Goal: Contribute content: Contribute content

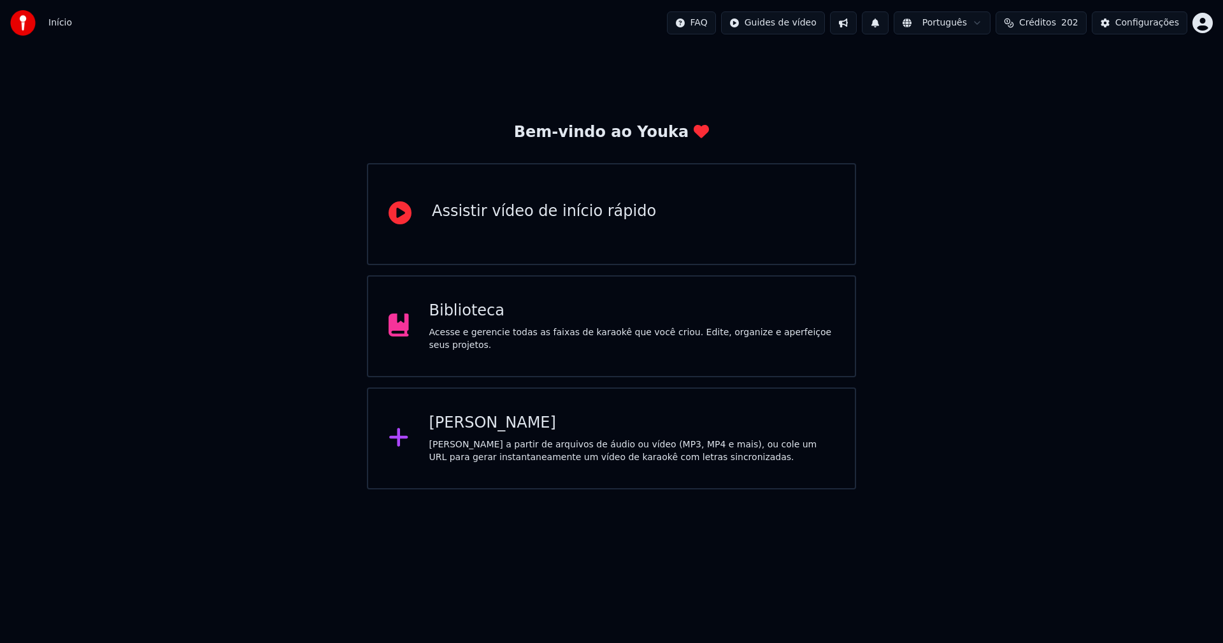
click at [485, 321] on div "Biblioteca" at bounding box center [632, 311] width 406 height 20
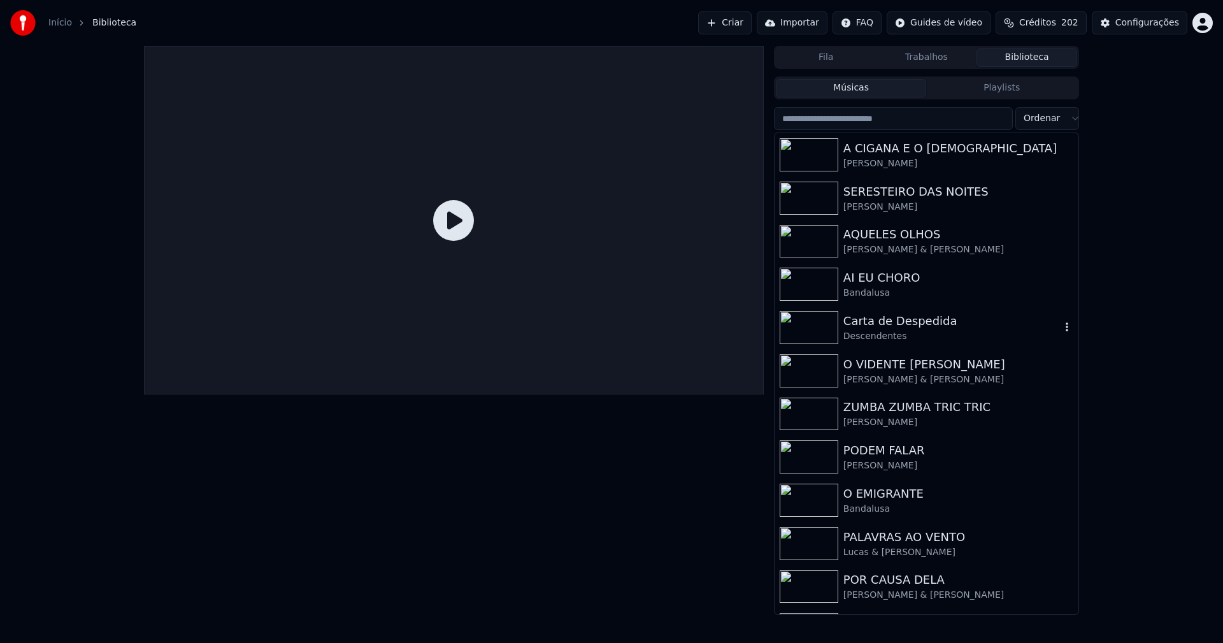
click at [892, 324] on div "Carta de Despedida" at bounding box center [951, 321] width 217 height 18
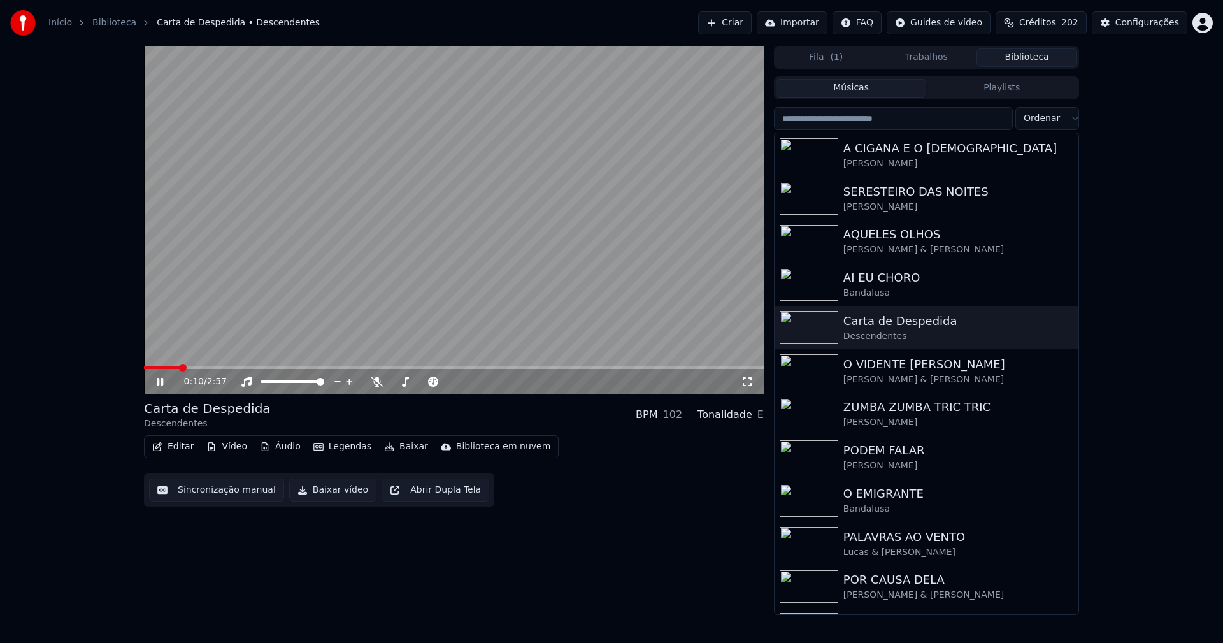
click at [174, 450] on button "Editar" at bounding box center [173, 446] width 52 height 18
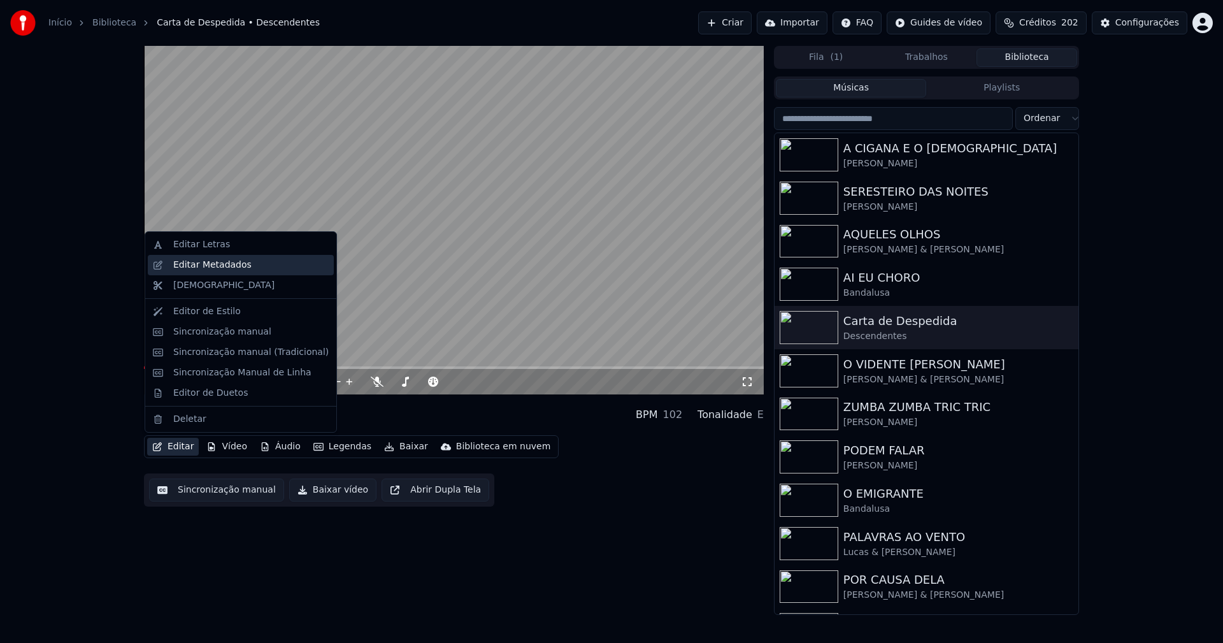
click at [227, 265] on div "Editar Metadados" at bounding box center [212, 265] width 78 height 13
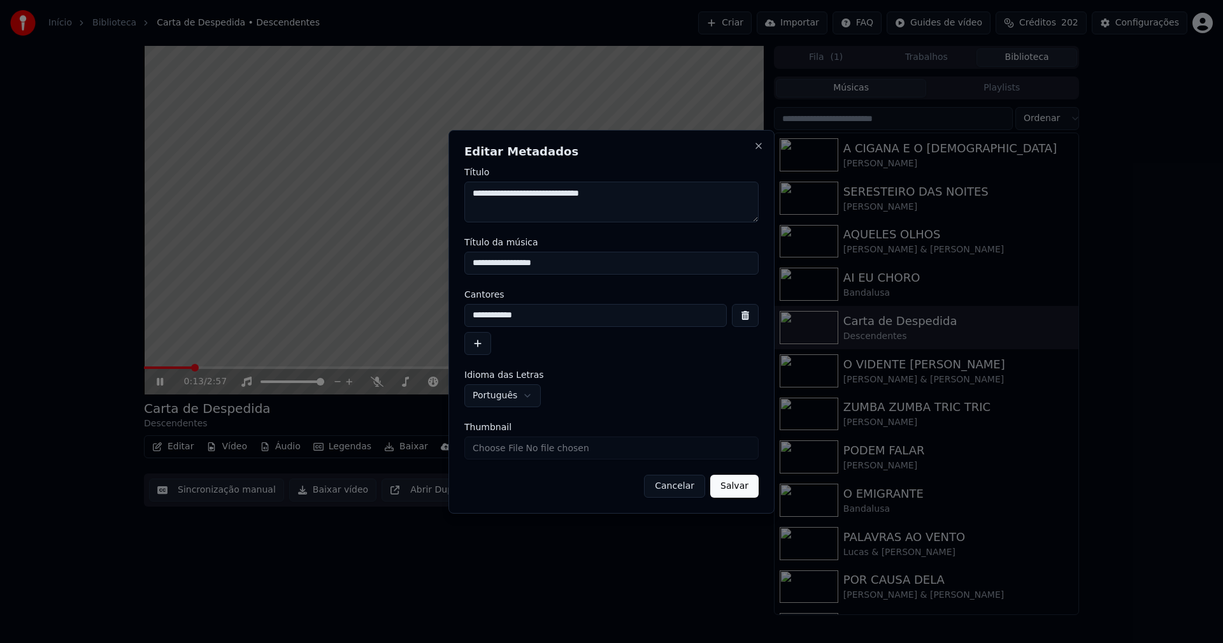
drag, startPoint x: 562, startPoint y: 262, endPoint x: 387, endPoint y: 259, distance: 175.2
click at [387, 259] on body "**********" at bounding box center [611, 321] width 1223 height 643
type input "**********"
click at [736, 483] on button "Salvar" at bounding box center [734, 485] width 48 height 23
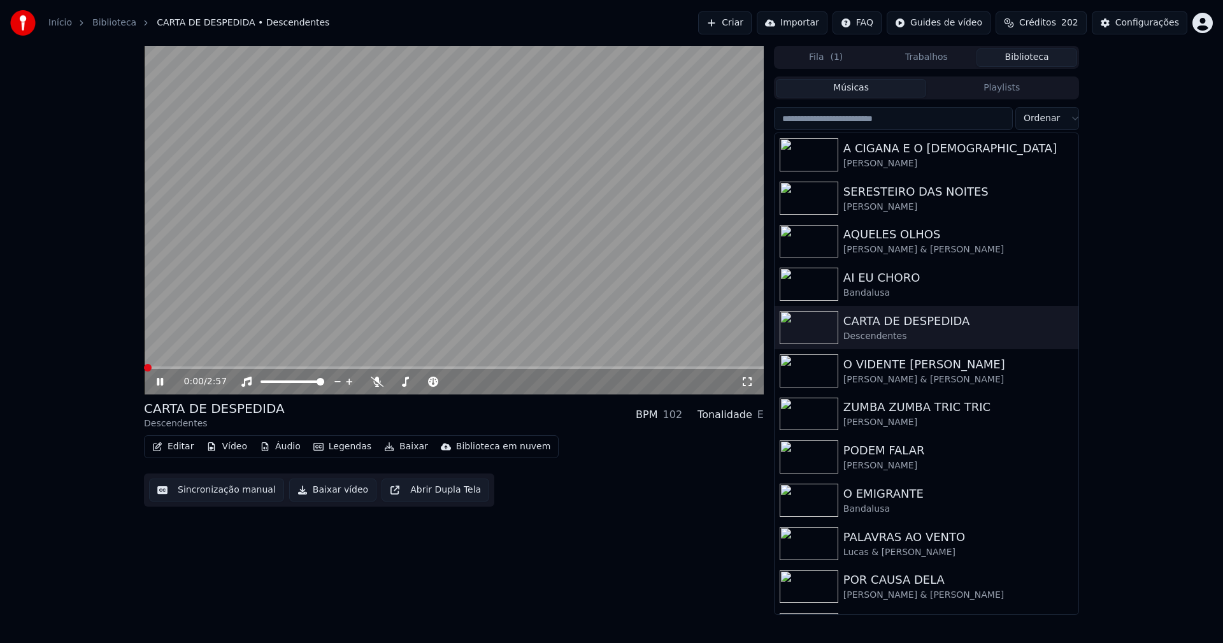
click at [144, 367] on span at bounding box center [144, 367] width 0 height 3
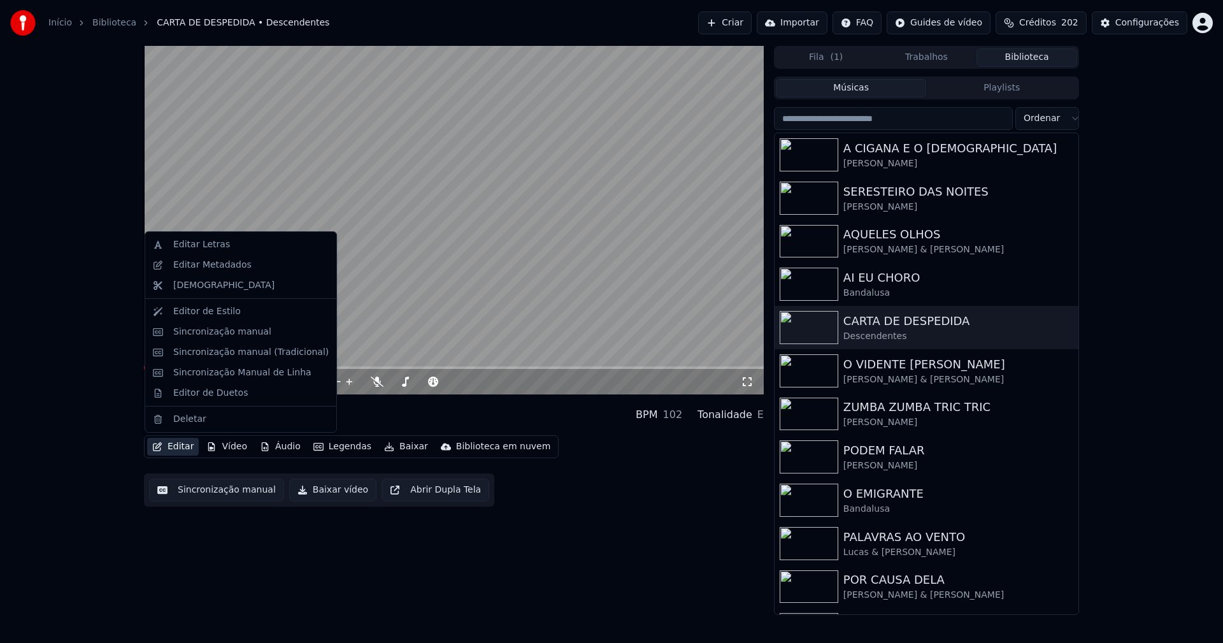
click at [177, 441] on button "Editar" at bounding box center [173, 446] width 52 height 18
click at [217, 268] on div "Editar Metadados" at bounding box center [212, 265] width 78 height 13
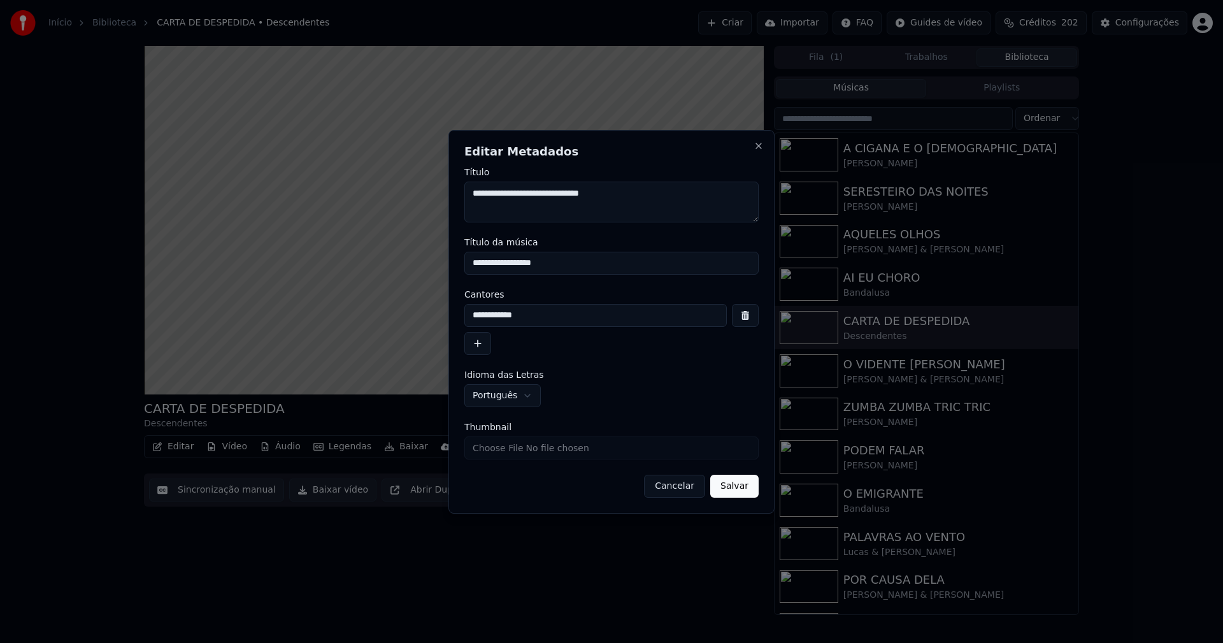
click at [510, 446] on input "Thumbnail" at bounding box center [611, 447] width 294 height 23
type input "**********"
click at [746, 485] on button "Salvar" at bounding box center [734, 485] width 48 height 23
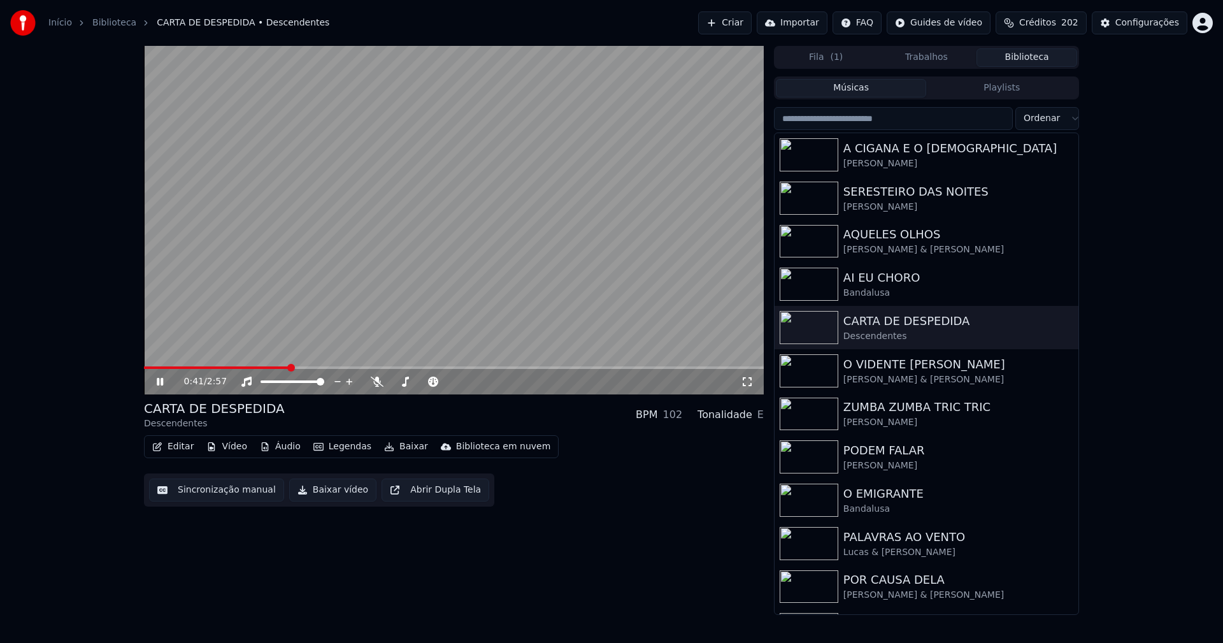
click at [747, 381] on icon at bounding box center [747, 381] width 13 height 10
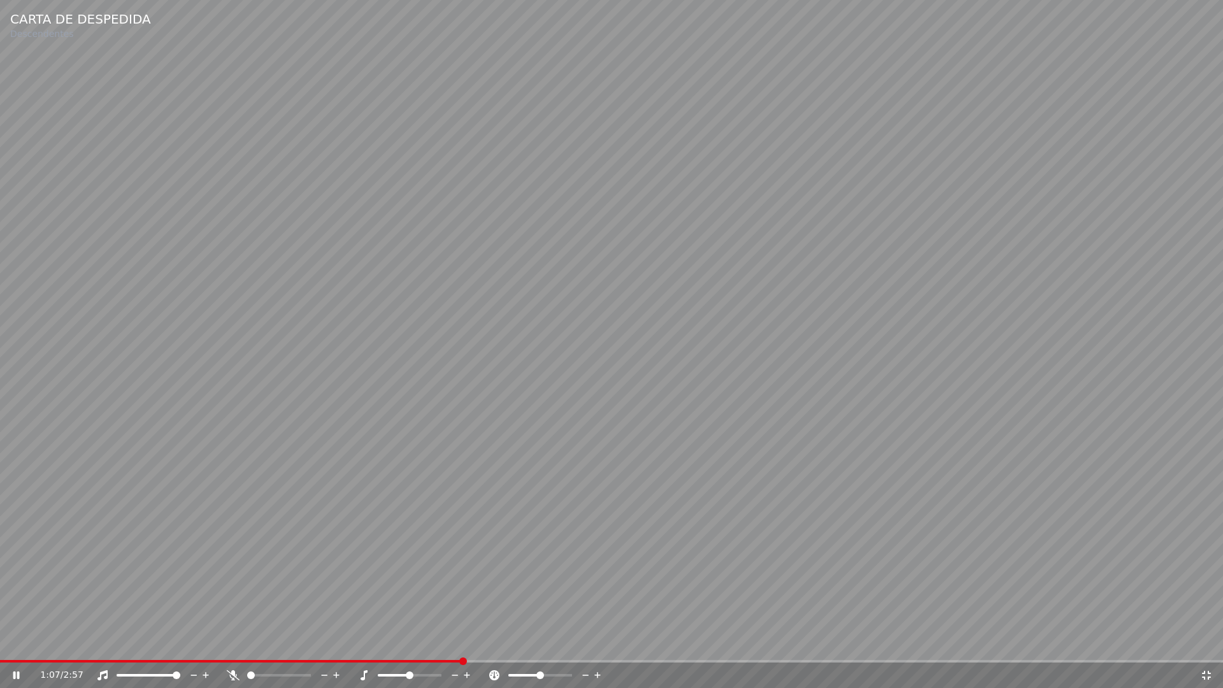
click at [1209, 642] on icon at bounding box center [1206, 675] width 13 height 10
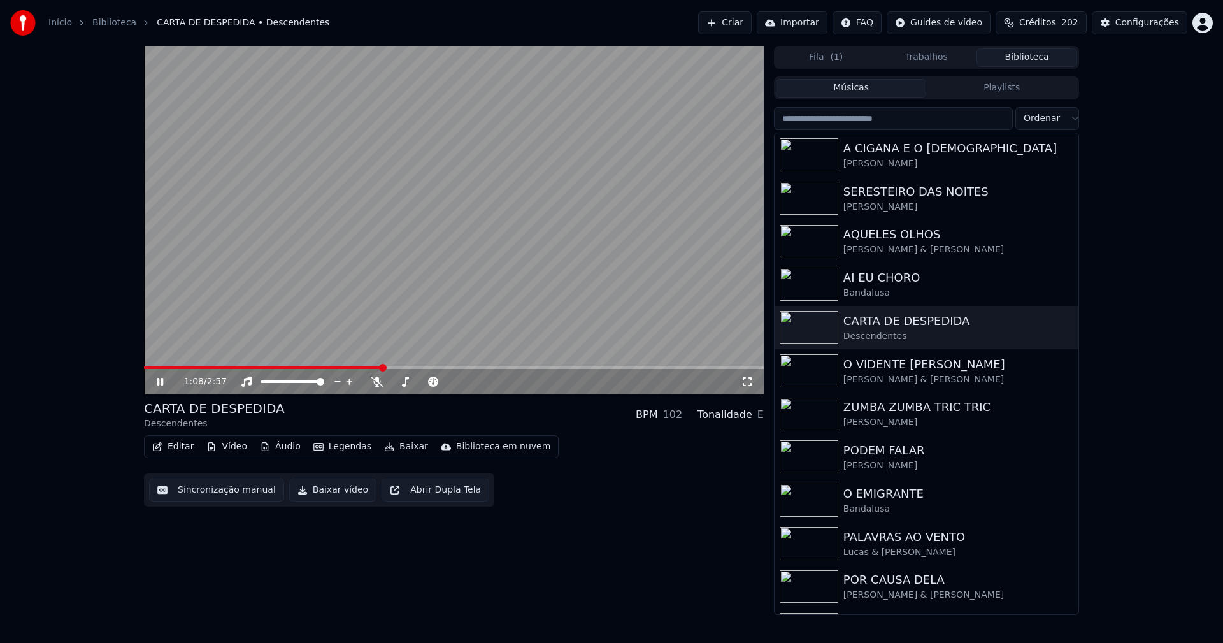
drag, startPoint x: 161, startPoint y: 383, endPoint x: 230, endPoint y: 420, distance: 78.4
click at [161, 383] on icon at bounding box center [160, 382] width 6 height 8
click at [329, 487] on button "Baixar vídeo" at bounding box center [332, 489] width 87 height 23
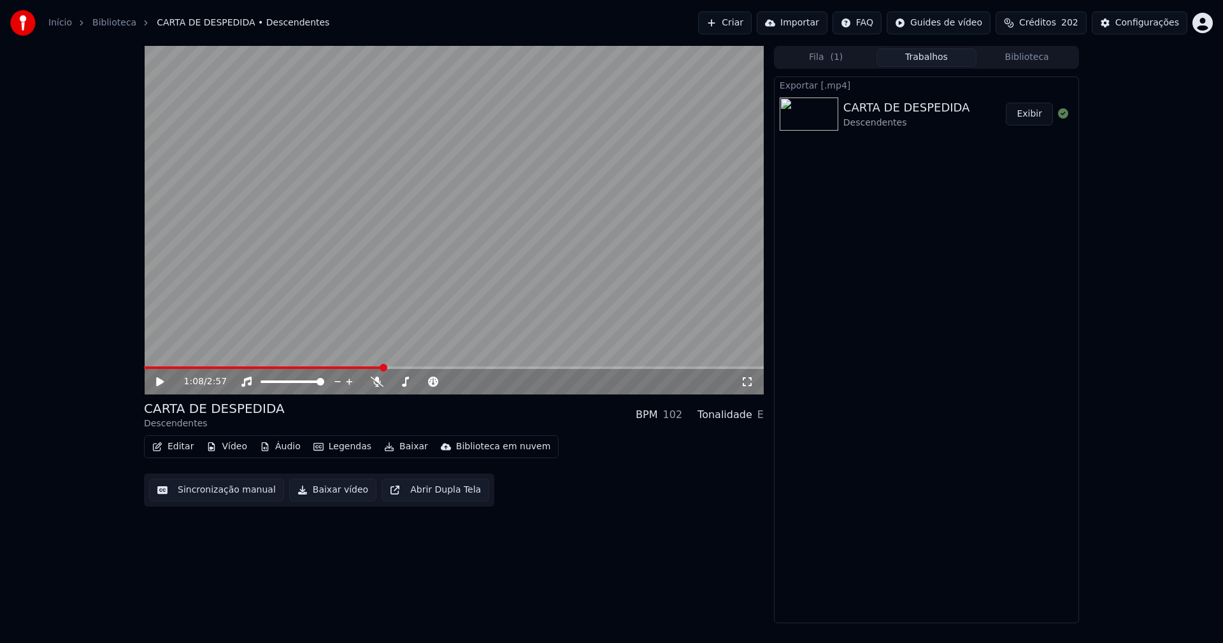
click at [179, 448] on button "Editar" at bounding box center [173, 446] width 52 height 18
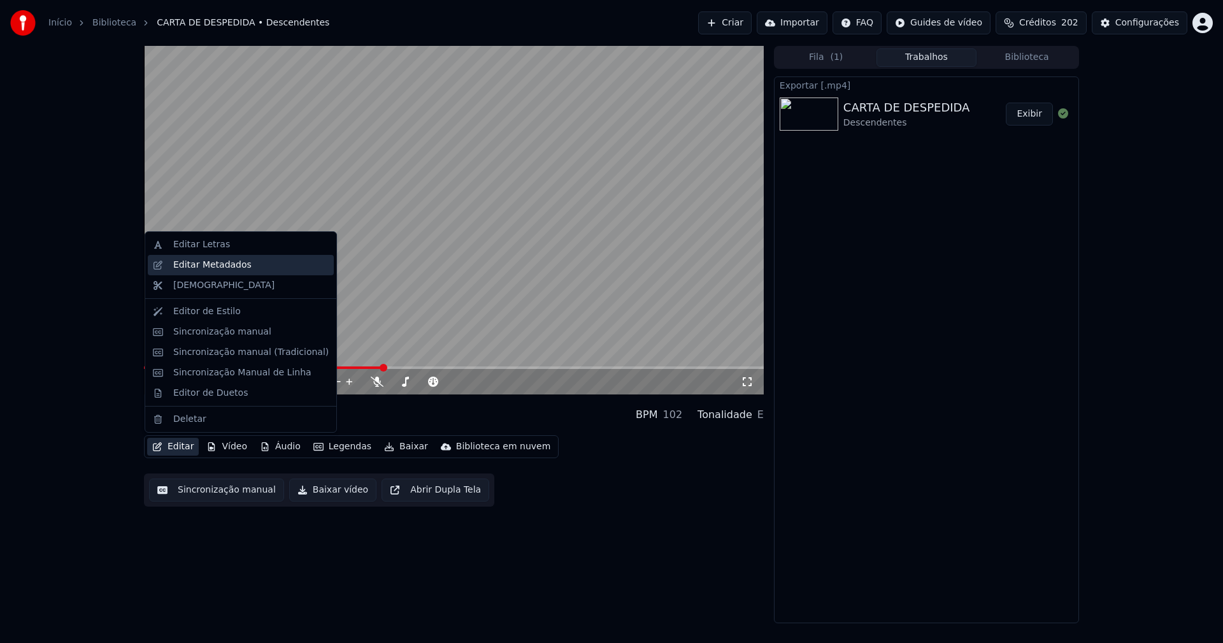
click at [204, 271] on div "Editar Metadados" at bounding box center [241, 265] width 186 height 20
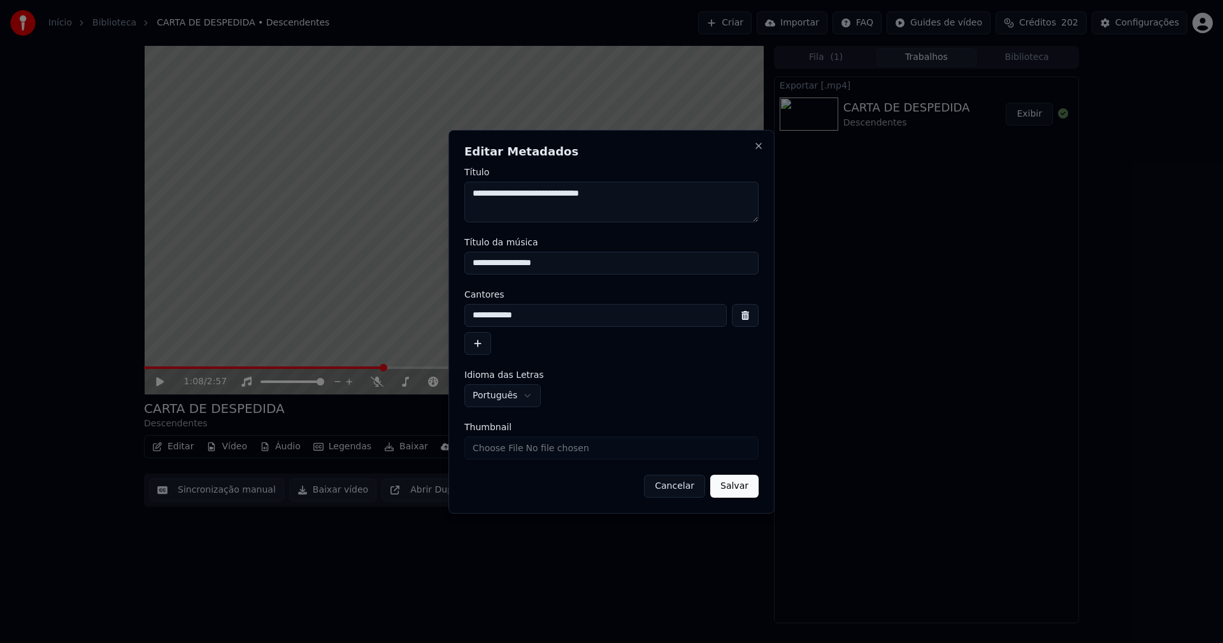
click at [474, 315] on input "**********" at bounding box center [595, 315] width 262 height 23
type input "**********"
click at [737, 485] on button "Salvar" at bounding box center [734, 485] width 48 height 23
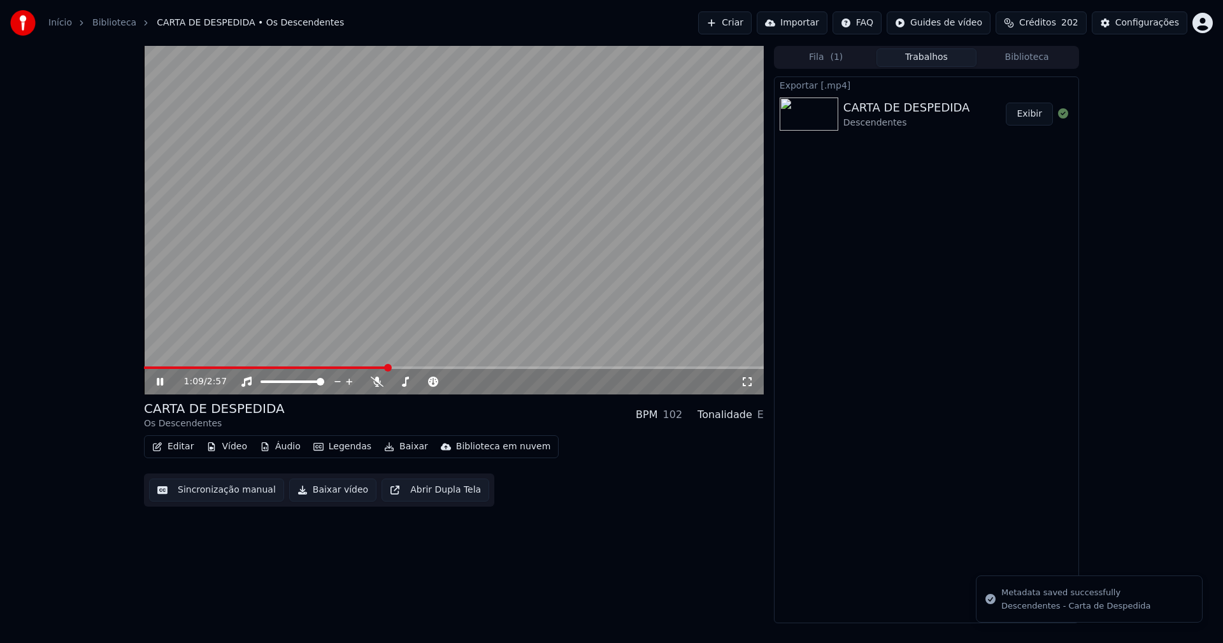
click at [159, 380] on icon at bounding box center [160, 382] width 6 height 8
click at [313, 495] on button "Baixar vídeo" at bounding box center [332, 489] width 87 height 23
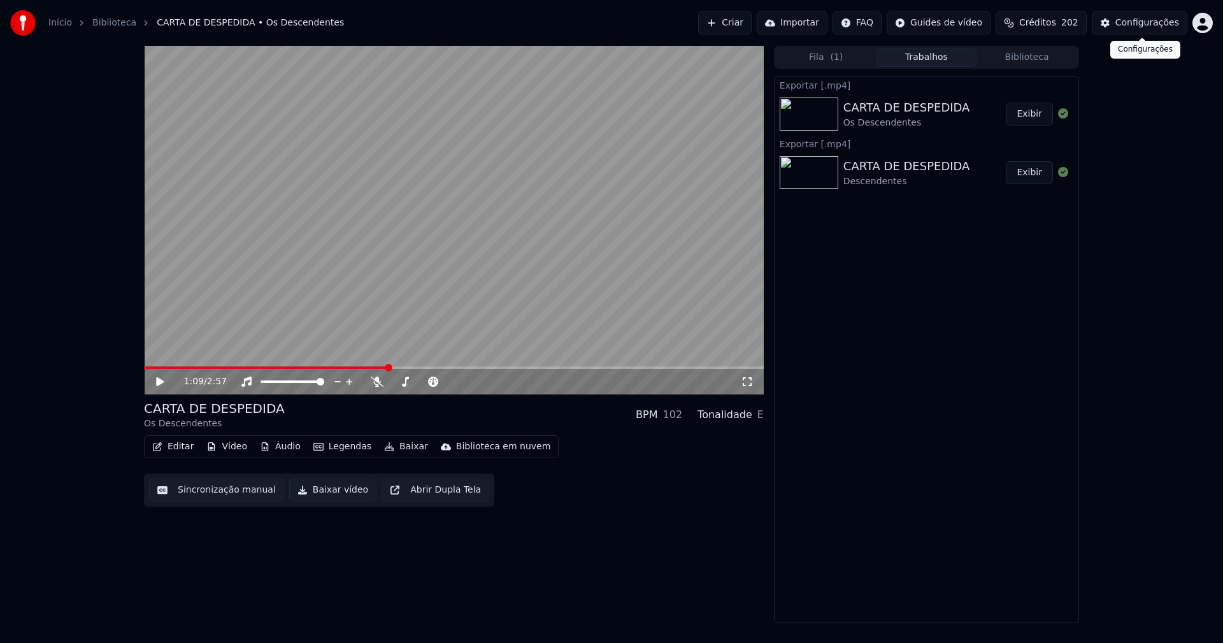
click at [1157, 22] on div "Configurações" at bounding box center [1147, 23] width 64 height 13
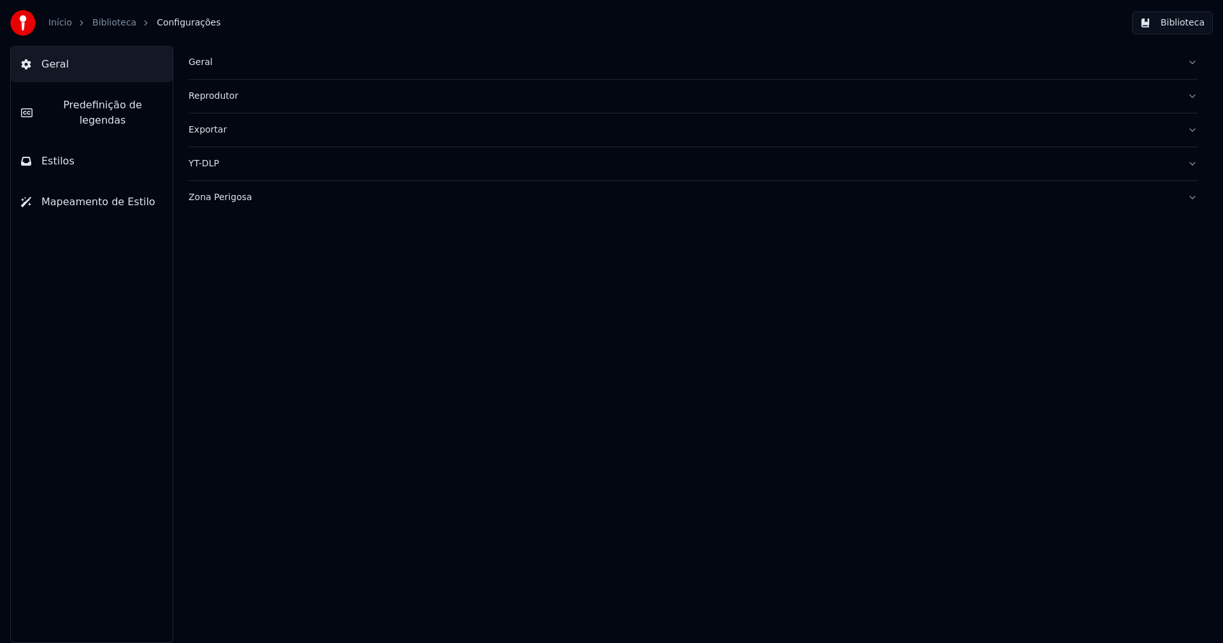
click at [117, 106] on span "Predefinição de legendas" at bounding box center [103, 112] width 120 height 31
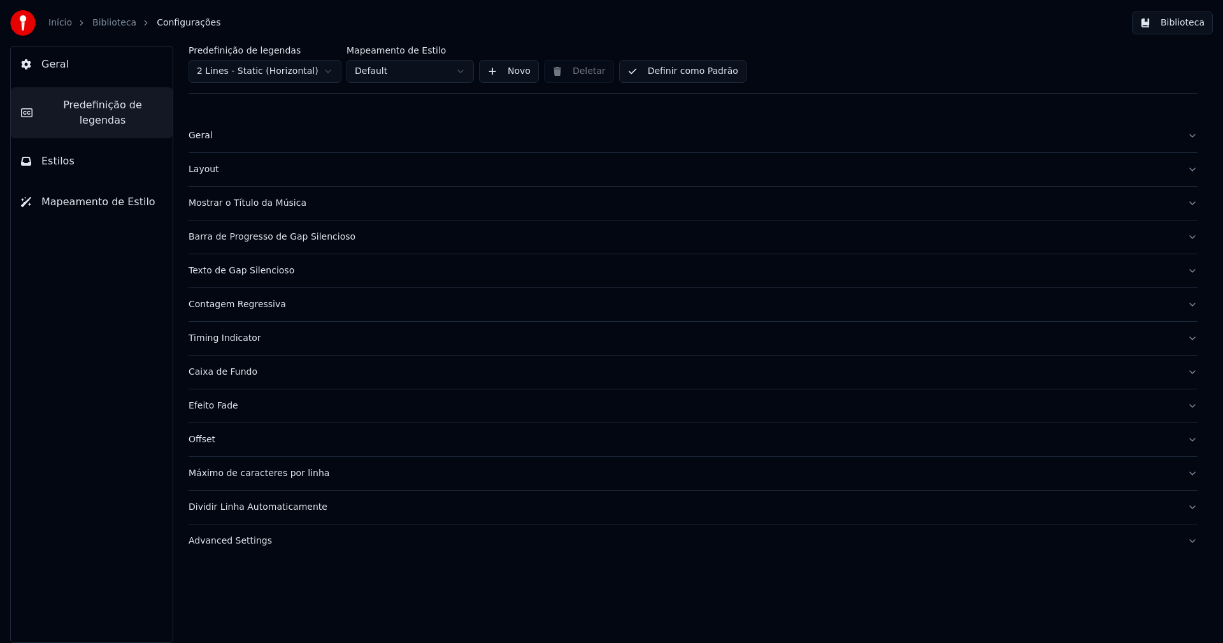
click at [247, 543] on div "Advanced Settings" at bounding box center [682, 540] width 988 height 13
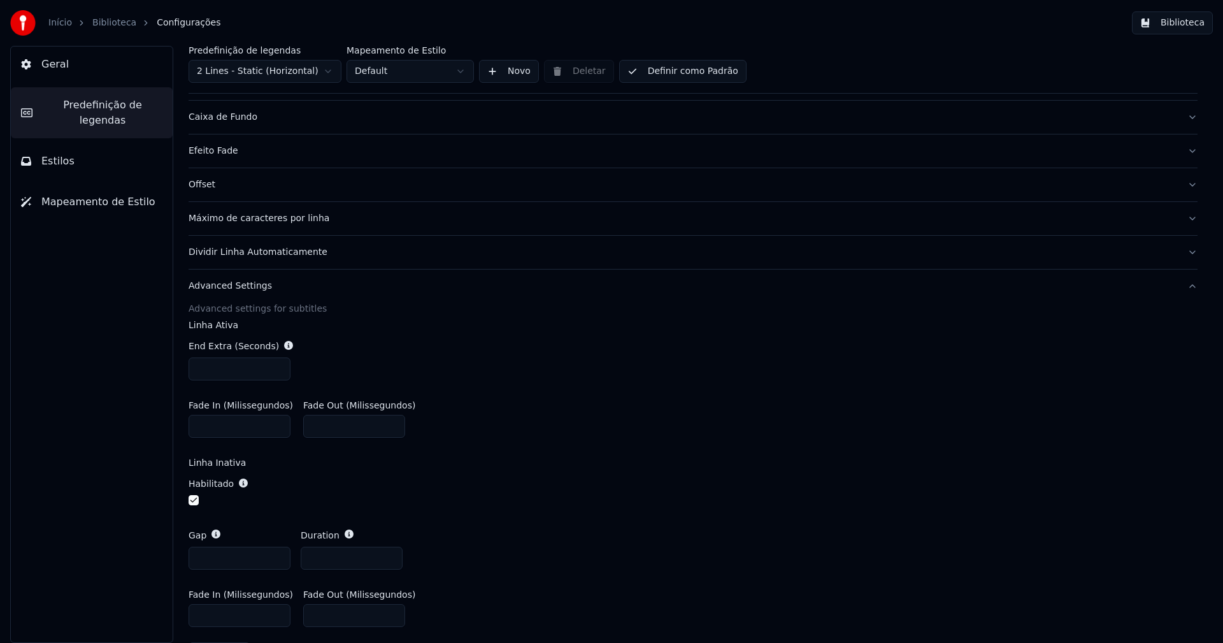
scroll to position [297, 0]
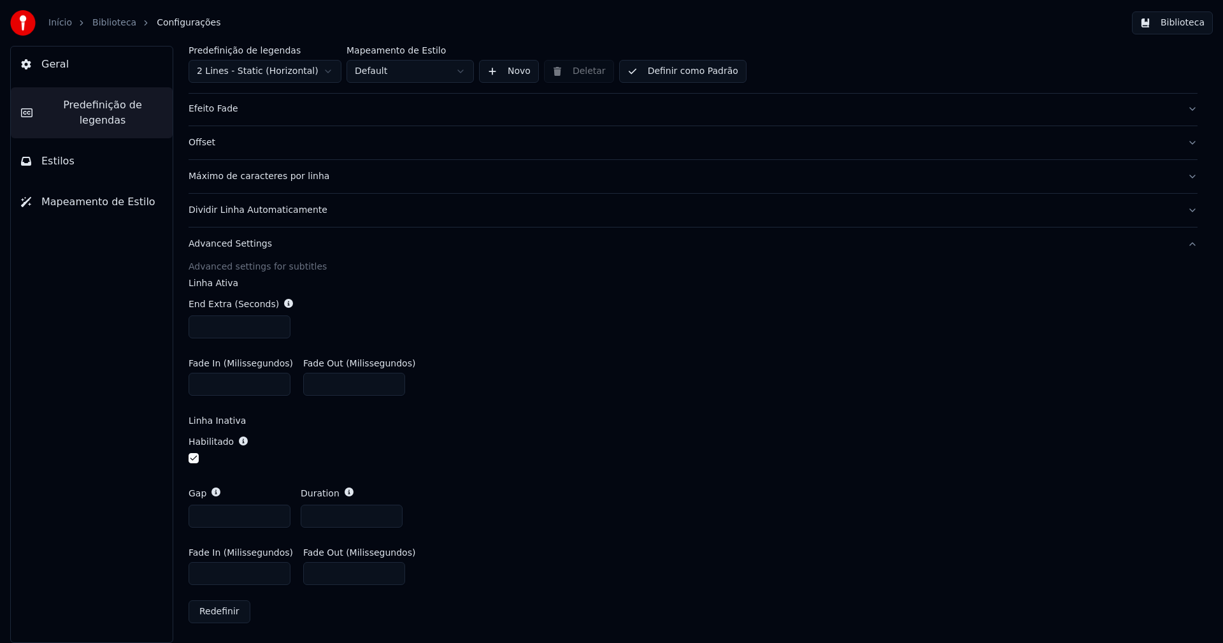
click at [1191, 23] on button "Biblioteca" at bounding box center [1172, 22] width 81 height 23
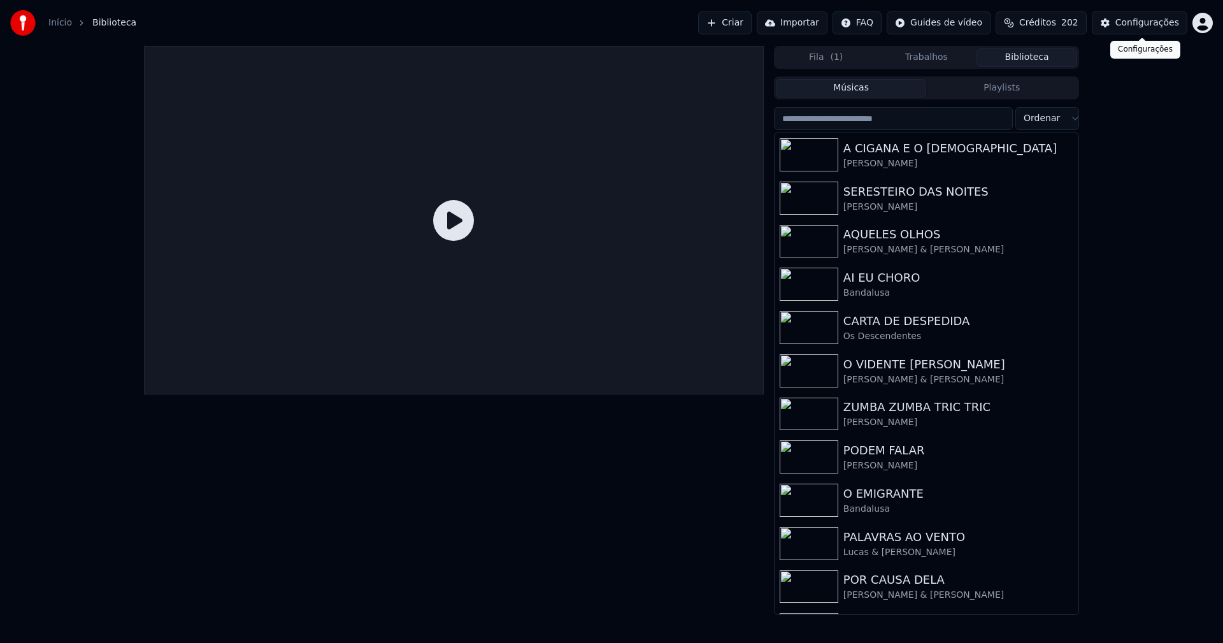
click at [1160, 24] on div "Configurações" at bounding box center [1147, 23] width 64 height 13
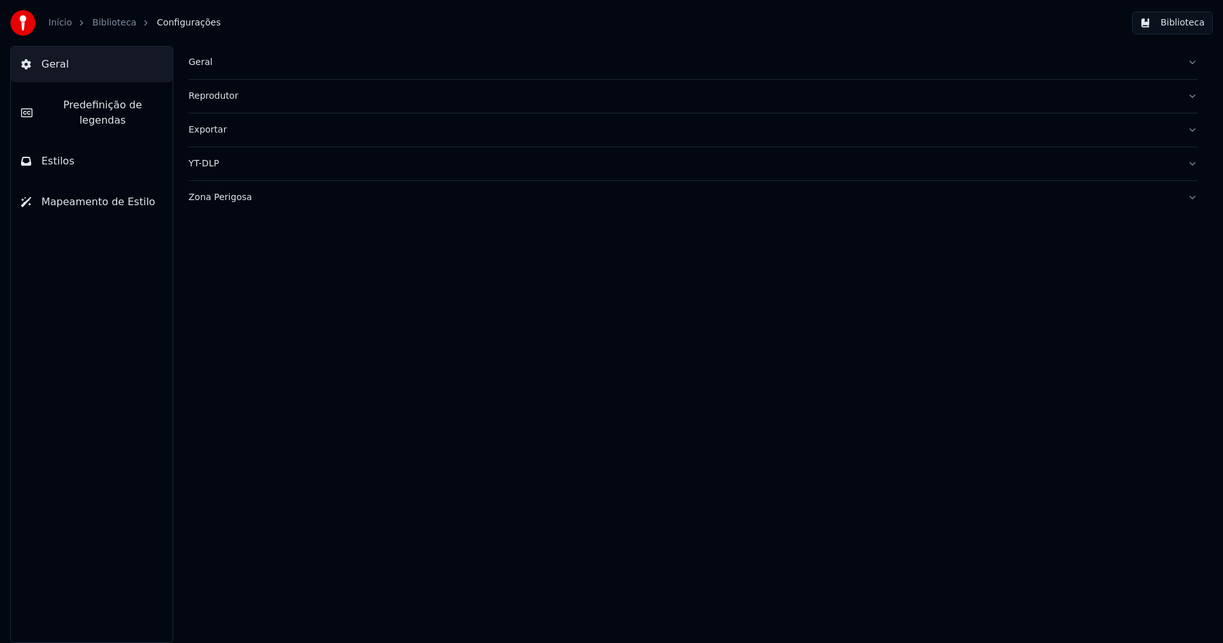
click at [204, 65] on div "Geral" at bounding box center [682, 62] width 988 height 13
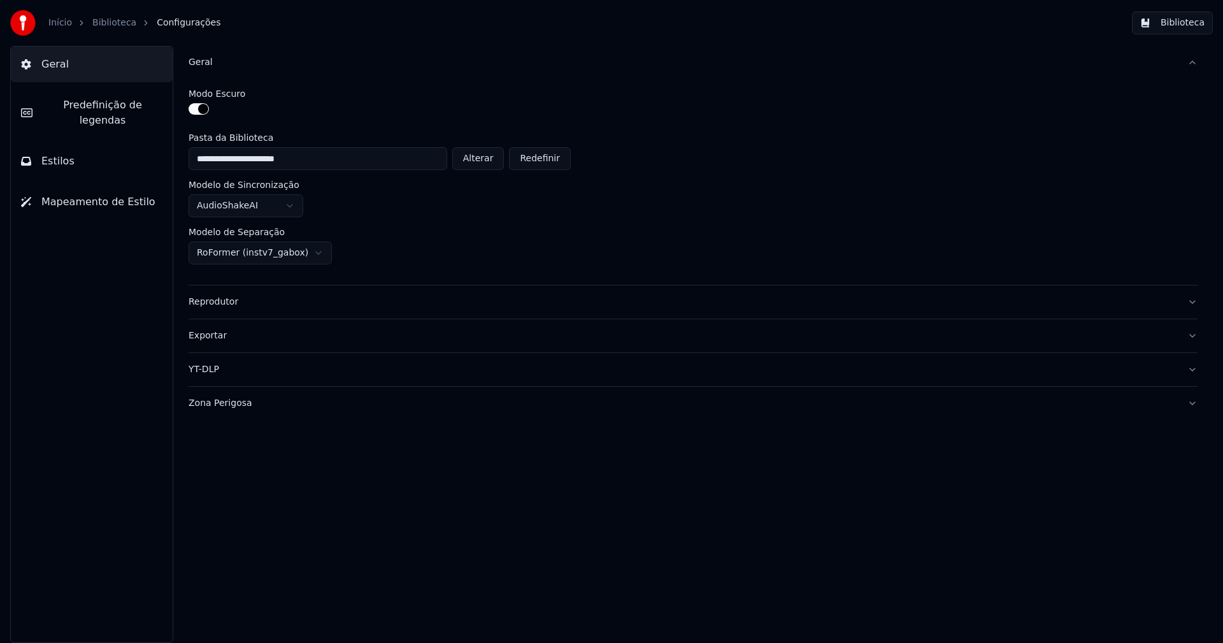
click at [491, 160] on button "Alterar" at bounding box center [478, 158] width 52 height 23
type input "**********"
click at [1188, 22] on button "Biblioteca" at bounding box center [1172, 22] width 81 height 23
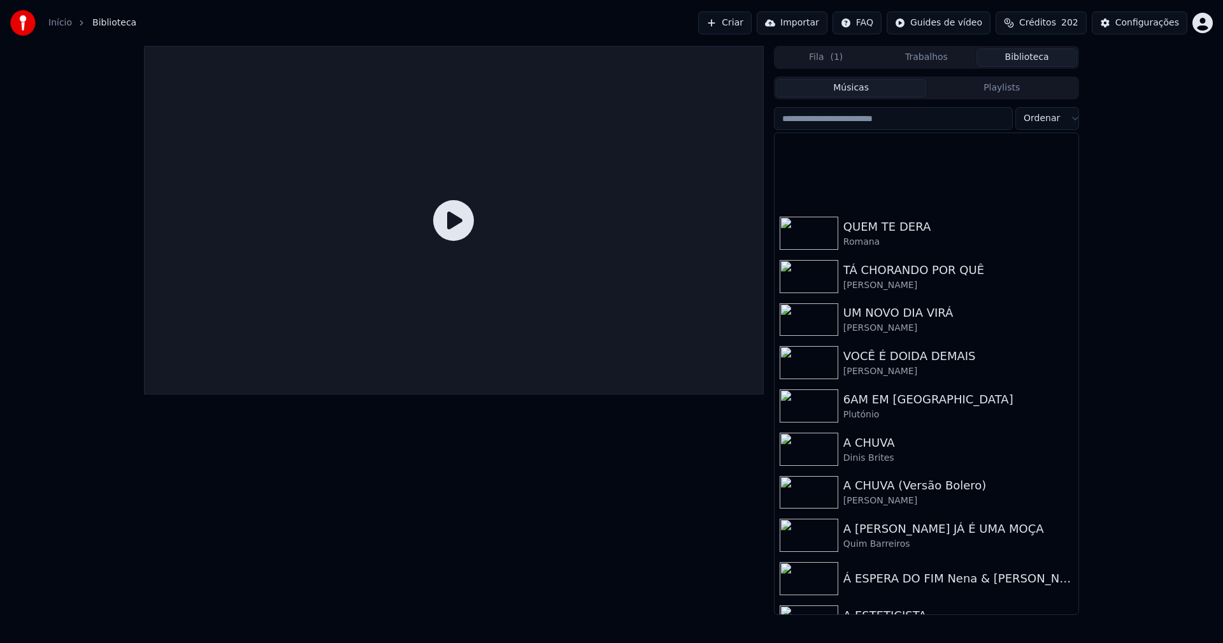
scroll to position [701, 0]
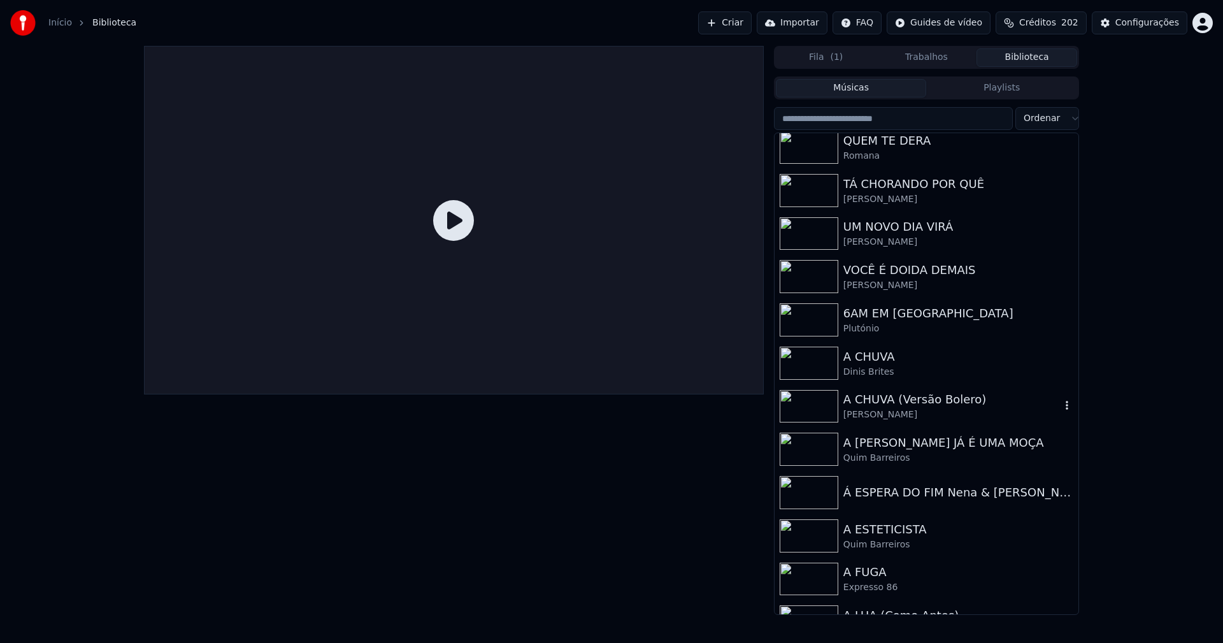
click at [897, 410] on div "[PERSON_NAME]" at bounding box center [951, 414] width 217 height 13
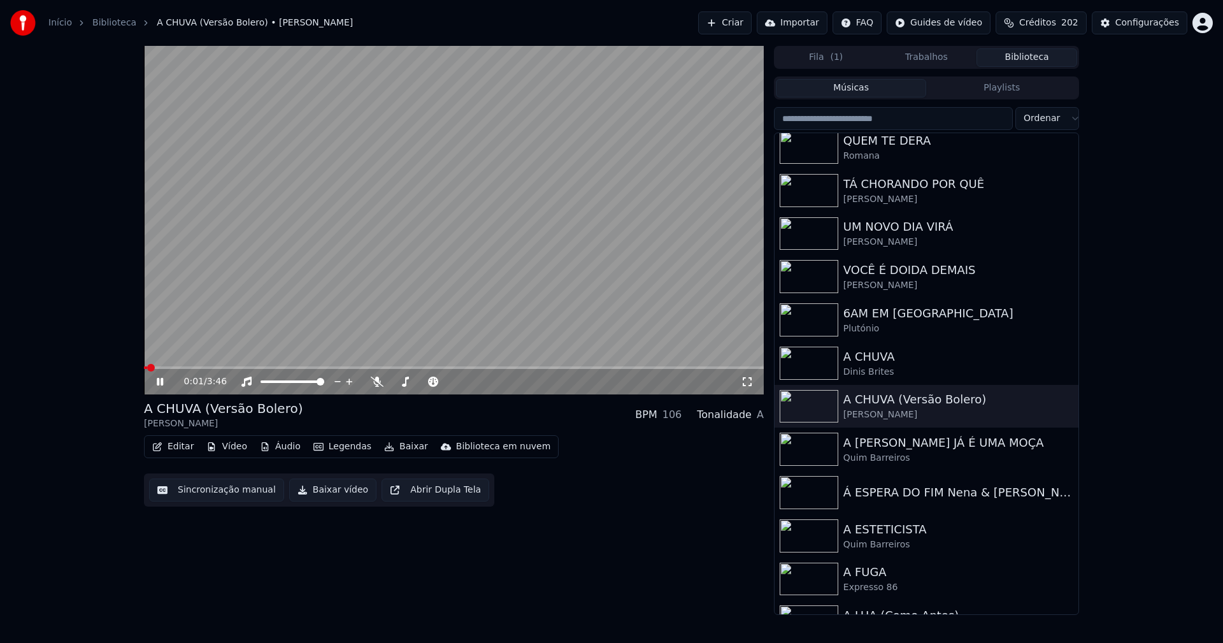
click at [157, 382] on icon at bounding box center [169, 381] width 30 height 10
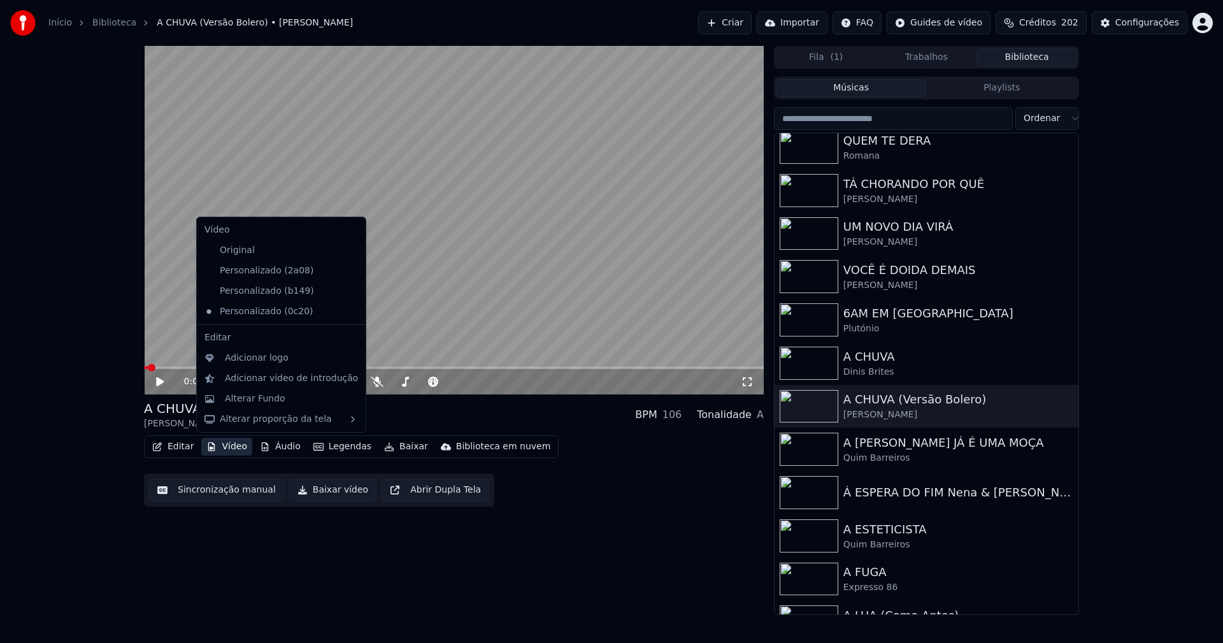
click at [224, 452] on button "Vídeo" at bounding box center [226, 446] width 51 height 18
click at [265, 292] on div "Personalizado (b149)" at bounding box center [271, 291] width 145 height 20
click at [227, 450] on button "Vídeo" at bounding box center [226, 446] width 51 height 18
click at [349, 313] on icon at bounding box center [356, 311] width 14 height 10
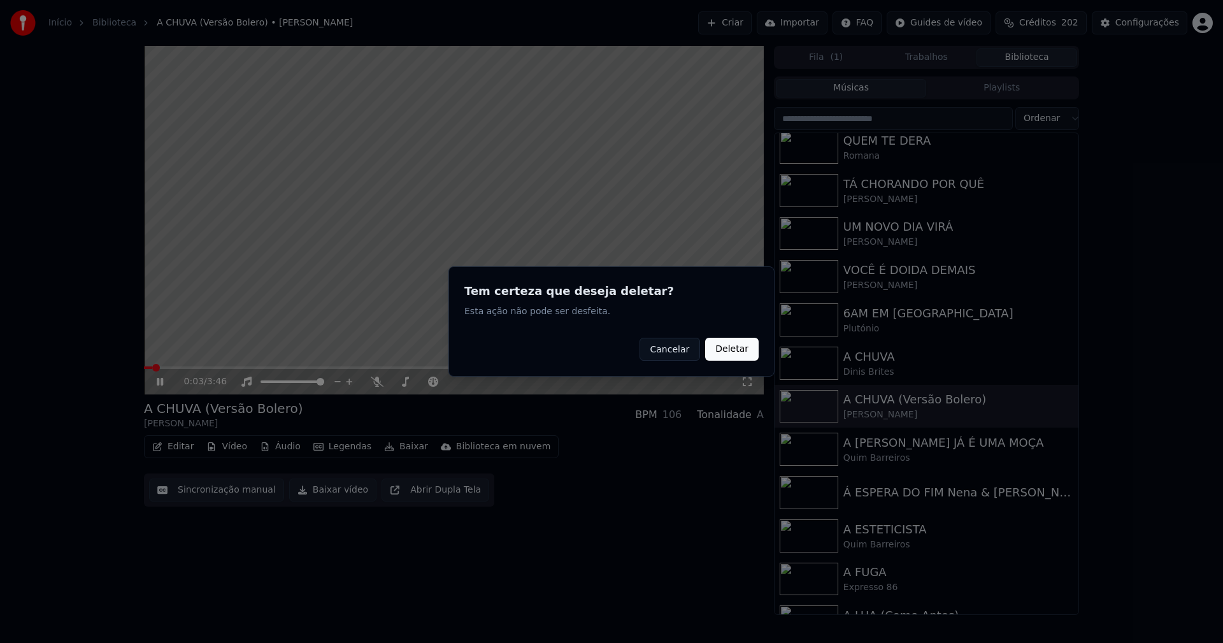
click at [745, 353] on button "Deletar" at bounding box center [731, 349] width 53 height 23
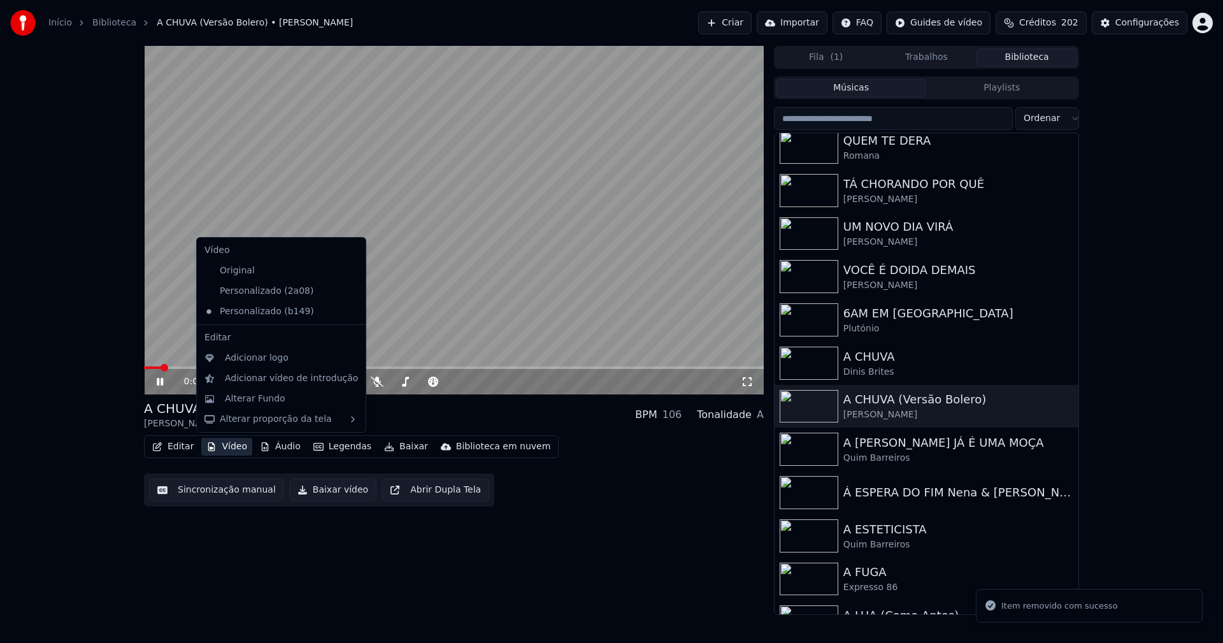
click at [229, 448] on button "Vídeo" at bounding box center [226, 446] width 51 height 18
click at [240, 361] on div "Adicionar logo" at bounding box center [257, 358] width 64 height 13
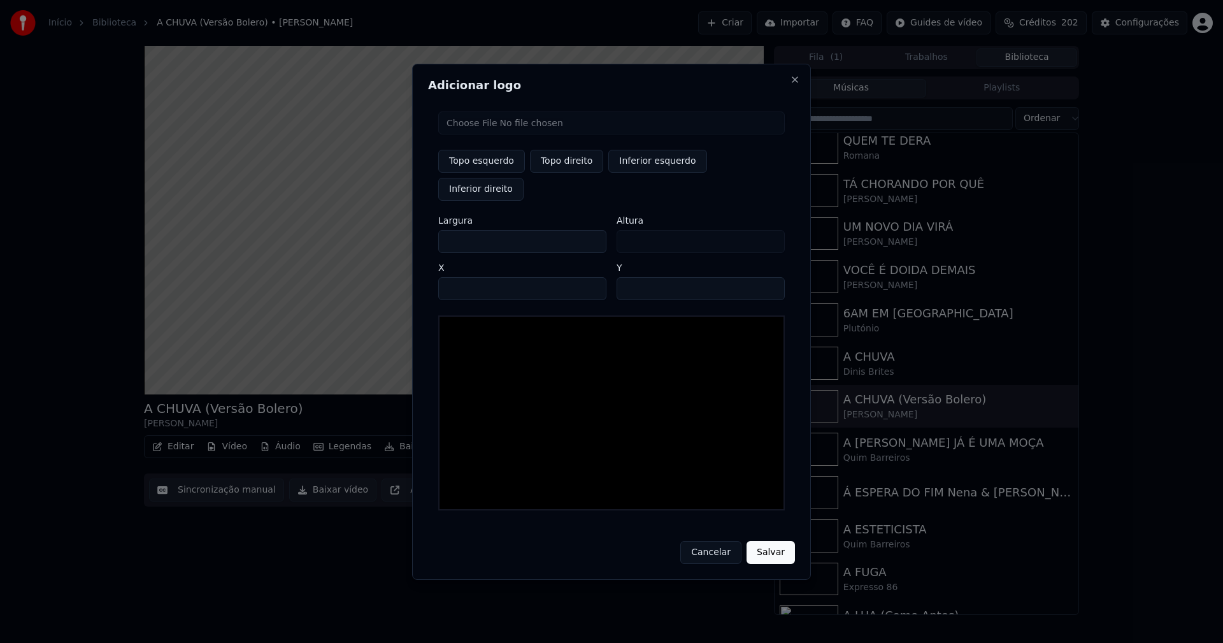
click at [478, 134] on input "file" at bounding box center [611, 122] width 346 height 23
type input "**********"
type input "***"
click at [575, 173] on button "Topo direito" at bounding box center [566, 161] width 73 height 23
type input "****"
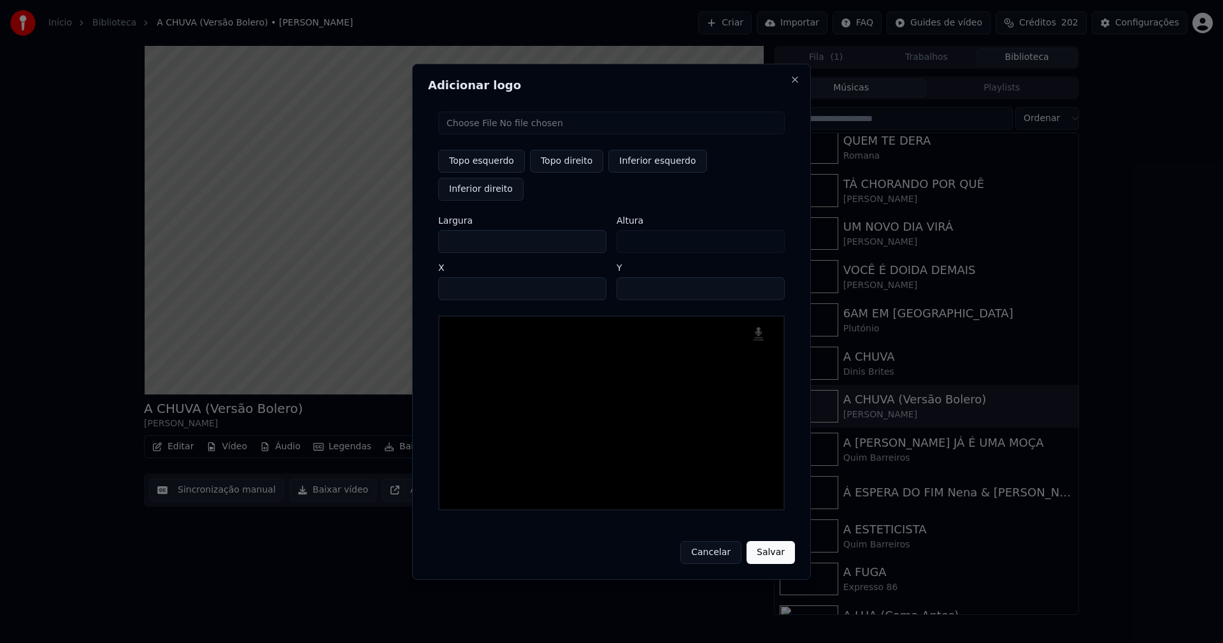
drag, startPoint x: 460, startPoint y: 228, endPoint x: 385, endPoint y: 231, distance: 75.8
click at [389, 231] on body "Início Biblioteca A CHUVA (Versão Bolero) • [PERSON_NAME] Importar FAQ Guides d…" at bounding box center [611, 321] width 1223 height 643
type input "**"
type input "***"
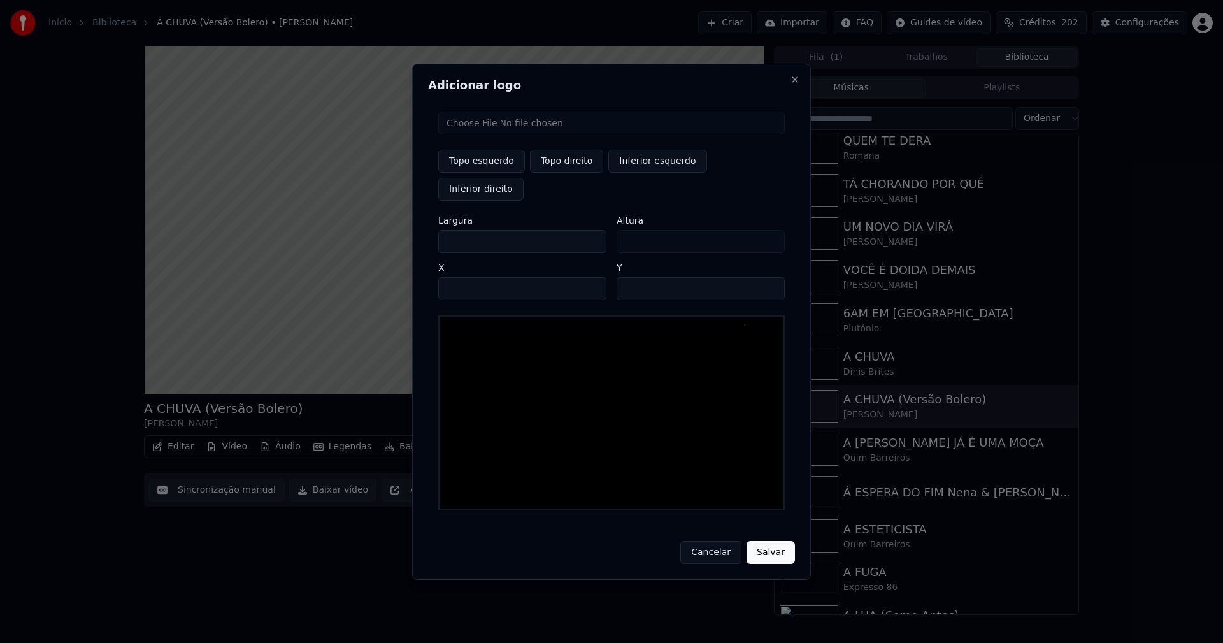
type input "***"
click at [473, 277] on input "****" at bounding box center [522, 288] width 168 height 23
type input "****"
click at [768, 277] on input "**" at bounding box center [700, 288] width 168 height 23
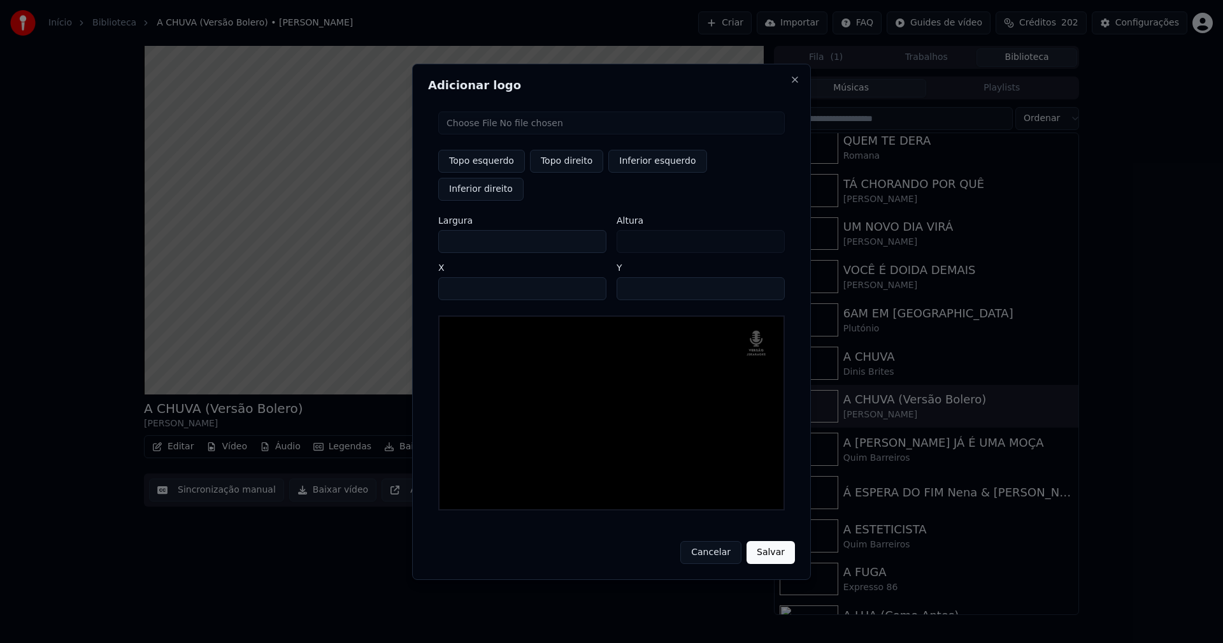
click at [767, 277] on input "**" at bounding box center [700, 288] width 168 height 23
type input "**"
click at [767, 277] on input "**" at bounding box center [700, 288] width 168 height 23
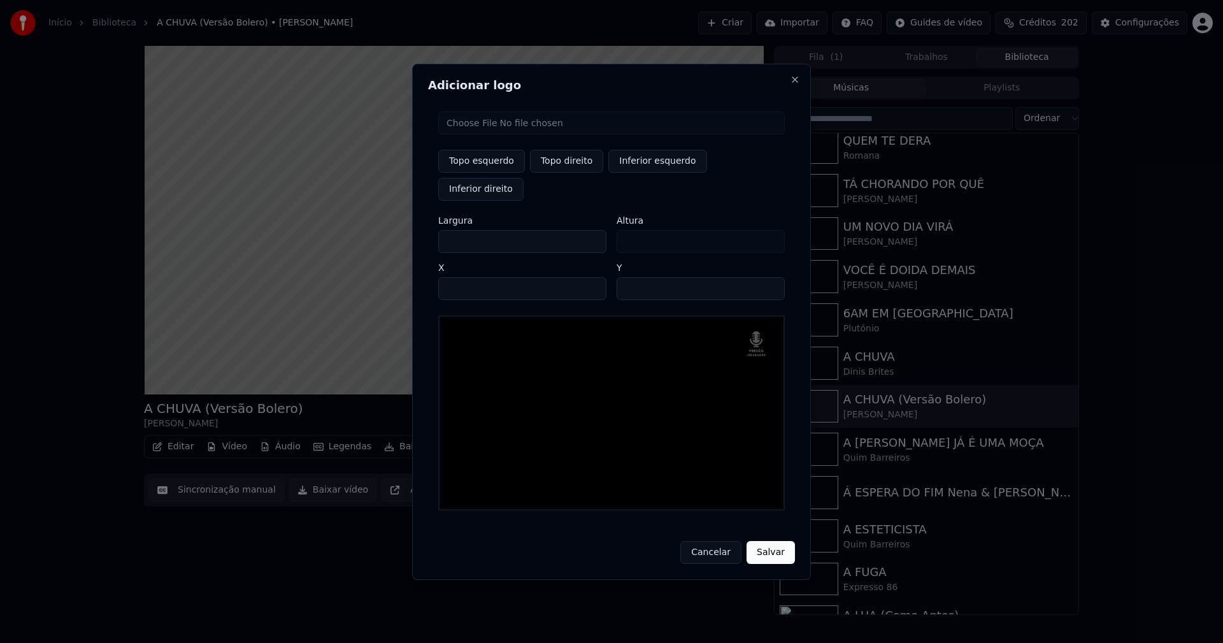
click at [769, 541] on button "Salvar" at bounding box center [770, 552] width 48 height 23
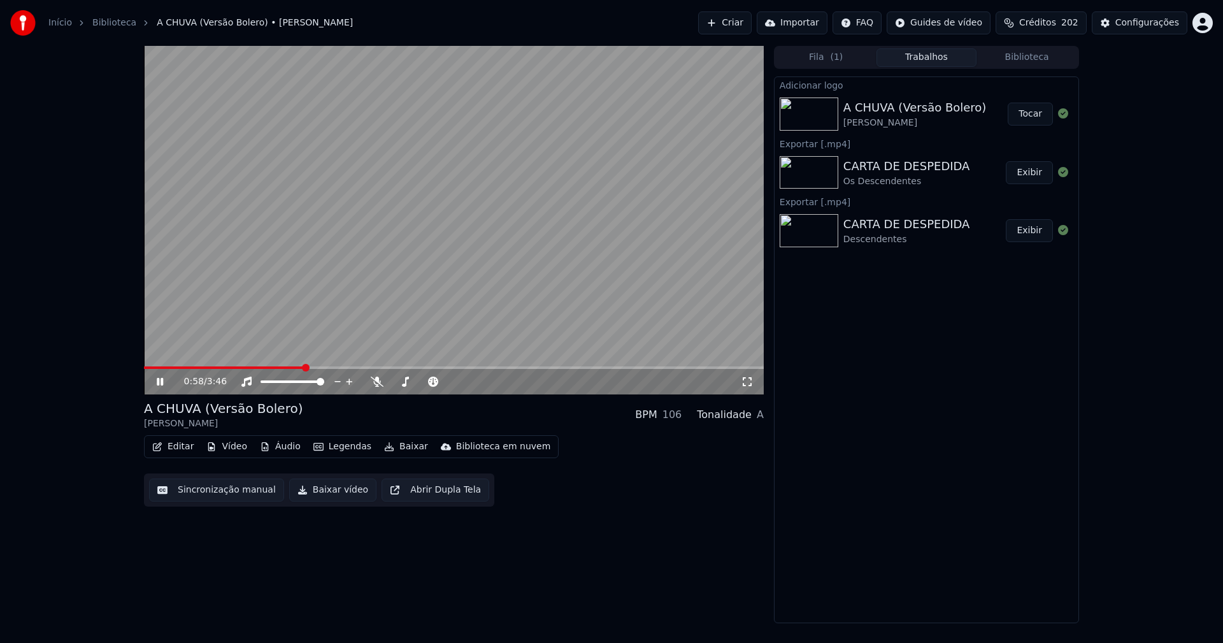
click at [1035, 112] on button "Tocar" at bounding box center [1029, 114] width 45 height 23
click at [173, 450] on button "Editar" at bounding box center [173, 446] width 52 height 18
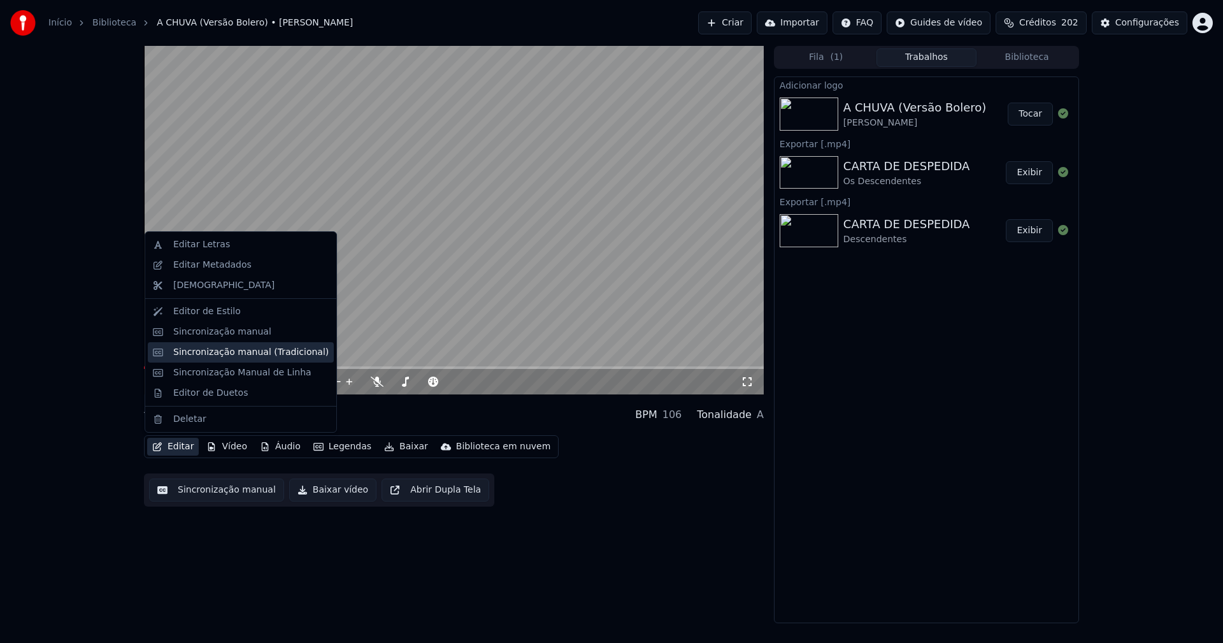
click at [231, 355] on div "Sincronização manual (Tradicional)" at bounding box center [250, 352] width 155 height 13
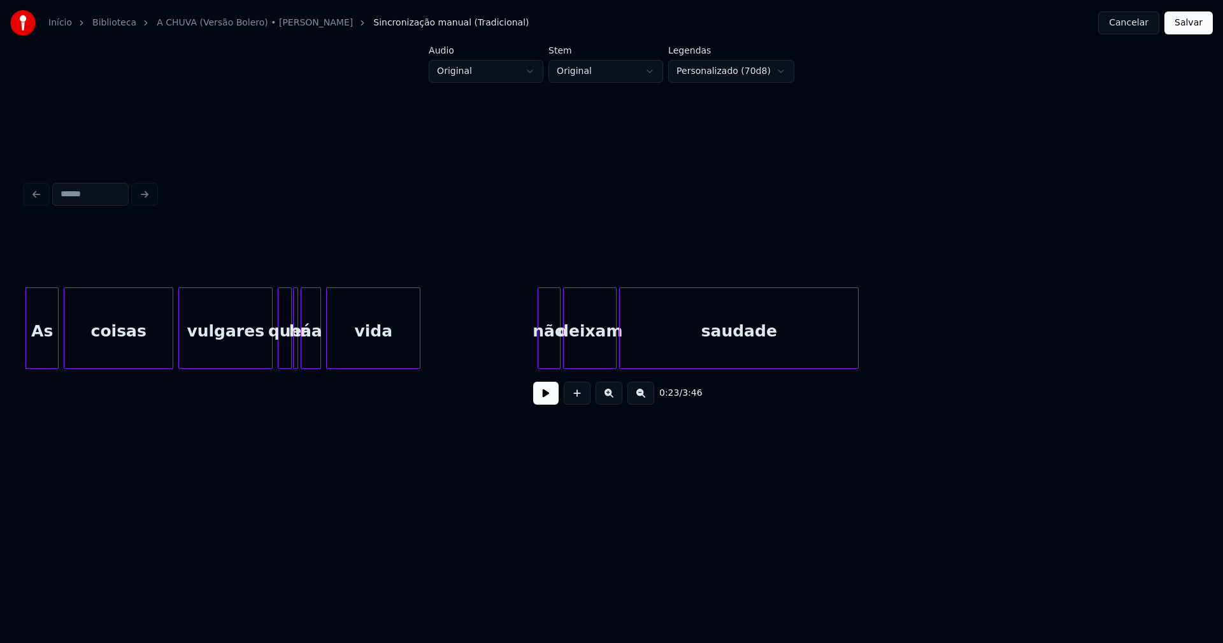
scroll to position [0, 2840]
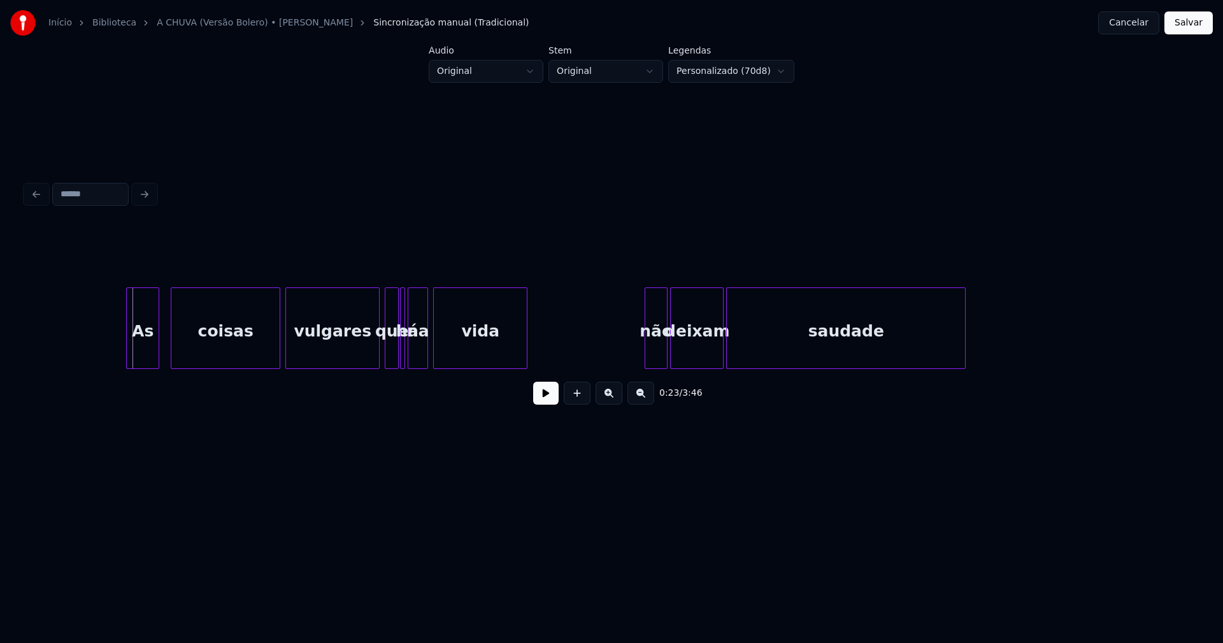
click at [142, 345] on div "As" at bounding box center [143, 331] width 32 height 87
click at [544, 402] on button at bounding box center [545, 392] width 25 height 23
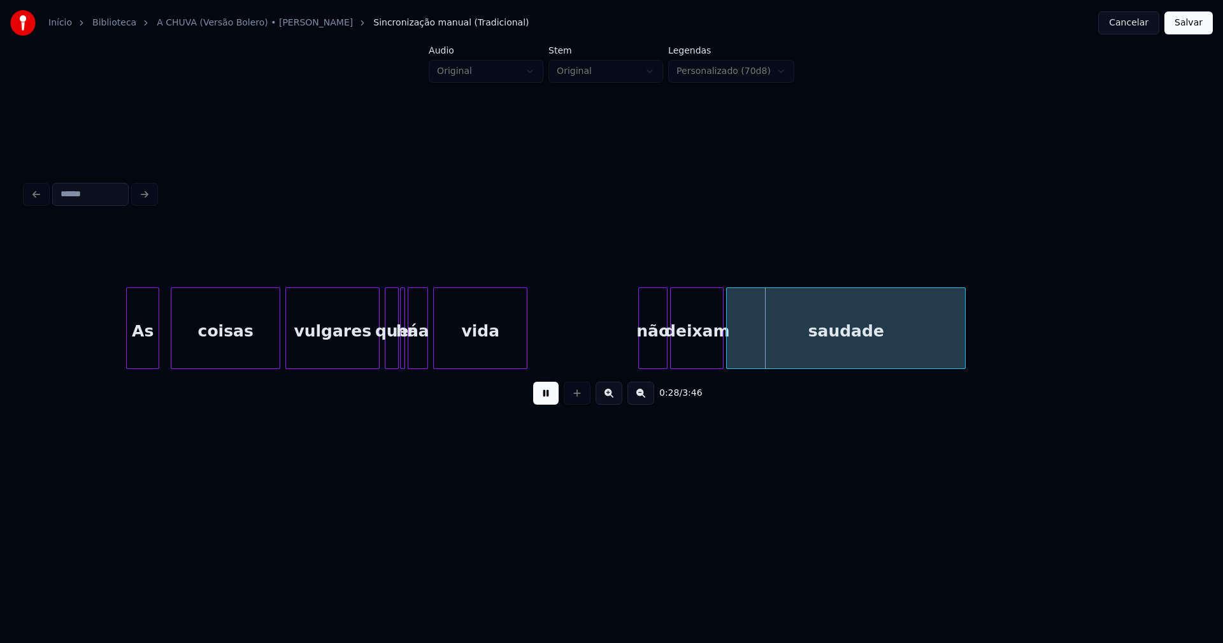
click at [641, 346] on div at bounding box center [641, 328] width 4 height 80
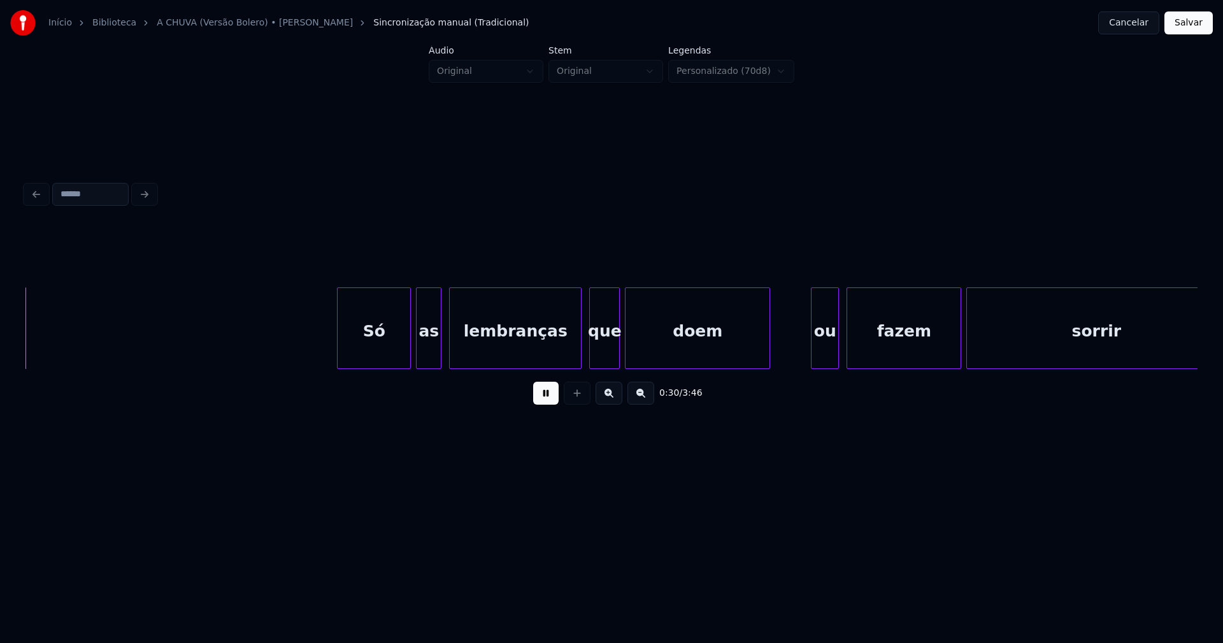
scroll to position [0, 3830]
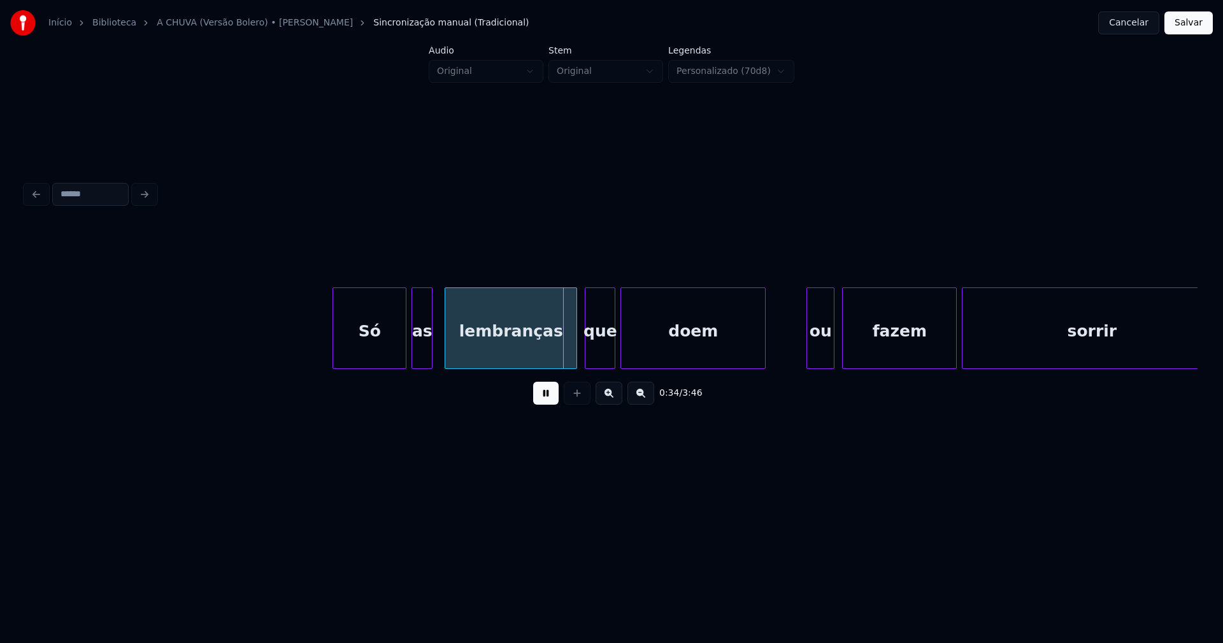
click at [432, 346] on div at bounding box center [430, 328] width 4 height 80
click at [456, 339] on div "lembranças" at bounding box center [506, 331] width 131 height 87
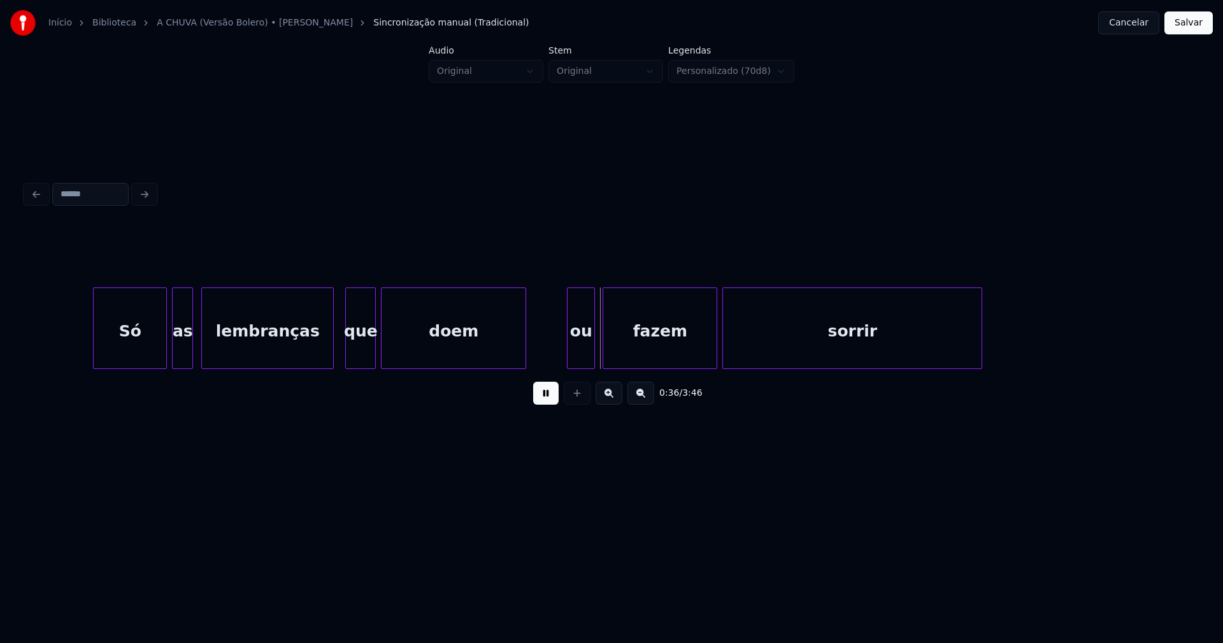
scroll to position [0, 4261]
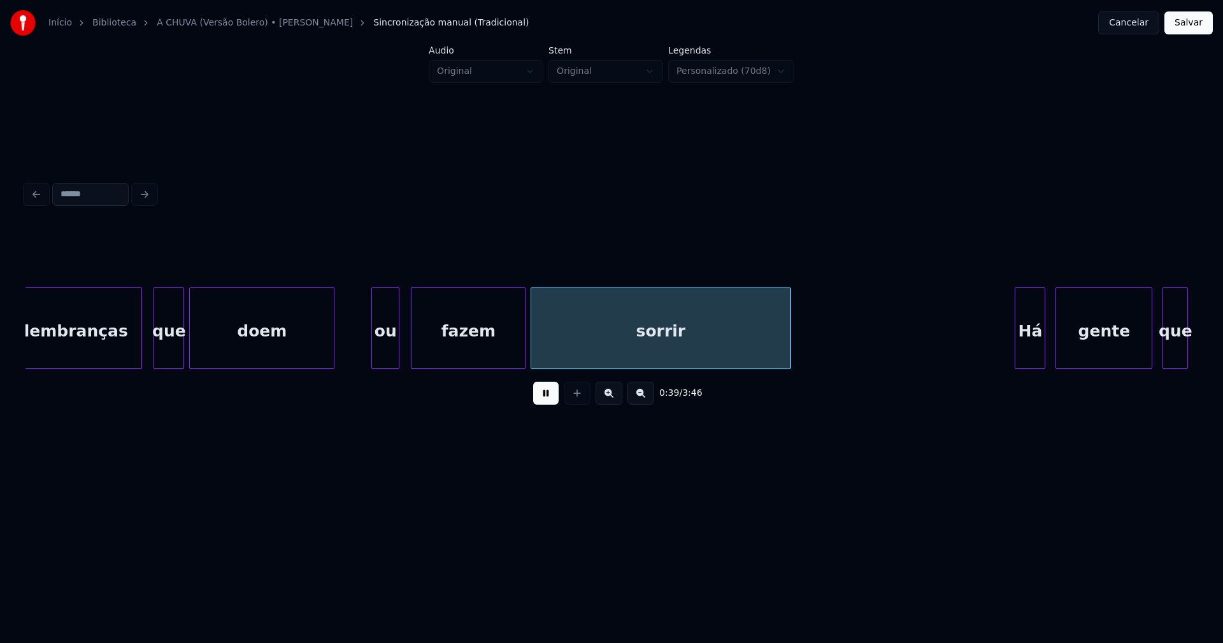
click at [386, 355] on div "ou" at bounding box center [385, 331] width 27 height 87
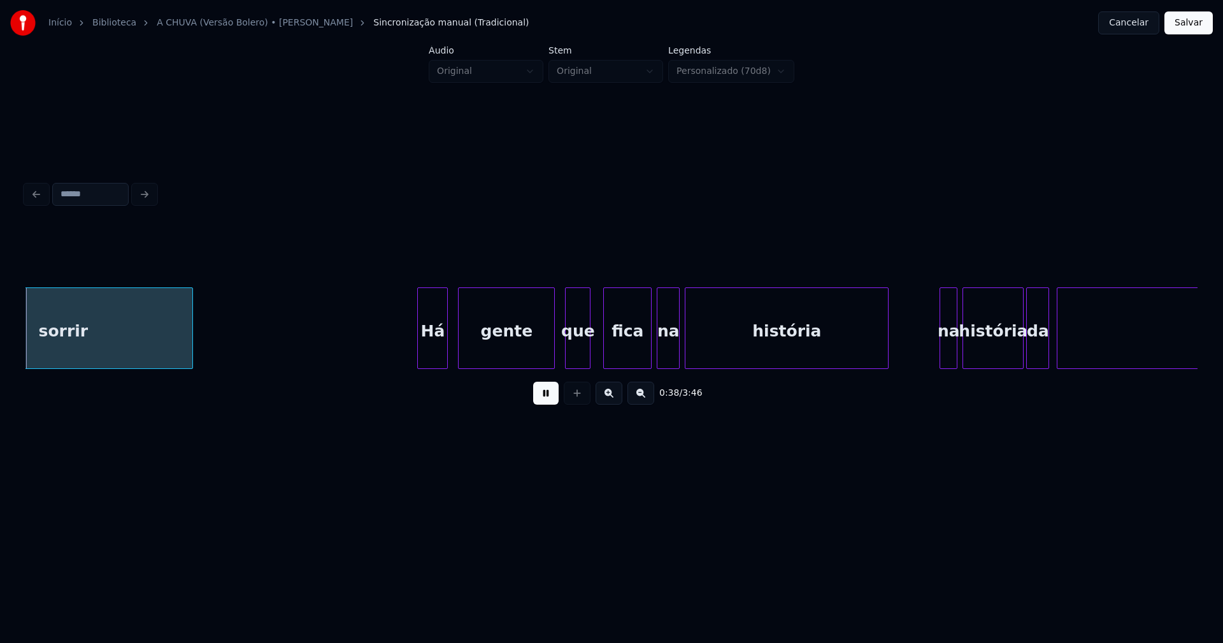
scroll to position [0, 4865]
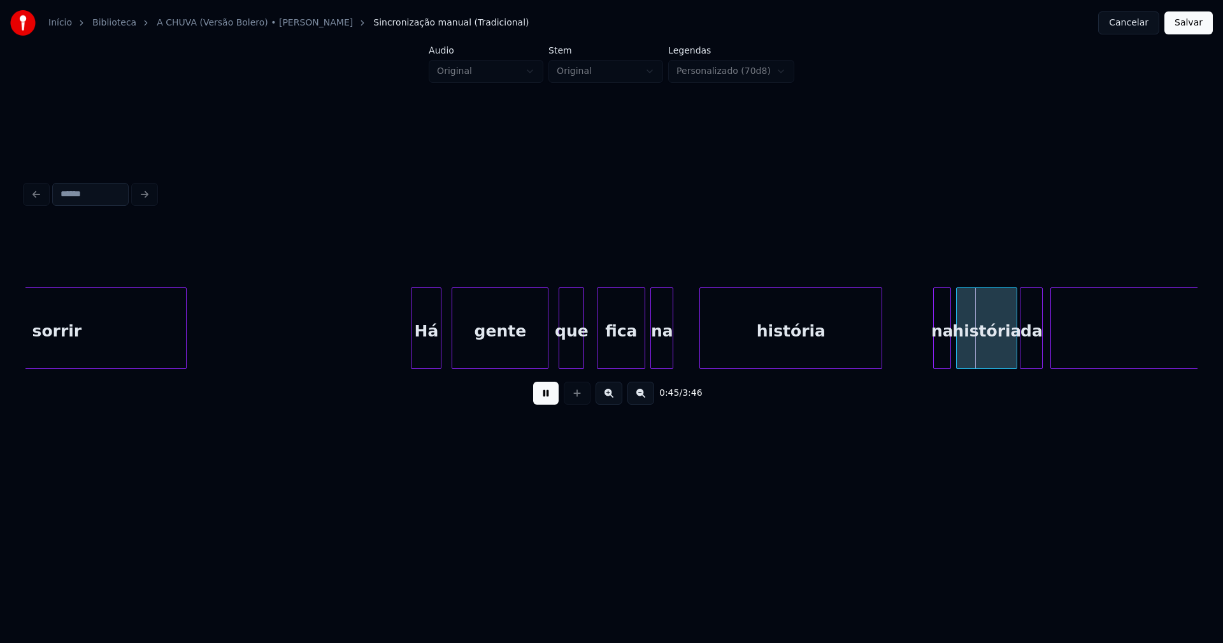
click at [701, 346] on div at bounding box center [702, 328] width 4 height 80
click at [688, 344] on div at bounding box center [688, 328] width 4 height 80
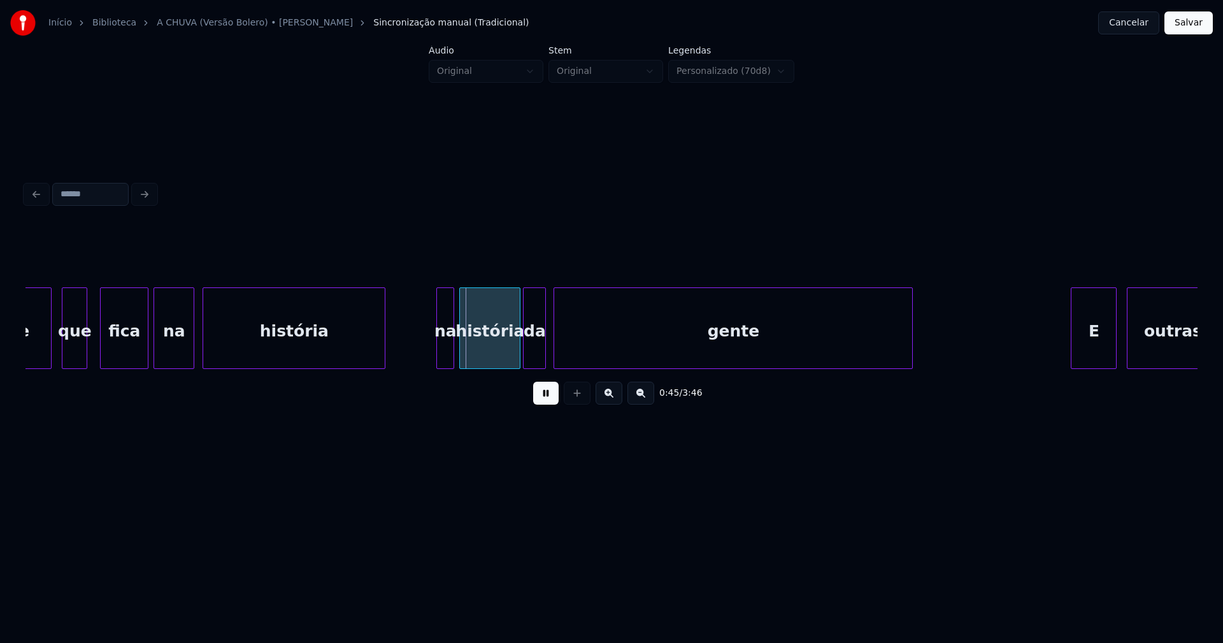
scroll to position [0, 5537]
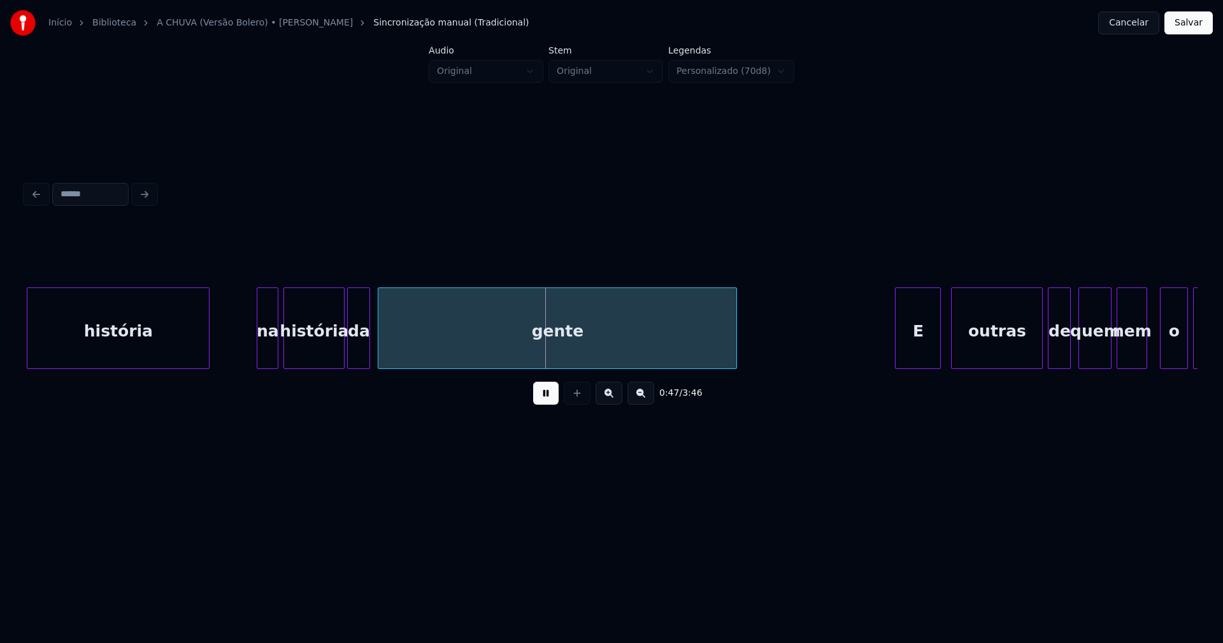
click at [259, 350] on div at bounding box center [259, 328] width 4 height 80
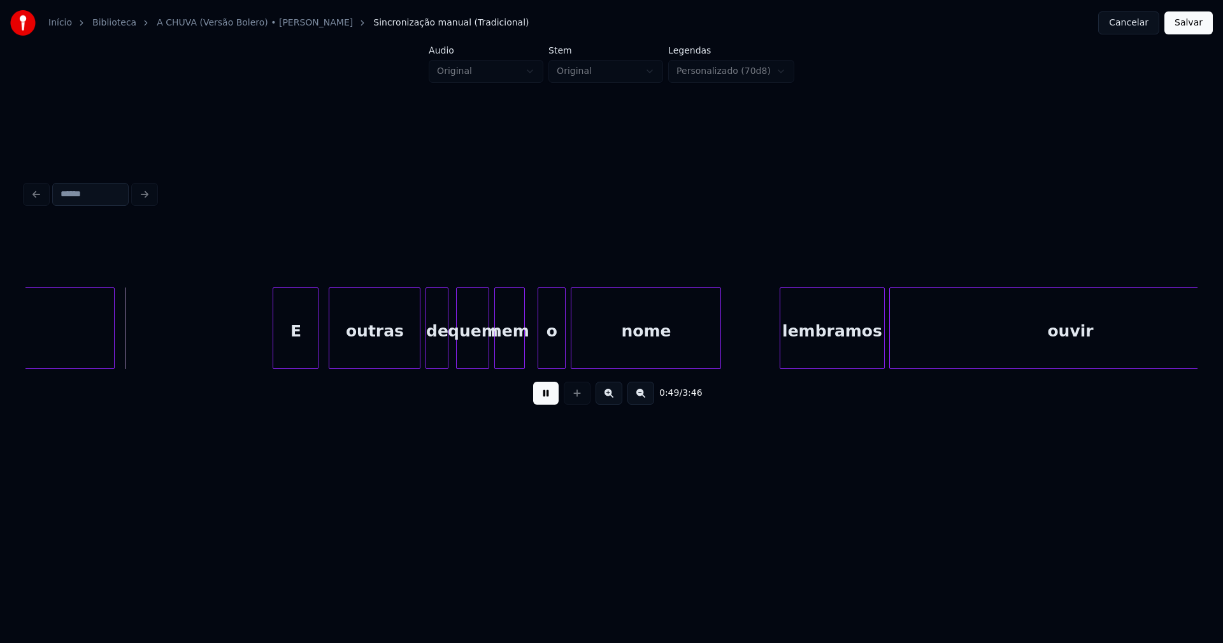
scroll to position [0, 6176]
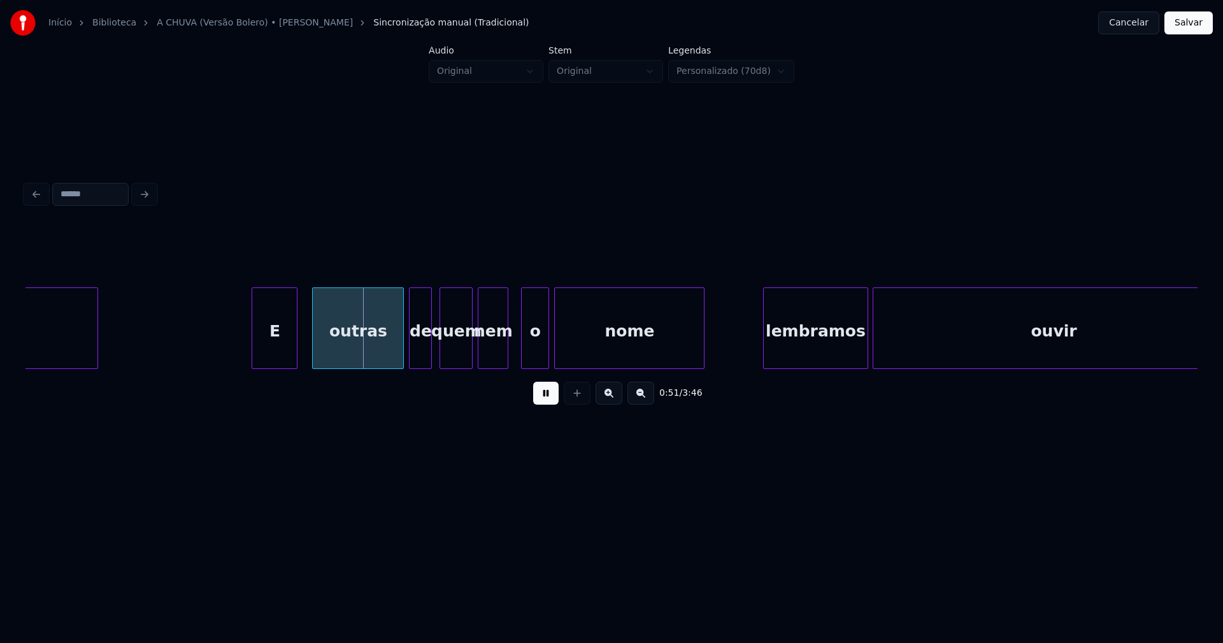
click at [284, 350] on div "E" at bounding box center [274, 331] width 45 height 87
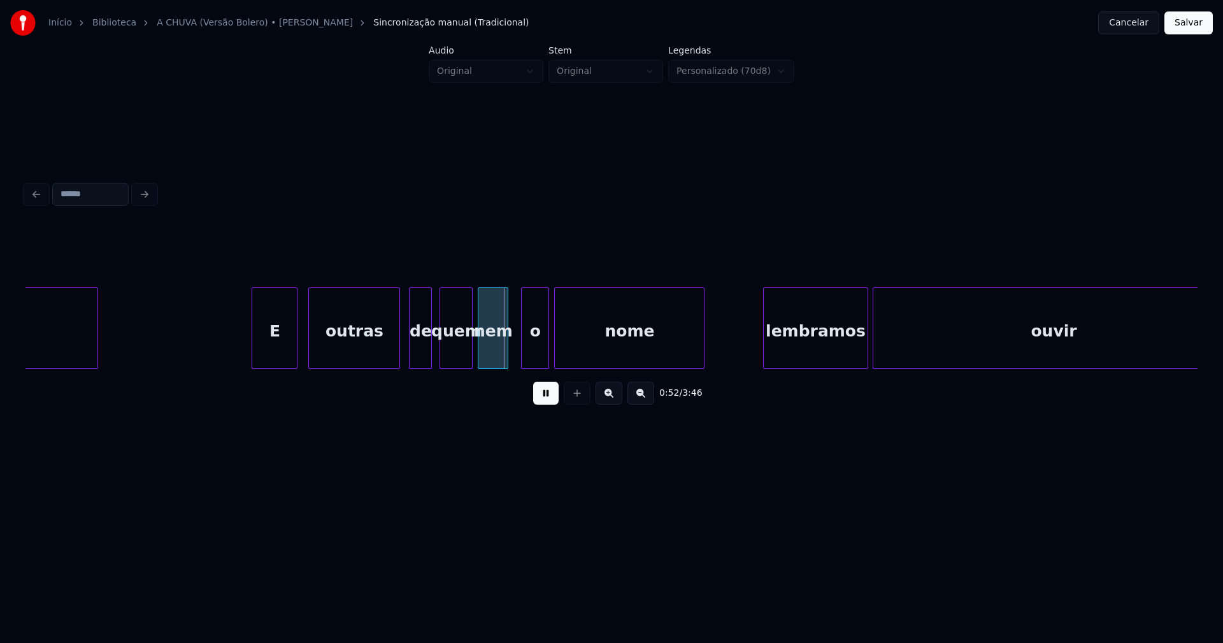
click at [387, 353] on div "outras" at bounding box center [354, 331] width 90 height 87
click at [420, 349] on div "de" at bounding box center [419, 331] width 22 height 87
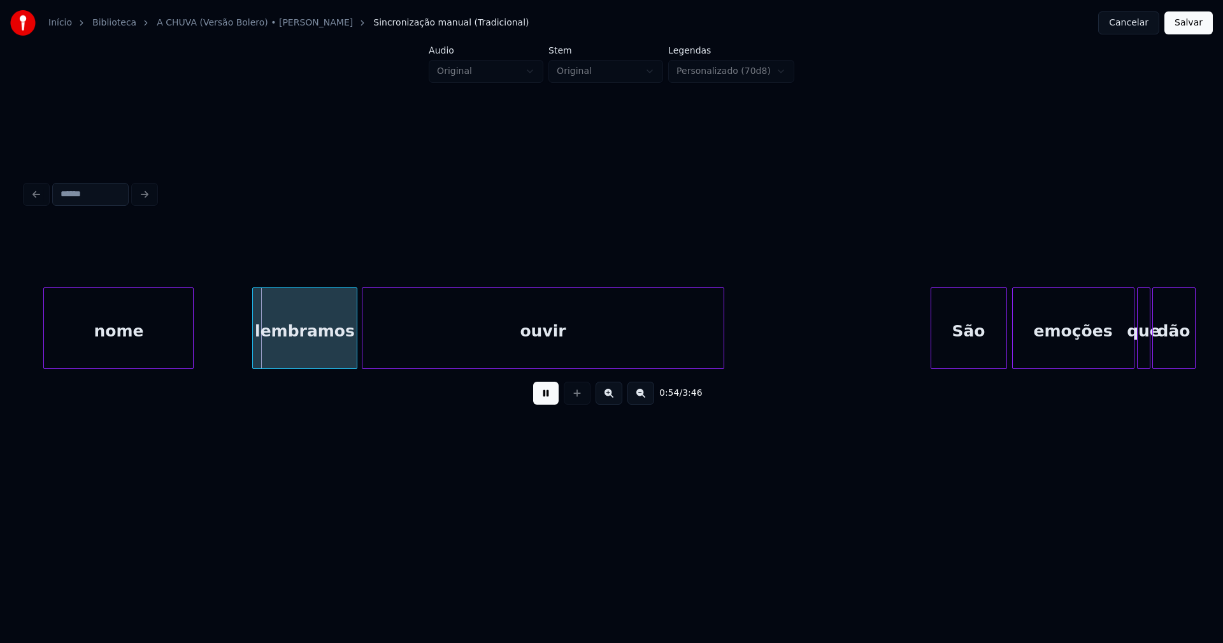
scroll to position [0, 6734]
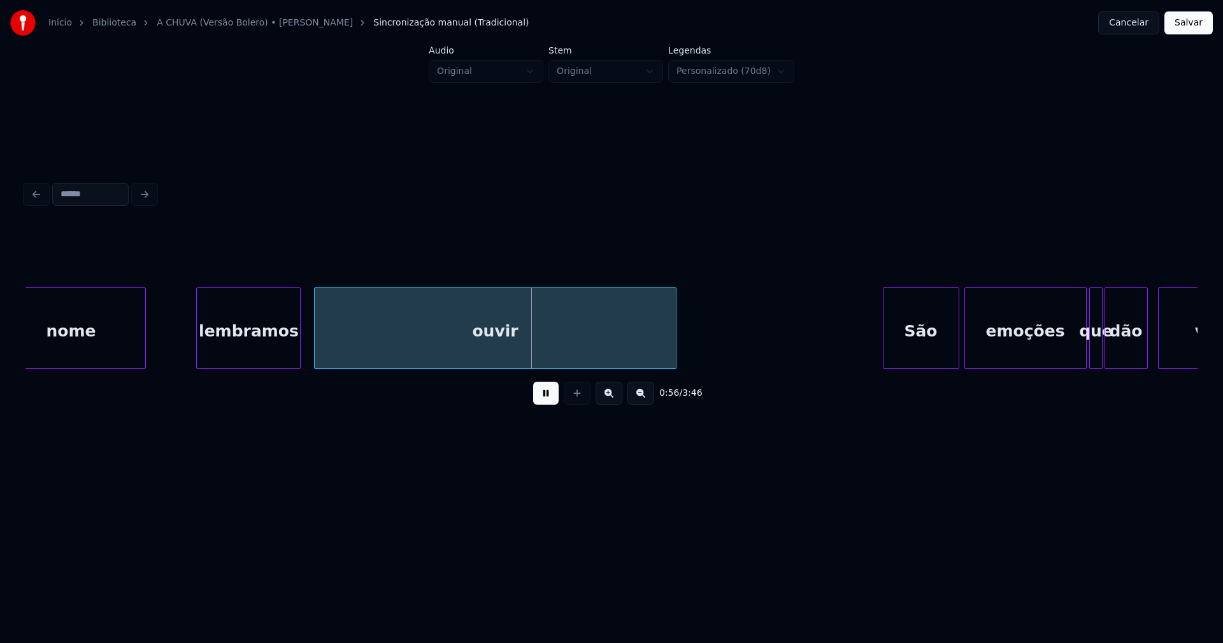
click at [245, 341] on div "lembramos" at bounding box center [248, 331] width 103 height 87
click at [550, 398] on button at bounding box center [545, 392] width 25 height 23
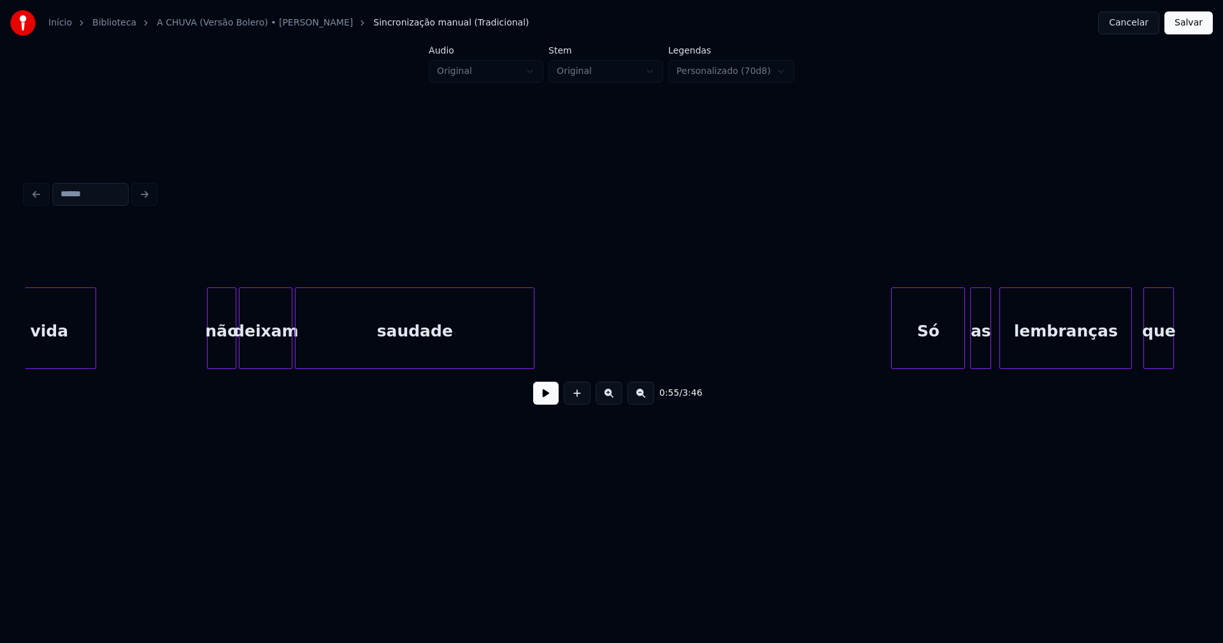
scroll to position [0, 3224]
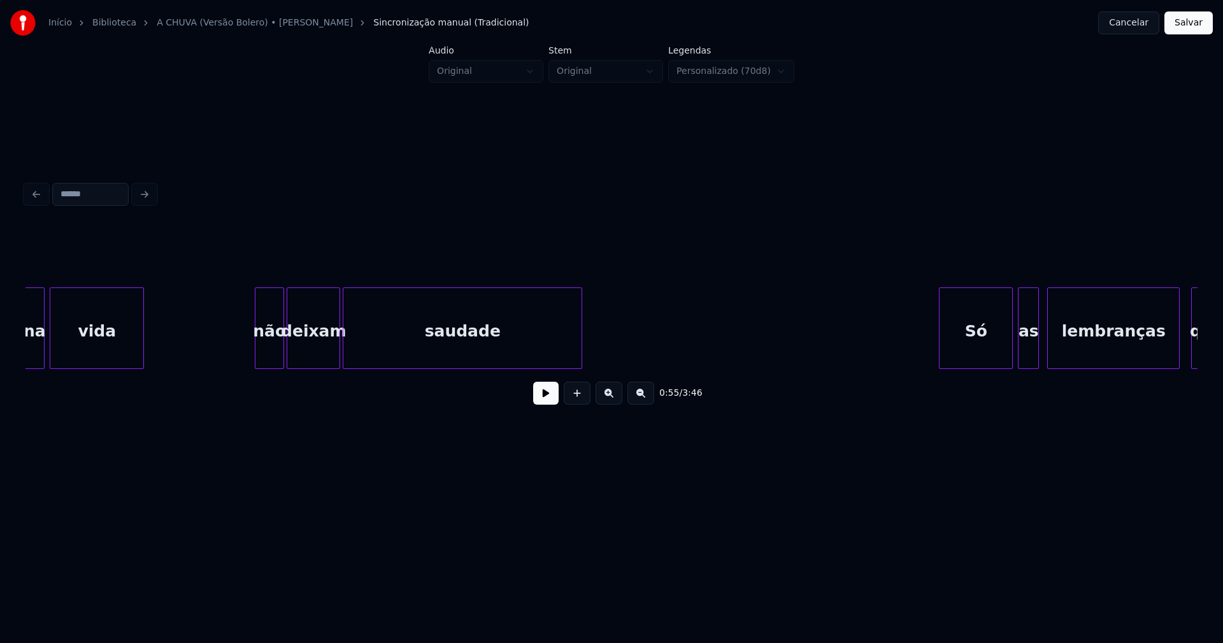
click at [267, 348] on div "não" at bounding box center [269, 331] width 28 height 87
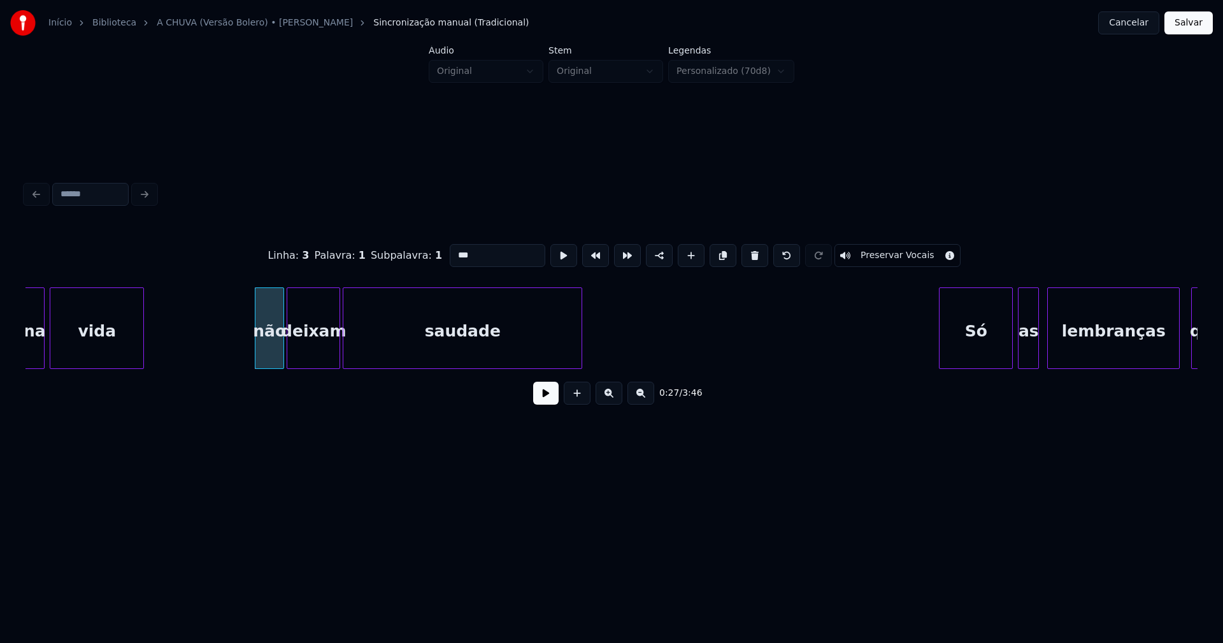
click at [454, 250] on input "***" at bounding box center [498, 255] width 96 height 23
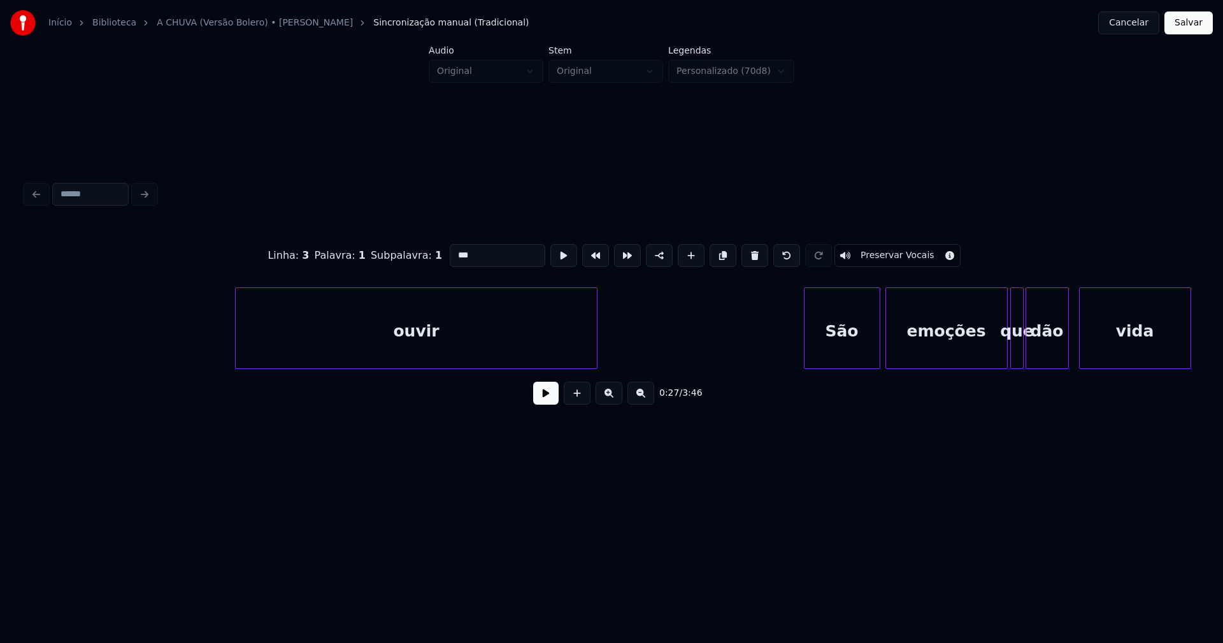
scroll to position [0, 7117]
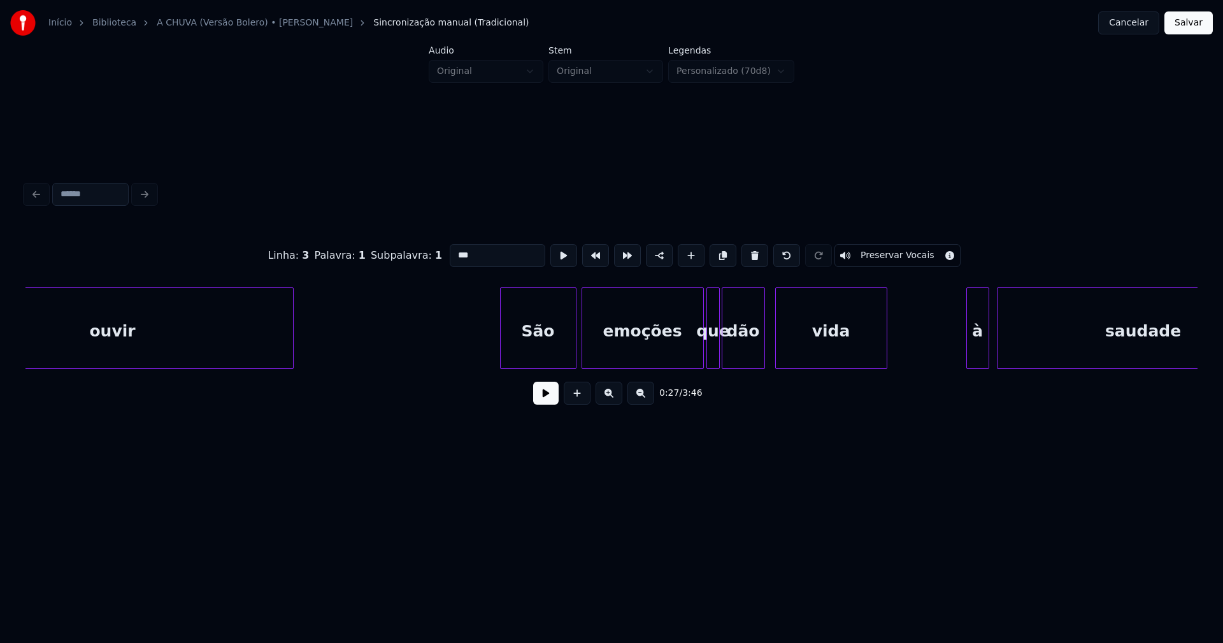
type input "***"
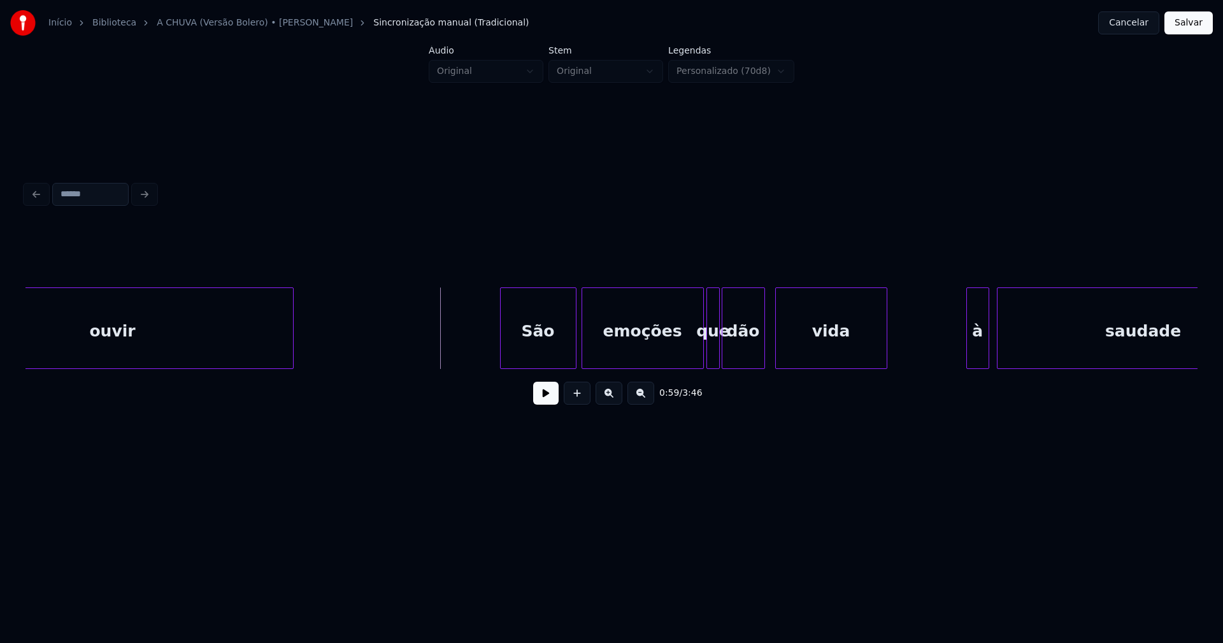
drag, startPoint x: 554, startPoint y: 397, endPoint x: 544, endPoint y: 398, distance: 10.3
click at [554, 397] on button at bounding box center [545, 392] width 25 height 23
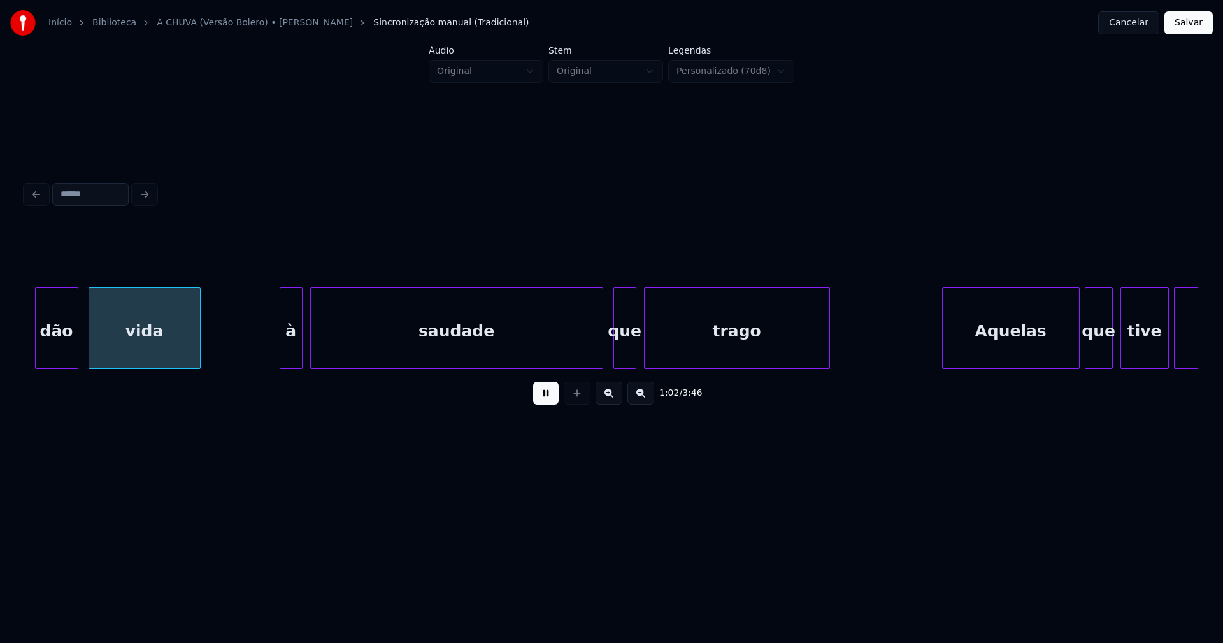
scroll to position [0, 7867]
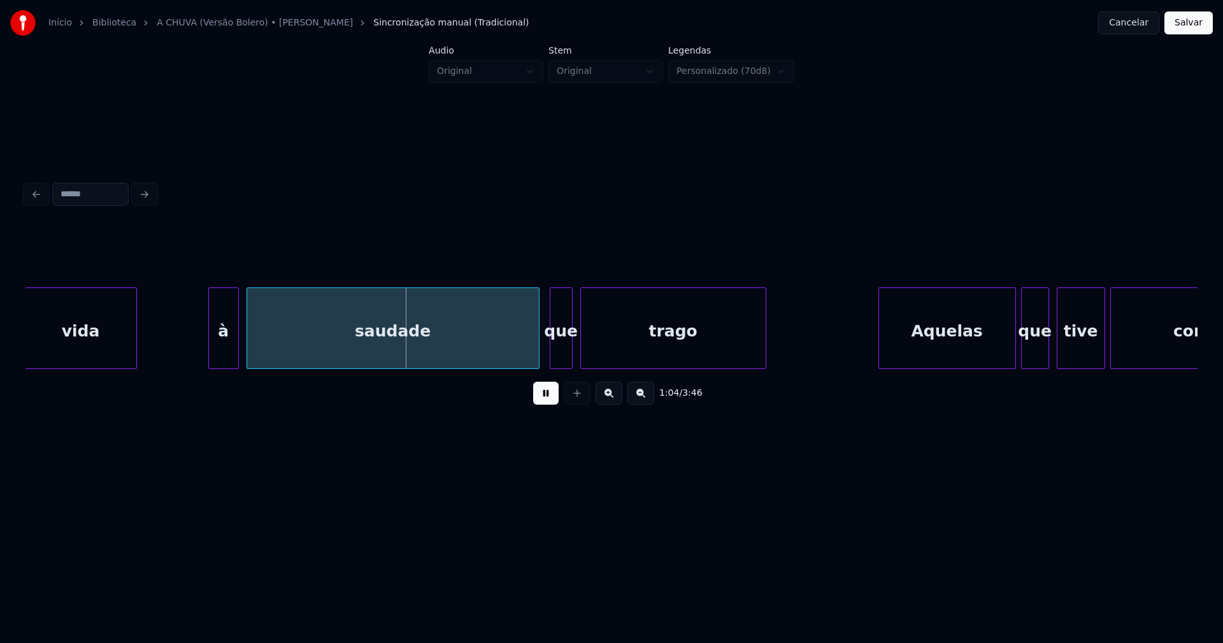
click at [212, 348] on div at bounding box center [211, 328] width 4 height 80
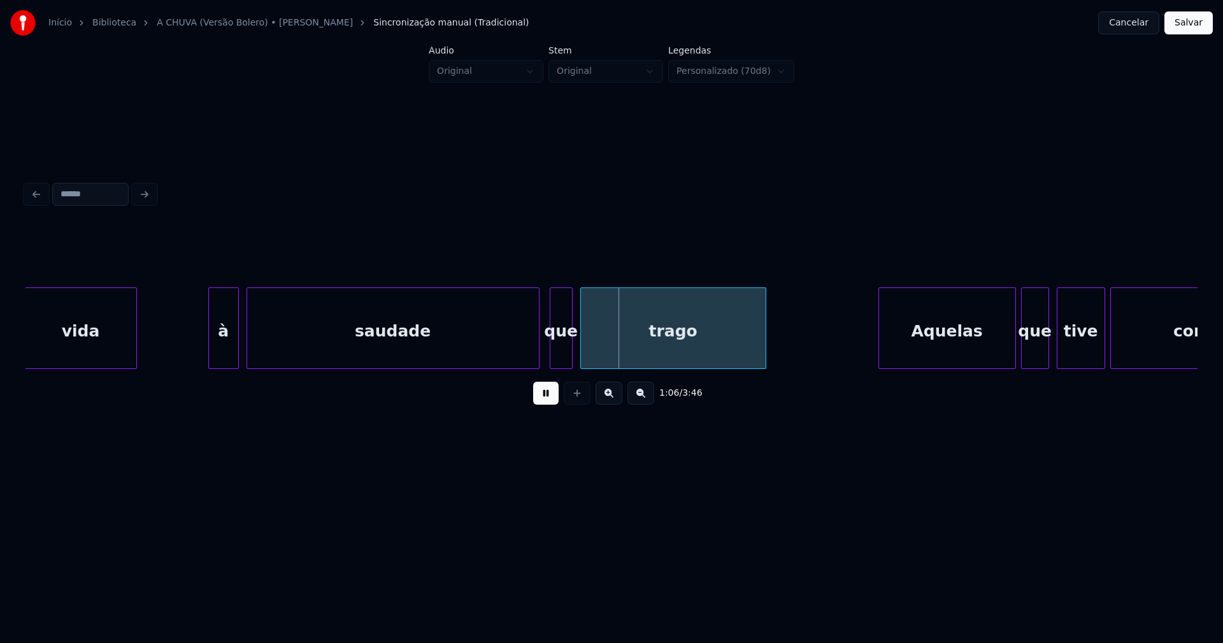
click at [220, 348] on div "à" at bounding box center [223, 331] width 29 height 87
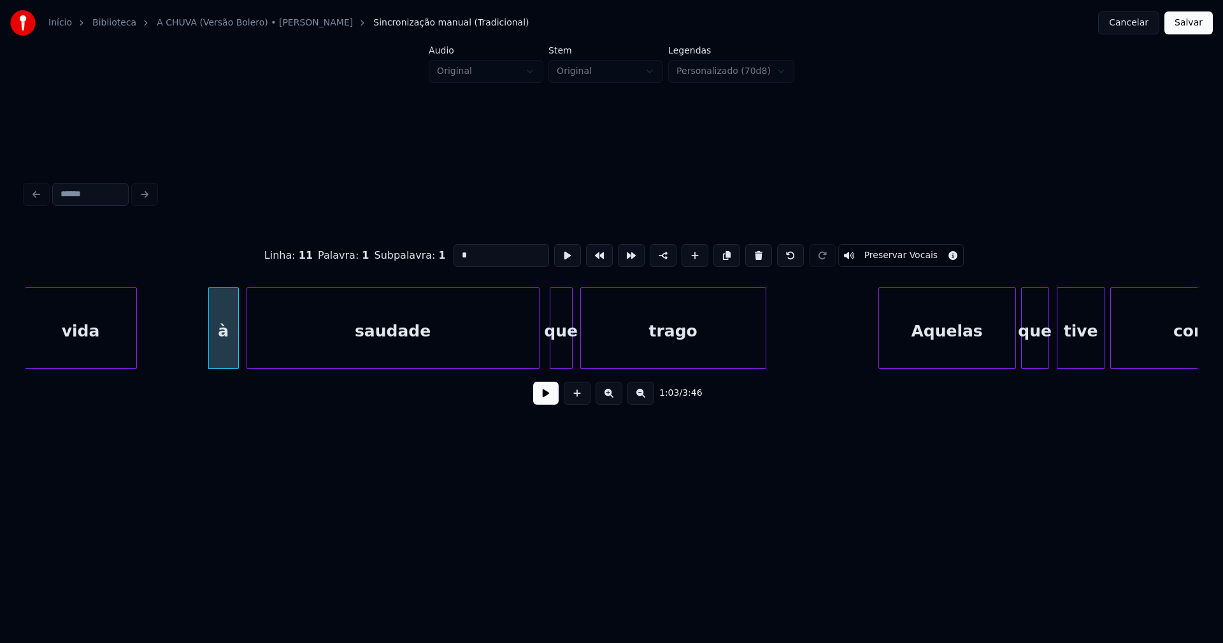
drag, startPoint x: 462, startPoint y: 249, endPoint x: 442, endPoint y: 253, distance: 20.9
click at [442, 253] on div "Linha : 11 [GEOGRAPHIC_DATA] : 1 Subpalavra : 1 * Preservar Vocais" at bounding box center [611, 256] width 1172 height 64
type input "*"
click at [546, 397] on button at bounding box center [545, 392] width 25 height 23
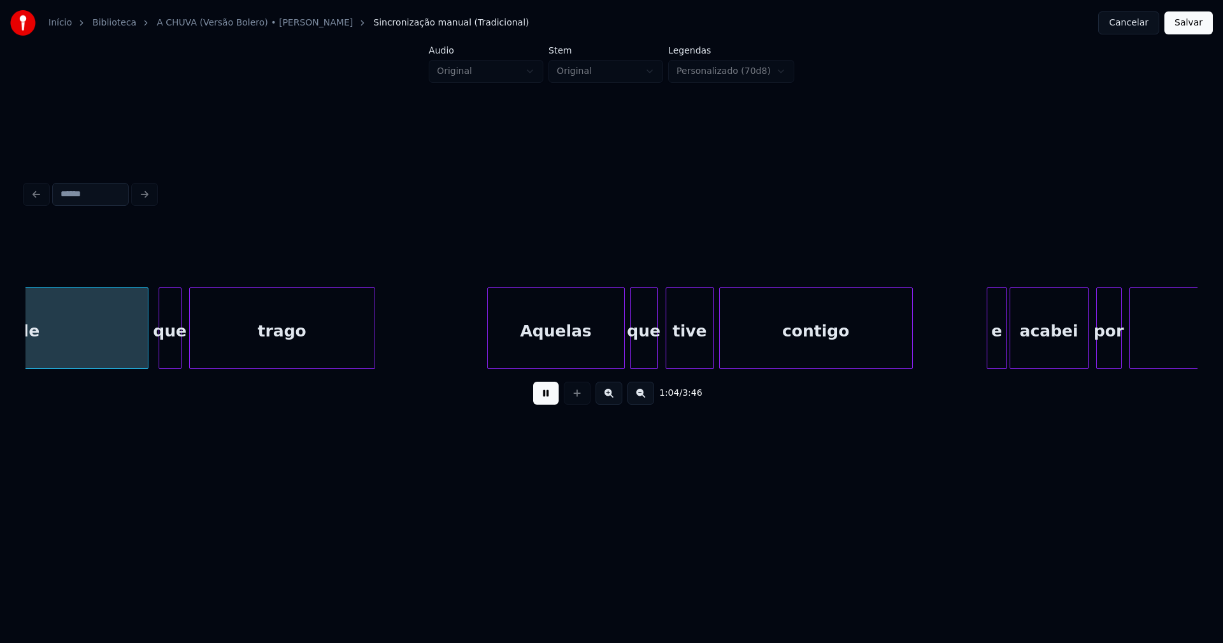
scroll to position [0, 8286]
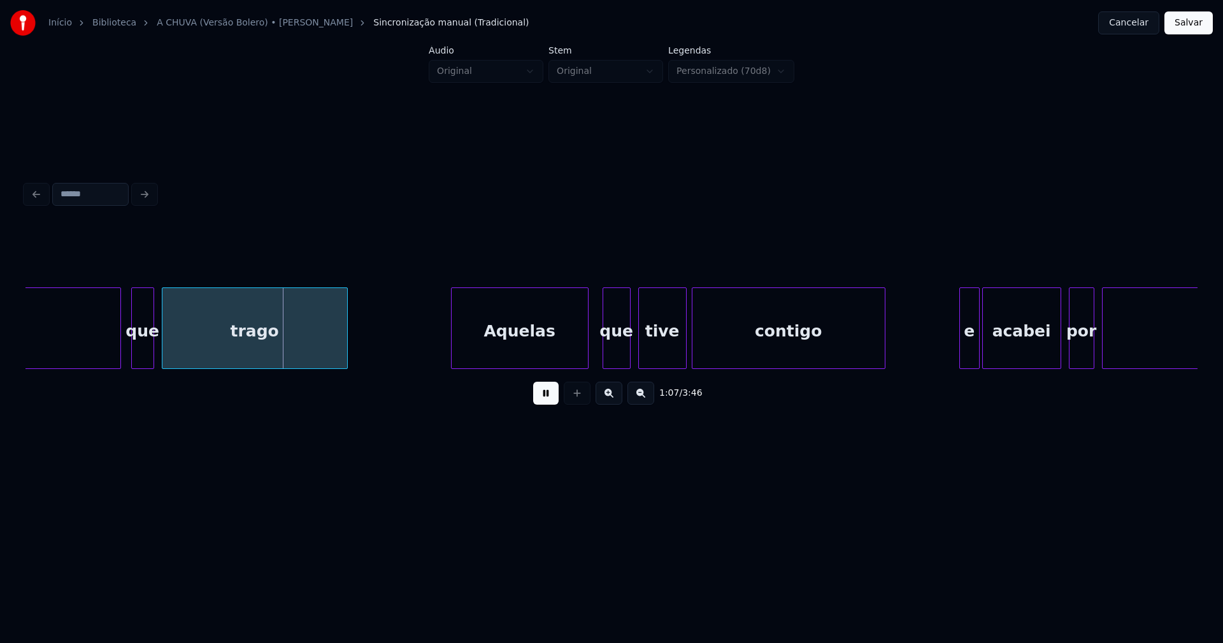
click at [532, 348] on div "Aquelas" at bounding box center [520, 331] width 136 height 87
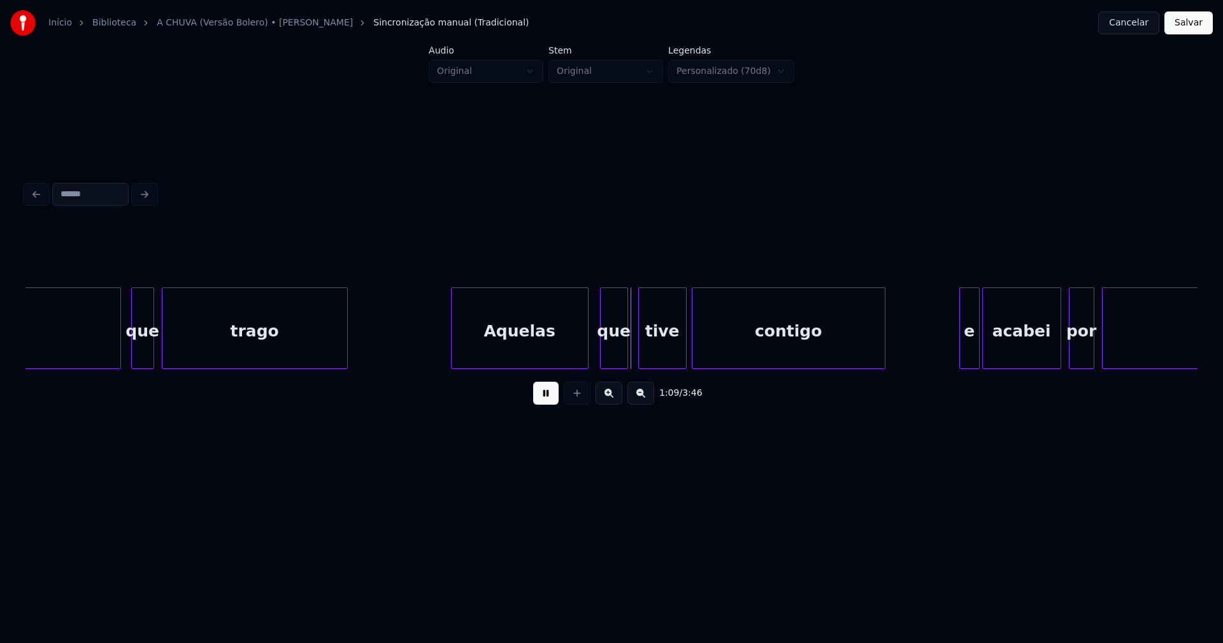
click at [617, 357] on div "que" at bounding box center [614, 331] width 27 height 87
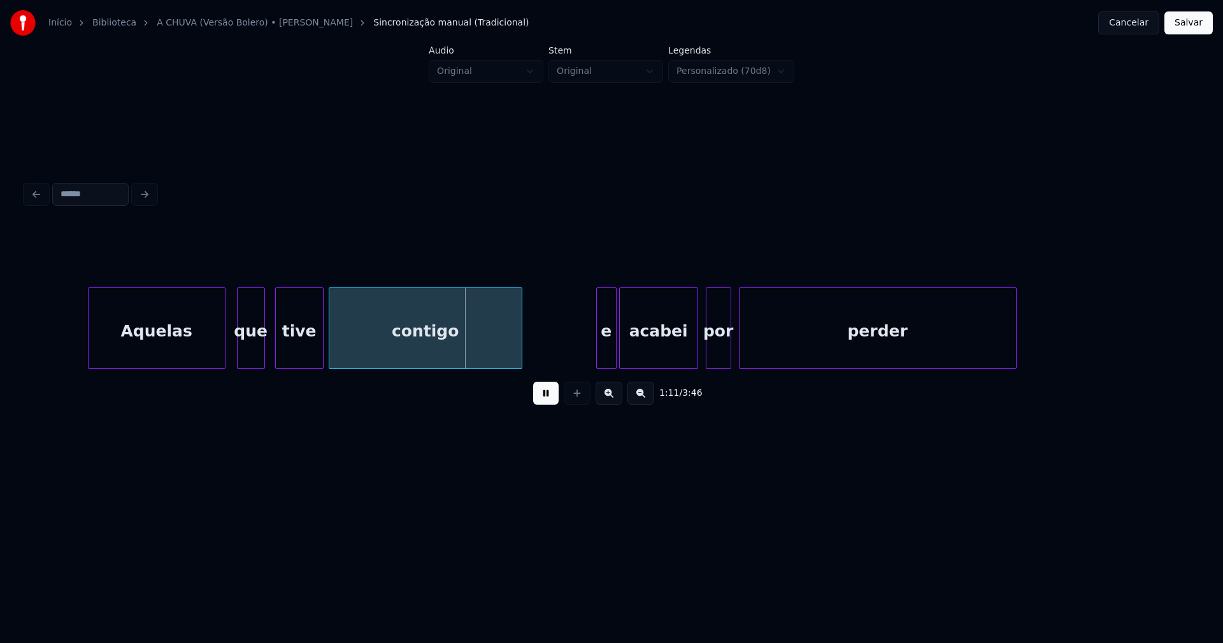
scroll to position [0, 8968]
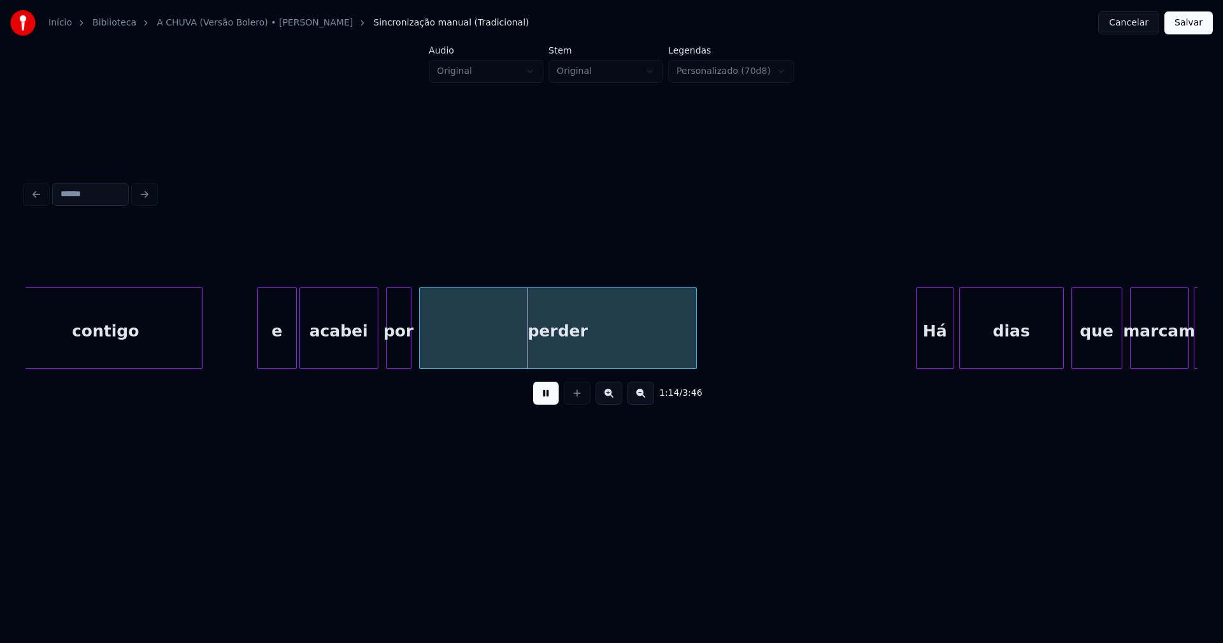
click at [258, 353] on div at bounding box center [260, 328] width 4 height 80
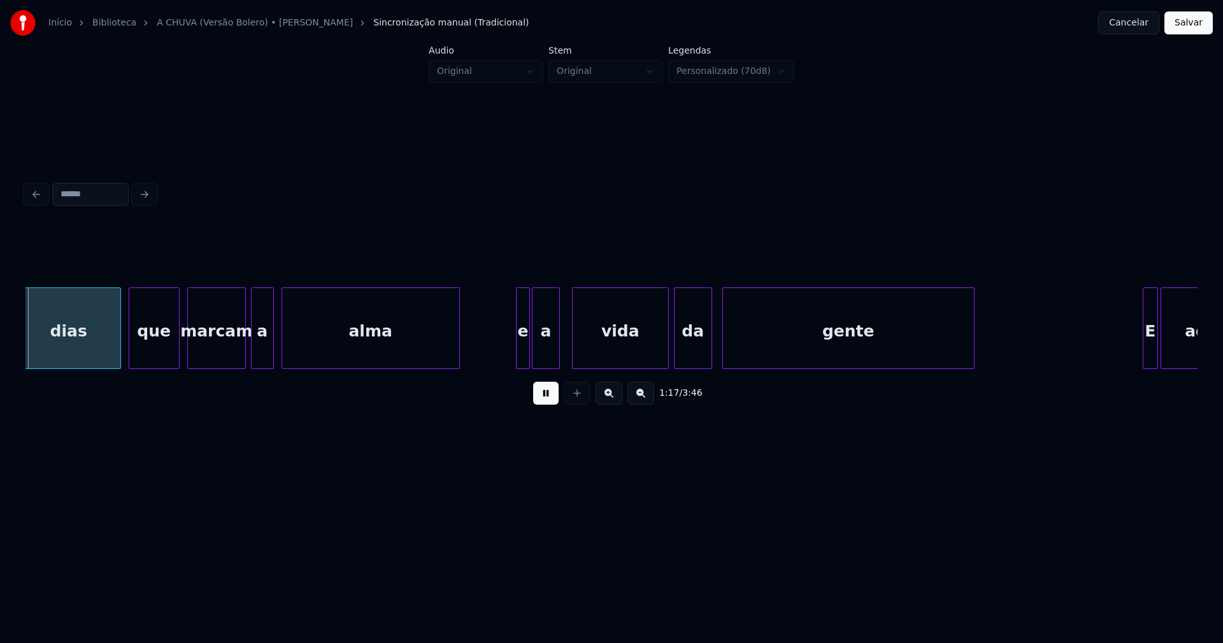
scroll to position [0, 9924]
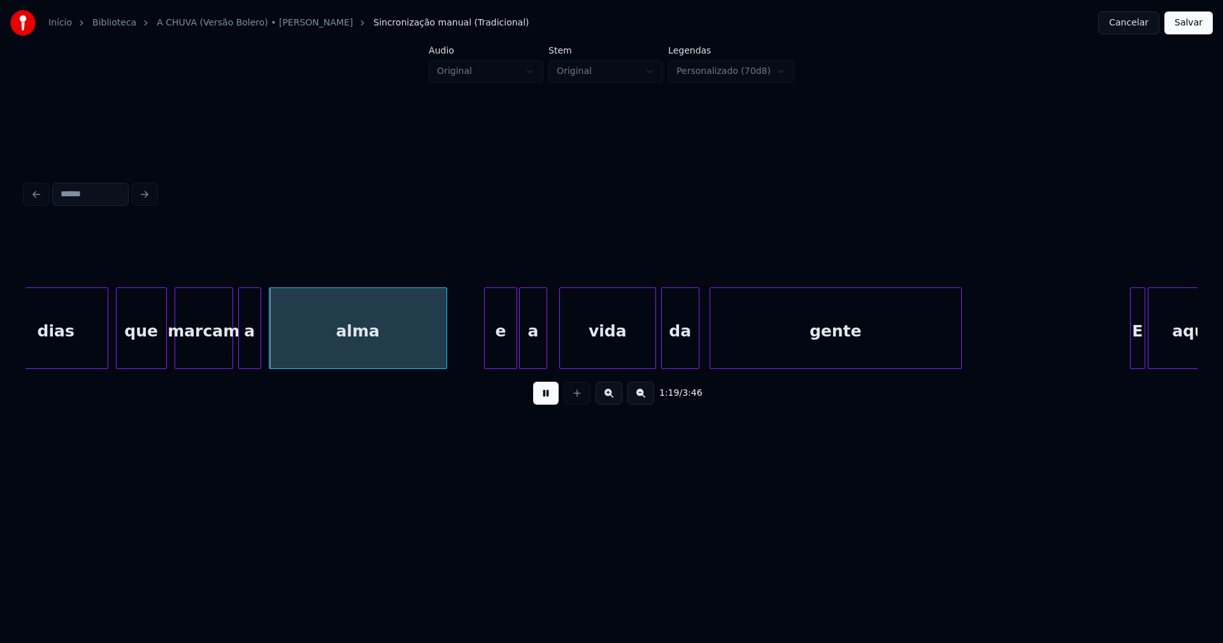
click at [485, 355] on div at bounding box center [487, 328] width 4 height 80
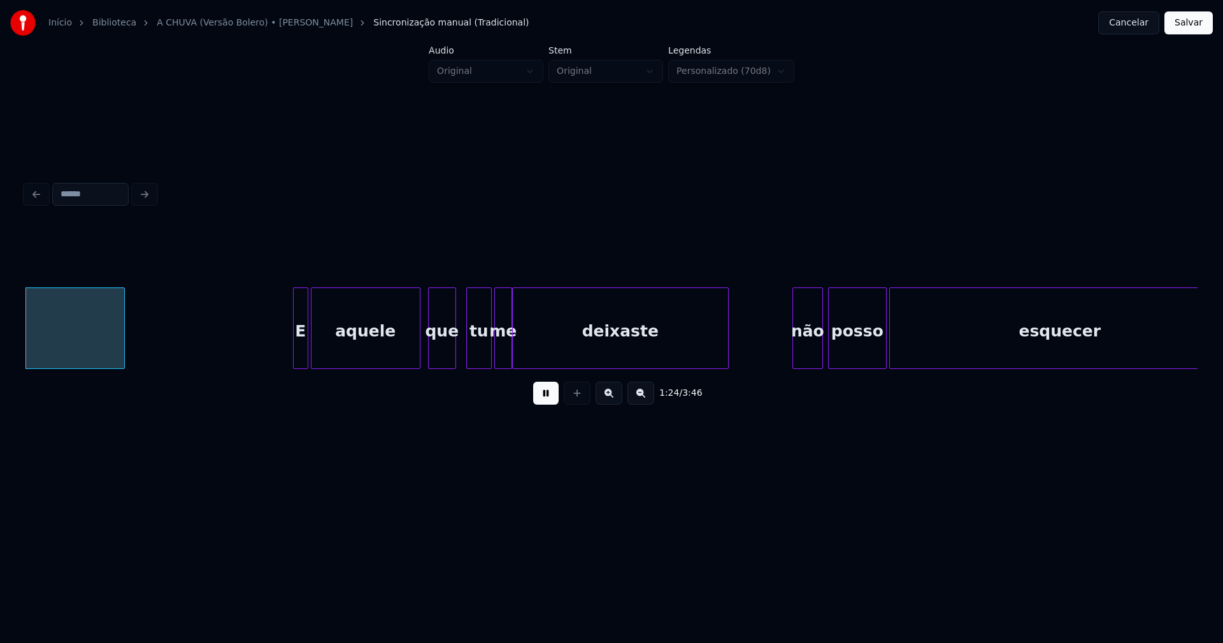
scroll to position [0, 10764]
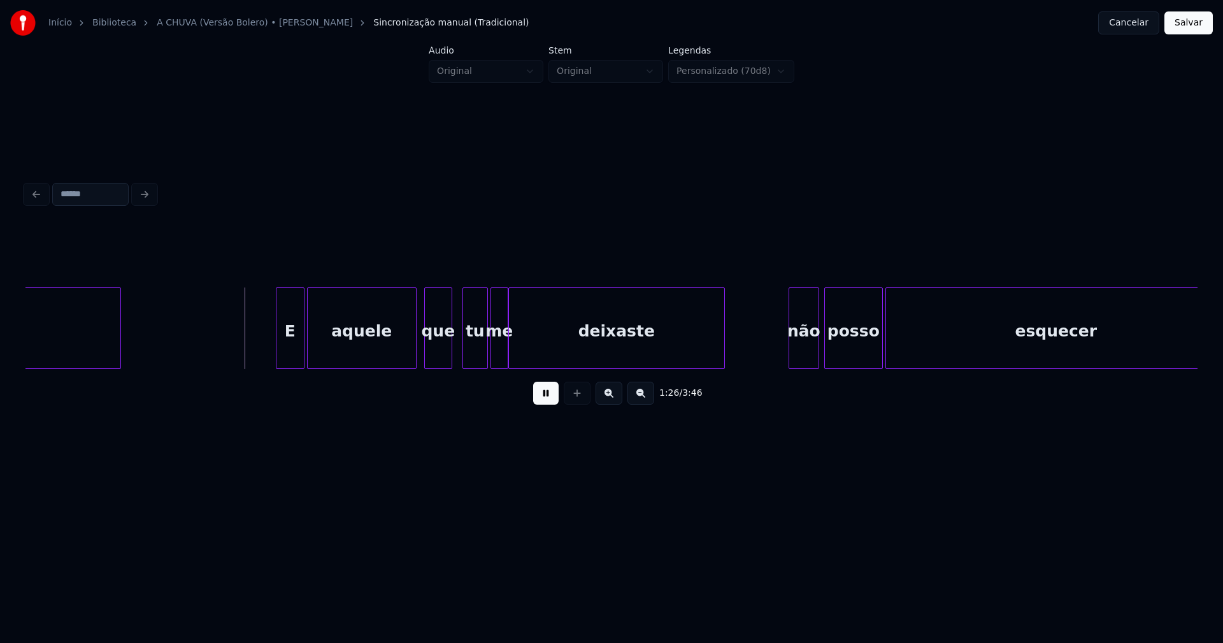
click at [278, 350] on div at bounding box center [278, 328] width 4 height 80
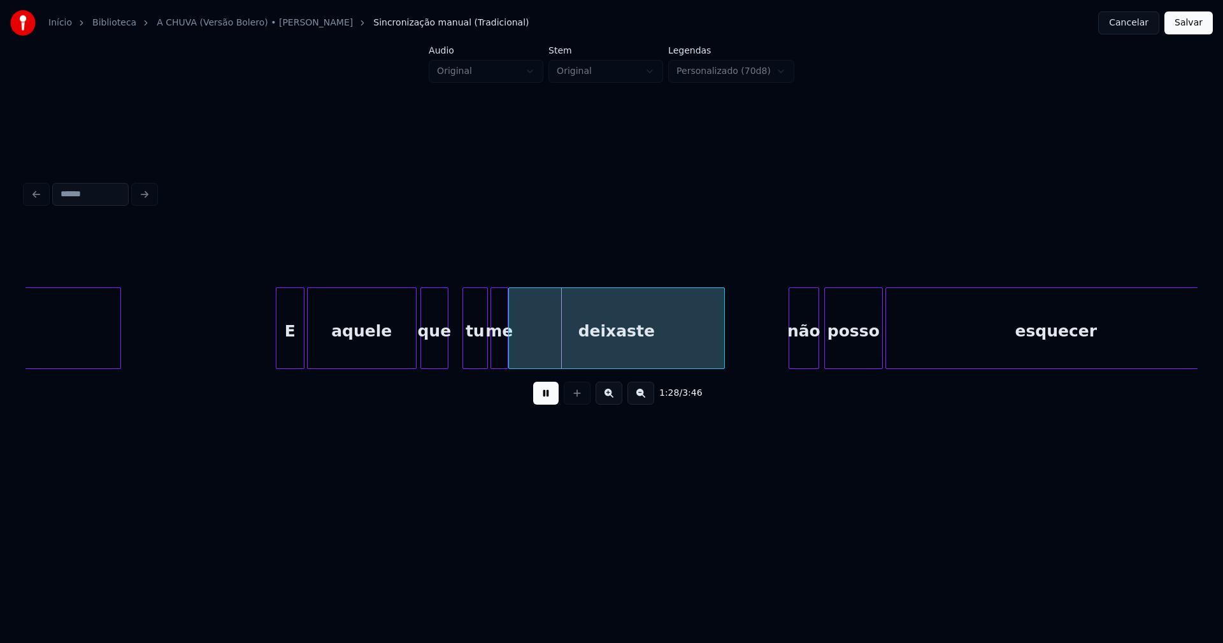
click at [430, 358] on div "que" at bounding box center [434, 331] width 27 height 87
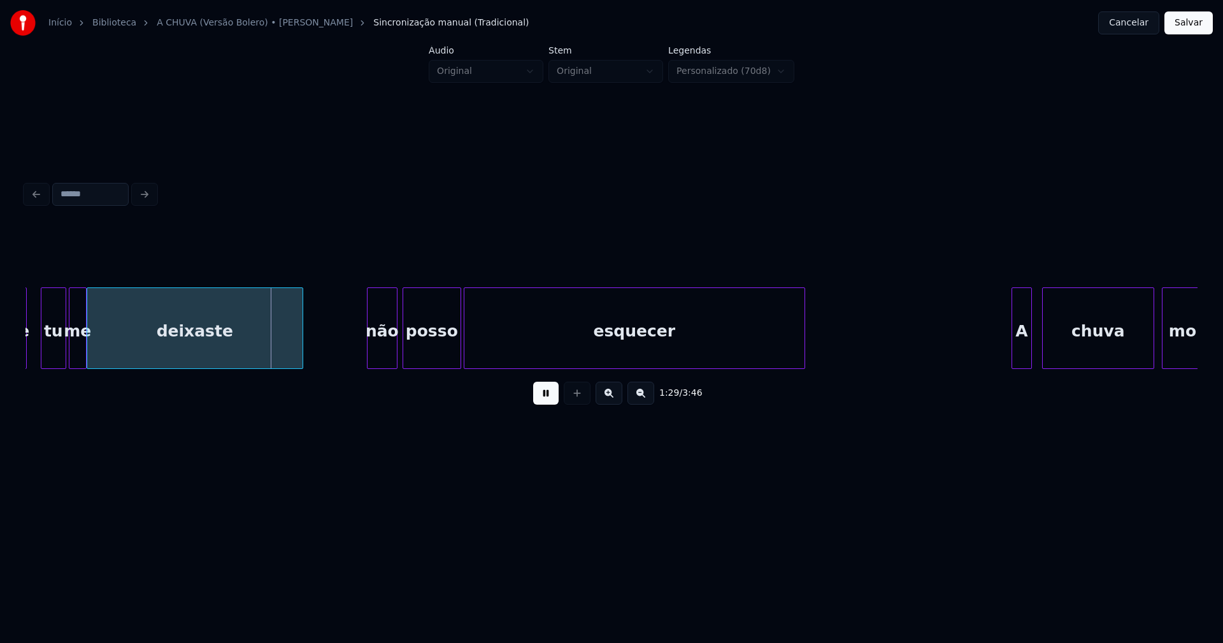
scroll to position [0, 11282]
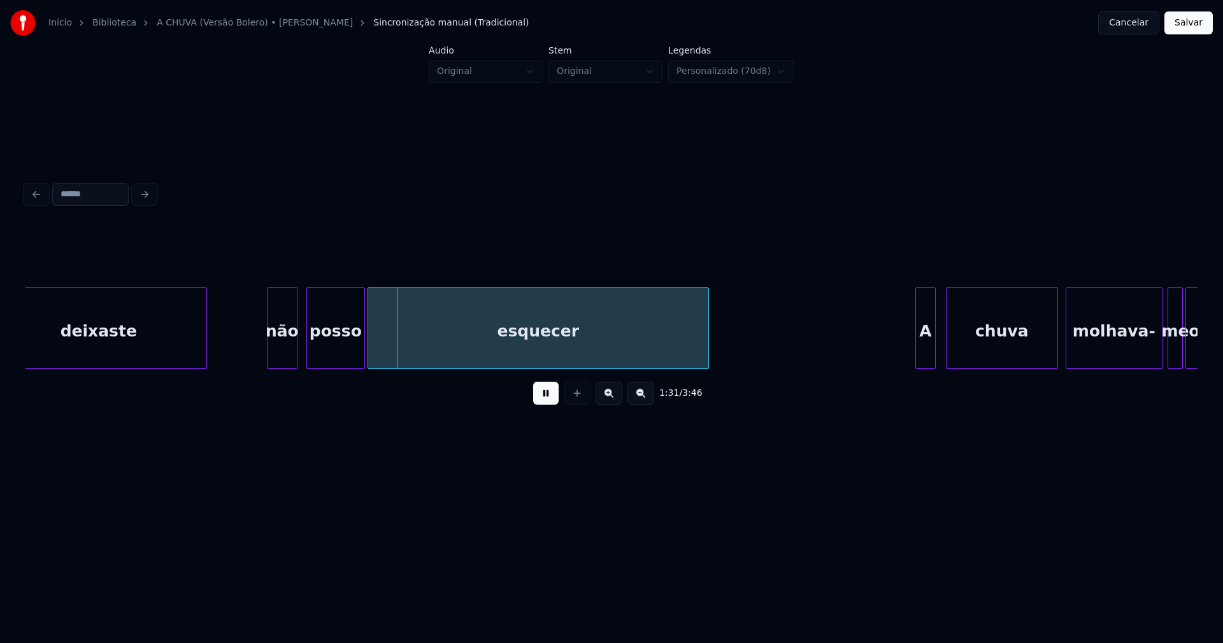
click at [280, 358] on div "não" at bounding box center [281, 331] width 29 height 87
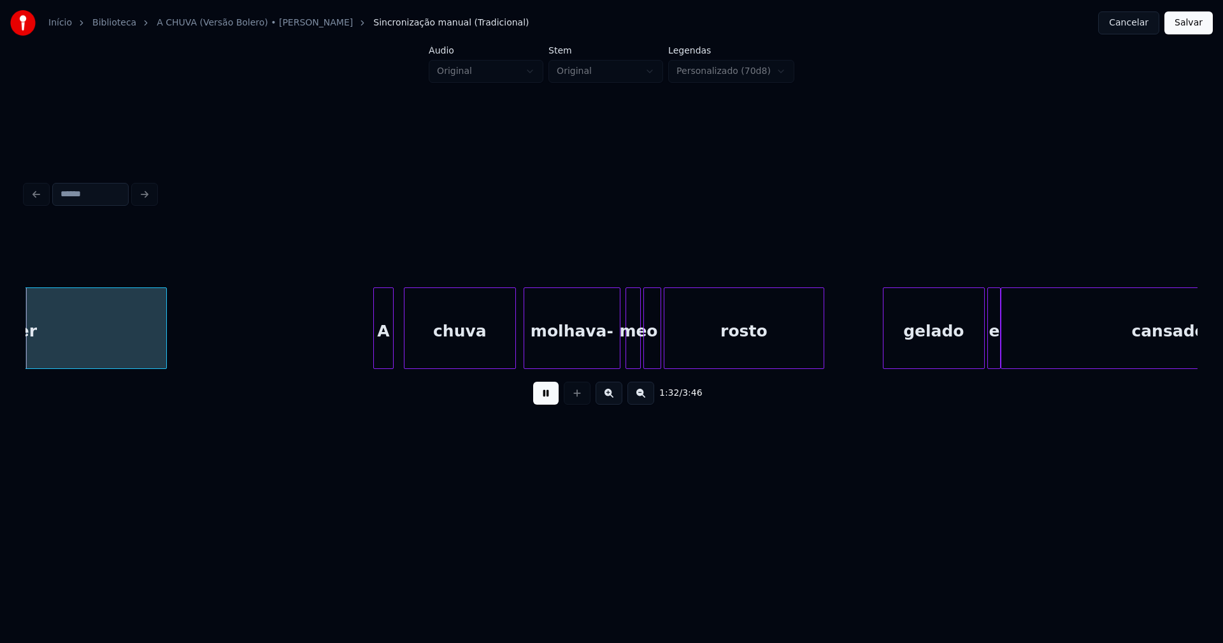
scroll to position [0, 11835]
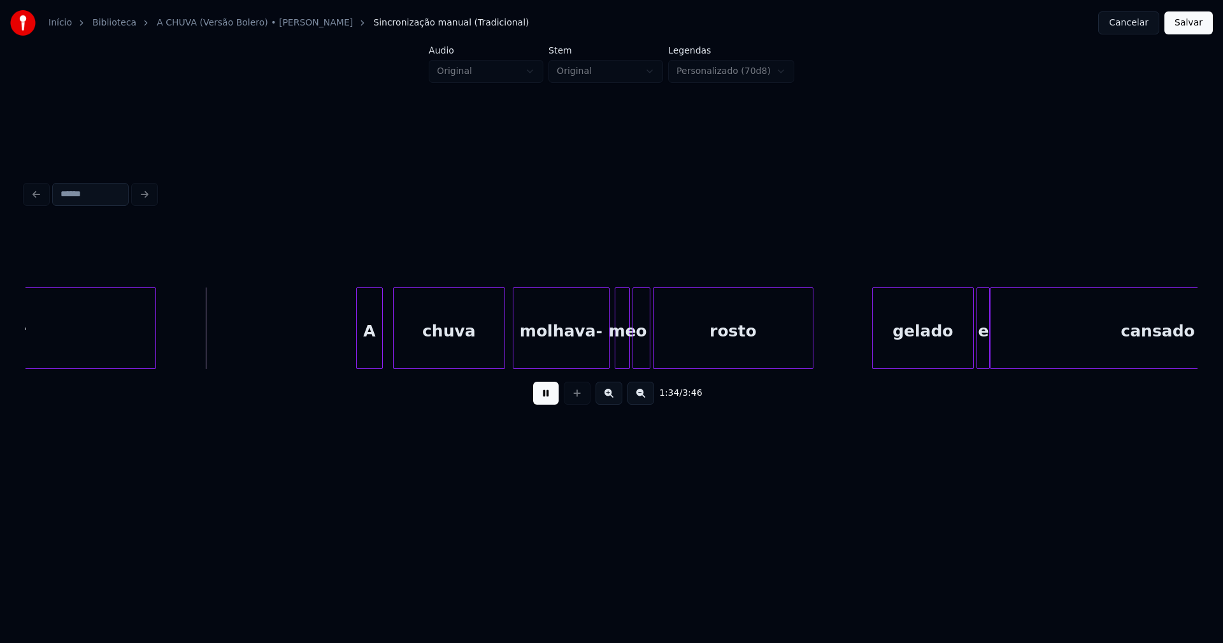
click at [358, 346] on div at bounding box center [359, 328] width 4 height 80
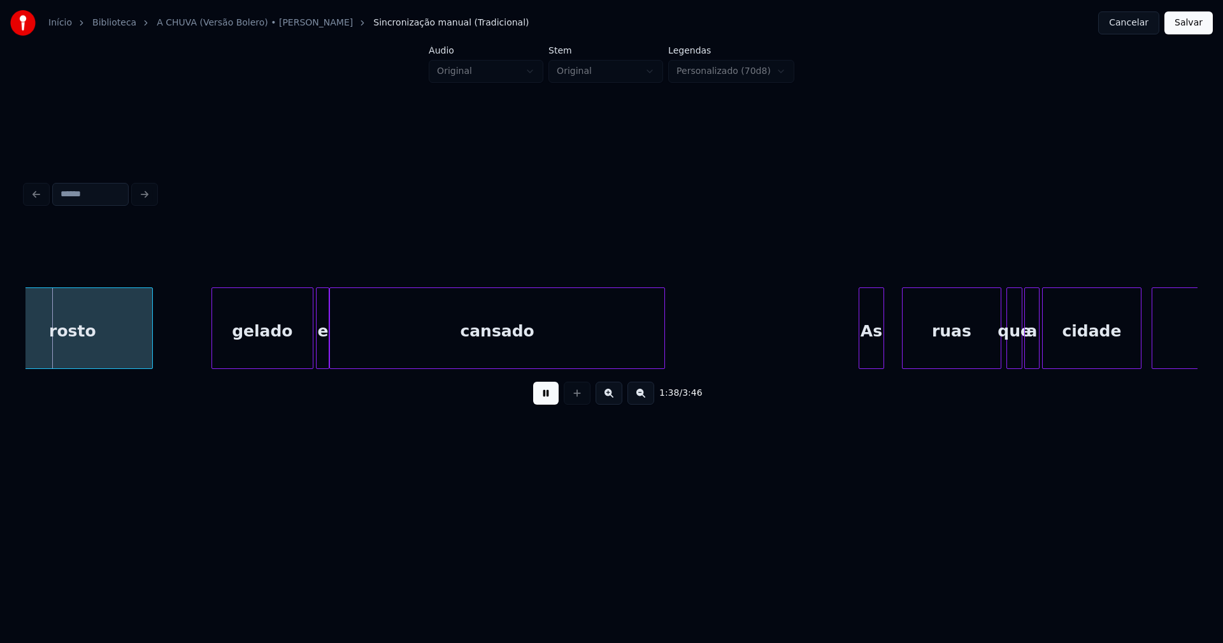
scroll to position [0, 12511]
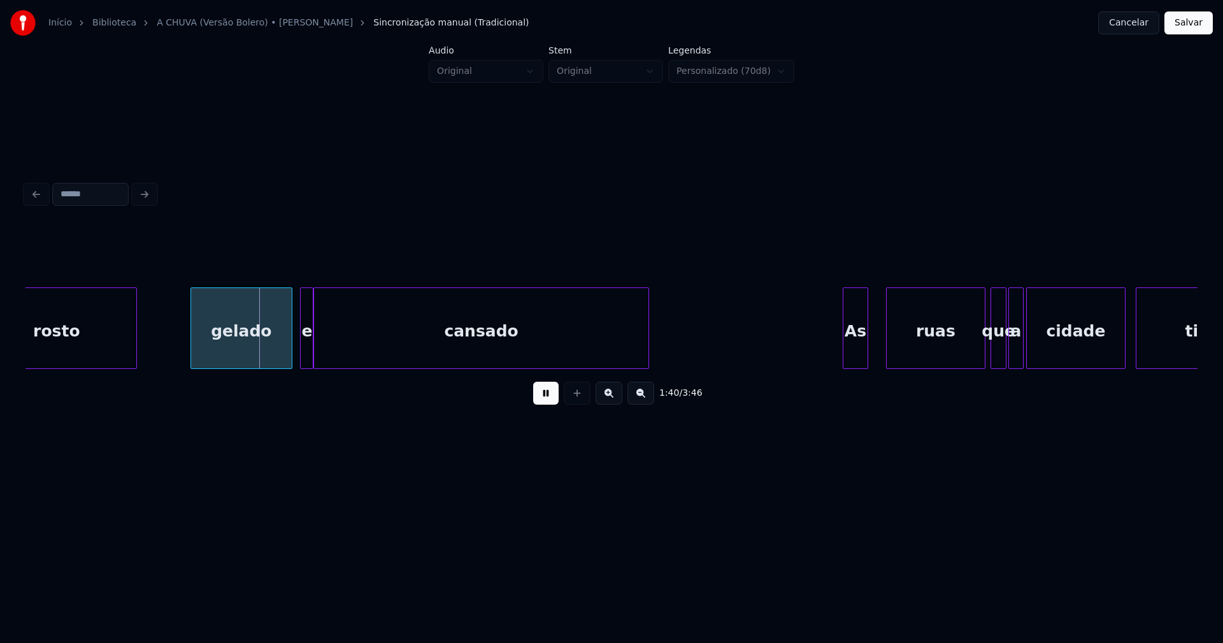
click at [248, 352] on div "gelado" at bounding box center [241, 331] width 101 height 87
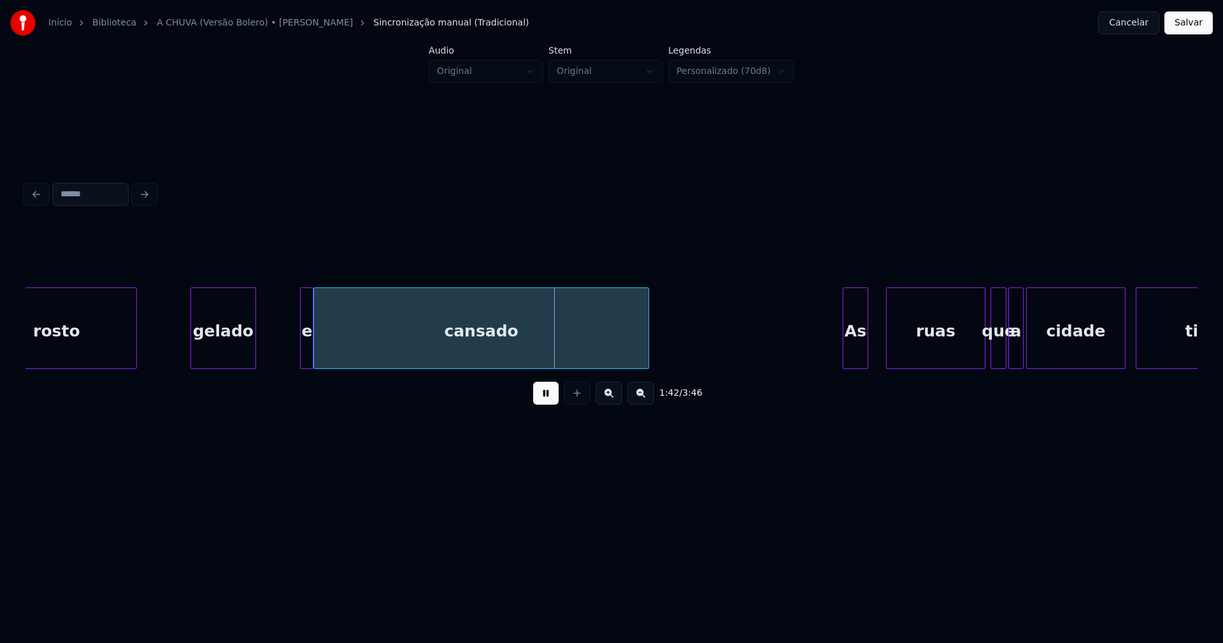
click at [253, 369] on div "rosto gelado e cansado As ruas que a cidade tinha" at bounding box center [611, 328] width 1172 height 82
click at [281, 351] on div at bounding box center [282, 328] width 4 height 80
click at [281, 355] on div "e" at bounding box center [280, 331] width 33 height 87
click at [309, 352] on div at bounding box center [310, 328] width 4 height 80
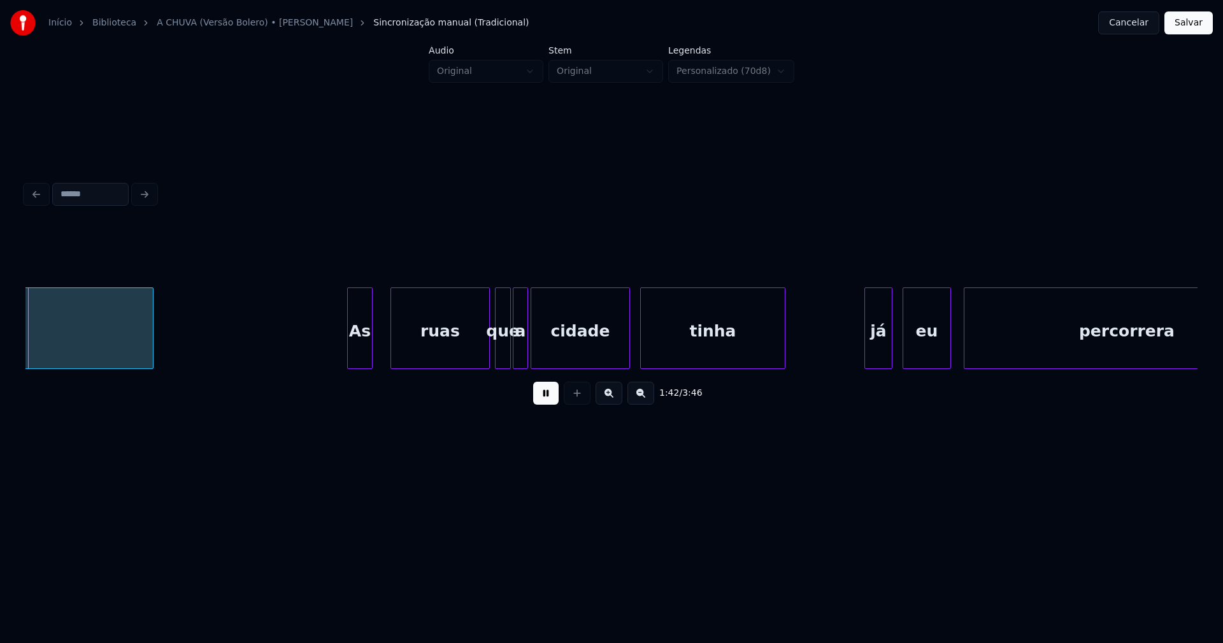
scroll to position [0, 13020]
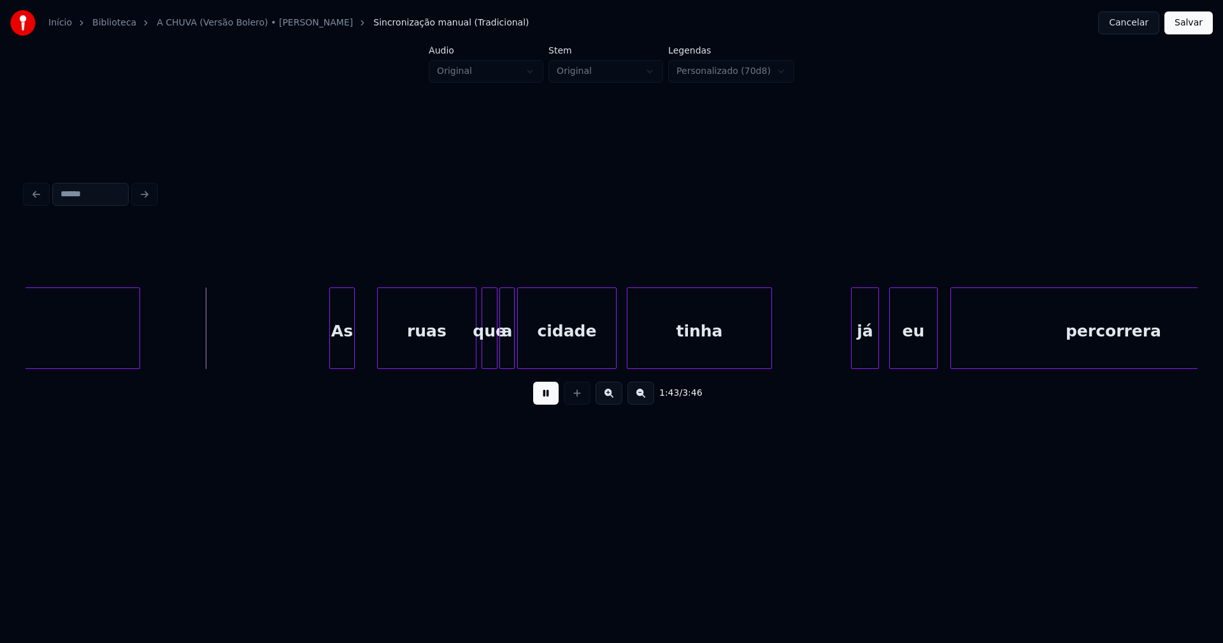
click at [340, 360] on div "As" at bounding box center [342, 331] width 24 height 87
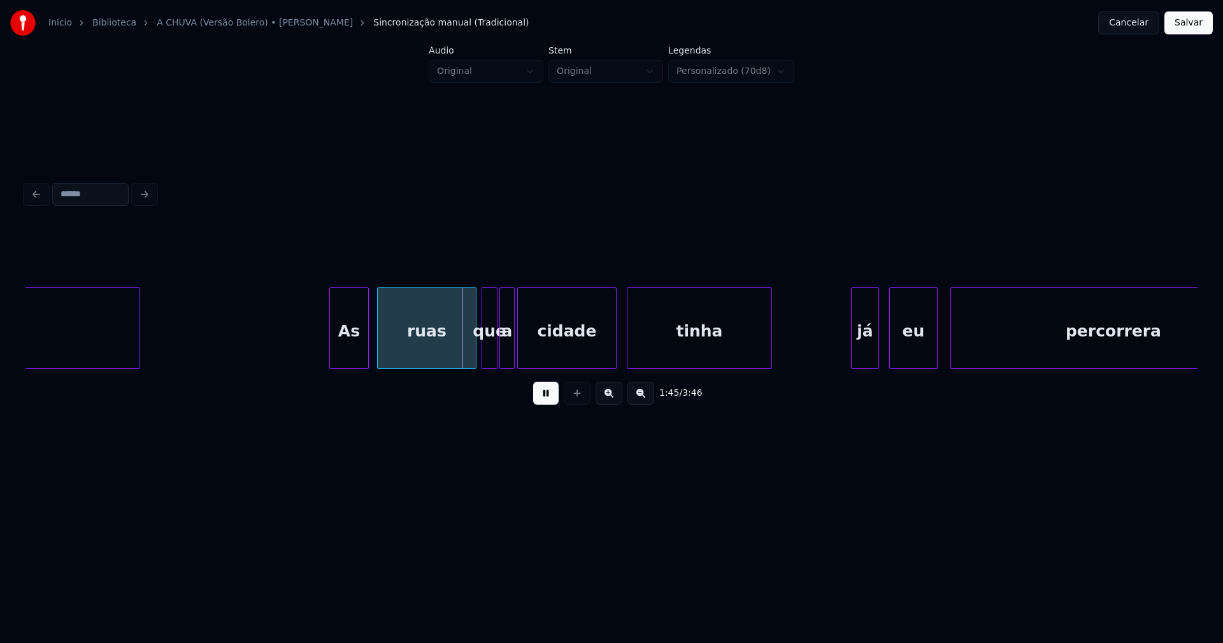
click at [366, 343] on div at bounding box center [366, 328] width 4 height 80
click at [429, 353] on div "ruas" at bounding box center [424, 331] width 98 height 87
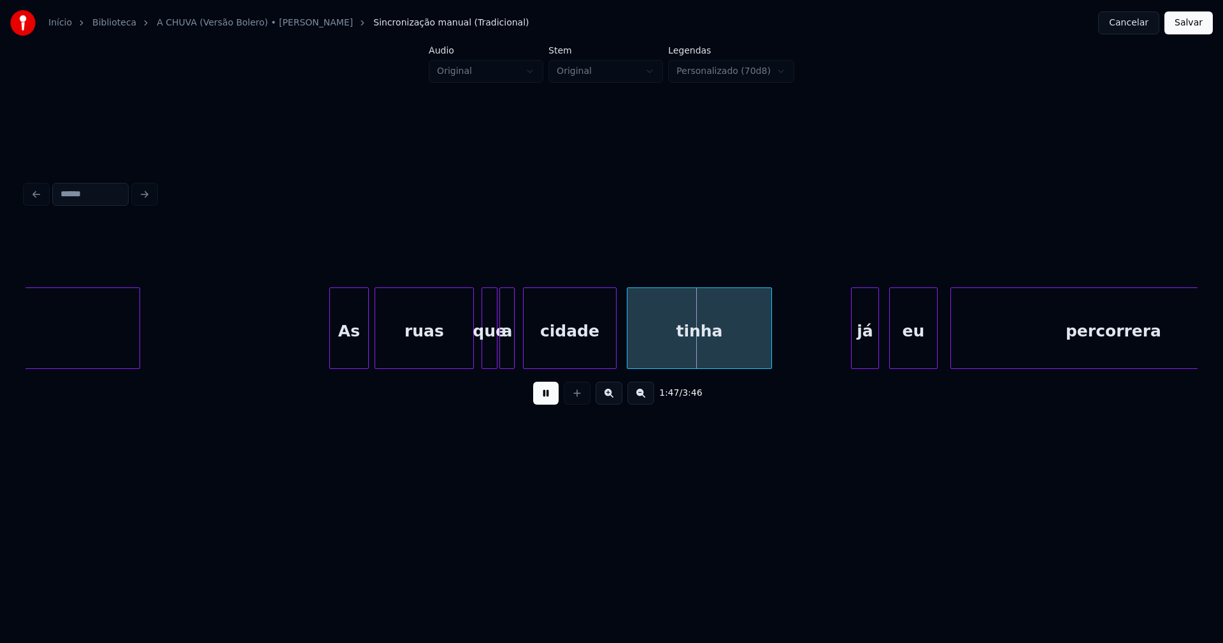
click at [524, 355] on div at bounding box center [525, 328] width 4 height 80
click at [518, 355] on div at bounding box center [519, 328] width 4 height 80
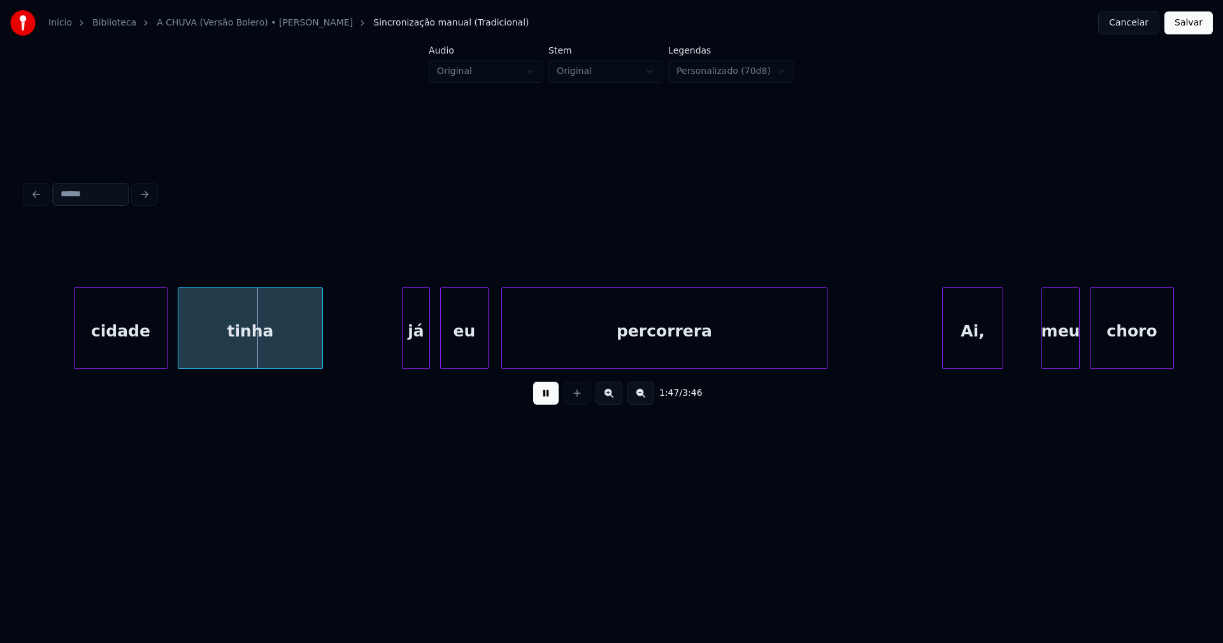
scroll to position [0, 13580]
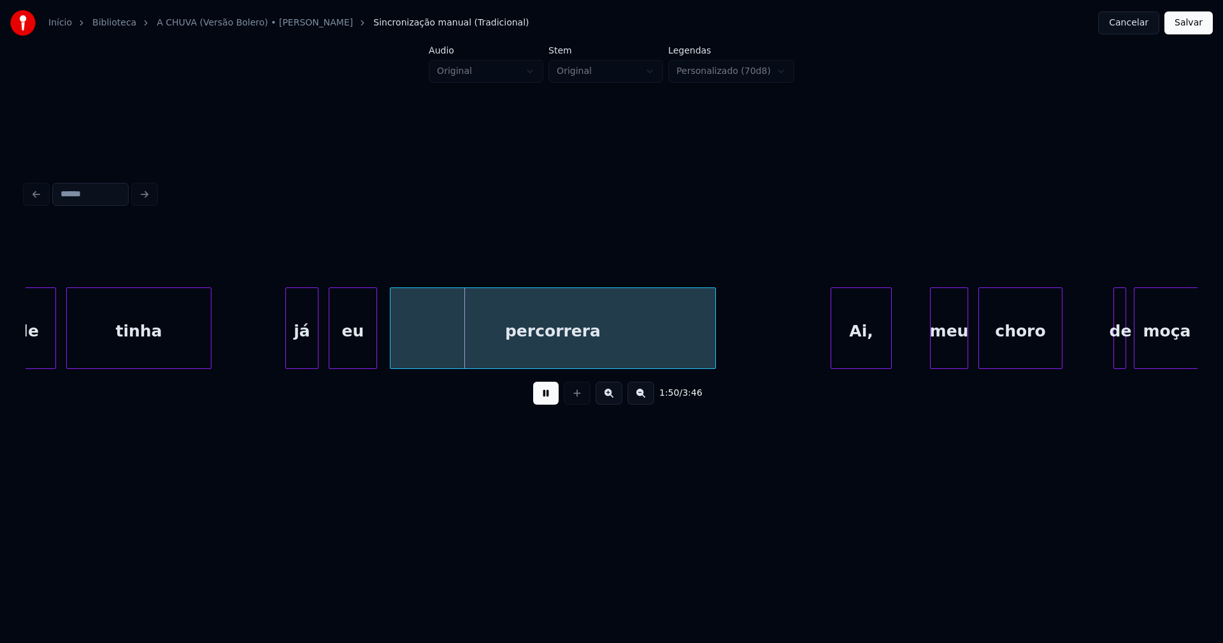
click at [288, 355] on div at bounding box center [288, 328] width 4 height 80
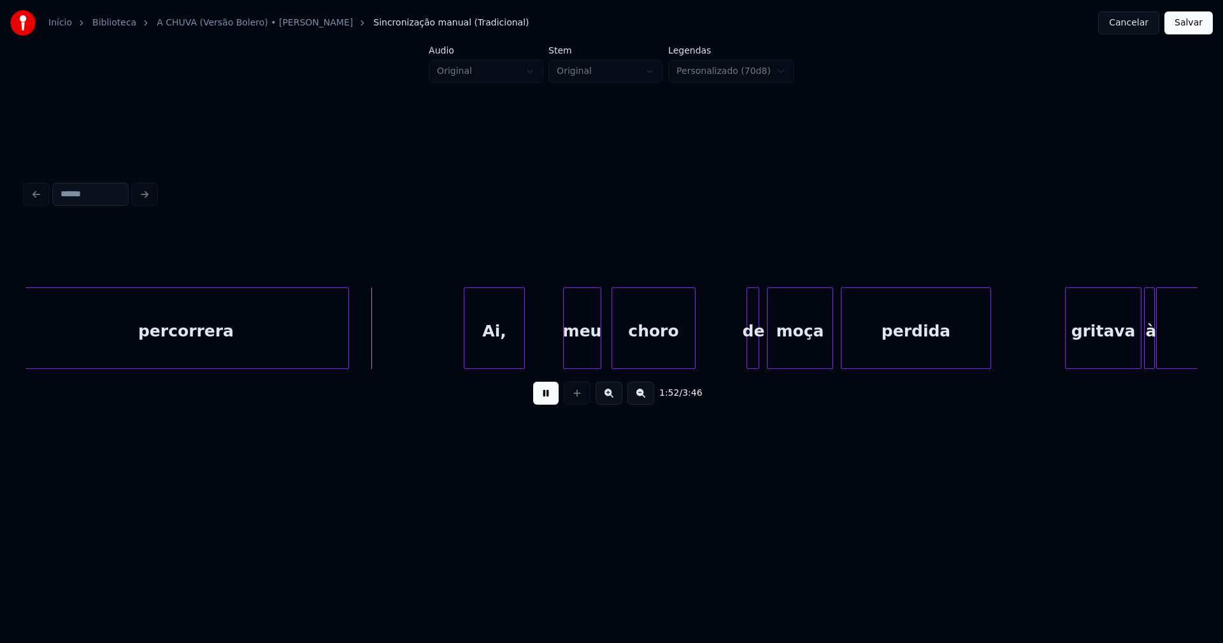
scroll to position [0, 14043]
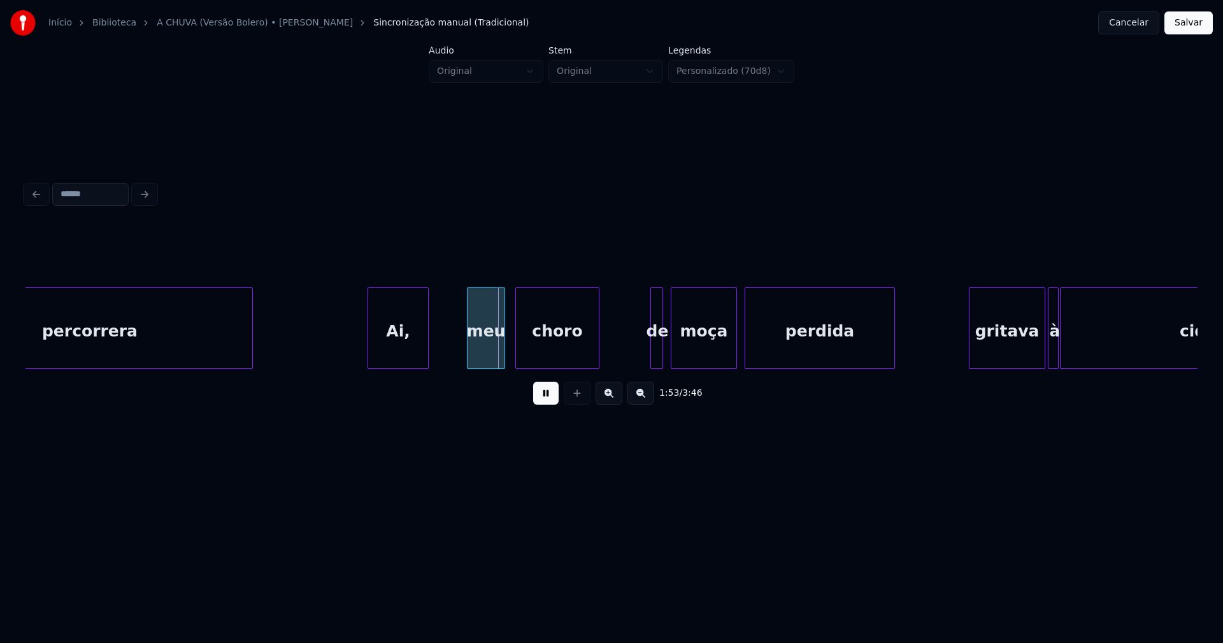
click at [146, 341] on div "percorrera" at bounding box center [89, 331] width 325 height 87
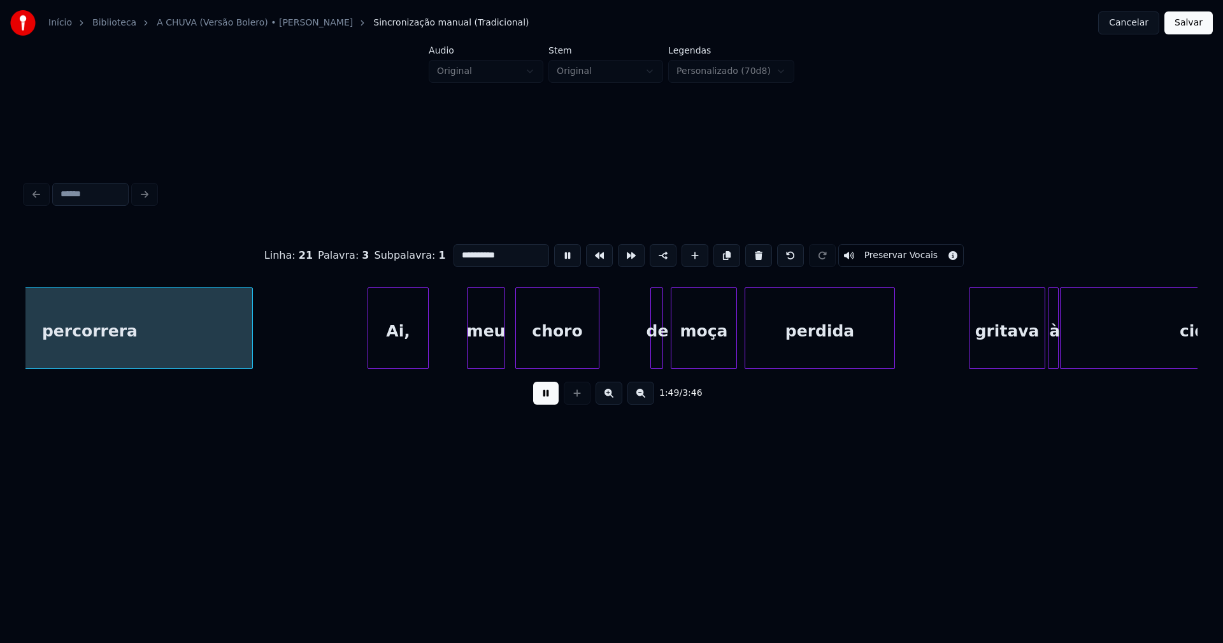
scroll to position [0, 13945]
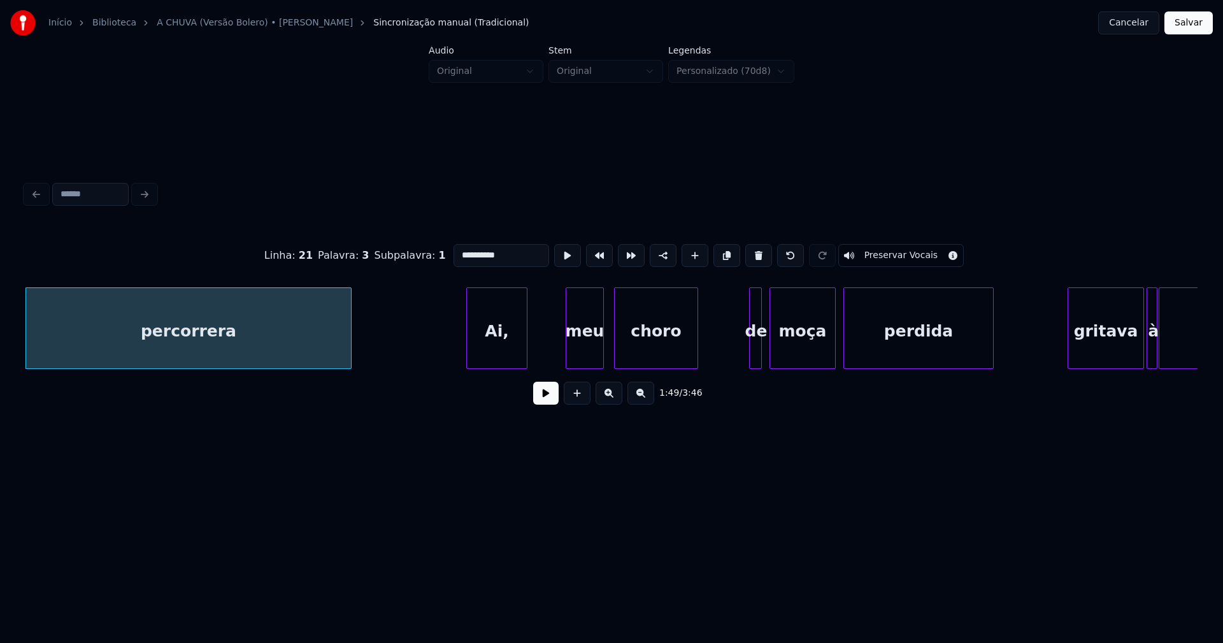
drag, startPoint x: 543, startPoint y: 402, endPoint x: 450, endPoint y: 368, distance: 98.9
click at [543, 401] on button at bounding box center [545, 392] width 25 height 23
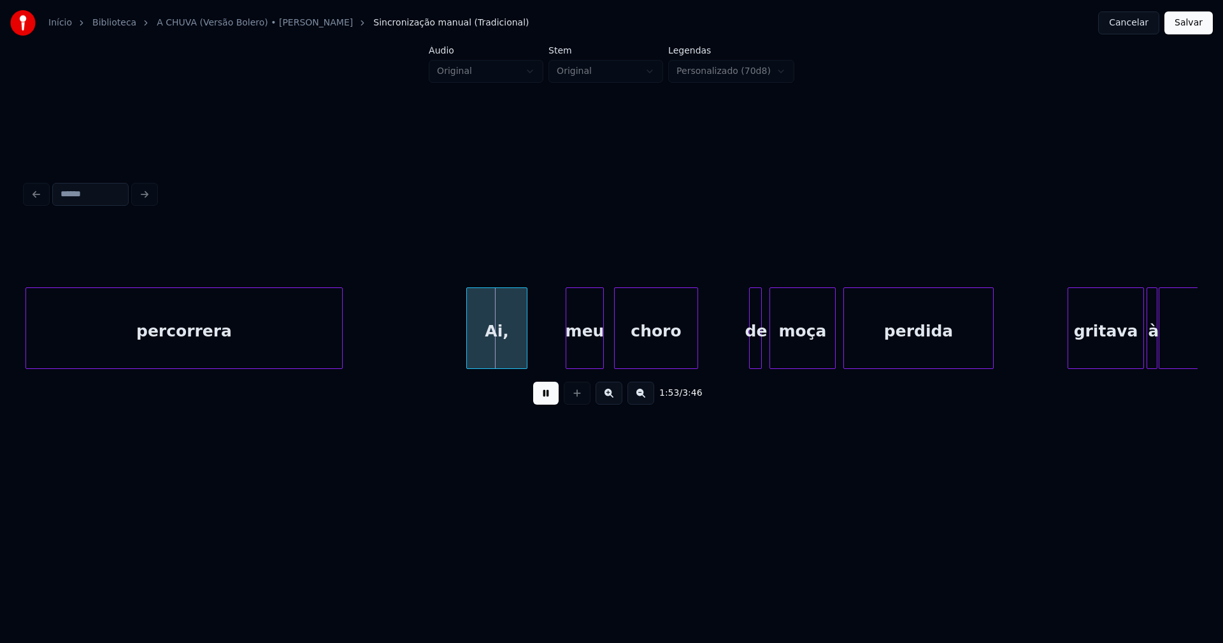
click at [339, 344] on div at bounding box center [340, 328] width 4 height 80
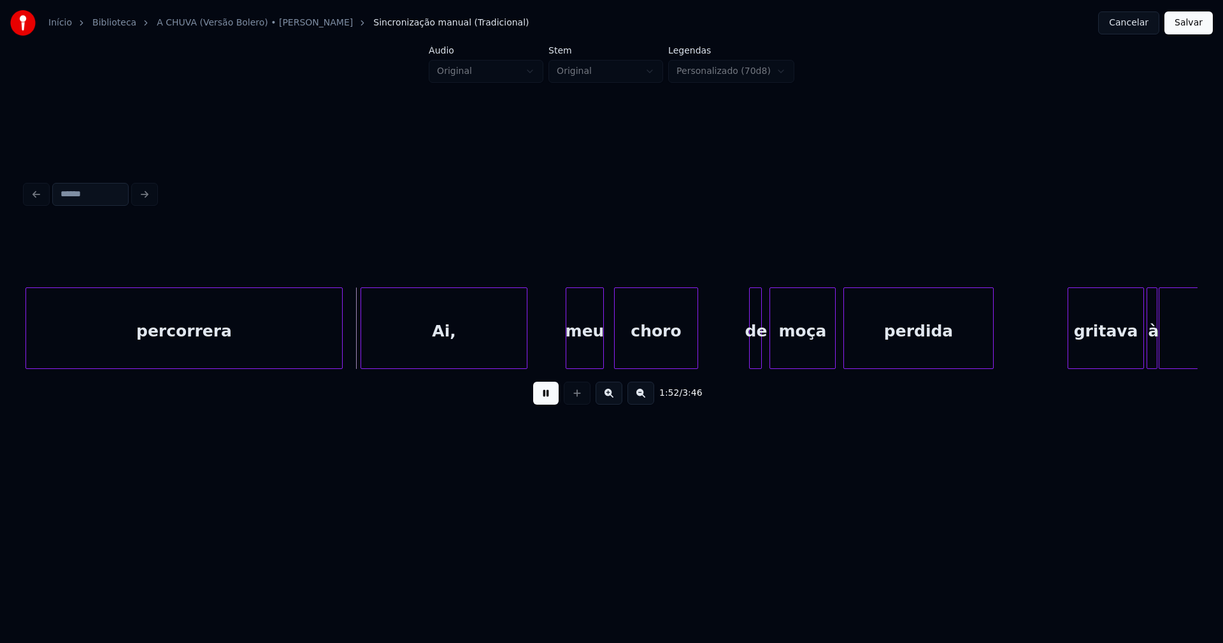
click at [363, 348] on div at bounding box center [363, 328] width 4 height 80
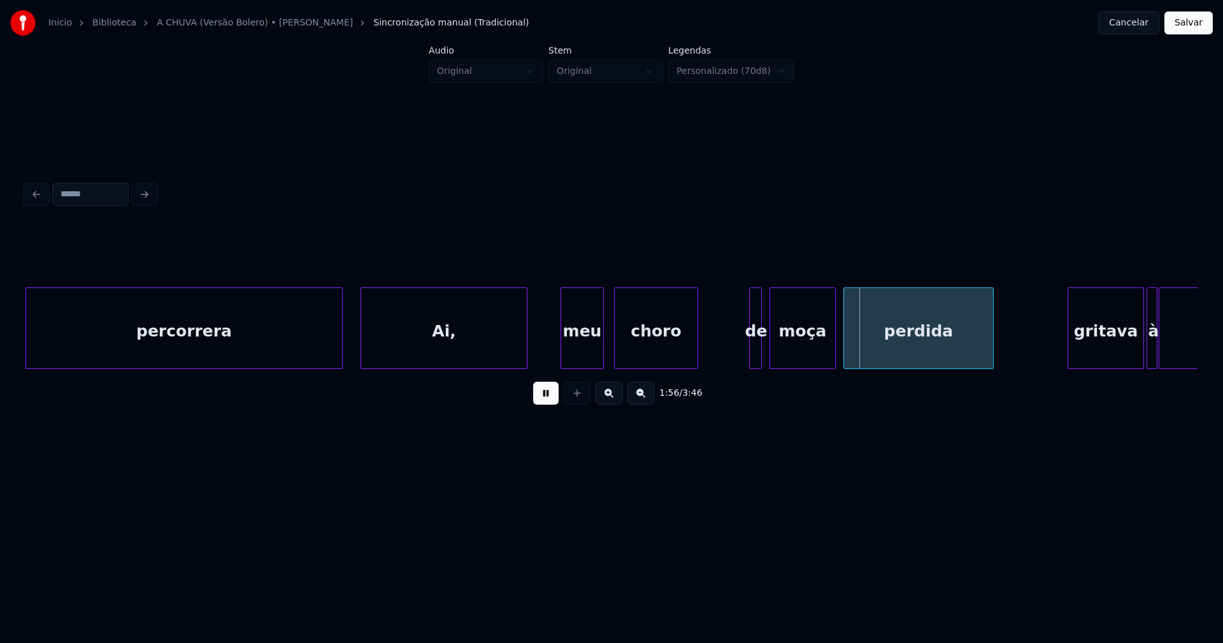
click at [563, 349] on div at bounding box center [563, 328] width 4 height 80
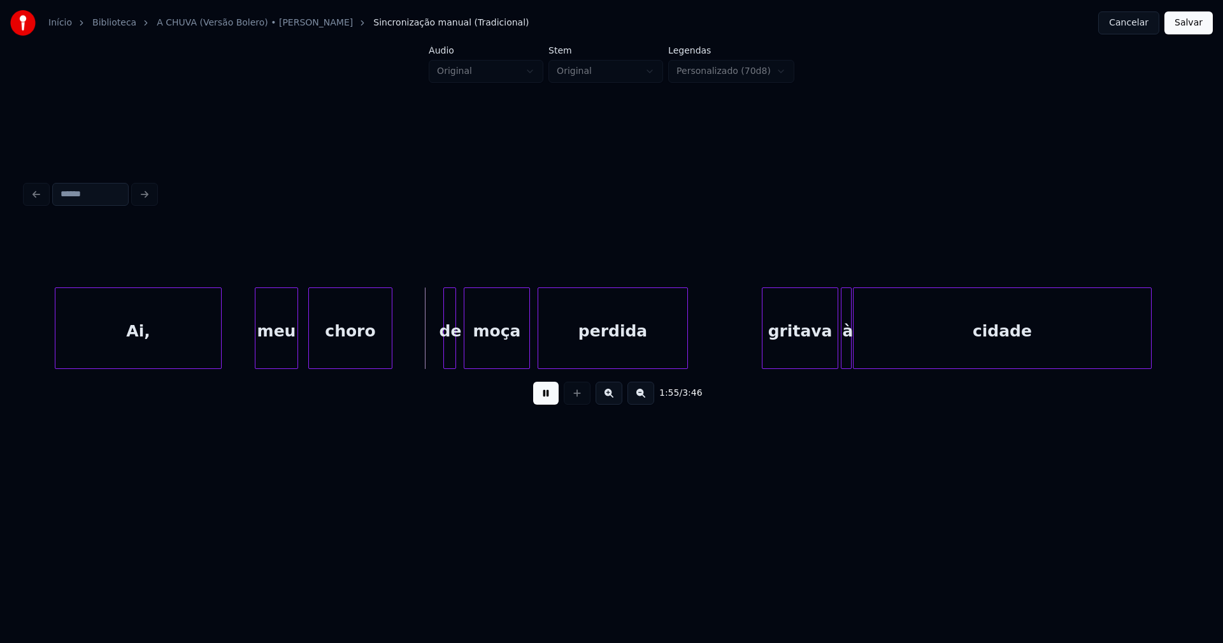
scroll to position [0, 14299]
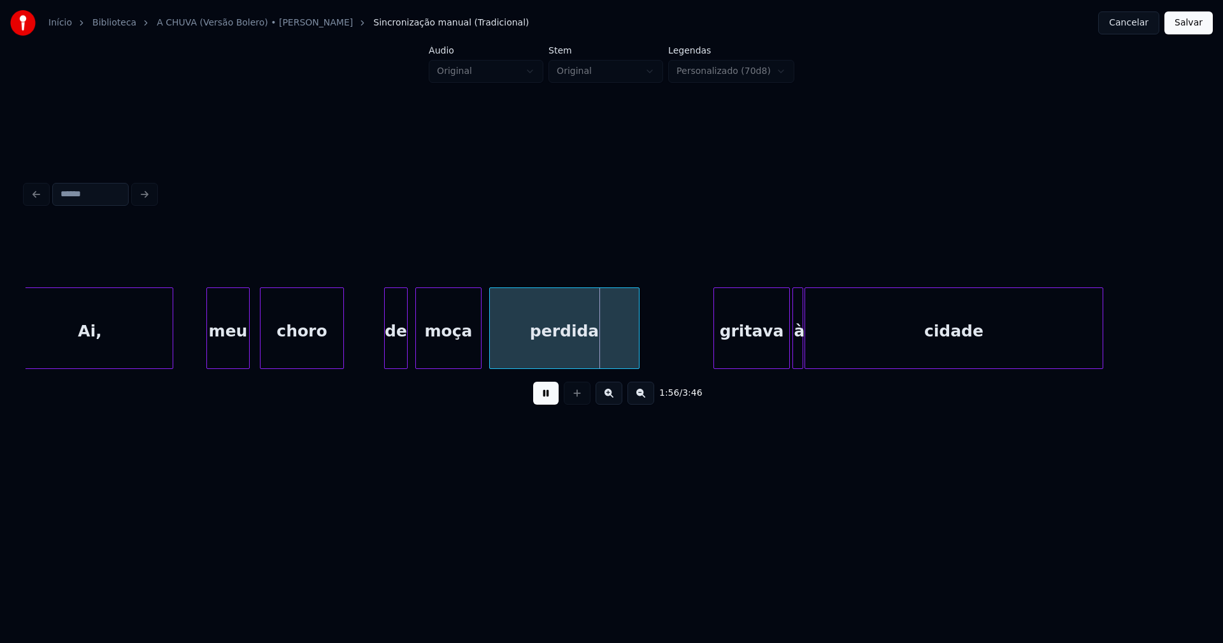
click at [386, 353] on div at bounding box center [387, 328] width 4 height 80
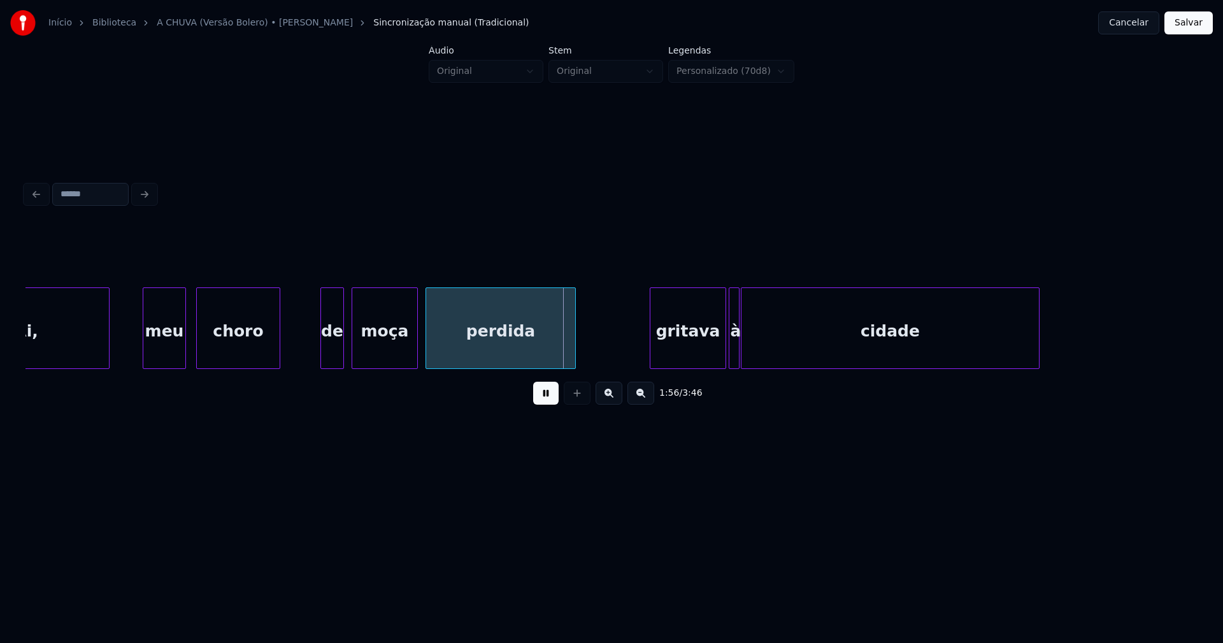
scroll to position [0, 14378]
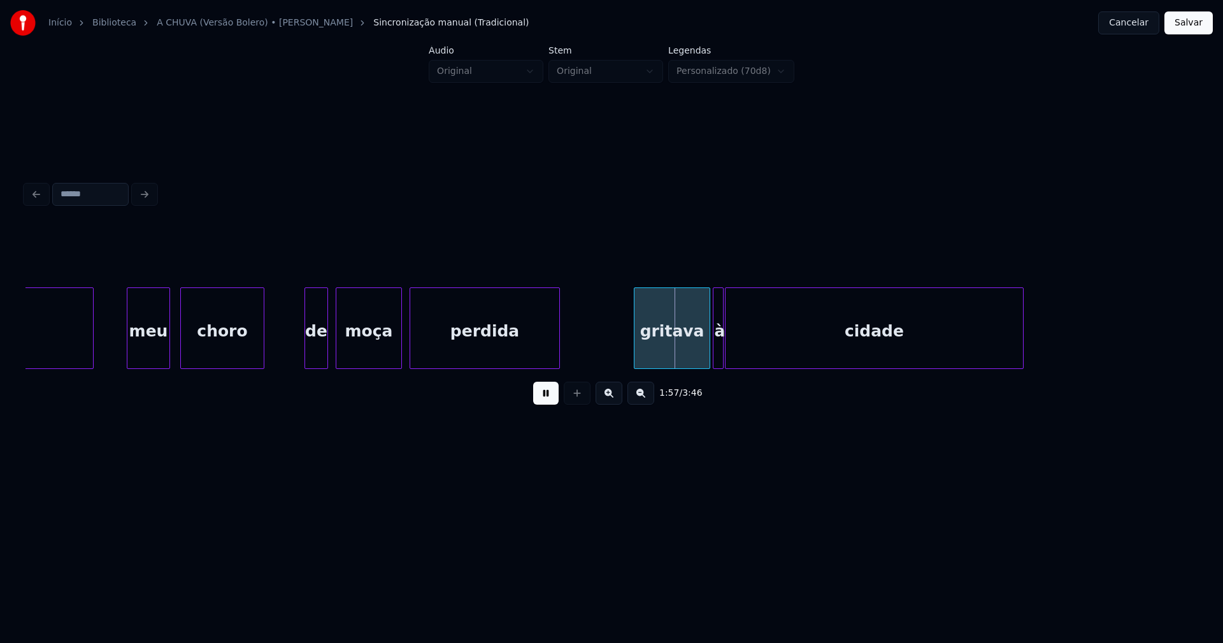
click at [295, 348] on div "Ai, meu choro de moça perdida gritava à cidade" at bounding box center [60, 328] width 28826 height 82
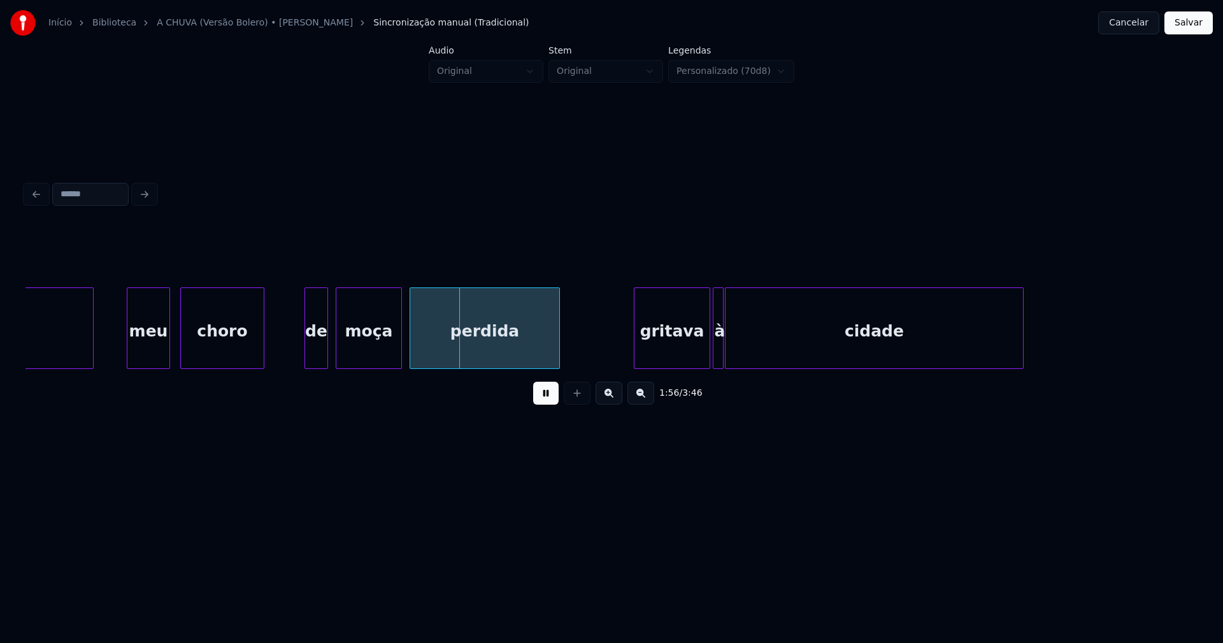
click at [374, 353] on div "moça" at bounding box center [368, 331] width 65 height 87
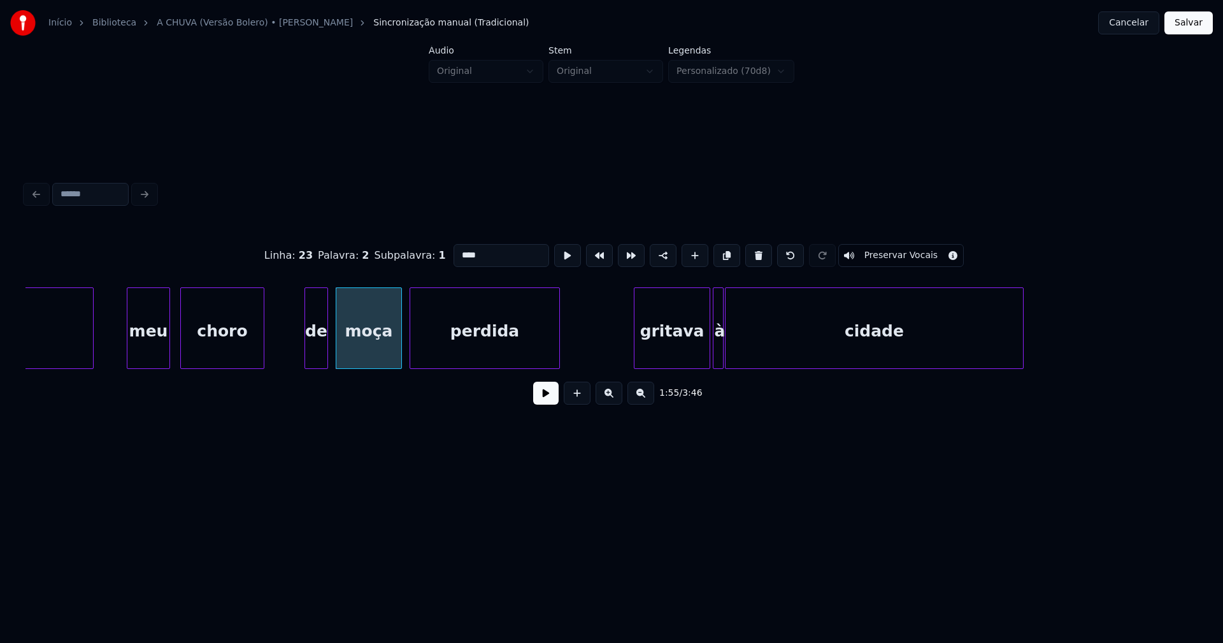
click at [485, 253] on input "****" at bounding box center [501, 255] width 96 height 23
click at [527, 334] on div "perdida" at bounding box center [484, 331] width 149 height 87
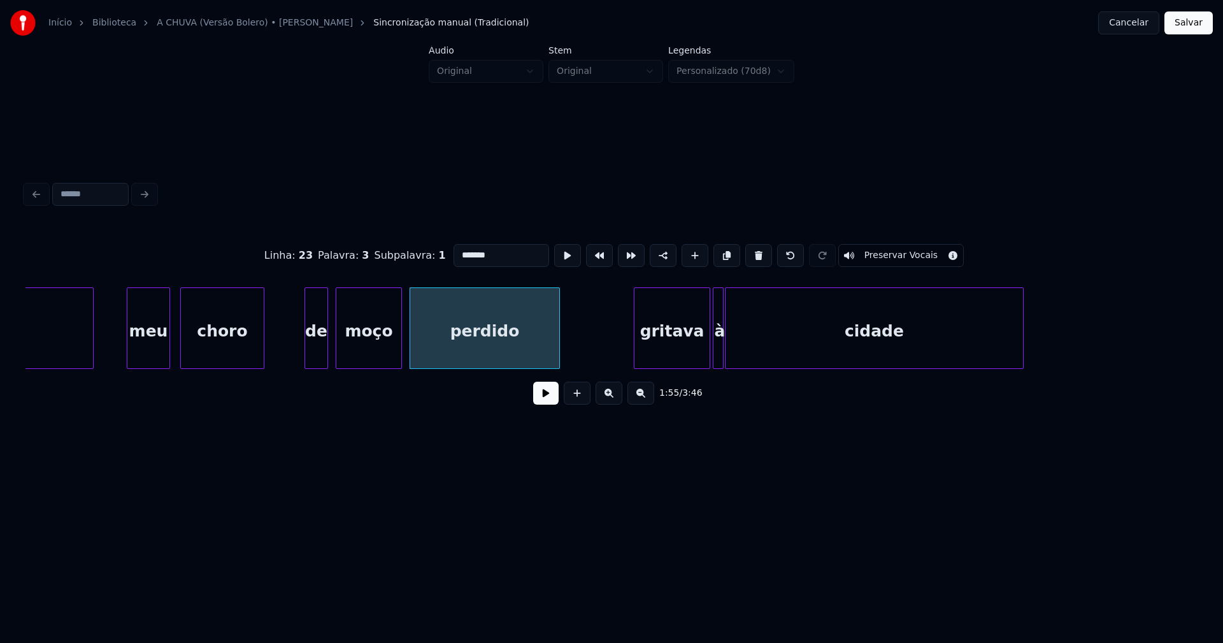
type input "*******"
click at [549, 404] on button at bounding box center [545, 392] width 25 height 23
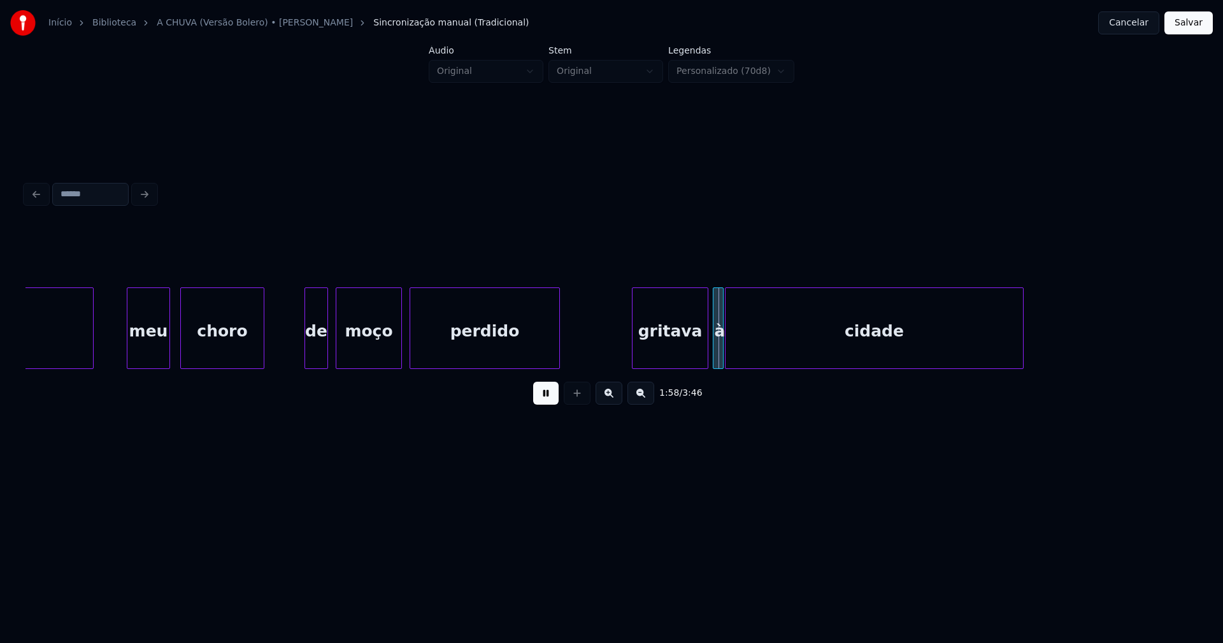
click at [664, 348] on div "gritava" at bounding box center [669, 331] width 75 height 87
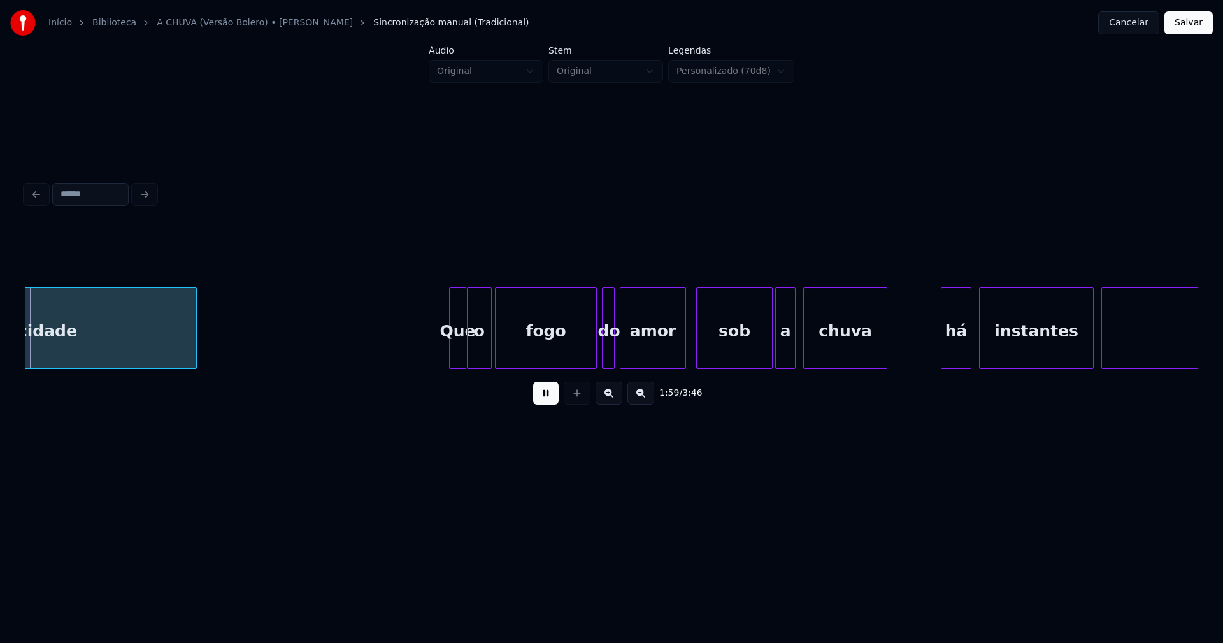
scroll to position [0, 15211]
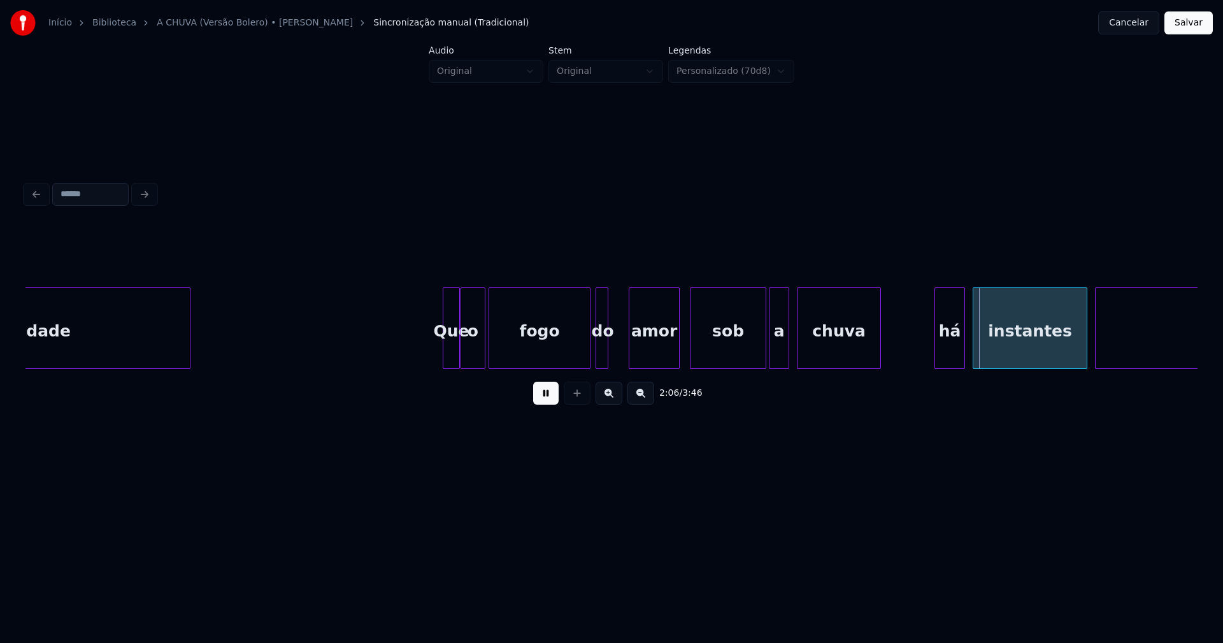
click at [632, 346] on div at bounding box center [631, 328] width 4 height 80
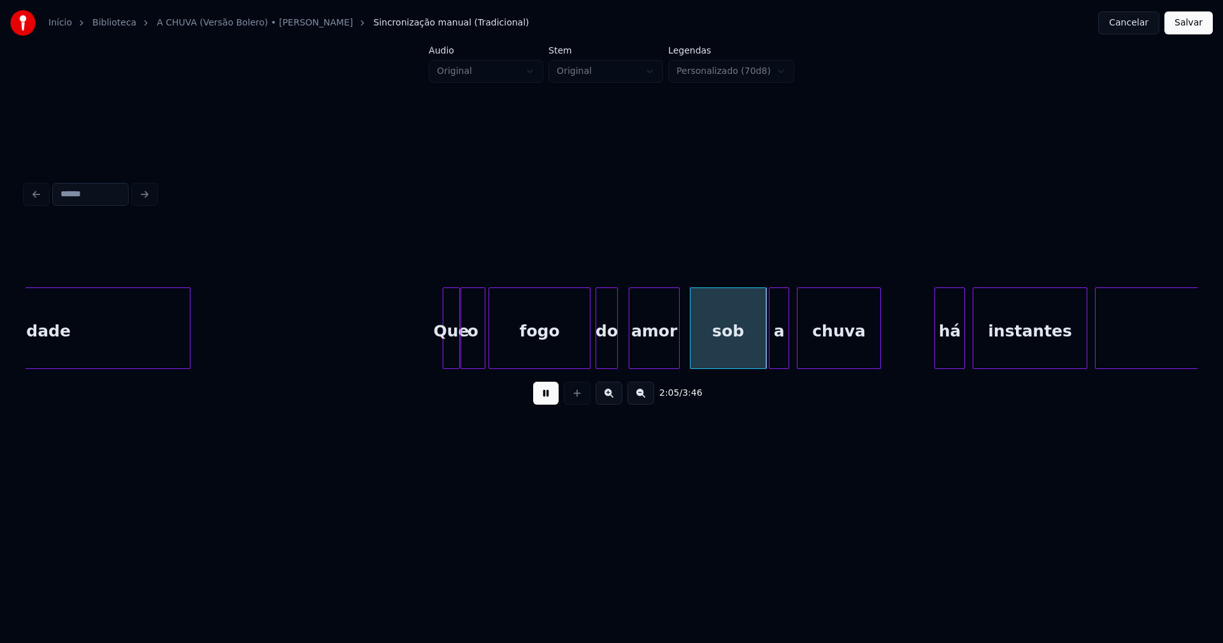
click at [617, 346] on div at bounding box center [615, 328] width 4 height 80
click at [611, 355] on div "do" at bounding box center [612, 331] width 22 height 87
click at [601, 355] on div at bounding box center [599, 328] width 4 height 80
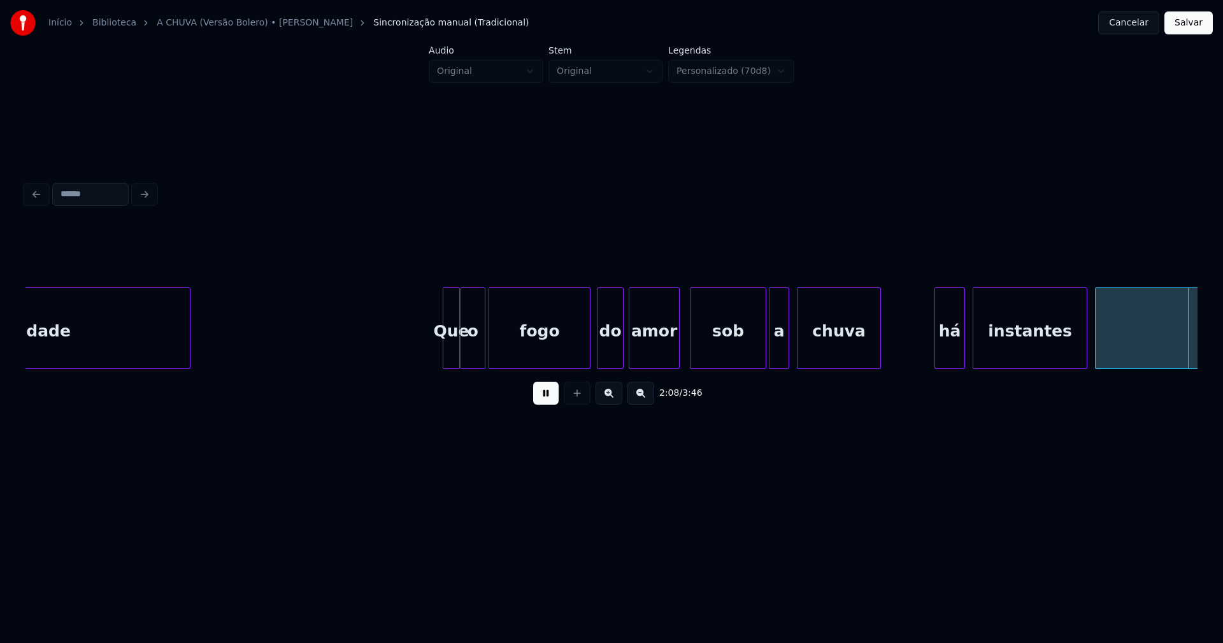
scroll to position [0, 16384]
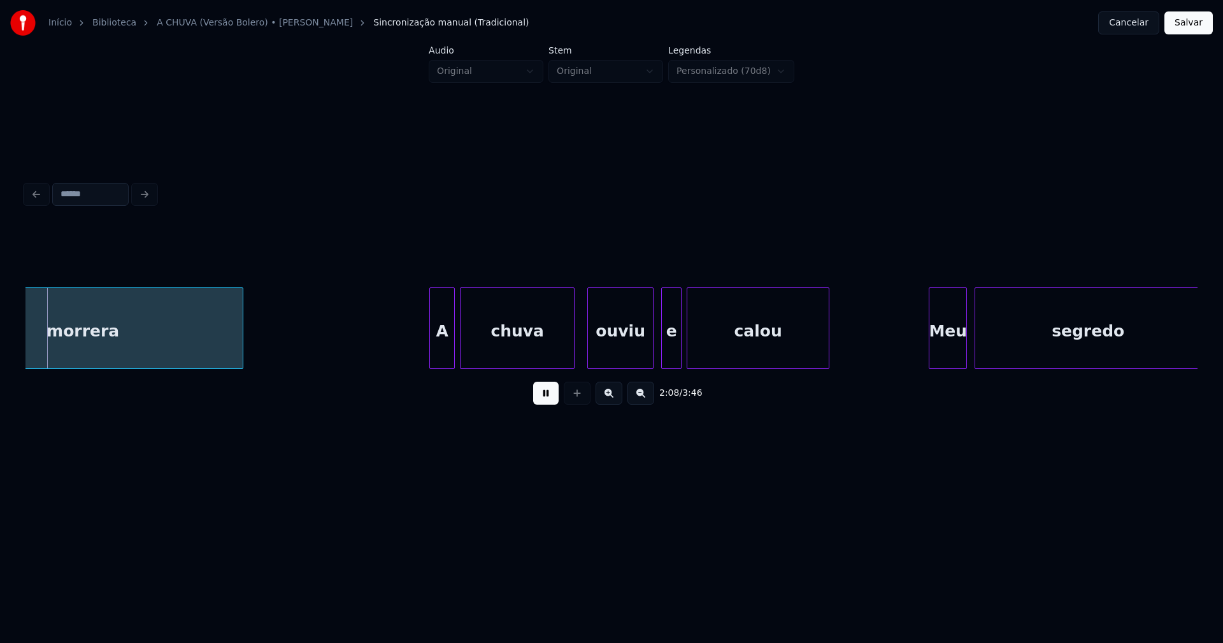
click at [702, 355] on div "calou" at bounding box center [757, 331] width 141 height 87
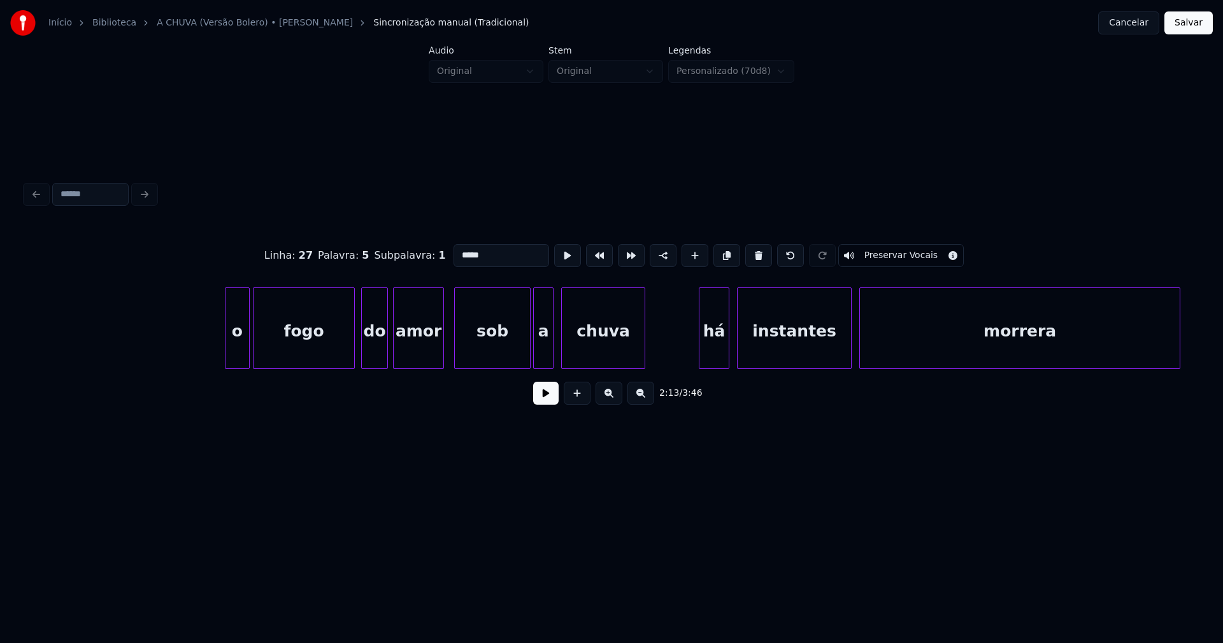
scroll to position [0, 15303]
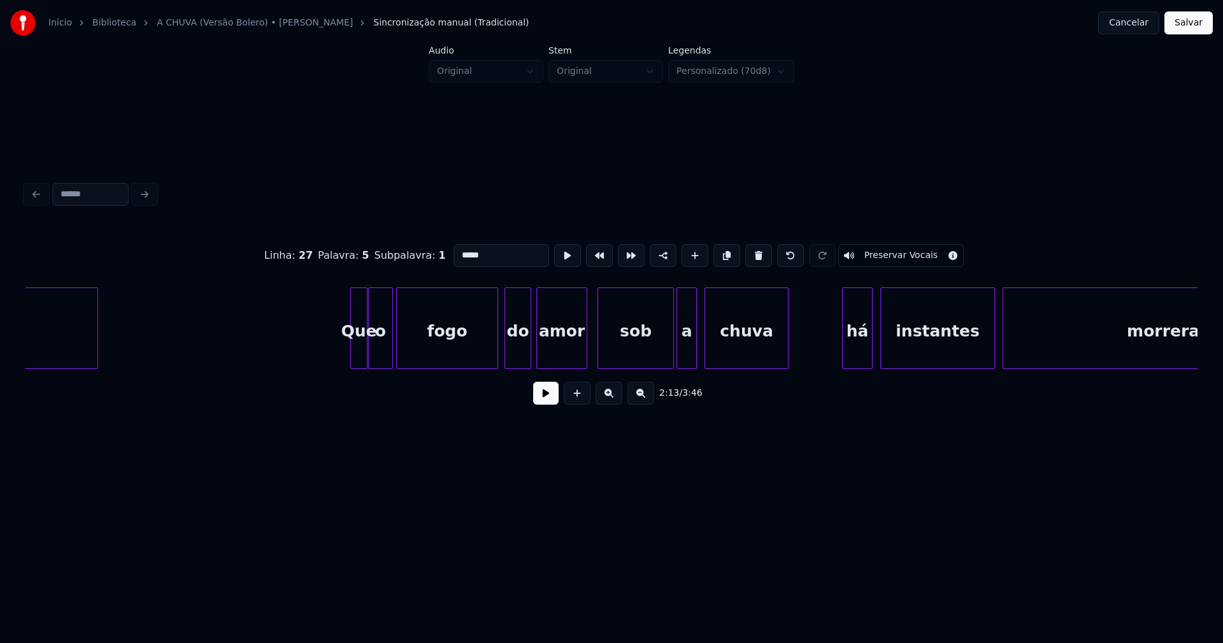
drag, startPoint x: 334, startPoint y: 334, endPoint x: 361, endPoint y: 348, distance: 30.2
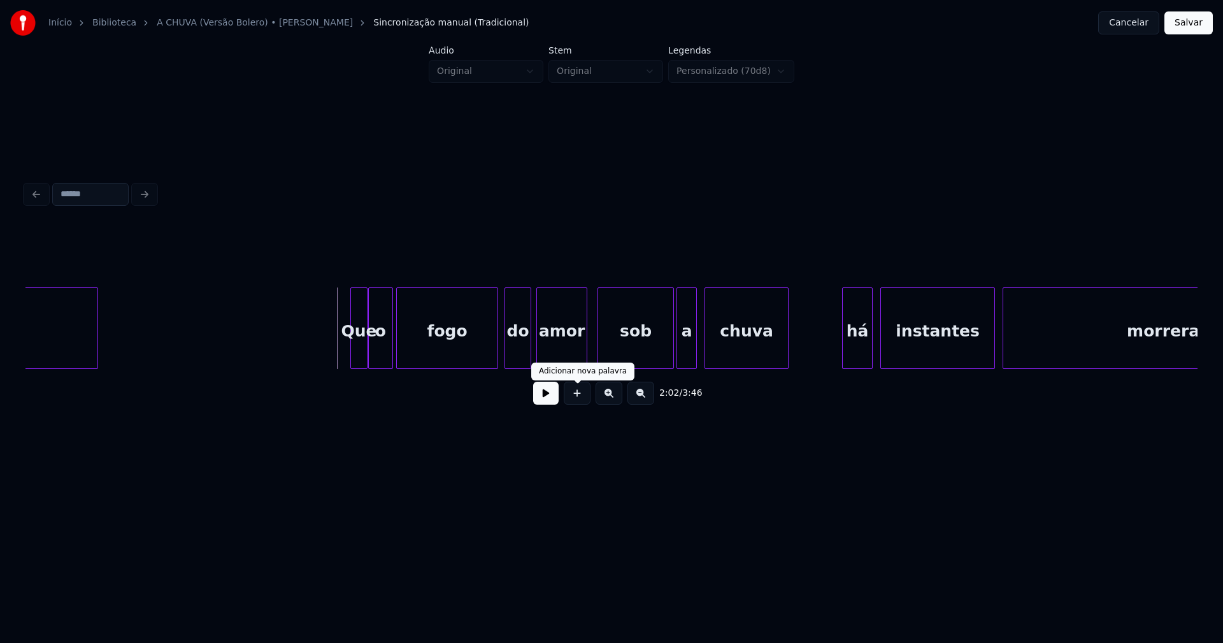
click at [546, 401] on button at bounding box center [545, 392] width 25 height 23
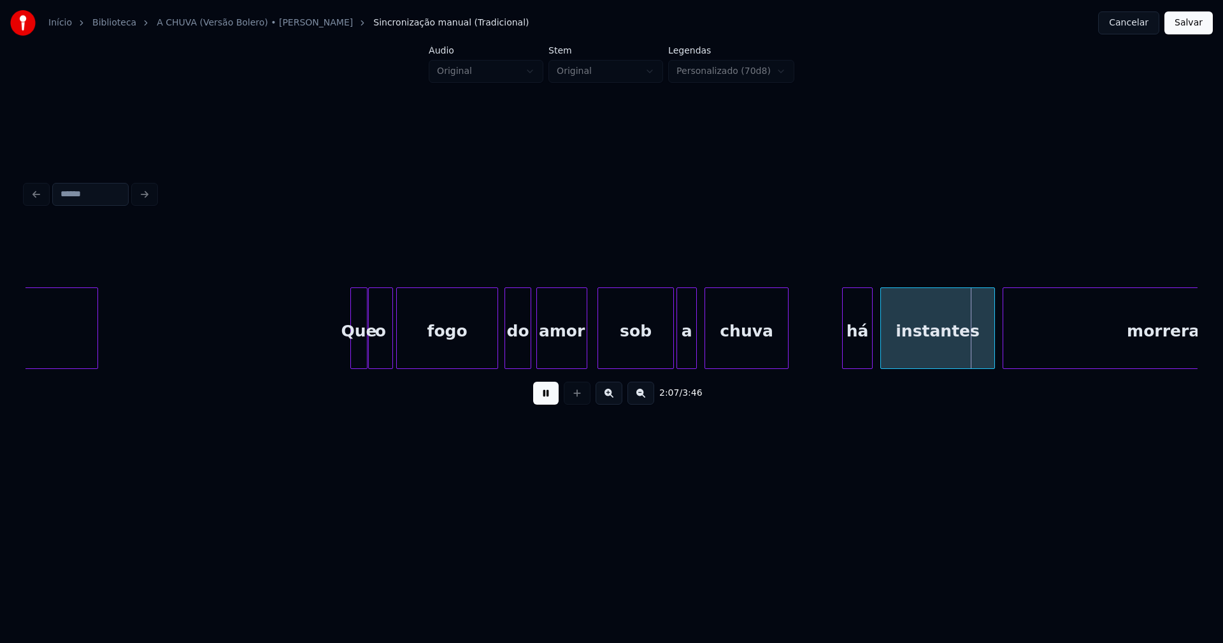
click at [660, 360] on div "sob" at bounding box center [635, 331] width 75 height 87
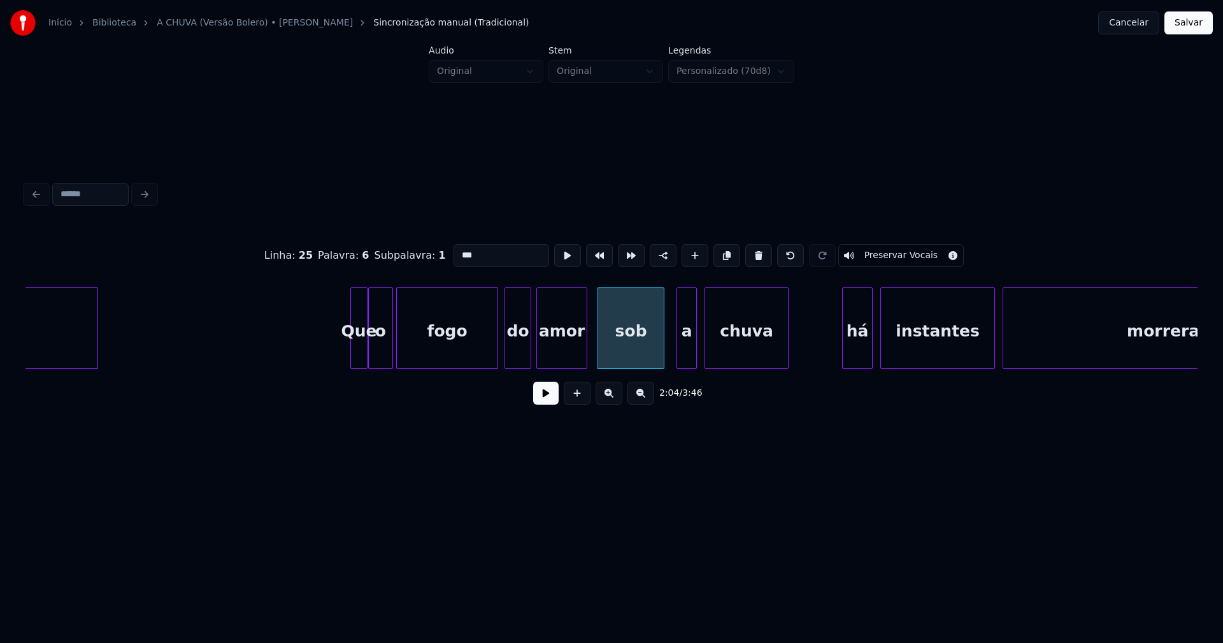
click at [662, 367] on div "morrera instantes há chuva a sob amor fogo do o Que cidade" at bounding box center [611, 328] width 1172 height 82
click at [675, 362] on div "a" at bounding box center [676, 331] width 19 height 87
click at [692, 355] on div at bounding box center [693, 328] width 4 height 80
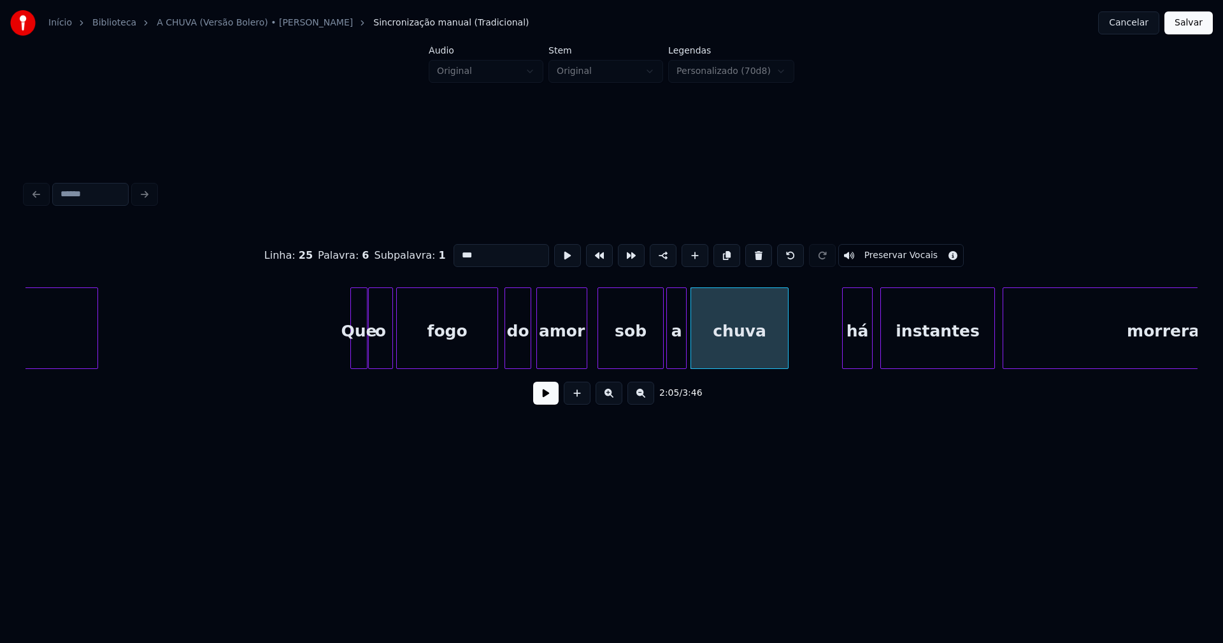
click at [551, 402] on button at bounding box center [545, 392] width 25 height 23
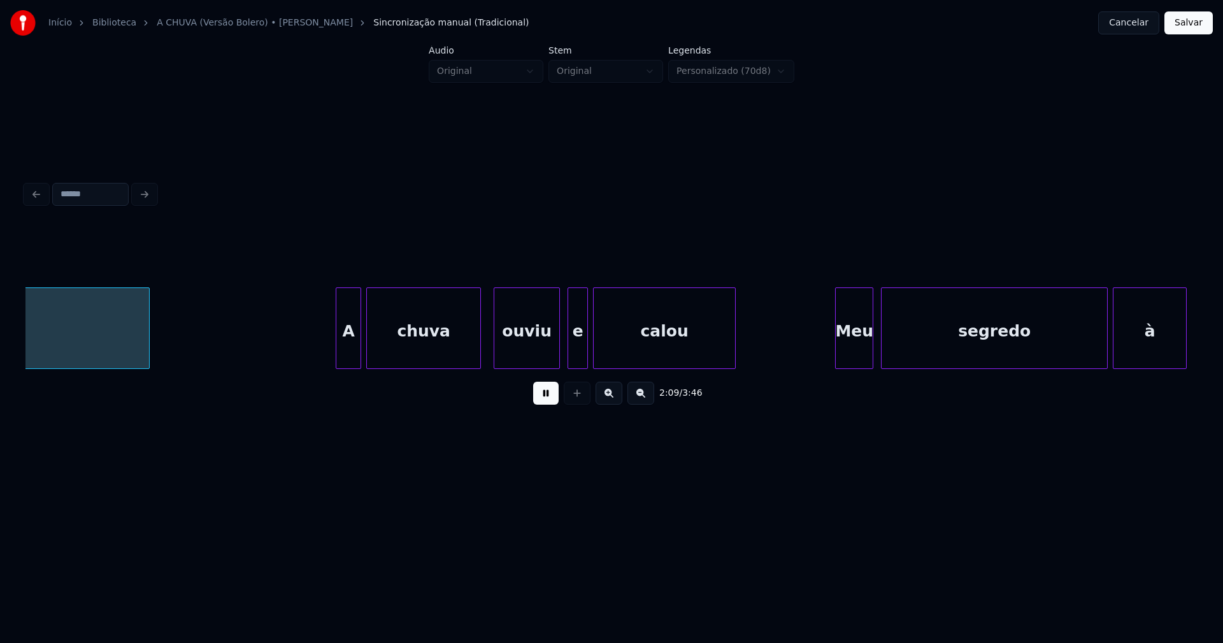
scroll to position [0, 16482]
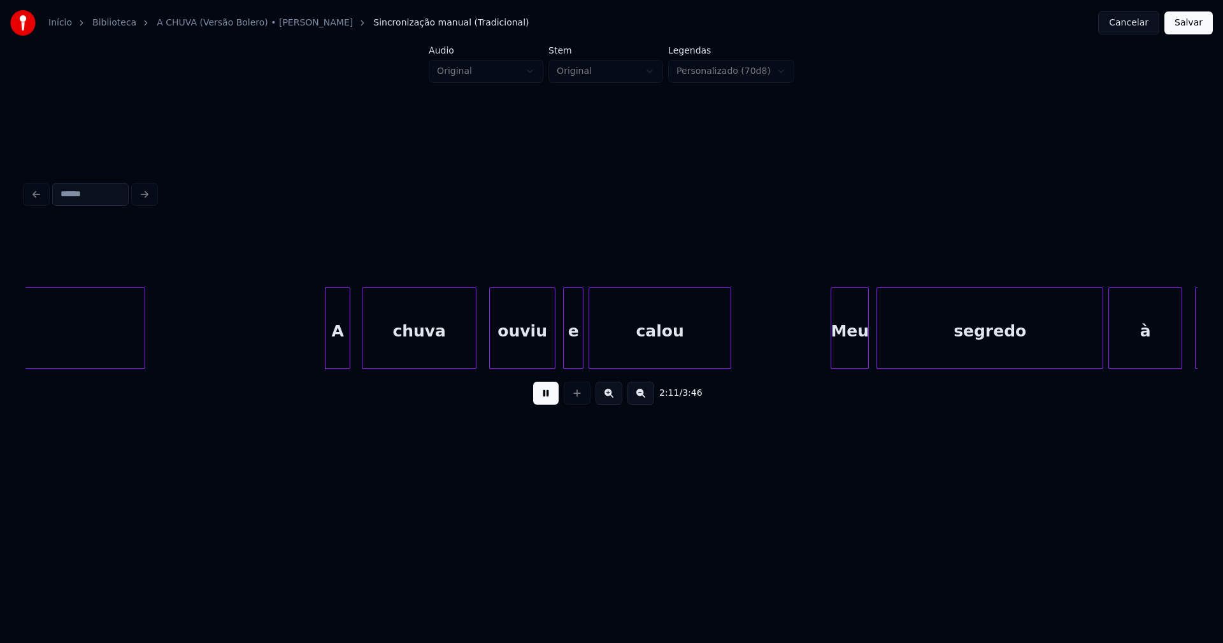
click at [337, 345] on div "A" at bounding box center [337, 331] width 24 height 87
click at [393, 343] on div "chuva" at bounding box center [412, 331] width 113 height 87
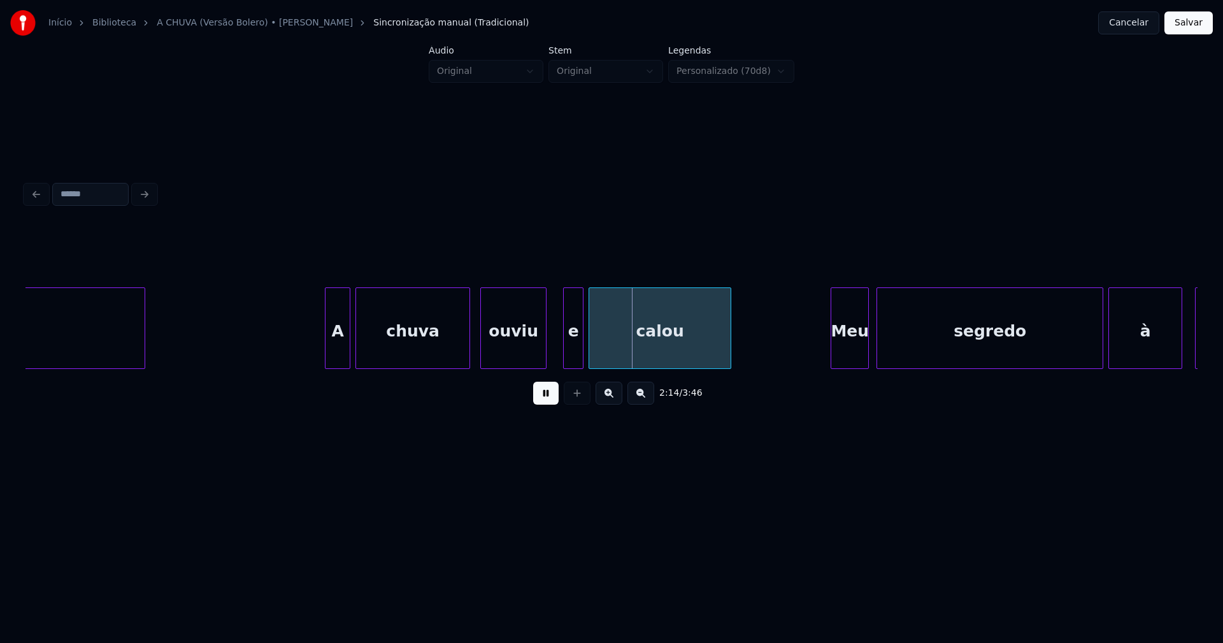
click at [522, 355] on div "ouviu" at bounding box center [513, 331] width 65 height 87
click at [551, 345] on div at bounding box center [552, 328] width 4 height 80
click at [568, 351] on div "e" at bounding box center [567, 331] width 19 height 87
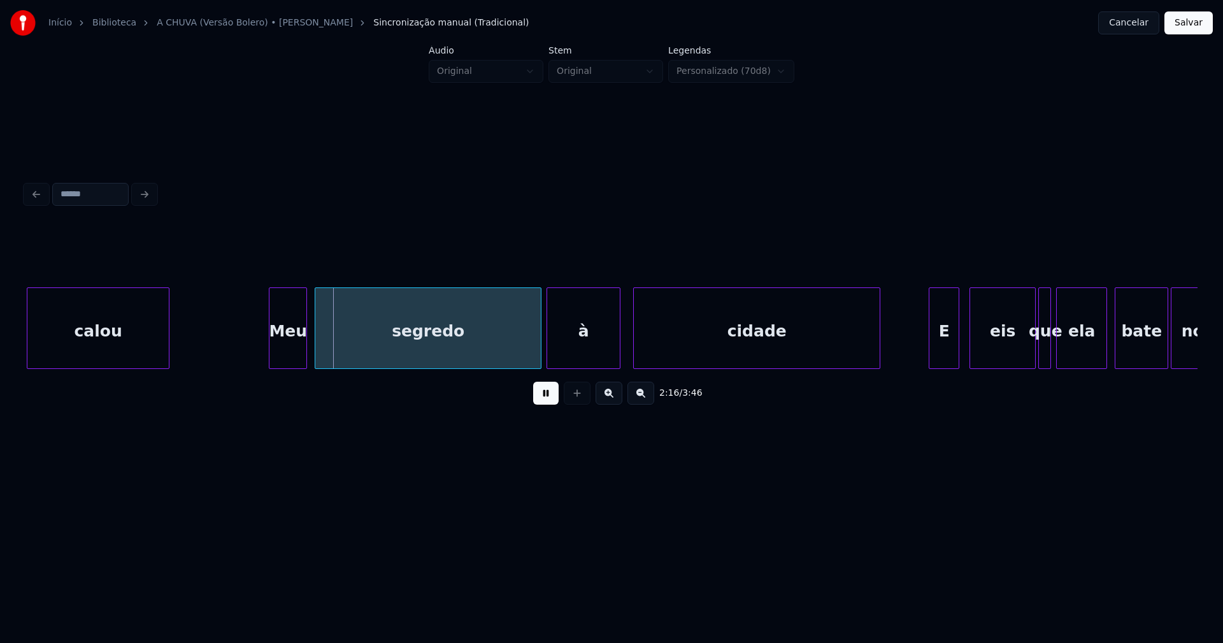
scroll to position [0, 17075]
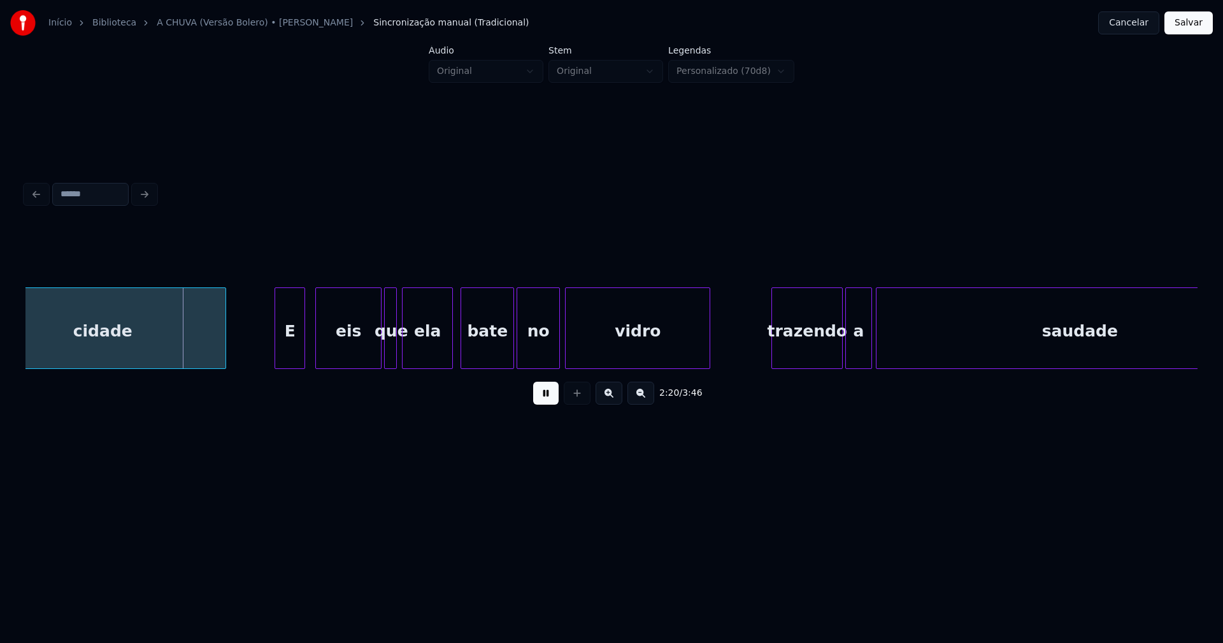
scroll to position [0, 17713]
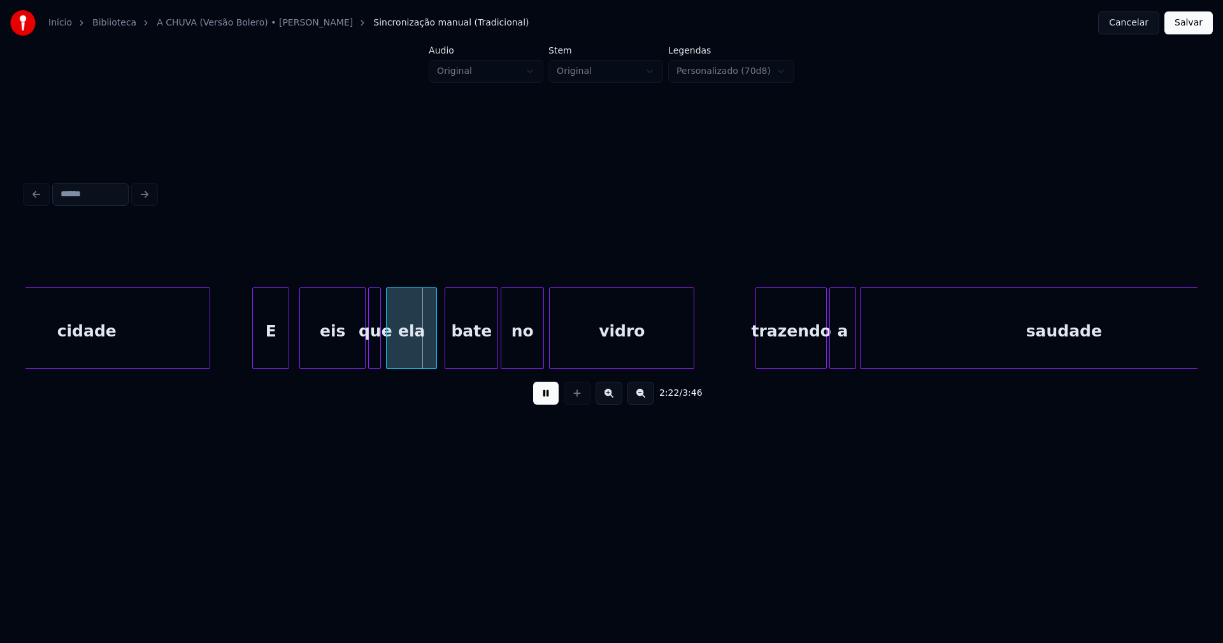
click at [255, 349] on div at bounding box center [255, 328] width 4 height 80
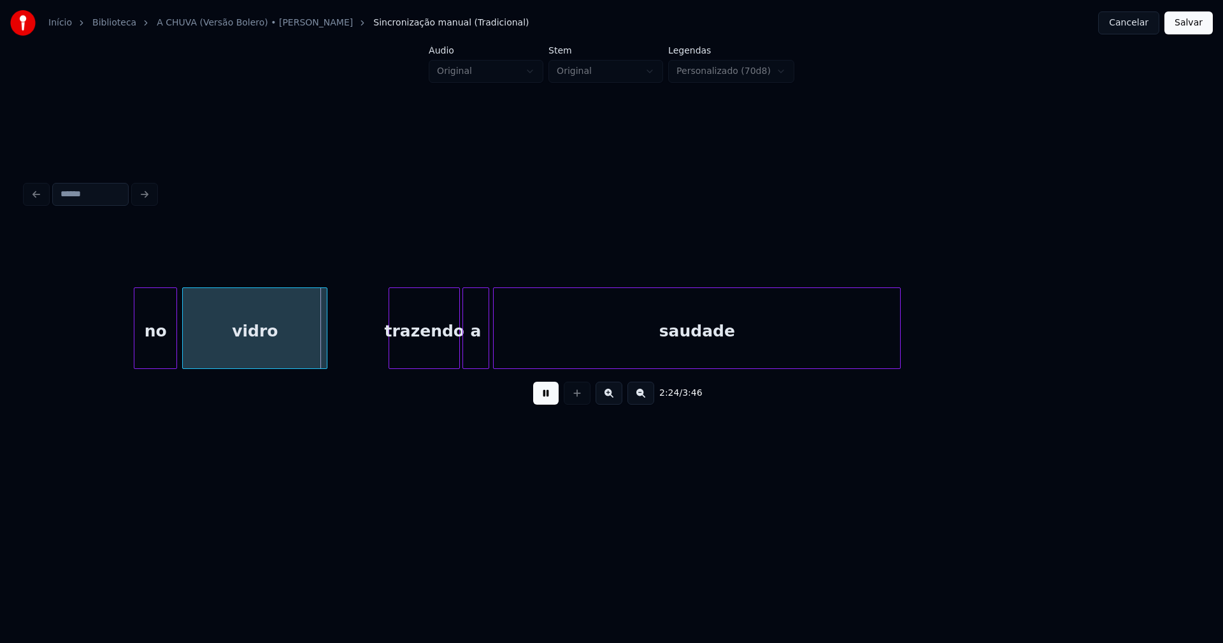
scroll to position [0, 18208]
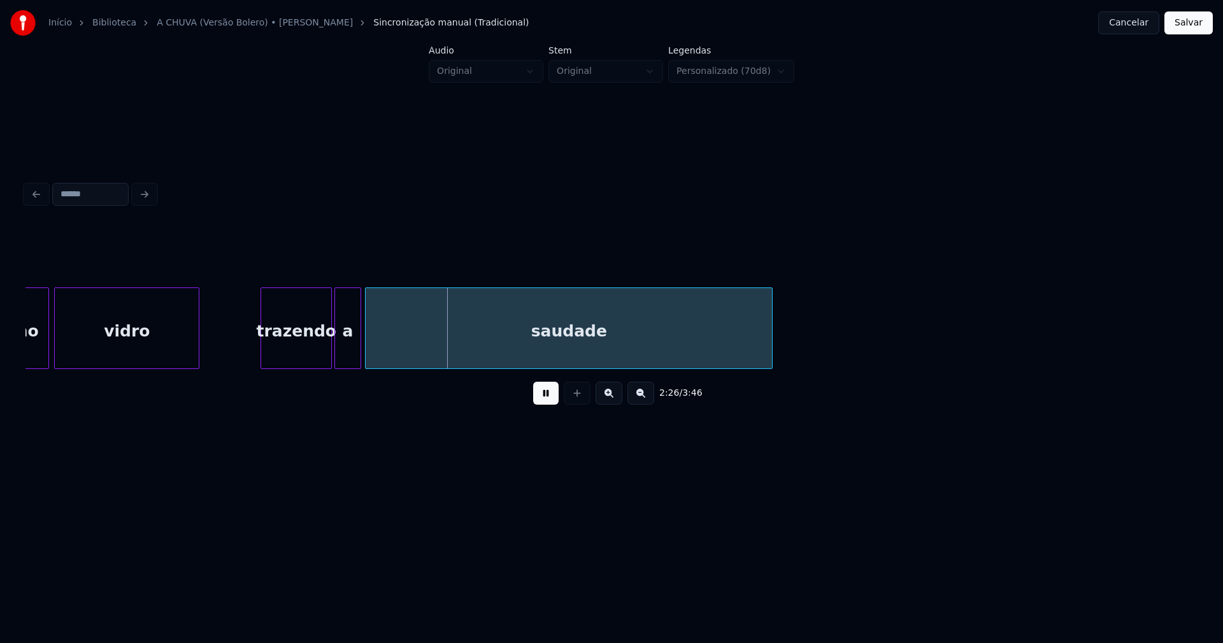
click at [292, 350] on div "trazendo" at bounding box center [296, 331] width 70 height 87
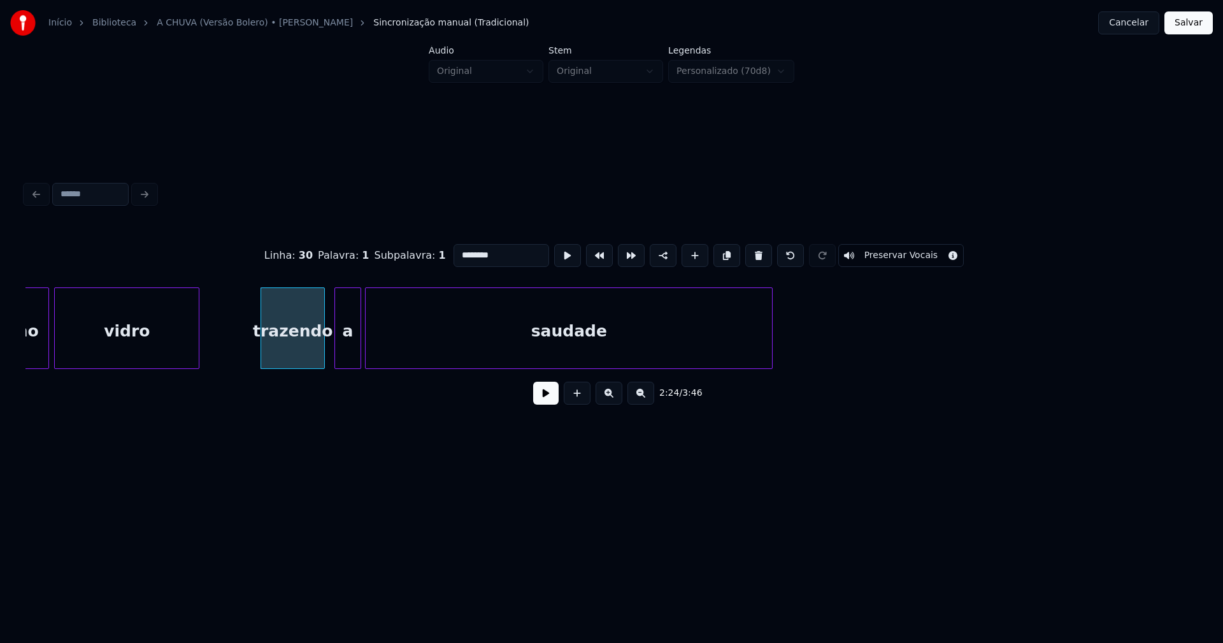
click at [323, 350] on div at bounding box center [322, 328] width 4 height 80
click at [341, 349] on div "a" at bounding box center [340, 331] width 25 height 87
click at [552, 399] on button at bounding box center [545, 392] width 25 height 23
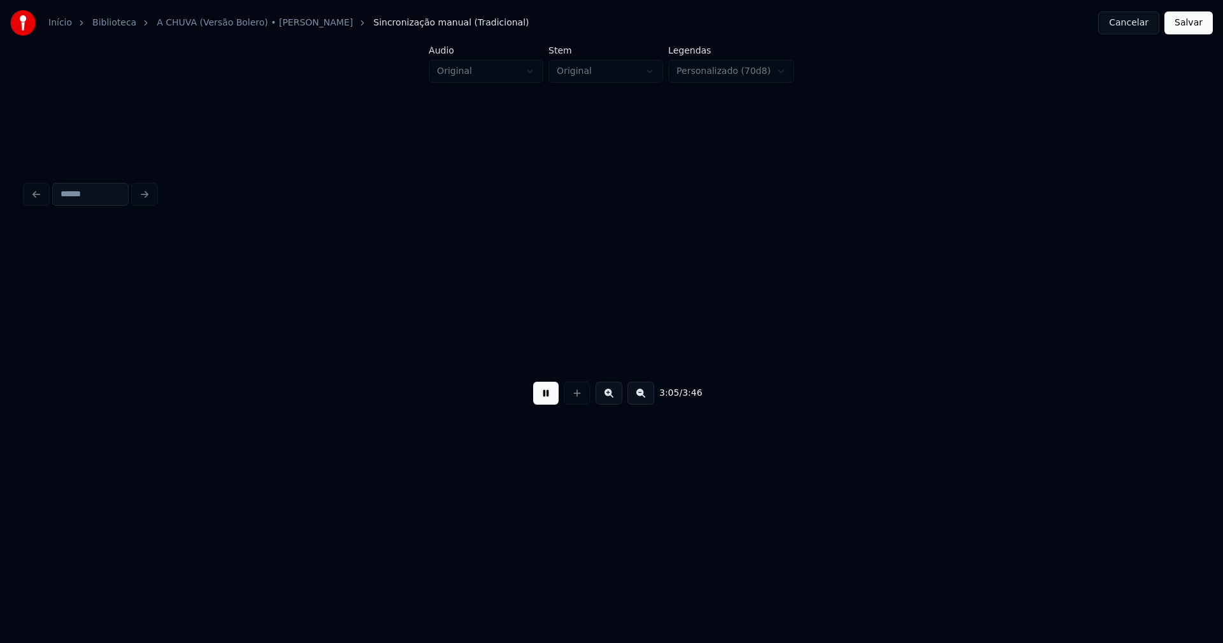
scroll to position [0, 23635]
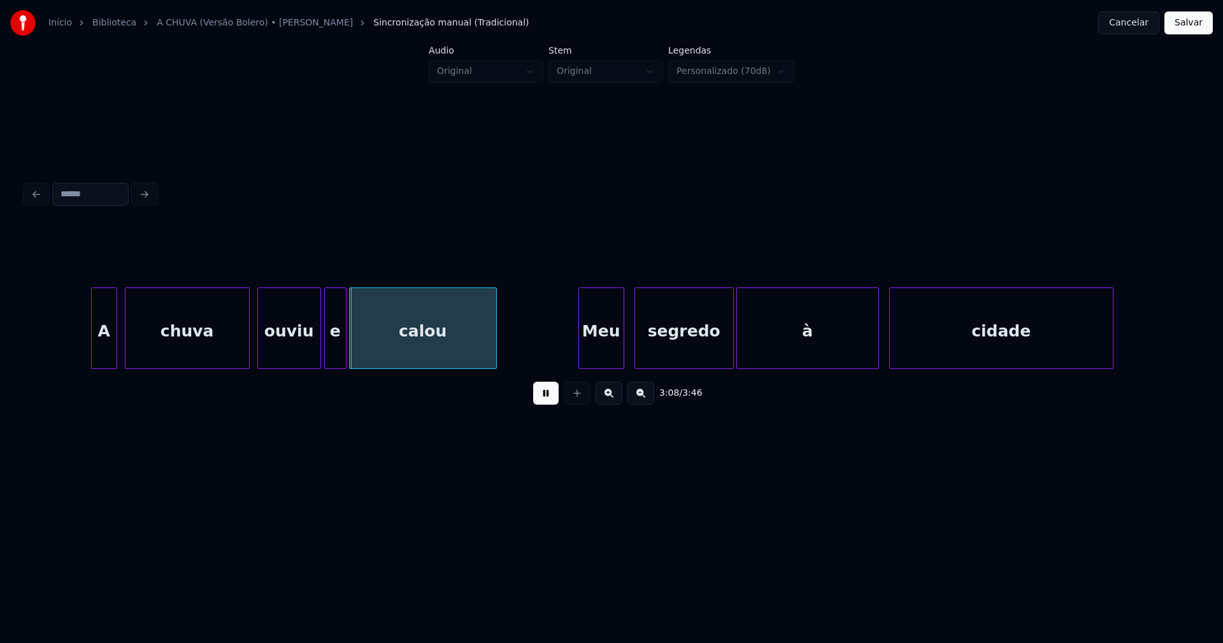
click at [94, 347] on div at bounding box center [94, 328] width 4 height 80
click at [135, 344] on div at bounding box center [136, 328] width 4 height 80
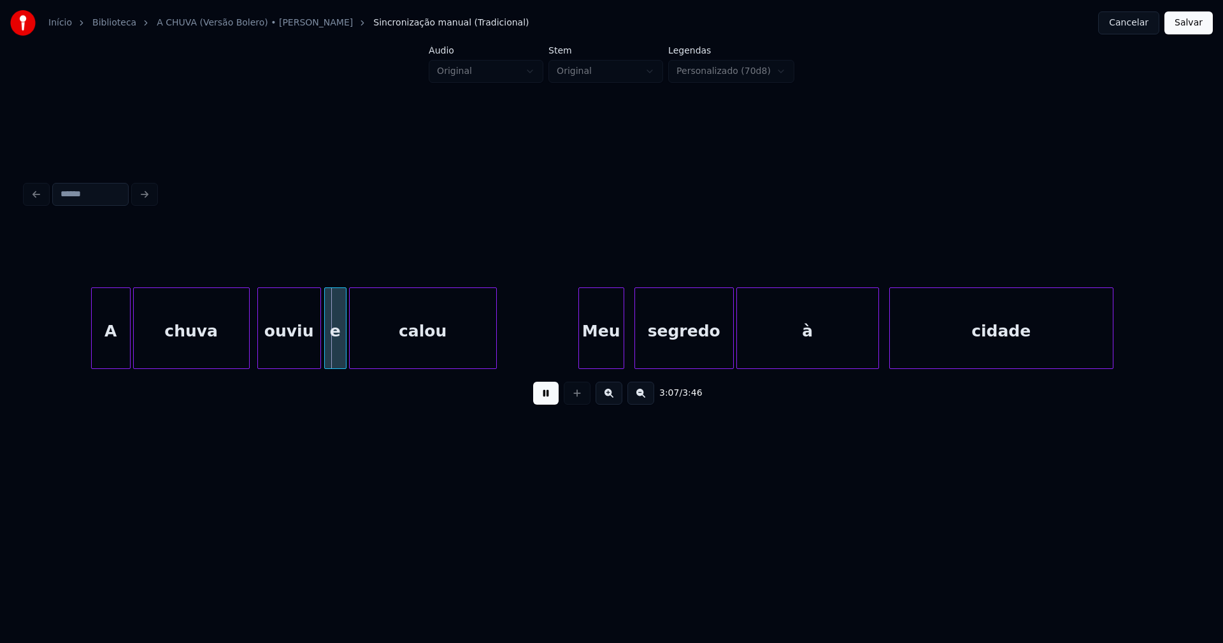
click at [129, 342] on div at bounding box center [128, 328] width 4 height 80
click at [590, 352] on div "Meu" at bounding box center [589, 331] width 45 height 87
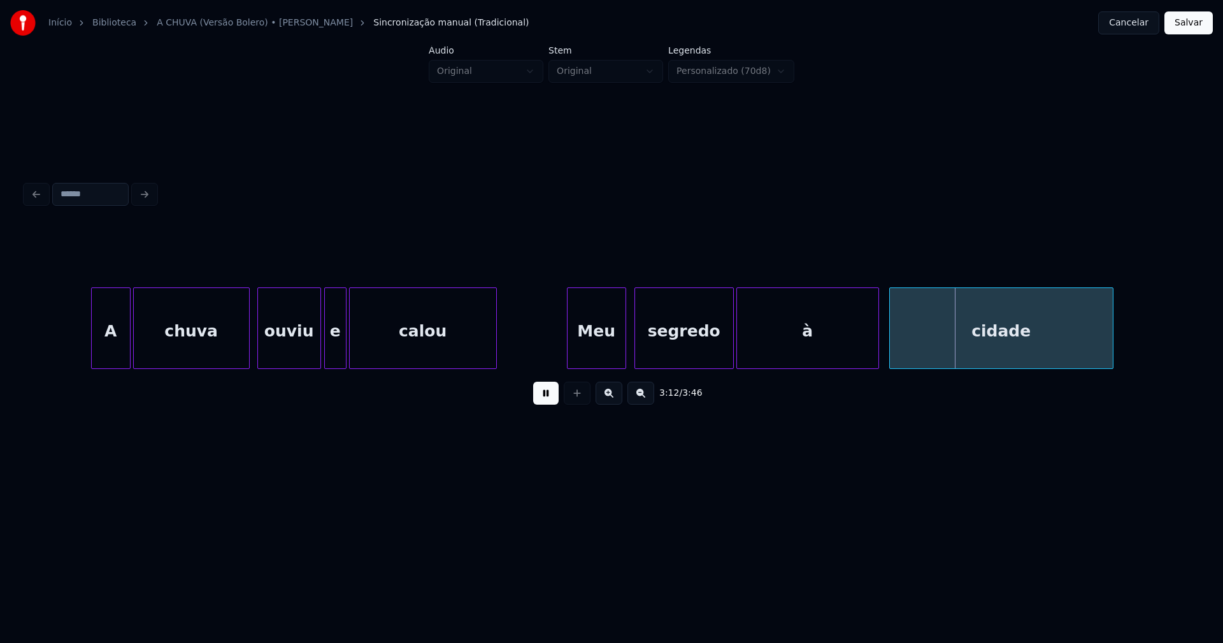
click at [622, 342] on div at bounding box center [624, 328] width 4 height 80
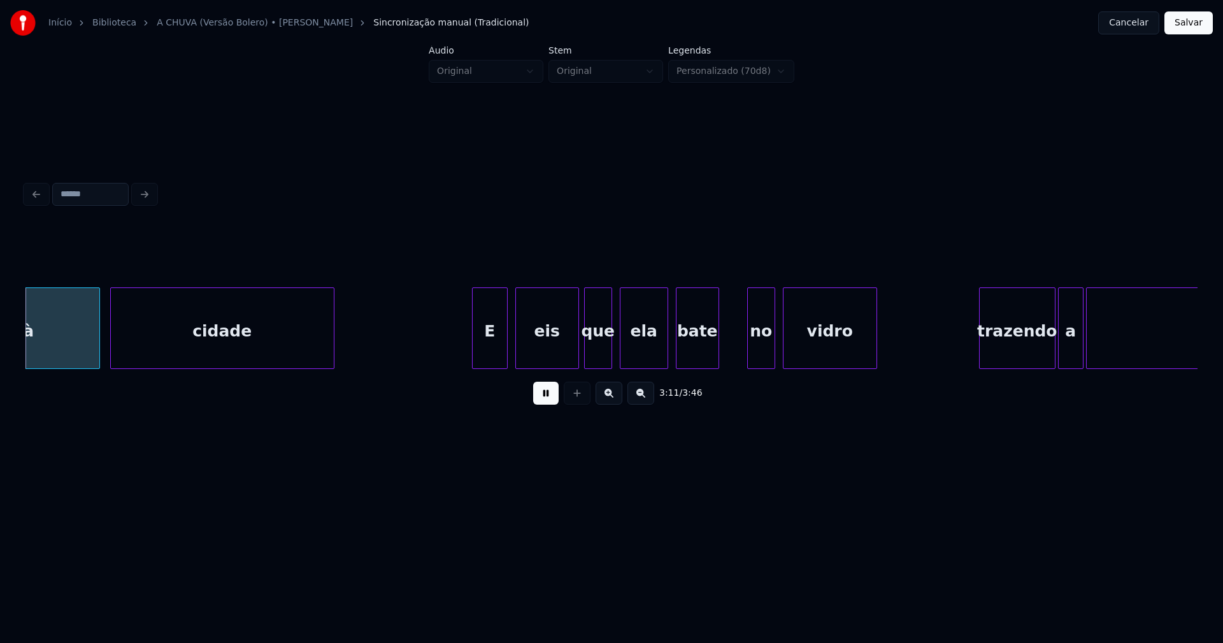
scroll to position [0, 24429]
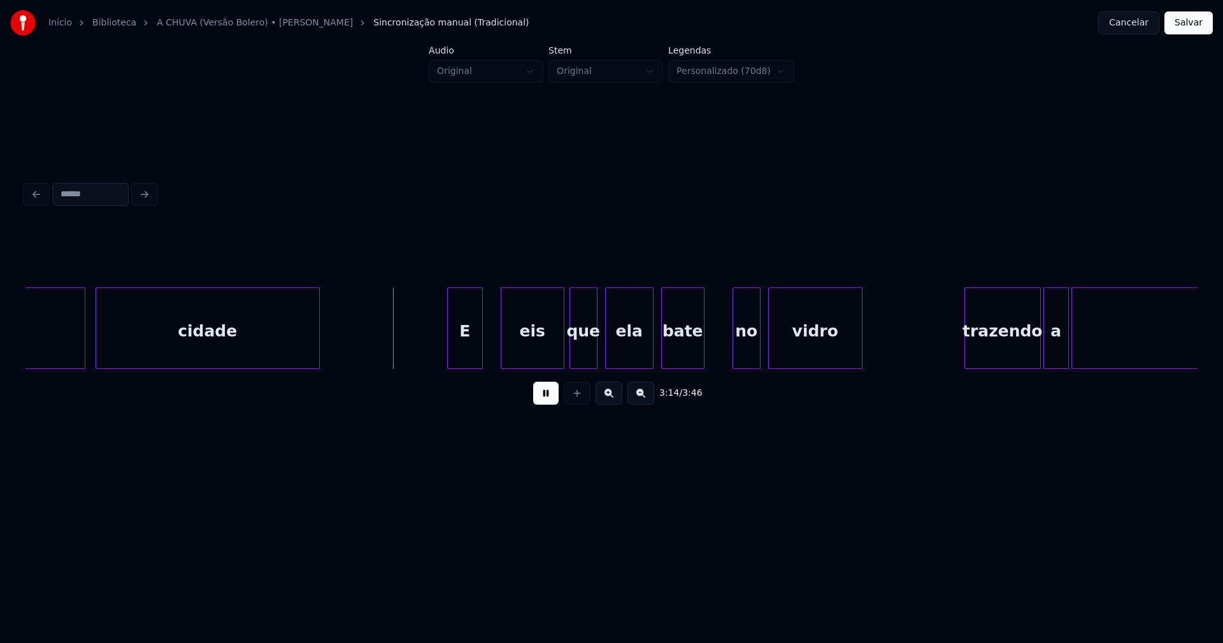
click at [473, 346] on div "E" at bounding box center [465, 331] width 34 height 87
click at [509, 353] on div "eis" at bounding box center [517, 331] width 62 height 87
click at [560, 342] on div at bounding box center [559, 328] width 4 height 80
click at [720, 338] on div at bounding box center [720, 328] width 4 height 80
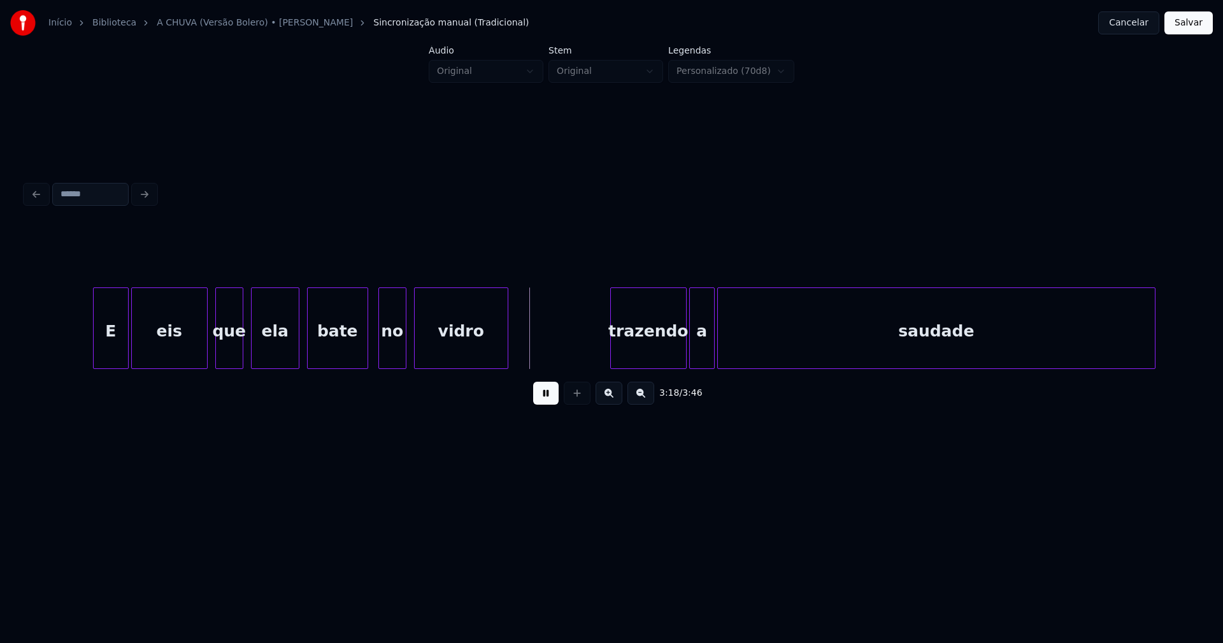
scroll to position [0, 25118]
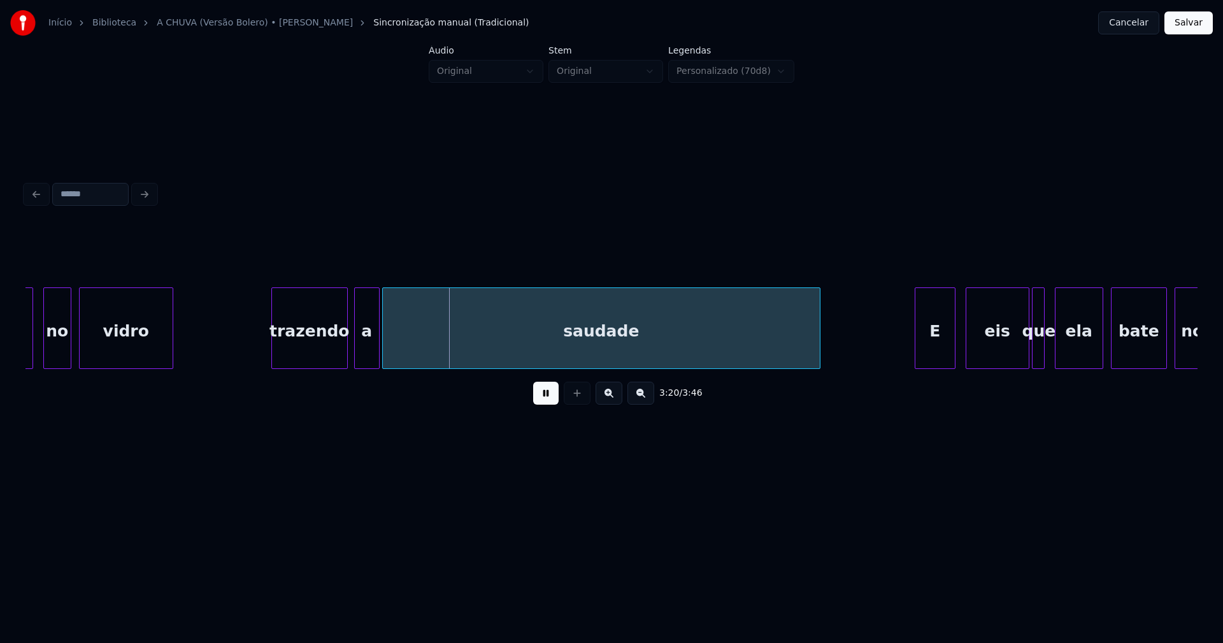
click at [309, 352] on div "trazendo" at bounding box center [309, 331] width 75 height 87
click at [305, 351] on div "trazendo" at bounding box center [309, 331] width 75 height 87
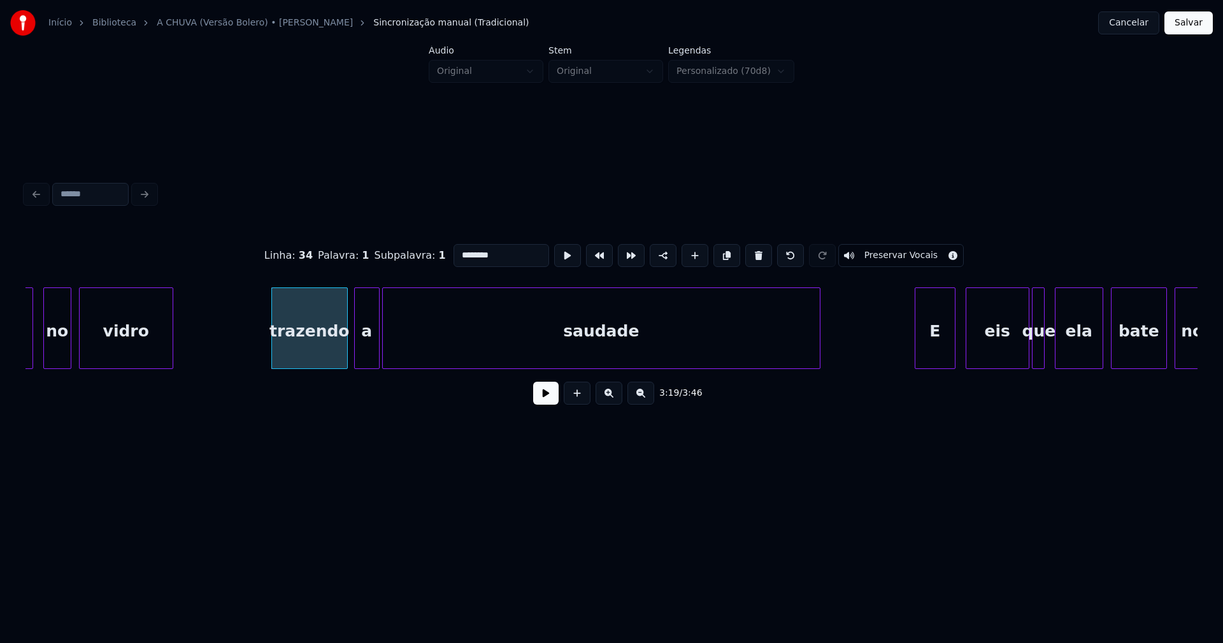
click at [455, 250] on input "********" at bounding box center [501, 255] width 96 height 23
type input "********"
click at [547, 394] on button at bounding box center [545, 392] width 25 height 23
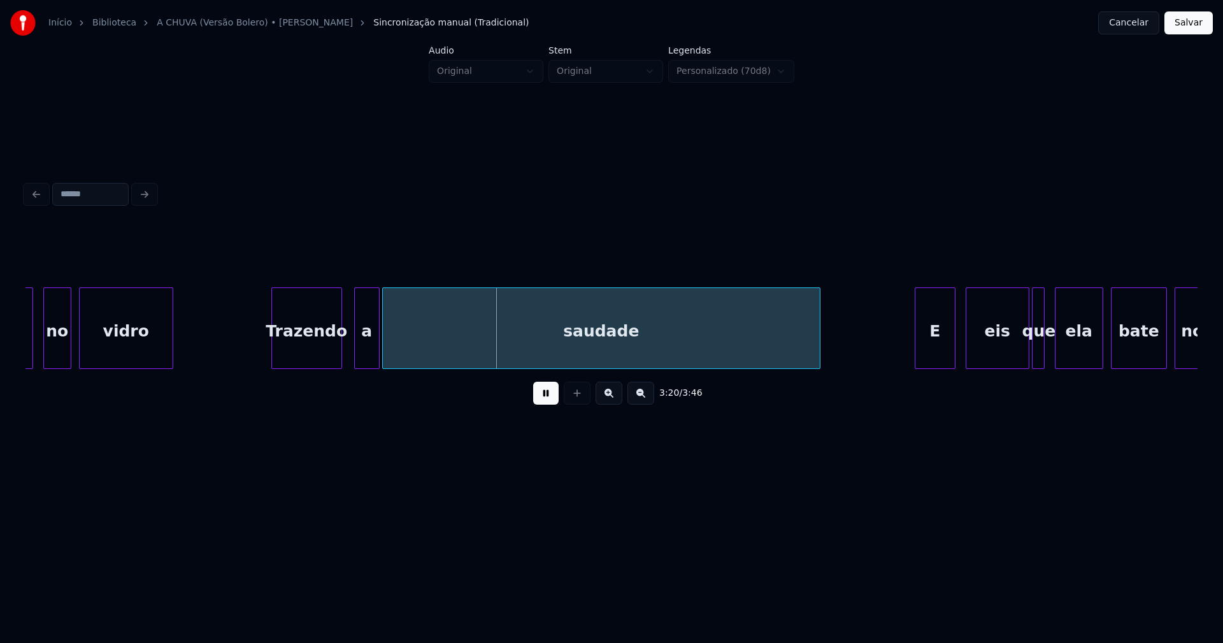
click at [338, 349] on div at bounding box center [340, 328] width 4 height 80
click at [355, 350] on div "a" at bounding box center [357, 331] width 24 height 87
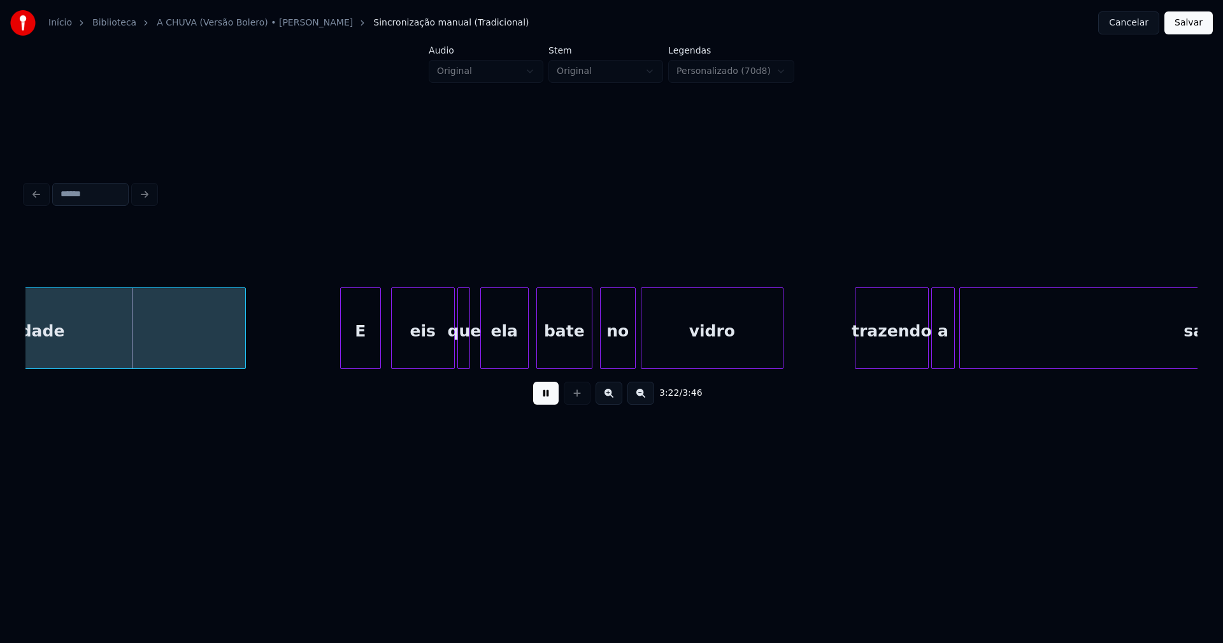
scroll to position [0, 25708]
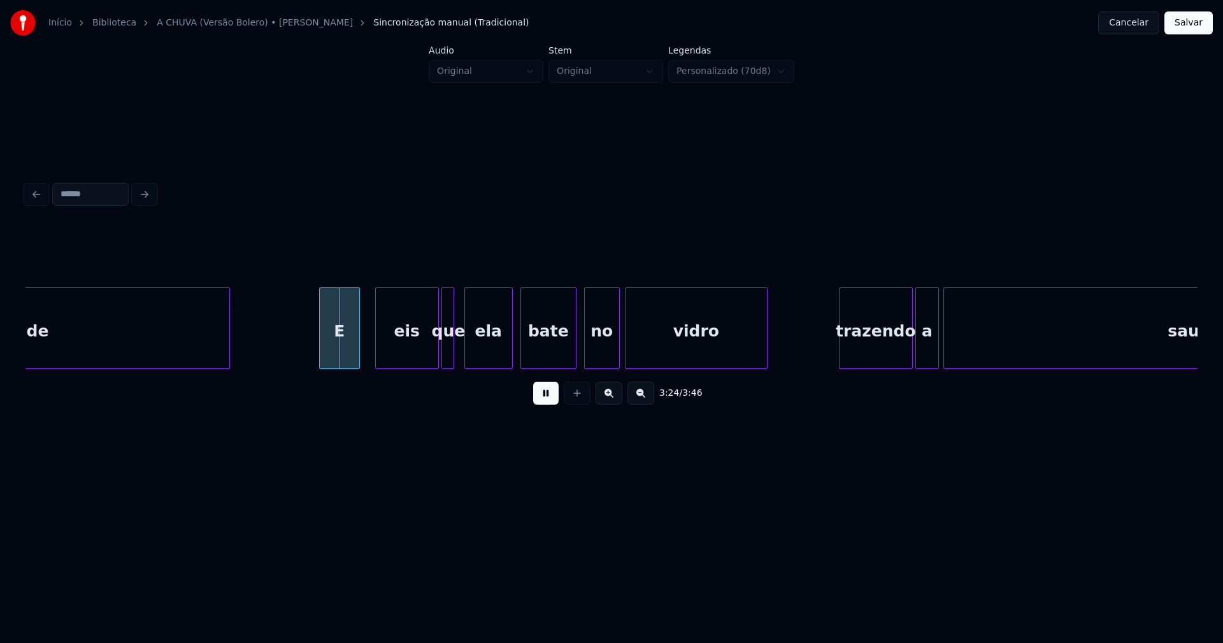
click at [341, 360] on div "E" at bounding box center [339, 331] width 39 height 87
click at [387, 364] on div "saudade E eis que ela bate no vidro trazendo a saudade" at bounding box center [611, 328] width 1172 height 82
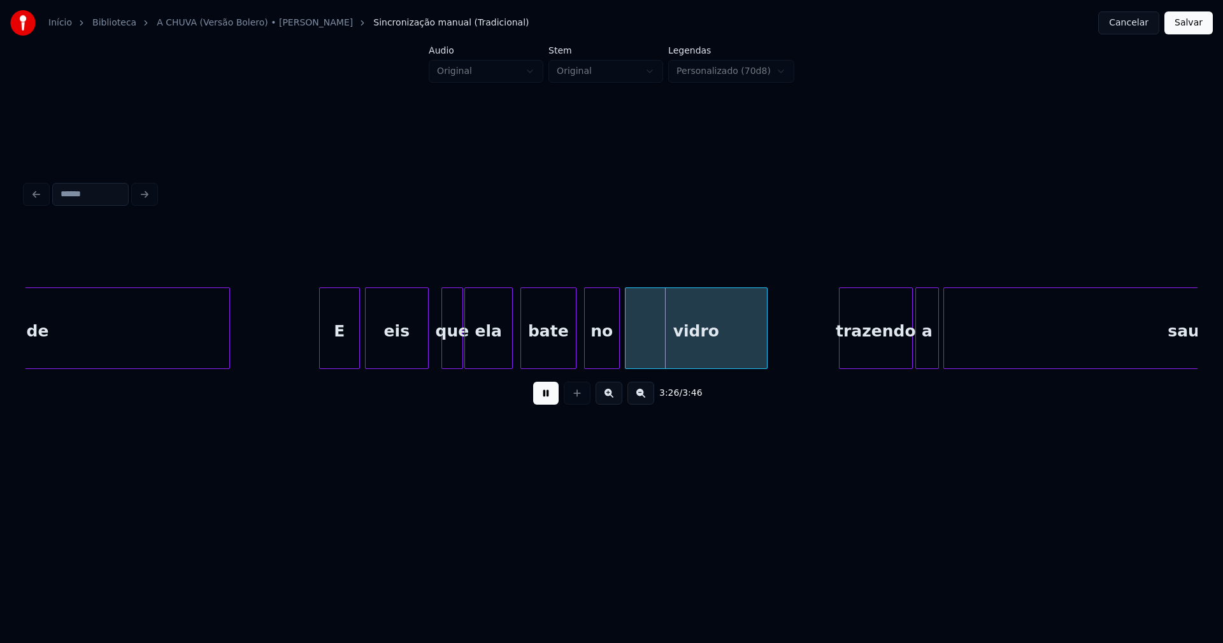
click at [460, 357] on div at bounding box center [461, 328] width 4 height 80
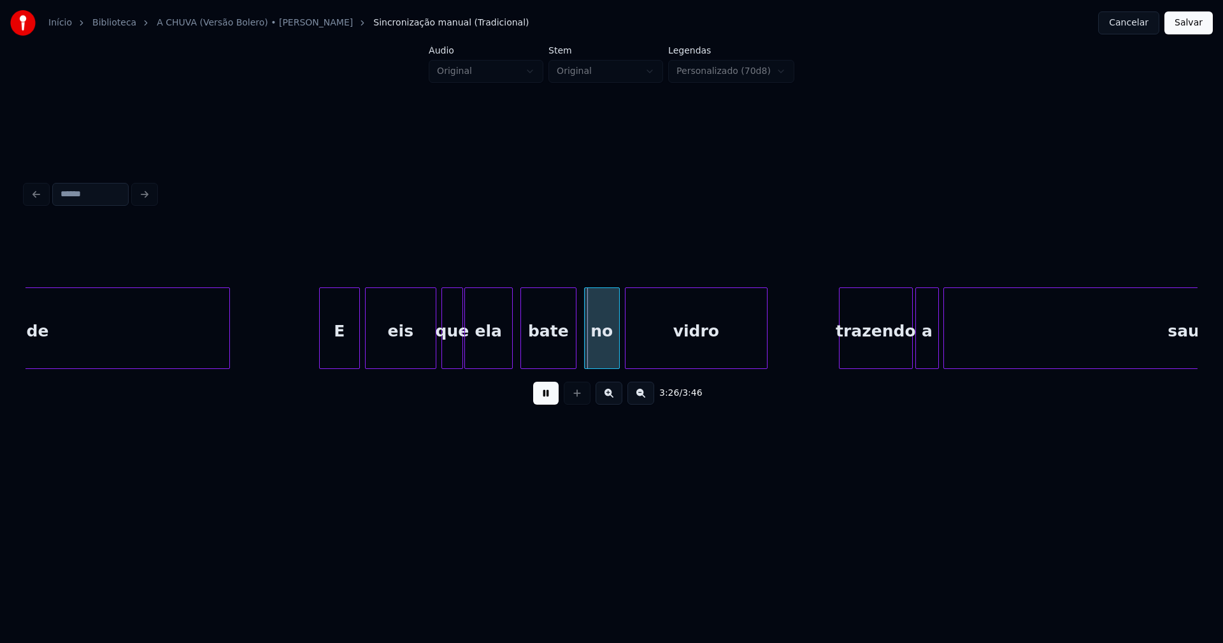
click at [434, 348] on div at bounding box center [434, 328] width 4 height 80
click at [562, 357] on div at bounding box center [563, 328] width 4 height 80
click at [592, 362] on div "no" at bounding box center [590, 331] width 34 height 87
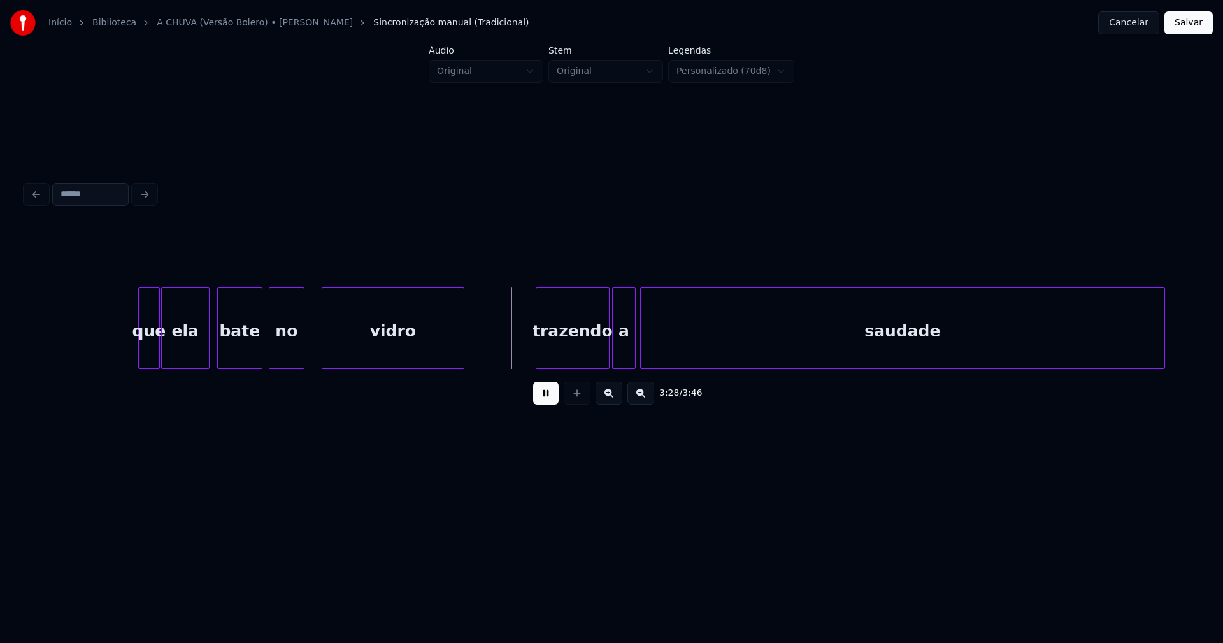
scroll to position [0, 26123]
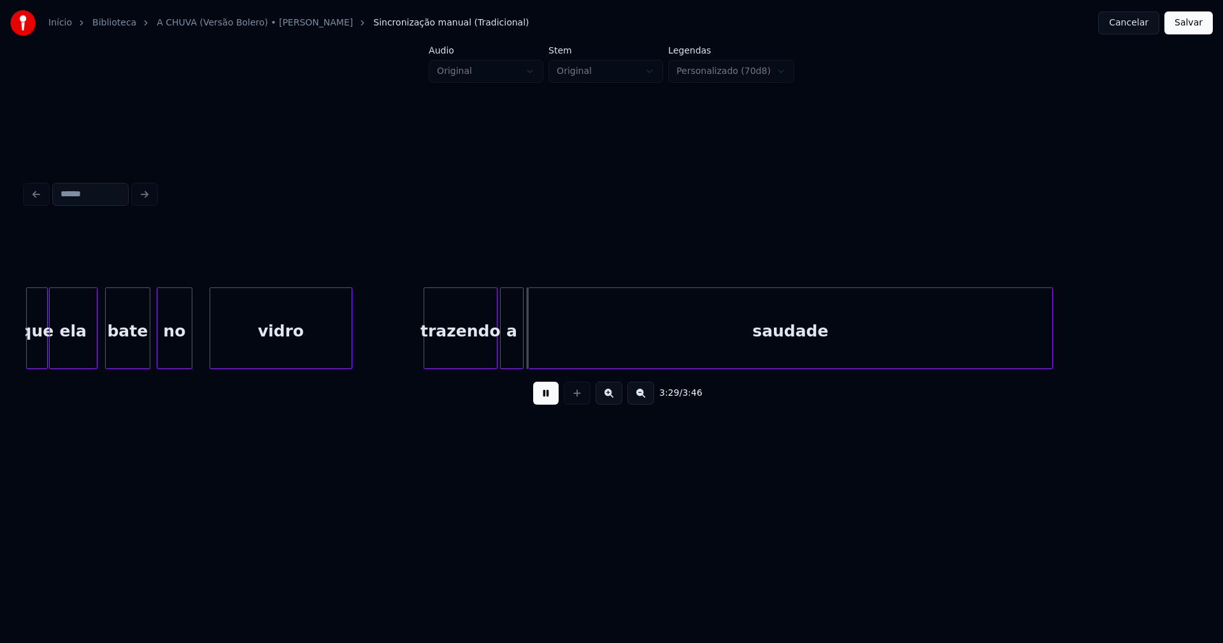
click at [456, 356] on div "trazendo" at bounding box center [460, 331] width 73 height 87
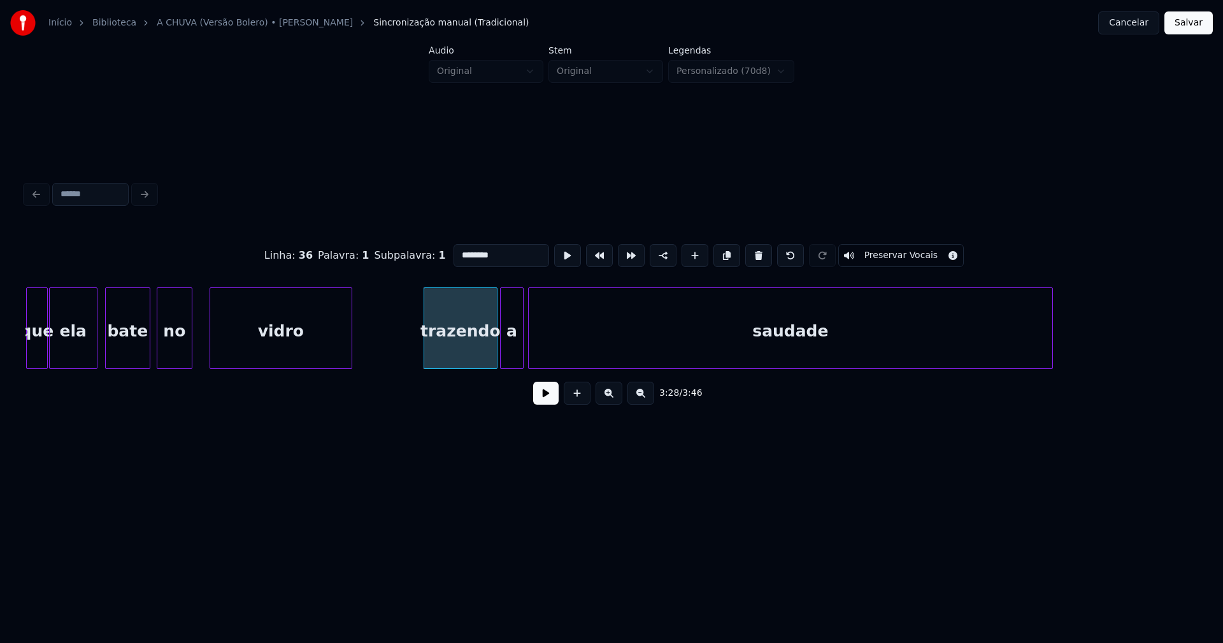
click at [455, 246] on input "********" at bounding box center [501, 255] width 96 height 23
type input "********"
click at [553, 394] on button at bounding box center [545, 392] width 25 height 23
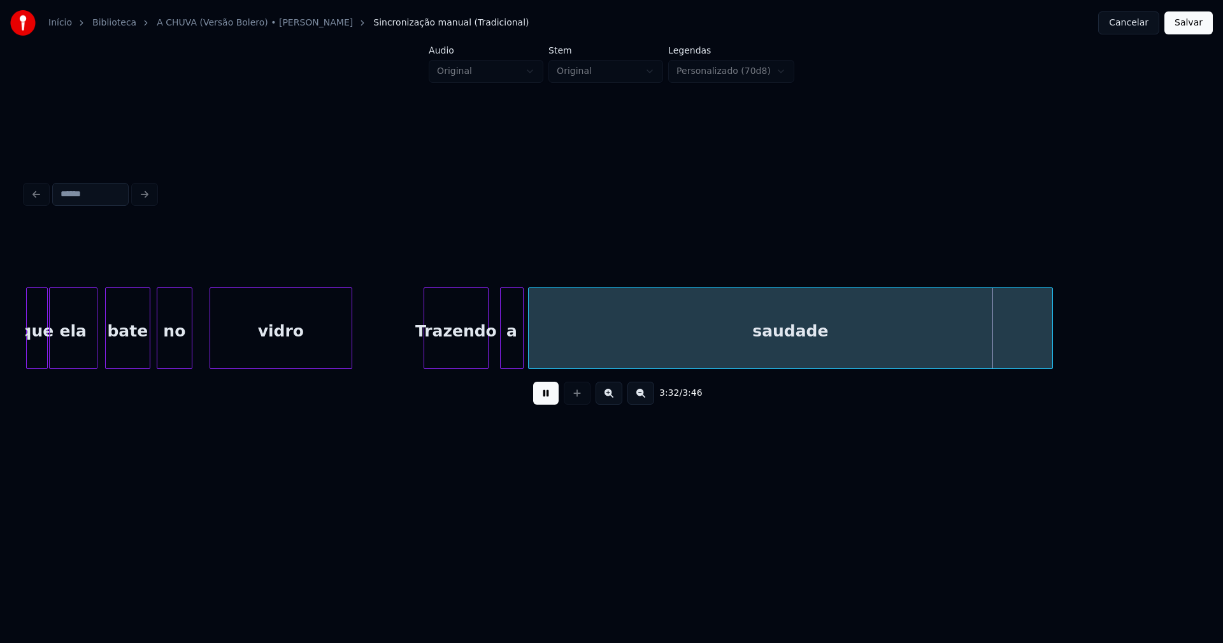
click at [485, 358] on div at bounding box center [486, 328] width 4 height 80
click at [508, 356] on div "a" at bounding box center [505, 331] width 22 height 87
click at [1196, 28] on button "Salvar" at bounding box center [1188, 22] width 48 height 23
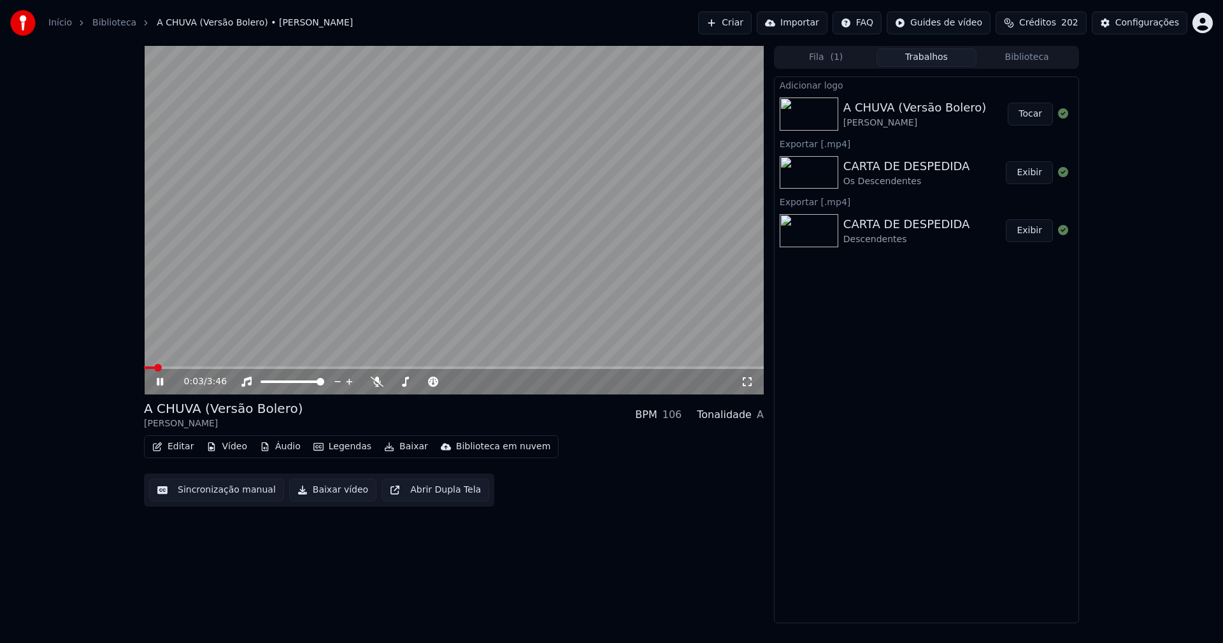
click at [749, 383] on icon at bounding box center [747, 381] width 13 height 10
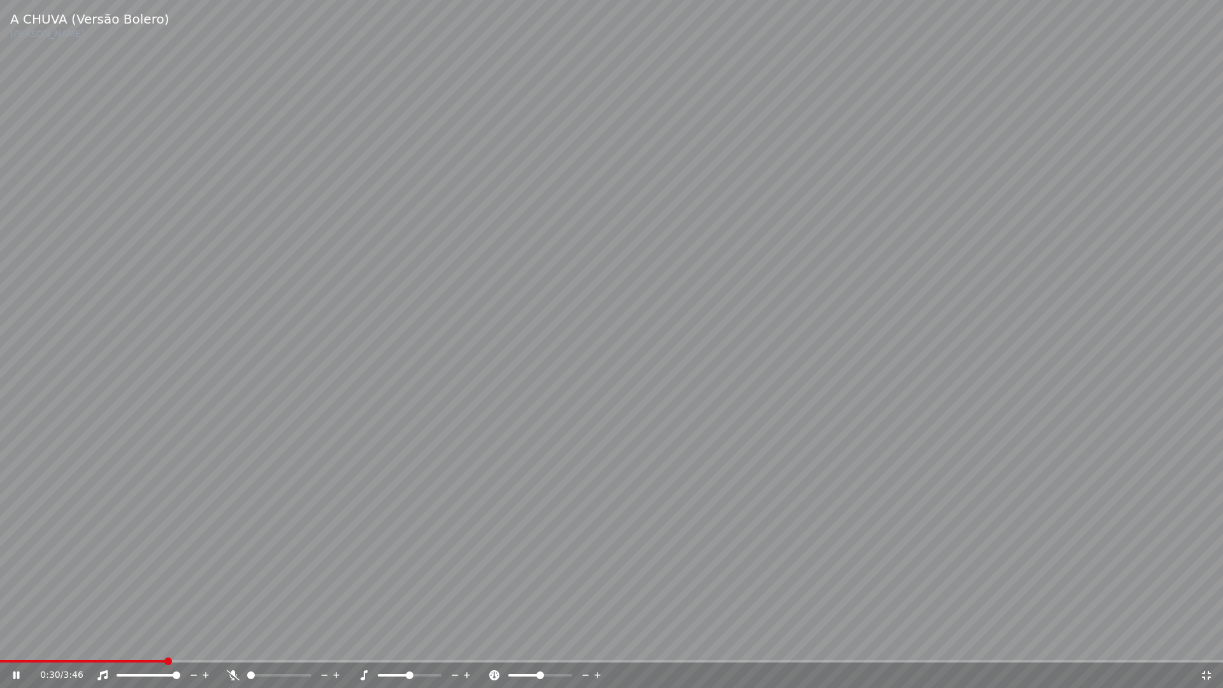
click at [1208, 642] on icon at bounding box center [1206, 675] width 13 height 10
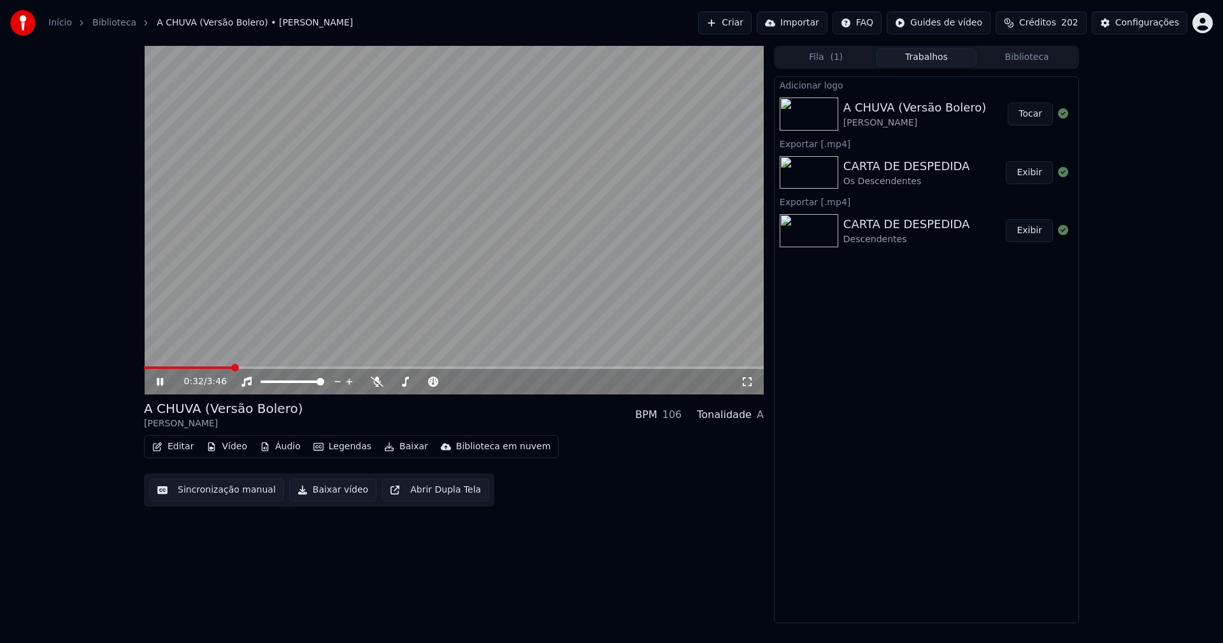
click at [160, 380] on icon at bounding box center [169, 381] width 30 height 10
click at [330, 495] on button "Baixar vídeo" at bounding box center [332, 489] width 87 height 23
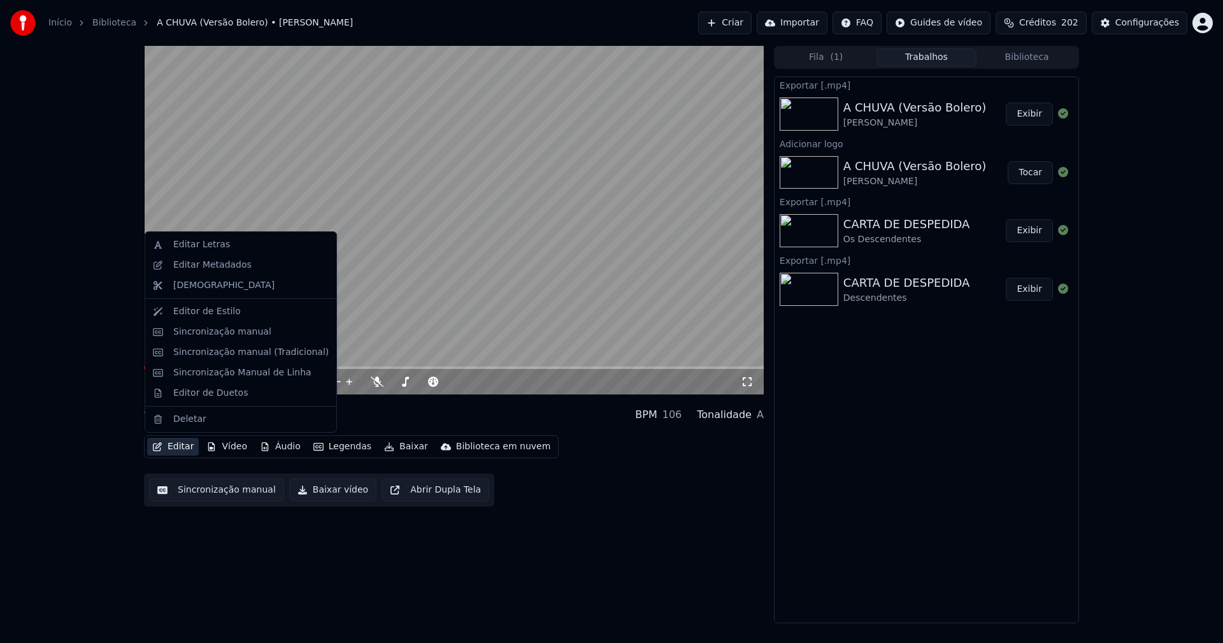
click at [180, 447] on button "Editar" at bounding box center [173, 446] width 52 height 18
click at [211, 266] on div "Editar Metadados" at bounding box center [212, 265] width 78 height 13
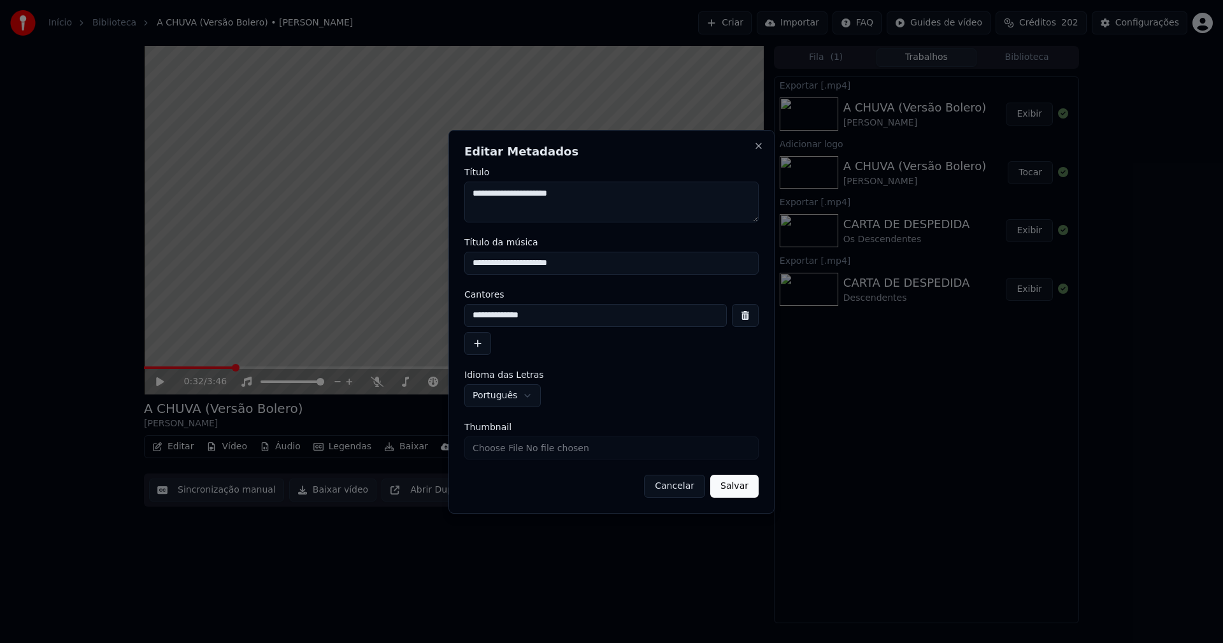
click at [506, 446] on input "Thumbnail" at bounding box center [611, 447] width 294 height 23
type input "**********"
click at [734, 490] on button "Salvar" at bounding box center [734, 485] width 48 height 23
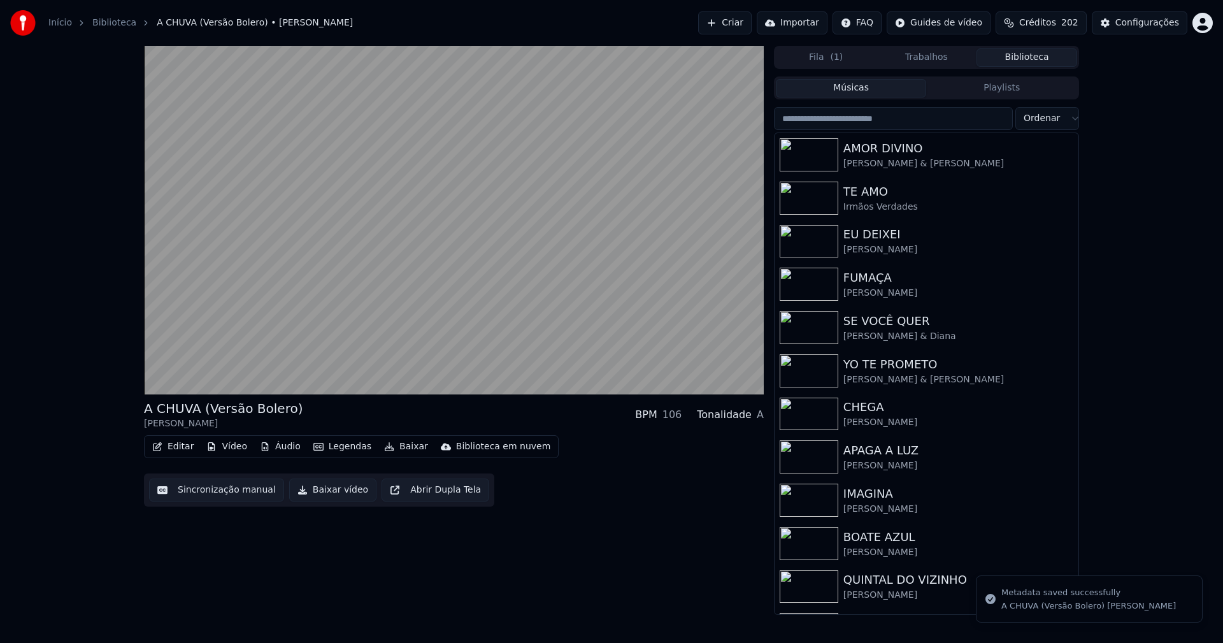
click at [1027, 55] on button "Biblioteca" at bounding box center [1026, 57] width 101 height 18
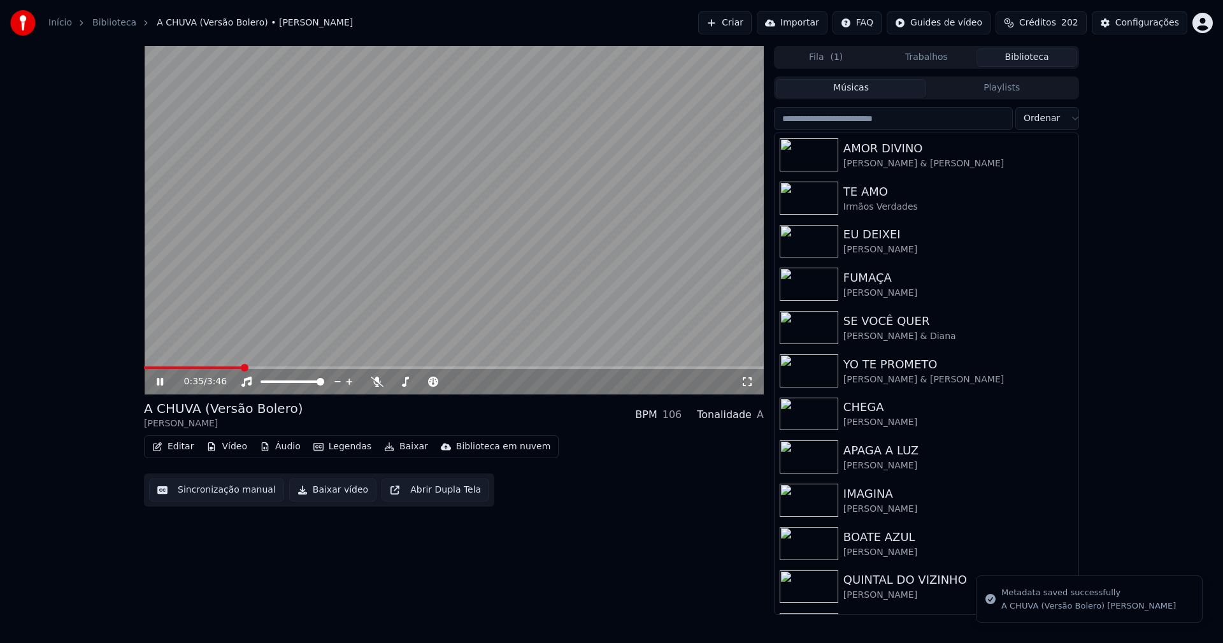
click at [158, 381] on icon at bounding box center [160, 382] width 6 height 8
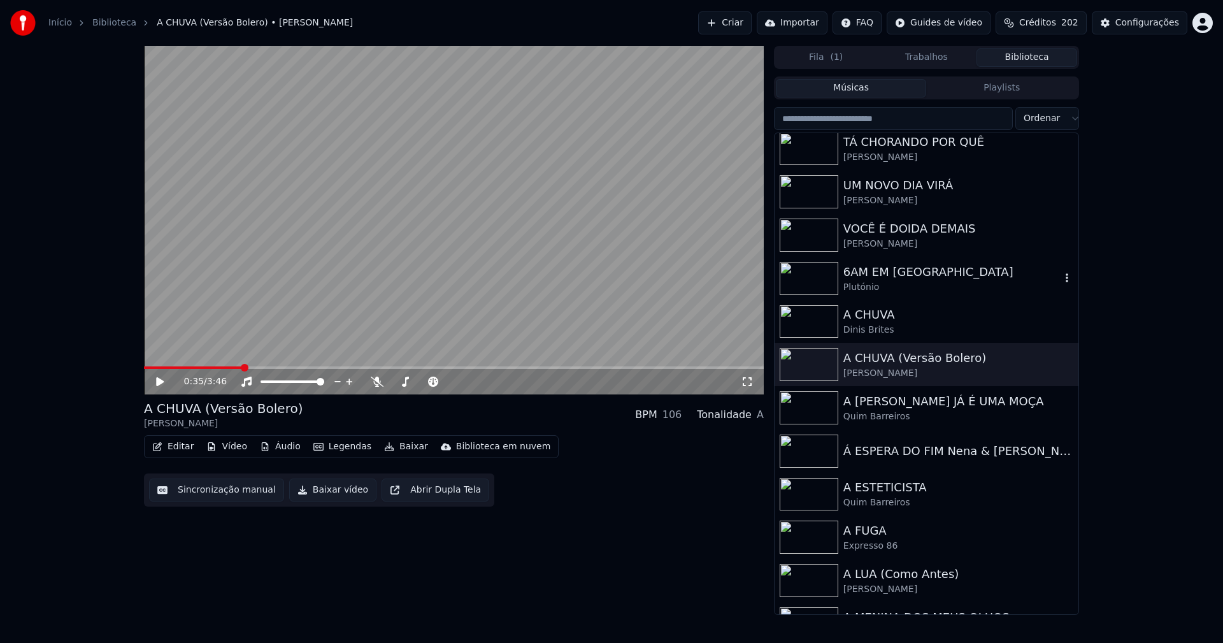
scroll to position [764, 0]
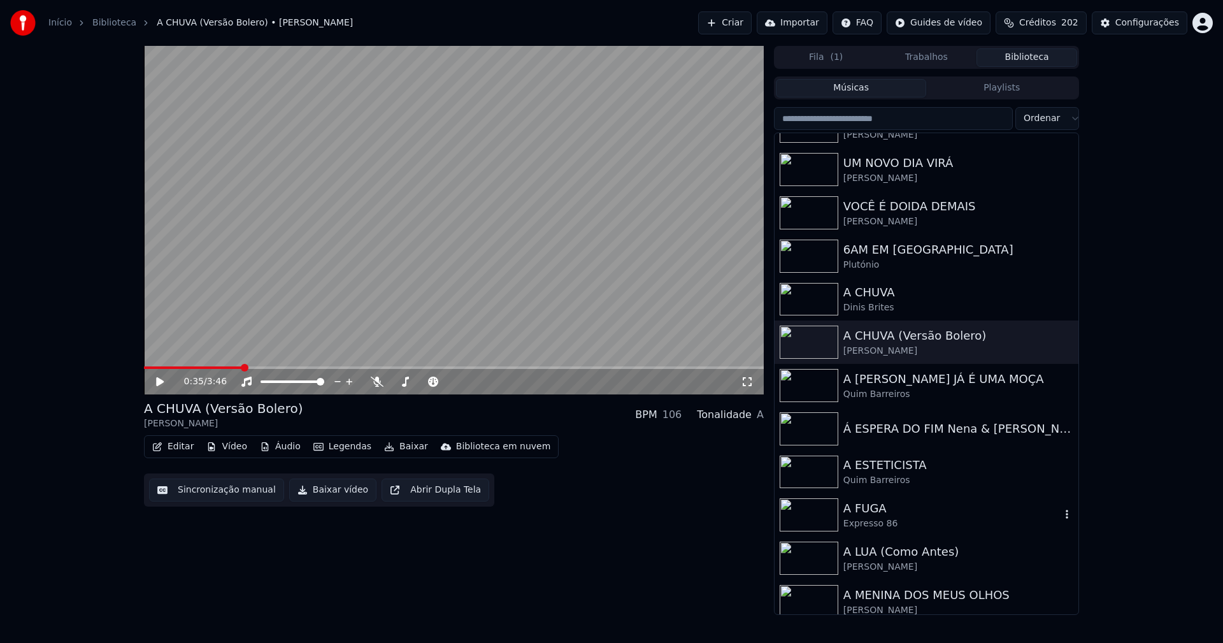
drag, startPoint x: 879, startPoint y: 522, endPoint x: 924, endPoint y: 501, distance: 49.9
click at [879, 522] on div "Expresso 86" at bounding box center [951, 523] width 217 height 13
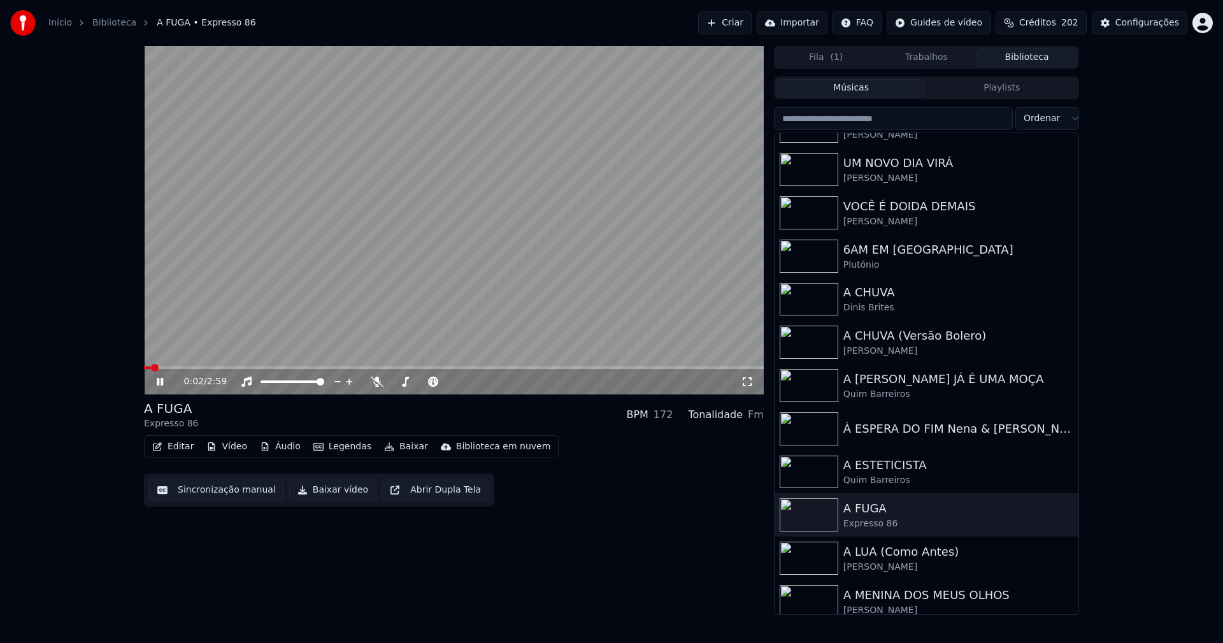
click at [160, 383] on icon at bounding box center [169, 381] width 30 height 10
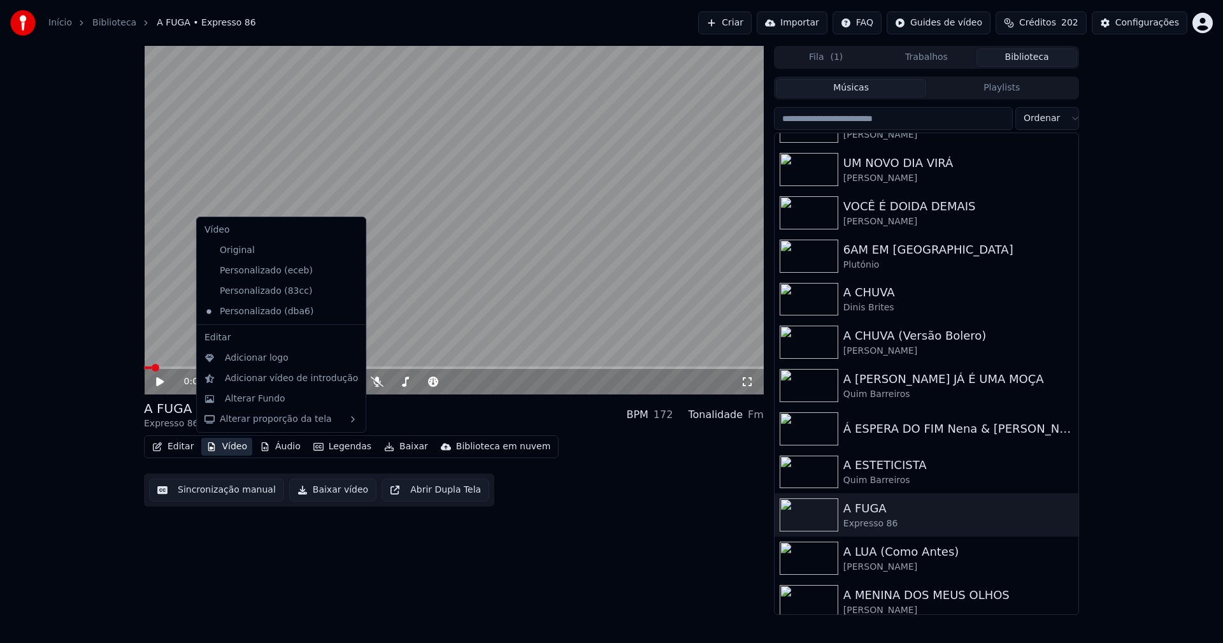
click at [226, 445] on button "Vídeo" at bounding box center [226, 446] width 51 height 18
click at [272, 292] on div "Personalizado (83cc)" at bounding box center [271, 291] width 145 height 20
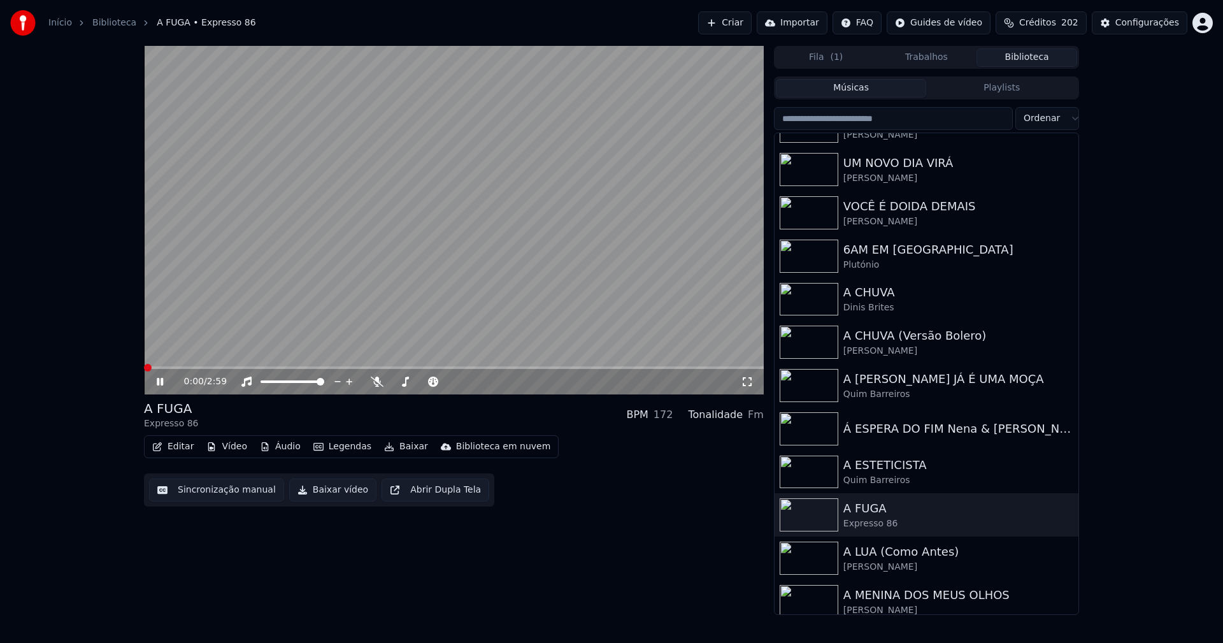
click at [232, 453] on button "Vídeo" at bounding box center [226, 446] width 51 height 18
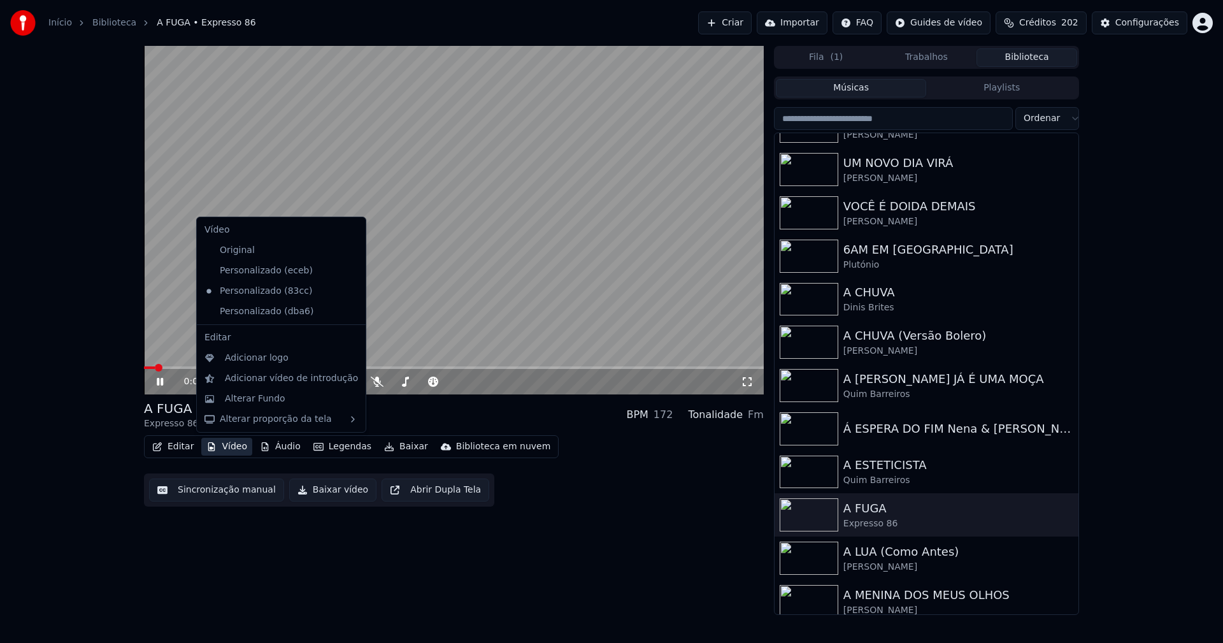
click at [349, 311] on icon at bounding box center [353, 311] width 9 height 10
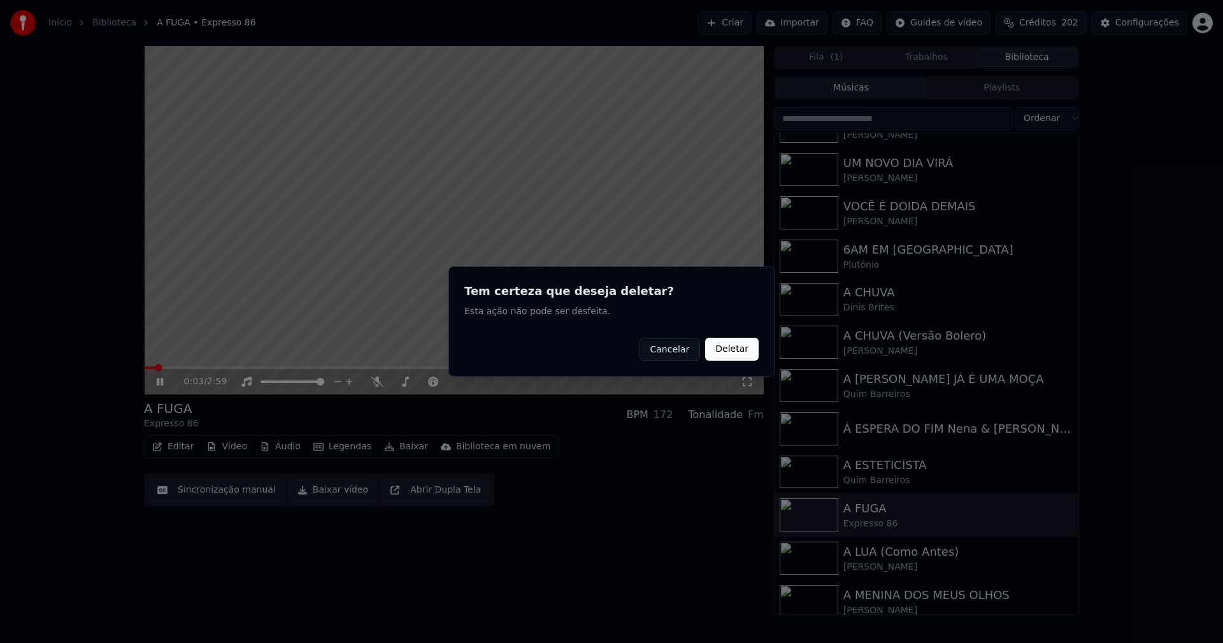
click at [725, 357] on button "Deletar" at bounding box center [731, 349] width 53 height 23
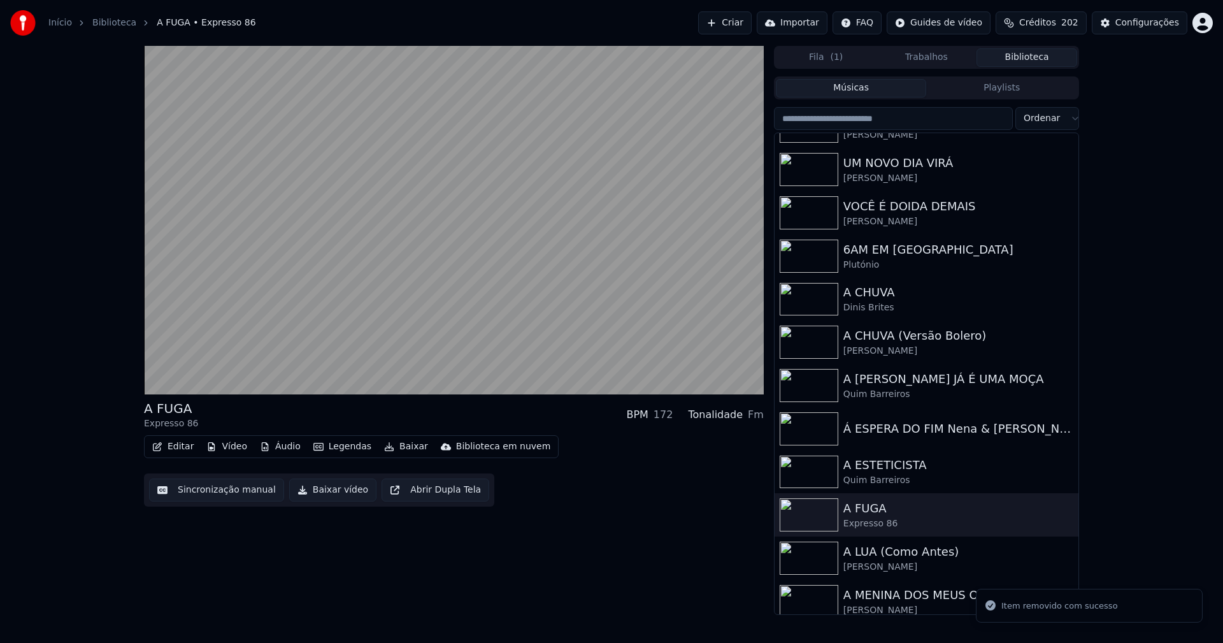
click at [227, 448] on button "Vídeo" at bounding box center [226, 446] width 51 height 18
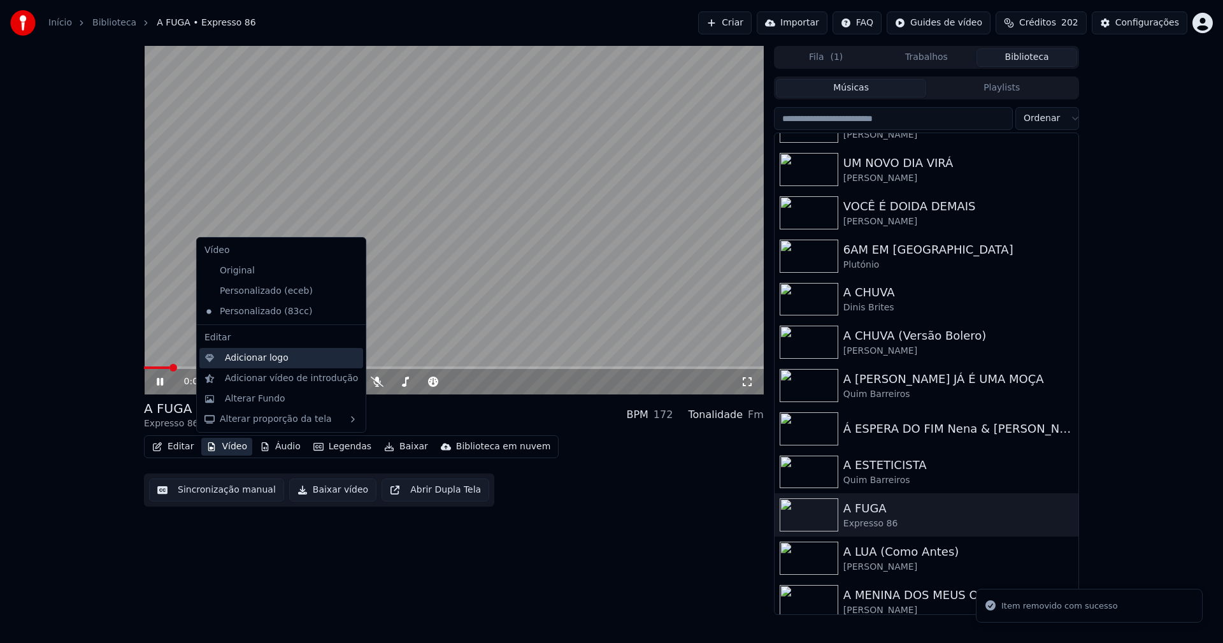
click at [229, 364] on div "Adicionar logo" at bounding box center [257, 358] width 64 height 13
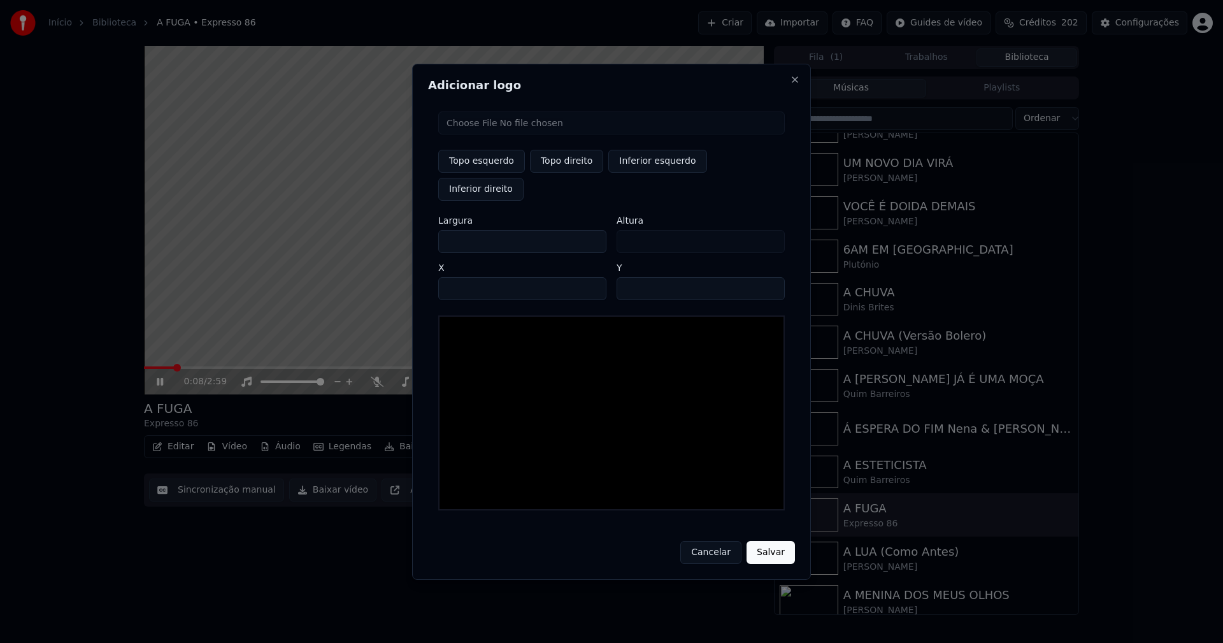
click at [497, 134] on input "file" at bounding box center [611, 122] width 346 height 23
type input "**********"
type input "***"
click at [573, 173] on button "Topo direito" at bounding box center [566, 161] width 73 height 23
type input "****"
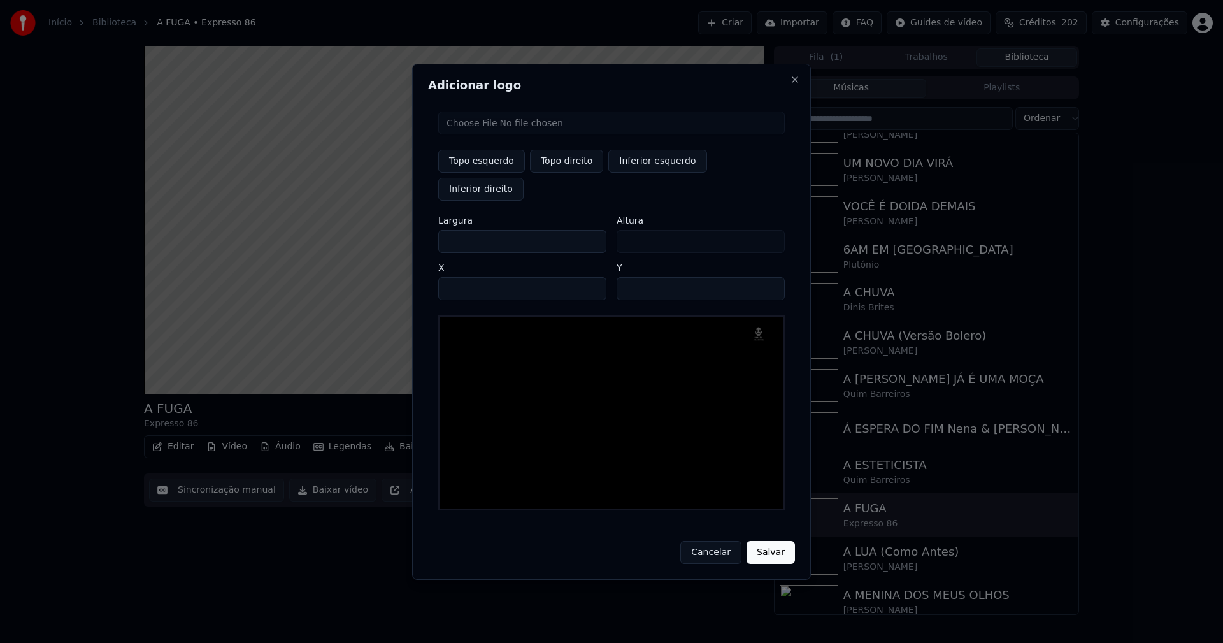
drag, startPoint x: 459, startPoint y: 227, endPoint x: 399, endPoint y: 234, distance: 60.3
click at [400, 234] on body "Início Biblioteca A FUGA • Expresso 86 Criar Importar FAQ Guides de vídeo Crédi…" at bounding box center [611, 321] width 1223 height 643
type input "**"
type input "***"
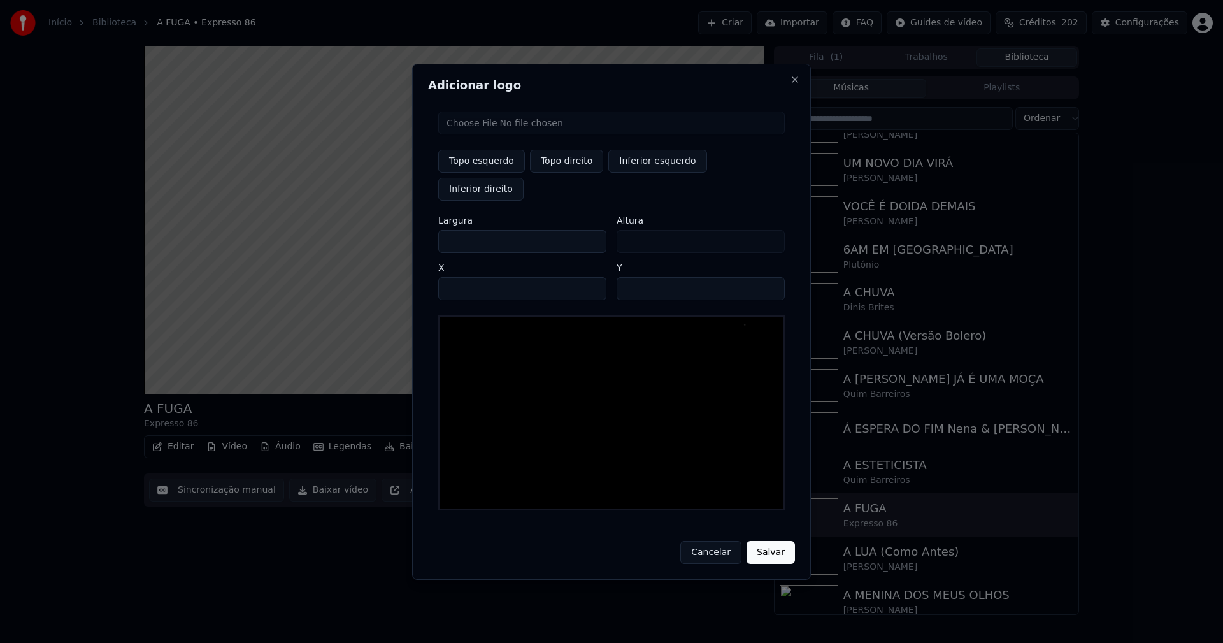
type input "***"
click at [473, 277] on input "****" at bounding box center [522, 288] width 168 height 23
type input "****"
click at [767, 277] on input "**" at bounding box center [700, 288] width 168 height 23
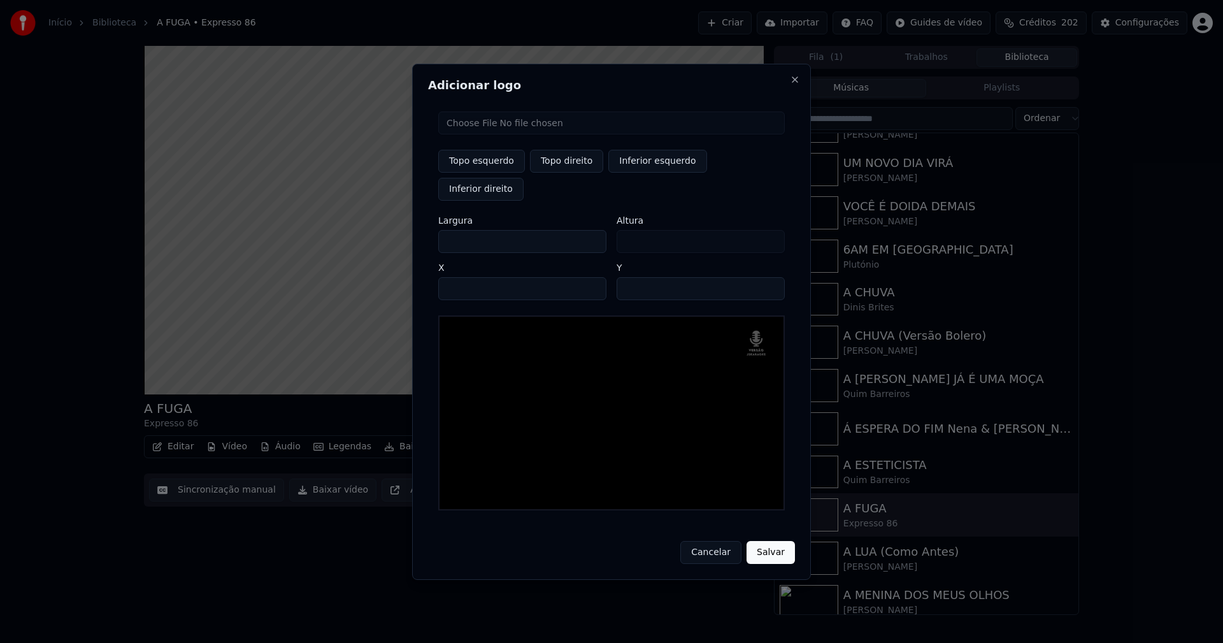
click at [767, 277] on input "**" at bounding box center [700, 288] width 168 height 23
type input "**"
click at [767, 277] on input "**" at bounding box center [700, 288] width 168 height 23
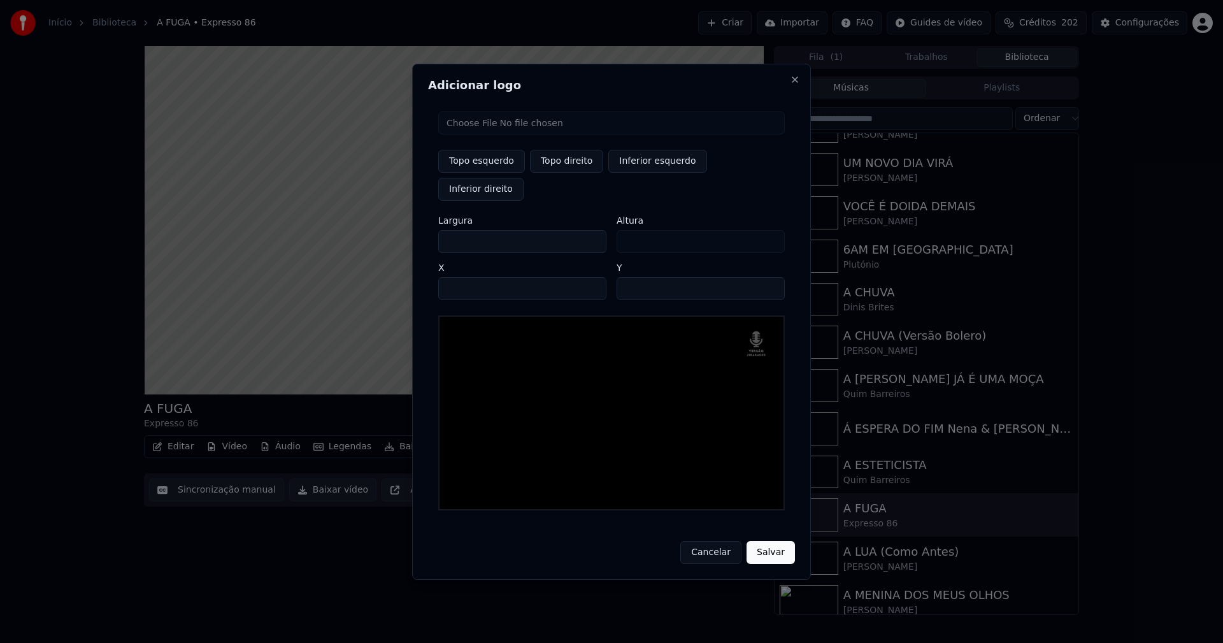
click at [768, 541] on button "Salvar" at bounding box center [770, 552] width 48 height 23
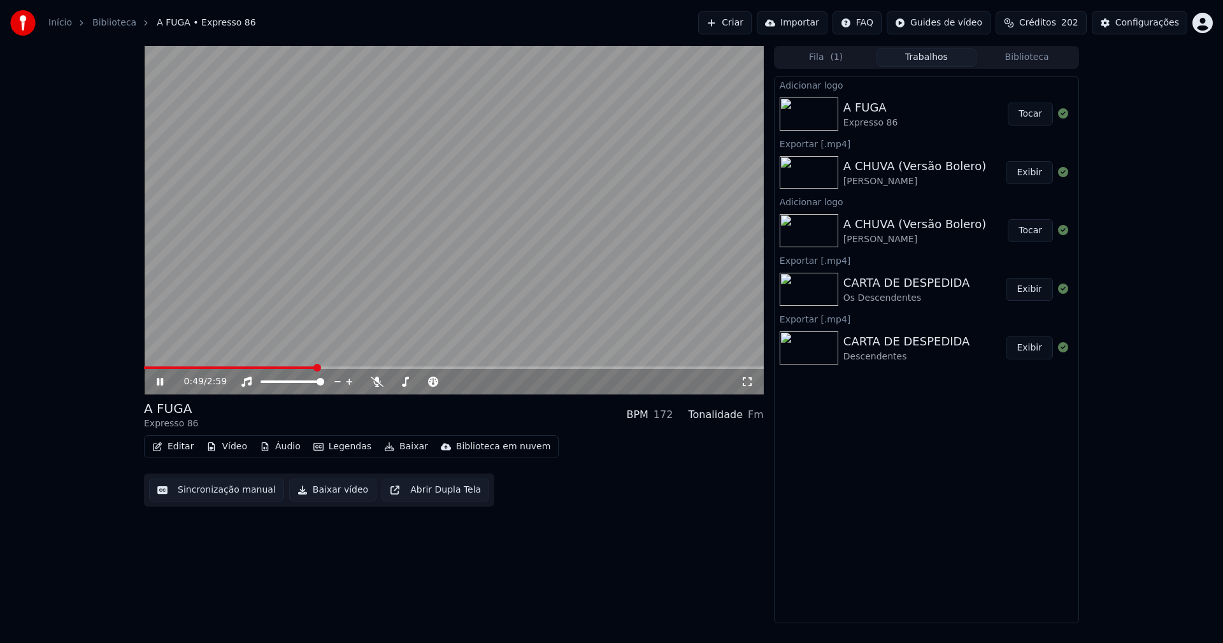
click at [1034, 114] on button "Tocar" at bounding box center [1029, 114] width 45 height 23
click at [750, 379] on icon at bounding box center [747, 381] width 9 height 9
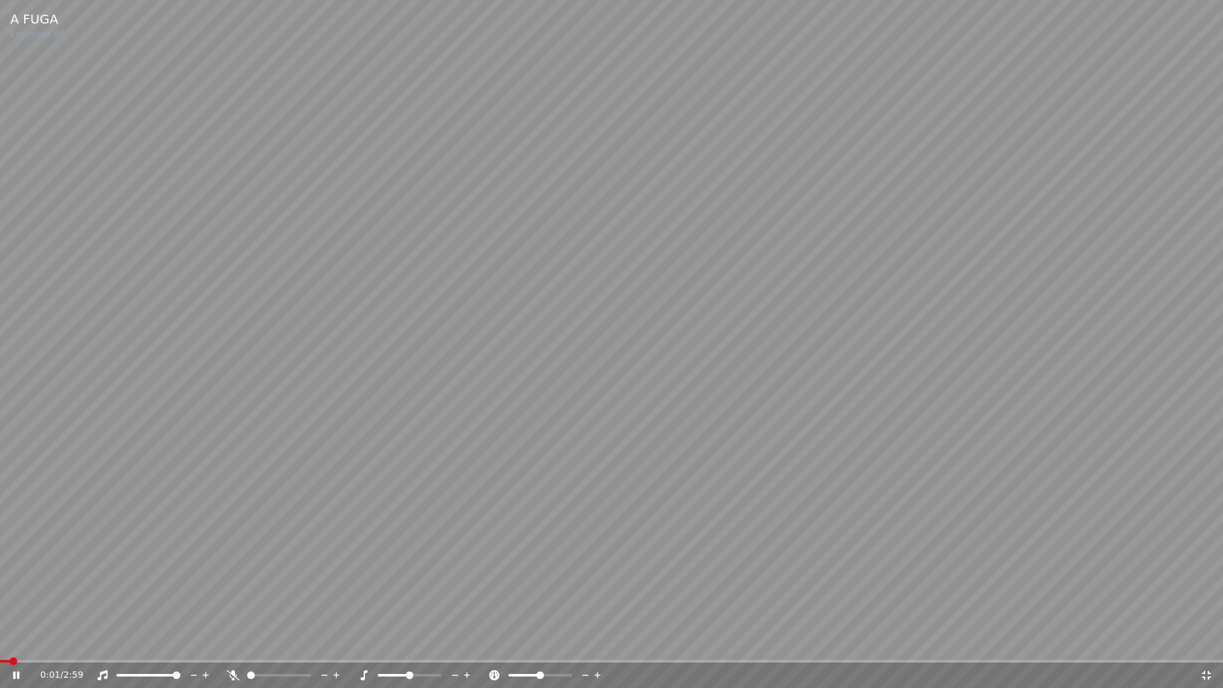
click at [19, 642] on icon at bounding box center [16, 675] width 6 height 8
click at [1210, 642] on icon at bounding box center [1206, 675] width 9 height 9
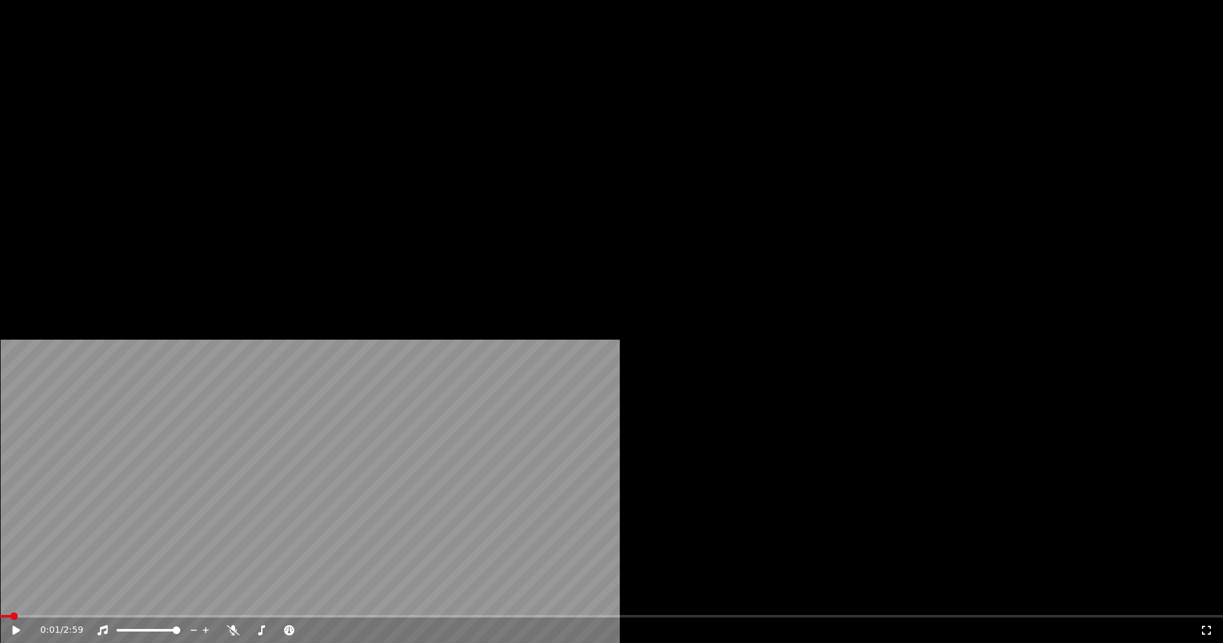
click at [178, 107] on button "Editar" at bounding box center [173, 98] width 52 height 18
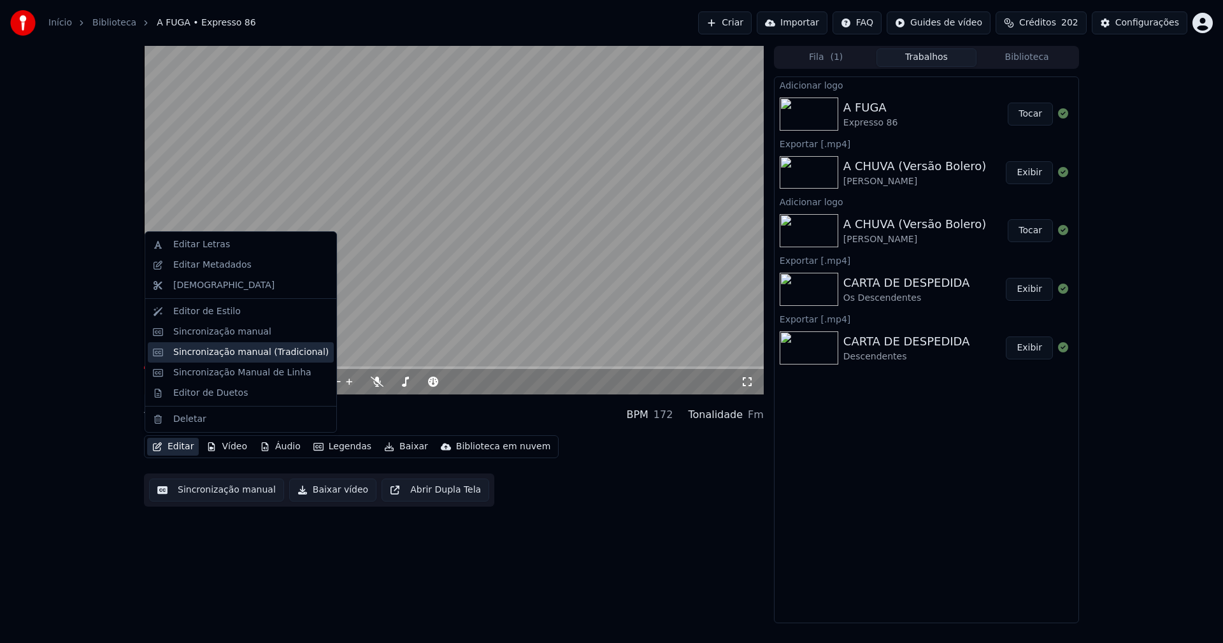
click at [224, 347] on div "Sincronização manual (Tradicional)" at bounding box center [250, 352] width 155 height 13
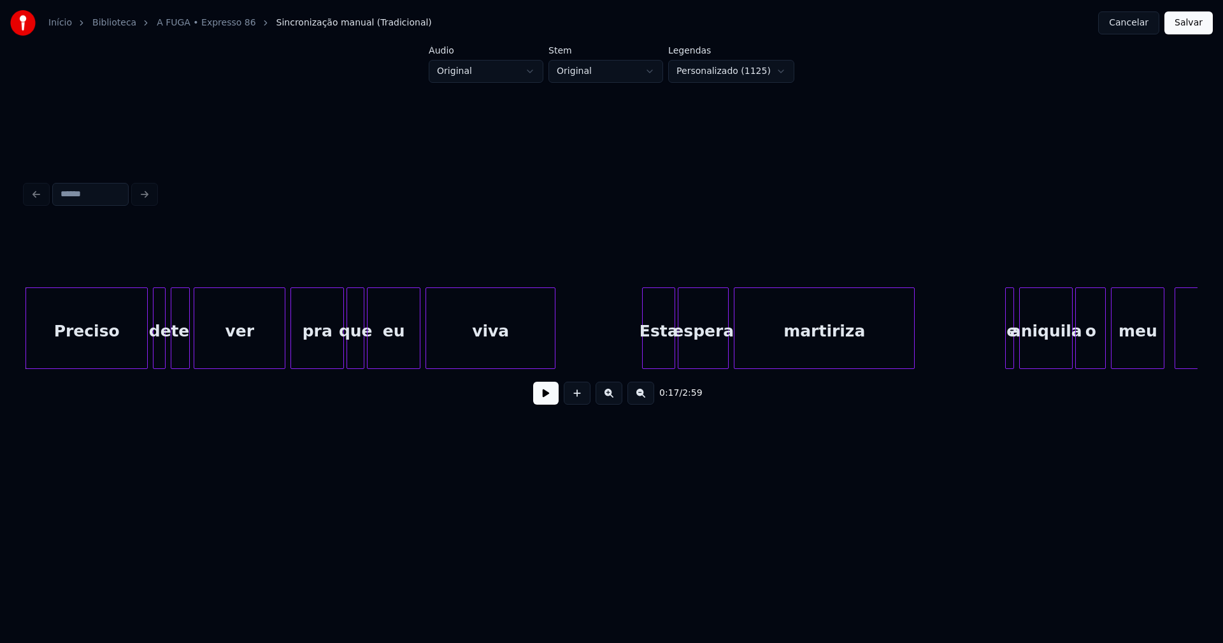
scroll to position [0, 2052]
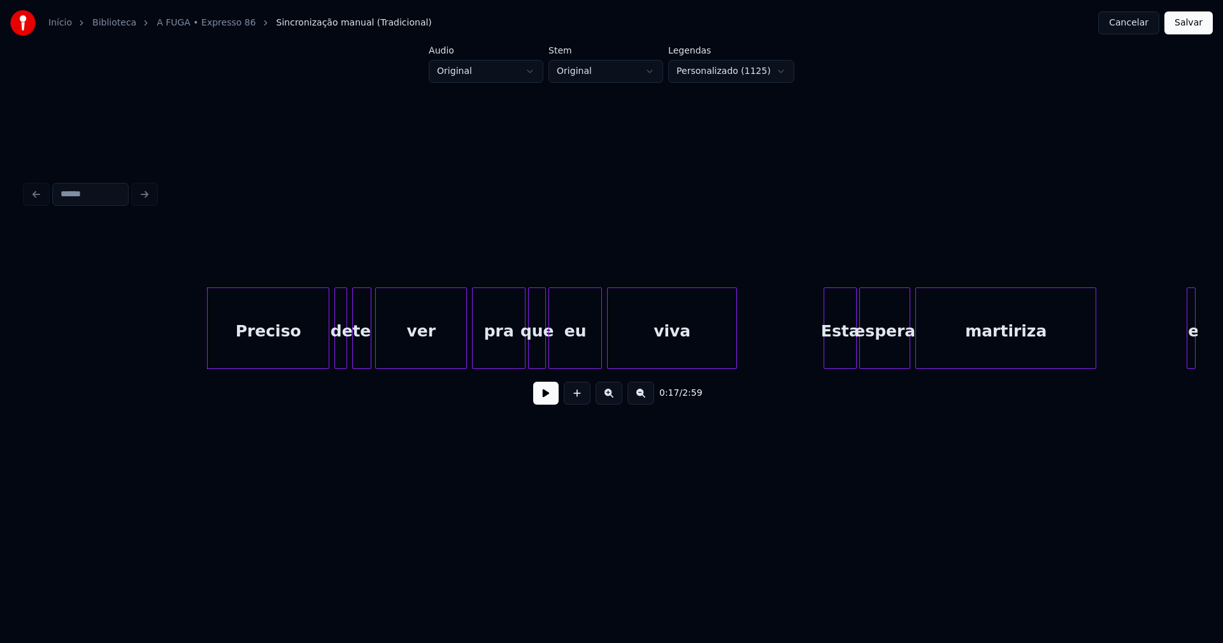
click at [553, 401] on button at bounding box center [545, 392] width 25 height 23
click at [461, 350] on div at bounding box center [459, 328] width 4 height 80
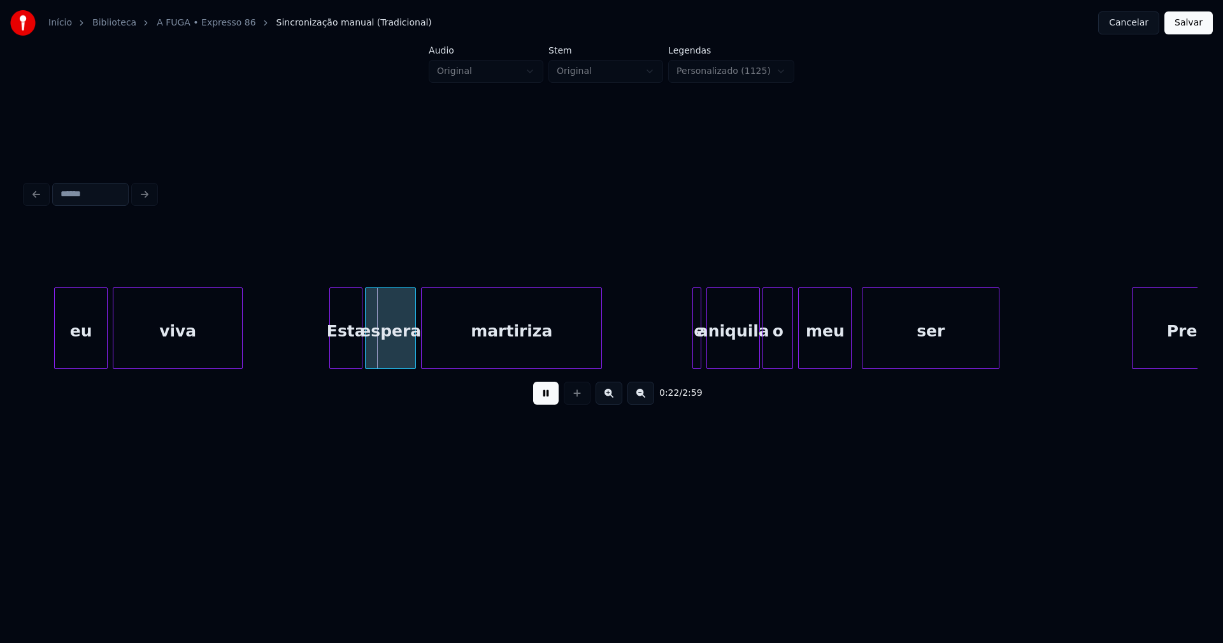
scroll to position [0, 2598]
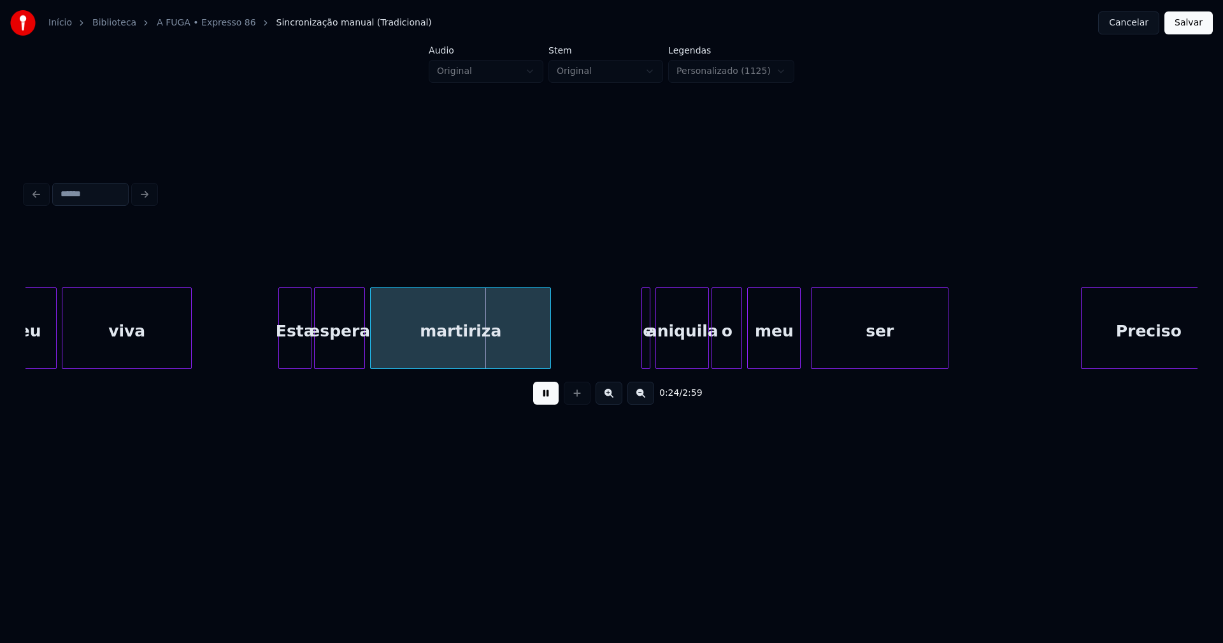
click at [276, 352] on div at bounding box center [276, 328] width 4 height 80
click at [638, 353] on div at bounding box center [639, 328] width 4 height 80
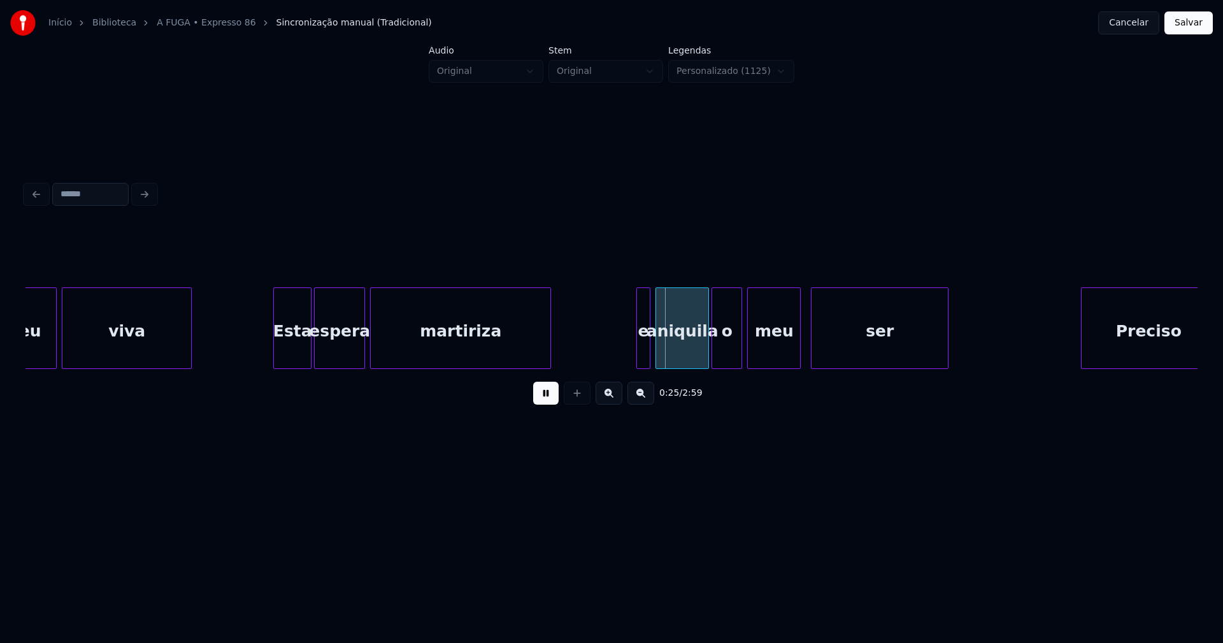
click at [643, 352] on div "e" at bounding box center [643, 331] width 13 height 87
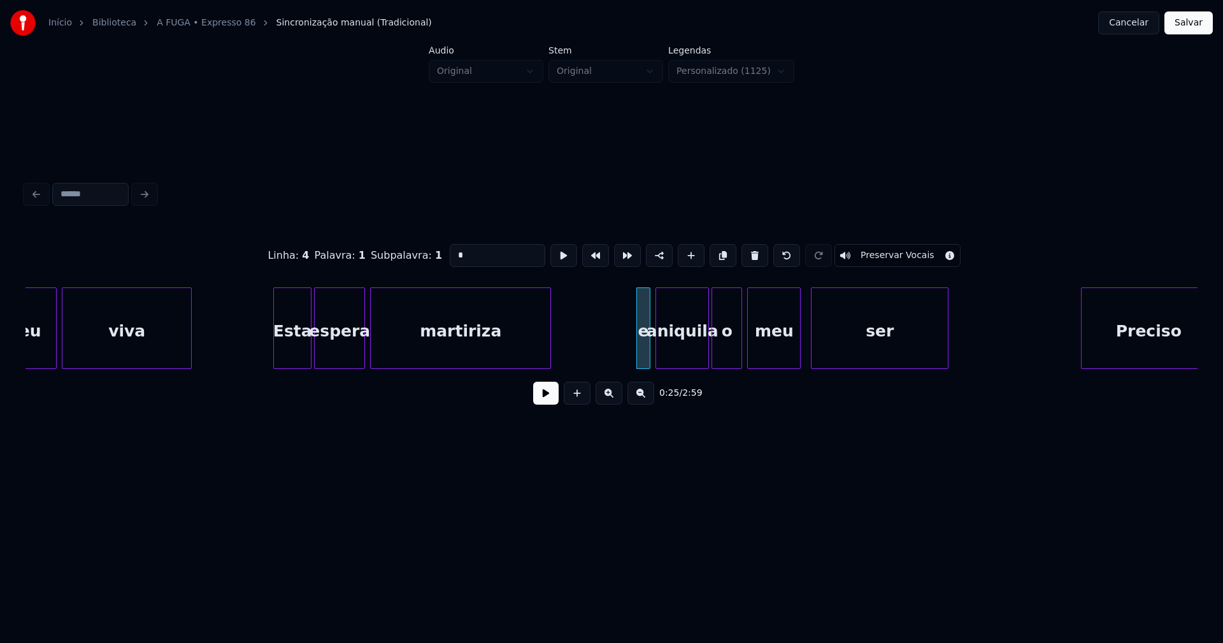
drag, startPoint x: 456, startPoint y: 250, endPoint x: 443, endPoint y: 250, distance: 12.7
click at [450, 250] on input "*" at bounding box center [498, 255] width 96 height 23
type input "*"
click at [549, 399] on button at bounding box center [545, 392] width 25 height 23
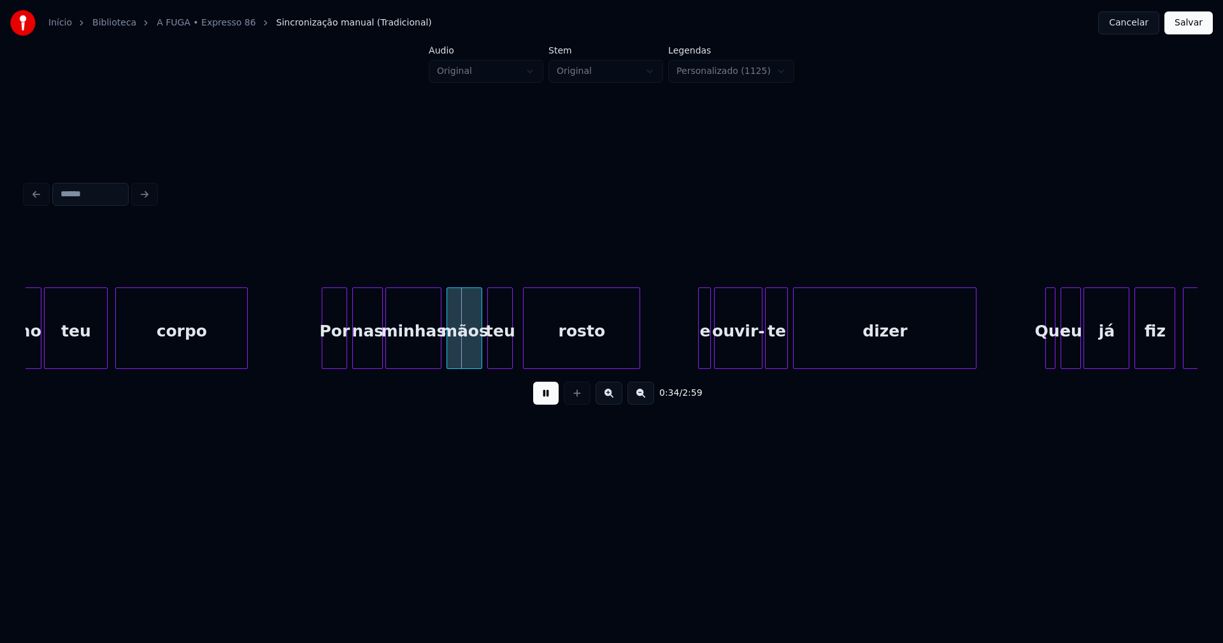
scroll to position [0, 3978]
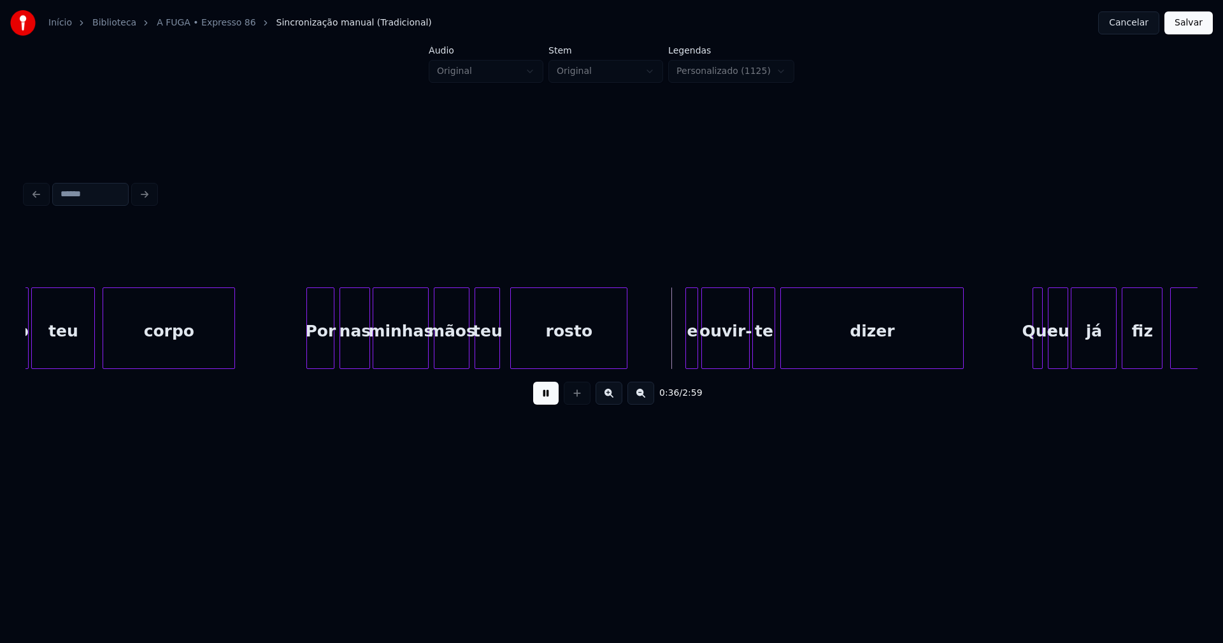
click at [309, 349] on div at bounding box center [309, 328] width 4 height 80
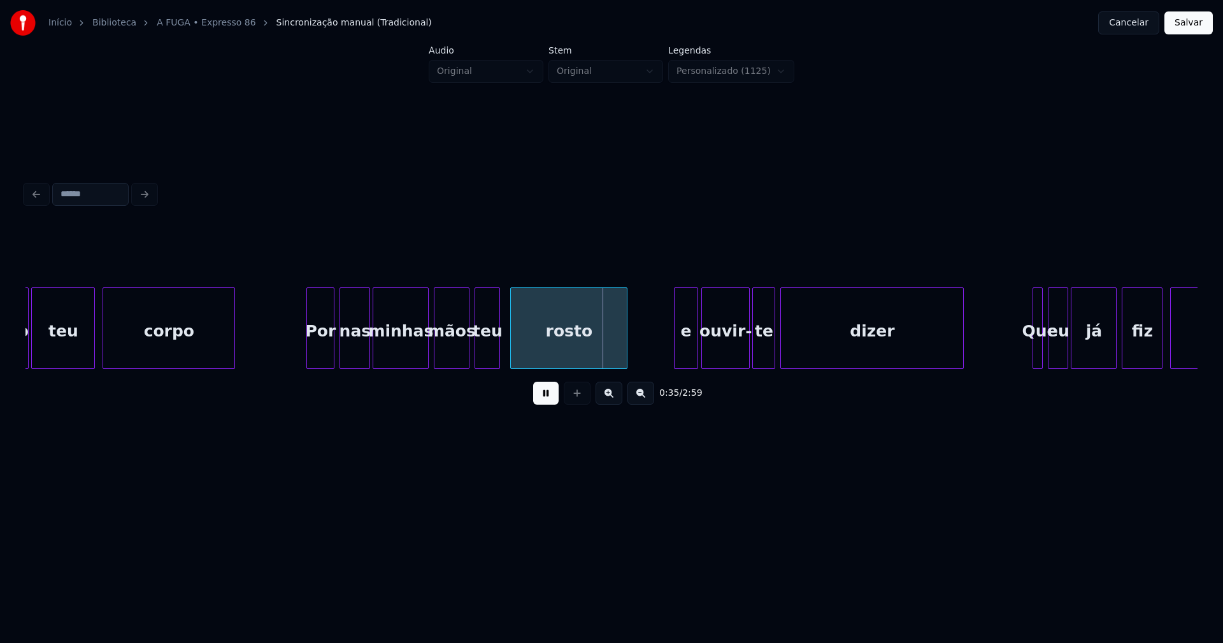
click at [677, 358] on div at bounding box center [676, 328] width 4 height 80
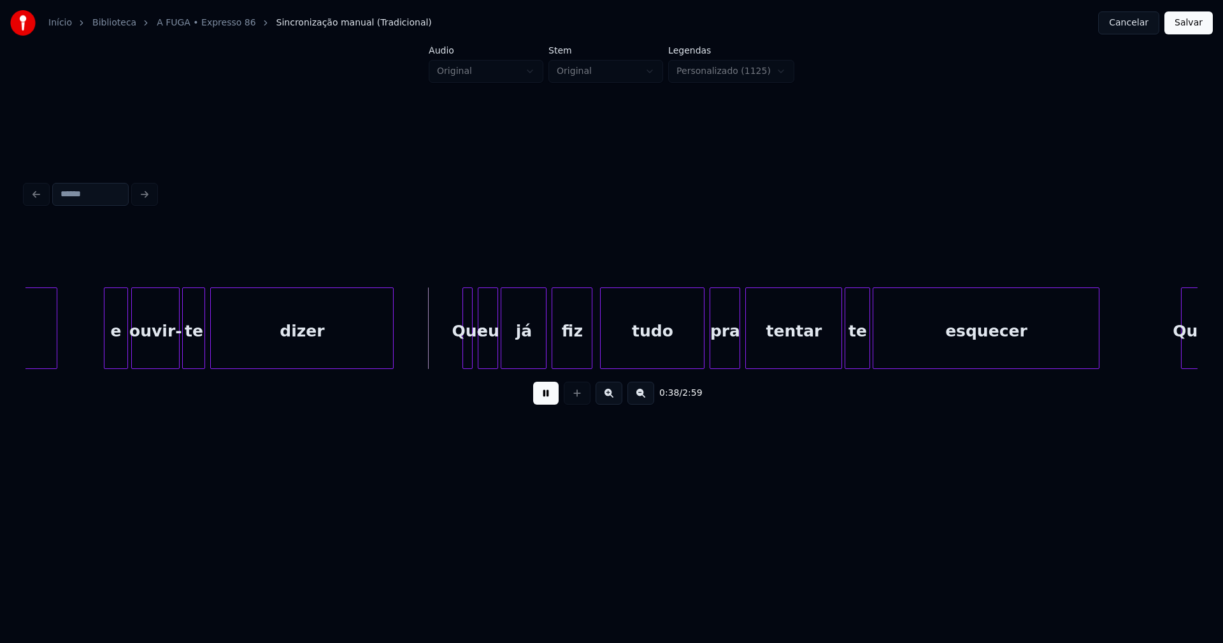
scroll to position [0, 4561]
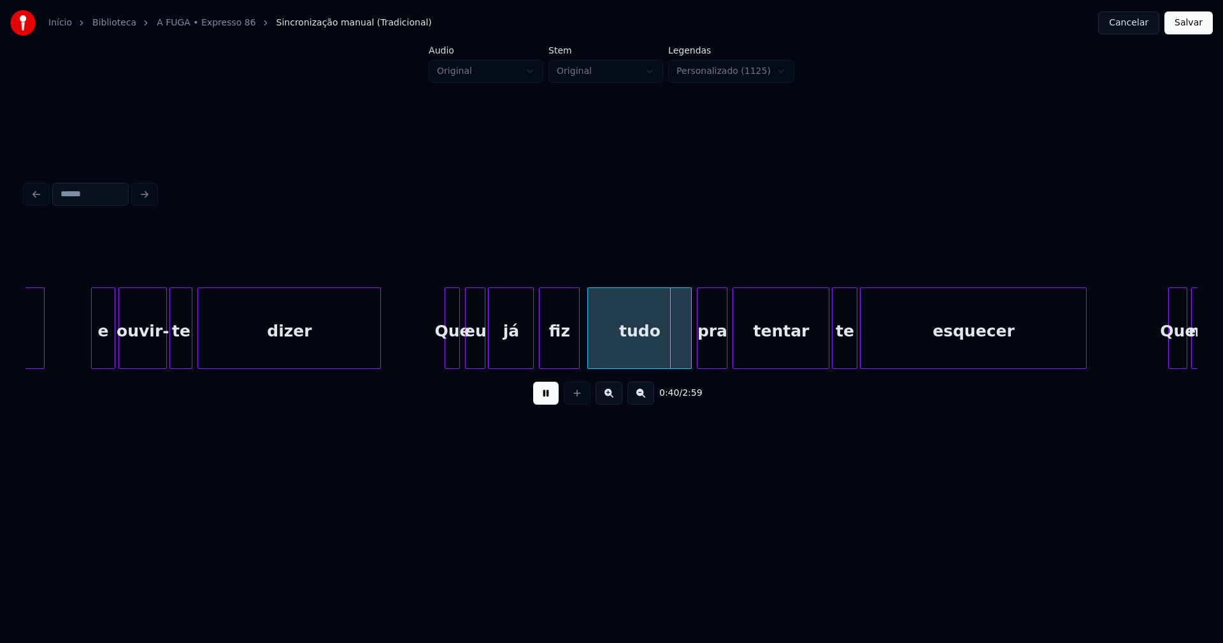
click at [448, 349] on div at bounding box center [447, 328] width 4 height 80
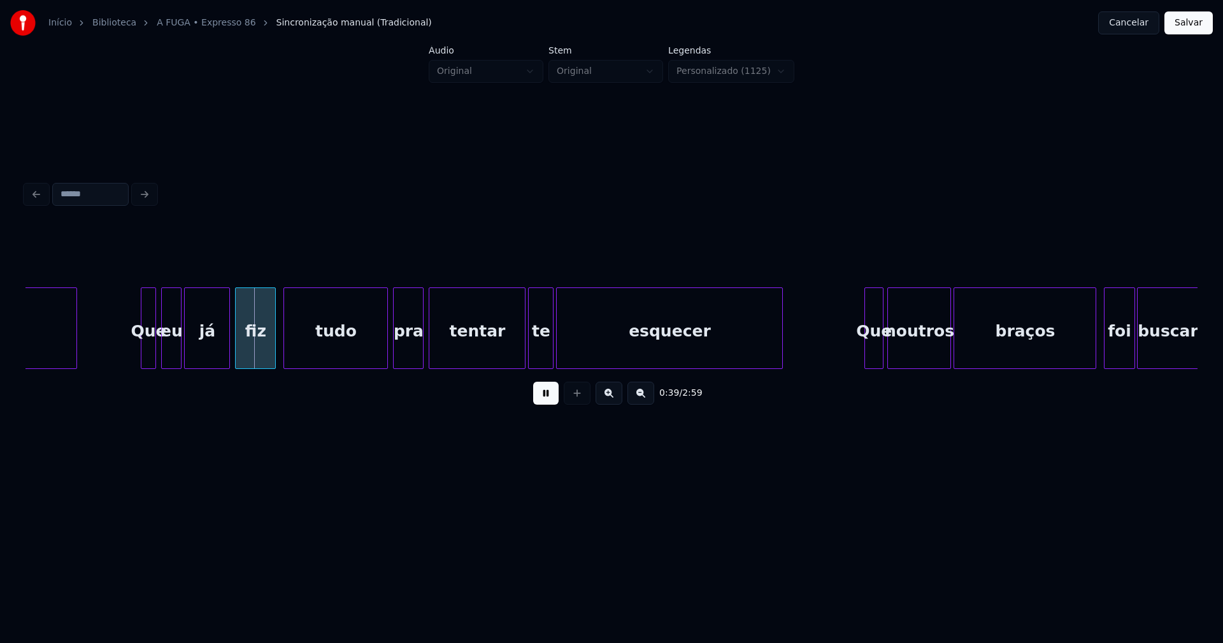
scroll to position [0, 4941]
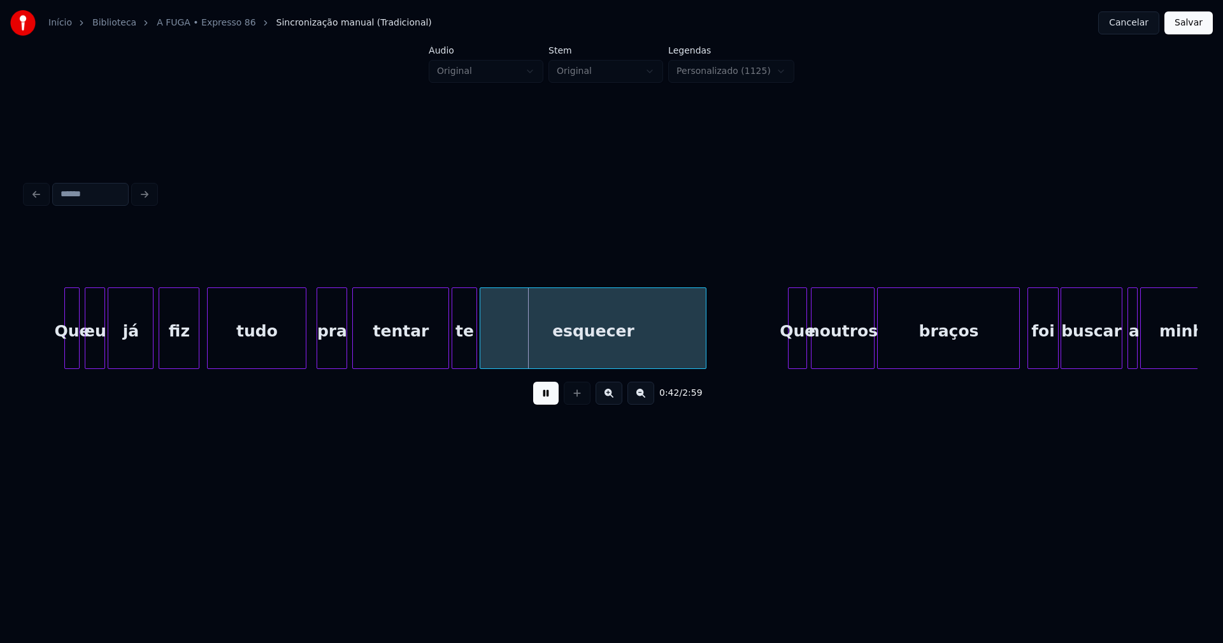
click at [305, 357] on div at bounding box center [304, 328] width 4 height 80
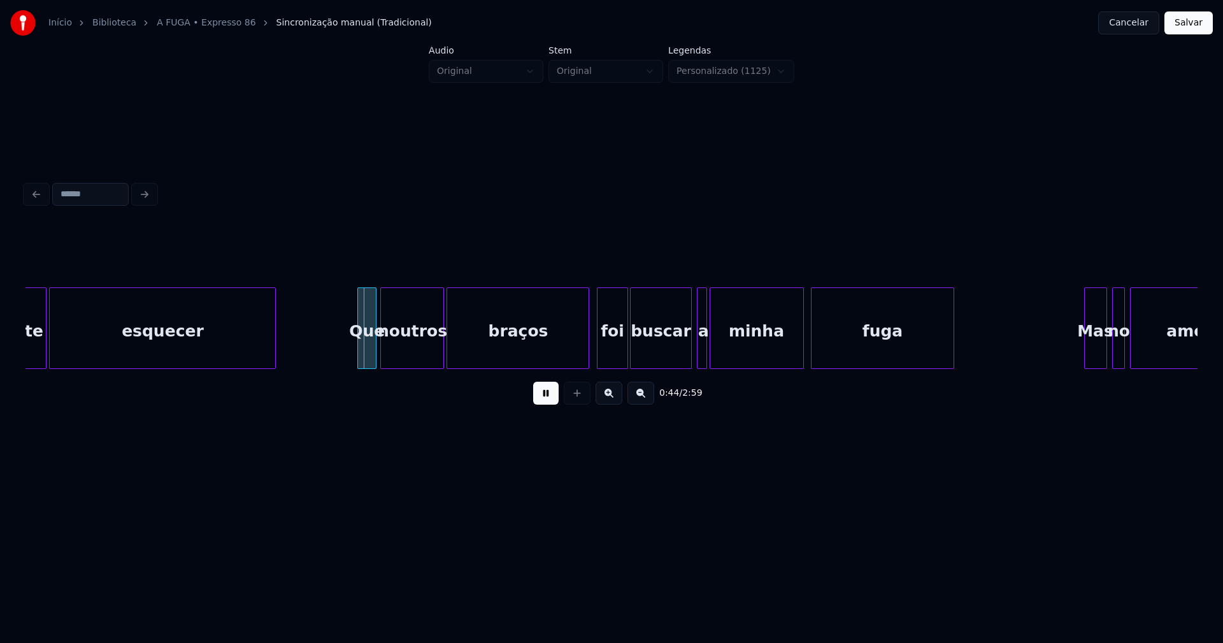
scroll to position [0, 5372]
click at [352, 354] on div at bounding box center [353, 328] width 4 height 80
click at [585, 347] on div at bounding box center [585, 328] width 4 height 80
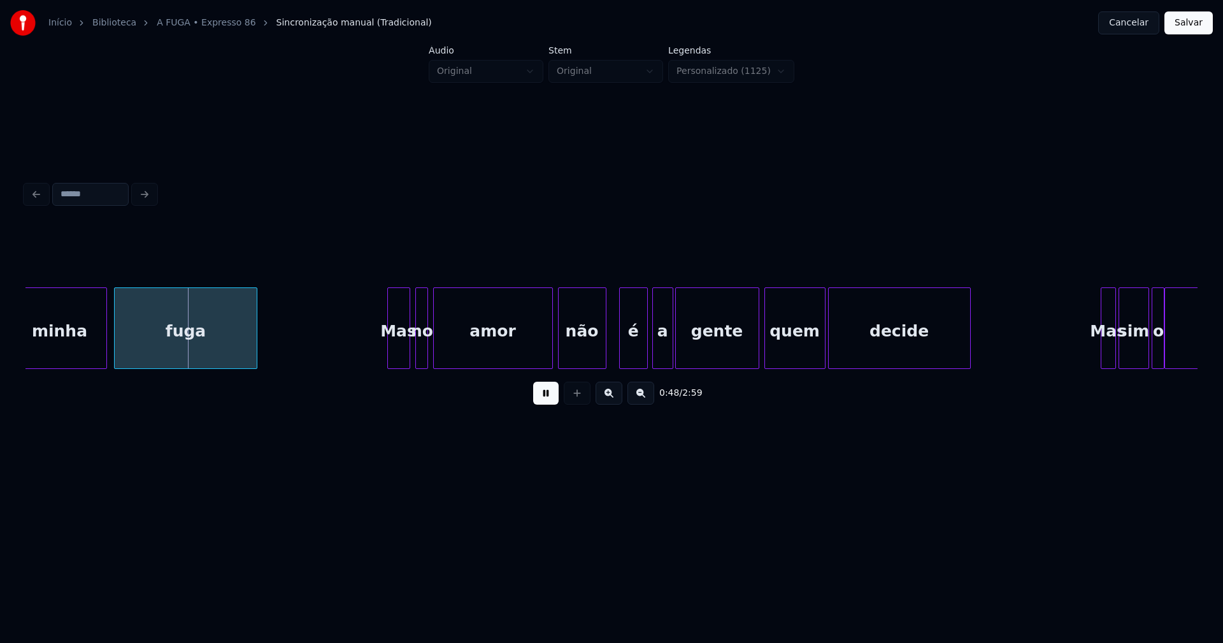
scroll to position [0, 6170]
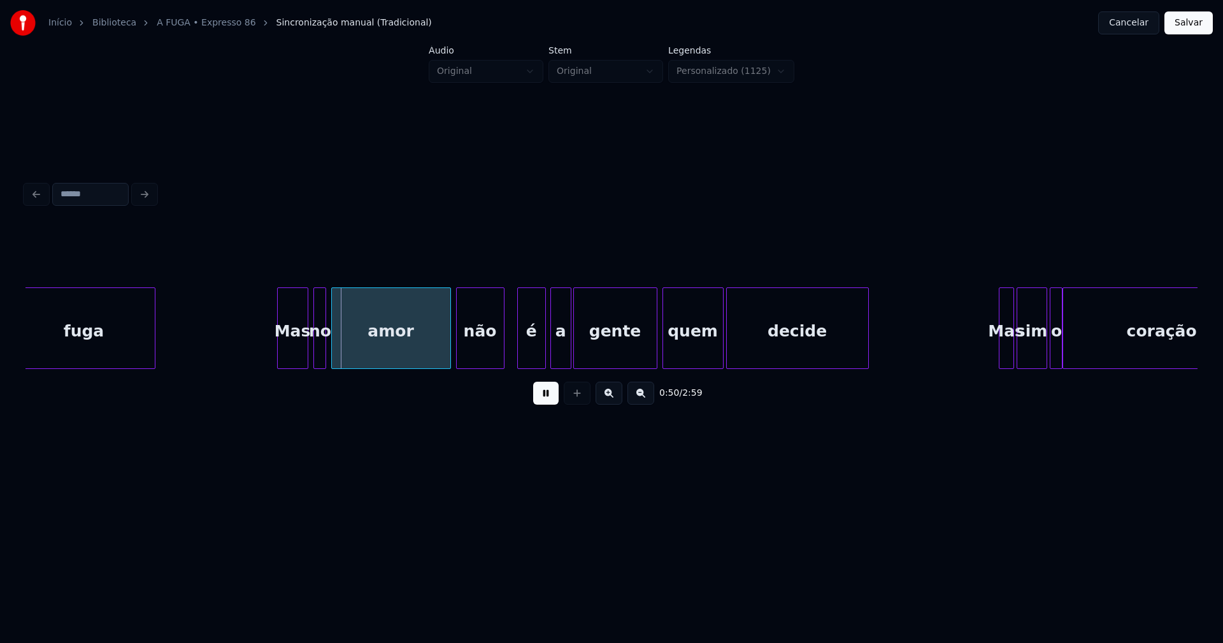
click at [281, 355] on div at bounding box center [280, 328] width 4 height 80
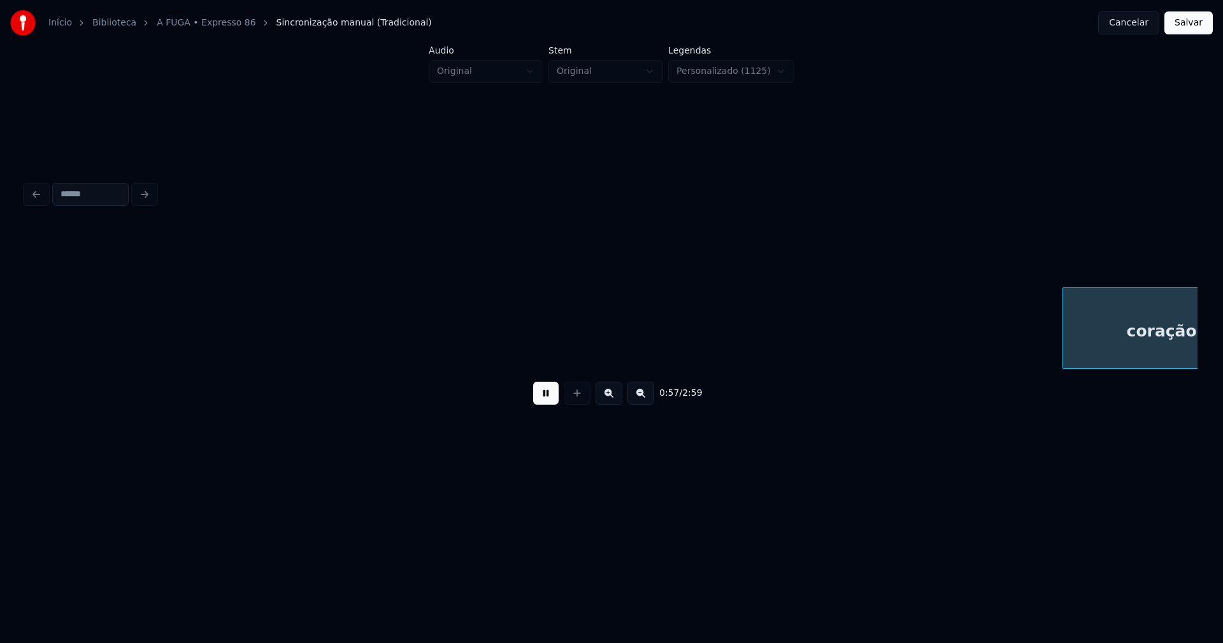
scroll to position [0, 7343]
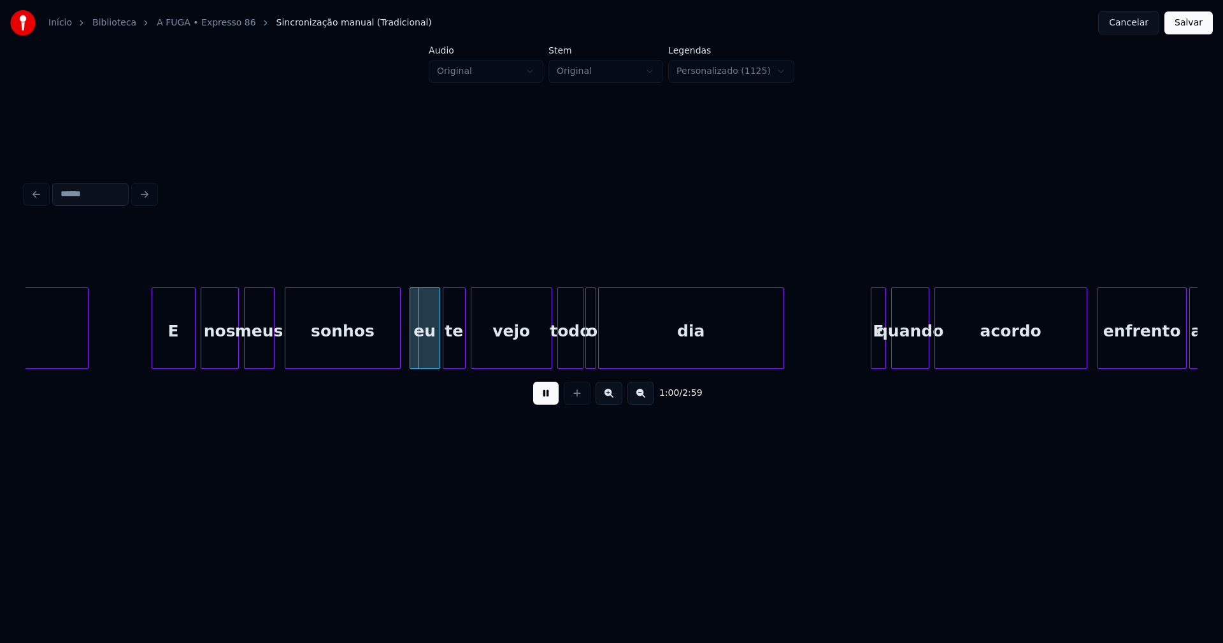
click at [155, 341] on div at bounding box center [154, 328] width 4 height 80
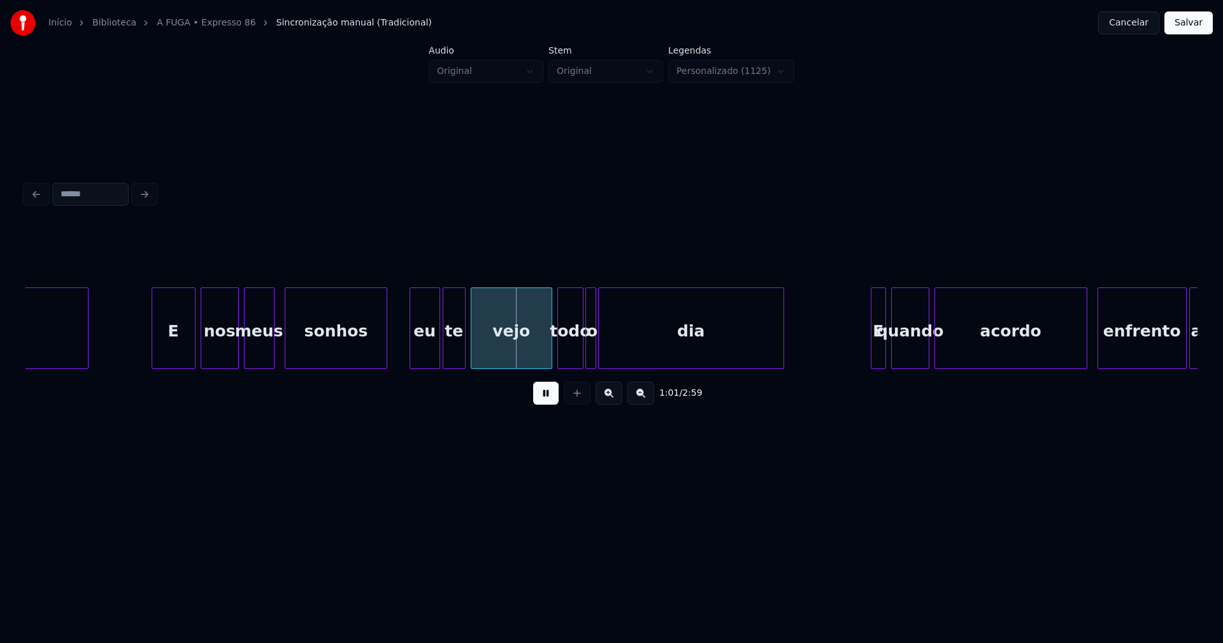
click at [383, 350] on div at bounding box center [385, 328] width 4 height 80
click at [421, 348] on div "eu" at bounding box center [421, 331] width 29 height 87
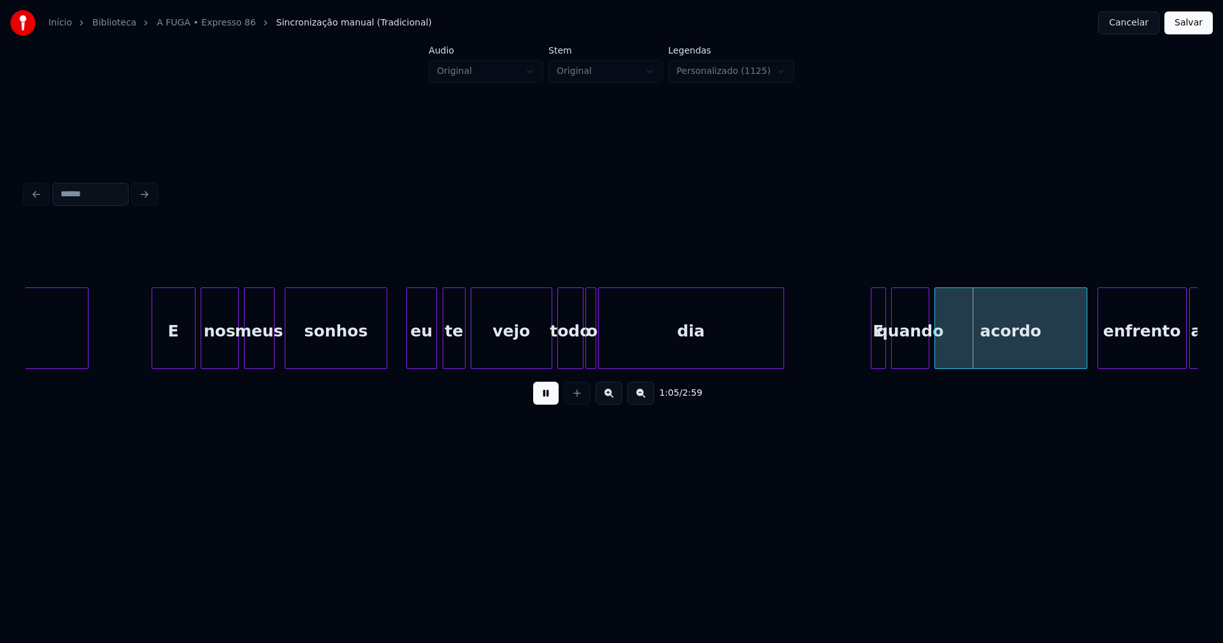
click at [550, 398] on button at bounding box center [545, 392] width 25 height 23
click at [548, 353] on div at bounding box center [548, 328] width 4 height 80
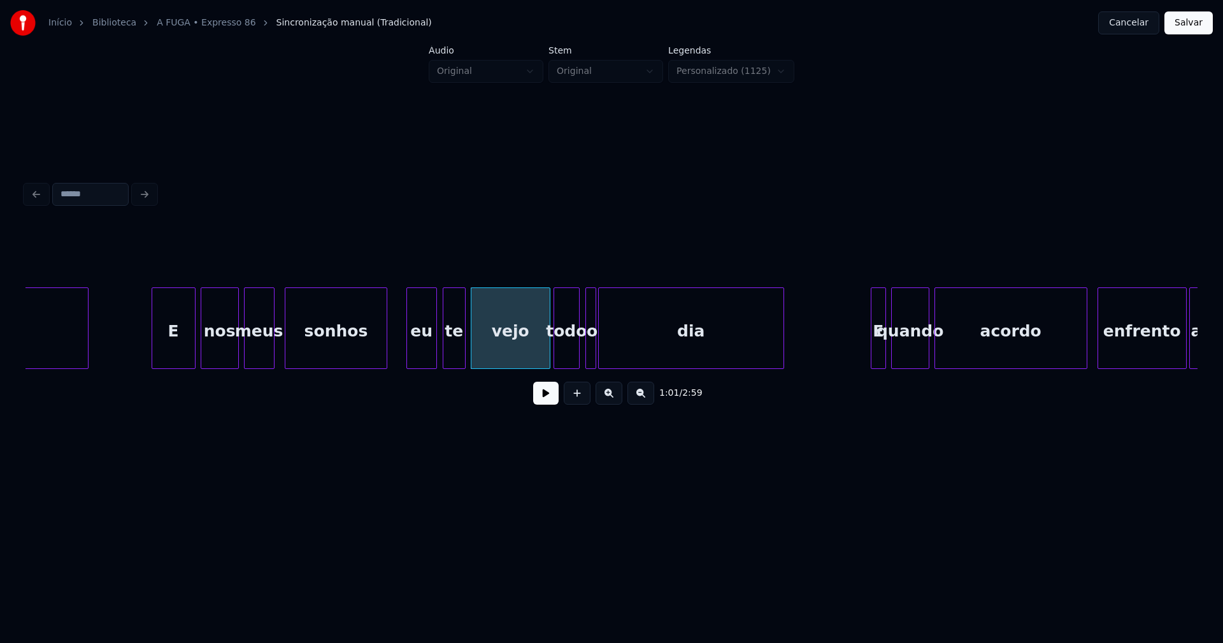
click at [567, 353] on div "todo" at bounding box center [566, 331] width 25 height 87
click at [572, 354] on div at bounding box center [572, 328] width 4 height 80
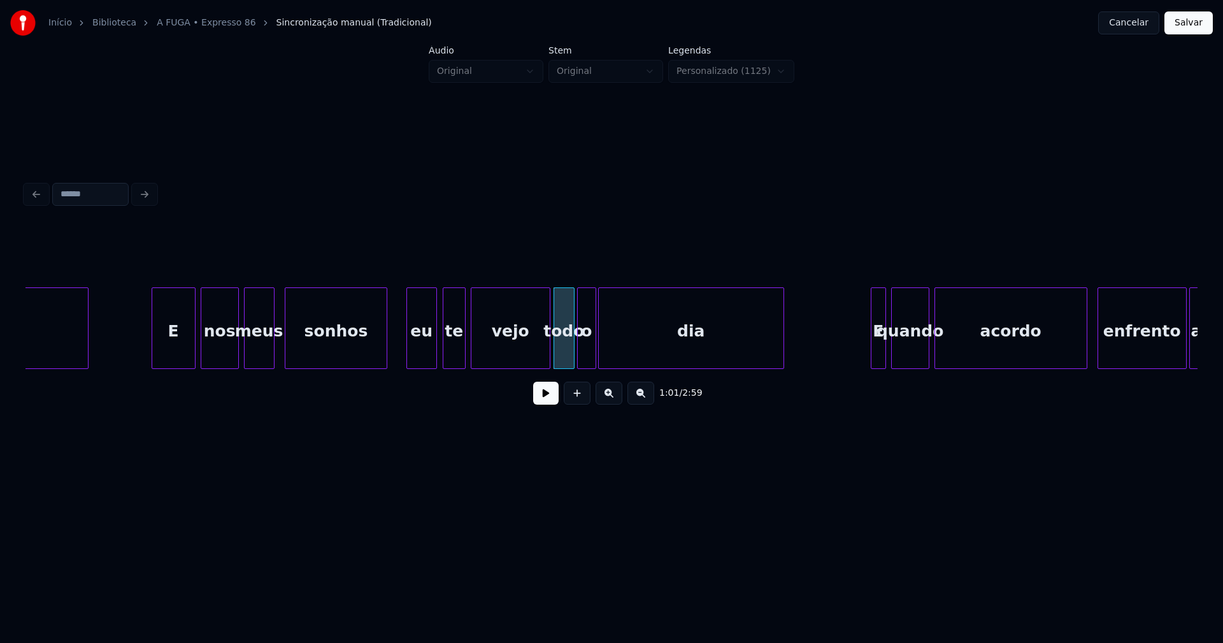
click at [578, 354] on div at bounding box center [580, 328] width 4 height 80
click at [546, 395] on button at bounding box center [545, 392] width 25 height 23
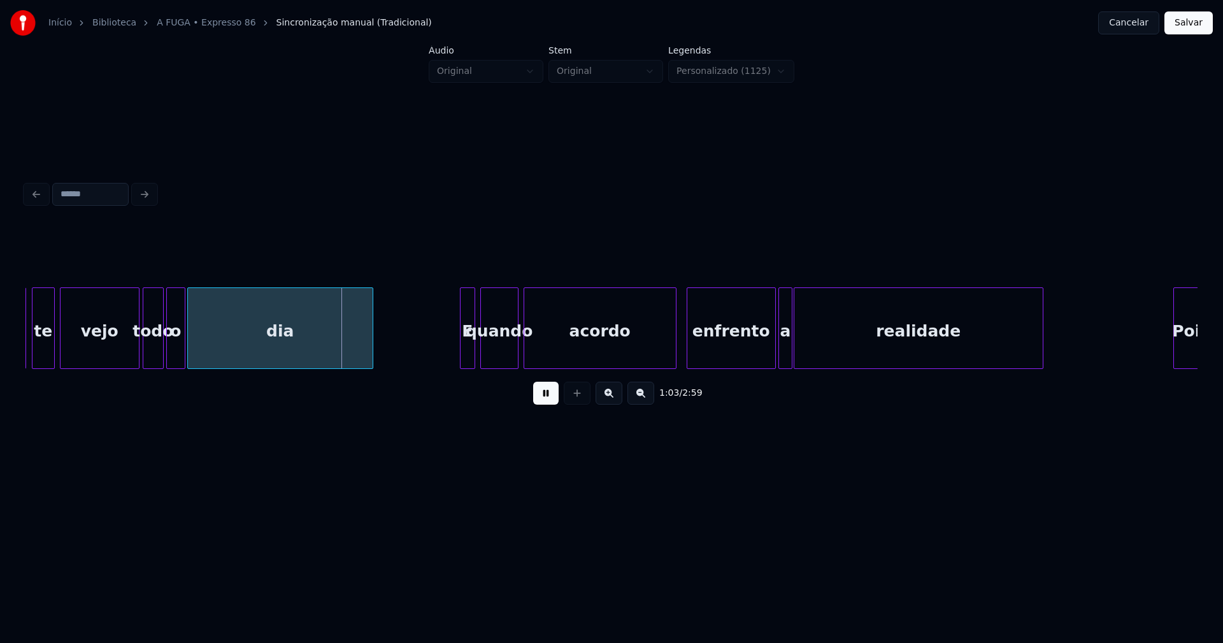
scroll to position [0, 7767]
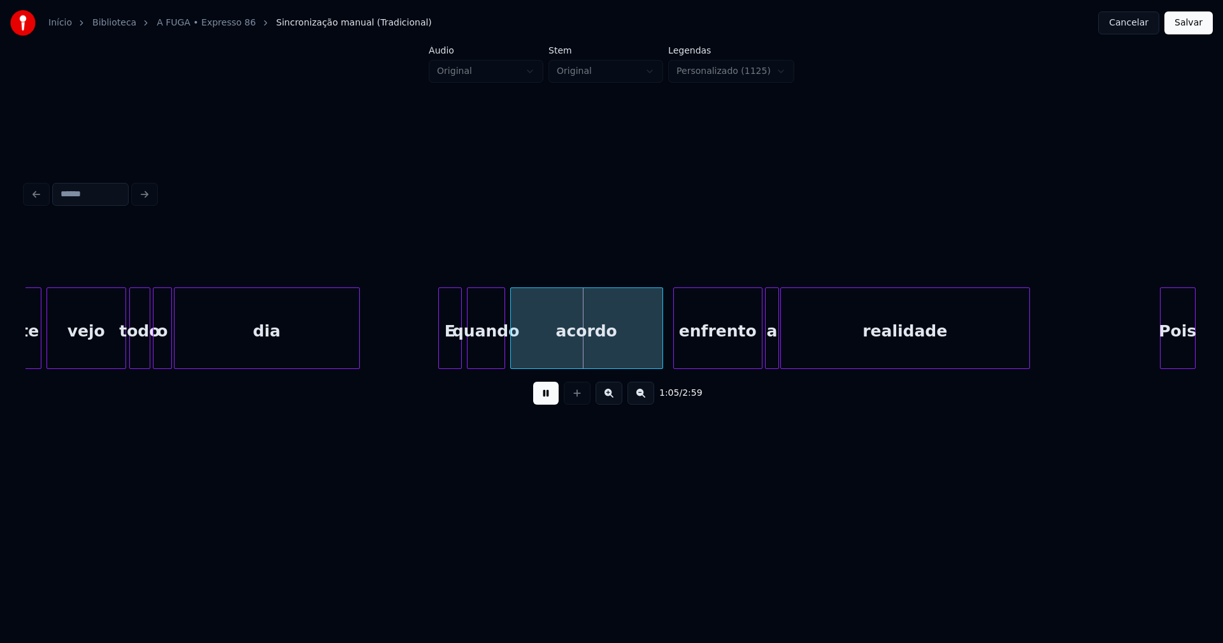
click at [441, 357] on div at bounding box center [441, 328] width 4 height 80
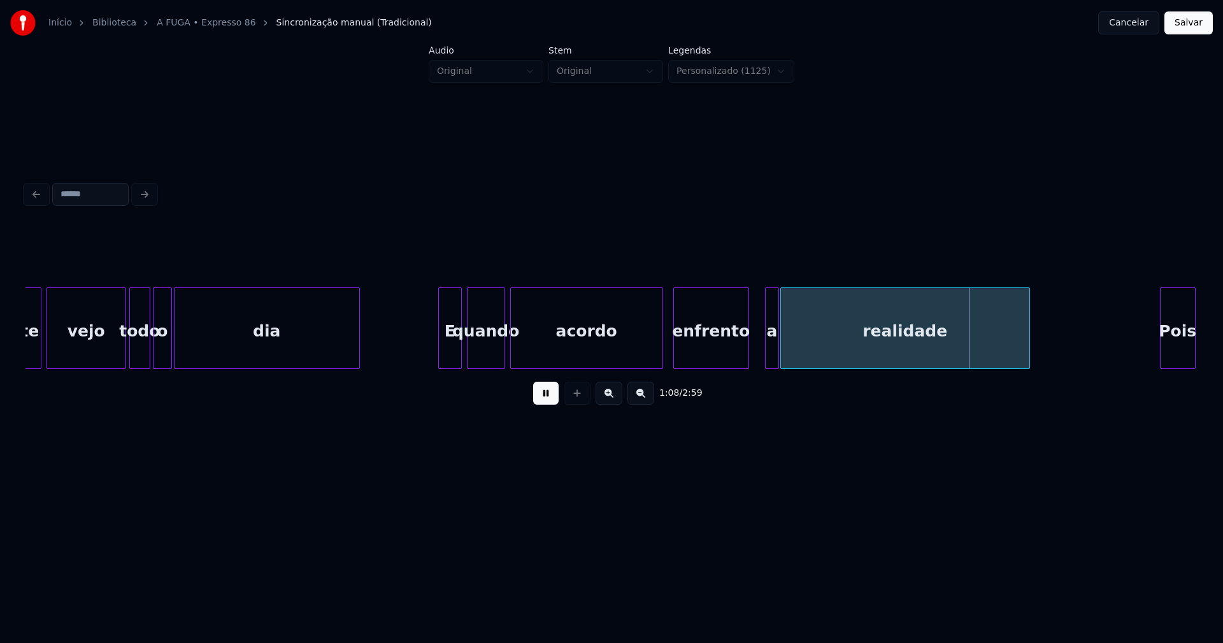
click at [746, 357] on div at bounding box center [746, 328] width 4 height 80
click at [758, 355] on div "a" at bounding box center [760, 331] width 13 height 87
click at [771, 347] on div at bounding box center [772, 328] width 4 height 80
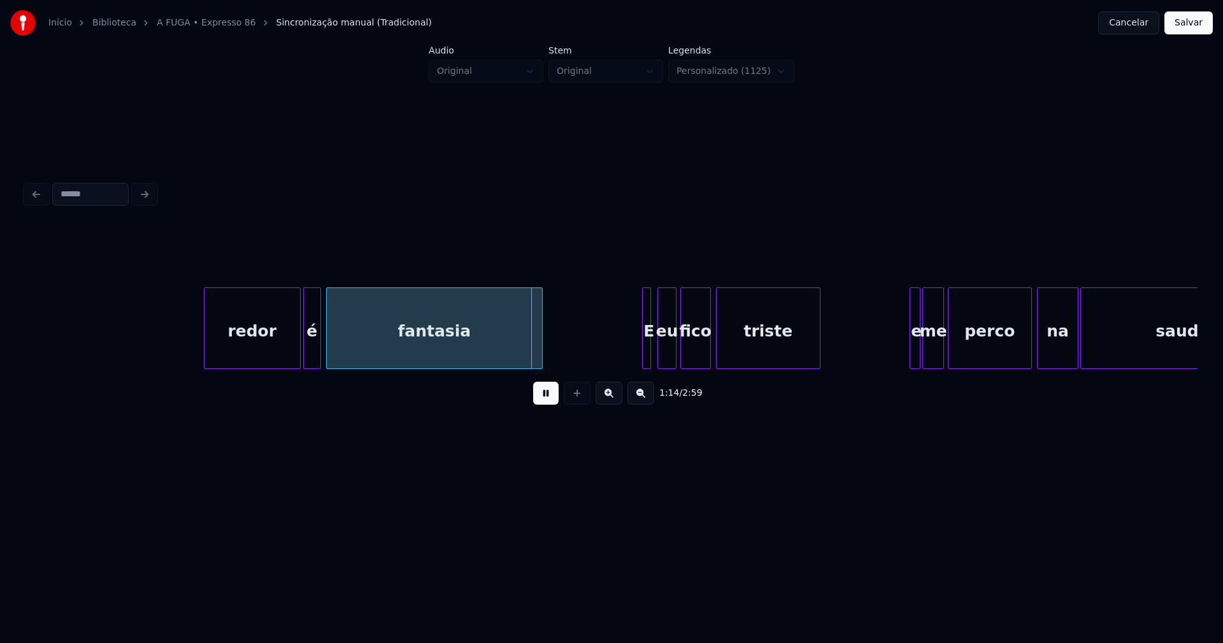
scroll to position [0, 9261]
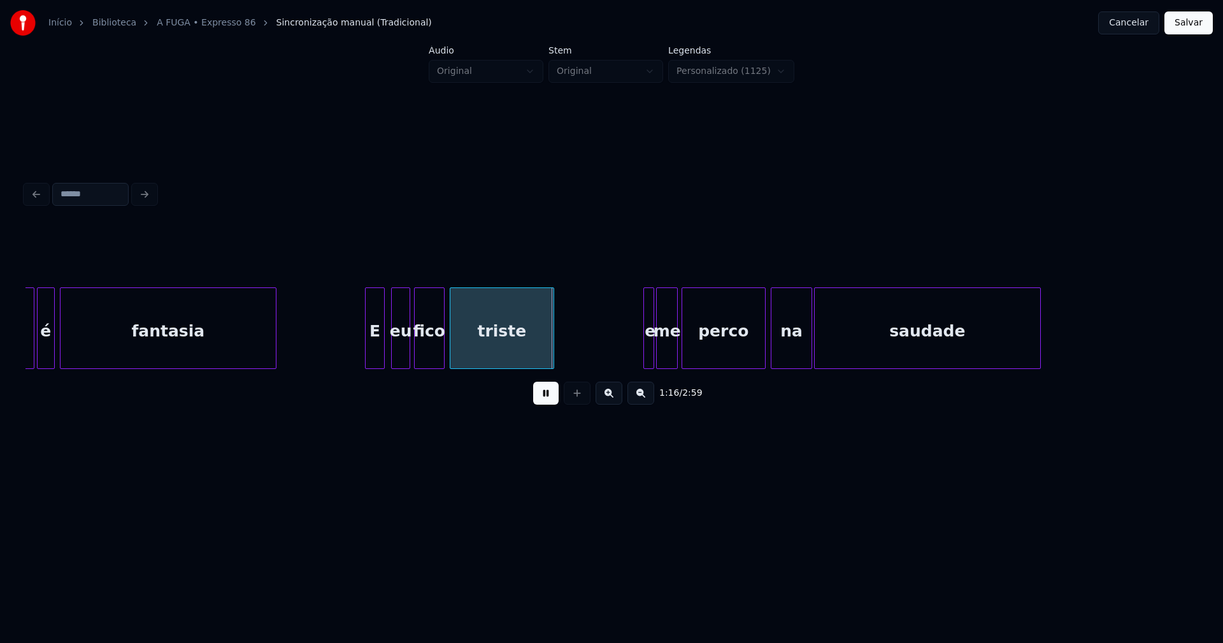
click at [367, 358] on div at bounding box center [368, 328] width 4 height 80
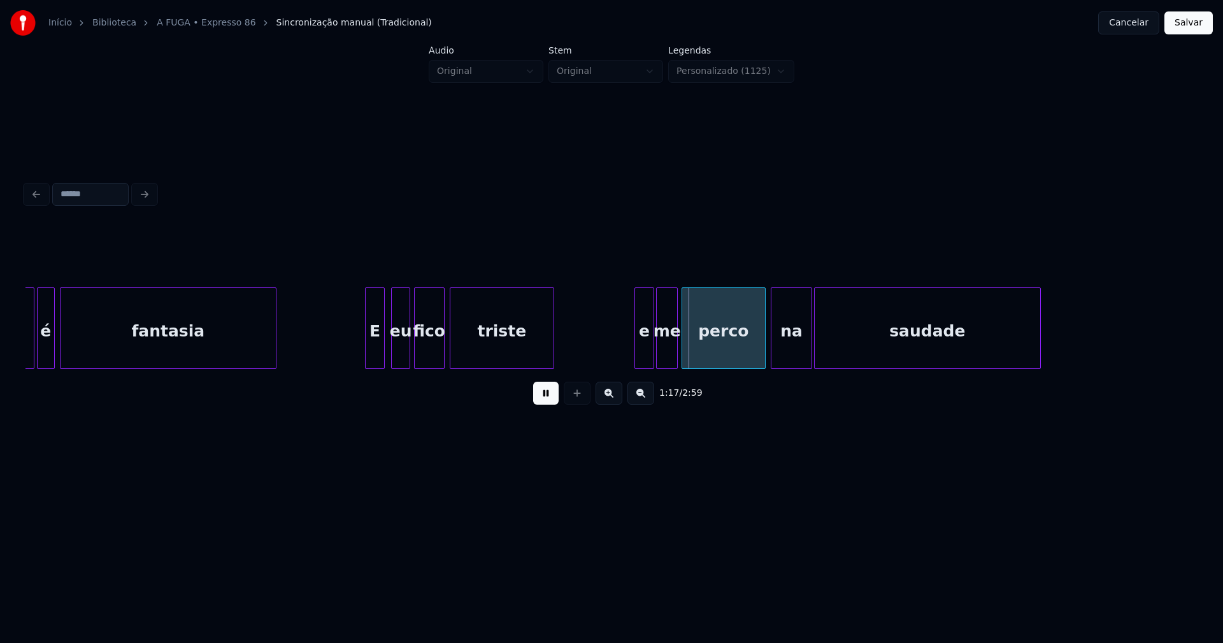
click at [636, 350] on div at bounding box center [637, 328] width 4 height 80
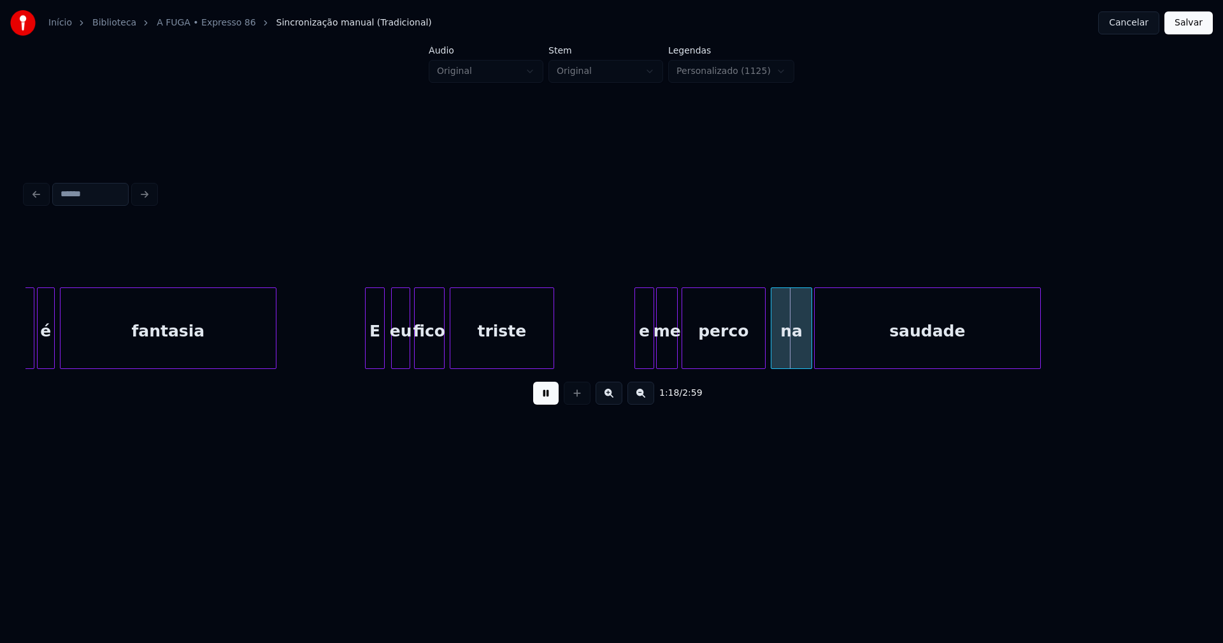
click at [644, 355] on div "e" at bounding box center [644, 331] width 18 height 87
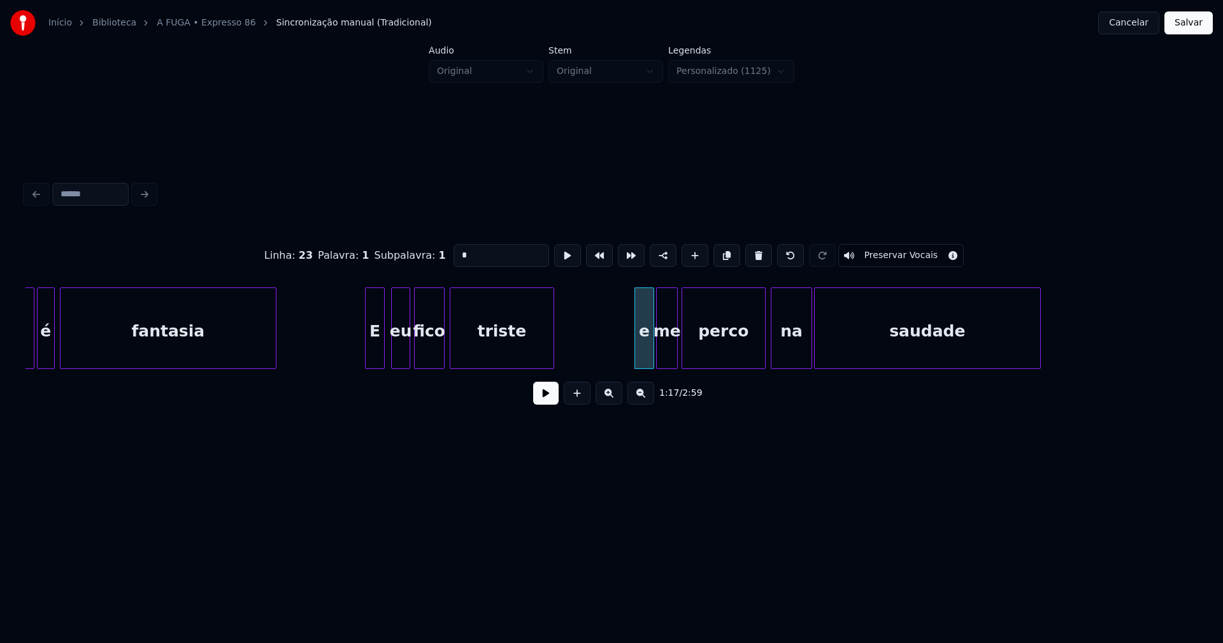
drag, startPoint x: 464, startPoint y: 252, endPoint x: 423, endPoint y: 257, distance: 41.2
click at [423, 257] on div "Linha : 23 Palavra : 1 Subpalavra : 1 * Preservar Vocais" at bounding box center [611, 256] width 1172 height 64
type input "*"
click at [540, 399] on button at bounding box center [545, 392] width 25 height 23
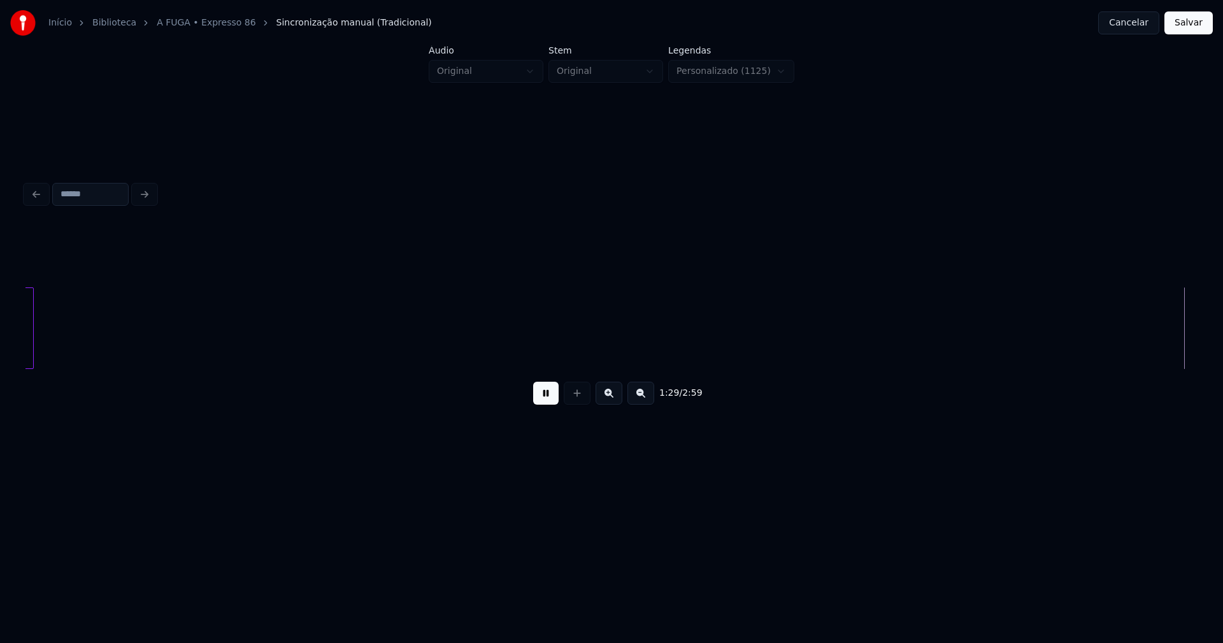
scroll to position [0, 11441]
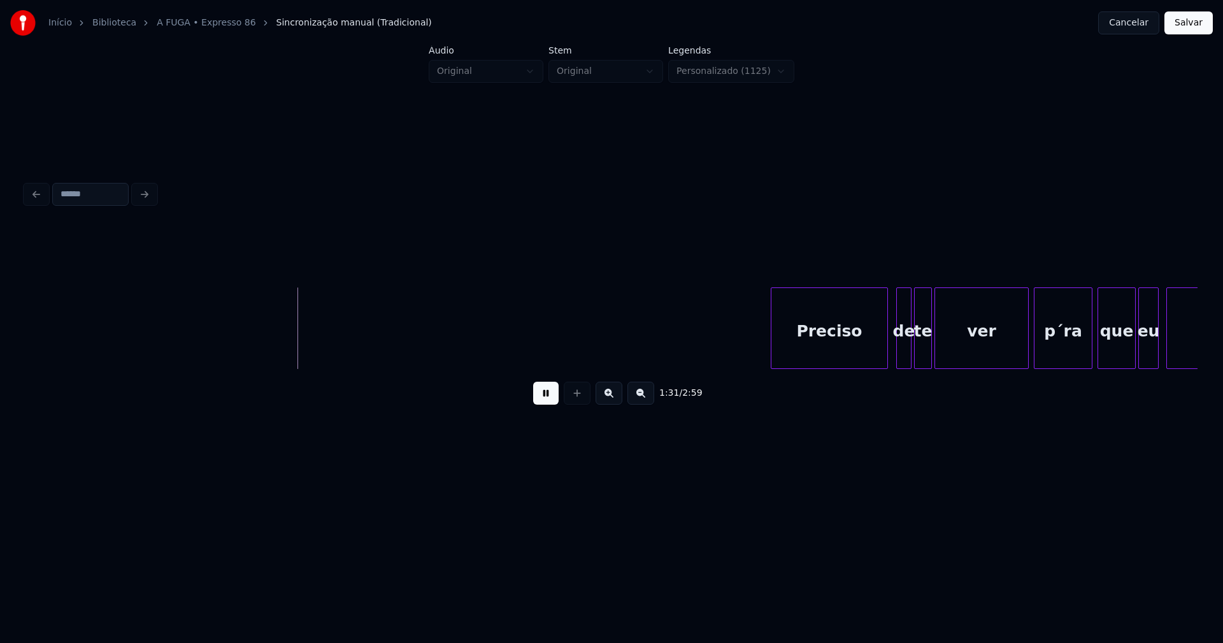
click at [836, 352] on div "Preciso" at bounding box center [829, 331] width 116 height 87
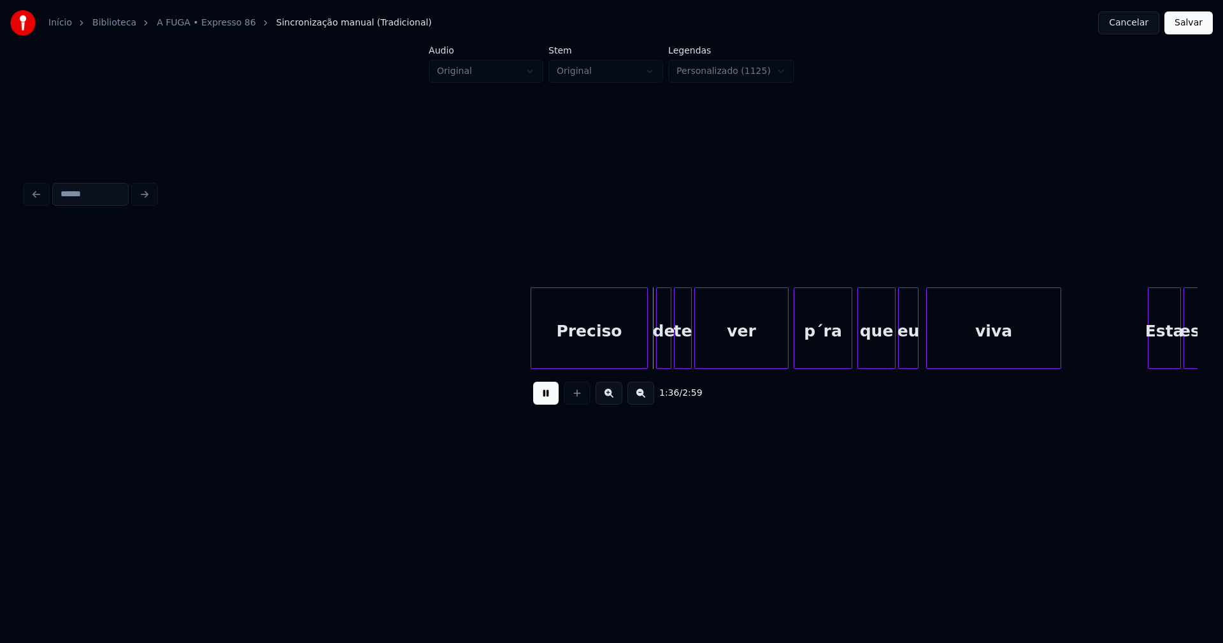
scroll to position [0, 11846]
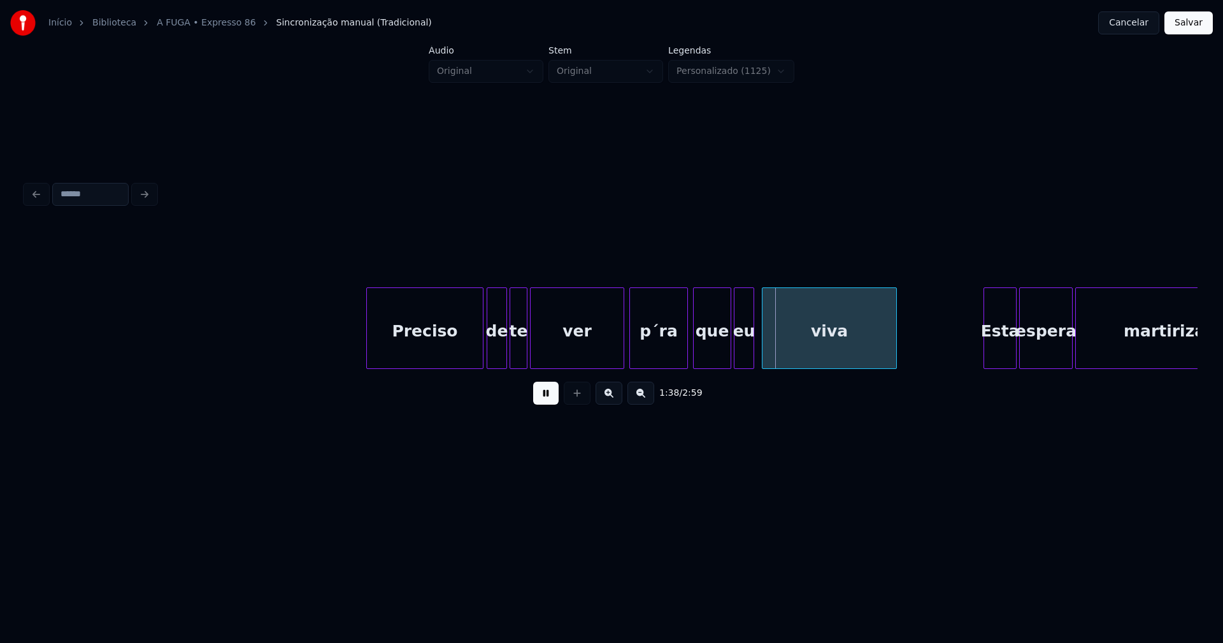
click at [487, 363] on div "de" at bounding box center [497, 328] width 20 height 82
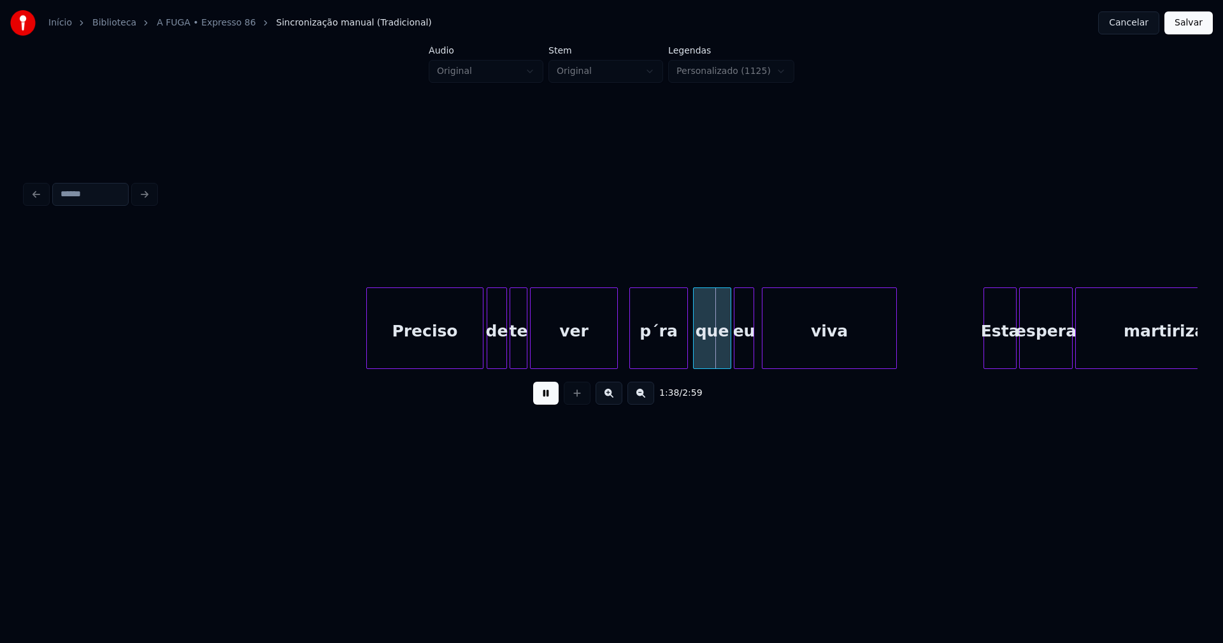
click at [616, 353] on div at bounding box center [615, 328] width 4 height 80
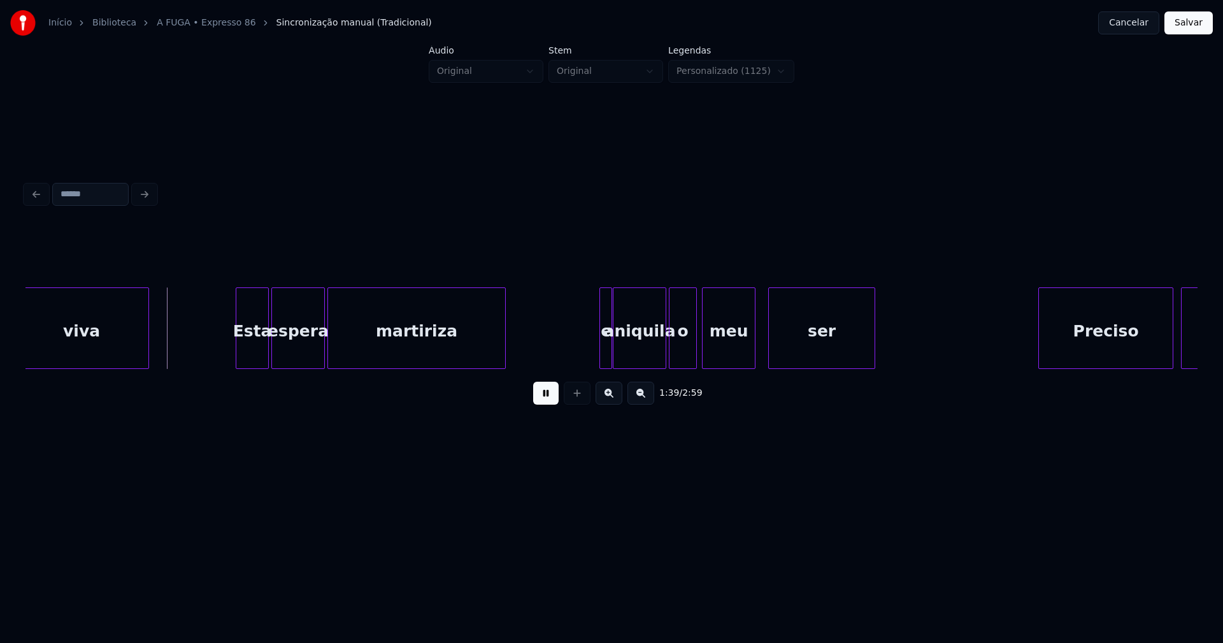
scroll to position [0, 12606]
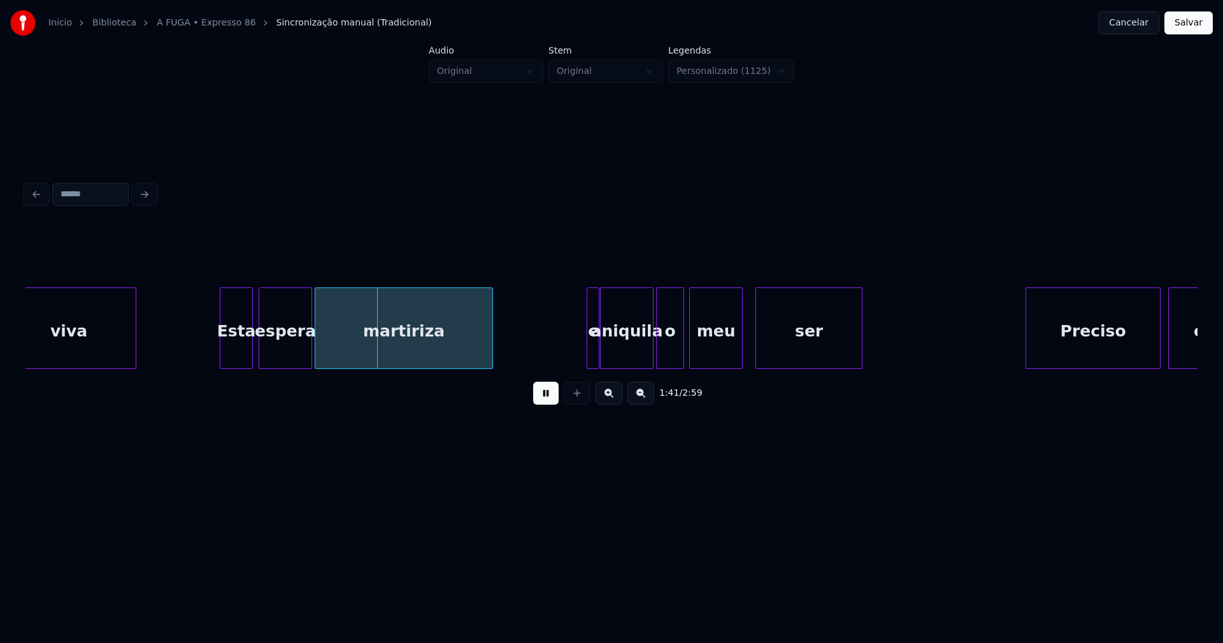
click at [235, 354] on div "Esta" at bounding box center [236, 331] width 32 height 87
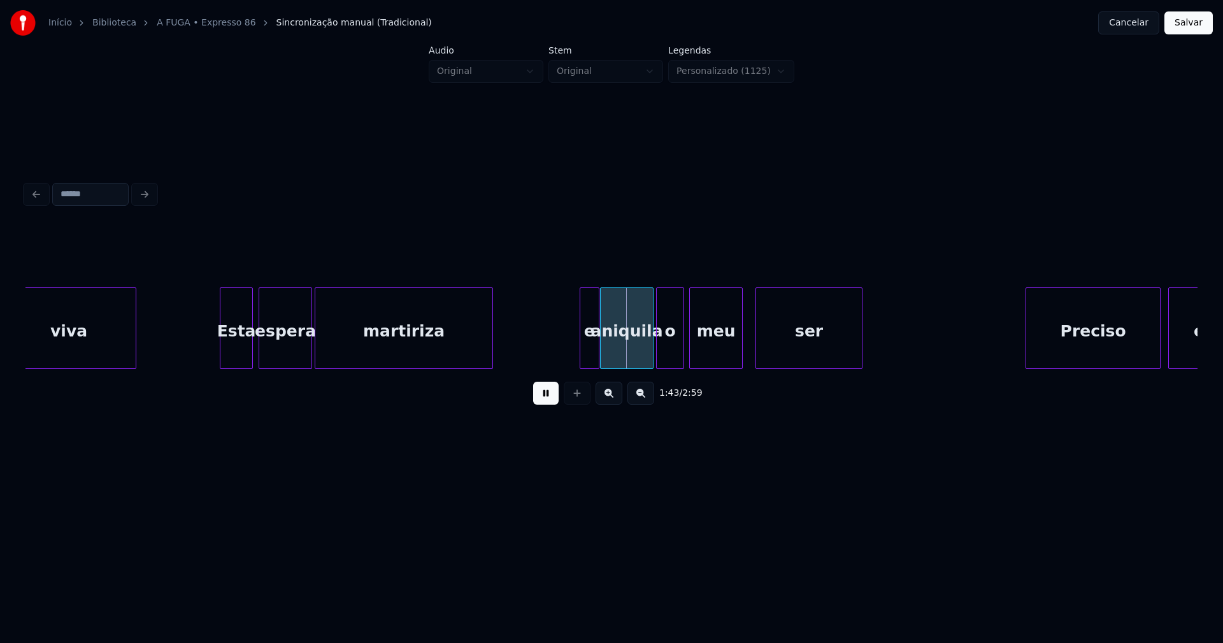
click at [580, 353] on div at bounding box center [582, 328] width 4 height 80
click at [588, 352] on div "e" at bounding box center [589, 331] width 18 height 87
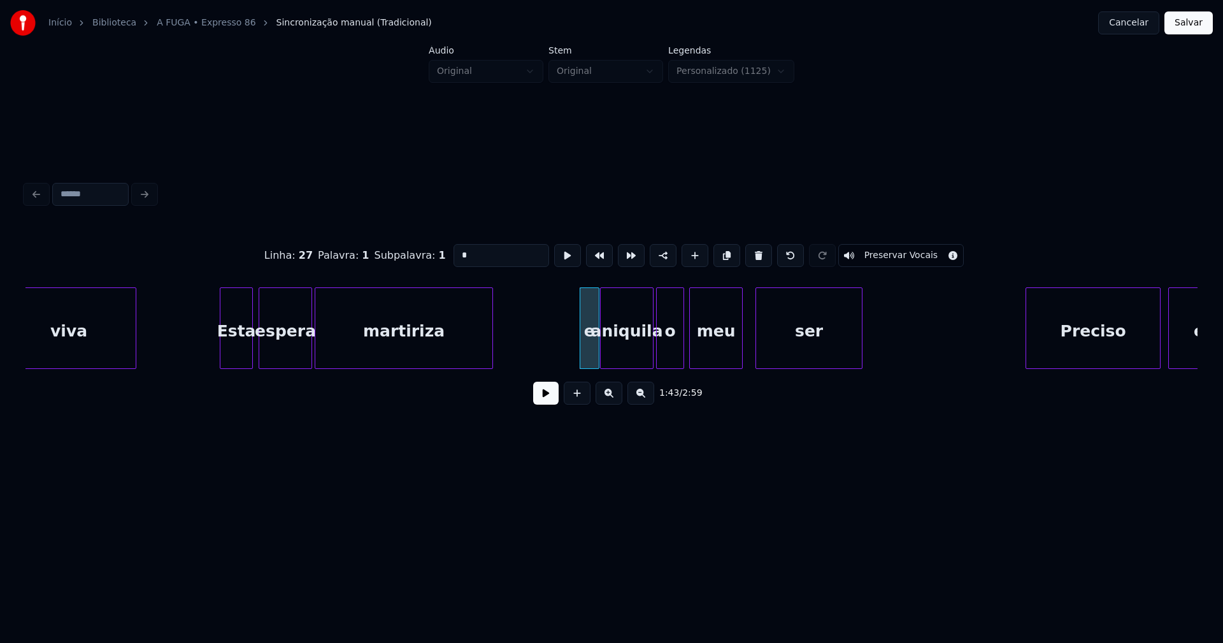
drag, startPoint x: 471, startPoint y: 253, endPoint x: 461, endPoint y: 255, distance: 9.9
click at [461, 255] on input "*" at bounding box center [501, 255] width 96 height 23
drag, startPoint x: 467, startPoint y: 251, endPoint x: 415, endPoint y: 257, distance: 51.9
click at [416, 256] on div "Linha : 27 [GEOGRAPHIC_DATA] : 1 Subpalavra : 1 ** Preservar Vocais" at bounding box center [611, 256] width 1172 height 64
type input "*"
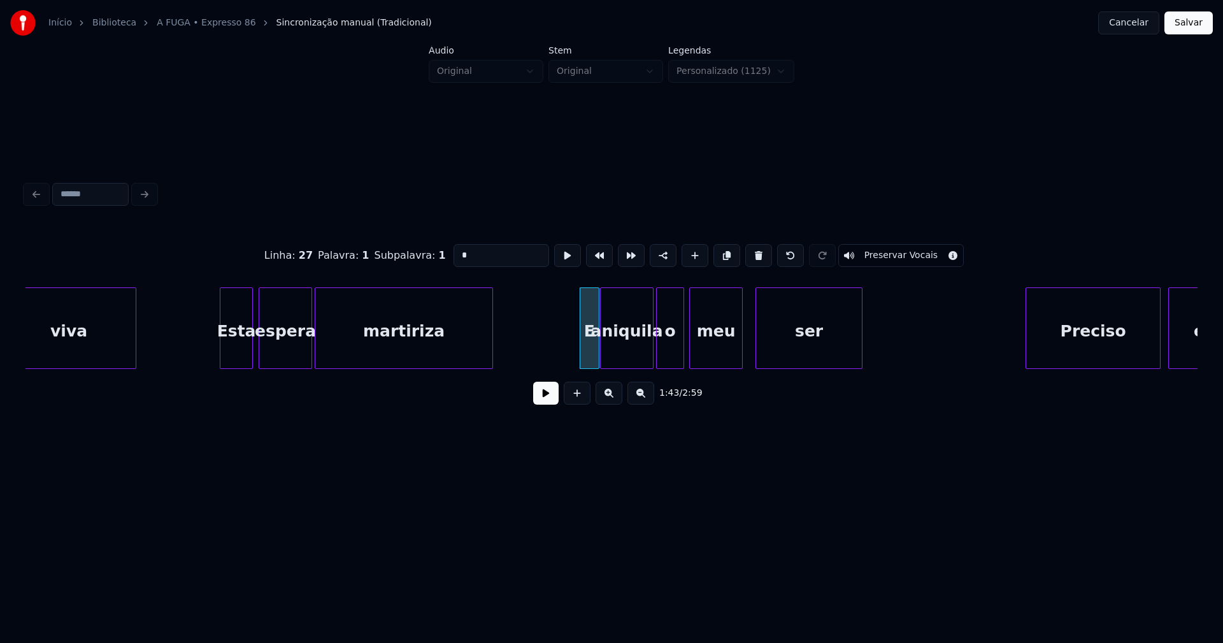
drag, startPoint x: 536, startPoint y: 403, endPoint x: 577, endPoint y: 387, distance: 44.0
click at [537, 402] on button at bounding box center [545, 392] width 25 height 23
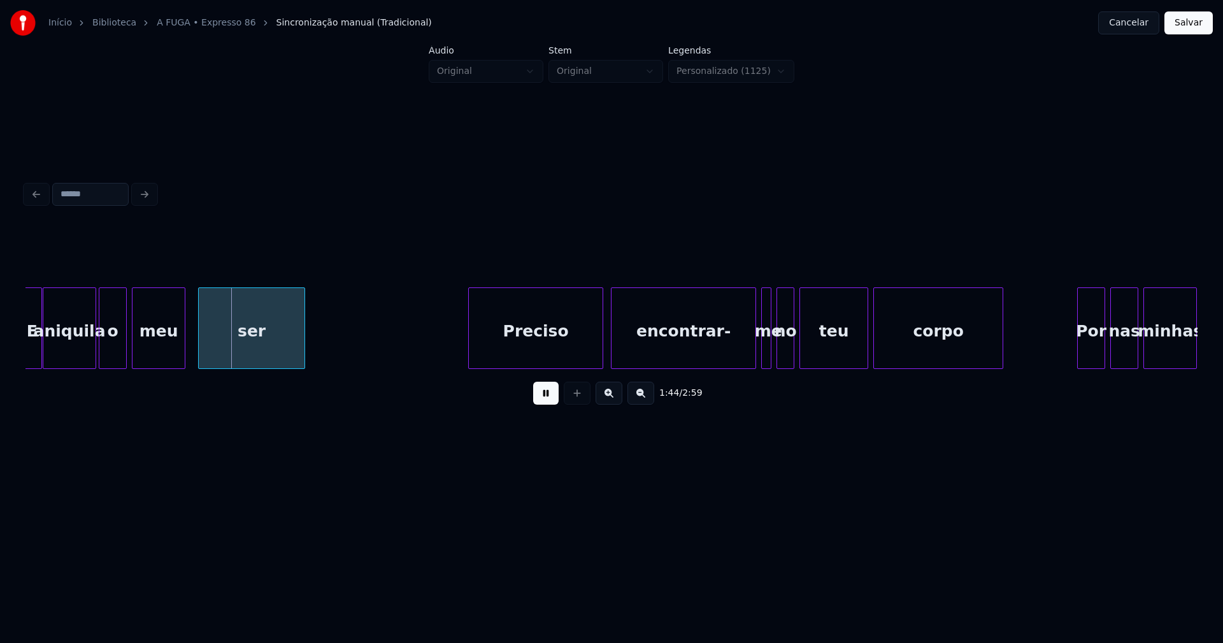
scroll to position [0, 13214]
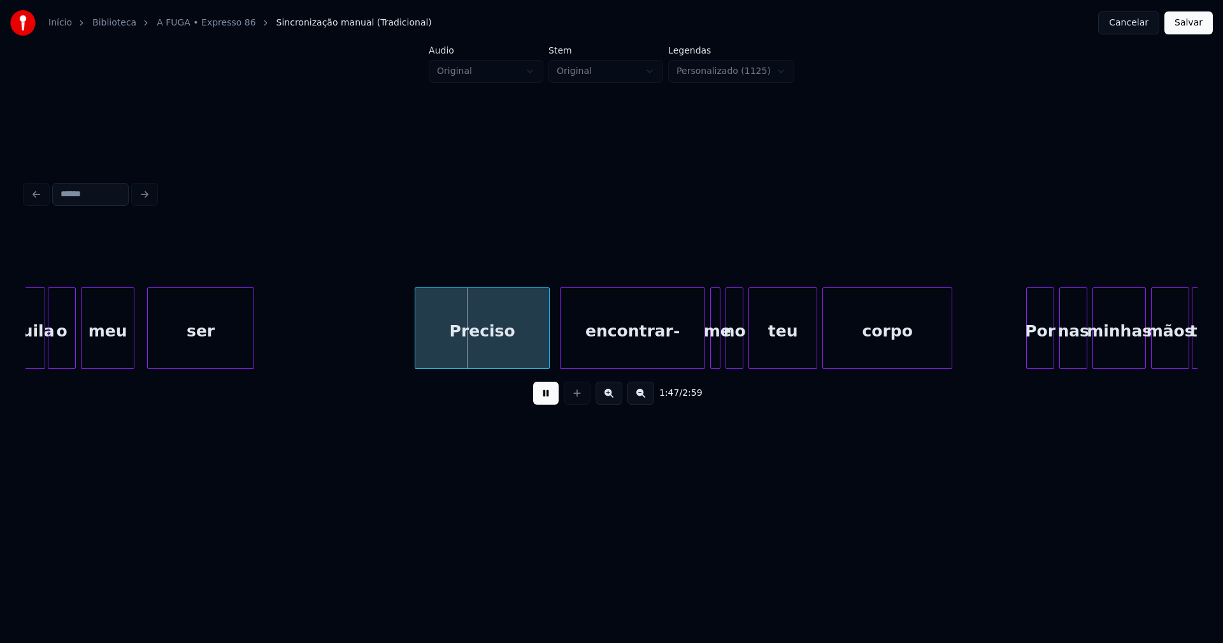
click at [487, 348] on div "Preciso" at bounding box center [482, 331] width 134 height 87
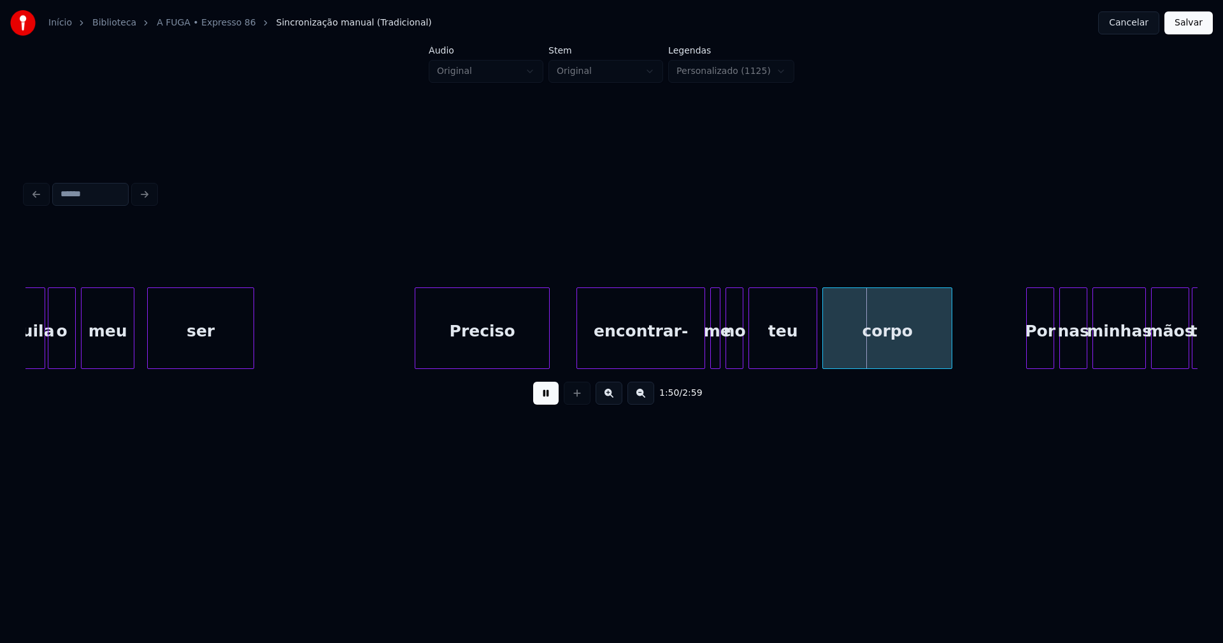
click at [579, 346] on div at bounding box center [579, 328] width 4 height 80
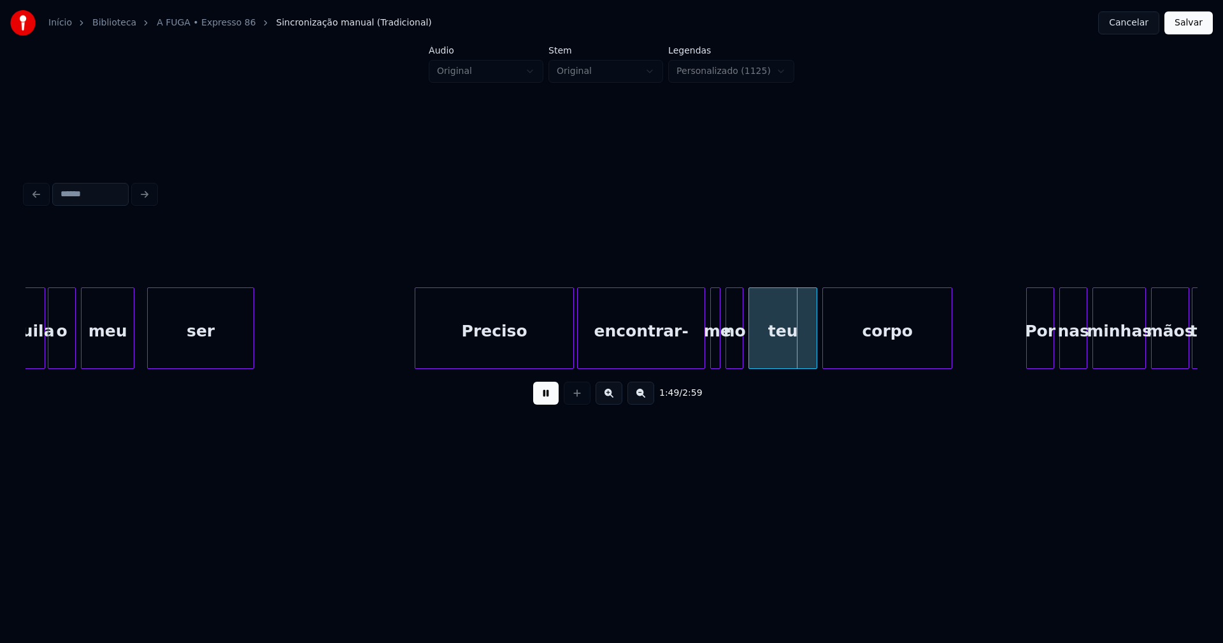
click at [573, 343] on div at bounding box center [571, 328] width 4 height 80
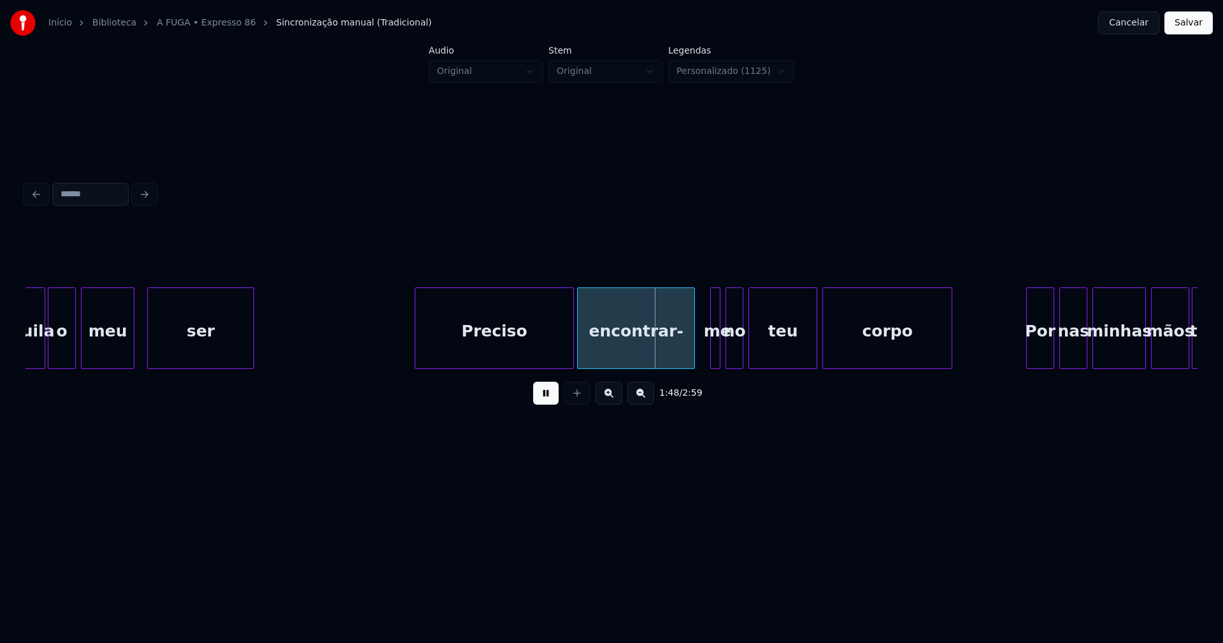
click at [693, 360] on div at bounding box center [692, 328] width 4 height 80
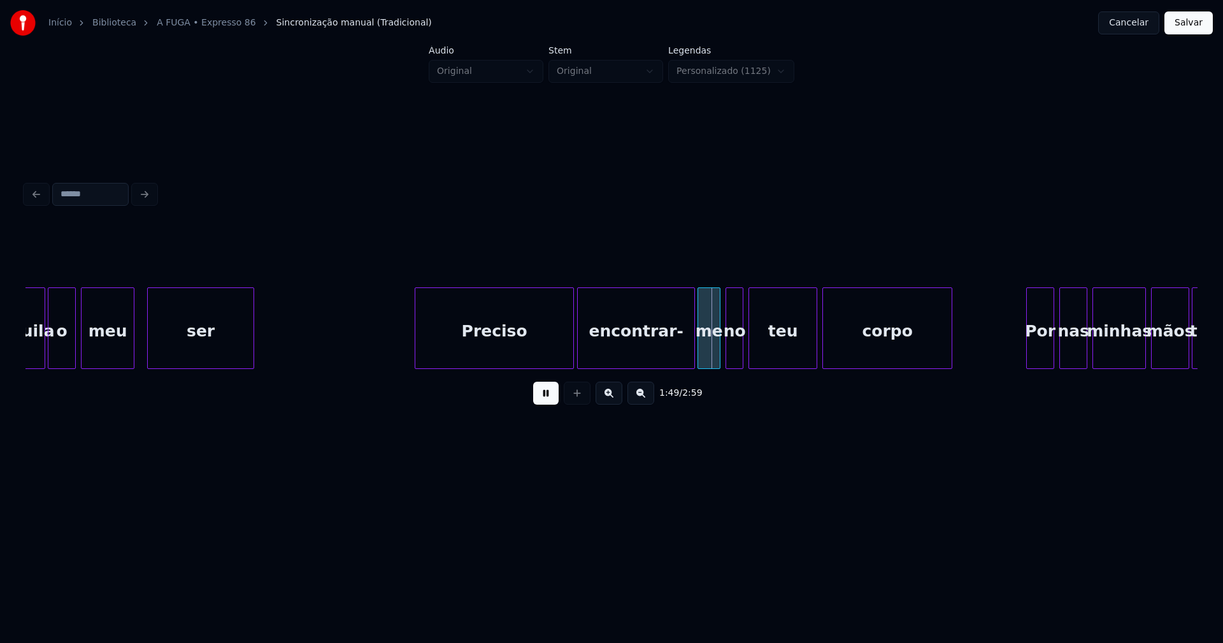
click at [699, 359] on div at bounding box center [700, 328] width 4 height 80
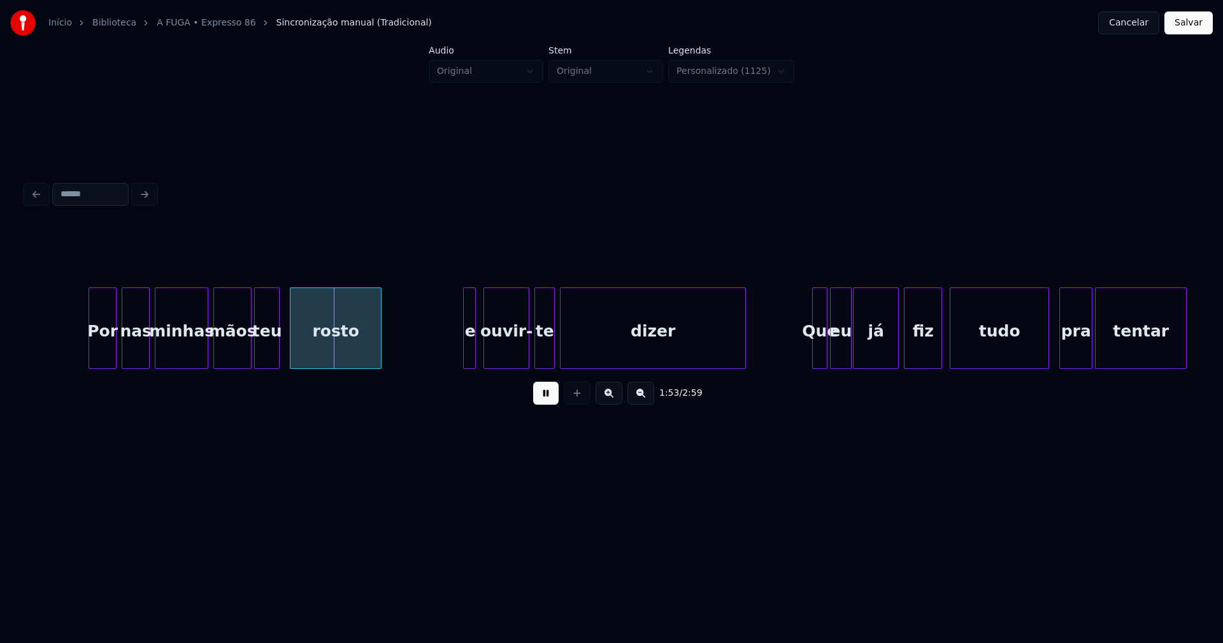
scroll to position [0, 14190]
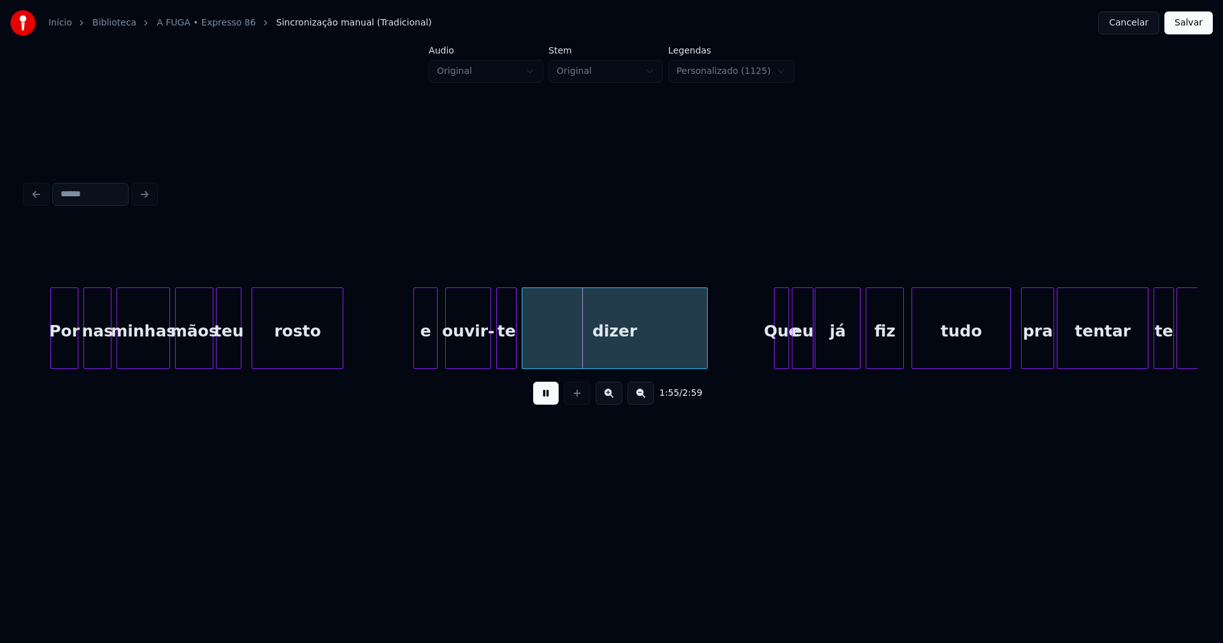
click at [416, 348] on div at bounding box center [416, 328] width 4 height 80
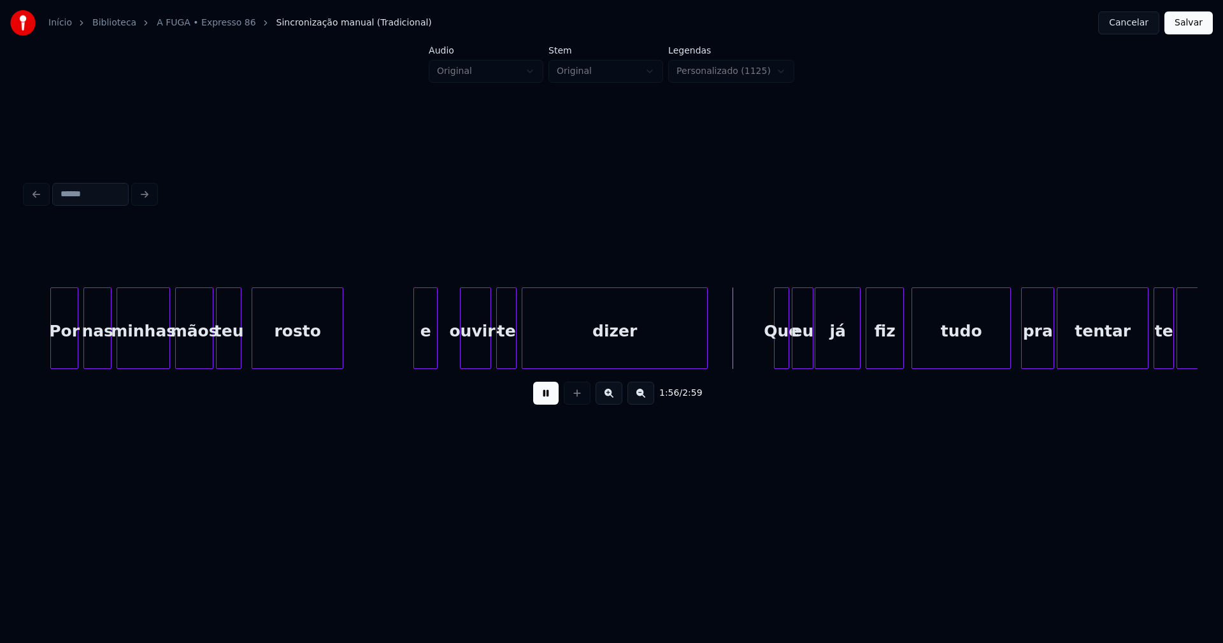
click at [462, 339] on div at bounding box center [462, 328] width 4 height 80
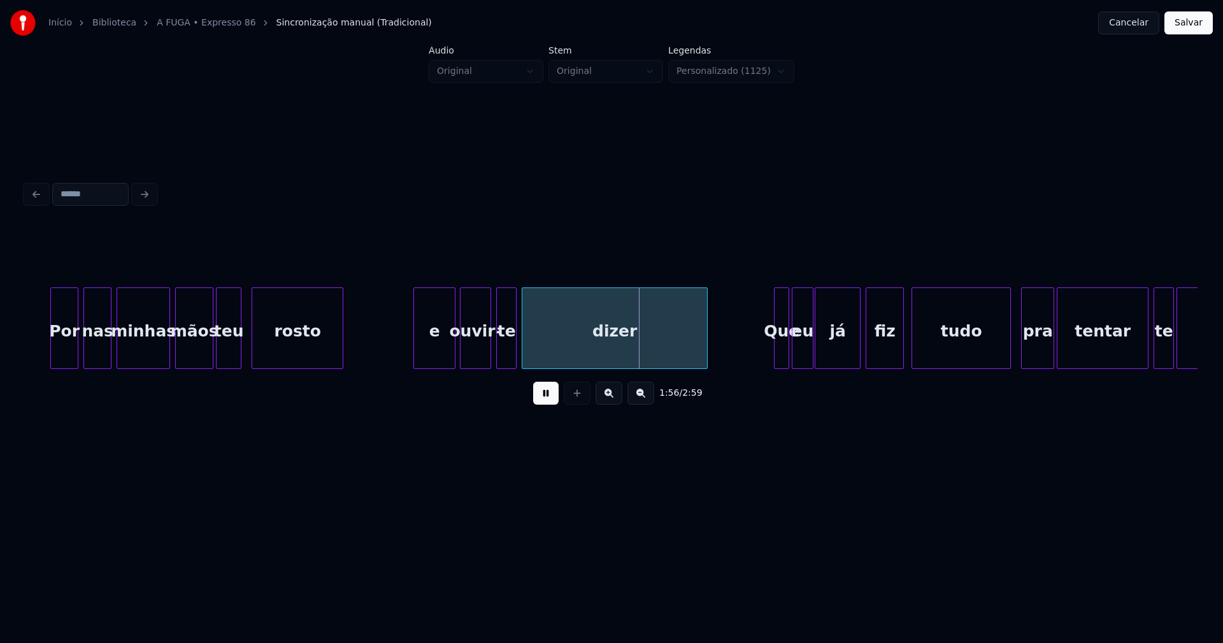
click at [452, 339] on div at bounding box center [453, 328] width 4 height 80
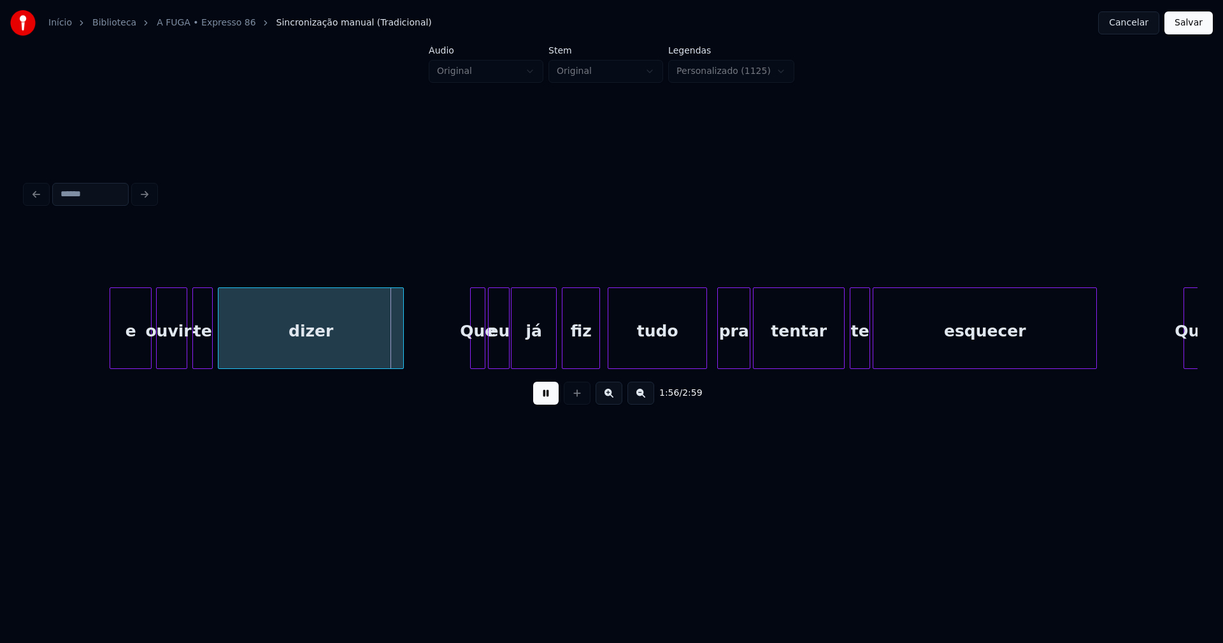
scroll to position [0, 14569]
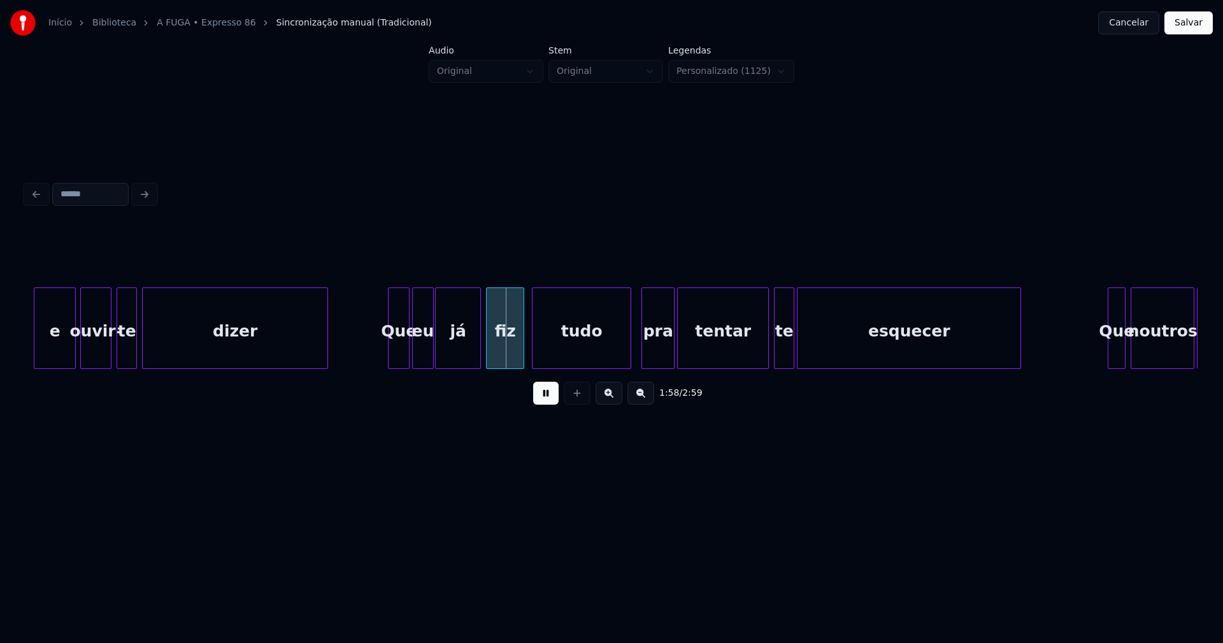
click at [392, 350] on div at bounding box center [390, 328] width 4 height 80
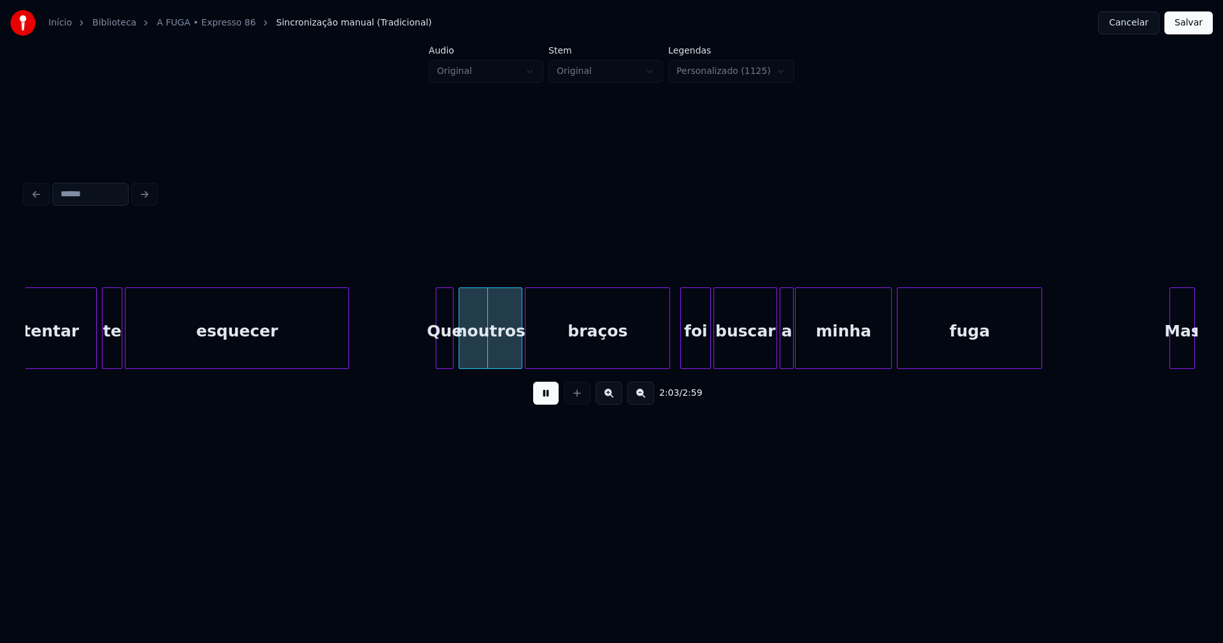
scroll to position [0, 15254]
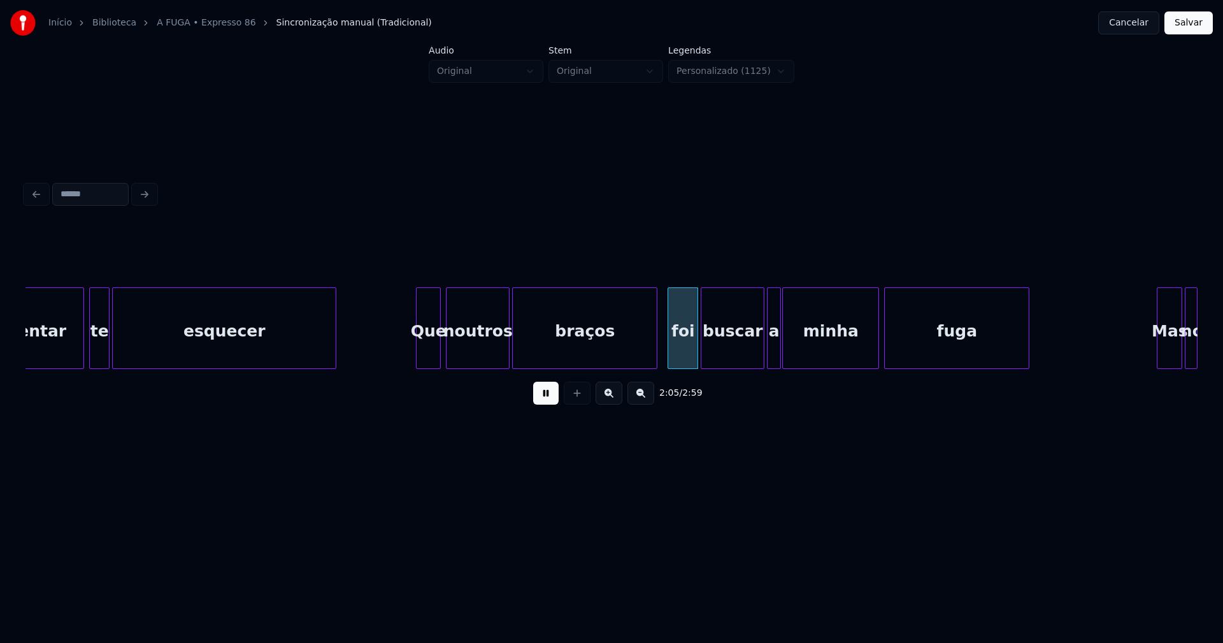
click at [417, 353] on div at bounding box center [418, 328] width 4 height 80
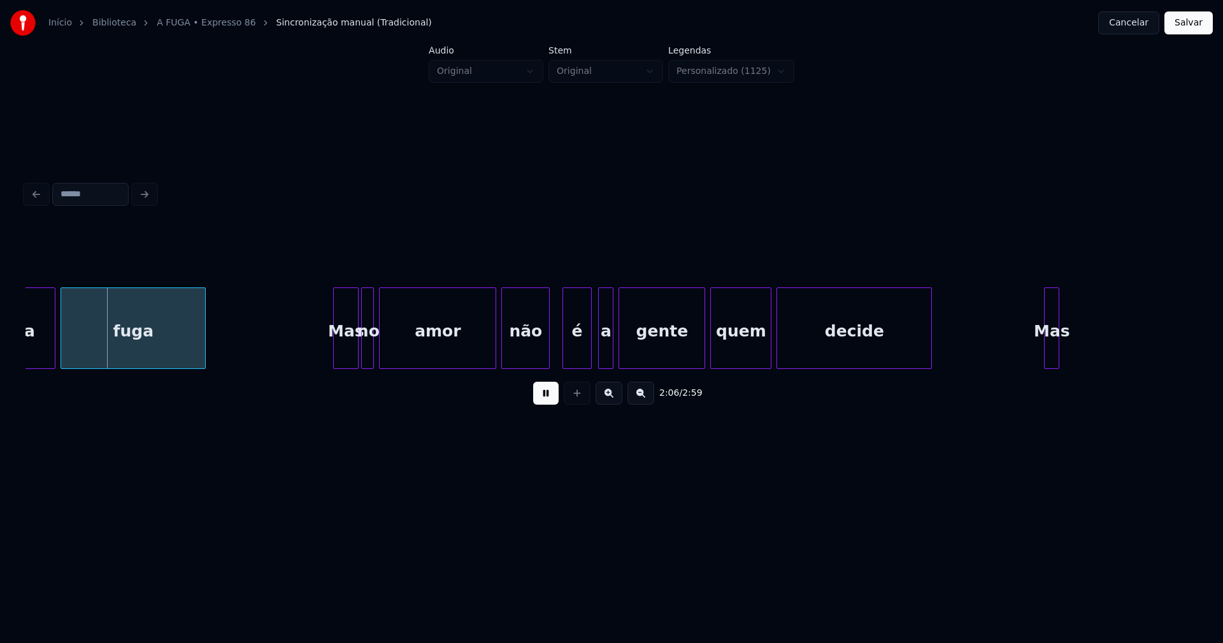
scroll to position [0, 16115]
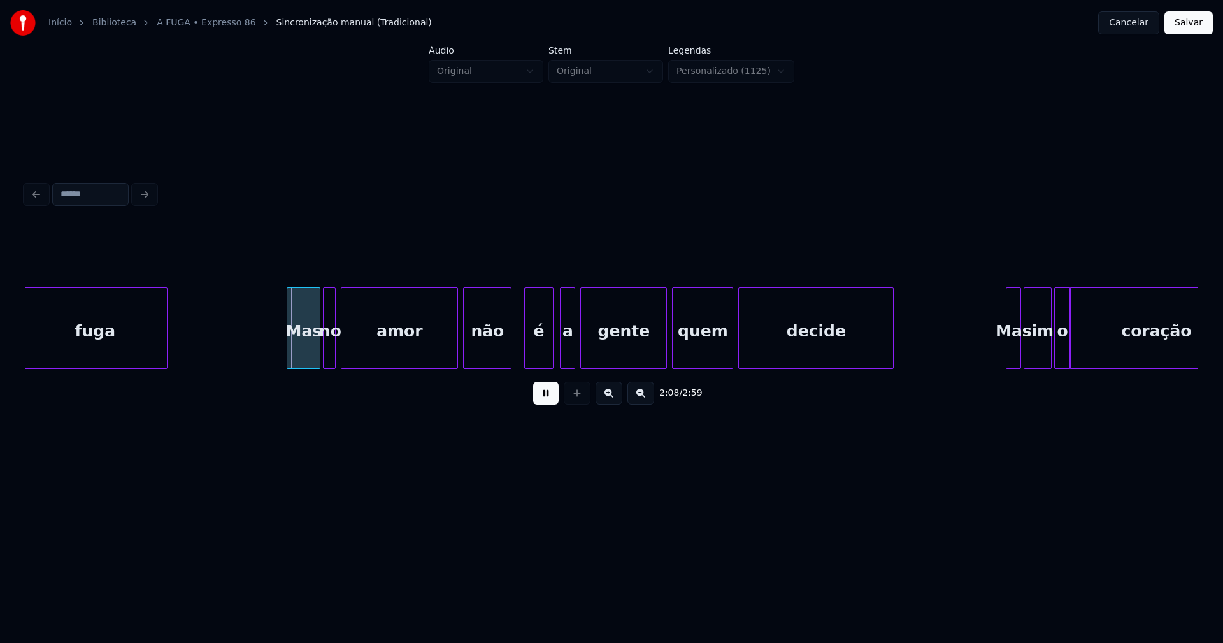
click at [290, 350] on div at bounding box center [289, 328] width 4 height 80
click at [451, 357] on div at bounding box center [450, 328] width 4 height 80
click at [533, 354] on div "é" at bounding box center [528, 331] width 27 height 87
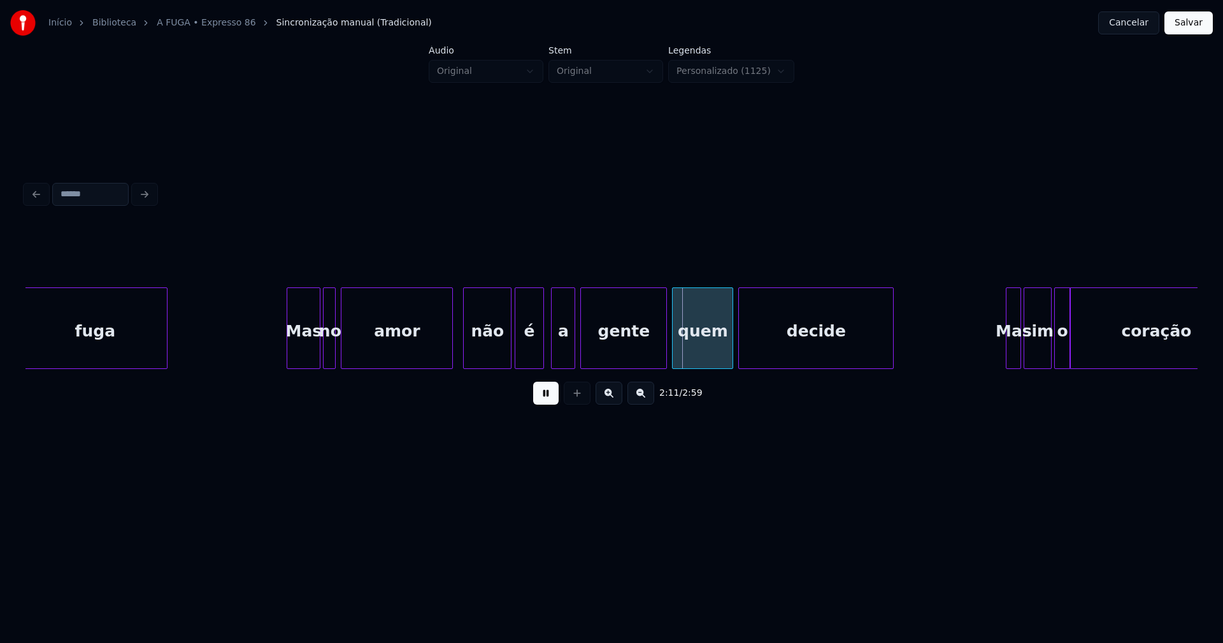
click at [554, 357] on div at bounding box center [553, 328] width 4 height 80
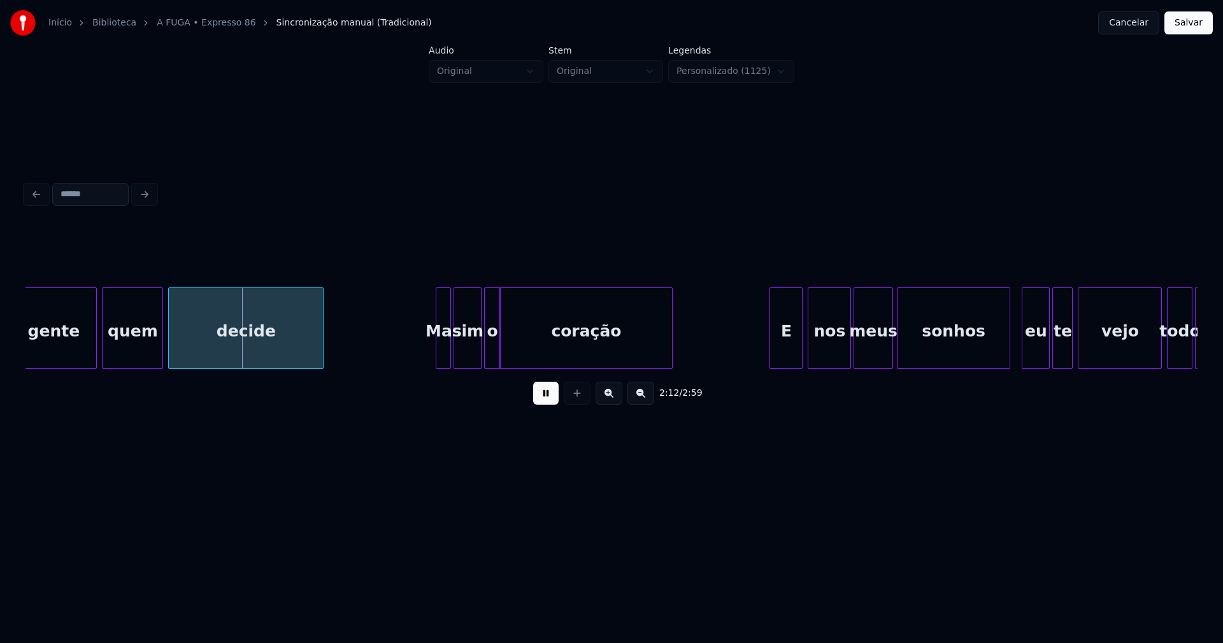
scroll to position [0, 16698]
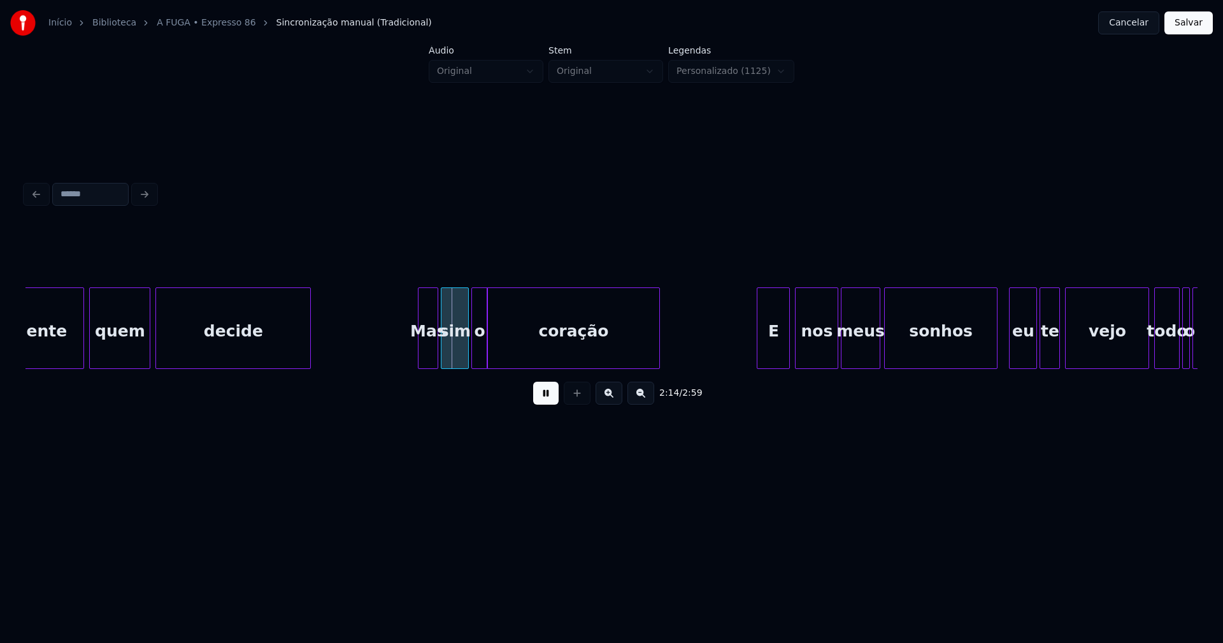
click at [420, 360] on div at bounding box center [420, 328] width 4 height 80
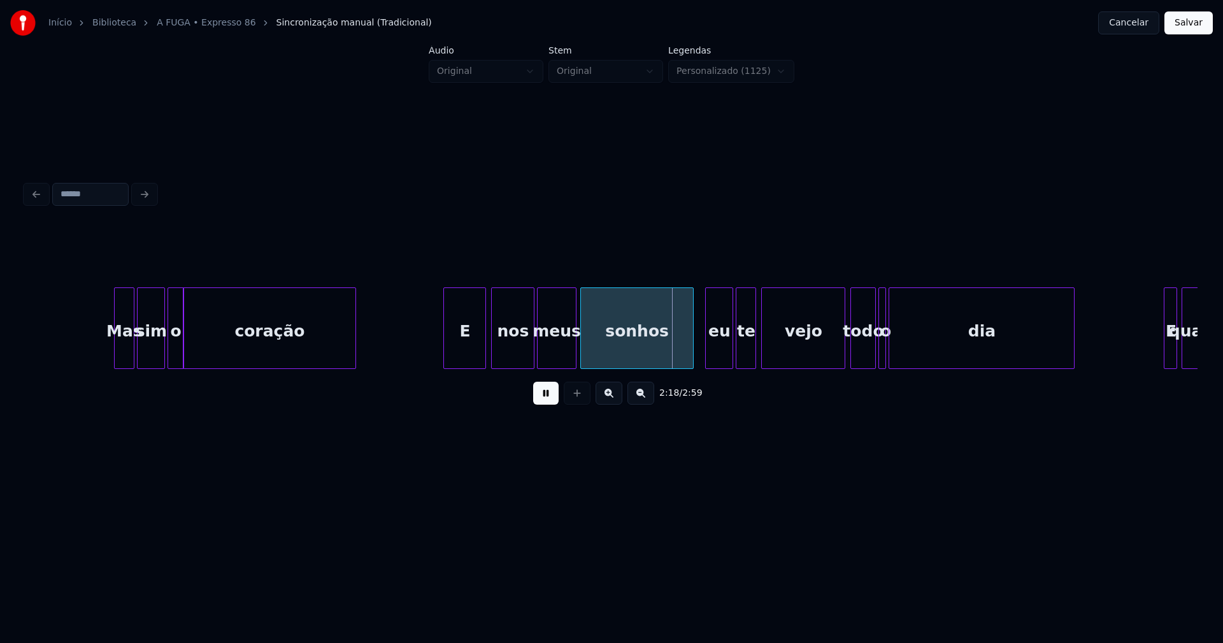
click at [445, 353] on div at bounding box center [446, 328] width 4 height 80
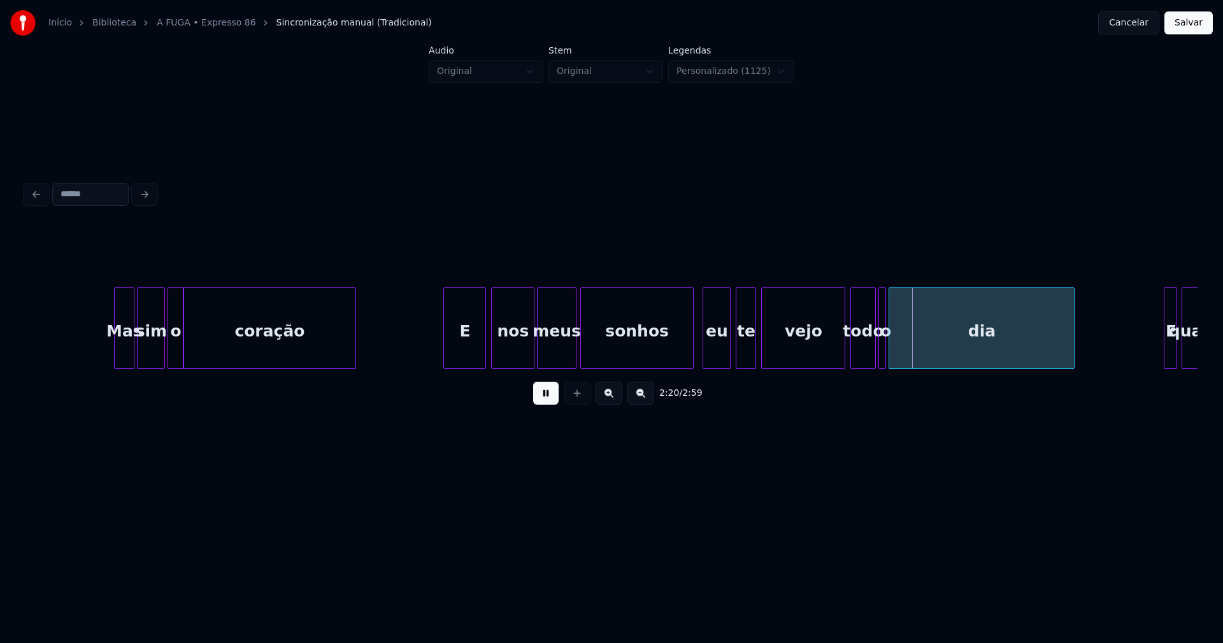
click at [716, 349] on div "eu" at bounding box center [716, 331] width 27 height 87
click at [693, 354] on div "sonhos" at bounding box center [636, 328] width 113 height 82
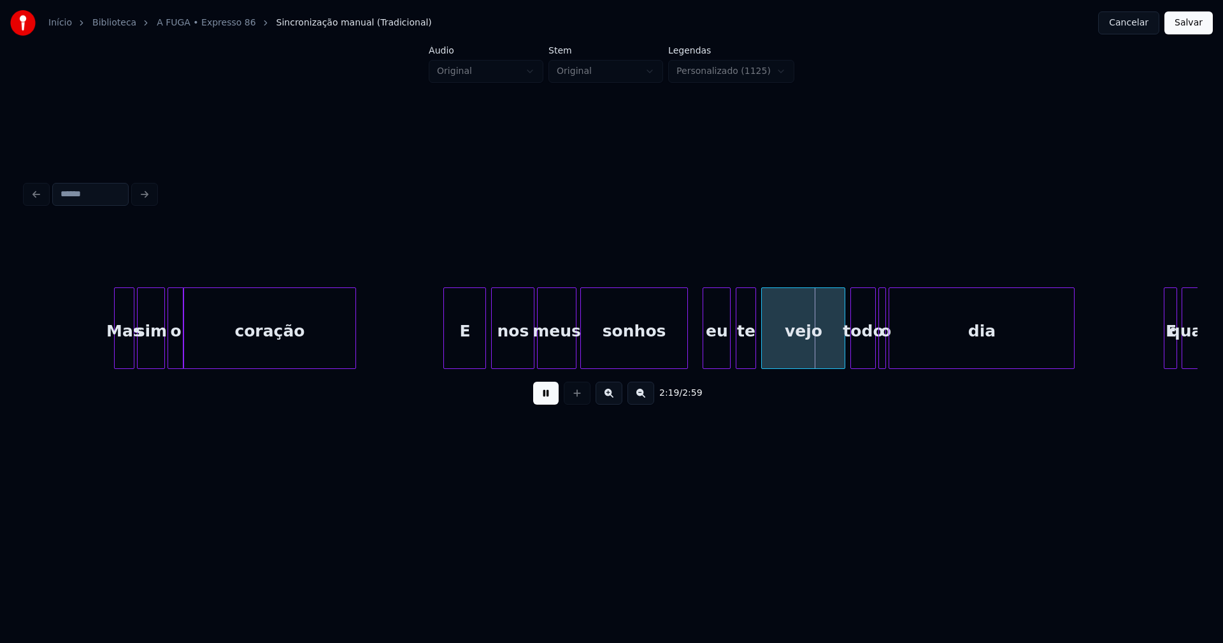
click at [685, 362] on div at bounding box center [685, 328] width 4 height 80
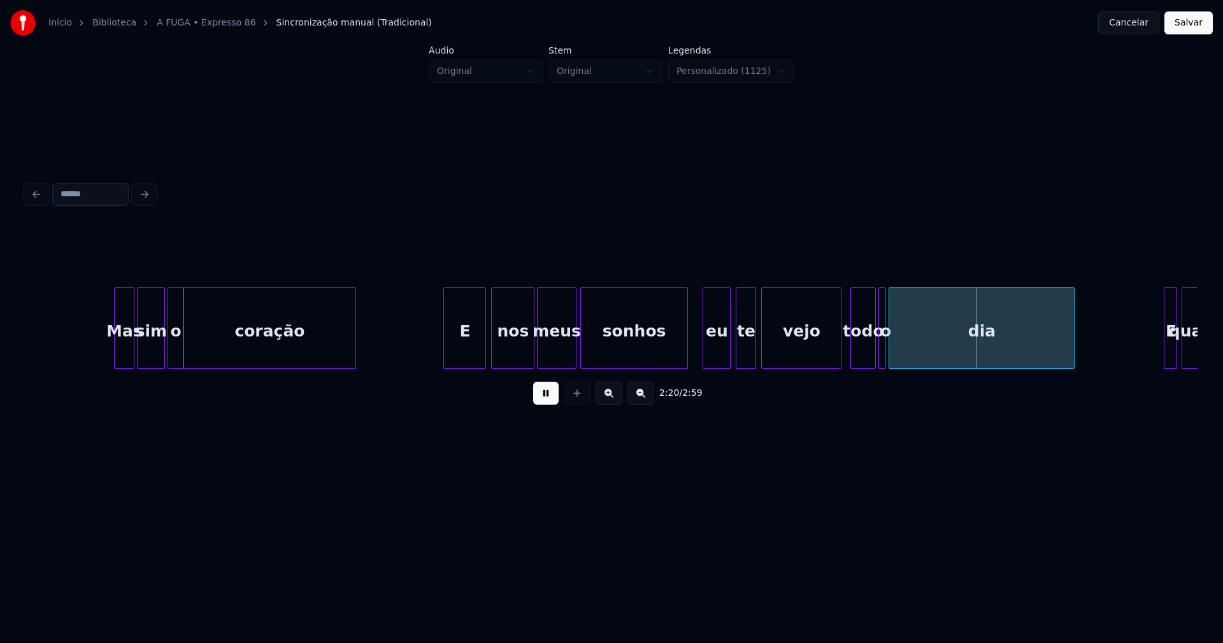
click at [839, 359] on div at bounding box center [839, 328] width 4 height 80
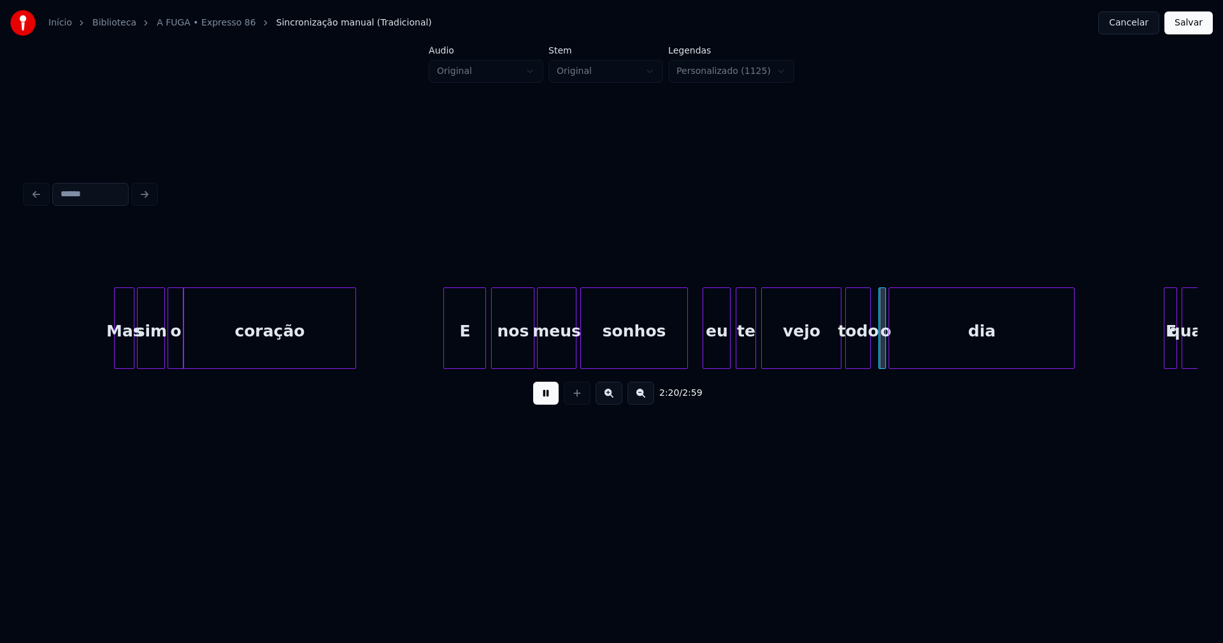
click at [858, 353] on div "todo" at bounding box center [858, 331] width 24 height 87
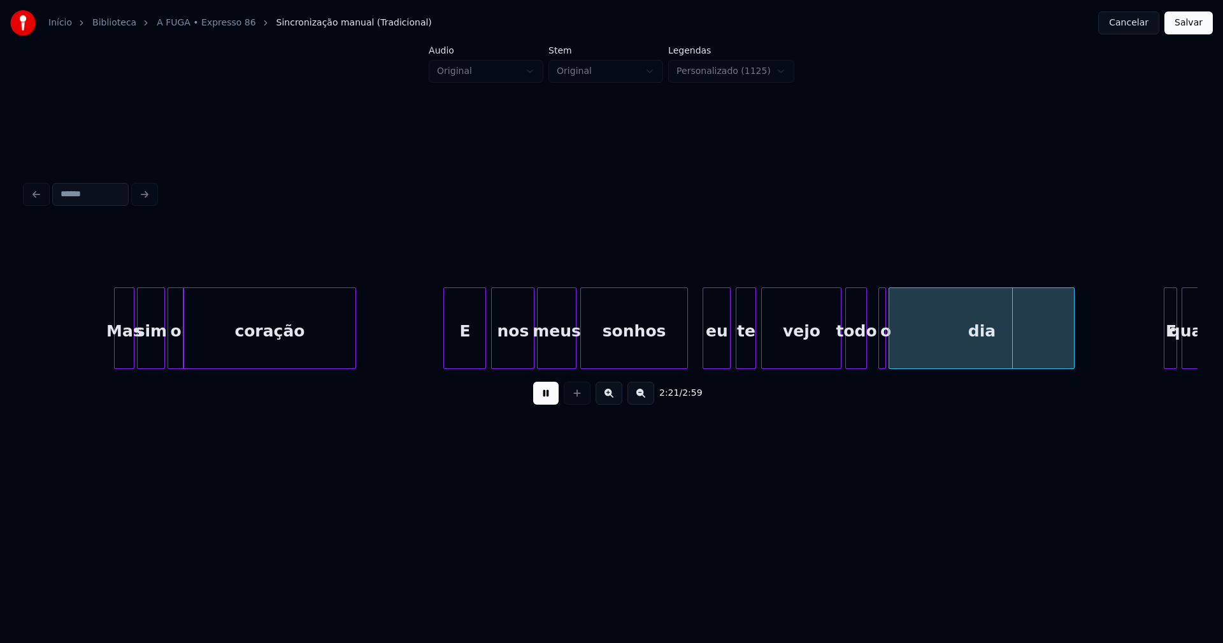
click at [864, 353] on div at bounding box center [864, 328] width 4 height 80
click at [871, 348] on div at bounding box center [872, 328] width 4 height 80
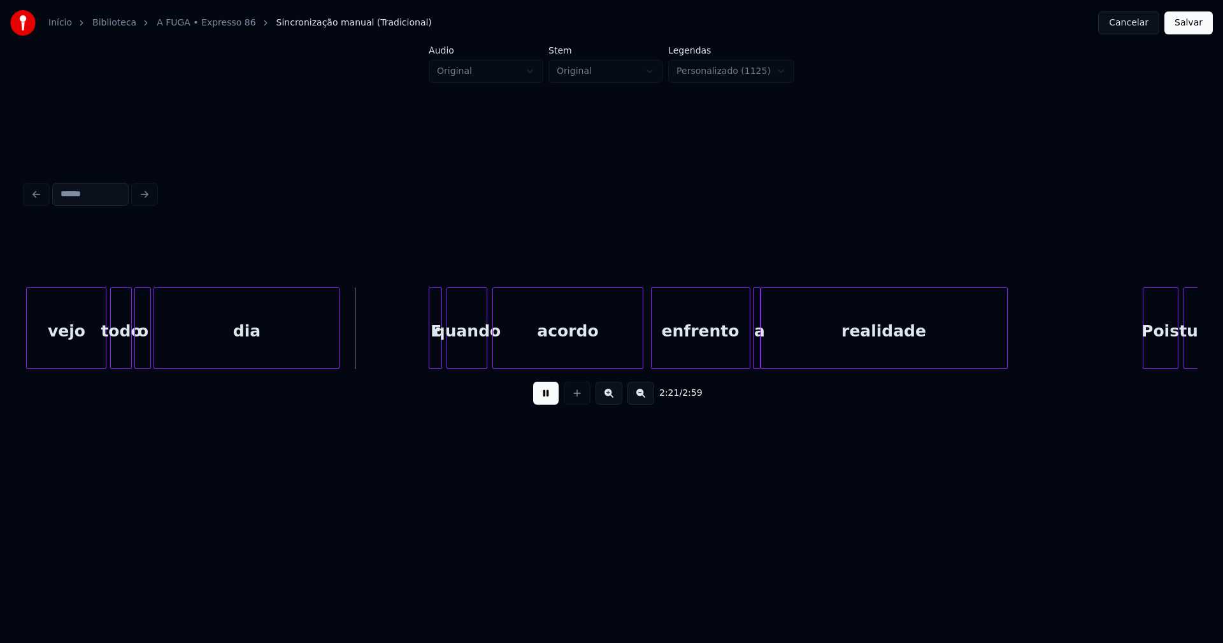
scroll to position [0, 17750]
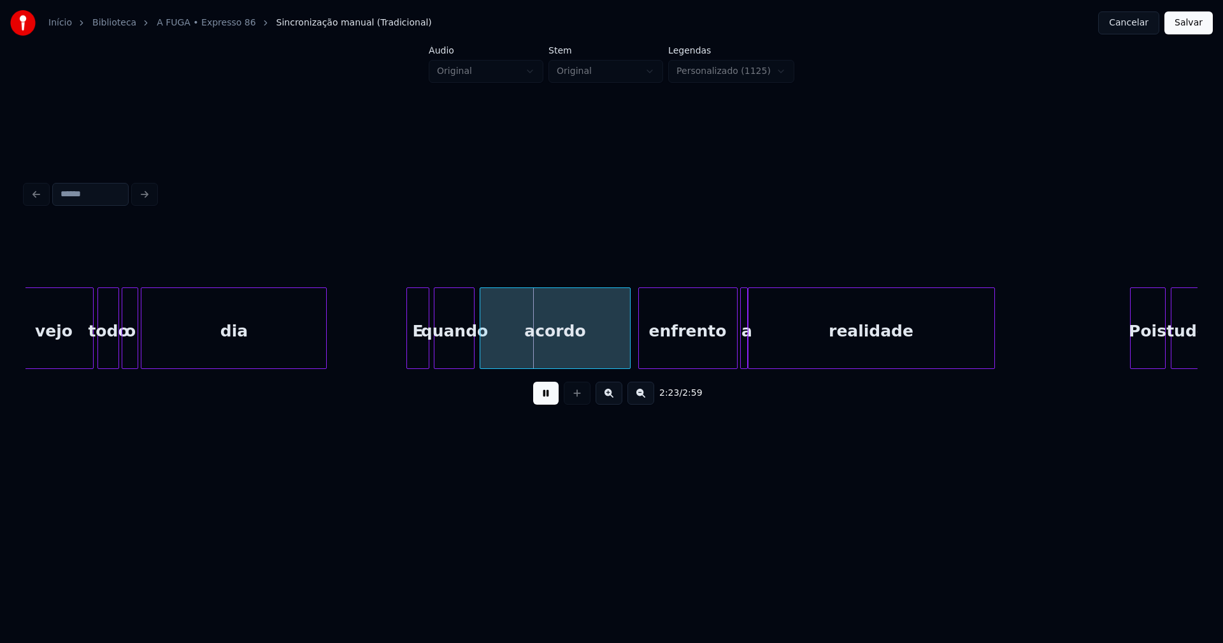
click at [408, 350] on div at bounding box center [409, 328] width 4 height 80
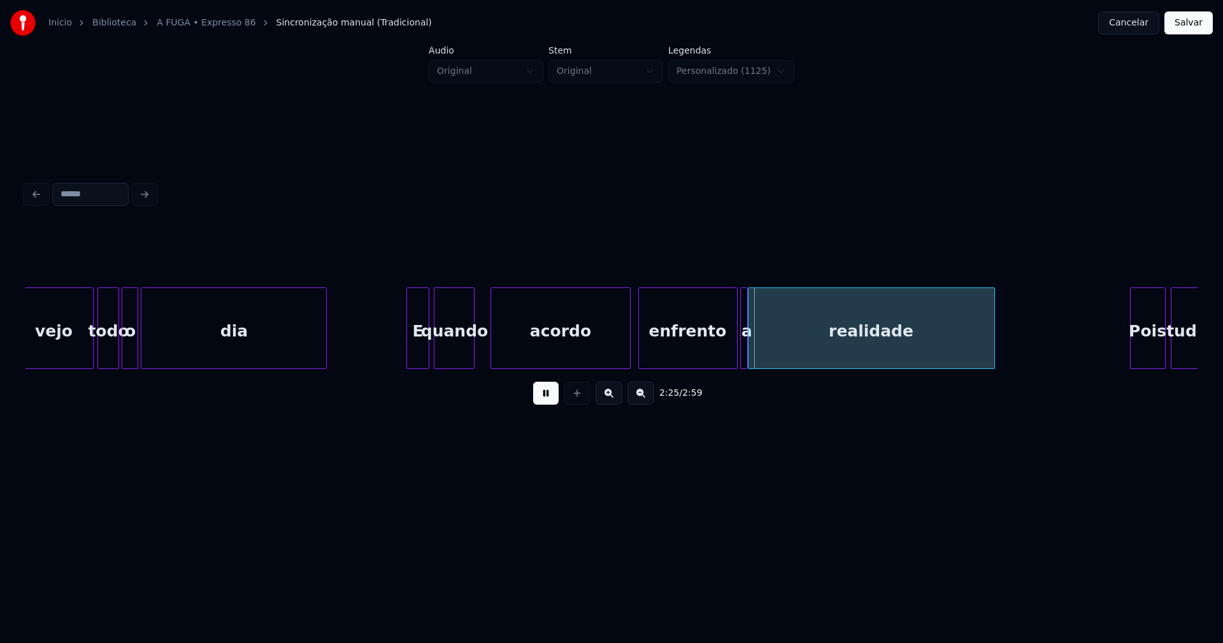
click at [492, 346] on div at bounding box center [493, 328] width 4 height 80
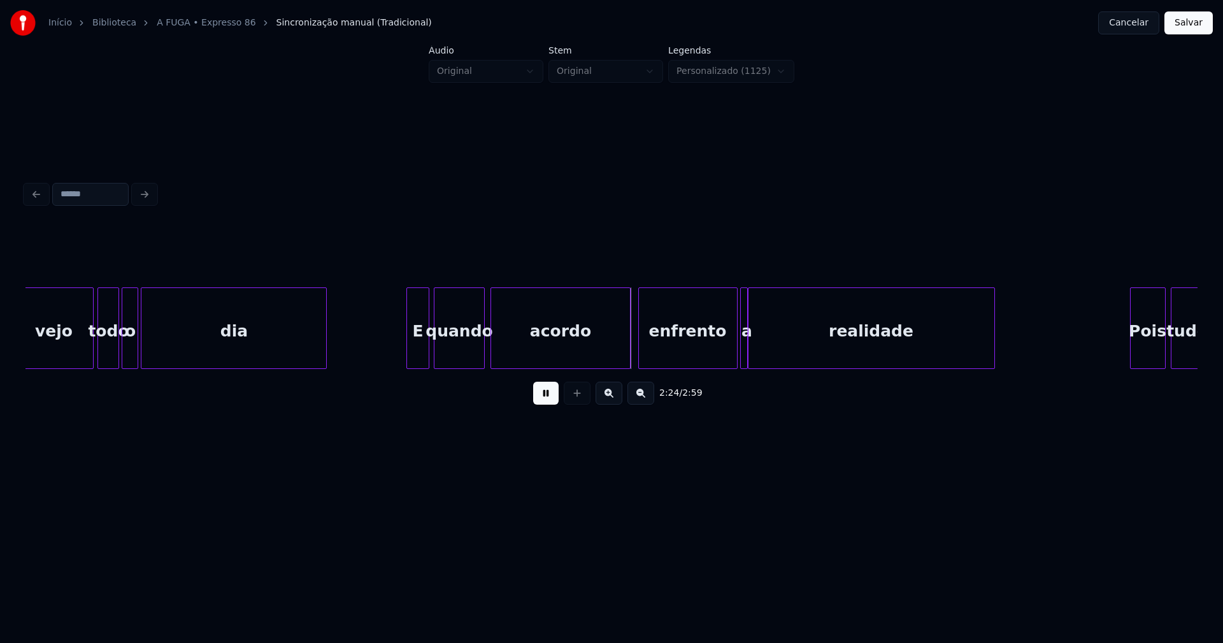
click at [481, 344] on div at bounding box center [482, 328] width 4 height 80
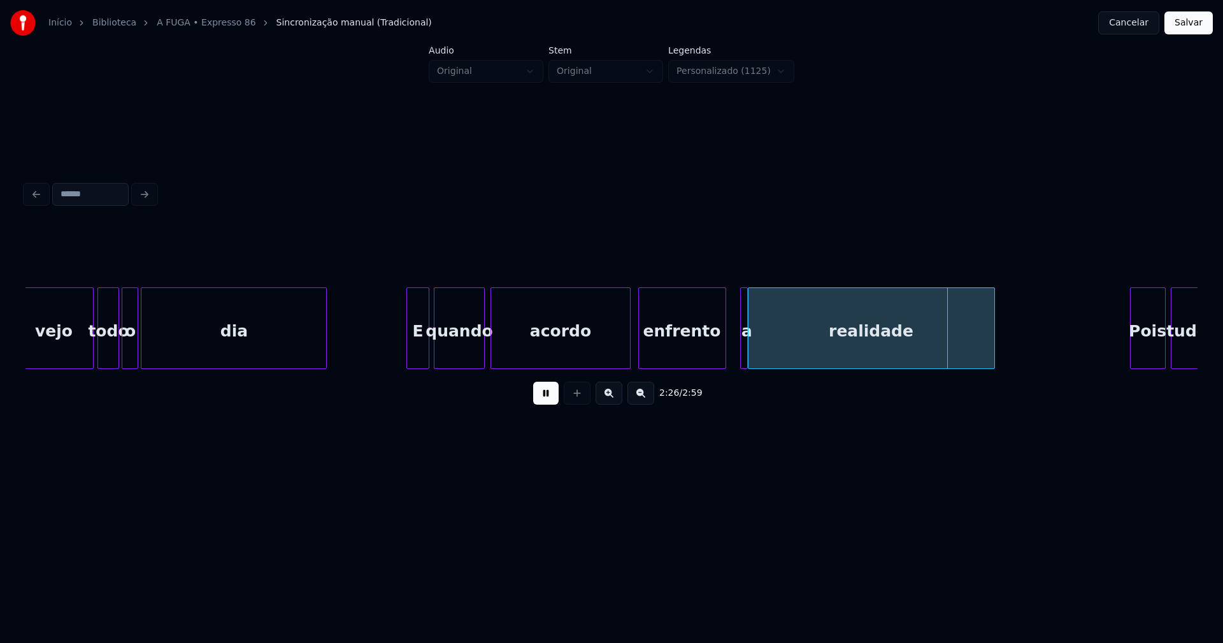
click at [722, 353] on div at bounding box center [724, 328] width 4 height 80
click at [732, 351] on div at bounding box center [733, 328] width 4 height 80
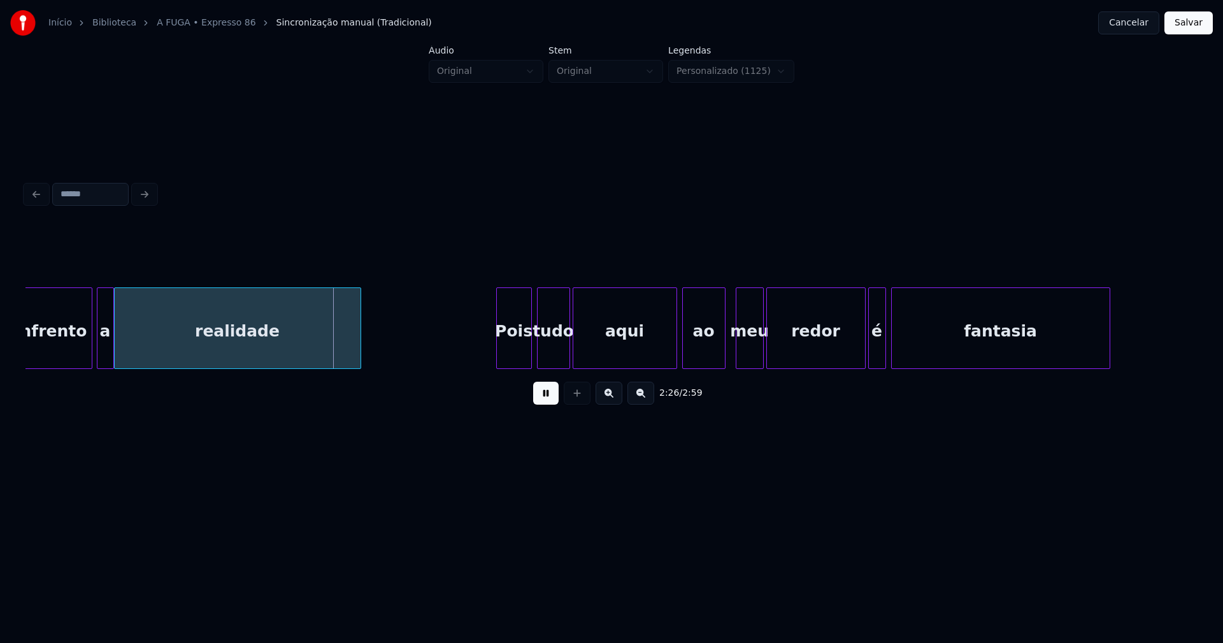
scroll to position [0, 18459]
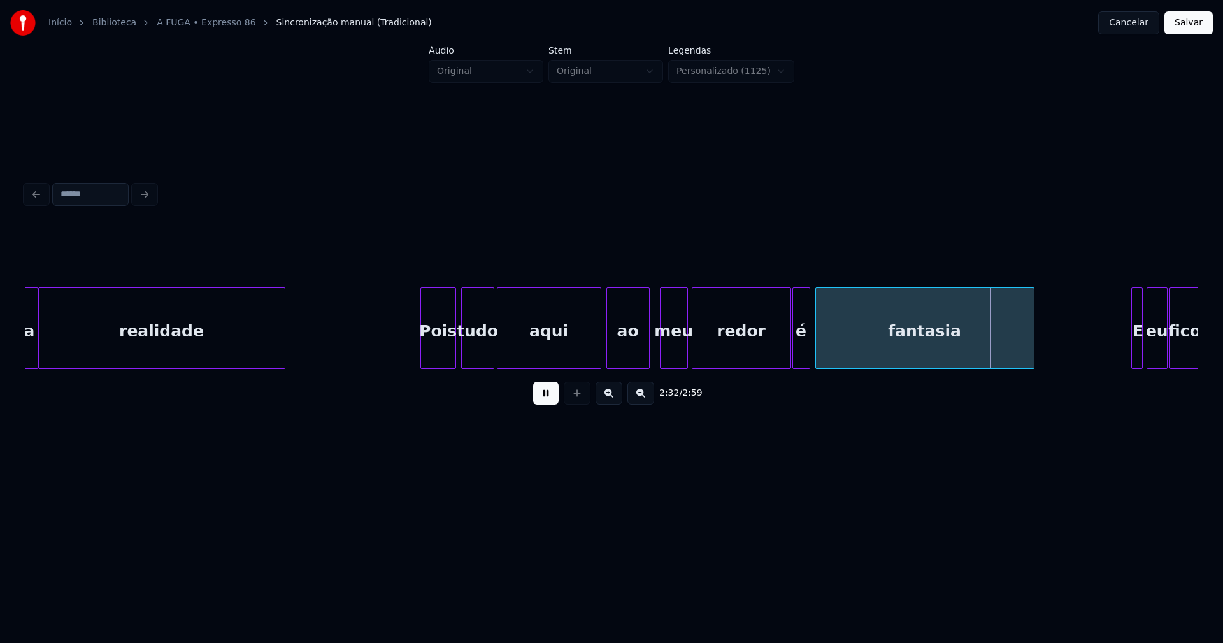
click at [790, 352] on div "redor" at bounding box center [741, 328] width 99 height 82
click at [776, 364] on div "a realidade Pois tudo aqui ao meu redor é fantasia E eu fico" at bounding box center [611, 328] width 1172 height 82
click at [793, 362] on div "é" at bounding box center [791, 331] width 17 height 87
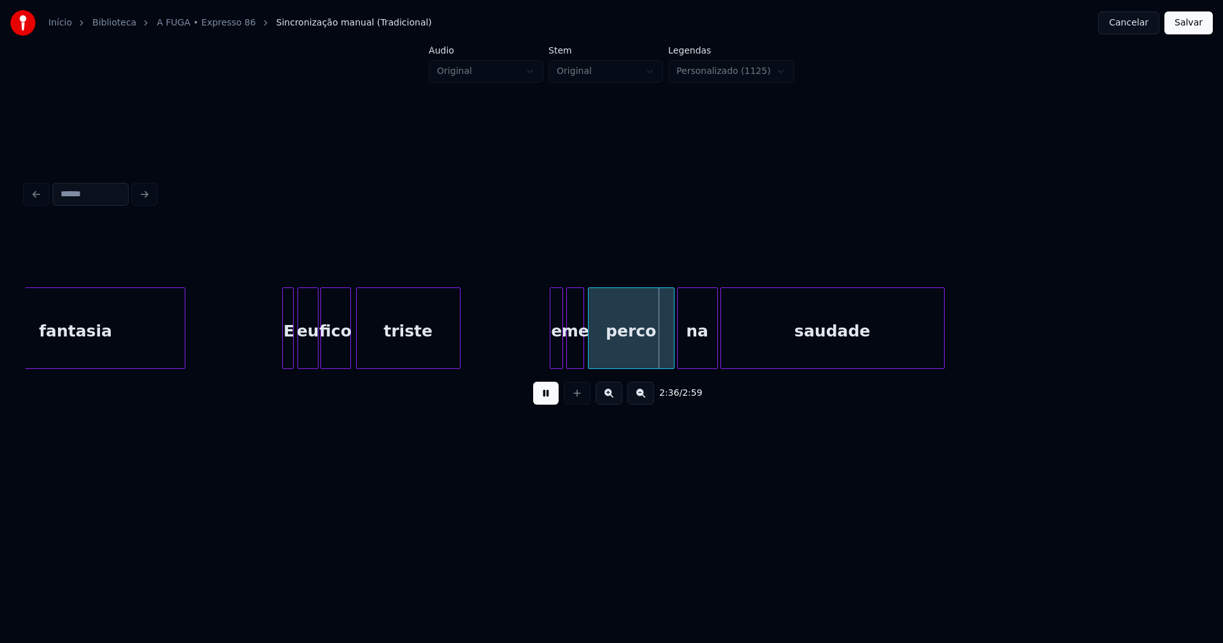
scroll to position [0, 19207]
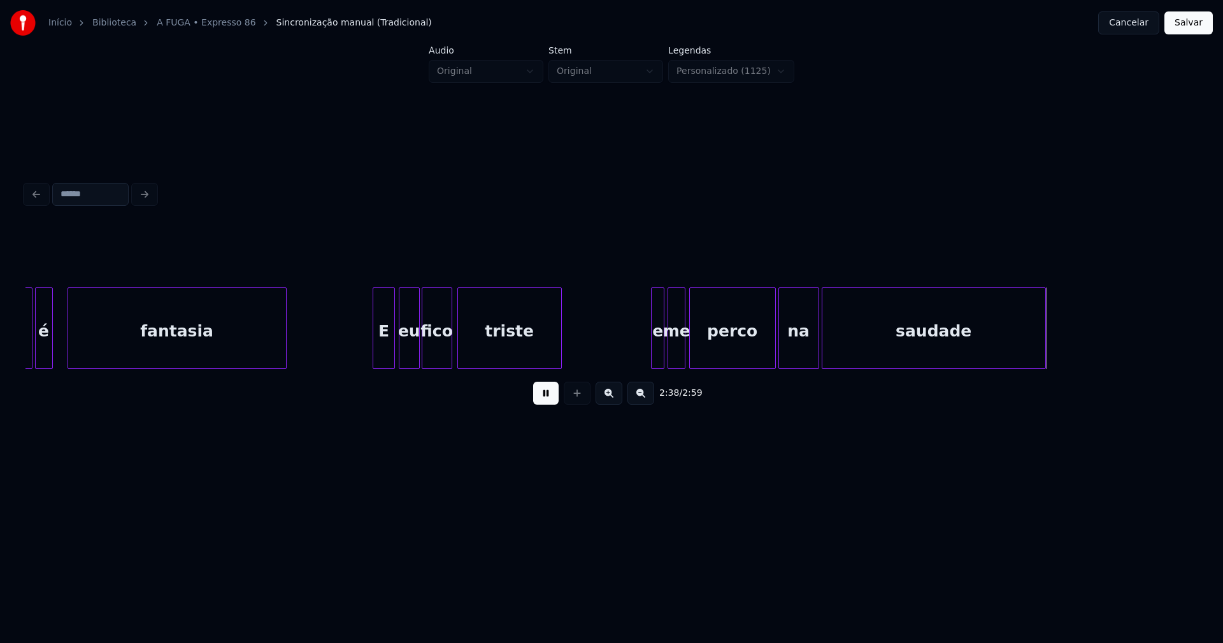
click at [374, 355] on div at bounding box center [375, 328] width 4 height 80
click at [641, 357] on div at bounding box center [643, 328] width 4 height 80
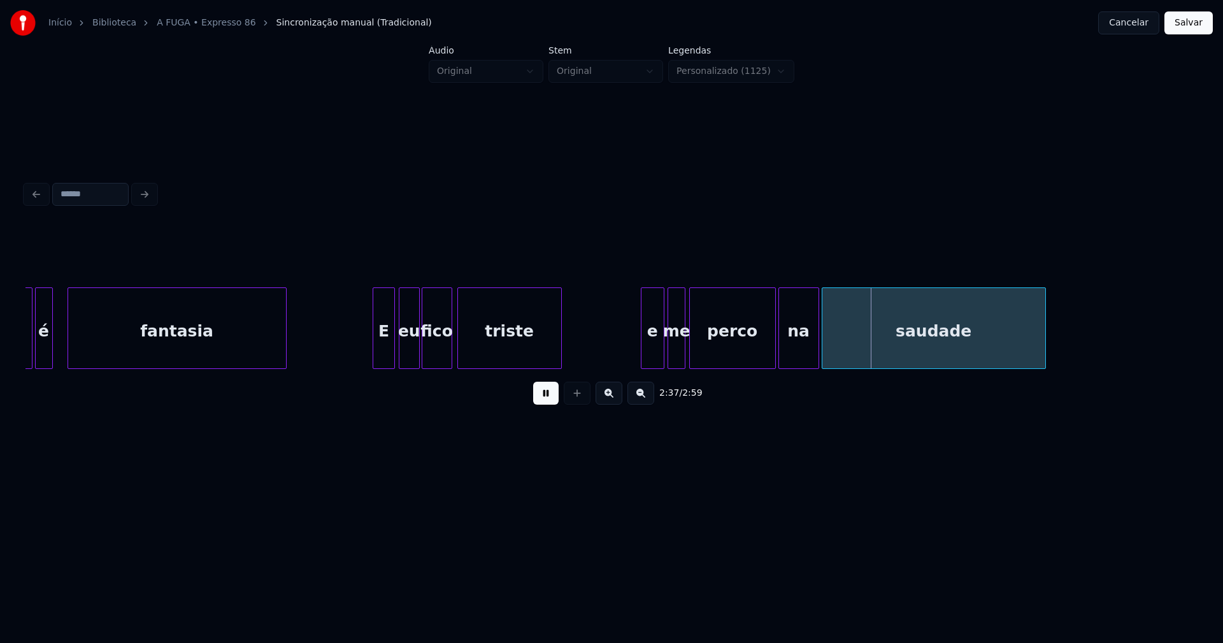
click at [651, 352] on div "e" at bounding box center [652, 331] width 22 height 87
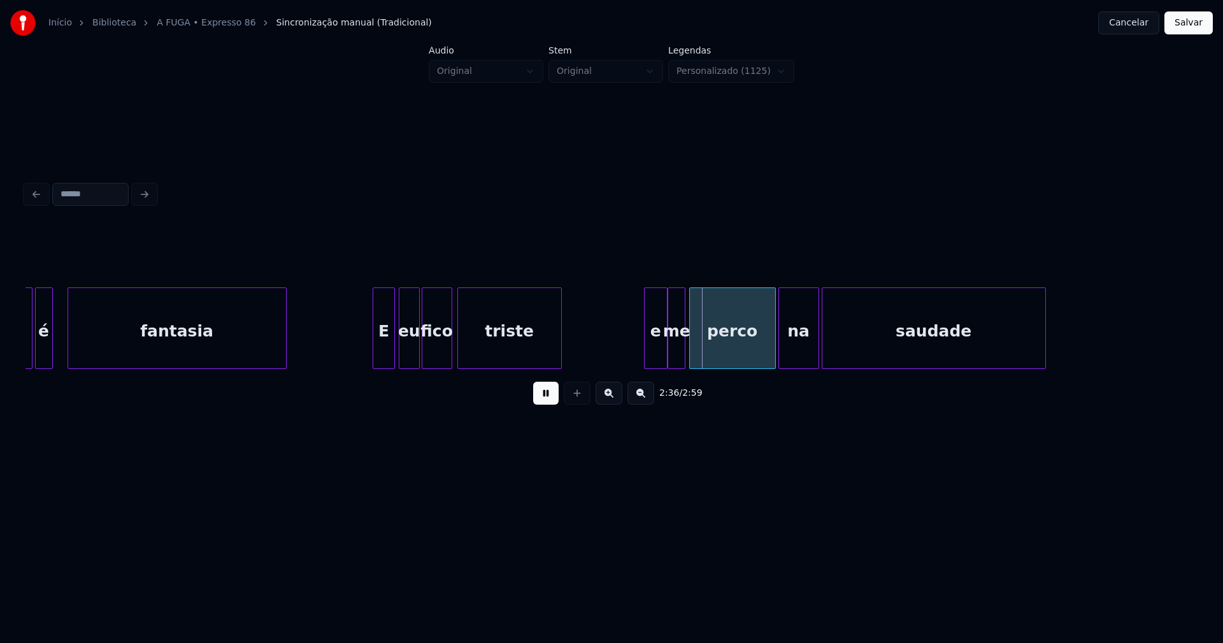
click at [649, 345] on div "e" at bounding box center [655, 331] width 22 height 87
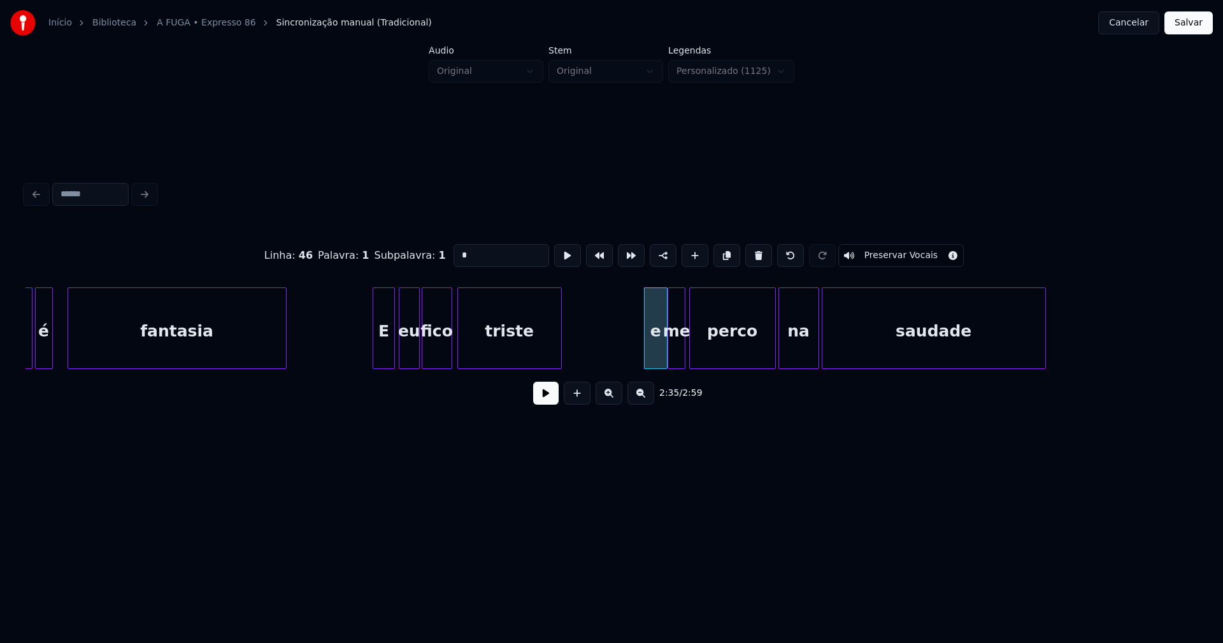
drag, startPoint x: 466, startPoint y: 251, endPoint x: 429, endPoint y: 255, distance: 37.8
click at [429, 255] on div "Linha : 46 [GEOGRAPHIC_DATA] : 1 Subpalavra : 1 * Preservar Vocais" at bounding box center [611, 256] width 1172 height 64
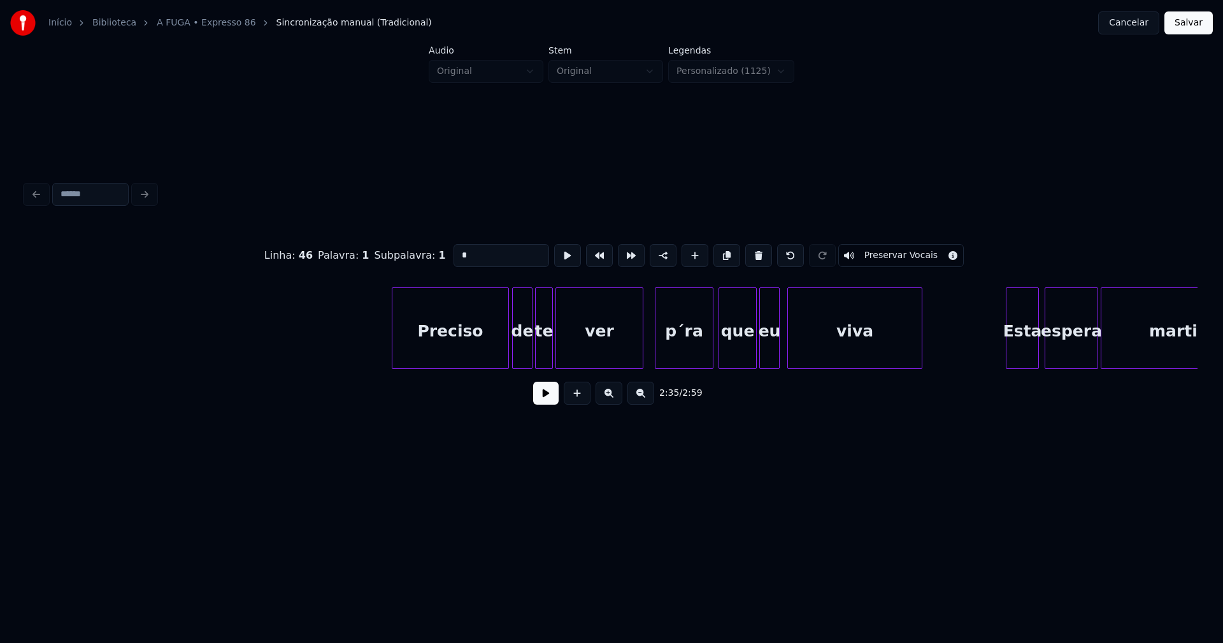
scroll to position [0, 11846]
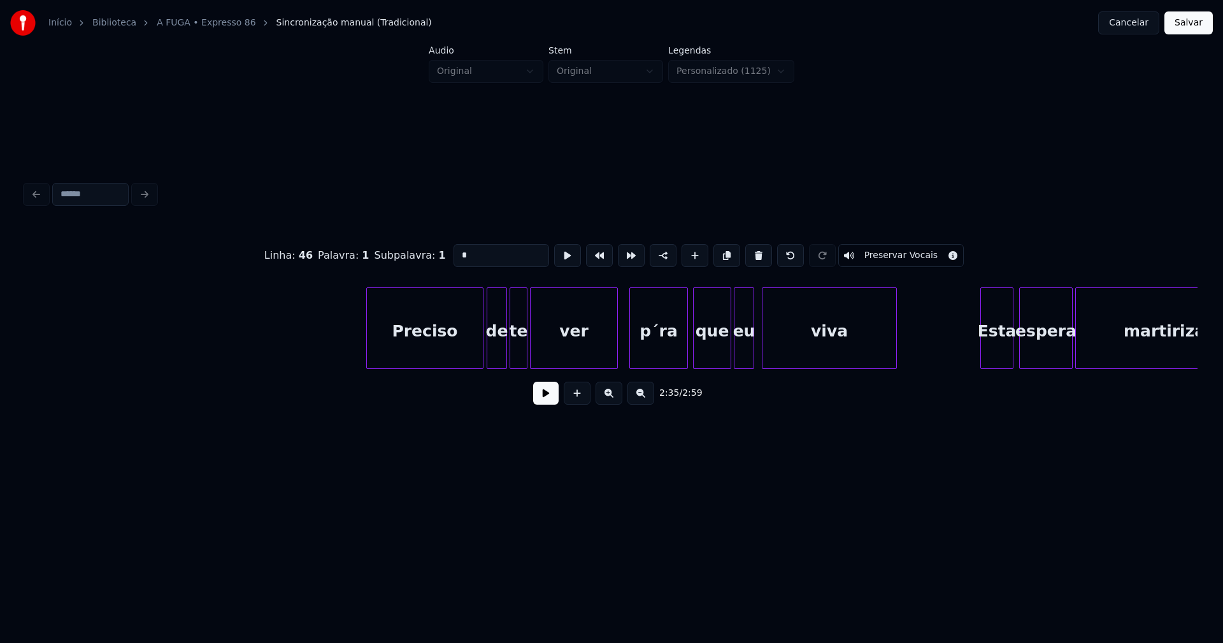
click at [658, 353] on div "p´ra" at bounding box center [658, 331] width 57 height 87
click at [460, 249] on input "****" at bounding box center [501, 255] width 96 height 23
type input "***"
click at [1188, 25] on button "Salvar" at bounding box center [1188, 22] width 48 height 23
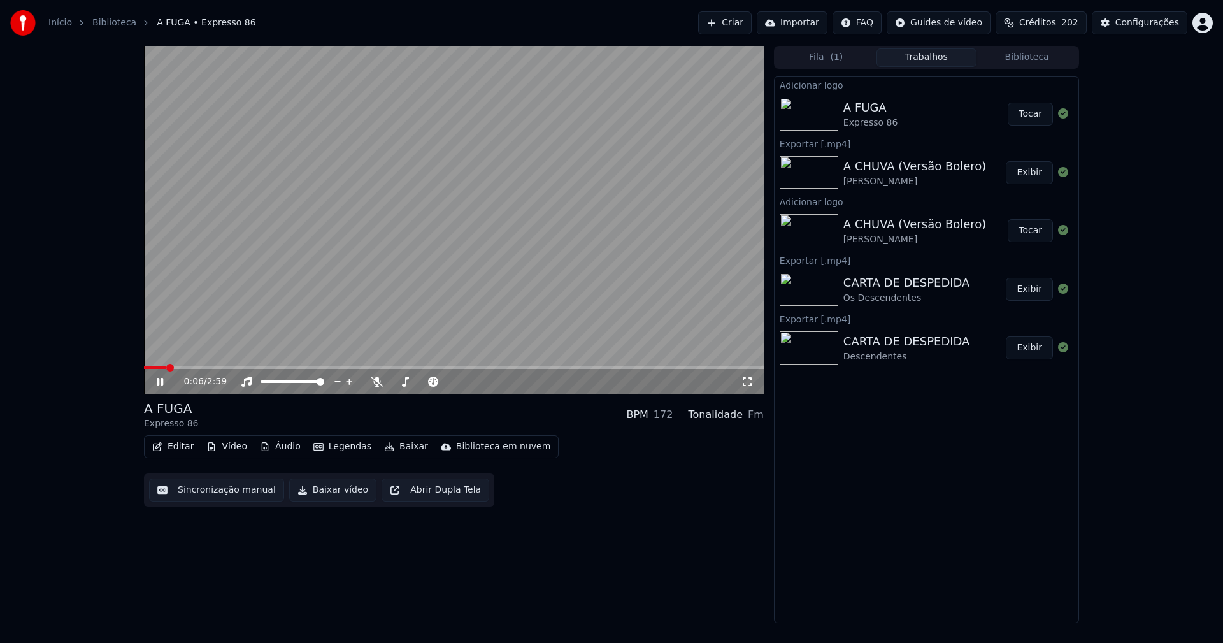
click at [748, 383] on icon at bounding box center [747, 381] width 13 height 10
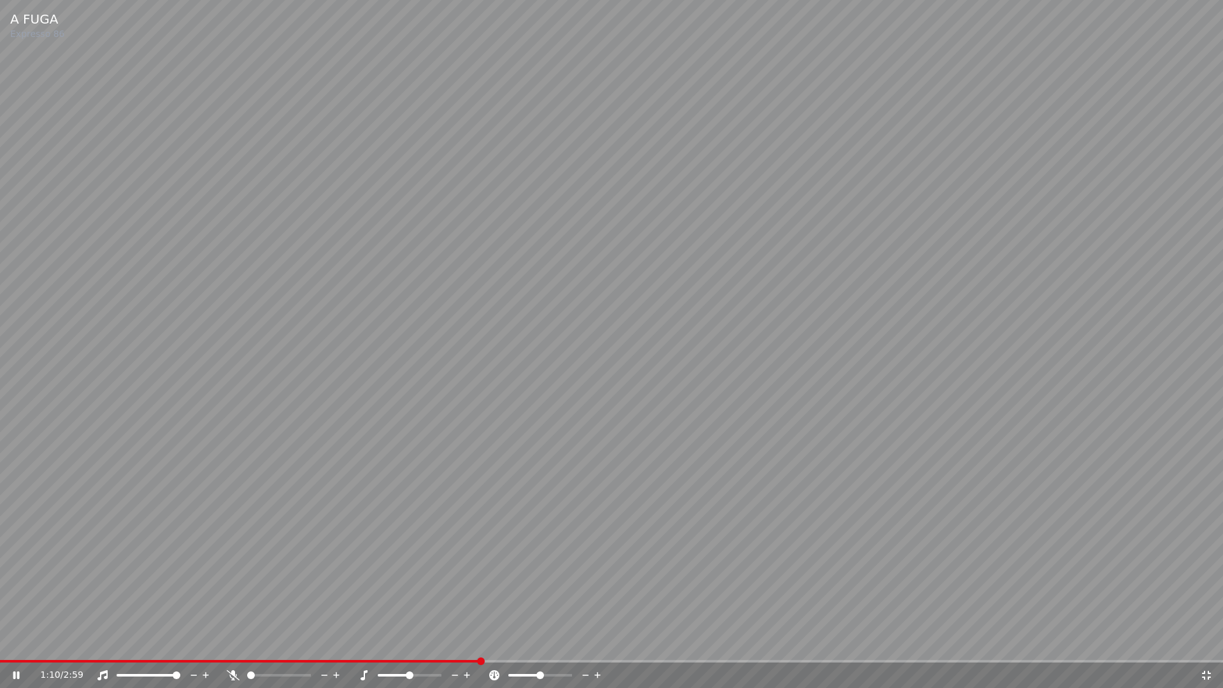
click at [1207, 642] on icon at bounding box center [1206, 675] width 13 height 10
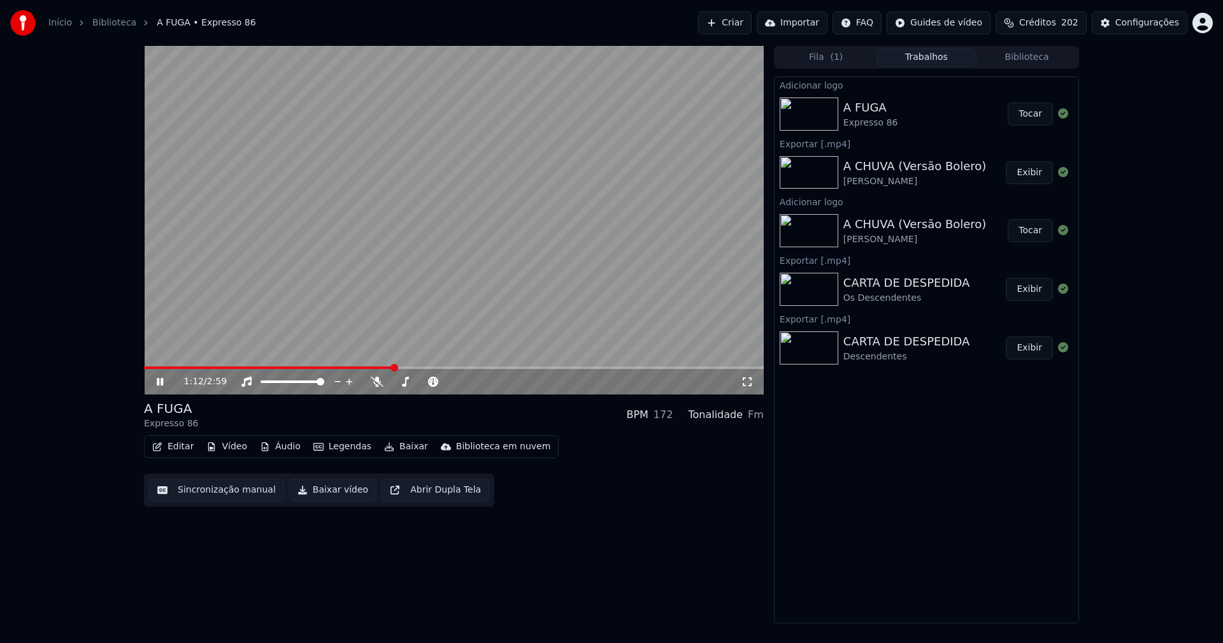
click at [159, 385] on icon at bounding box center [160, 382] width 6 height 8
click at [320, 490] on button "Baixar vídeo" at bounding box center [332, 489] width 87 height 23
click at [180, 449] on button "Editar" at bounding box center [173, 446] width 52 height 18
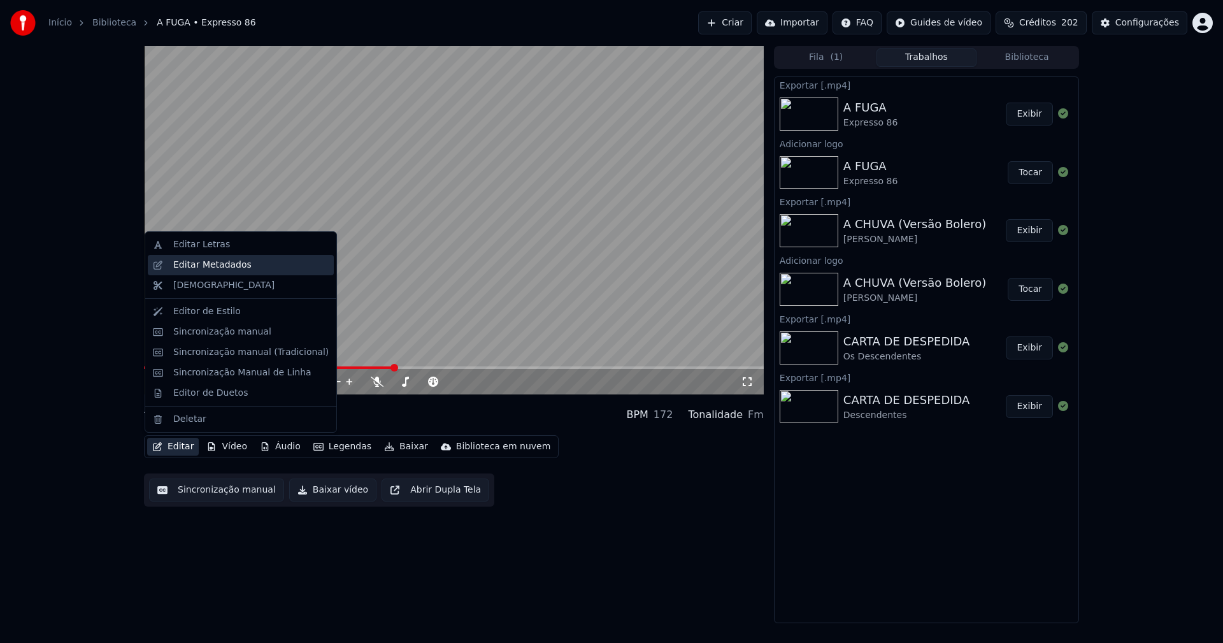
click at [220, 264] on div "Editar Metadados" at bounding box center [212, 265] width 78 height 13
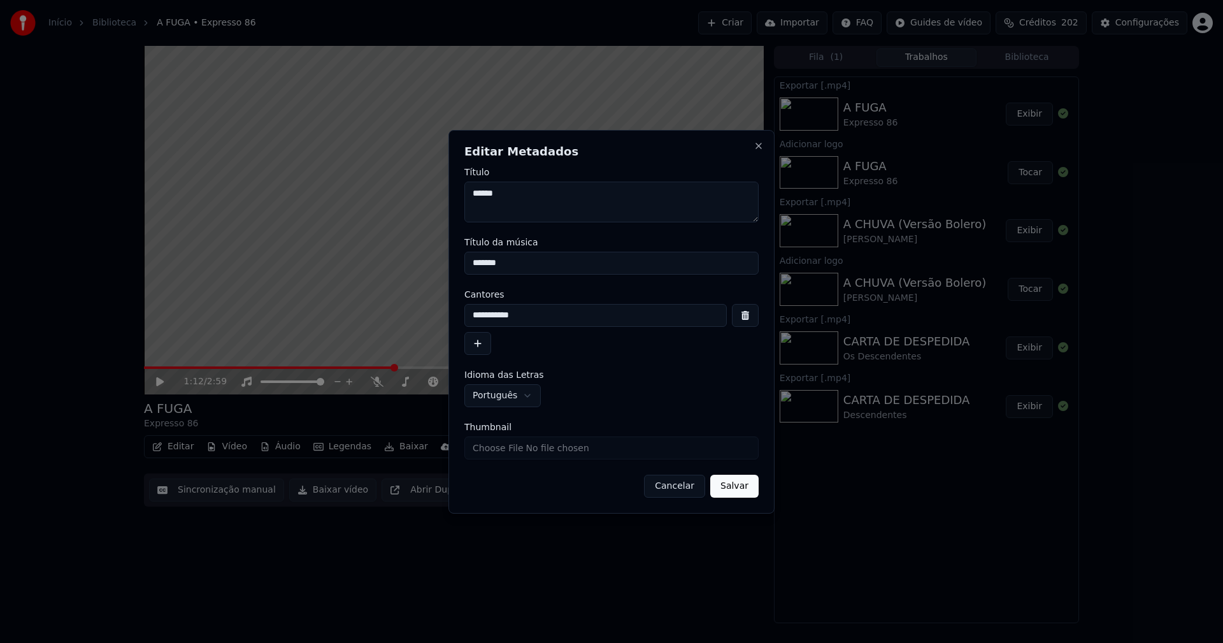
click at [515, 450] on input "Thumbnail" at bounding box center [611, 447] width 294 height 23
type input "**********"
click at [743, 486] on button "Salvar" at bounding box center [734, 485] width 48 height 23
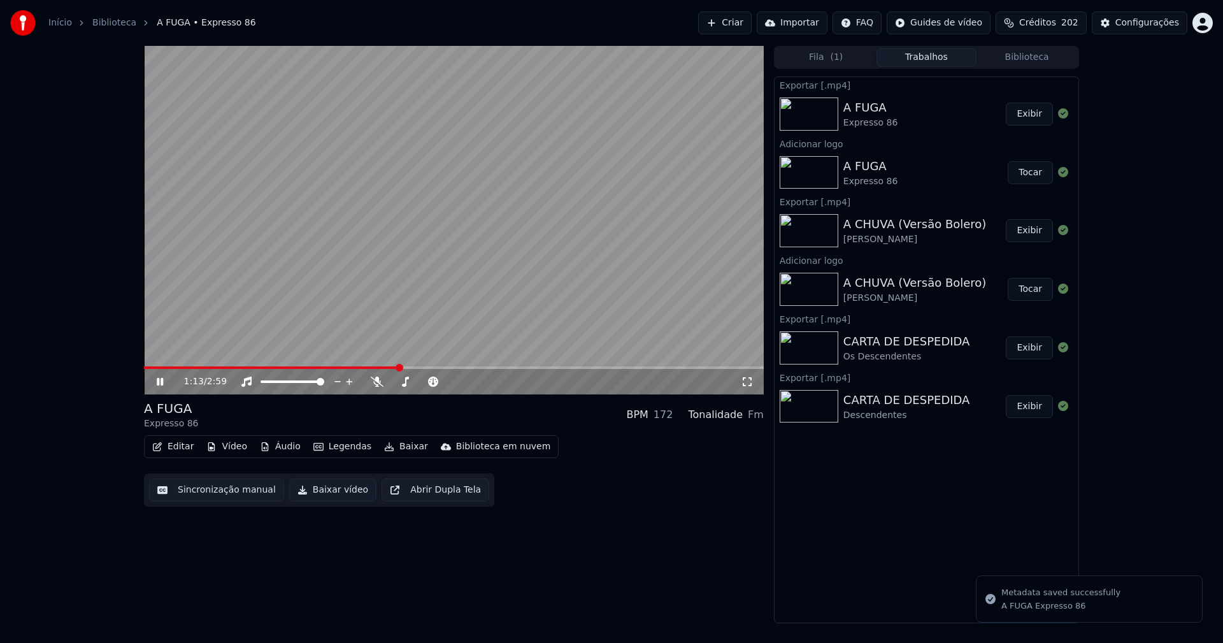
click at [1035, 57] on button "Biblioteca" at bounding box center [1026, 57] width 101 height 18
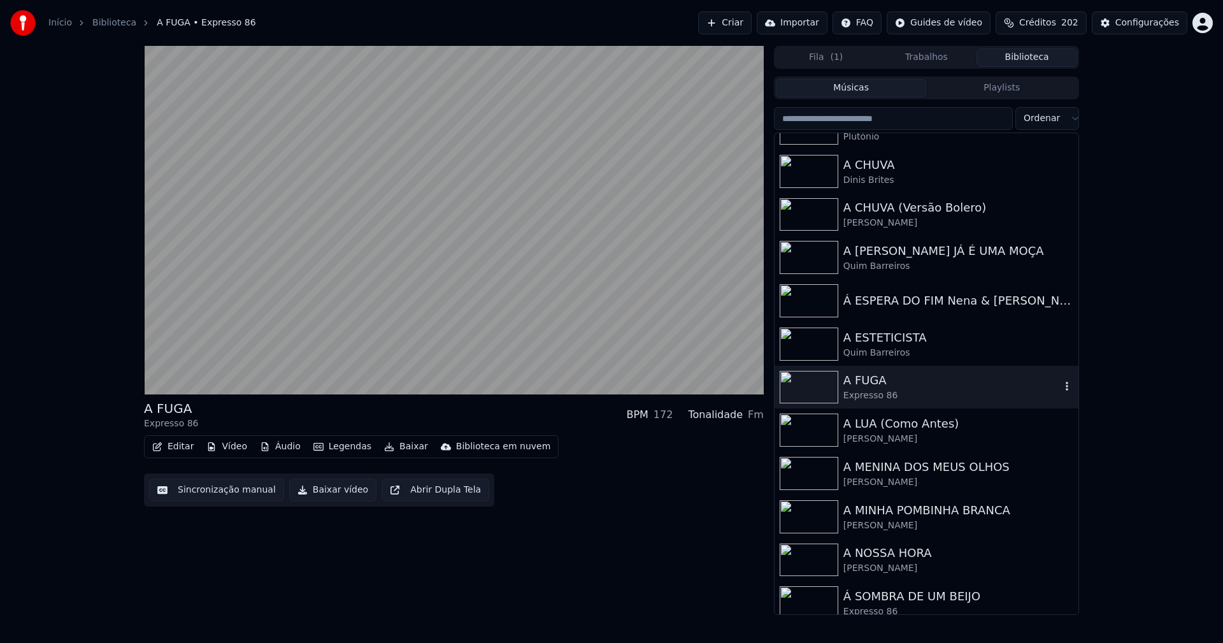
scroll to position [955, 0]
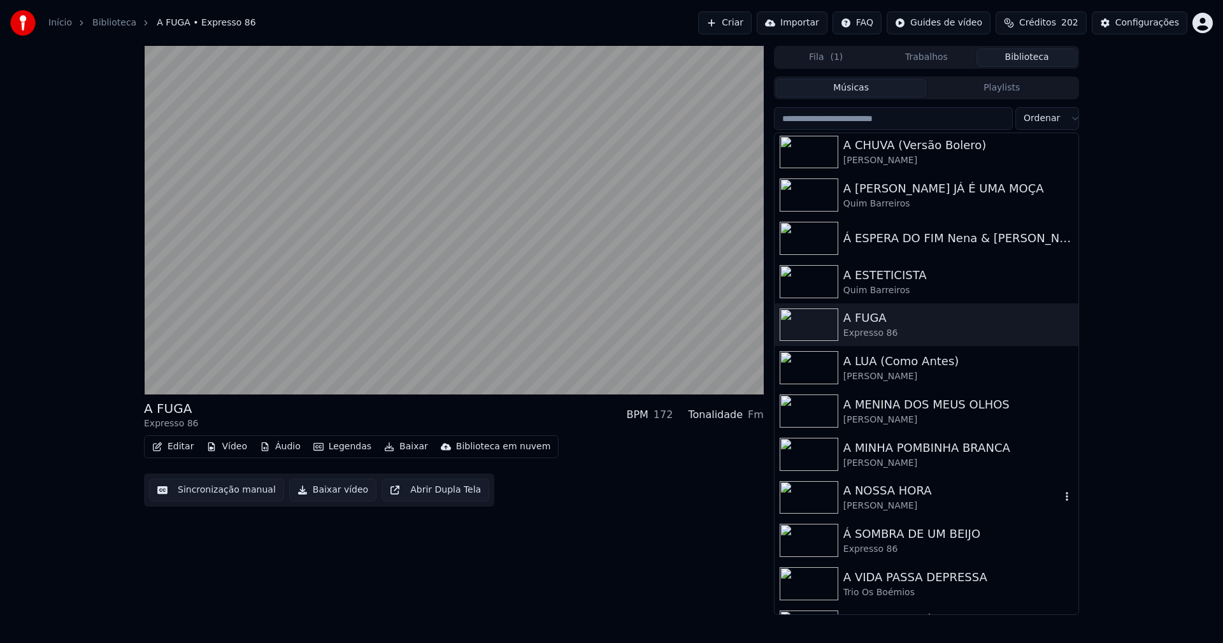
drag, startPoint x: 902, startPoint y: 499, endPoint x: 923, endPoint y: 499, distance: 21.0
click at [902, 499] on div "[PERSON_NAME]" at bounding box center [951, 505] width 217 height 13
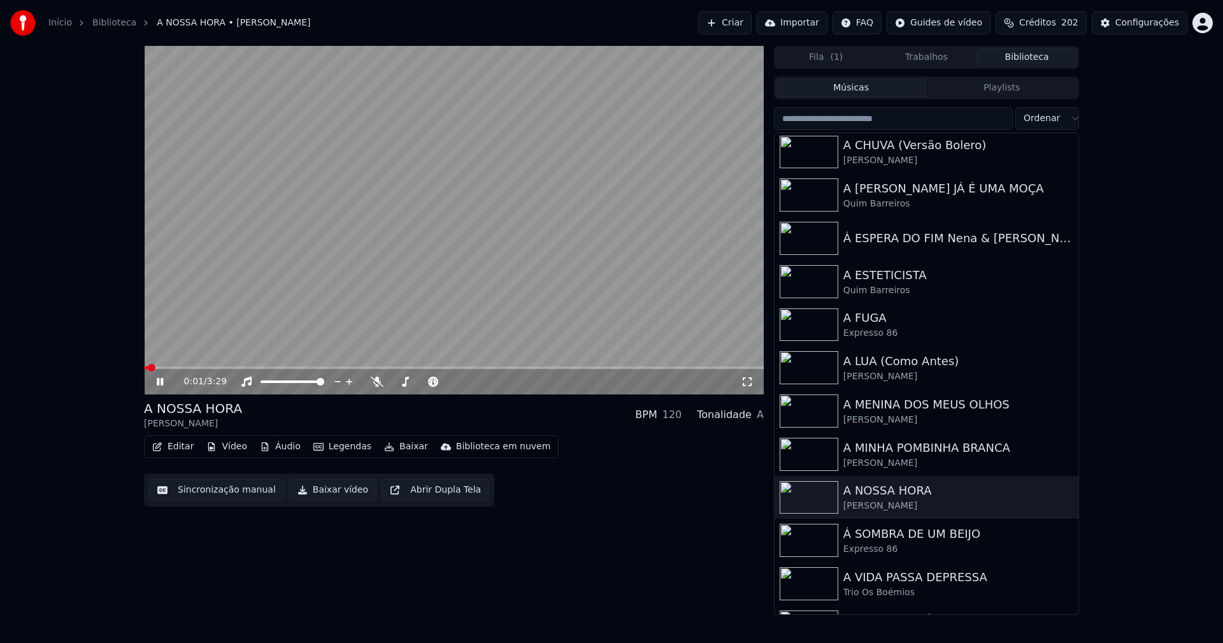
click at [157, 381] on icon at bounding box center [160, 382] width 6 height 8
click at [225, 446] on button "Vídeo" at bounding box center [226, 446] width 51 height 18
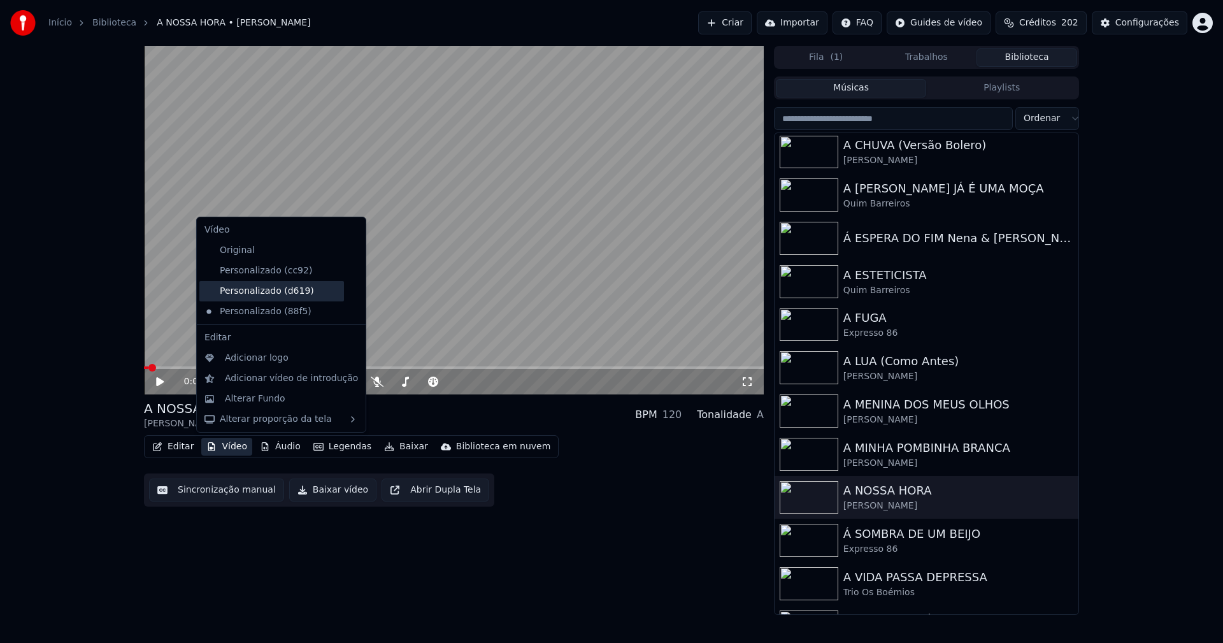
click at [274, 290] on div "Personalizado (d619)" at bounding box center [271, 291] width 145 height 20
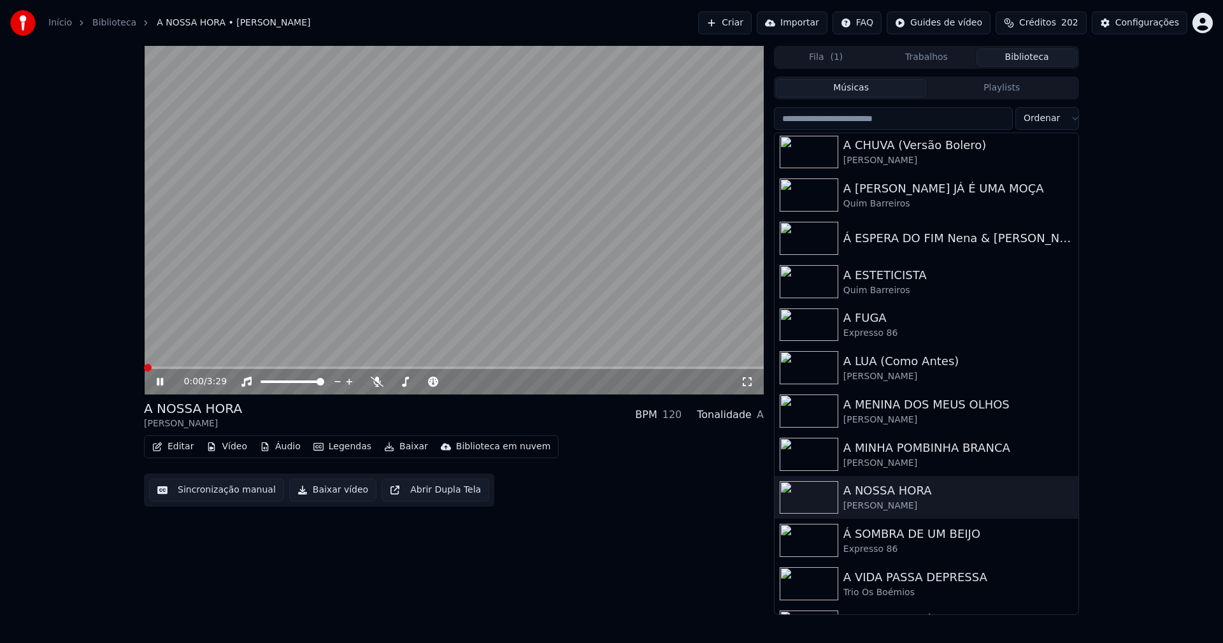
click at [233, 451] on button "Vídeo" at bounding box center [226, 446] width 51 height 18
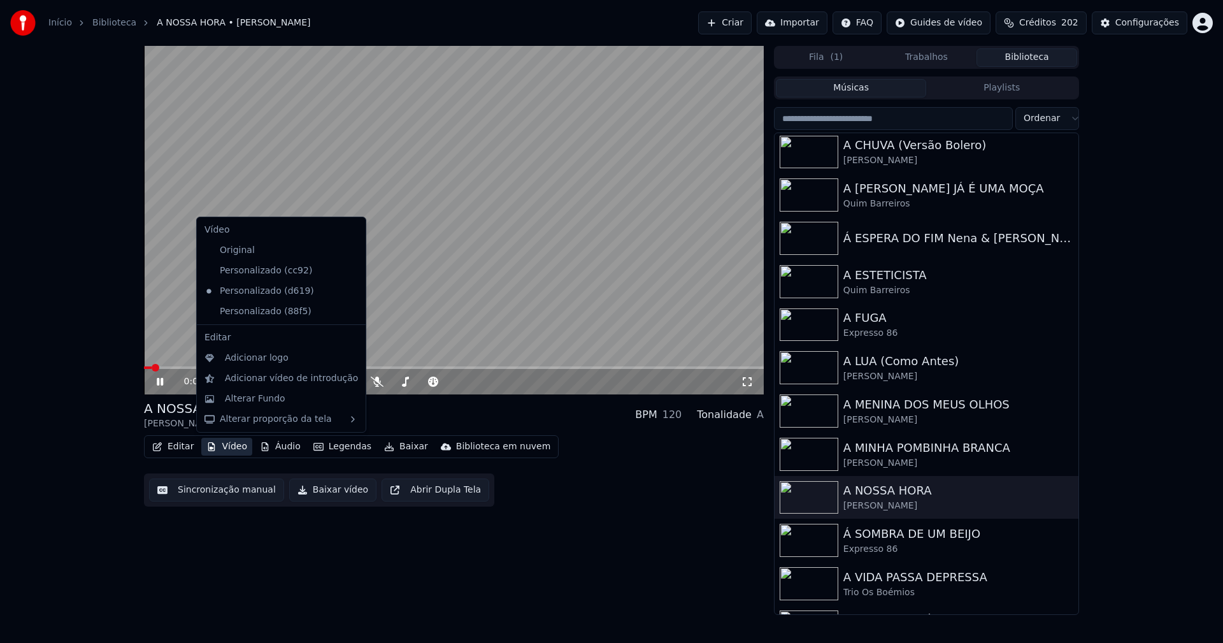
click at [349, 311] on icon at bounding box center [353, 311] width 9 height 10
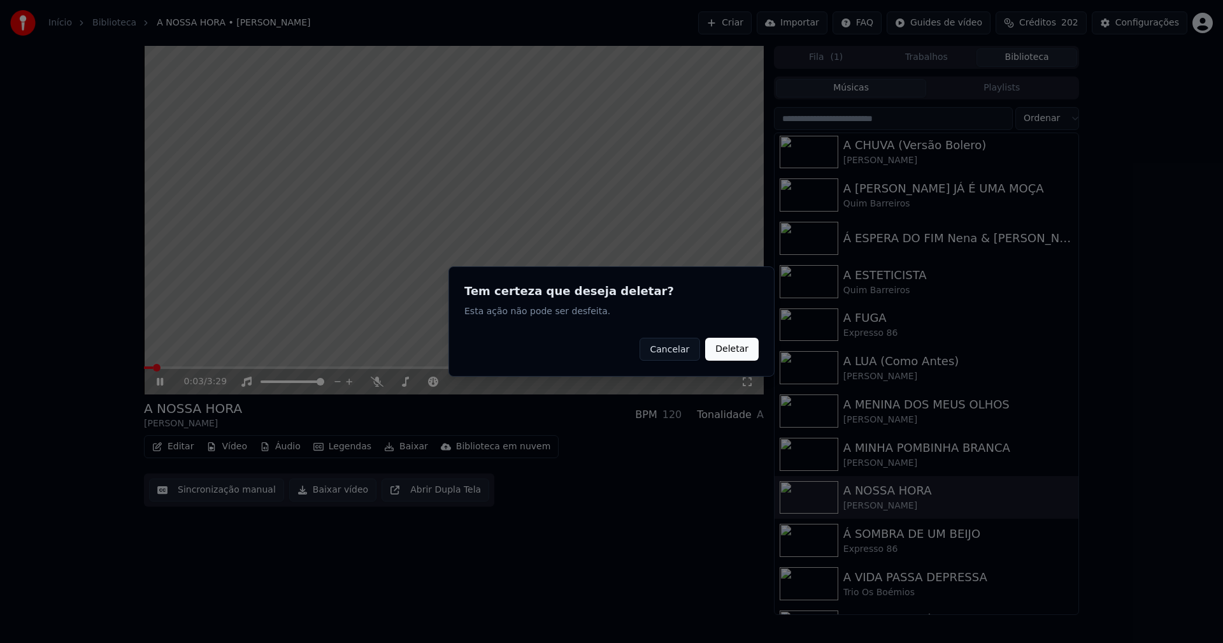
drag, startPoint x: 720, startPoint y: 352, endPoint x: 596, endPoint y: 355, distance: 124.2
click at [718, 352] on button "Deletar" at bounding box center [731, 349] width 53 height 23
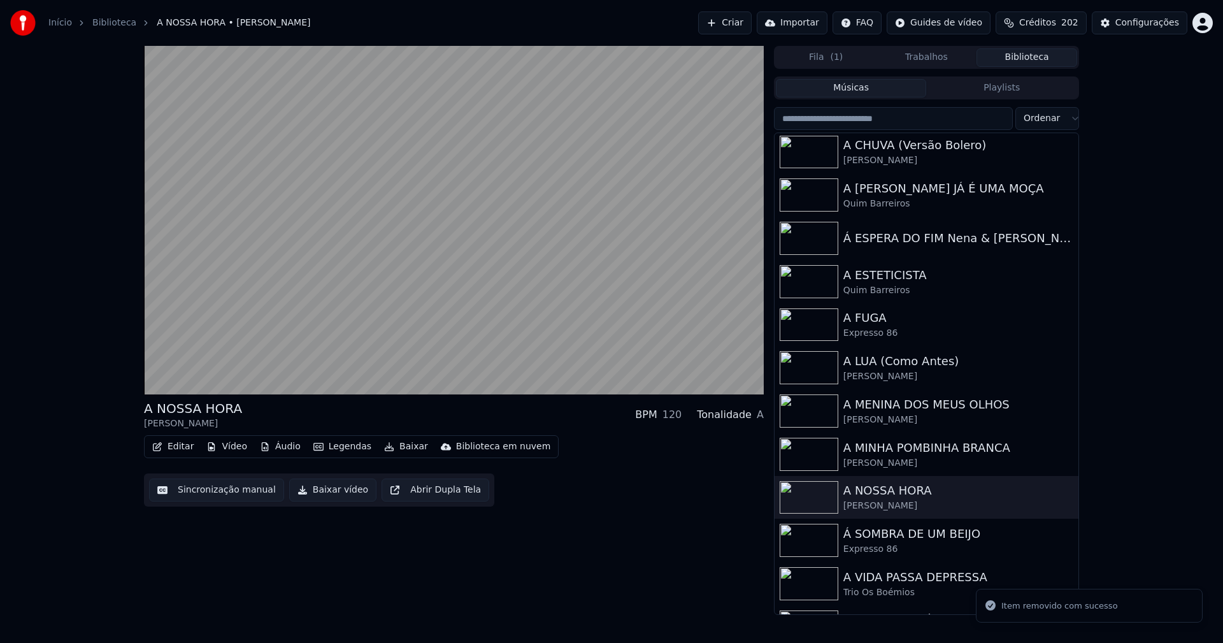
click at [232, 443] on button "Vídeo" at bounding box center [226, 446] width 51 height 18
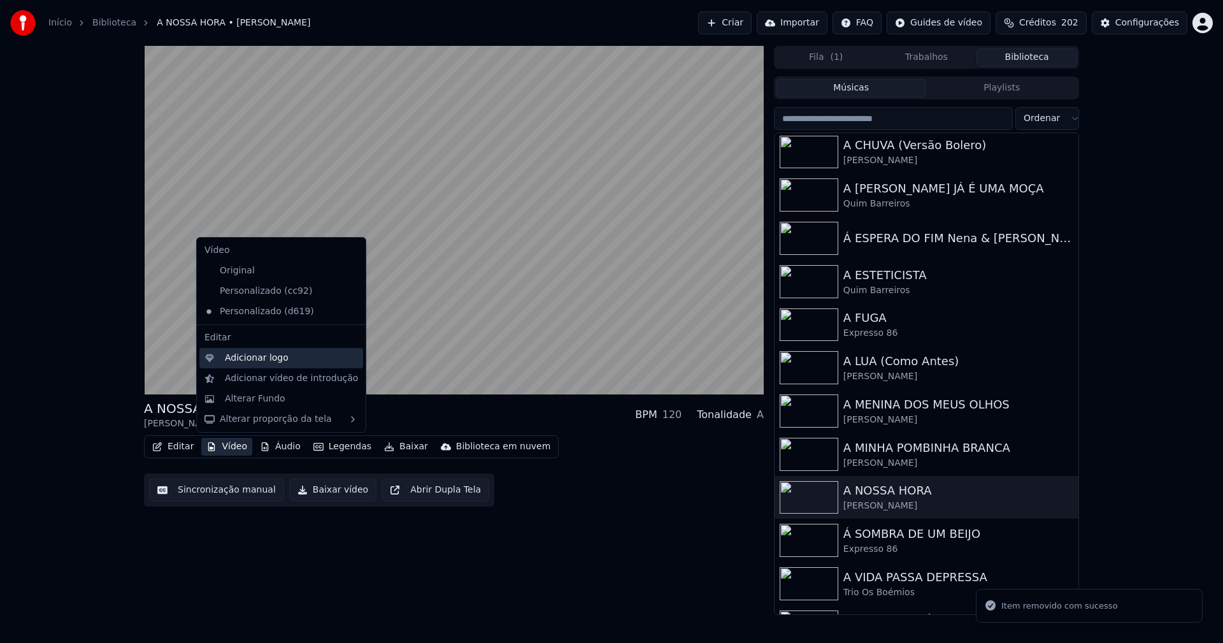
click at [255, 361] on div "Adicionar logo" at bounding box center [257, 358] width 64 height 13
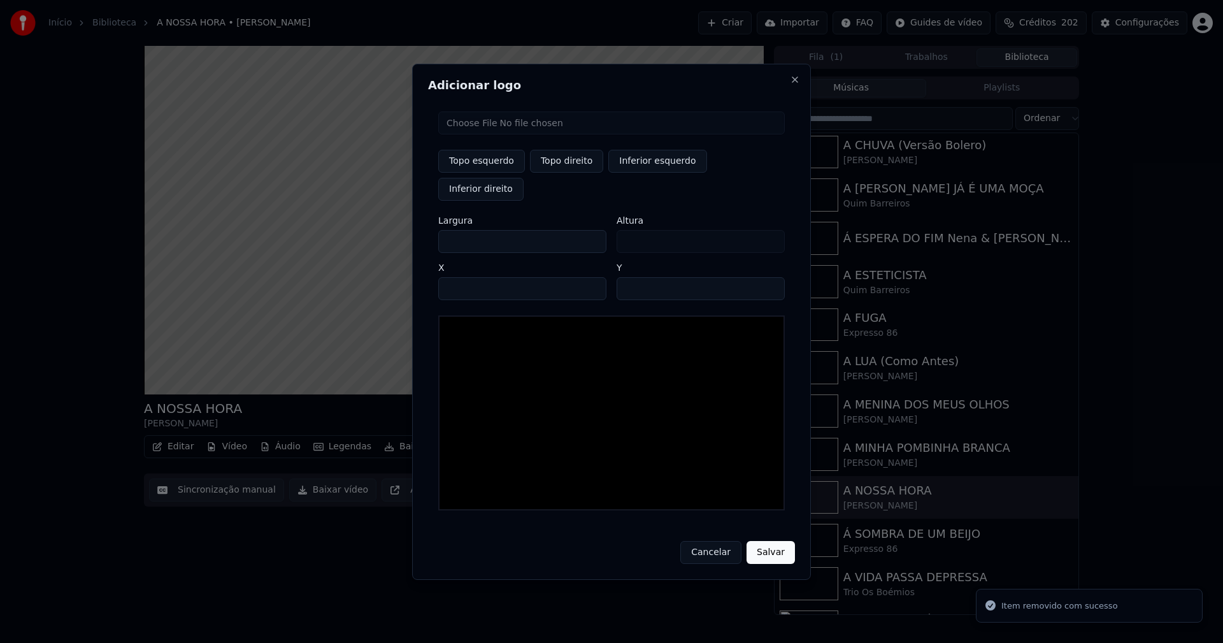
click at [468, 134] on input "file" at bounding box center [611, 122] width 346 height 23
type input "**********"
type input "***"
drag, startPoint x: 567, startPoint y: 173, endPoint x: 506, endPoint y: 197, distance: 64.9
click at [564, 173] on button "Topo direito" at bounding box center [566, 161] width 73 height 23
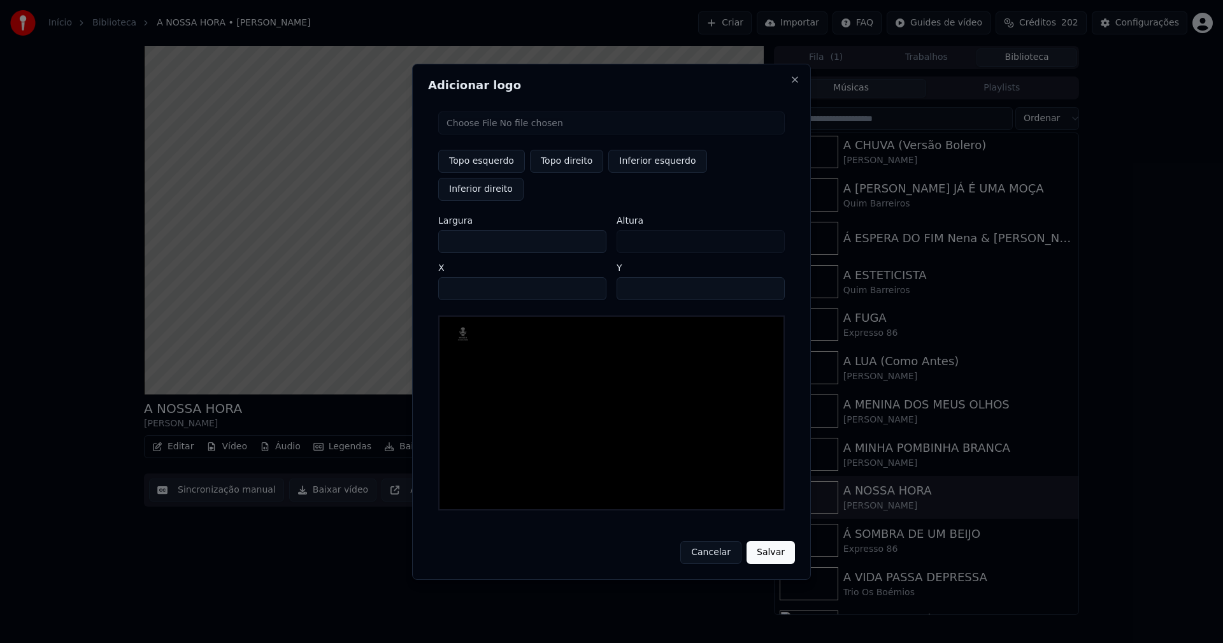
type input "****"
drag, startPoint x: 459, startPoint y: 227, endPoint x: 388, endPoint y: 229, distance: 70.1
click at [388, 229] on body "Início Biblioteca A NOSSA HORA • [PERSON_NAME] Criar Importar FAQ Guides de víd…" at bounding box center [611, 321] width 1223 height 643
type input "**"
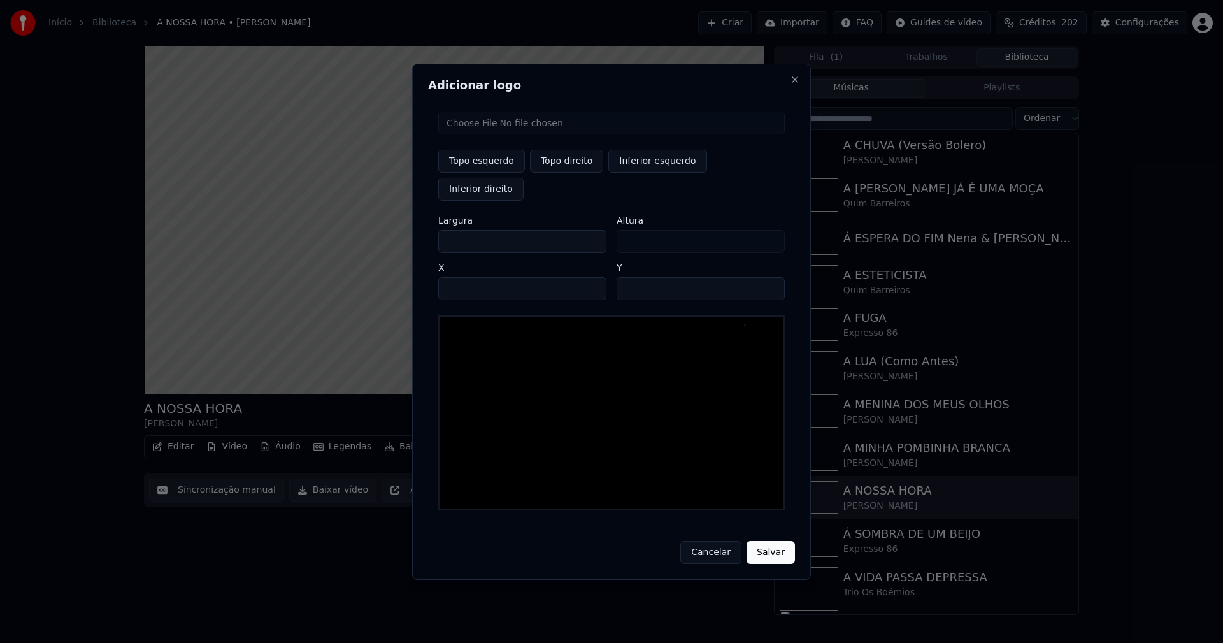
type input "***"
click at [474, 277] on input "****" at bounding box center [522, 288] width 168 height 23
type input "****"
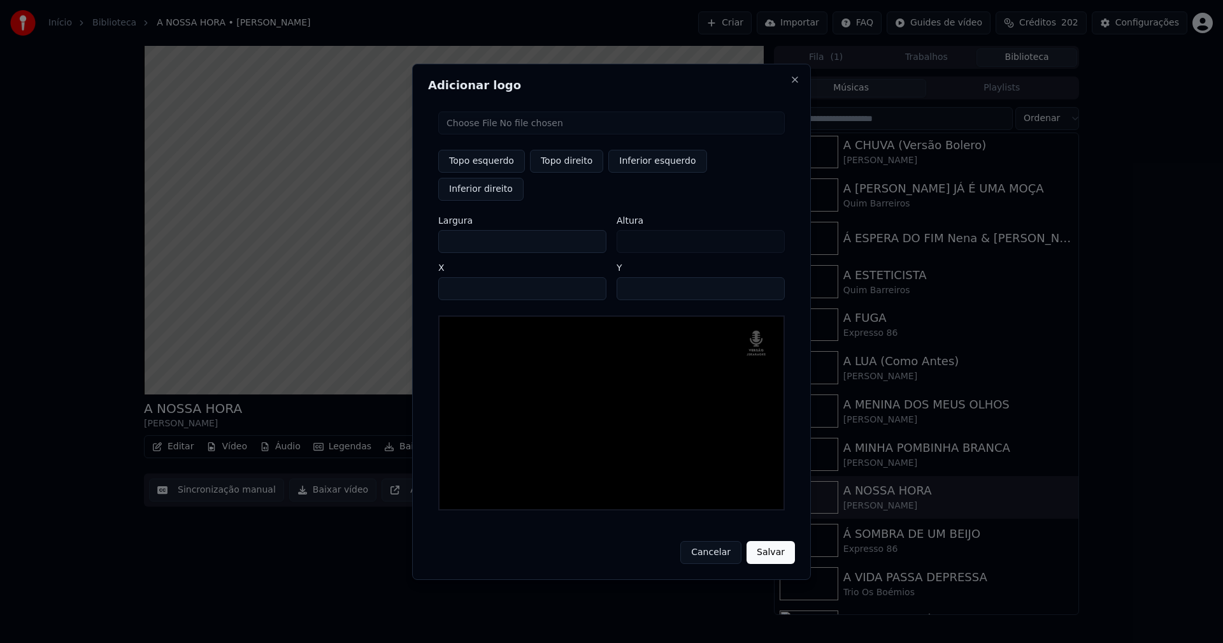
click at [766, 277] on input "**" at bounding box center [700, 288] width 168 height 23
type input "**"
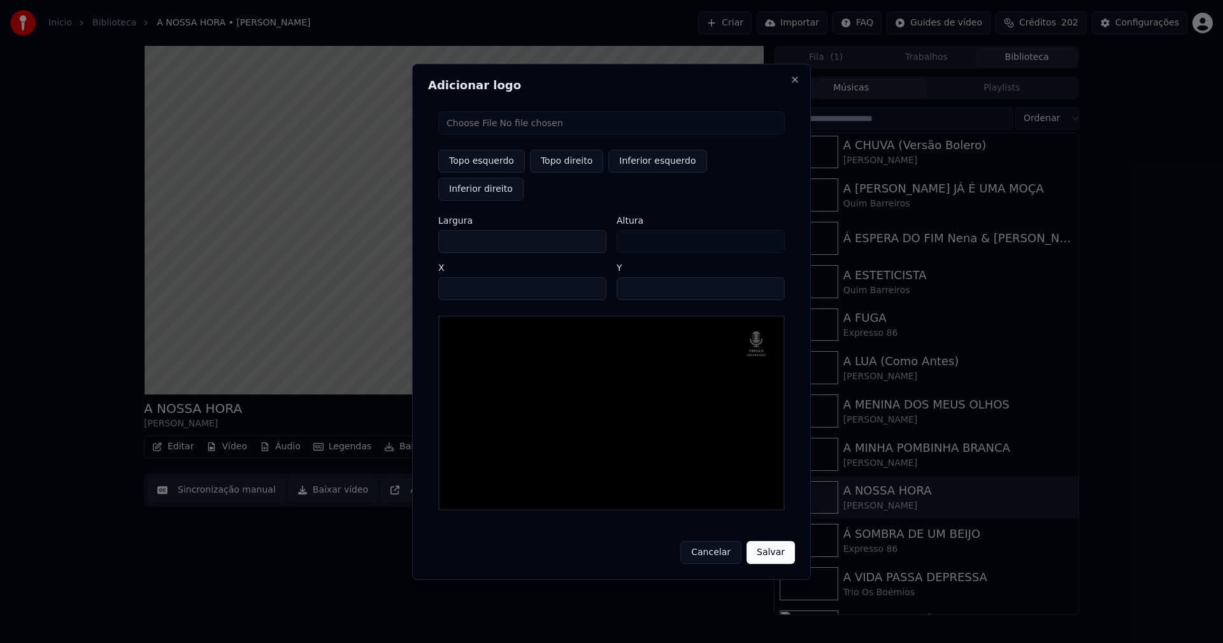
click at [766, 277] on input "**" at bounding box center [700, 288] width 168 height 23
click at [774, 544] on button "Salvar" at bounding box center [770, 552] width 48 height 23
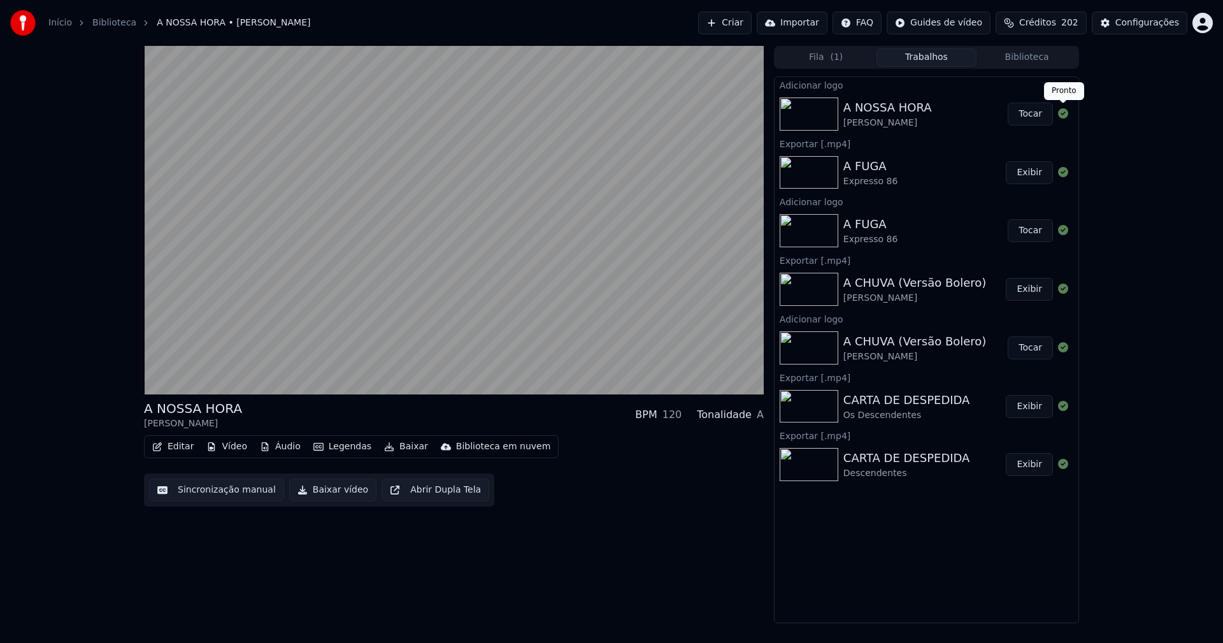
drag, startPoint x: 1028, startPoint y: 117, endPoint x: 1045, endPoint y: 123, distance: 17.7
click at [1028, 117] on button "Tocar" at bounding box center [1029, 114] width 45 height 23
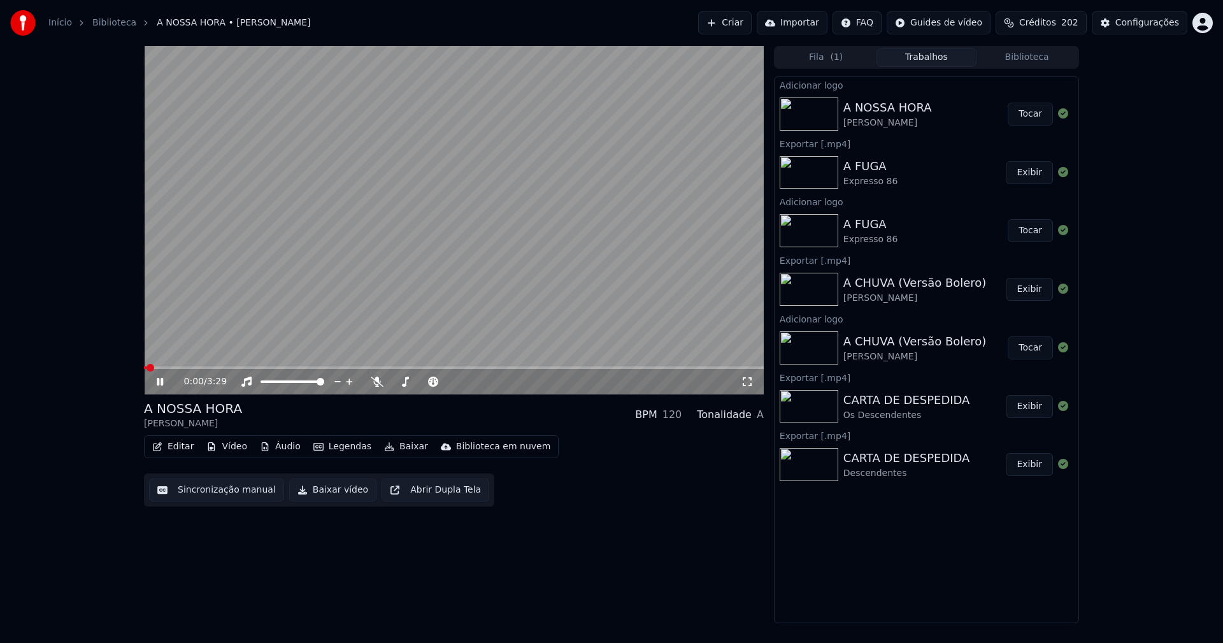
click at [182, 450] on button "Editar" at bounding box center [173, 446] width 52 height 18
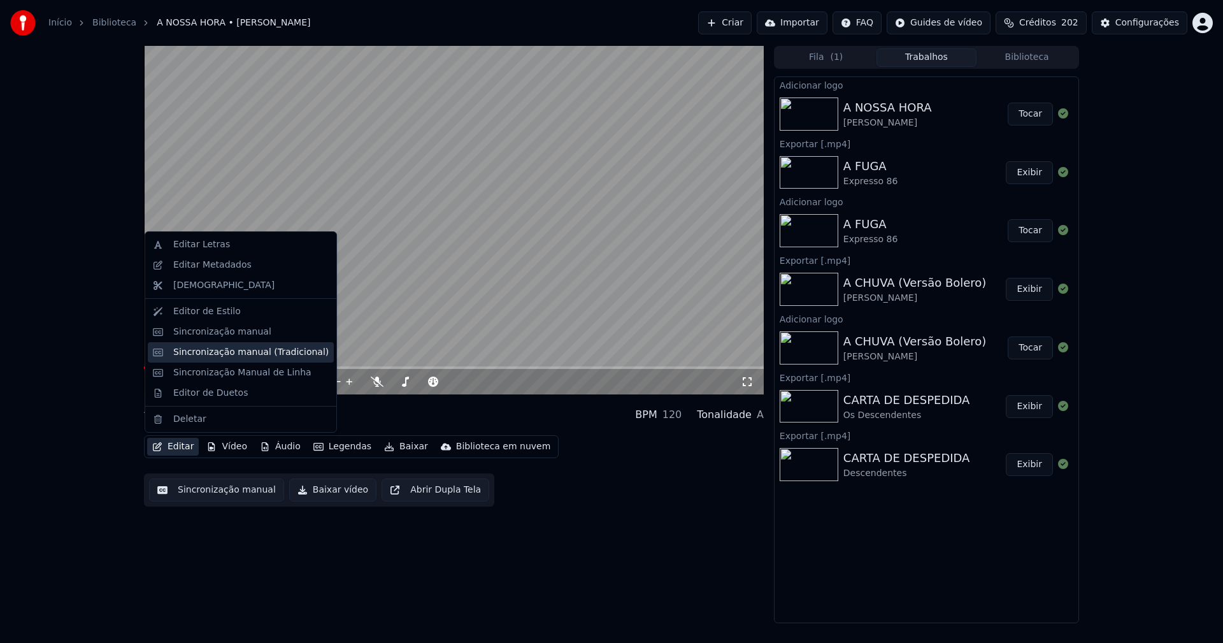
click at [220, 359] on div "Sincronização manual (Tradicional)" at bounding box center [241, 352] width 186 height 20
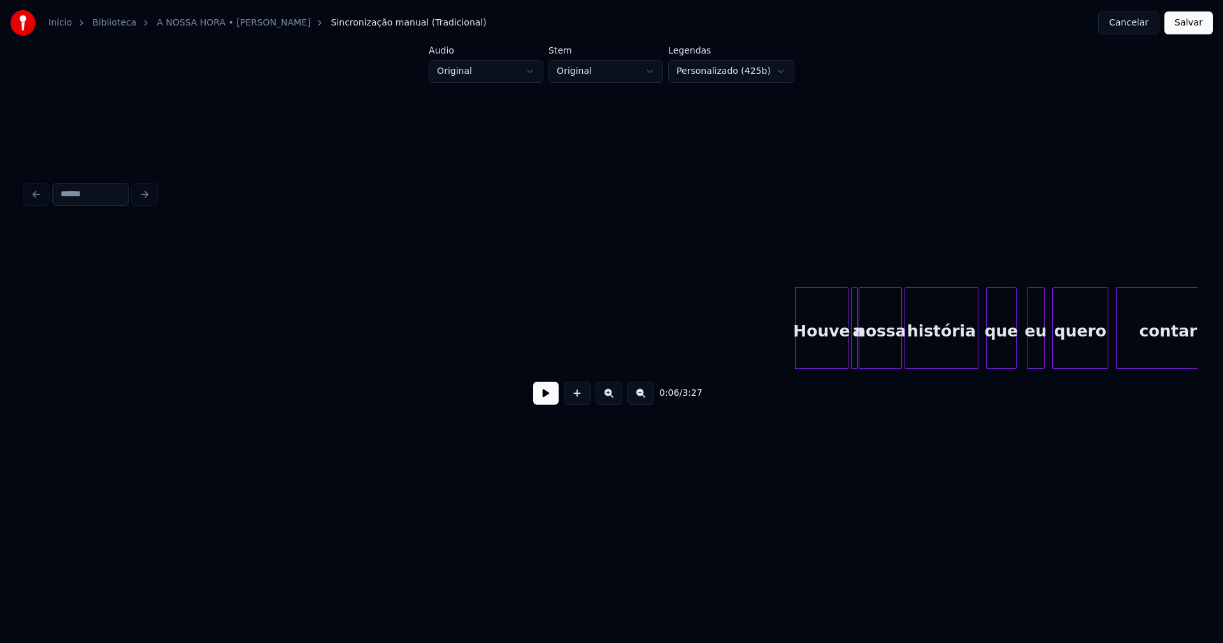
click at [541, 404] on button at bounding box center [545, 392] width 25 height 23
click at [820, 350] on div "Houve" at bounding box center [819, 331] width 52 height 87
click at [848, 348] on div at bounding box center [850, 328] width 4 height 80
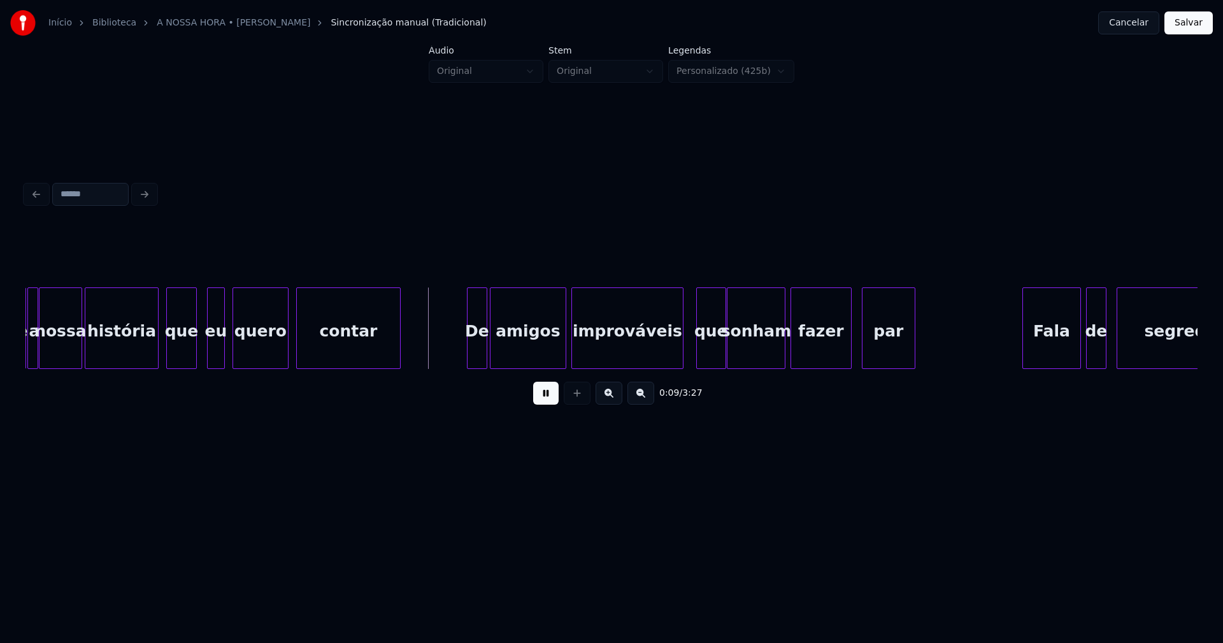
scroll to position [0, 805]
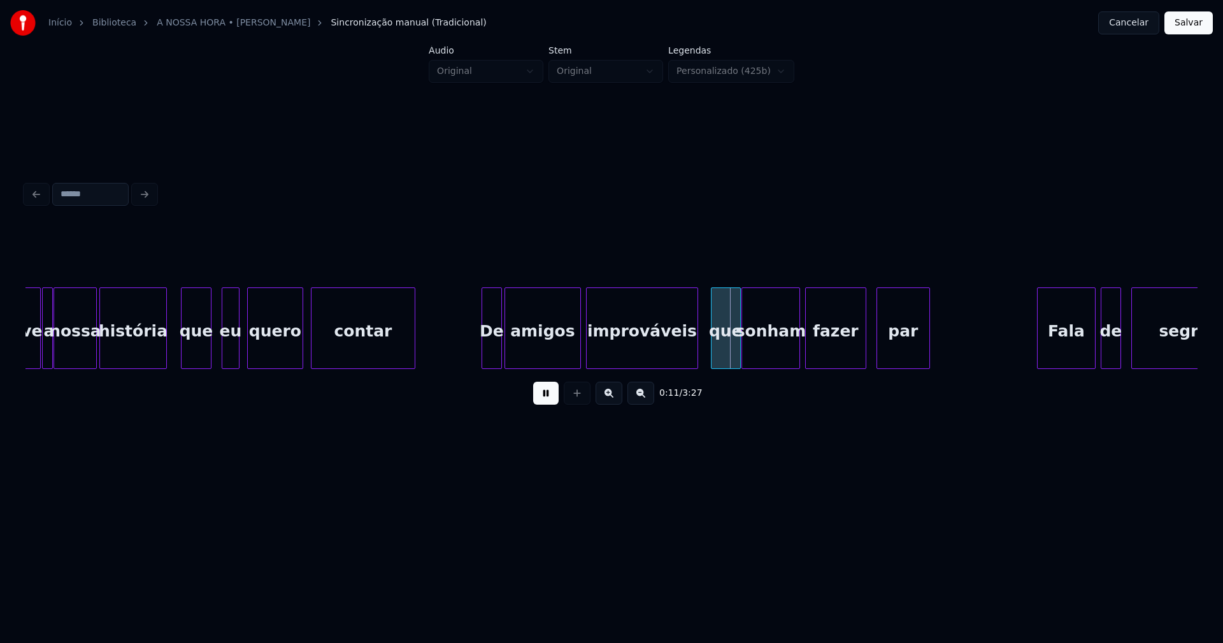
click at [166, 350] on div at bounding box center [164, 328] width 4 height 80
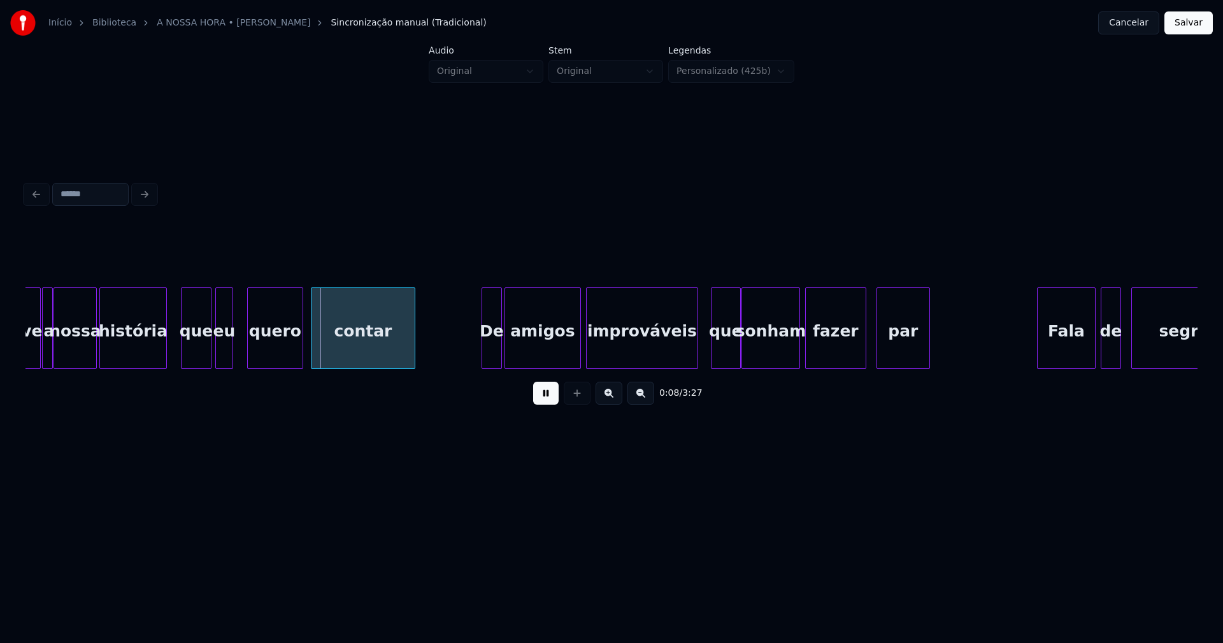
click at [222, 359] on div "eu" at bounding box center [224, 331] width 17 height 87
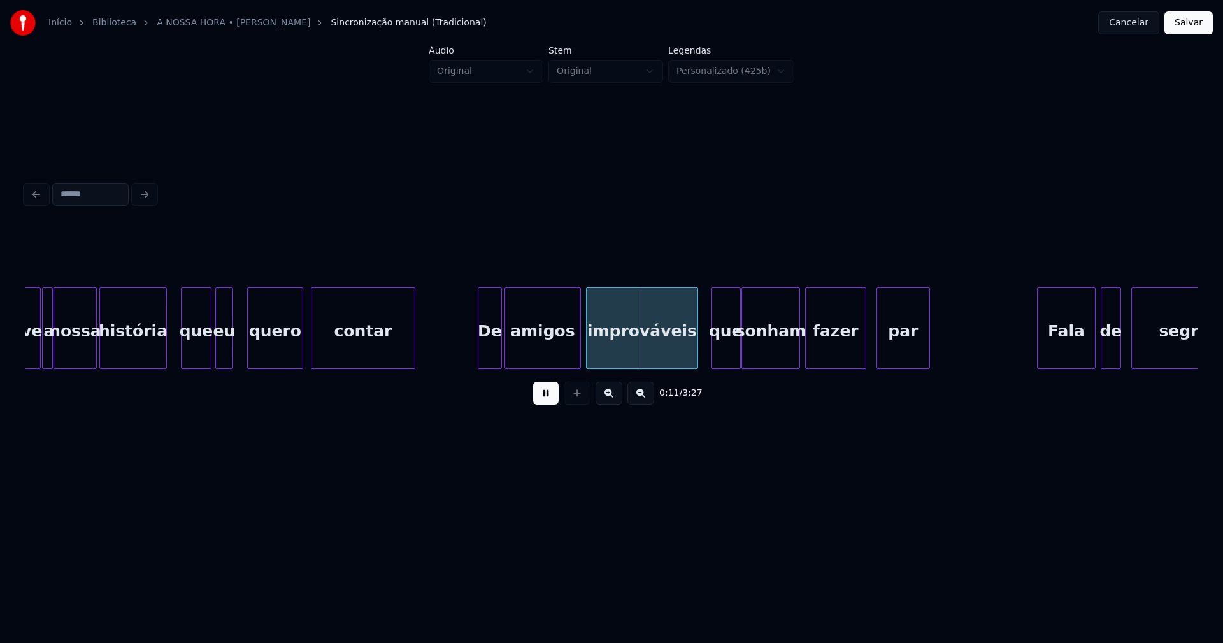
click at [478, 353] on div at bounding box center [480, 328] width 4 height 80
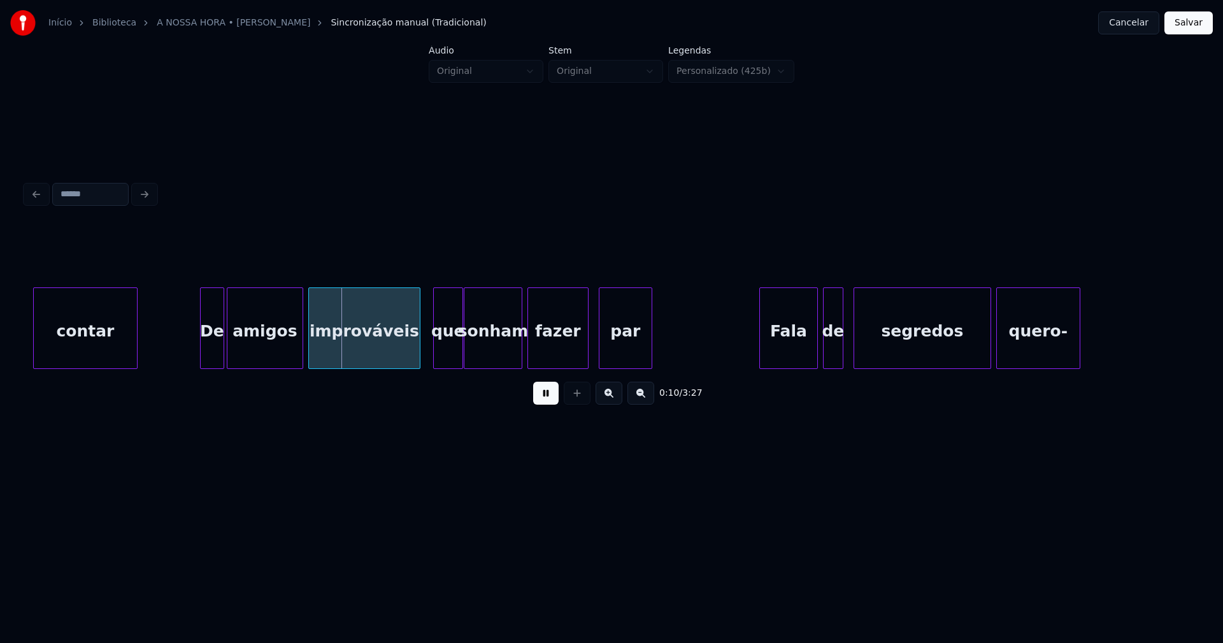
scroll to position [0, 1097]
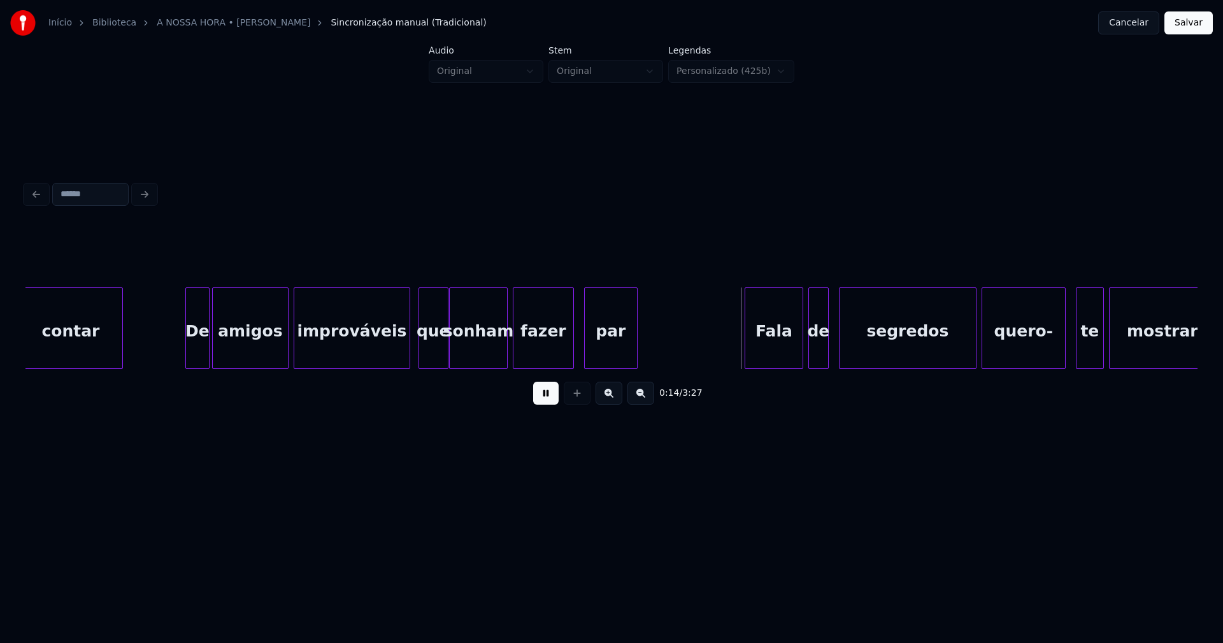
click at [407, 349] on div at bounding box center [408, 328] width 4 height 80
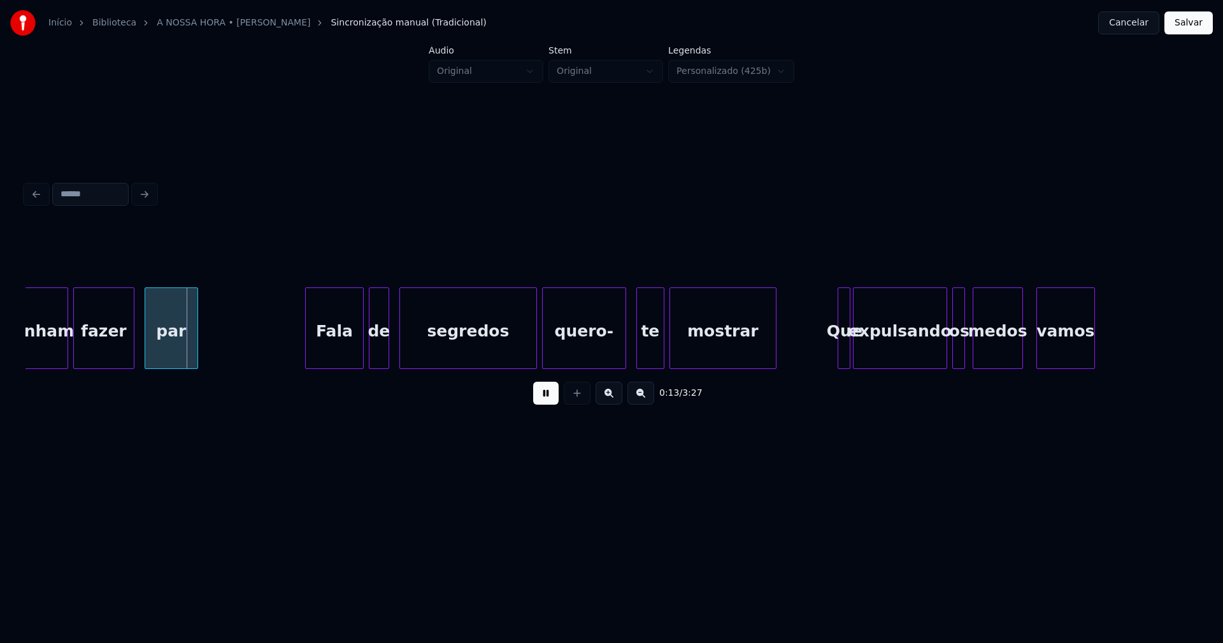
scroll to position [0, 1609]
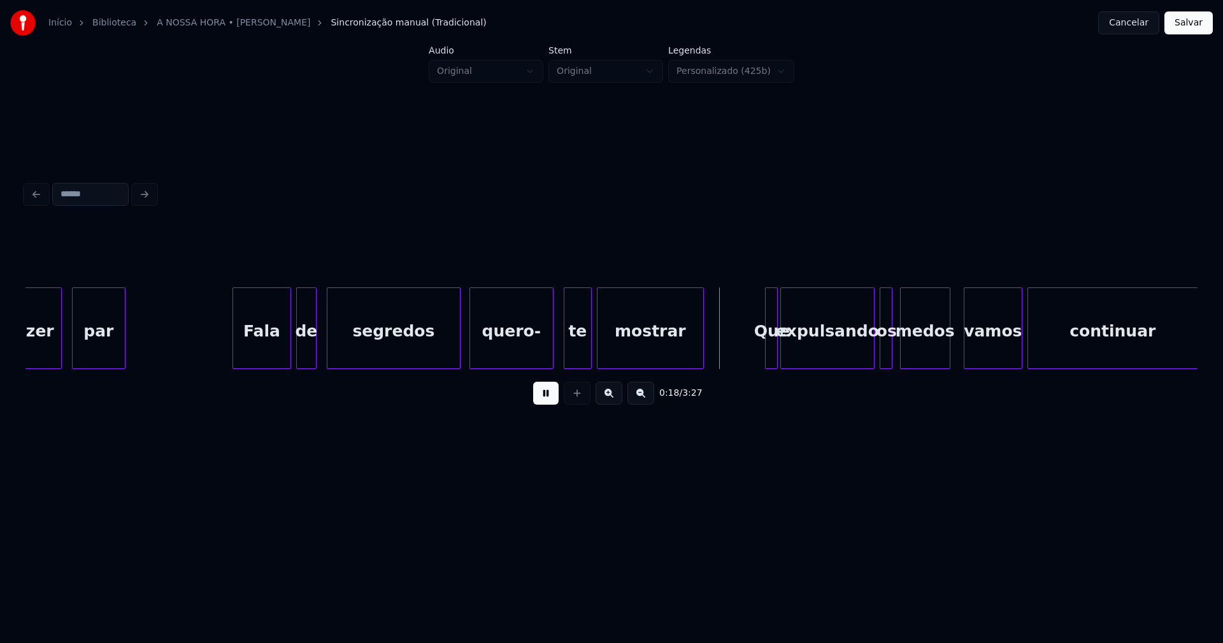
click at [457, 353] on div at bounding box center [458, 328] width 4 height 80
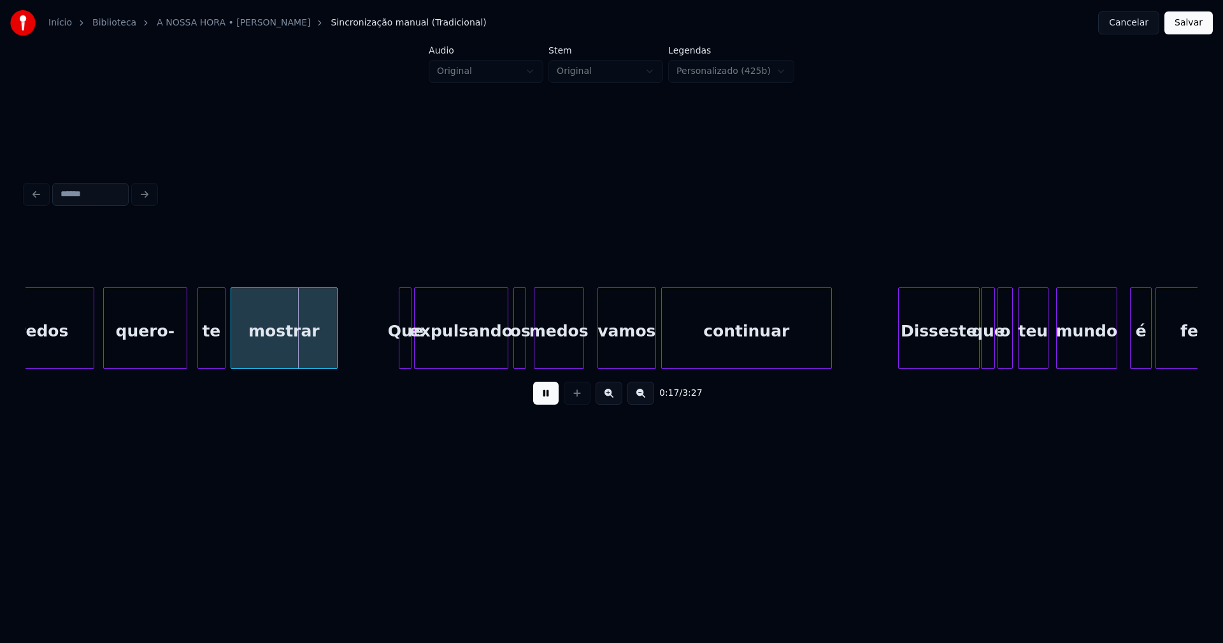
scroll to position [0, 2019]
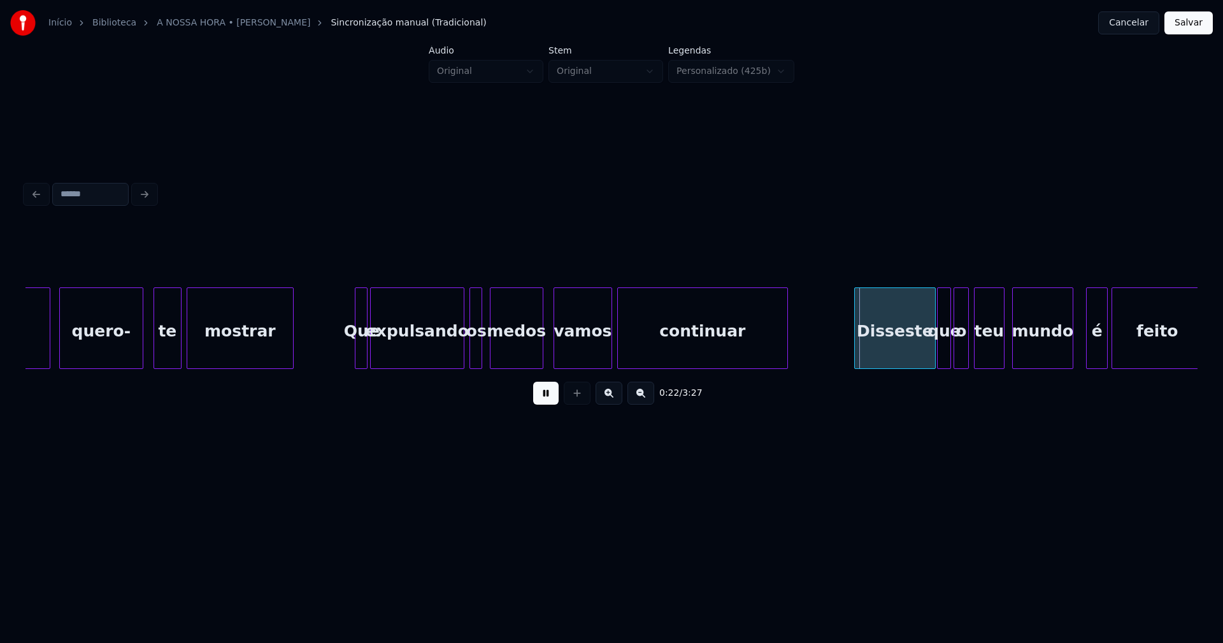
click at [542, 341] on div at bounding box center [541, 328] width 4 height 80
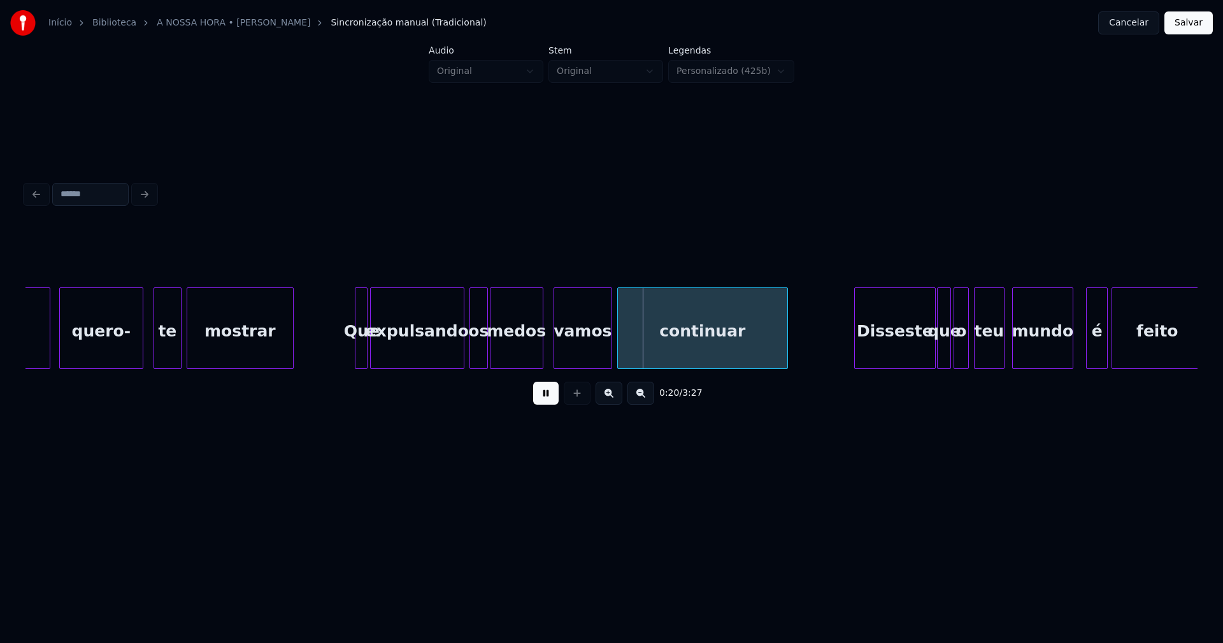
click at [485, 345] on div at bounding box center [485, 328] width 4 height 80
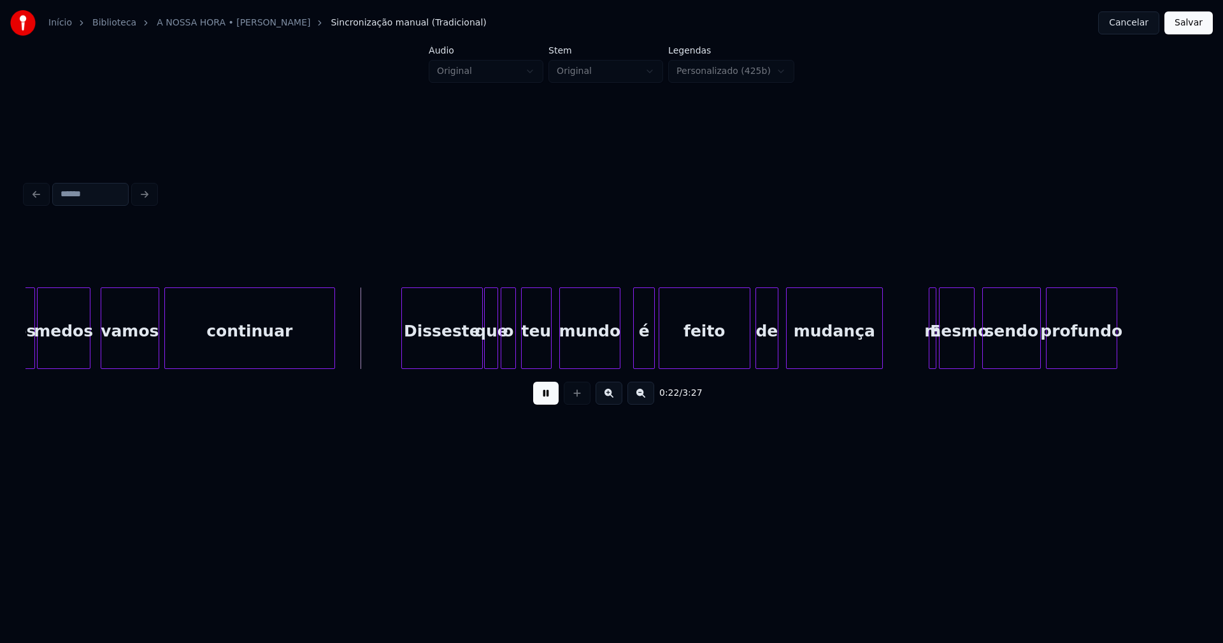
scroll to position [0, 2590]
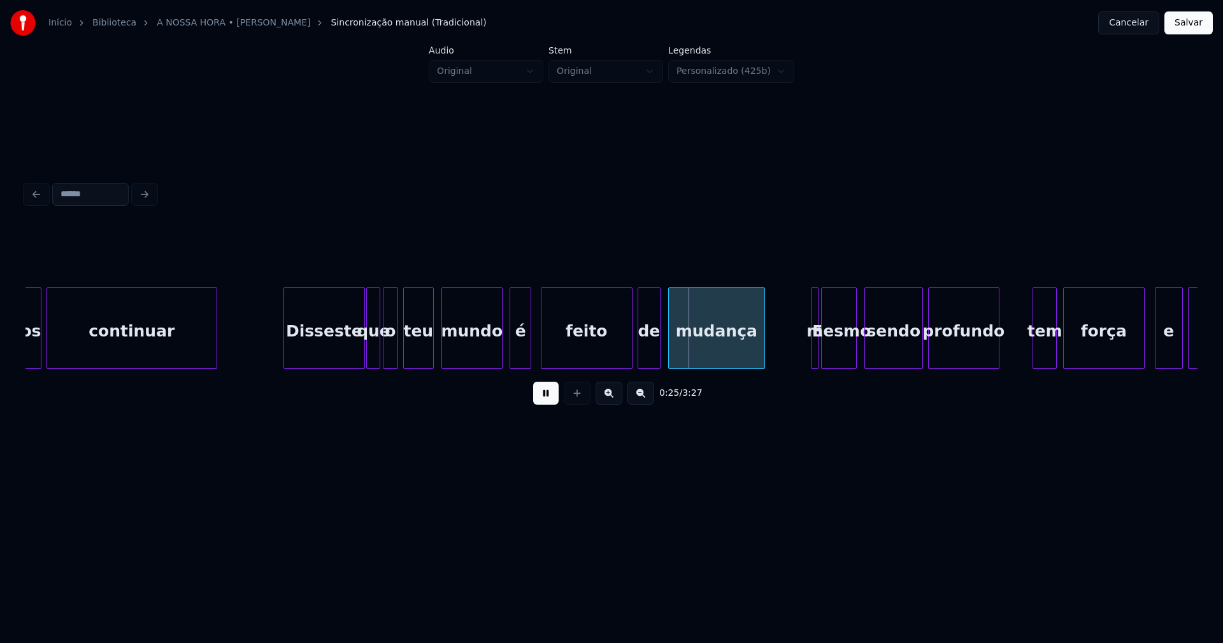
click at [518, 356] on div "é" at bounding box center [520, 331] width 21 height 87
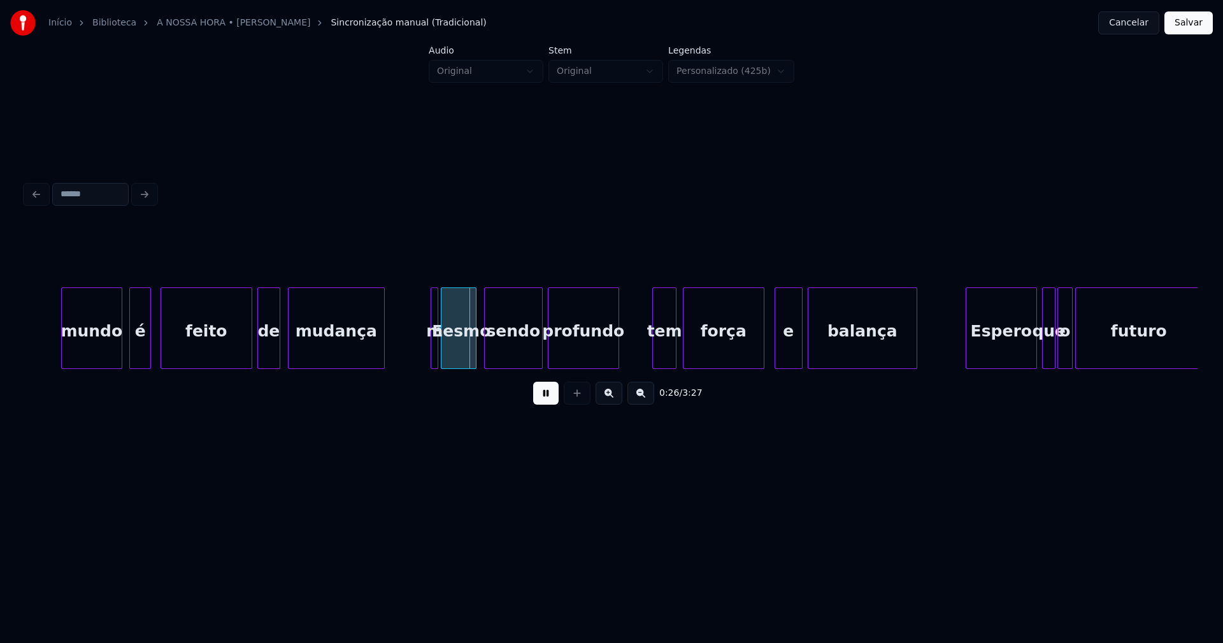
scroll to position [0, 3087]
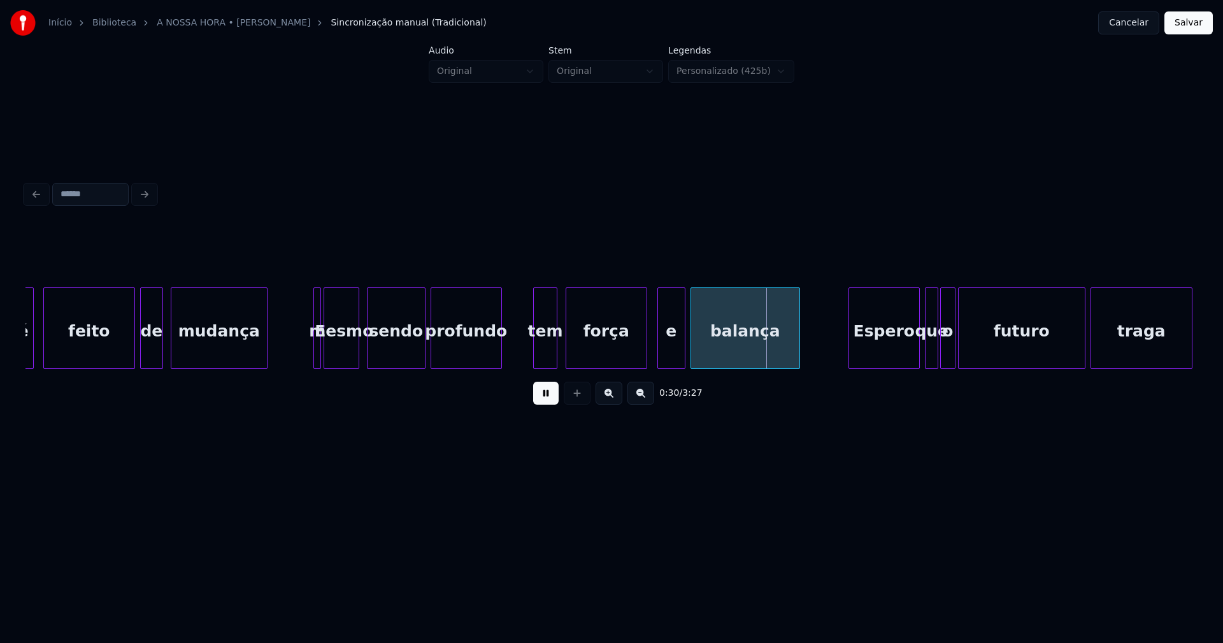
click at [542, 355] on div "tem" at bounding box center [546, 331] width 24 height 87
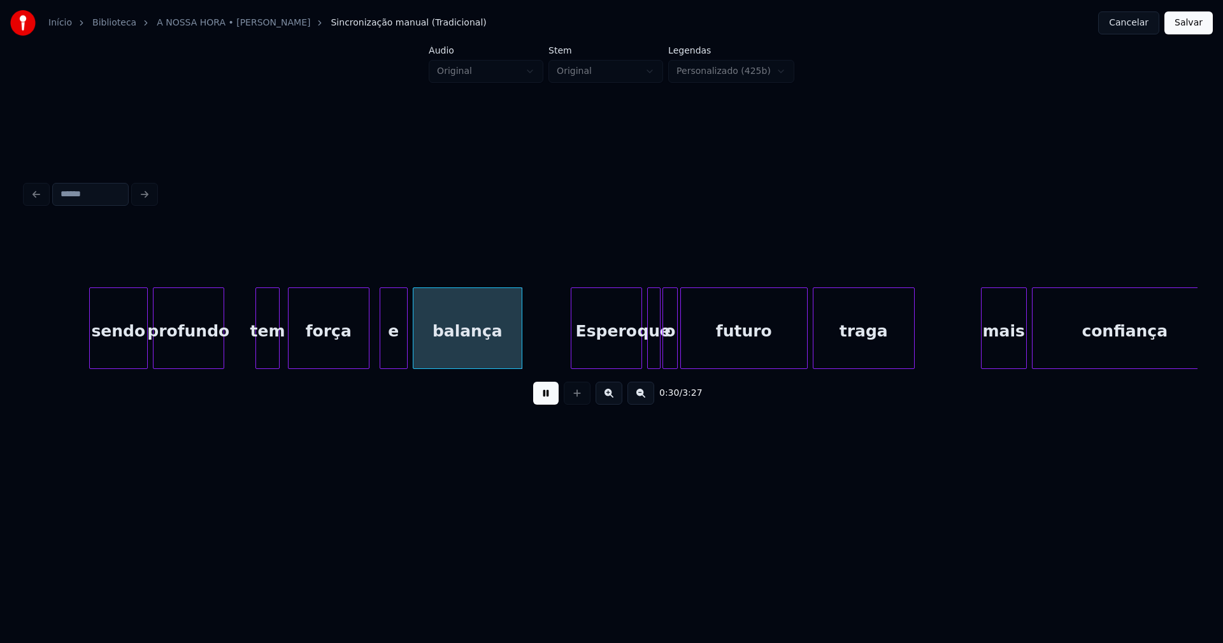
scroll to position [0, 3511]
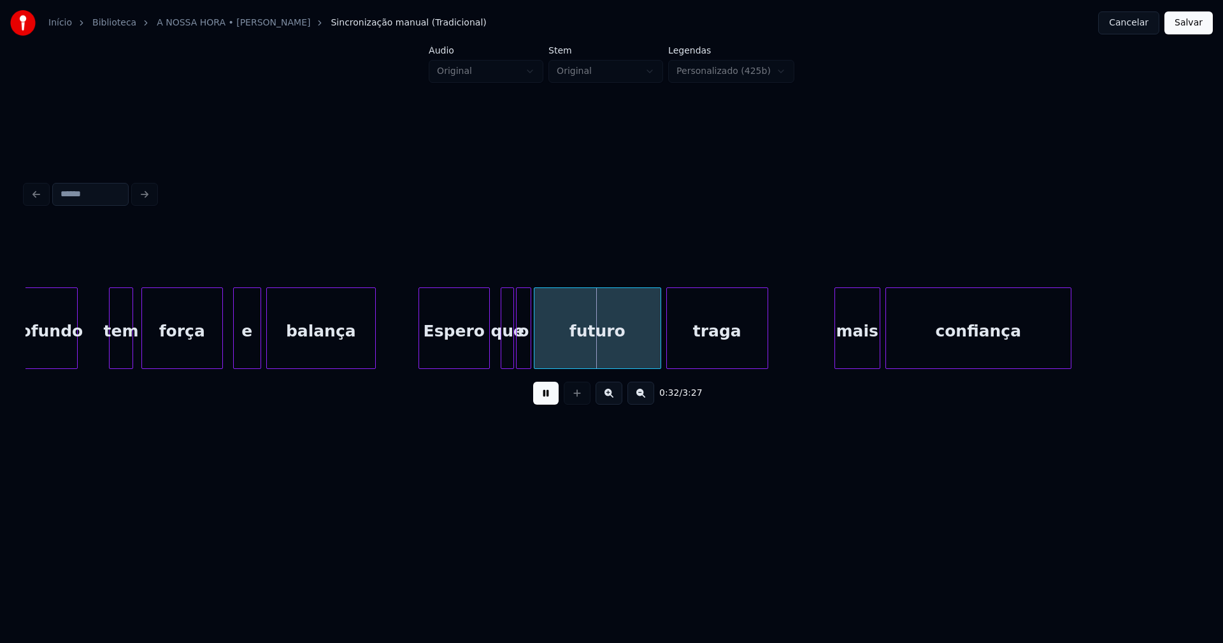
click at [455, 355] on div "Espero" at bounding box center [454, 331] width 70 height 87
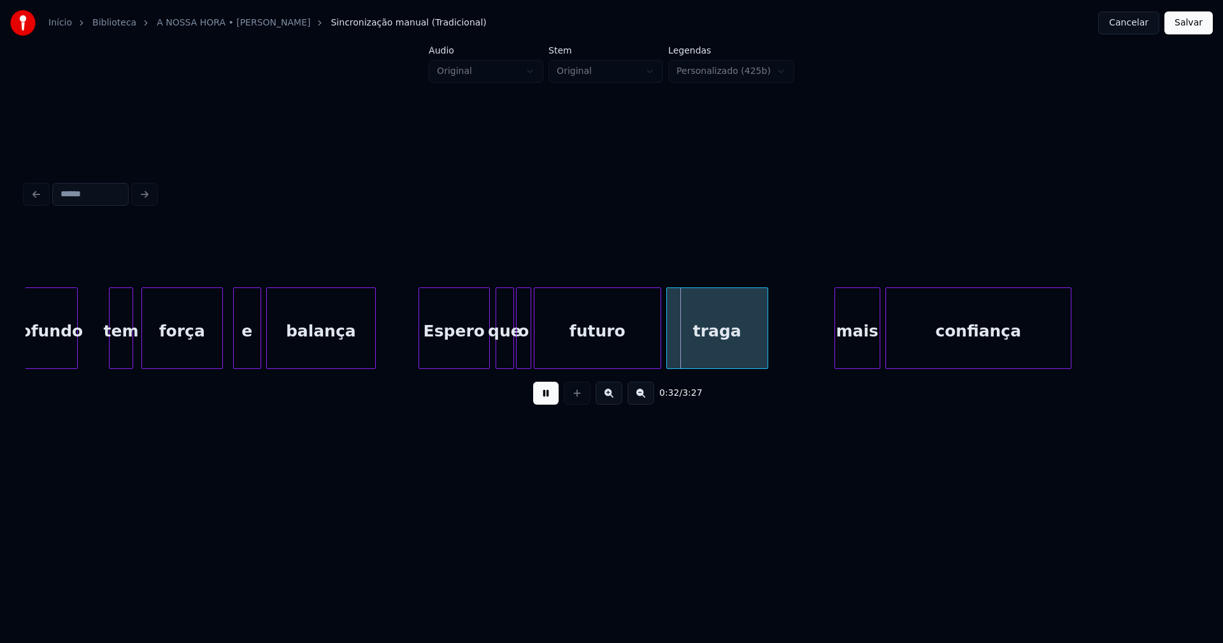
click at [498, 362] on div at bounding box center [498, 328] width 4 height 80
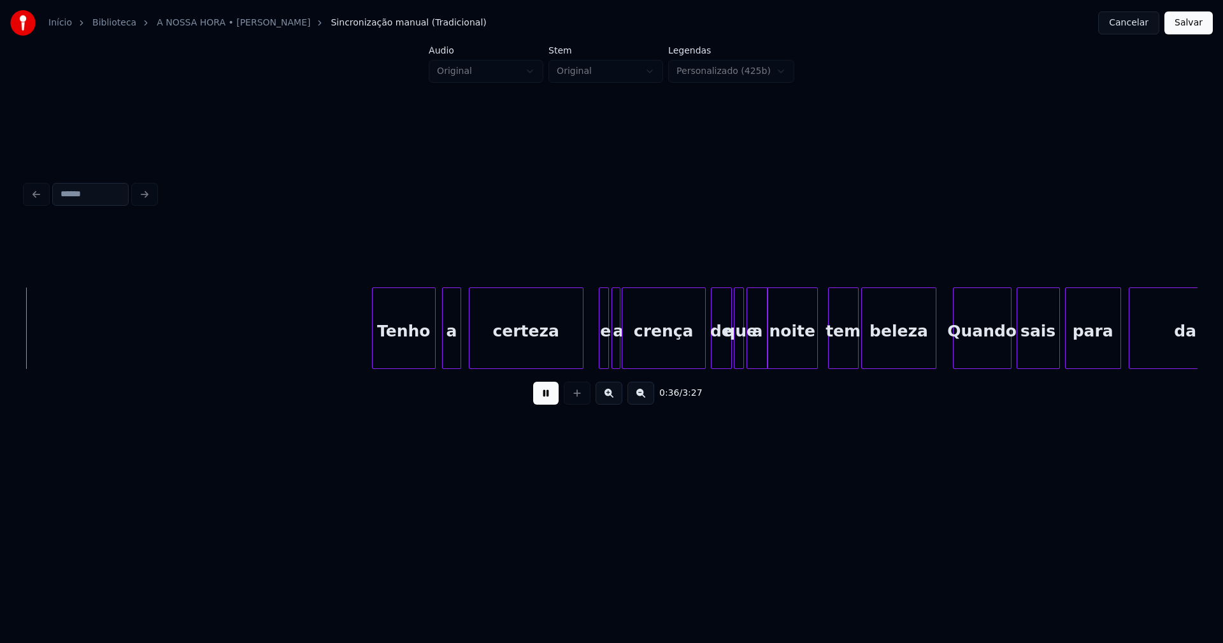
scroll to position [0, 4647]
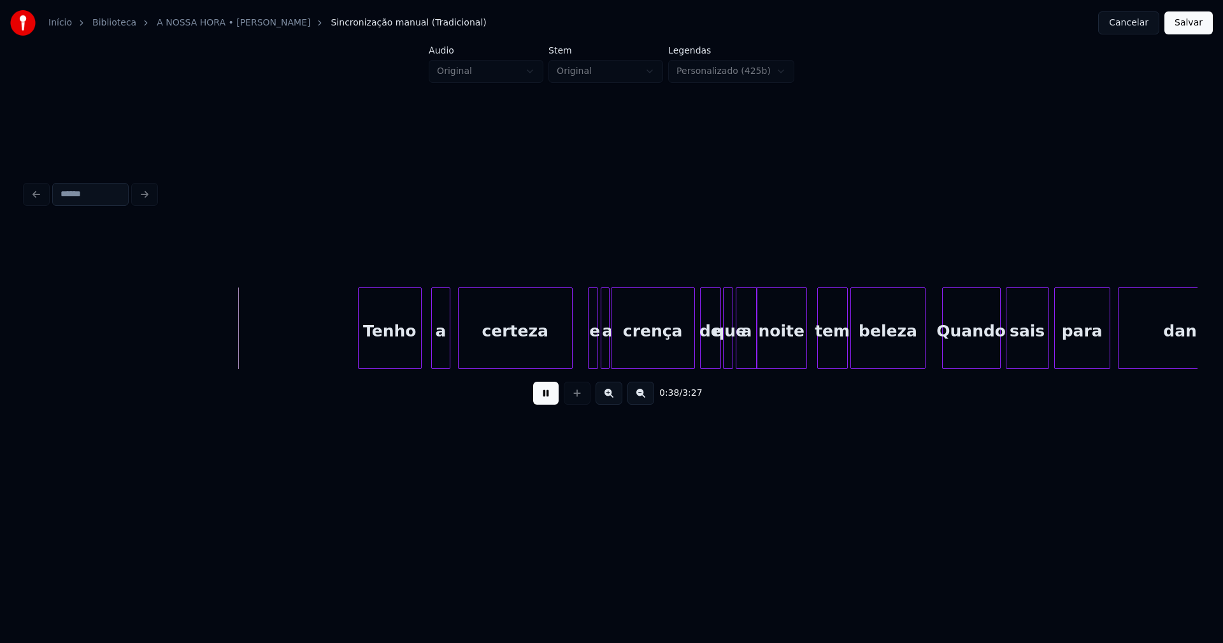
click at [397, 357] on div "Tenho" at bounding box center [390, 331] width 62 height 87
click at [581, 348] on div at bounding box center [583, 328] width 4 height 80
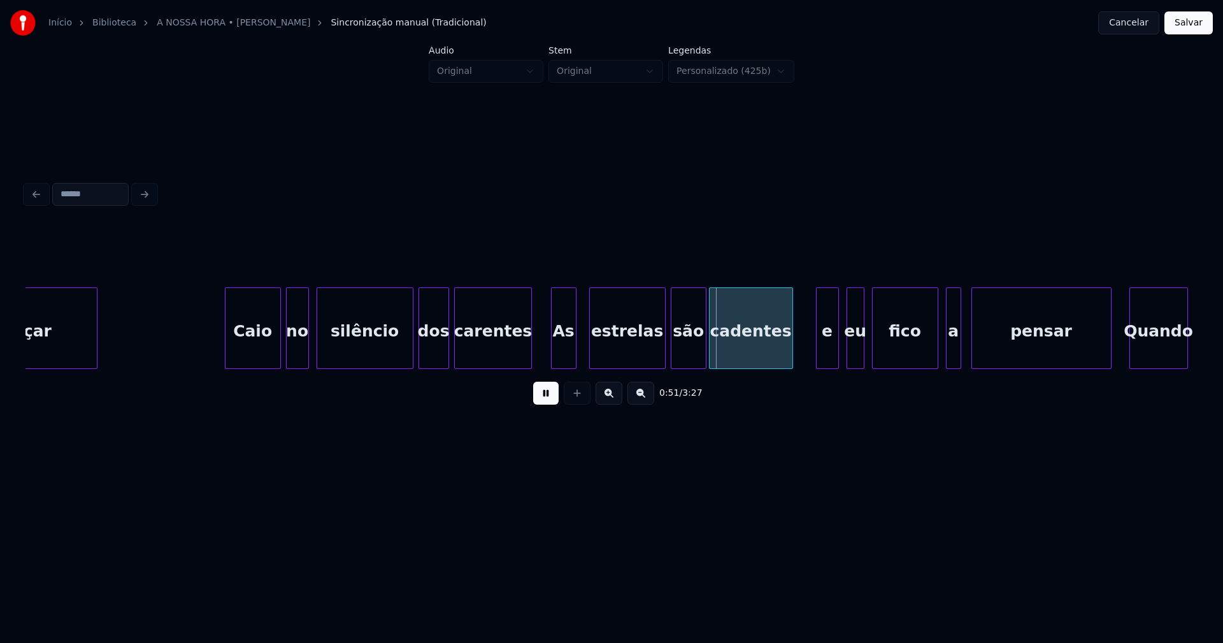
click at [553, 353] on div at bounding box center [553, 328] width 4 height 80
click at [615, 357] on div "estrelas" at bounding box center [622, 331] width 75 height 87
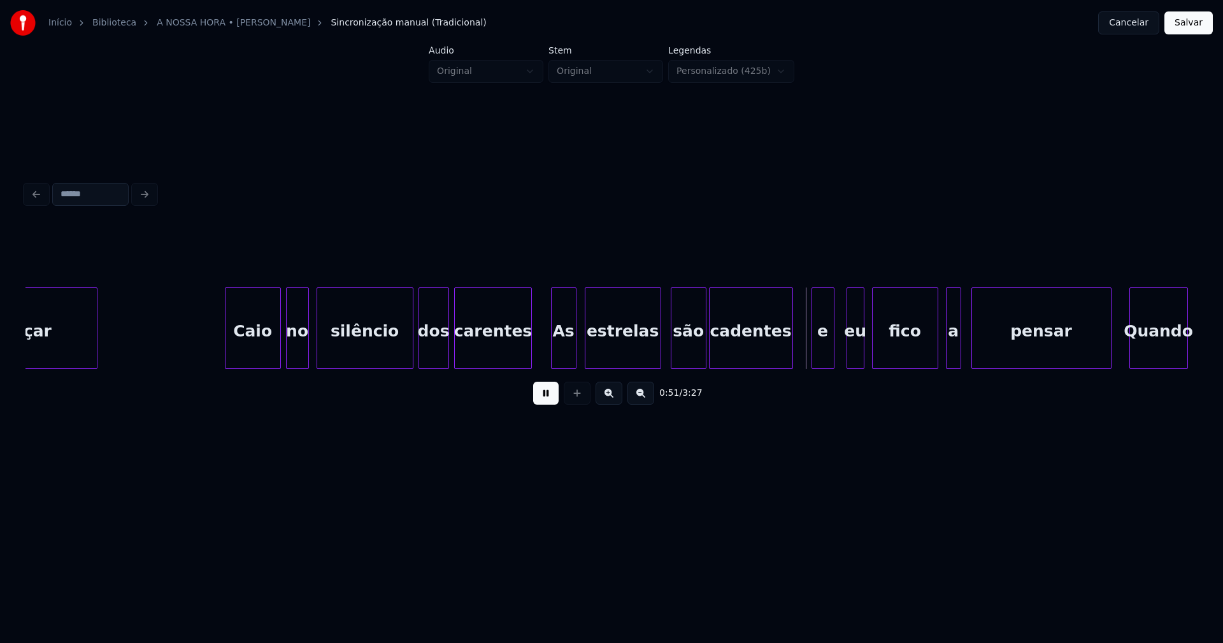
click at [824, 356] on div "e" at bounding box center [823, 331] width 22 height 87
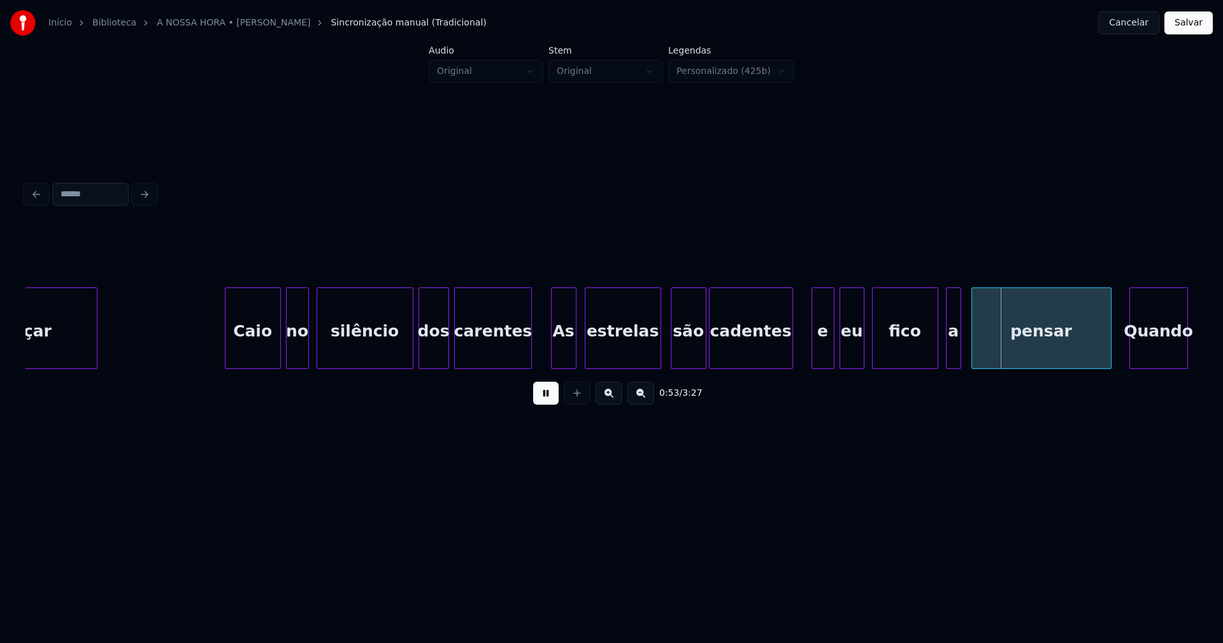
click at [841, 360] on div at bounding box center [842, 328] width 4 height 80
click at [930, 353] on div at bounding box center [929, 328] width 4 height 80
click at [936, 357] on div at bounding box center [937, 328] width 4 height 80
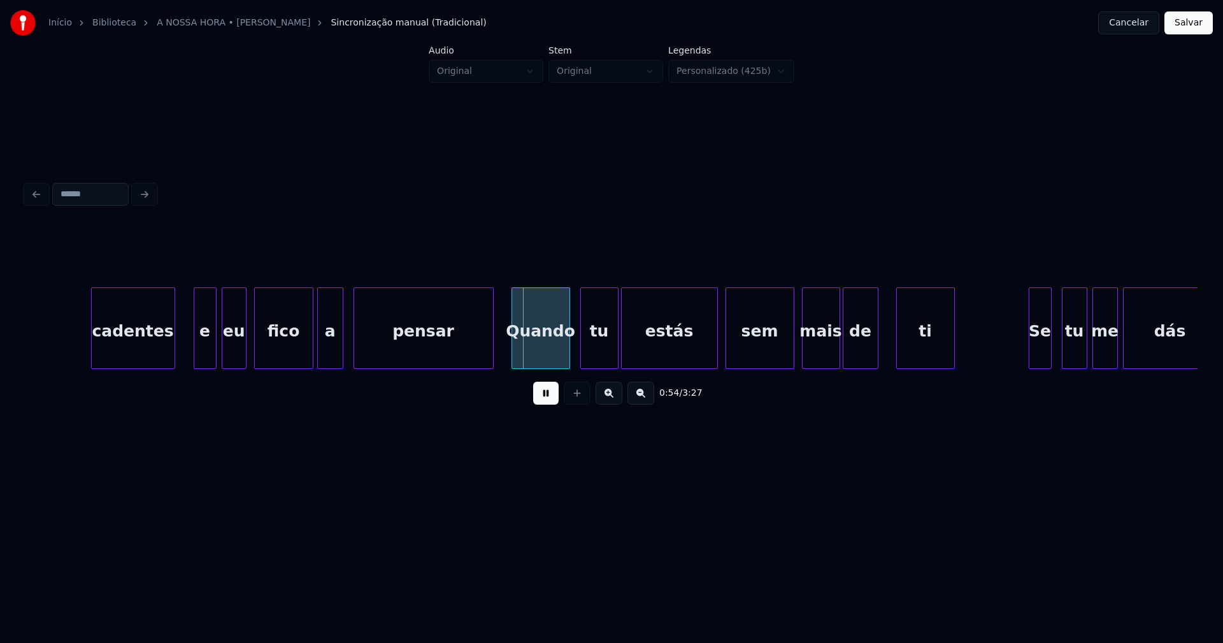
scroll to position [0, 6554]
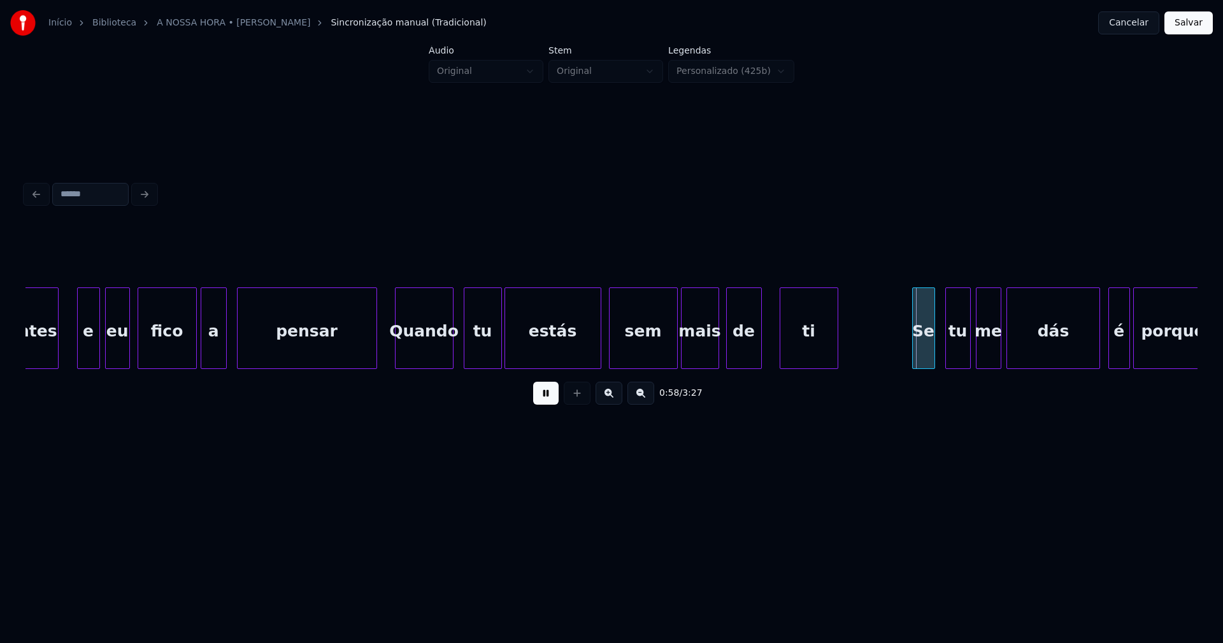
click at [703, 350] on div "mais" at bounding box center [699, 331] width 37 height 87
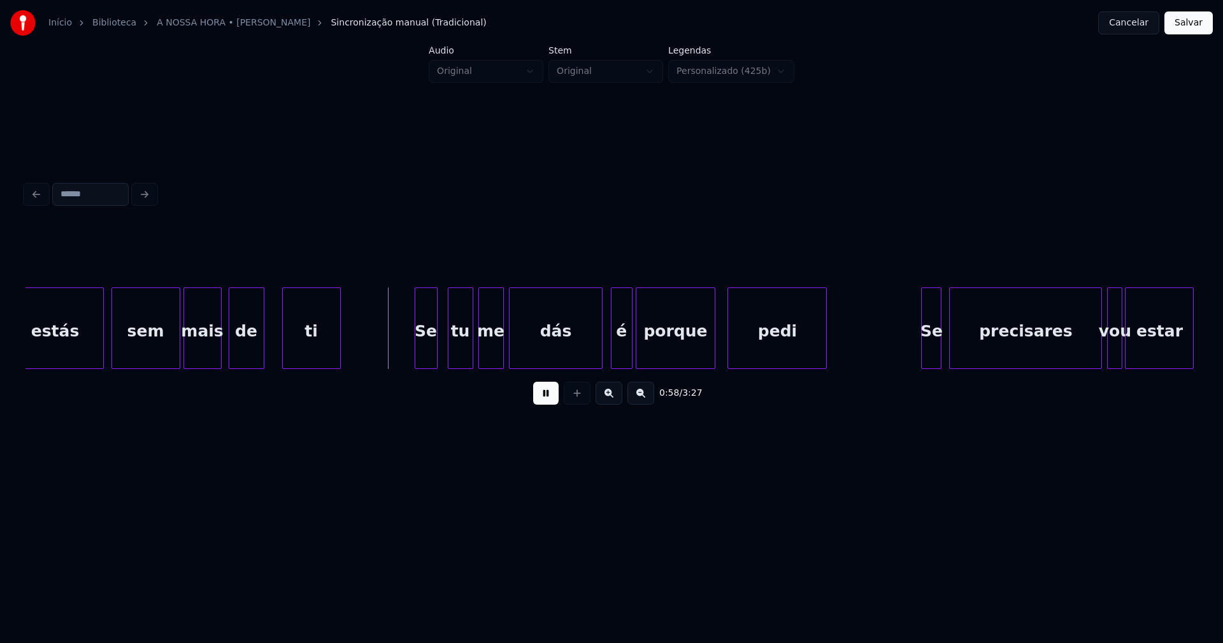
scroll to position [0, 7125]
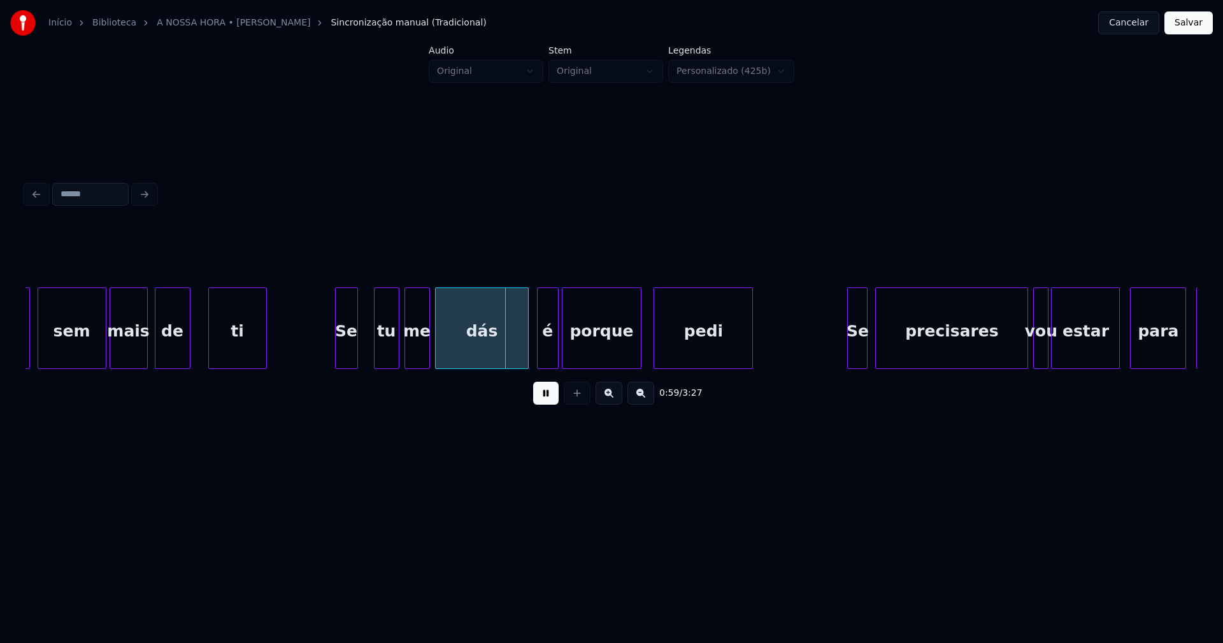
click at [346, 353] on div "Se" at bounding box center [347, 331] width 22 height 87
click at [325, 355] on div at bounding box center [325, 328] width 4 height 80
click at [389, 356] on div "tu" at bounding box center [382, 331] width 24 height 87
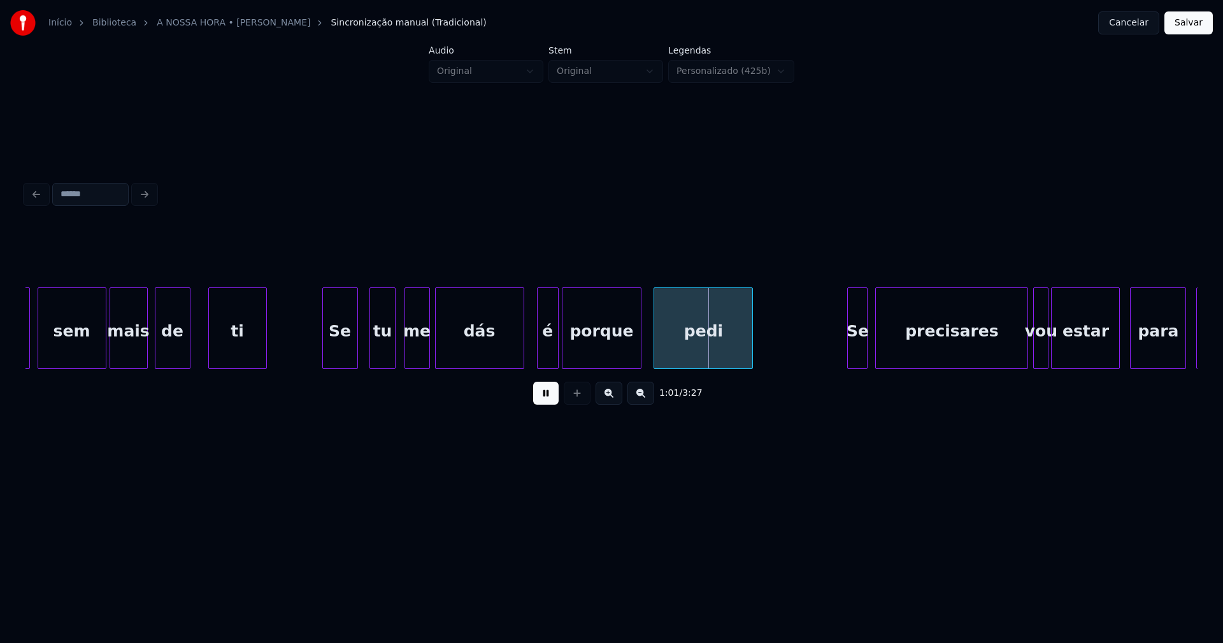
click at [521, 356] on div at bounding box center [522, 328] width 4 height 80
click at [543, 358] on div "é" at bounding box center [542, 331] width 21 height 87
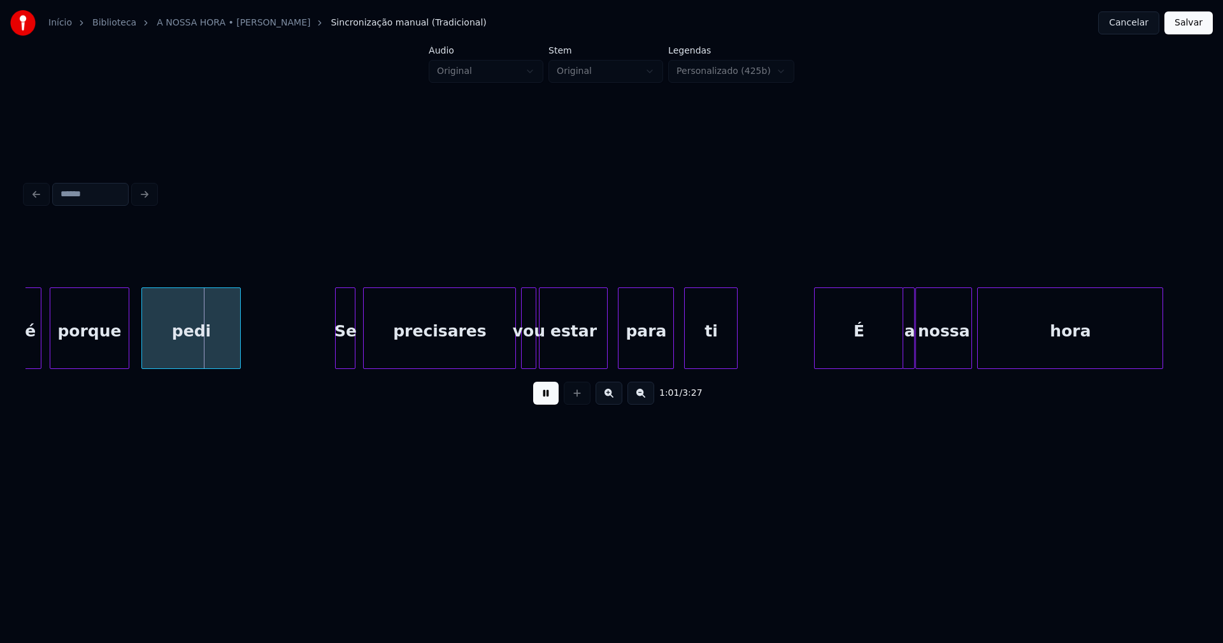
scroll to position [0, 7696]
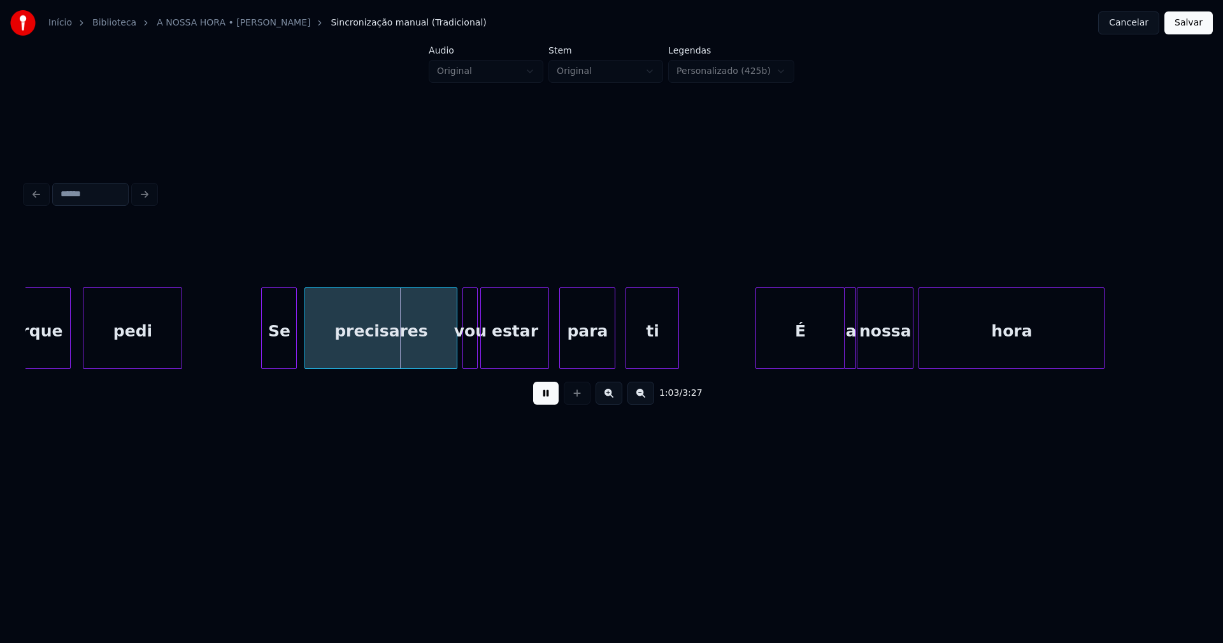
click at [264, 355] on div at bounding box center [264, 328] width 4 height 80
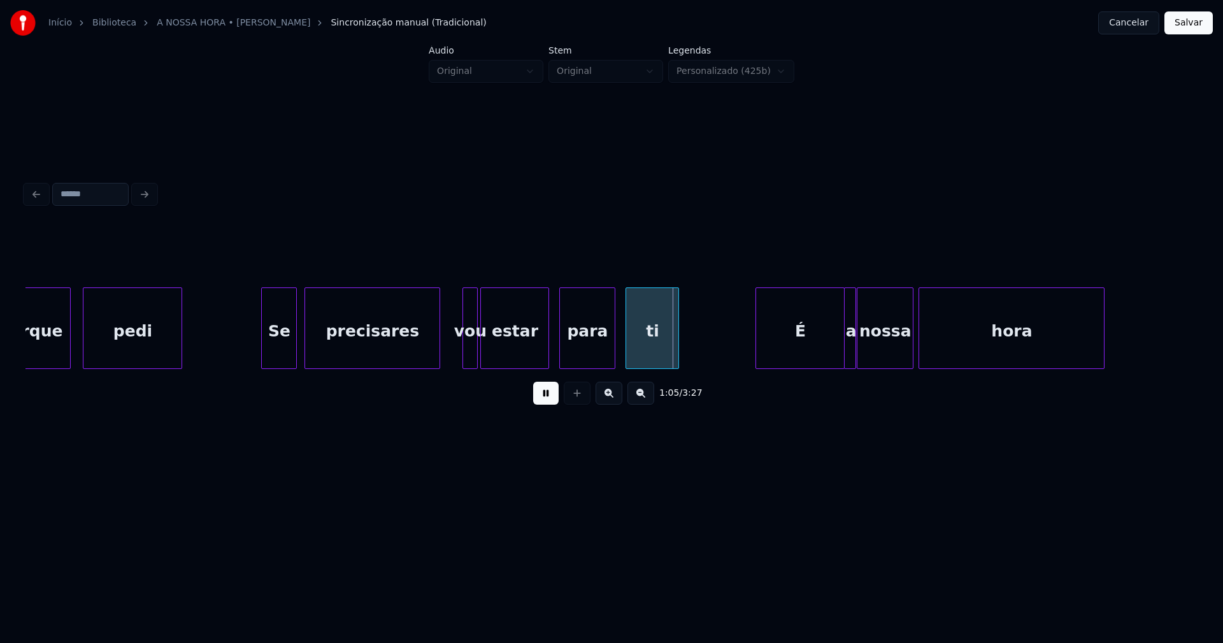
click at [439, 361] on div at bounding box center [438, 328] width 4 height 80
click at [497, 344] on div at bounding box center [499, 328] width 4 height 80
click at [489, 342] on div at bounding box center [490, 328] width 4 height 80
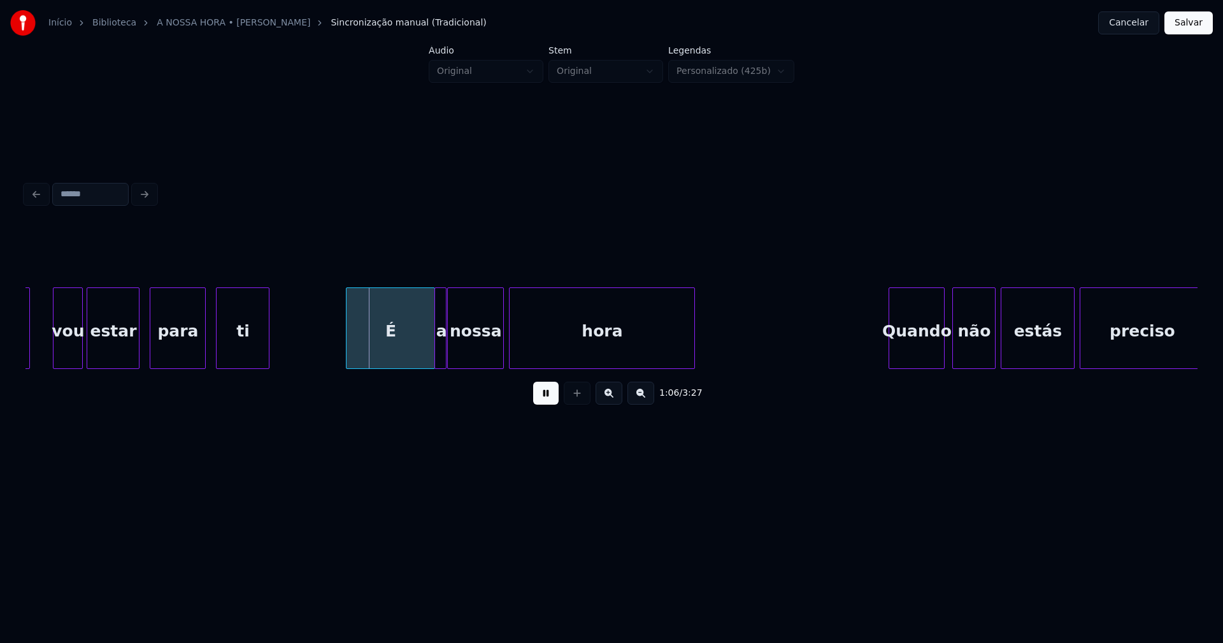
scroll to position [0, 8135]
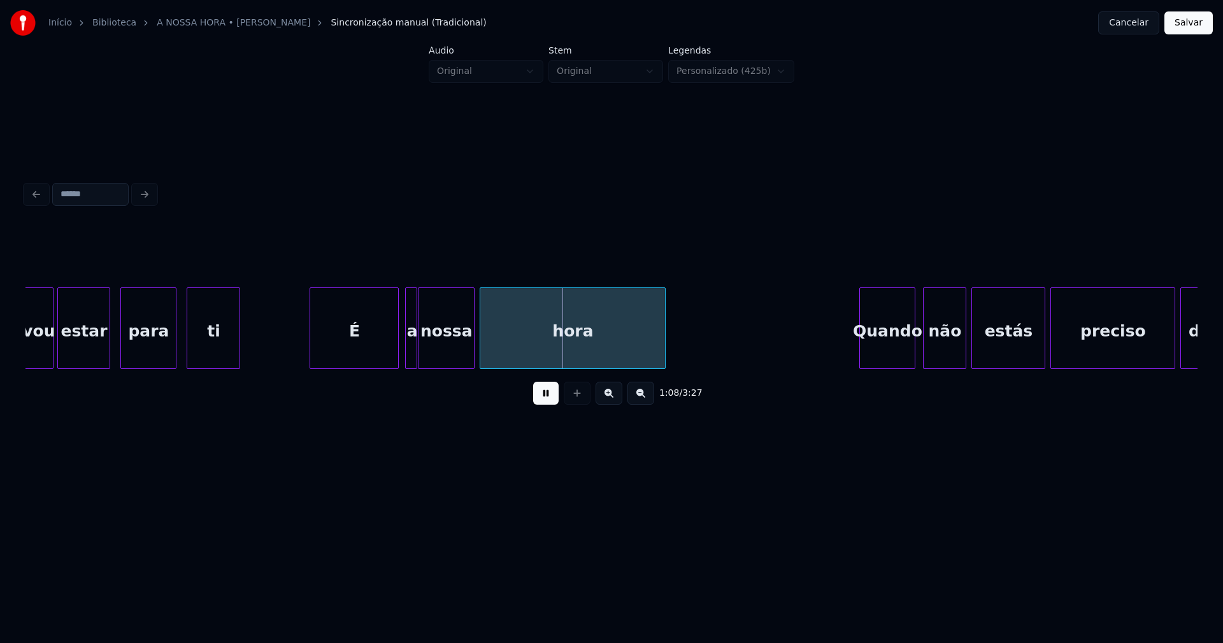
click at [352, 355] on div "É" at bounding box center [354, 331] width 88 height 87
click at [405, 353] on div at bounding box center [404, 328] width 4 height 80
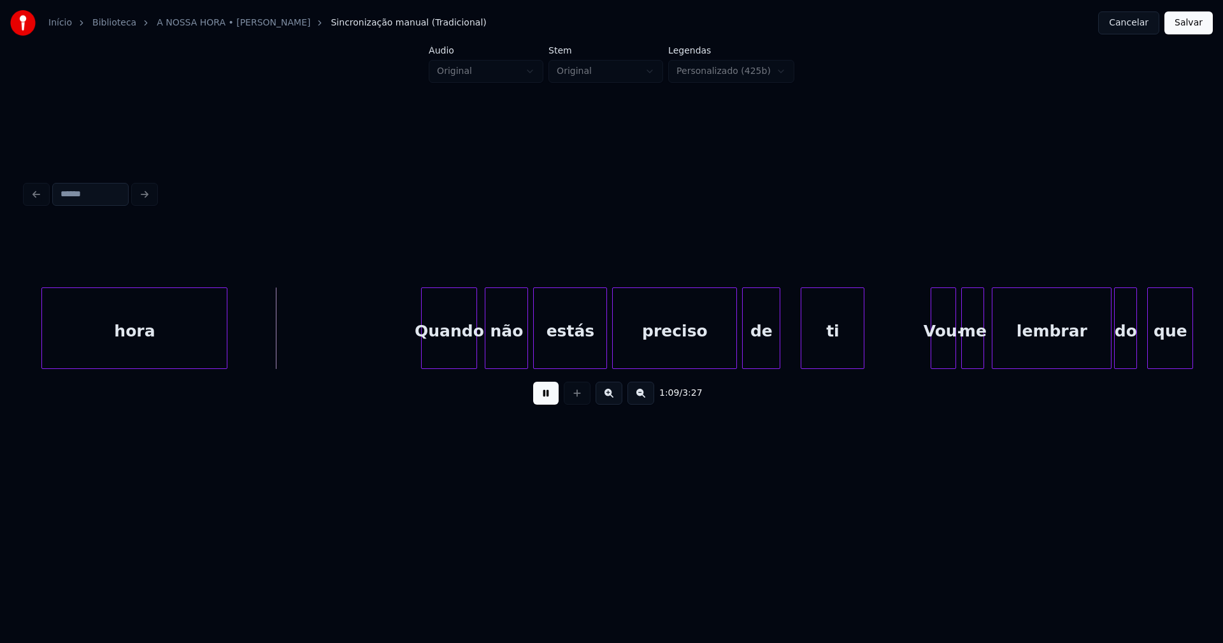
scroll to position [0, 8705]
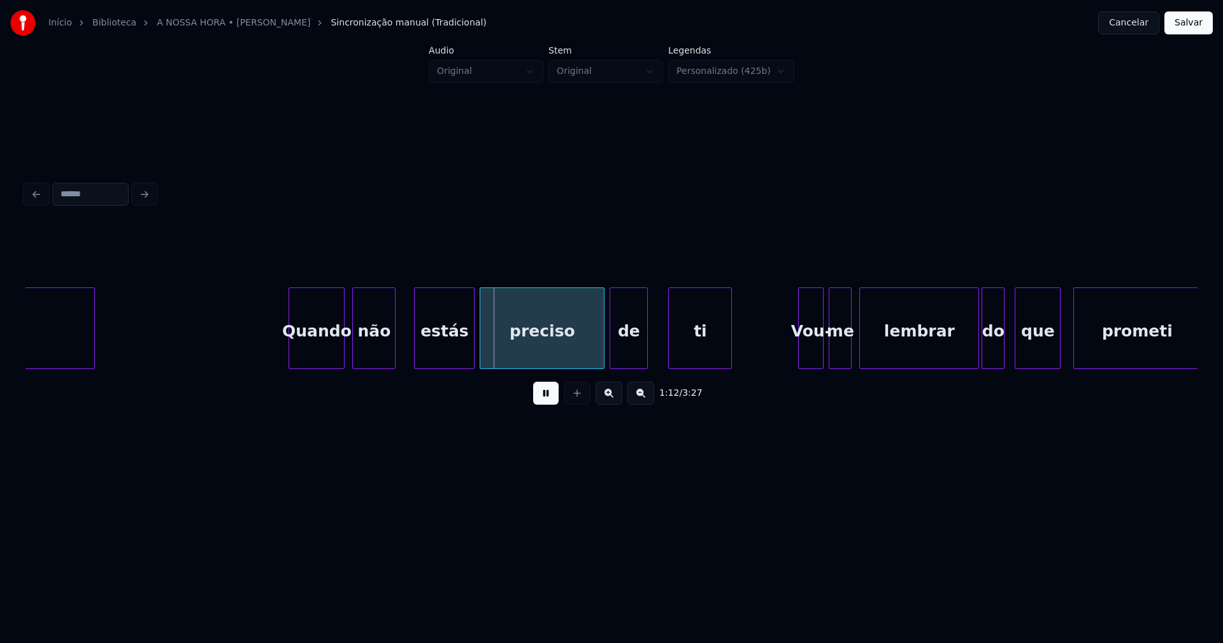
click at [416, 345] on div at bounding box center [417, 328] width 4 height 80
click at [406, 343] on div at bounding box center [406, 328] width 4 height 80
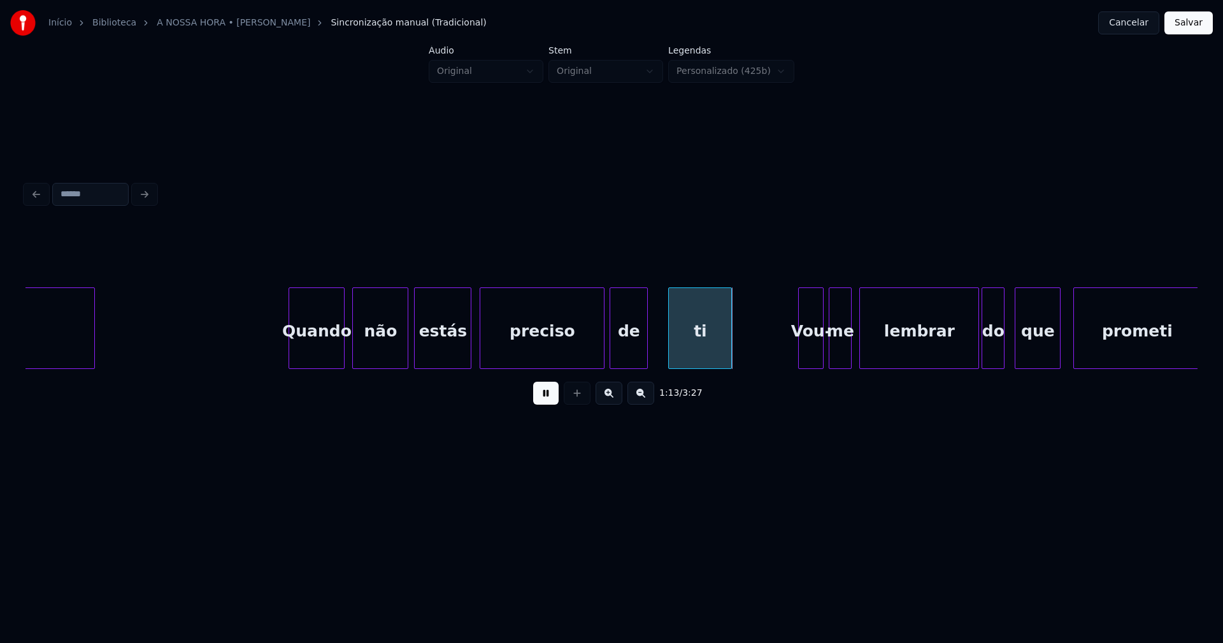
click at [471, 349] on div at bounding box center [469, 328] width 4 height 80
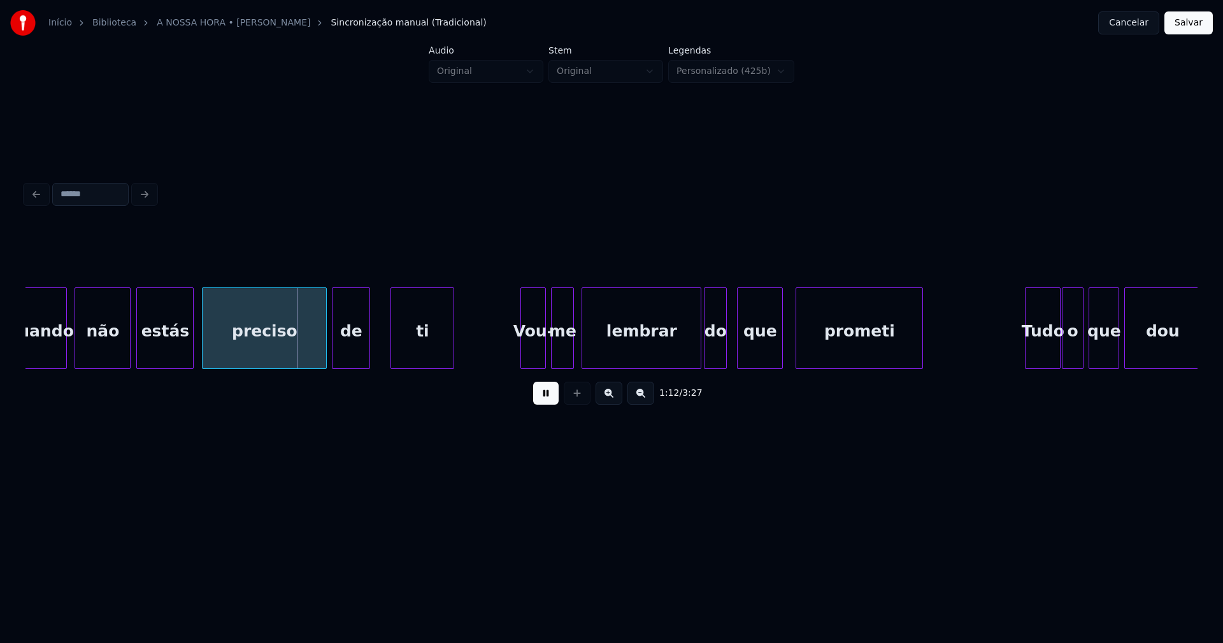
scroll to position [0, 9086]
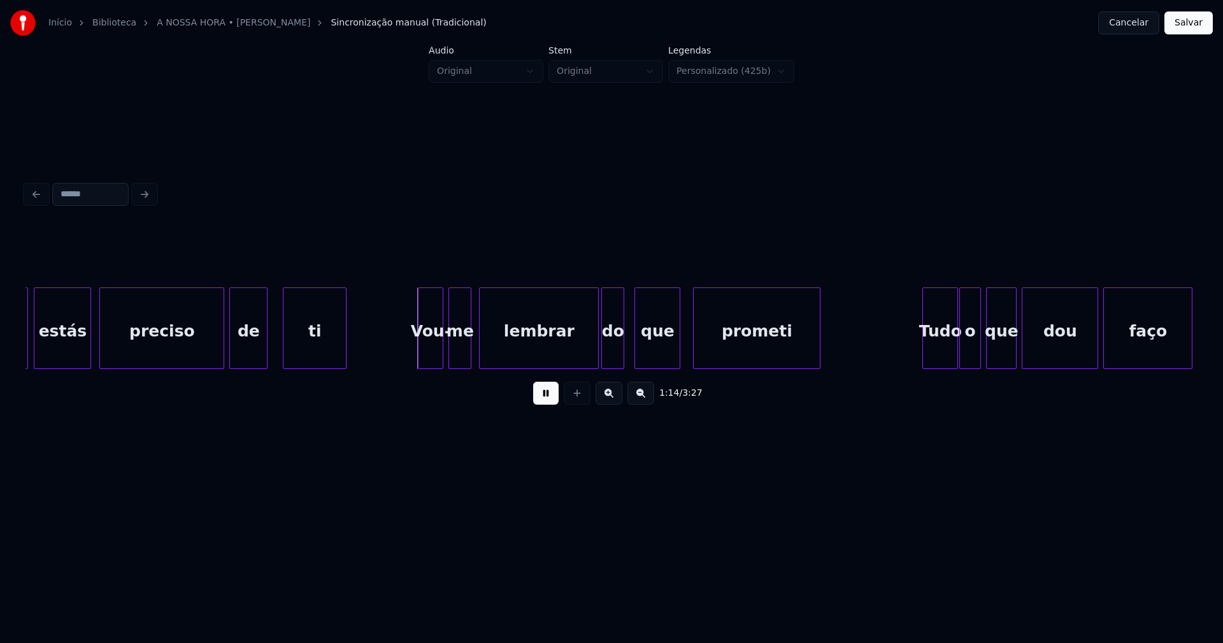
click at [312, 354] on div "ti" at bounding box center [314, 331] width 62 height 87
click at [588, 359] on div at bounding box center [589, 328] width 4 height 80
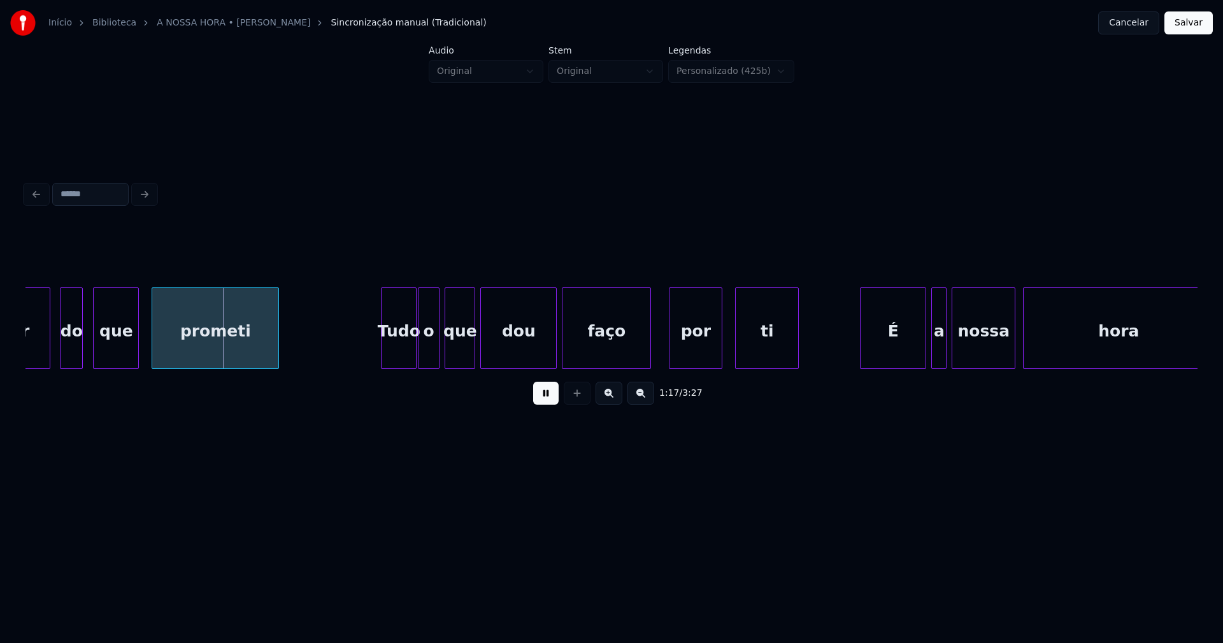
scroll to position [0, 9641]
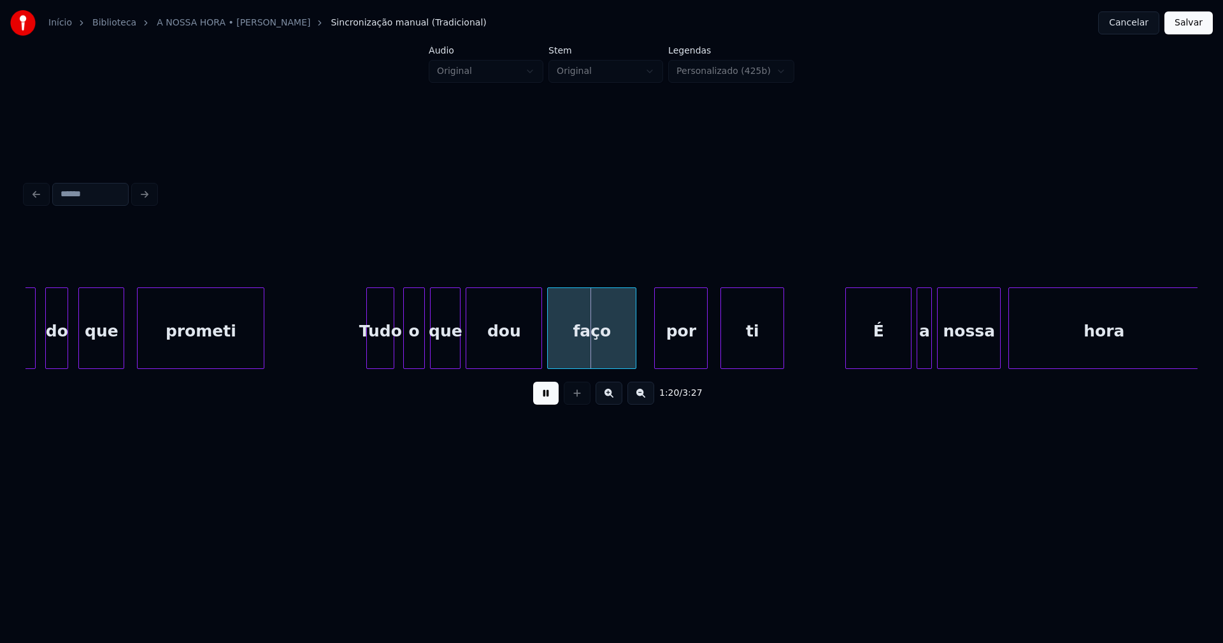
click at [394, 359] on div at bounding box center [392, 328] width 4 height 80
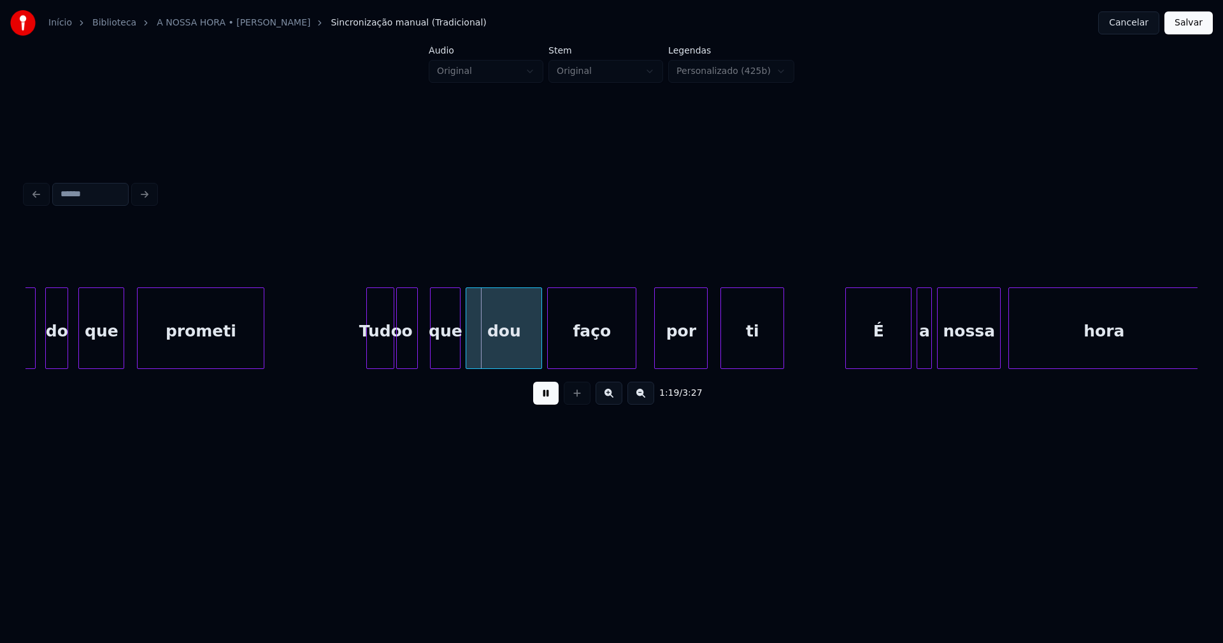
click at [407, 358] on div "o" at bounding box center [407, 331] width 21 height 87
click at [534, 355] on div at bounding box center [534, 328] width 4 height 80
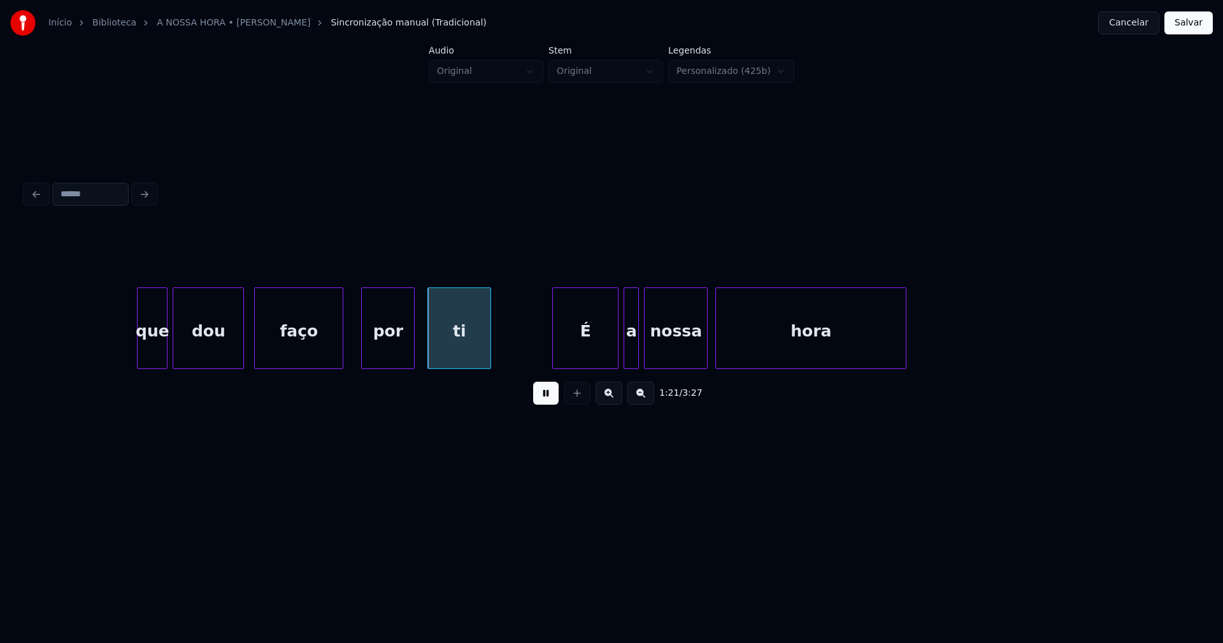
scroll to position [0, 10183]
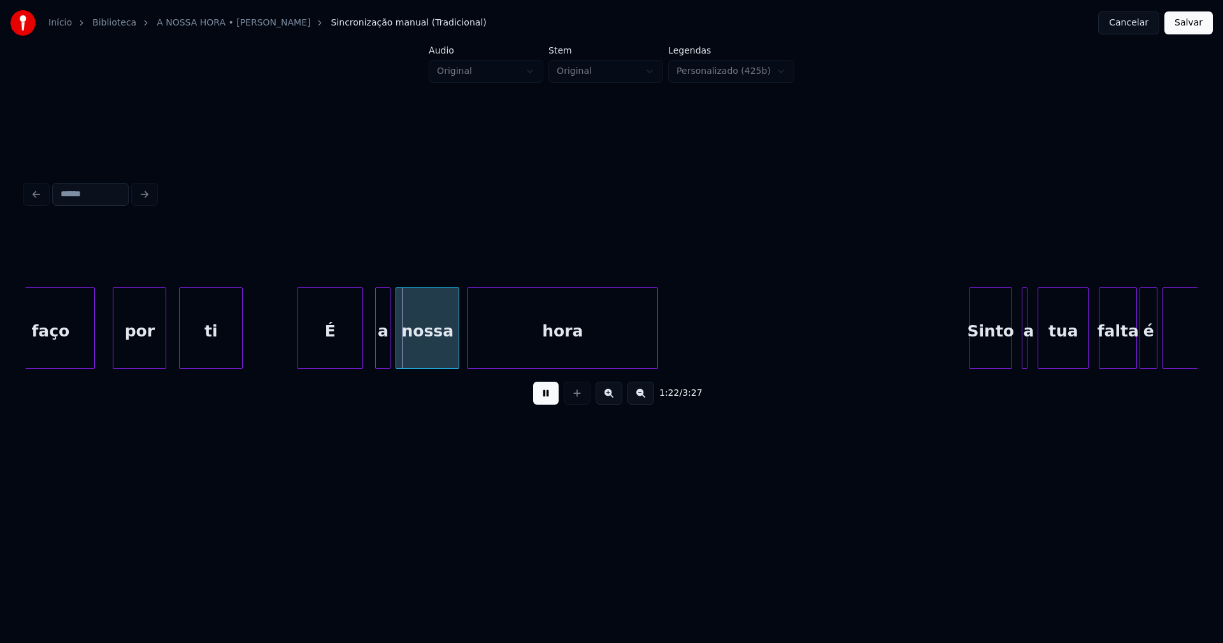
click at [329, 358] on div "É" at bounding box center [329, 331] width 65 height 87
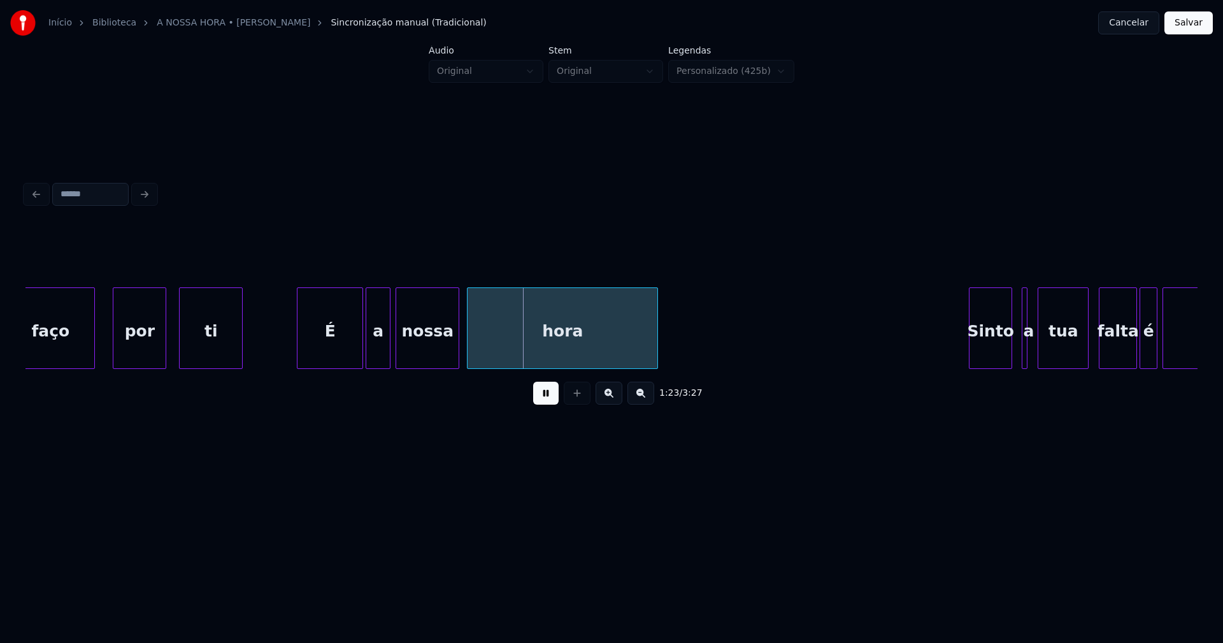
click at [367, 357] on div at bounding box center [368, 328] width 4 height 80
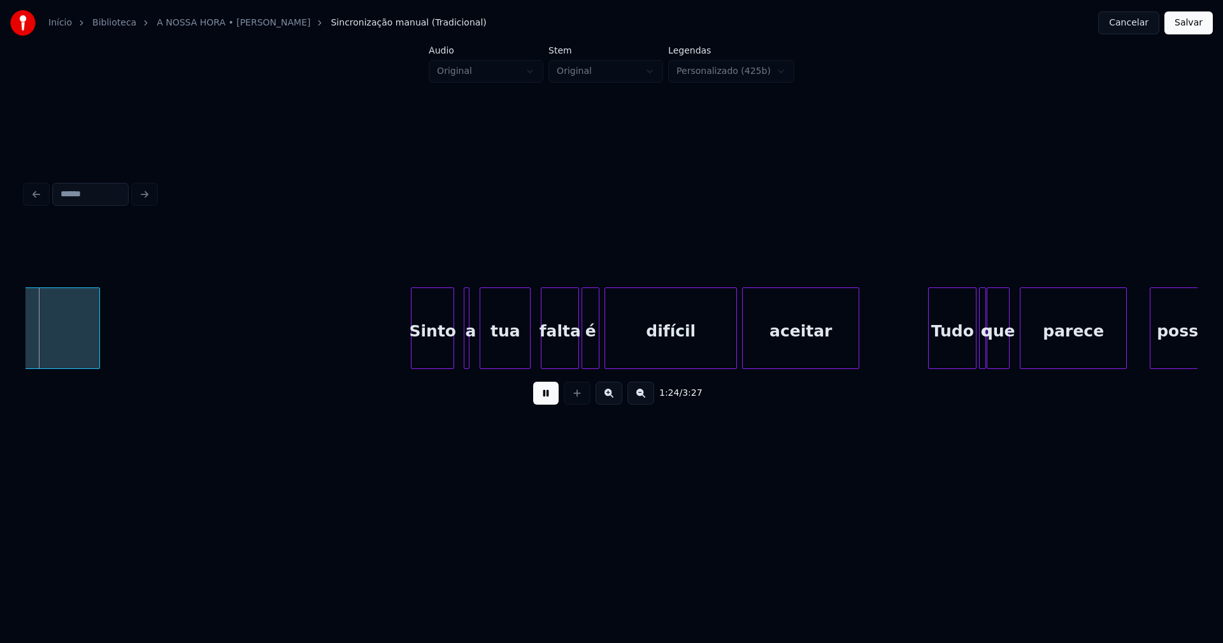
scroll to position [0, 10747]
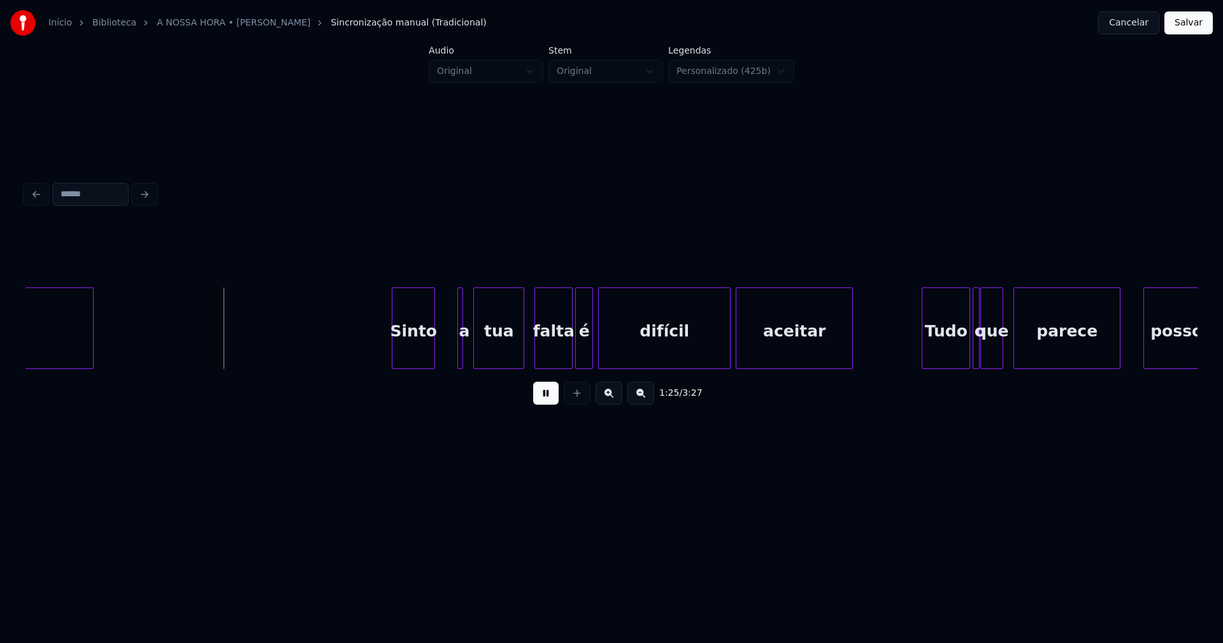
click at [413, 363] on div "Sinto" at bounding box center [413, 331] width 42 height 87
click at [386, 354] on div at bounding box center [386, 328] width 4 height 80
click at [461, 348] on div at bounding box center [463, 328] width 4 height 80
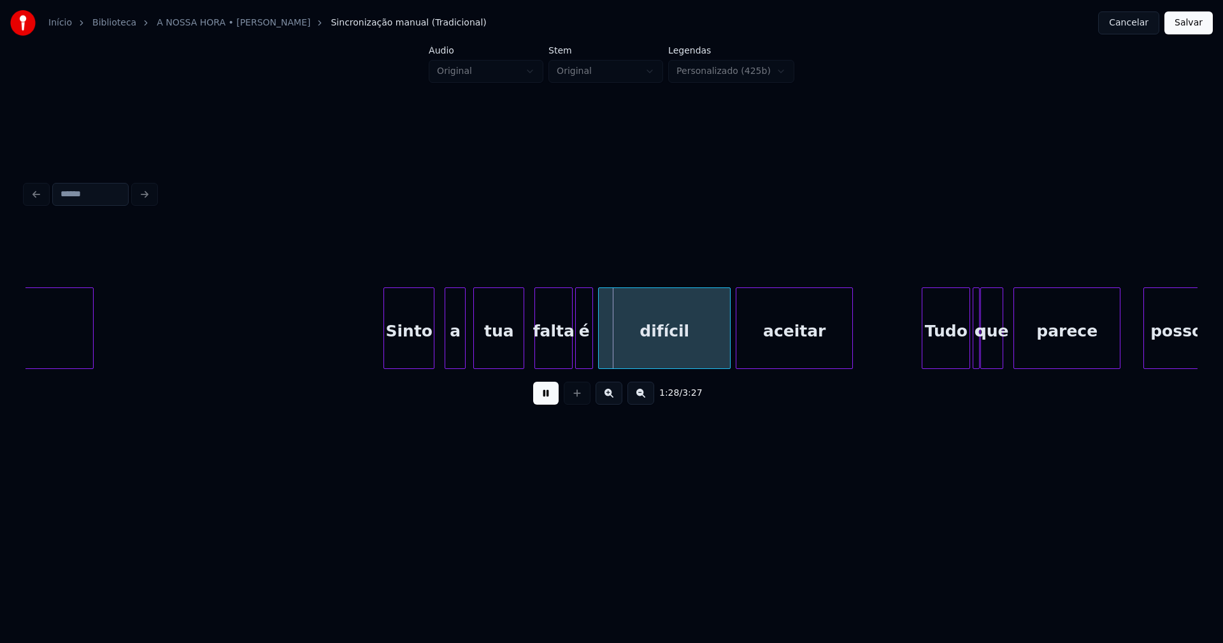
click at [446, 355] on div at bounding box center [447, 328] width 4 height 80
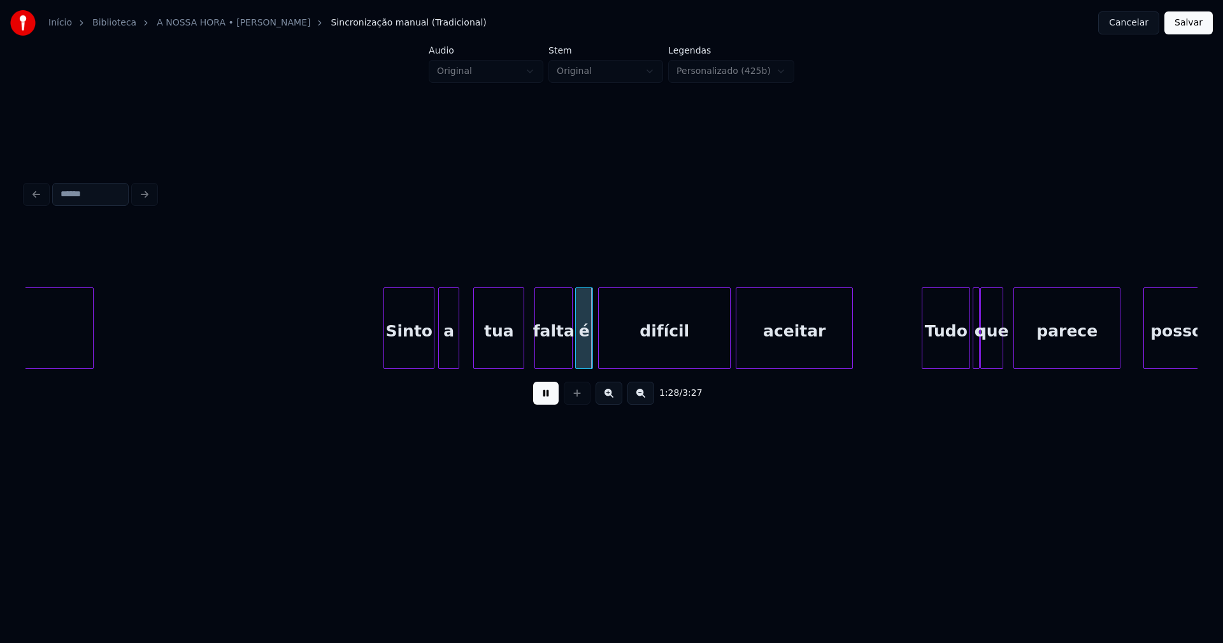
click at [452, 356] on div "a" at bounding box center [449, 331] width 20 height 87
click at [560, 356] on div at bounding box center [560, 328] width 4 height 80
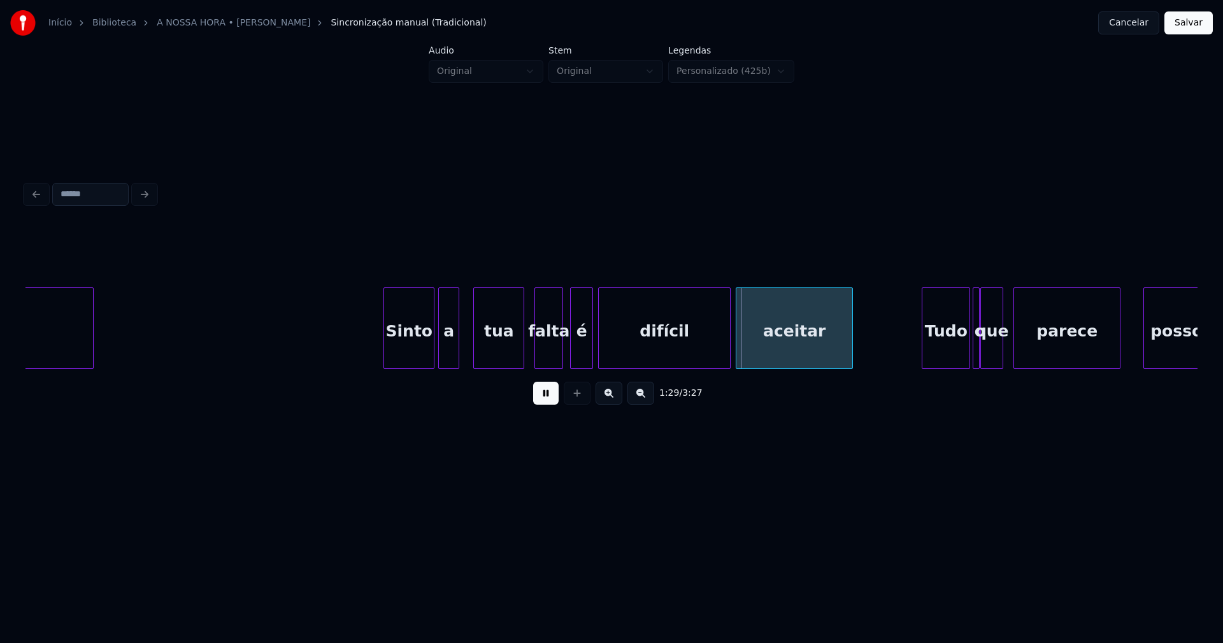
click at [571, 357] on div at bounding box center [573, 328] width 4 height 80
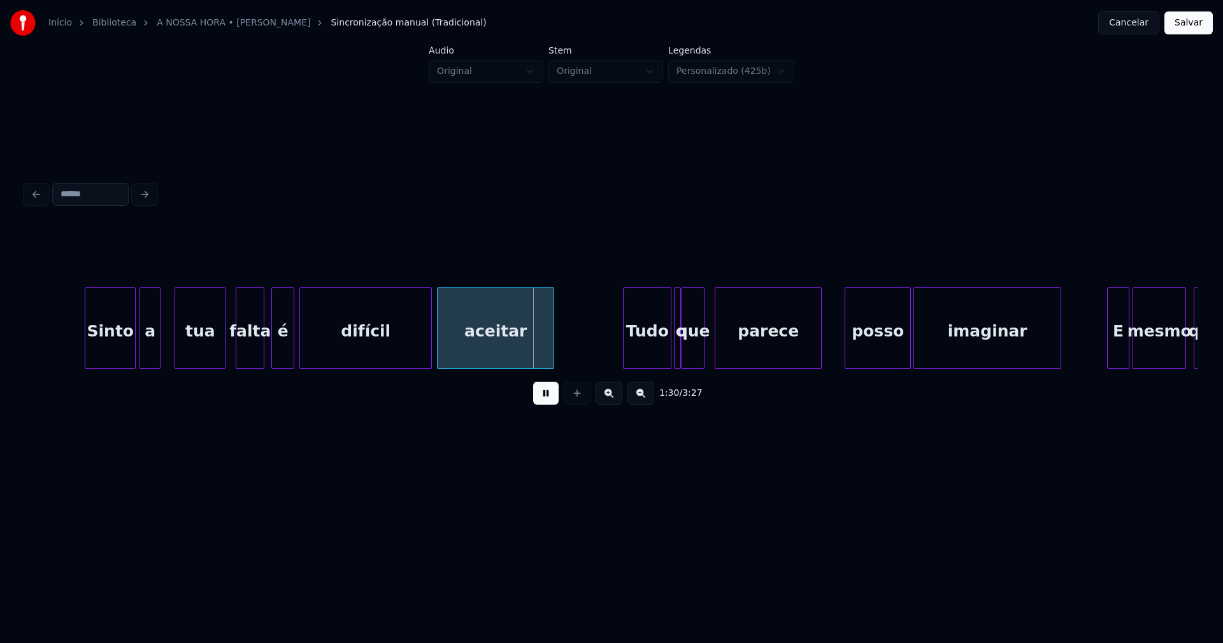
scroll to position [0, 11383]
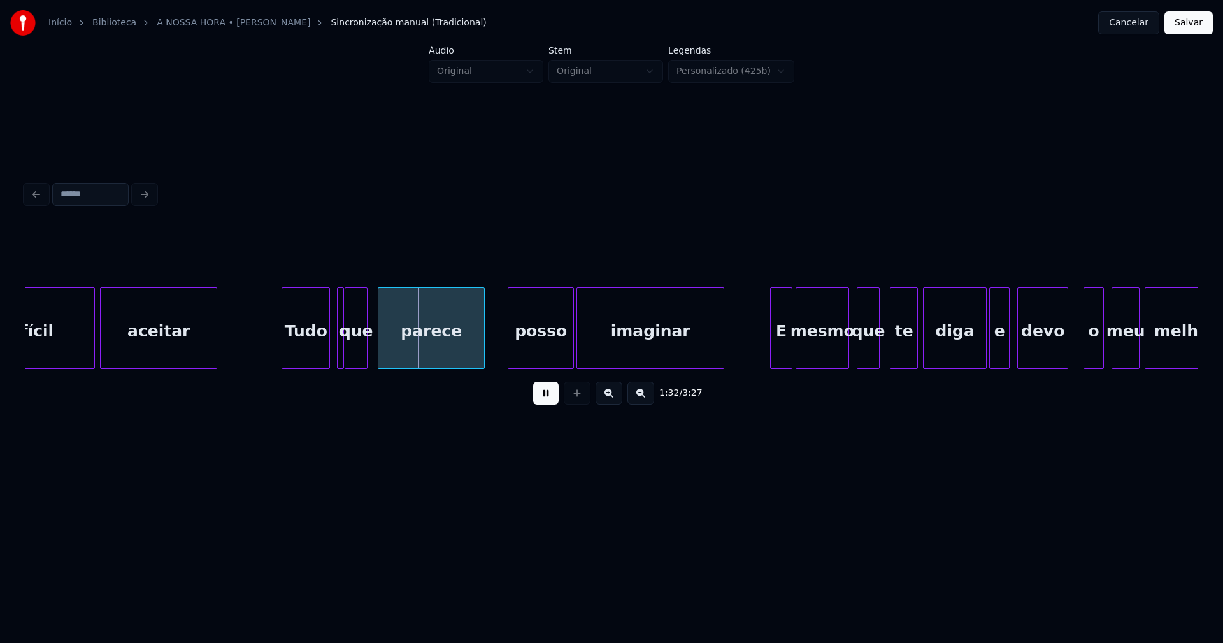
click at [311, 350] on div "Tudo" at bounding box center [305, 331] width 47 height 87
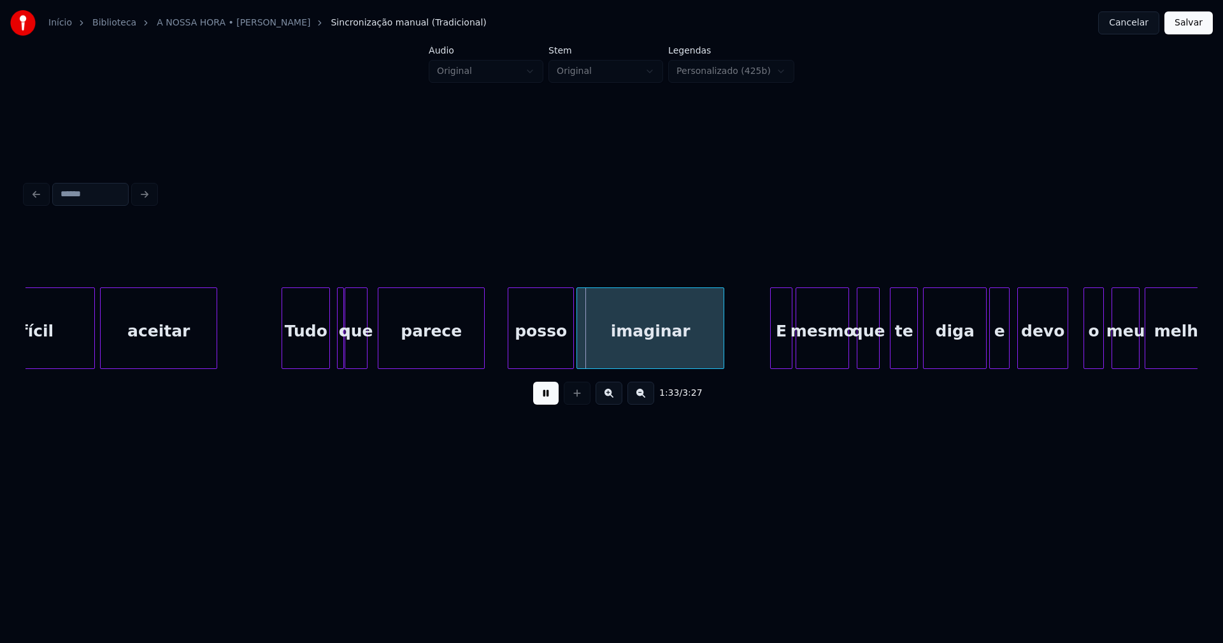
click at [339, 345] on div at bounding box center [341, 328] width 4 height 80
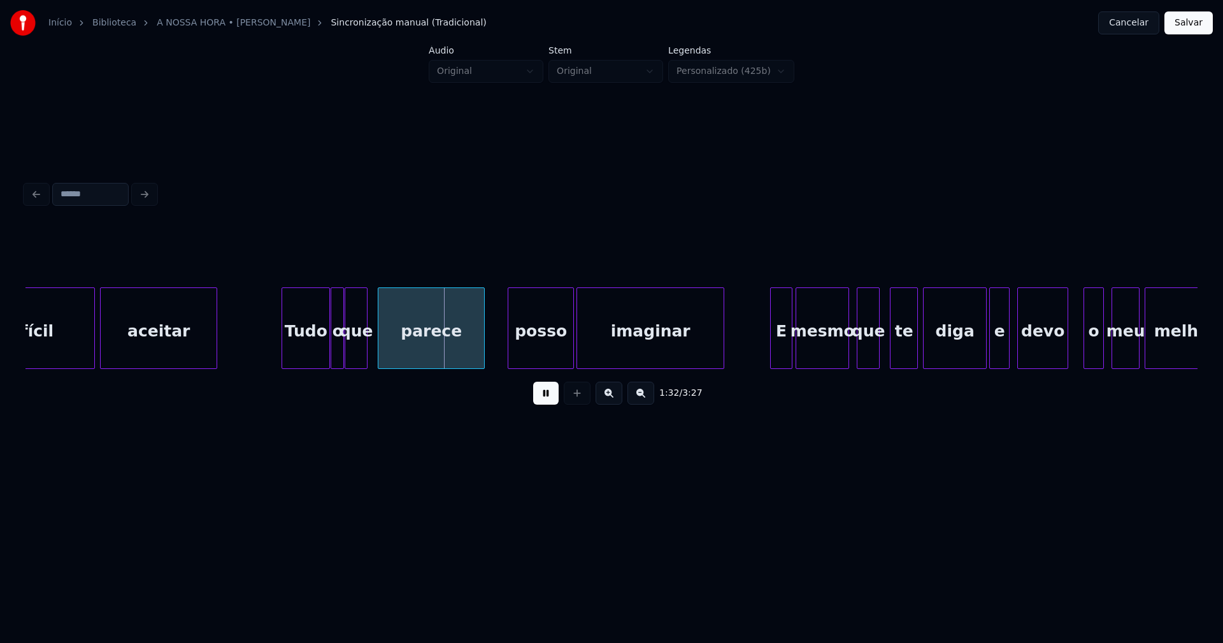
click at [332, 345] on div at bounding box center [333, 328] width 4 height 80
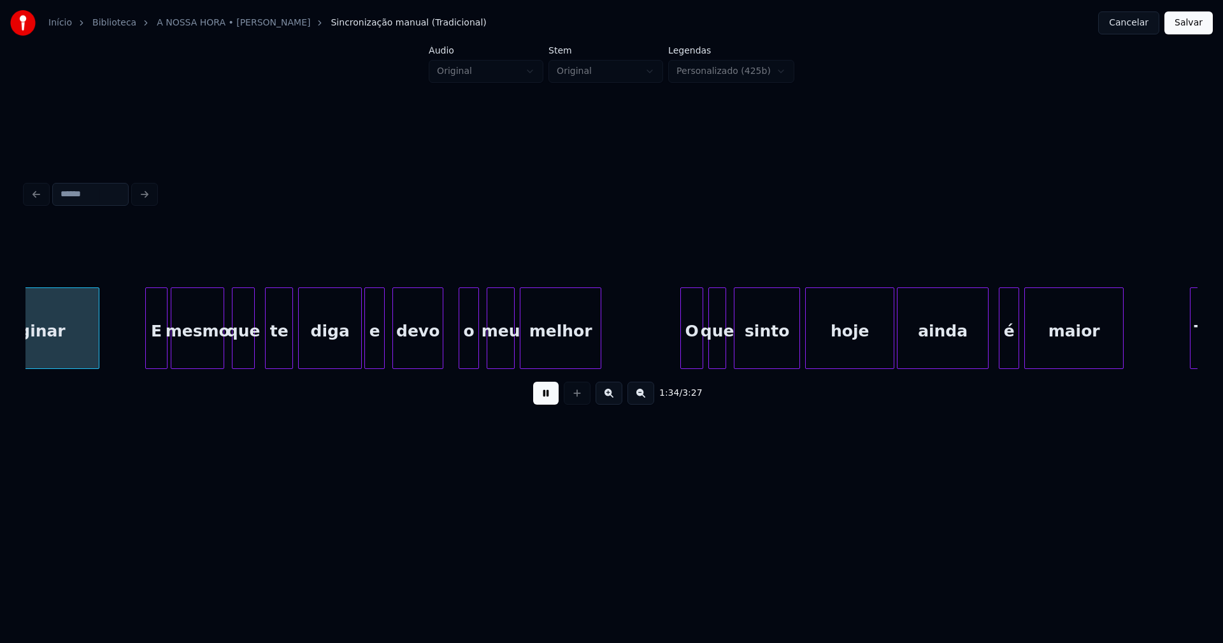
scroll to position [0, 12020]
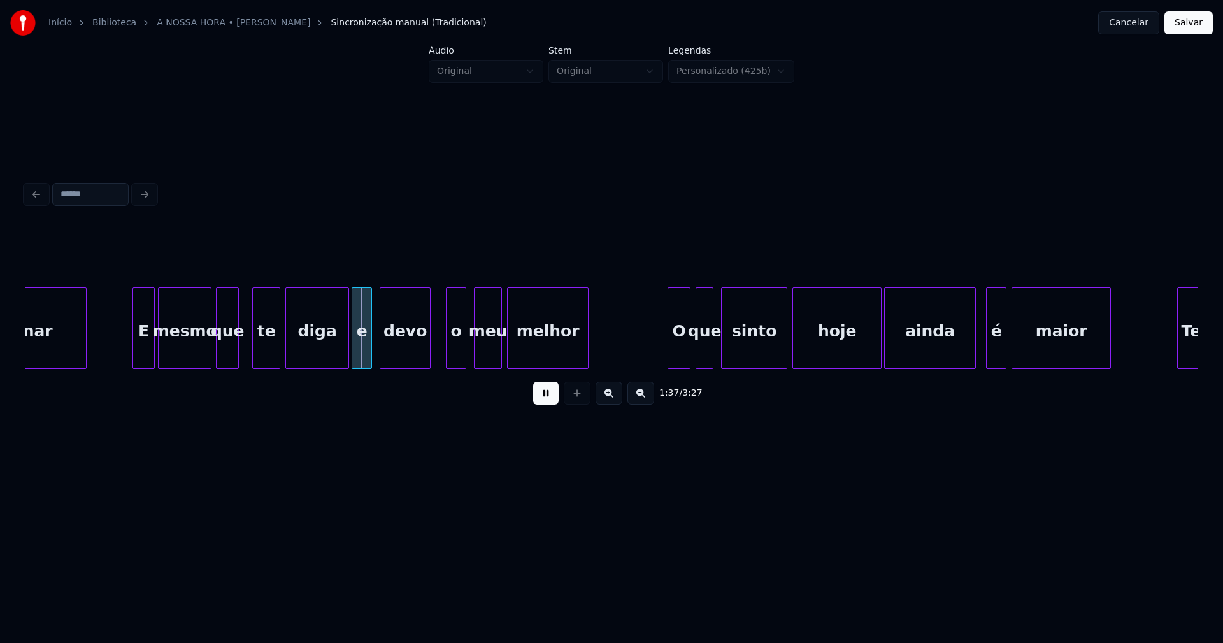
click at [226, 355] on div "que" at bounding box center [228, 331] width 22 height 87
click at [267, 353] on div "te" at bounding box center [263, 331] width 27 height 87
click at [336, 350] on div "diga" at bounding box center [317, 331] width 62 height 87
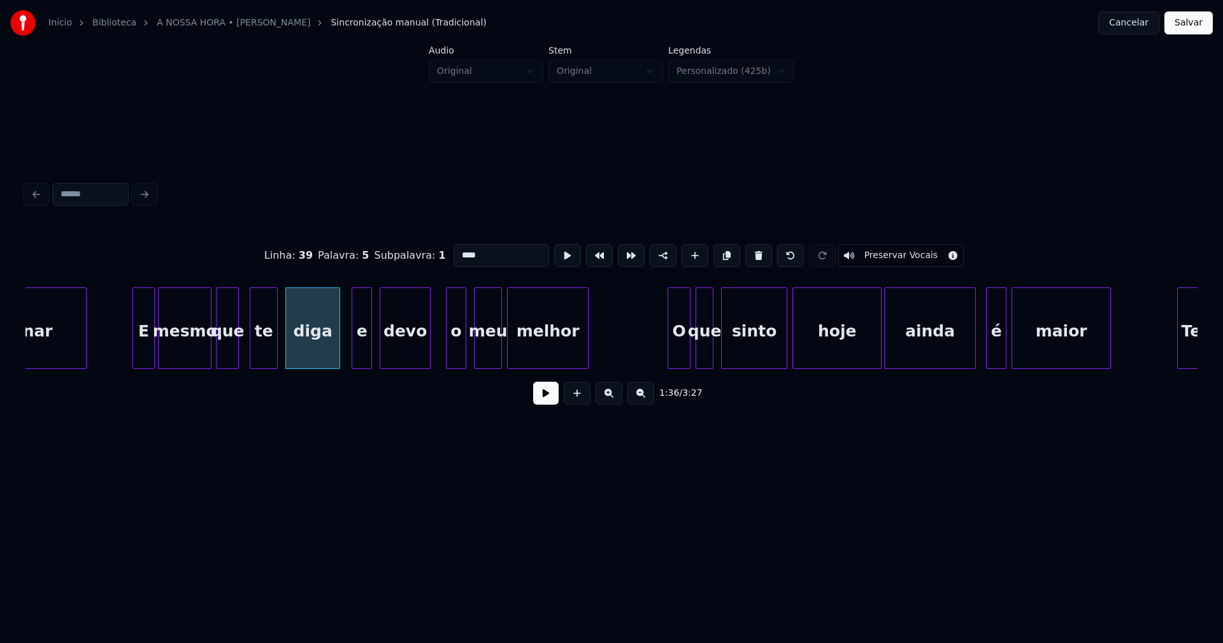
click at [338, 358] on div at bounding box center [338, 328] width 4 height 80
click at [362, 355] on div "e" at bounding box center [359, 331] width 19 height 87
click at [552, 401] on button at bounding box center [545, 392] width 25 height 23
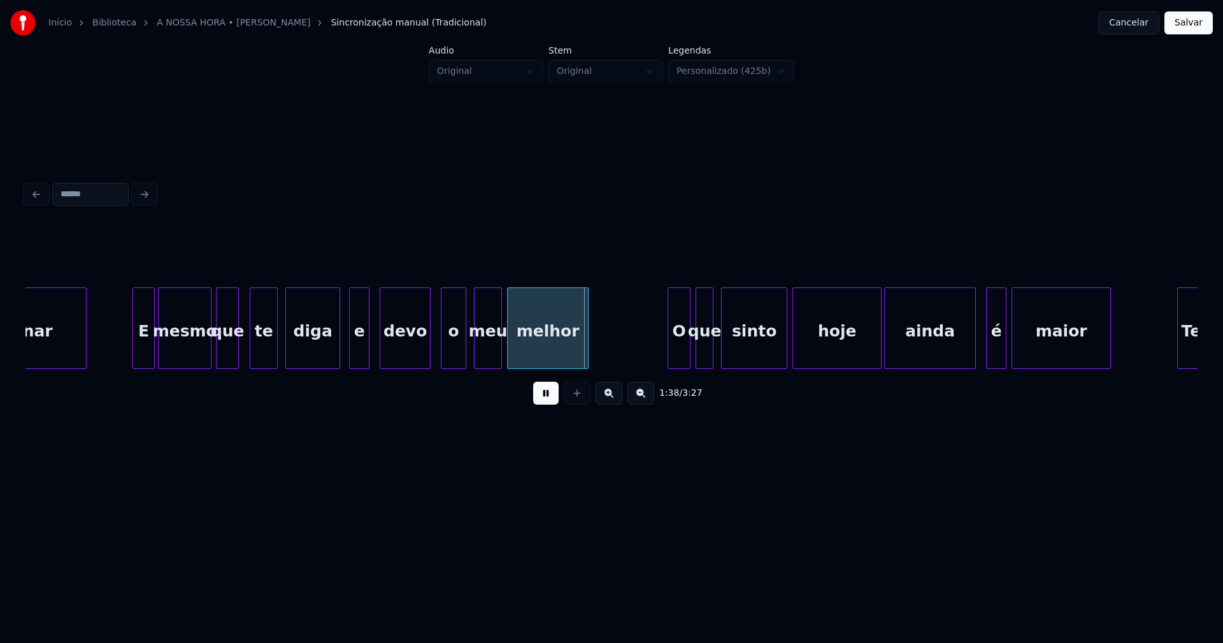
click at [445, 357] on div at bounding box center [443, 328] width 4 height 80
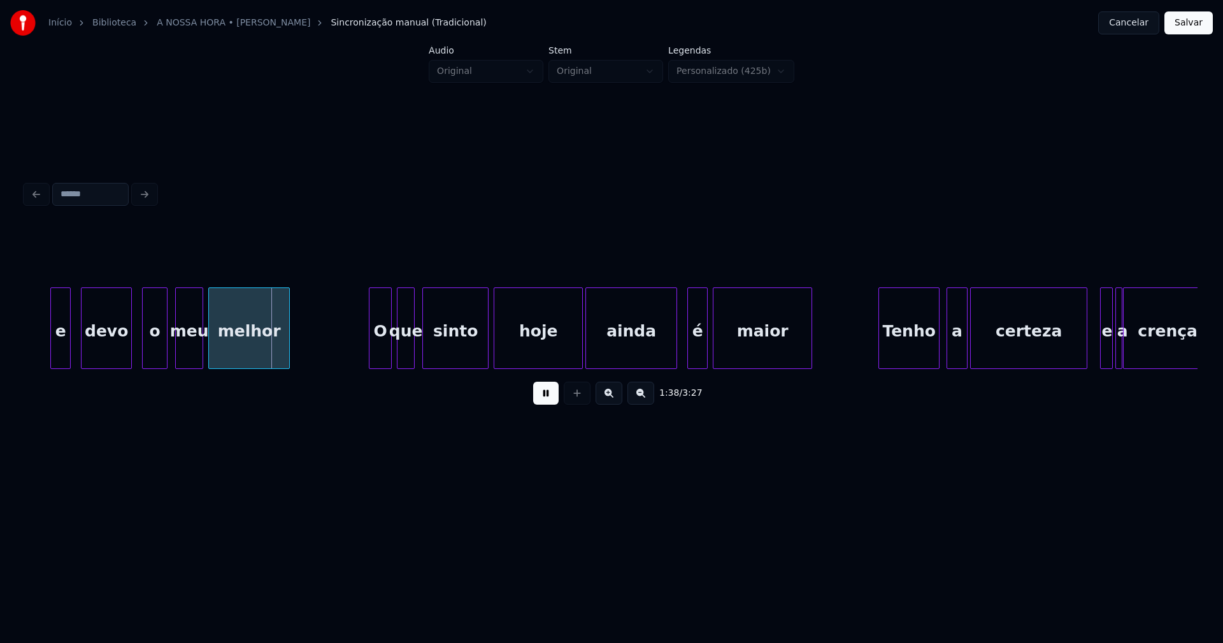
scroll to position [0, 12465]
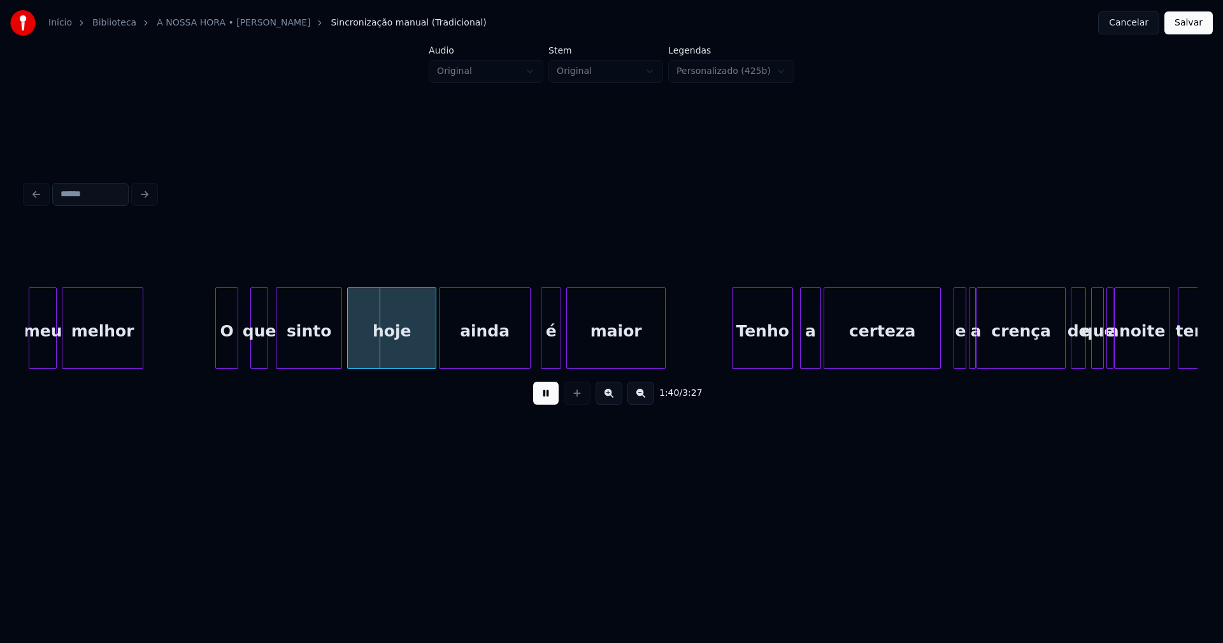
click at [227, 356] on div "O" at bounding box center [227, 331] width 22 height 87
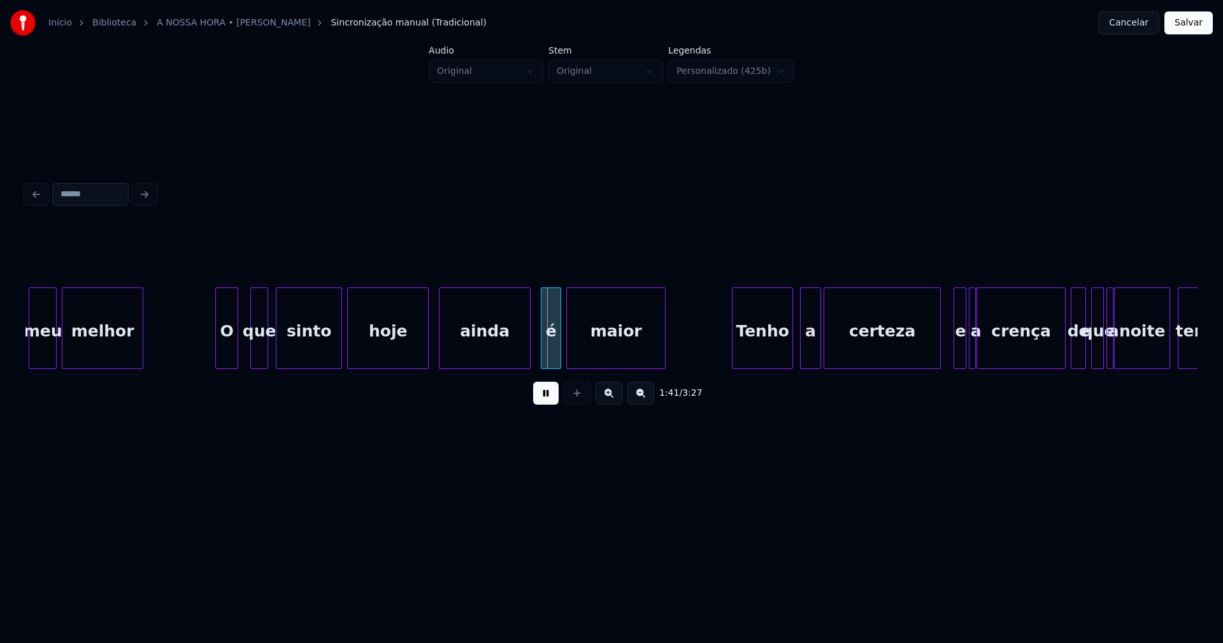
click at [427, 360] on div at bounding box center [426, 328] width 4 height 80
click at [452, 348] on div at bounding box center [452, 328] width 4 height 80
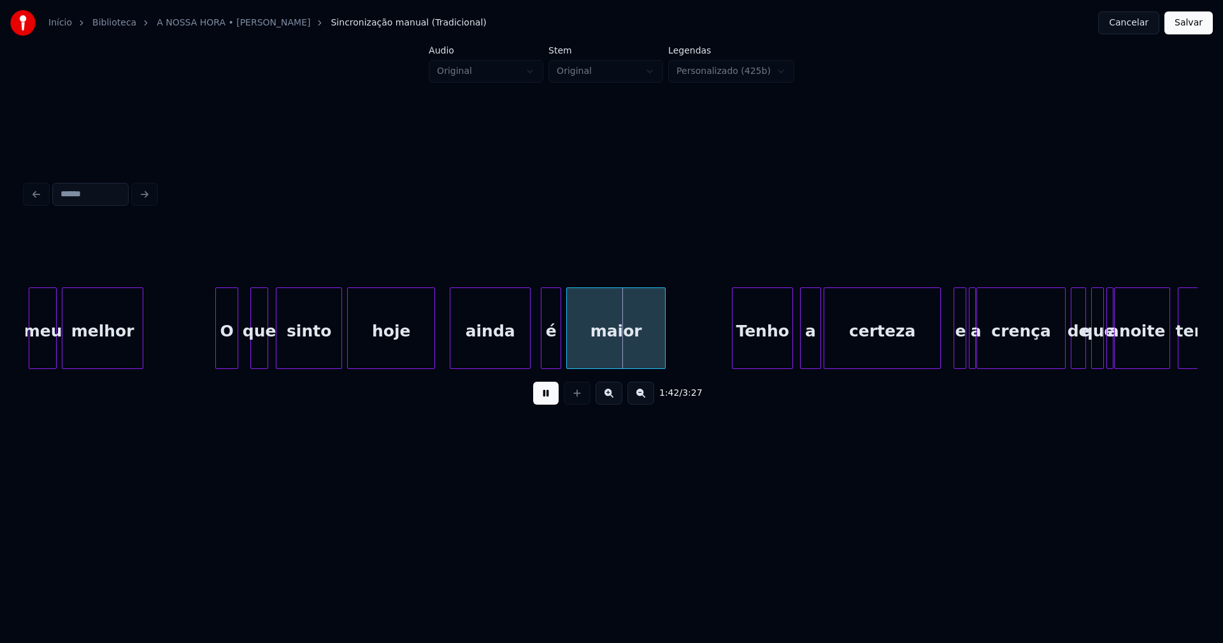
click at [432, 346] on div at bounding box center [432, 328] width 4 height 80
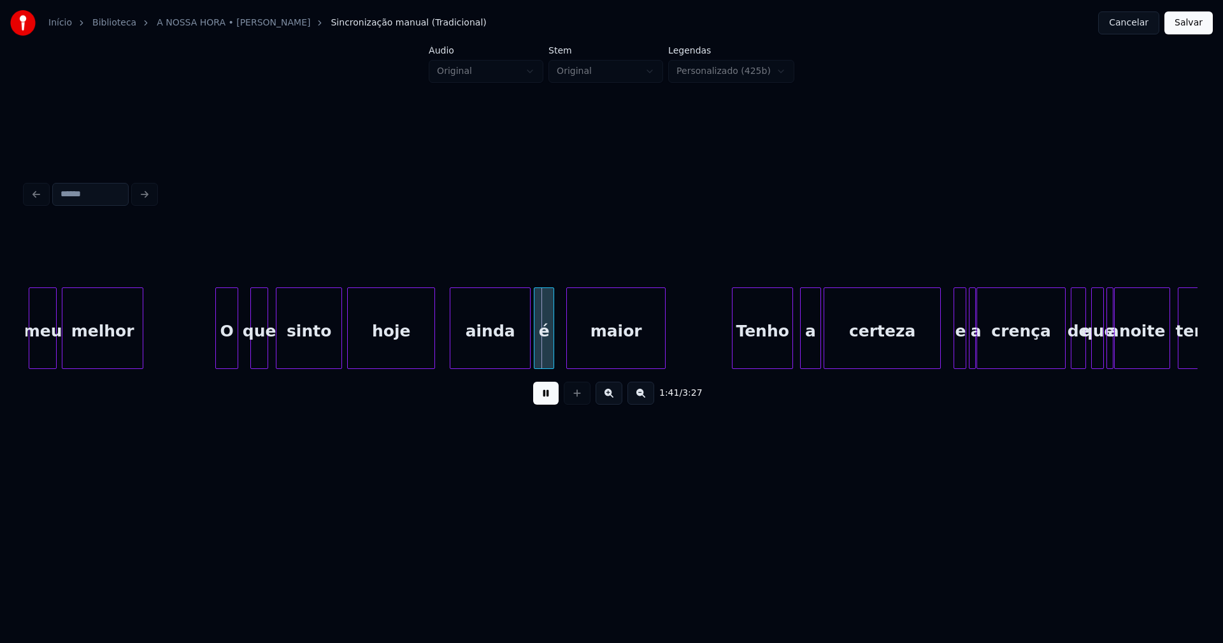
click at [545, 357] on div "é" at bounding box center [543, 331] width 19 height 87
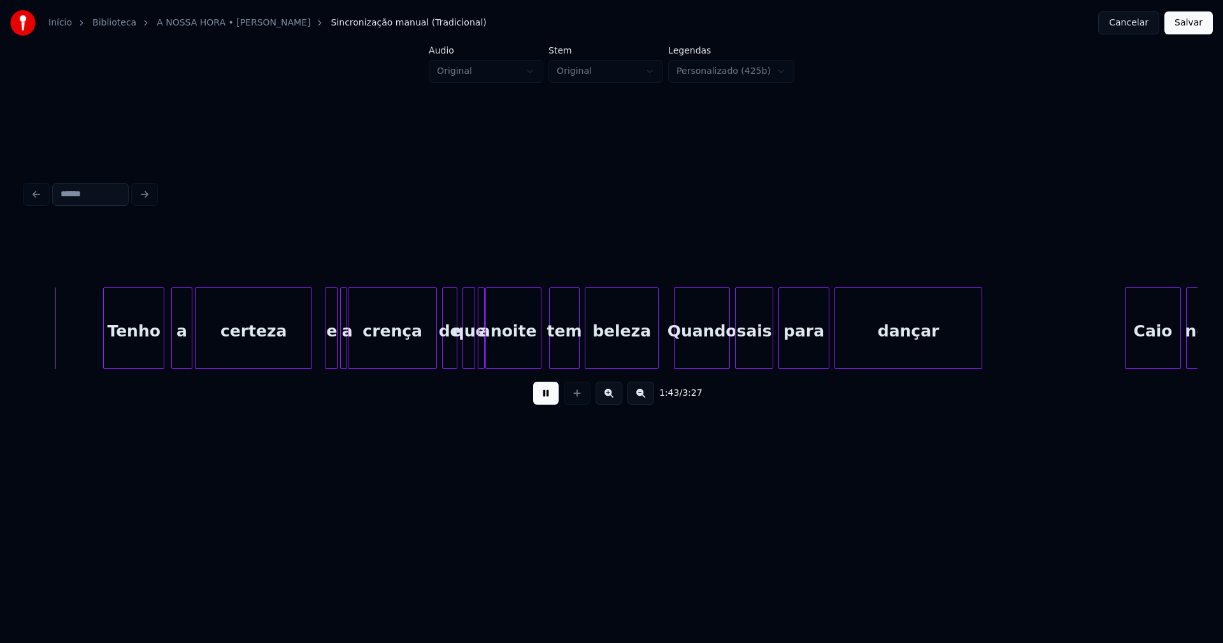
scroll to position [0, 13123]
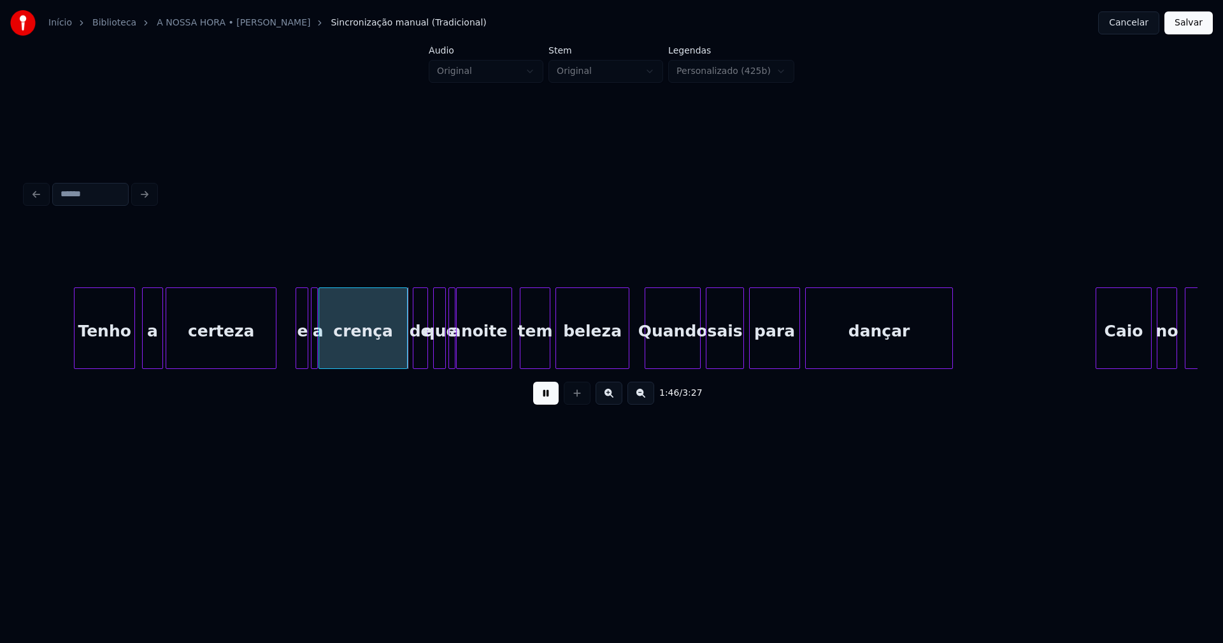
click at [275, 353] on div at bounding box center [274, 328] width 4 height 80
click at [291, 351] on div at bounding box center [291, 328] width 4 height 80
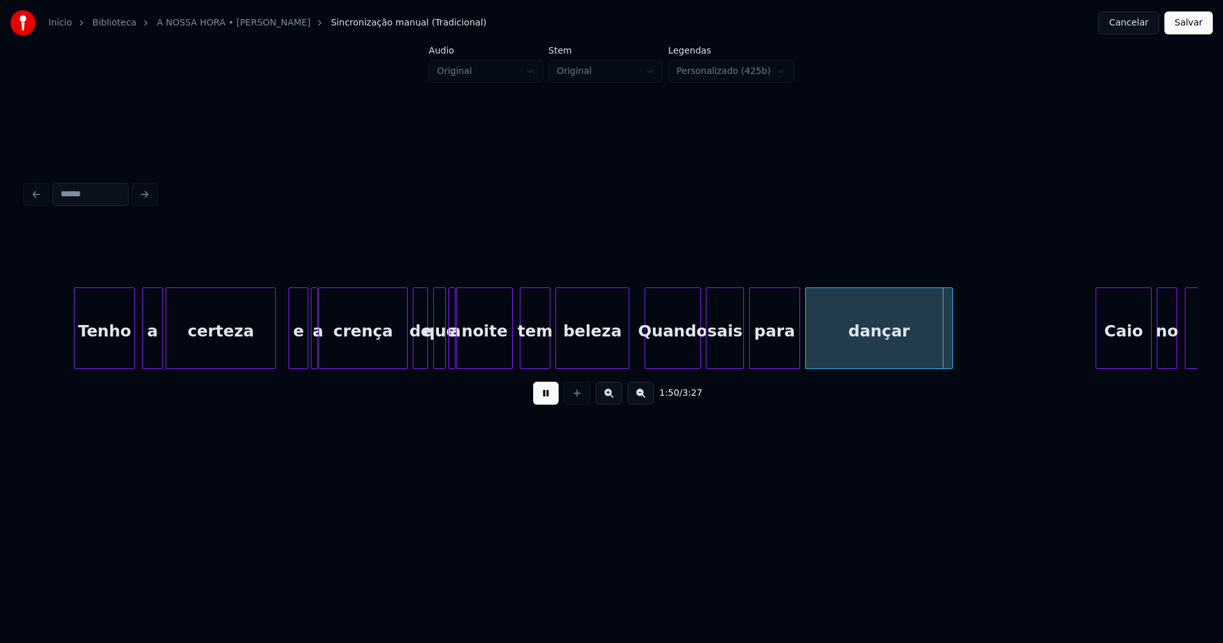
click at [509, 350] on div at bounding box center [510, 328] width 4 height 80
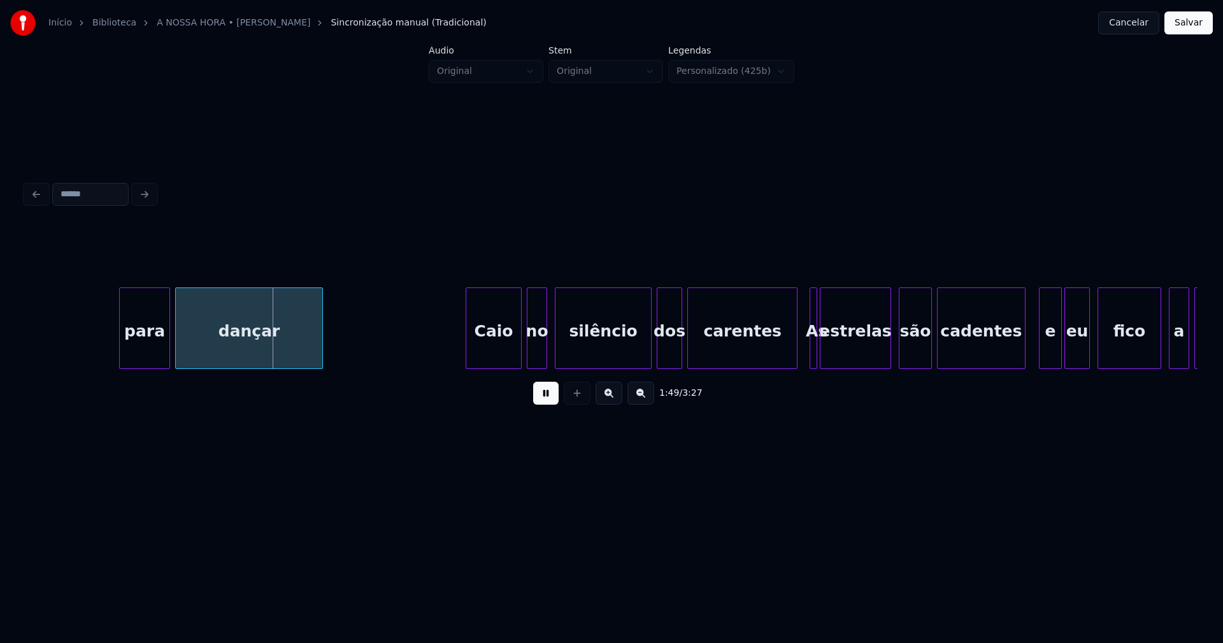
scroll to position [0, 13884]
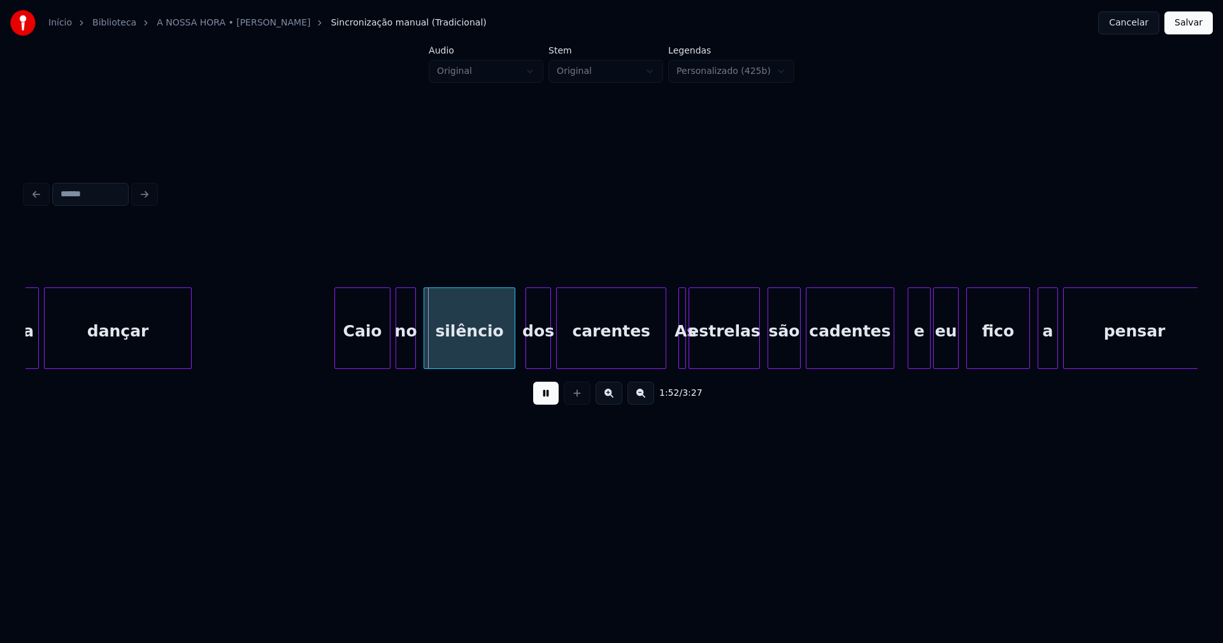
click at [513, 358] on div at bounding box center [513, 328] width 4 height 80
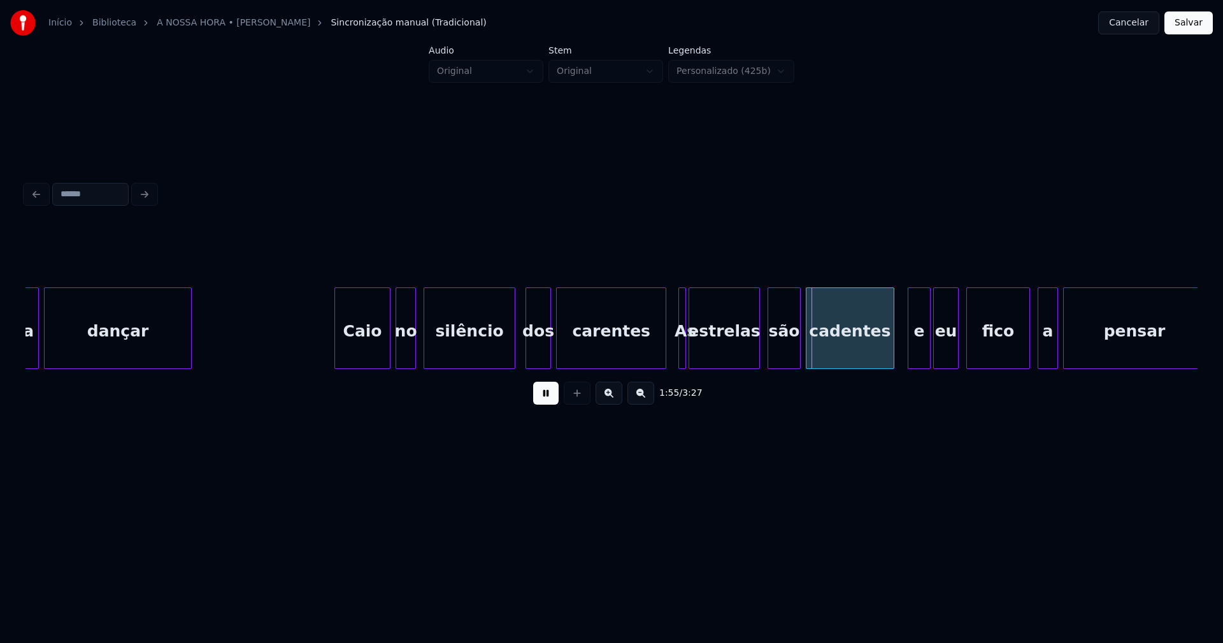
click at [541, 401] on button at bounding box center [545, 392] width 25 height 23
click at [627, 369] on div "para dançar Caio no silêncio dos carentes As estrelas são cadentes e eu fico a …" at bounding box center [611, 328] width 1172 height 82
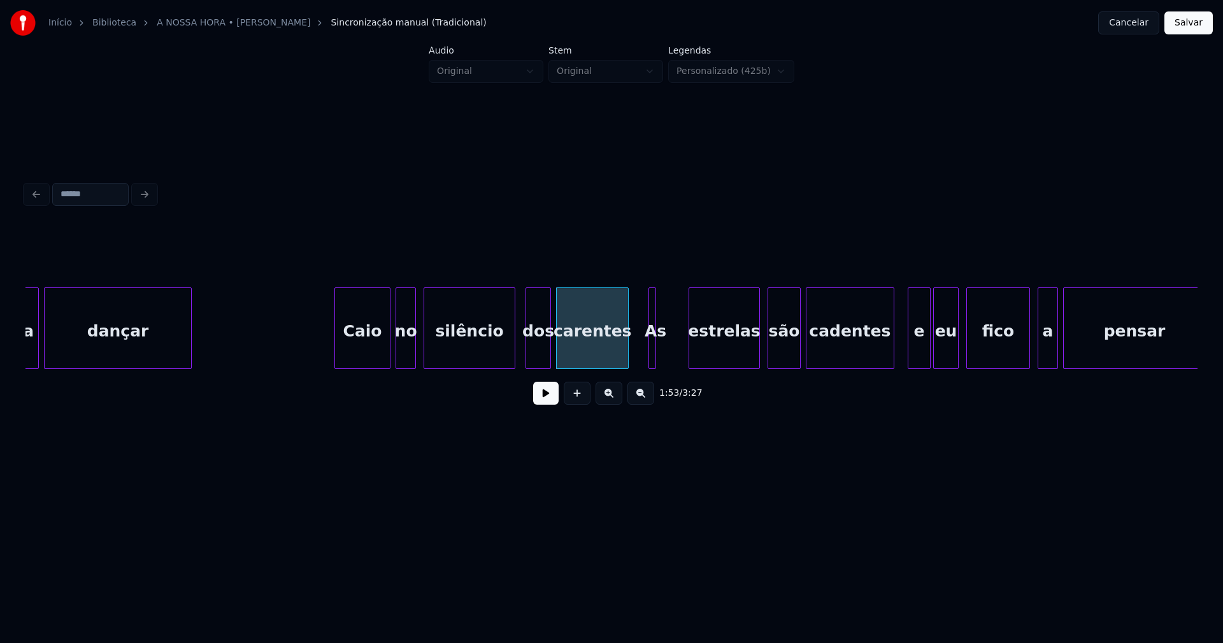
click at [648, 358] on div "As" at bounding box center [652, 328] width 8 height 82
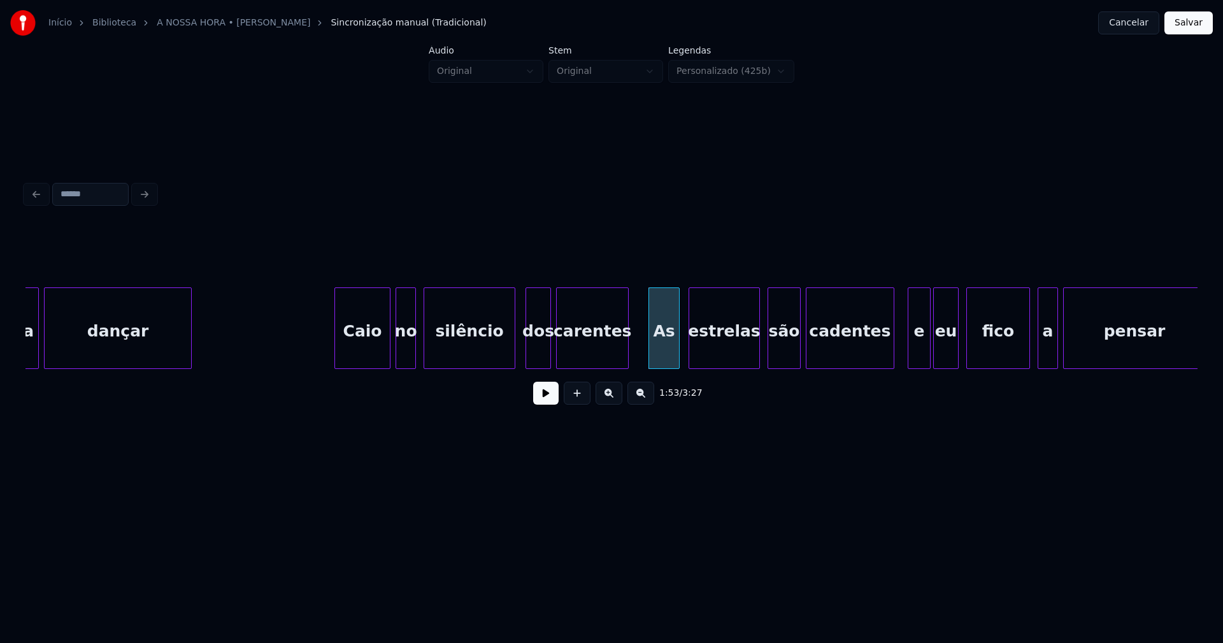
click at [678, 345] on div at bounding box center [677, 328] width 4 height 80
click at [544, 401] on button at bounding box center [545, 392] width 25 height 23
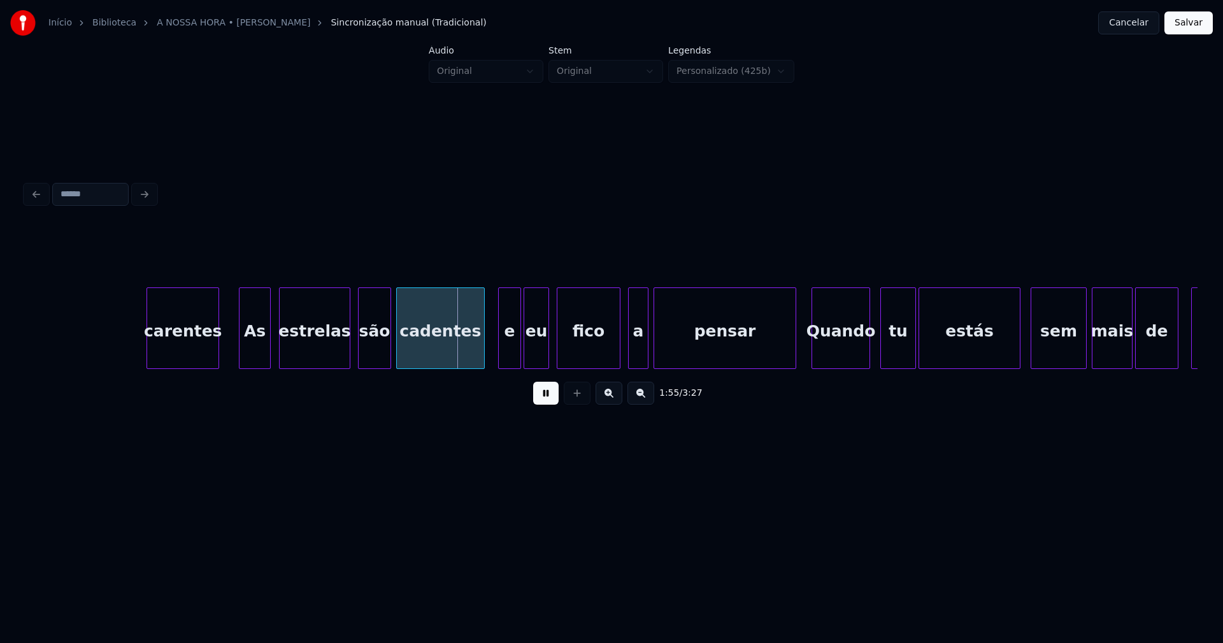
scroll to position [0, 14528]
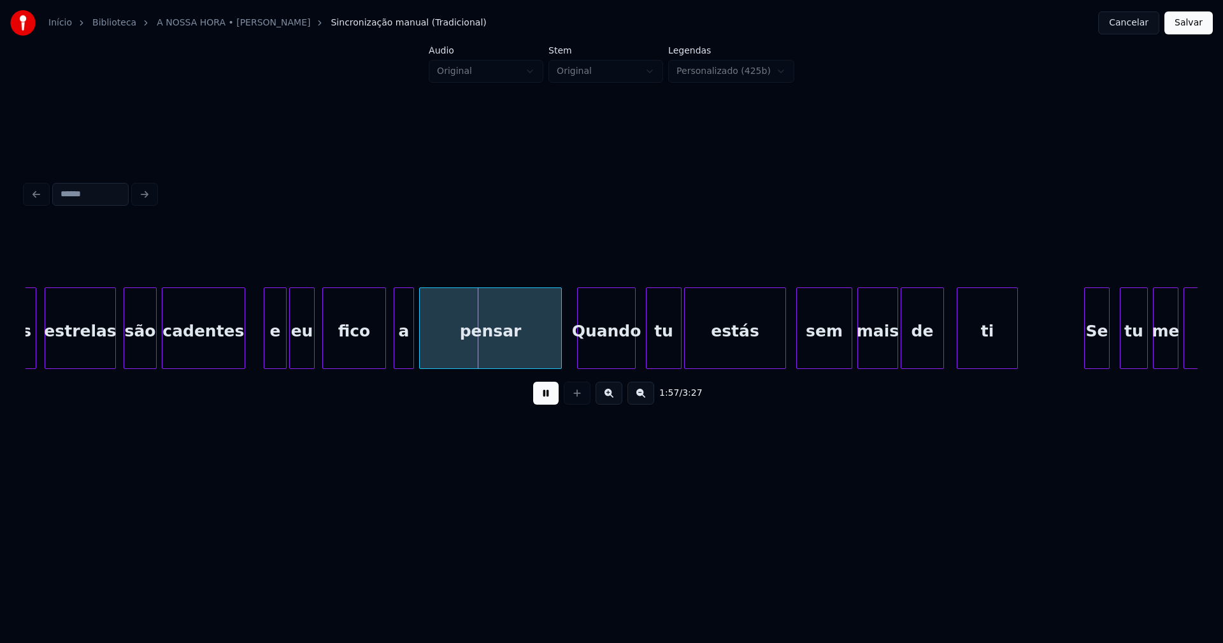
click at [241, 353] on div at bounding box center [243, 328] width 4 height 80
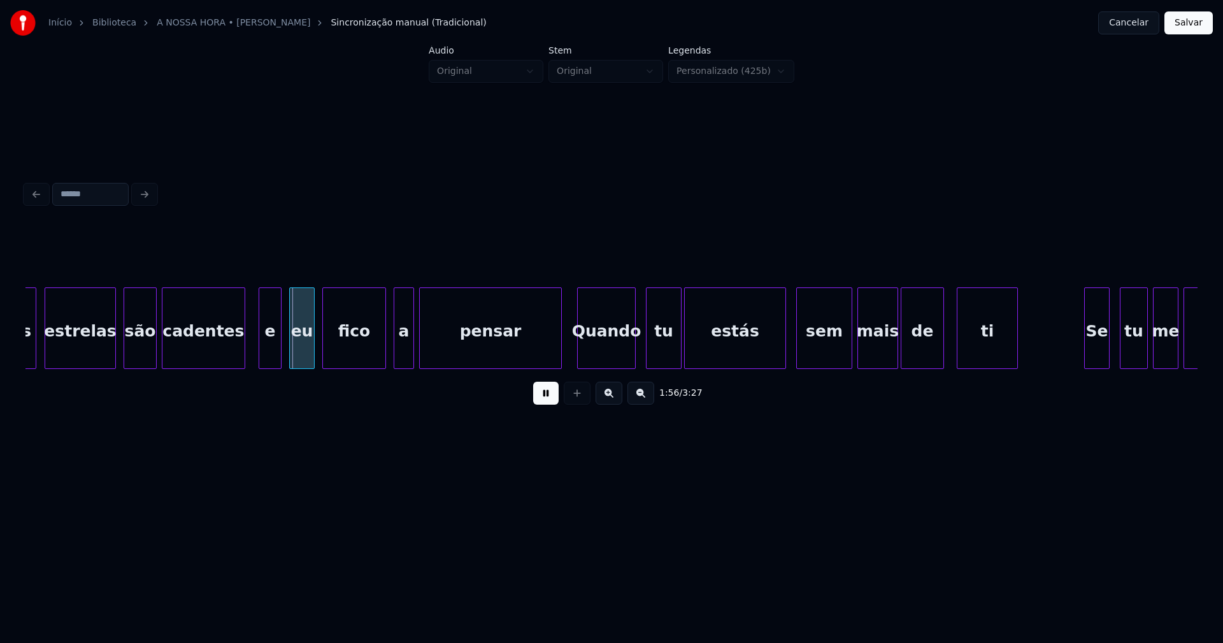
click at [273, 349] on div "e" at bounding box center [270, 331] width 22 height 87
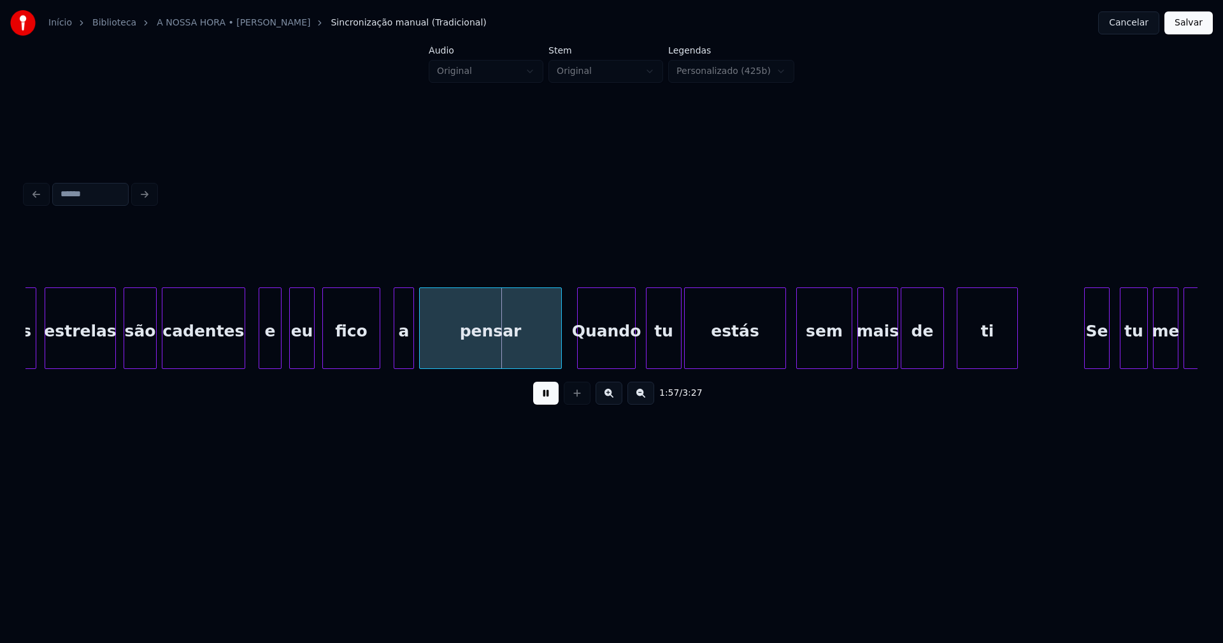
click at [378, 354] on div at bounding box center [378, 328] width 4 height 80
click at [395, 357] on div "a" at bounding box center [392, 331] width 19 height 87
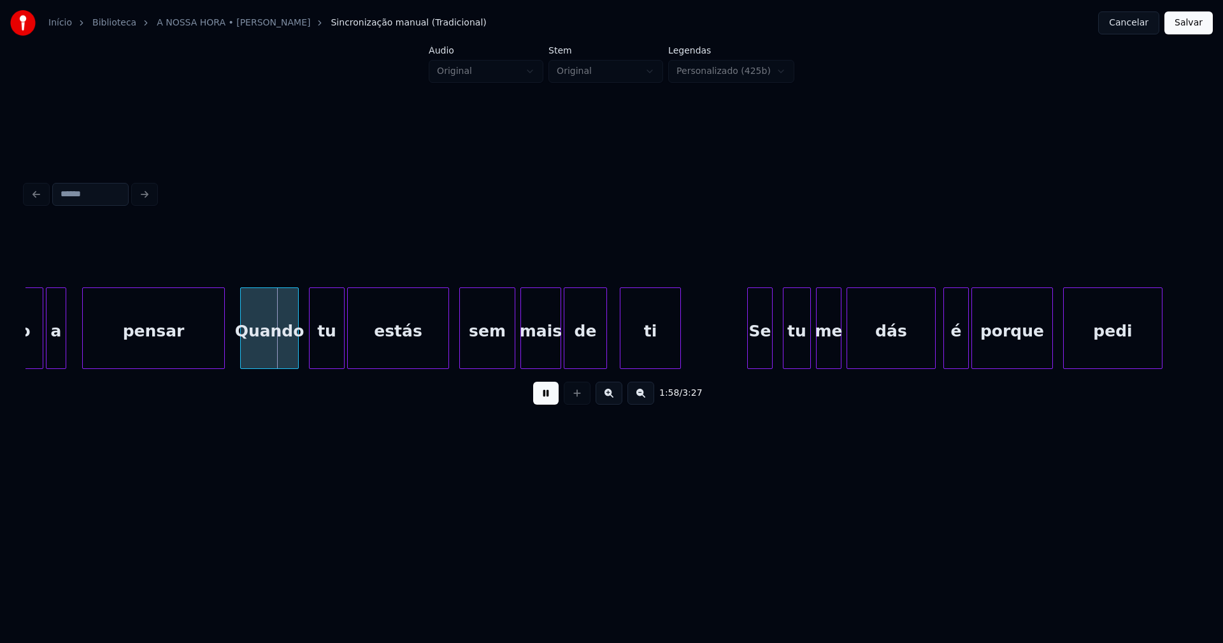
scroll to position [0, 14894]
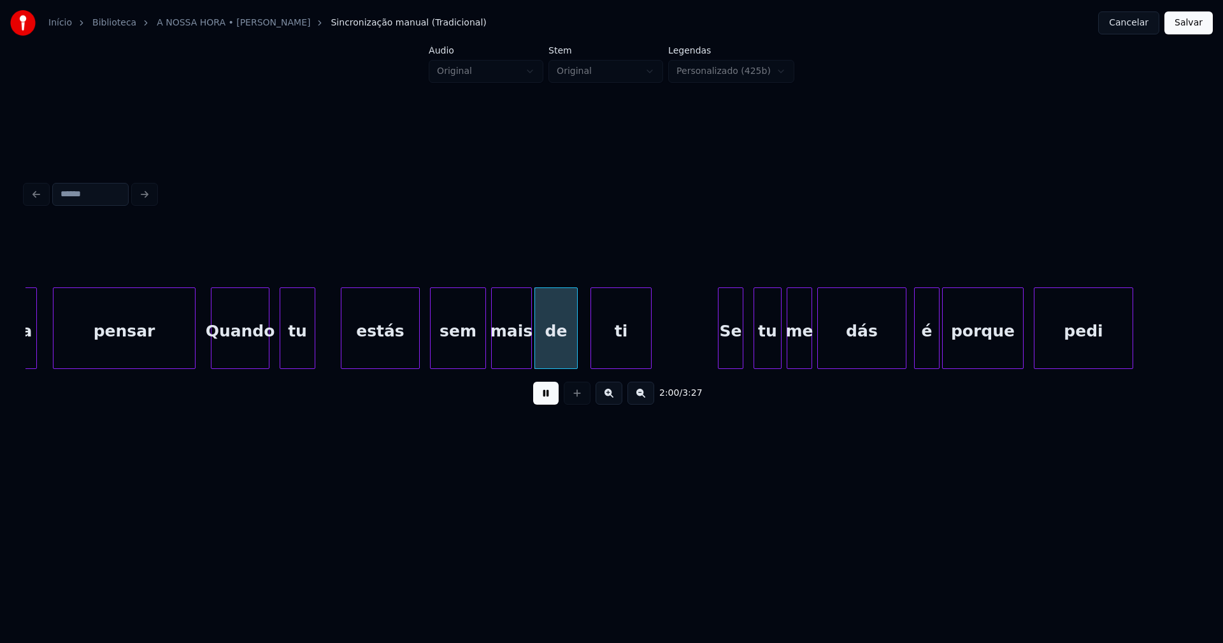
click at [342, 348] on div at bounding box center [343, 328] width 4 height 80
click at [331, 342] on div at bounding box center [329, 328] width 4 height 80
click at [438, 353] on div at bounding box center [438, 328] width 4 height 80
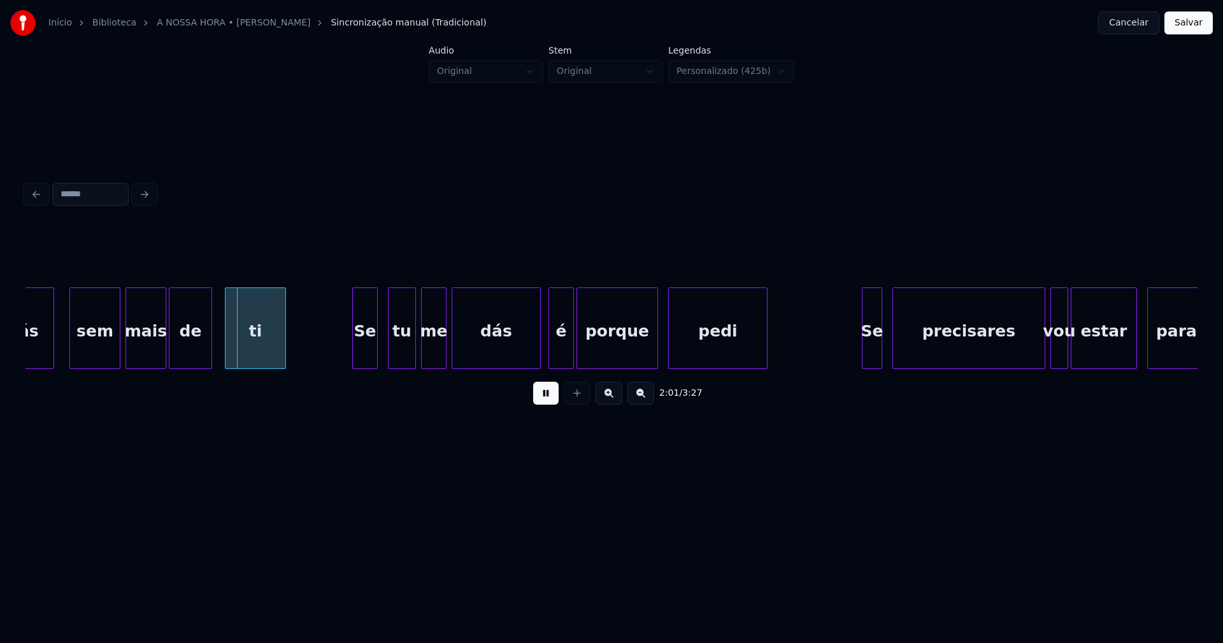
scroll to position [0, 15289]
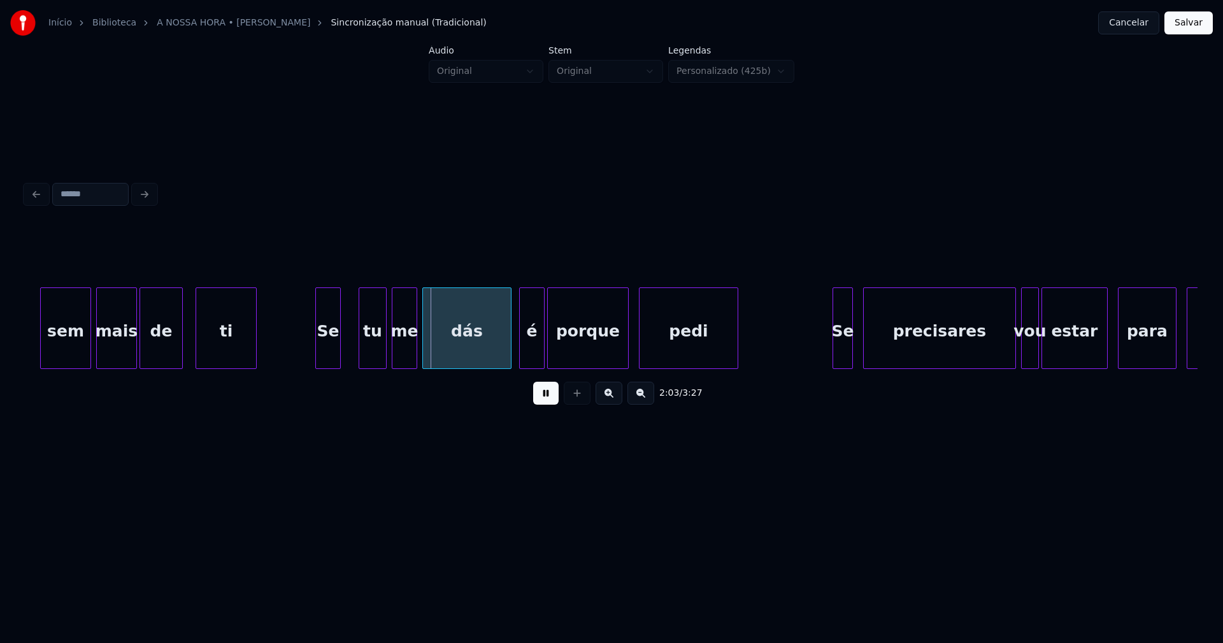
click at [330, 358] on div "Se" at bounding box center [328, 331] width 24 height 87
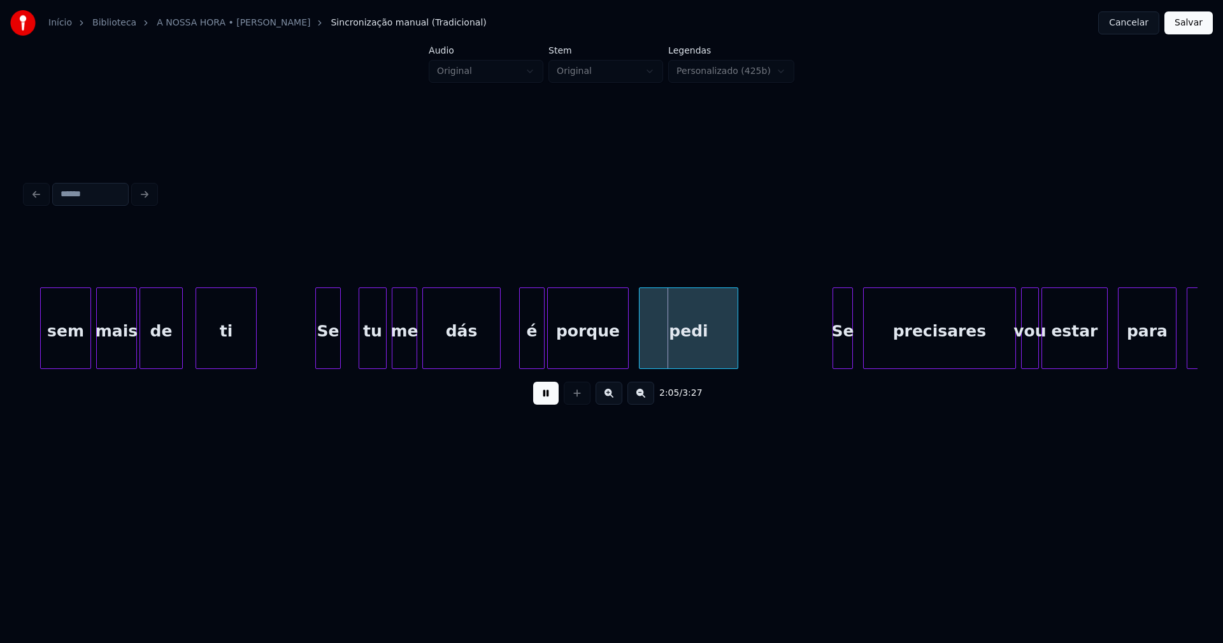
click at [499, 362] on div at bounding box center [498, 328] width 4 height 80
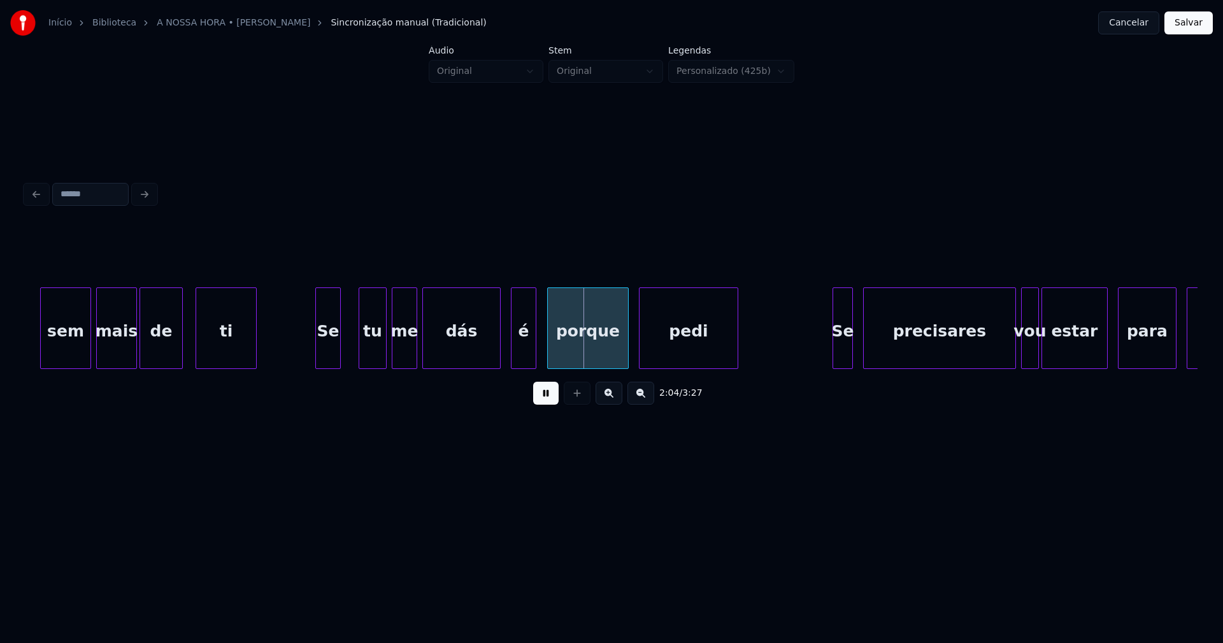
click at [522, 358] on div "é" at bounding box center [523, 331] width 24 height 87
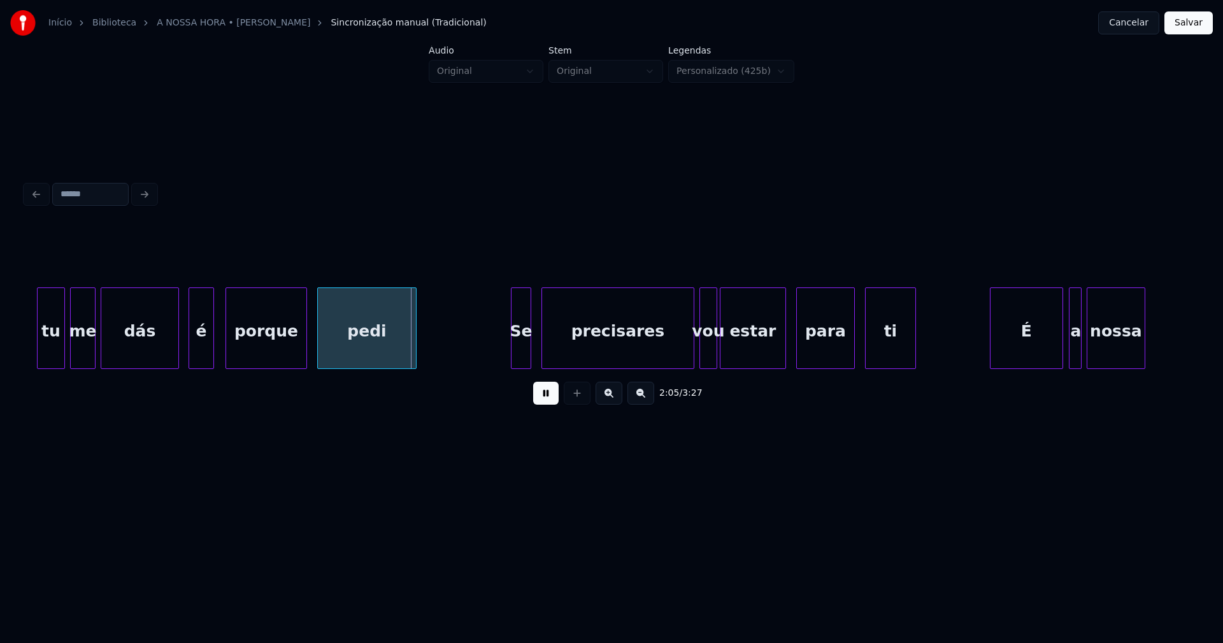
scroll to position [0, 15728]
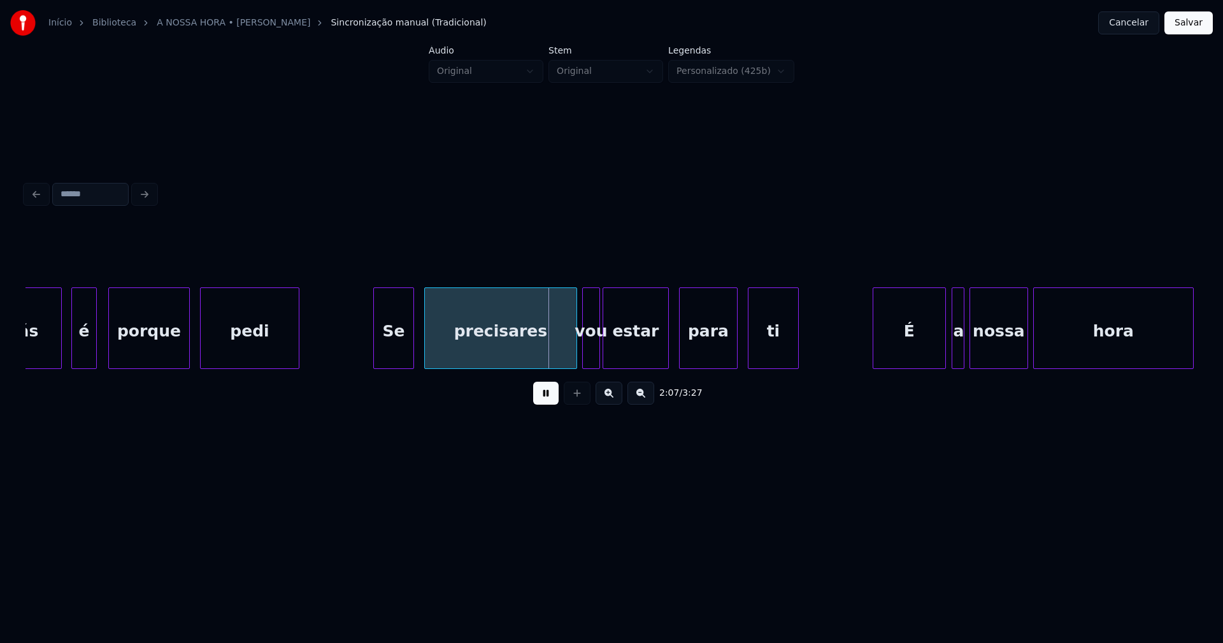
click at [376, 354] on div at bounding box center [376, 328] width 4 height 80
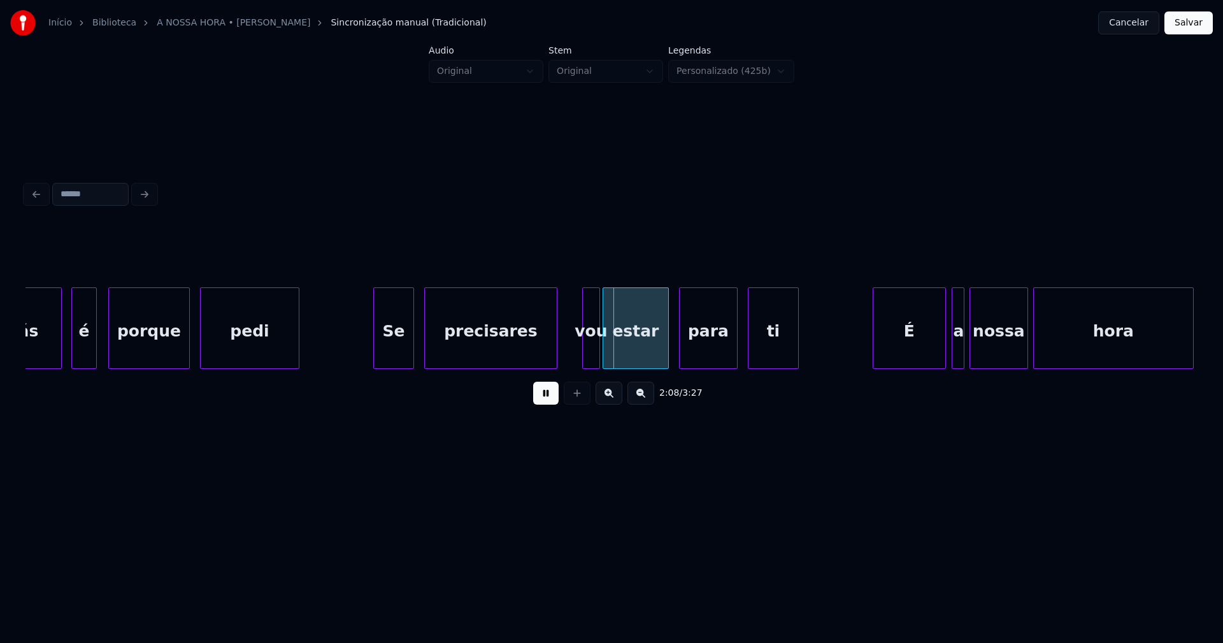
click at [555, 361] on div at bounding box center [555, 328] width 4 height 80
click at [571, 359] on div at bounding box center [571, 328] width 4 height 80
click at [619, 346] on div at bounding box center [620, 328] width 4 height 80
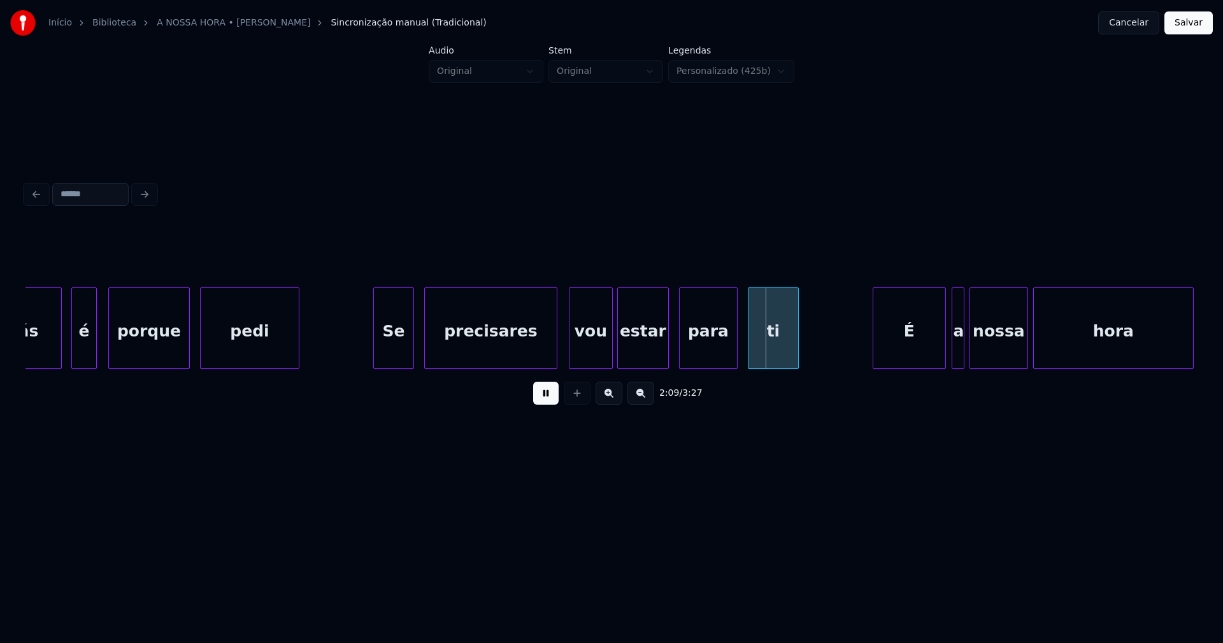
click at [609, 344] on div at bounding box center [610, 328] width 4 height 80
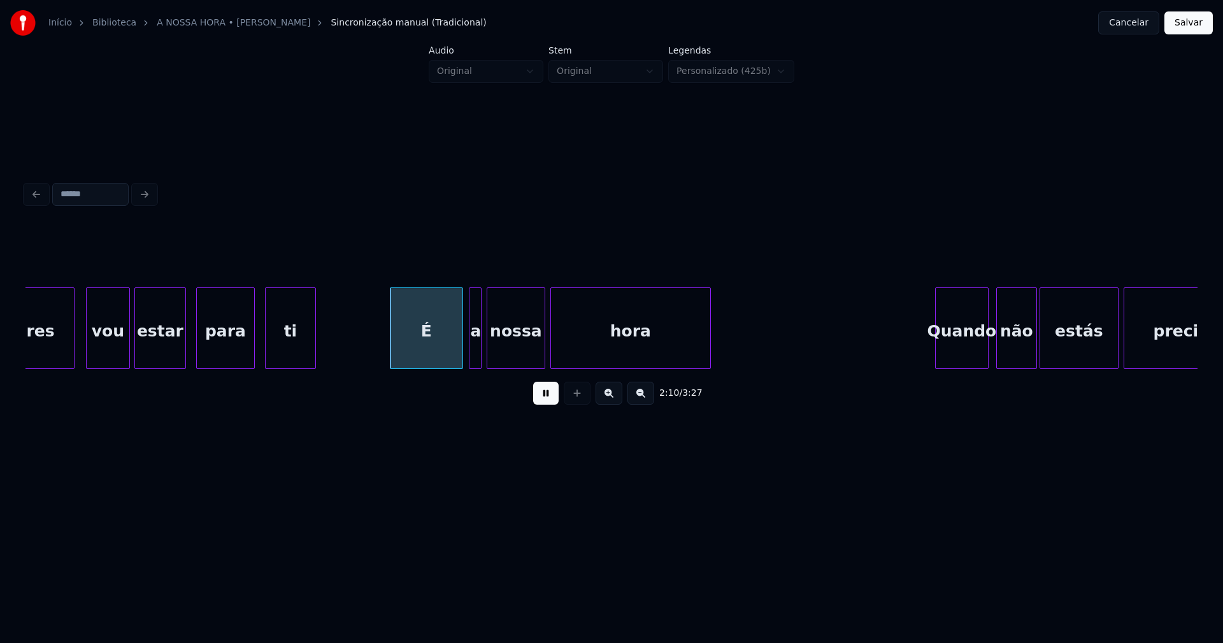
scroll to position [0, 16269]
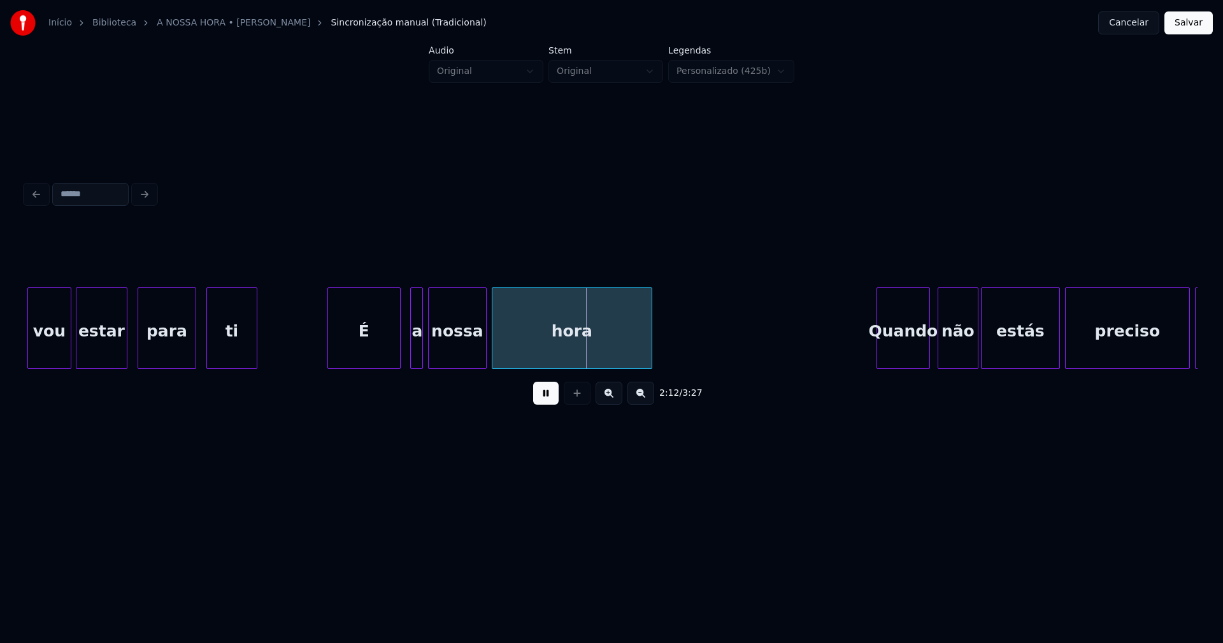
click at [362, 352] on div "É" at bounding box center [364, 331] width 72 height 87
click at [407, 351] on div at bounding box center [406, 328] width 4 height 80
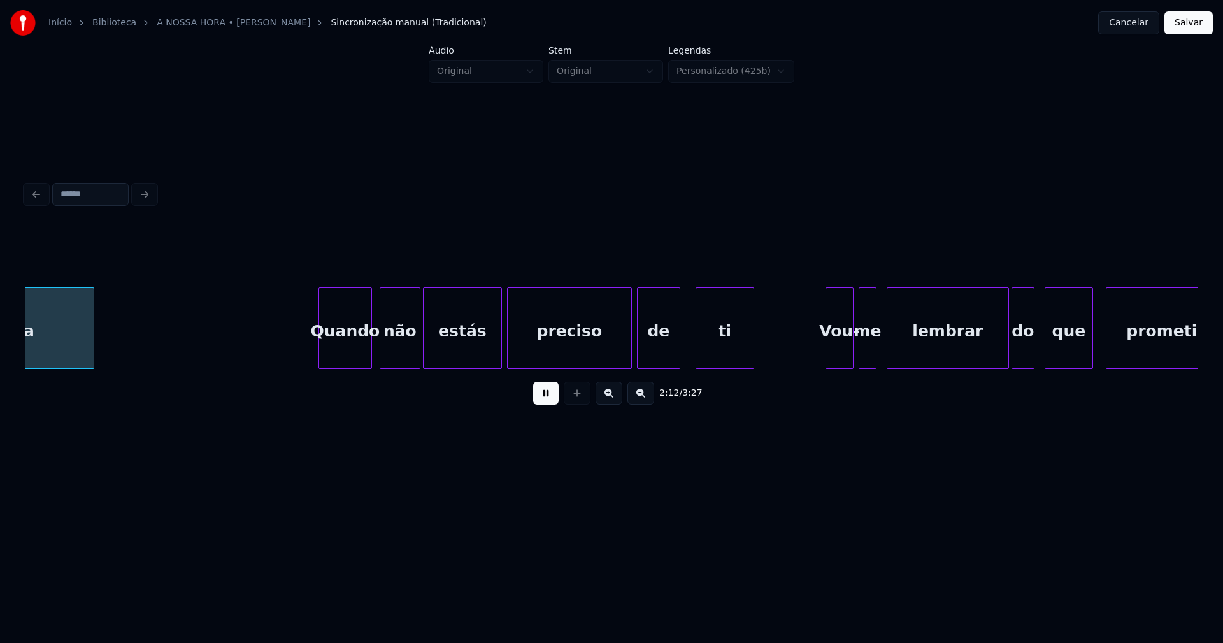
scroll to position [0, 16837]
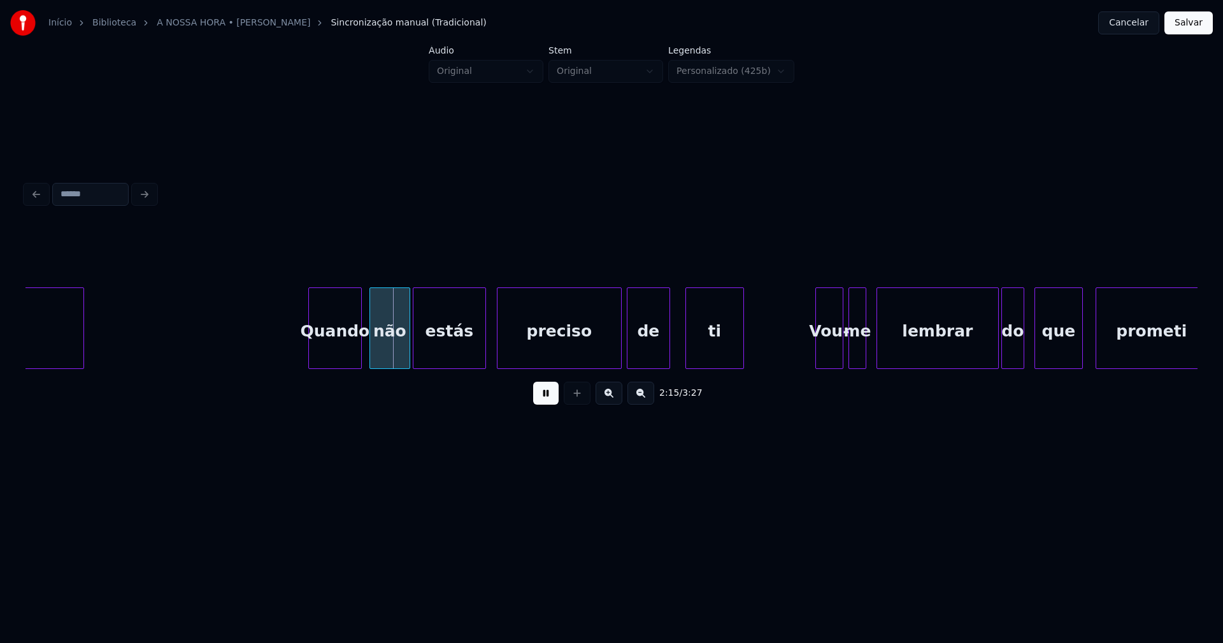
click at [485, 357] on div at bounding box center [483, 328] width 4 height 80
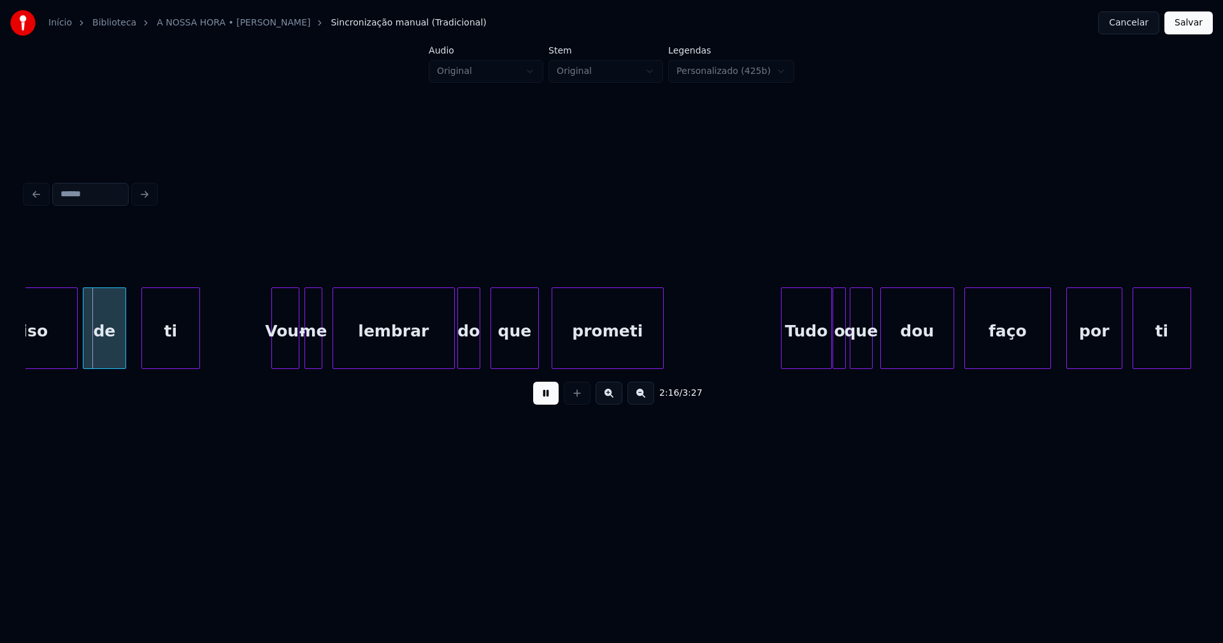
scroll to position [0, 17395]
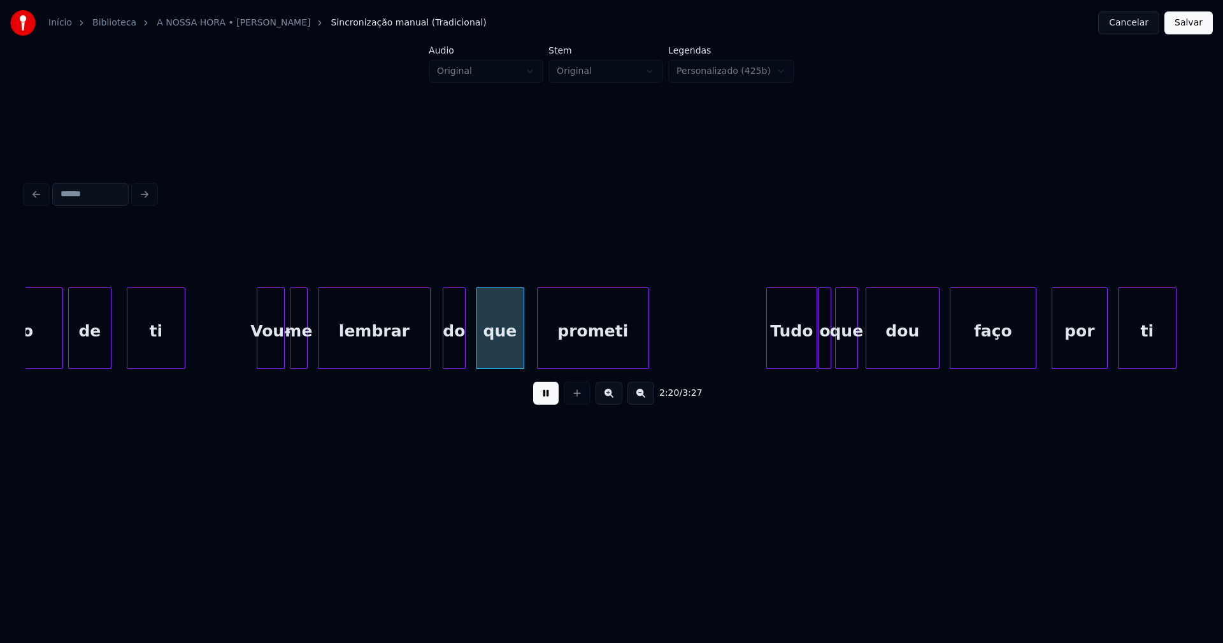
click at [428, 360] on div at bounding box center [428, 328] width 4 height 80
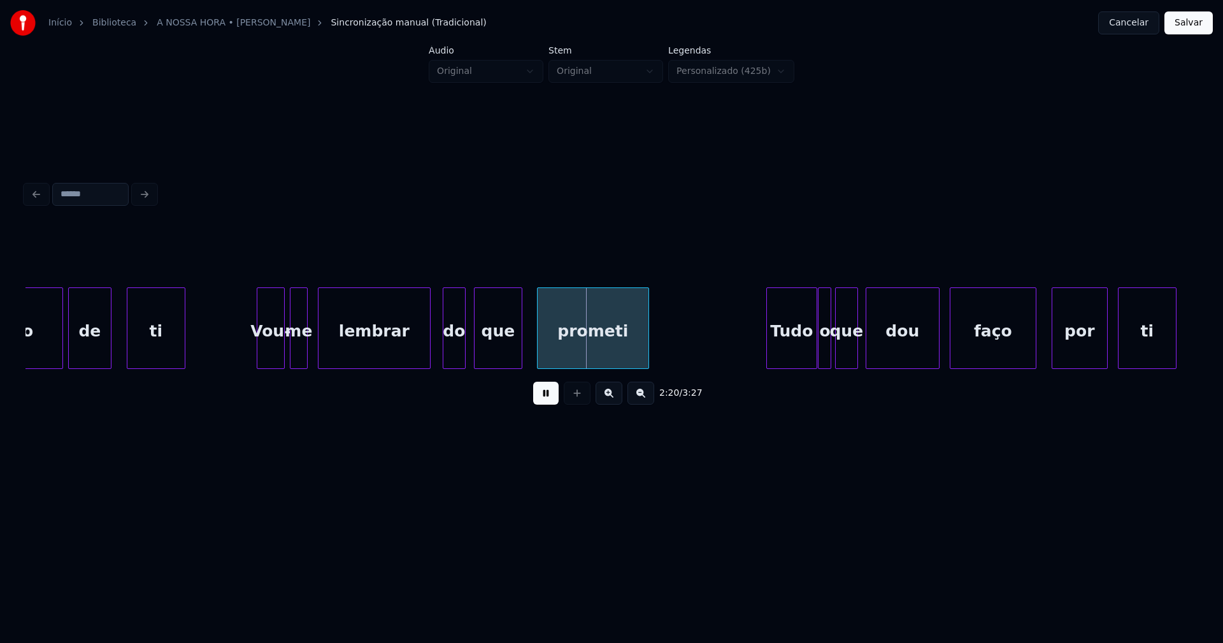
click at [491, 349] on div "que" at bounding box center [497, 331] width 47 height 87
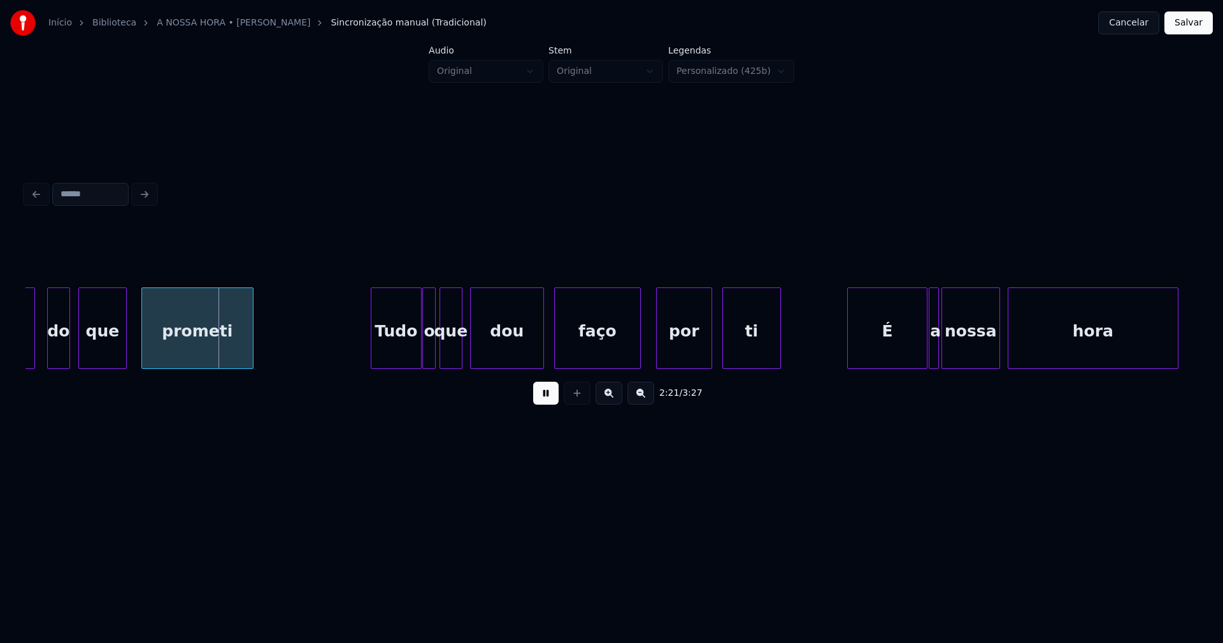
scroll to position [0, 17835]
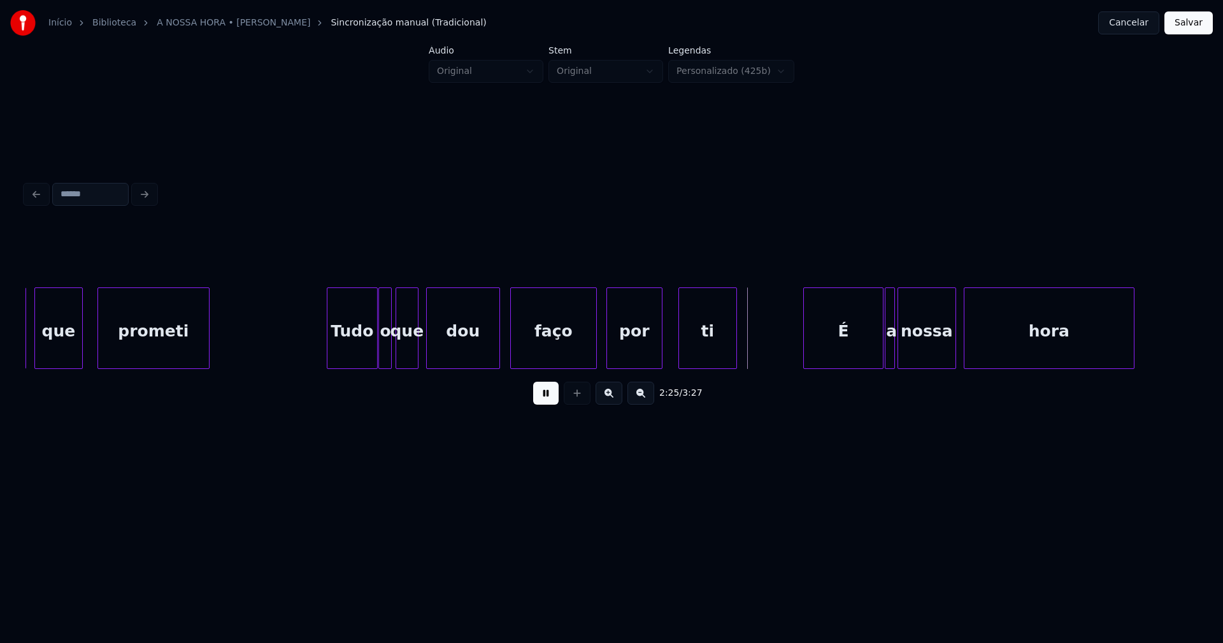
click at [623, 338] on div "por" at bounding box center [634, 331] width 55 height 87
click at [829, 344] on div "É" at bounding box center [837, 331] width 80 height 87
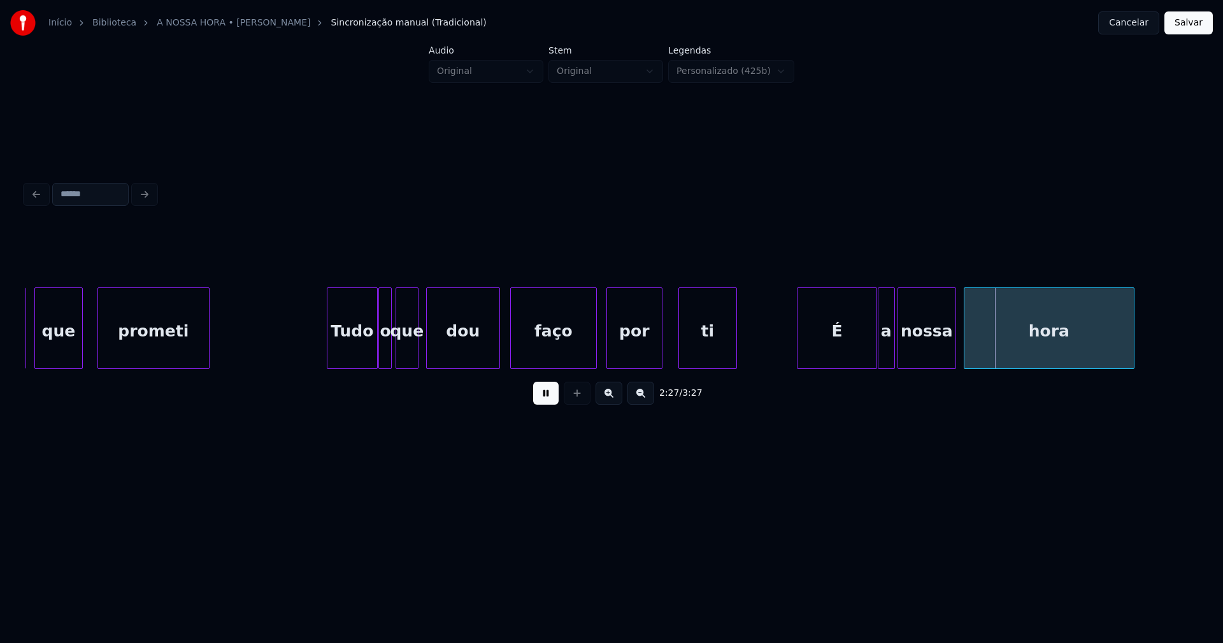
click at [879, 348] on div at bounding box center [880, 328] width 4 height 80
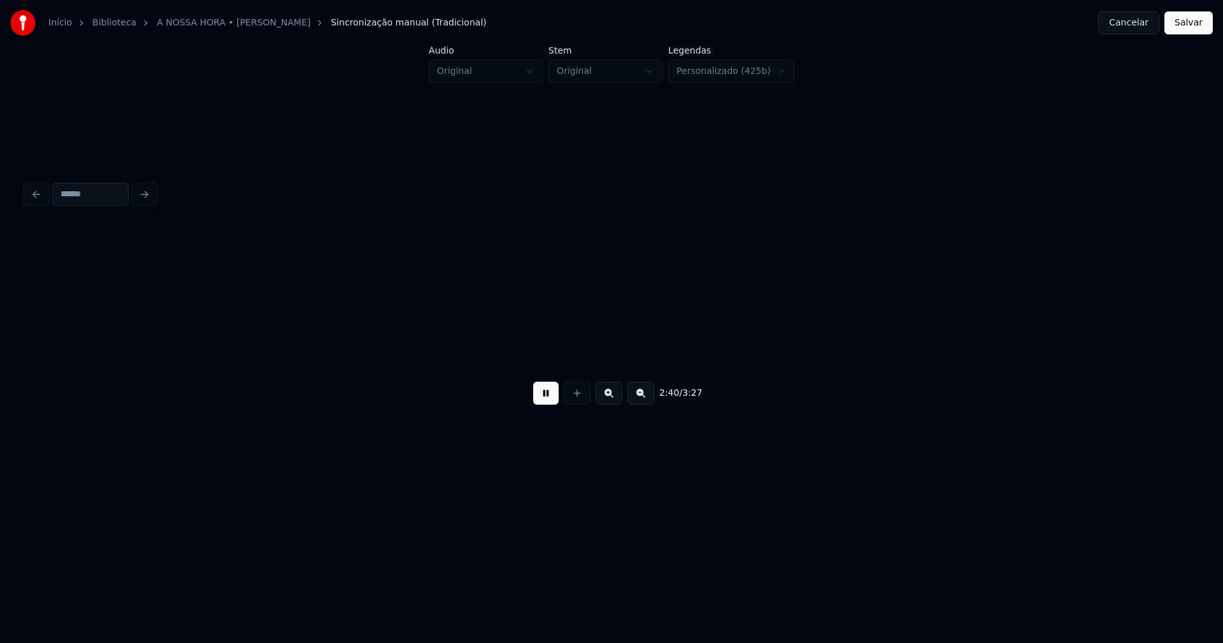
scroll to position [0, 20436]
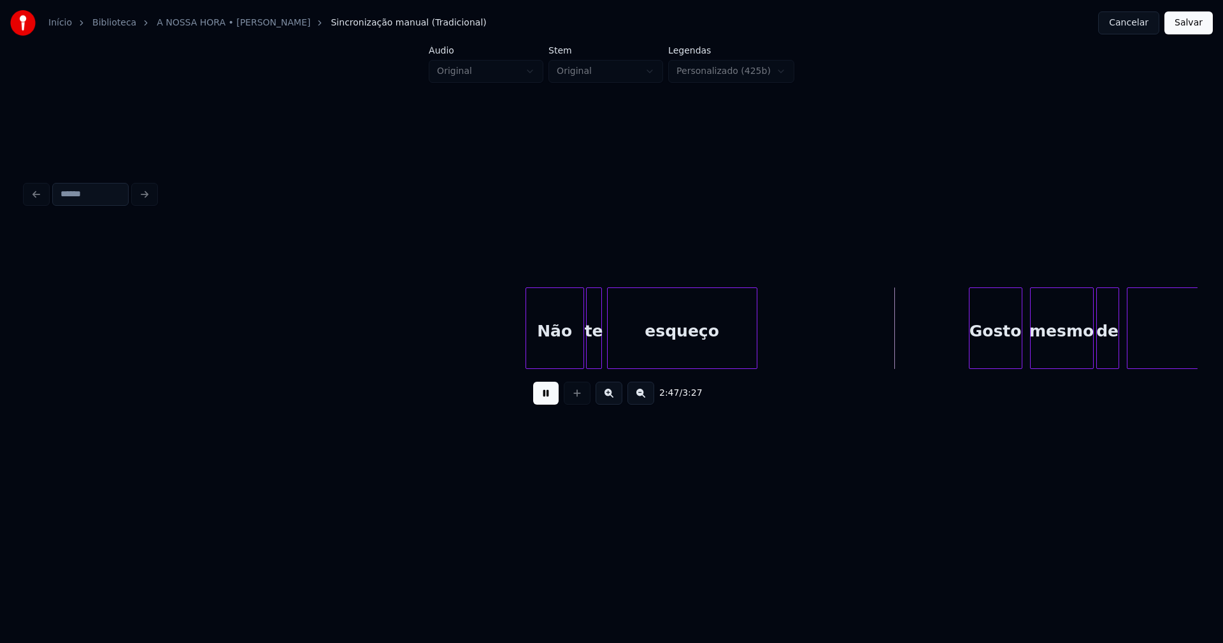
click at [588, 355] on div at bounding box center [589, 328] width 4 height 80
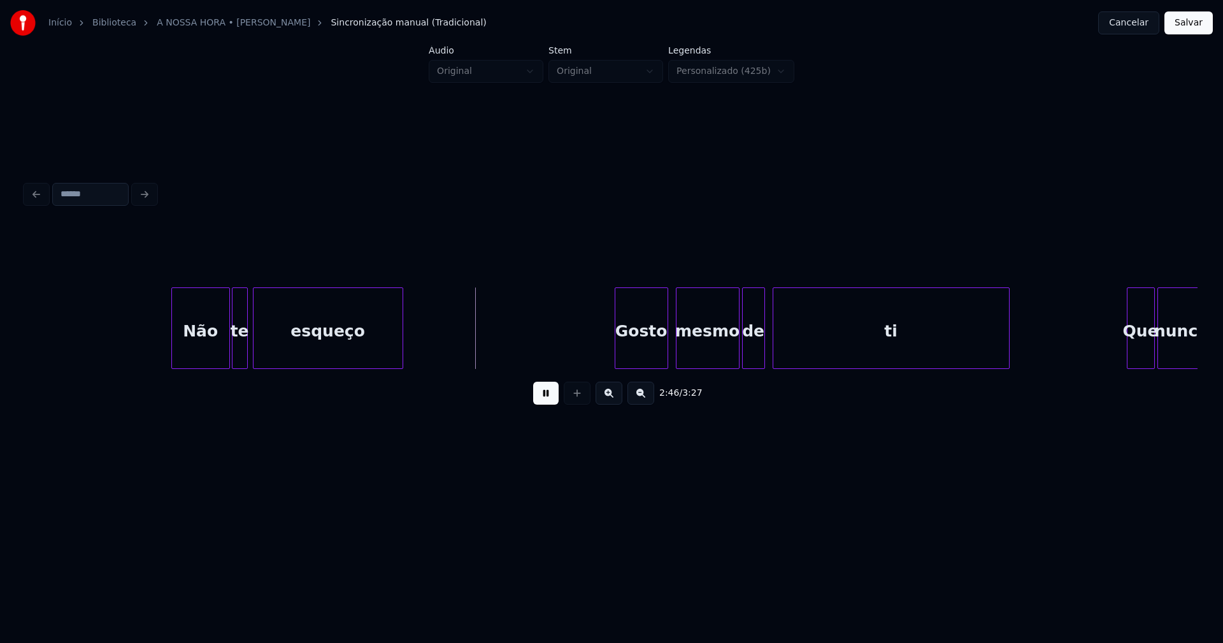
scroll to position [0, 21083]
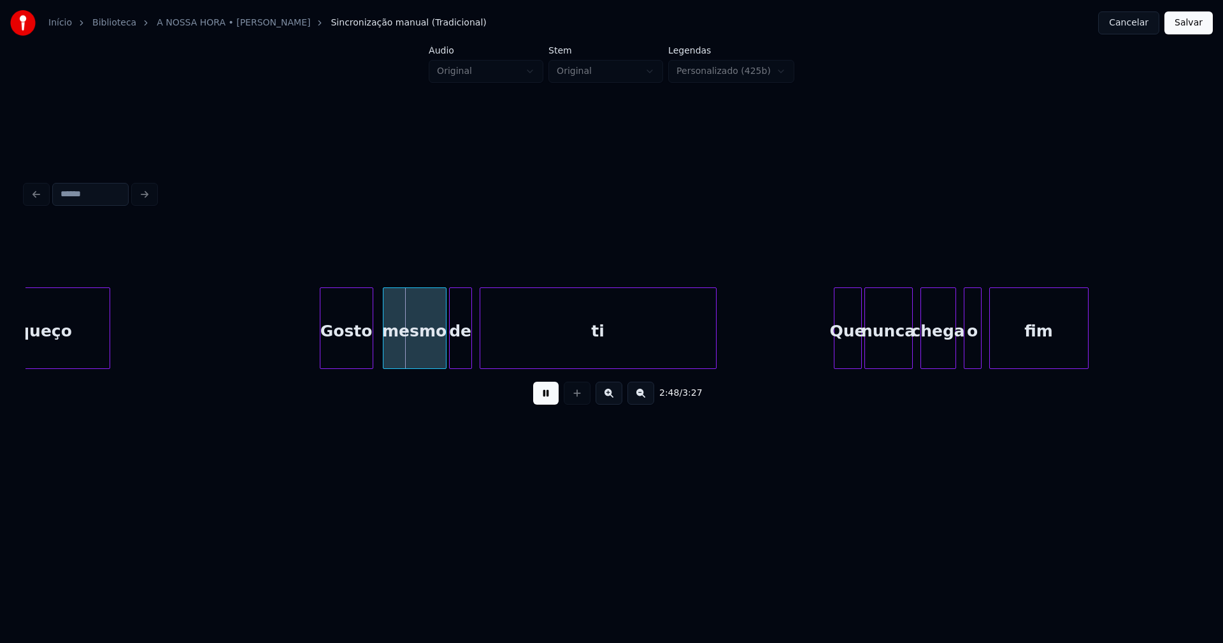
click at [343, 355] on div "Gosto" at bounding box center [346, 331] width 52 height 87
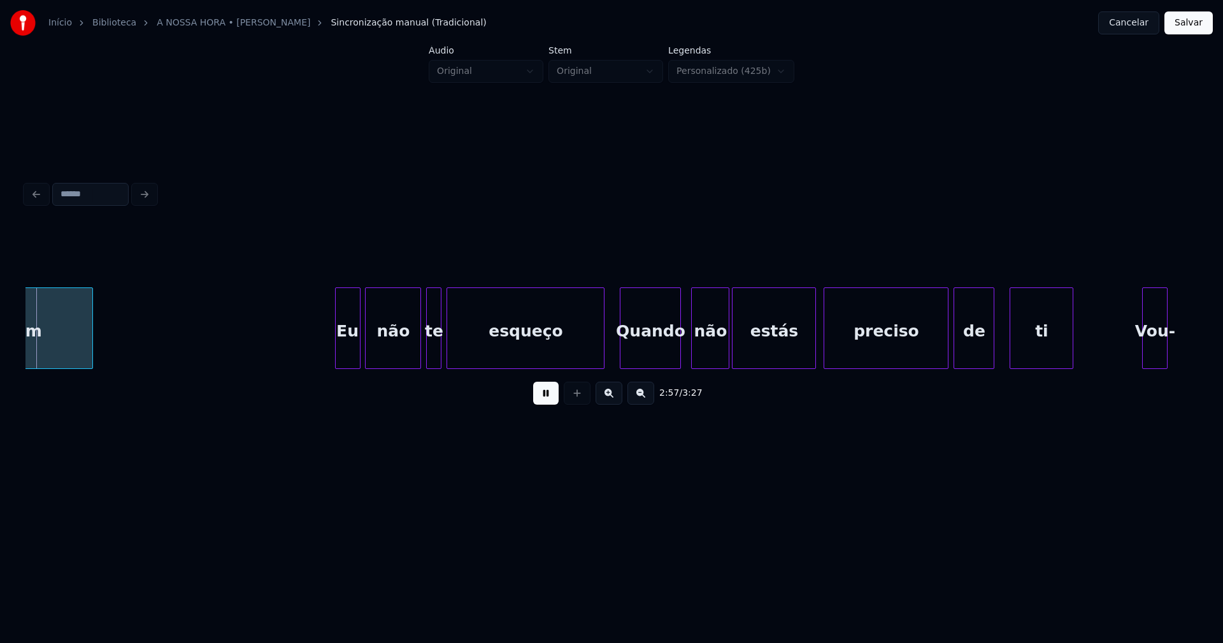
scroll to position [0, 22672]
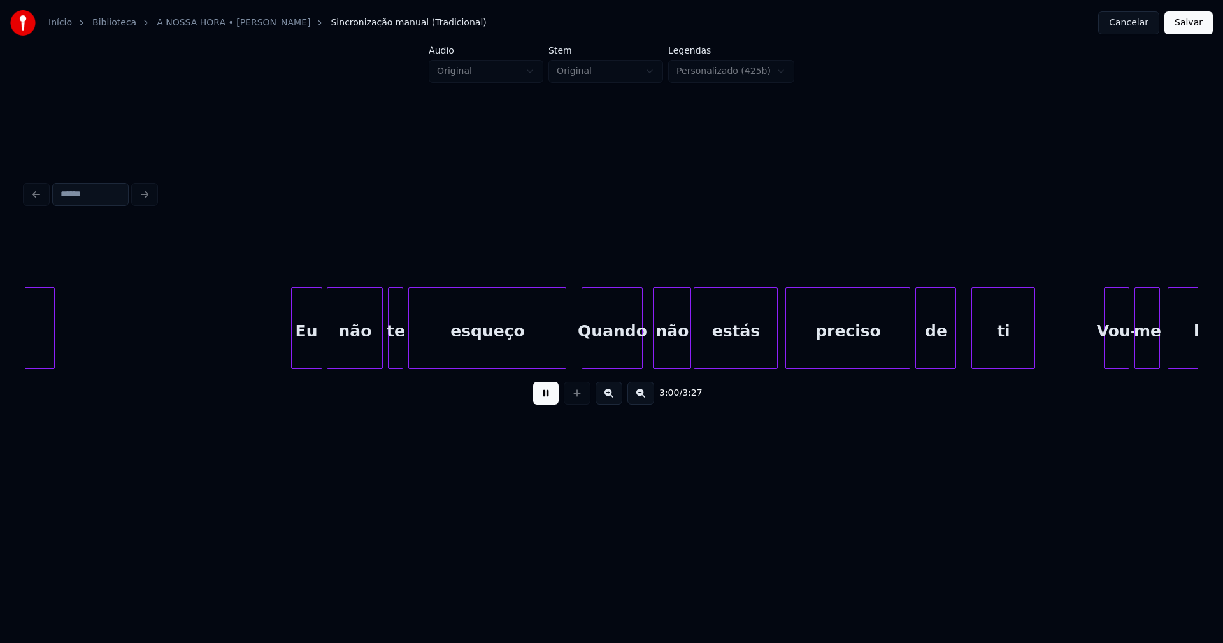
click at [294, 359] on div at bounding box center [294, 328] width 4 height 80
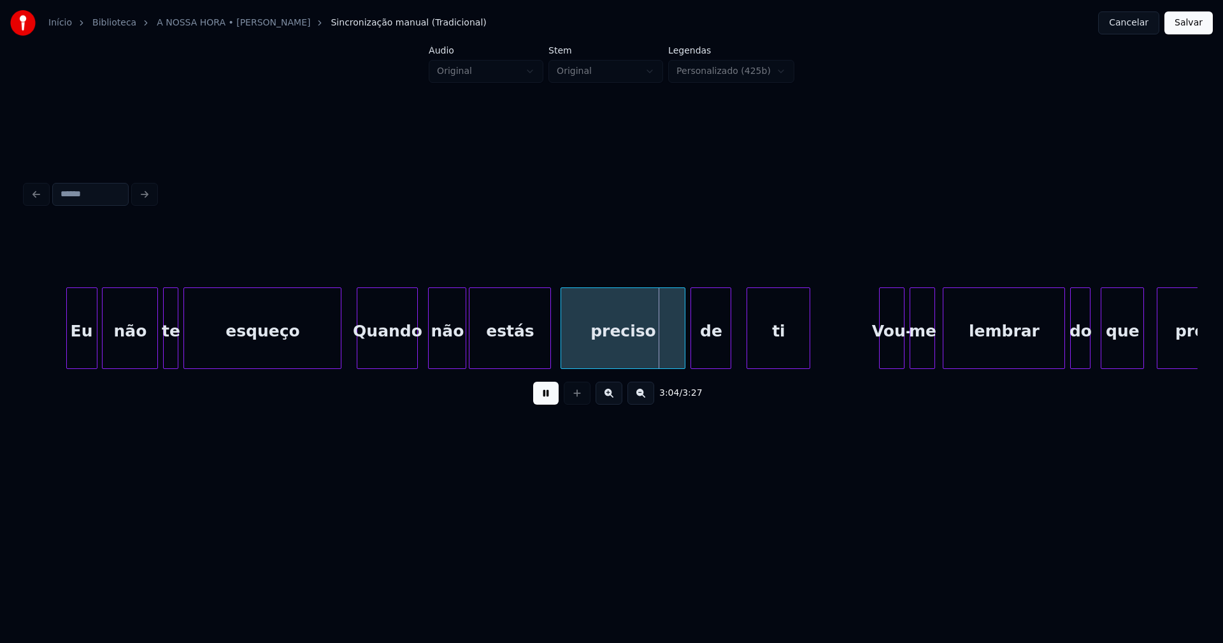
click at [550, 347] on div at bounding box center [548, 328] width 4 height 80
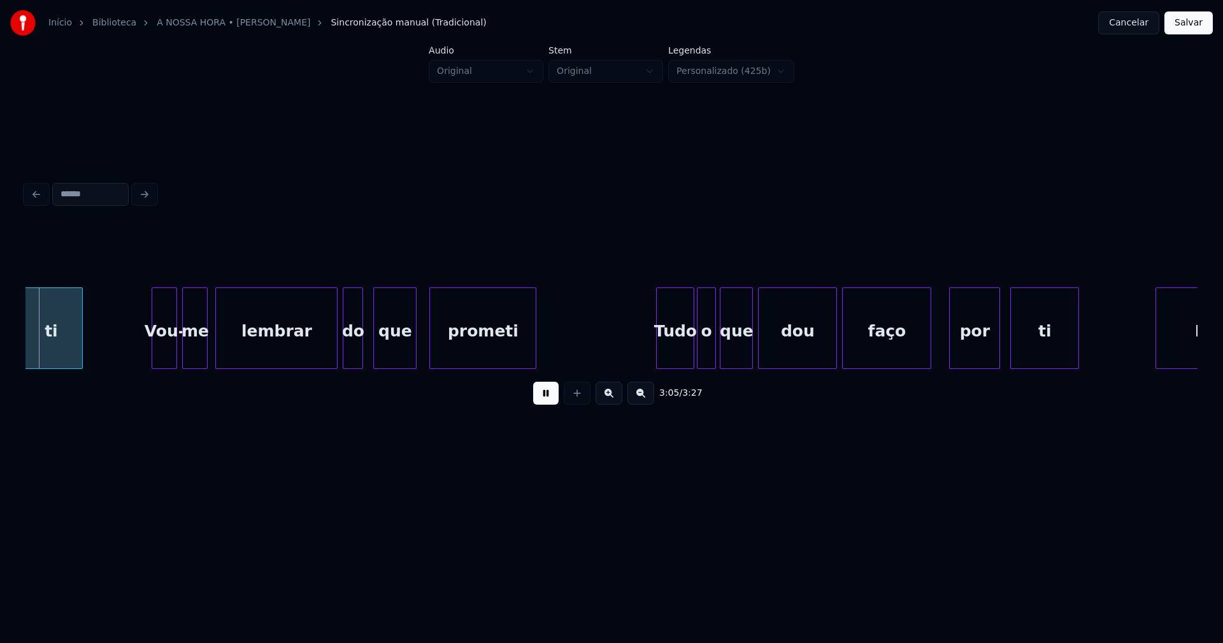
scroll to position [0, 23626]
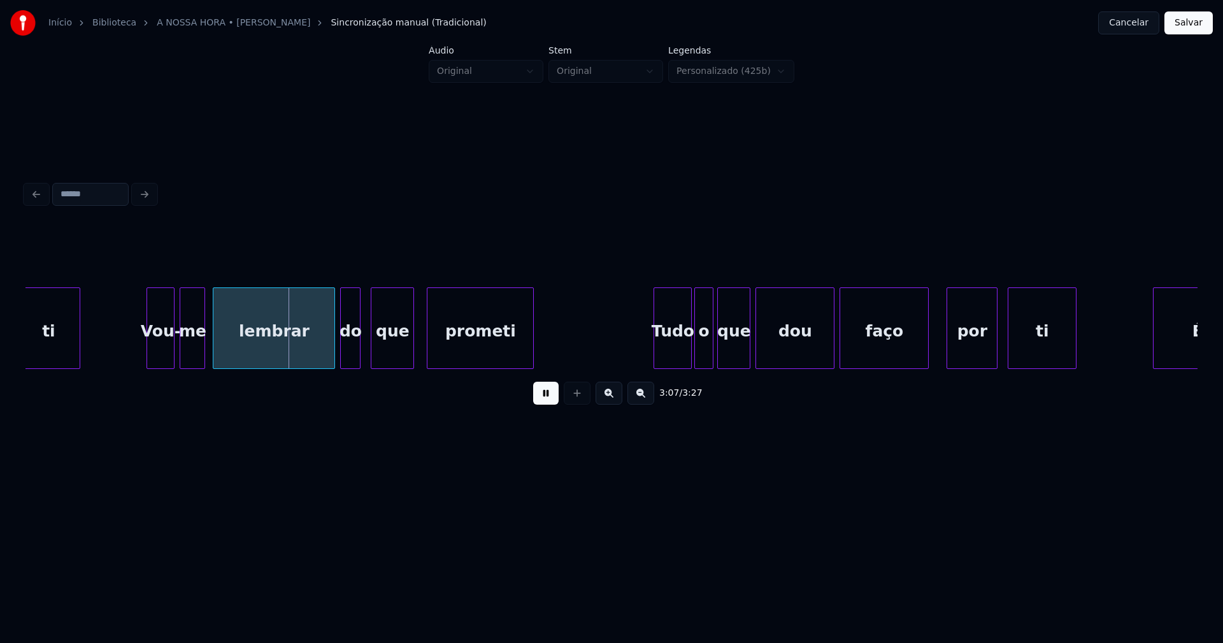
click at [151, 346] on div at bounding box center [149, 328] width 4 height 80
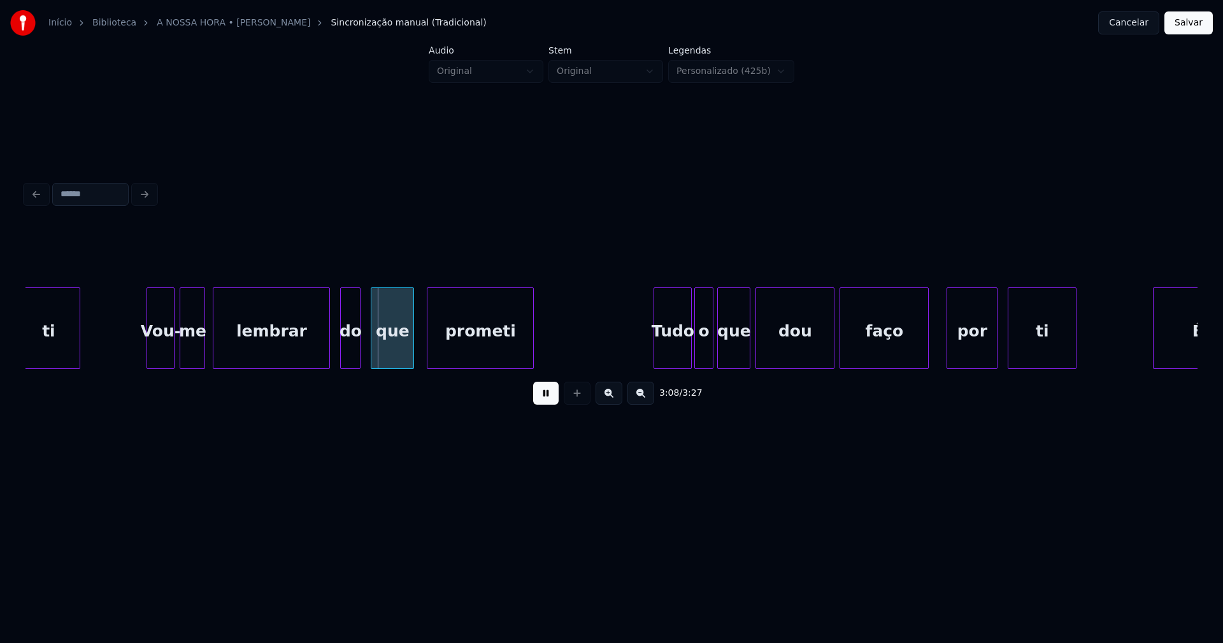
click at [328, 348] on div at bounding box center [327, 328] width 4 height 80
click at [823, 355] on div at bounding box center [824, 328] width 4 height 80
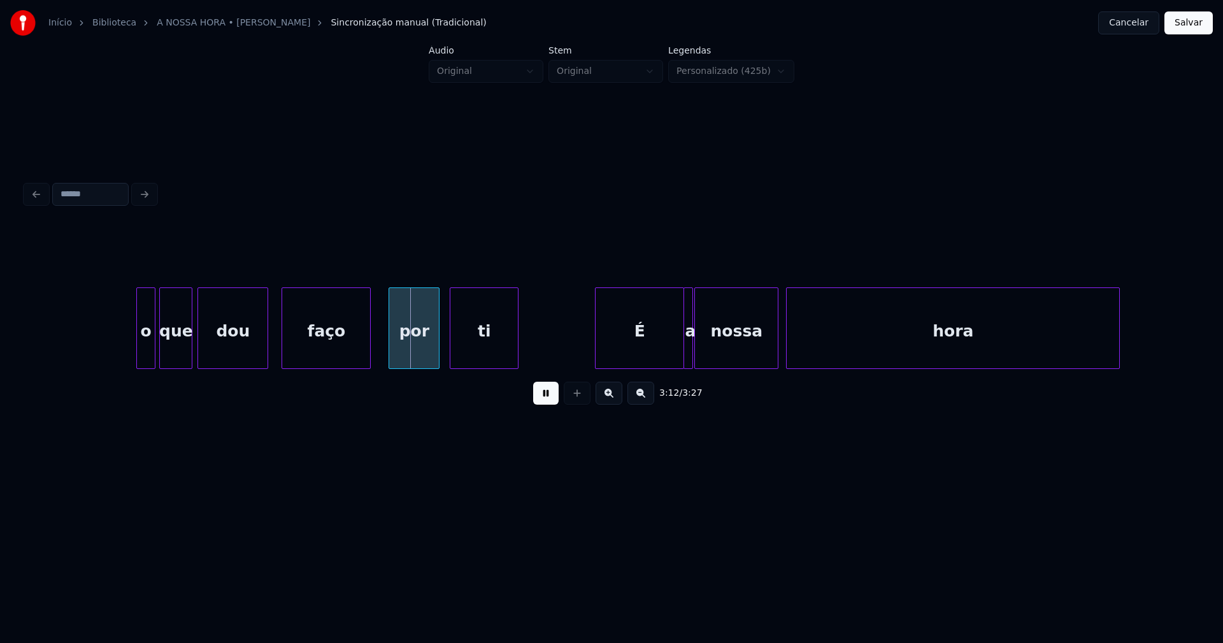
scroll to position [0, 24404]
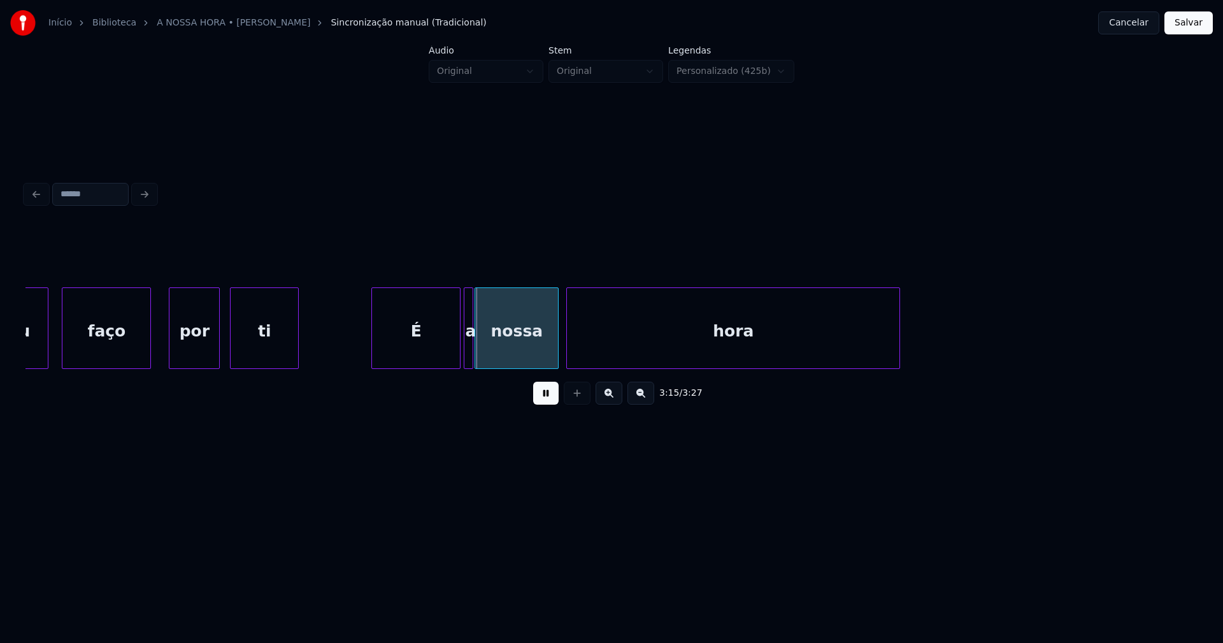
click at [425, 352] on div "É" at bounding box center [416, 331] width 88 height 87
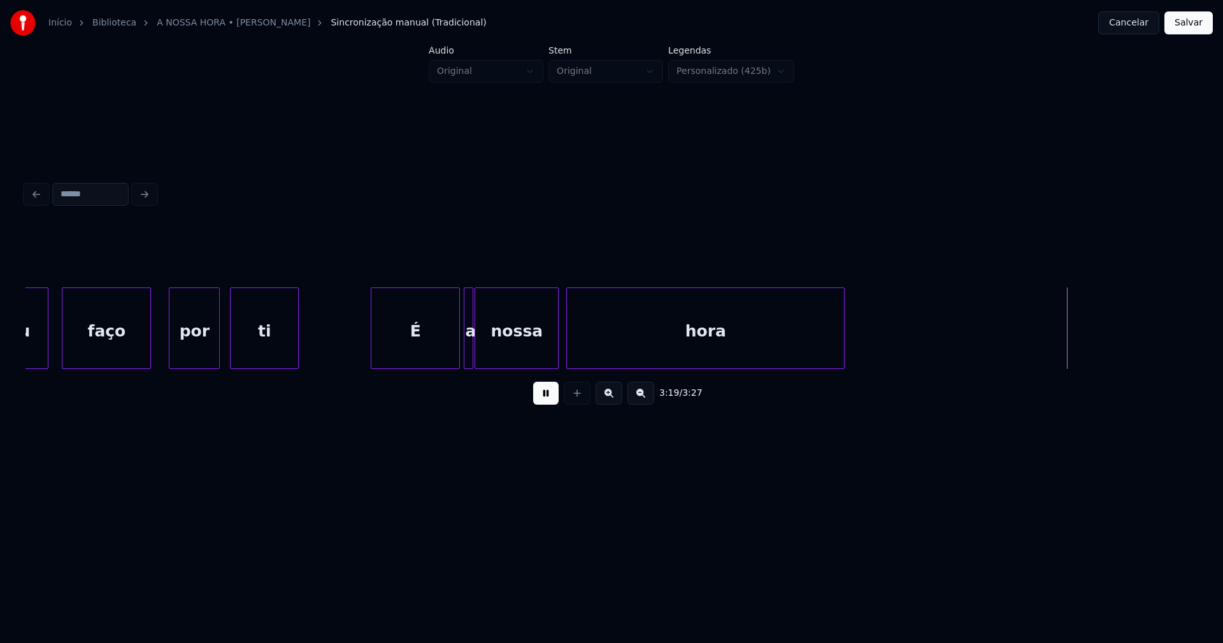
click at [841, 355] on div at bounding box center [842, 328] width 4 height 80
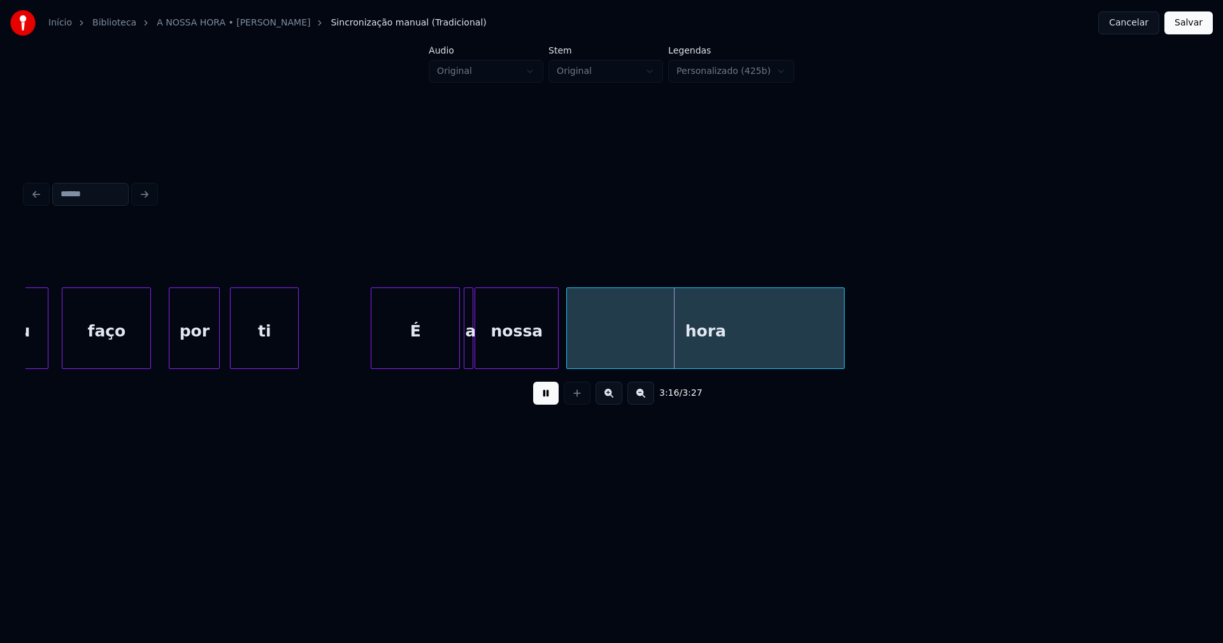
click at [1177, 25] on button "Salvar" at bounding box center [1188, 22] width 48 height 23
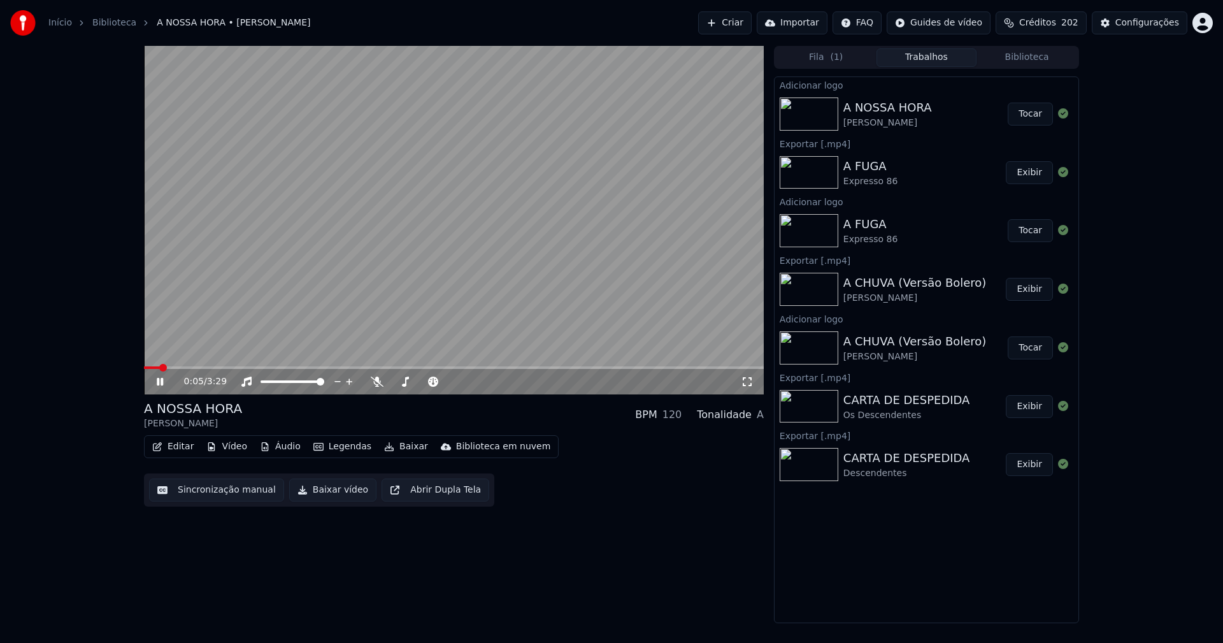
click at [748, 380] on icon at bounding box center [747, 381] width 13 height 10
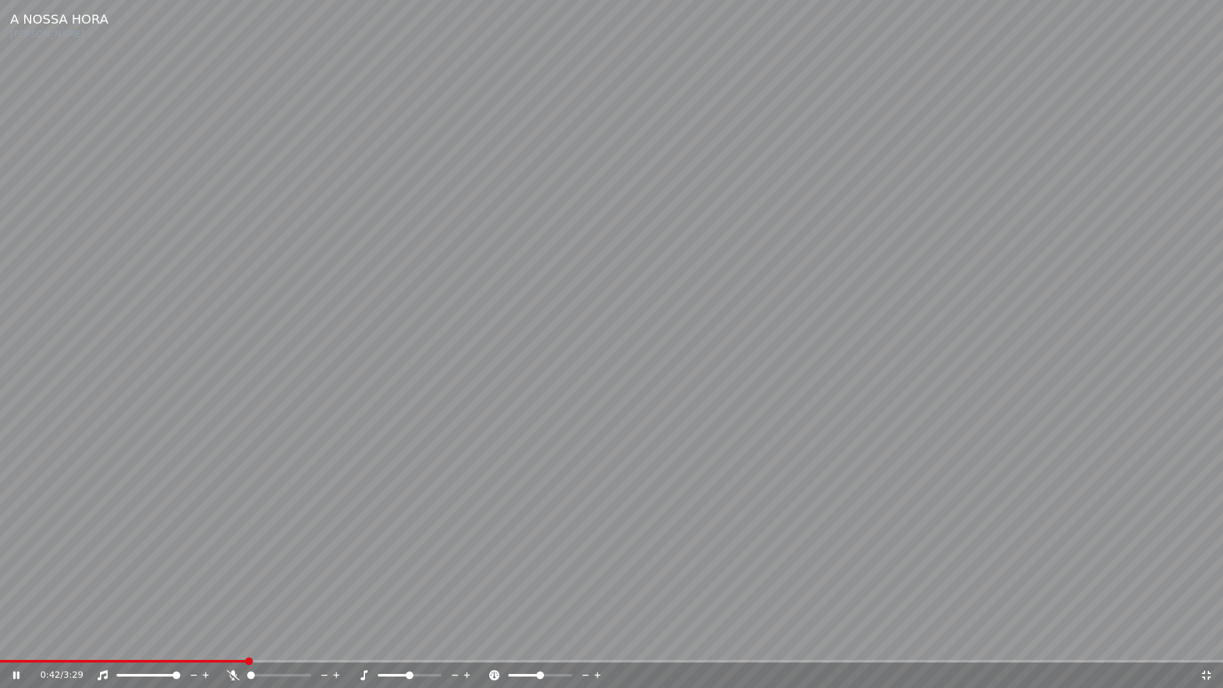
click at [1204, 642] on icon at bounding box center [1206, 675] width 9 height 9
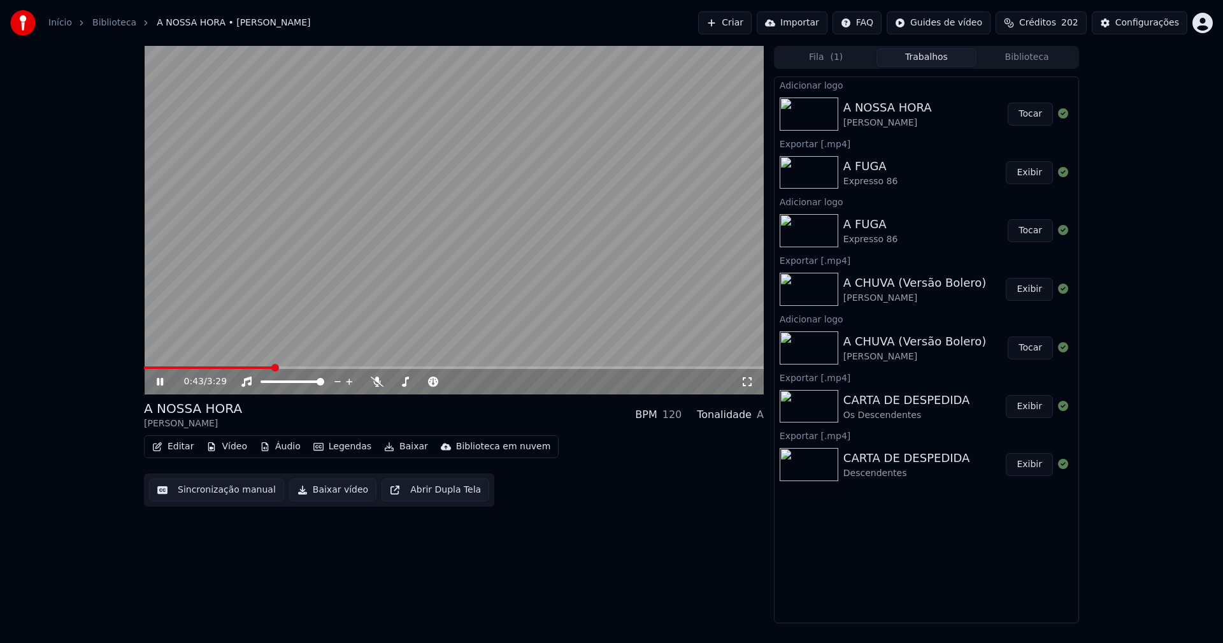
click at [162, 381] on icon at bounding box center [160, 382] width 6 height 8
click at [321, 497] on button "Baixar vídeo" at bounding box center [332, 489] width 87 height 23
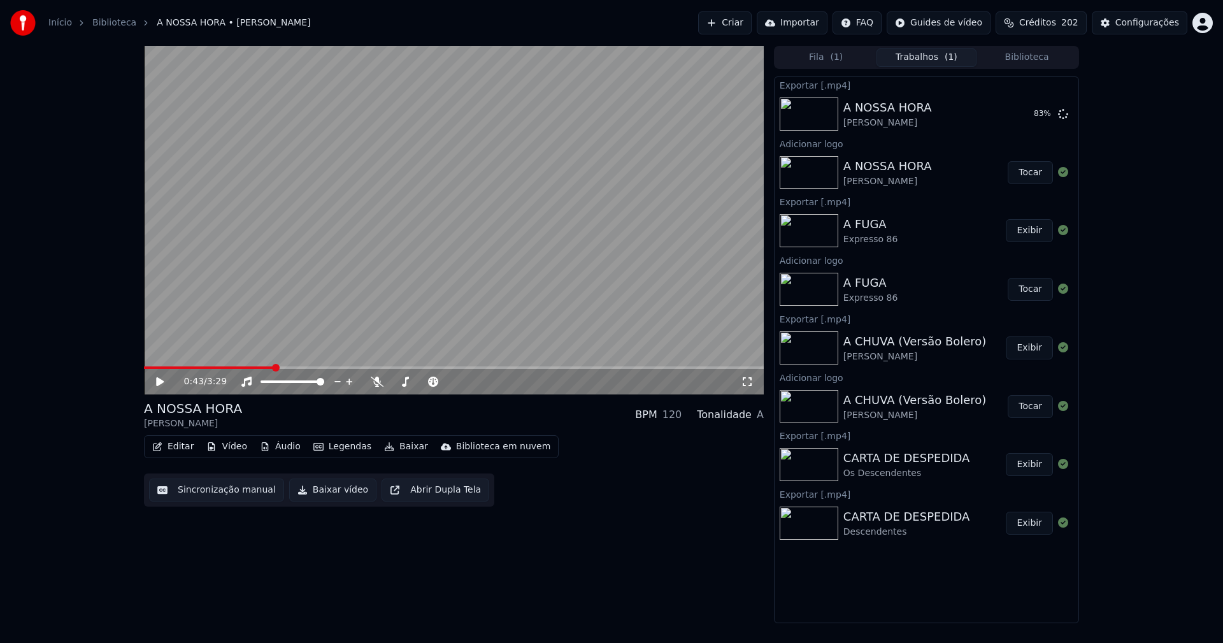
click at [181, 445] on button "Editar" at bounding box center [173, 446] width 52 height 18
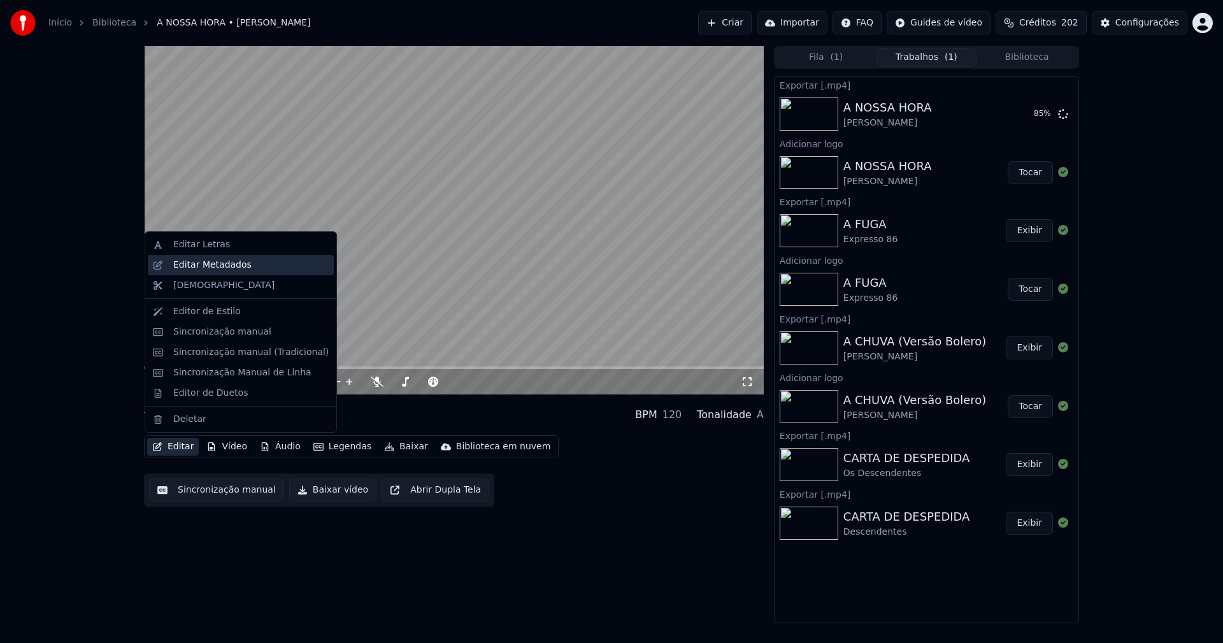
click at [203, 264] on div "Editar Metadados" at bounding box center [212, 265] width 78 height 13
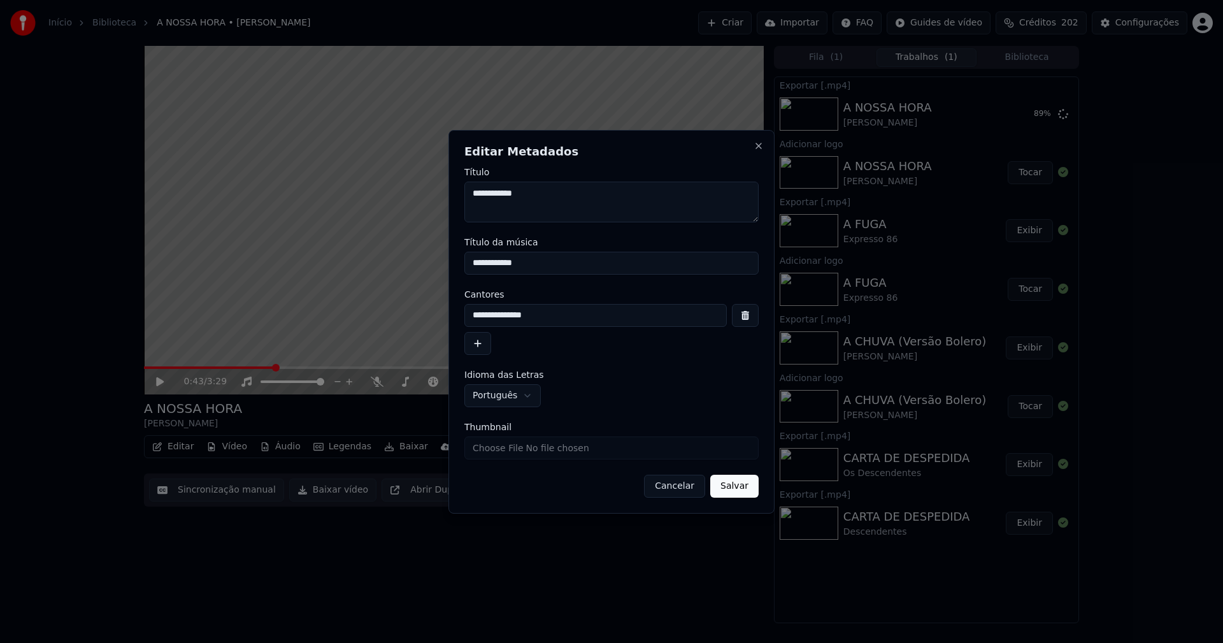
click at [495, 446] on input "Thumbnail" at bounding box center [611, 447] width 294 height 23
type input "**********"
click at [743, 488] on button "Salvar" at bounding box center [734, 485] width 48 height 23
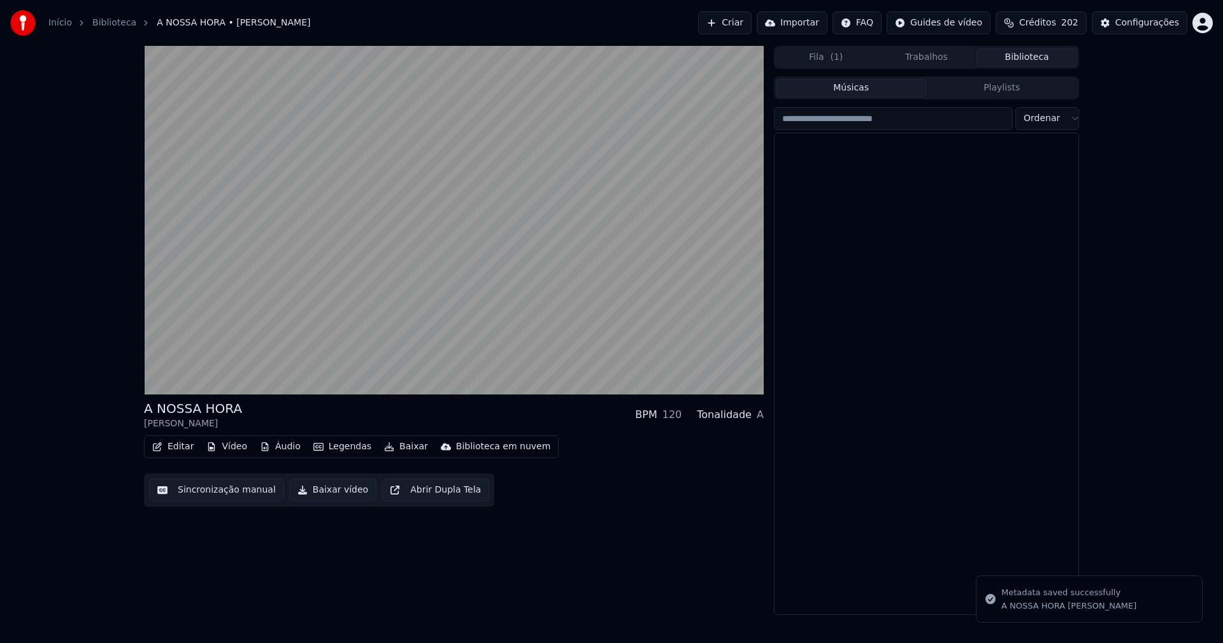
click at [1041, 52] on button "Biblioteca" at bounding box center [1026, 57] width 101 height 18
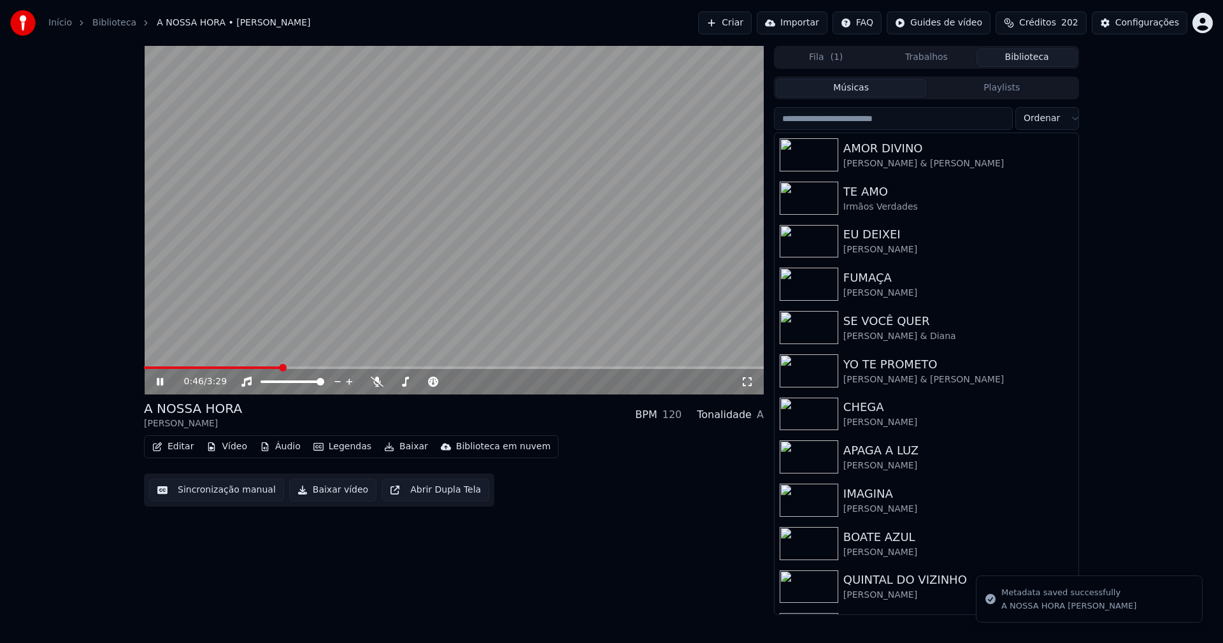
drag, startPoint x: 157, startPoint y: 385, endPoint x: 214, endPoint y: 335, distance: 75.8
click at [157, 385] on icon at bounding box center [169, 381] width 30 height 10
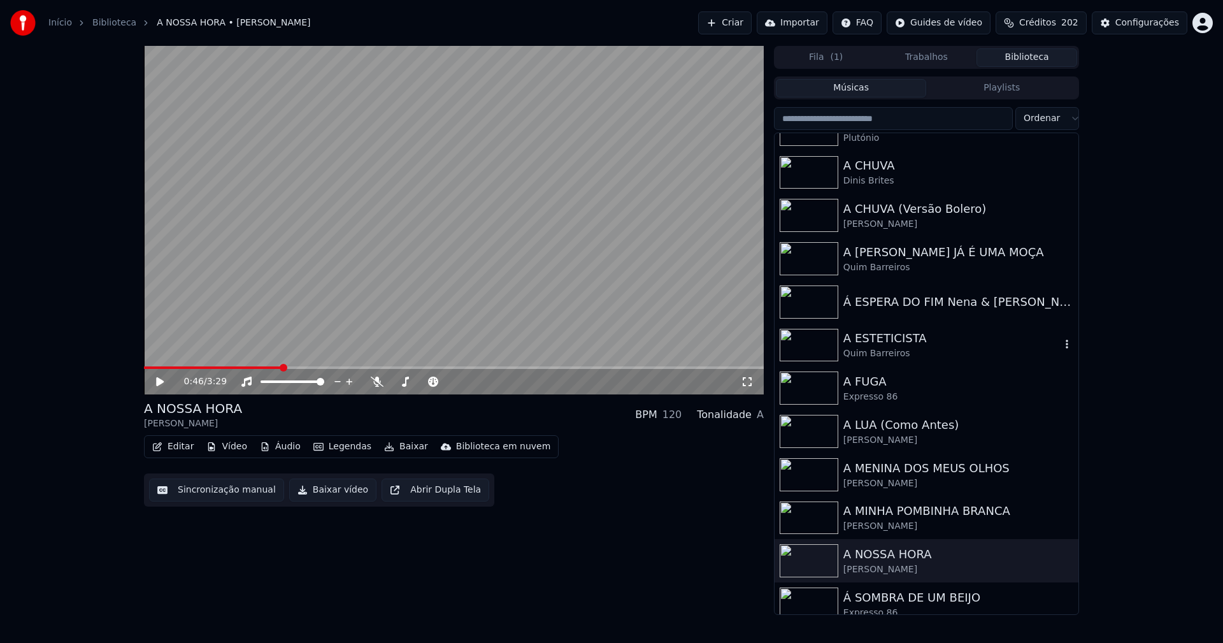
scroll to position [1019, 0]
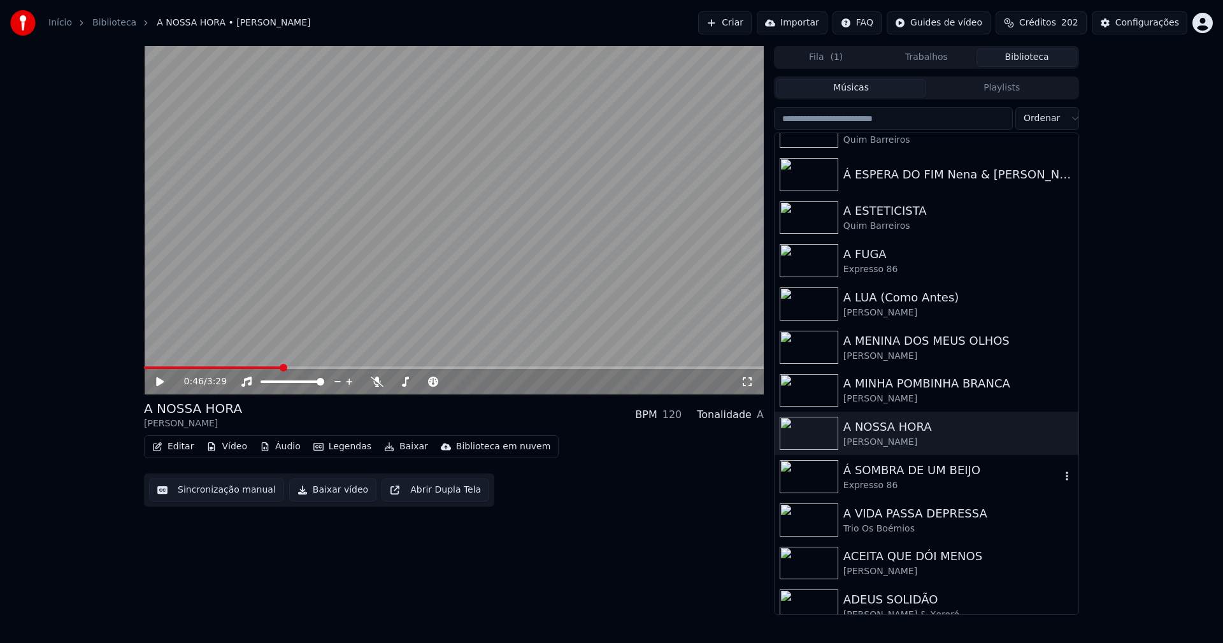
drag, startPoint x: 878, startPoint y: 469, endPoint x: 968, endPoint y: 436, distance: 96.3
click at [879, 469] on div "Á SOMBRA DE UM BEIJO" at bounding box center [951, 470] width 217 height 18
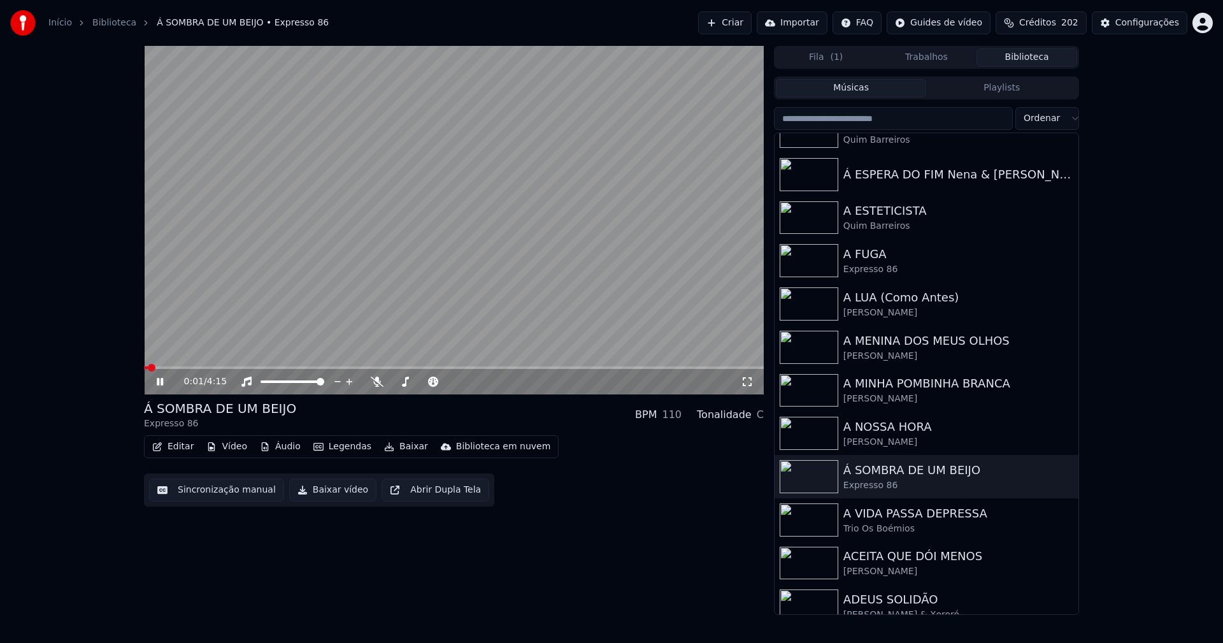
click at [157, 383] on icon at bounding box center [169, 381] width 30 height 10
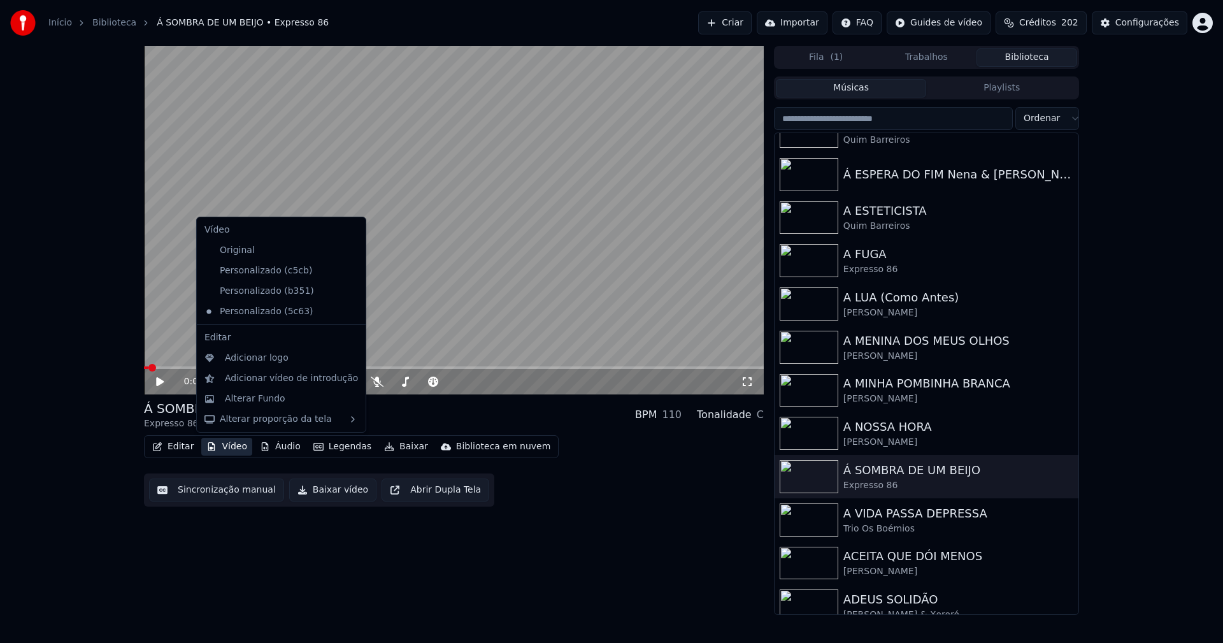
click at [232, 446] on button "Vídeo" at bounding box center [226, 446] width 51 height 18
click at [269, 293] on div "Personalizado (b351)" at bounding box center [271, 291] width 145 height 20
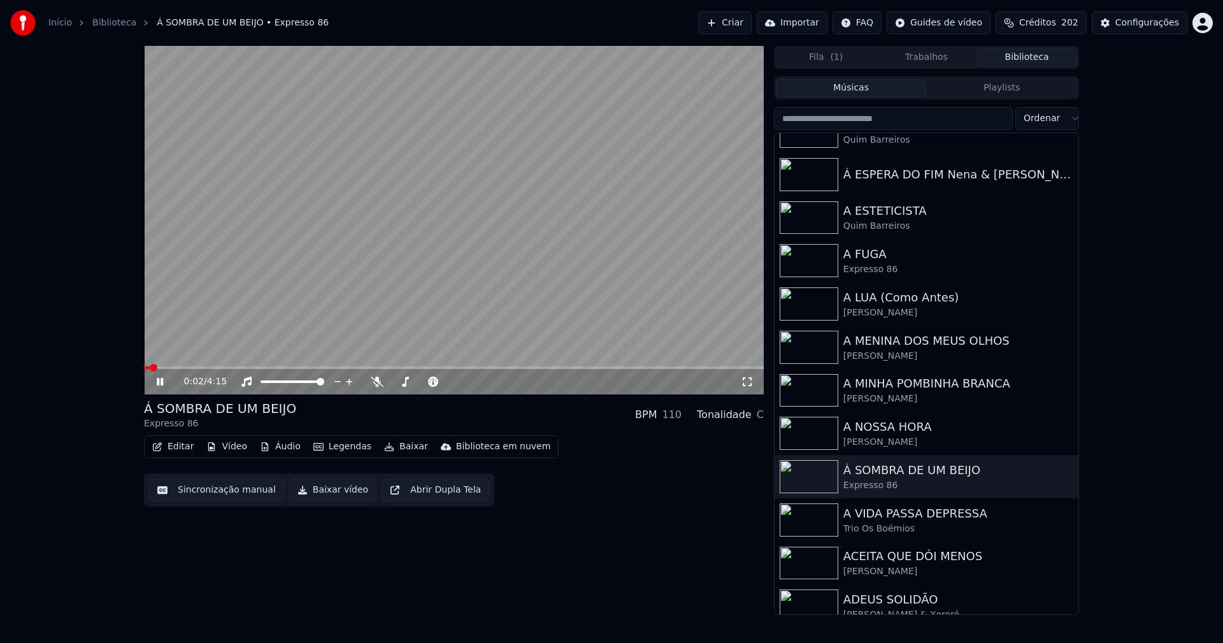
click at [232, 445] on button "Vídeo" at bounding box center [226, 446] width 51 height 18
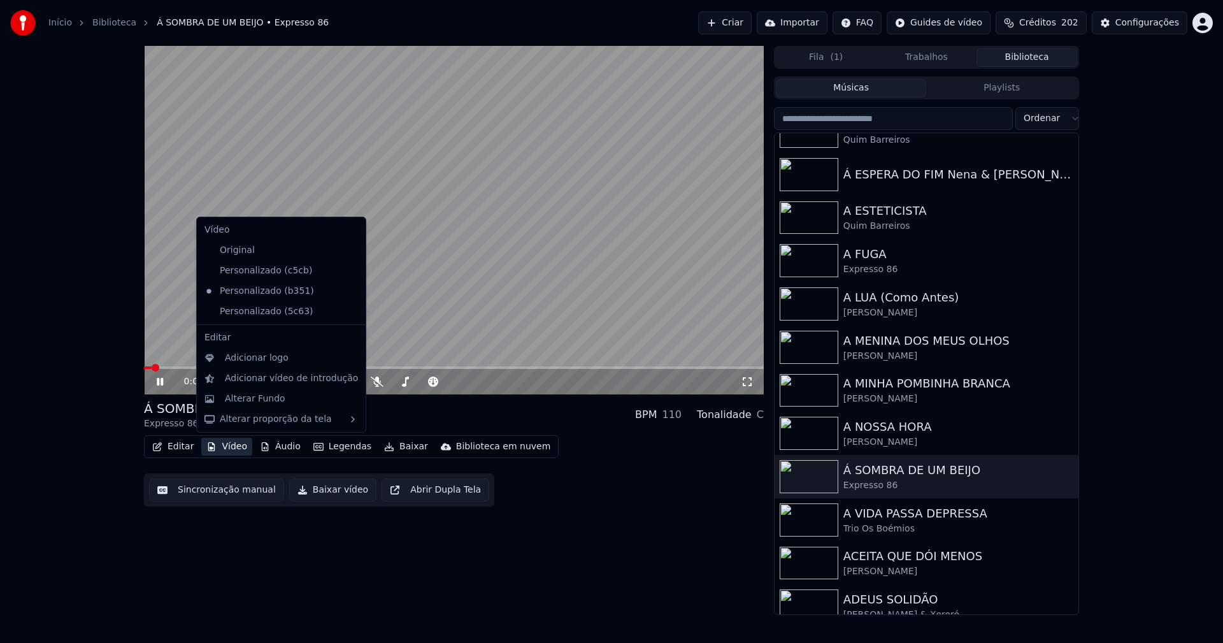
click at [349, 309] on icon at bounding box center [353, 311] width 9 height 10
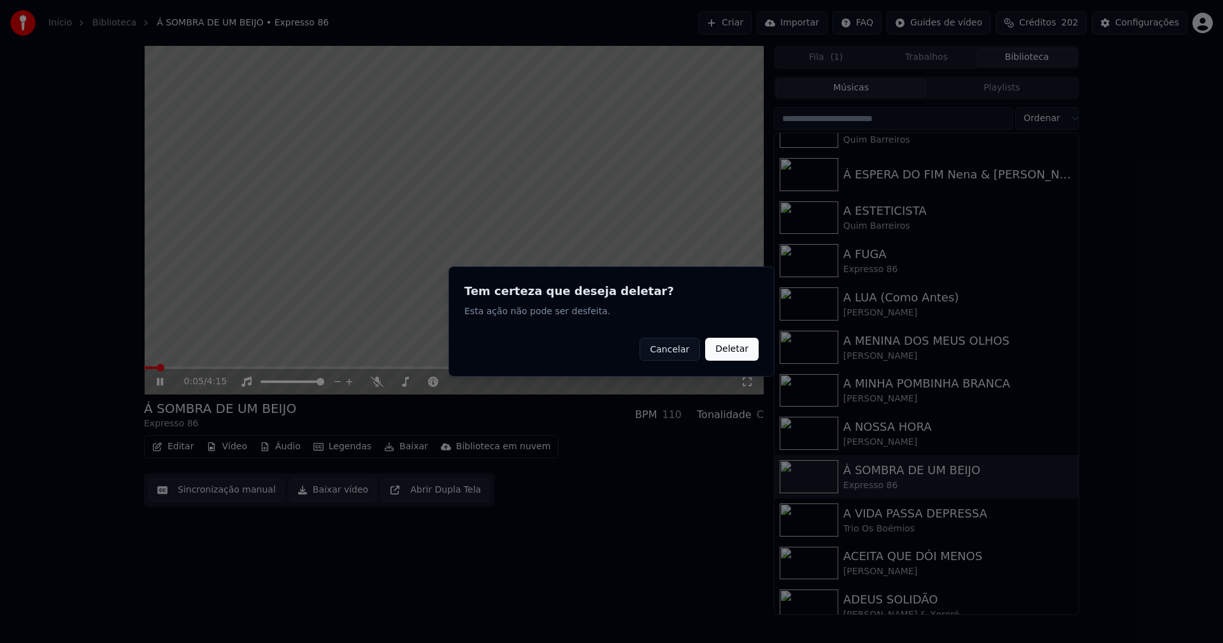
click at [723, 353] on button "Deletar" at bounding box center [731, 349] width 53 height 23
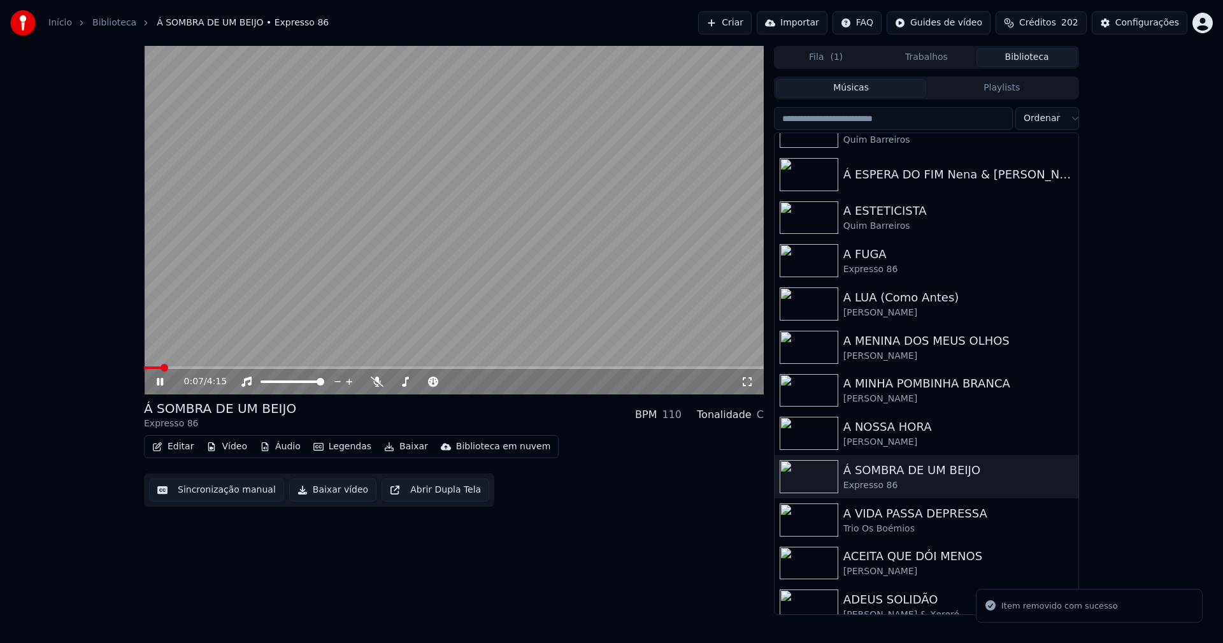
click at [225, 449] on button "Vídeo" at bounding box center [226, 446] width 51 height 18
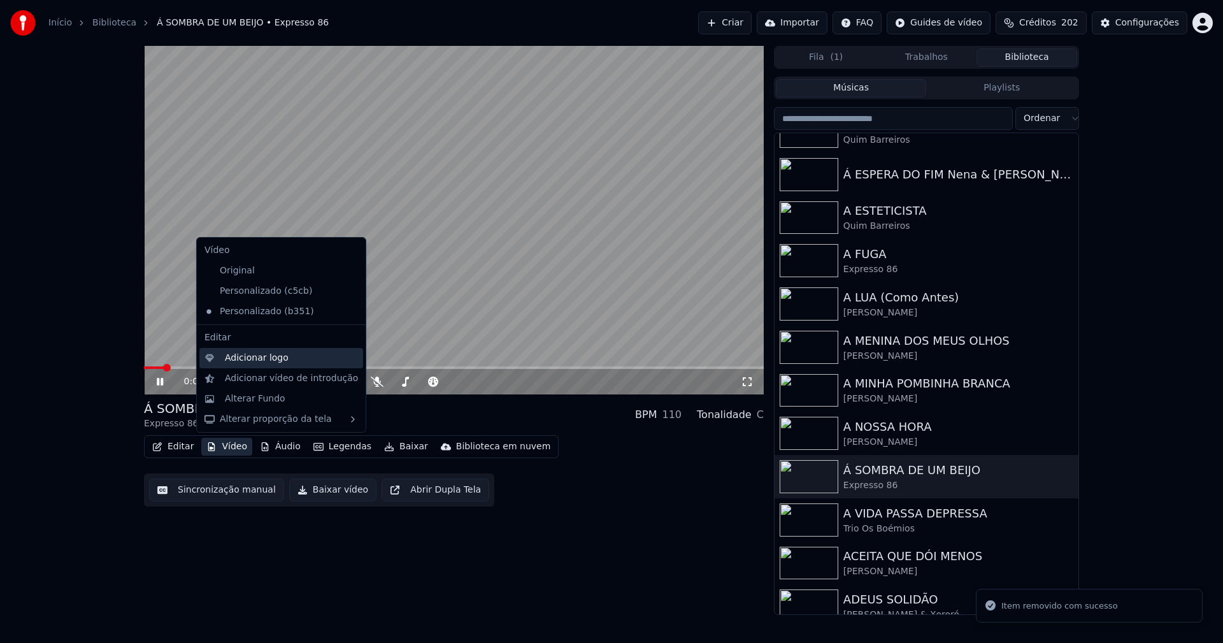
click at [241, 361] on div "Adicionar logo" at bounding box center [257, 358] width 64 height 13
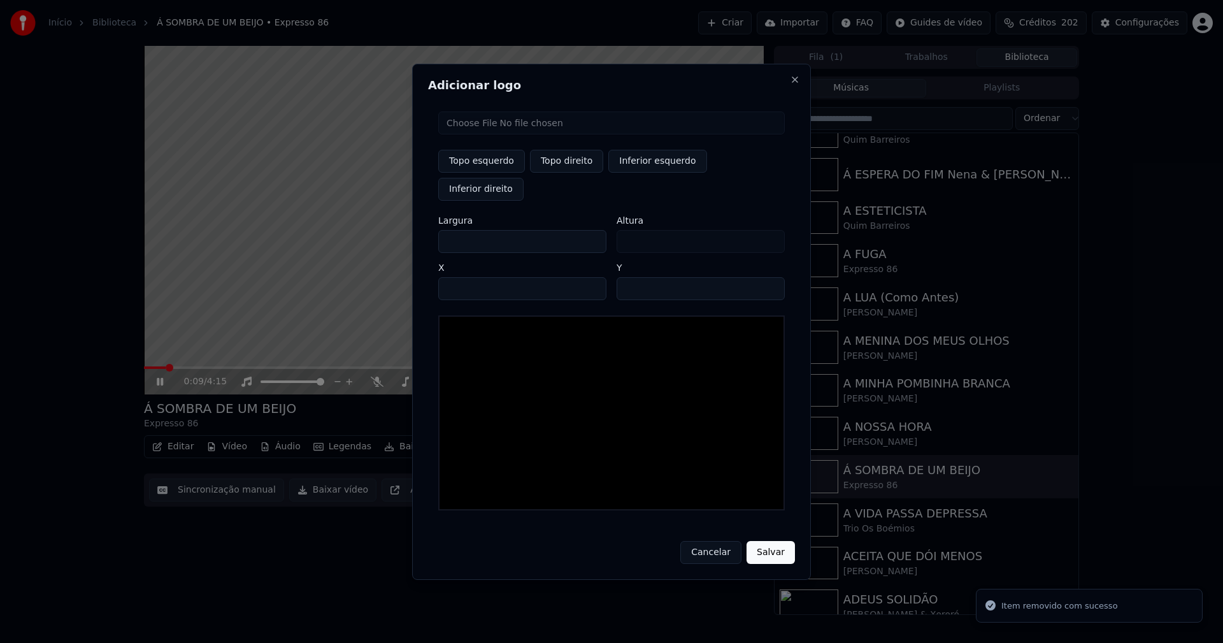
click at [487, 134] on input "file" at bounding box center [611, 122] width 346 height 23
type input "**********"
type input "***"
click at [570, 173] on button "Topo direito" at bounding box center [566, 161] width 73 height 23
type input "****"
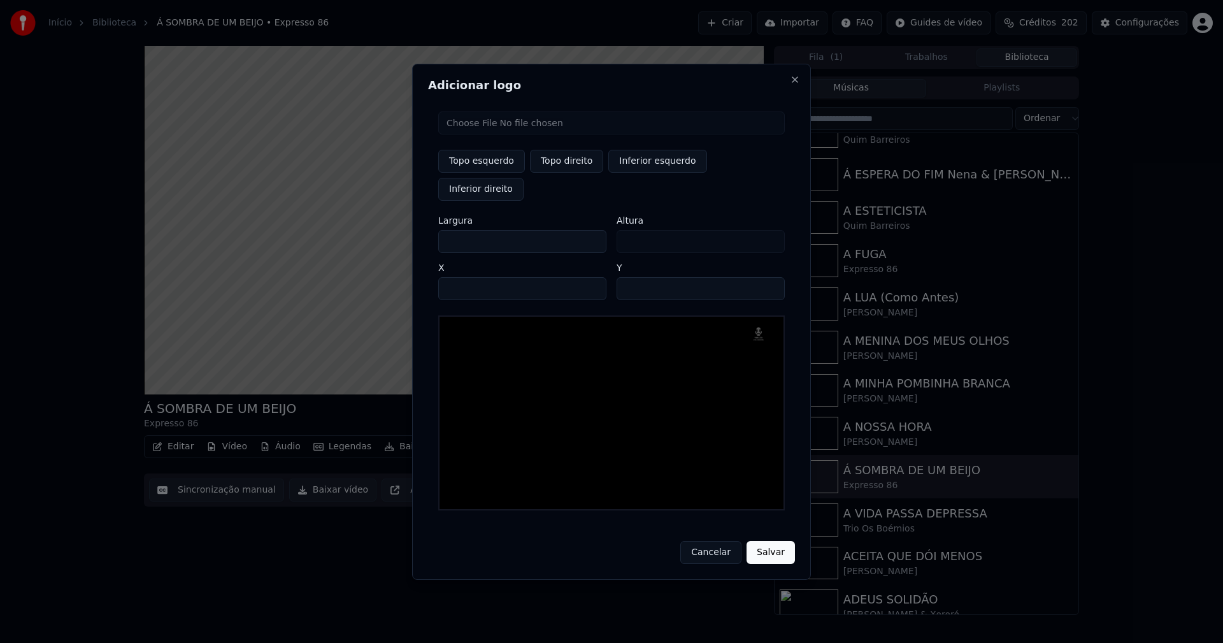
drag, startPoint x: 458, startPoint y: 227, endPoint x: 402, endPoint y: 232, distance: 56.3
click at [402, 232] on body "Início Biblioteca Á SOMBRA DE UM BEIJO • Expresso 86 Criar Importar FAQ Guides …" at bounding box center [611, 321] width 1223 height 643
type input "**"
type input "***"
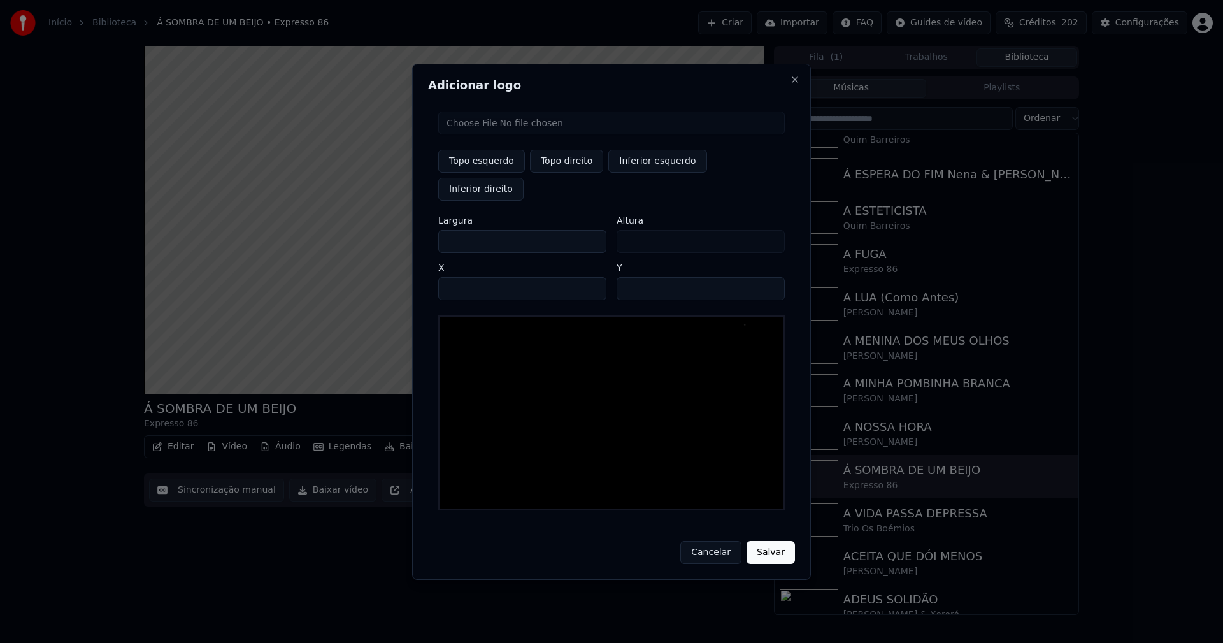
type input "***"
click at [471, 277] on input "****" at bounding box center [522, 288] width 168 height 23
click at [458, 277] on input "****" at bounding box center [522, 288] width 168 height 23
type input "****"
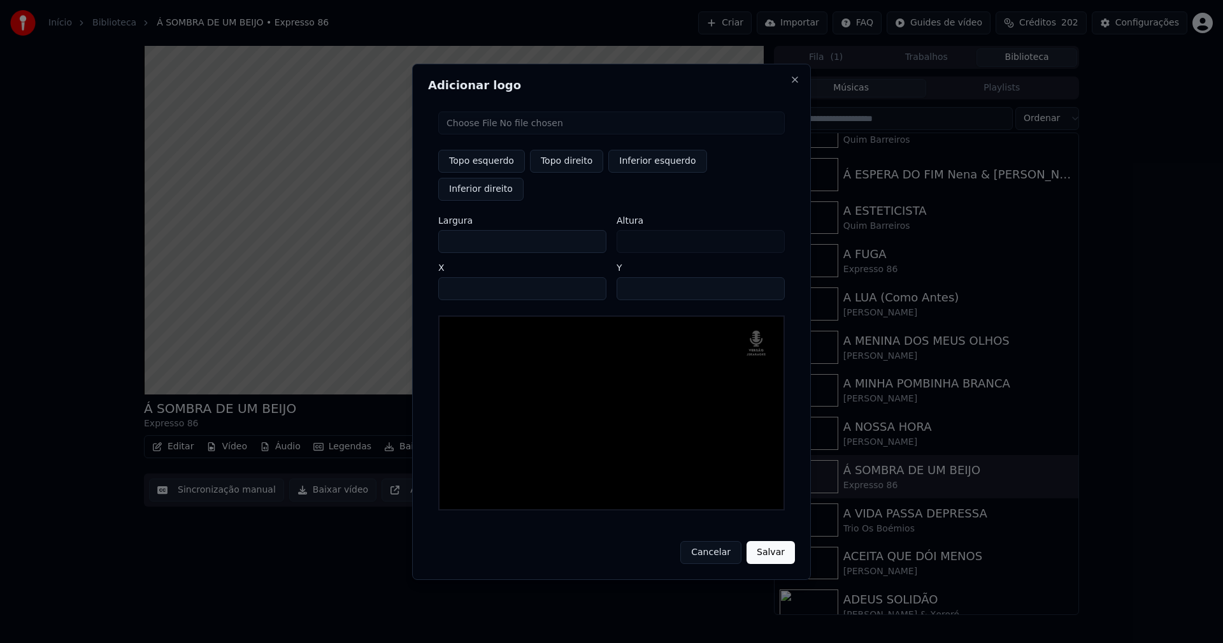
click at [768, 277] on input "**" at bounding box center [700, 288] width 168 height 23
click at [767, 277] on input "**" at bounding box center [700, 288] width 168 height 23
type input "**"
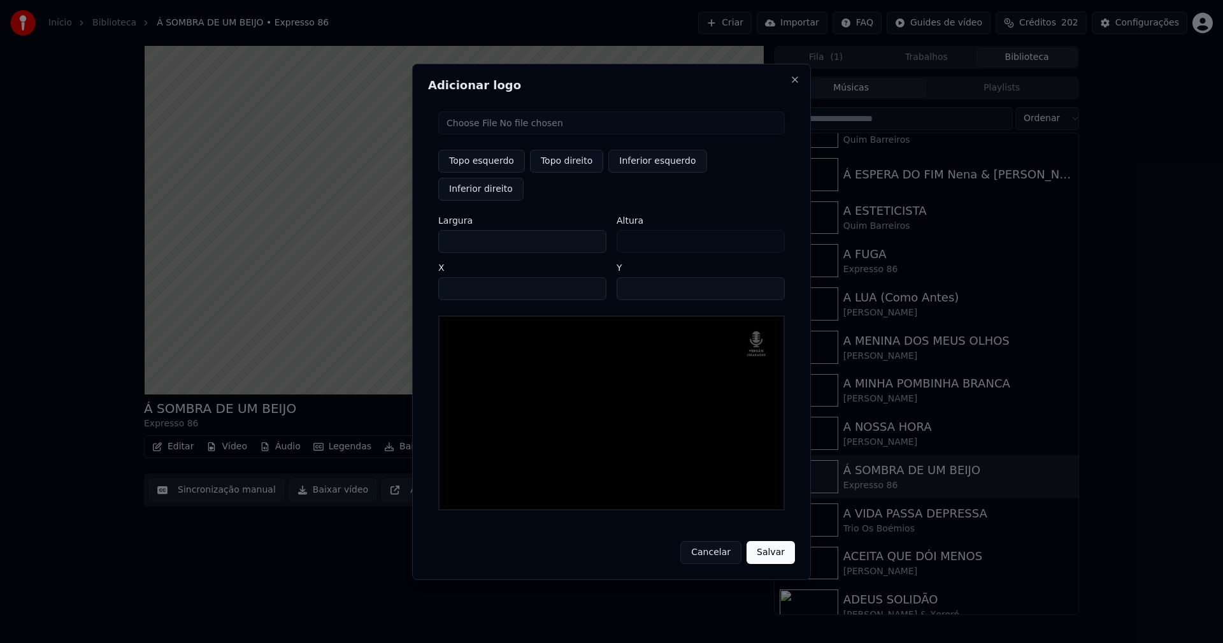
click at [767, 277] on input "**" at bounding box center [700, 288] width 168 height 23
click at [765, 541] on button "Salvar" at bounding box center [770, 552] width 48 height 23
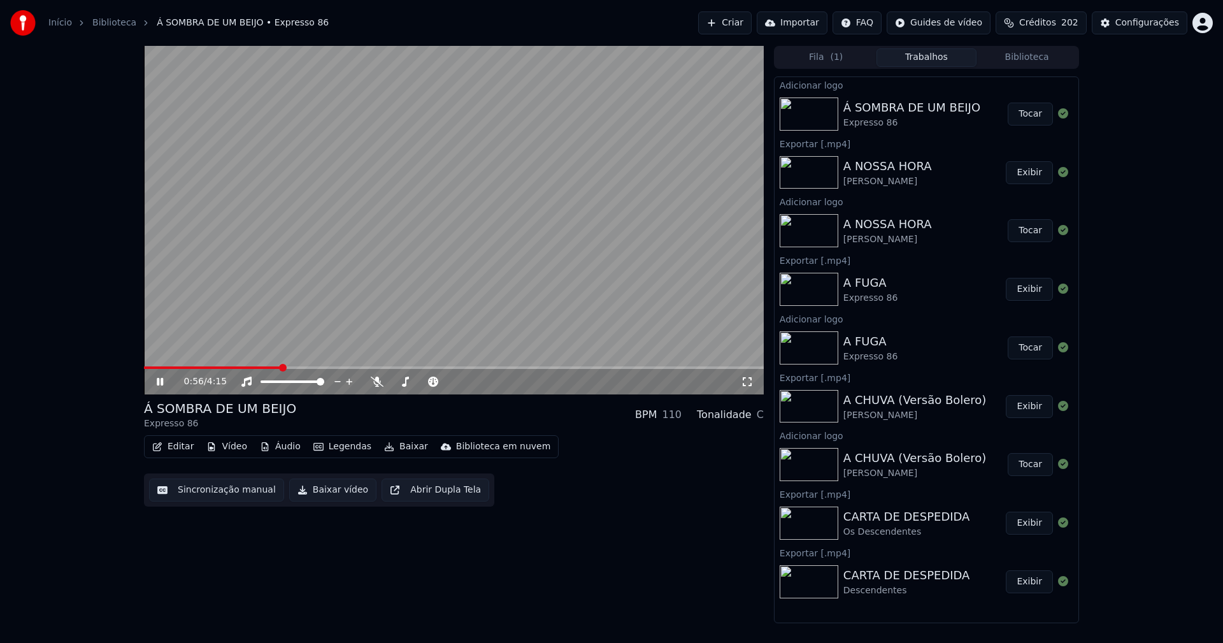
click at [1035, 115] on button "Tocar" at bounding box center [1029, 114] width 45 height 23
click at [1146, 25] on div "Configurações" at bounding box center [1147, 23] width 64 height 13
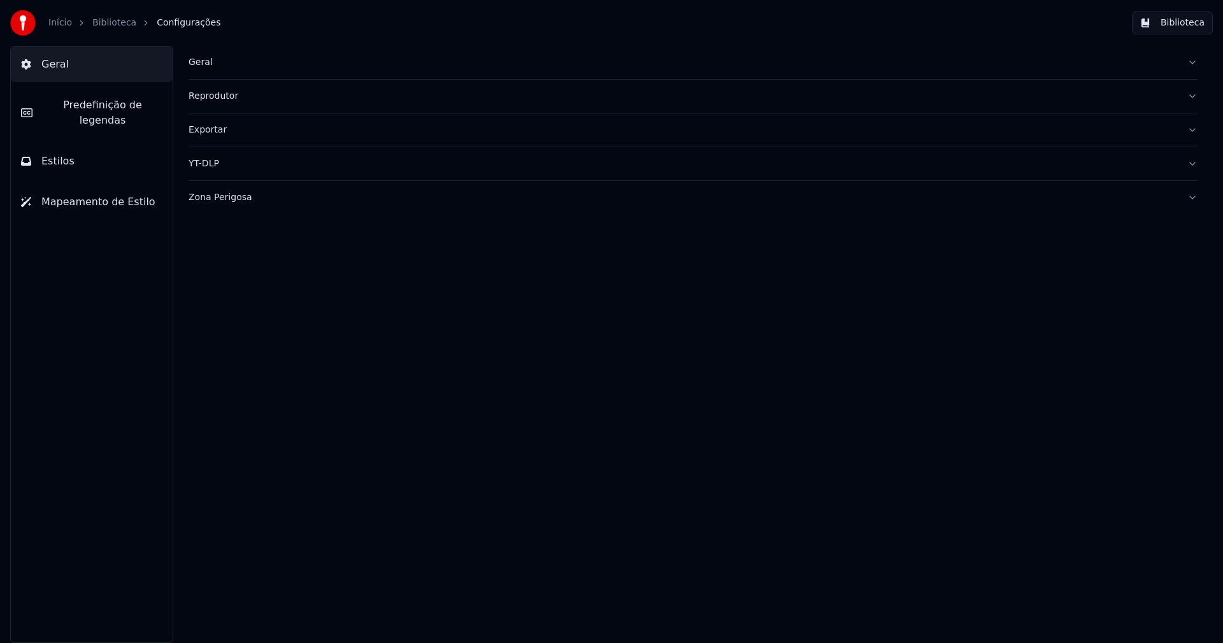
click at [80, 145] on button "Estilos" at bounding box center [92, 161] width 162 height 36
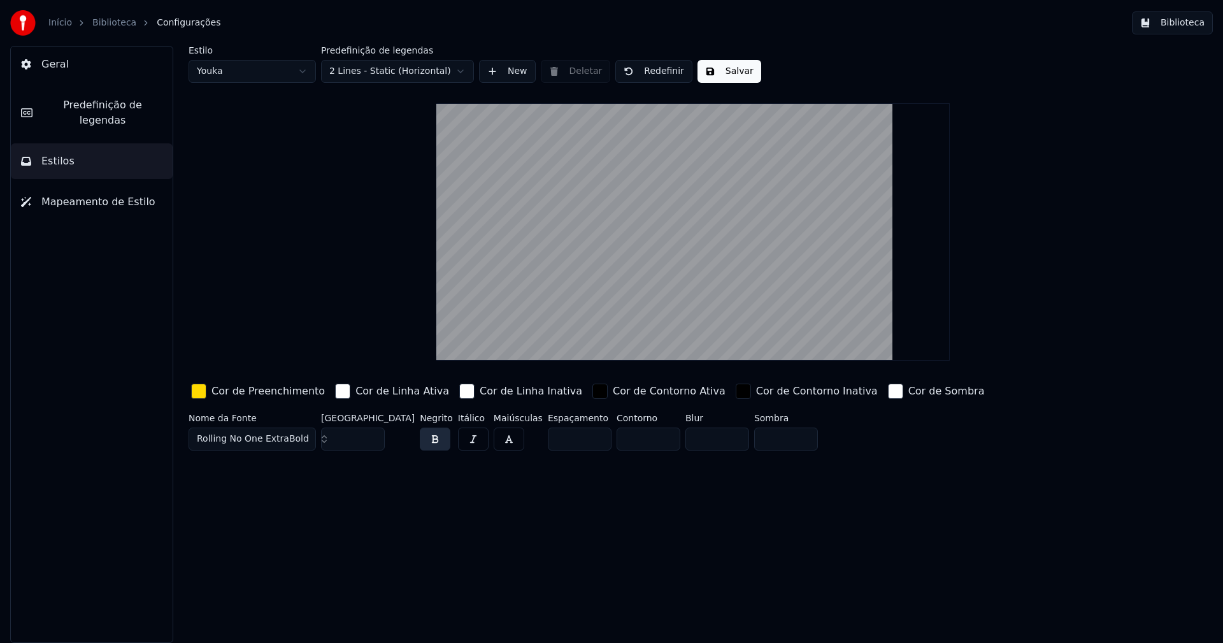
click at [110, 106] on span "Predefinição de legendas" at bounding box center [103, 112] width 120 height 31
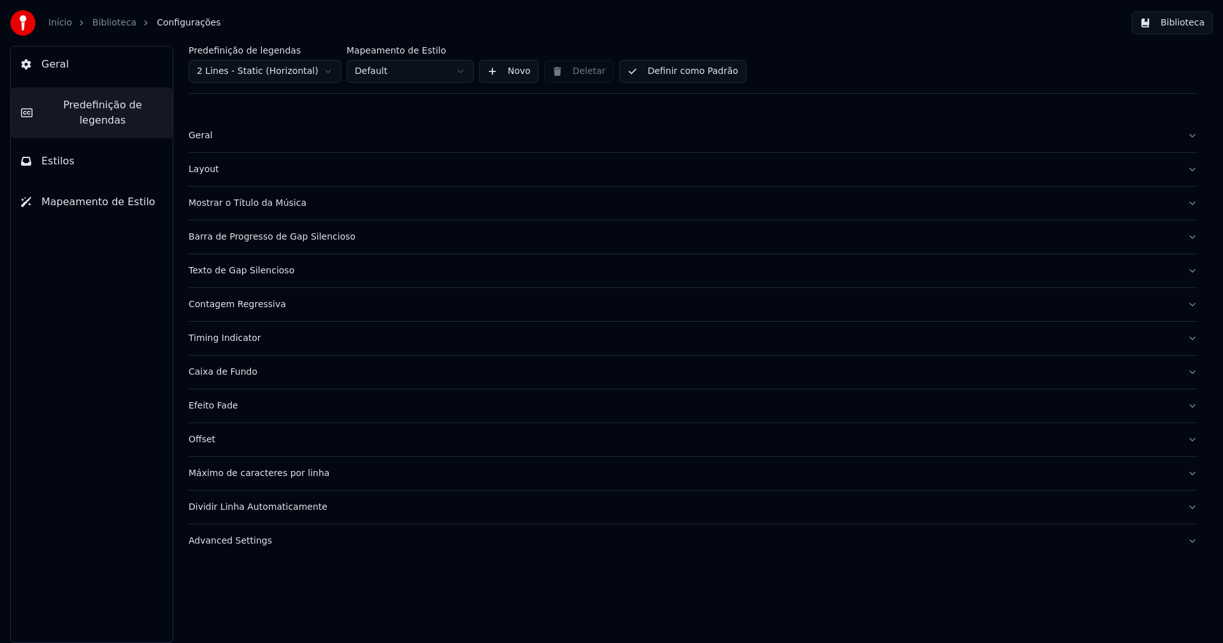
click at [63, 68] on span "Geral" at bounding box center [54, 64] width 27 height 15
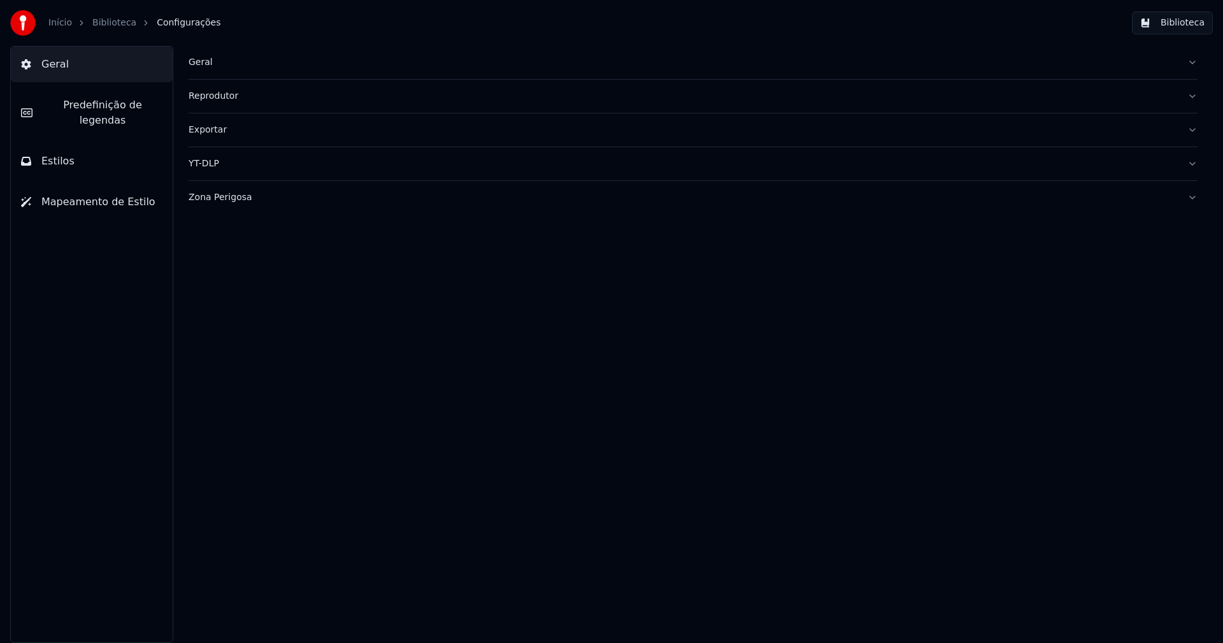
click at [224, 134] on div "Exportar" at bounding box center [682, 130] width 988 height 13
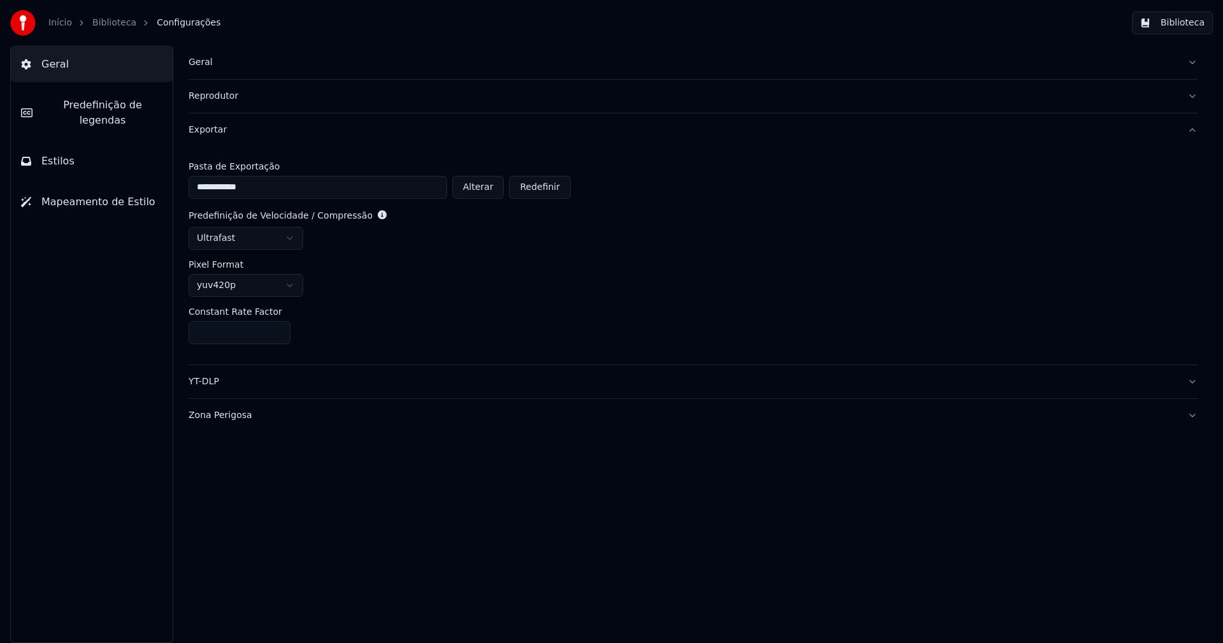
drag, startPoint x: 905, startPoint y: 207, endPoint x: 908, endPoint y: 201, distance: 6.6
click at [905, 206] on div "**********" at bounding box center [692, 255] width 1009 height 218
click at [1202, 24] on button "Biblioteca" at bounding box center [1172, 22] width 81 height 23
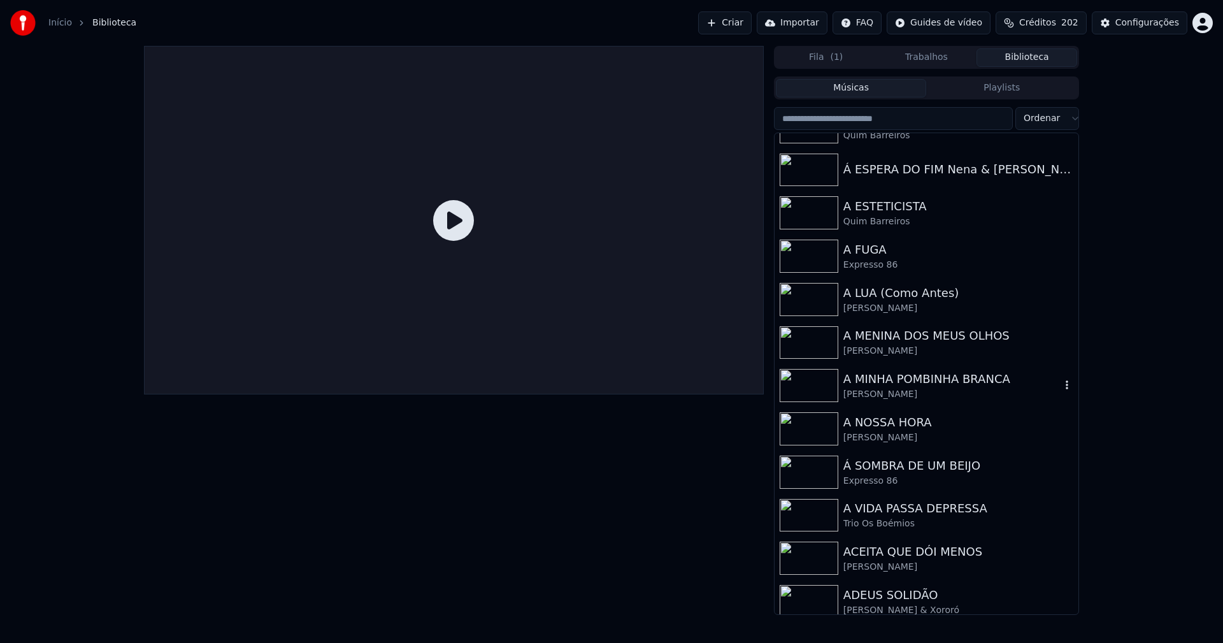
scroll to position [1083, 0]
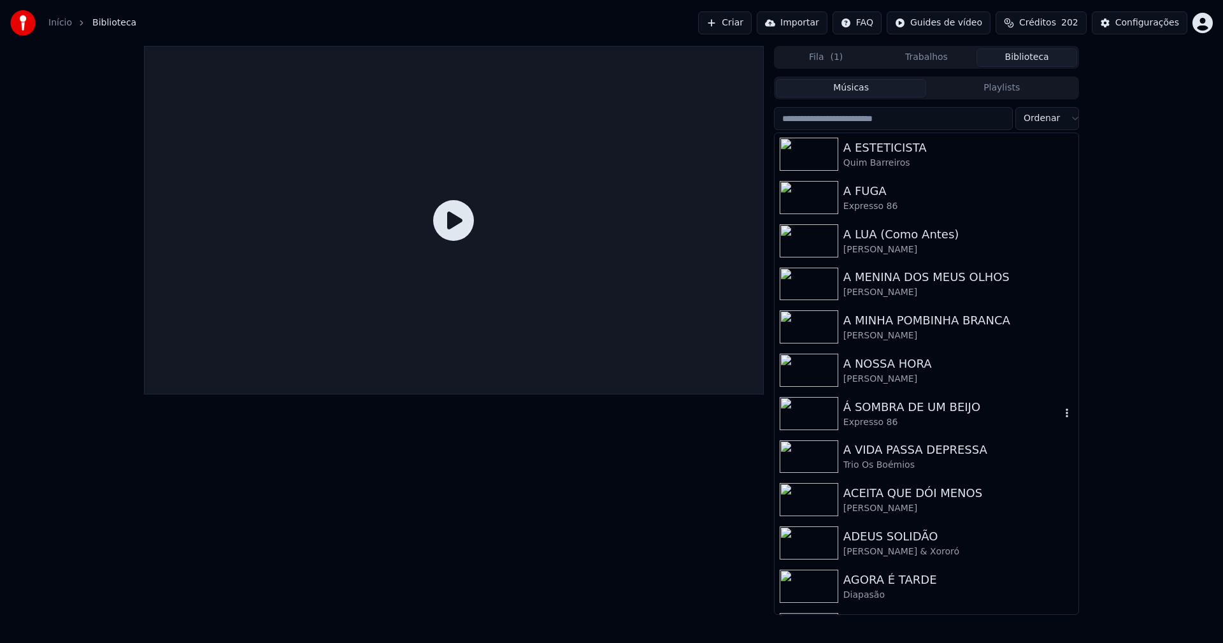
click at [915, 409] on div "Á SOMBRA DE UM BEIJO" at bounding box center [951, 407] width 217 height 18
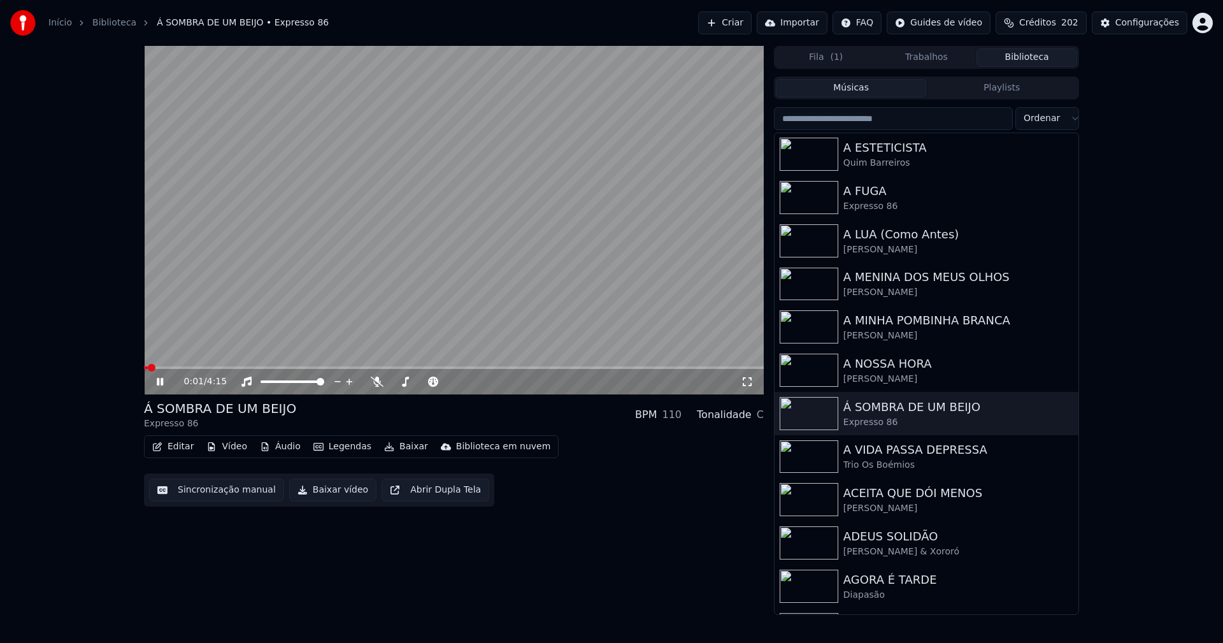
click at [185, 446] on button "Editar" at bounding box center [173, 446] width 52 height 18
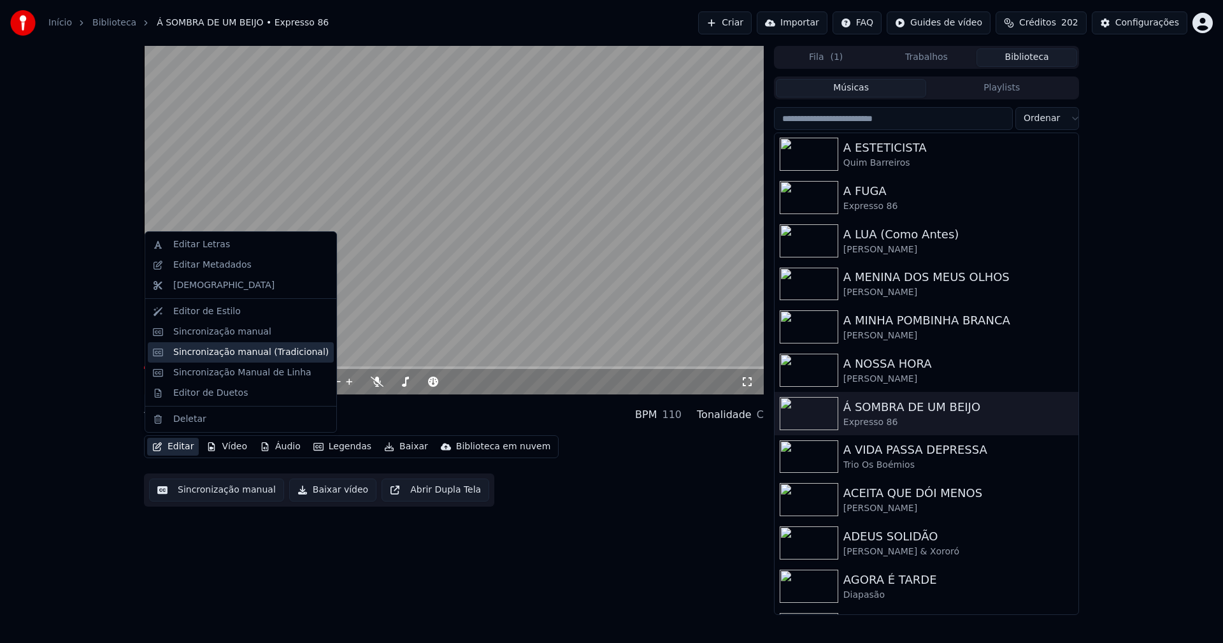
click at [224, 354] on div "Sincronização manual (Tradicional)" at bounding box center [250, 352] width 155 height 13
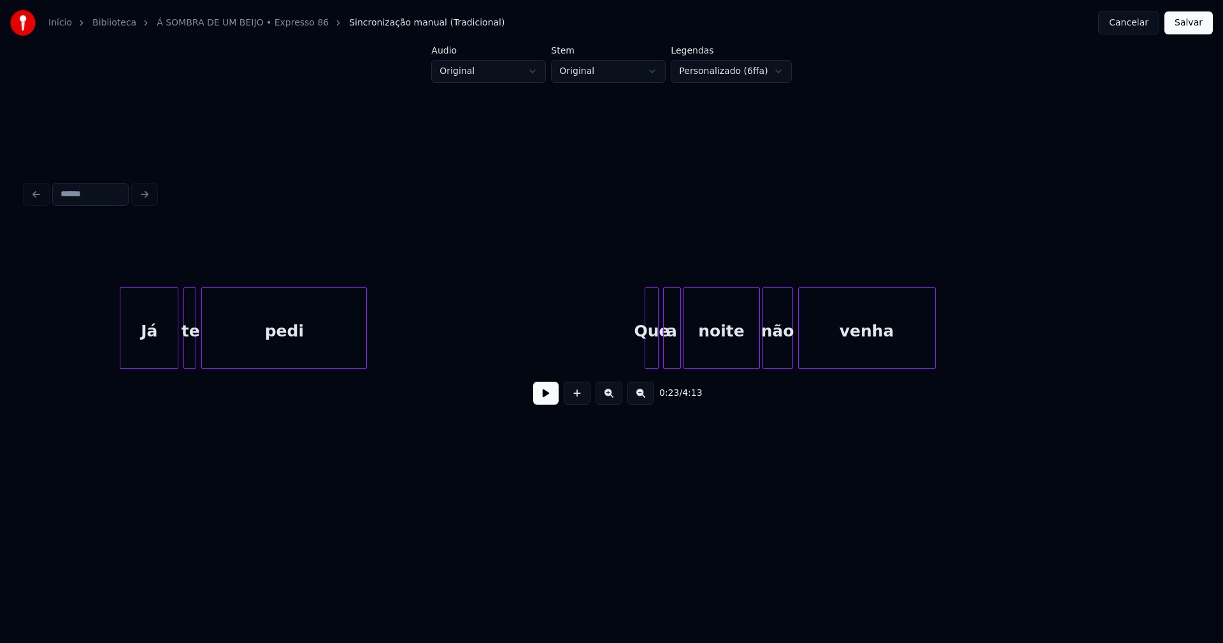
scroll to position [0, 2775]
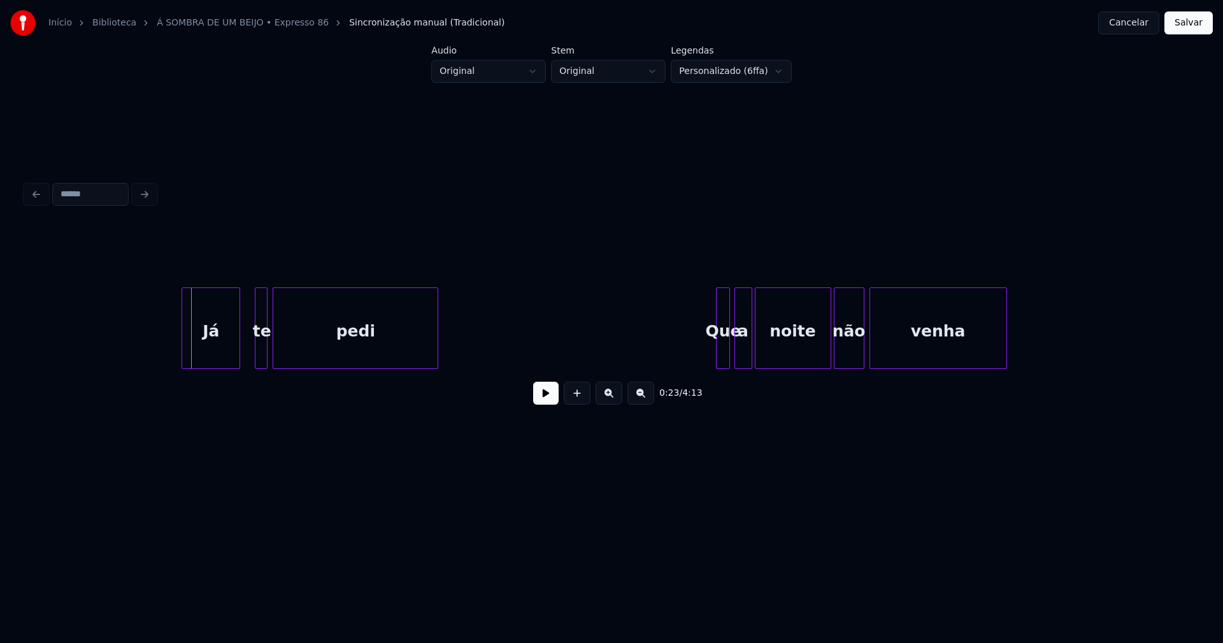
click at [204, 350] on div "Já" at bounding box center [210, 331] width 57 height 87
click at [543, 402] on button at bounding box center [545, 392] width 25 height 23
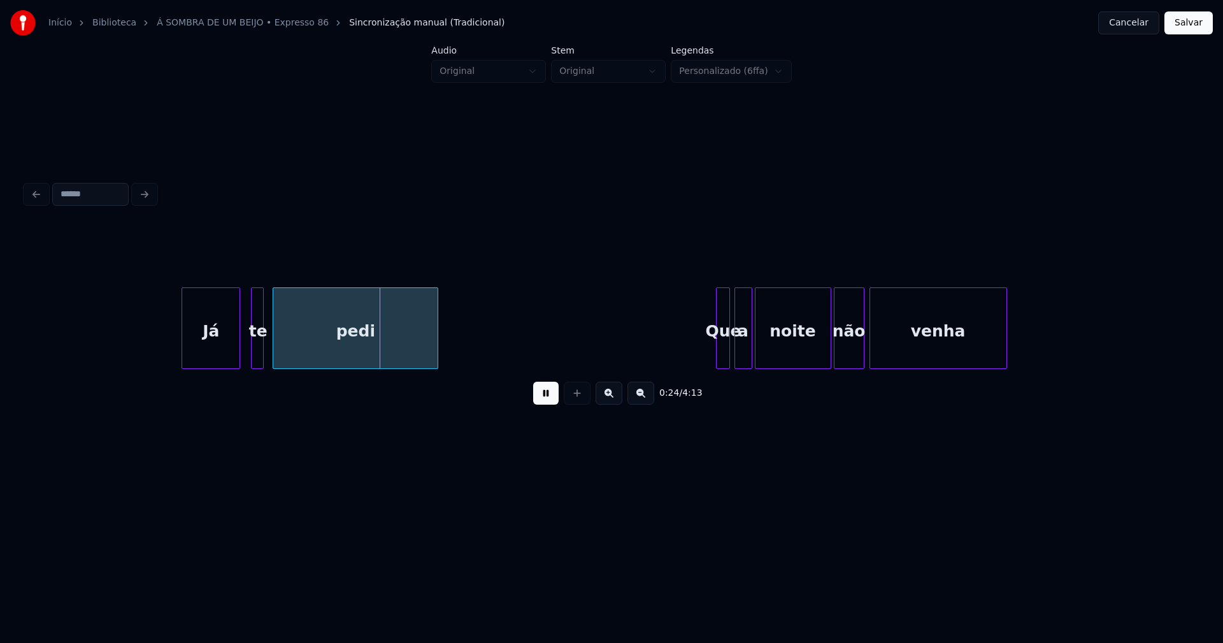
click at [251, 354] on div "te" at bounding box center [257, 328] width 13 height 82
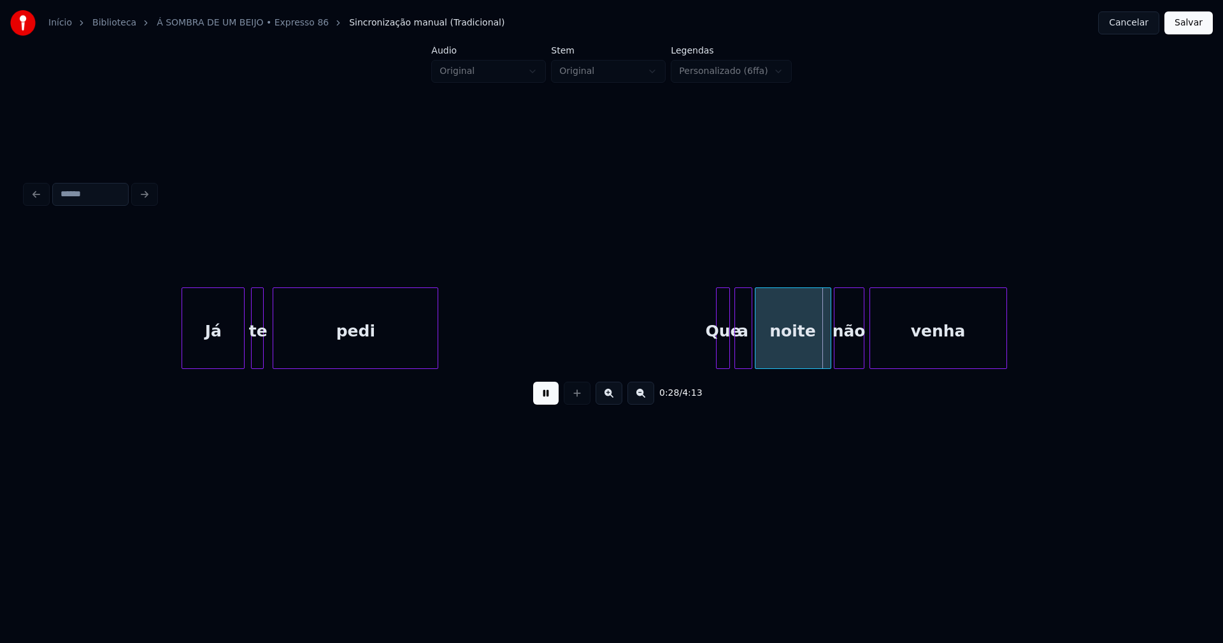
click at [243, 353] on div at bounding box center [242, 328] width 4 height 80
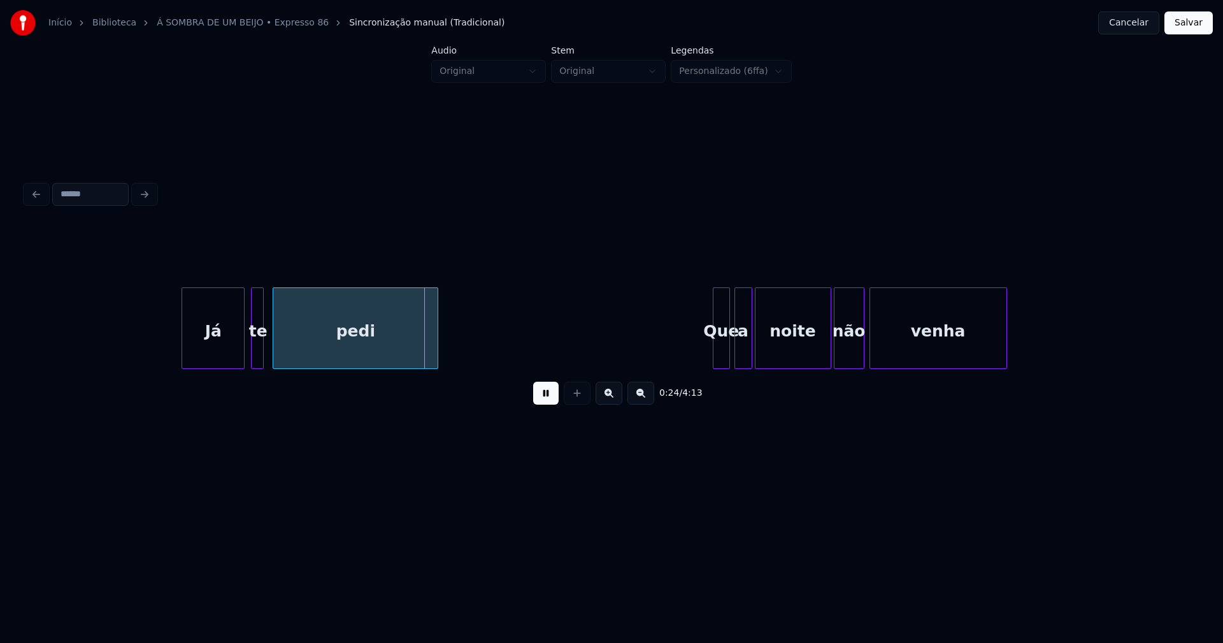
click at [715, 352] on div at bounding box center [715, 328] width 4 height 80
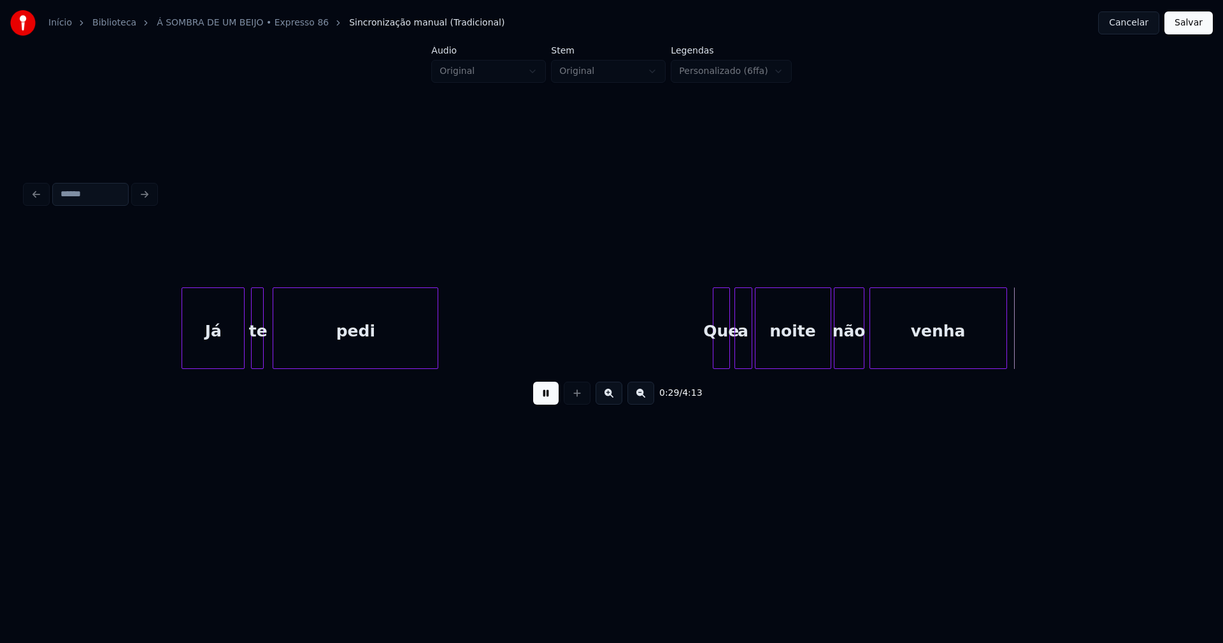
click at [809, 357] on div at bounding box center [809, 328] width 4 height 80
click at [817, 353] on div at bounding box center [819, 328] width 4 height 80
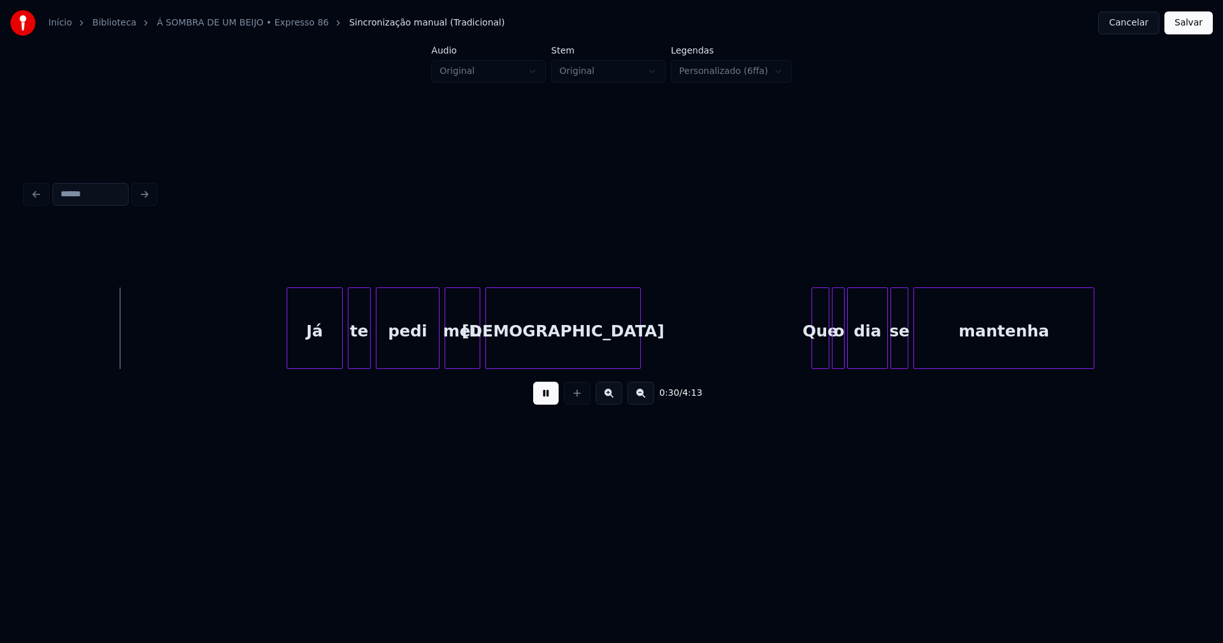
scroll to position [0, 3831]
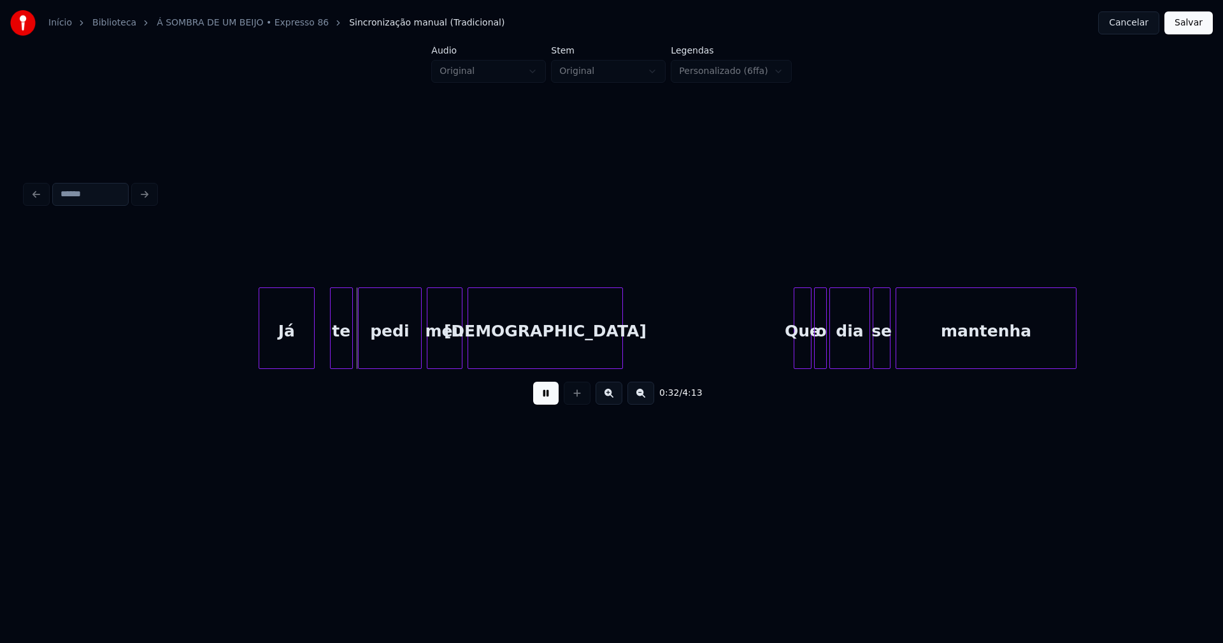
click at [303, 359] on div "Já" at bounding box center [286, 331] width 55 height 87
click at [337, 359] on div "te" at bounding box center [337, 331] width 22 height 87
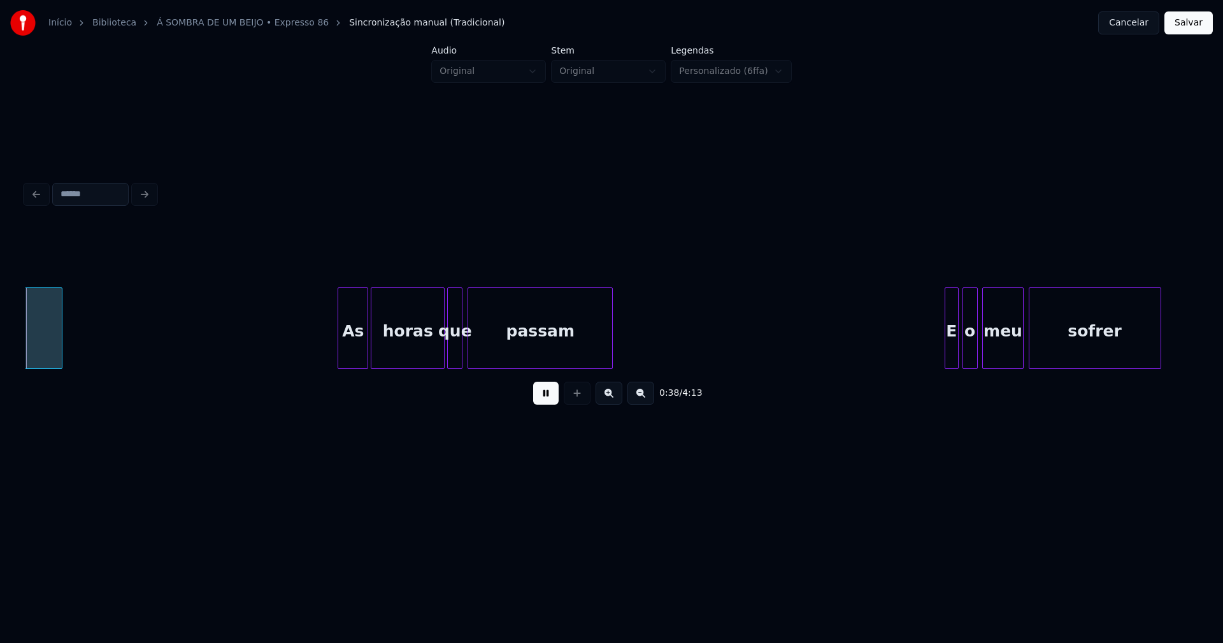
scroll to position [0, 4868]
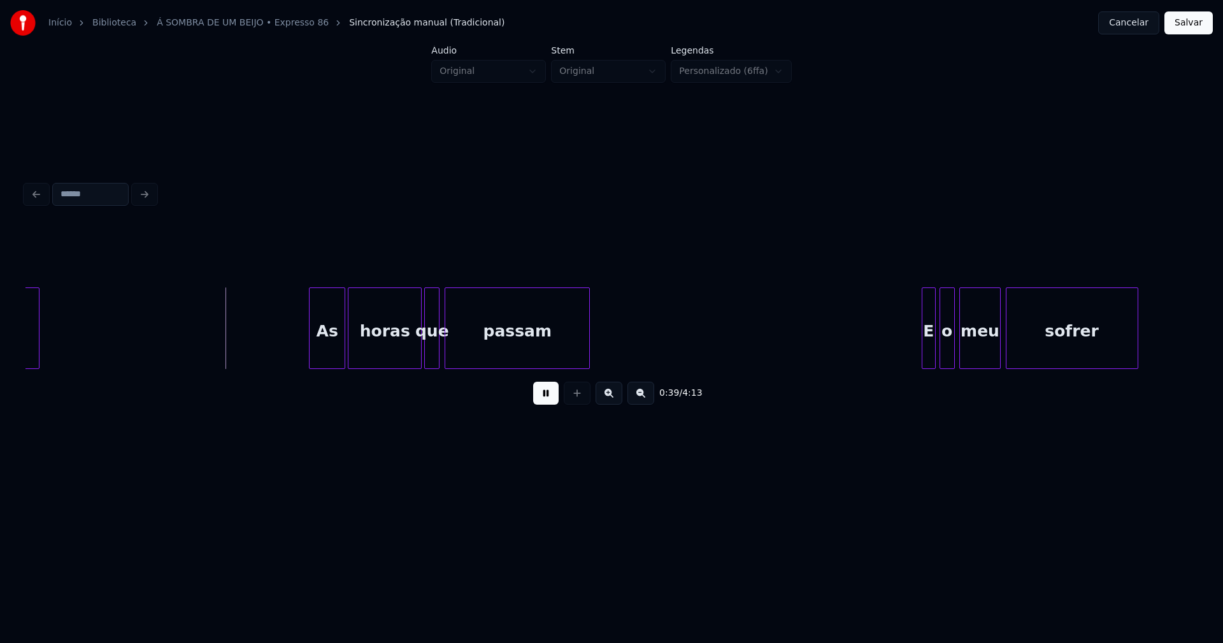
click at [311, 352] on div at bounding box center [311, 328] width 4 height 80
click at [412, 357] on div at bounding box center [414, 328] width 4 height 80
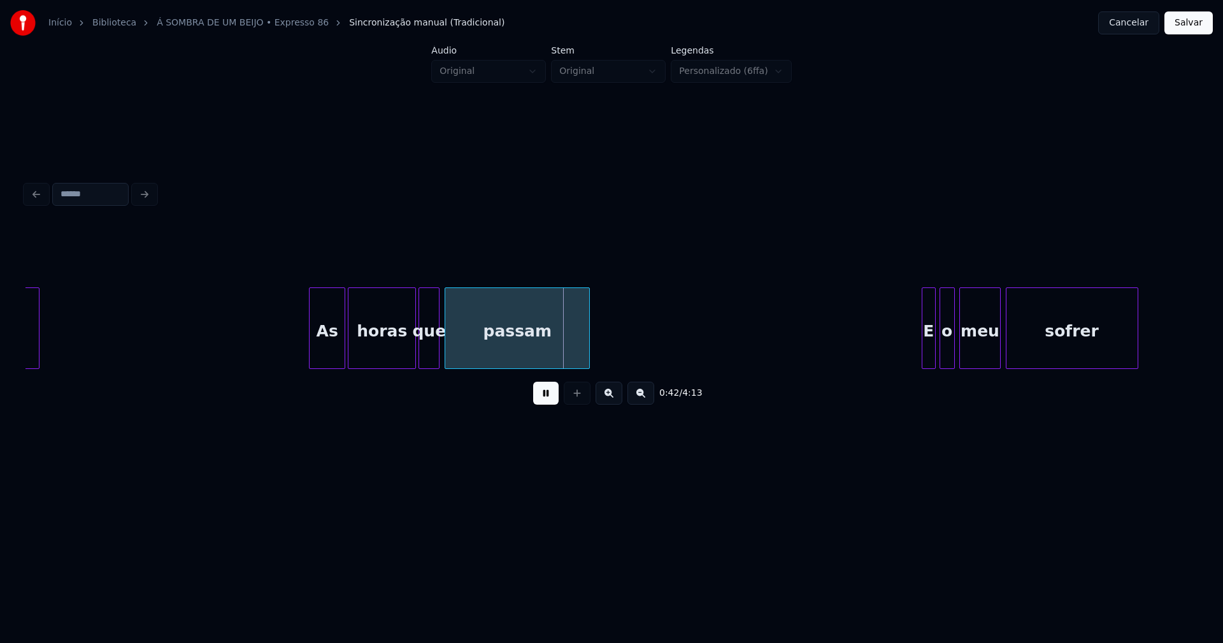
click at [420, 359] on div at bounding box center [421, 328] width 4 height 80
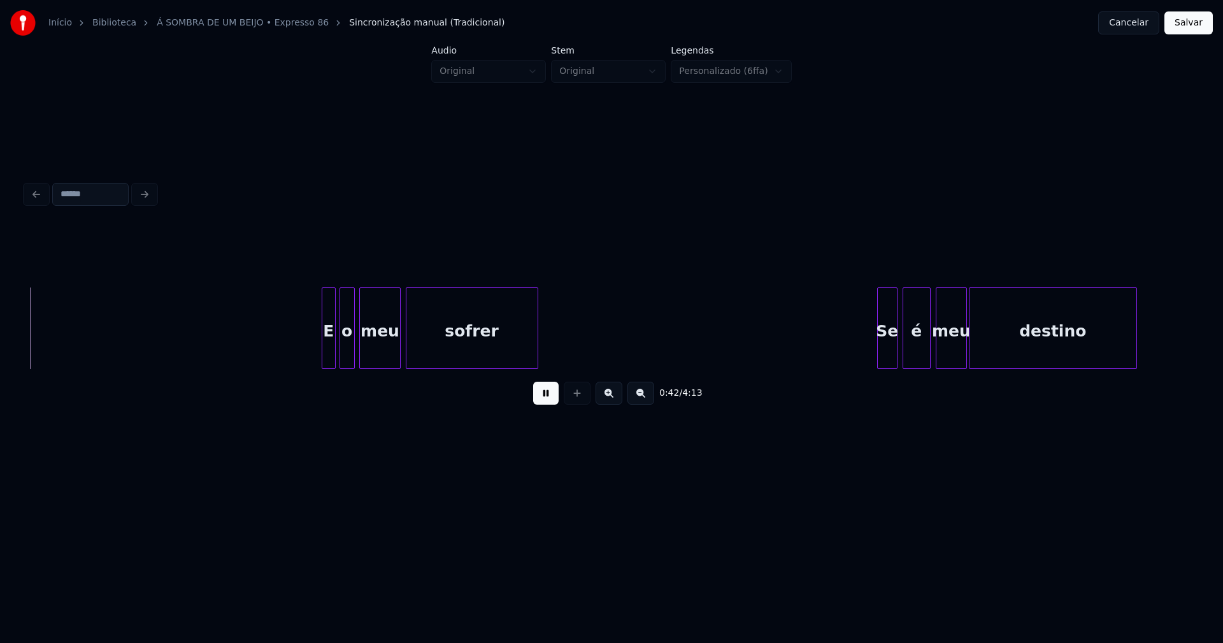
scroll to position [0, 5487]
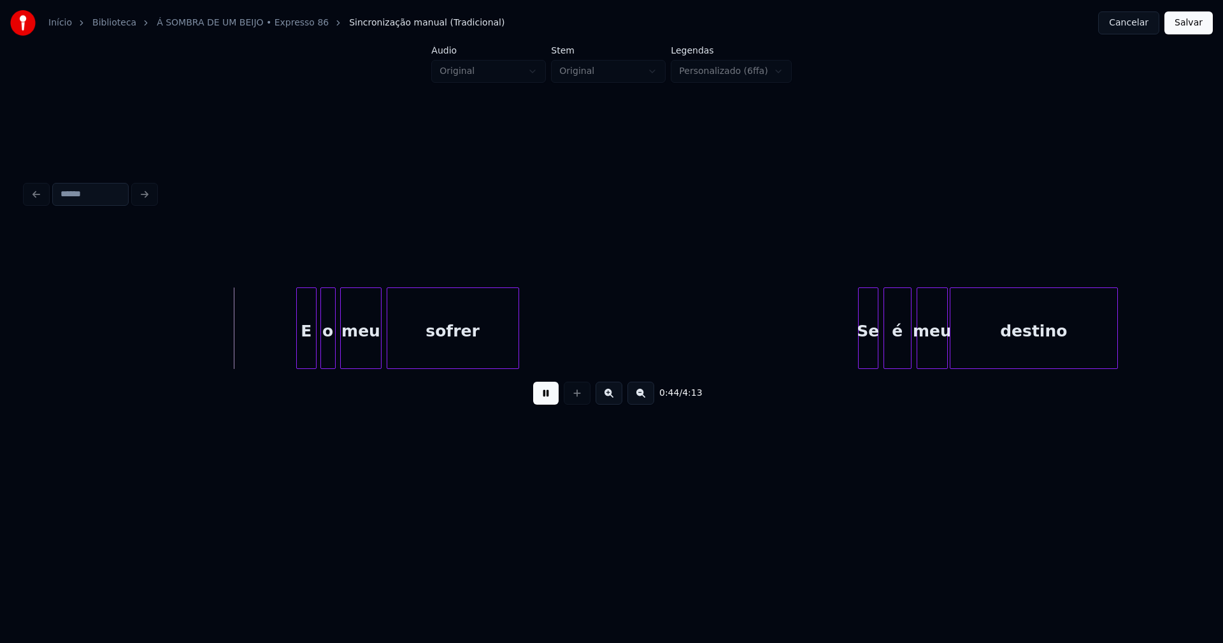
click at [297, 350] on div at bounding box center [299, 328] width 4 height 80
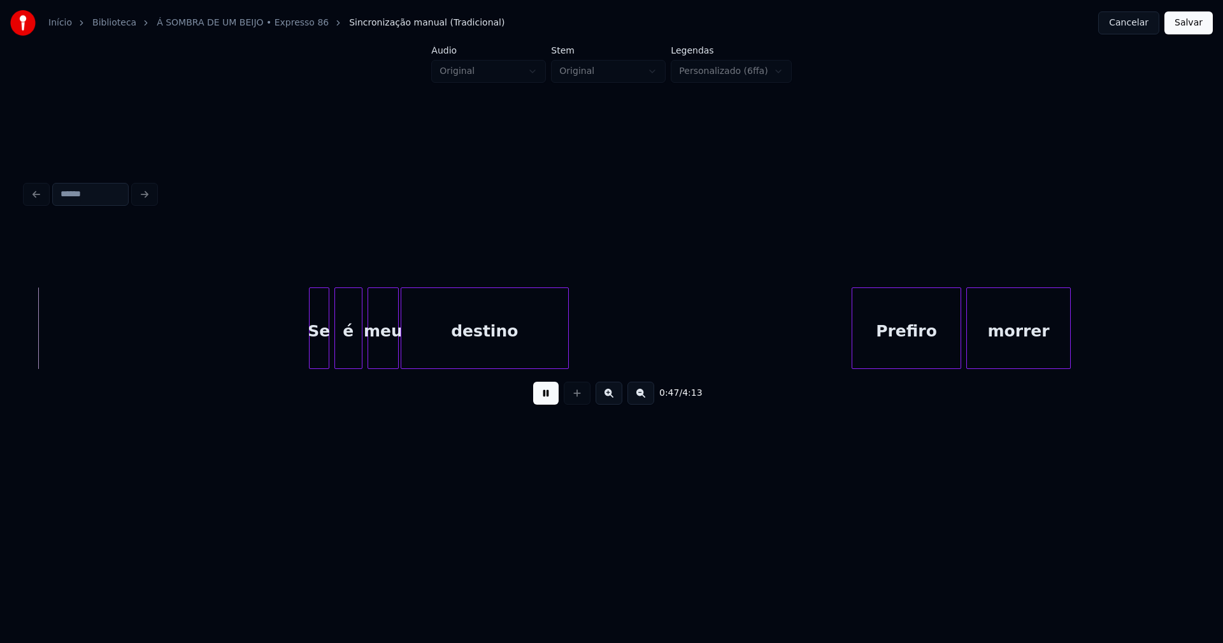
scroll to position [0, 6040]
click at [297, 353] on div "Se" at bounding box center [303, 331] width 19 height 87
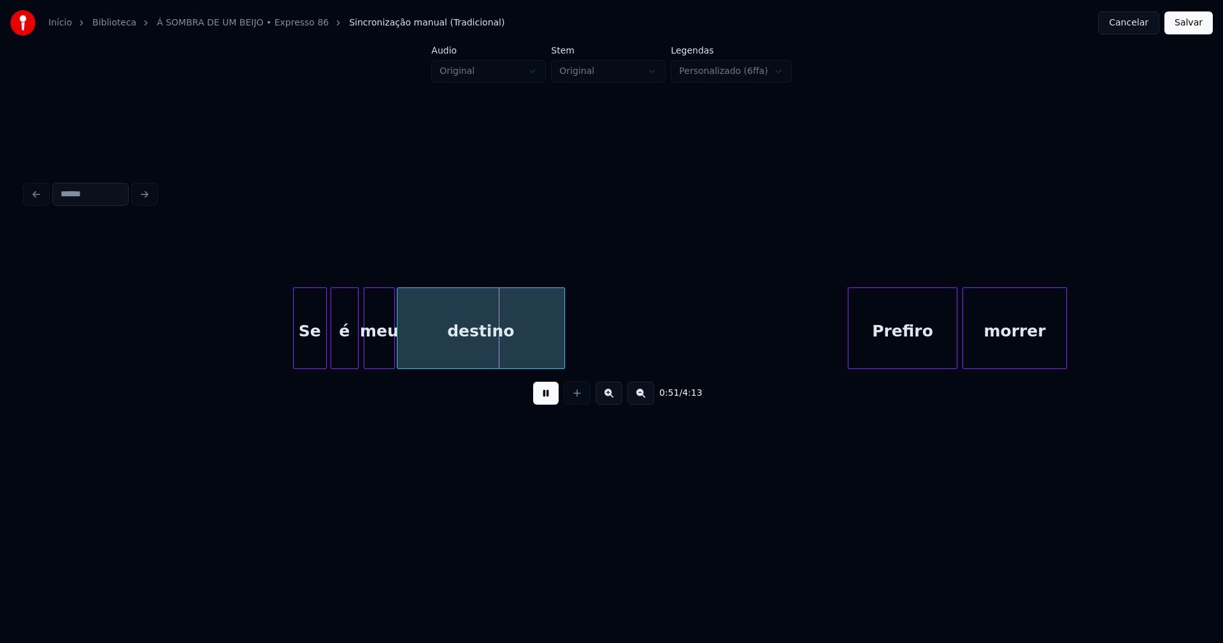
click at [323, 340] on div at bounding box center [324, 328] width 4 height 80
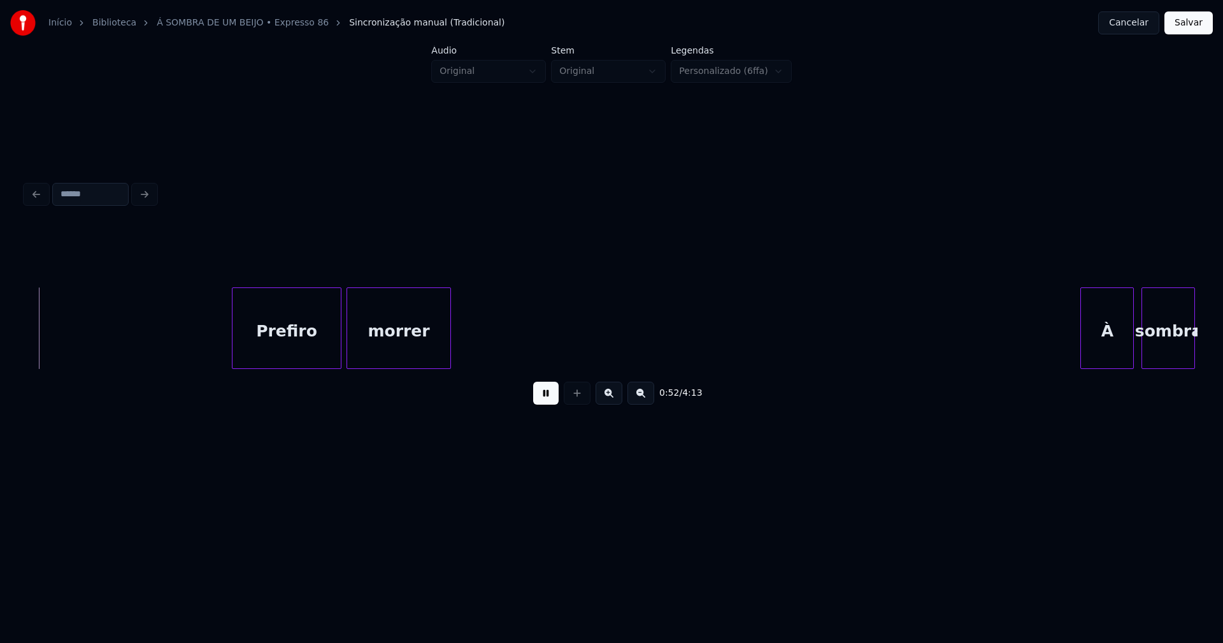
scroll to position [0, 6675]
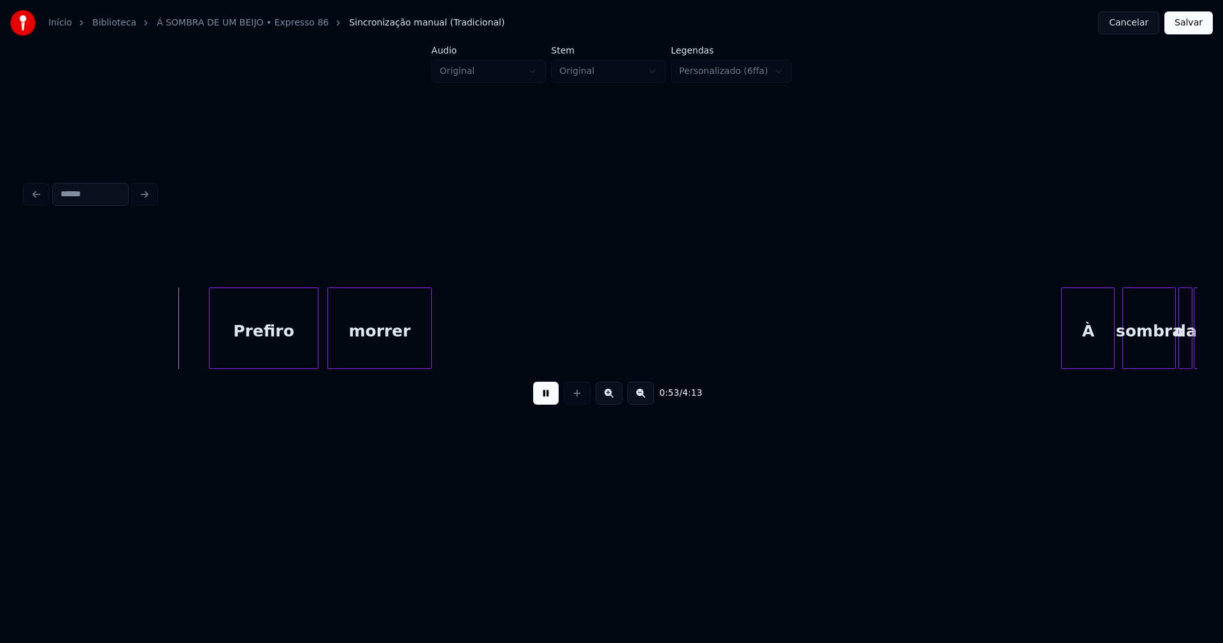
click at [257, 357] on div "Prefiro" at bounding box center [264, 331] width 108 height 87
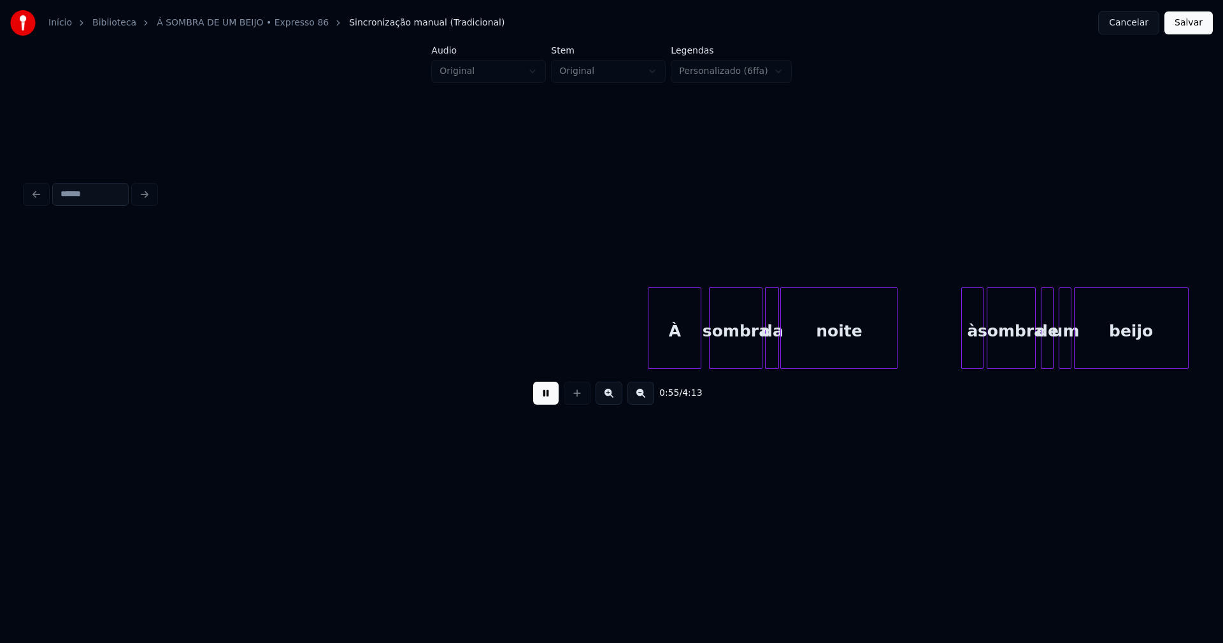
scroll to position [0, 7108]
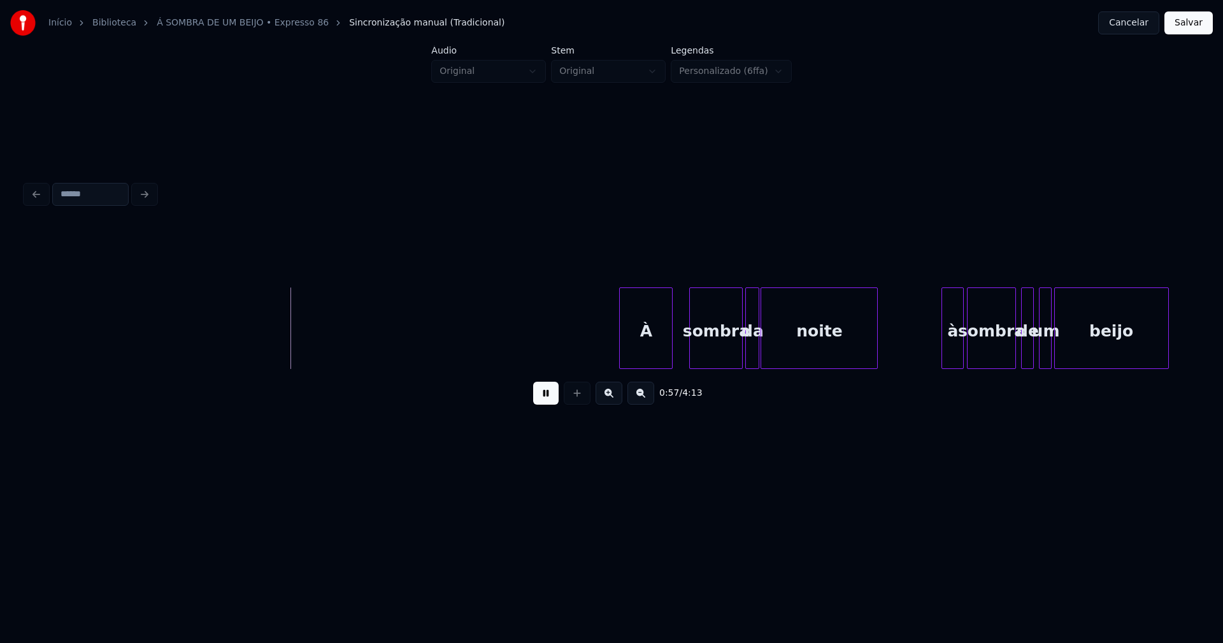
click at [653, 354] on div "À" at bounding box center [646, 331] width 52 height 87
click at [665, 352] on div at bounding box center [665, 328] width 4 height 80
click at [702, 359] on div "sombra" at bounding box center [699, 331] width 52 height 87
click at [734, 352] on div at bounding box center [733, 328] width 4 height 80
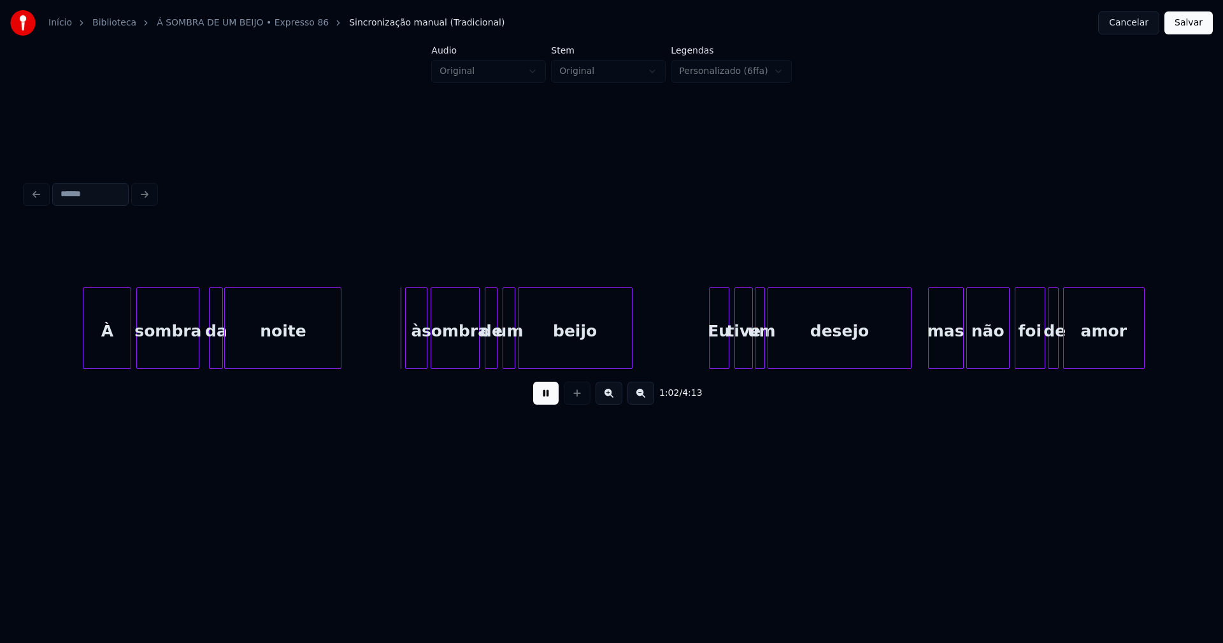
scroll to position [0, 7752]
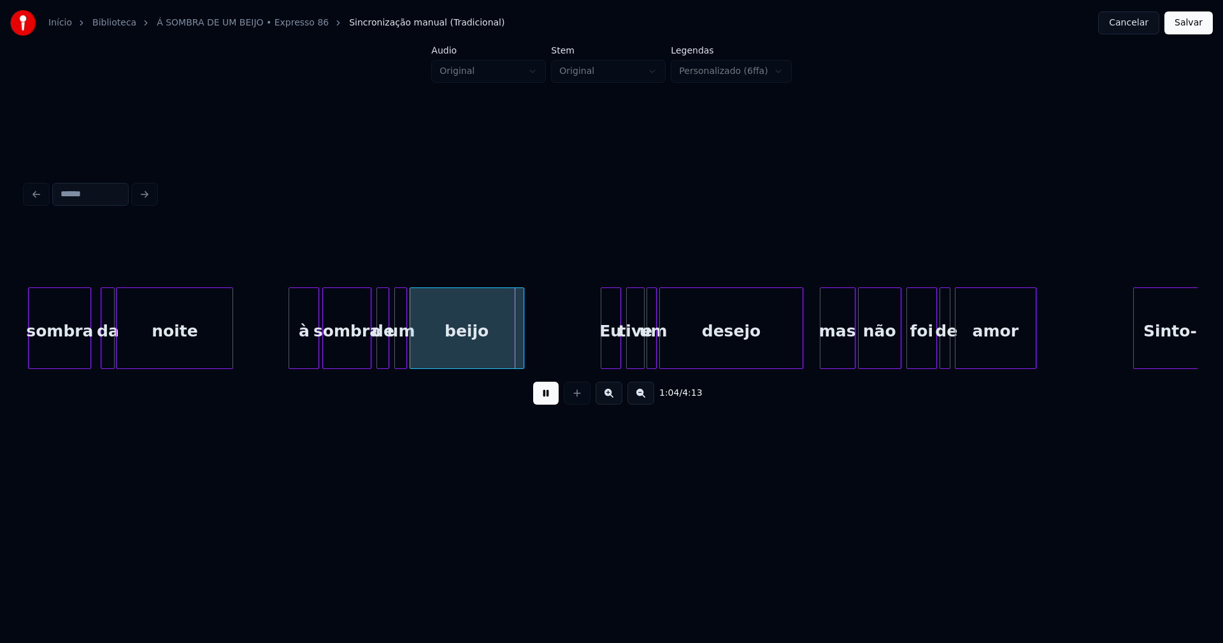
click at [292, 358] on div at bounding box center [291, 328] width 4 height 80
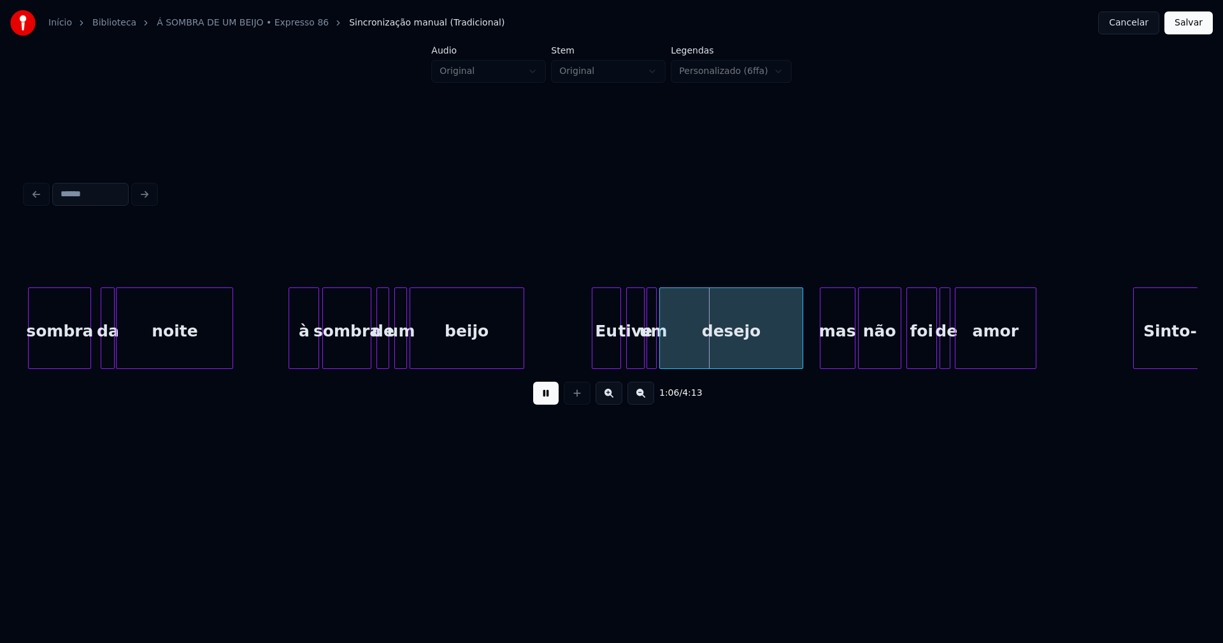
click at [594, 355] on div at bounding box center [594, 328] width 4 height 80
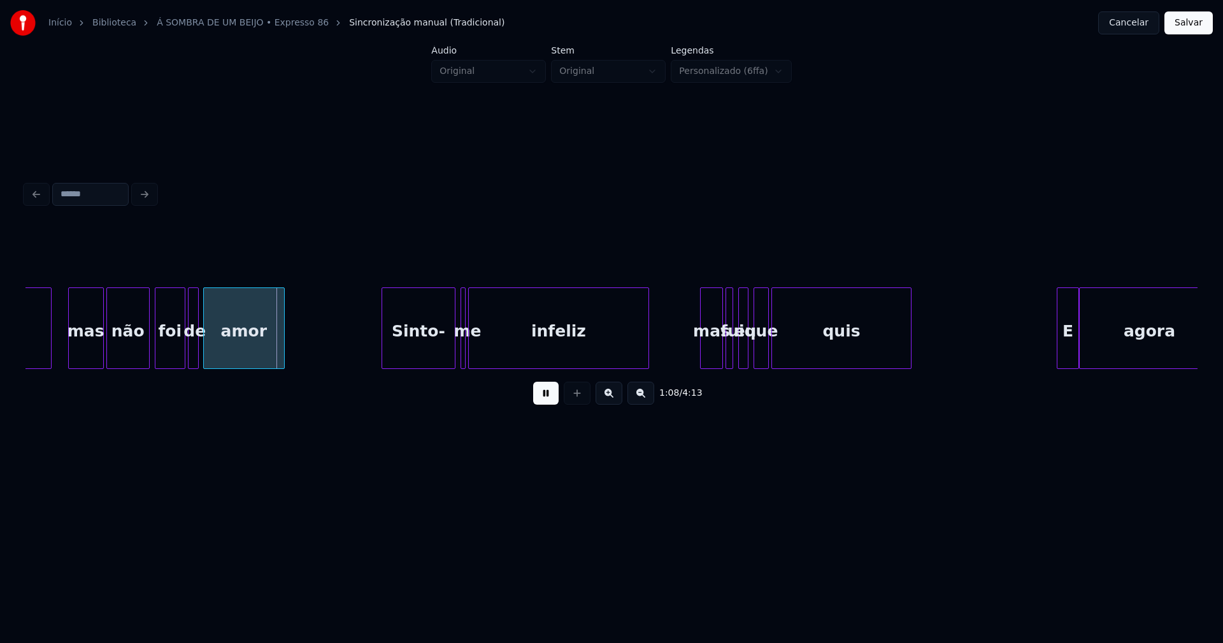
scroll to position [0, 8521]
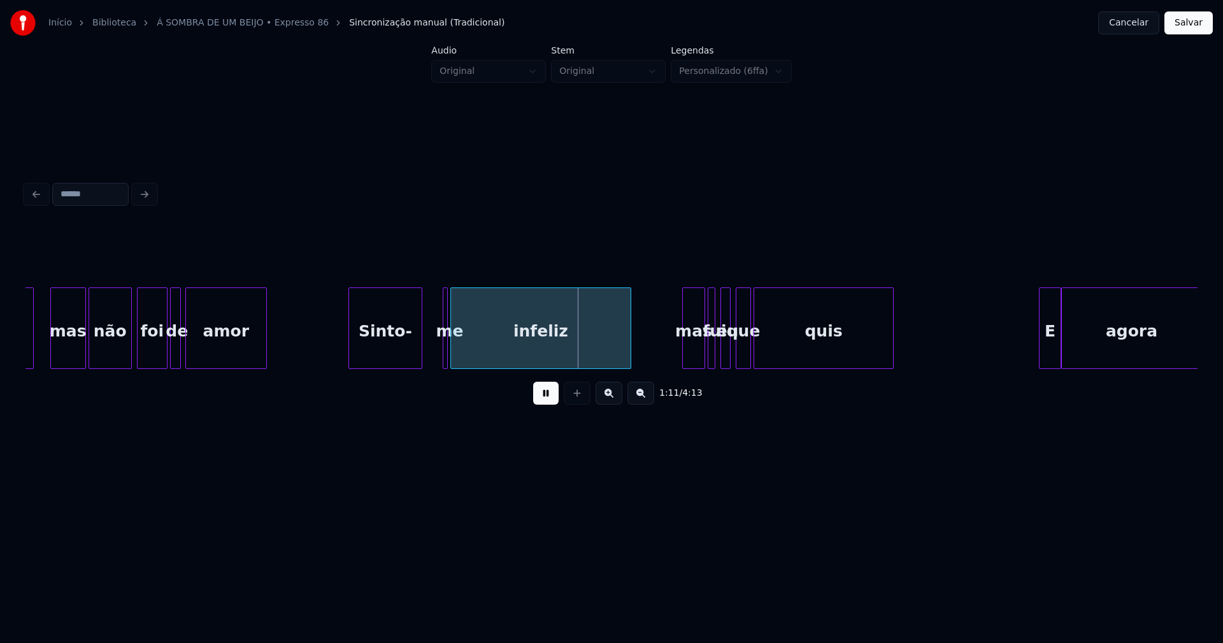
click at [378, 359] on div "Sinto-" at bounding box center [385, 331] width 73 height 87
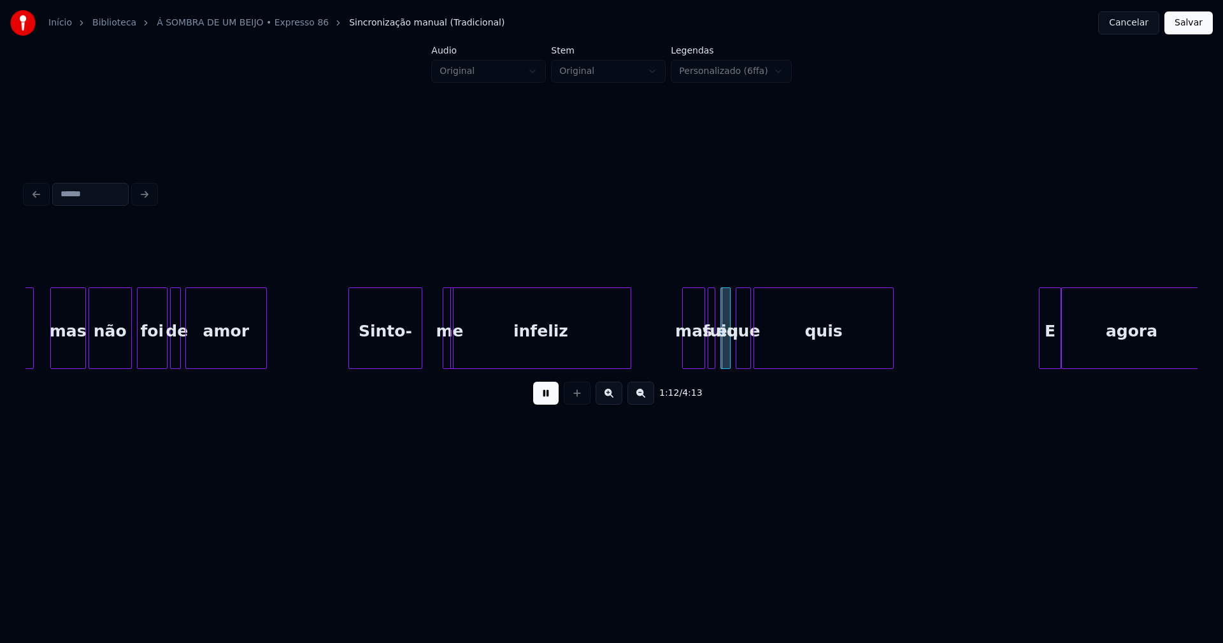
click at [449, 344] on div at bounding box center [451, 328] width 4 height 80
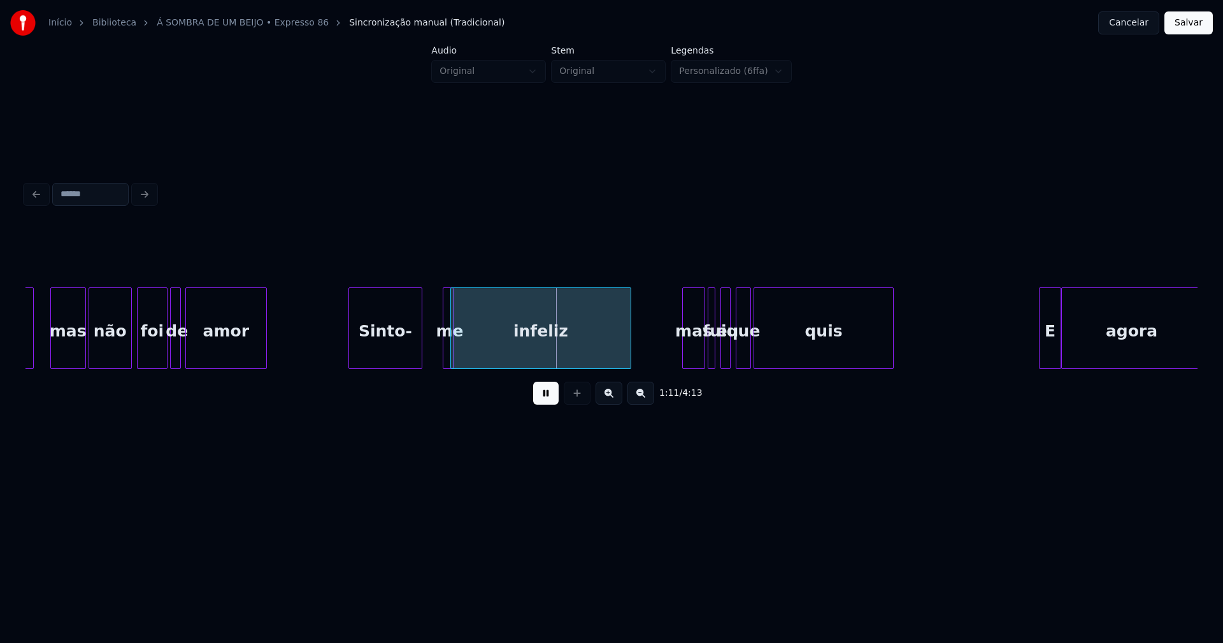
drag, startPoint x: 441, startPoint y: 340, endPoint x: 434, endPoint y: 345, distance: 8.8
click at [434, 346] on div at bounding box center [436, 328] width 4 height 80
click at [431, 355] on div "me" at bounding box center [433, 331] width 19 height 87
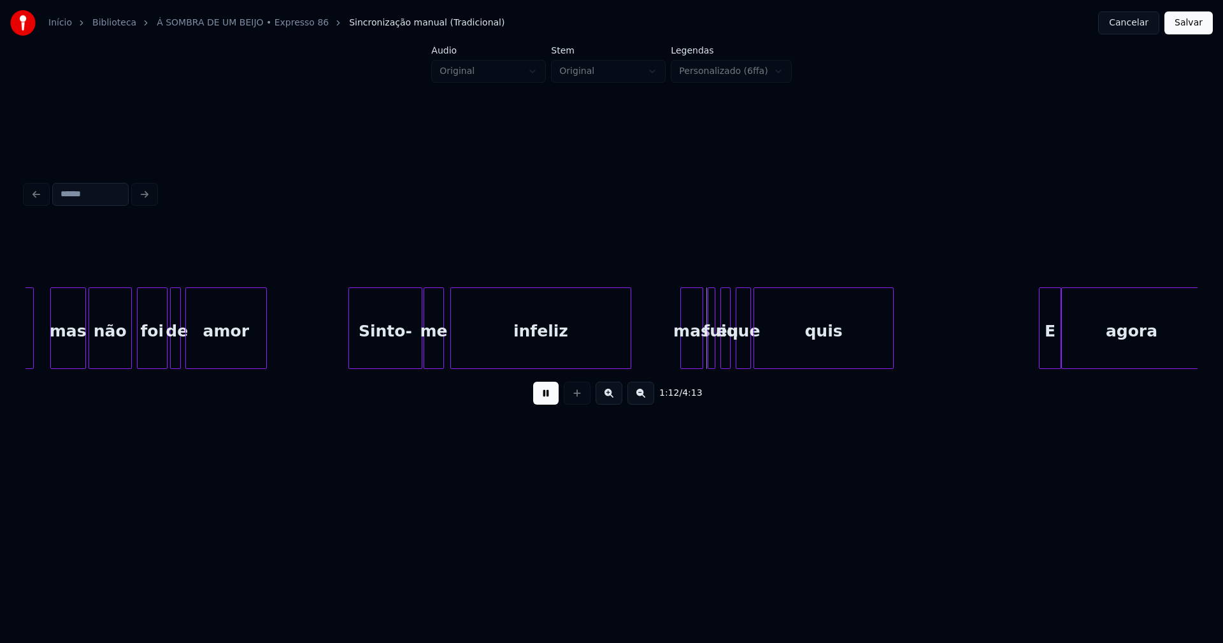
click at [692, 349] on div "mas" at bounding box center [692, 331] width 22 height 87
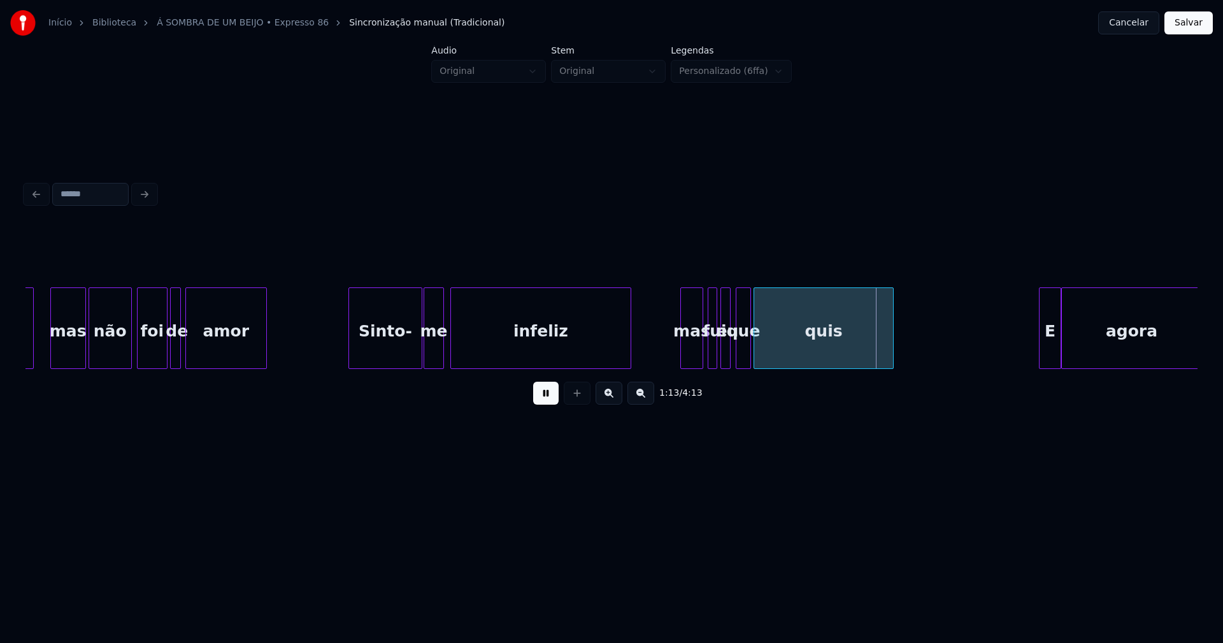
click at [715, 359] on div at bounding box center [715, 328] width 4 height 80
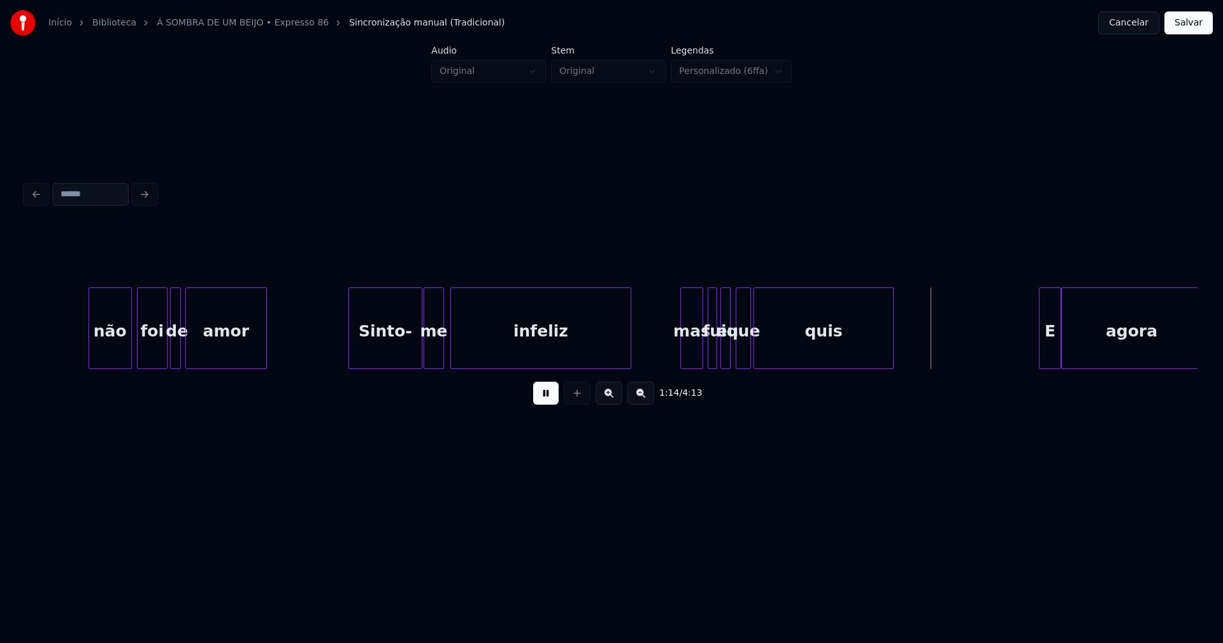
scroll to position [0, 8826]
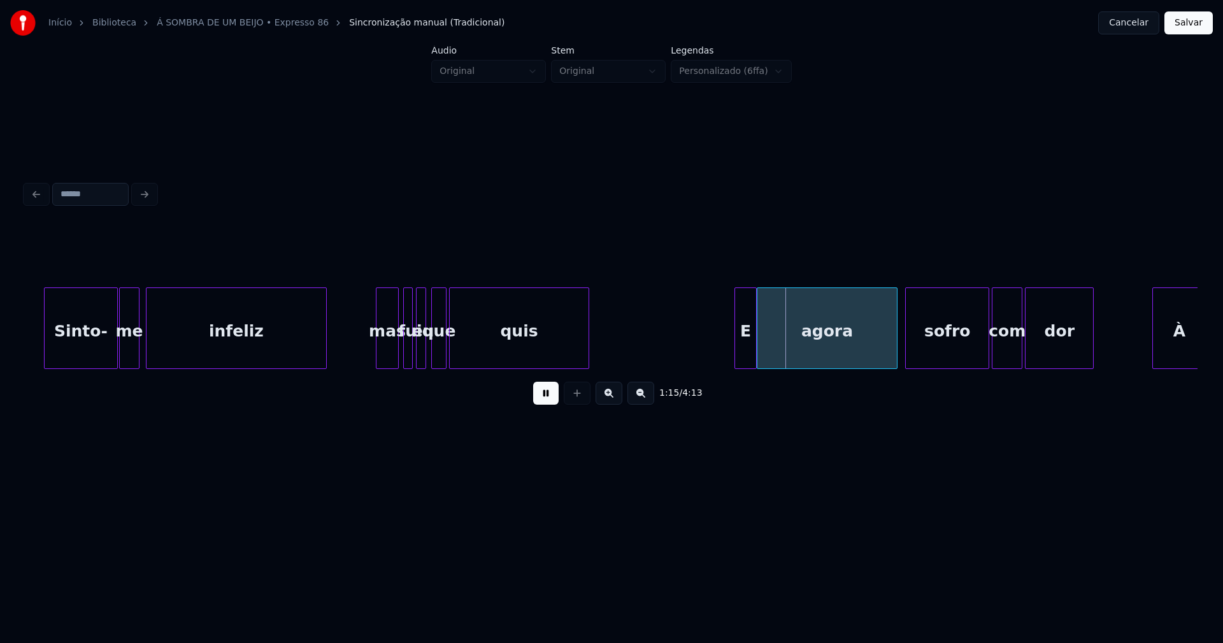
click at [725, 360] on div at bounding box center [725, 328] width 4 height 80
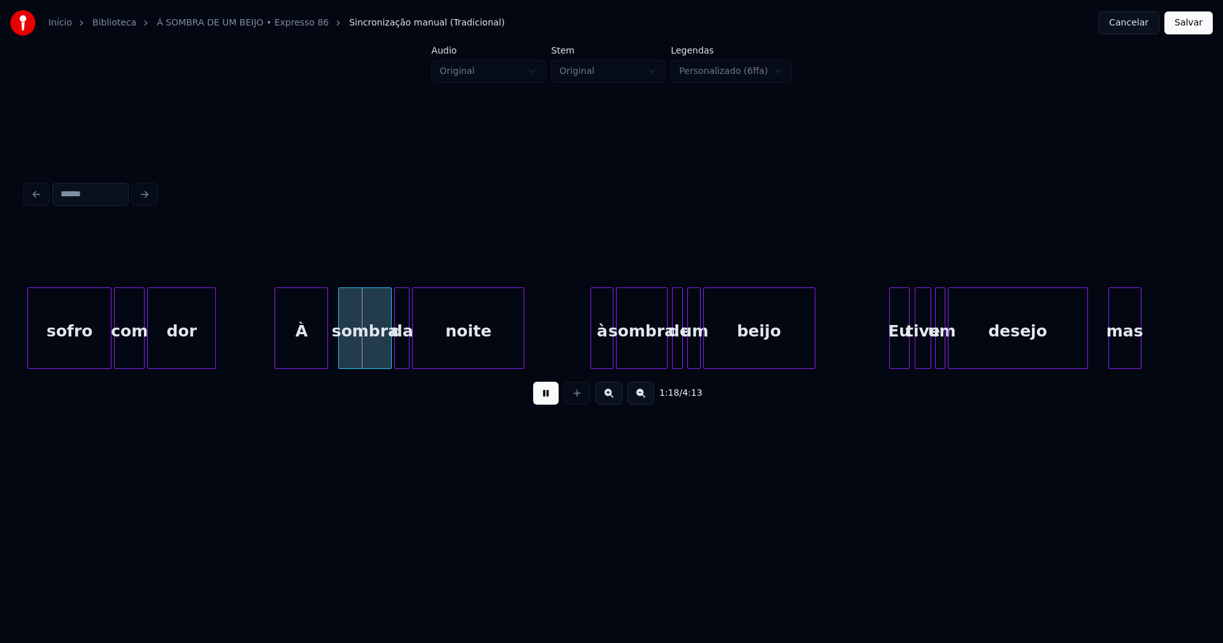
scroll to position [0, 9882]
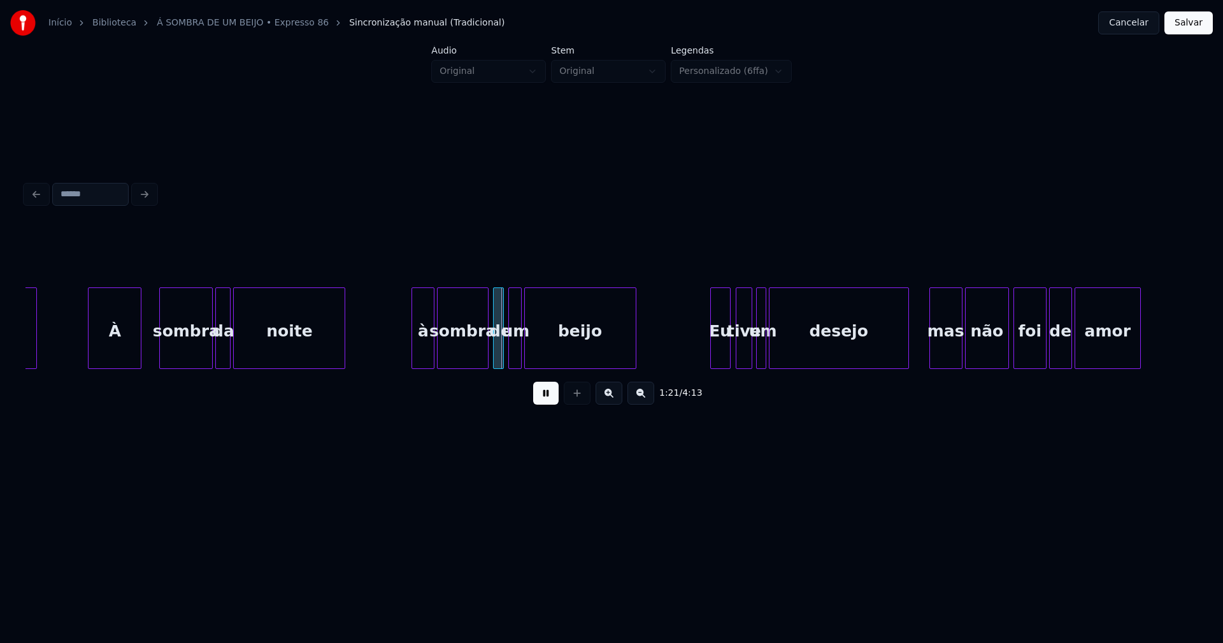
click at [113, 352] on div "À" at bounding box center [115, 331] width 52 height 87
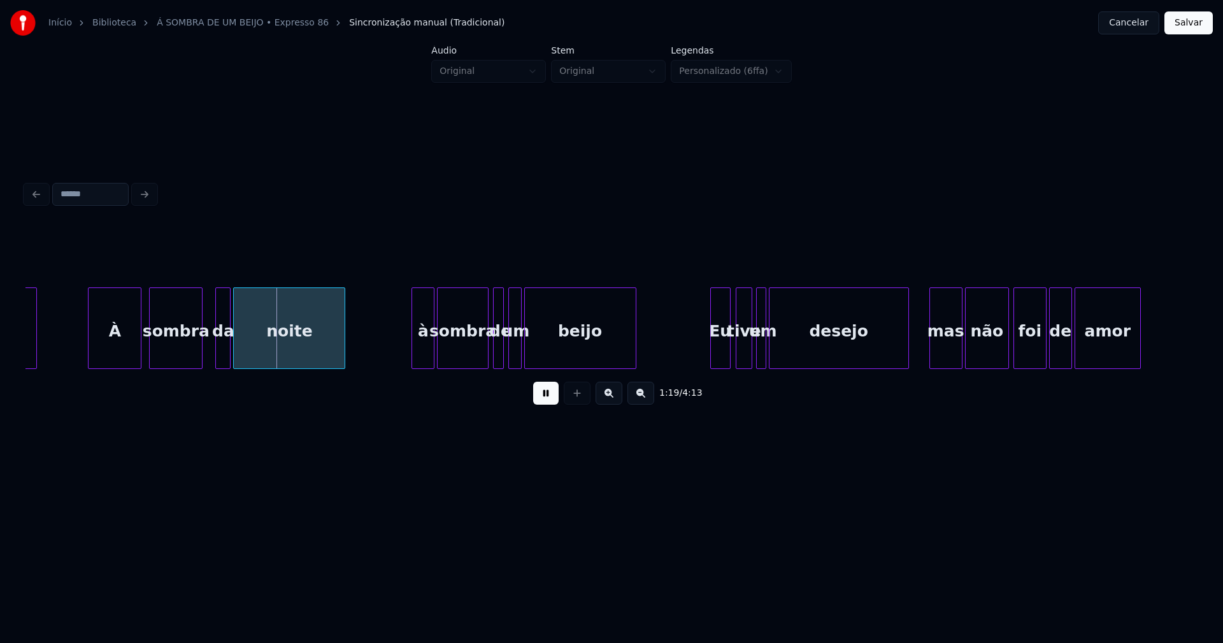
click at [171, 352] on div "sombra" at bounding box center [176, 331] width 52 height 87
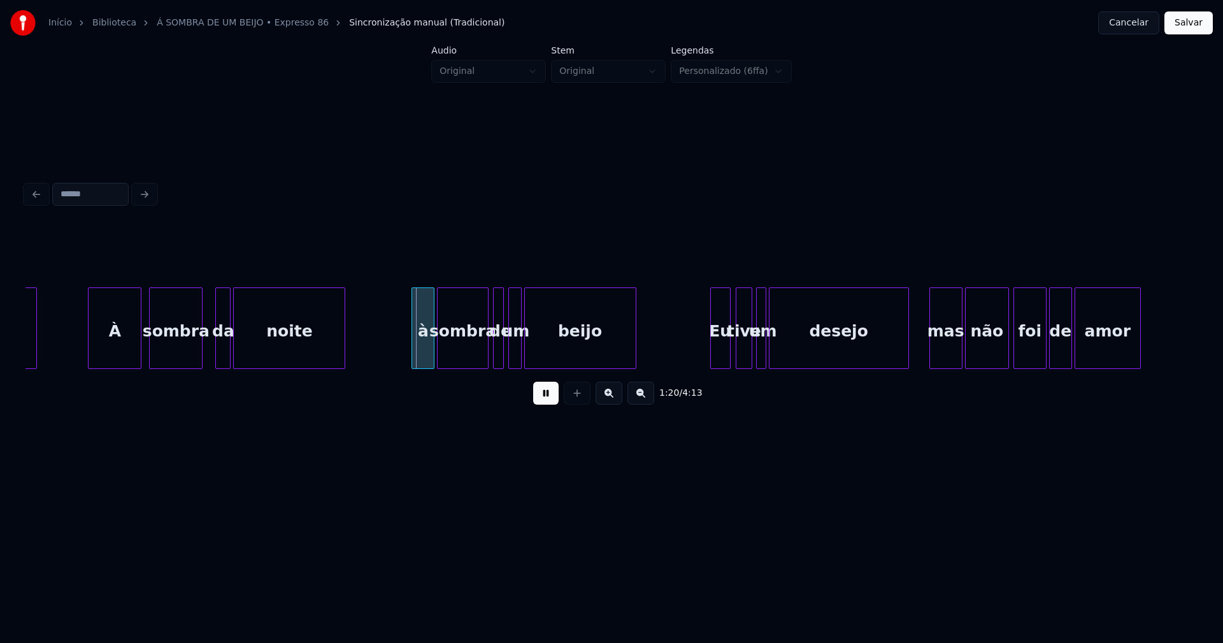
click at [423, 350] on div "à" at bounding box center [423, 331] width 22 height 87
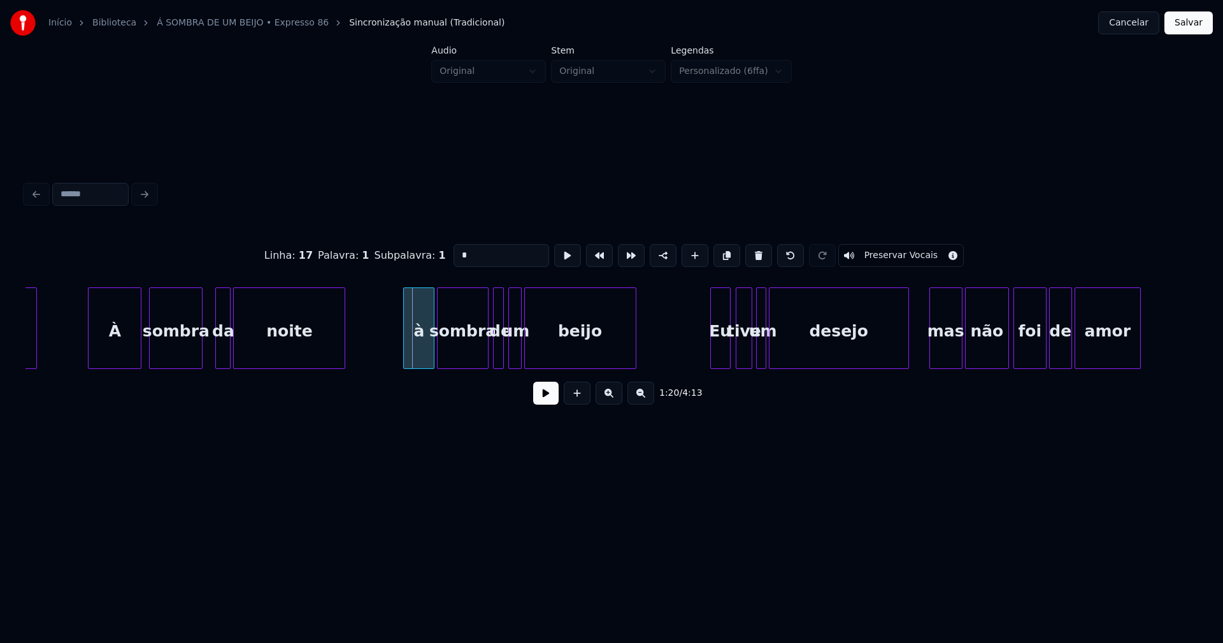
click at [406, 355] on div at bounding box center [406, 328] width 4 height 80
click at [544, 402] on button at bounding box center [545, 392] width 25 height 23
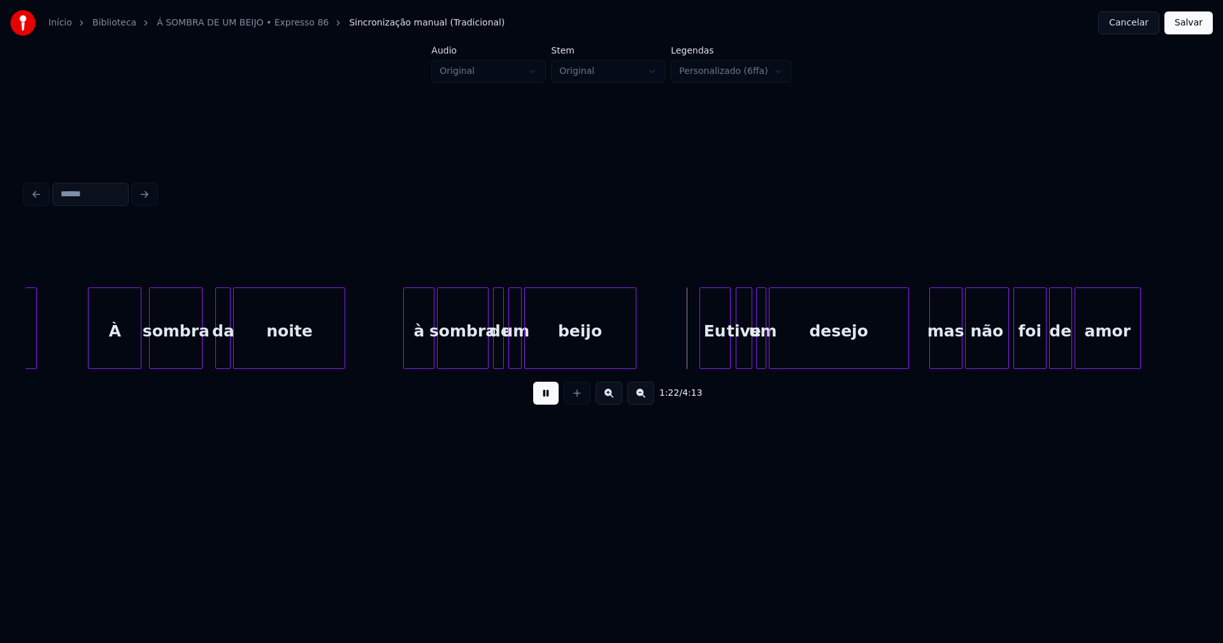
click at [701, 353] on div at bounding box center [702, 328] width 4 height 80
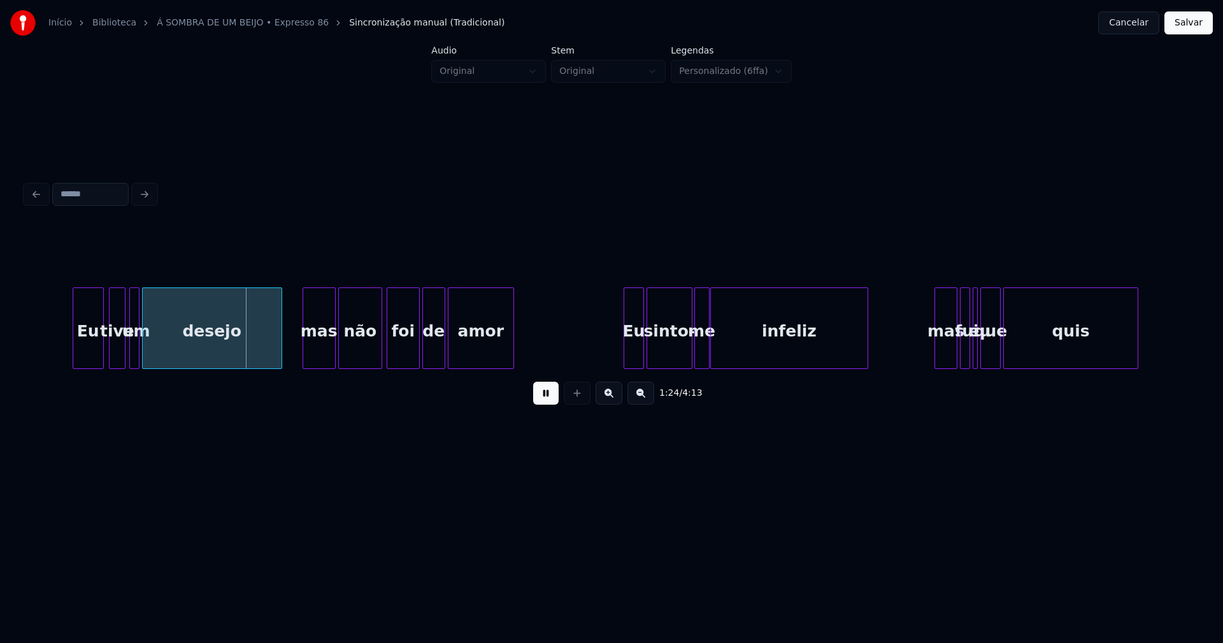
scroll to position [0, 10527]
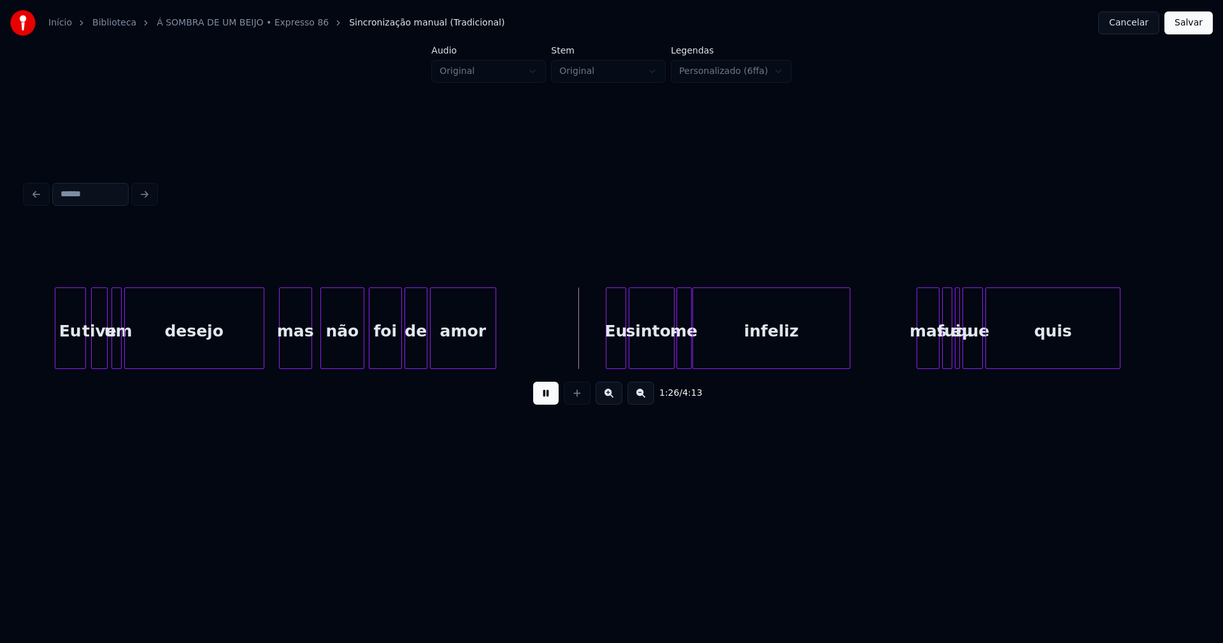
click at [296, 354] on div "mas" at bounding box center [296, 331] width 32 height 87
click at [589, 362] on div "Eu" at bounding box center [594, 331] width 19 height 87
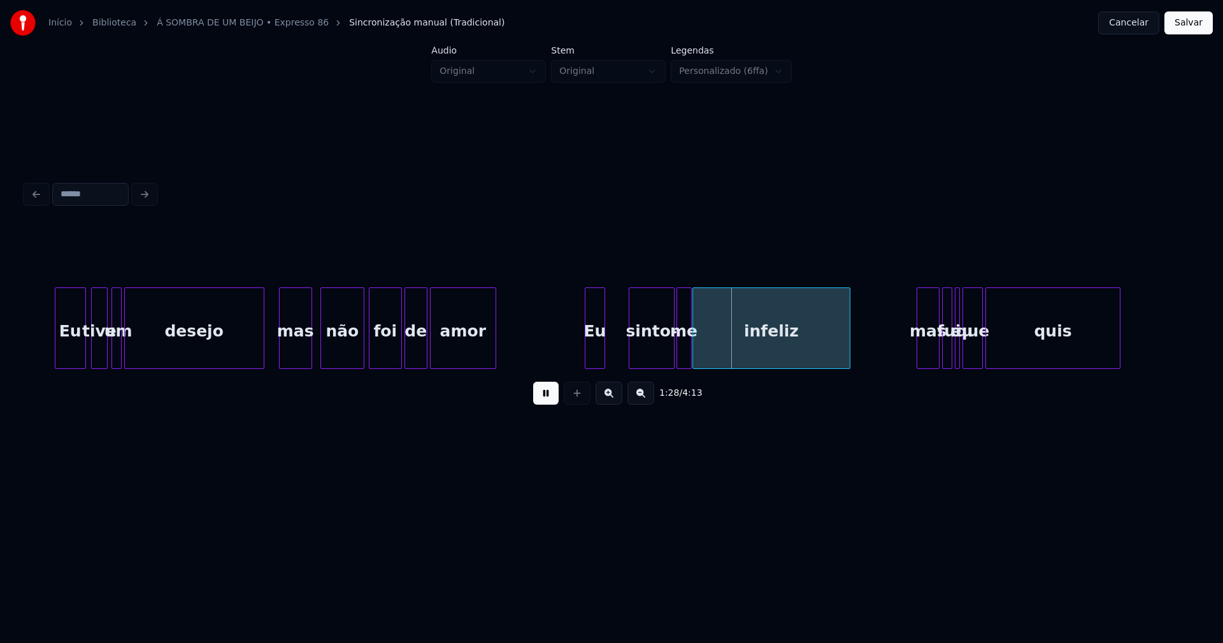
click at [548, 399] on button at bounding box center [545, 392] width 25 height 23
click at [599, 345] on div "Eu" at bounding box center [594, 331] width 19 height 87
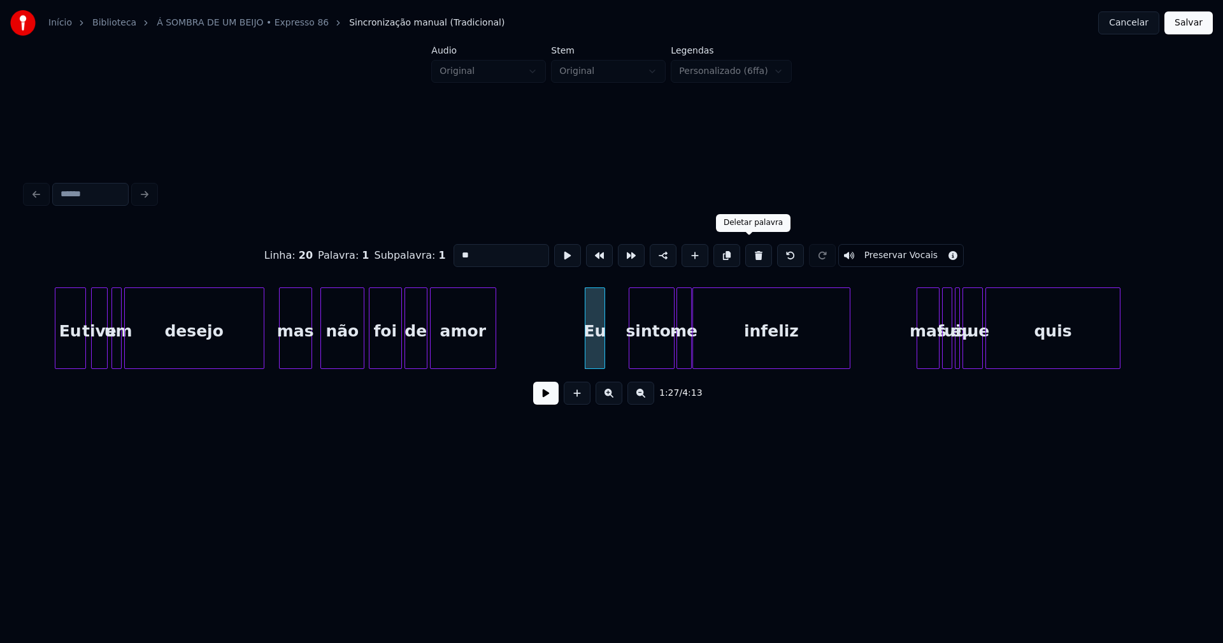
click at [749, 255] on button at bounding box center [758, 255] width 27 height 23
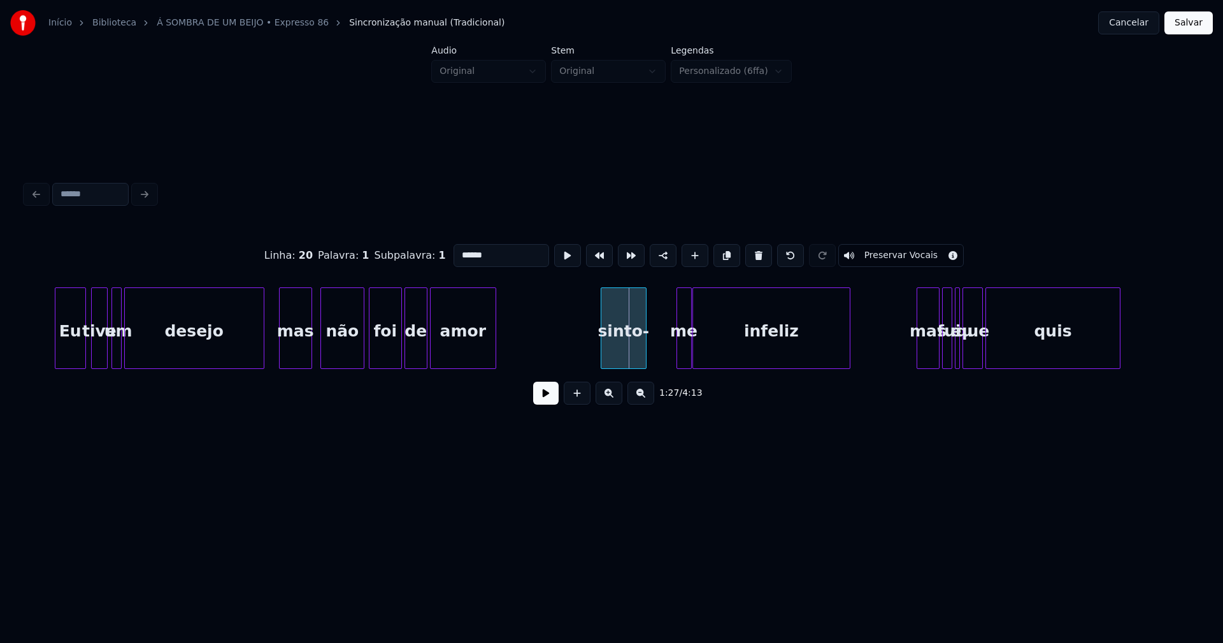
click at [624, 362] on div "sinto-" at bounding box center [623, 331] width 45 height 87
click at [584, 362] on div at bounding box center [584, 328] width 4 height 80
click at [597, 355] on div "sinto-" at bounding box center [614, 331] width 64 height 87
click at [457, 251] on input "******" at bounding box center [501, 255] width 96 height 23
click at [654, 355] on div at bounding box center [656, 328] width 4 height 80
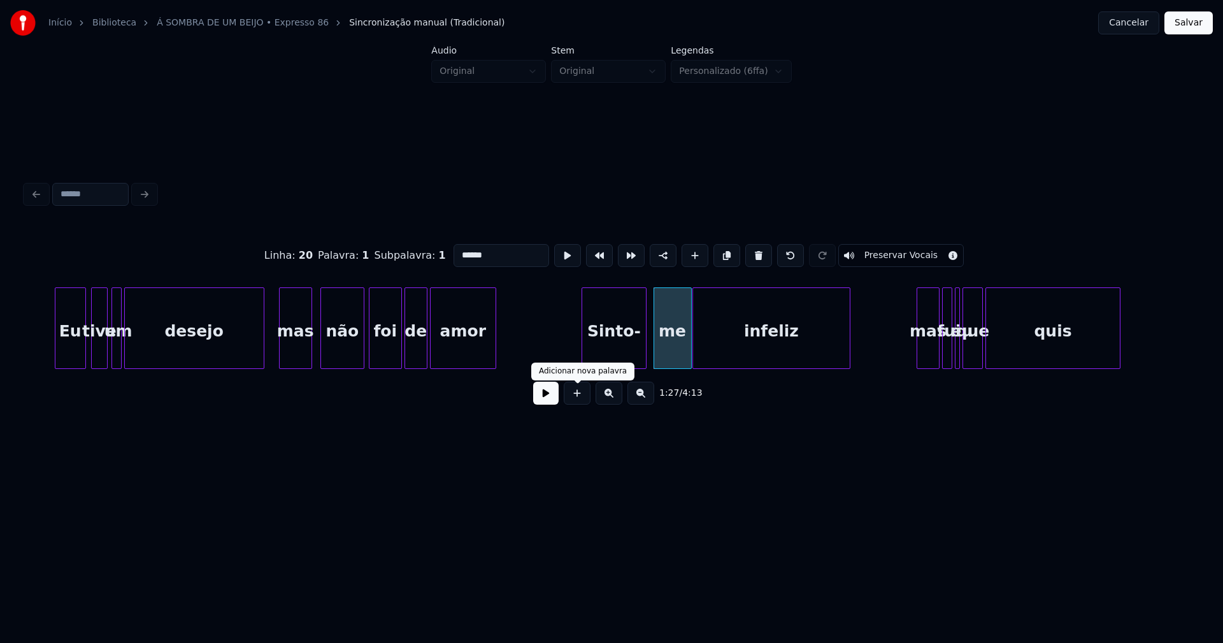
type input "******"
click at [544, 400] on button at bounding box center [545, 392] width 25 height 23
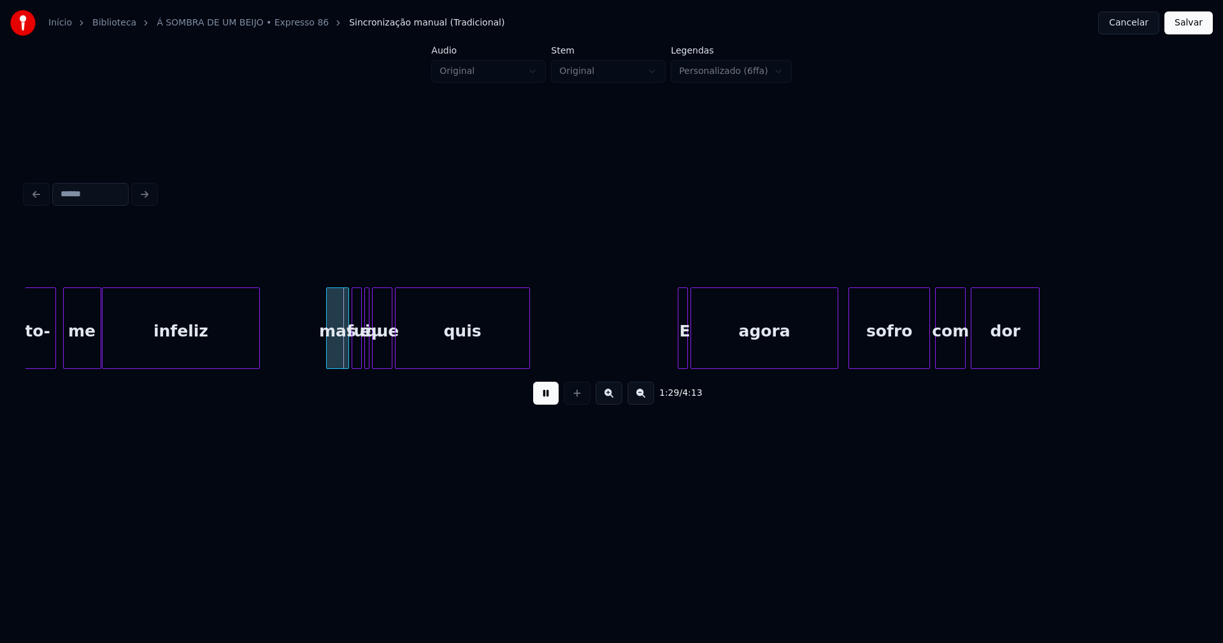
scroll to position [0, 11135]
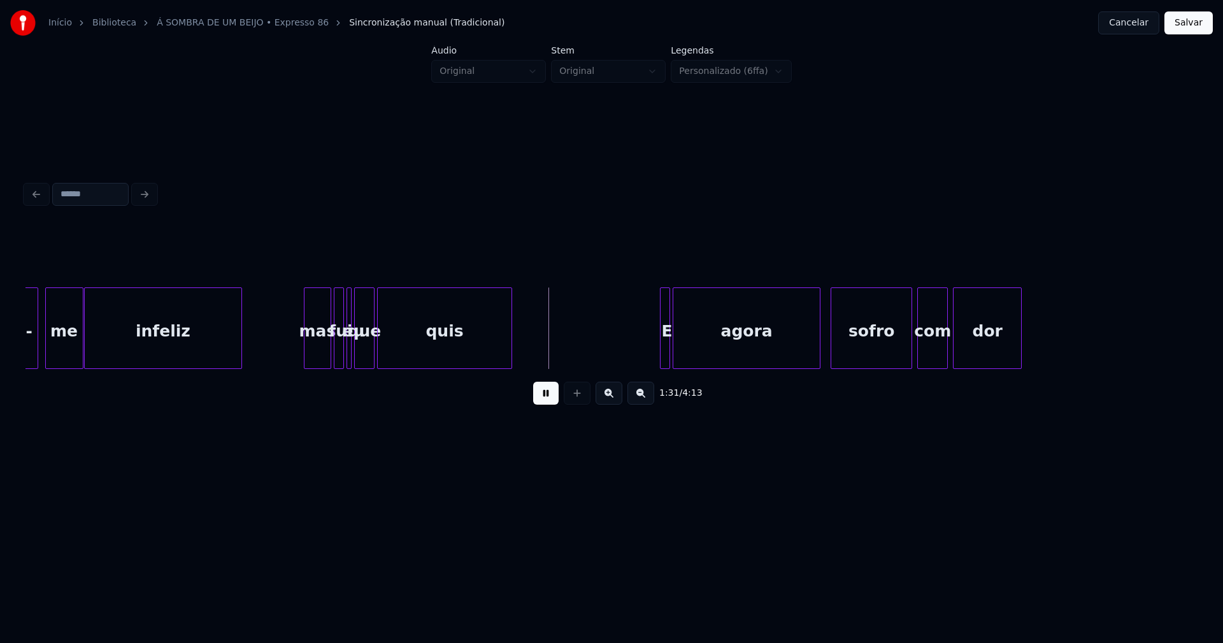
click at [307, 350] on div at bounding box center [306, 328] width 4 height 80
click at [649, 360] on div at bounding box center [650, 328] width 4 height 80
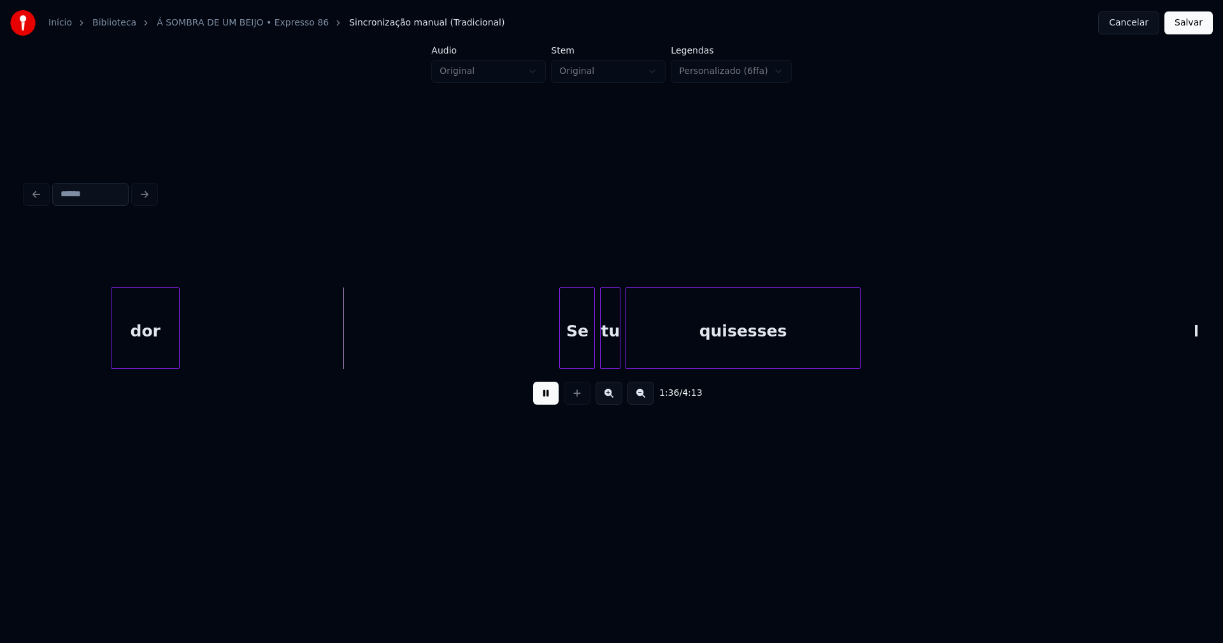
scroll to position [0, 12209]
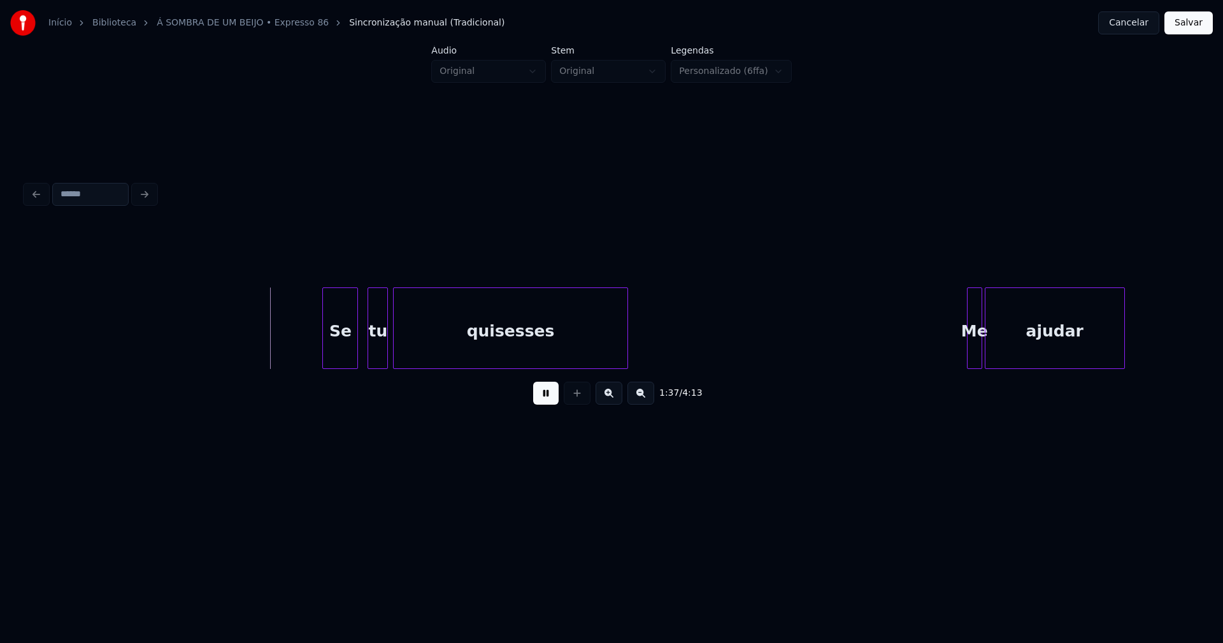
click at [339, 356] on div "Se" at bounding box center [340, 331] width 34 height 87
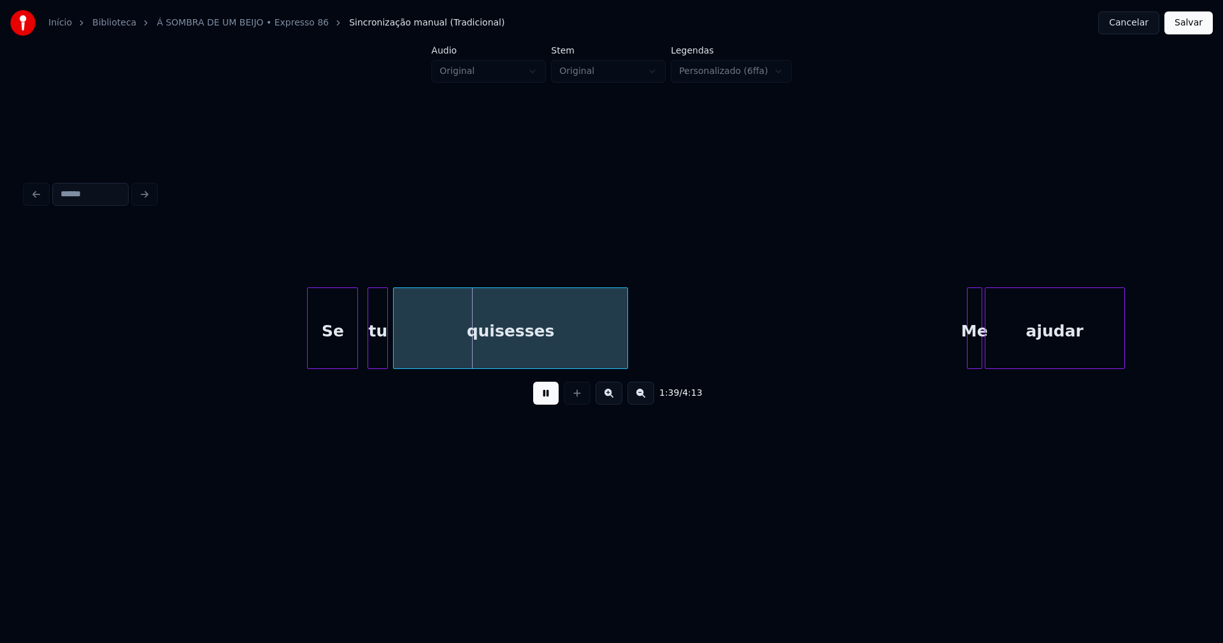
click at [311, 357] on div at bounding box center [310, 328] width 4 height 80
click at [368, 354] on div "tu" at bounding box center [371, 331] width 19 height 87
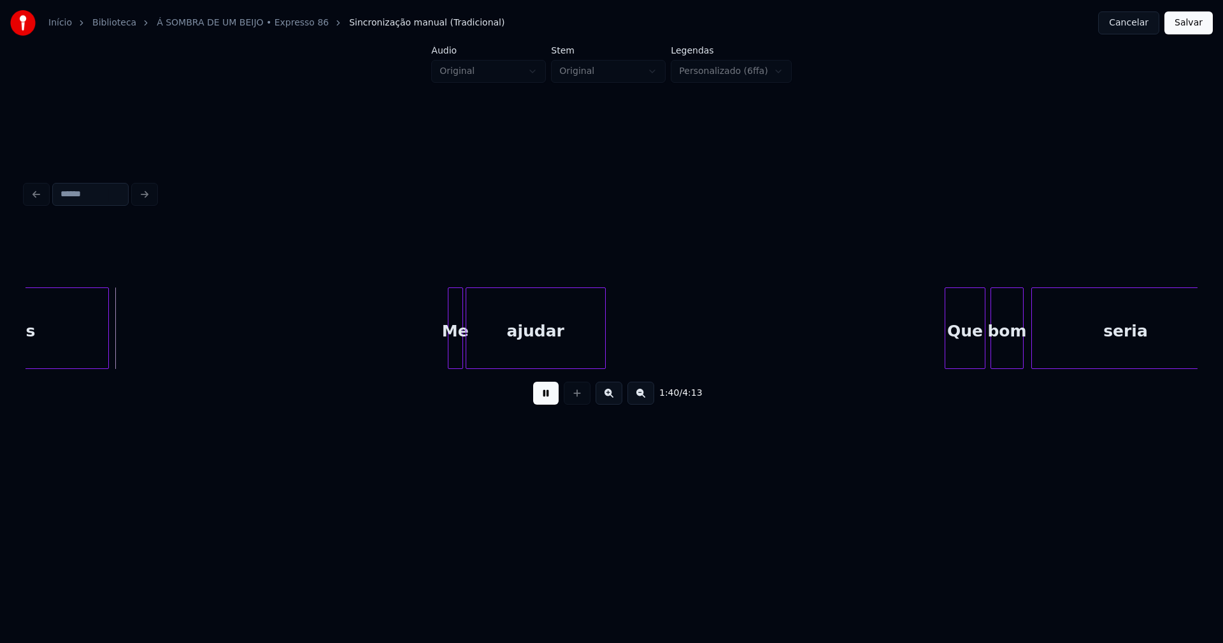
scroll to position [0, 12800]
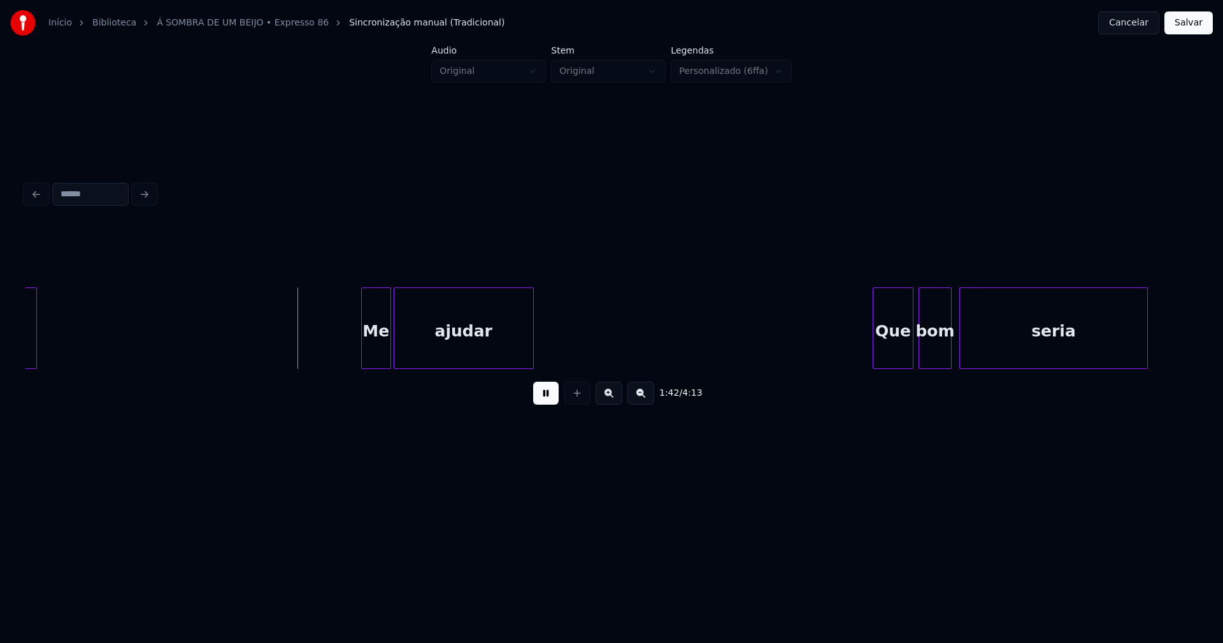
click at [364, 360] on div at bounding box center [364, 328] width 4 height 80
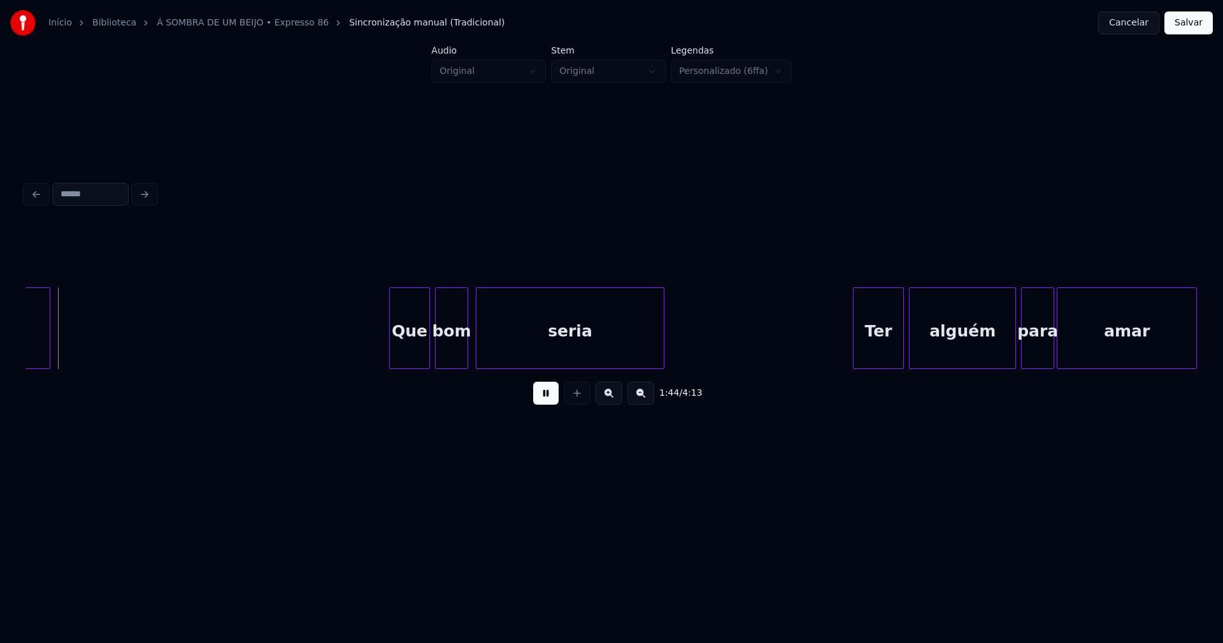
scroll to position [0, 13301]
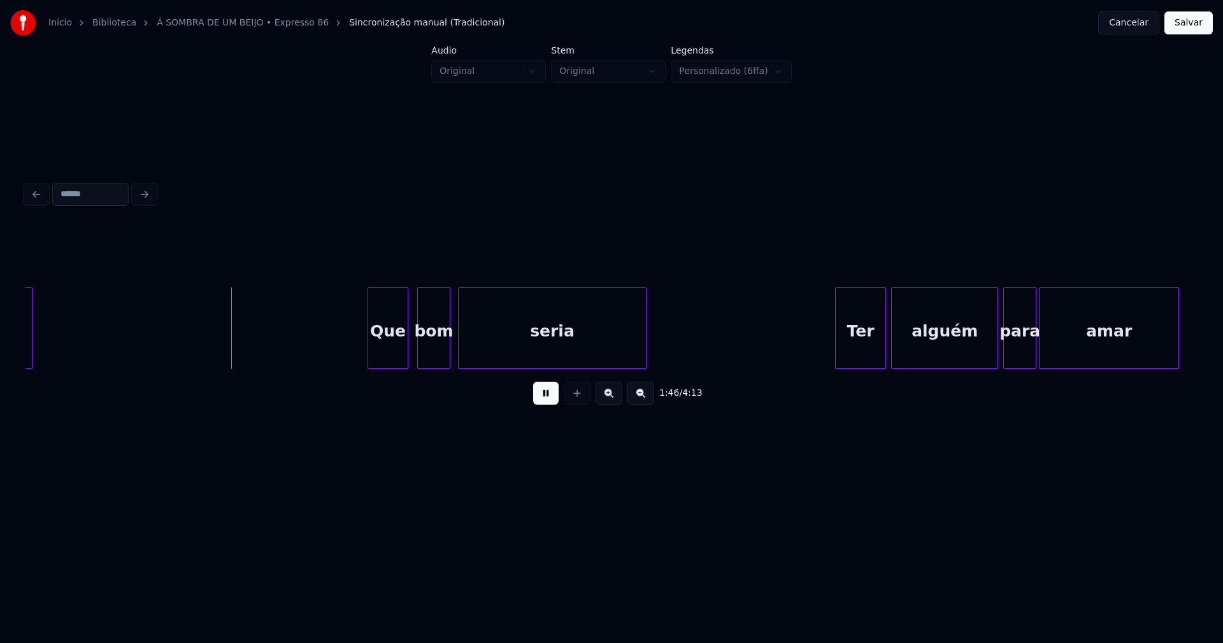
click at [383, 360] on div "Que" at bounding box center [387, 331] width 39 height 87
click at [435, 357] on div "bom" at bounding box center [428, 331] width 32 height 87
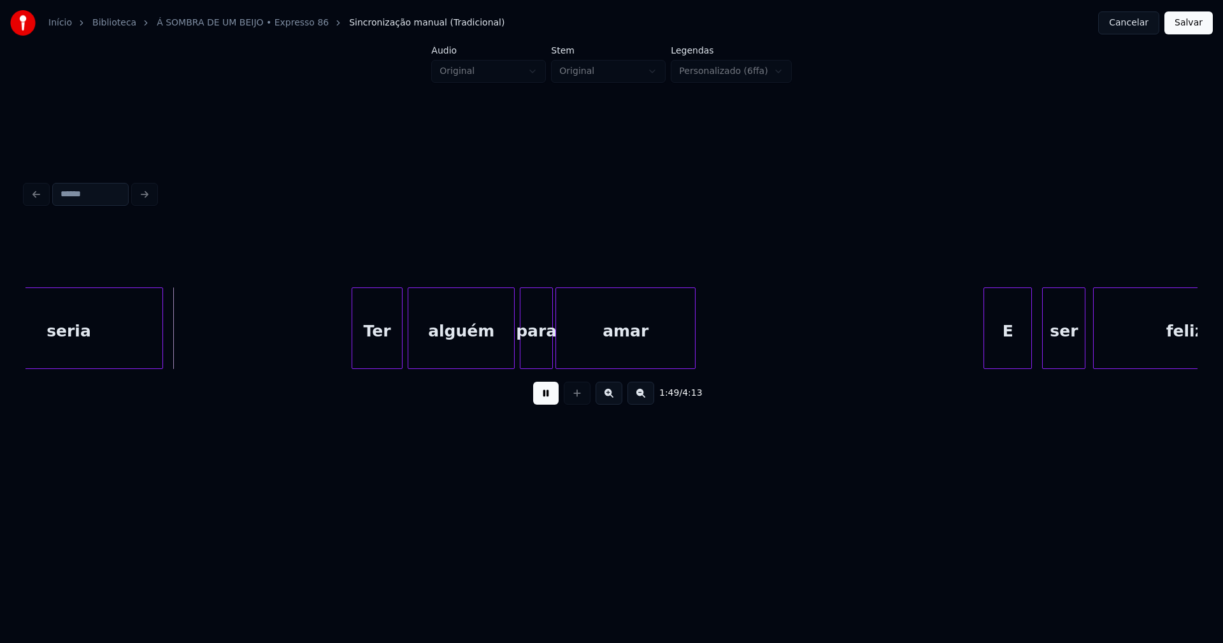
scroll to position [0, 13820]
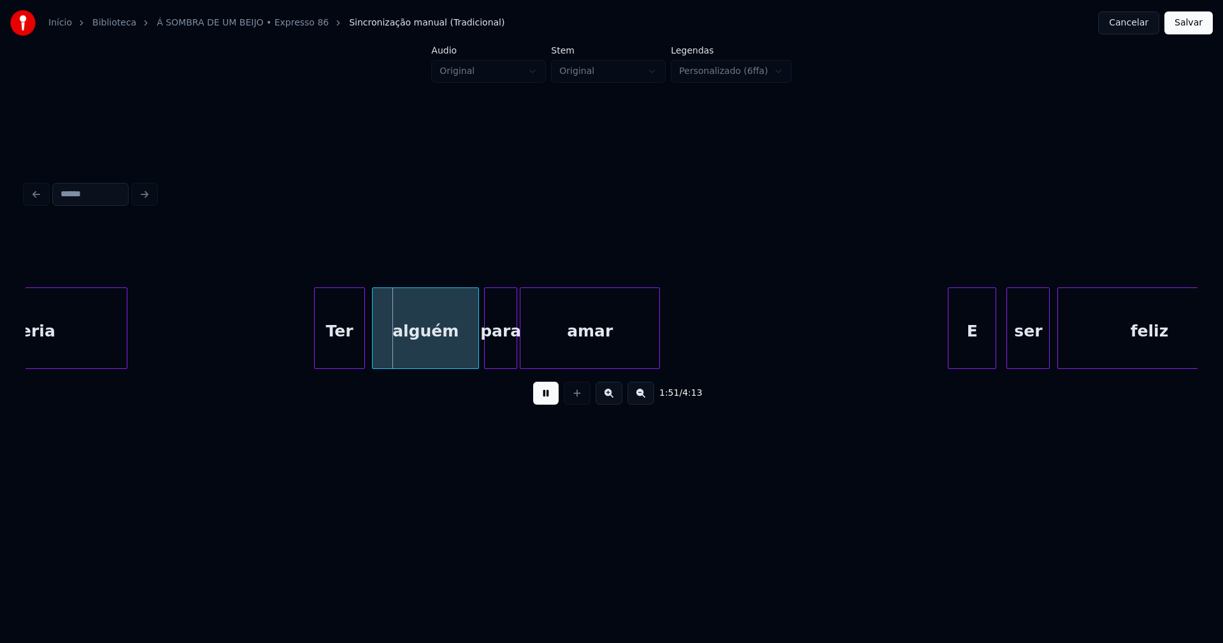
click at [334, 352] on div "Ter" at bounding box center [340, 331] width 50 height 87
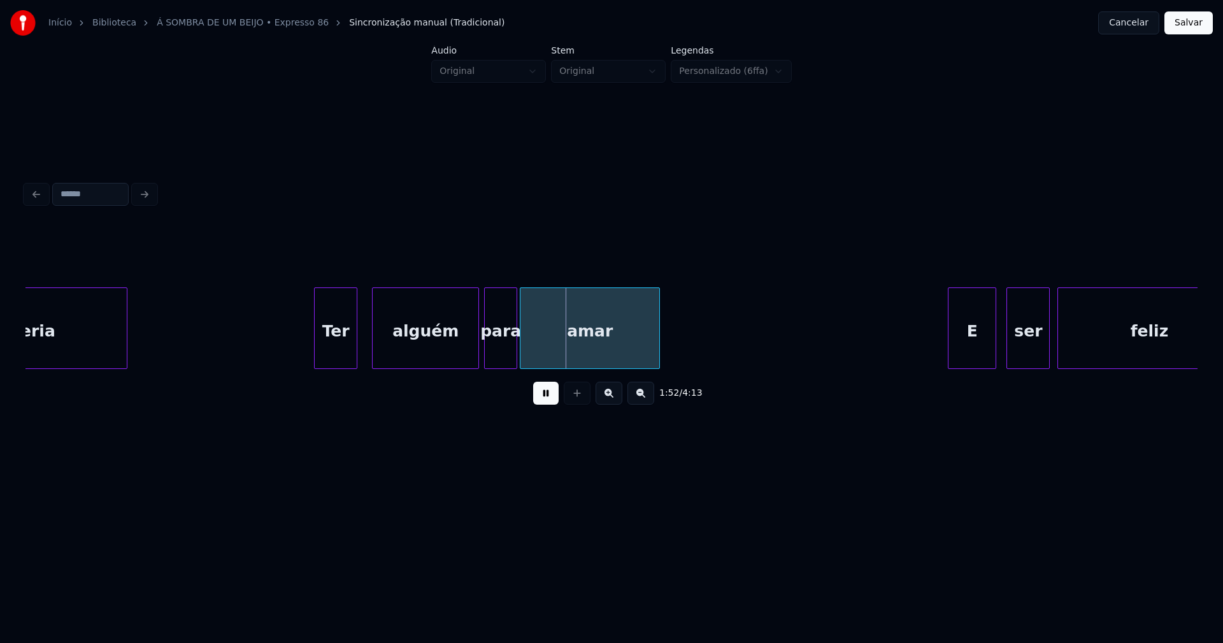
click at [357, 352] on div at bounding box center [355, 328] width 4 height 80
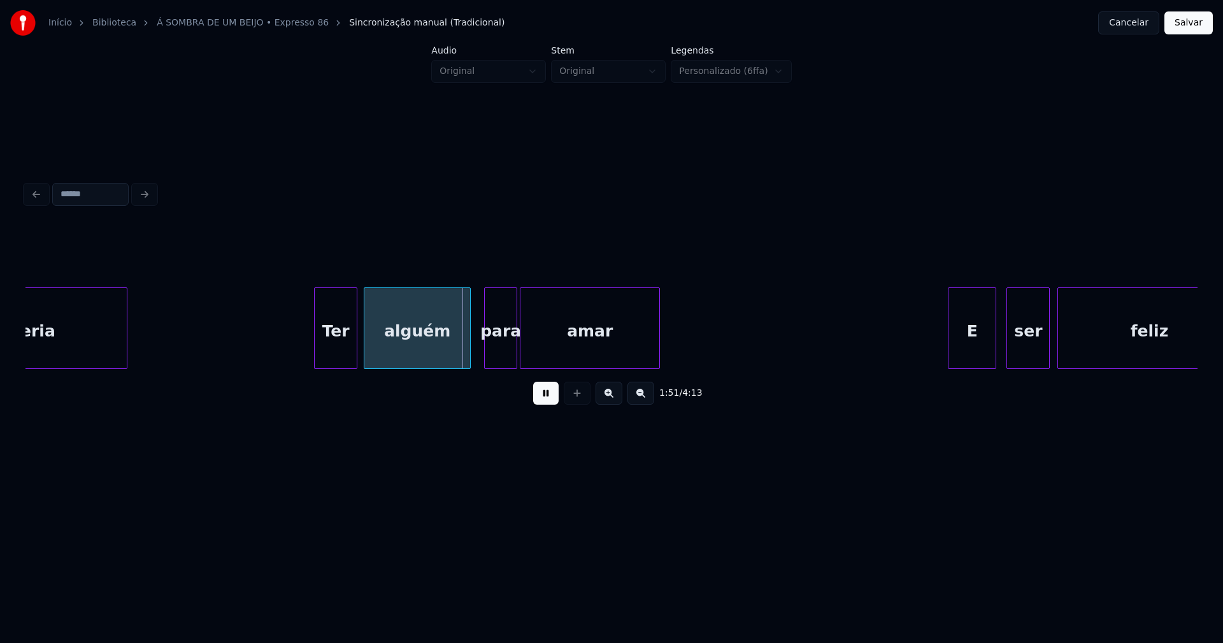
click at [377, 352] on div "alguém" at bounding box center [417, 331] width 106 height 87
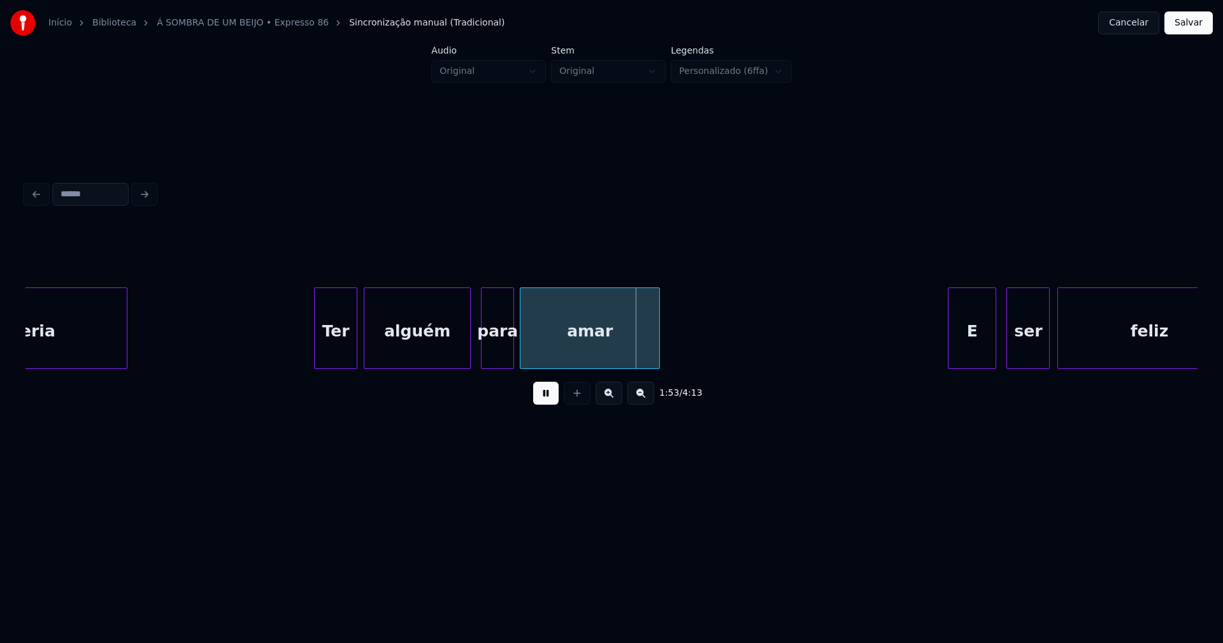
click at [497, 361] on div "para" at bounding box center [497, 331] width 32 height 87
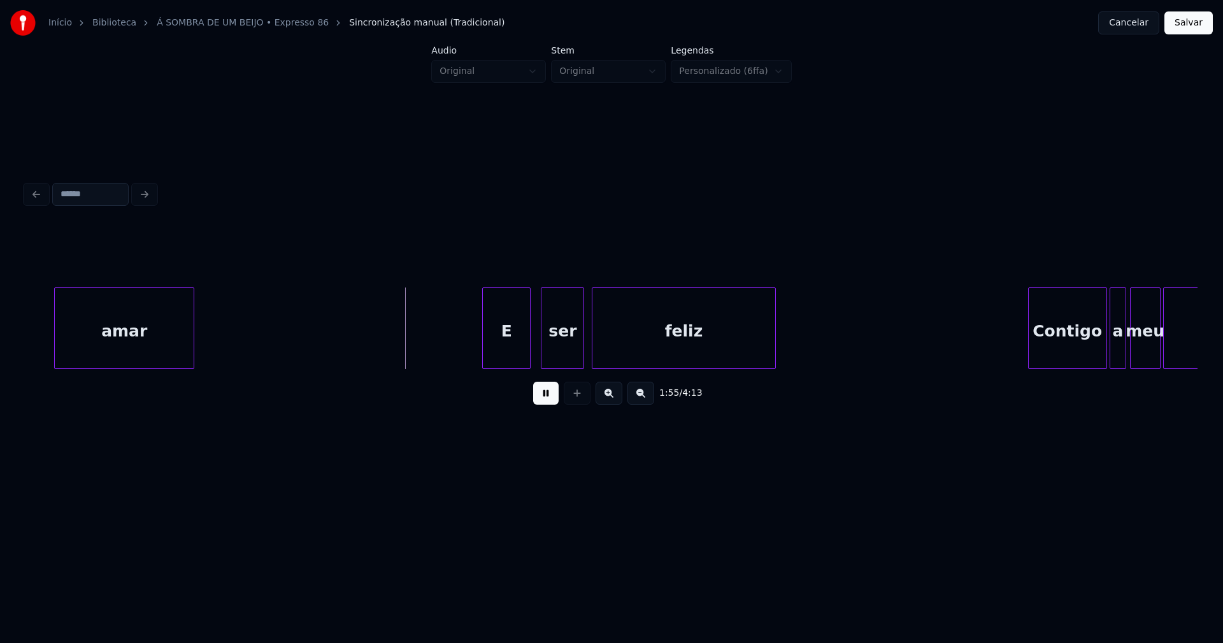
scroll to position [0, 14340]
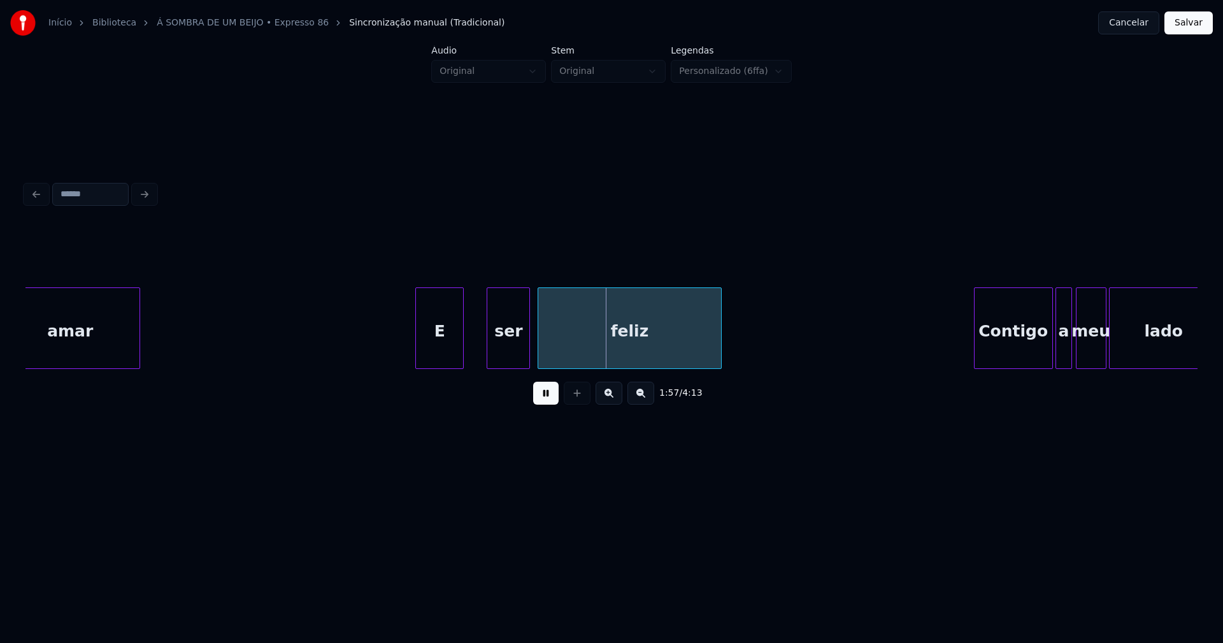
click at [434, 358] on div "E" at bounding box center [439, 331] width 47 height 87
click at [502, 354] on div "ser" at bounding box center [499, 331] width 42 height 87
click at [470, 354] on div at bounding box center [469, 328] width 4 height 80
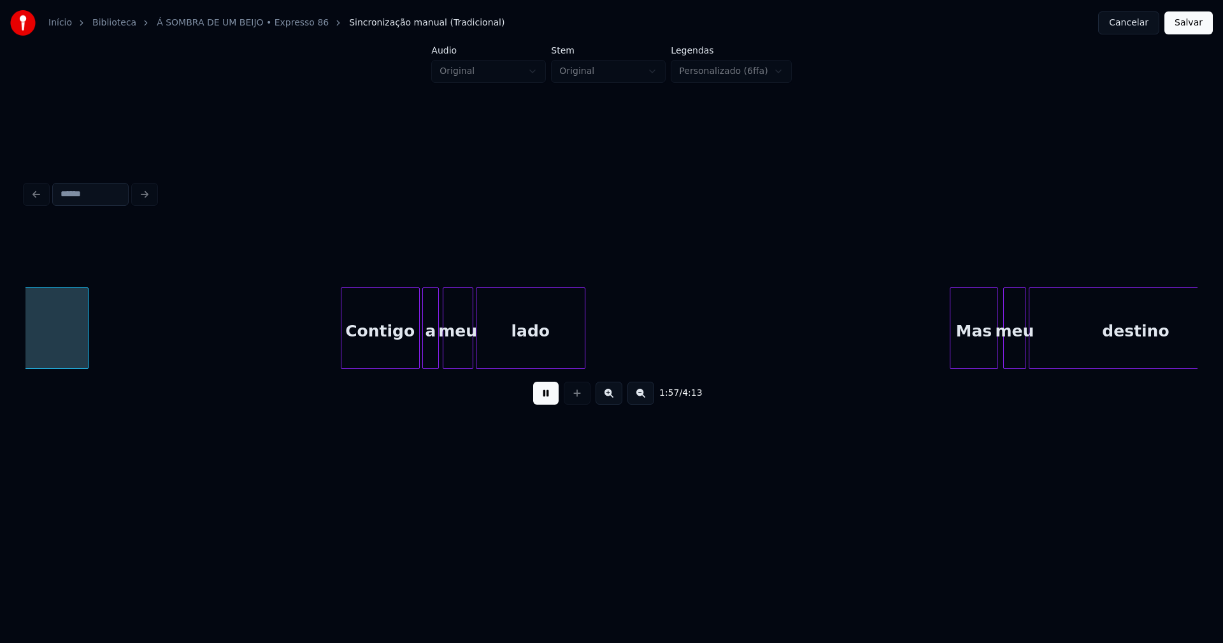
scroll to position [0, 14977]
click at [390, 349] on div "Contigo" at bounding box center [372, 331] width 78 height 87
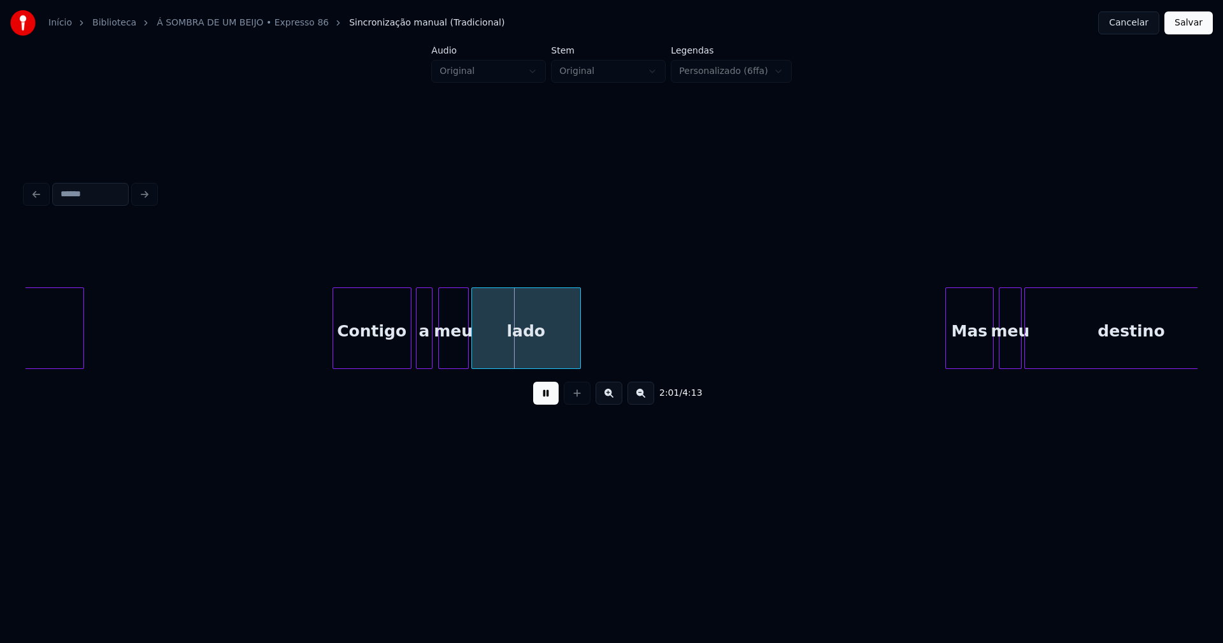
click at [424, 348] on div "a" at bounding box center [424, 331] width 16 height 87
click at [318, 338] on div "feliz Contigo a meu lado Mas meu destino" at bounding box center [1217, 328] width 32339 height 82
click at [396, 364] on div "feliz Contigo a meu lado Mas meu destino" at bounding box center [611, 328] width 1172 height 82
click at [411, 357] on div "a" at bounding box center [412, 331] width 16 height 87
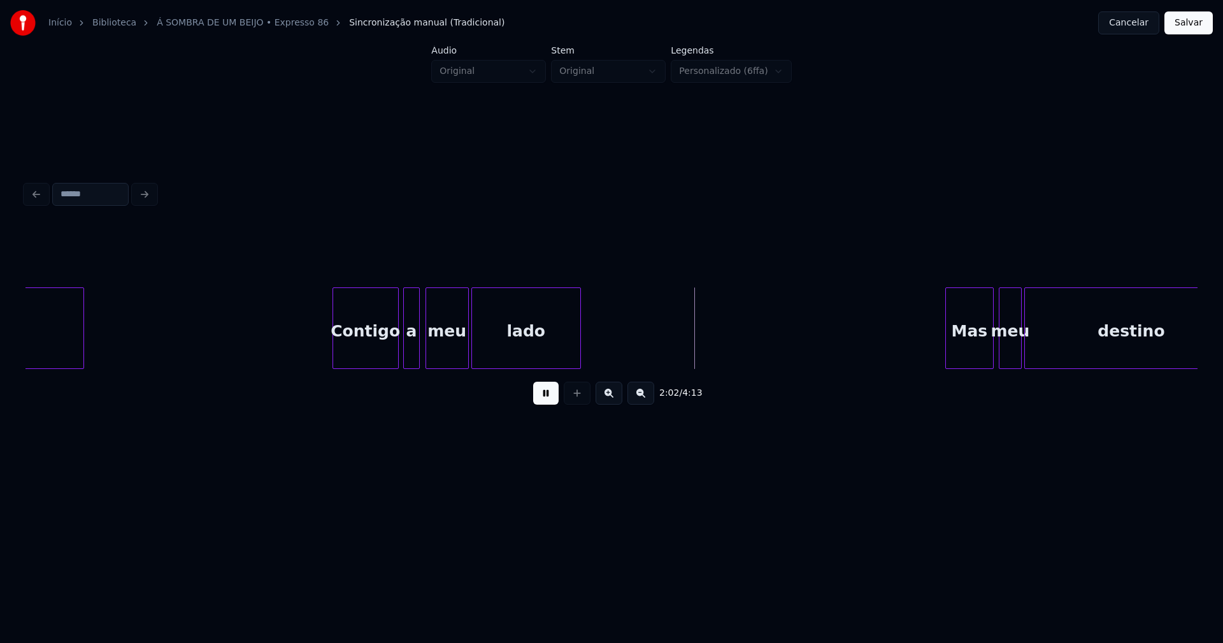
click at [427, 357] on div at bounding box center [428, 328] width 4 height 80
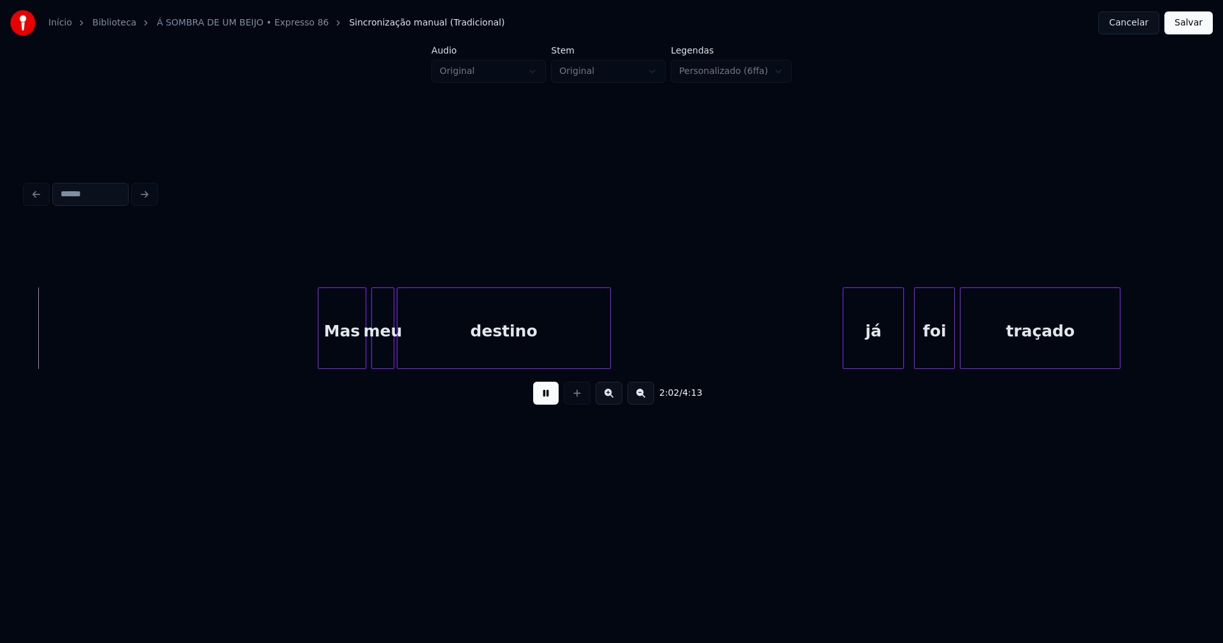
scroll to position [0, 15617]
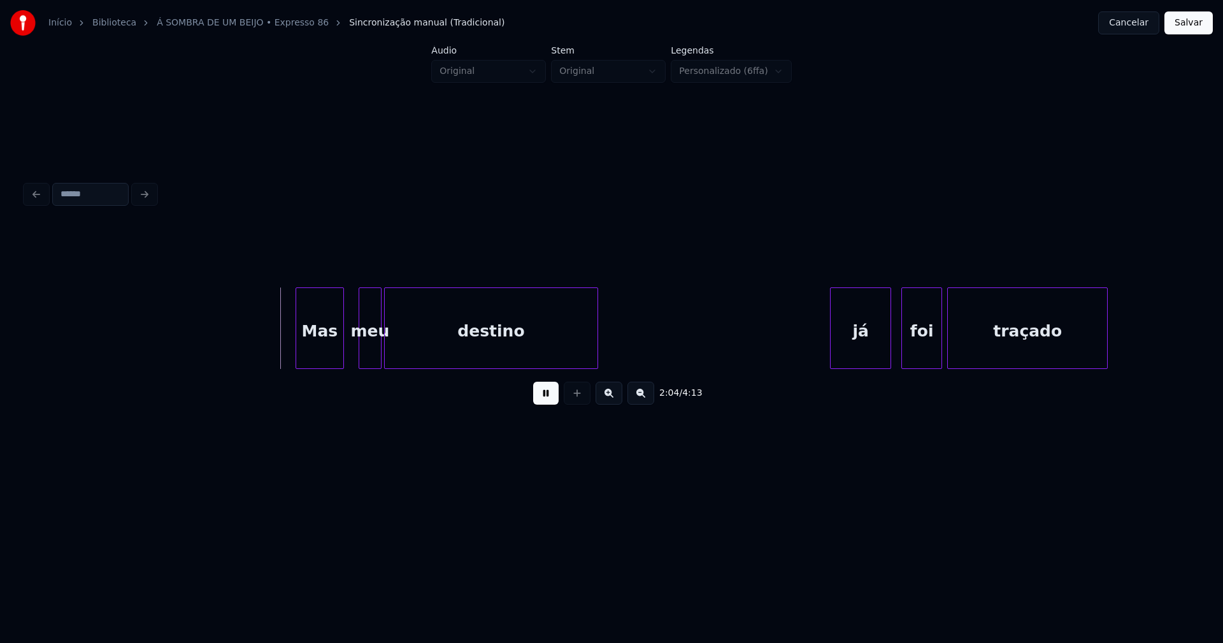
click at [329, 355] on div "Mas" at bounding box center [319, 331] width 47 height 87
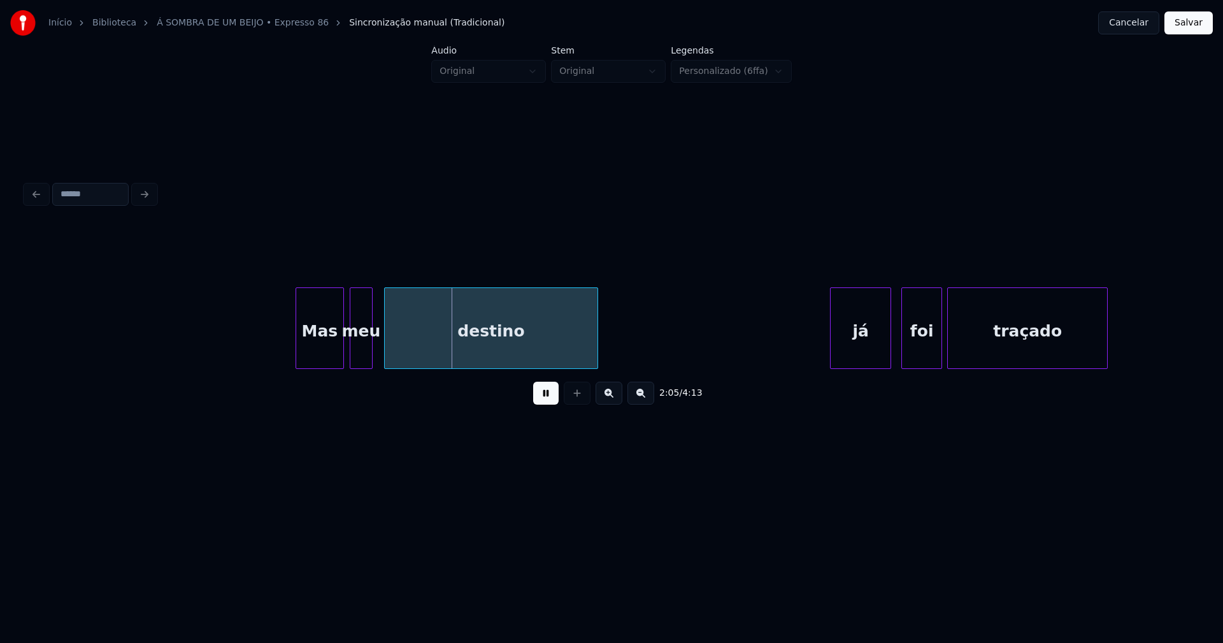
click at [362, 355] on div "meu" at bounding box center [361, 331] width 22 height 87
click at [382, 349] on div at bounding box center [383, 328] width 4 height 80
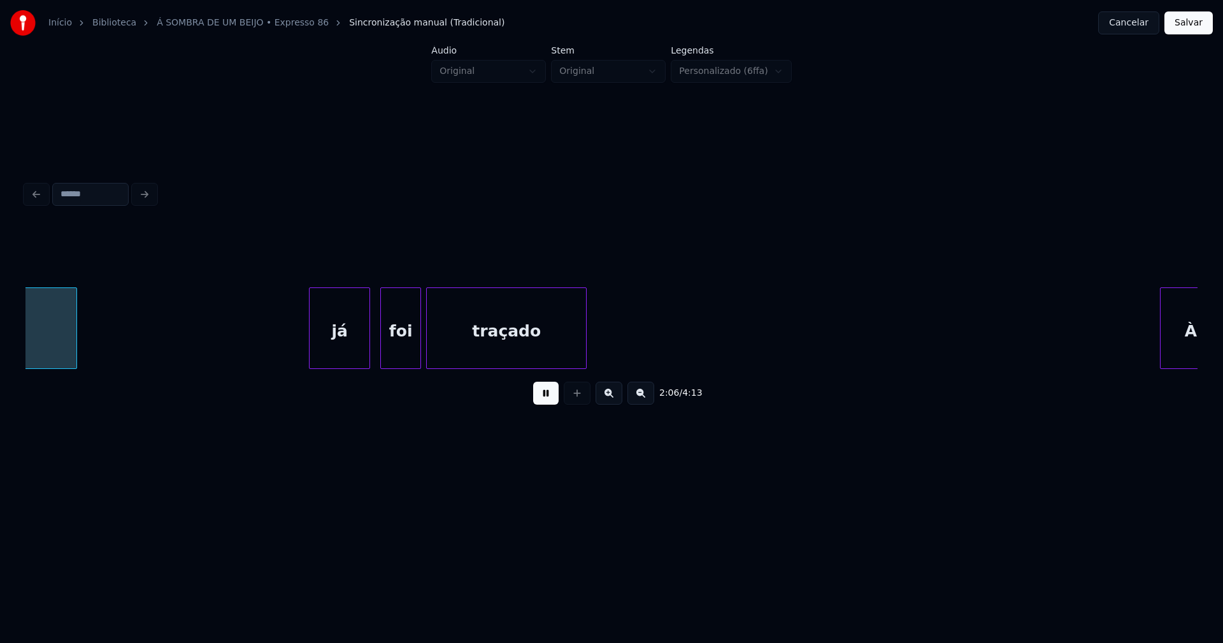
scroll to position [0, 16147]
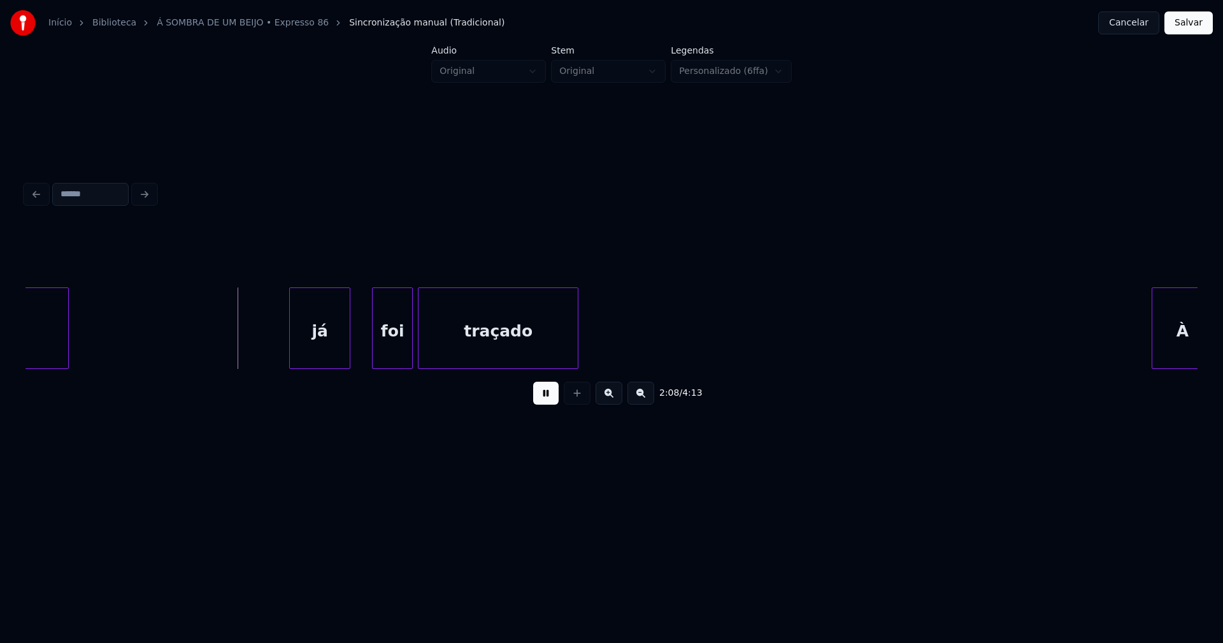
click at [334, 364] on div "destino já foi traçado À" at bounding box center [611, 328] width 1172 height 82
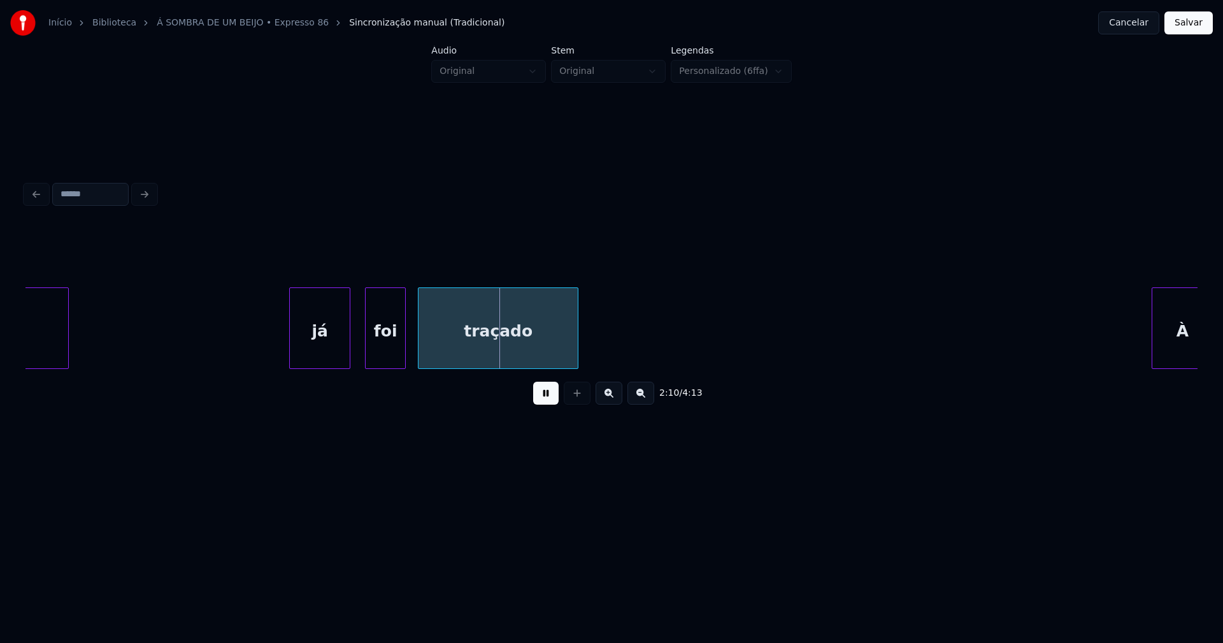
click at [390, 360] on div "foi" at bounding box center [385, 331] width 39 height 87
click at [457, 351] on div "traçado" at bounding box center [494, 331] width 159 height 87
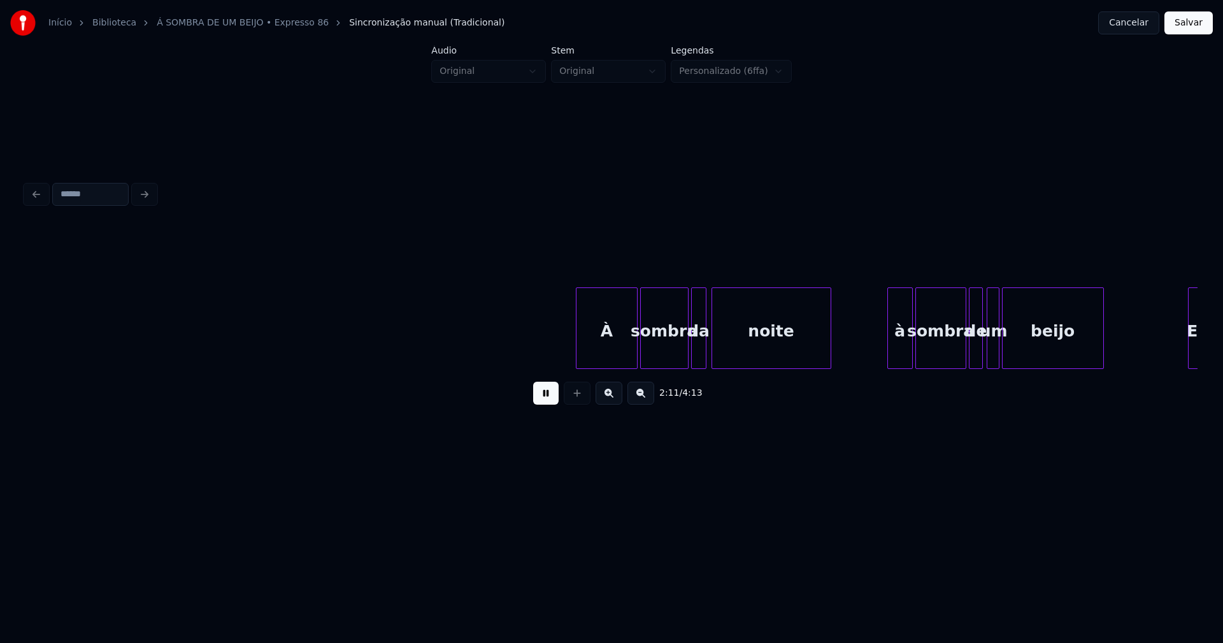
scroll to position [0, 16741]
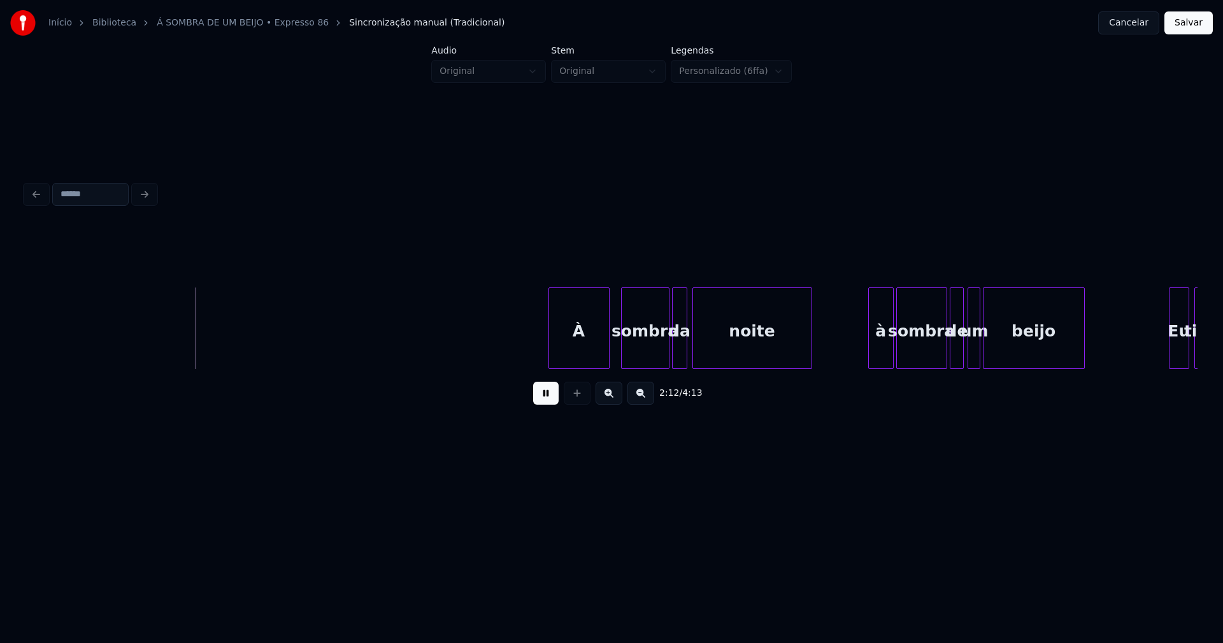
click at [572, 346] on div "À" at bounding box center [579, 331] width 60 height 87
click at [638, 349] on div "sombra" at bounding box center [639, 331] width 47 height 87
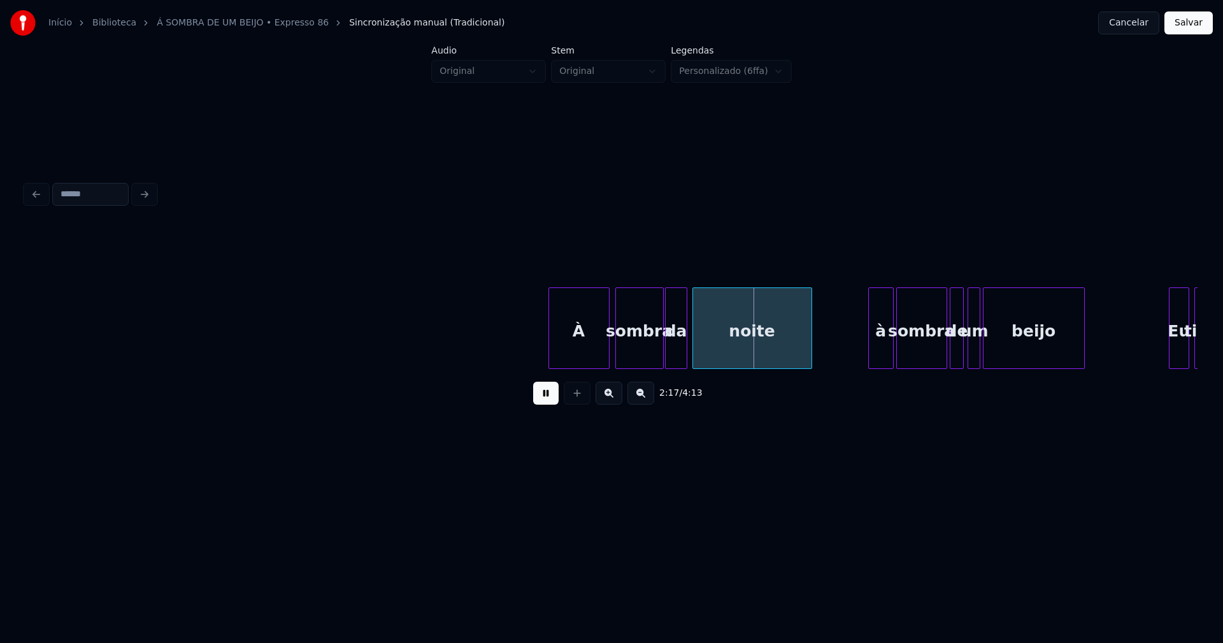
click at [665, 355] on div at bounding box center [667, 328] width 4 height 80
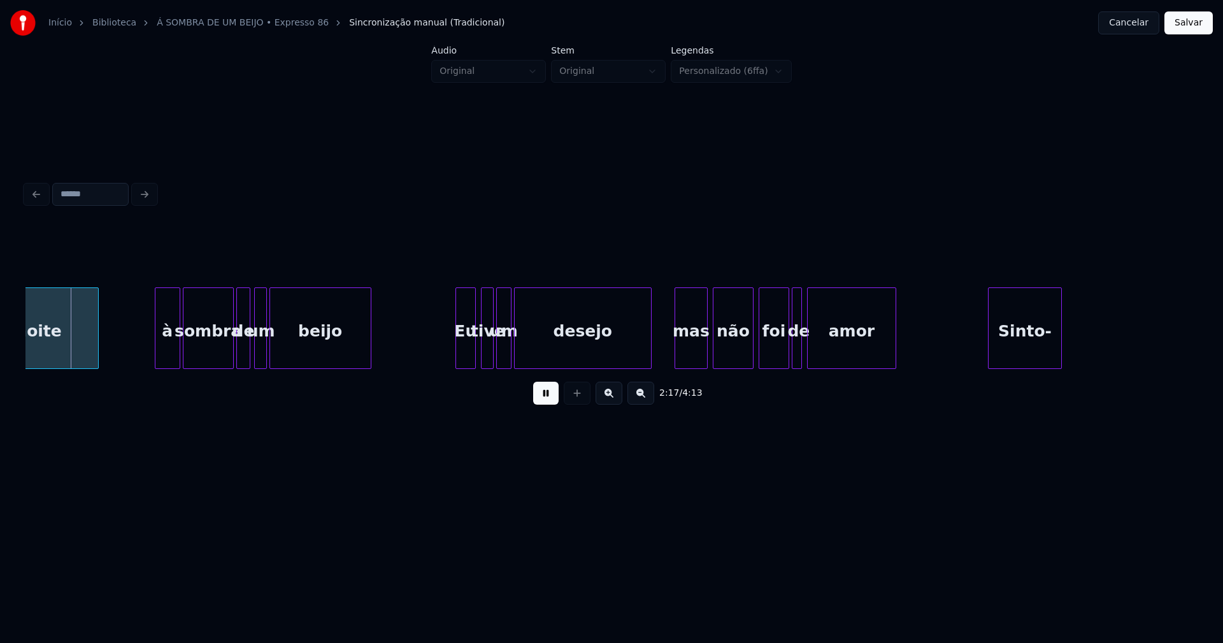
scroll to position [0, 17473]
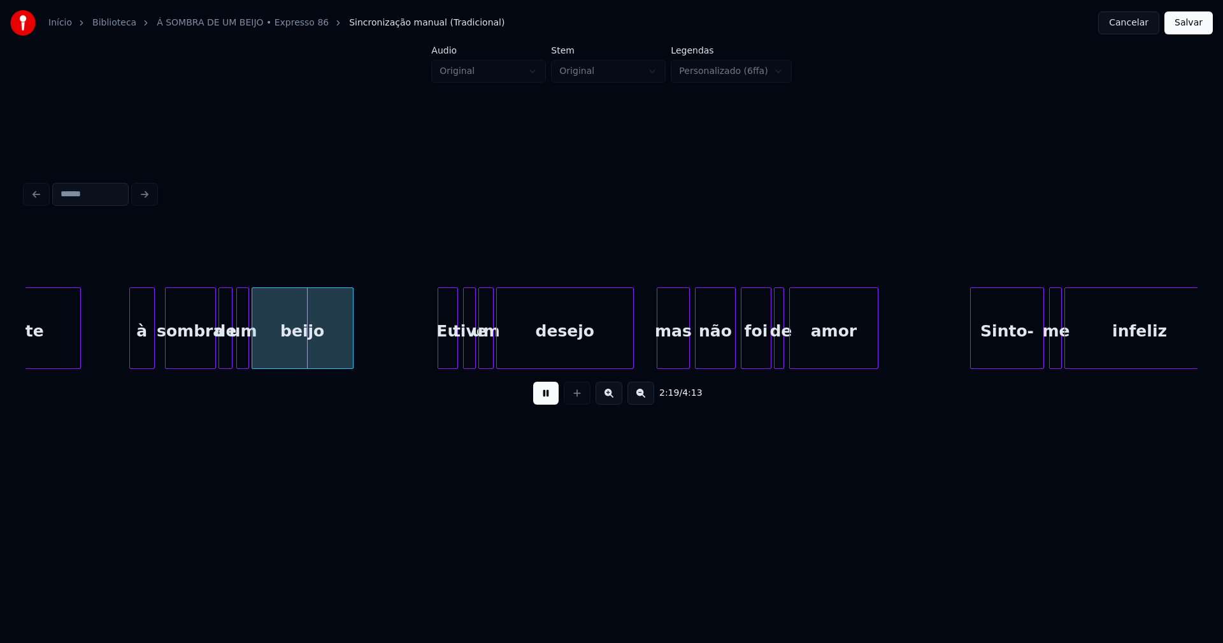
click at [139, 358] on div "à" at bounding box center [142, 331] width 24 height 87
click at [193, 357] on div "sombra" at bounding box center [183, 331] width 50 height 87
click at [213, 352] on div at bounding box center [213, 328] width 4 height 80
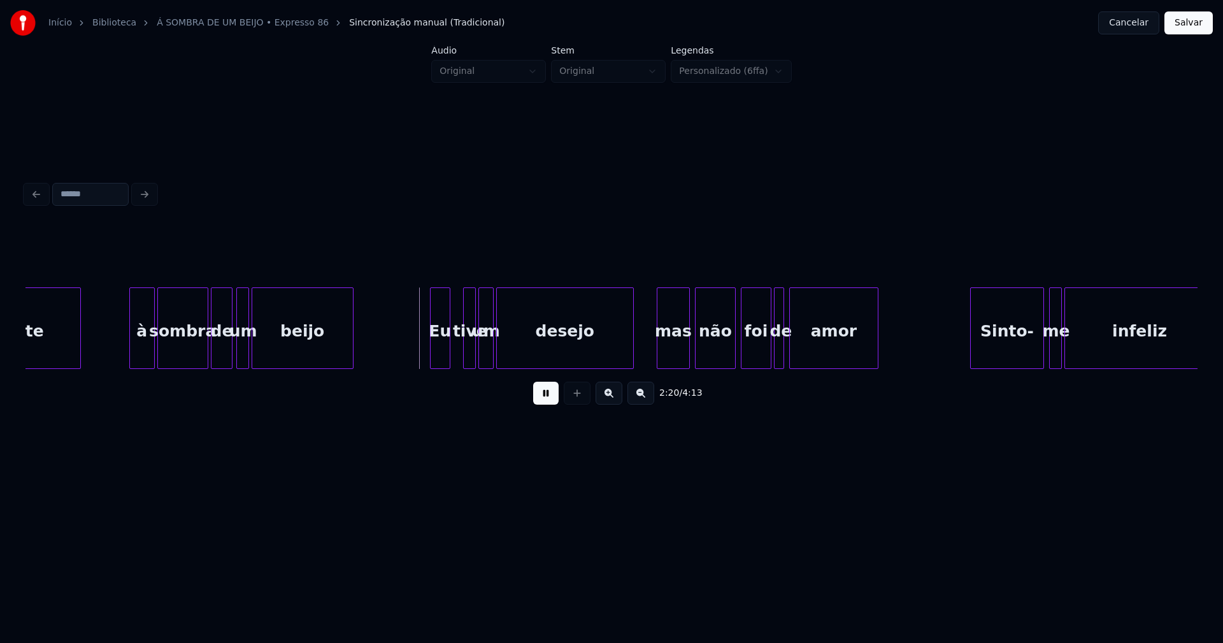
click at [441, 353] on div "Eu" at bounding box center [439, 331] width 19 height 87
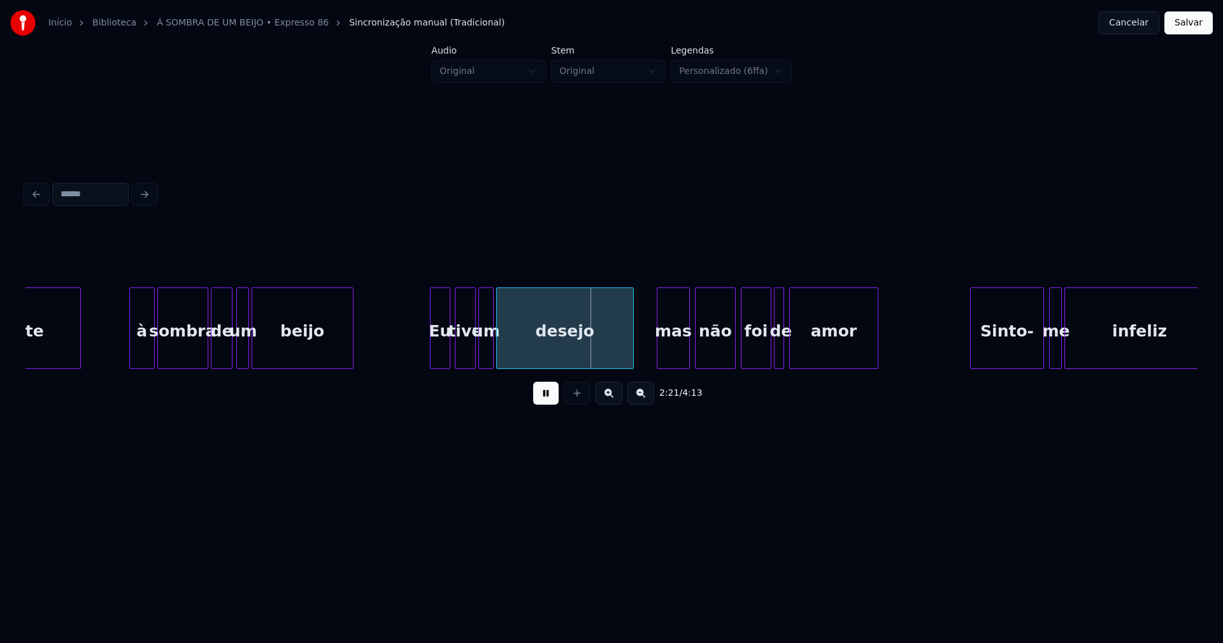
click at [458, 354] on div at bounding box center [457, 328] width 4 height 80
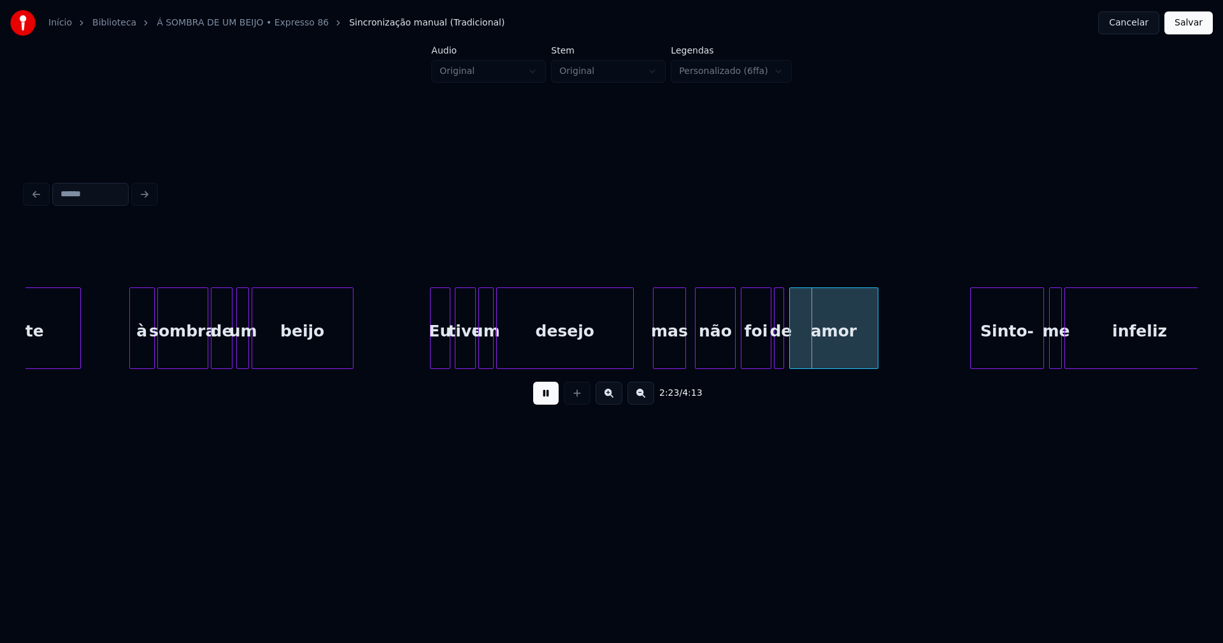
click at [669, 354] on div "mas" at bounding box center [669, 331] width 32 height 87
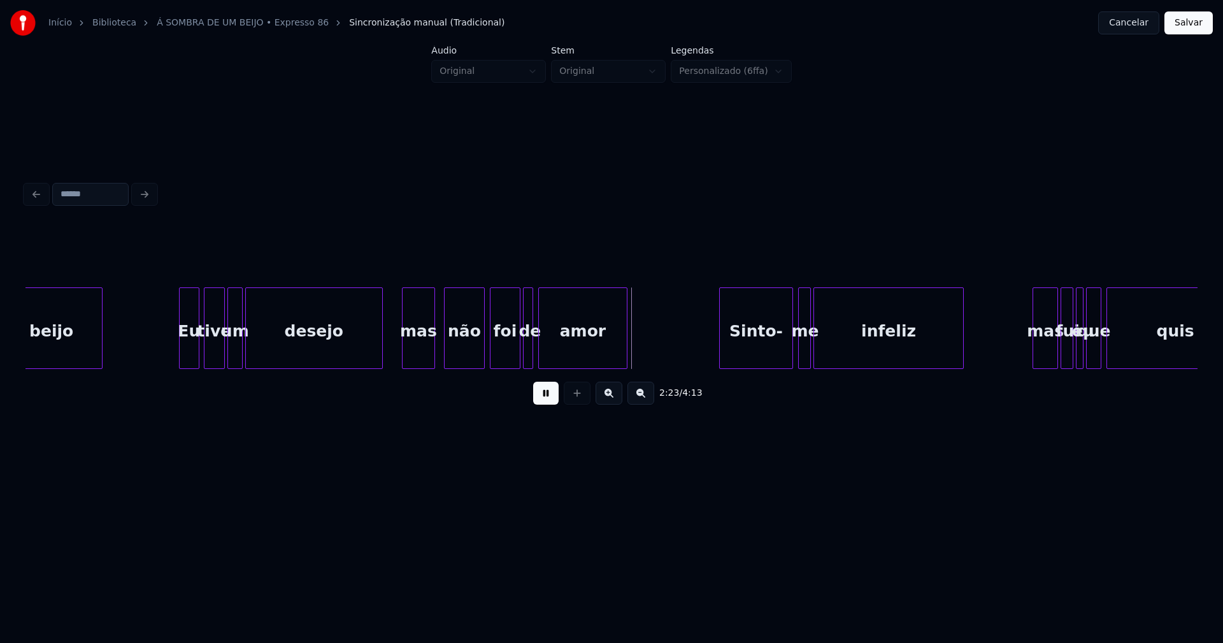
scroll to position [0, 17777]
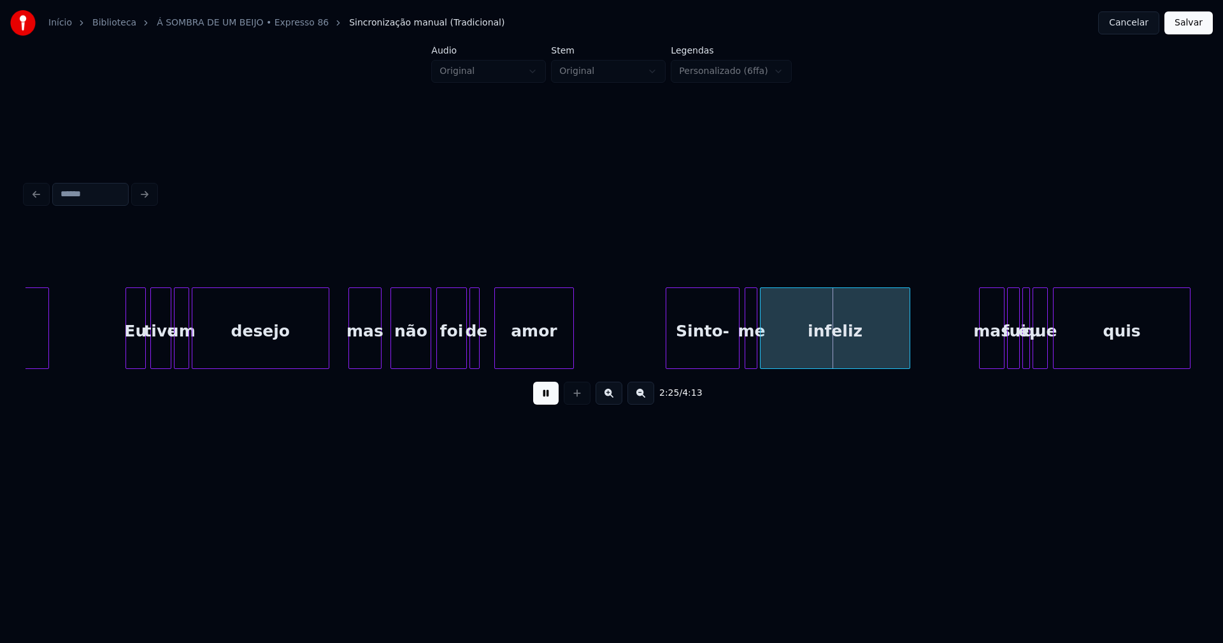
click at [497, 346] on div at bounding box center [497, 328] width 4 height 80
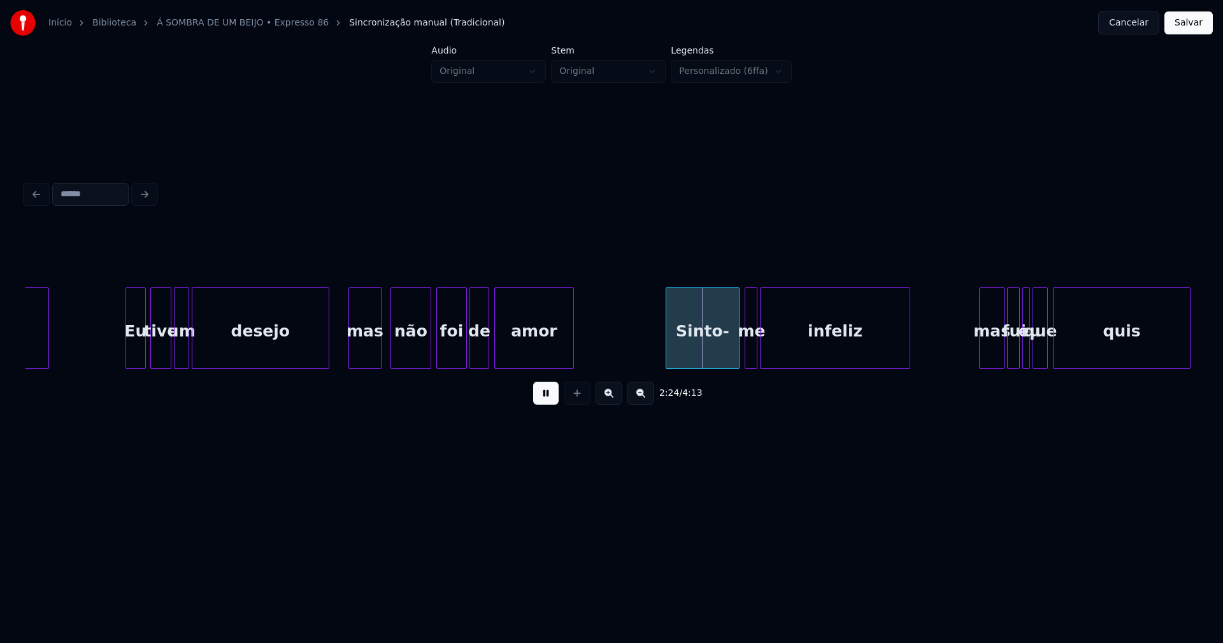
click at [487, 348] on div at bounding box center [487, 328] width 4 height 80
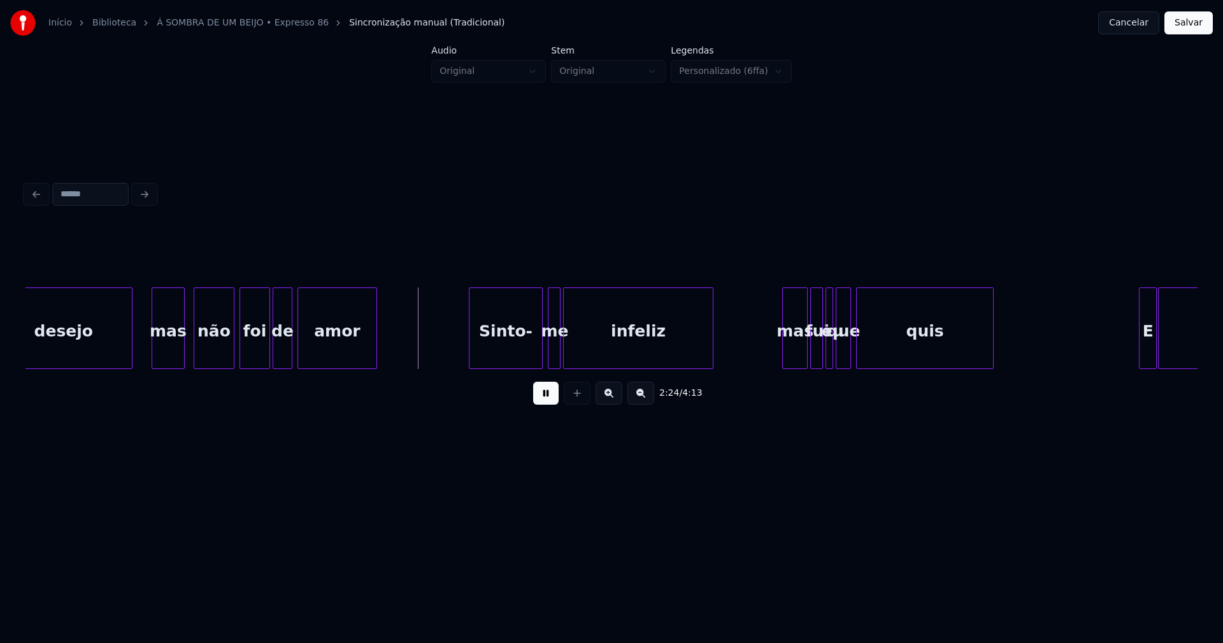
scroll to position [0, 17992]
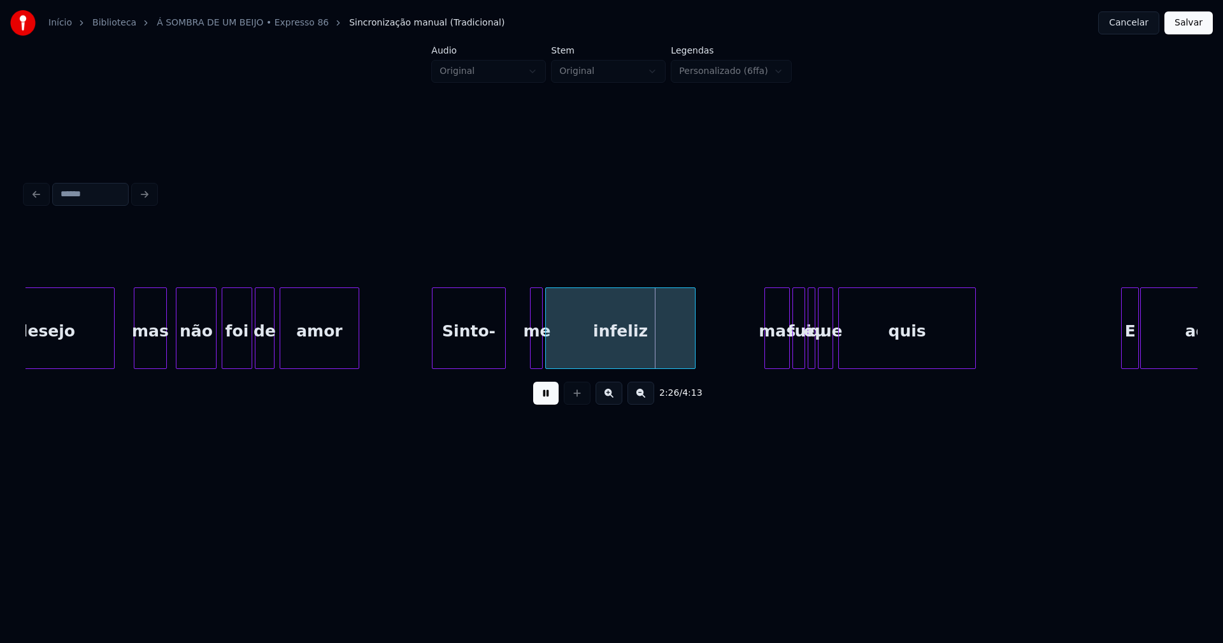
click at [465, 353] on div "Sinto-" at bounding box center [468, 331] width 73 height 87
click at [509, 355] on div at bounding box center [510, 328] width 4 height 80
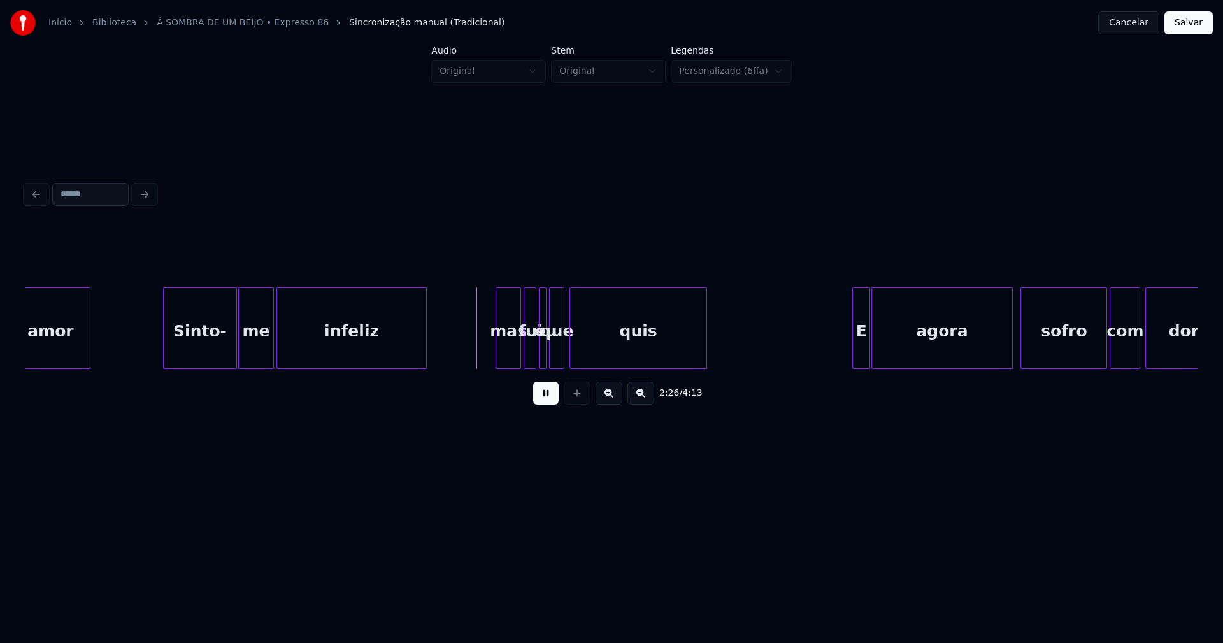
scroll to position [0, 18277]
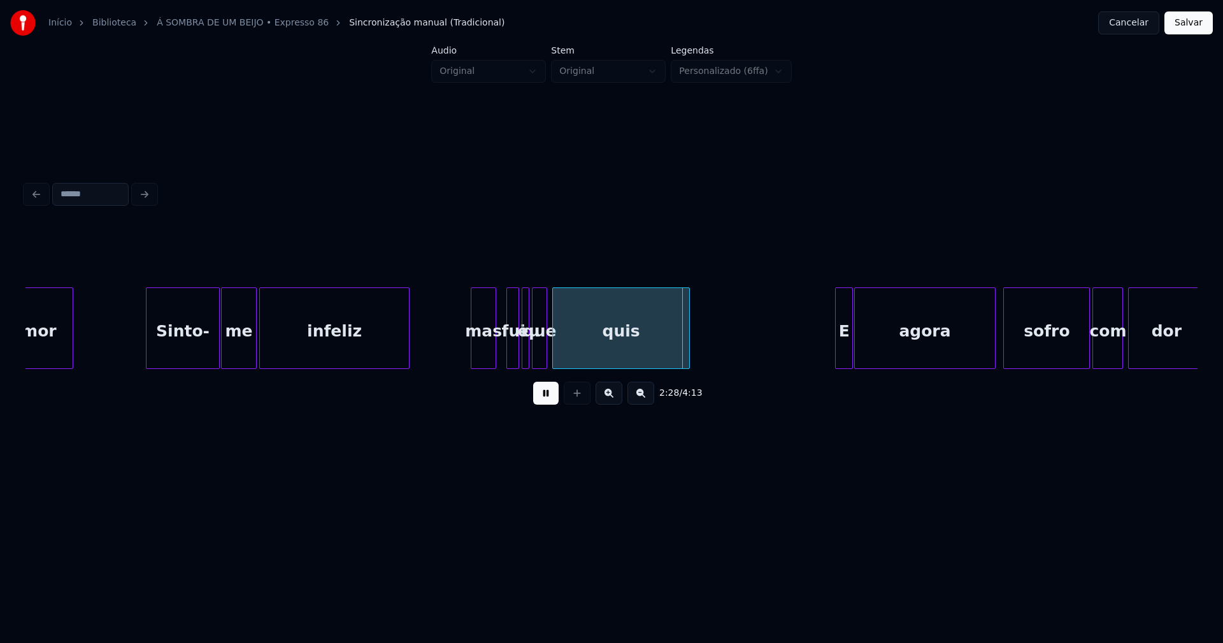
click at [482, 360] on div "mas" at bounding box center [483, 331] width 24 height 87
click at [502, 352] on div at bounding box center [502, 328] width 4 height 80
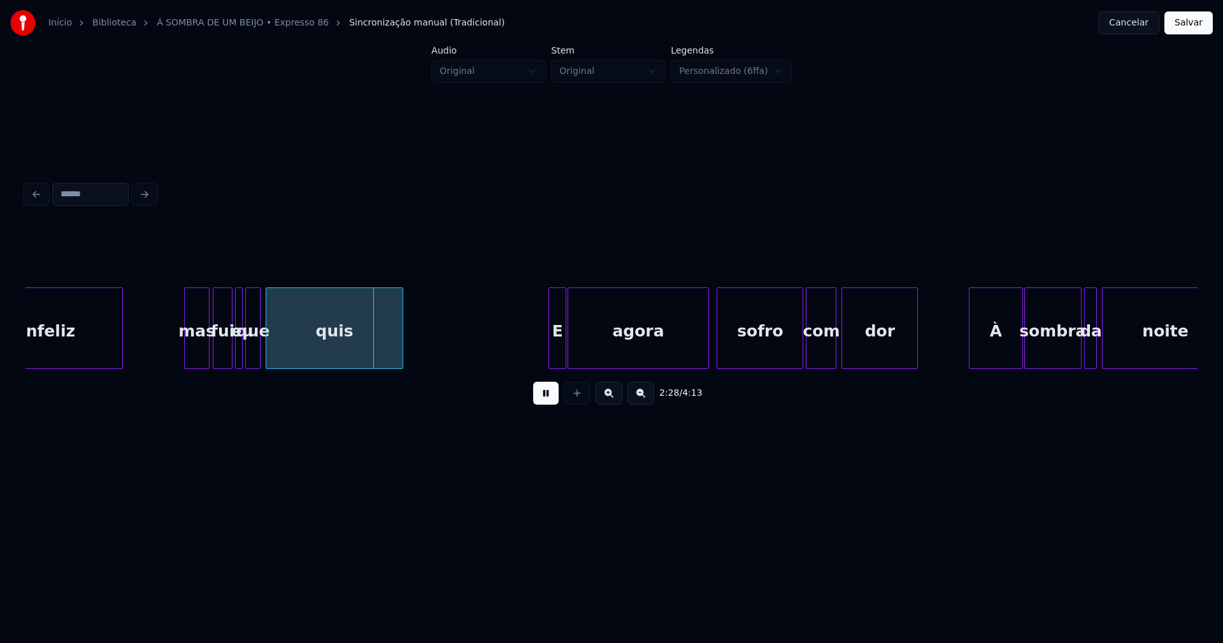
scroll to position [0, 18636]
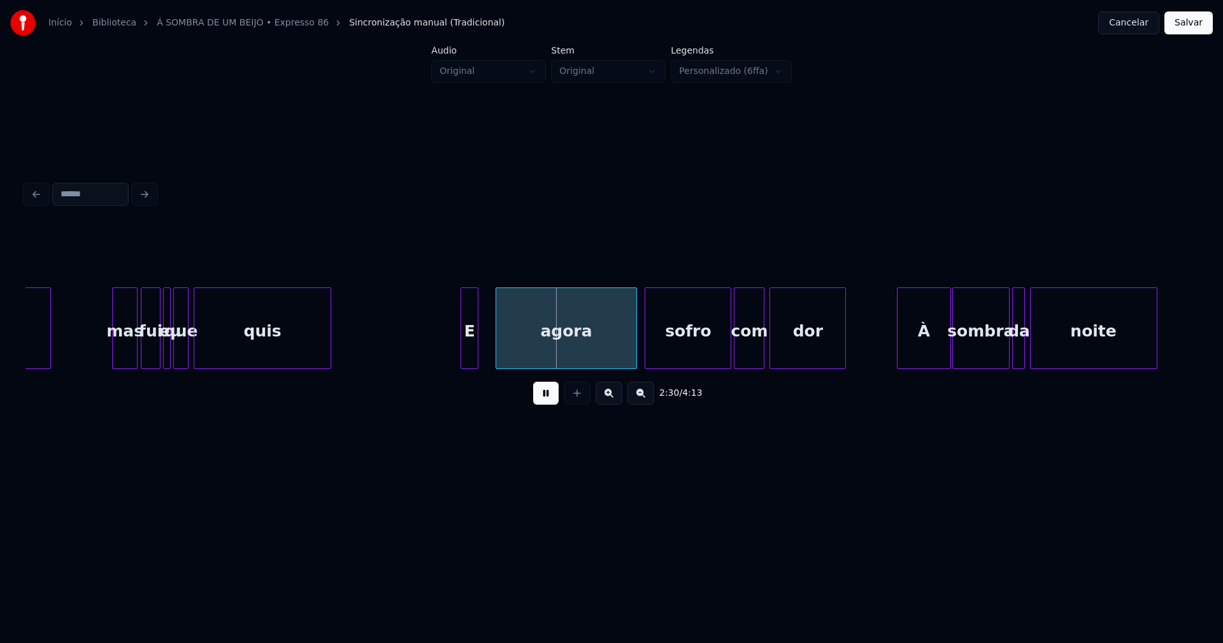
click at [466, 360] on div "E" at bounding box center [469, 331] width 17 height 87
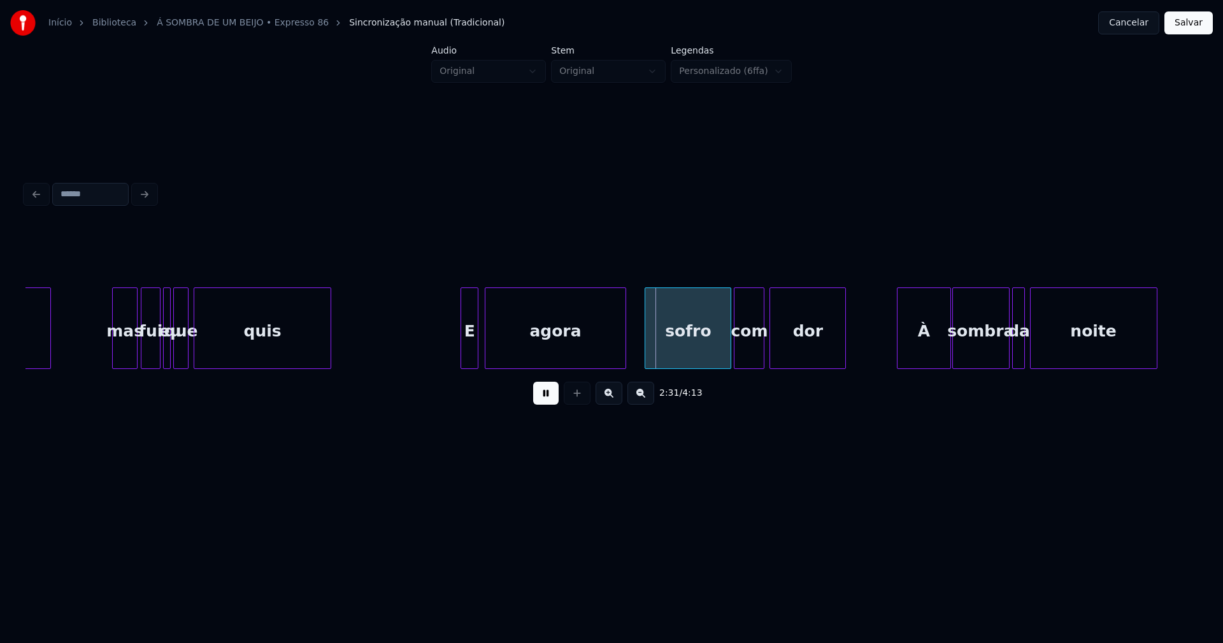
click at [510, 350] on div "agora" at bounding box center [555, 331] width 141 height 87
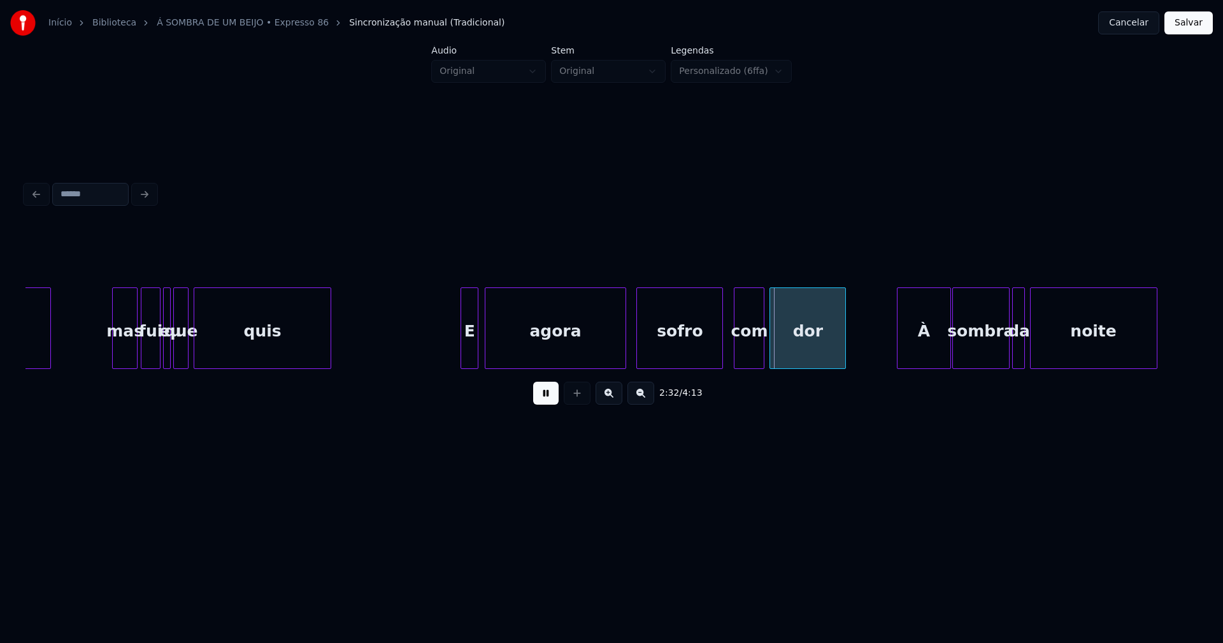
click at [669, 347] on div "sofro" at bounding box center [679, 331] width 85 height 87
click at [743, 349] on div "com" at bounding box center [743, 331] width 29 height 87
click at [790, 353] on div "dor" at bounding box center [801, 331] width 75 height 87
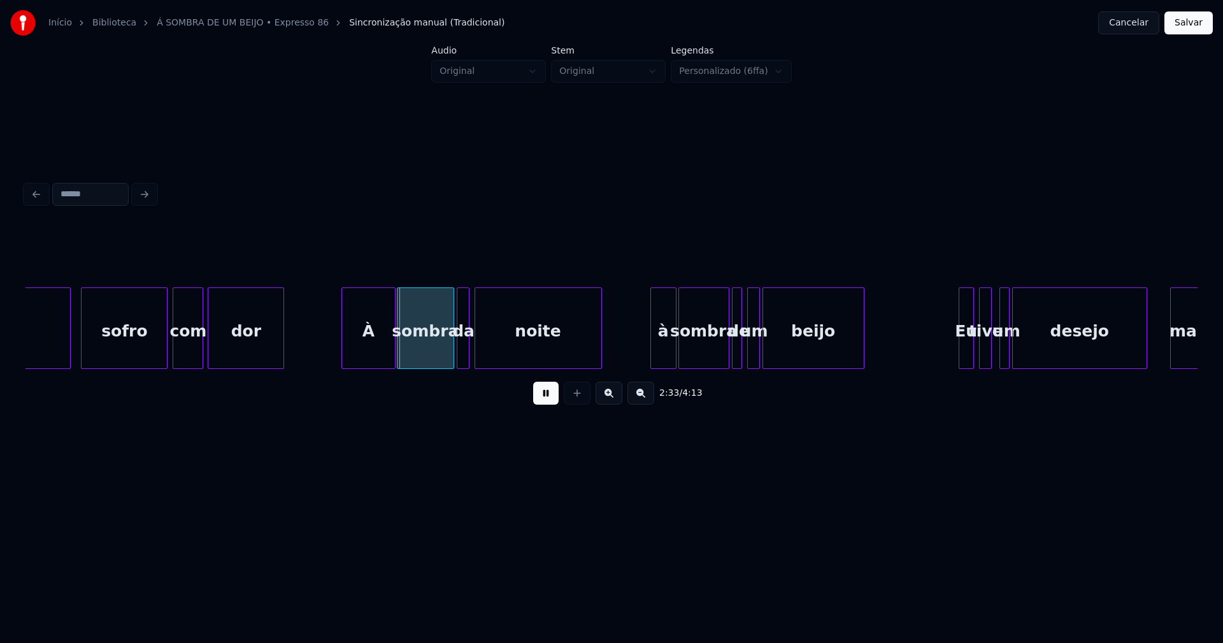
scroll to position [0, 19208]
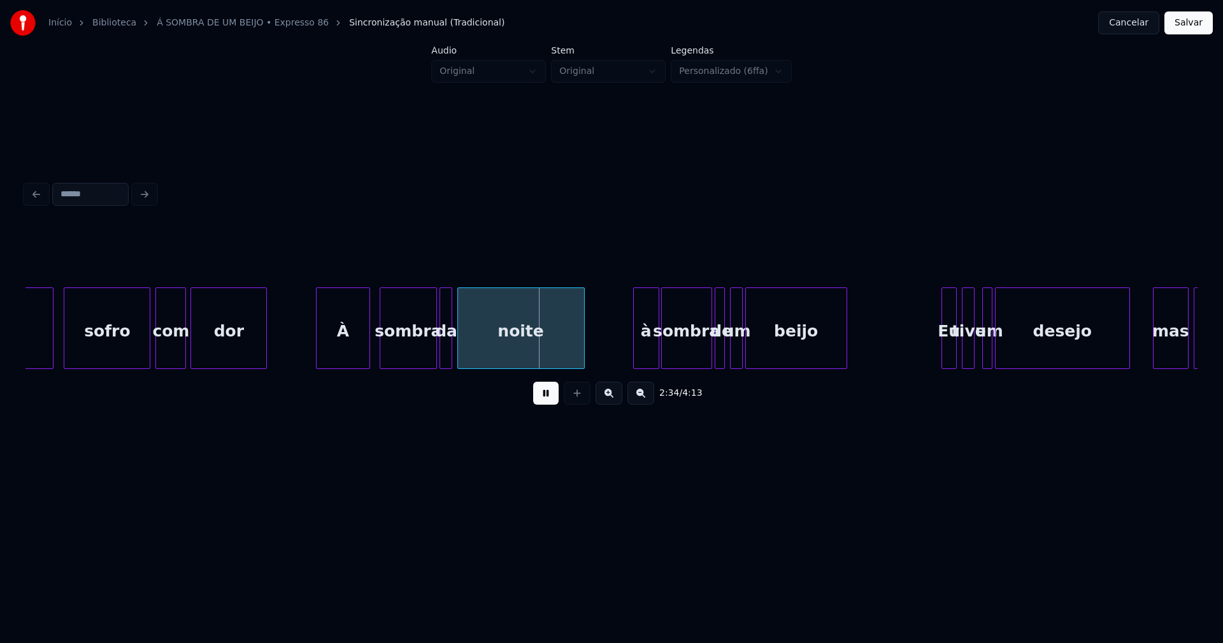
click at [331, 352] on div "À" at bounding box center [343, 331] width 52 height 87
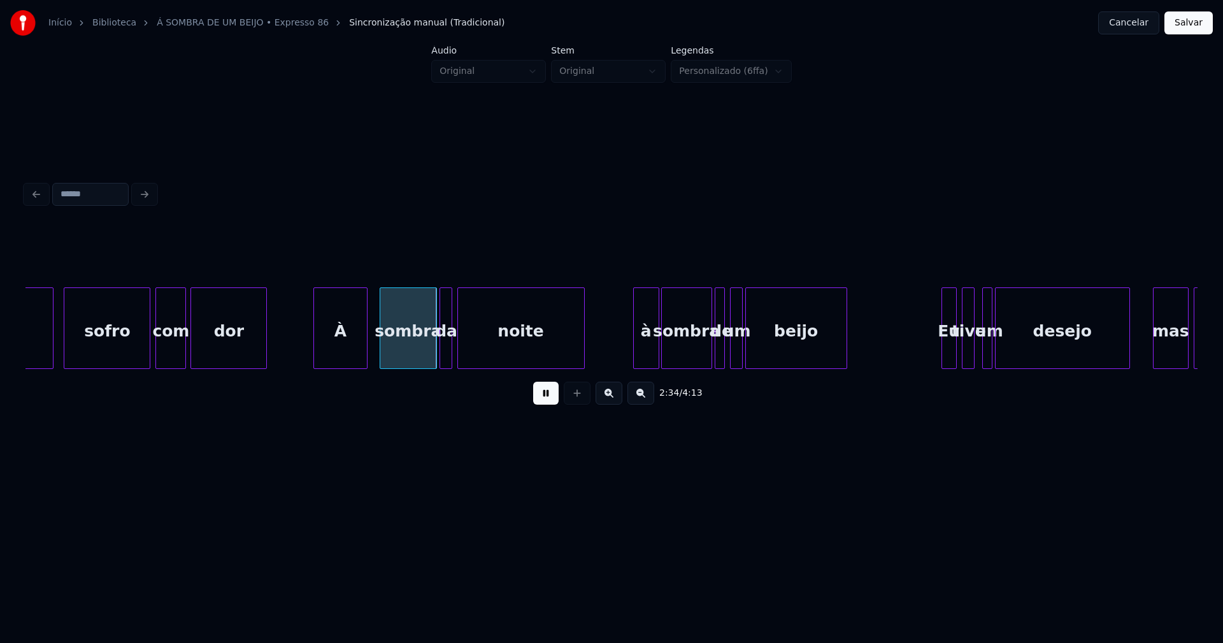
click at [367, 345] on div "À" at bounding box center [339, 328] width 53 height 82
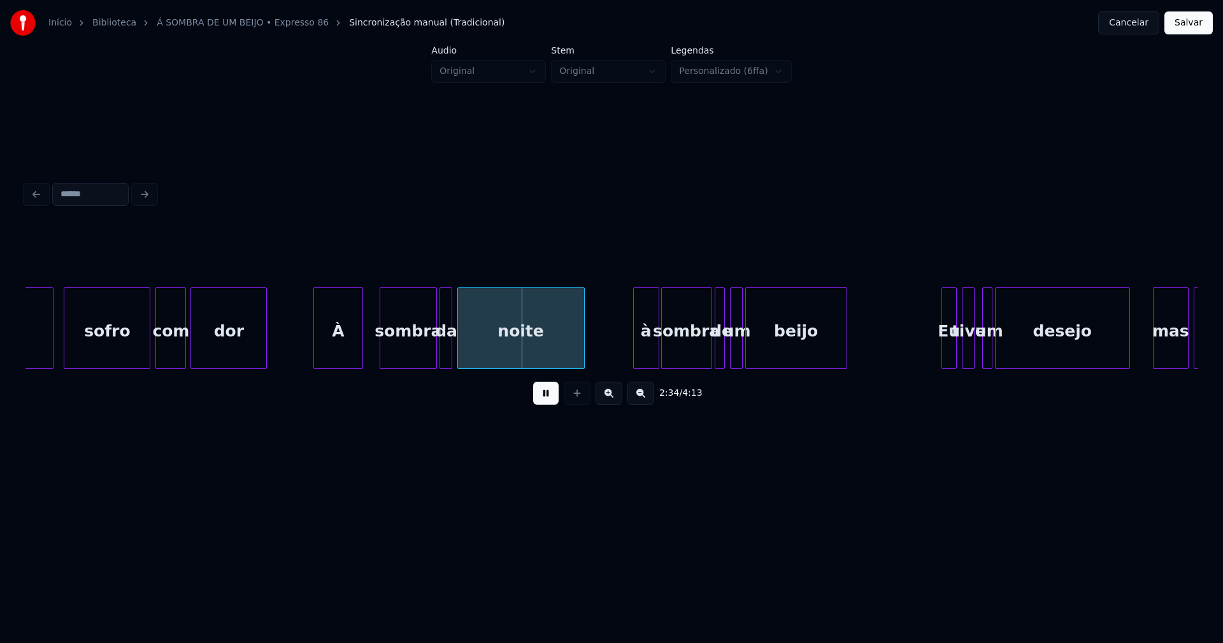
click at [361, 351] on div at bounding box center [361, 328] width 4 height 80
click at [401, 357] on div "sombra" at bounding box center [397, 331] width 55 height 87
click at [430, 357] on div at bounding box center [432, 328] width 4 height 80
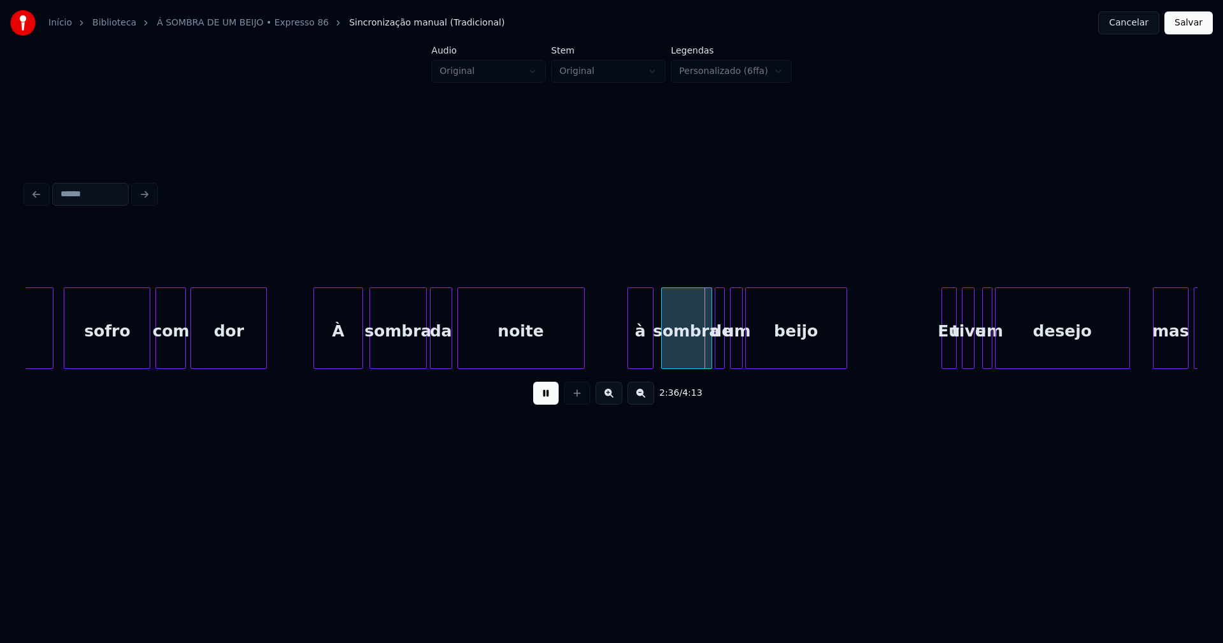
click at [639, 357] on div "à" at bounding box center [640, 331] width 25 height 87
click at [701, 357] on div "sombra" at bounding box center [682, 331] width 50 height 87
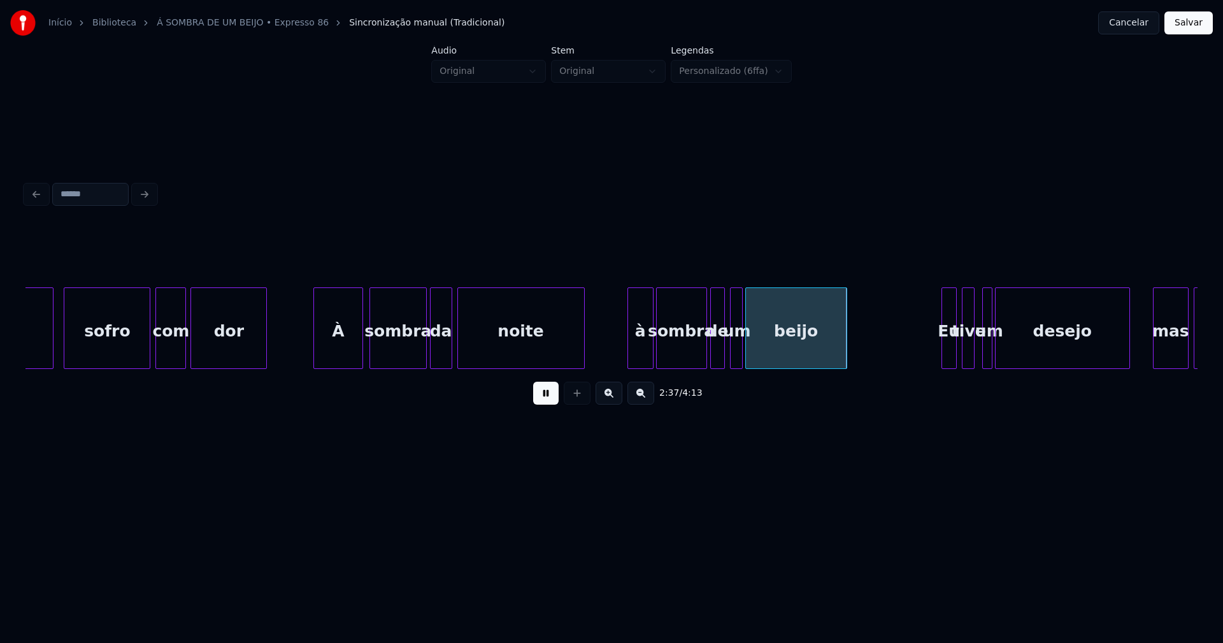
click at [711, 354] on div at bounding box center [713, 328] width 4 height 80
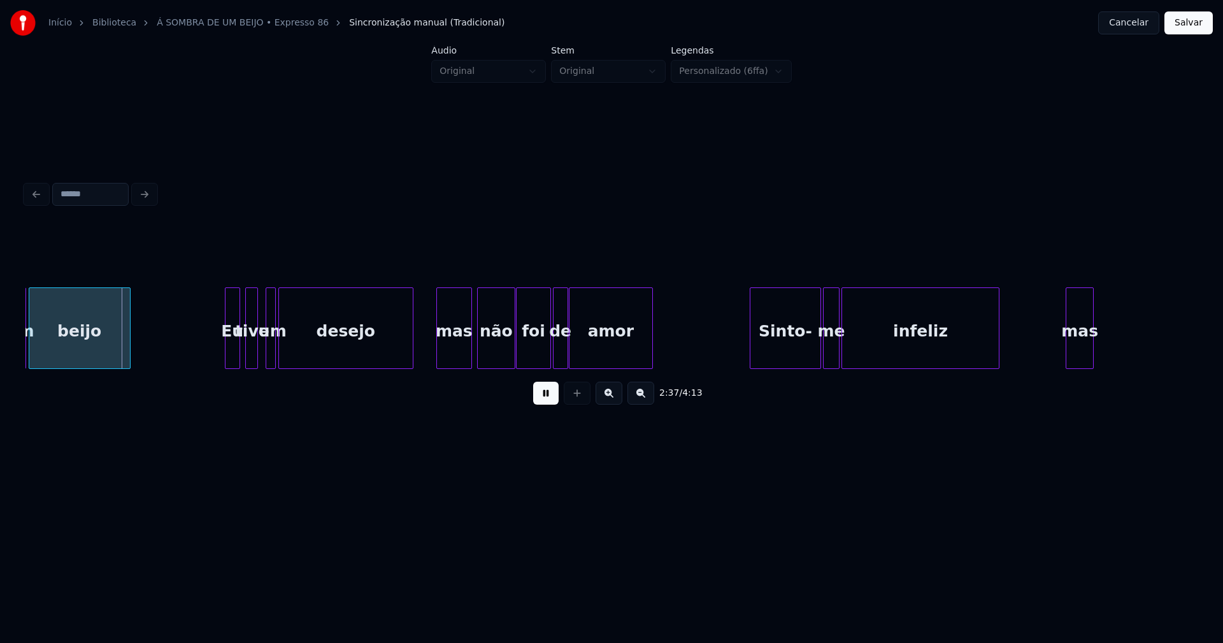
scroll to position [0, 19943]
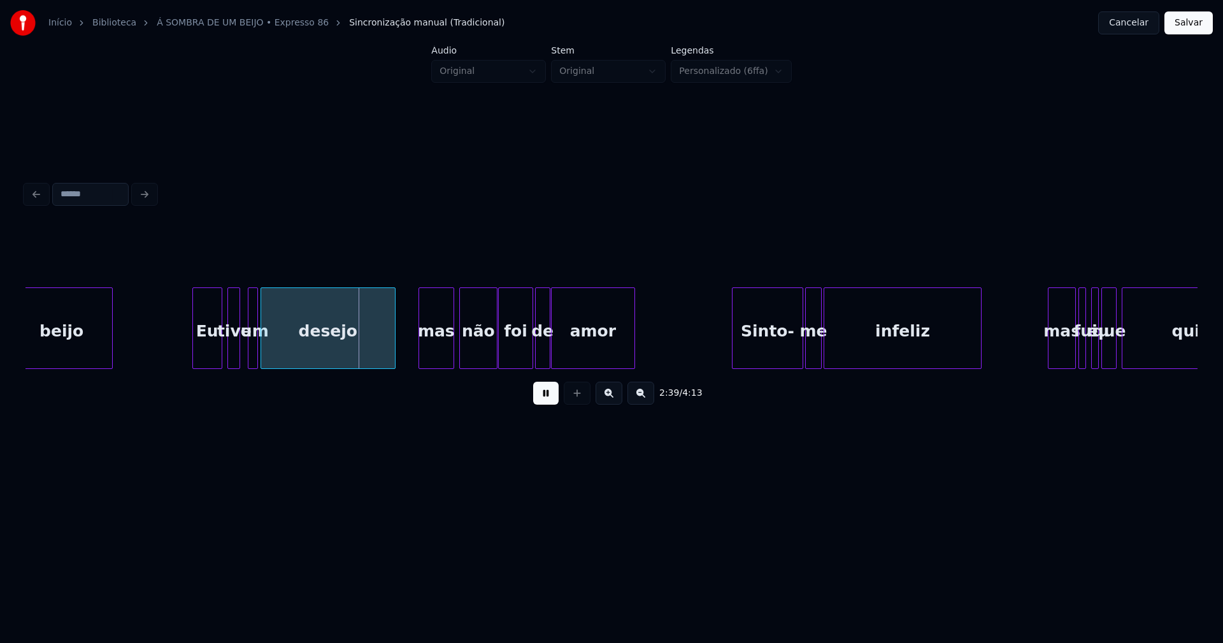
click at [194, 356] on div at bounding box center [195, 328] width 4 height 80
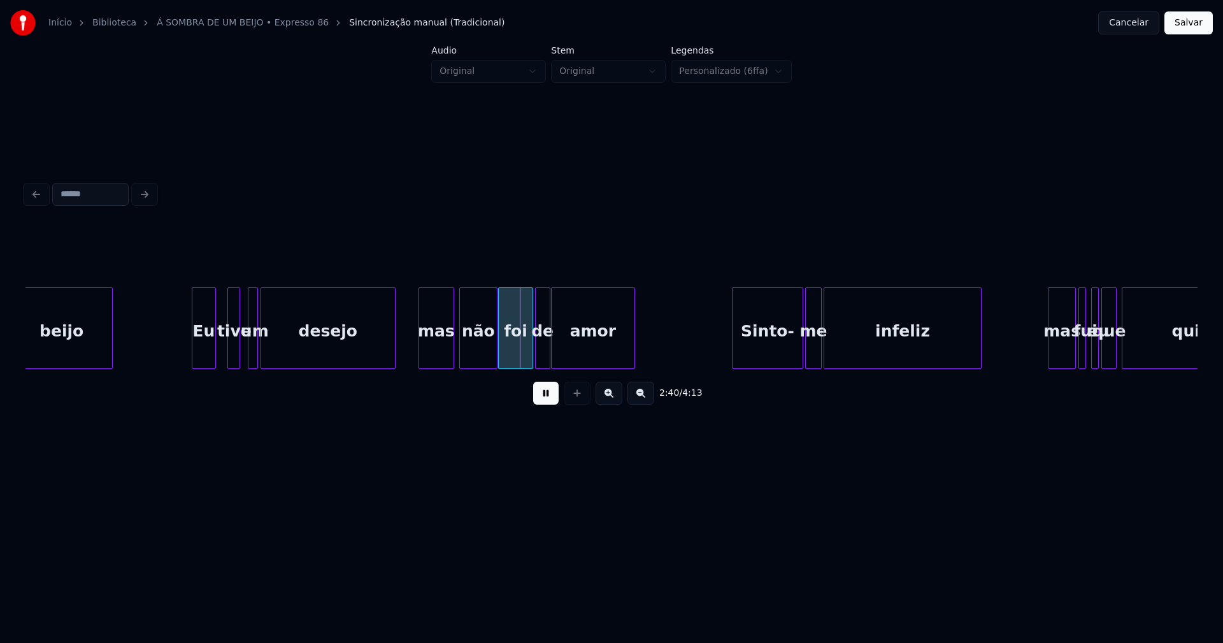
click at [215, 356] on div at bounding box center [213, 328] width 4 height 80
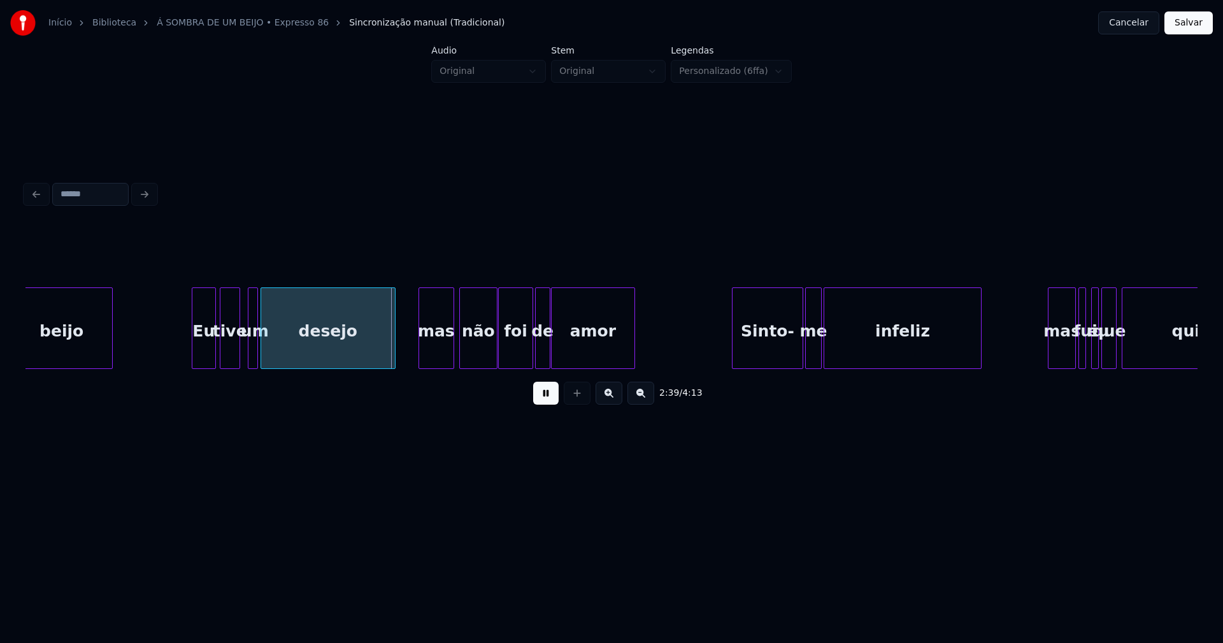
click at [220, 354] on div at bounding box center [222, 328] width 4 height 80
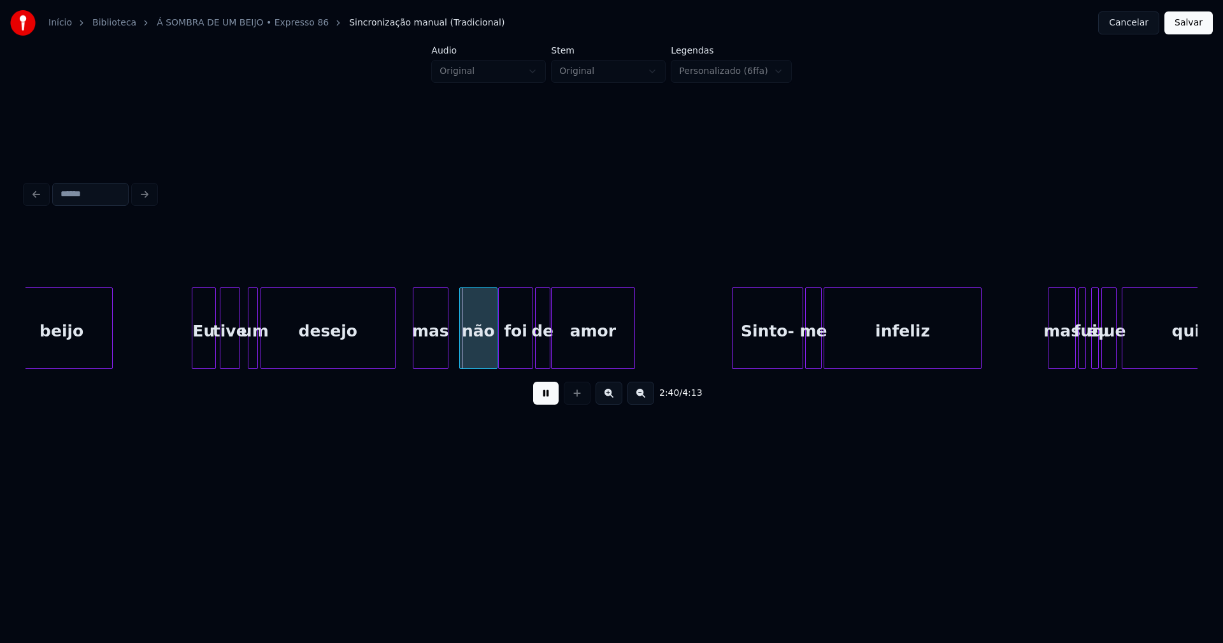
click at [425, 351] on div "mas" at bounding box center [430, 331] width 34 height 87
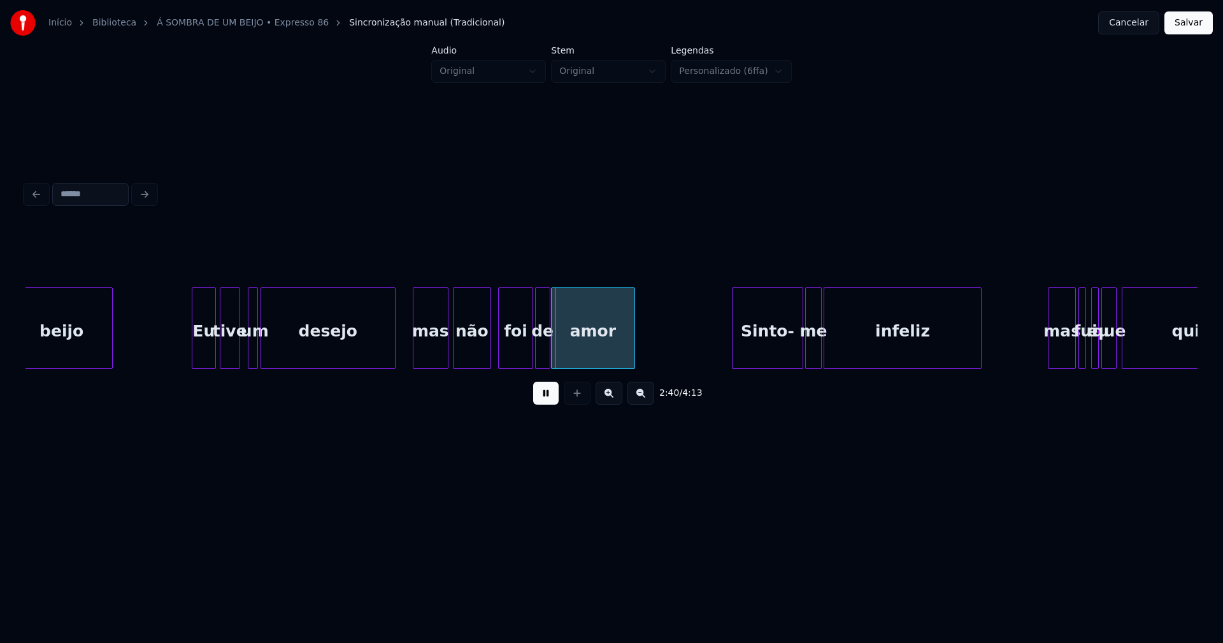
click at [474, 358] on div "não" at bounding box center [471, 331] width 37 height 87
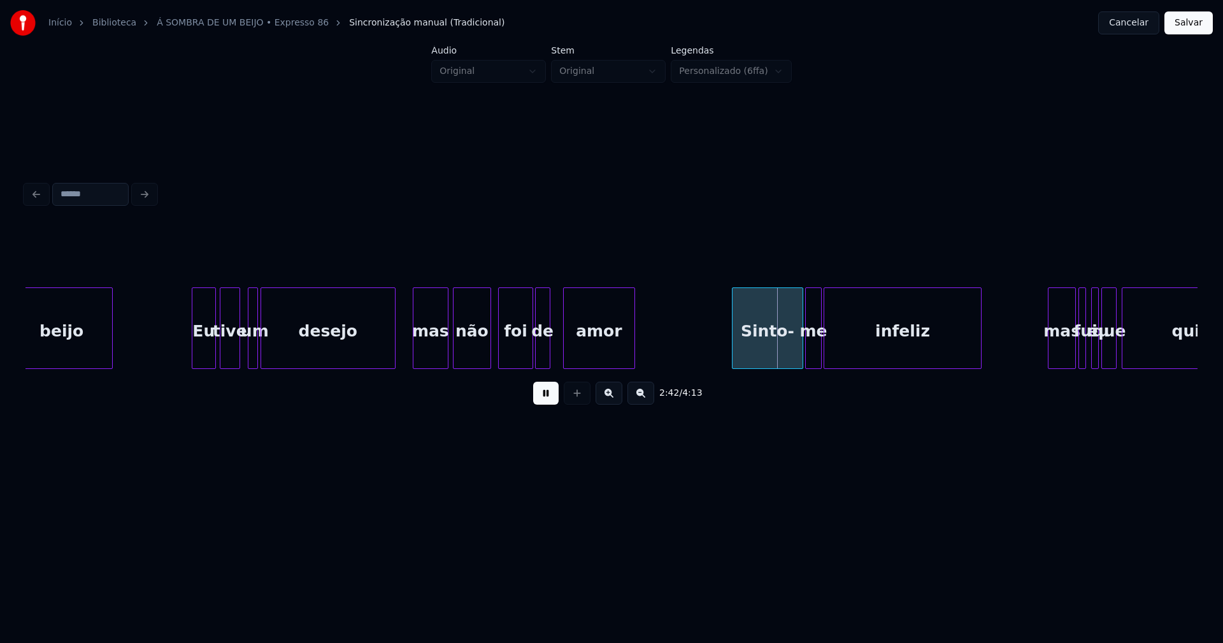
click at [566, 352] on div at bounding box center [566, 328] width 4 height 80
click at [557, 346] on div at bounding box center [557, 328] width 4 height 80
click at [746, 354] on div "Sinto-" at bounding box center [746, 331] width 70 height 87
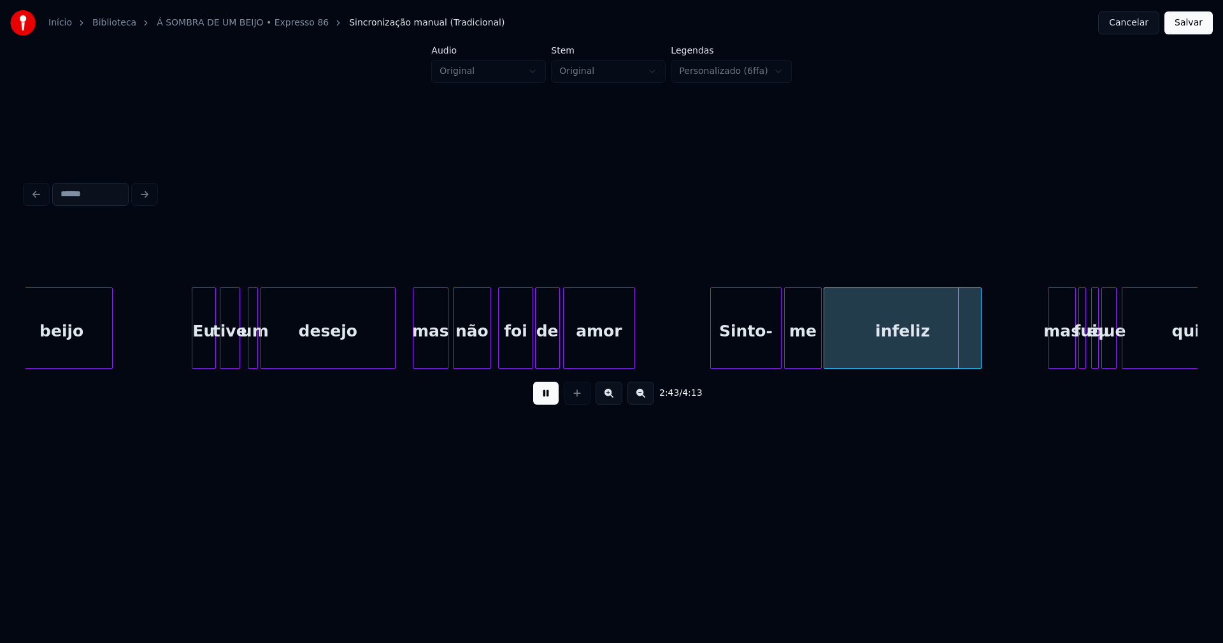
click at [787, 354] on div at bounding box center [787, 328] width 4 height 80
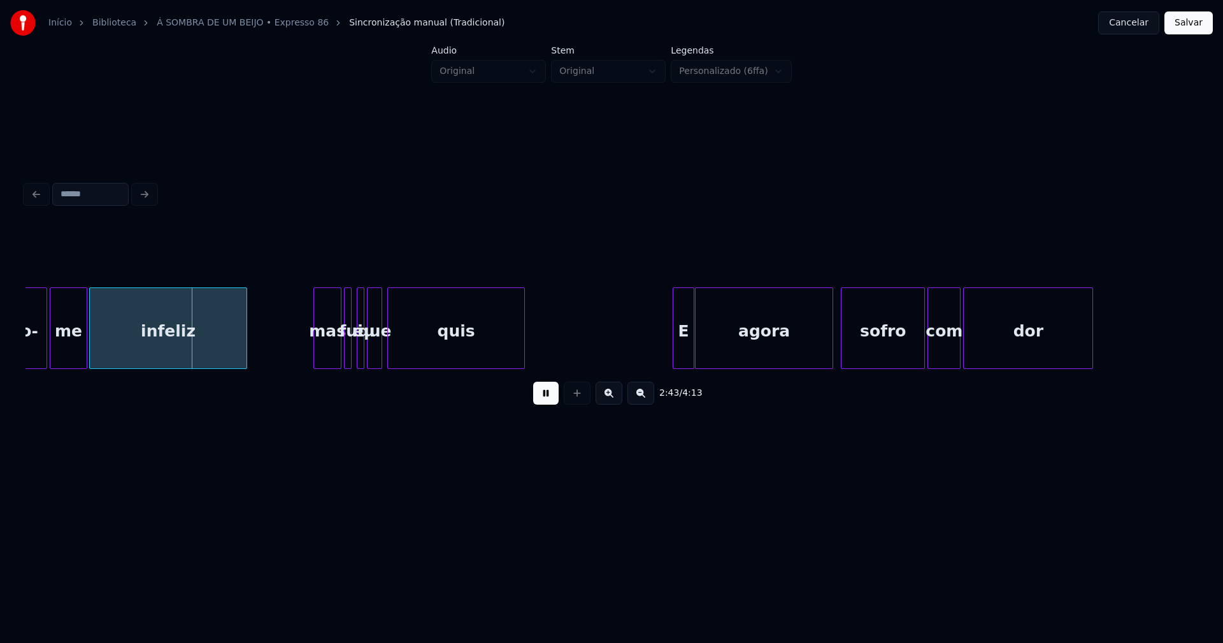
scroll to position [0, 20748]
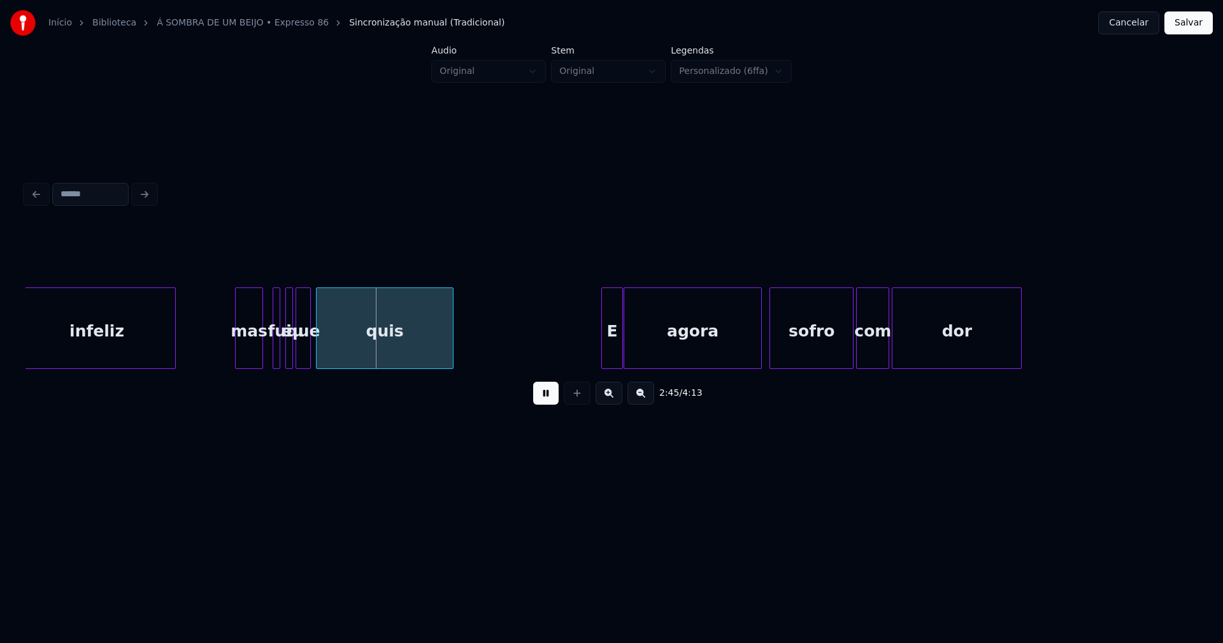
click at [248, 364] on div "infeliz mas fui eu que quis E agora sofro com dor" at bounding box center [611, 328] width 1172 height 82
click at [268, 354] on div at bounding box center [268, 328] width 4 height 80
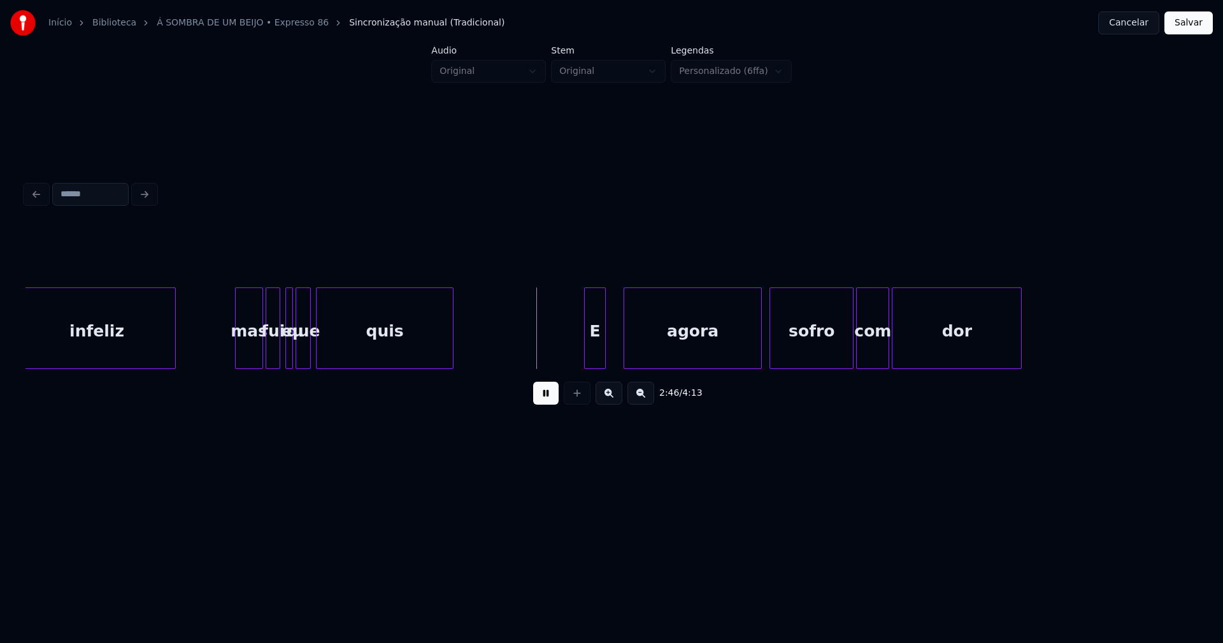
click at [594, 357] on div "E" at bounding box center [595, 331] width 20 height 87
click at [632, 359] on div "agora" at bounding box center [677, 331] width 137 height 87
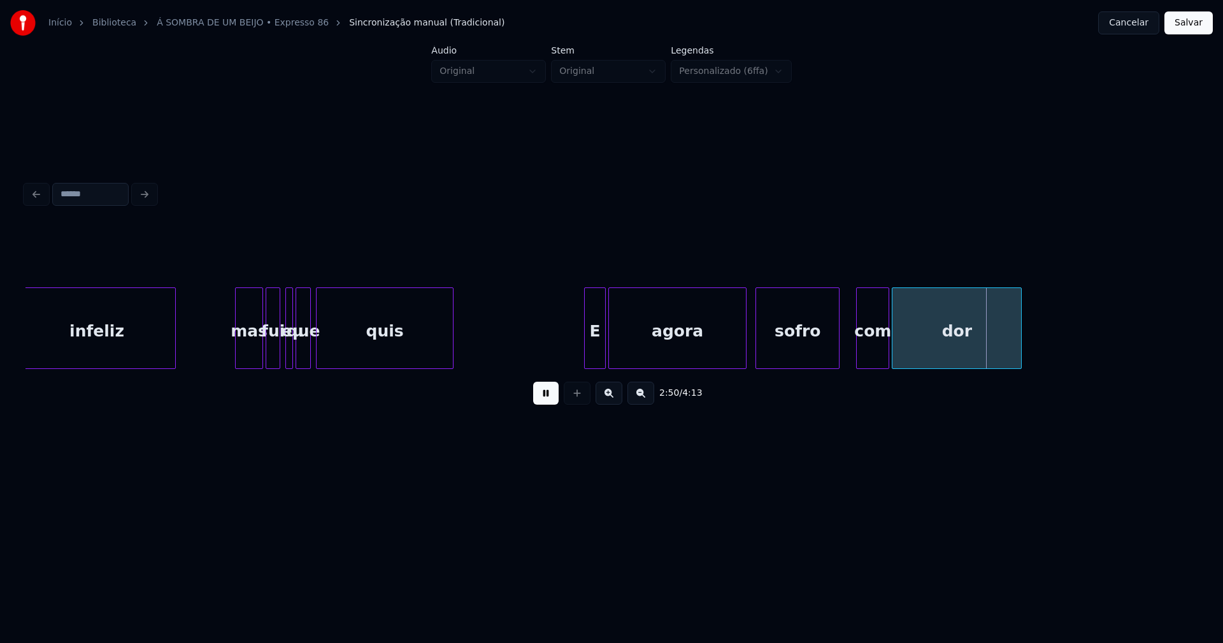
click at [790, 353] on div "sofro" at bounding box center [797, 331] width 83 height 87
click at [867, 356] on div "com" at bounding box center [866, 331] width 32 height 87
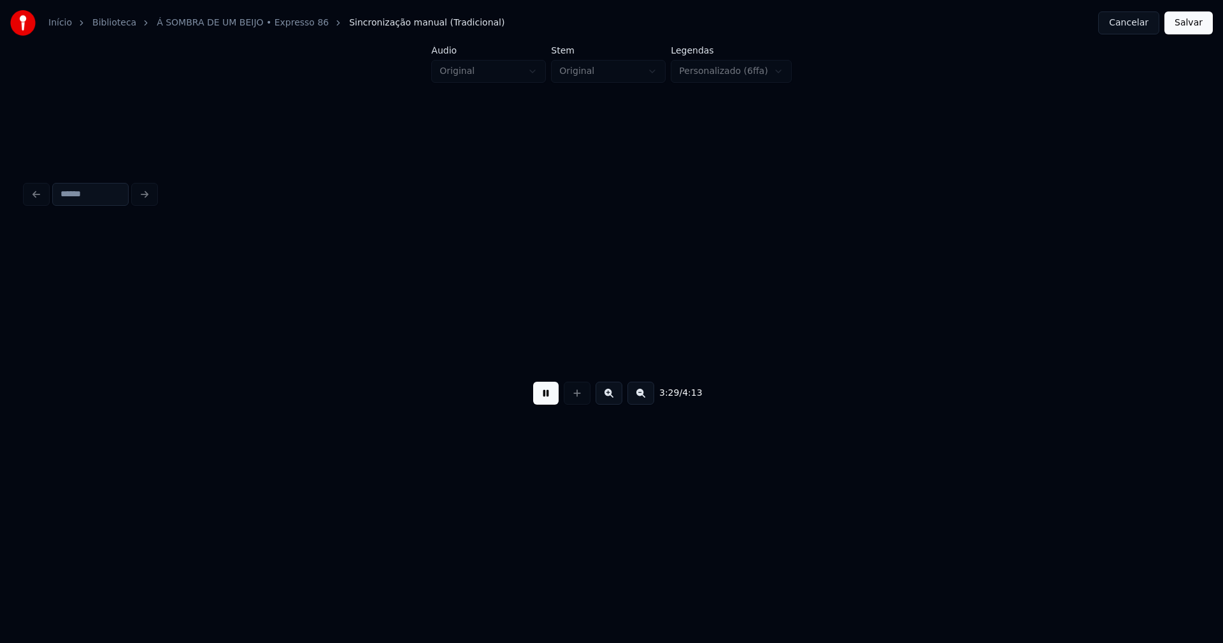
scroll to position [0, 26612]
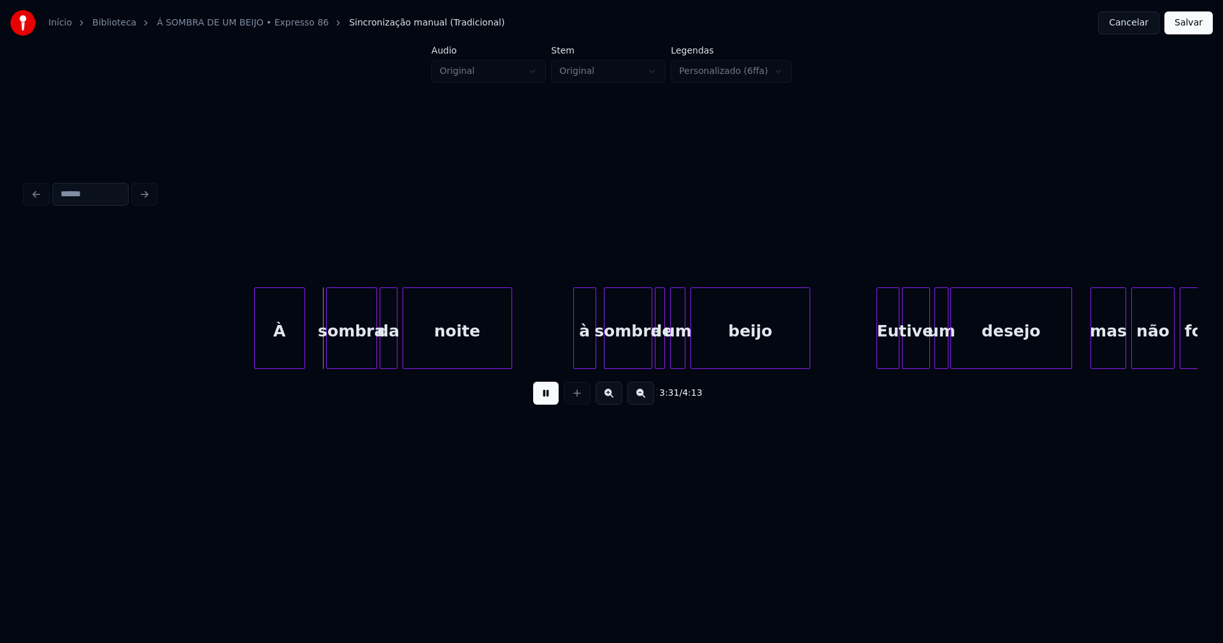
click at [278, 355] on div "À" at bounding box center [280, 331] width 50 height 87
click at [348, 362] on div "sombra" at bounding box center [339, 331] width 50 height 87
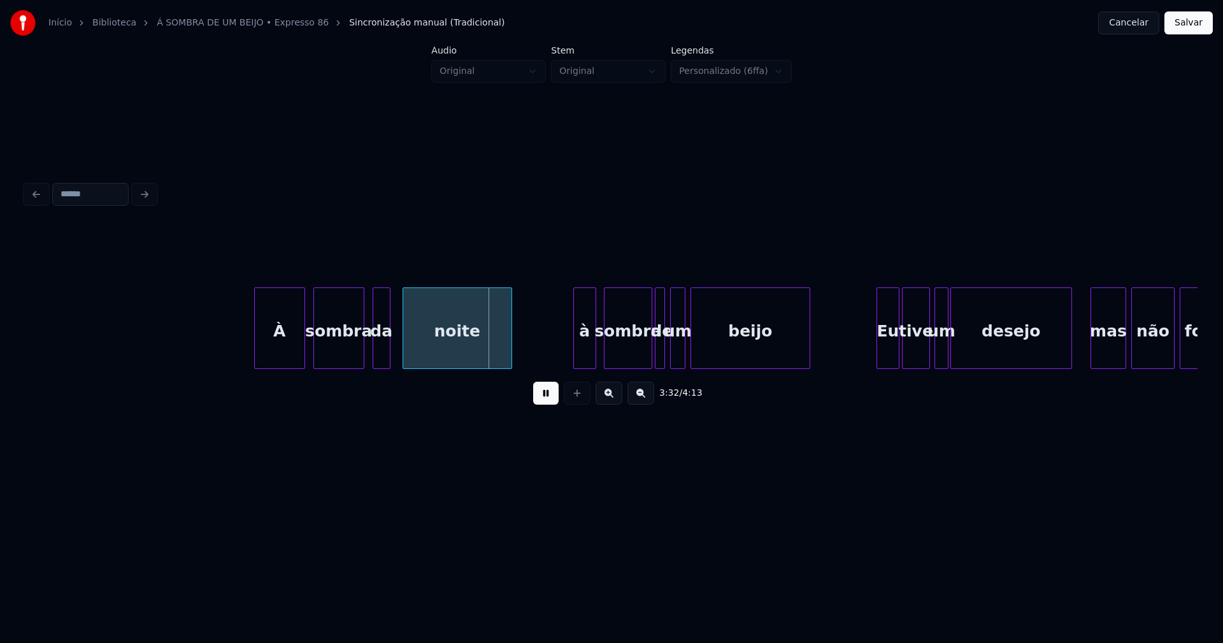
click at [380, 359] on div "da" at bounding box center [381, 331] width 17 height 87
click at [396, 359] on div at bounding box center [397, 328] width 4 height 80
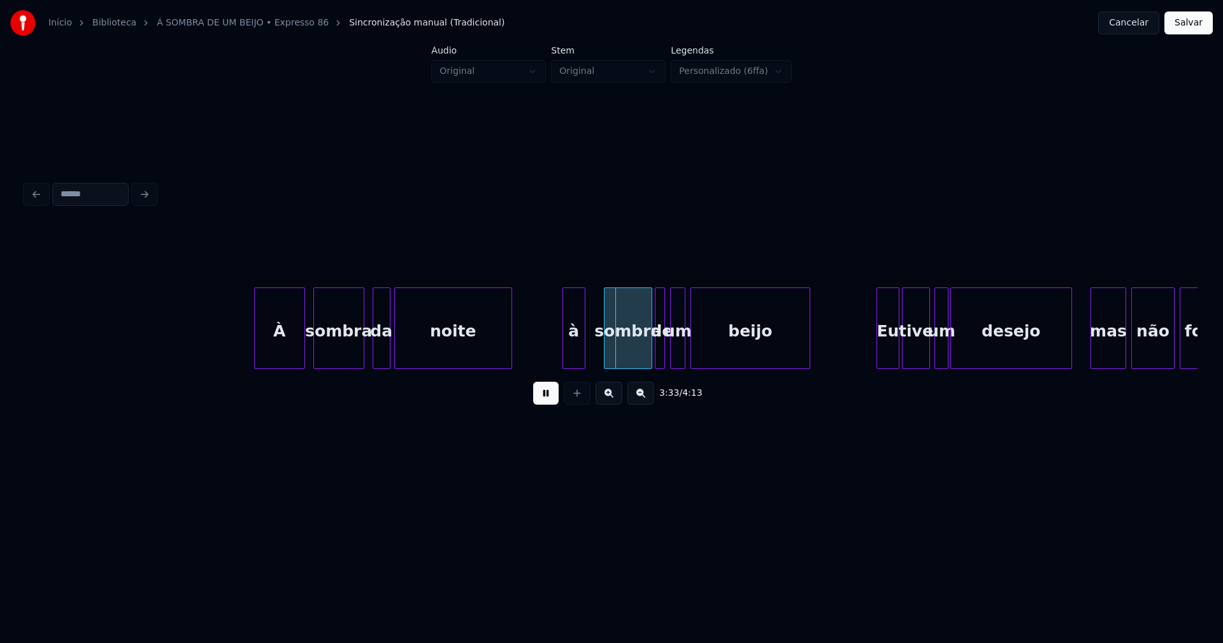
click at [571, 359] on div "à" at bounding box center [574, 331] width 22 height 87
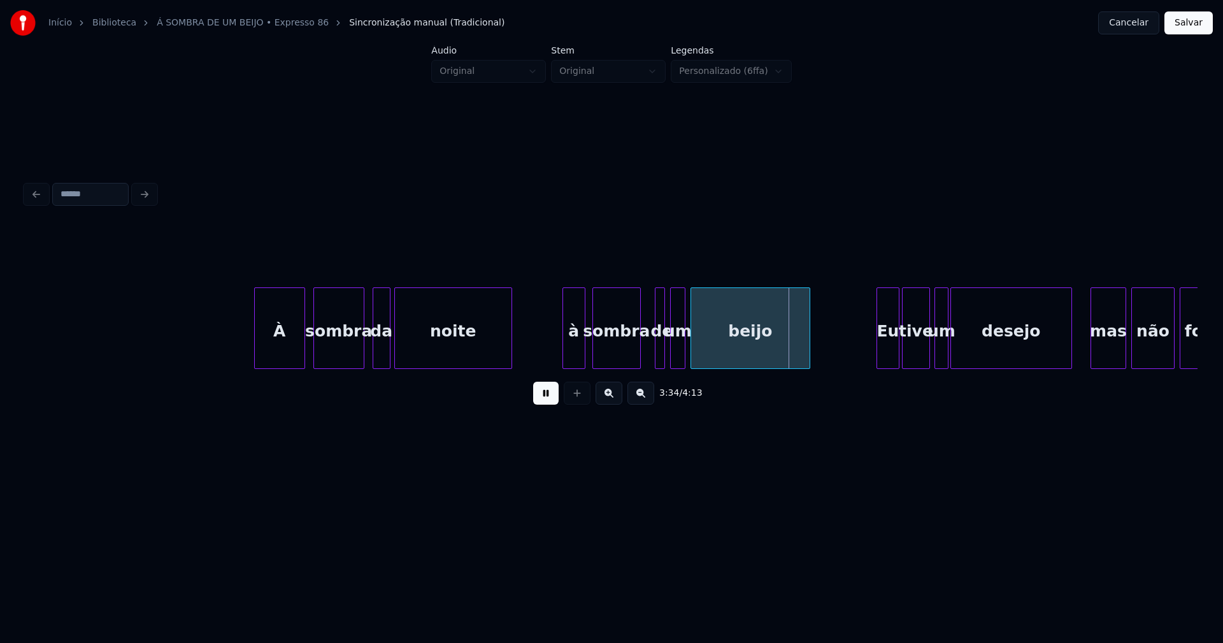
click at [619, 360] on div "sombra" at bounding box center [616, 331] width 47 height 87
click at [646, 363] on div "de" at bounding box center [655, 328] width 19 height 82
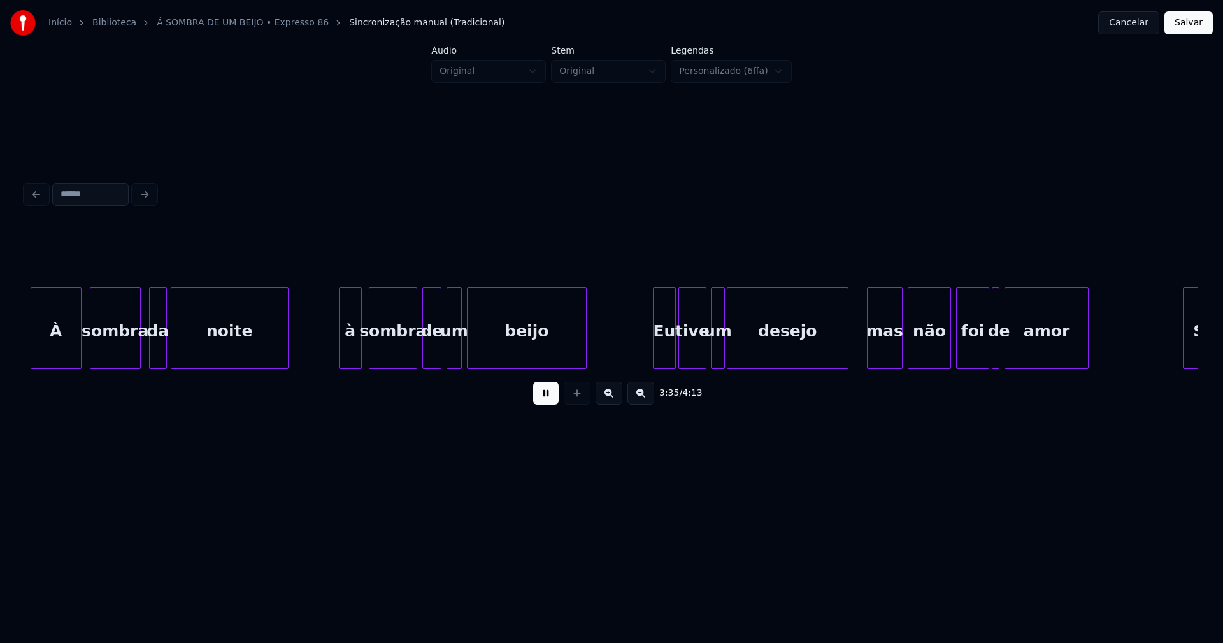
scroll to position [0, 27158]
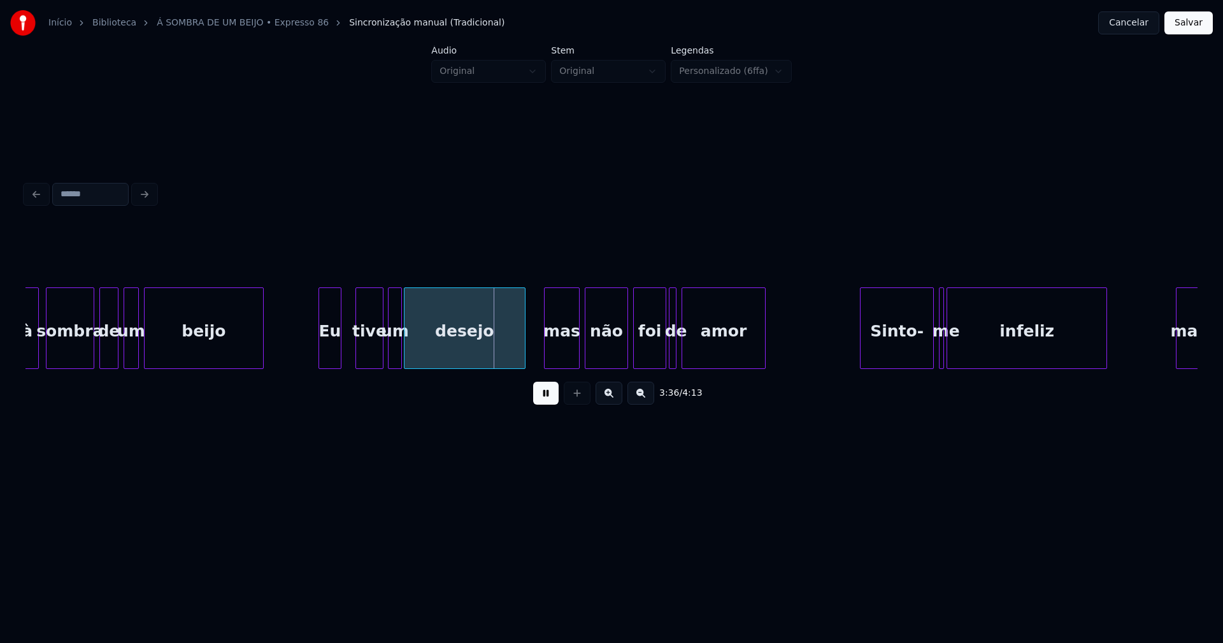
click at [329, 362] on div "Eu" at bounding box center [330, 331] width 22 height 87
click at [364, 359] on div "tive" at bounding box center [358, 331] width 27 height 87
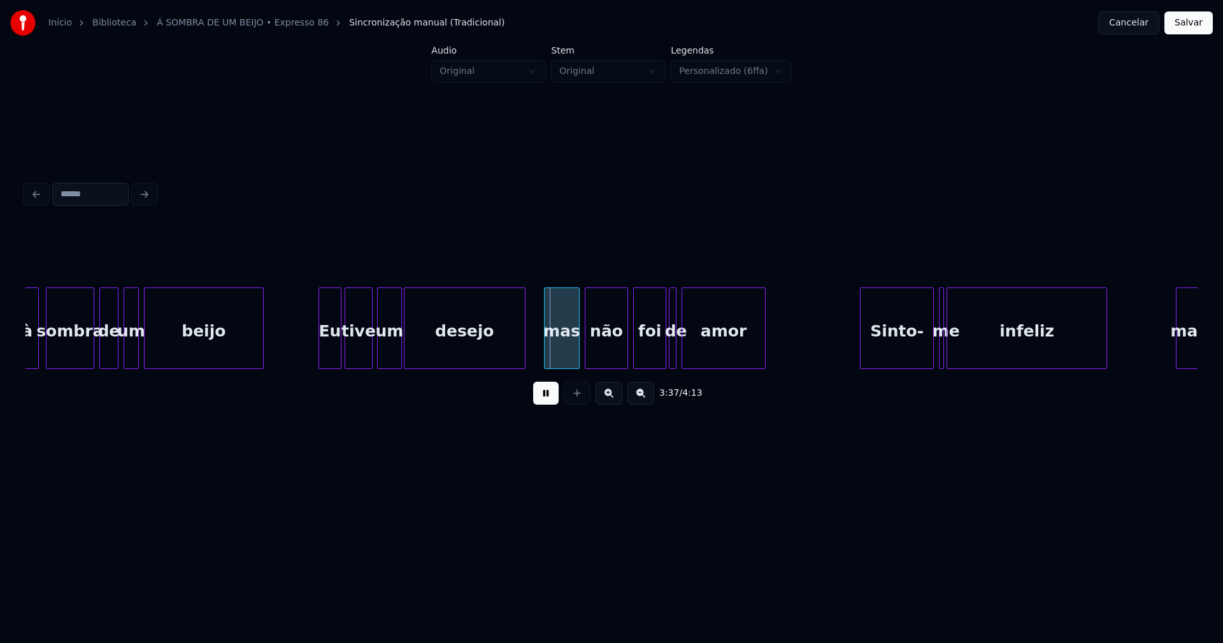
click at [378, 360] on div at bounding box center [380, 328] width 4 height 80
click at [550, 346] on div "mas" at bounding box center [556, 331] width 34 height 87
click at [602, 350] on div "não" at bounding box center [601, 331] width 42 height 87
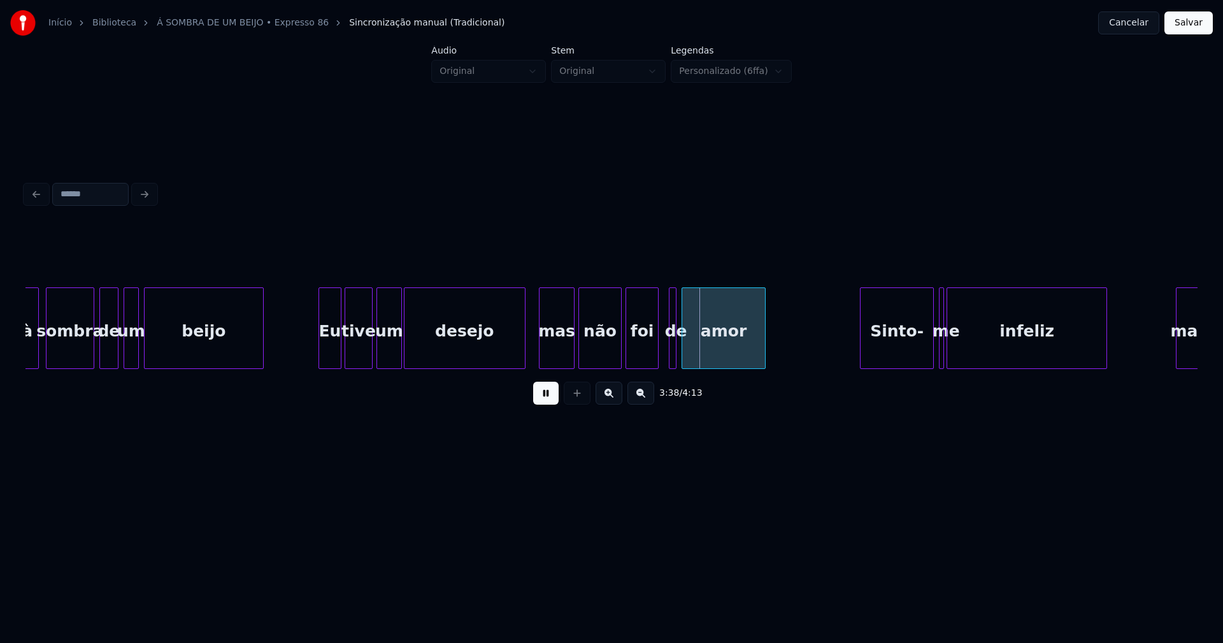
click at [634, 357] on div "foi" at bounding box center [642, 331] width 32 height 87
click at [662, 356] on div at bounding box center [664, 328] width 4 height 80
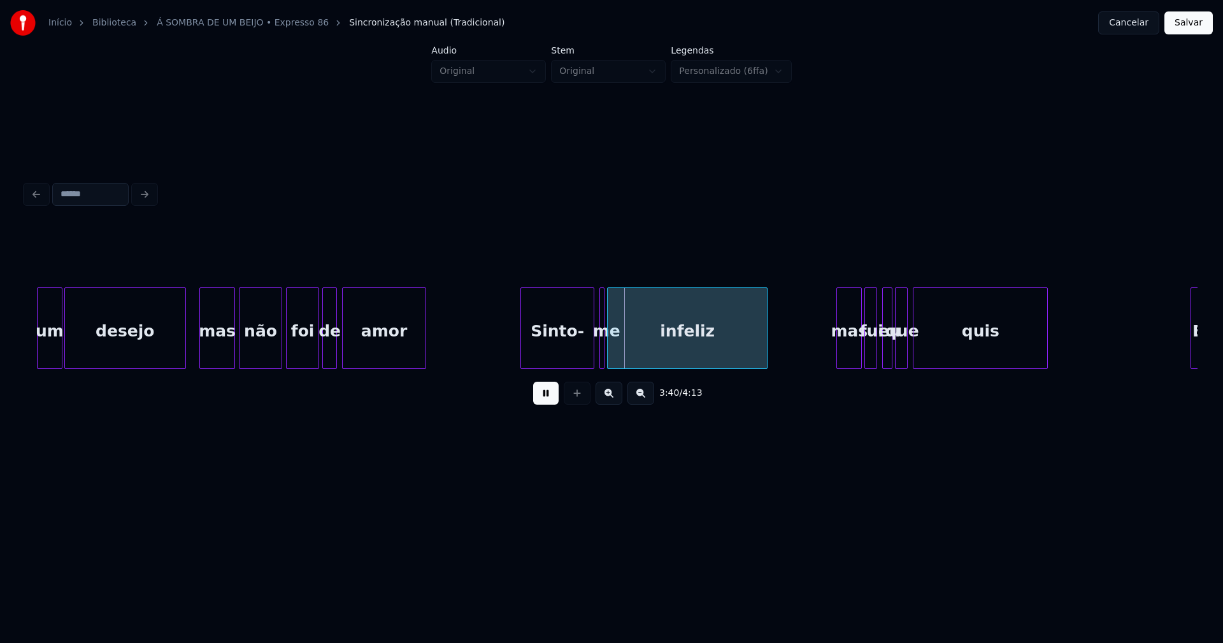
scroll to position [0, 27569]
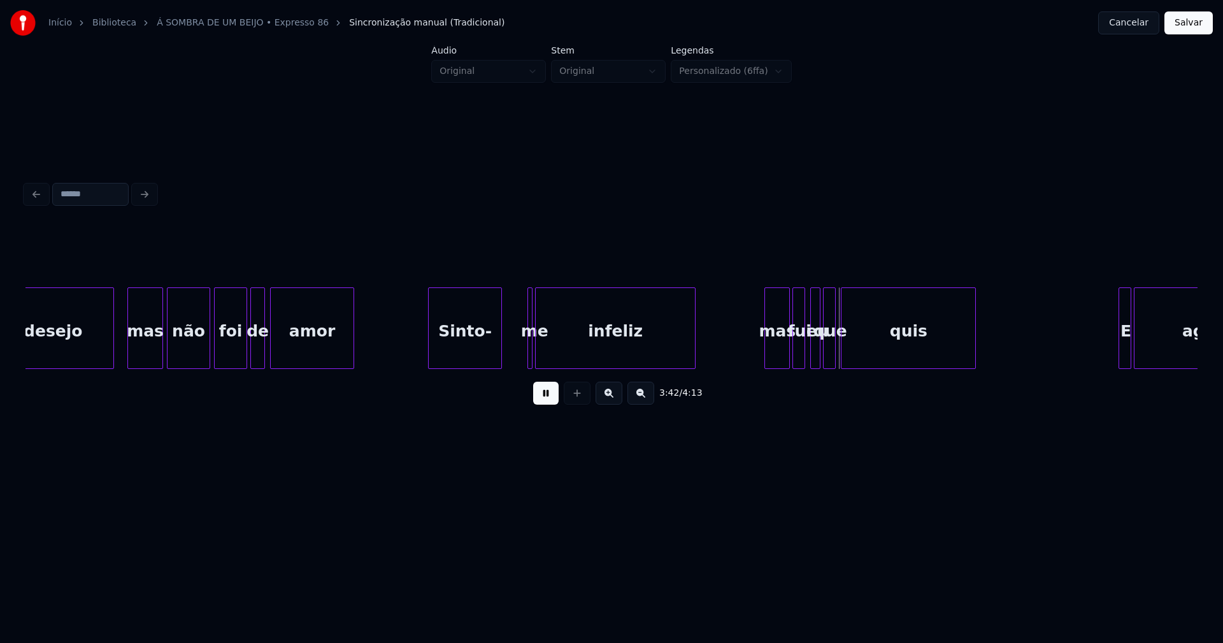
click at [470, 354] on div "Sinto-" at bounding box center [465, 331] width 73 height 87
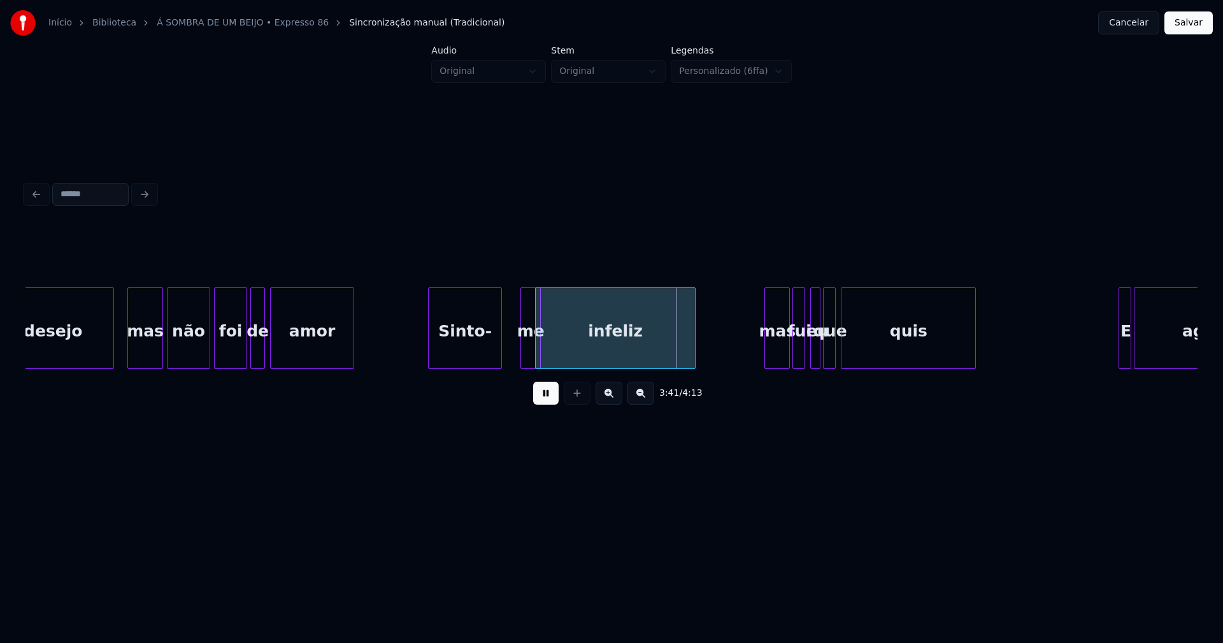
click at [521, 350] on div at bounding box center [523, 328] width 4 height 80
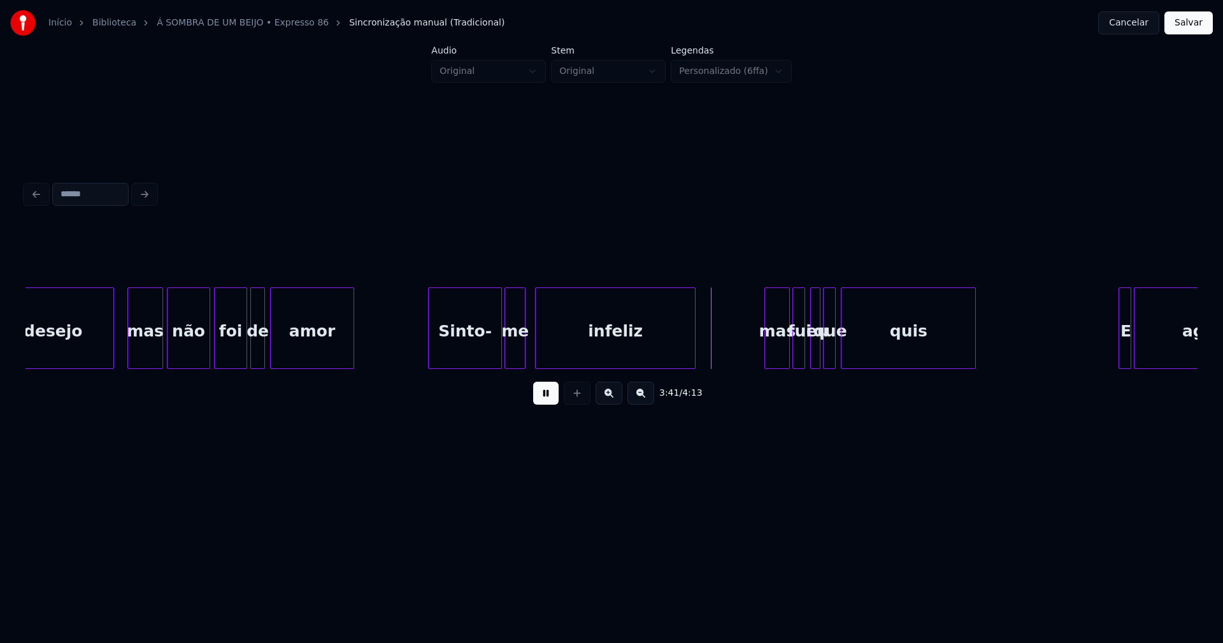
click at [513, 339] on div "me" at bounding box center [515, 331] width 20 height 87
click at [551, 339] on div at bounding box center [553, 328] width 4 height 80
click at [541, 343] on div at bounding box center [540, 328] width 4 height 80
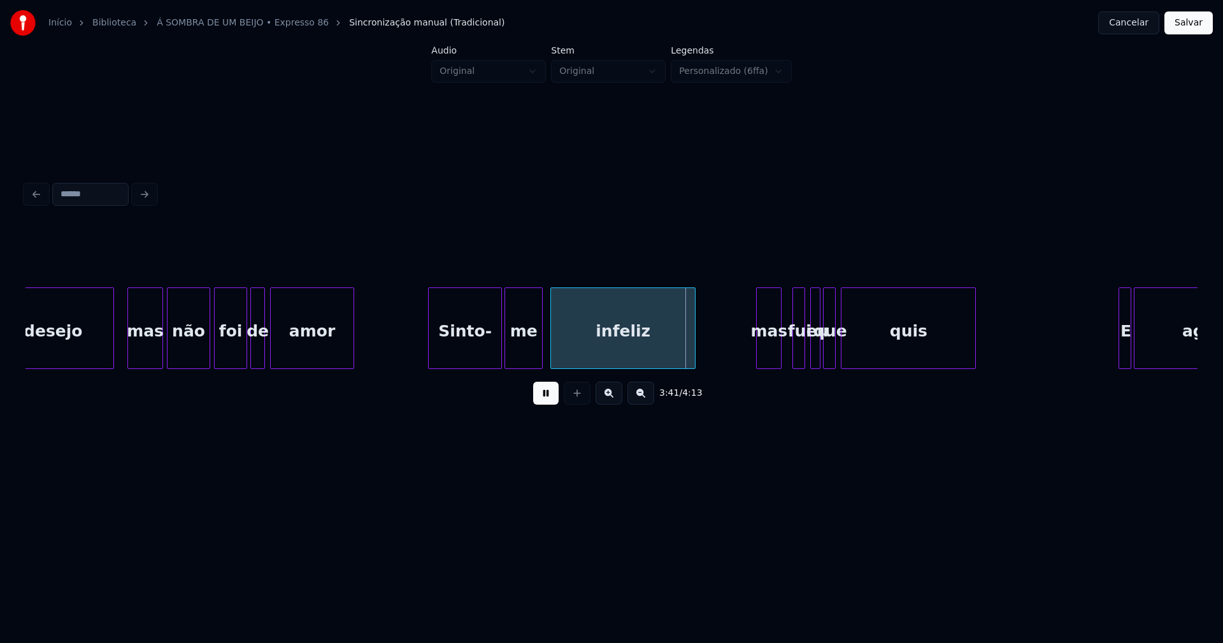
click at [768, 355] on div "mas" at bounding box center [769, 331] width 24 height 87
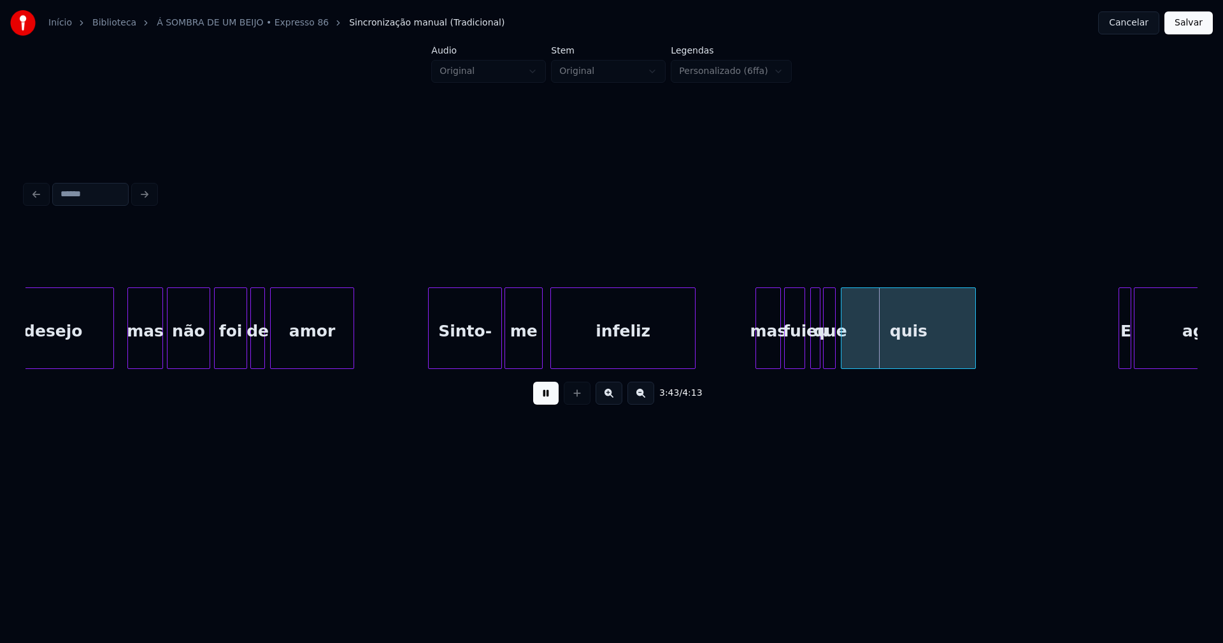
click at [786, 353] on div at bounding box center [787, 328] width 4 height 80
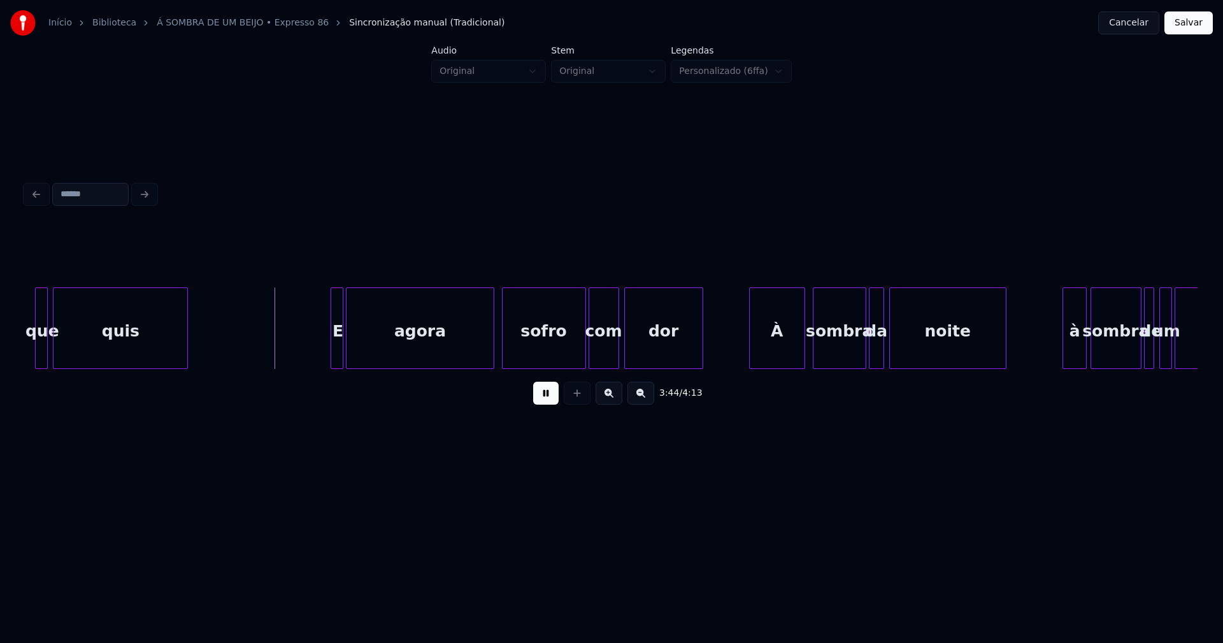
scroll to position [0, 28375]
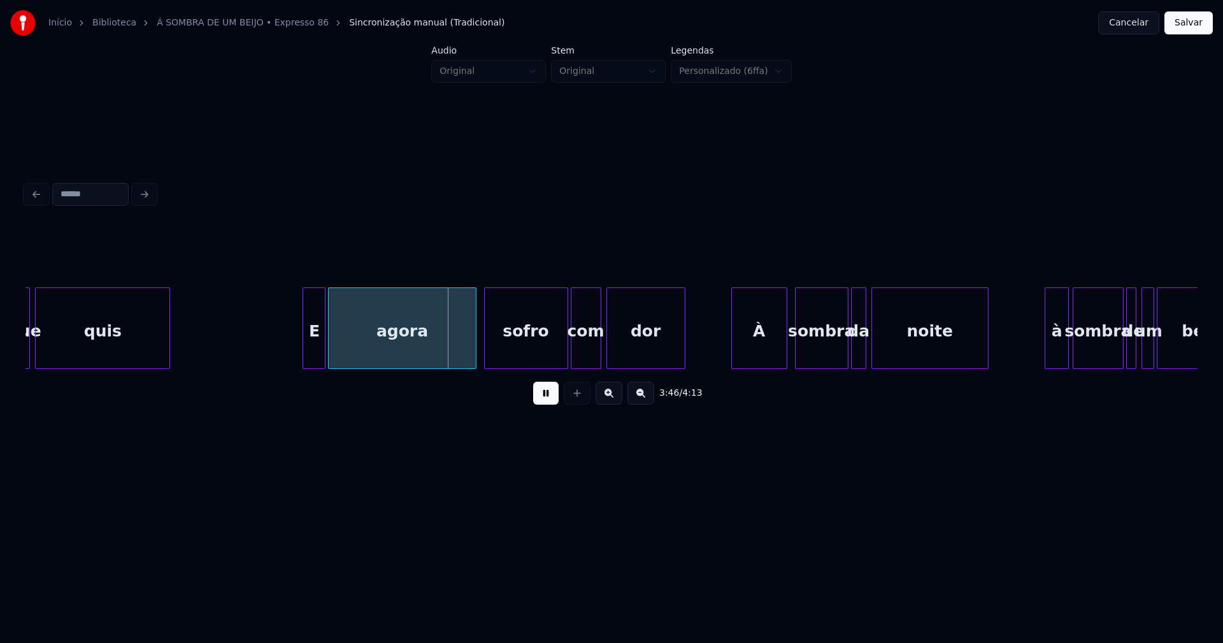
click at [304, 348] on div at bounding box center [305, 328] width 4 height 80
click at [309, 352] on div "E" at bounding box center [308, 331] width 22 height 87
click at [356, 351] on div "agora" at bounding box center [395, 331] width 146 height 87
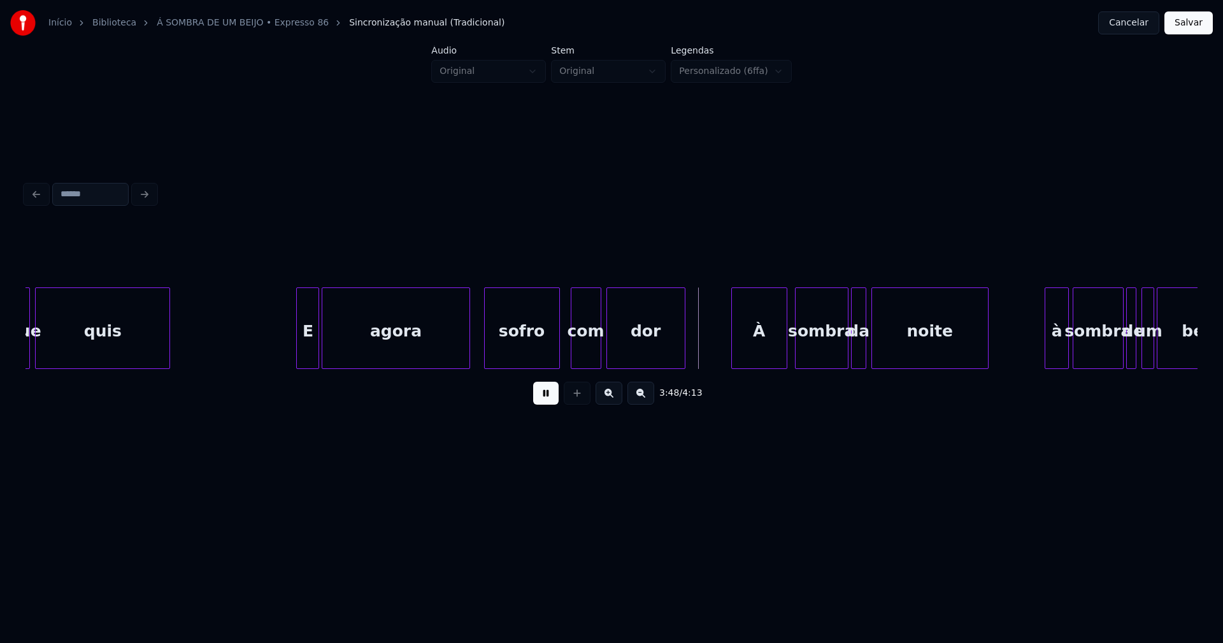
click at [558, 359] on div at bounding box center [557, 328] width 4 height 80
click at [578, 363] on div "com" at bounding box center [580, 331] width 29 height 87
click at [600, 363] on div "dor" at bounding box center [641, 328] width 88 height 82
click at [755, 362] on div "À" at bounding box center [747, 331] width 55 height 87
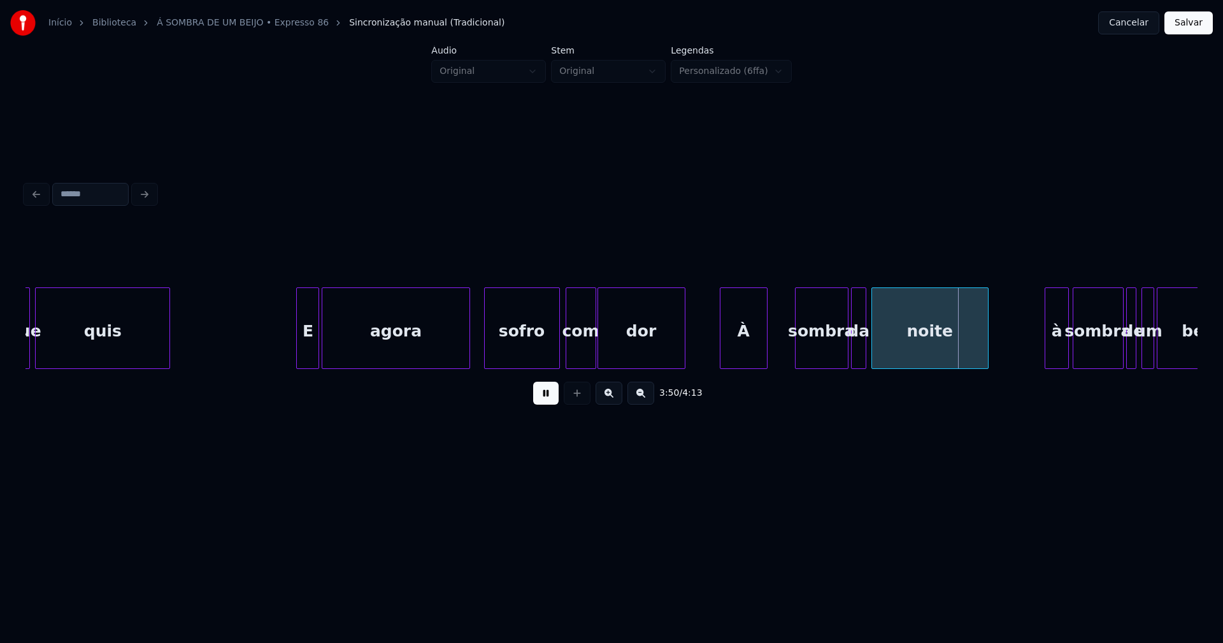
click at [766, 359] on div at bounding box center [765, 328] width 4 height 80
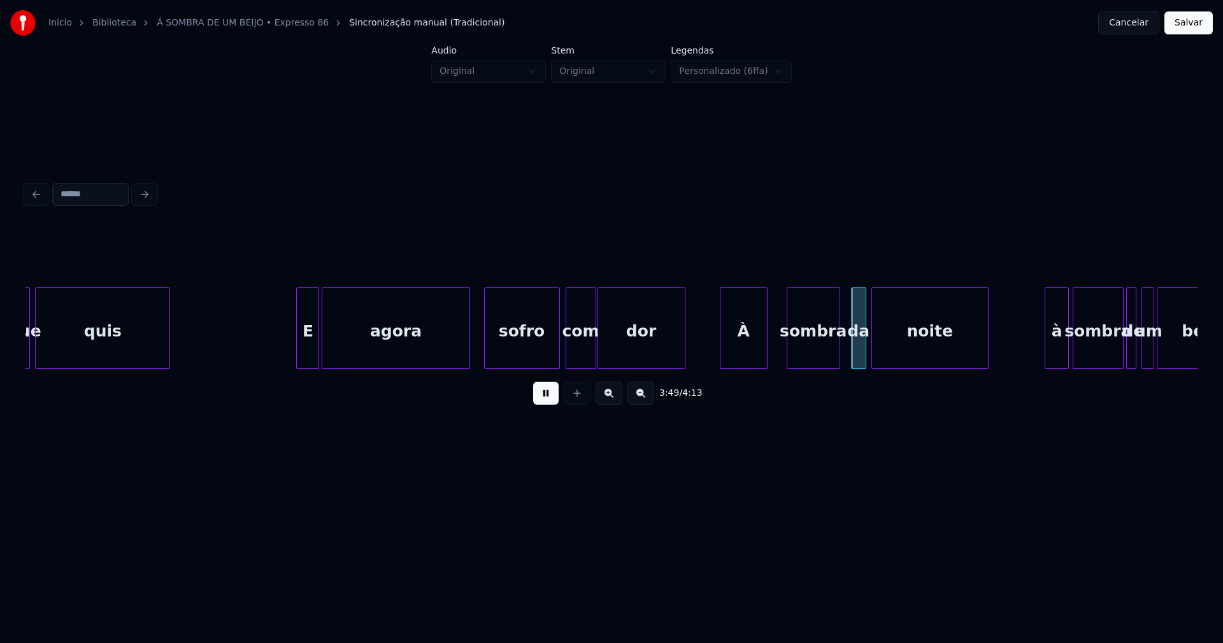
click at [806, 357] on div "sombra" at bounding box center [813, 331] width 52 height 87
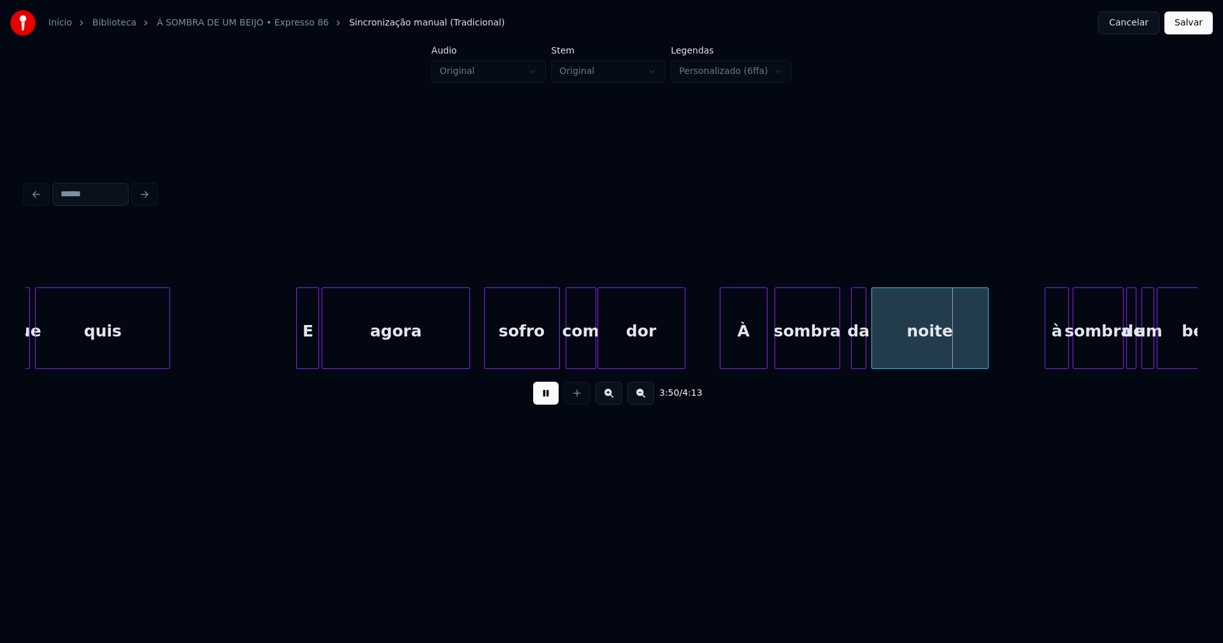
click at [775, 359] on div at bounding box center [777, 328] width 4 height 80
click at [843, 352] on div at bounding box center [845, 328] width 4 height 80
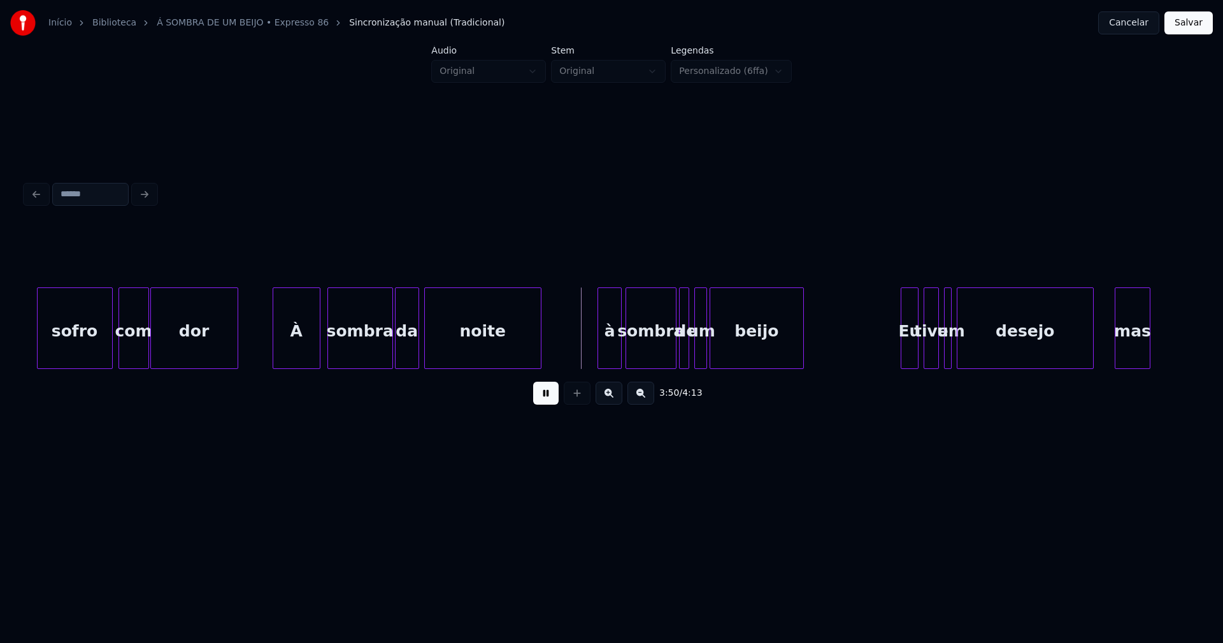
scroll to position [0, 28858]
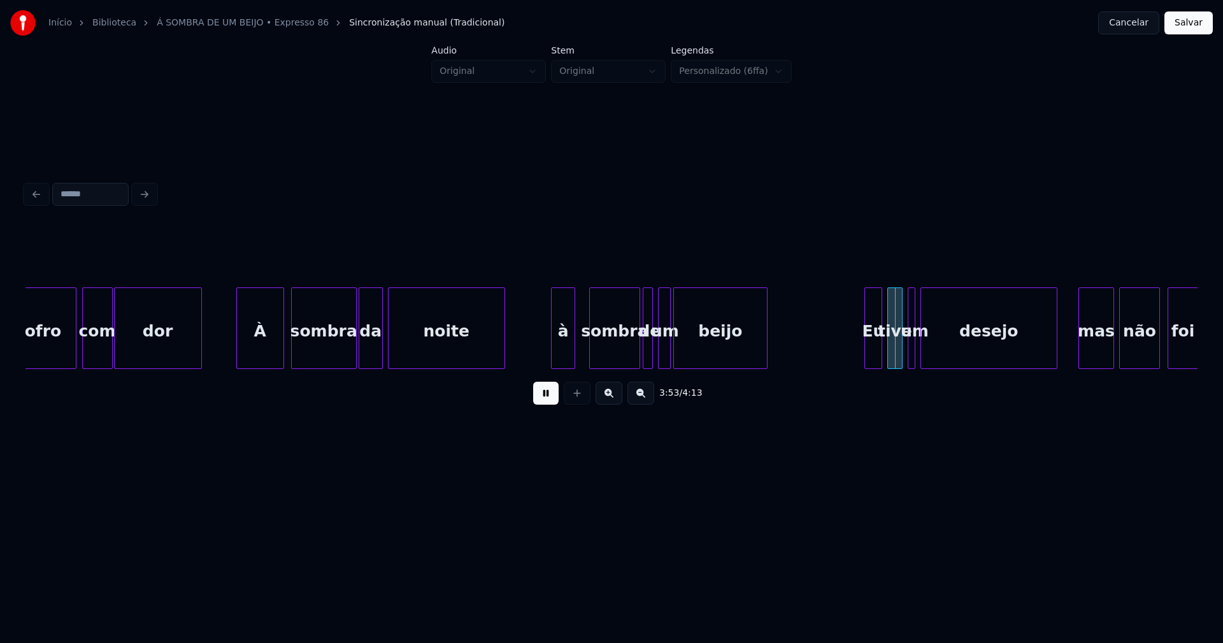
click at [565, 360] on div "à" at bounding box center [563, 331] width 24 height 87
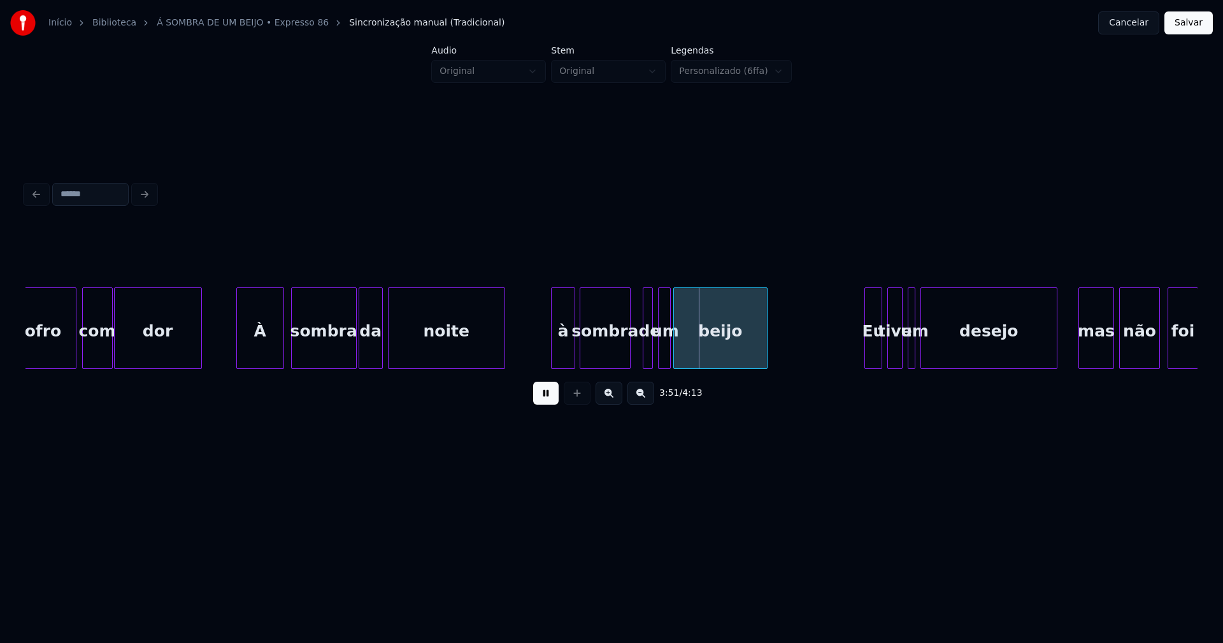
click at [613, 366] on div "sofro com dor À sombra da noite à sombra de um beijo Eu tive um desejo mas não …" at bounding box center [611, 328] width 1172 height 82
click at [634, 359] on div at bounding box center [635, 328] width 4 height 80
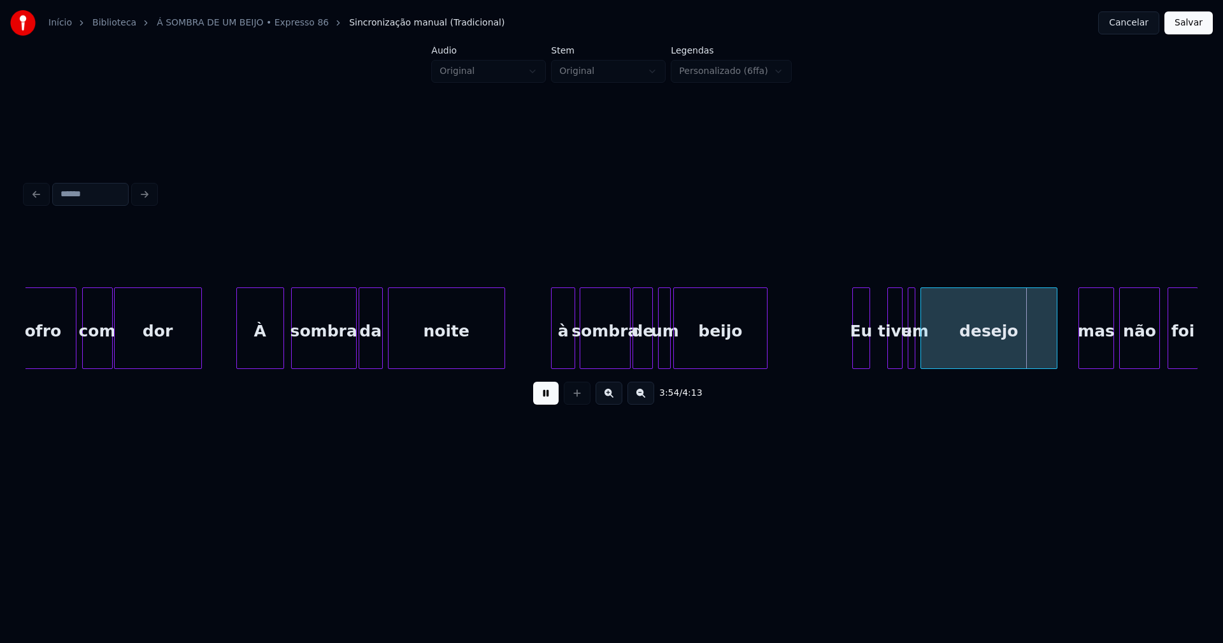
click at [862, 359] on div "Eu" at bounding box center [861, 331] width 17 height 87
click at [878, 361] on div at bounding box center [879, 328] width 4 height 80
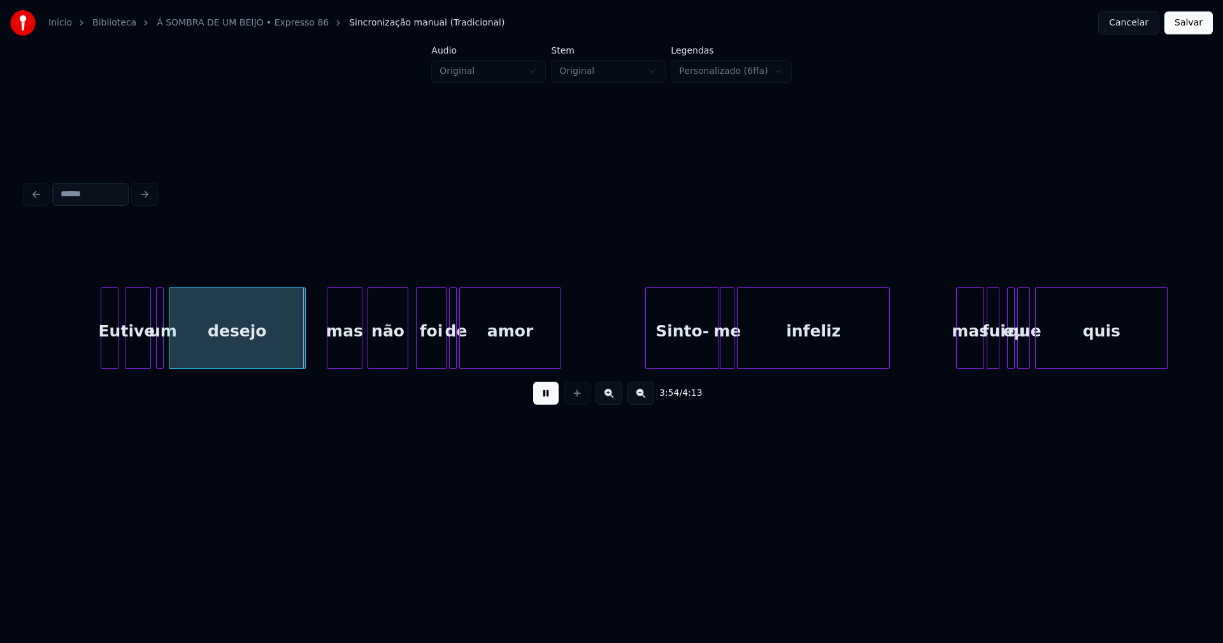
scroll to position [0, 29664]
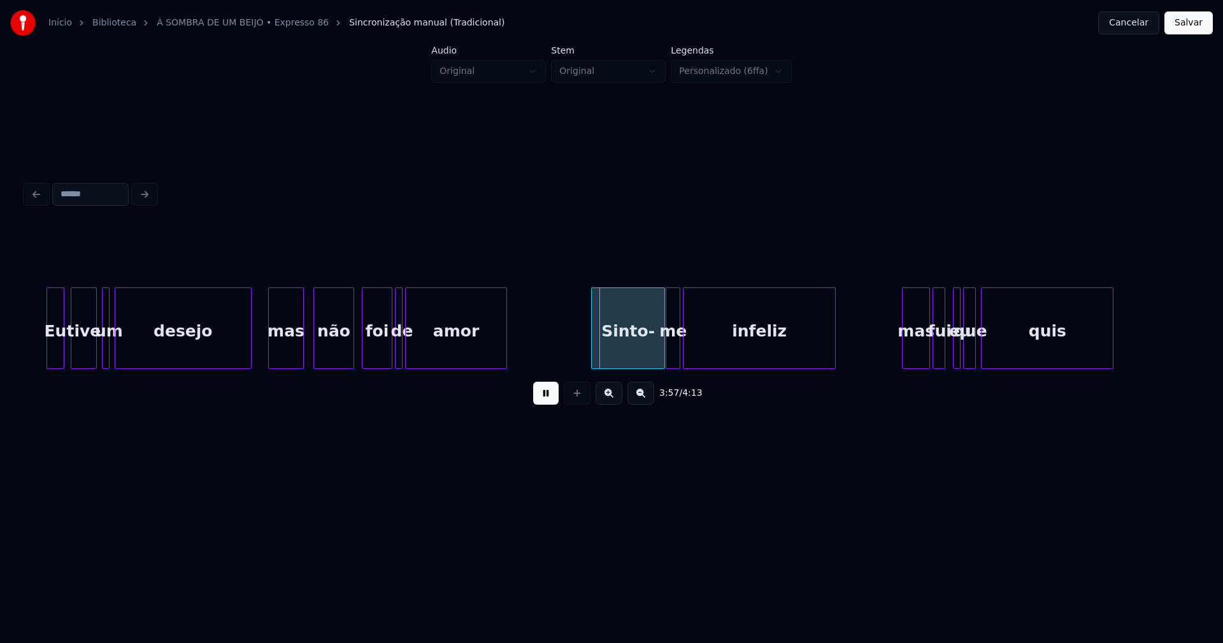
click at [282, 353] on div "mas" at bounding box center [286, 331] width 34 height 87
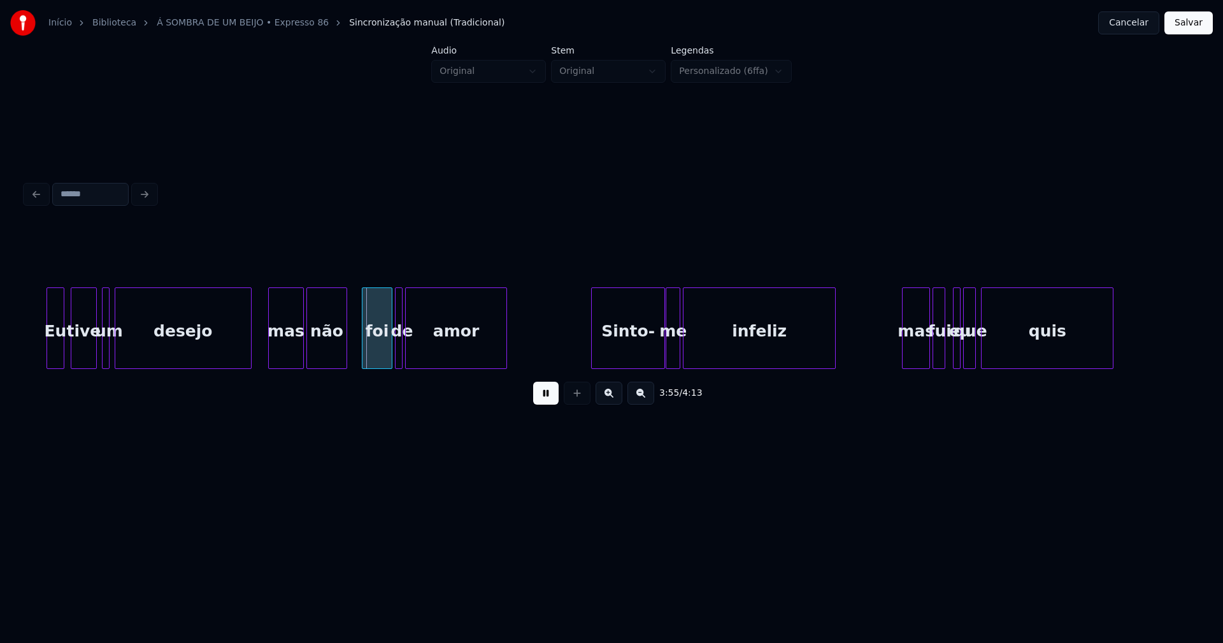
click at [336, 355] on div "não" at bounding box center [326, 331] width 39 height 87
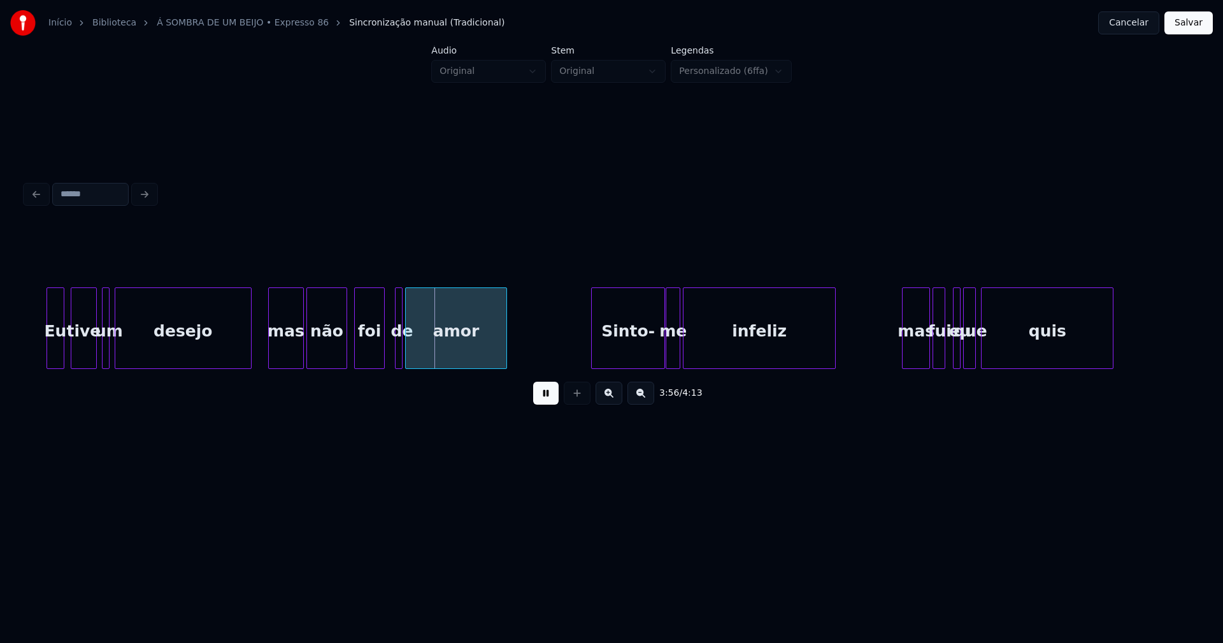
click at [371, 357] on div "foi" at bounding box center [369, 331] width 29 height 87
click at [387, 352] on div at bounding box center [389, 328] width 4 height 80
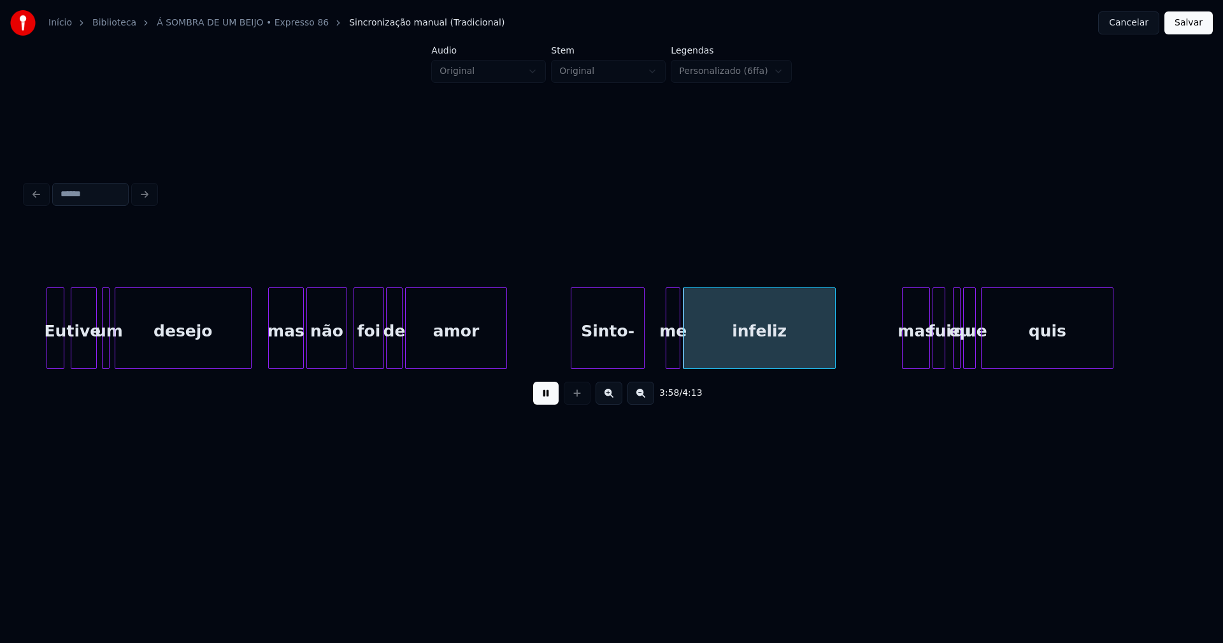
click at [612, 355] on div "Sinto-" at bounding box center [607, 331] width 73 height 87
click at [634, 345] on div at bounding box center [635, 328] width 4 height 80
click at [644, 357] on div at bounding box center [645, 328] width 4 height 80
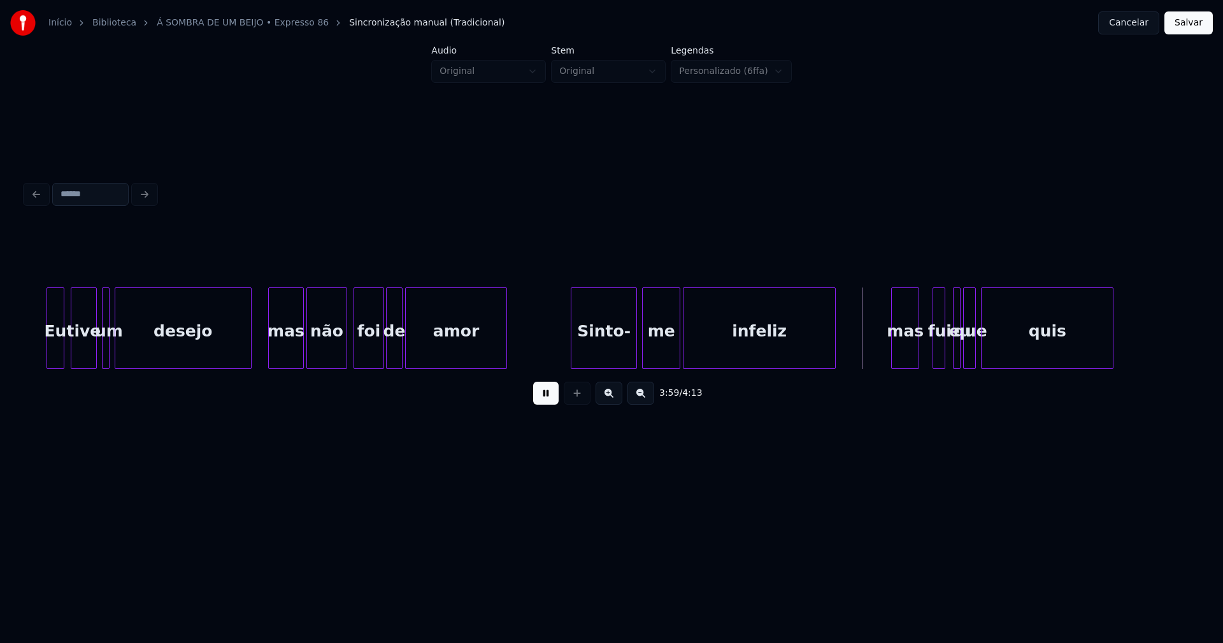
click at [904, 357] on div "mas" at bounding box center [905, 331] width 27 height 87
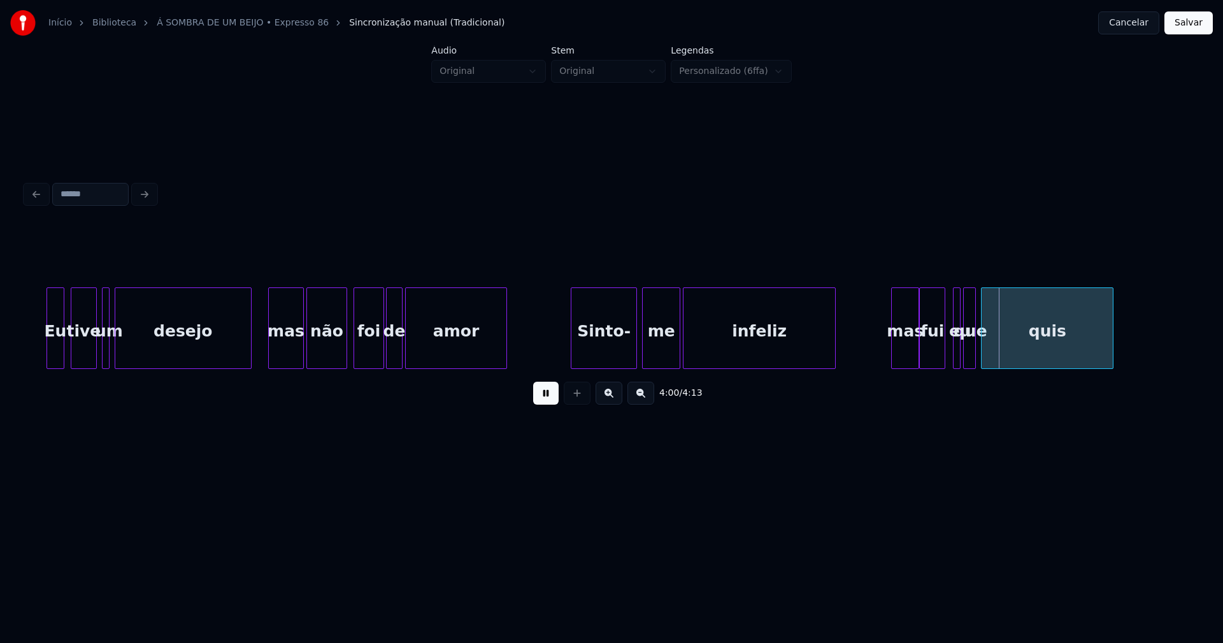
click at [921, 355] on div at bounding box center [922, 328] width 4 height 80
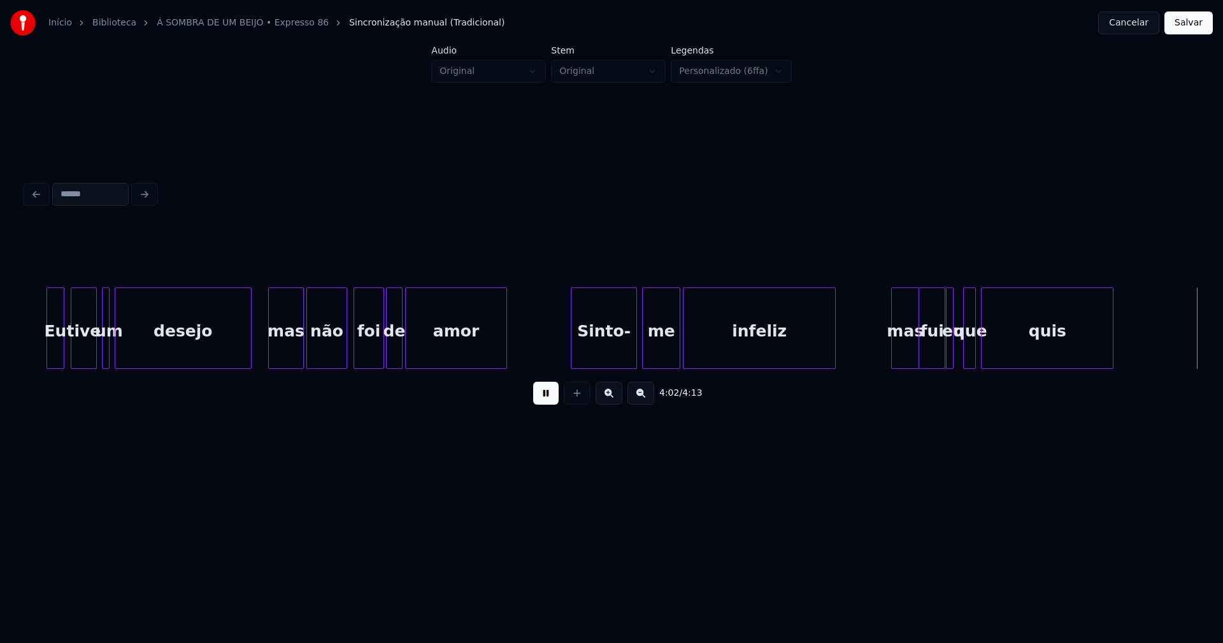
click at [946, 348] on div "eu" at bounding box center [950, 328] width 8 height 82
click at [958, 348] on div at bounding box center [959, 328] width 4 height 80
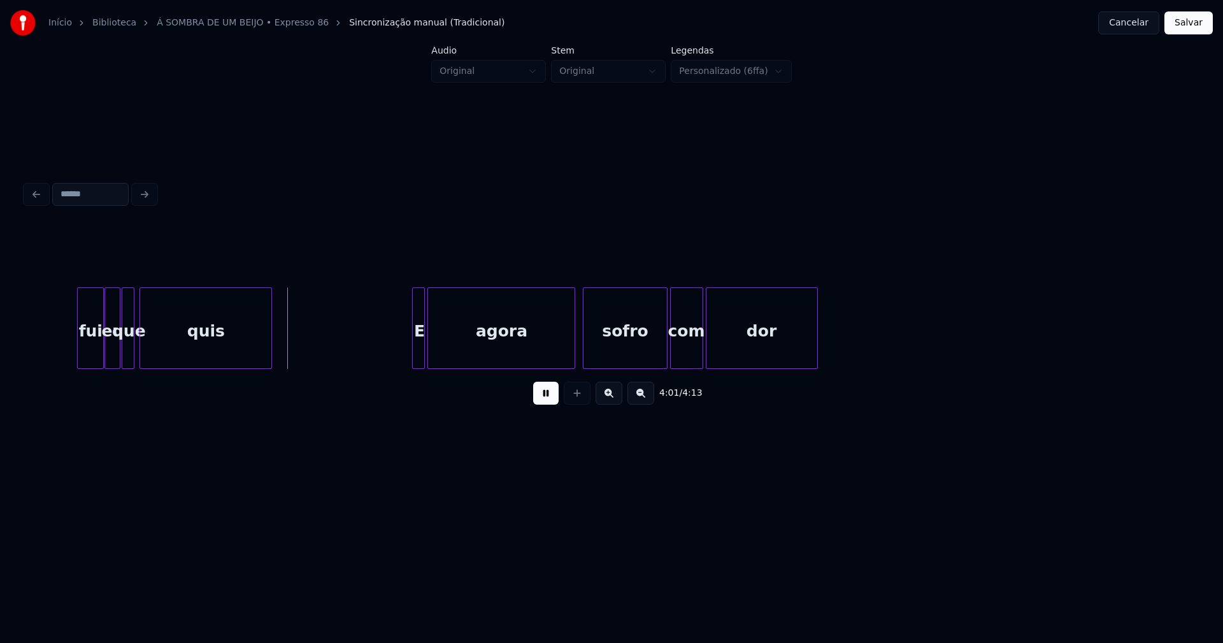
scroll to position [0, 30684]
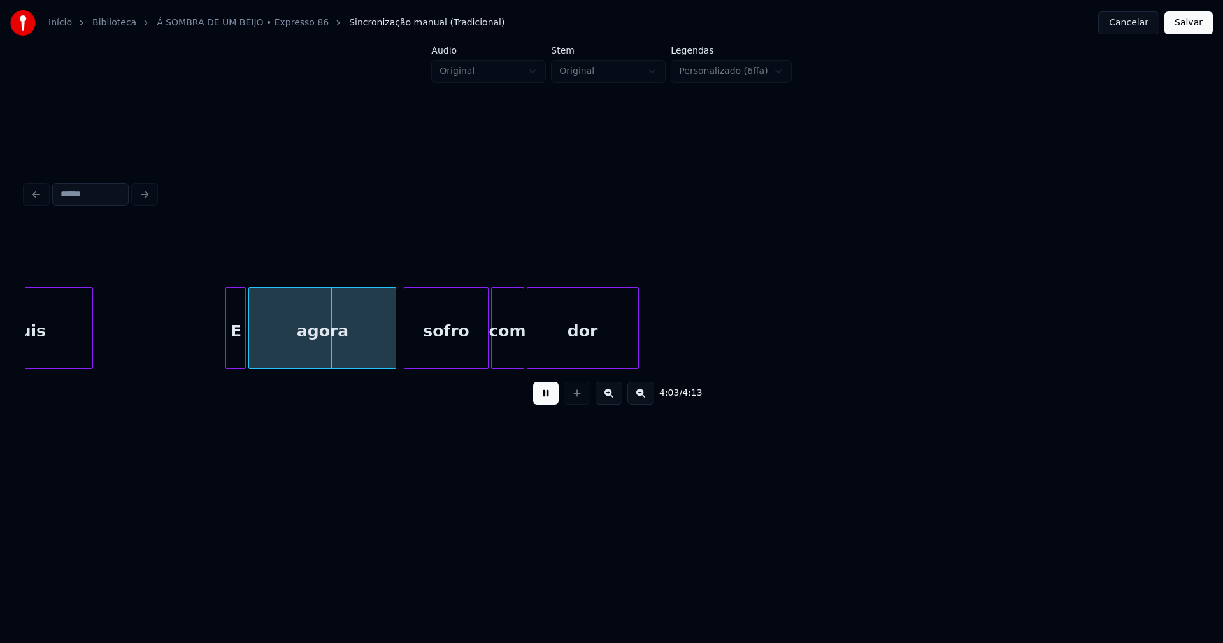
click at [229, 345] on div at bounding box center [228, 328] width 4 height 80
click at [229, 353] on div "E" at bounding box center [227, 331] width 20 height 87
click at [288, 350] on div "agora" at bounding box center [313, 331] width 146 height 87
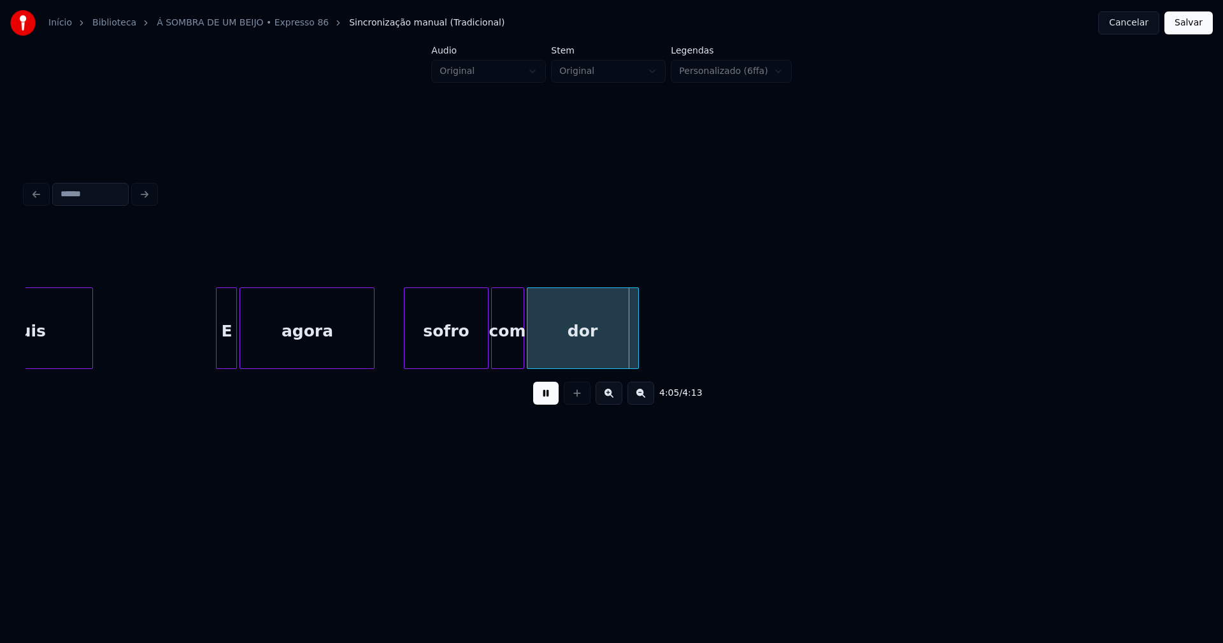
click at [373, 356] on div at bounding box center [372, 328] width 4 height 80
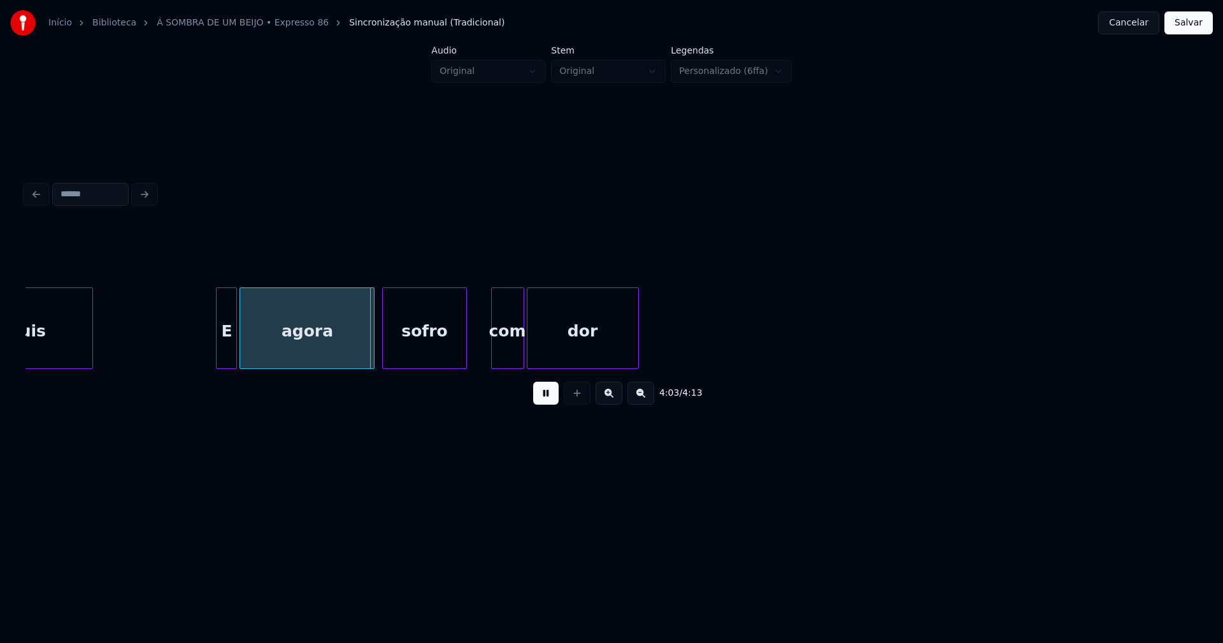
click at [406, 355] on div "sofro" at bounding box center [424, 331] width 83 height 87
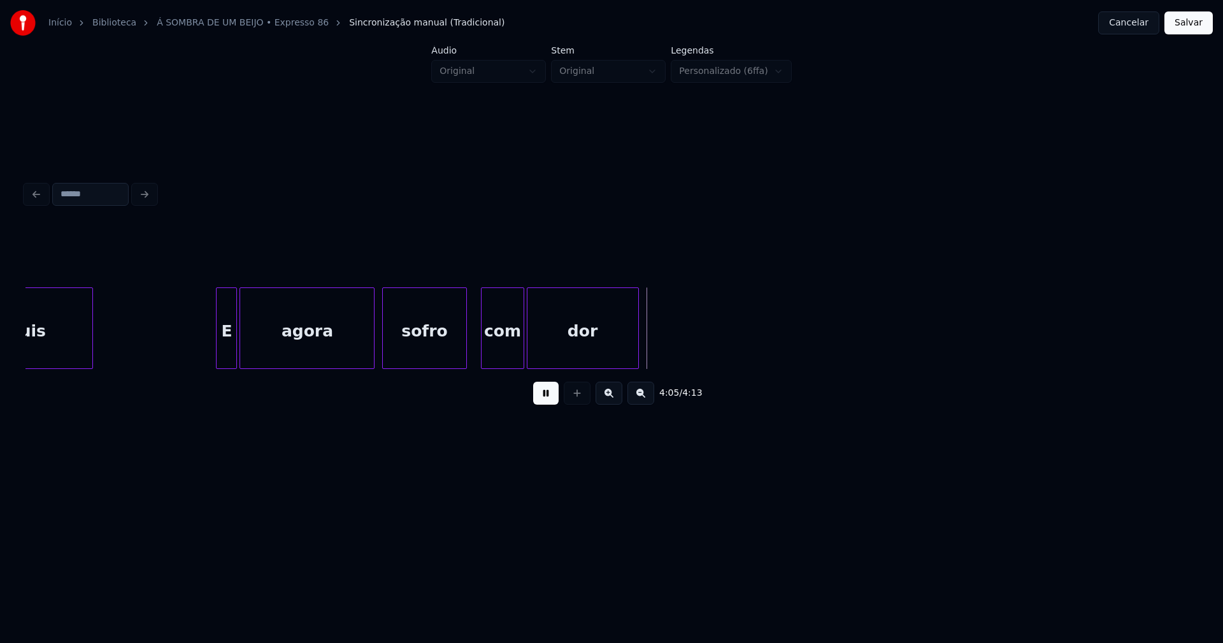
click at [484, 359] on div at bounding box center [483, 328] width 4 height 80
click at [474, 344] on div at bounding box center [475, 328] width 4 height 80
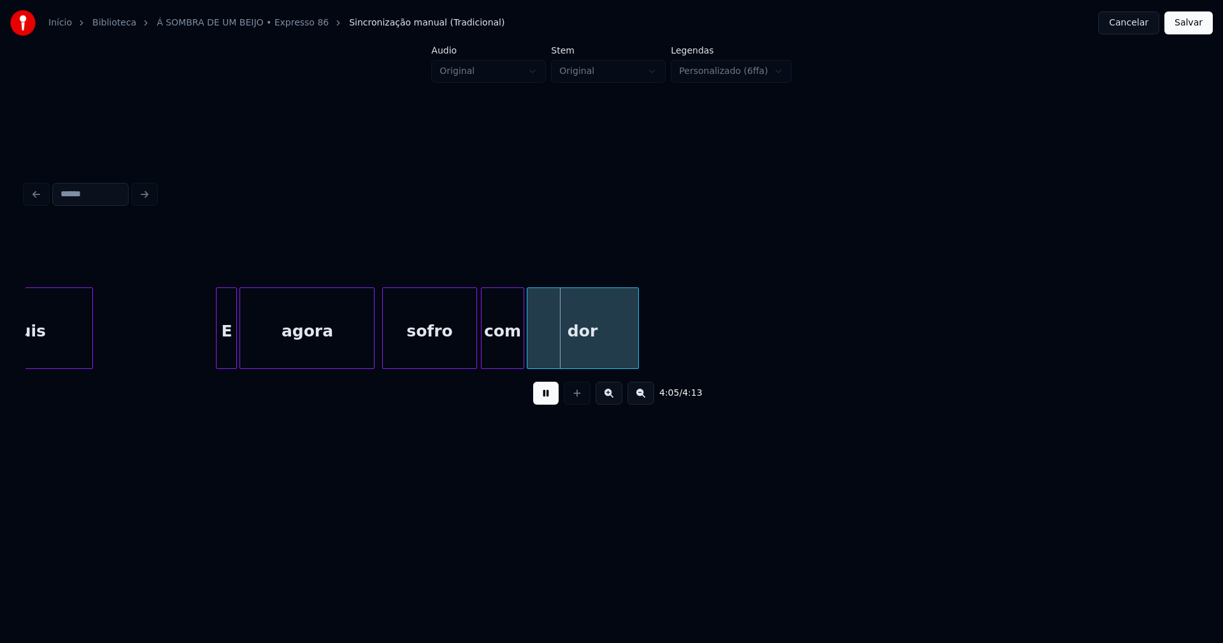
click at [1192, 24] on button "Salvar" at bounding box center [1188, 22] width 48 height 23
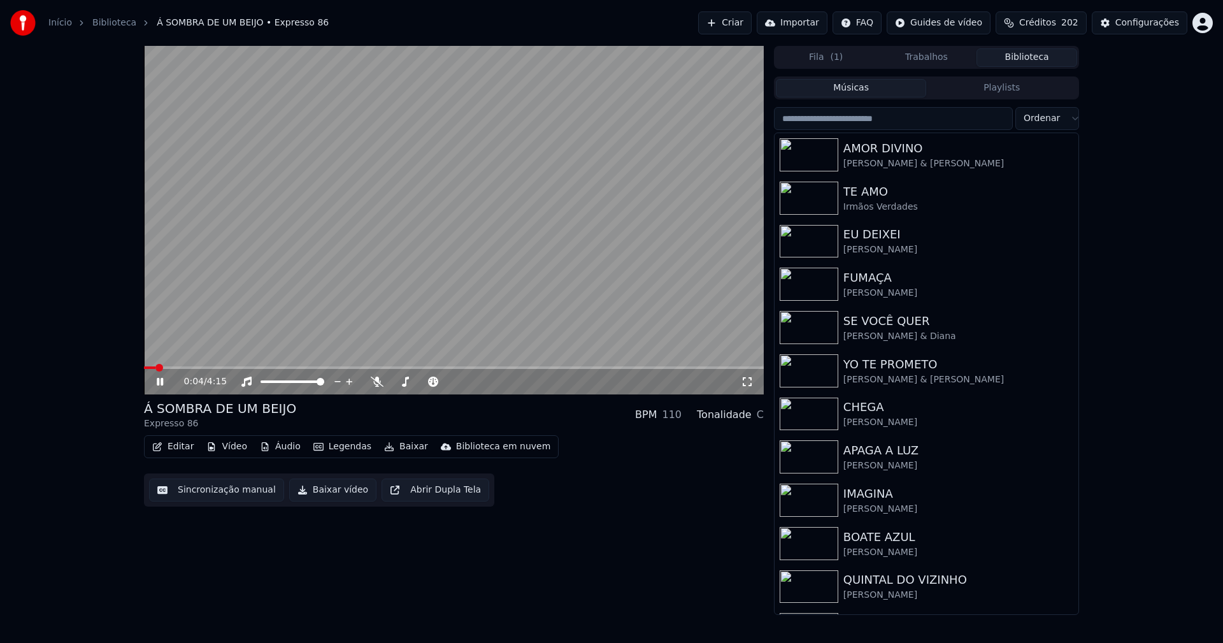
drag, startPoint x: 749, startPoint y: 381, endPoint x: 747, endPoint y: 395, distance: 14.8
click at [748, 381] on icon at bounding box center [747, 381] width 13 height 10
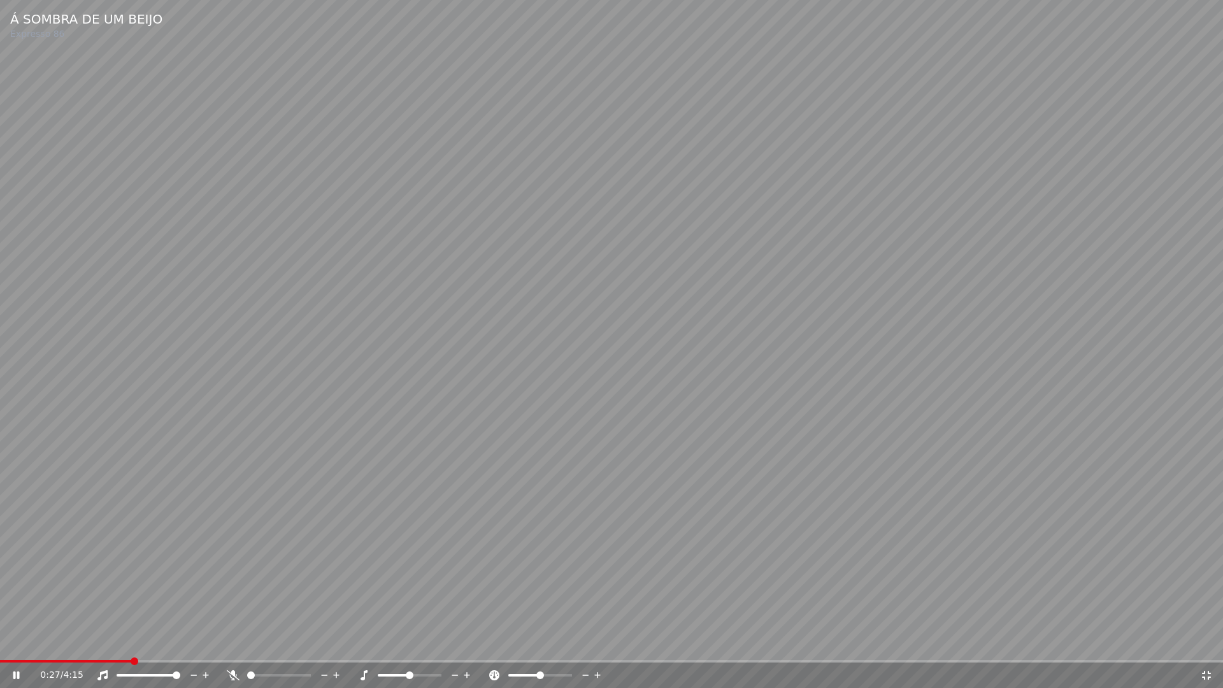
click at [1204, 642] on icon at bounding box center [1206, 675] width 9 height 9
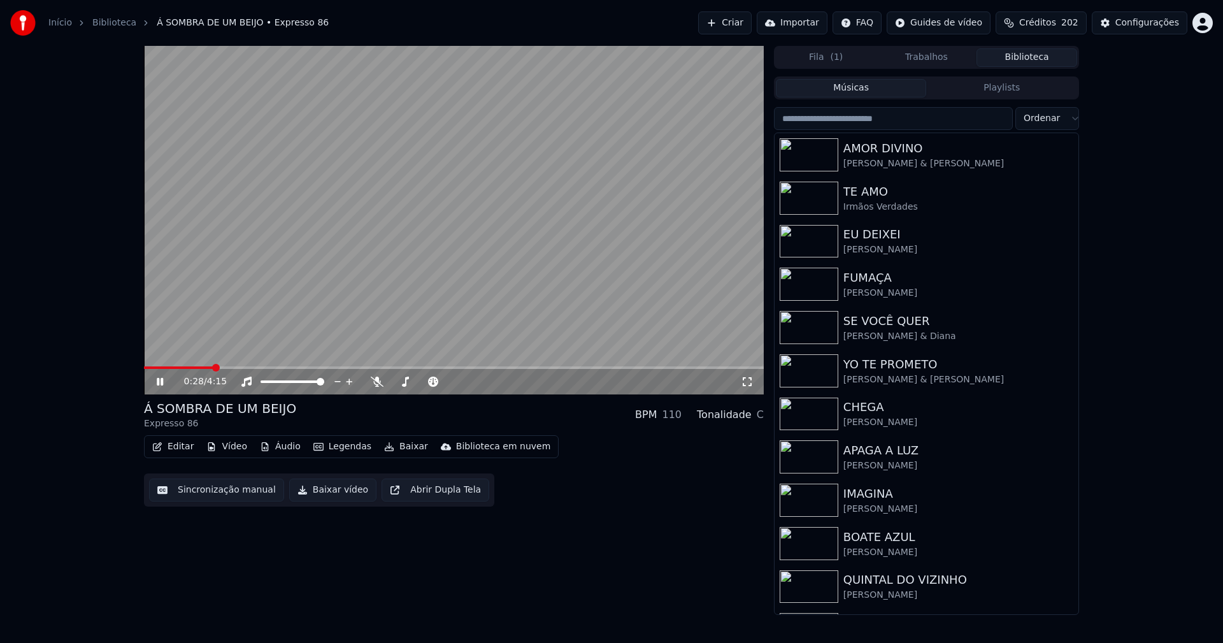
drag, startPoint x: 162, startPoint y: 380, endPoint x: 210, endPoint y: 416, distance: 60.1
click at [162, 381] on icon at bounding box center [160, 382] width 6 height 8
click at [336, 490] on button "Baixar vídeo" at bounding box center [332, 489] width 87 height 23
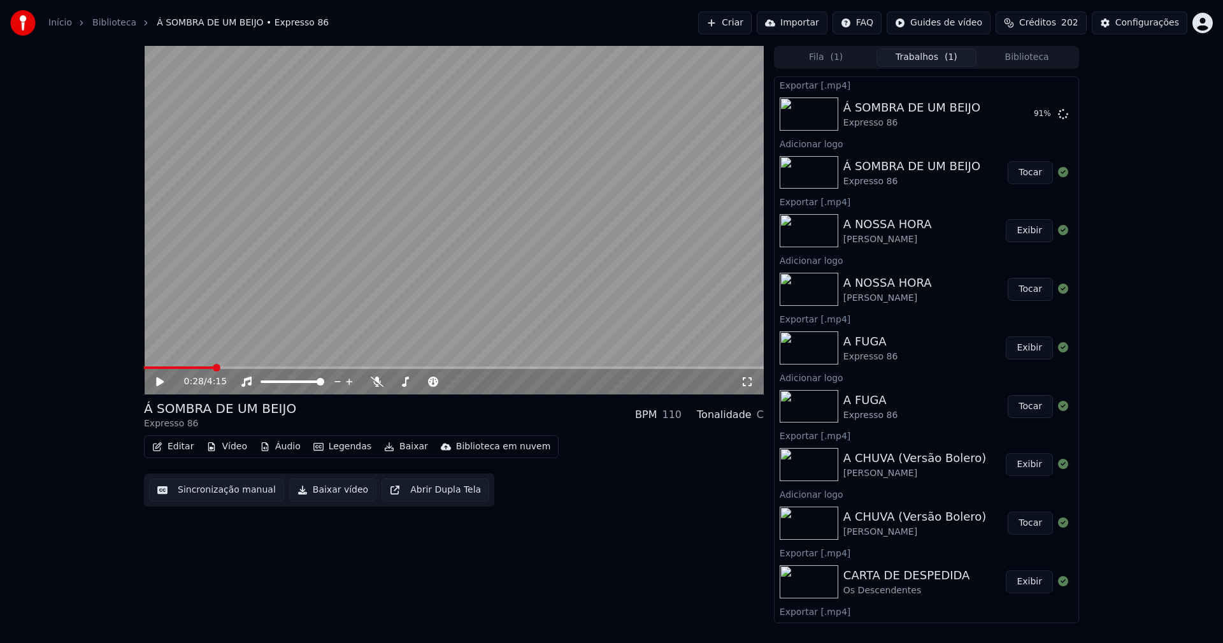
click at [188, 448] on button "Editar" at bounding box center [173, 446] width 52 height 18
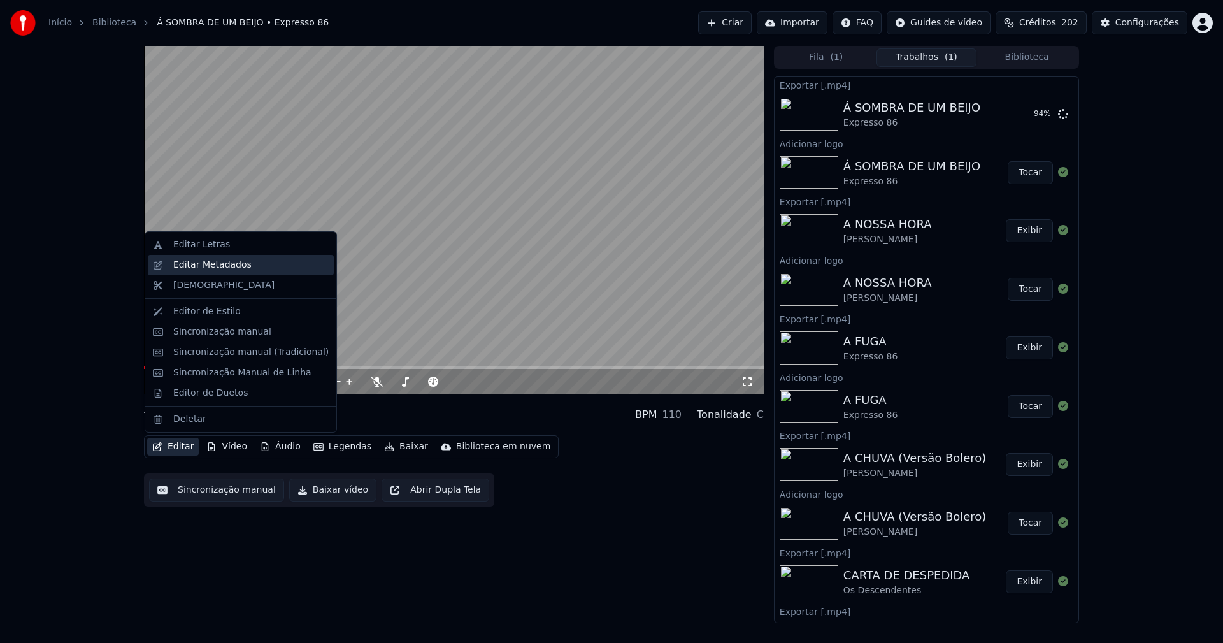
click at [199, 268] on div "Editar Metadados" at bounding box center [212, 265] width 78 height 13
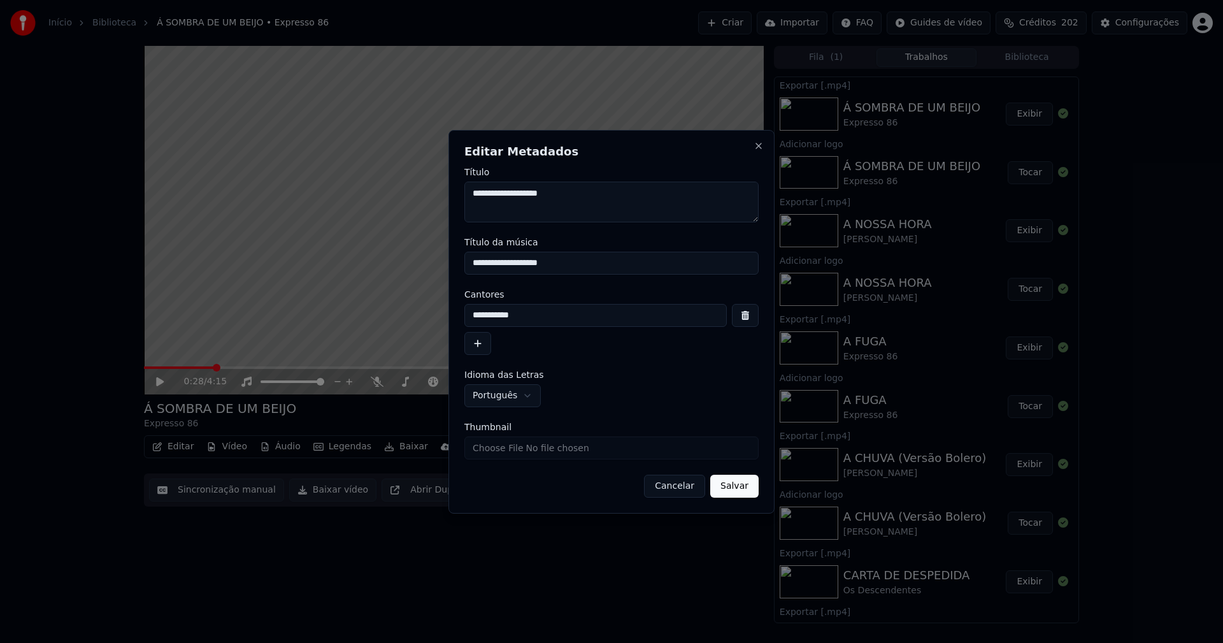
click at [516, 450] on input "Thumbnail" at bounding box center [611, 447] width 294 height 23
type input "**********"
click at [740, 487] on button "Salvar" at bounding box center [734, 485] width 48 height 23
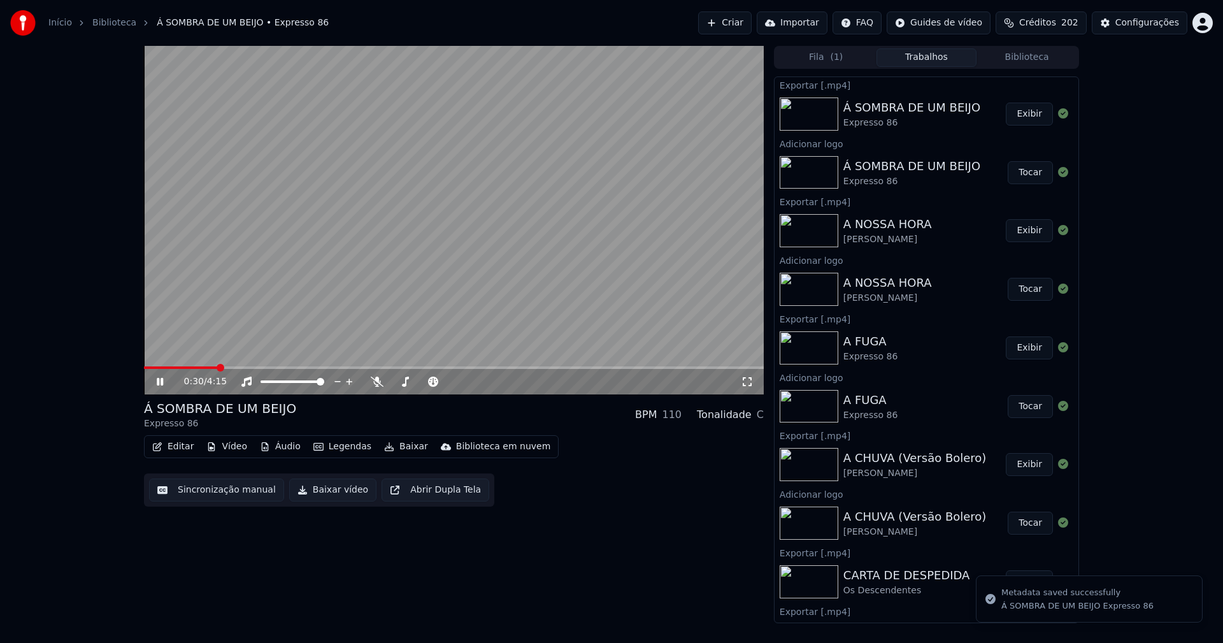
click at [162, 380] on icon at bounding box center [160, 382] width 6 height 8
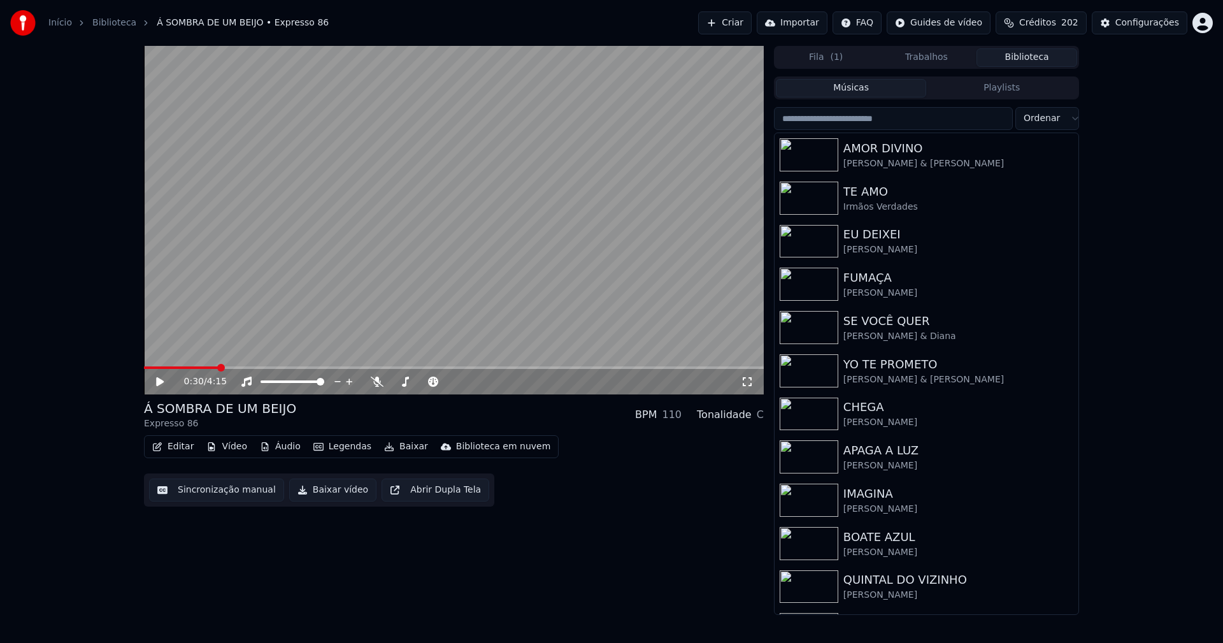
click at [1033, 54] on button "Biblioteca" at bounding box center [1026, 57] width 101 height 18
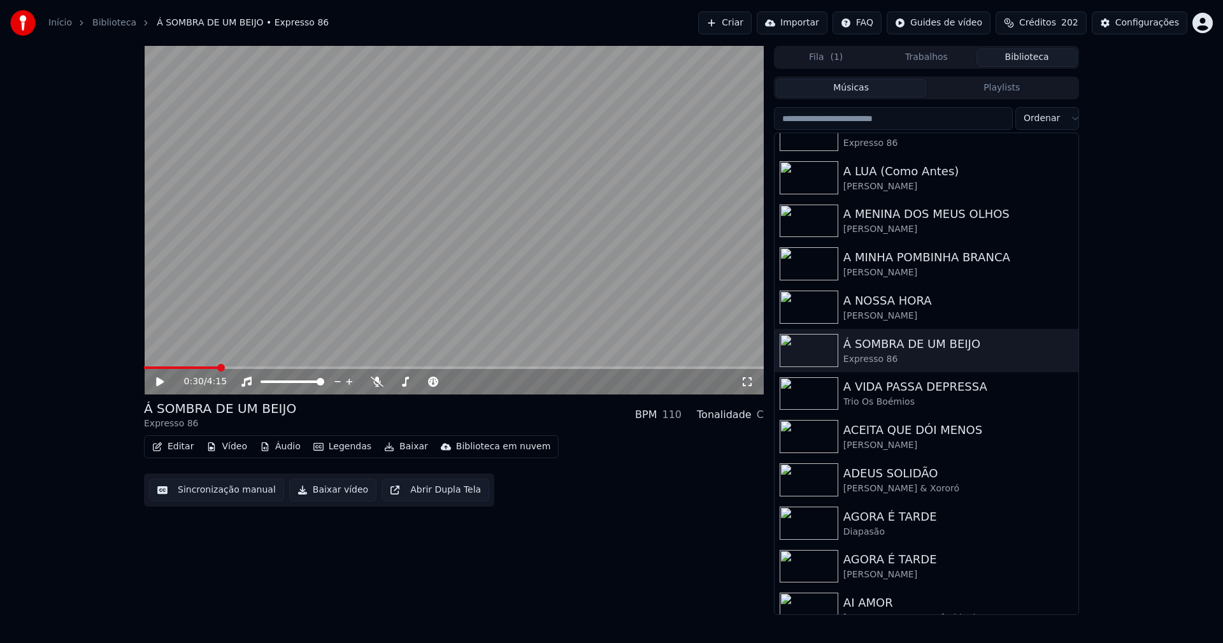
scroll to position [1210, 0]
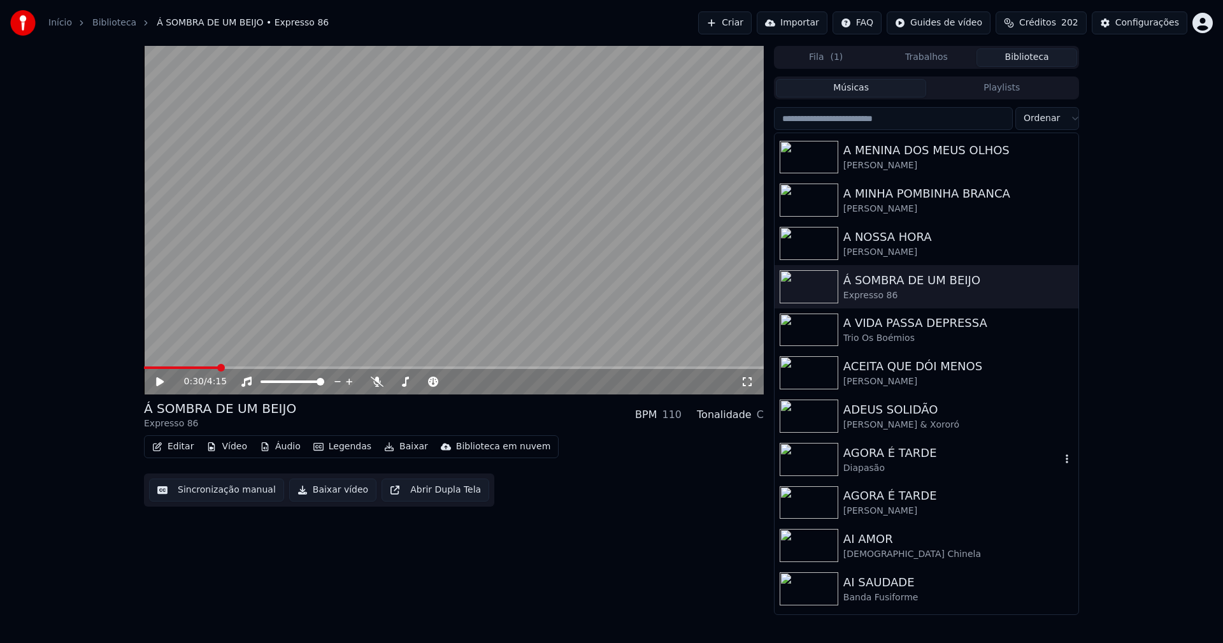
click at [897, 455] on div "AGORA É TARDE" at bounding box center [951, 453] width 217 height 18
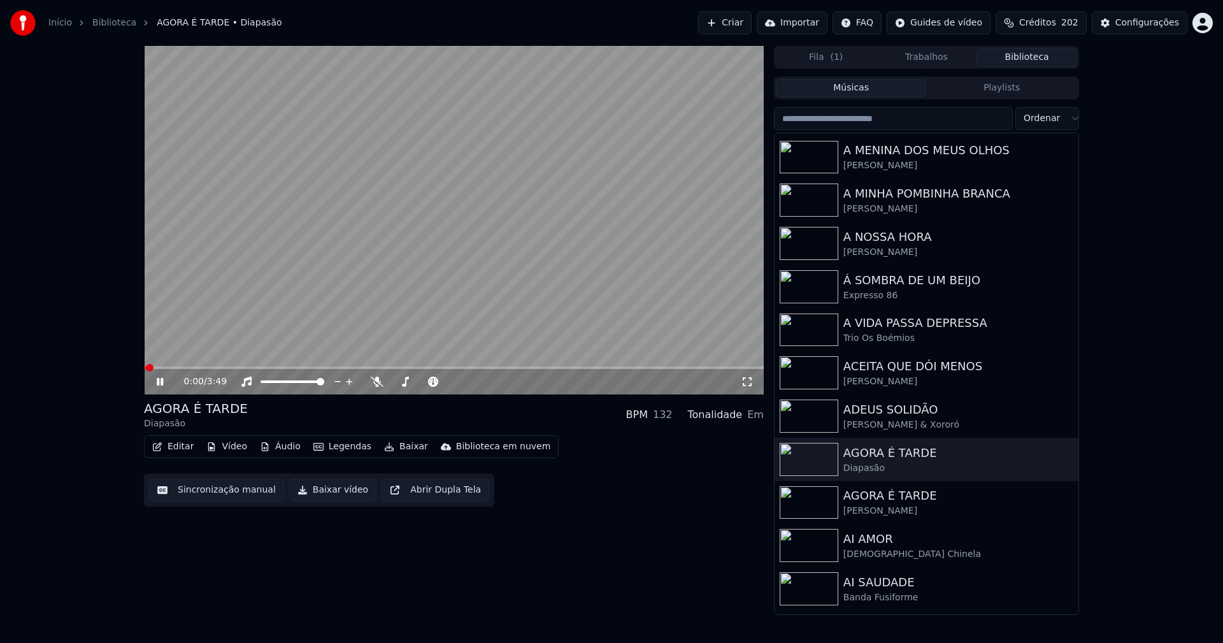
click at [162, 382] on icon at bounding box center [160, 382] width 6 height 8
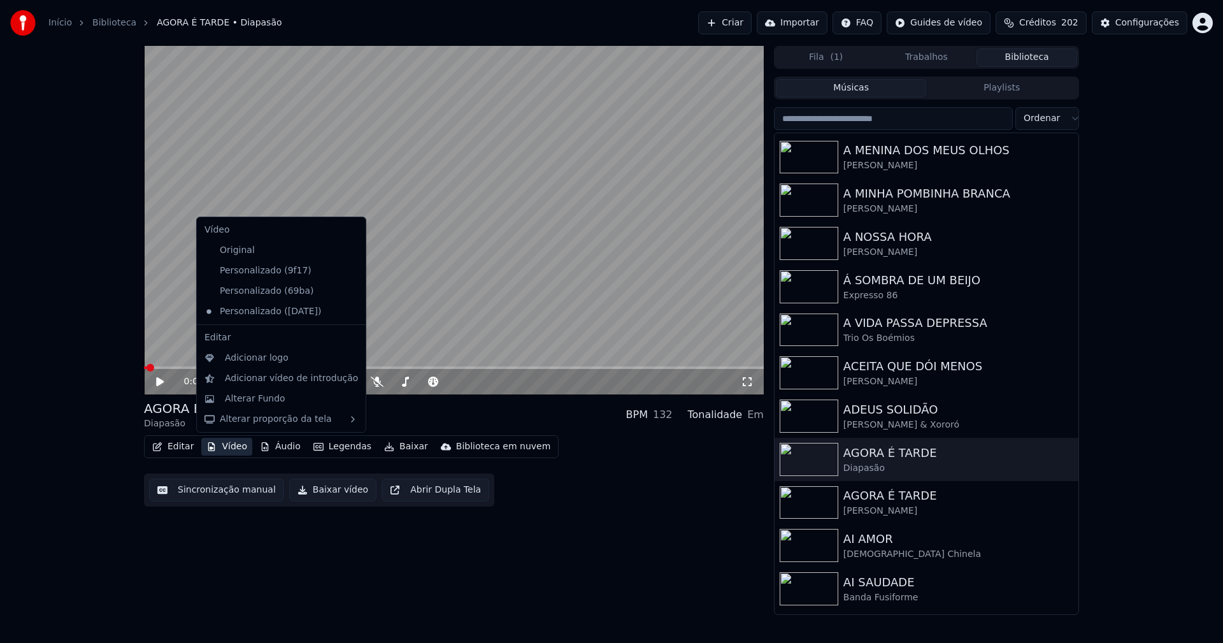
click at [231, 446] on button "Vídeo" at bounding box center [226, 446] width 51 height 18
click at [290, 292] on div "Personalizado (69ba)" at bounding box center [271, 291] width 145 height 20
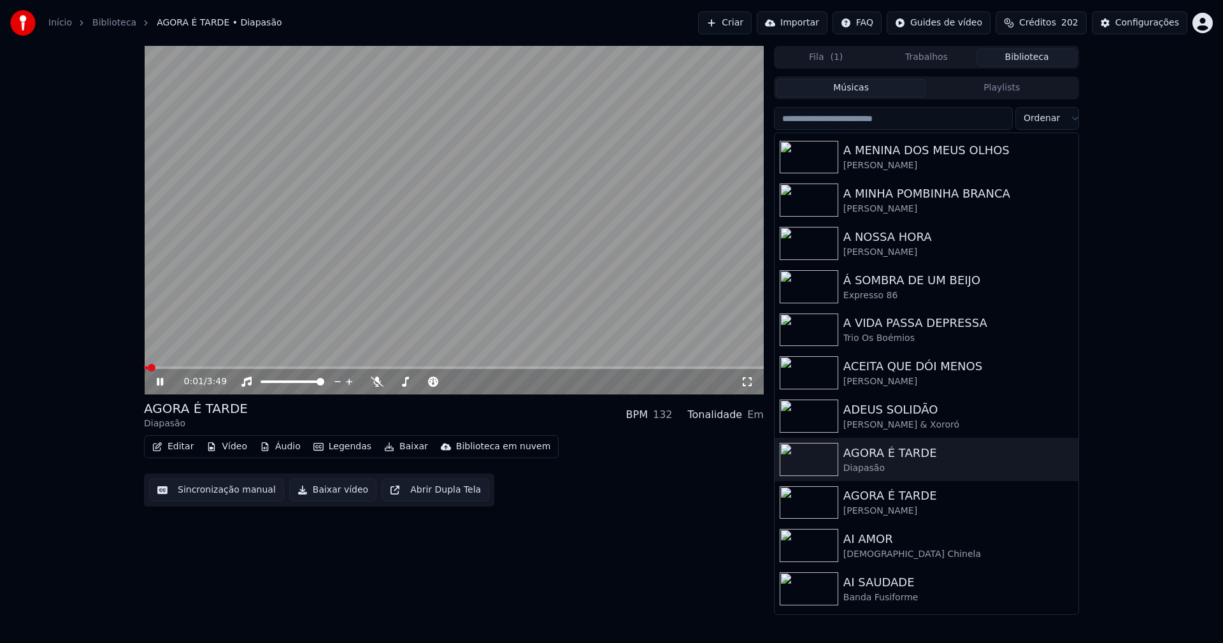
click at [239, 446] on button "Vídeo" at bounding box center [226, 446] width 51 height 18
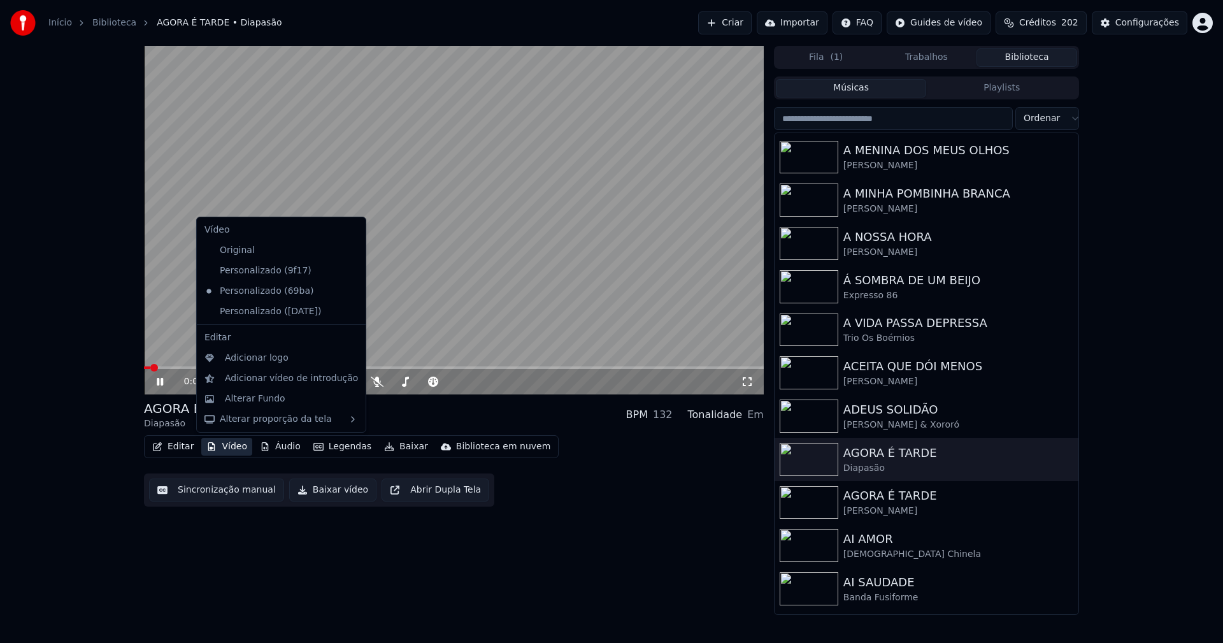
click at [349, 314] on icon at bounding box center [356, 311] width 14 height 10
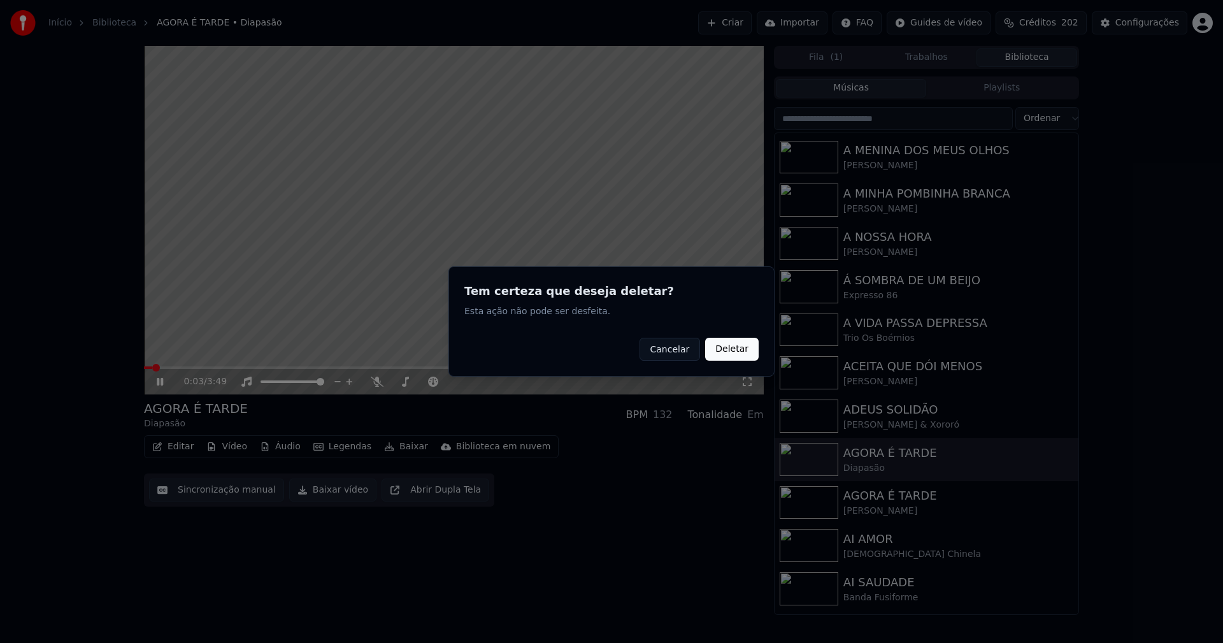
click at [730, 348] on button "Deletar" at bounding box center [731, 349] width 53 height 23
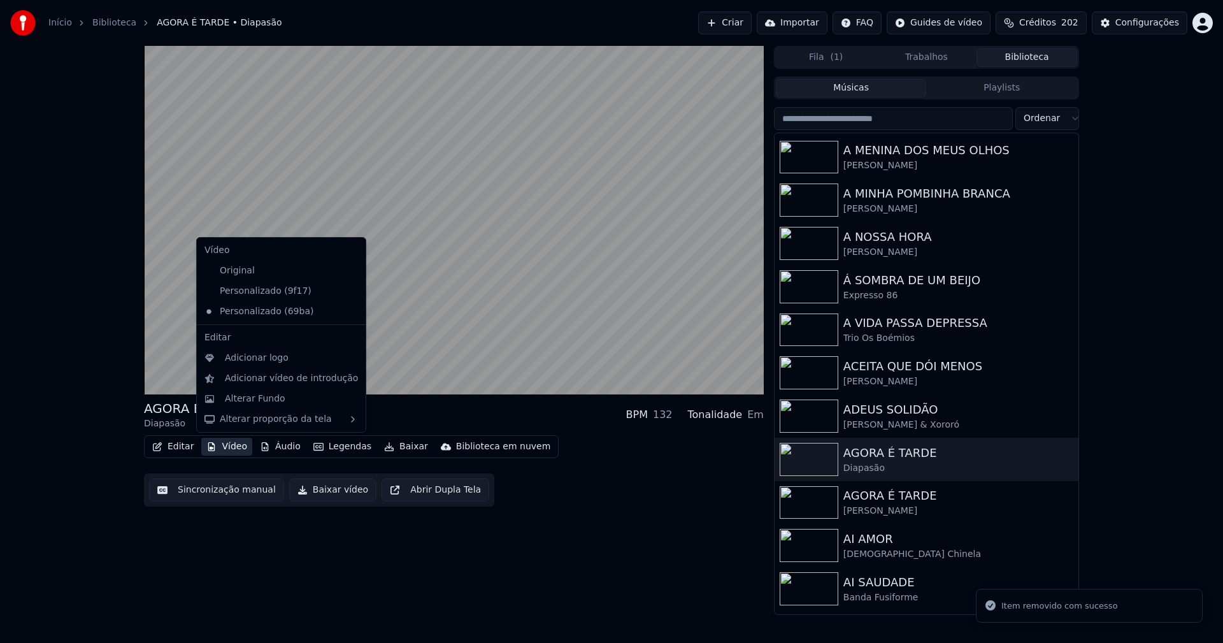
click at [224, 450] on button "Vídeo" at bounding box center [226, 446] width 51 height 18
click at [246, 357] on div "Adicionar logo" at bounding box center [257, 358] width 64 height 13
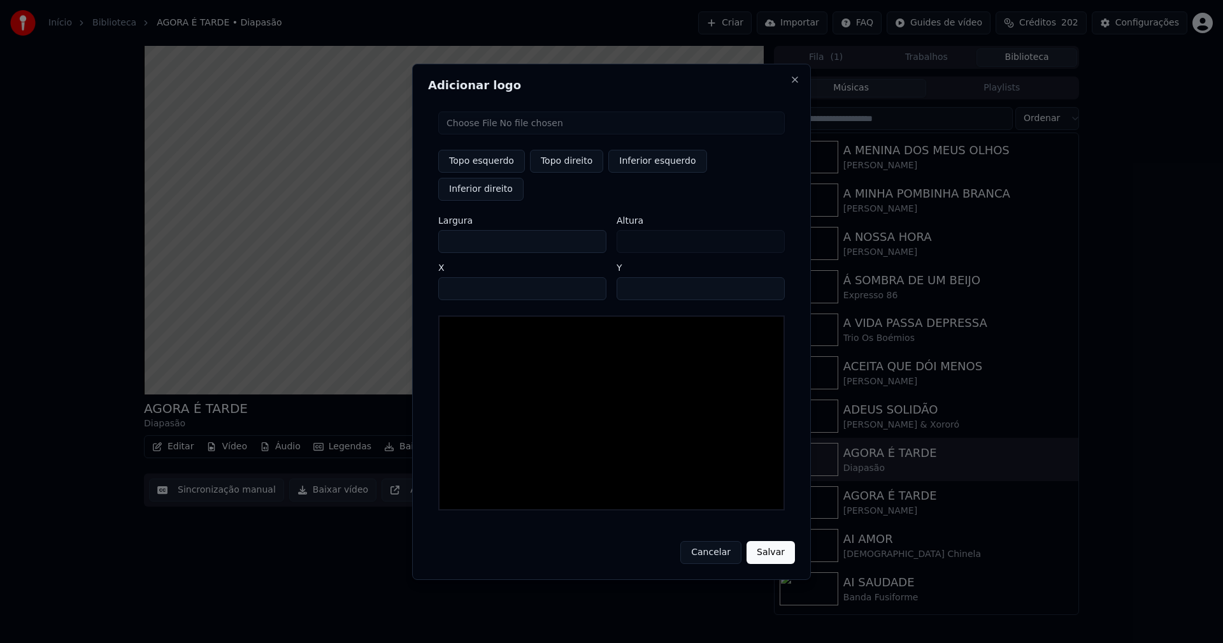
click at [493, 134] on input "file" at bounding box center [611, 122] width 346 height 23
type input "**********"
type input "***"
click at [564, 173] on button "Topo direito" at bounding box center [566, 161] width 73 height 23
type input "****"
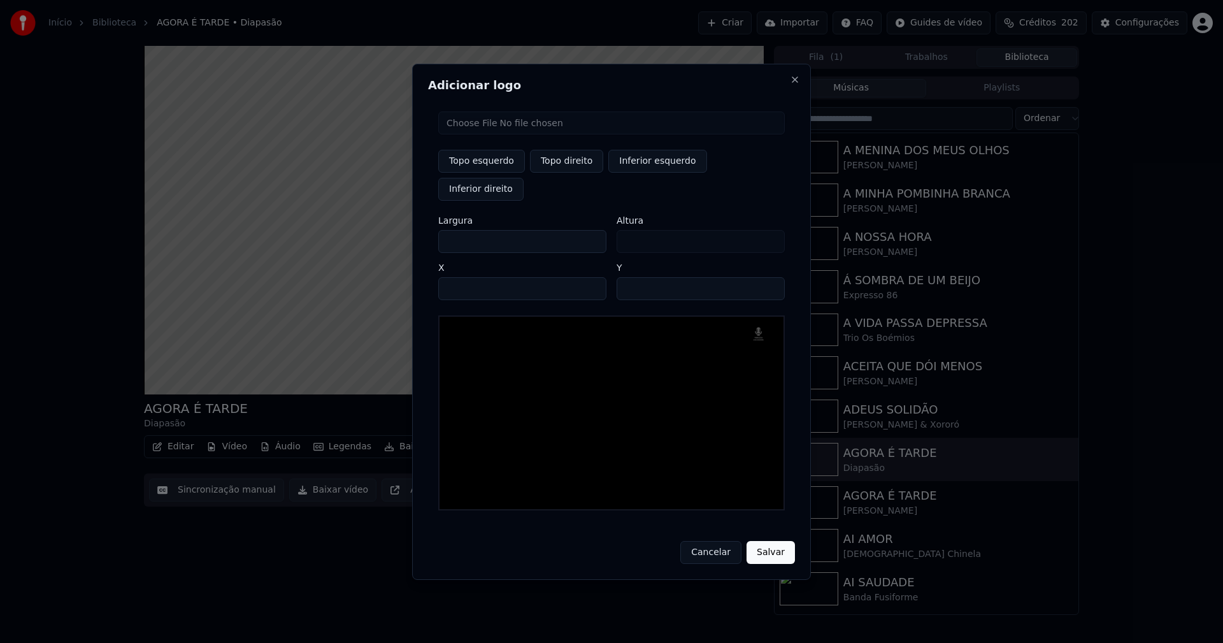
drag, startPoint x: 458, startPoint y: 225, endPoint x: 379, endPoint y: 241, distance: 80.6
click at [379, 241] on body "Início Biblioteca AGORA É TARDE • Diapasão Criar Importar FAQ Guides de vídeo C…" at bounding box center [611, 321] width 1223 height 643
type input "**"
type input "***"
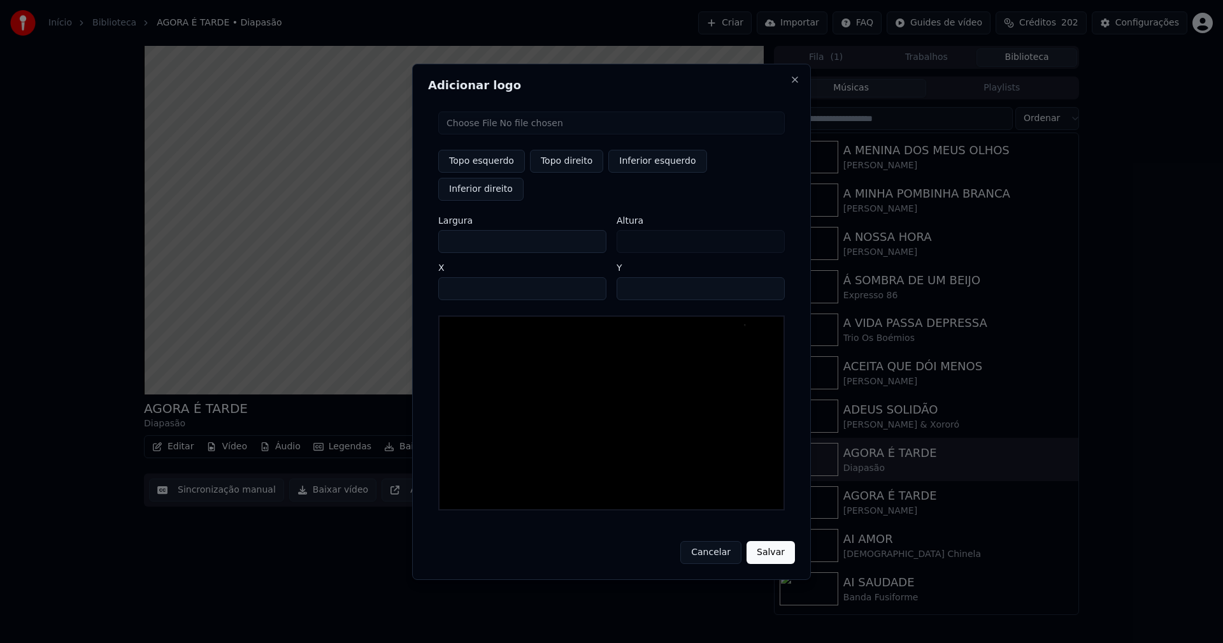
type input "***"
click at [472, 277] on input "****" at bounding box center [522, 288] width 168 height 23
click at [458, 277] on input "****" at bounding box center [522, 288] width 168 height 23
type input "****"
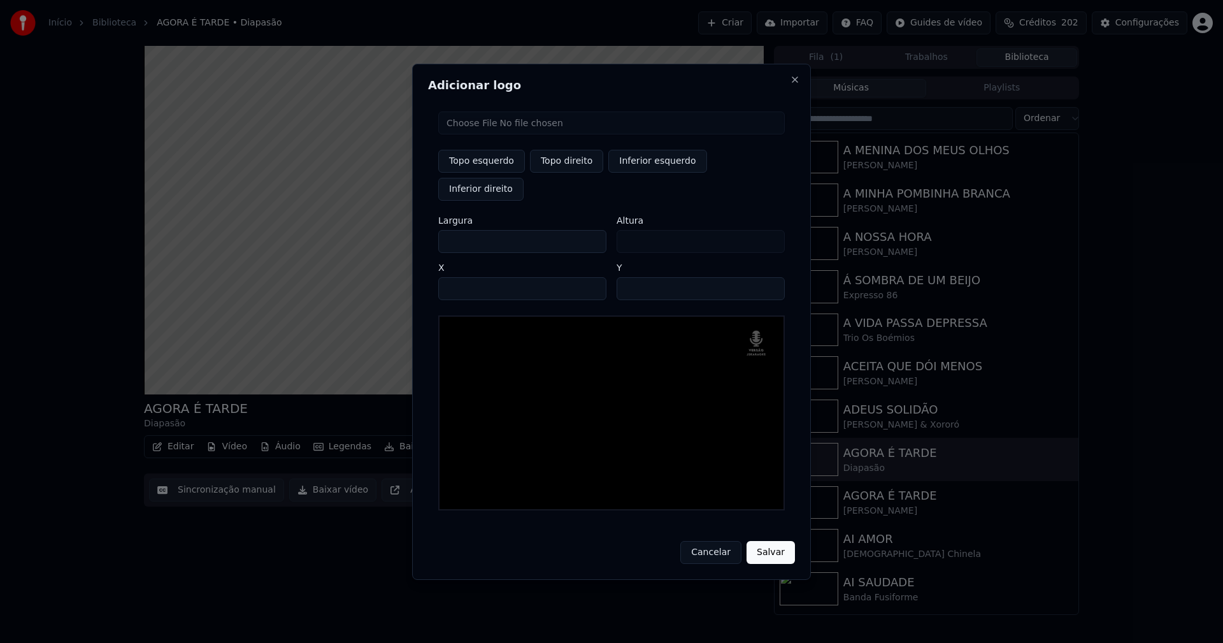
click at [771, 277] on input "**" at bounding box center [700, 288] width 168 height 23
type input "**"
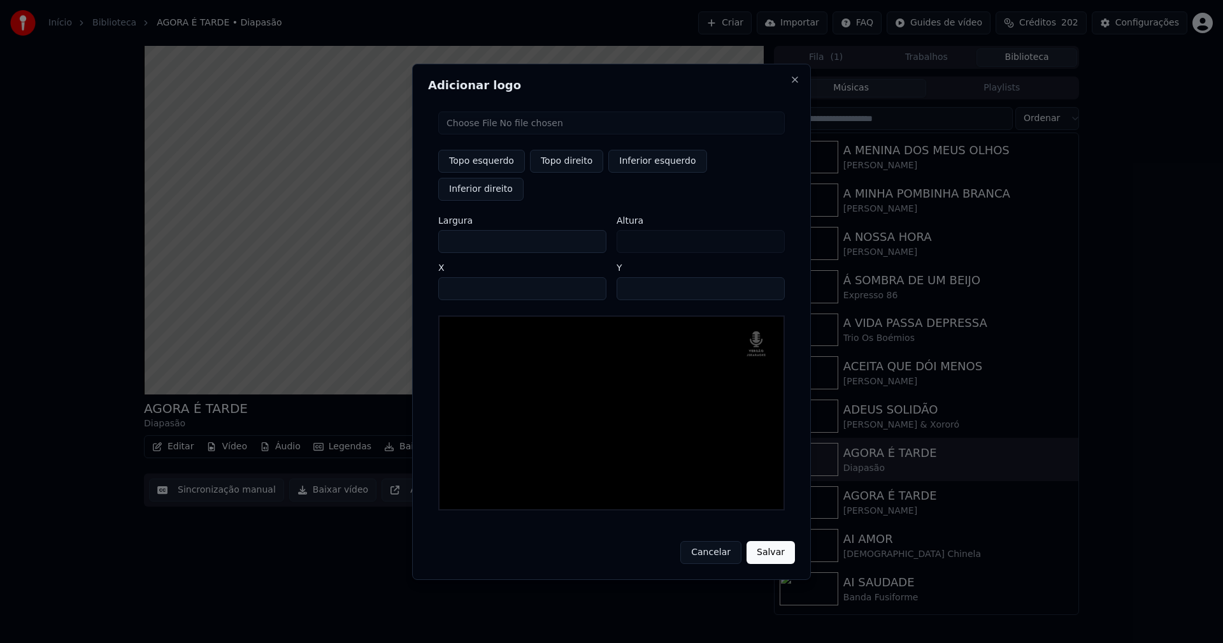
click at [771, 277] on input "**" at bounding box center [700, 288] width 168 height 23
click at [765, 541] on button "Salvar" at bounding box center [770, 552] width 48 height 23
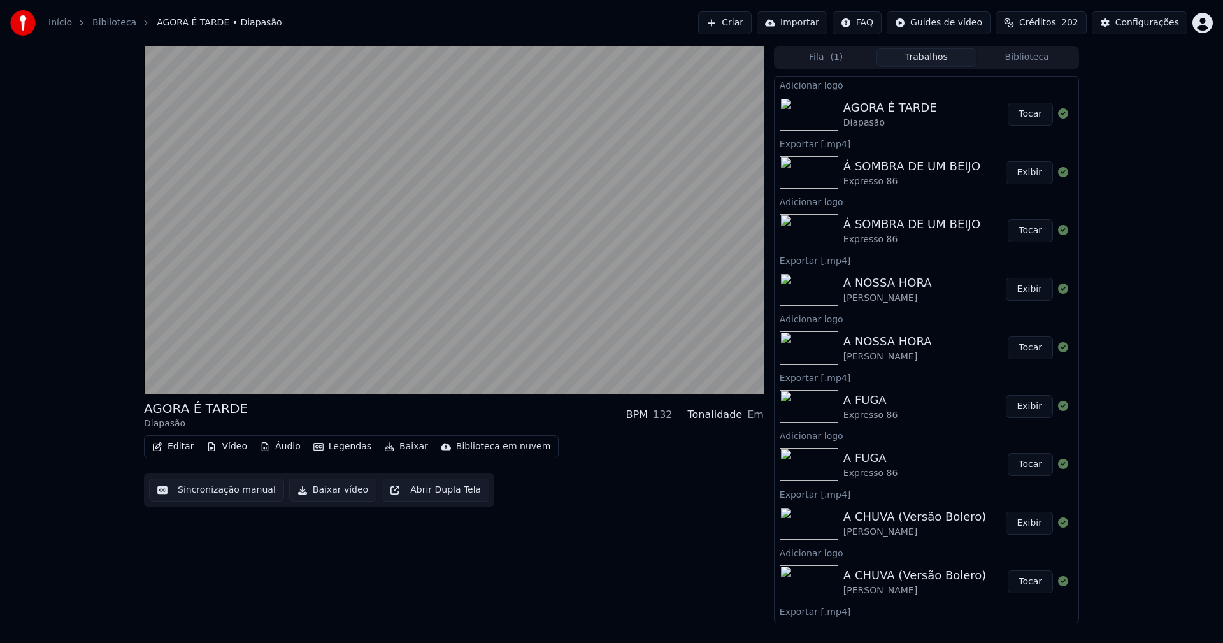
click at [1024, 115] on button "Tocar" at bounding box center [1029, 114] width 45 height 23
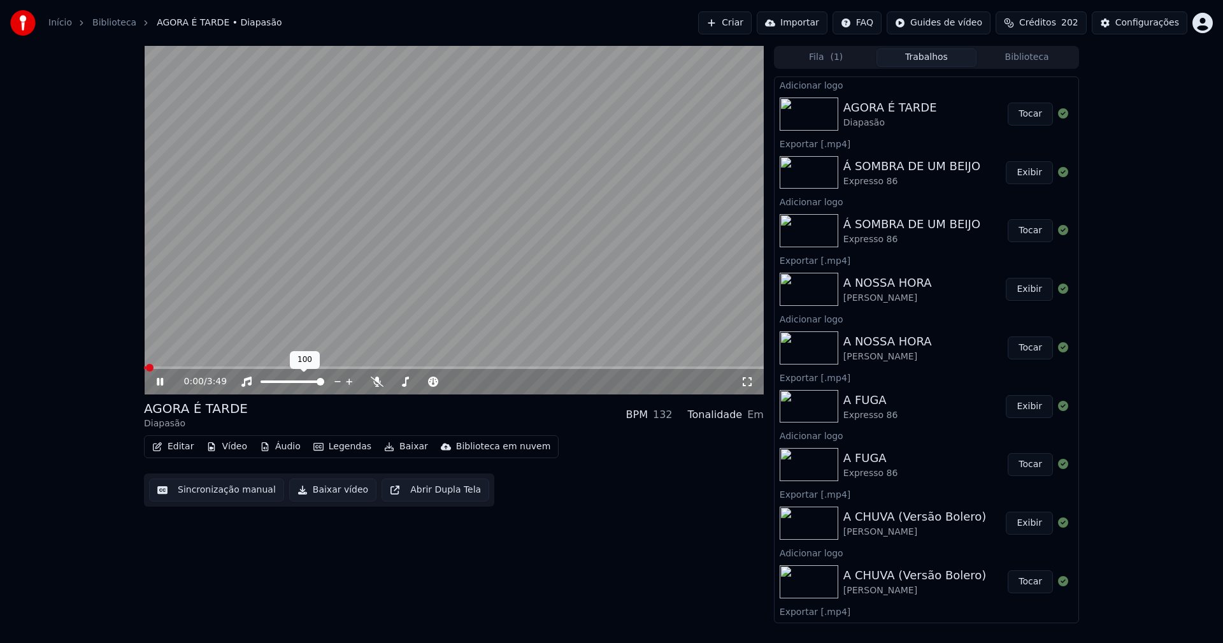
click at [164, 383] on icon at bounding box center [169, 381] width 30 height 10
click at [186, 448] on button "Editar" at bounding box center [173, 446] width 52 height 18
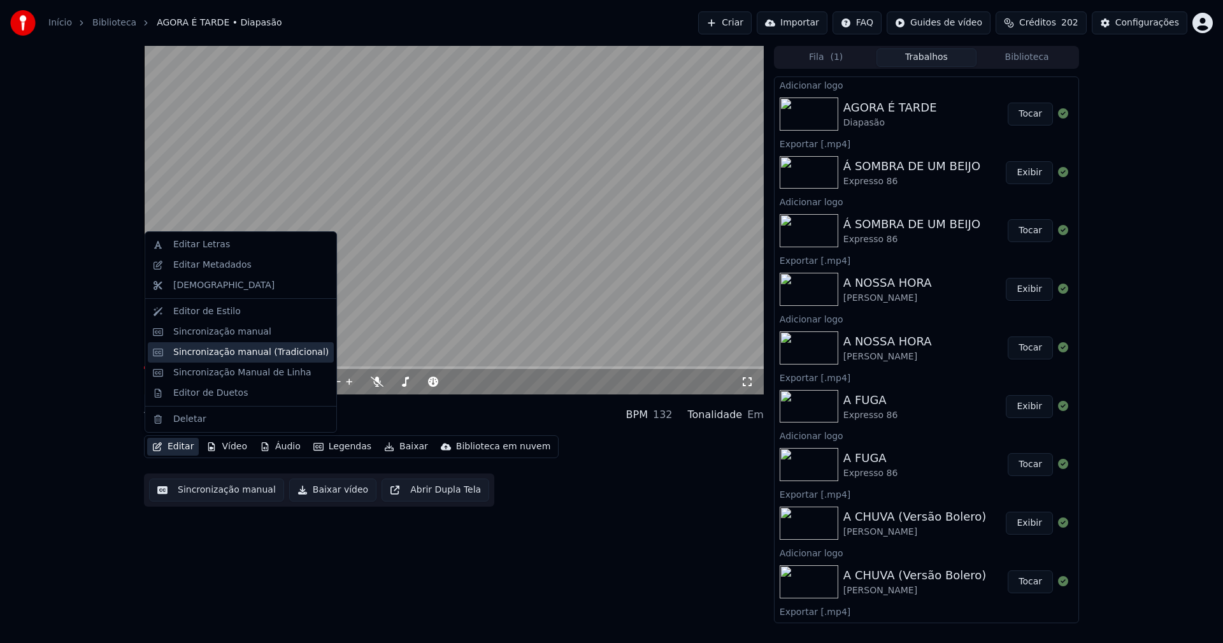
click at [218, 353] on div "Sincronização manual (Tradicional)" at bounding box center [250, 352] width 155 height 13
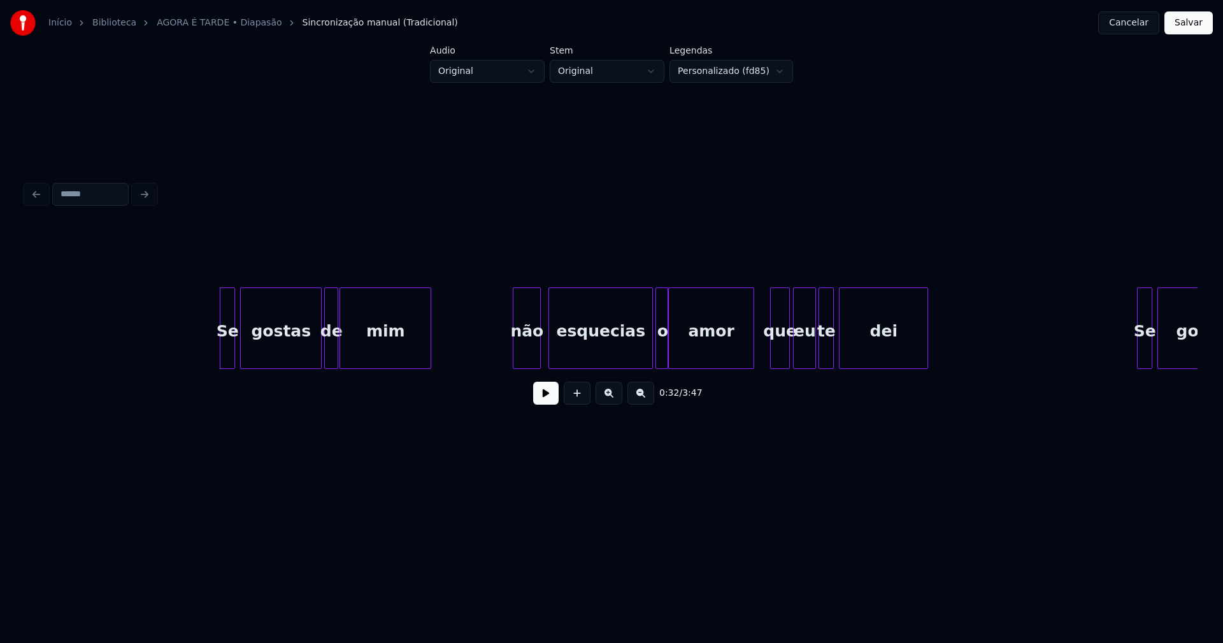
scroll to position [0, 3913]
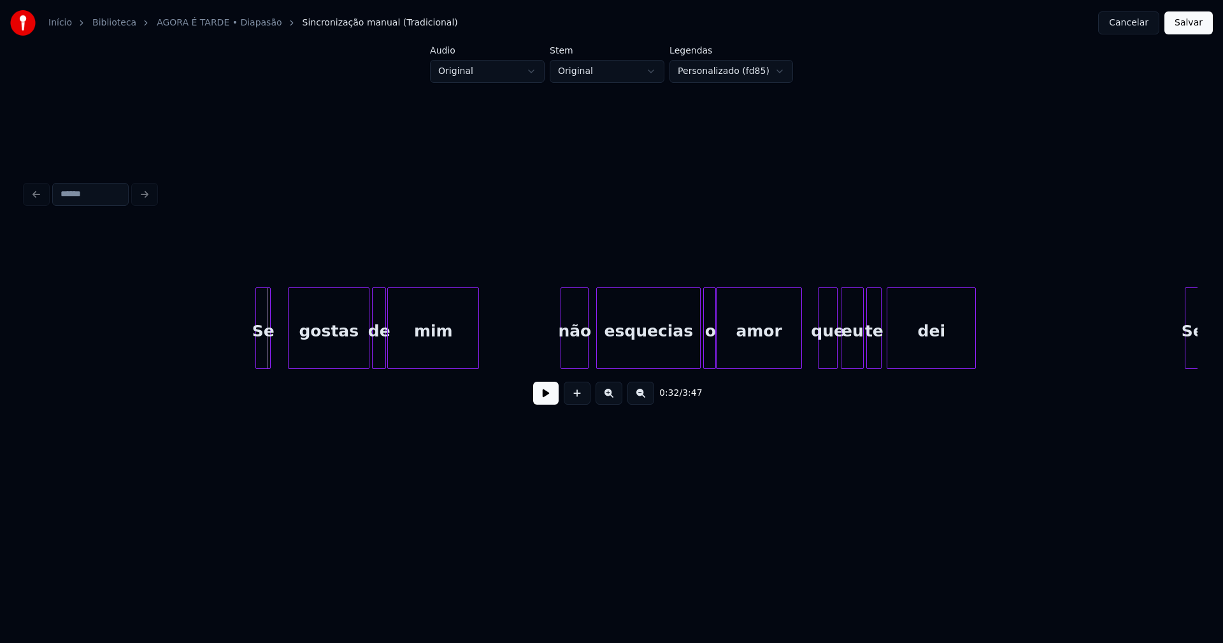
click at [264, 355] on div "Se" at bounding box center [263, 331] width 14 height 87
click at [543, 396] on button at bounding box center [545, 392] width 25 height 23
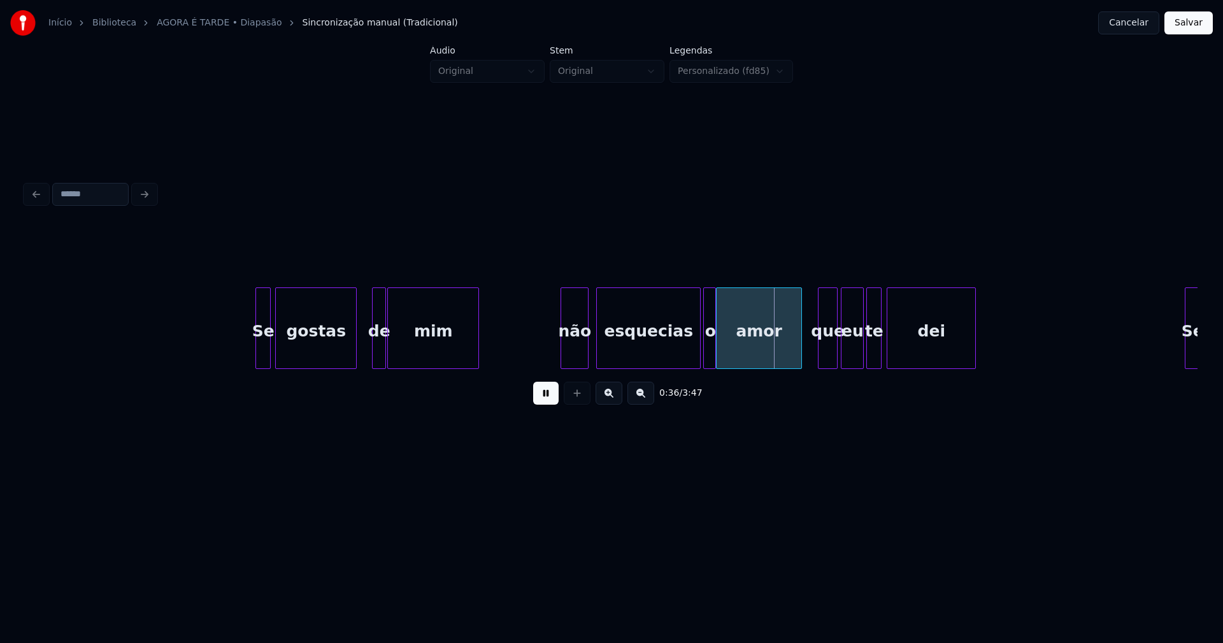
click at [330, 358] on div "gostas" at bounding box center [316, 331] width 80 height 87
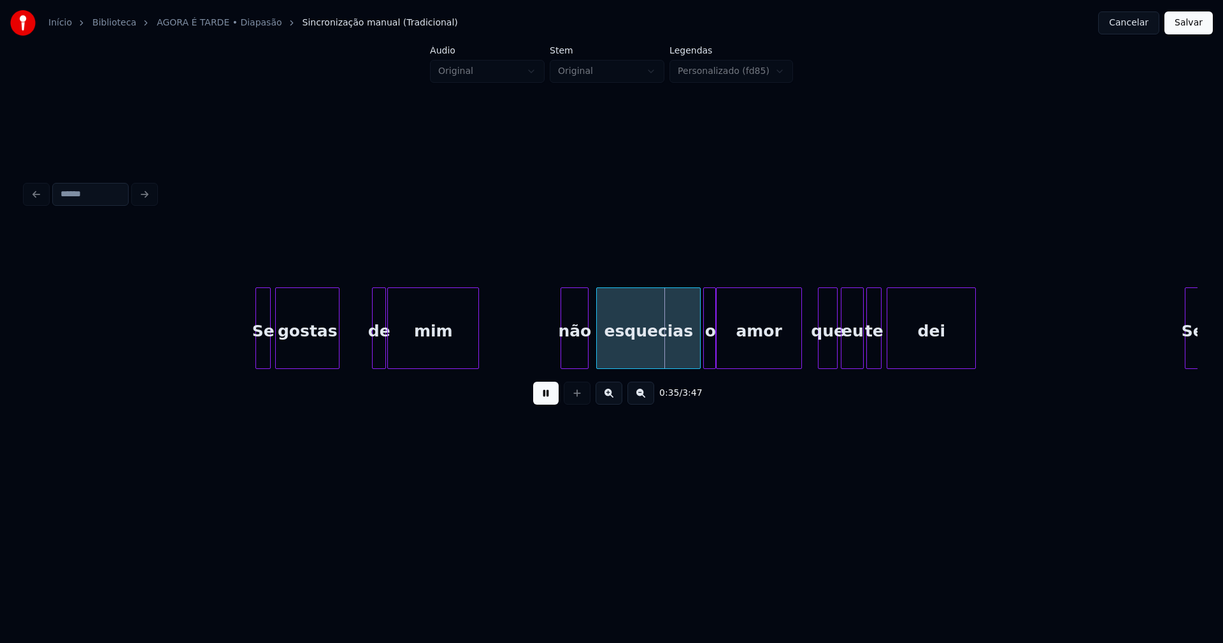
click at [338, 359] on div at bounding box center [337, 328] width 4 height 80
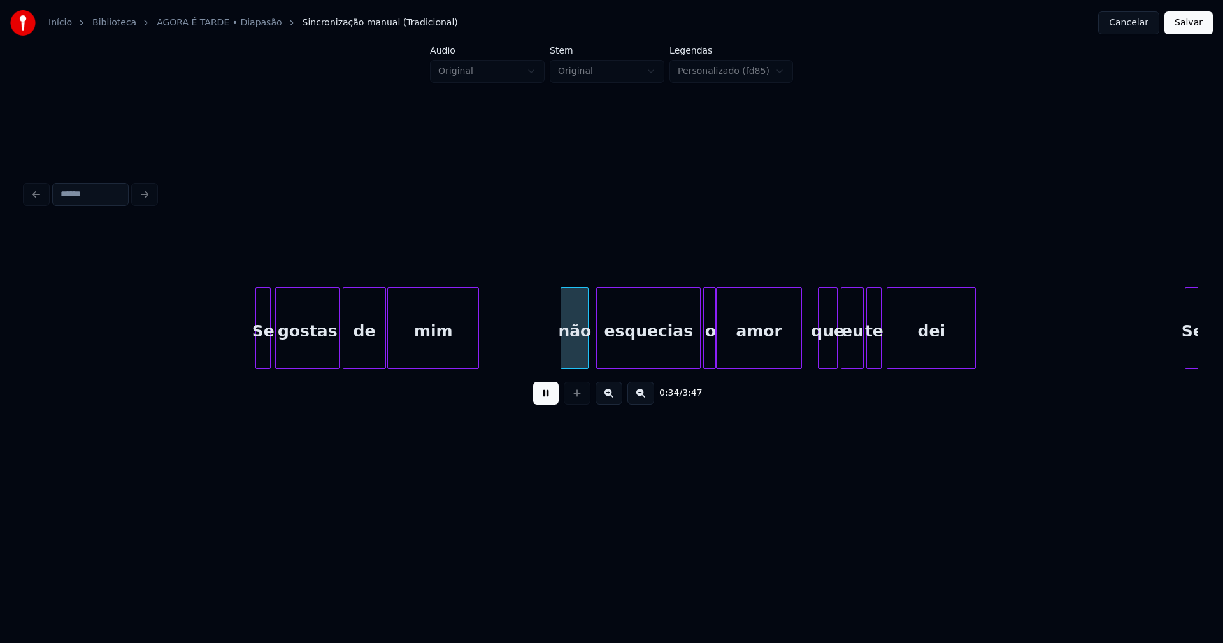
click at [345, 353] on div at bounding box center [345, 328] width 4 height 80
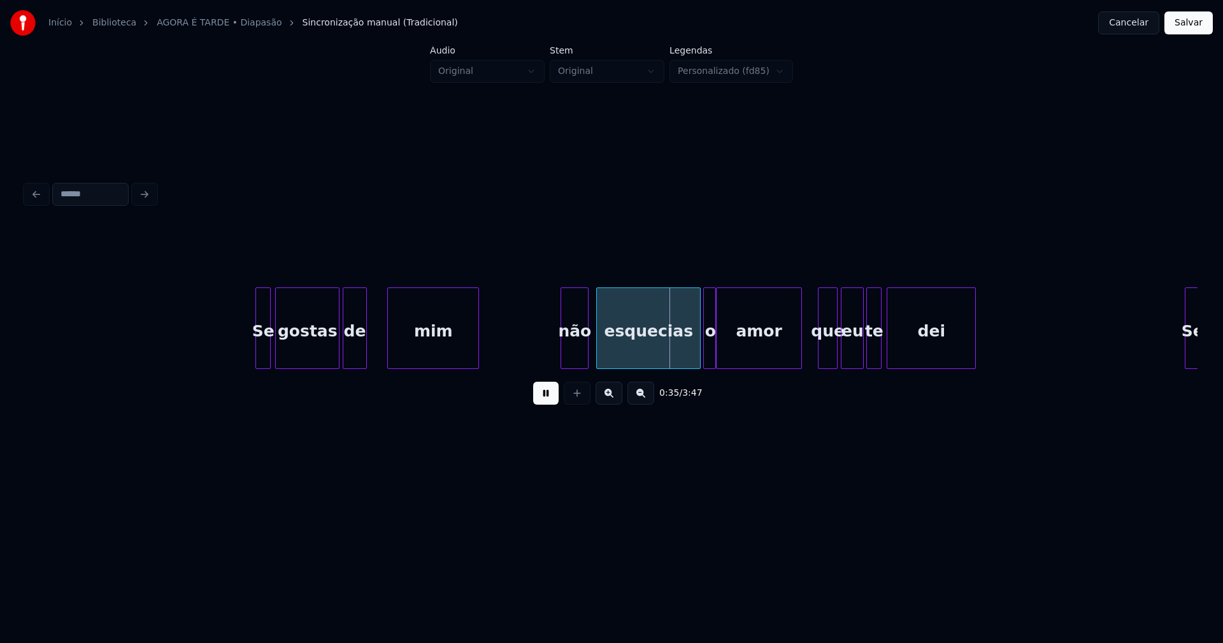
click at [363, 360] on div at bounding box center [364, 328] width 4 height 80
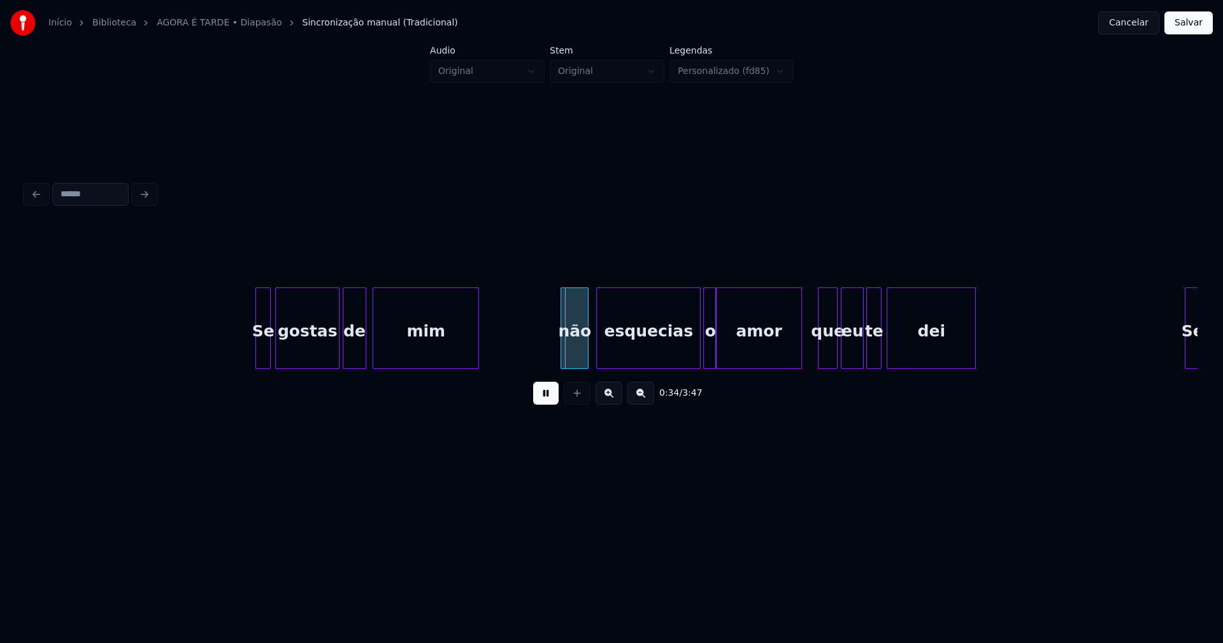
click at [374, 355] on div at bounding box center [375, 328] width 4 height 80
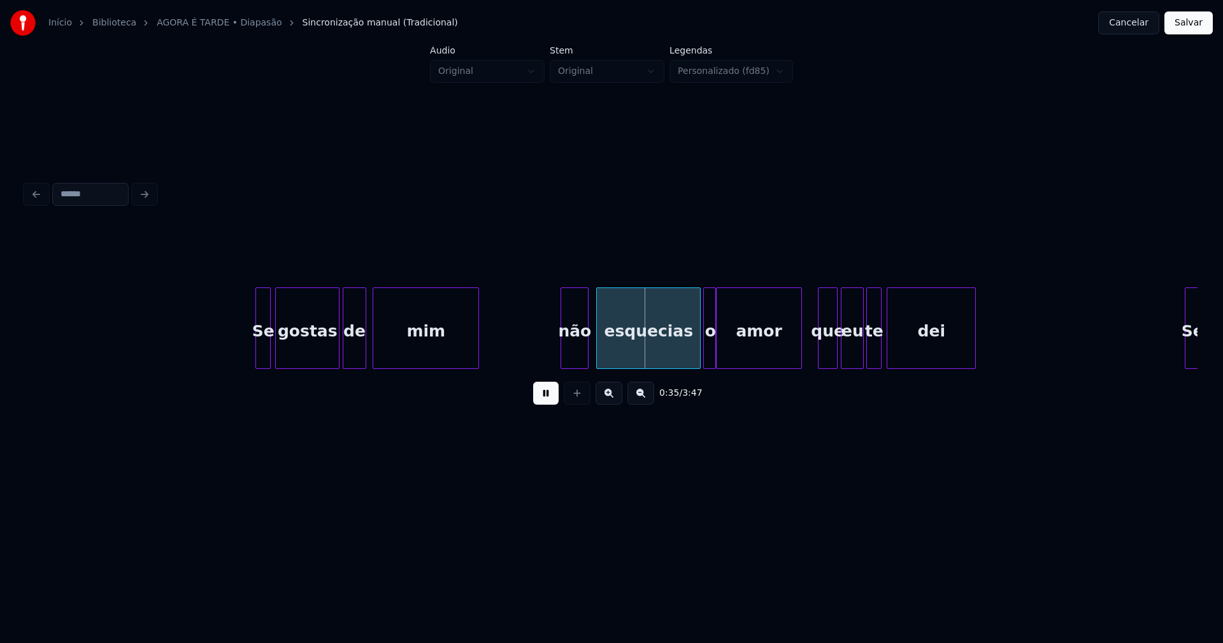
click at [579, 347] on div "não" at bounding box center [574, 331] width 27 height 87
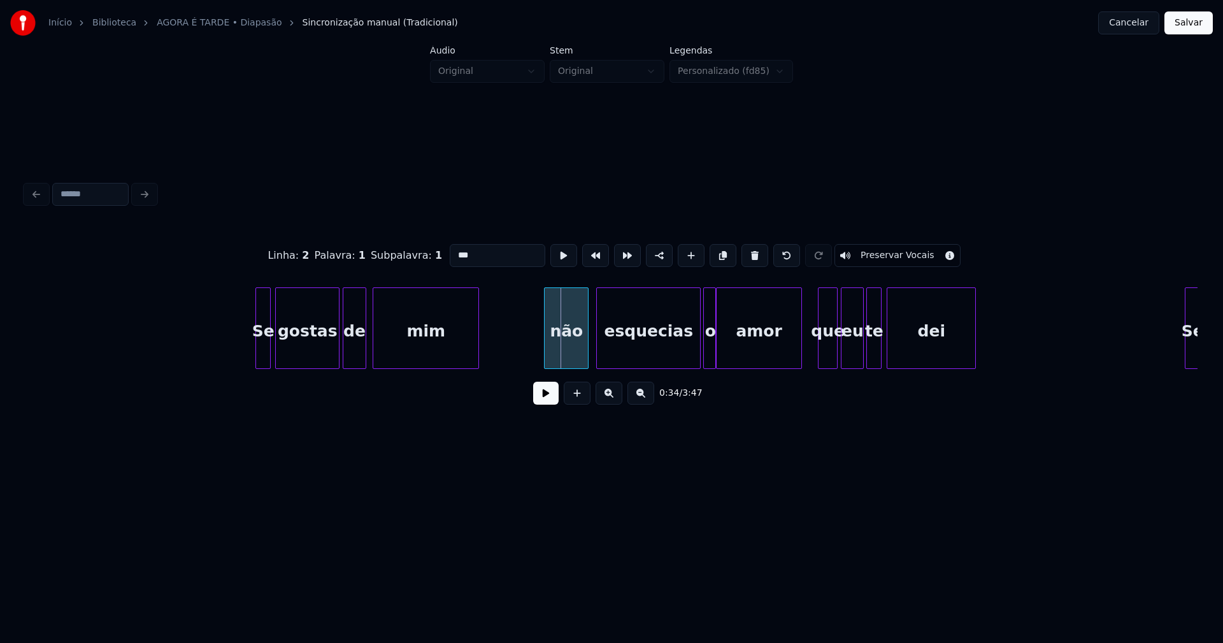
click at [546, 353] on div at bounding box center [546, 328] width 4 height 80
click at [543, 399] on button at bounding box center [545, 392] width 25 height 23
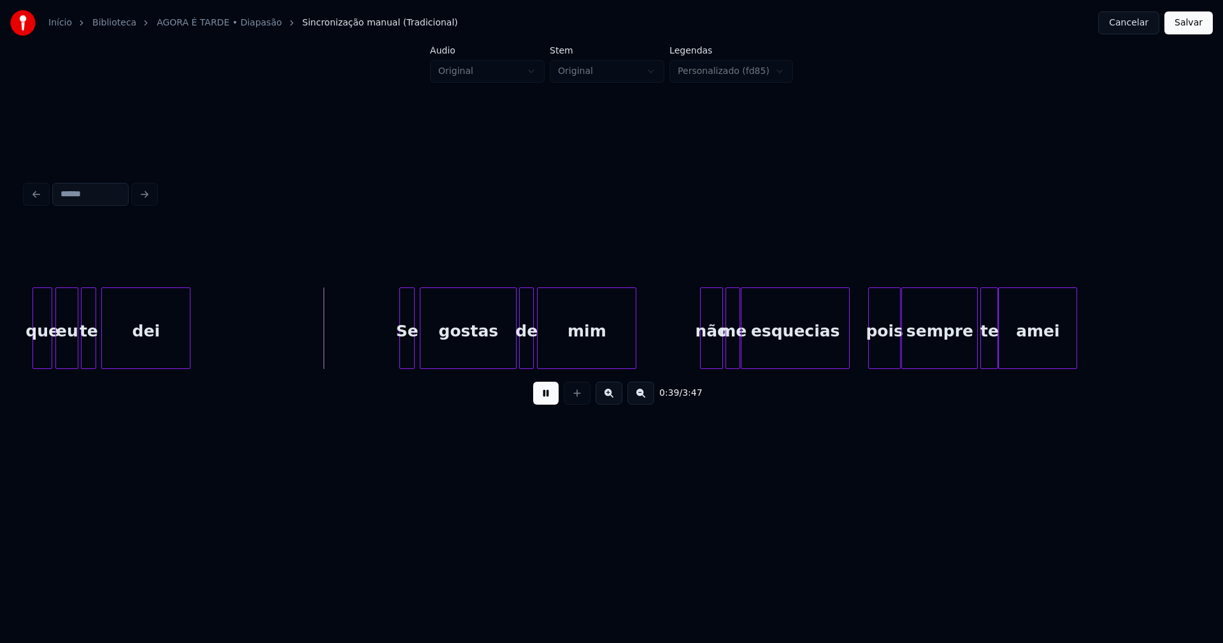
scroll to position [0, 4811]
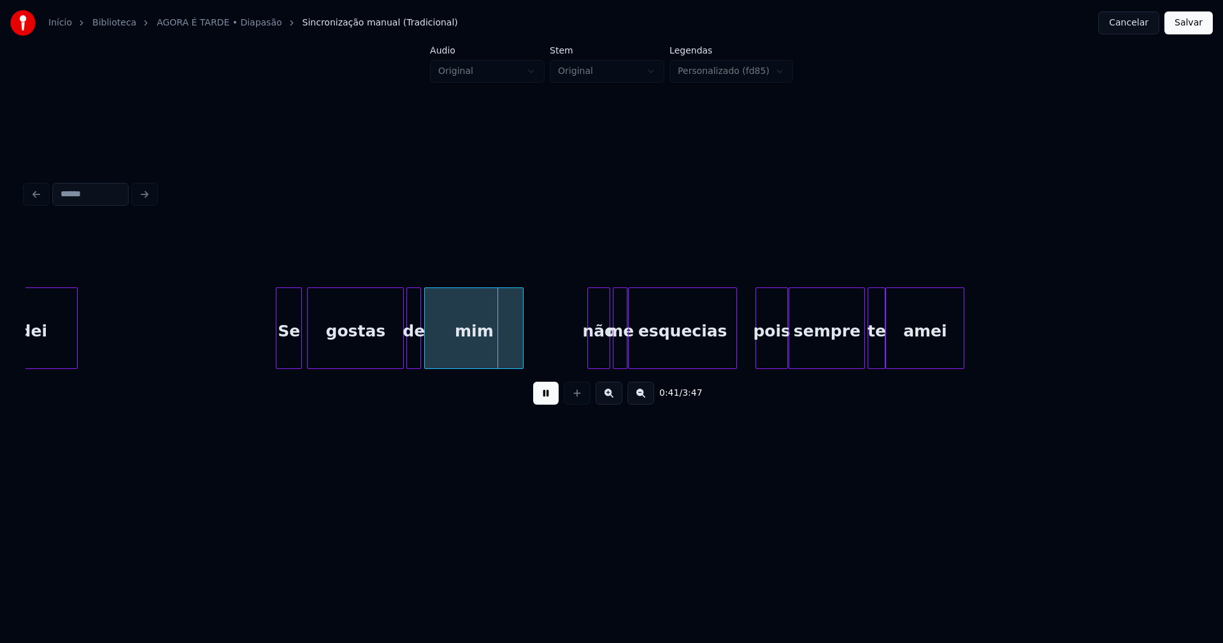
click at [280, 352] on div at bounding box center [278, 328] width 4 height 80
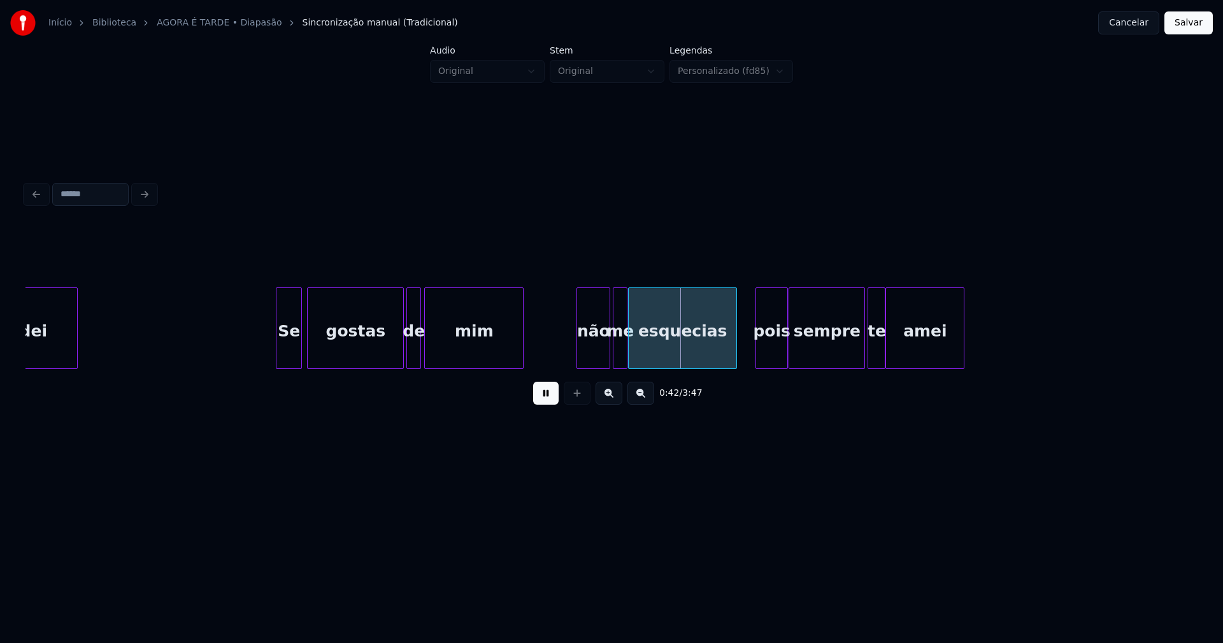
click at [579, 357] on div at bounding box center [579, 328] width 4 height 80
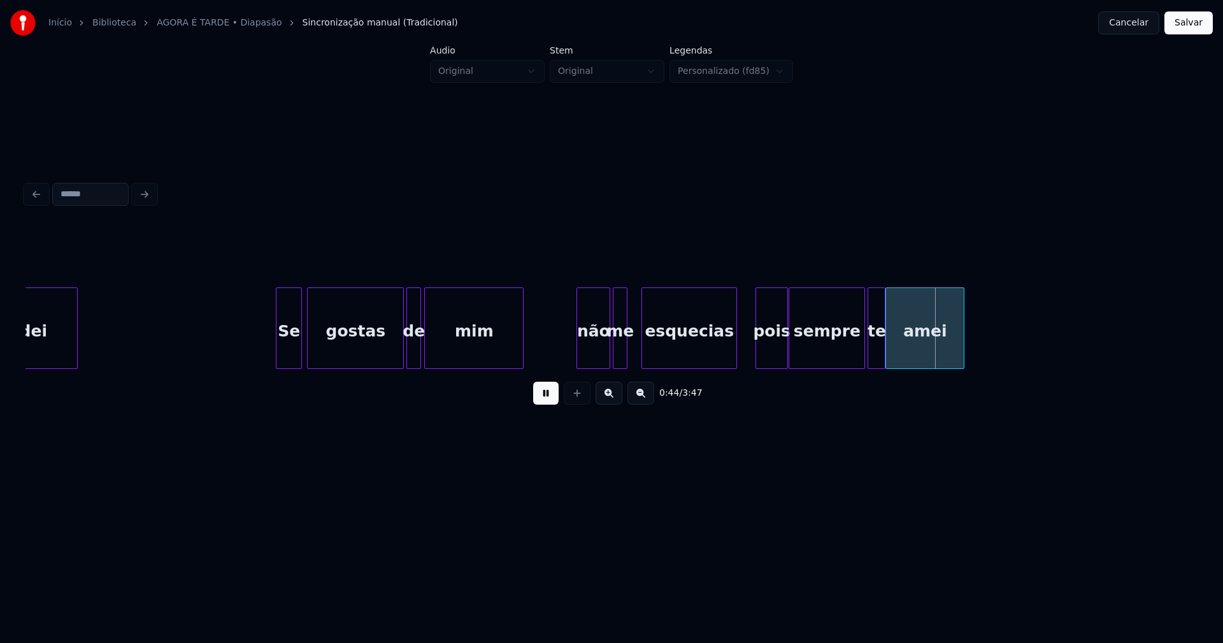
click at [644, 348] on div at bounding box center [644, 328] width 4 height 80
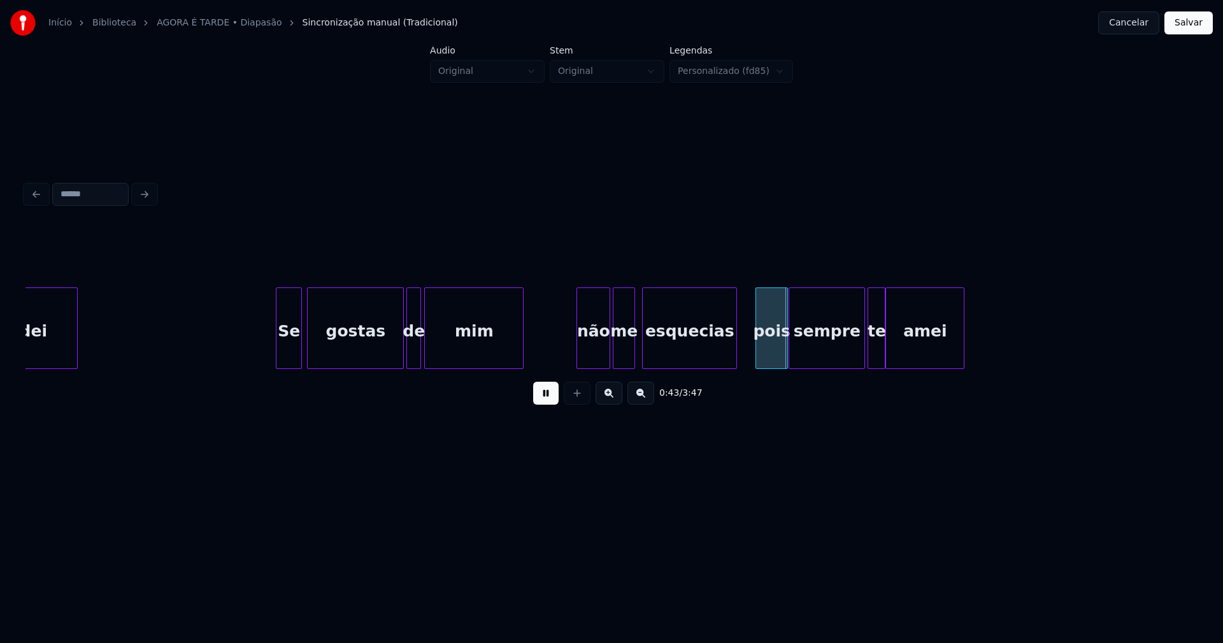
click at [632, 346] on div at bounding box center [632, 328] width 4 height 80
click at [740, 346] on div at bounding box center [739, 328] width 4 height 80
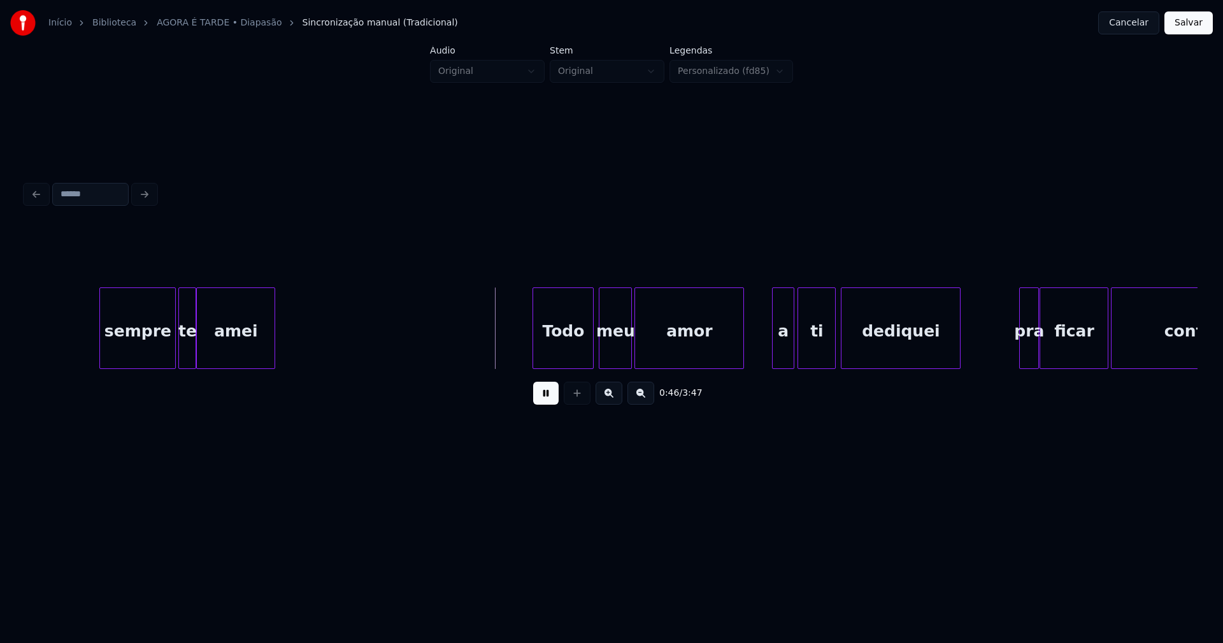
scroll to position [0, 5868]
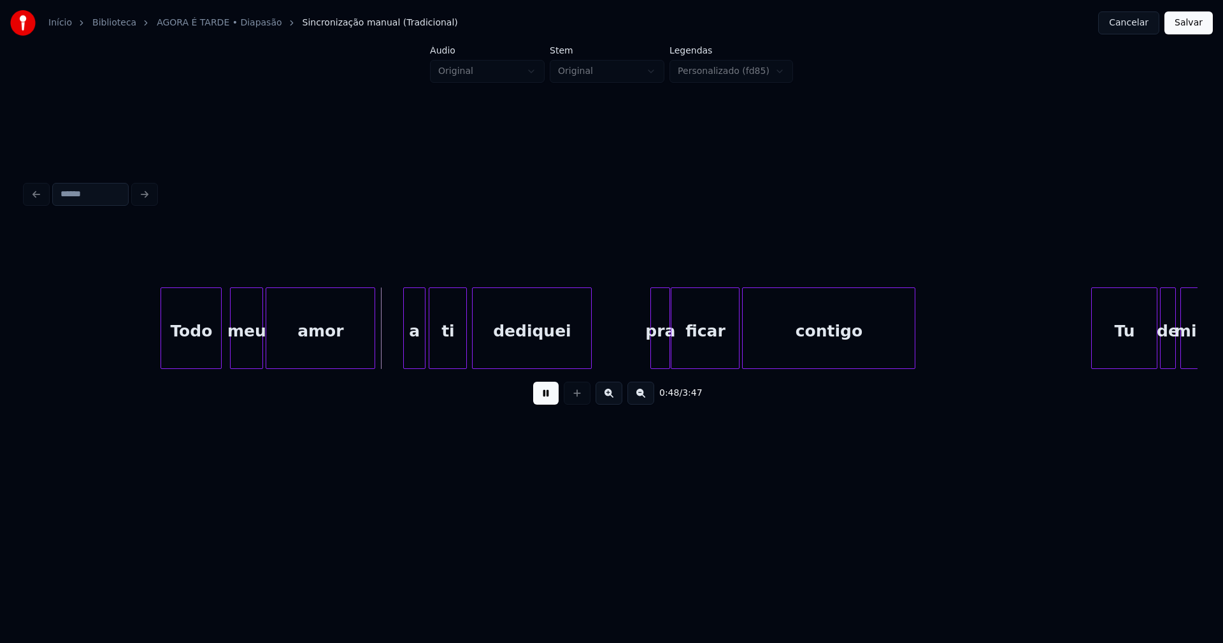
click at [201, 344] on div "Todo" at bounding box center [191, 331] width 60 height 87
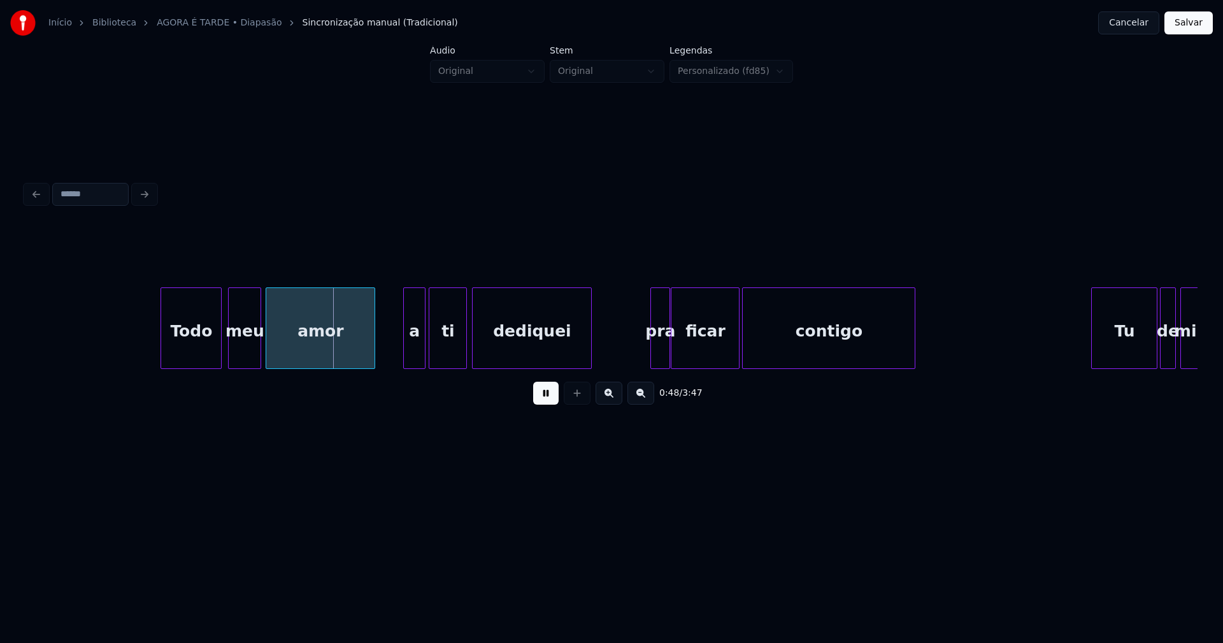
click at [251, 350] on div "meu" at bounding box center [245, 331] width 32 height 87
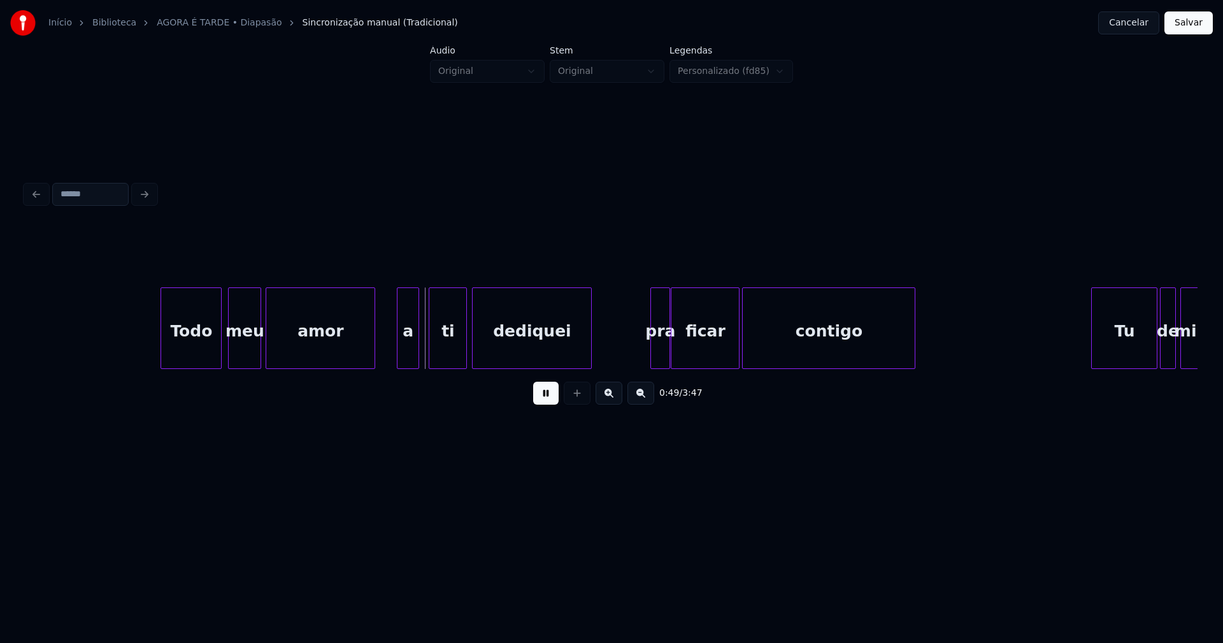
click at [409, 356] on div "a" at bounding box center [407, 331] width 21 height 87
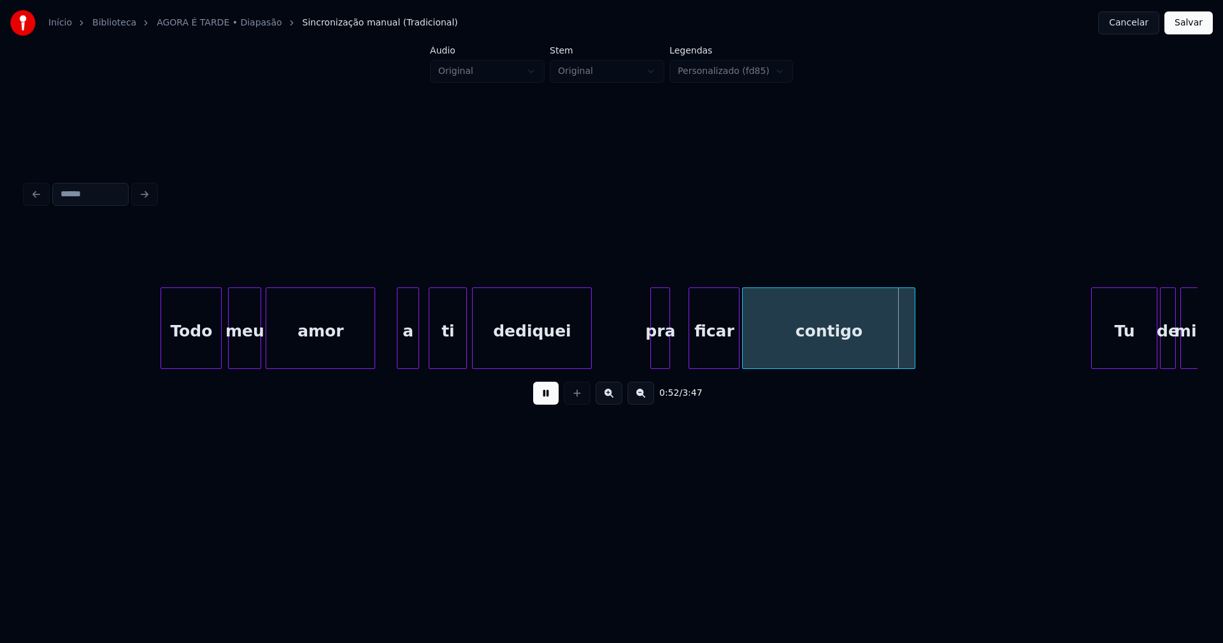
click at [691, 346] on div at bounding box center [691, 328] width 4 height 80
click at [680, 343] on div at bounding box center [681, 328] width 4 height 80
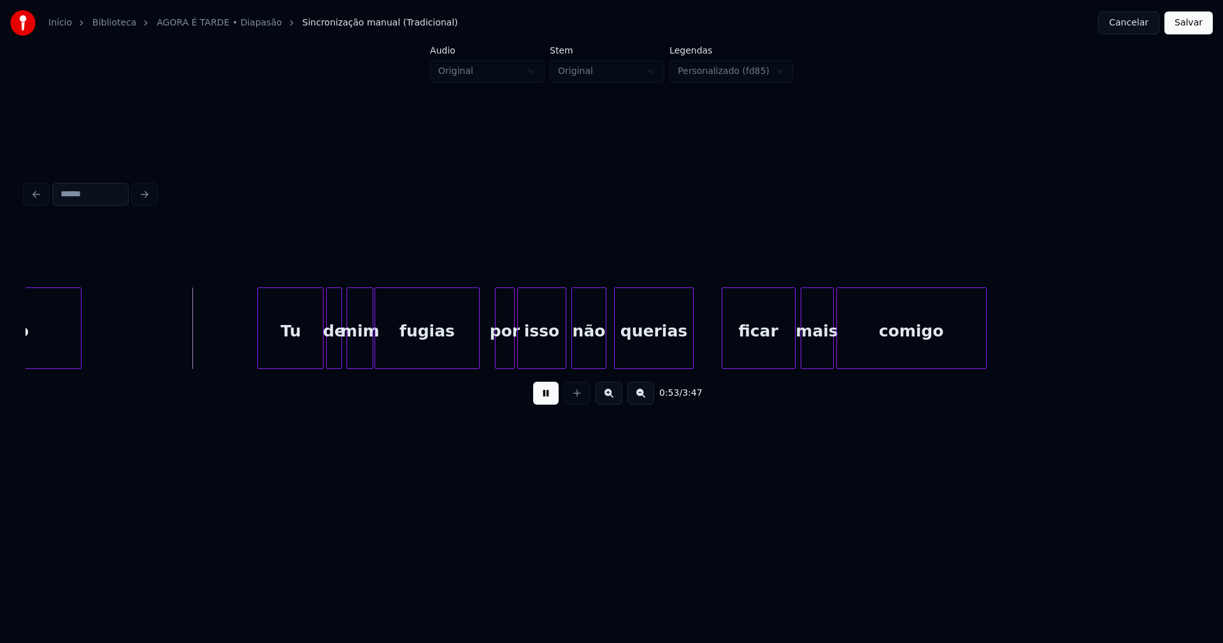
scroll to position [0, 6718]
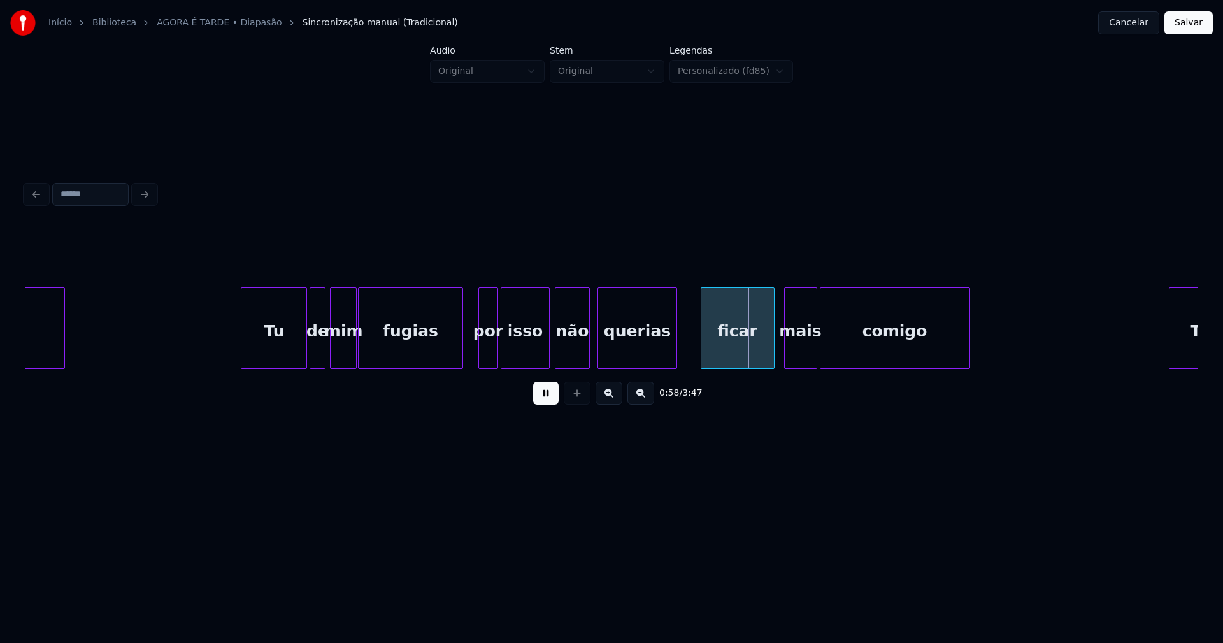
click at [724, 357] on div "ficar" at bounding box center [737, 331] width 73 height 87
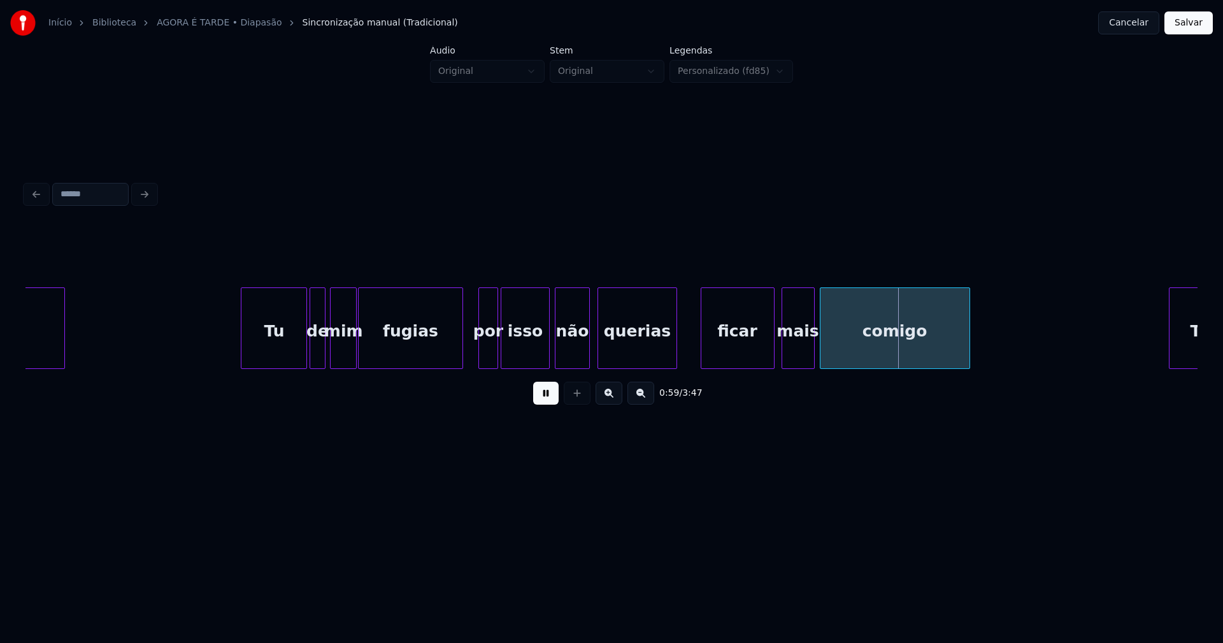
click at [797, 351] on div "mais" at bounding box center [798, 331] width 32 height 87
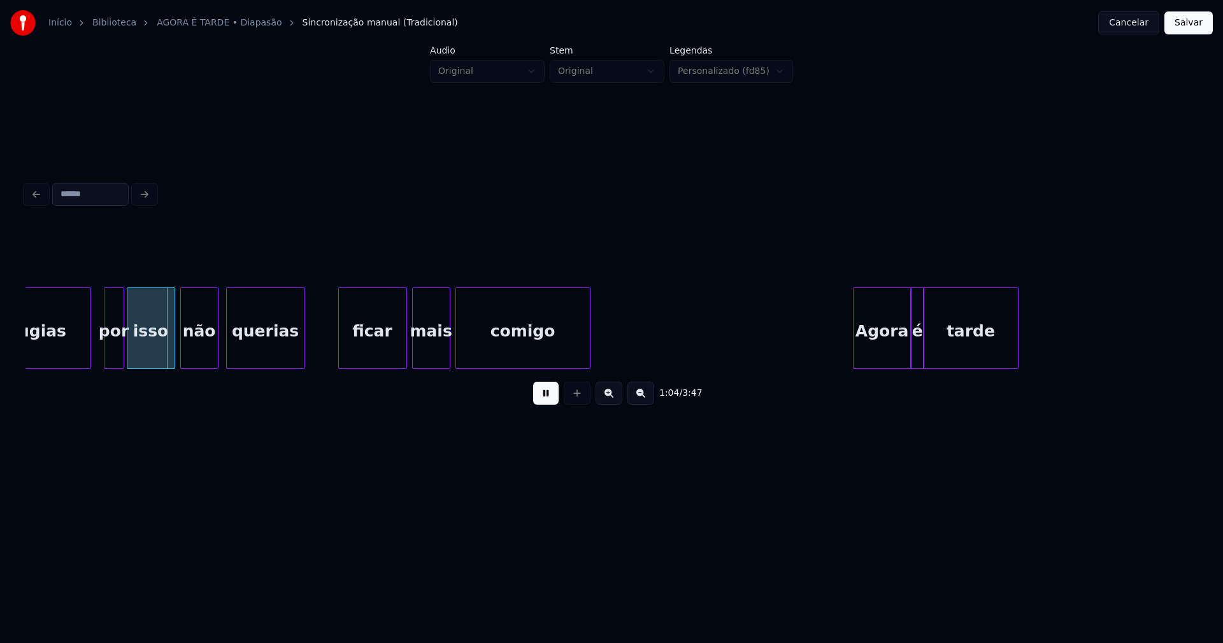
scroll to position [0, 8049]
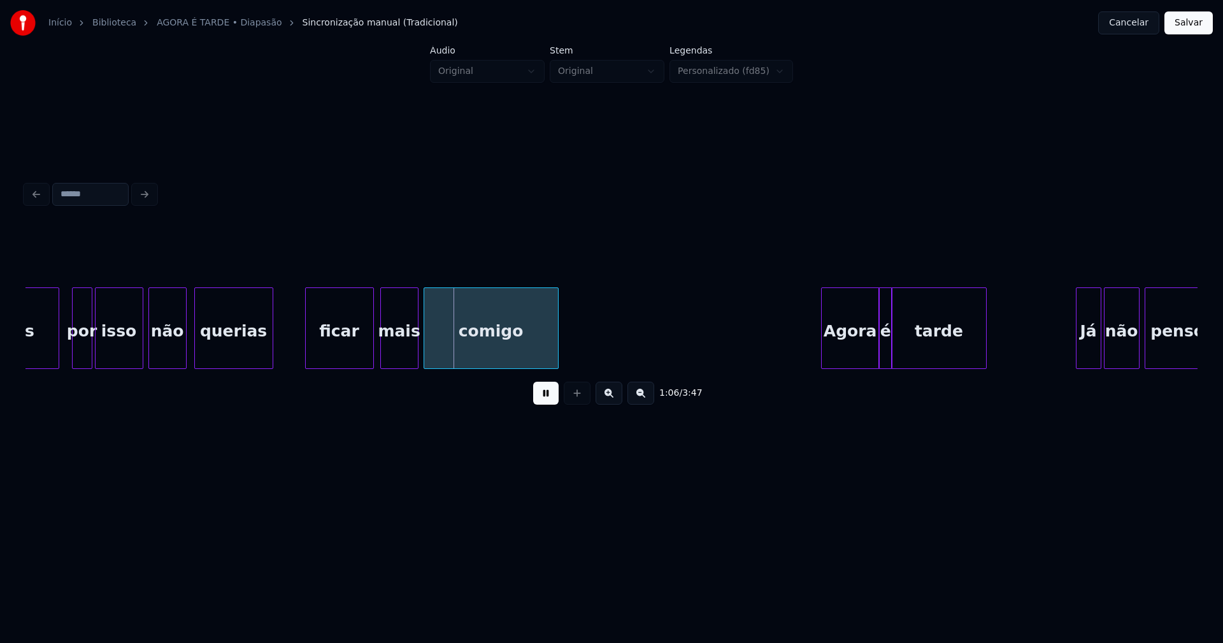
click at [347, 349] on div "ficar" at bounding box center [340, 331] width 68 height 87
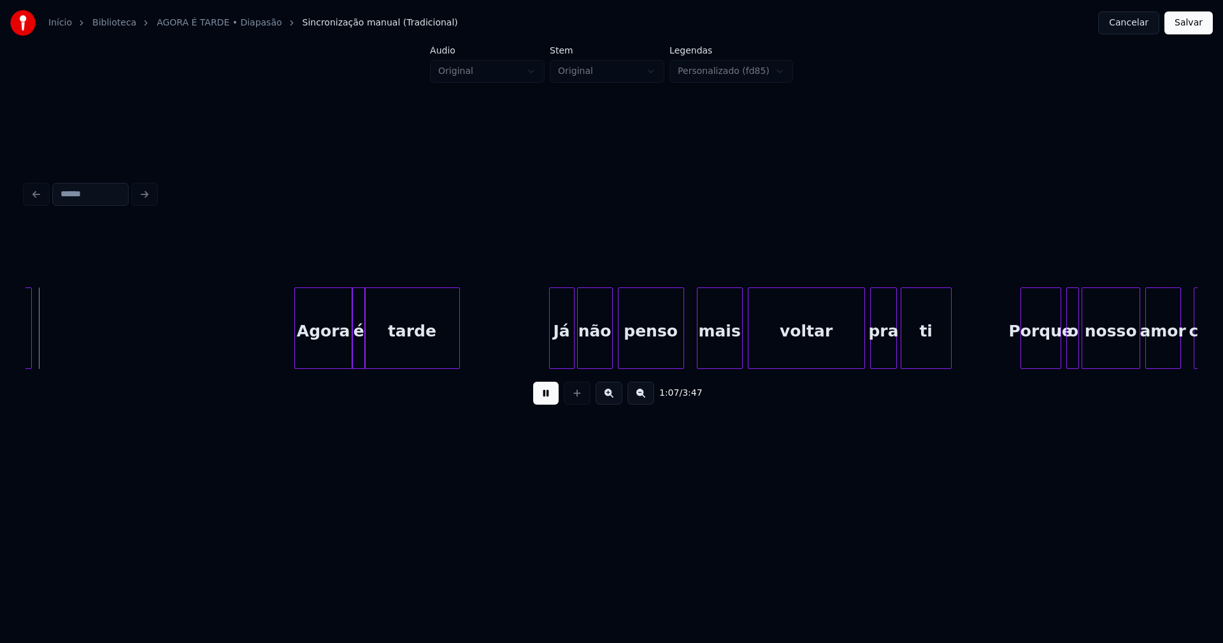
scroll to position [0, 8581]
click at [322, 352] on div "Agora" at bounding box center [313, 331] width 57 height 87
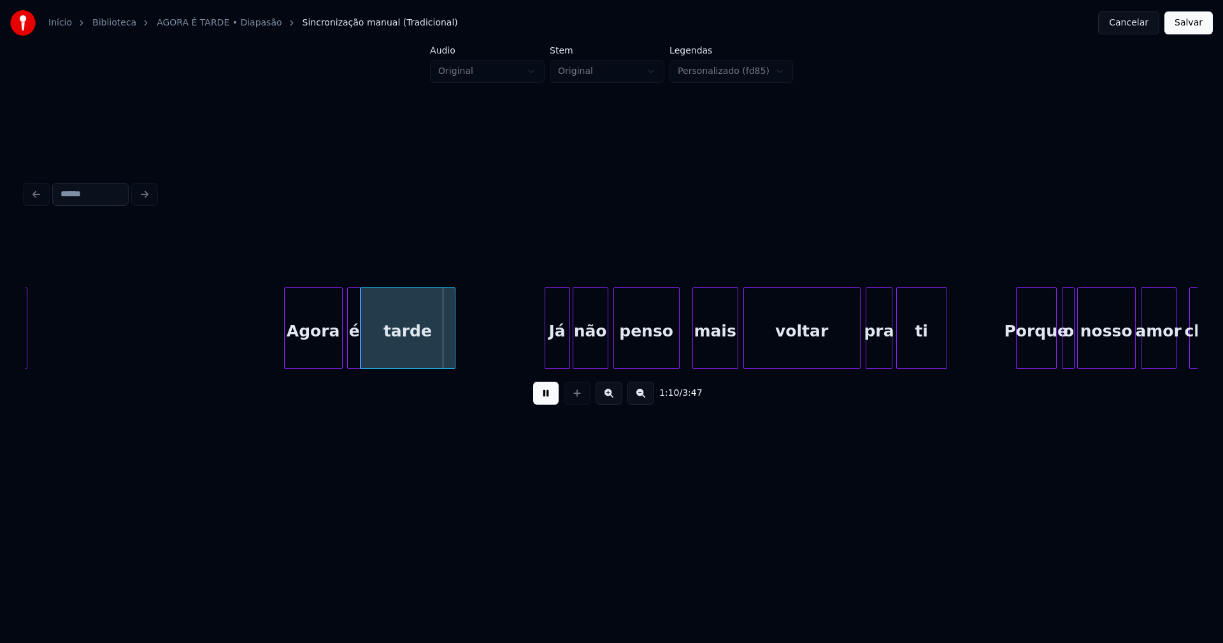
click at [546, 399] on button at bounding box center [545, 392] width 25 height 23
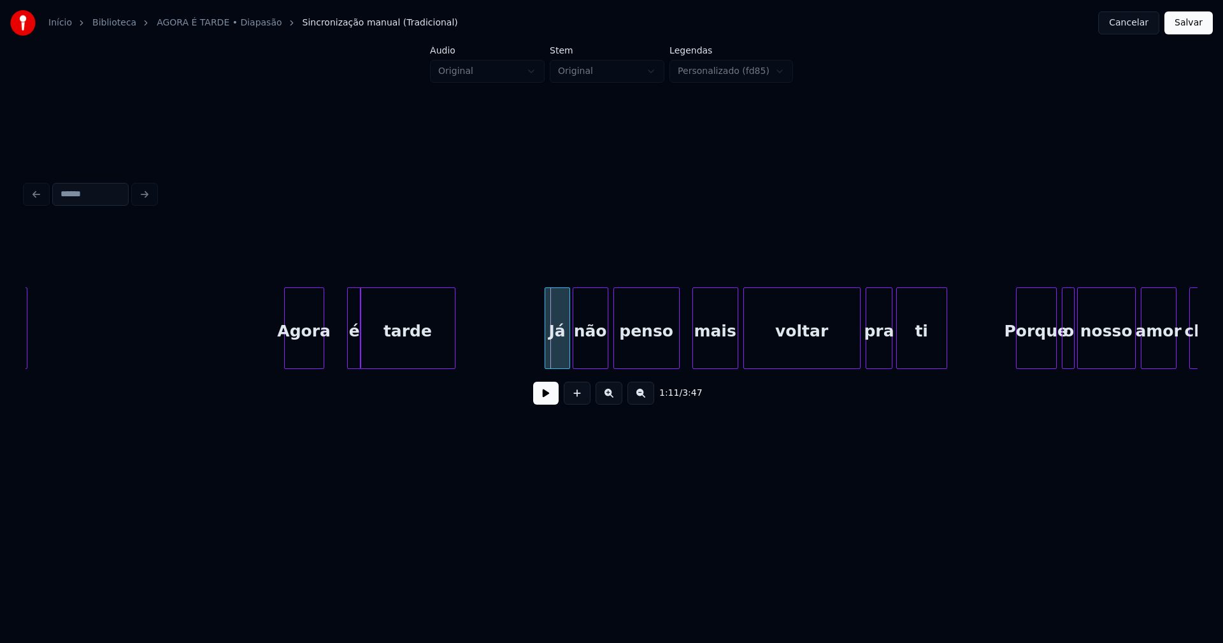
click at [320, 365] on div "Agora é tarde Já não penso mais voltar pra ti Porque o nosso amor chegou comigo" at bounding box center [611, 328] width 1172 height 82
click at [347, 350] on div at bounding box center [346, 328] width 4 height 80
click at [339, 365] on div "Agora é tarde Já não penso mais voltar pra ti Porque o nosso amor chegou comigo" at bounding box center [611, 328] width 1172 height 82
click at [355, 357] on div at bounding box center [355, 328] width 4 height 80
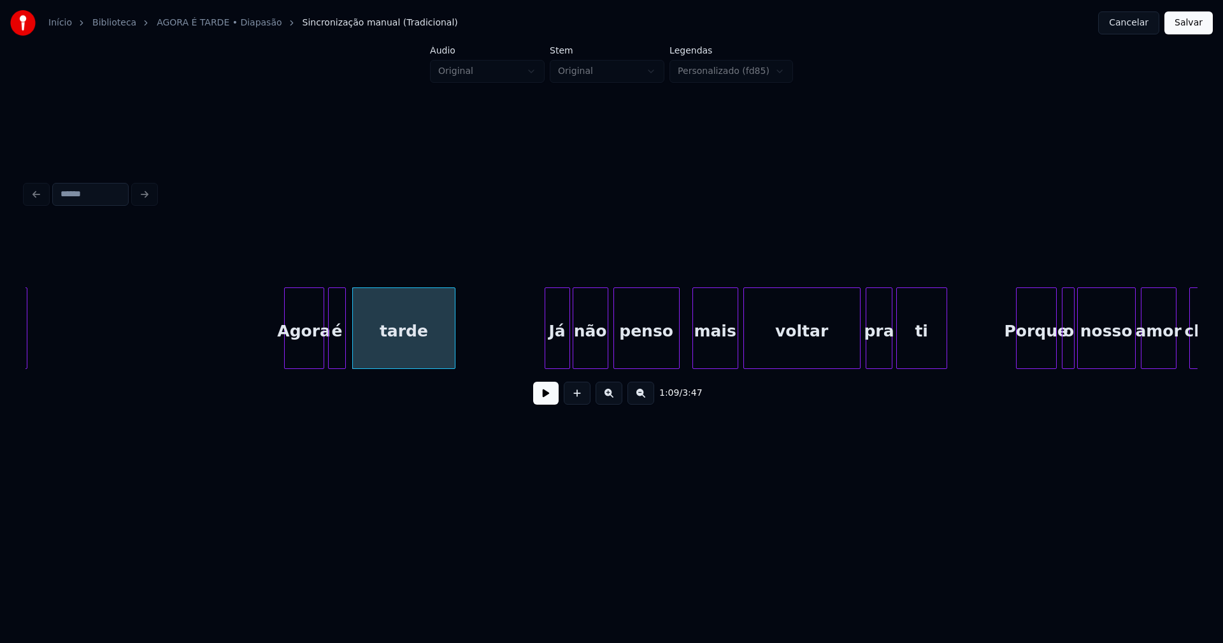
click at [544, 395] on button at bounding box center [545, 392] width 25 height 23
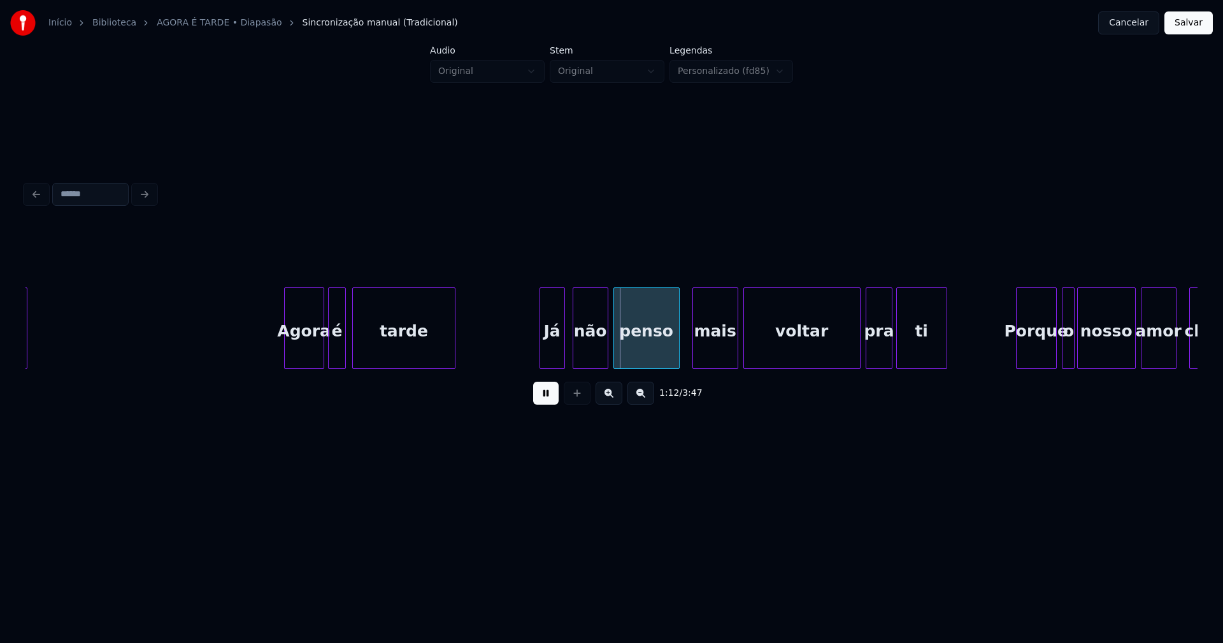
click at [555, 356] on div "Já" at bounding box center [552, 331] width 24 height 87
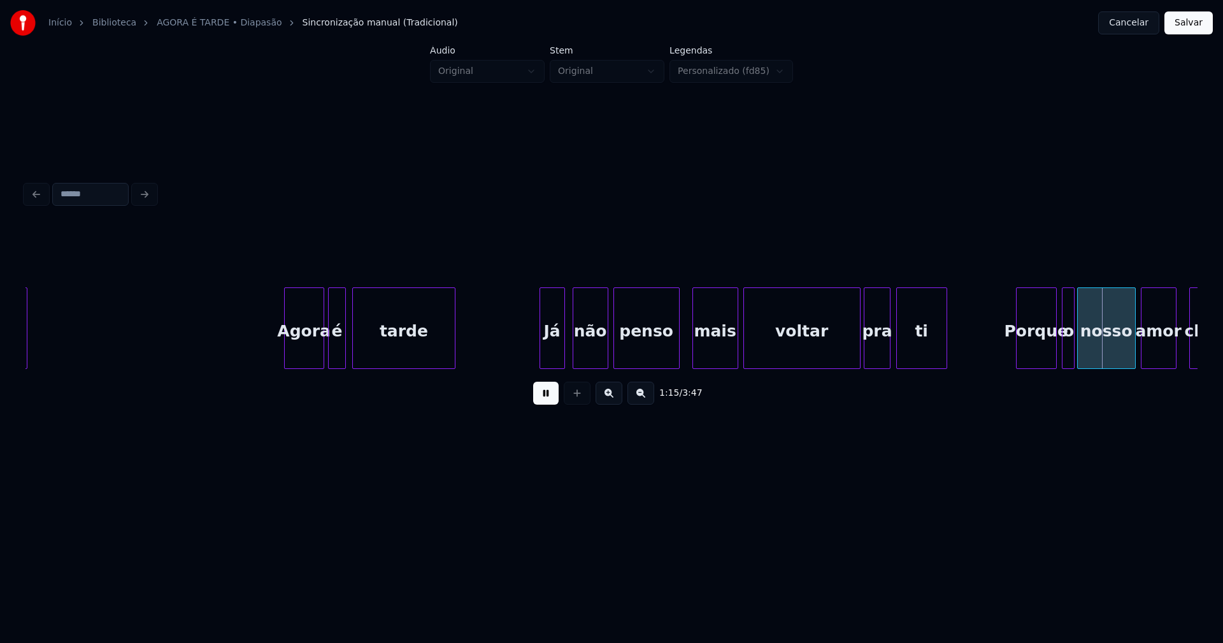
click at [871, 351] on div "pra" at bounding box center [877, 331] width 26 height 87
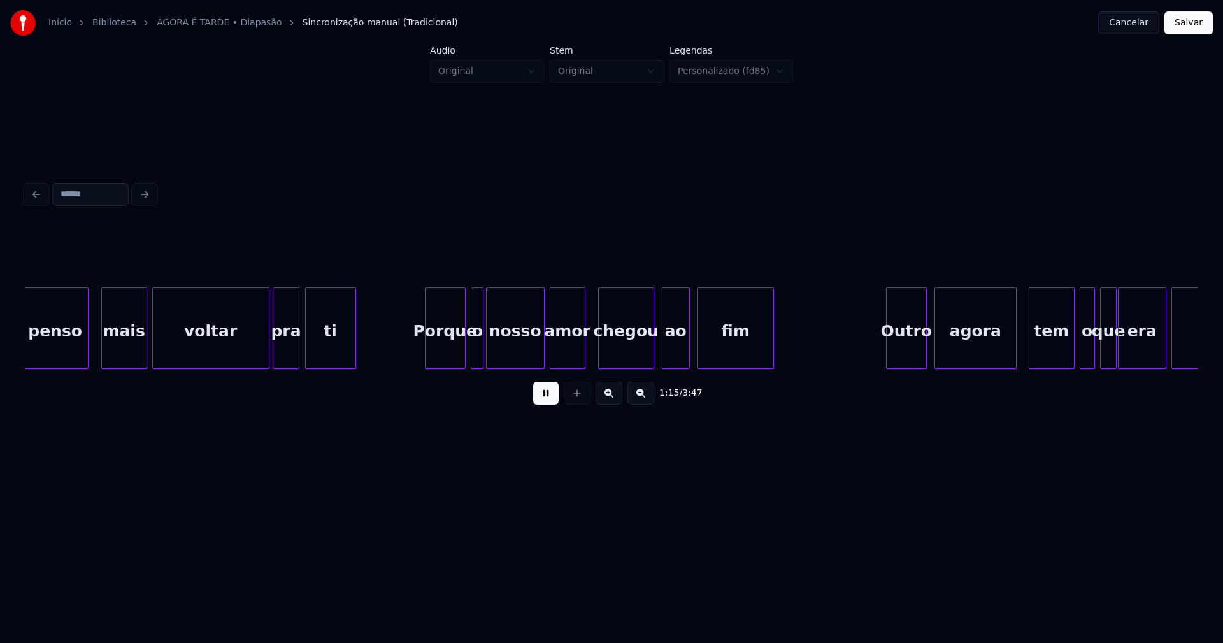
scroll to position [0, 9236]
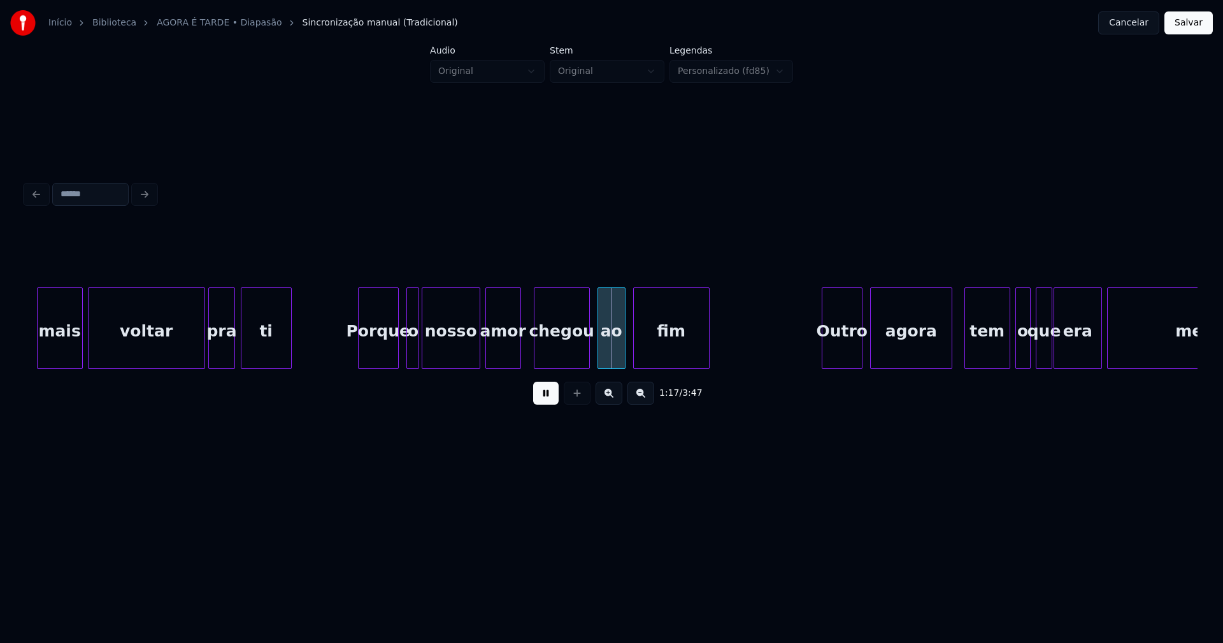
click at [380, 355] on div "Porque" at bounding box center [378, 331] width 39 height 87
click at [404, 359] on div at bounding box center [404, 328] width 4 height 80
click at [515, 348] on div at bounding box center [515, 328] width 4 height 80
click at [557, 358] on div "chegou" at bounding box center [559, 331] width 55 height 87
click at [623, 360] on div at bounding box center [623, 328] width 4 height 80
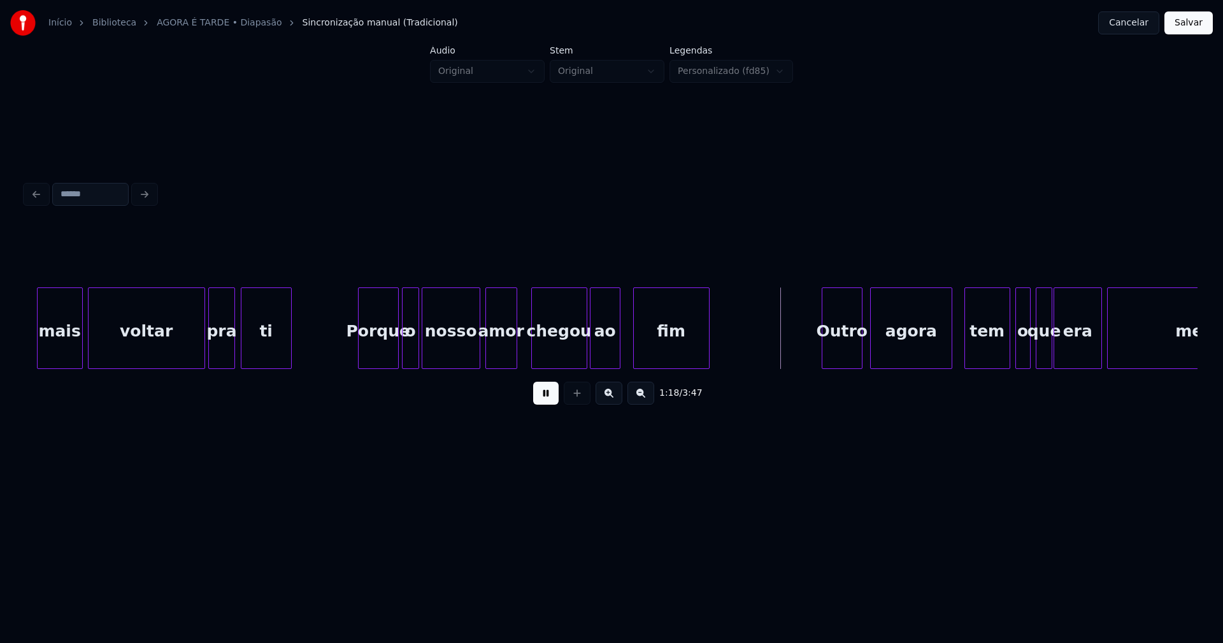
click at [606, 365] on div "mais voltar pra ti Porque o nosso amor chegou ao fim Outro agora tem o que era …" at bounding box center [611, 328] width 1172 height 82
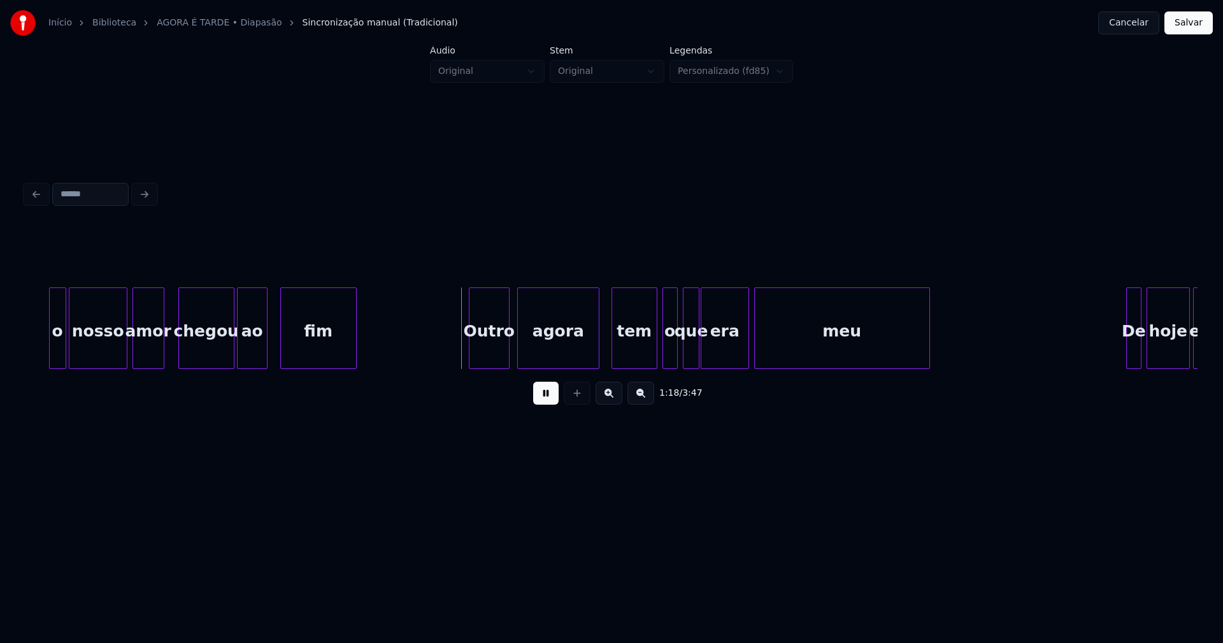
scroll to position [0, 9717]
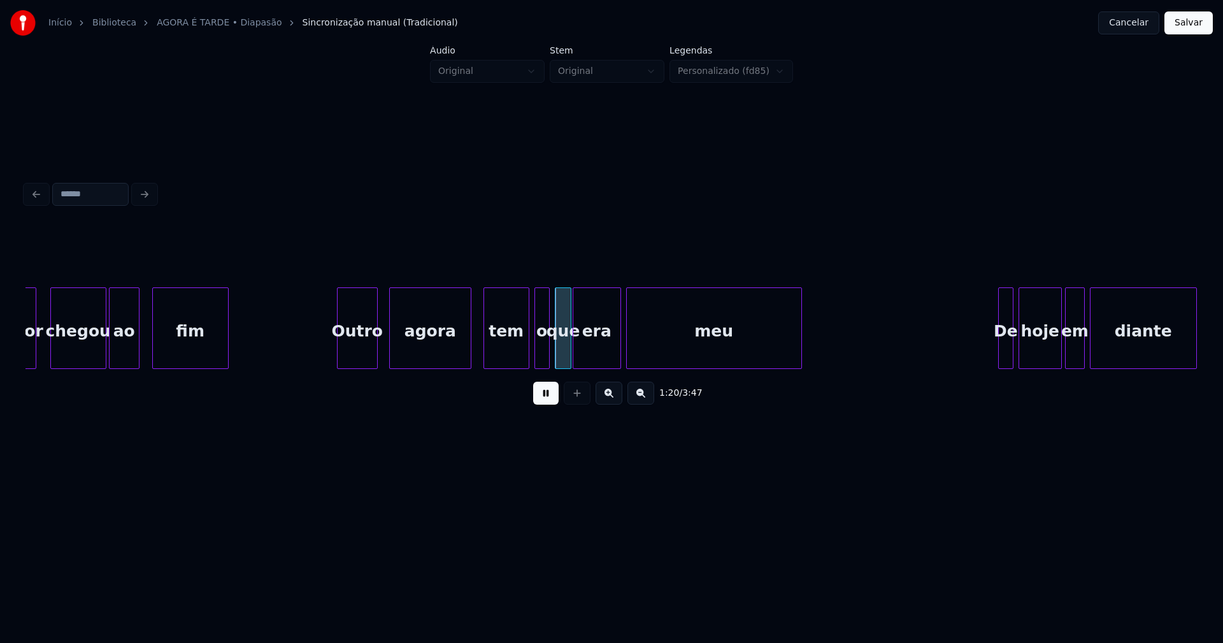
click at [355, 357] on div "Outro" at bounding box center [357, 331] width 39 height 87
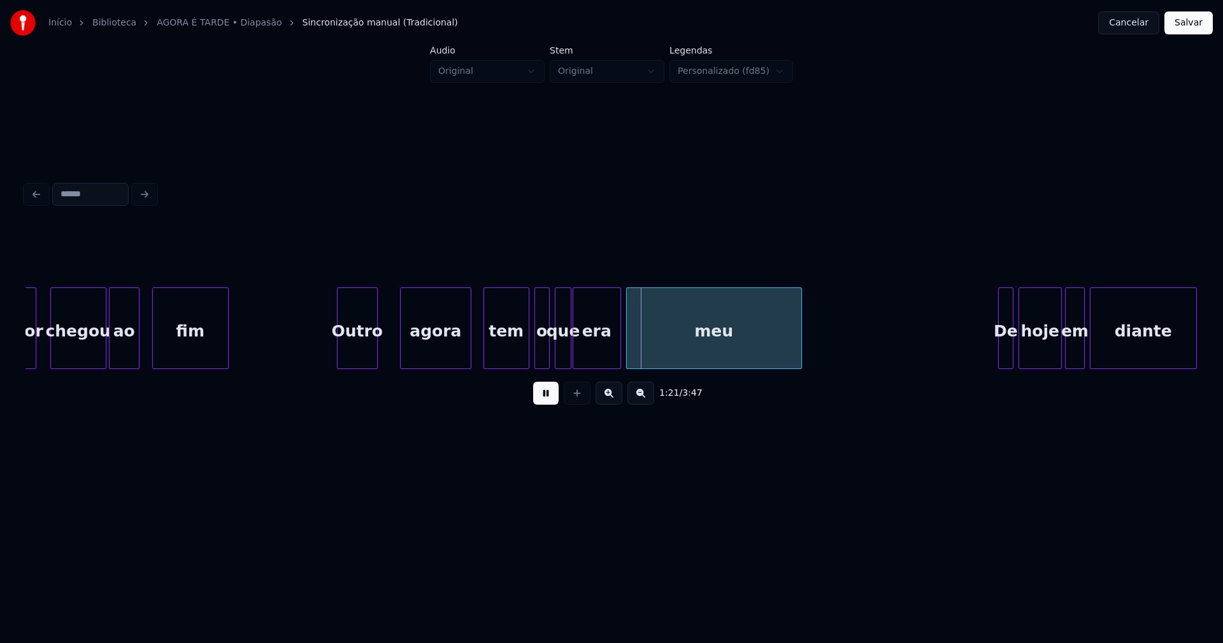
click at [403, 344] on div at bounding box center [403, 328] width 4 height 80
click at [395, 339] on div at bounding box center [394, 328] width 4 height 80
click at [538, 356] on div "o" at bounding box center [539, 331] width 14 height 87
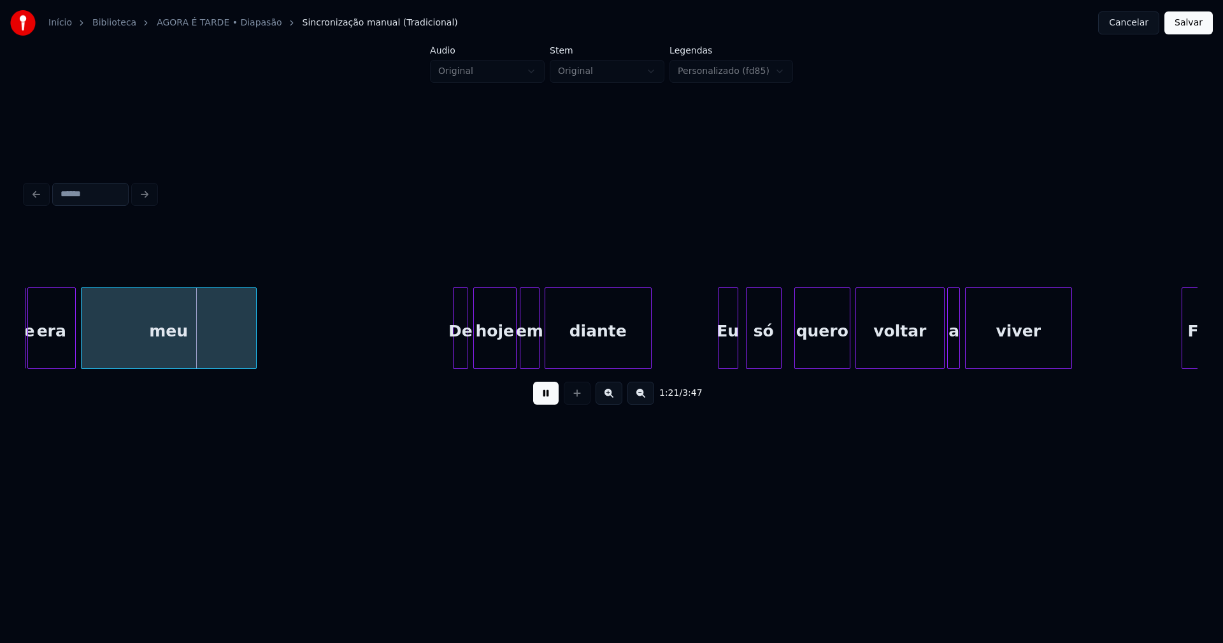
scroll to position [0, 10438]
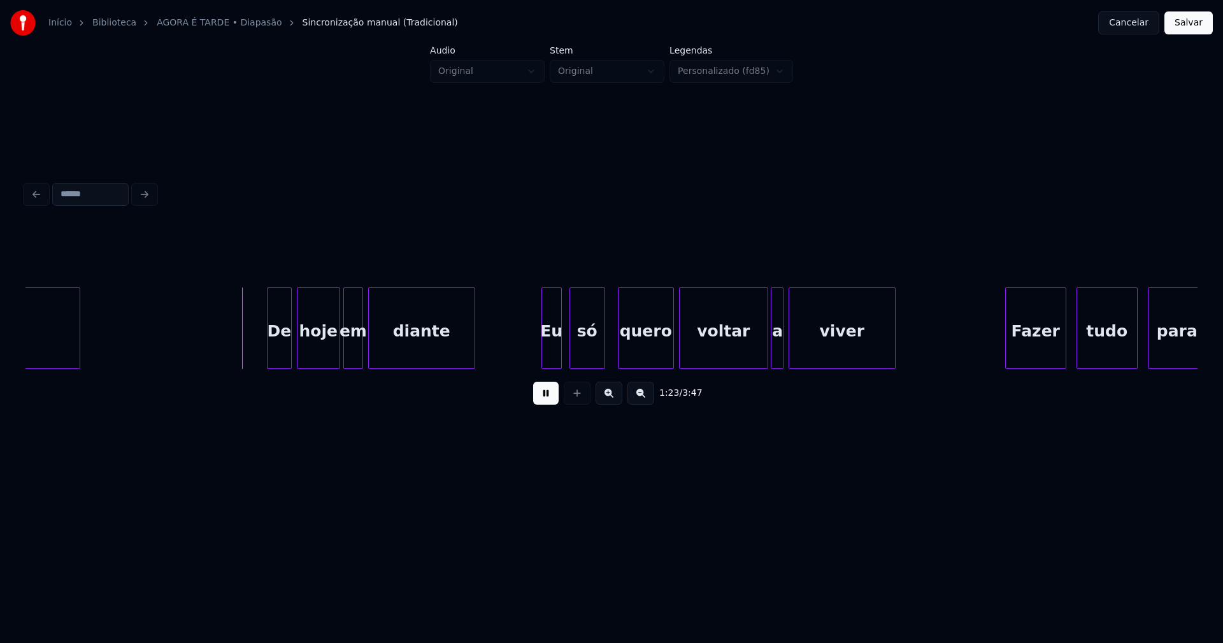
click at [269, 350] on div at bounding box center [269, 328] width 4 height 80
click at [548, 354] on div "Eu" at bounding box center [548, 331] width 19 height 87
click at [589, 356] on div "só" at bounding box center [584, 331] width 34 height 87
click at [698, 350] on div "voltar" at bounding box center [719, 331] width 88 height 87
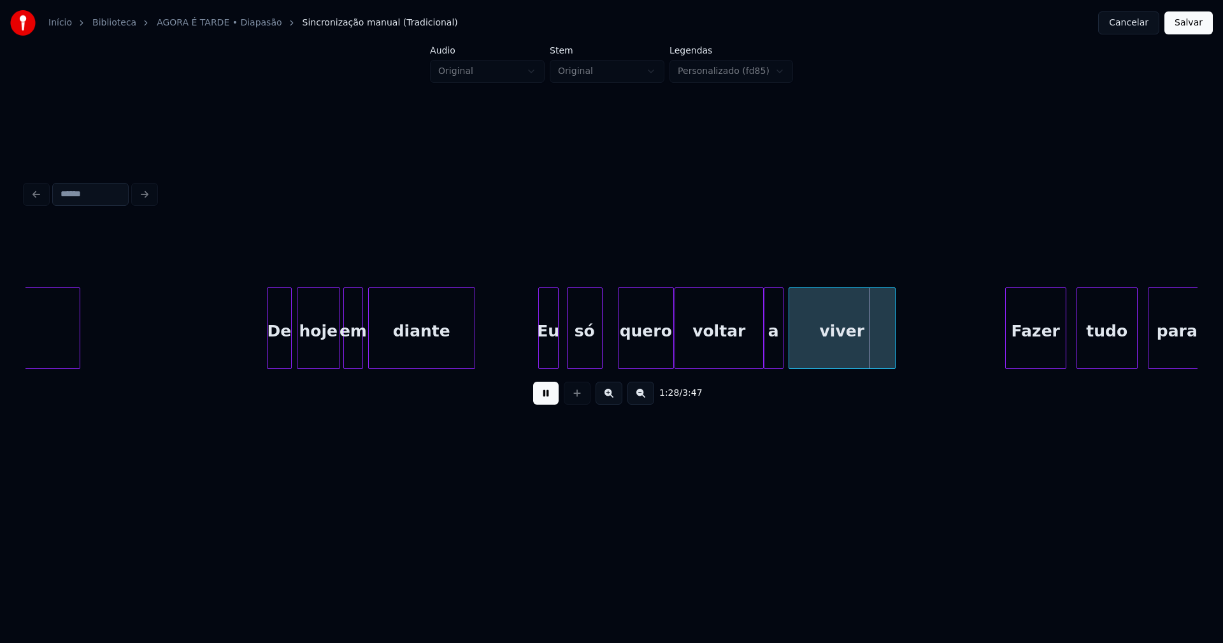
click at [766, 354] on div at bounding box center [766, 328] width 4 height 80
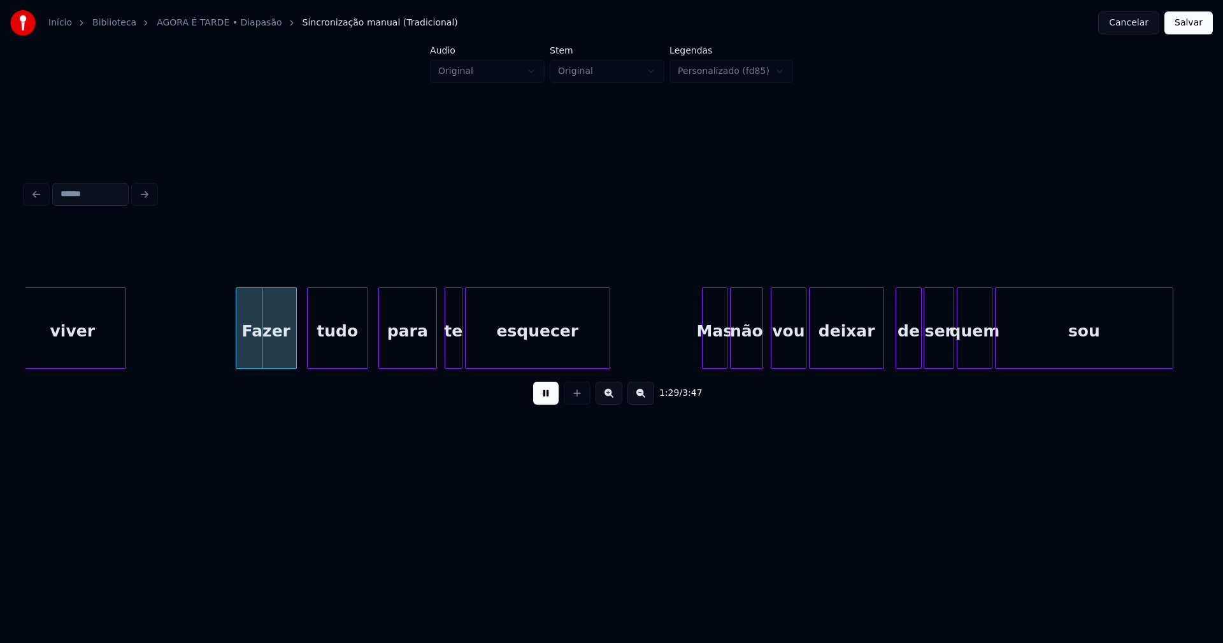
scroll to position [0, 11224]
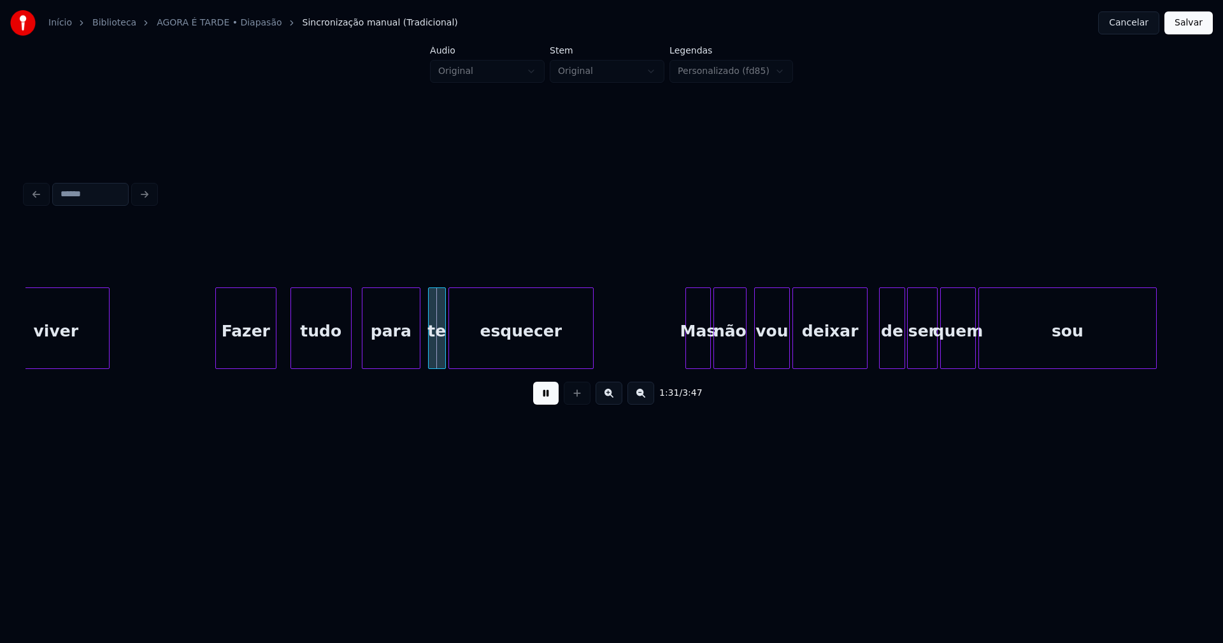
click at [243, 355] on div "Fazer" at bounding box center [246, 331] width 60 height 87
click at [323, 353] on div "tudo" at bounding box center [318, 331] width 60 height 87
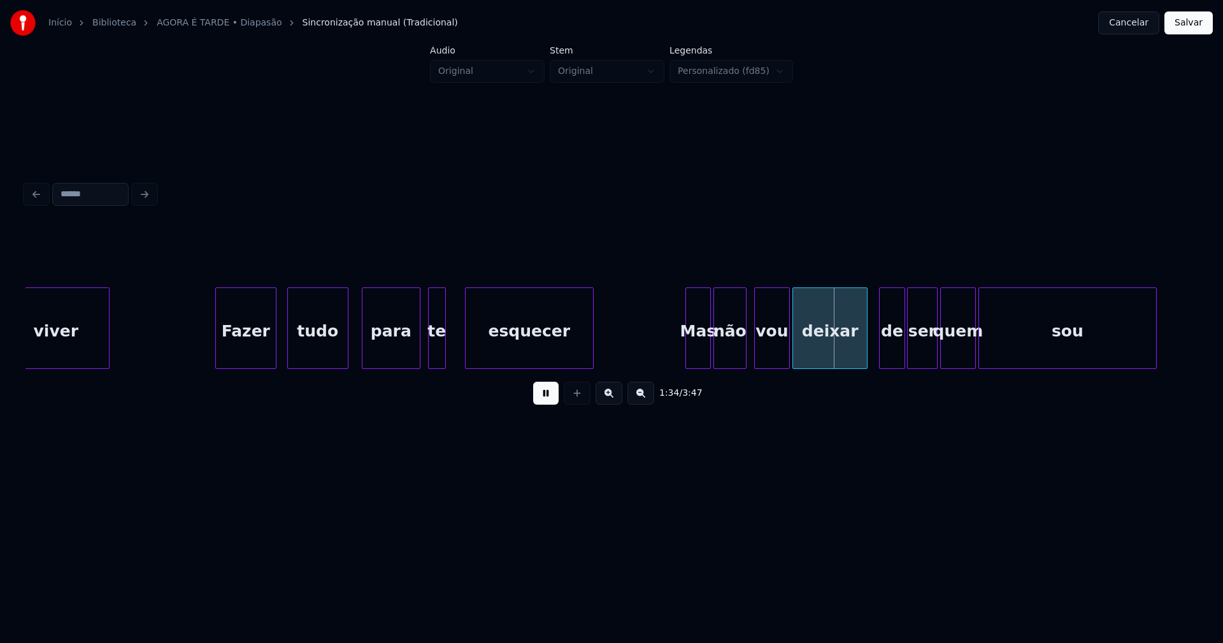
click at [467, 344] on div at bounding box center [468, 328] width 4 height 80
click at [457, 340] on div at bounding box center [457, 328] width 4 height 80
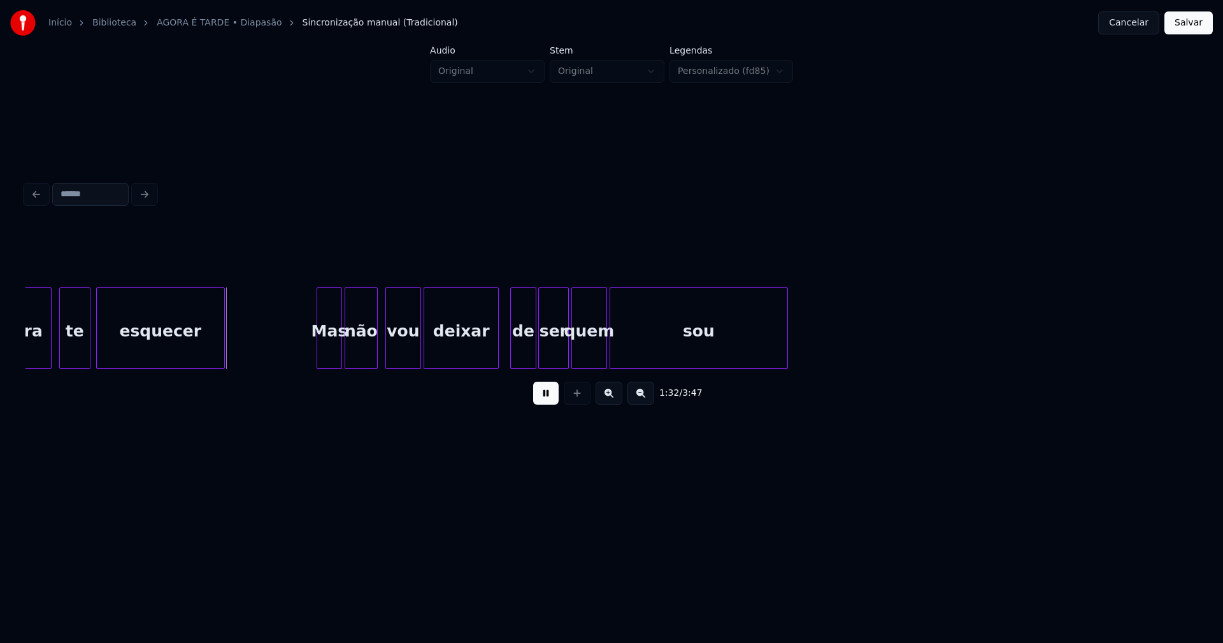
scroll to position [0, 11625]
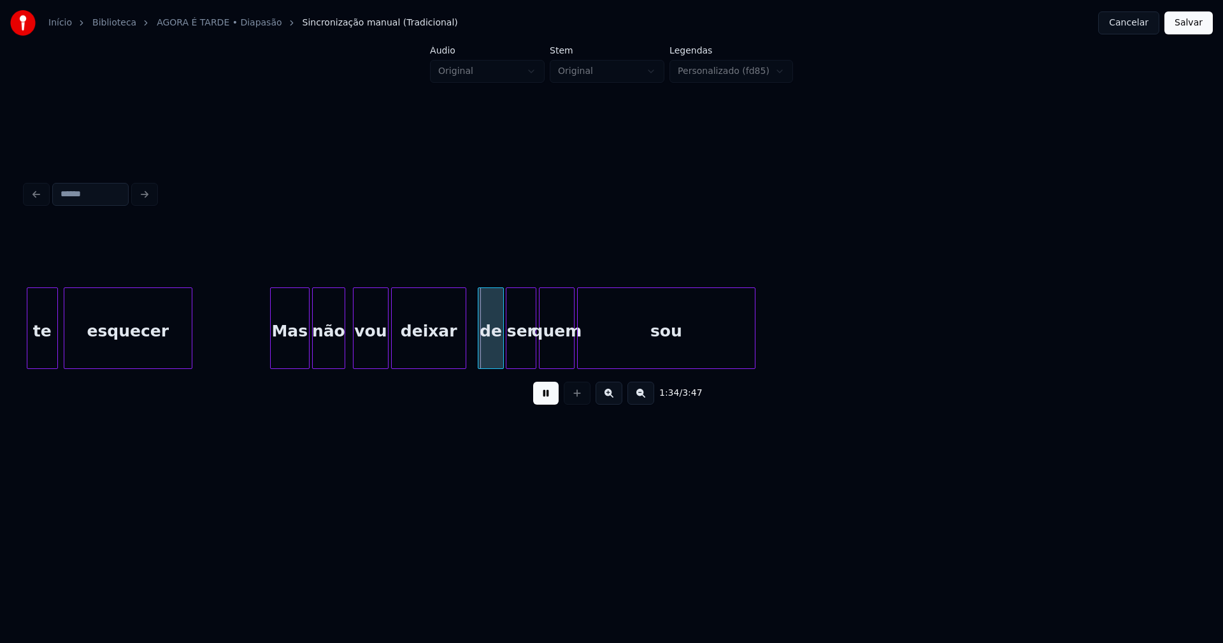
click at [273, 358] on div at bounding box center [273, 328] width 4 height 80
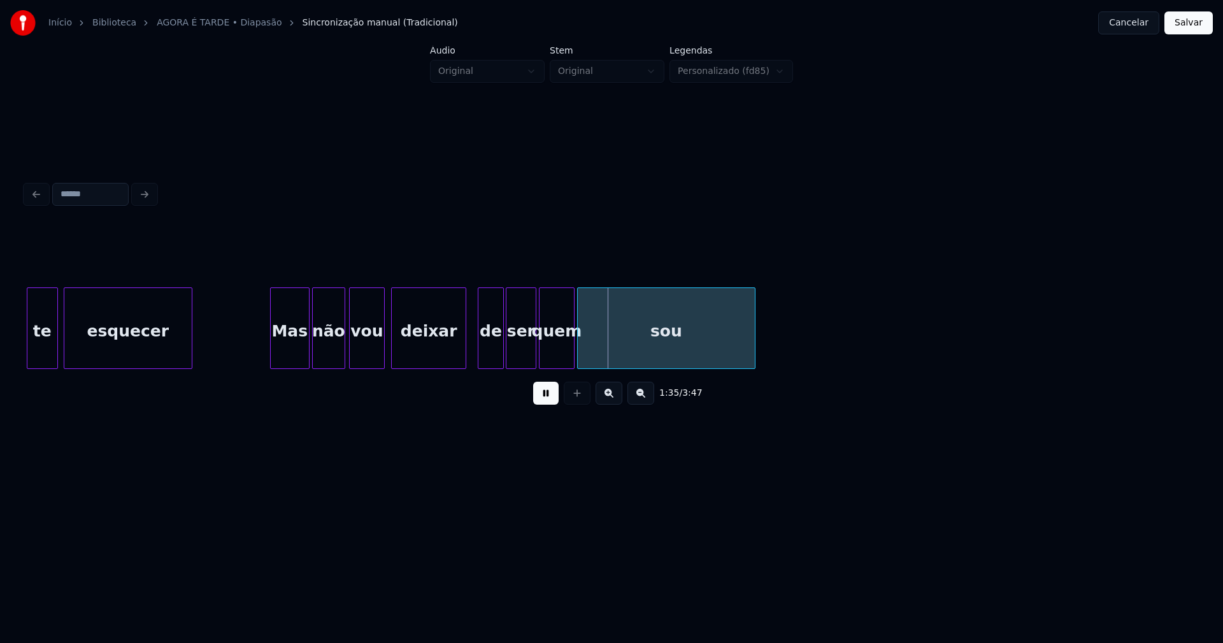
click at [371, 353] on div "vou" at bounding box center [367, 331] width 34 height 87
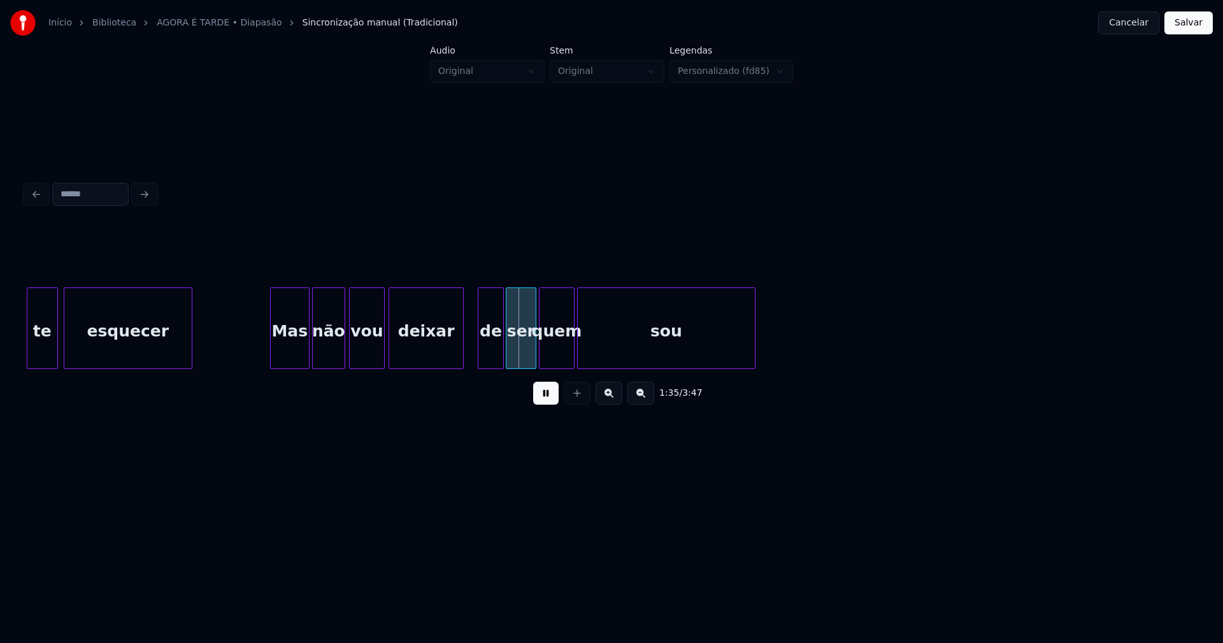
click at [459, 351] on div "deixar" at bounding box center [426, 331] width 75 height 87
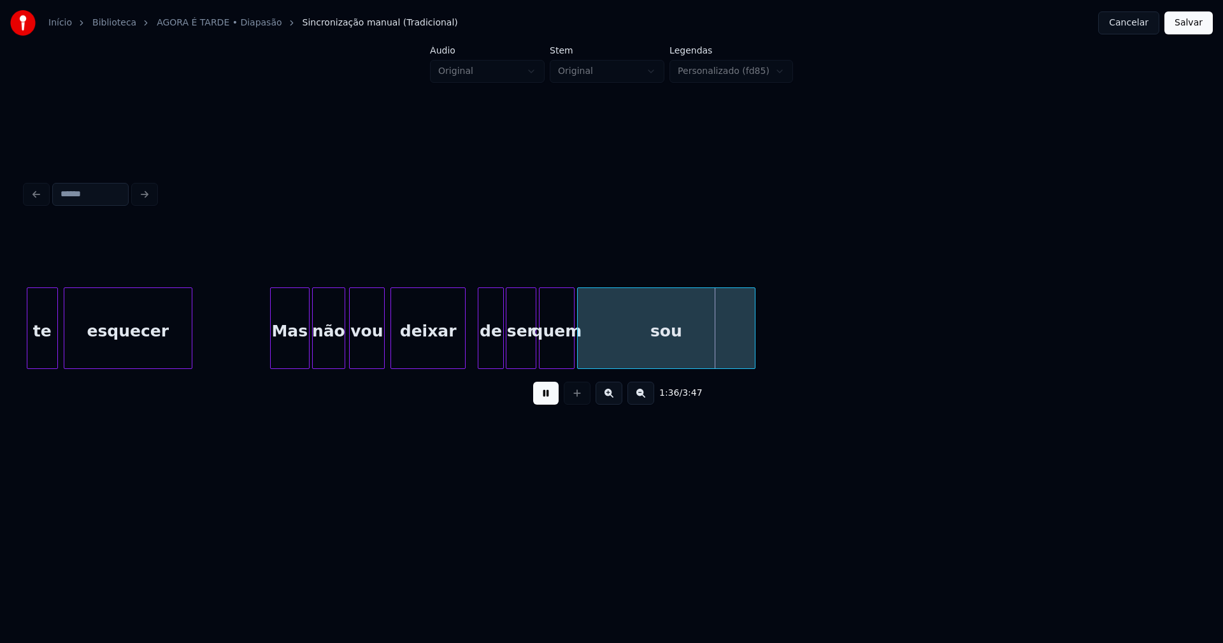
click at [429, 357] on div "deixar" at bounding box center [428, 331] width 75 height 87
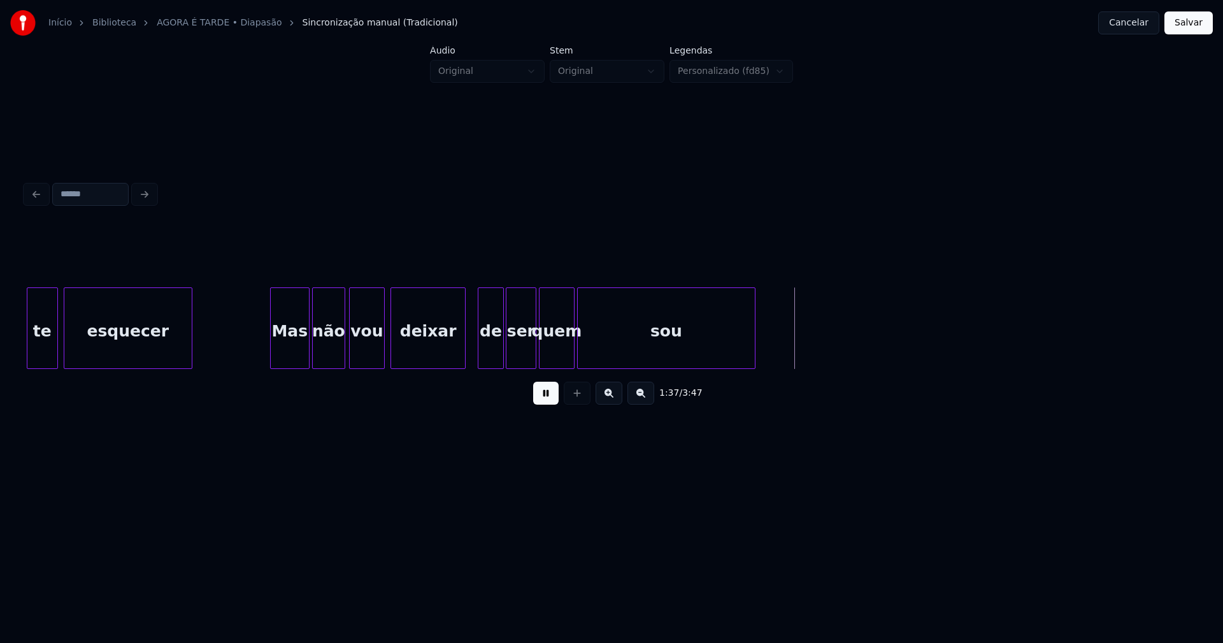
click at [546, 402] on button at bounding box center [545, 392] width 25 height 23
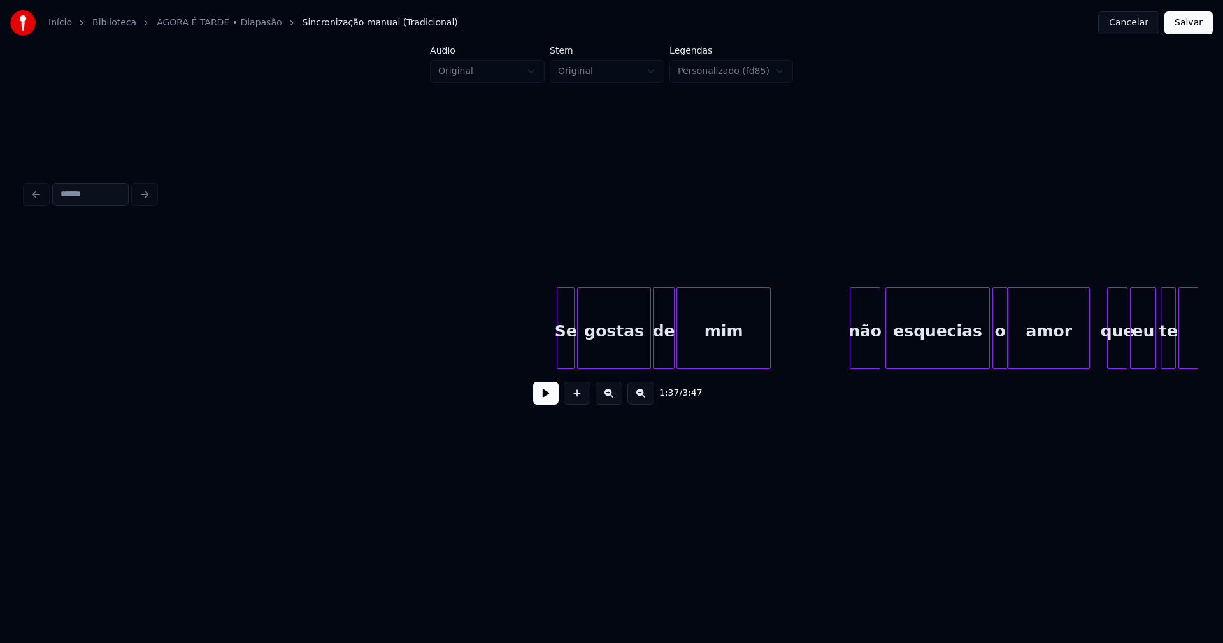
scroll to position [0, 15906]
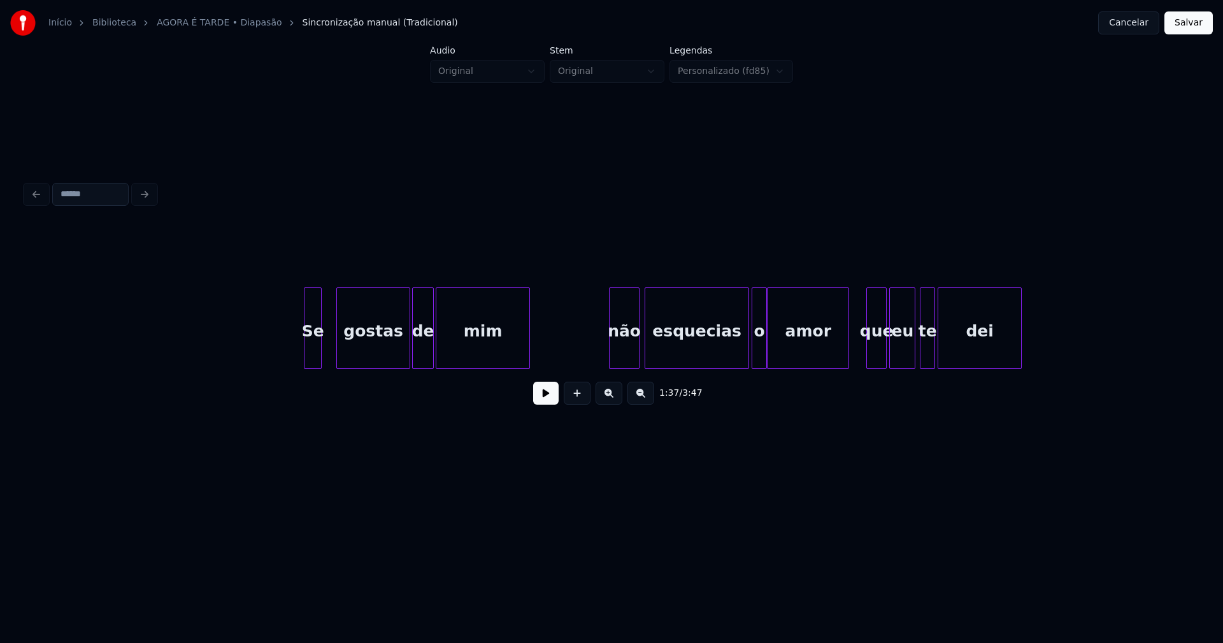
click at [311, 357] on div "Se" at bounding box center [312, 331] width 17 height 87
click at [329, 348] on div at bounding box center [329, 328] width 4 height 80
click at [546, 398] on button at bounding box center [545, 392] width 25 height 23
drag, startPoint x: 285, startPoint y: 344, endPoint x: 346, endPoint y: 341, distance: 61.2
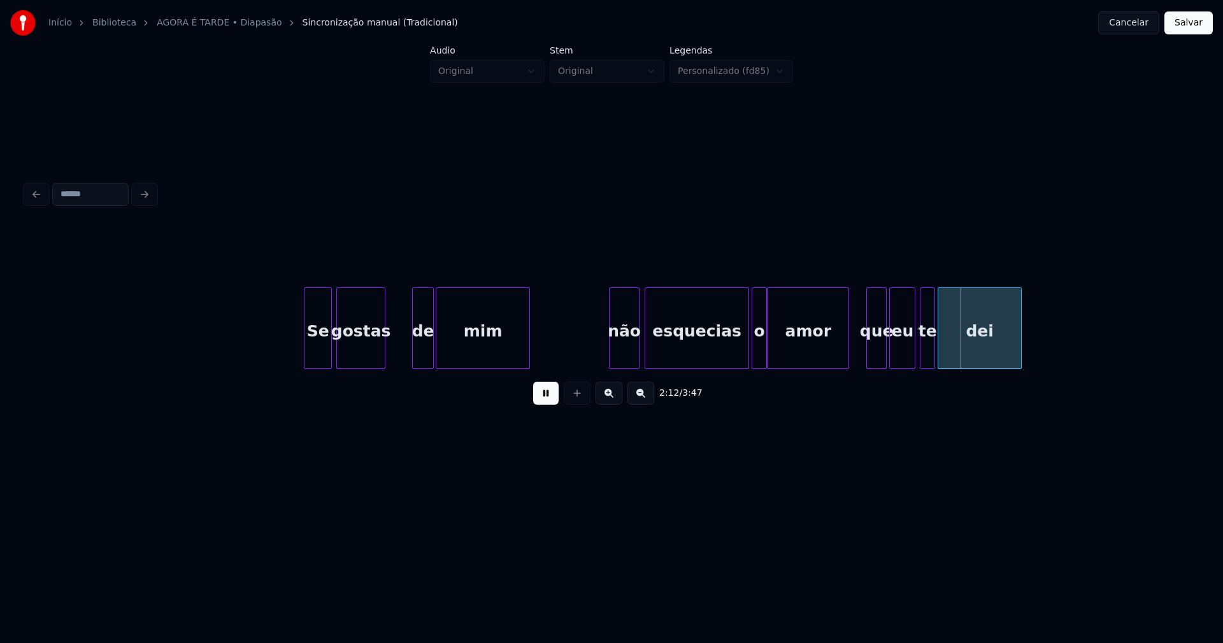
click at [383, 363] on div "gostas" at bounding box center [360, 328] width 49 height 82
click at [403, 356] on div "de" at bounding box center [406, 331] width 21 height 87
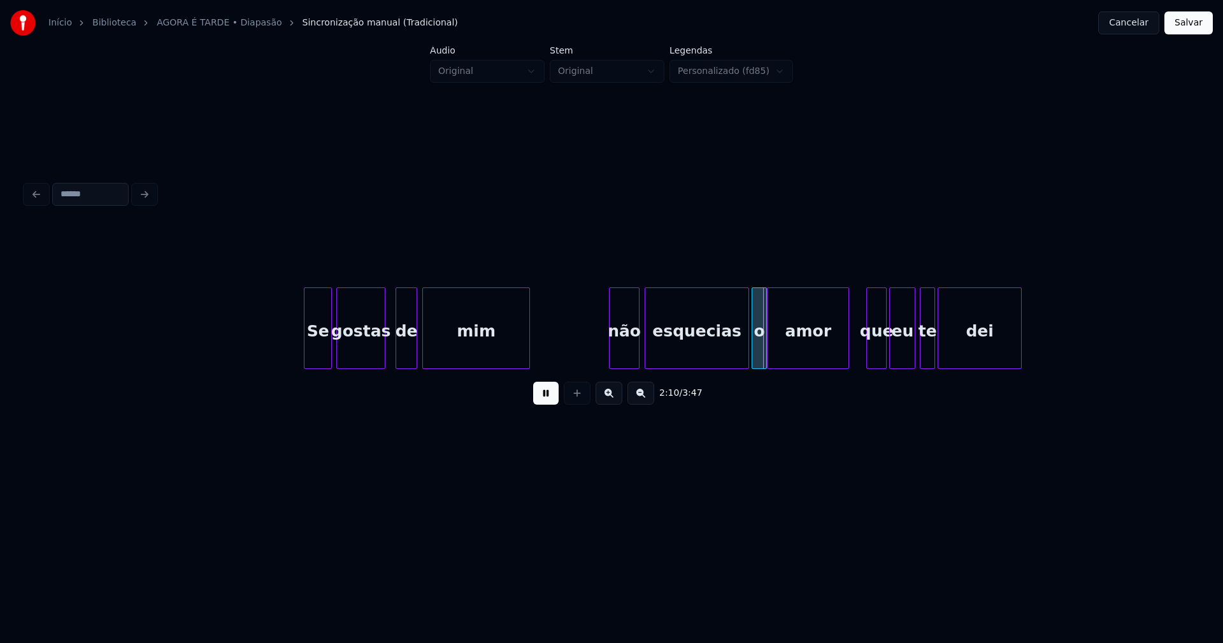
click at [423, 350] on div at bounding box center [425, 328] width 4 height 80
click at [611, 357] on div "não" at bounding box center [609, 331] width 29 height 87
click at [634, 345] on div at bounding box center [632, 328] width 4 height 80
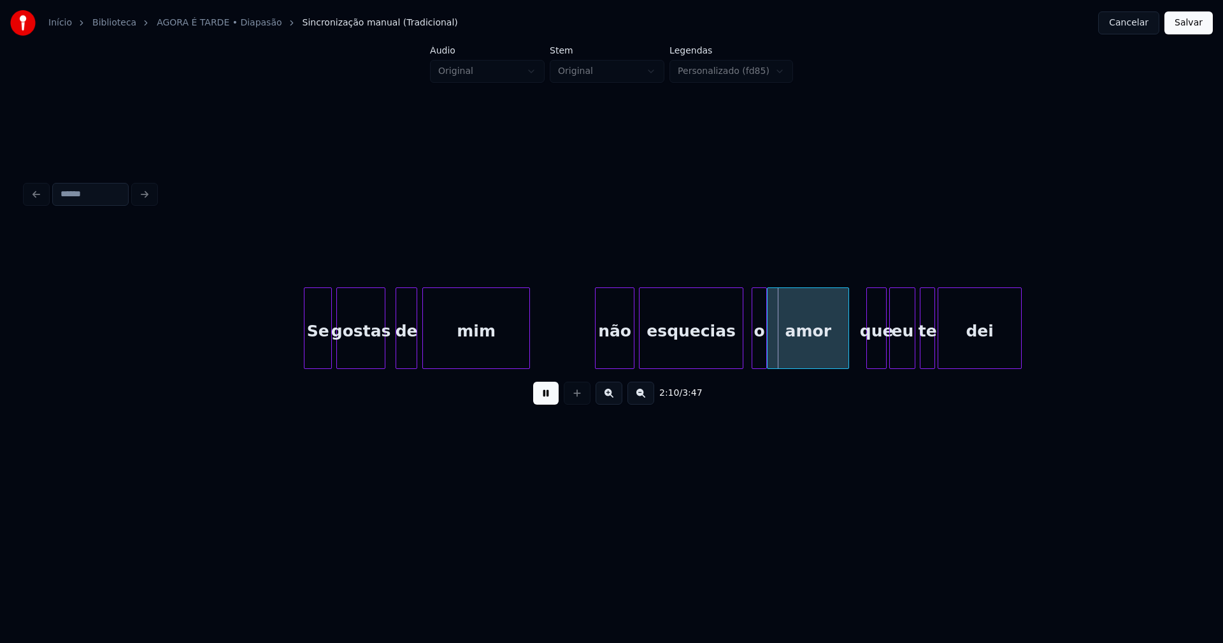
click at [681, 352] on div "esquecias" at bounding box center [690, 331] width 103 height 87
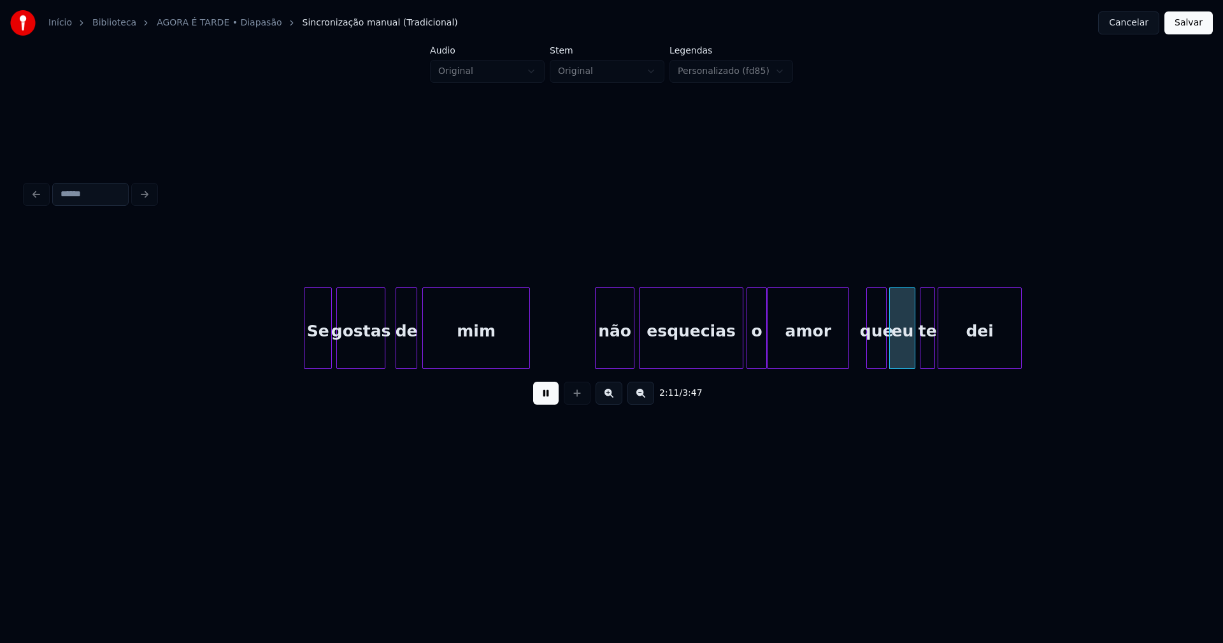
click at [750, 354] on div at bounding box center [749, 328] width 4 height 80
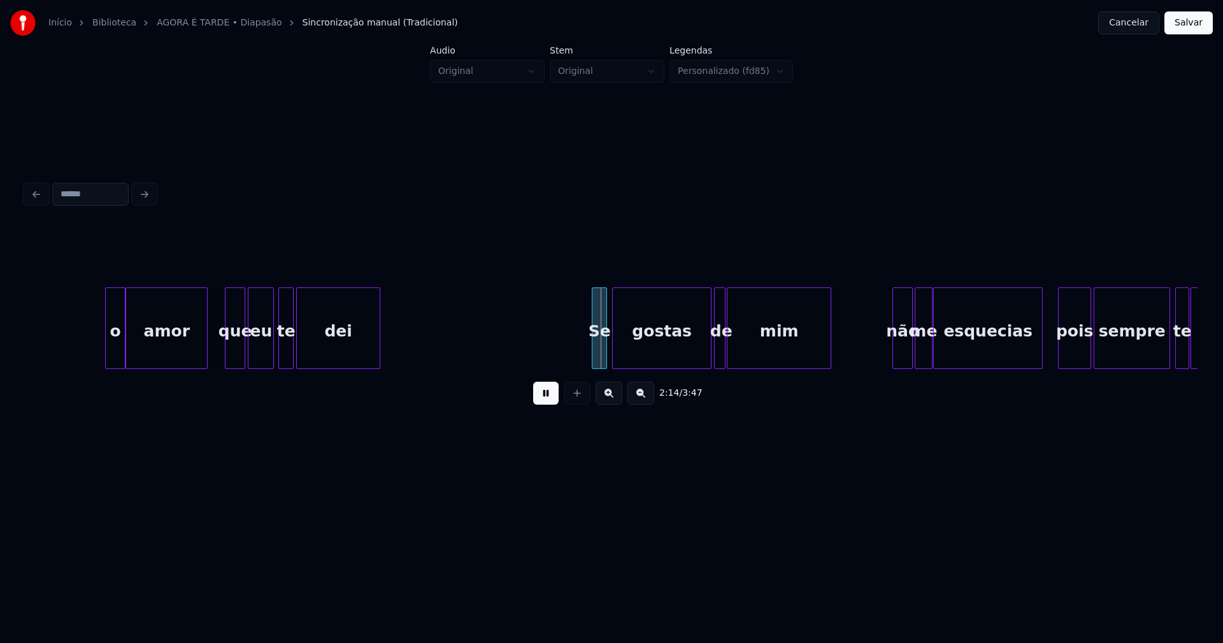
scroll to position [0, 16643]
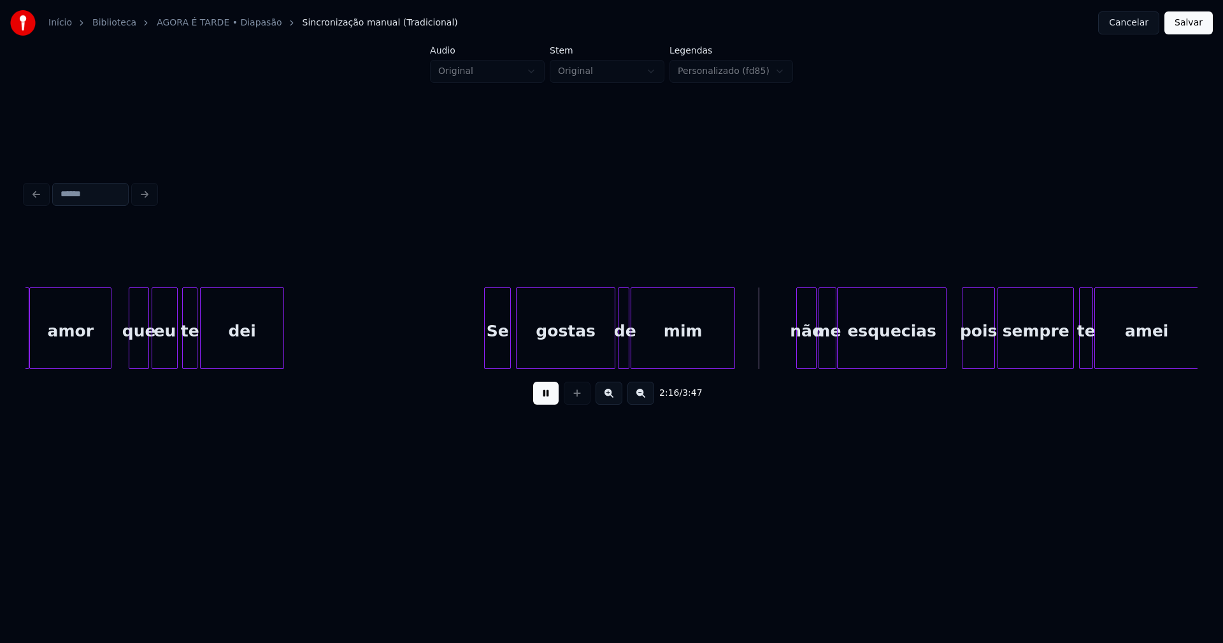
click at [488, 357] on div at bounding box center [487, 328] width 4 height 80
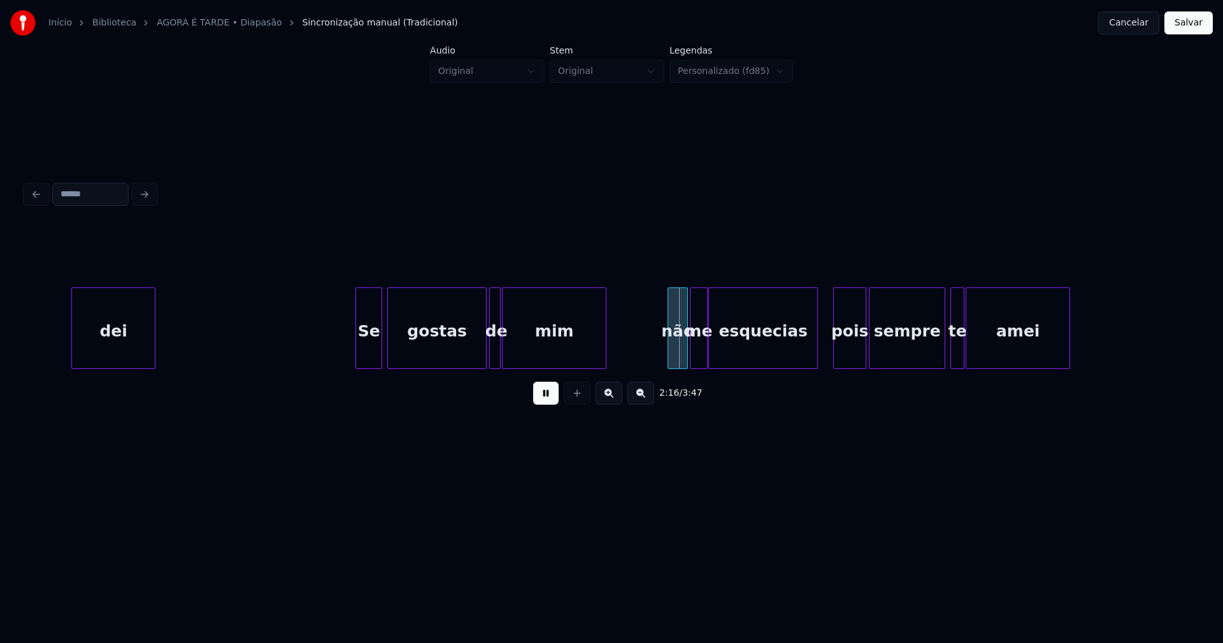
scroll to position [0, 16868]
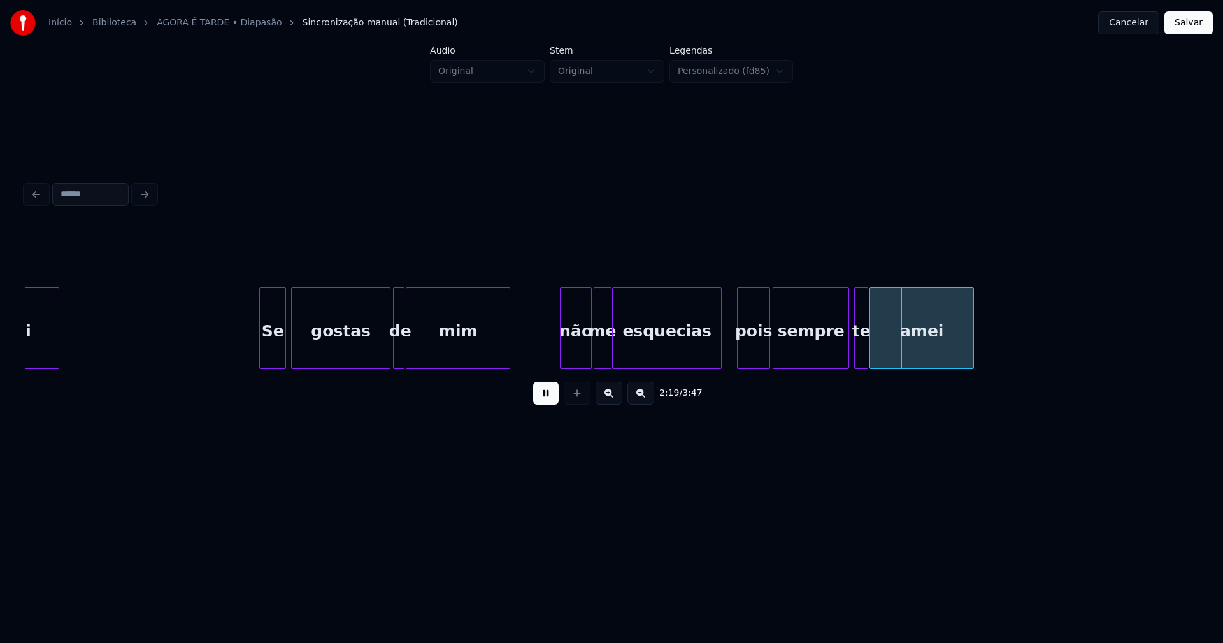
click at [562, 357] on div at bounding box center [562, 328] width 4 height 80
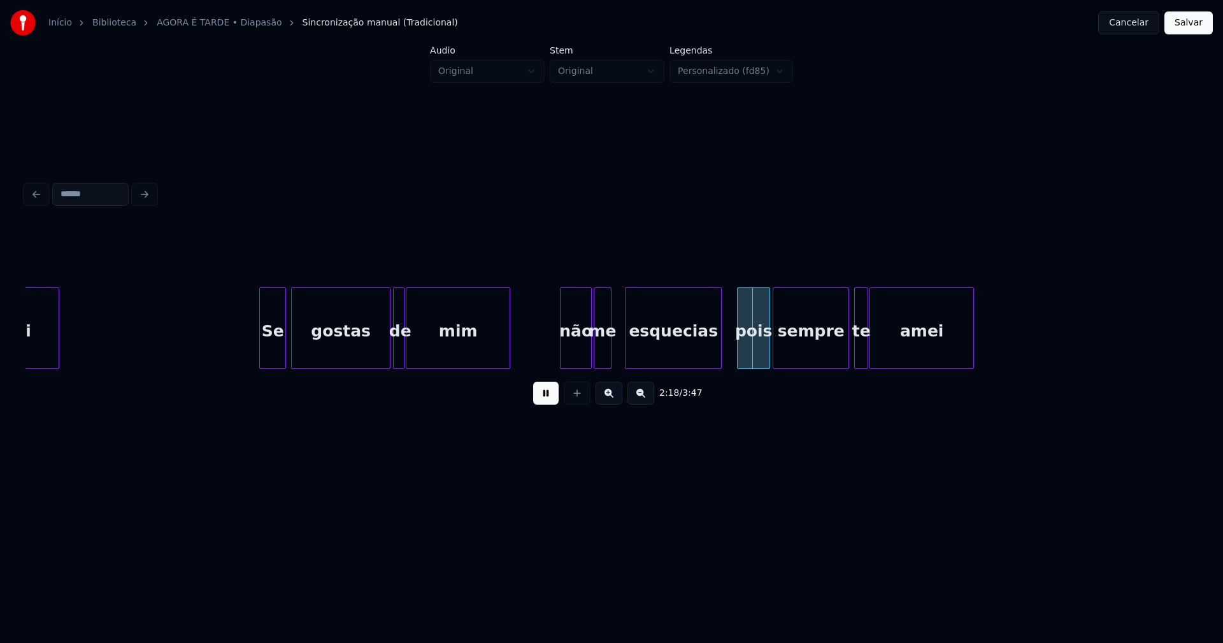
click at [627, 348] on div at bounding box center [627, 328] width 4 height 80
click at [618, 346] on div at bounding box center [618, 328] width 4 height 80
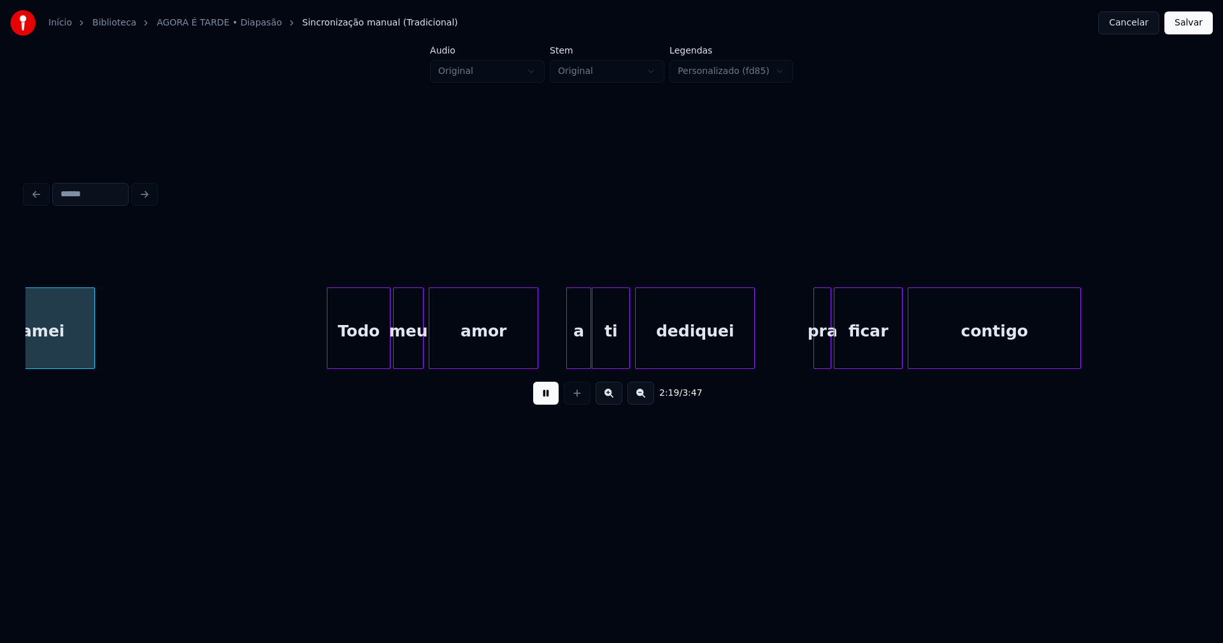
scroll to position [0, 17764]
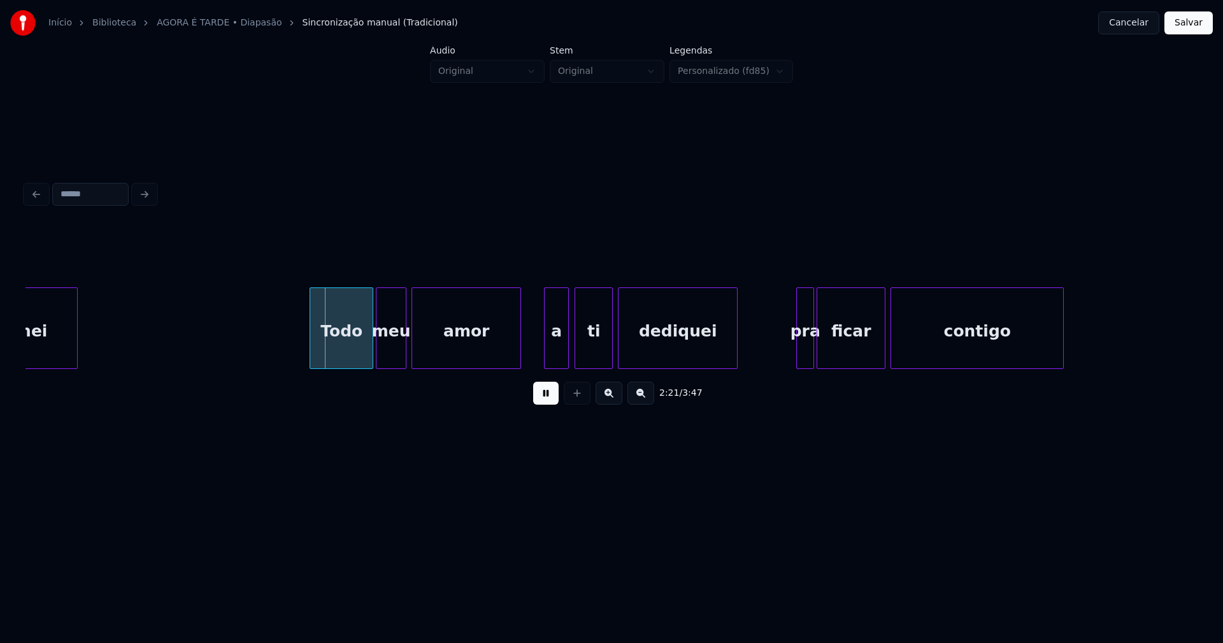
click at [555, 357] on div "a" at bounding box center [556, 331] width 24 height 87
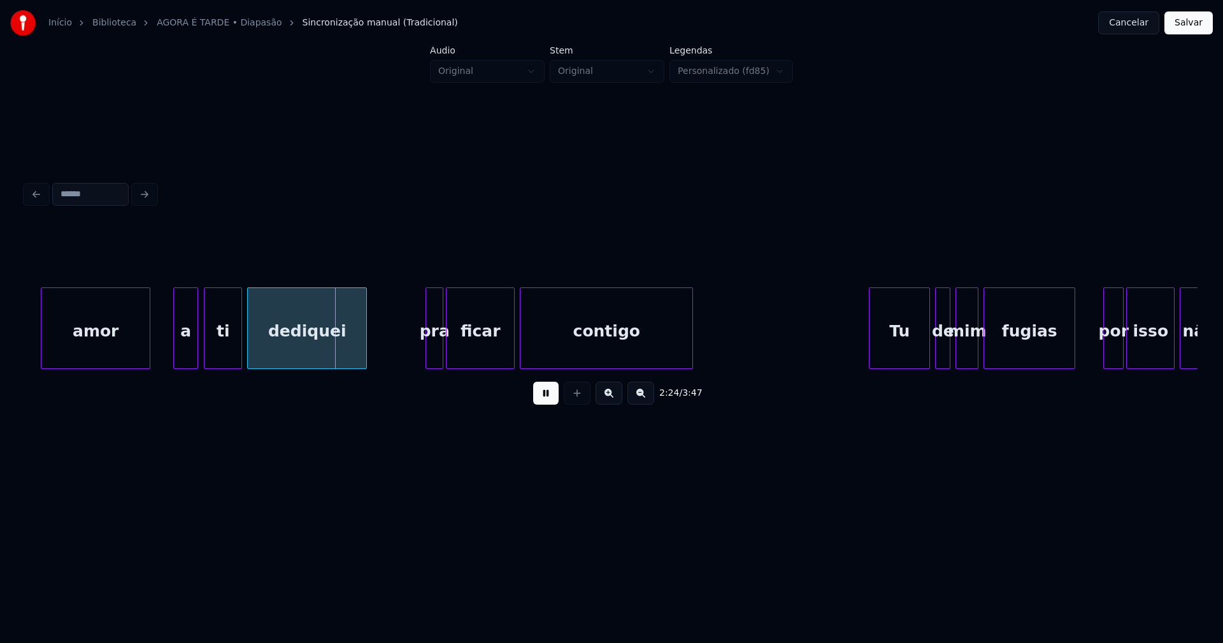
scroll to position [0, 18151]
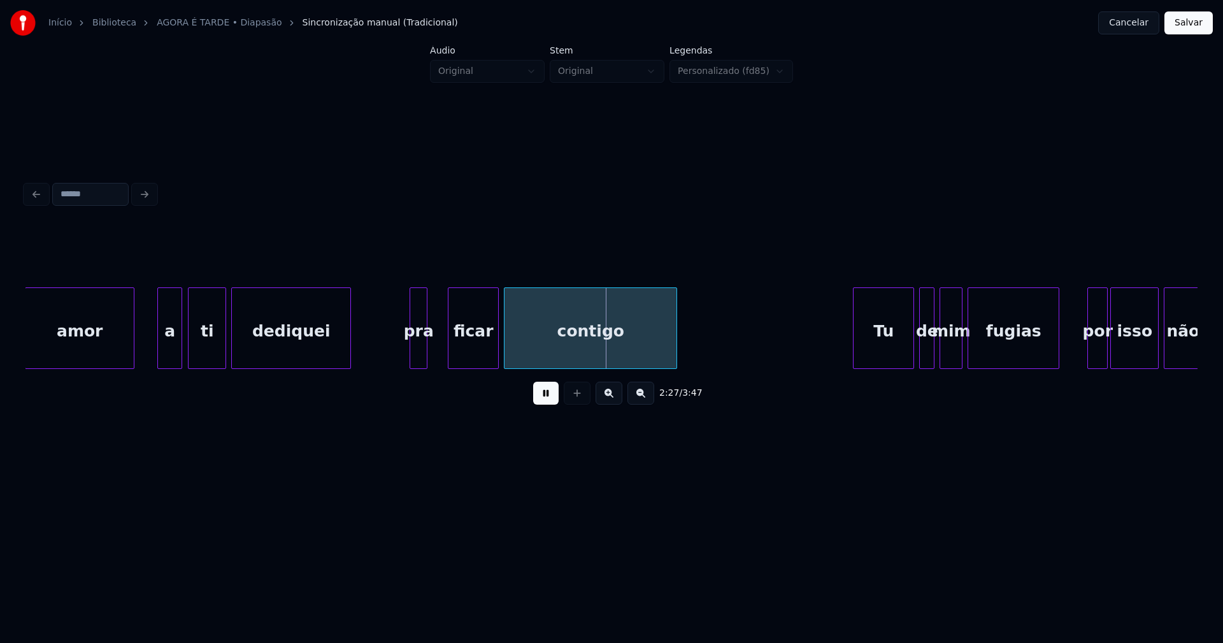
click at [450, 348] on div at bounding box center [450, 328] width 4 height 80
click at [443, 341] on div at bounding box center [443, 328] width 4 height 80
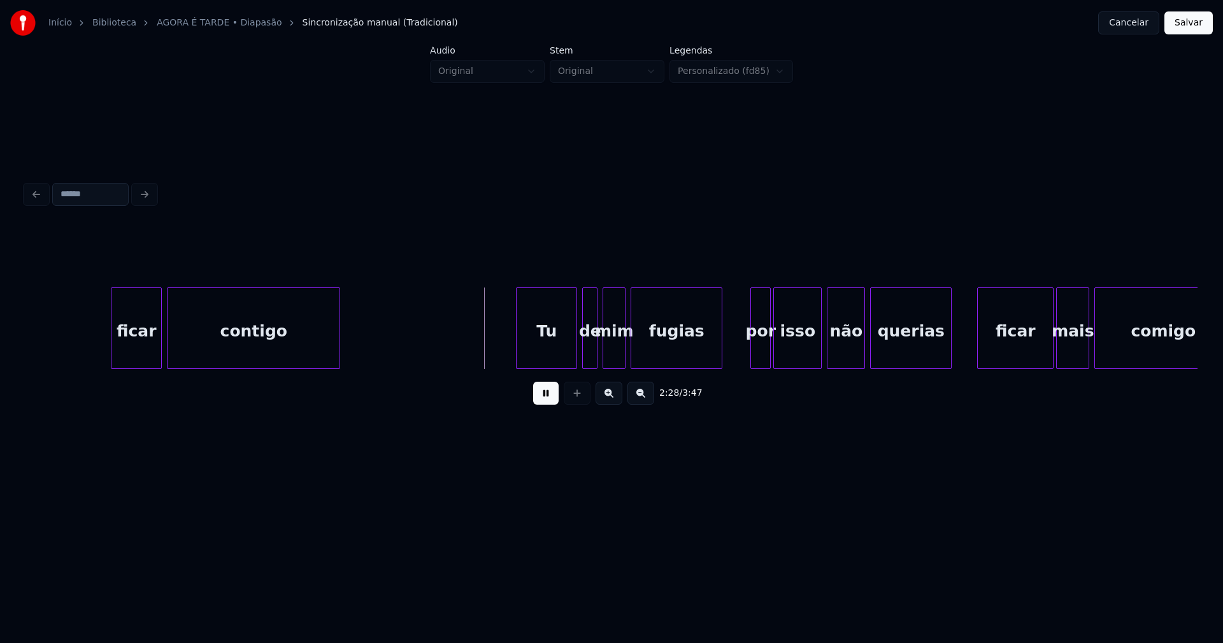
scroll to position [0, 18632]
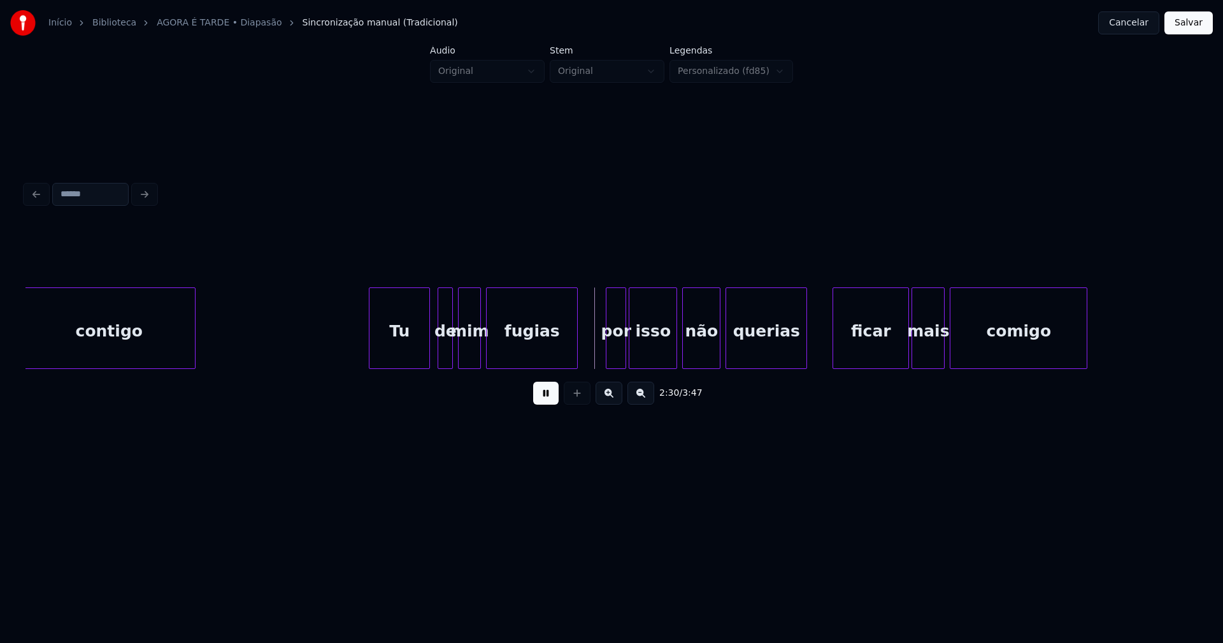
click at [393, 352] on div "Tu" at bounding box center [399, 331] width 60 height 87
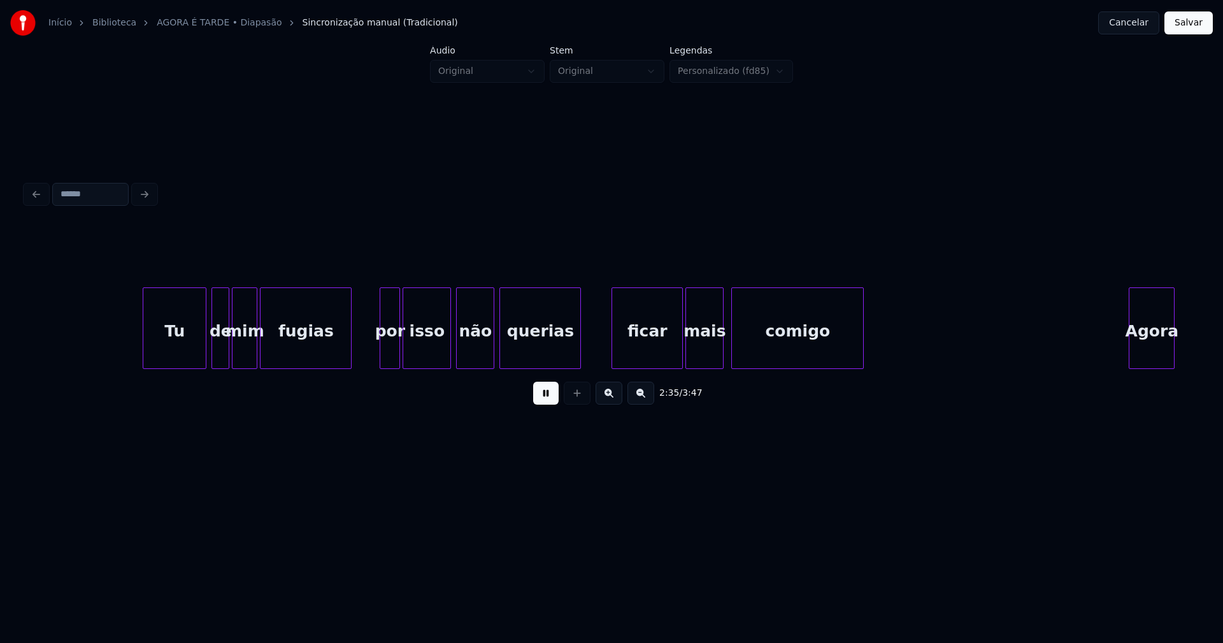
scroll to position [0, 19798]
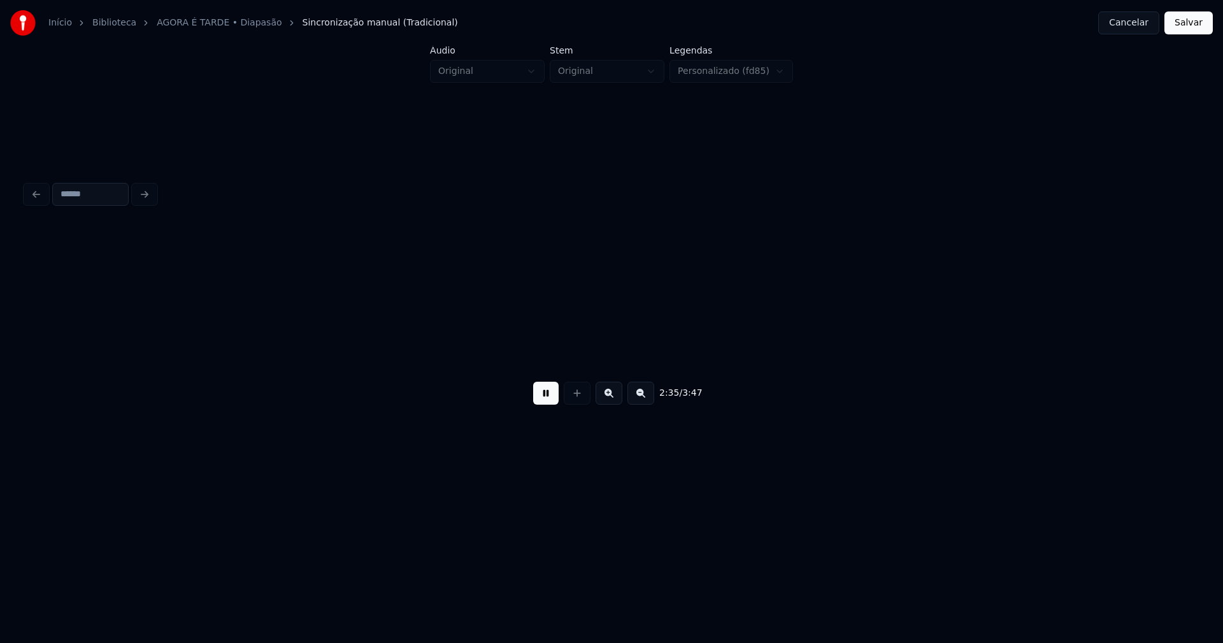
scroll to position [0, 19813]
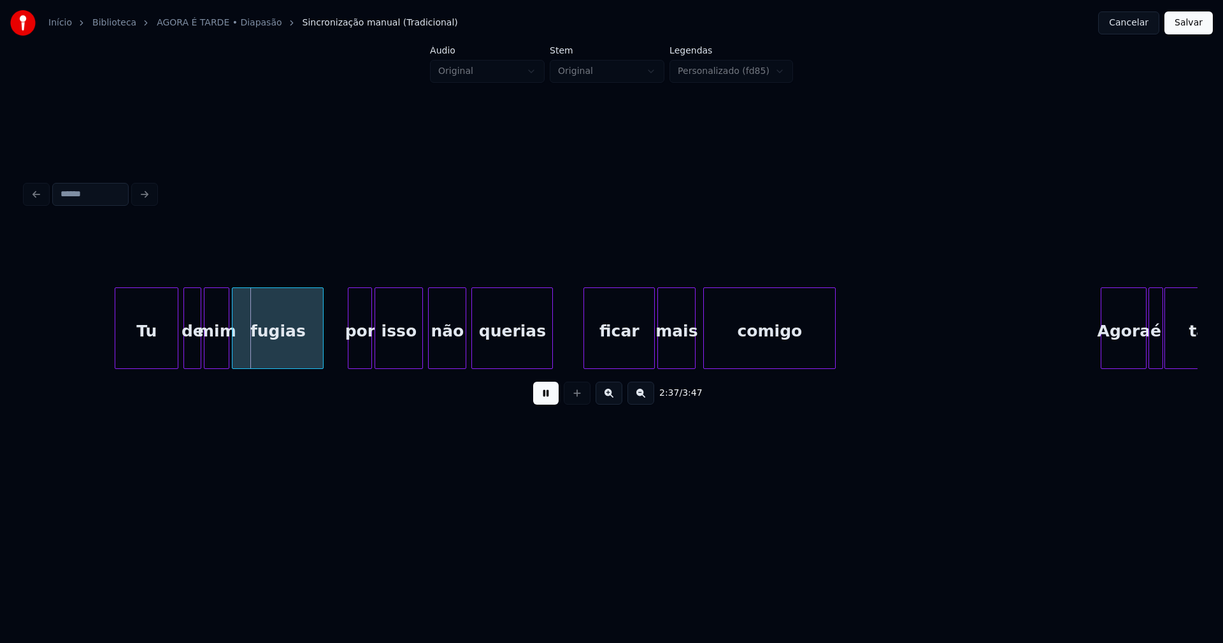
click at [350, 353] on div at bounding box center [350, 328] width 4 height 80
click at [639, 345] on div "ficar" at bounding box center [615, 331] width 70 height 87
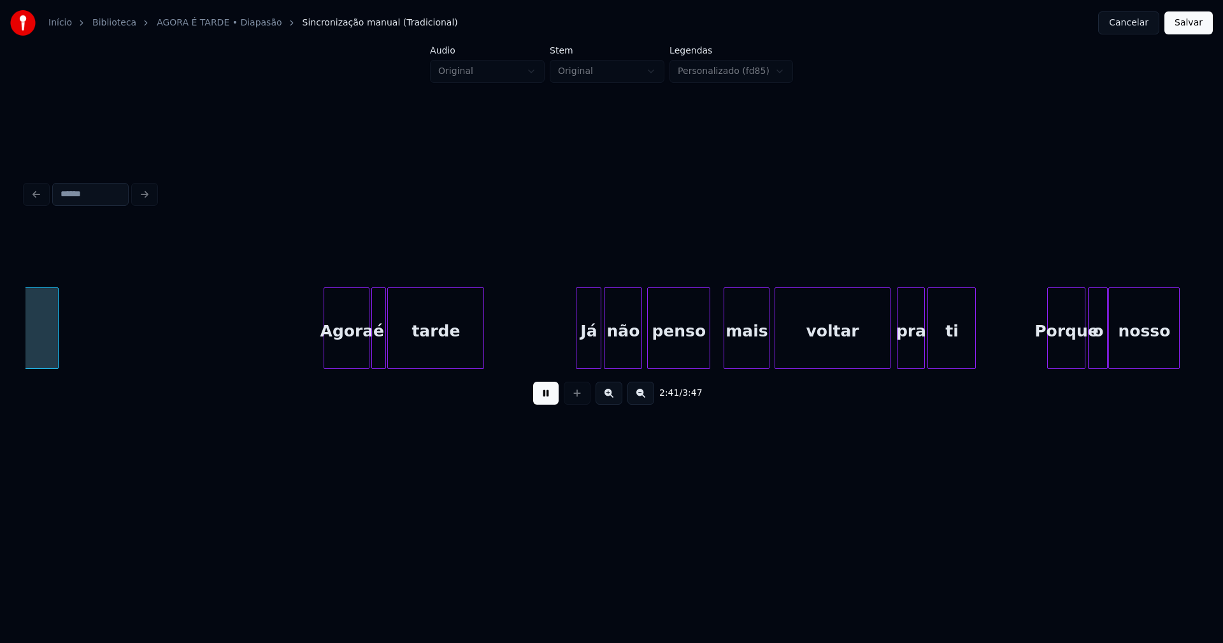
scroll to position [0, 20603]
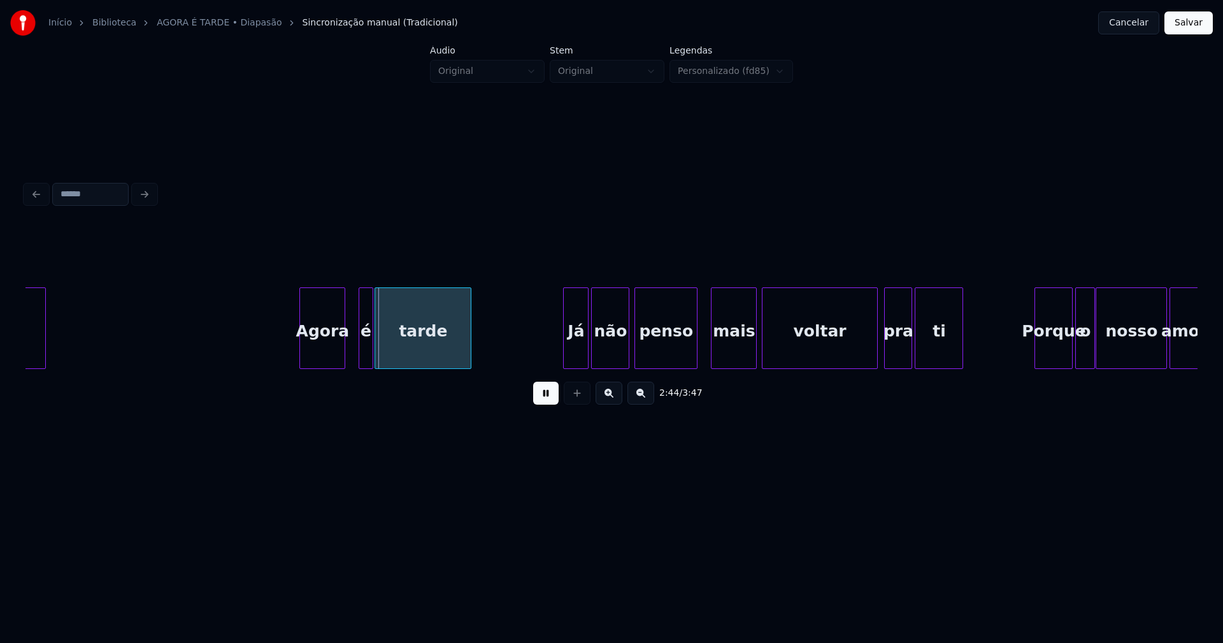
click at [324, 357] on div "Agora" at bounding box center [322, 331] width 45 height 87
click at [353, 356] on div "é" at bounding box center [354, 331] width 13 height 87
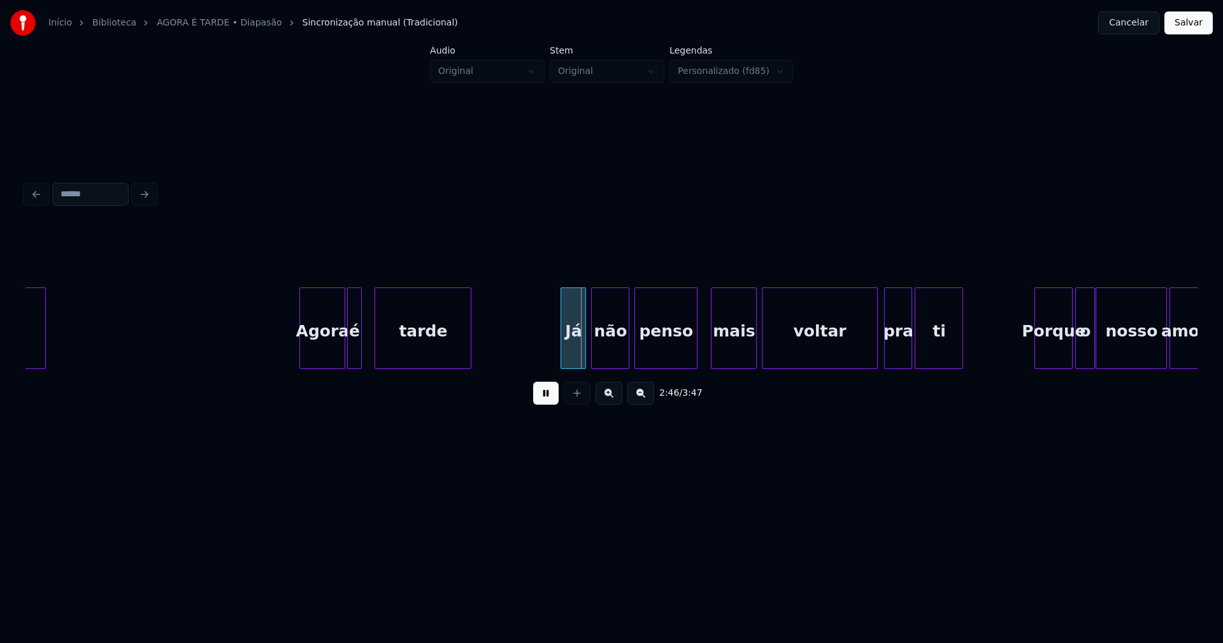
click at [571, 352] on div "Já" at bounding box center [573, 331] width 24 height 87
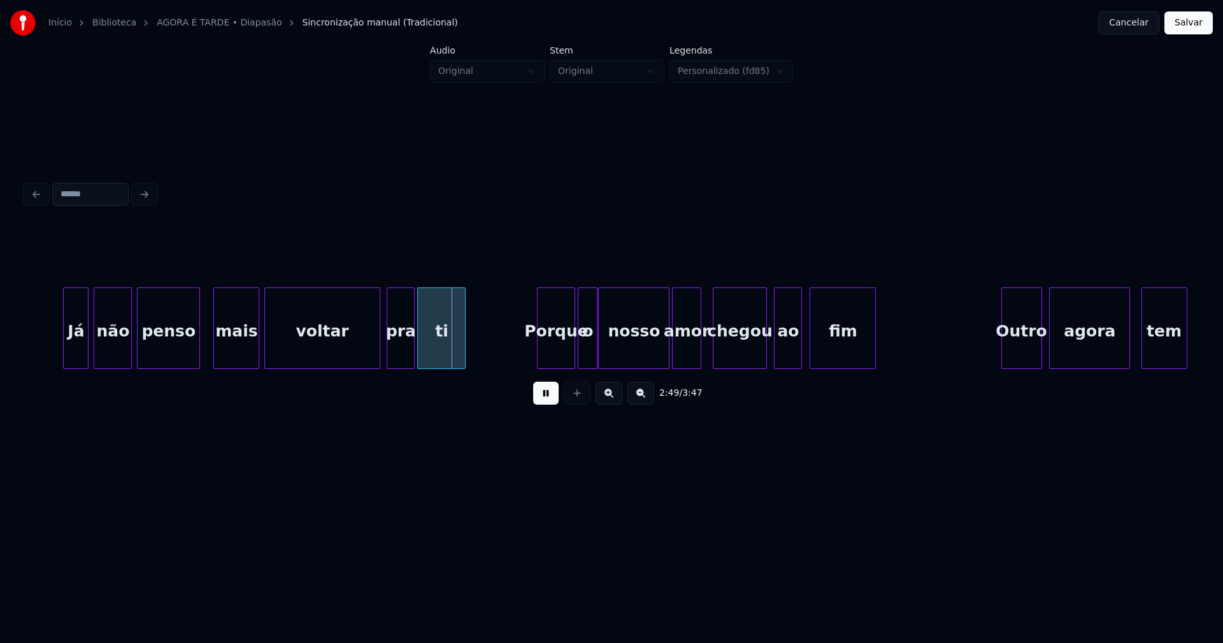
scroll to position [0, 21133]
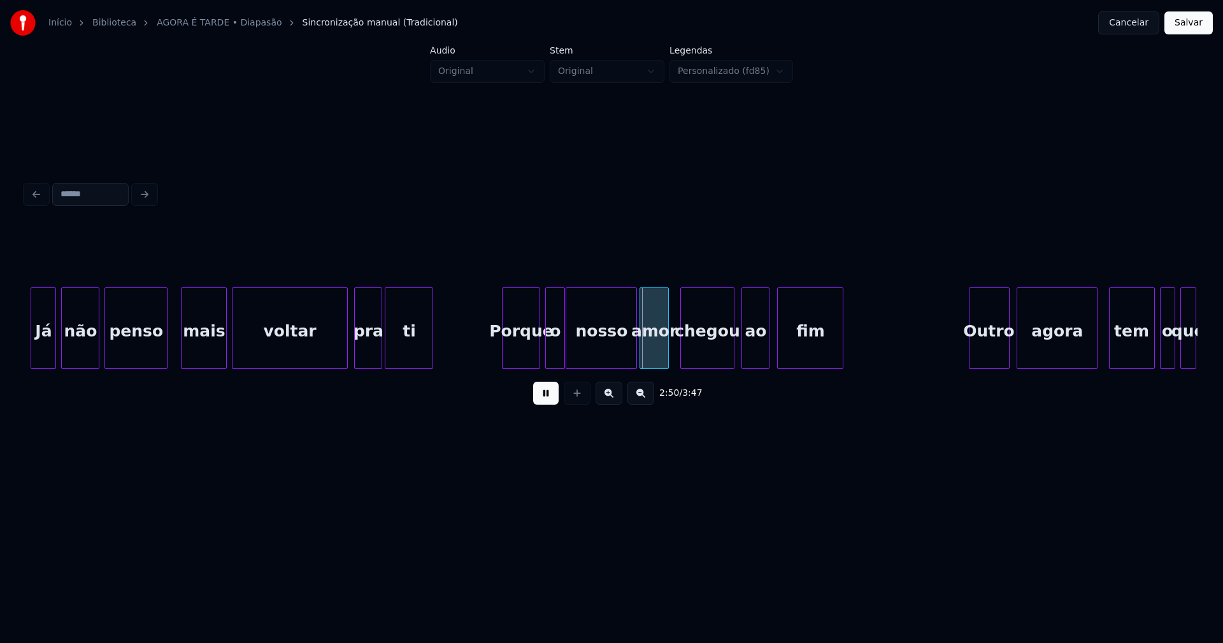
click at [522, 355] on div "Porque" at bounding box center [520, 331] width 37 height 87
click at [550, 397] on button at bounding box center [545, 392] width 25 height 23
click at [687, 351] on div at bounding box center [688, 328] width 4 height 80
click at [671, 348] on div at bounding box center [673, 328] width 4 height 80
click at [546, 403] on button at bounding box center [545, 392] width 25 height 23
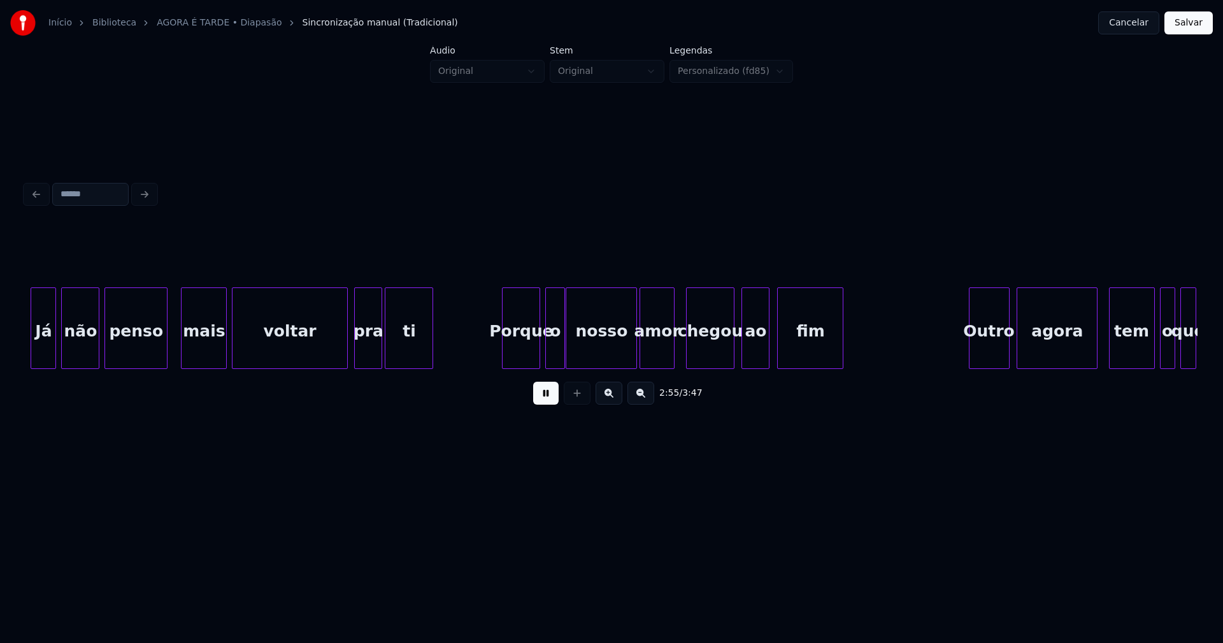
scroll to position [0, 22307]
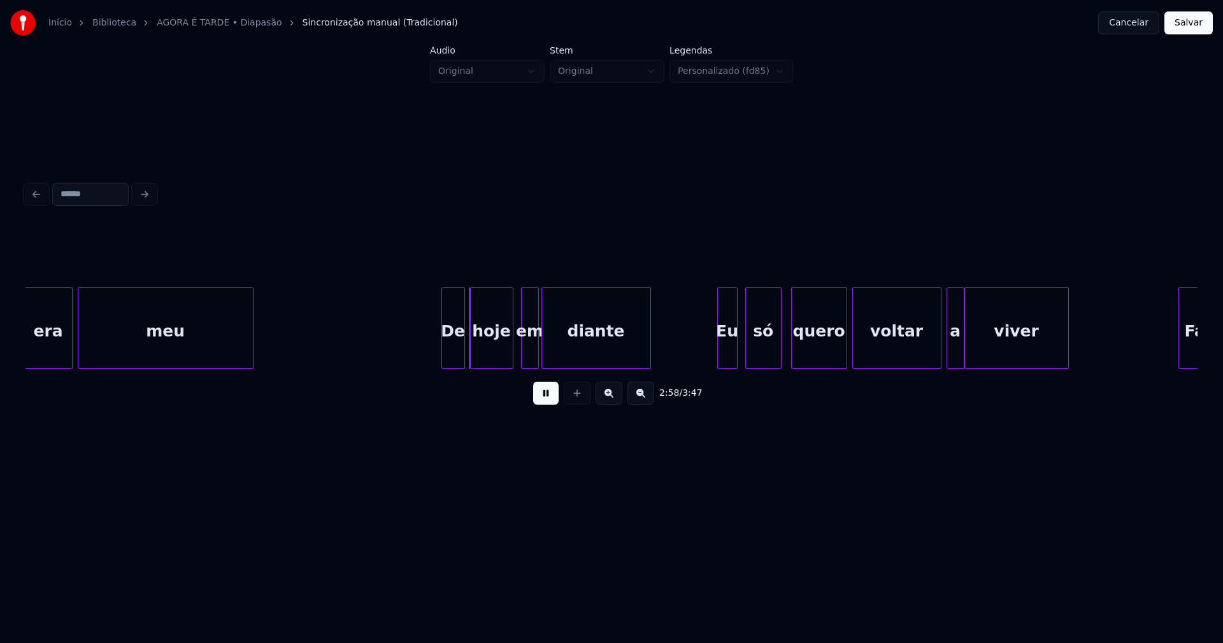
click at [444, 353] on div at bounding box center [444, 328] width 4 height 80
click at [713, 358] on div at bounding box center [713, 328] width 4 height 80
click at [932, 360] on div at bounding box center [932, 328] width 4 height 80
click at [946, 359] on div "a" at bounding box center [947, 331] width 17 height 87
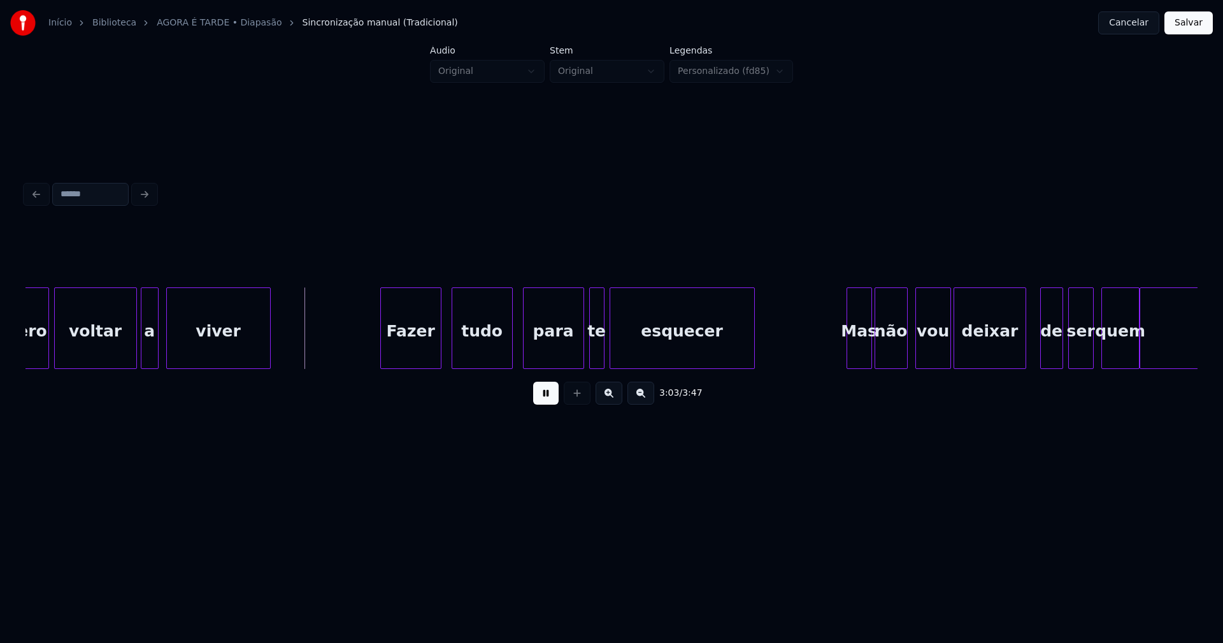
scroll to position [0, 23105]
click at [418, 353] on div "Fazer" at bounding box center [405, 331] width 60 height 87
click at [627, 344] on div at bounding box center [627, 328] width 4 height 80
click at [619, 343] on div at bounding box center [618, 328] width 4 height 80
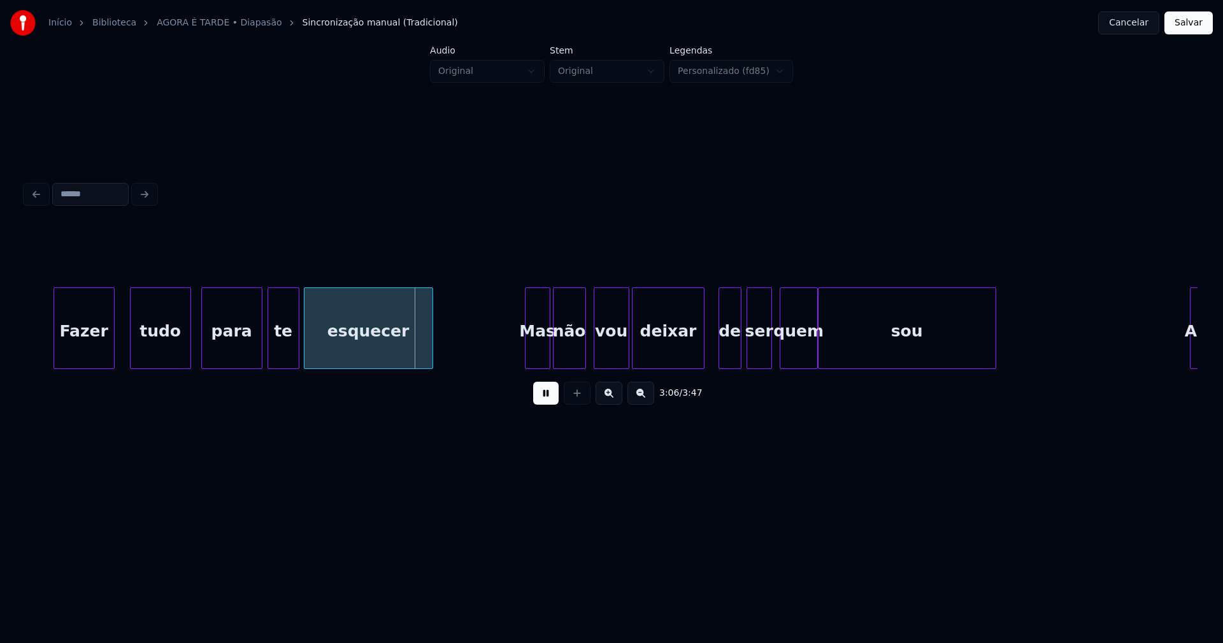
scroll to position [0, 23490]
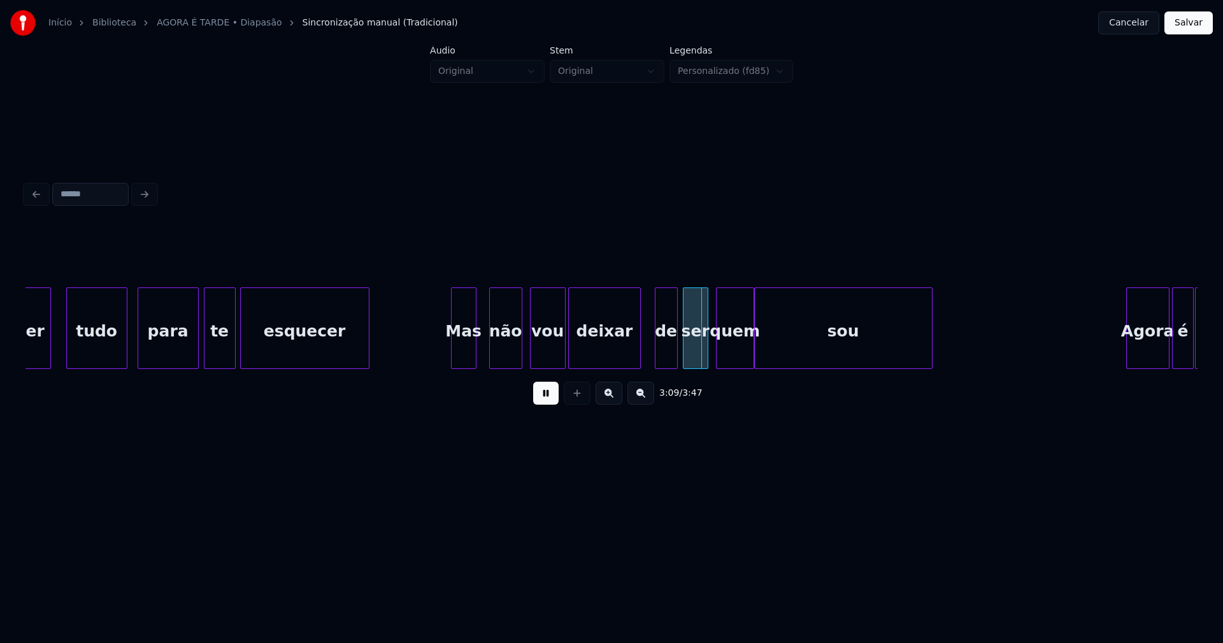
click at [461, 357] on div "Mas" at bounding box center [464, 331] width 24 height 87
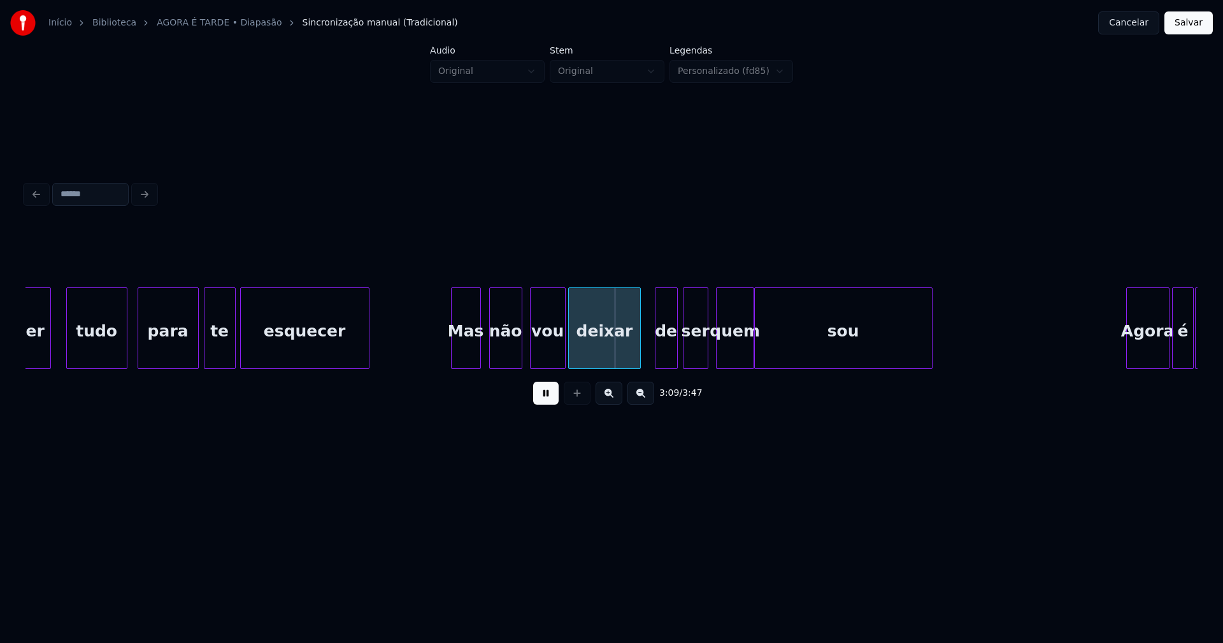
click at [478, 347] on div at bounding box center [478, 328] width 4 height 80
click at [513, 352] on div "não" at bounding box center [503, 331] width 32 height 87
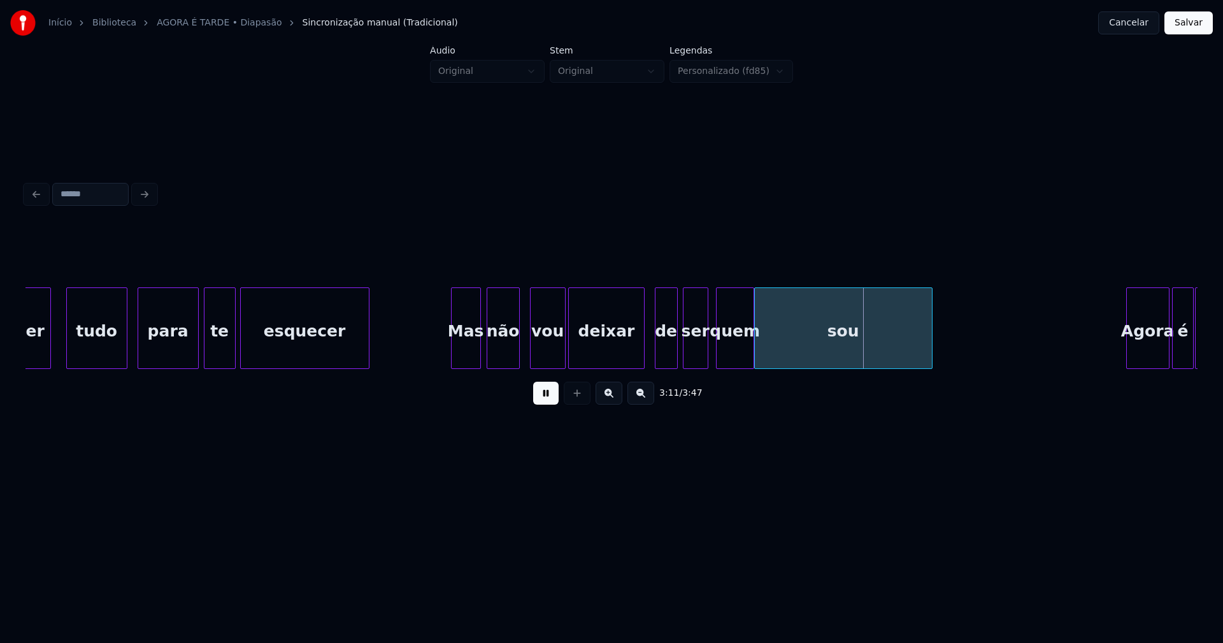
click at [641, 350] on div at bounding box center [642, 328] width 4 height 80
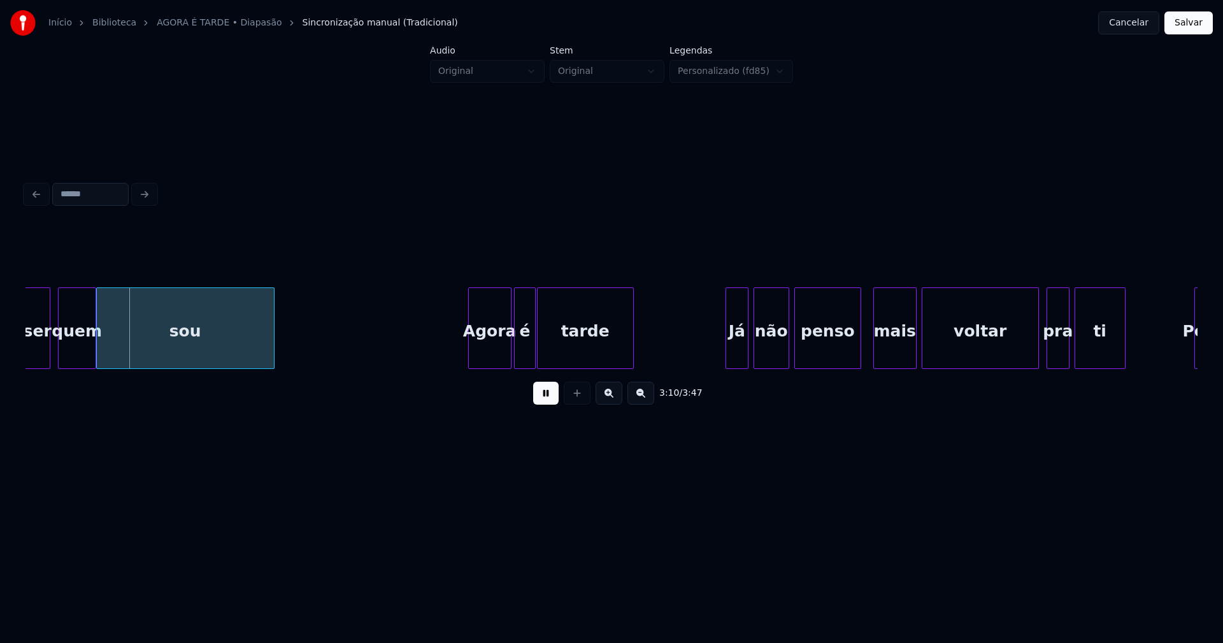
scroll to position [0, 24099]
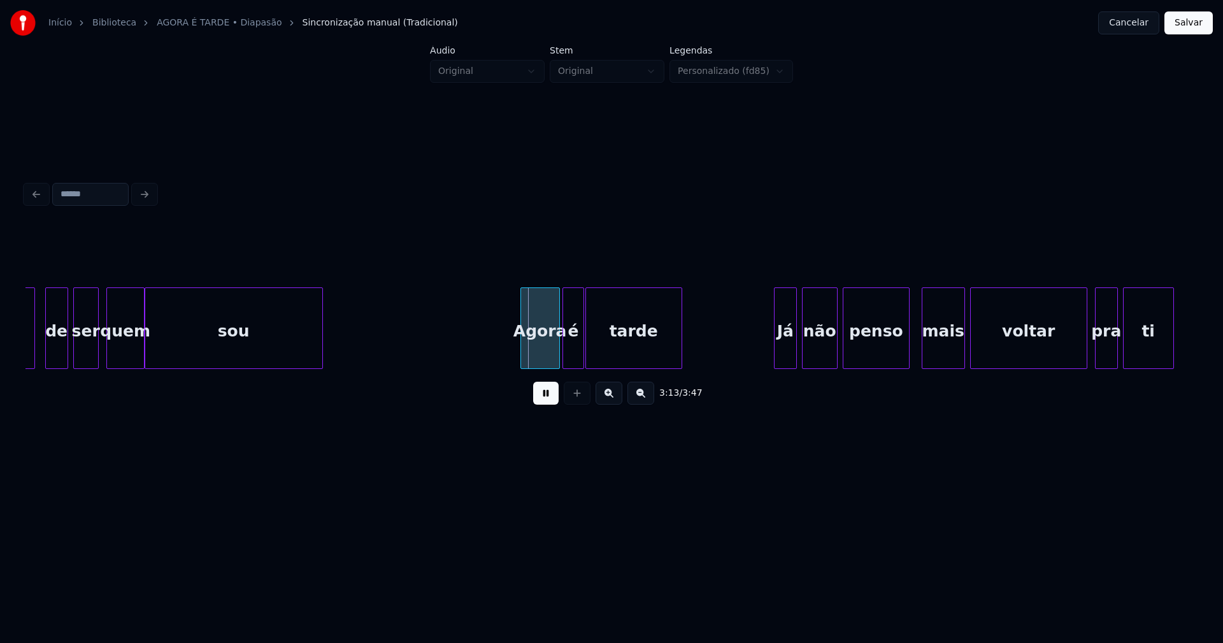
click at [522, 346] on div at bounding box center [523, 328] width 4 height 80
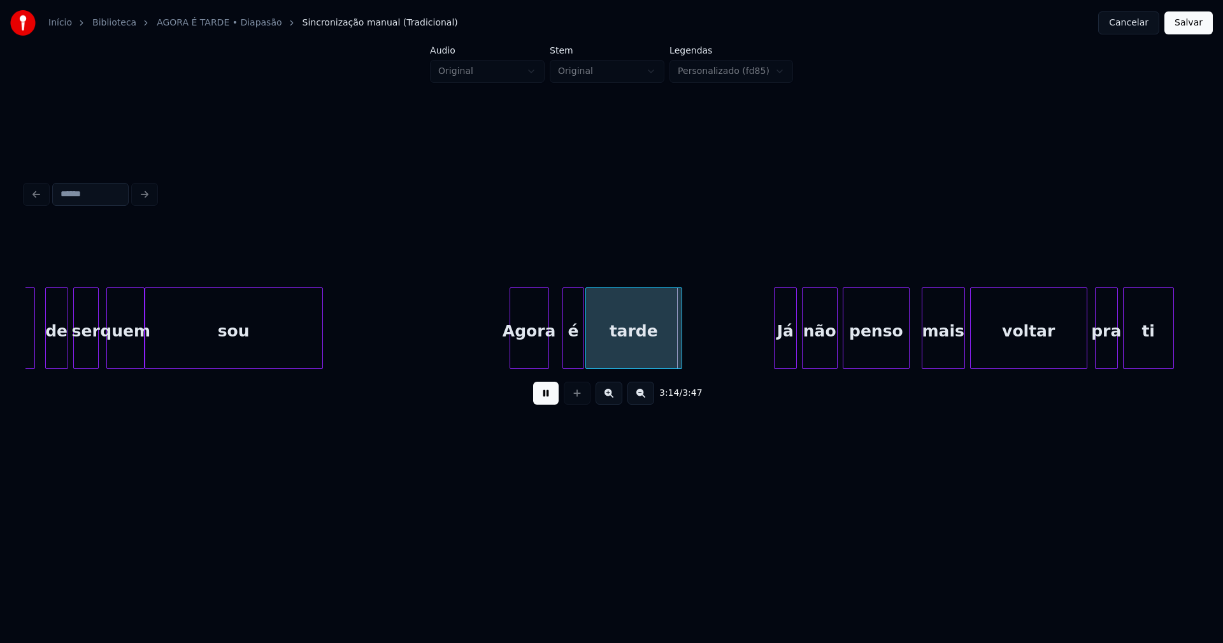
click at [540, 354] on div "Agora" at bounding box center [529, 331] width 38 height 87
click at [564, 356] on div "é" at bounding box center [564, 331] width 21 height 87
click at [583, 352] on div at bounding box center [583, 328] width 4 height 80
click at [771, 353] on div at bounding box center [773, 328] width 4 height 80
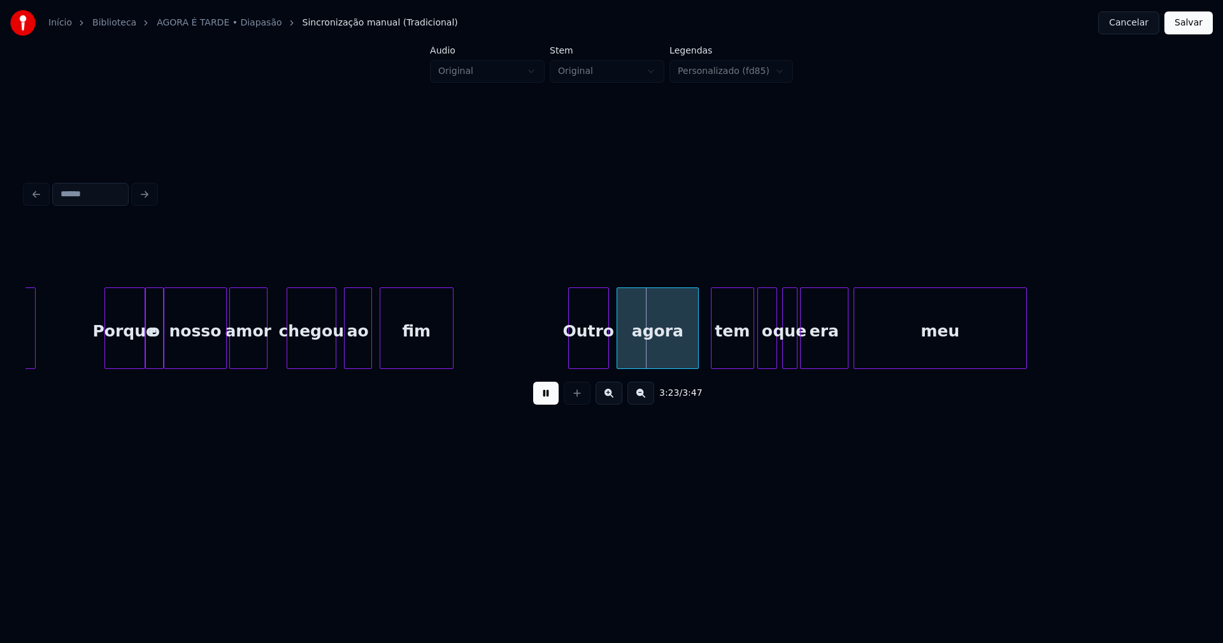
scroll to position [0, 25109]
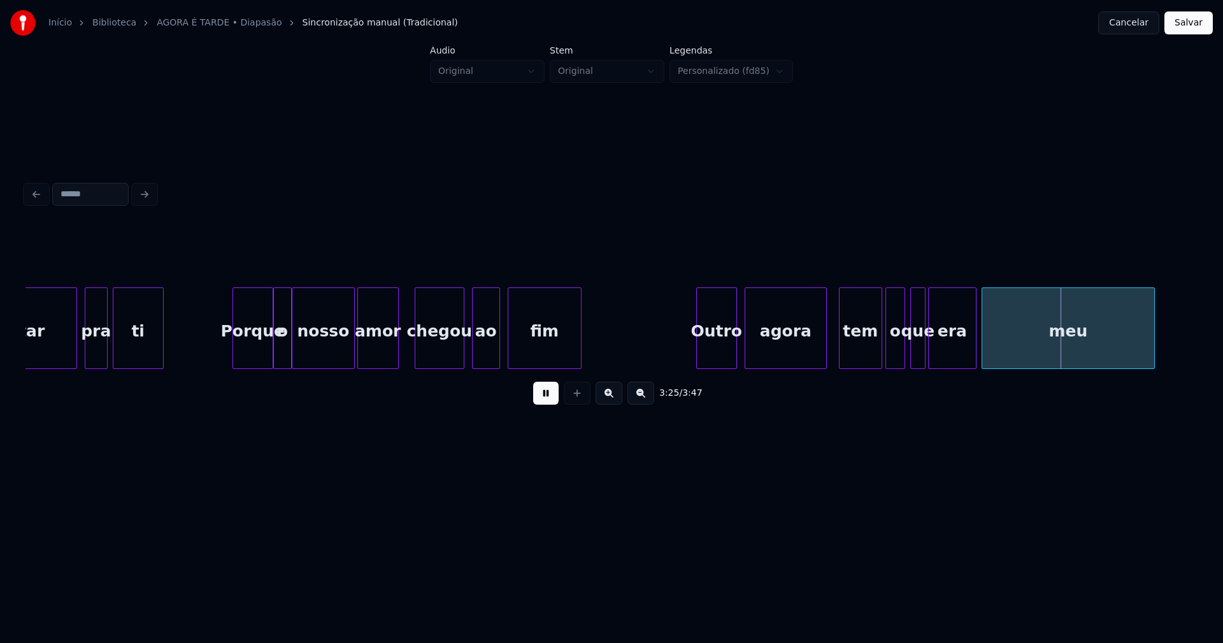
click at [395, 348] on div at bounding box center [396, 328] width 4 height 80
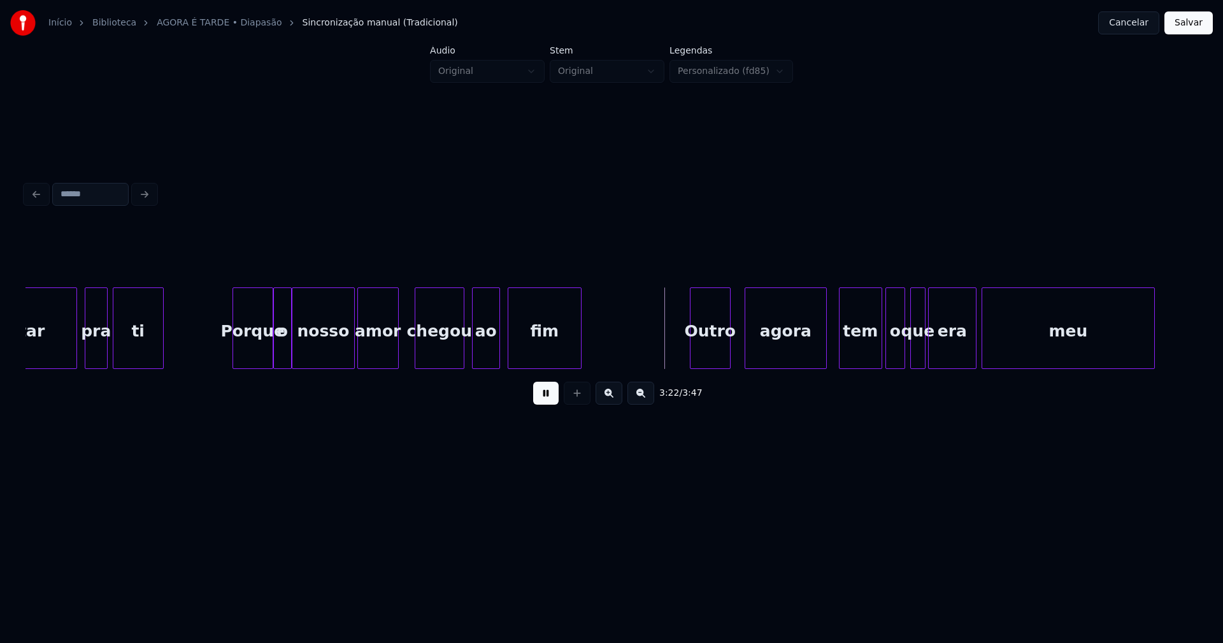
click at [721, 355] on div "Outro" at bounding box center [709, 331] width 39 height 87
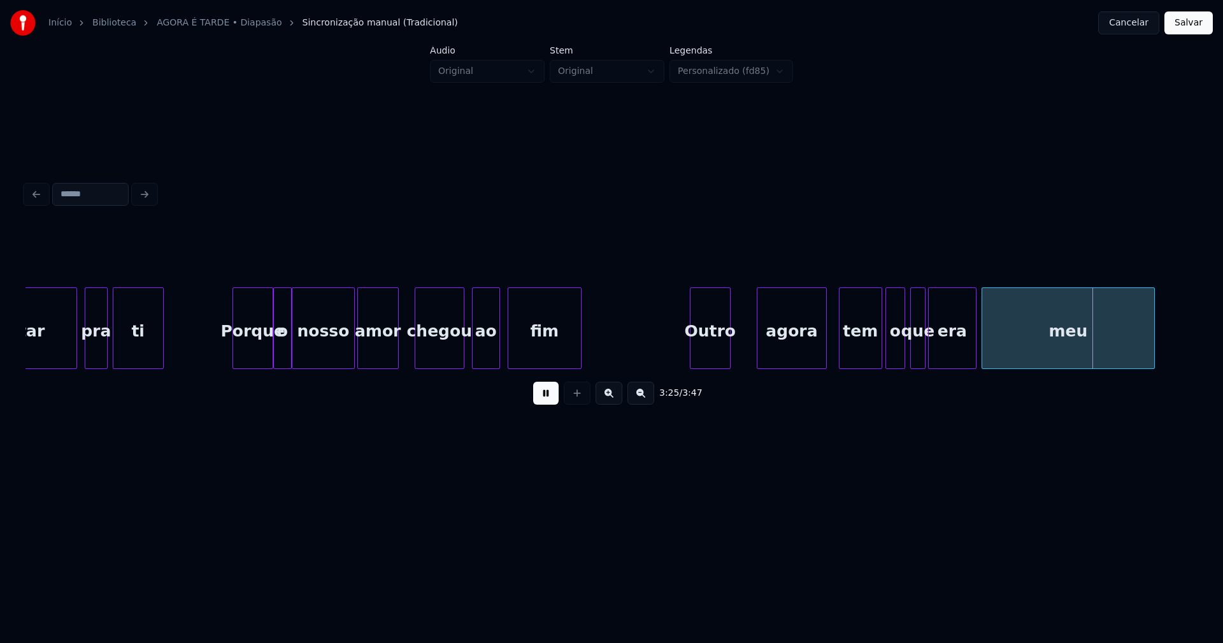
click at [758, 345] on div at bounding box center [759, 328] width 4 height 80
click at [752, 340] on div at bounding box center [751, 328] width 4 height 80
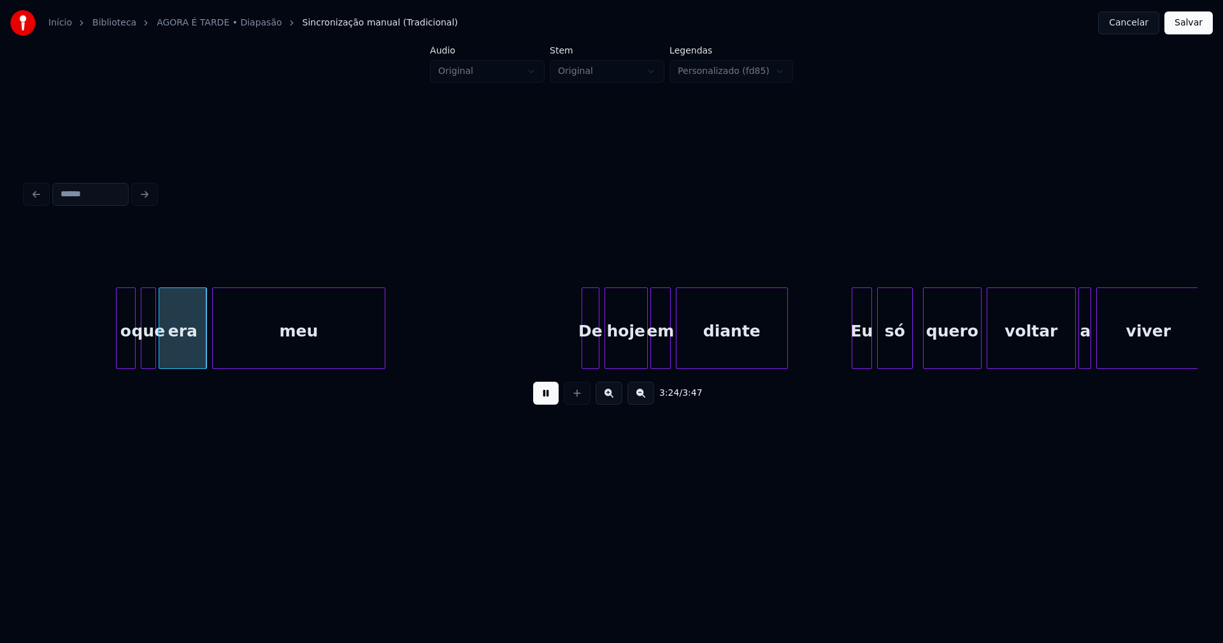
scroll to position [0, 26008]
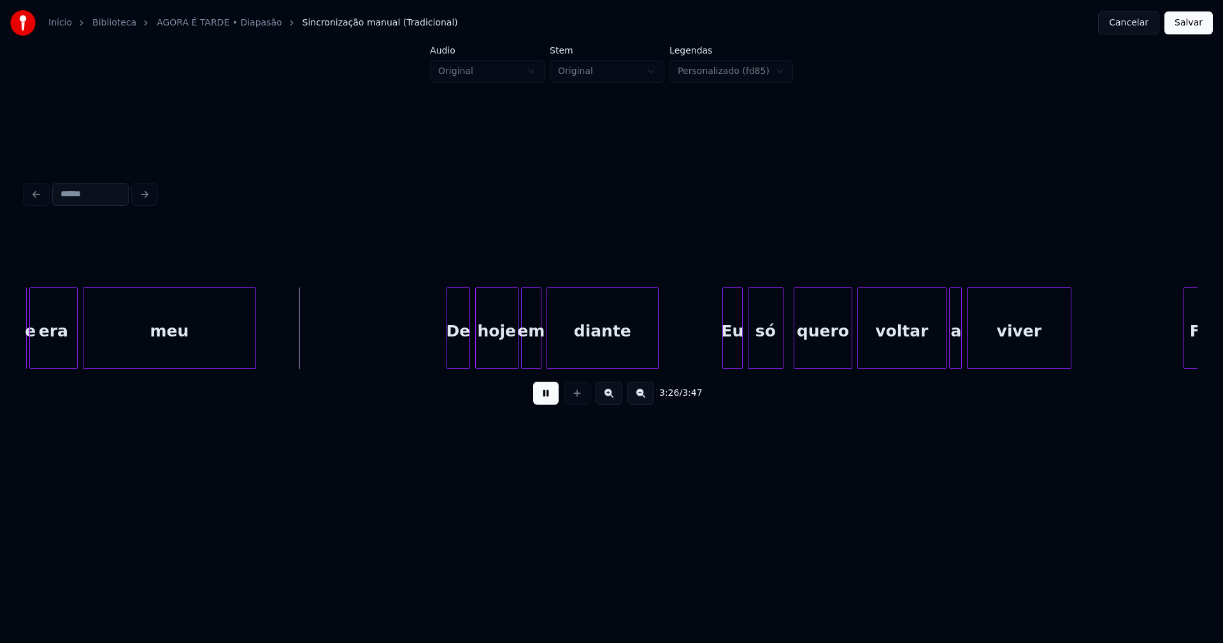
click at [448, 355] on div at bounding box center [449, 328] width 4 height 80
click at [717, 362] on div at bounding box center [717, 328] width 4 height 80
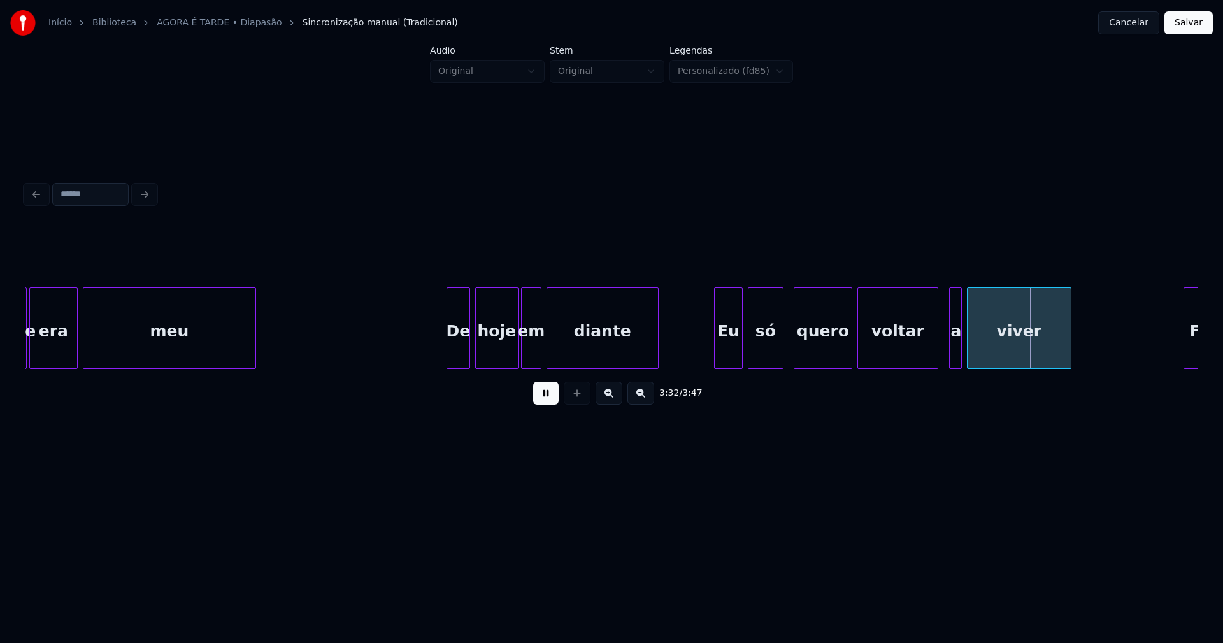
click at [935, 366] on div "que era meu De hoje em diante Eu só quero voltar a viver Fazer" at bounding box center [611, 328] width 1172 height 82
click at [948, 362] on div "a" at bounding box center [948, 331] width 13 height 87
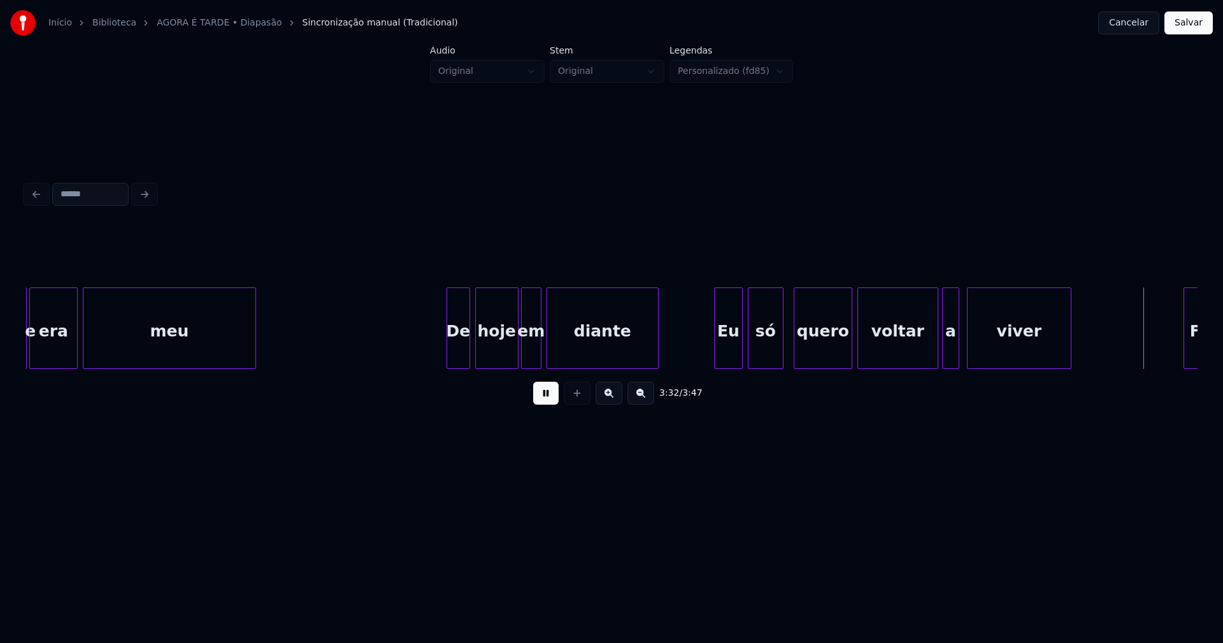
click at [957, 352] on div at bounding box center [957, 328] width 4 height 80
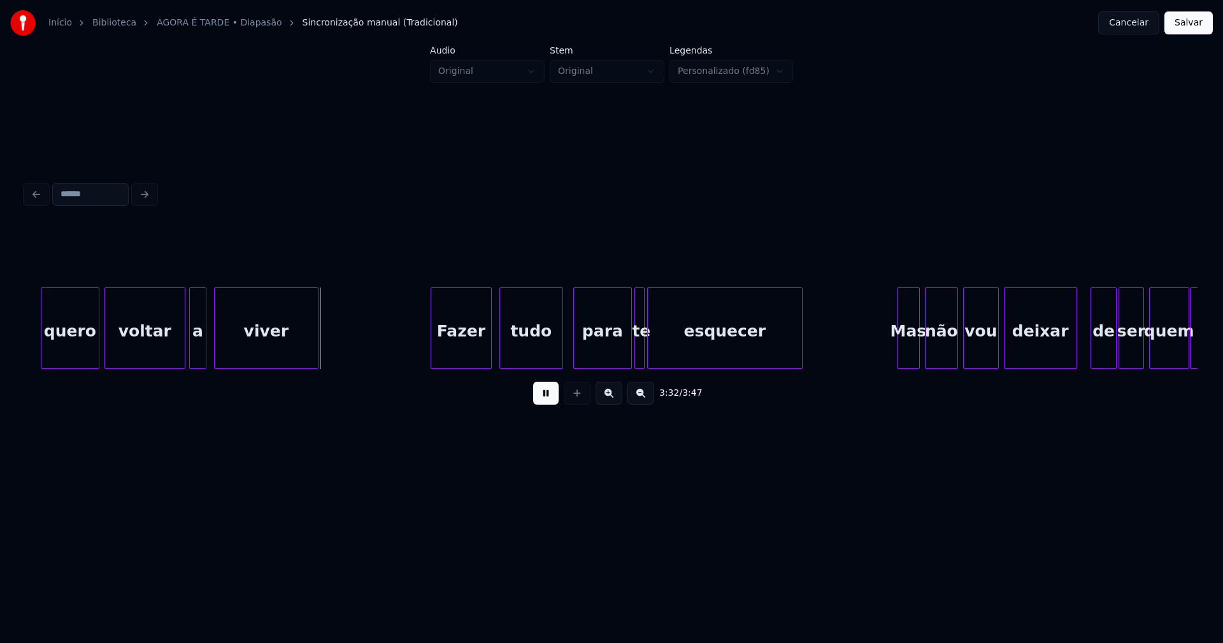
scroll to position [0, 26857]
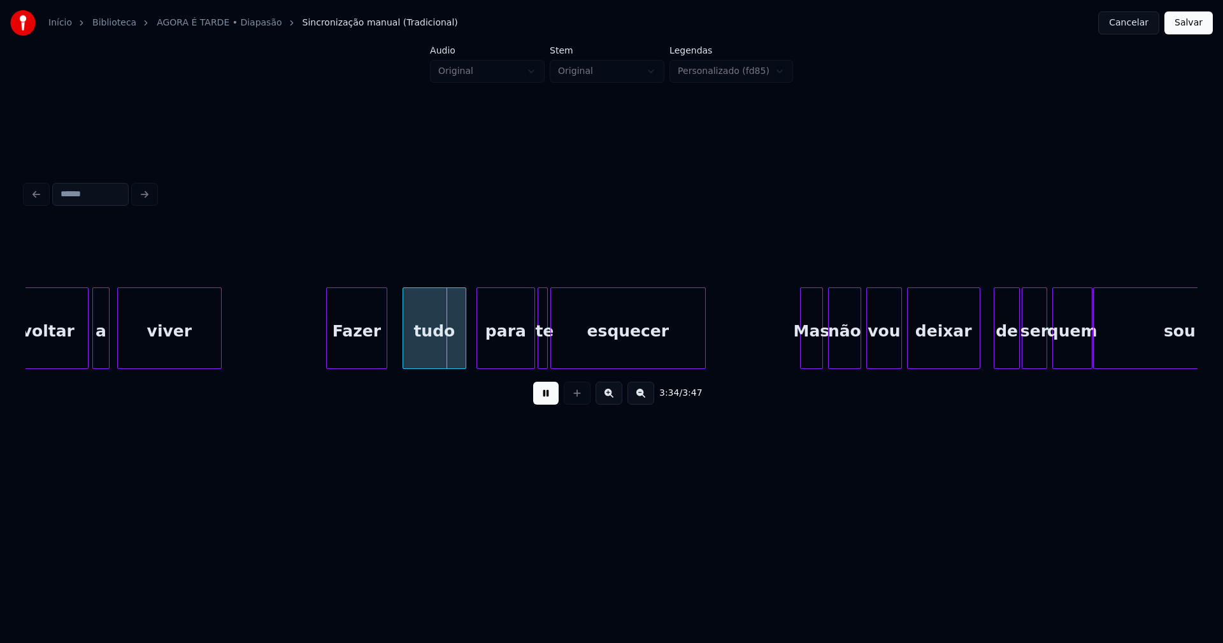
click at [359, 353] on div "Fazer" at bounding box center [357, 331] width 60 height 87
click at [506, 360] on div "para" at bounding box center [500, 331] width 57 height 87
click at [580, 343] on div at bounding box center [581, 328] width 4 height 80
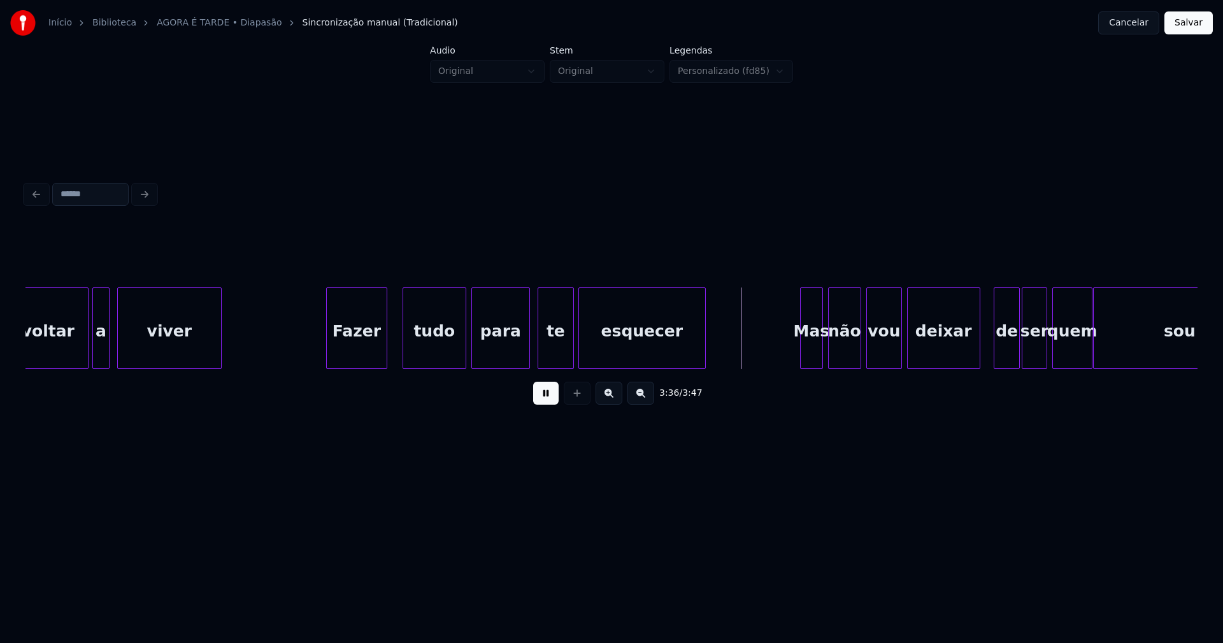
click at [571, 339] on div at bounding box center [571, 328] width 4 height 80
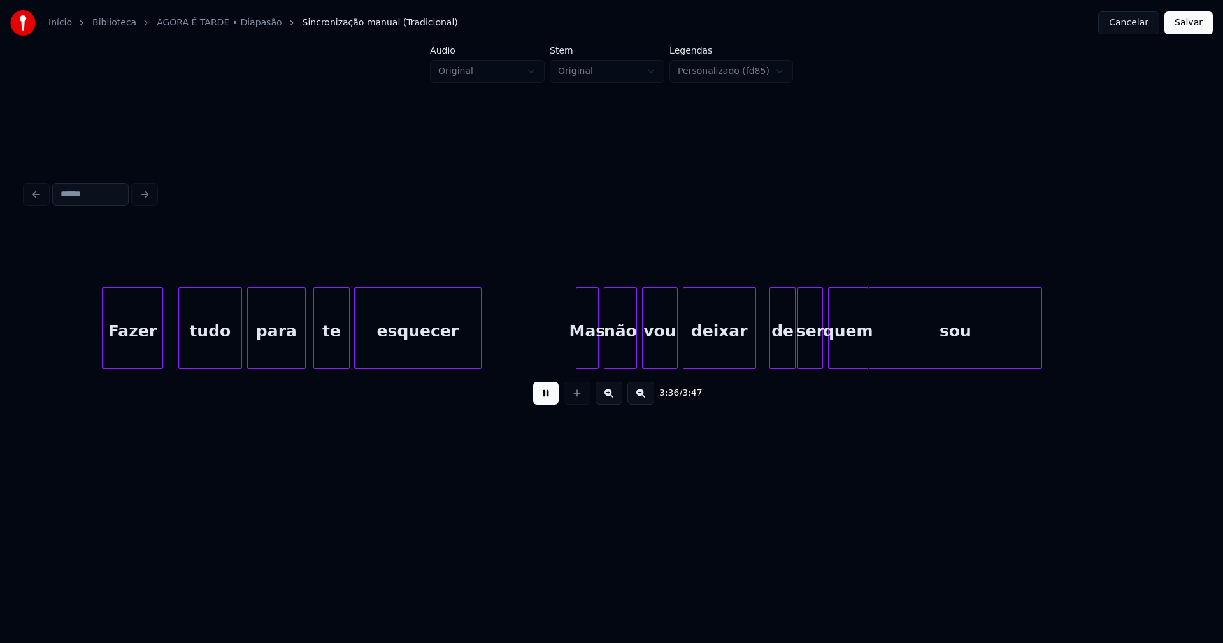
scroll to position [0, 27098]
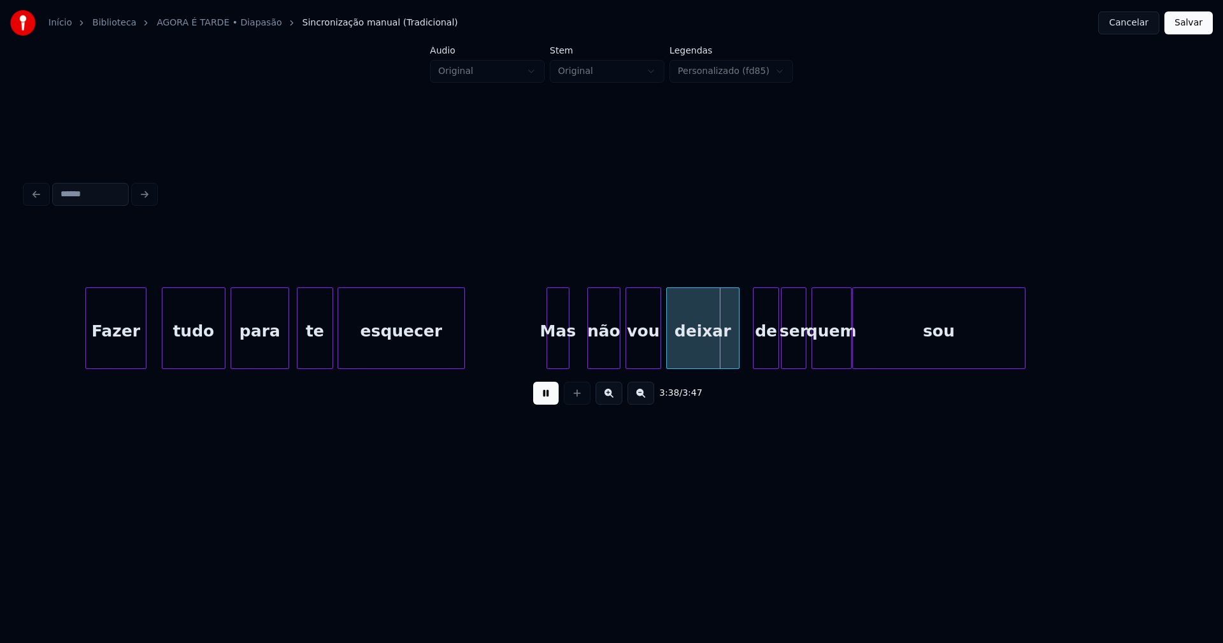
click at [546, 359] on div "Mas" at bounding box center [557, 328] width 23 height 82
click at [576, 345] on div at bounding box center [577, 328] width 4 height 80
click at [605, 350] on div "não" at bounding box center [599, 331] width 32 height 87
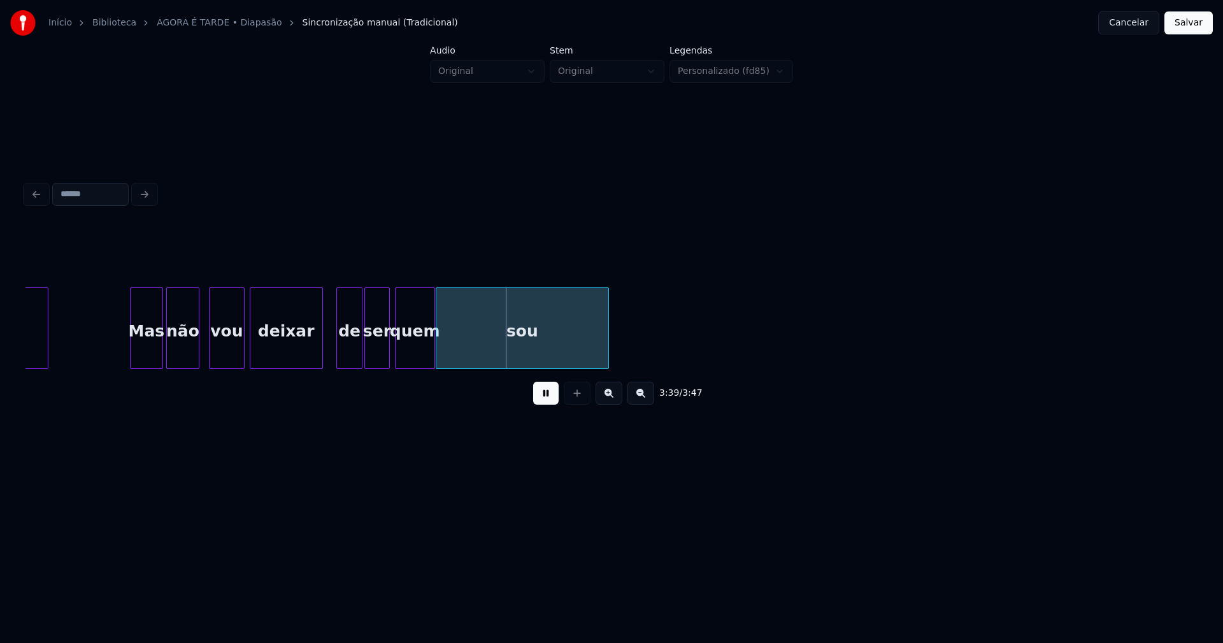
scroll to position [0, 27562]
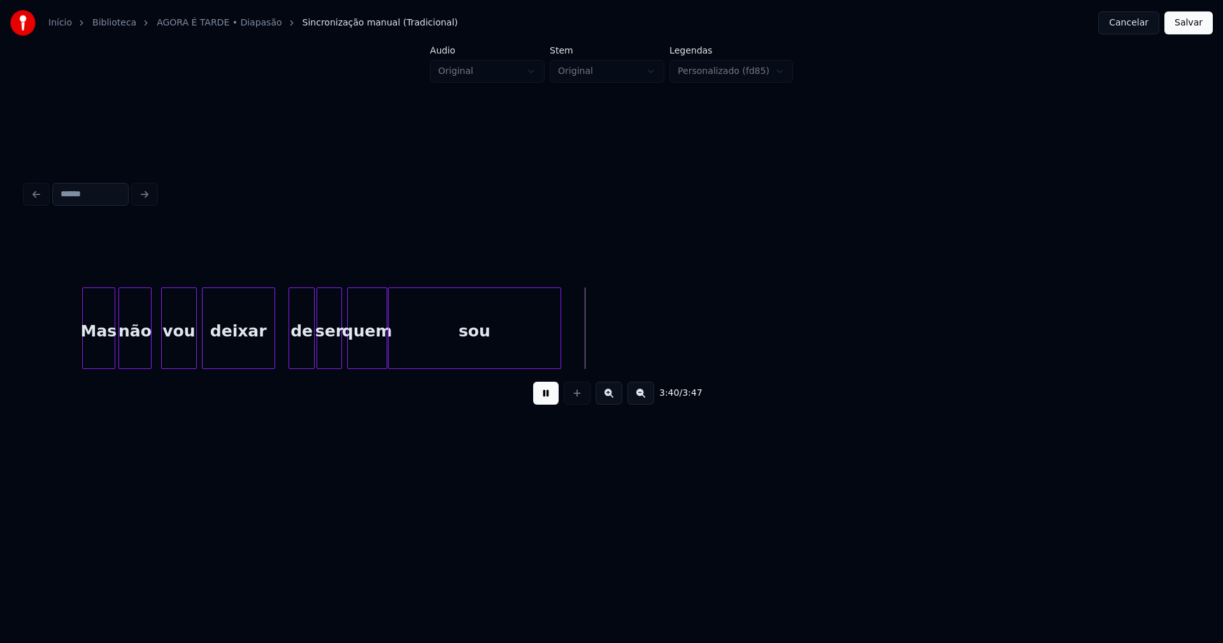
click at [1184, 27] on button "Salvar" at bounding box center [1188, 22] width 48 height 23
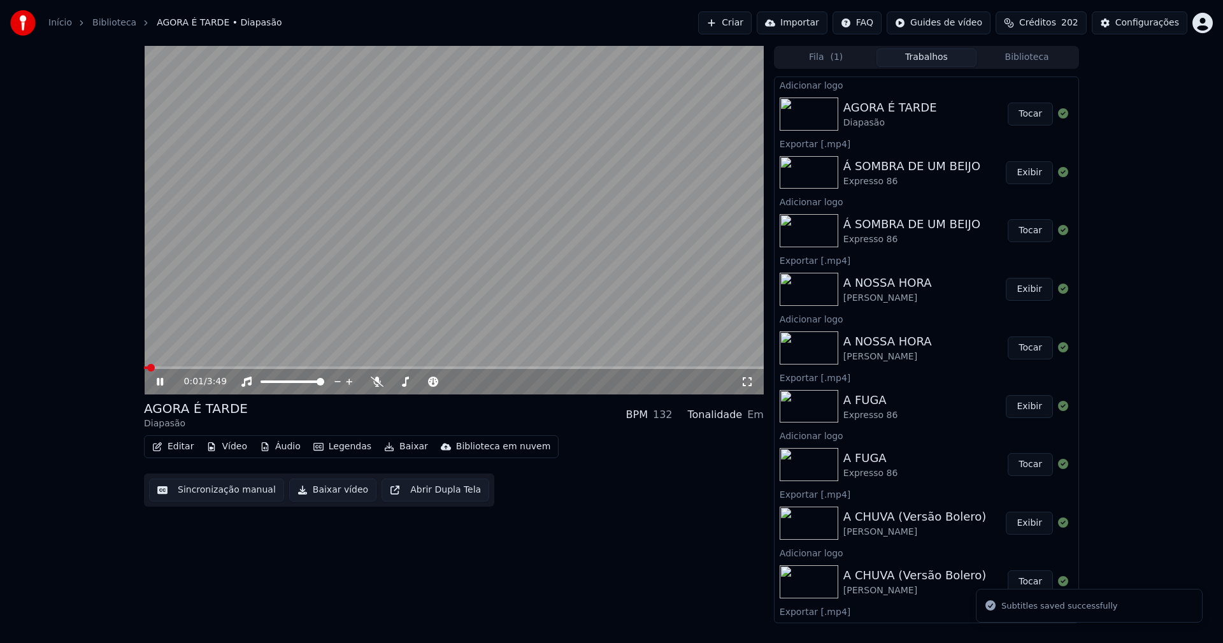
click at [746, 383] on icon at bounding box center [747, 381] width 13 height 10
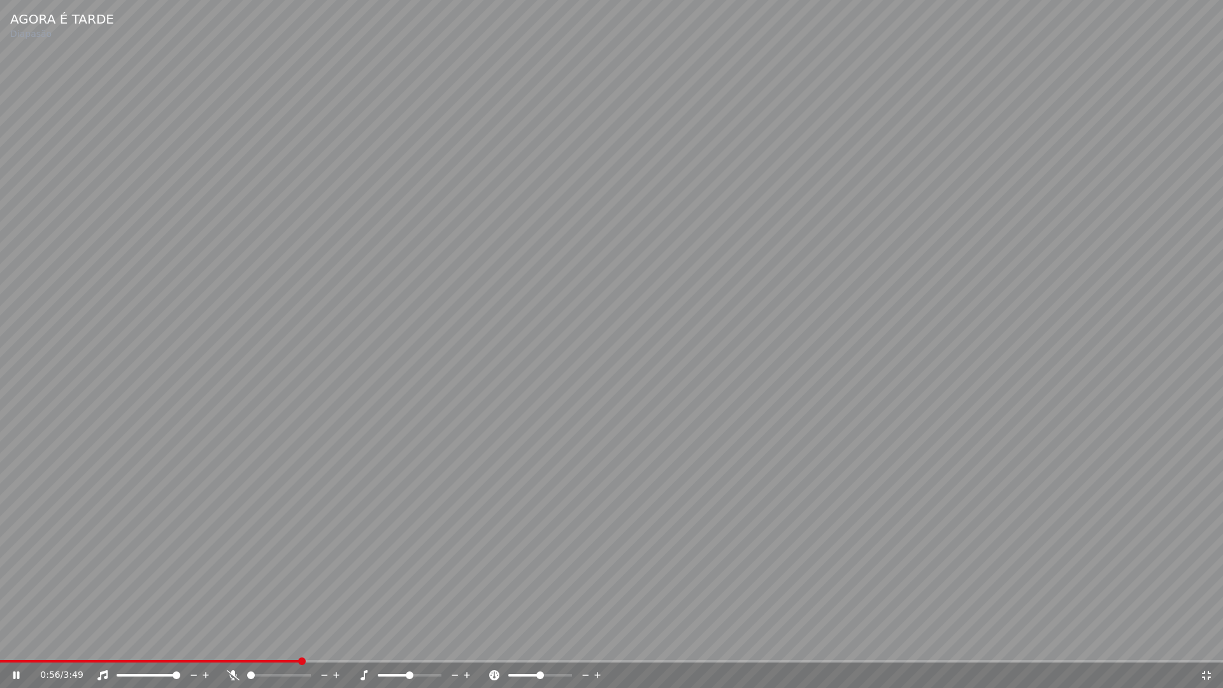
click at [1206, 642] on icon at bounding box center [1206, 675] width 13 height 10
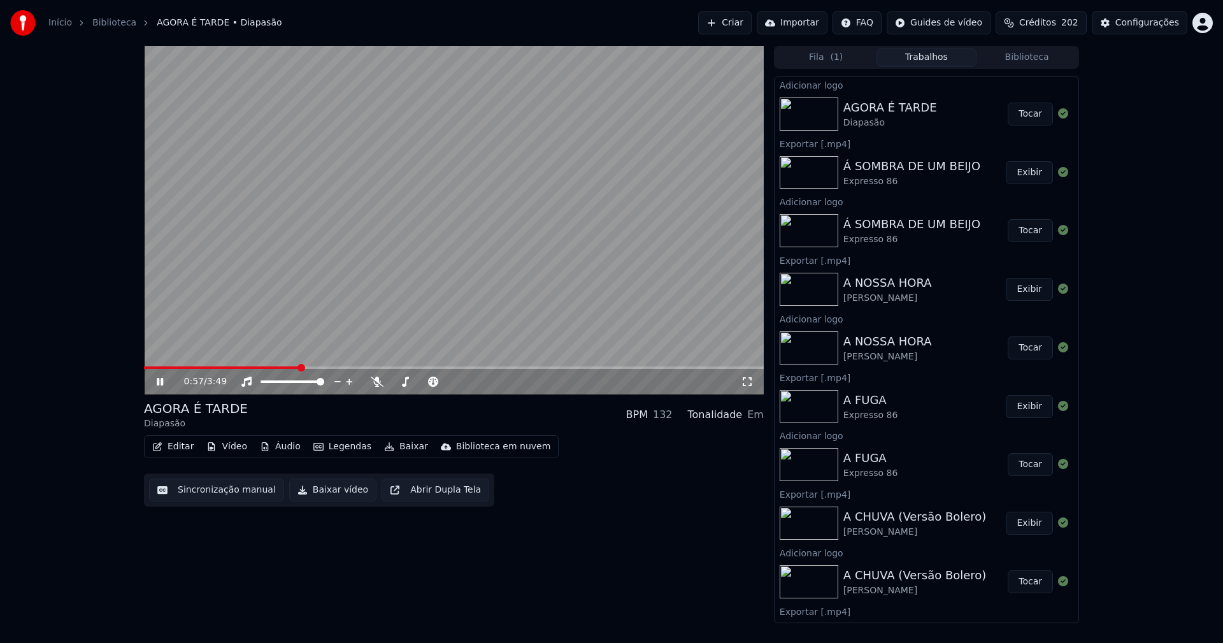
click at [160, 380] on icon at bounding box center [169, 381] width 30 height 10
click at [318, 495] on button "Baixar vídeo" at bounding box center [332, 489] width 87 height 23
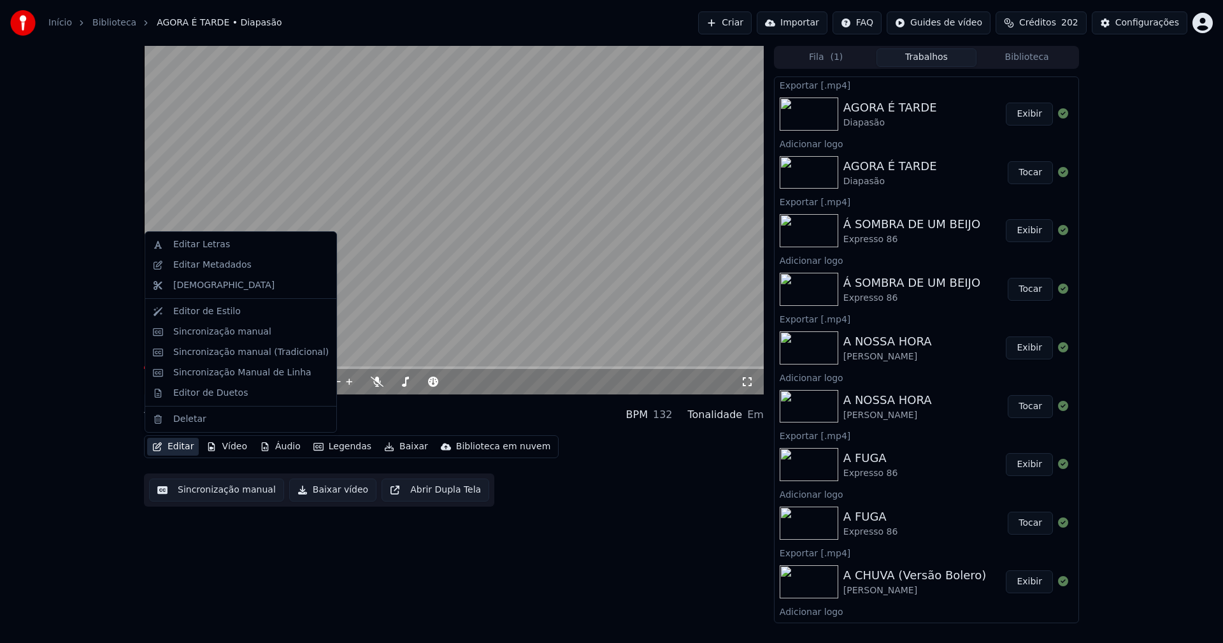
click at [188, 449] on button "Editar" at bounding box center [173, 446] width 52 height 18
click at [199, 265] on div "Editar Metadados" at bounding box center [212, 265] width 78 height 13
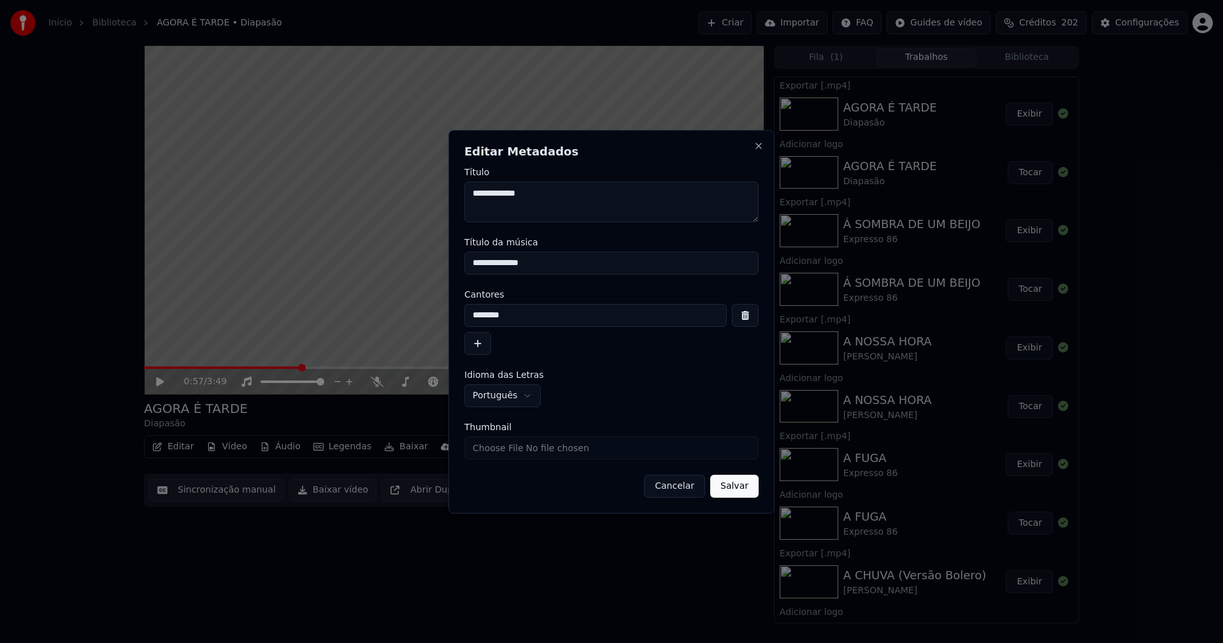
click at [507, 444] on input "Thumbnail" at bounding box center [611, 447] width 294 height 23
type input "**********"
click at [733, 485] on button "Salvar" at bounding box center [734, 485] width 48 height 23
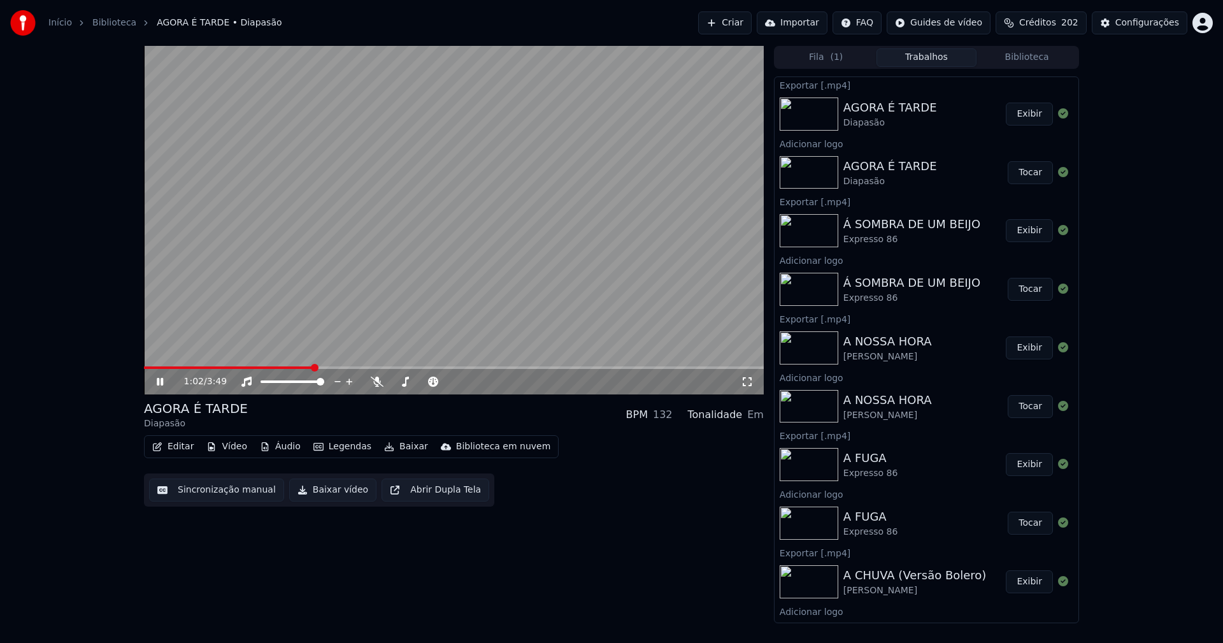
click at [1032, 57] on button "Biblioteca" at bounding box center [1026, 57] width 101 height 18
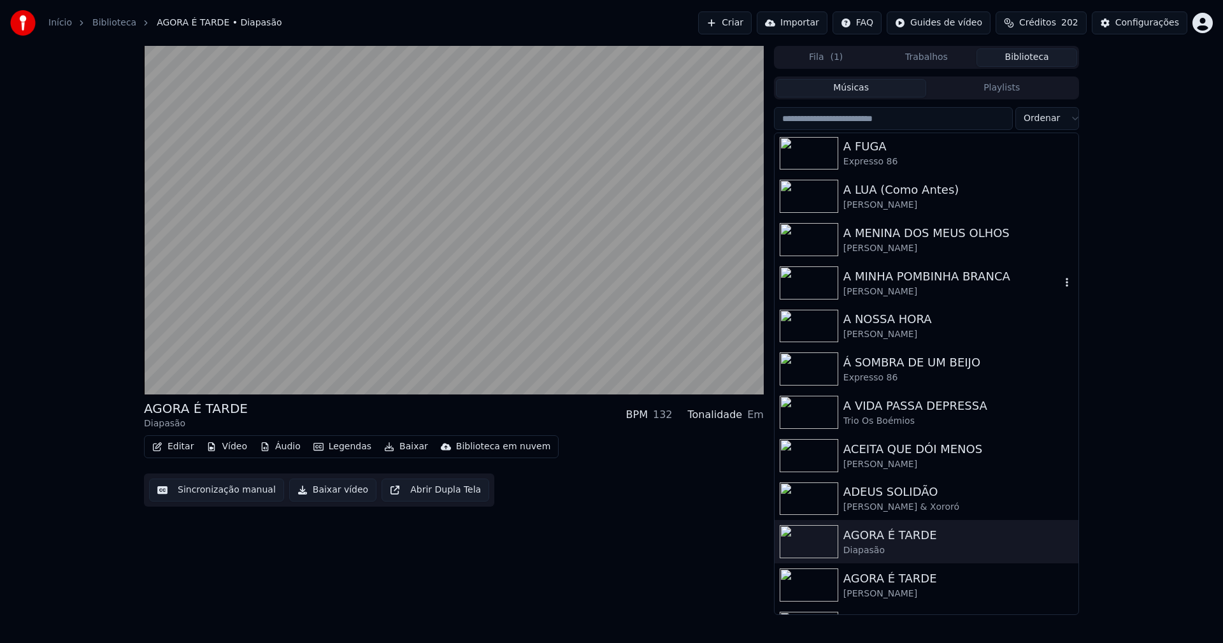
scroll to position [1146, 0]
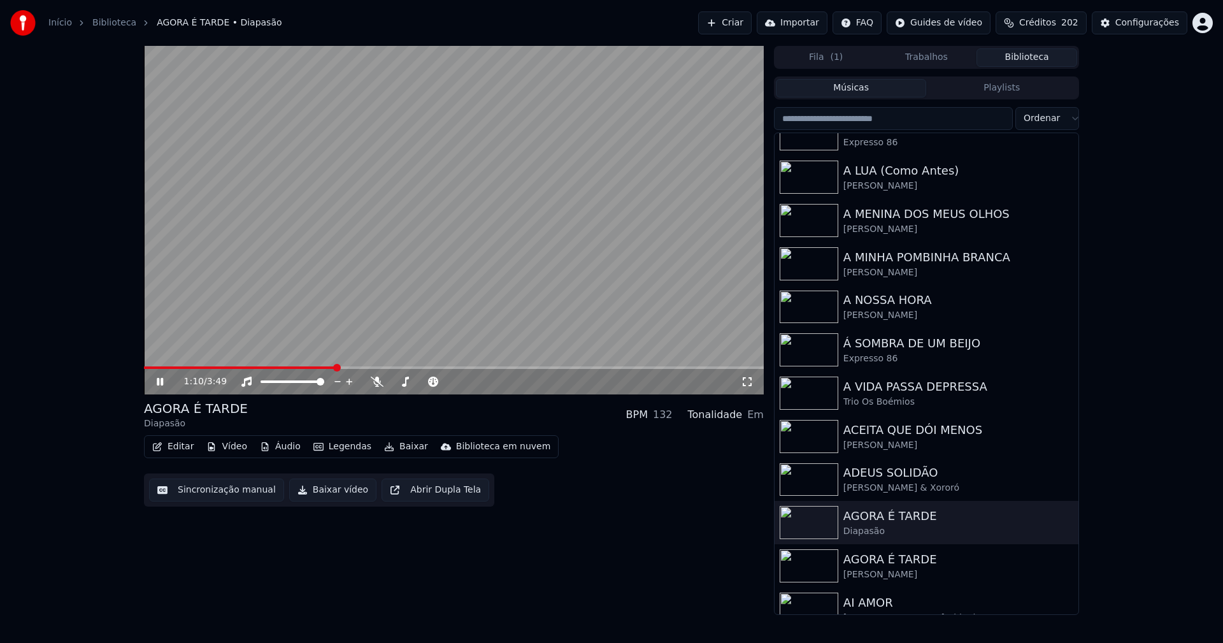
click at [157, 383] on icon at bounding box center [169, 381] width 30 height 10
click at [1032, 56] on button "Biblioteca" at bounding box center [1026, 57] width 101 height 18
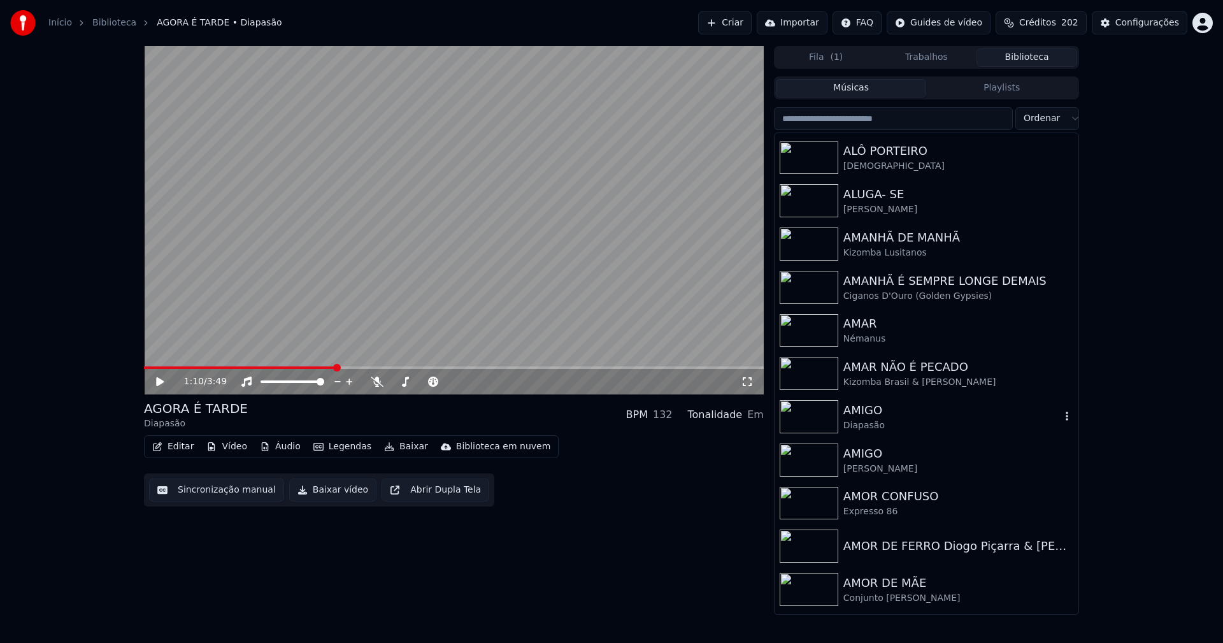
scroll to position [1847, 0]
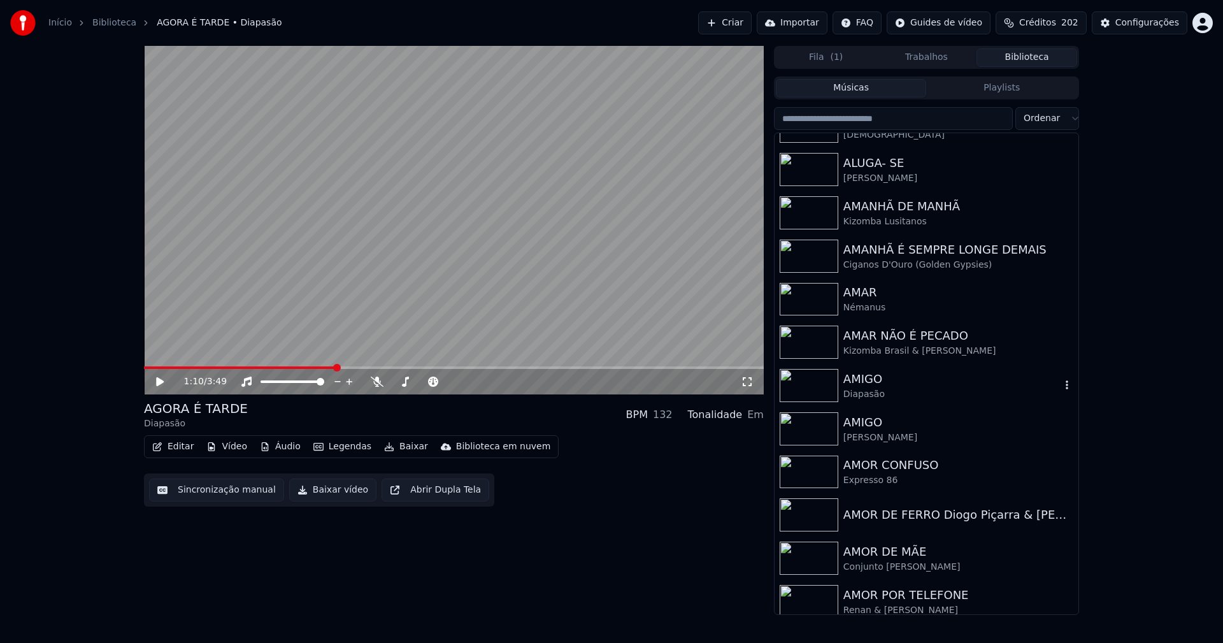
click at [874, 386] on div "AMIGO" at bounding box center [951, 379] width 217 height 18
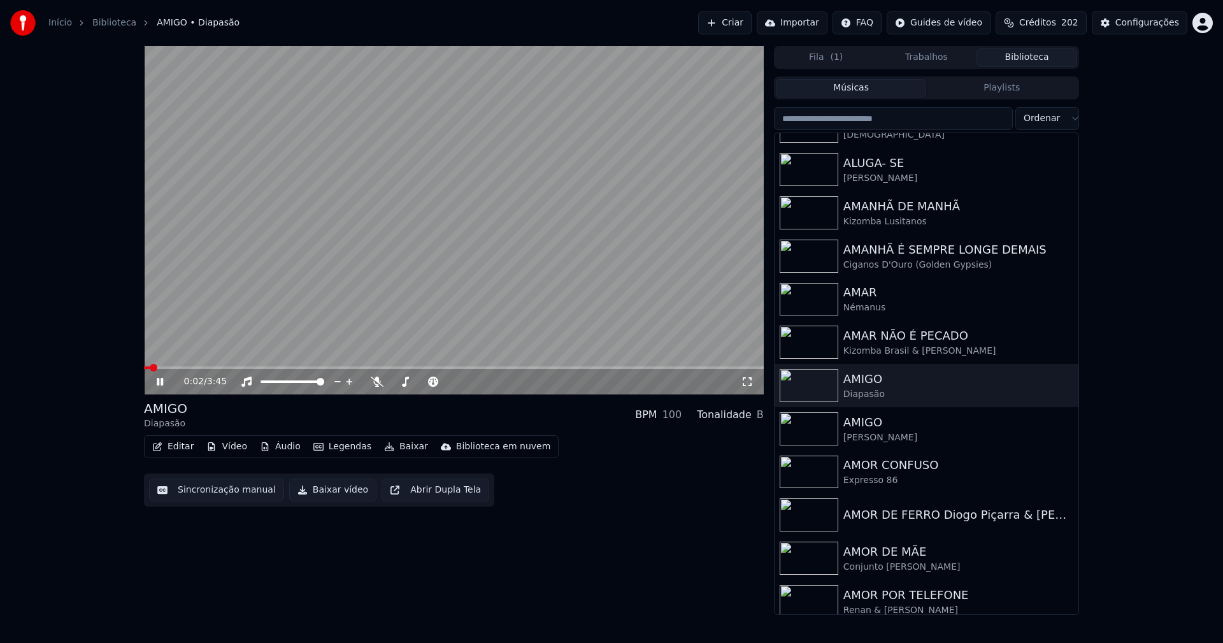
click at [160, 382] on icon at bounding box center [169, 381] width 30 height 10
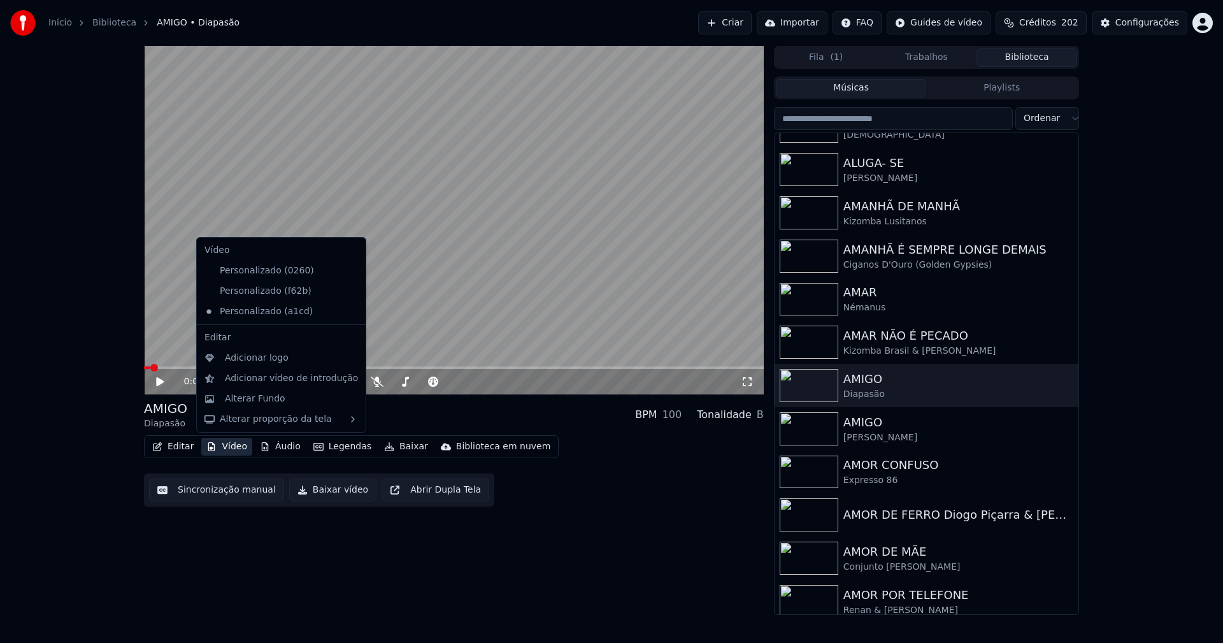
click at [222, 446] on button "Vídeo" at bounding box center [226, 446] width 51 height 18
click at [263, 293] on div "Personalizado (f62b)" at bounding box center [271, 291] width 145 height 20
click at [230, 448] on button "Vídeo" at bounding box center [226, 446] width 51 height 18
click at [349, 311] on icon at bounding box center [356, 311] width 14 height 10
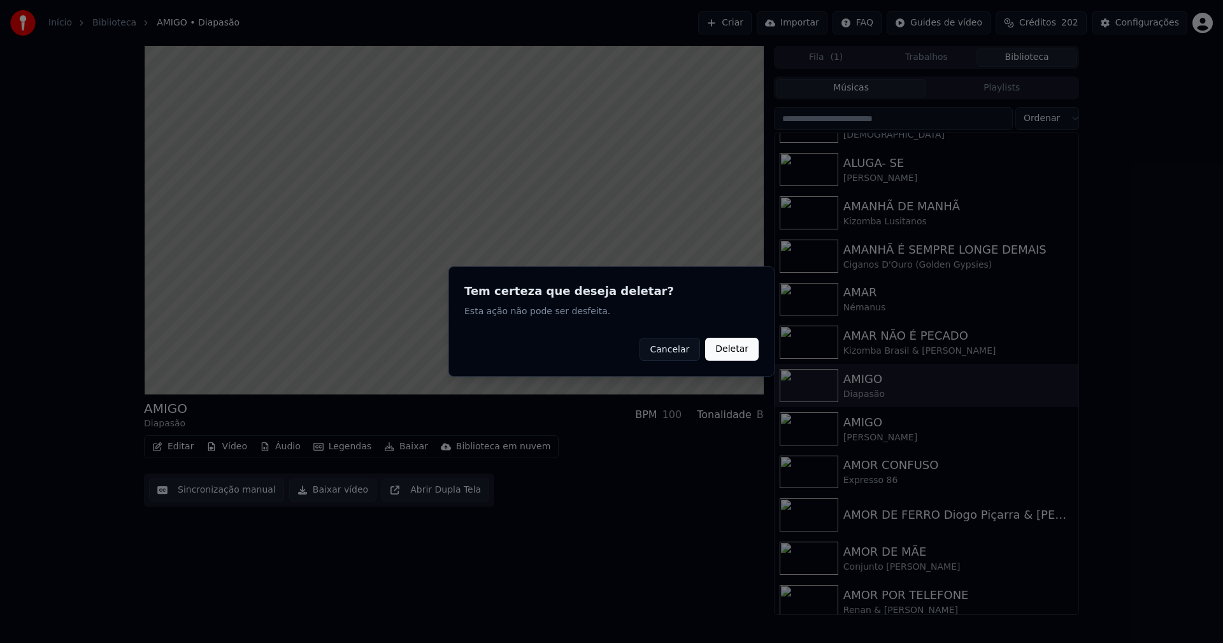
click at [750, 353] on button "Deletar" at bounding box center [731, 349] width 53 height 23
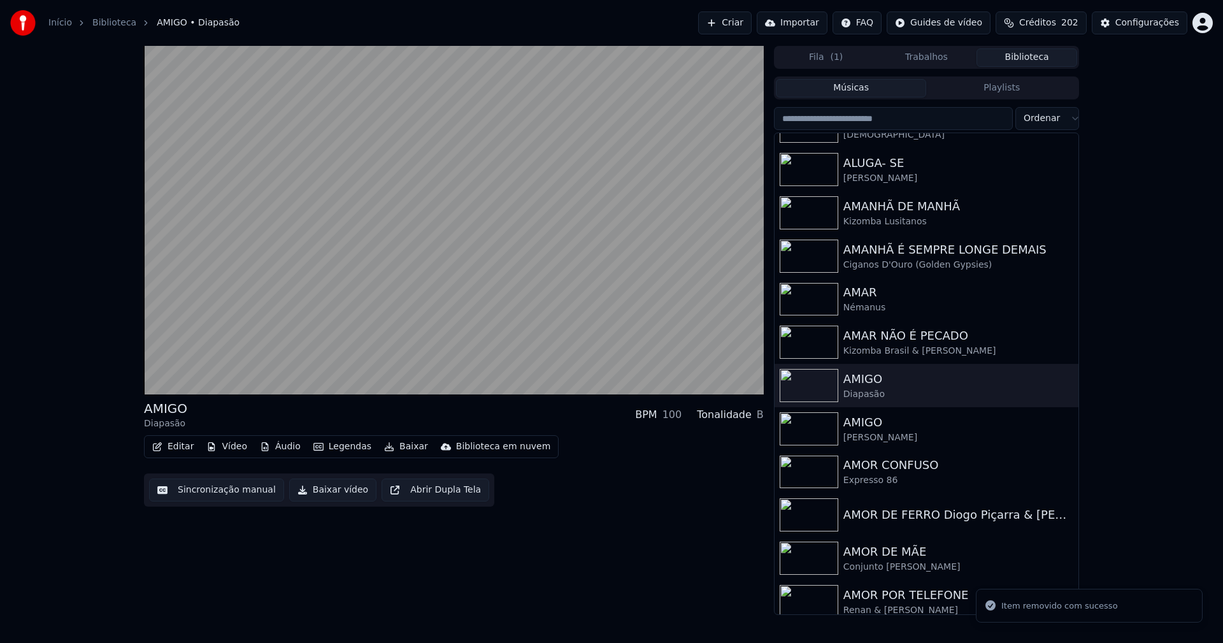
click at [222, 443] on button "Vídeo" at bounding box center [226, 446] width 51 height 18
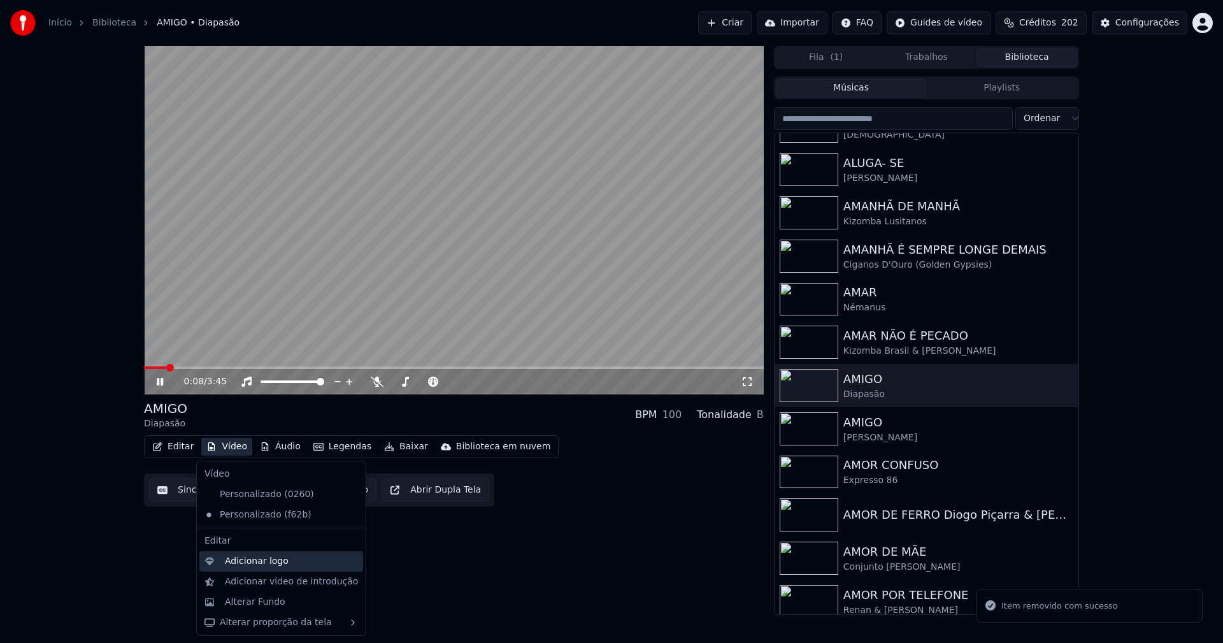
click at [261, 560] on div "Adicionar logo" at bounding box center [257, 561] width 64 height 13
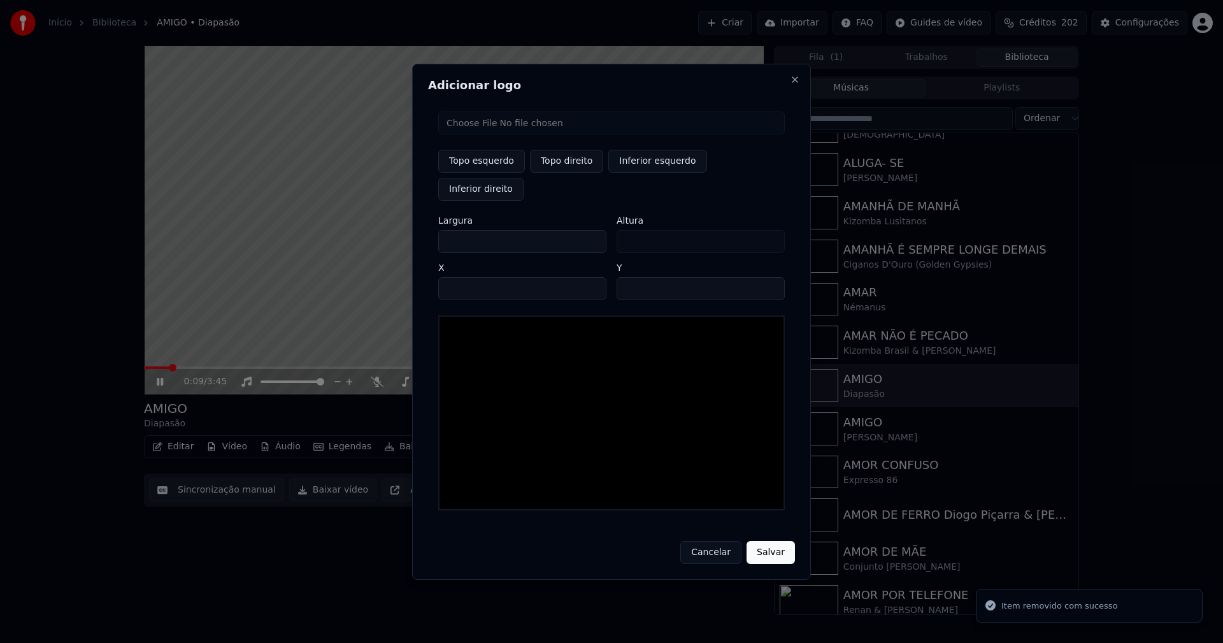
click at [484, 134] on input "file" at bounding box center [611, 122] width 346 height 23
type input "**********"
type input "***"
click at [565, 173] on button "Topo direito" at bounding box center [566, 161] width 73 height 23
type input "****"
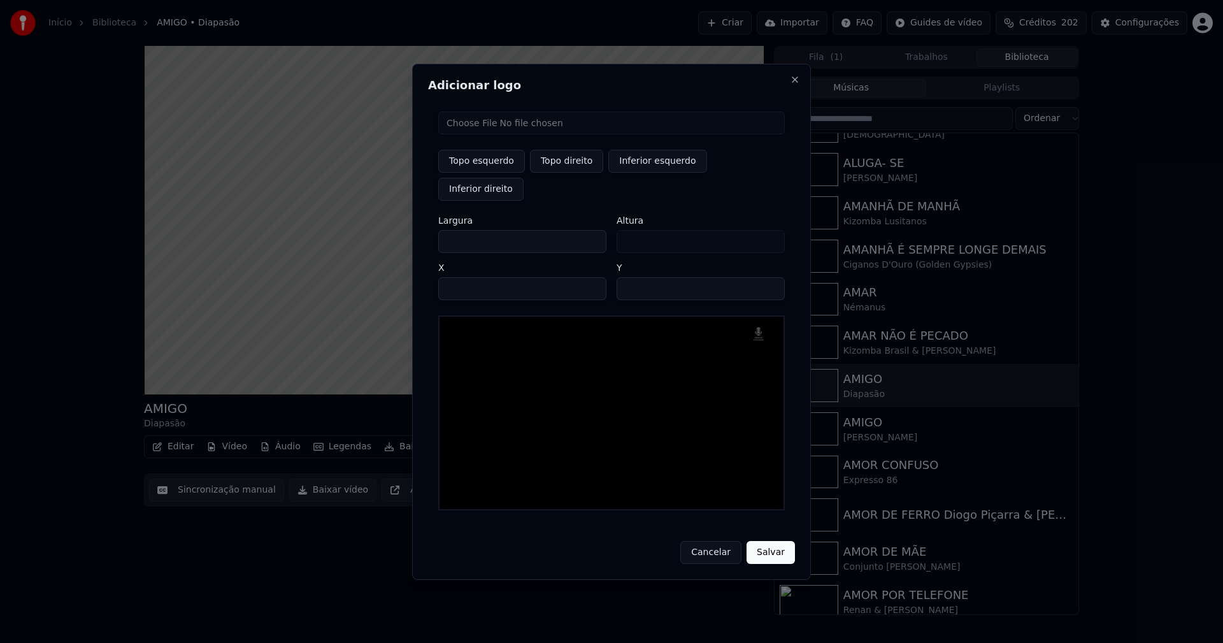
drag, startPoint x: 460, startPoint y: 227, endPoint x: 378, endPoint y: 242, distance: 83.4
click at [385, 241] on body "Início Biblioteca AMIGO • Diapasão Criar Importar FAQ Guides de vídeo Créditos …" at bounding box center [611, 321] width 1223 height 643
type input "**"
type input "***"
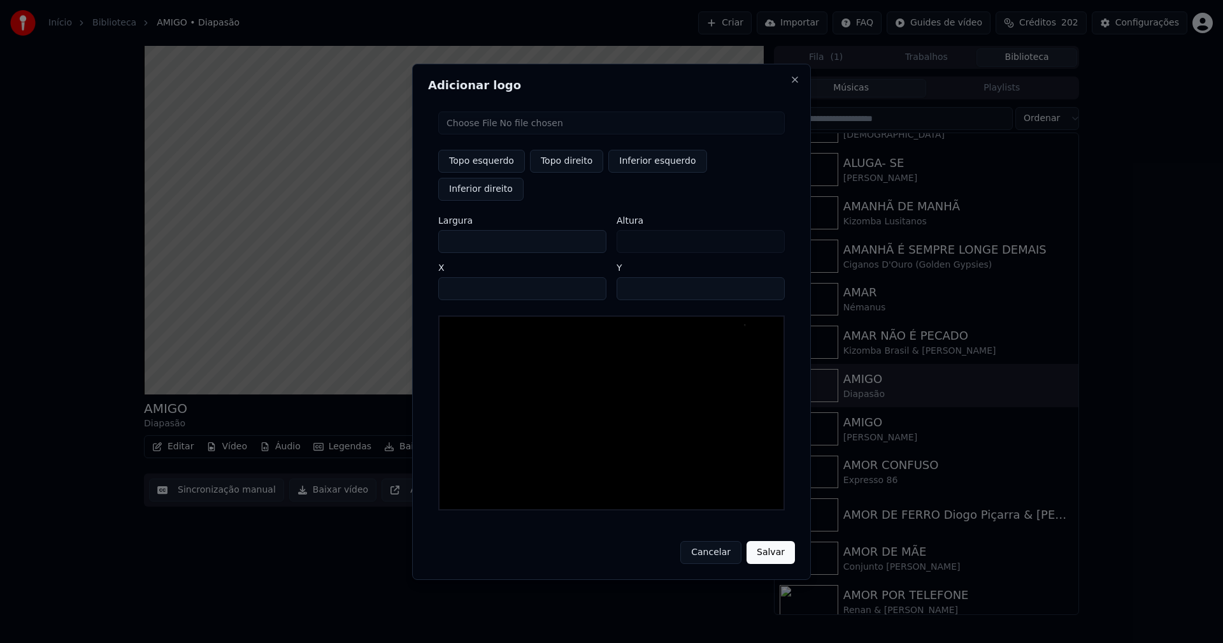
type input "***"
click at [474, 277] on input "****" at bounding box center [522, 288] width 168 height 23
click at [459, 277] on input "****" at bounding box center [522, 288] width 168 height 23
type input "****"
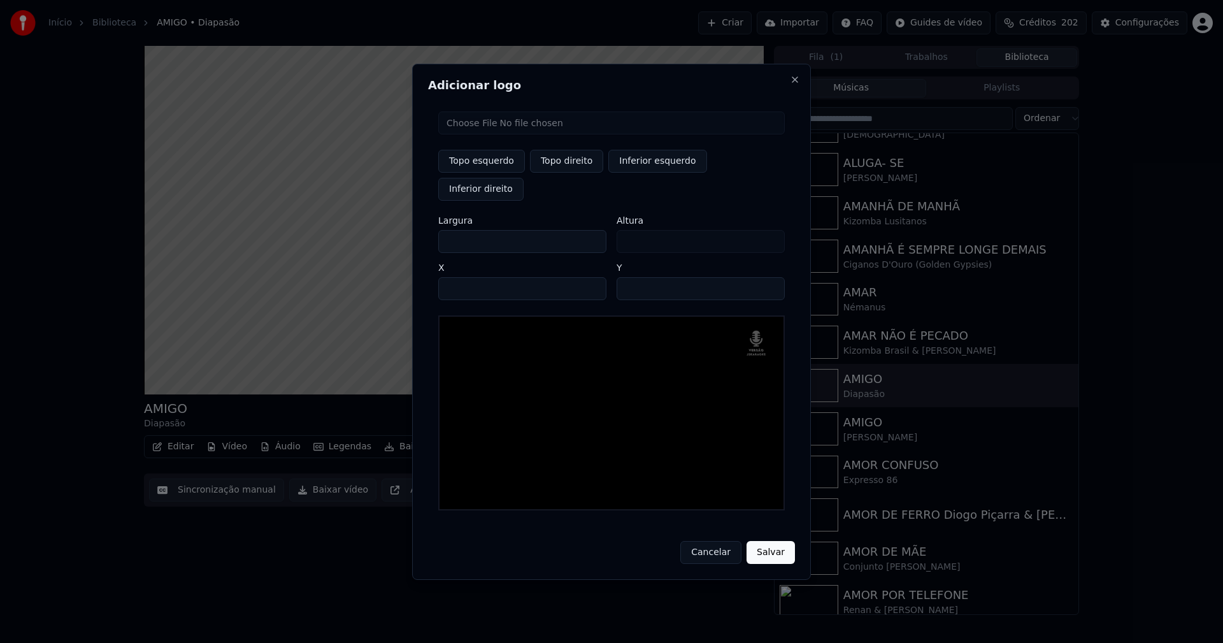
click at [768, 277] on input "**" at bounding box center [700, 288] width 168 height 23
type input "**"
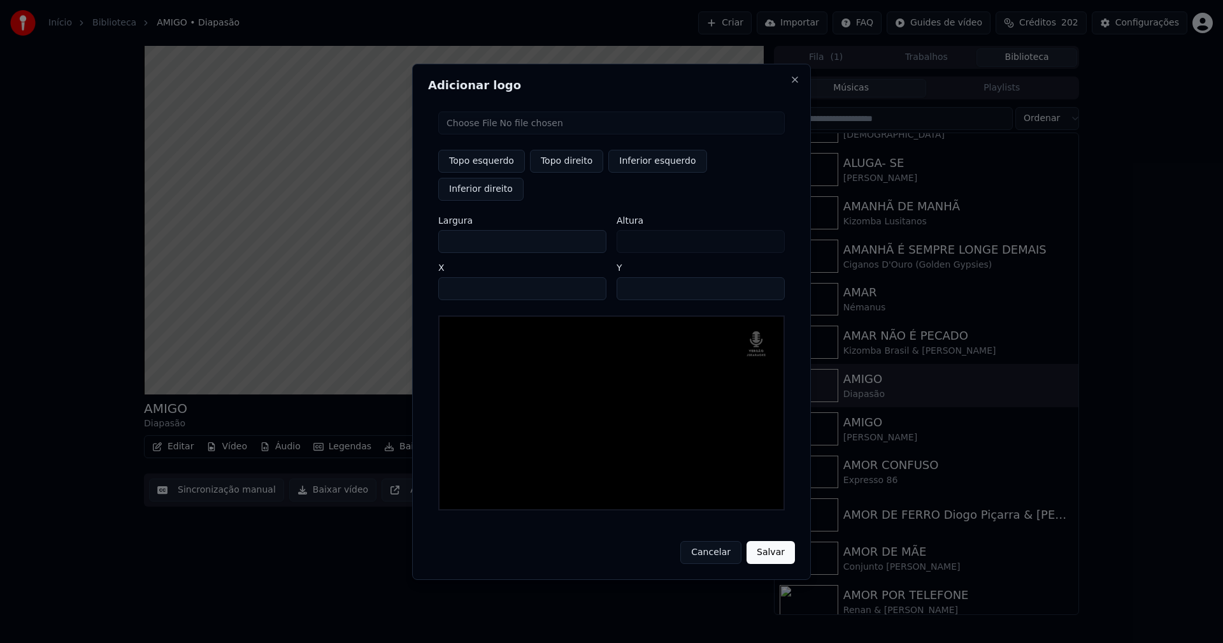
click at [768, 277] on input "**" at bounding box center [700, 288] width 168 height 23
click at [775, 541] on button "Salvar" at bounding box center [770, 552] width 48 height 23
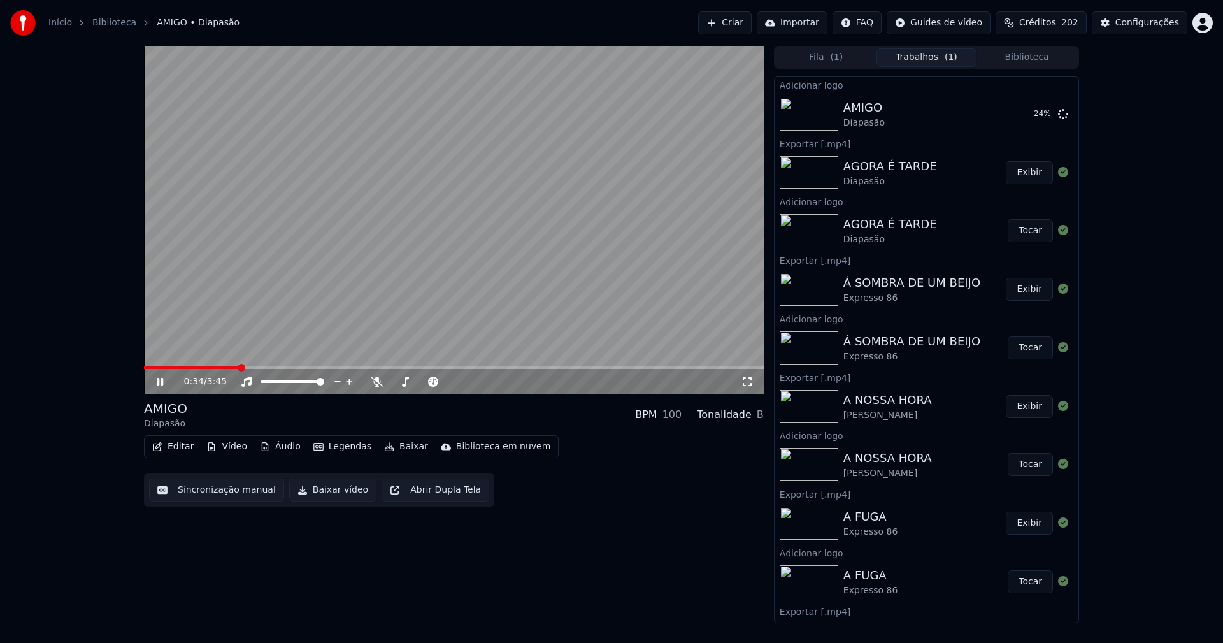
click at [160, 381] on icon at bounding box center [169, 381] width 30 height 10
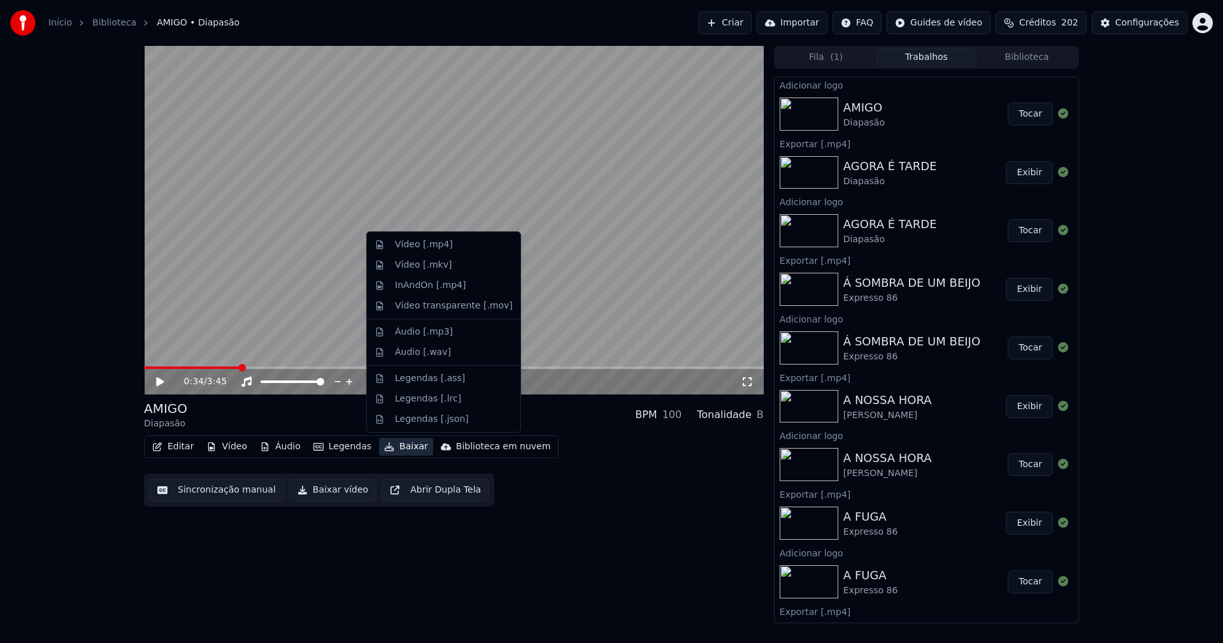
click at [401, 451] on button "Baixar" at bounding box center [406, 446] width 54 height 18
click at [436, 334] on div "Áudio [.mp3]" at bounding box center [424, 331] width 58 height 13
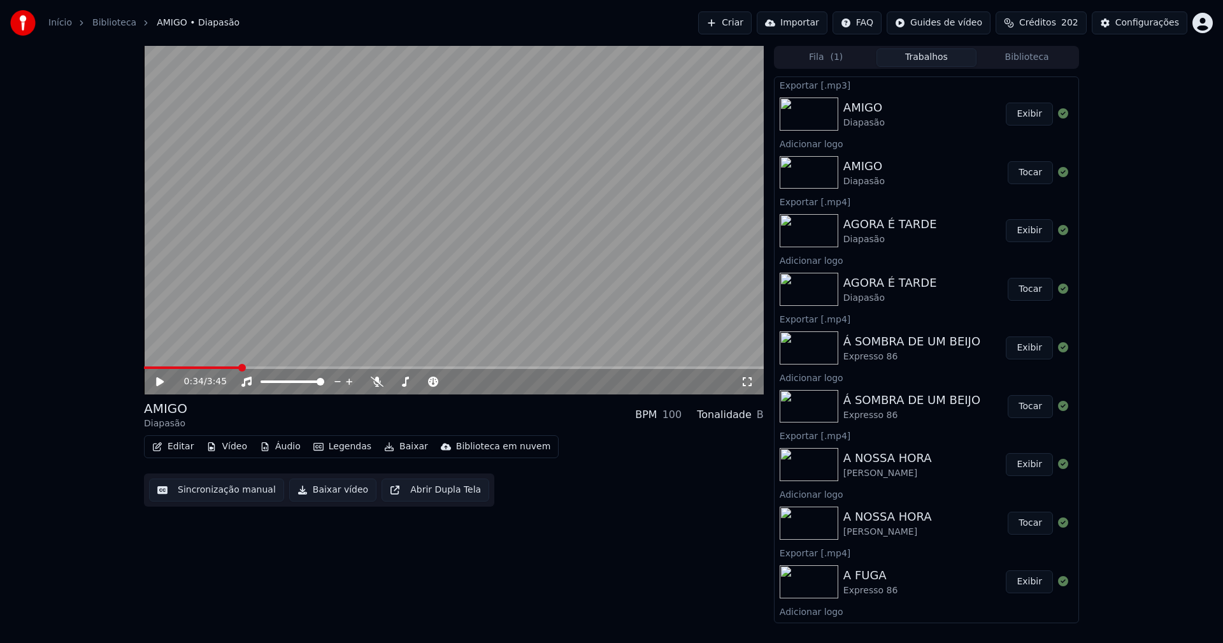
click at [1027, 109] on button "Exibir" at bounding box center [1029, 114] width 47 height 23
click at [1027, 177] on button "Tocar" at bounding box center [1029, 172] width 45 height 23
click at [163, 383] on icon at bounding box center [160, 382] width 6 height 8
click at [278, 443] on button "Áudio" at bounding box center [280, 446] width 51 height 18
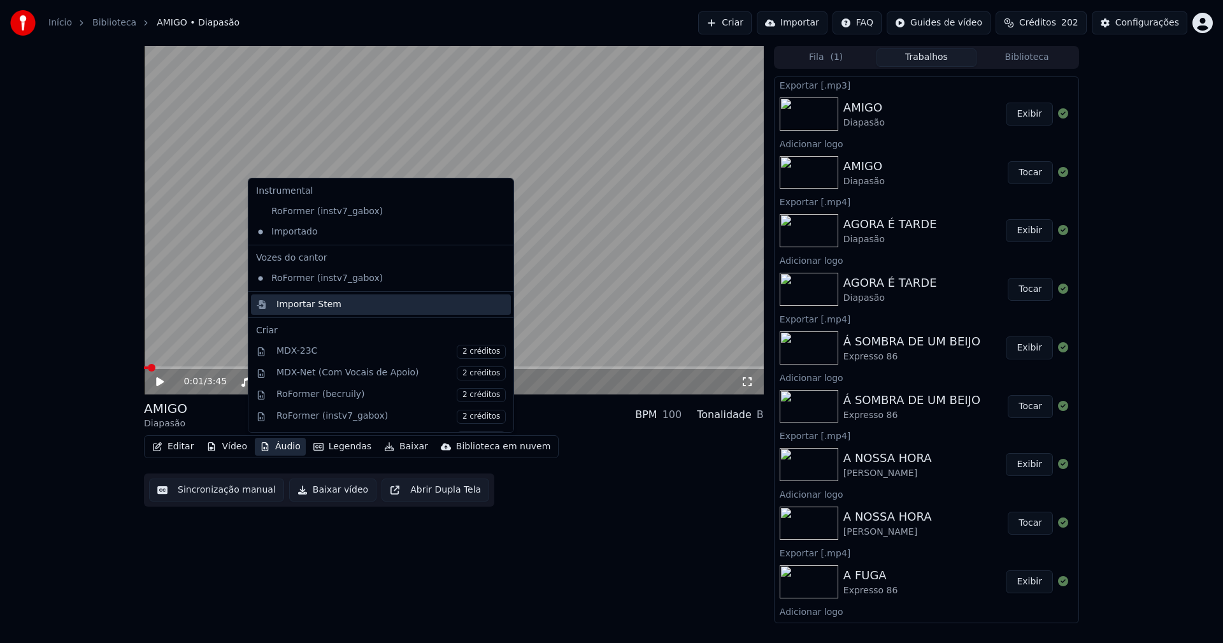
click at [294, 302] on div "Importar Stem" at bounding box center [308, 304] width 65 height 13
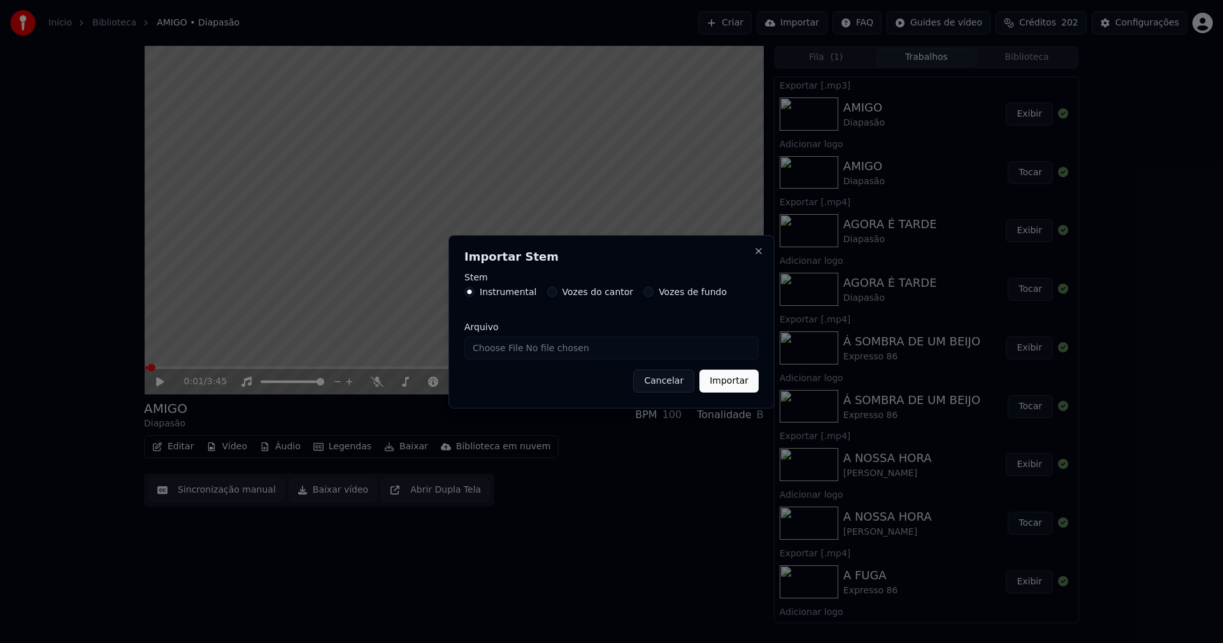
click at [510, 342] on input "Arquivo" at bounding box center [611, 347] width 294 height 23
type input "**********"
drag, startPoint x: 722, startPoint y: 381, endPoint x: 731, endPoint y: 406, distance: 26.4
click at [723, 380] on button "Importar" at bounding box center [728, 380] width 59 height 23
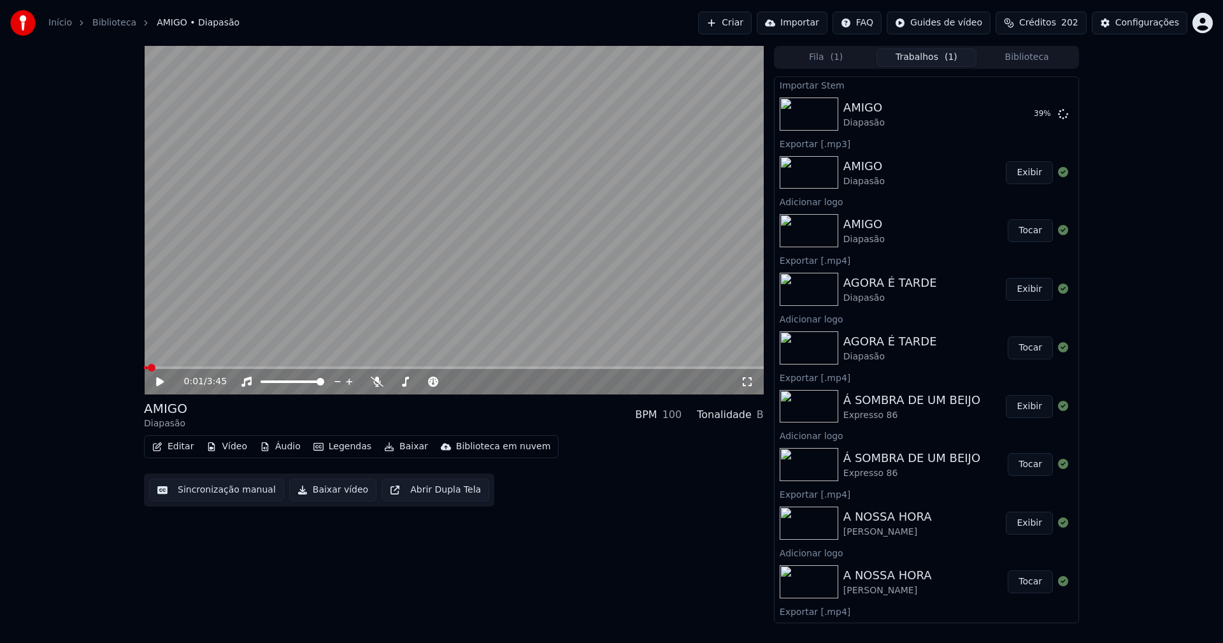
click at [164, 380] on icon at bounding box center [169, 381] width 30 height 10
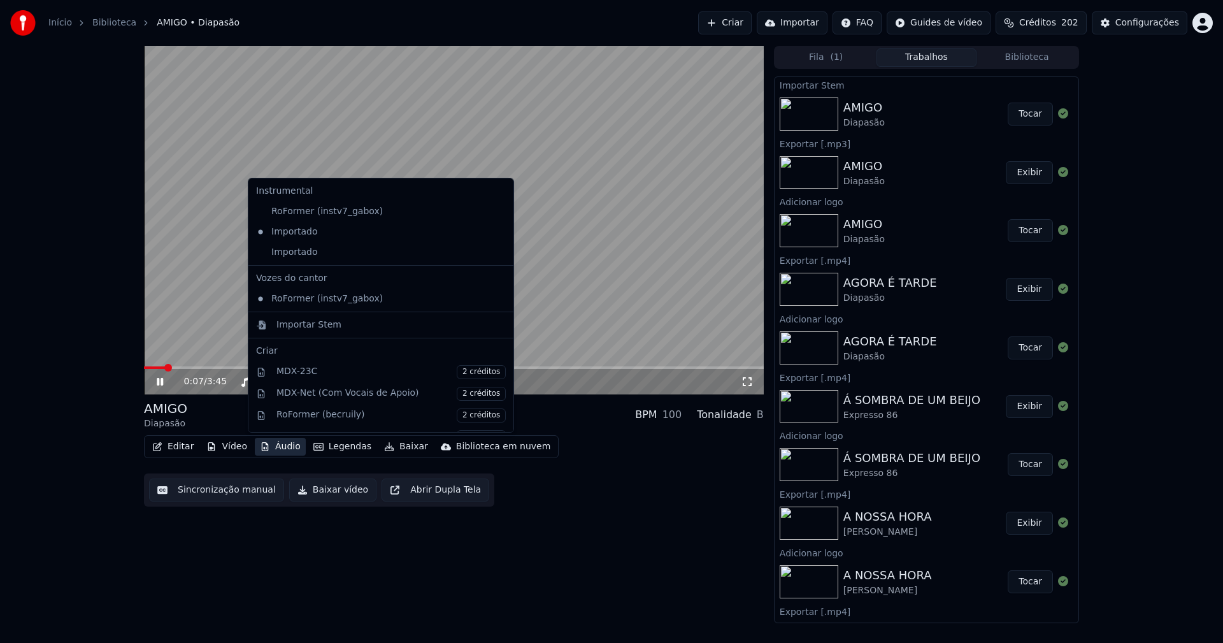
click at [291, 443] on button "Áudio" at bounding box center [280, 446] width 51 height 18
click at [304, 257] on div "Importado" at bounding box center [371, 252] width 241 height 20
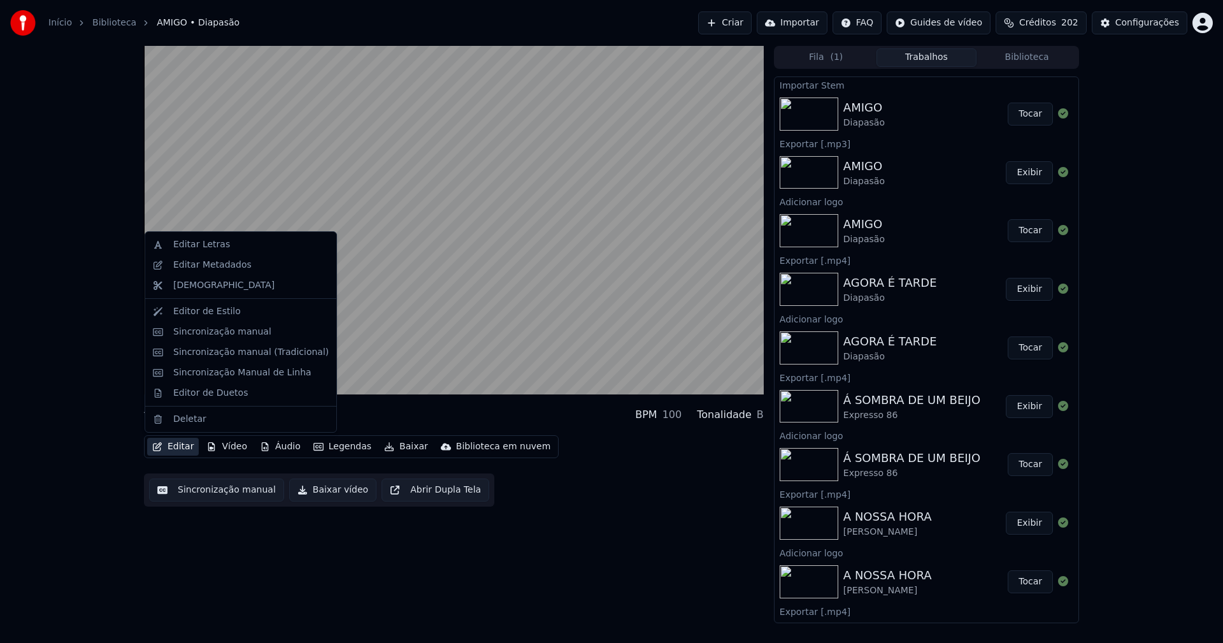
click at [181, 446] on button "Editar" at bounding box center [173, 446] width 52 height 18
click at [223, 354] on div "Sincronização manual (Tradicional)" at bounding box center [250, 352] width 155 height 13
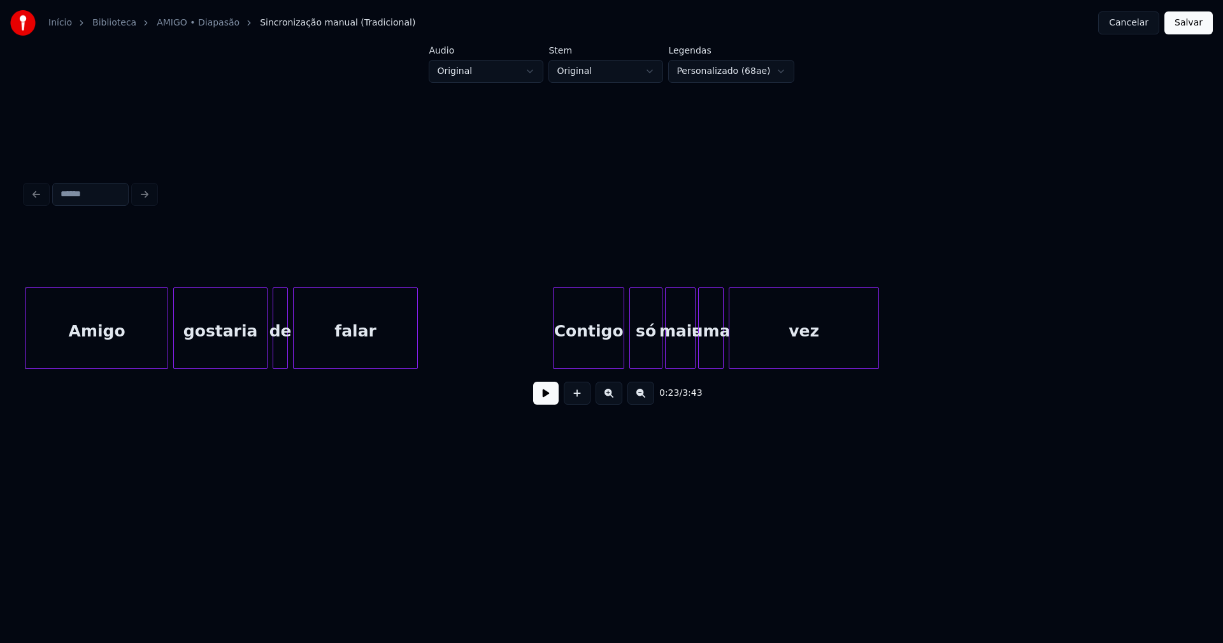
scroll to position [0, 2869]
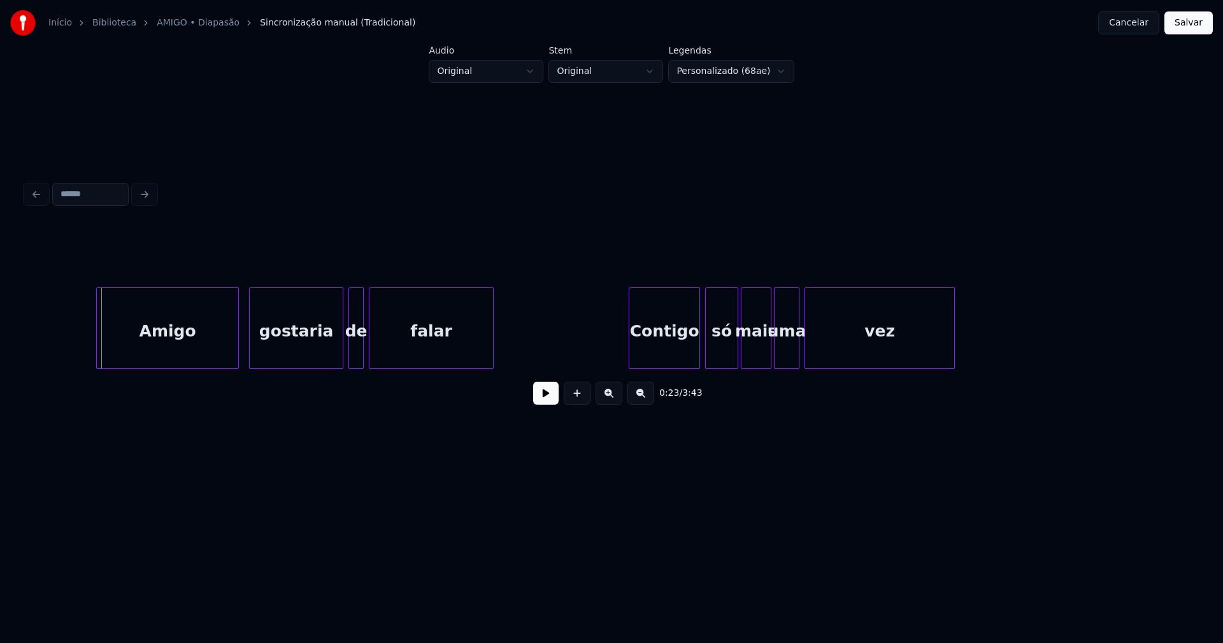
click at [192, 348] on div "Amigo" at bounding box center [167, 331] width 141 height 87
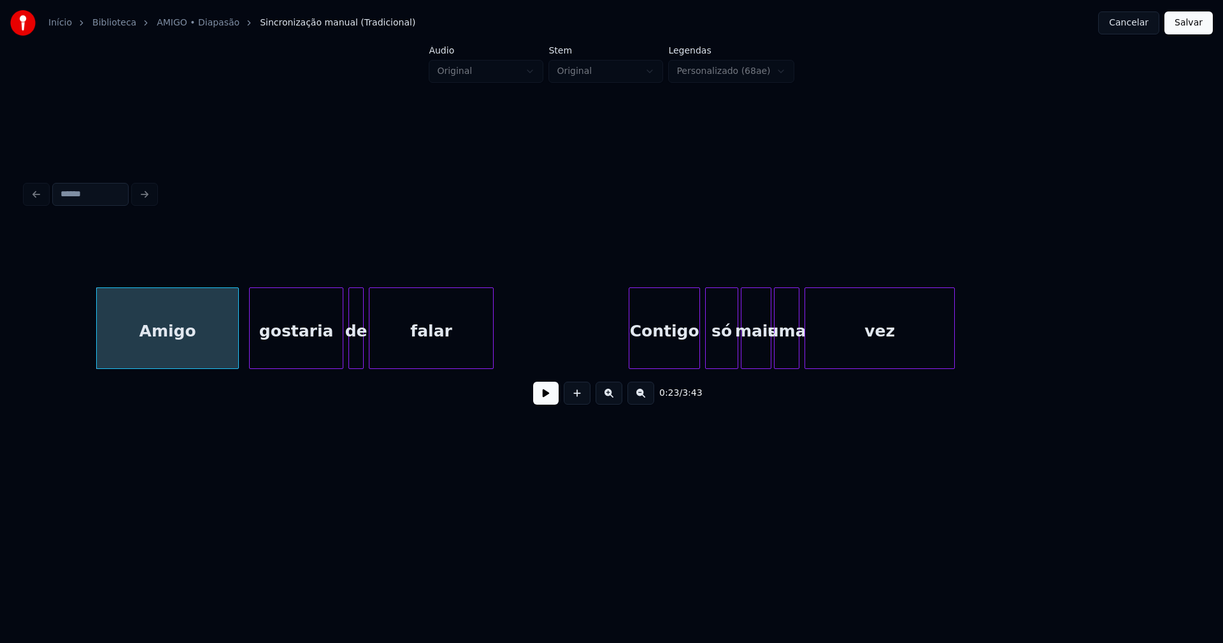
click at [544, 402] on button at bounding box center [545, 392] width 25 height 23
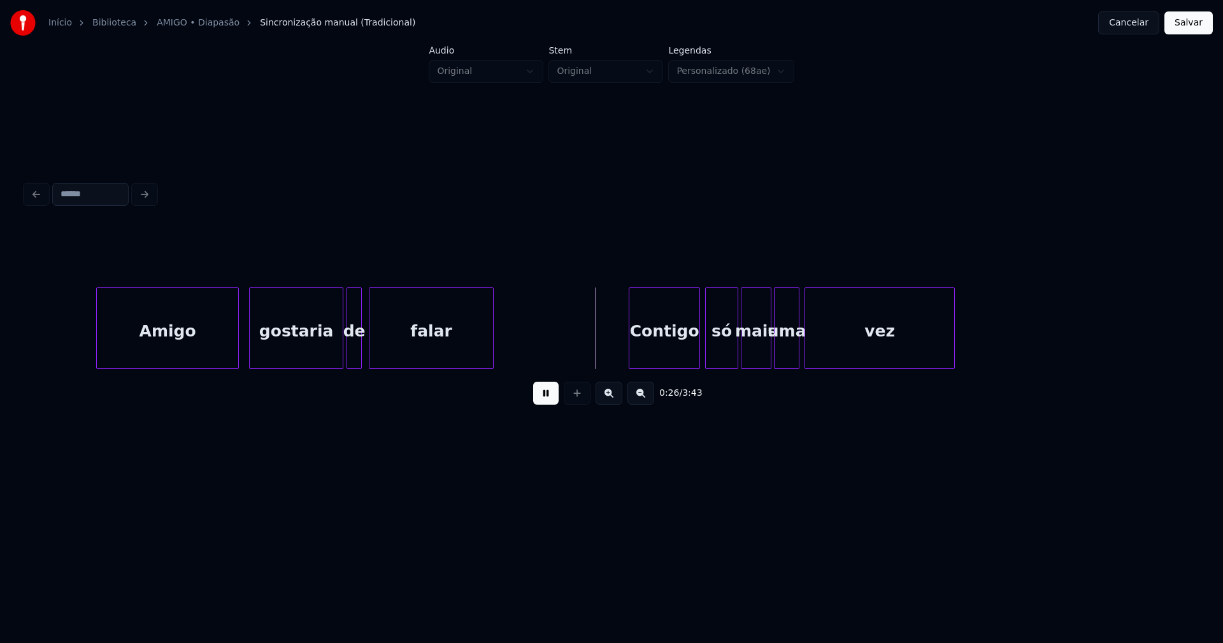
click at [353, 355] on div "de" at bounding box center [354, 331] width 14 height 87
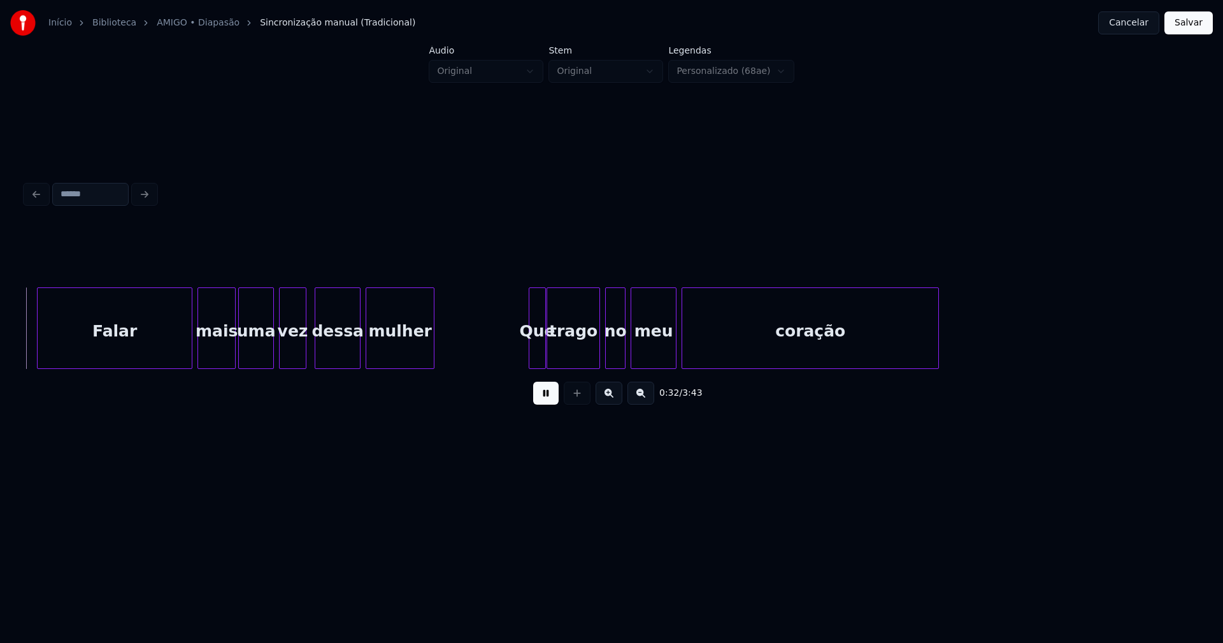
scroll to position [0, 4159]
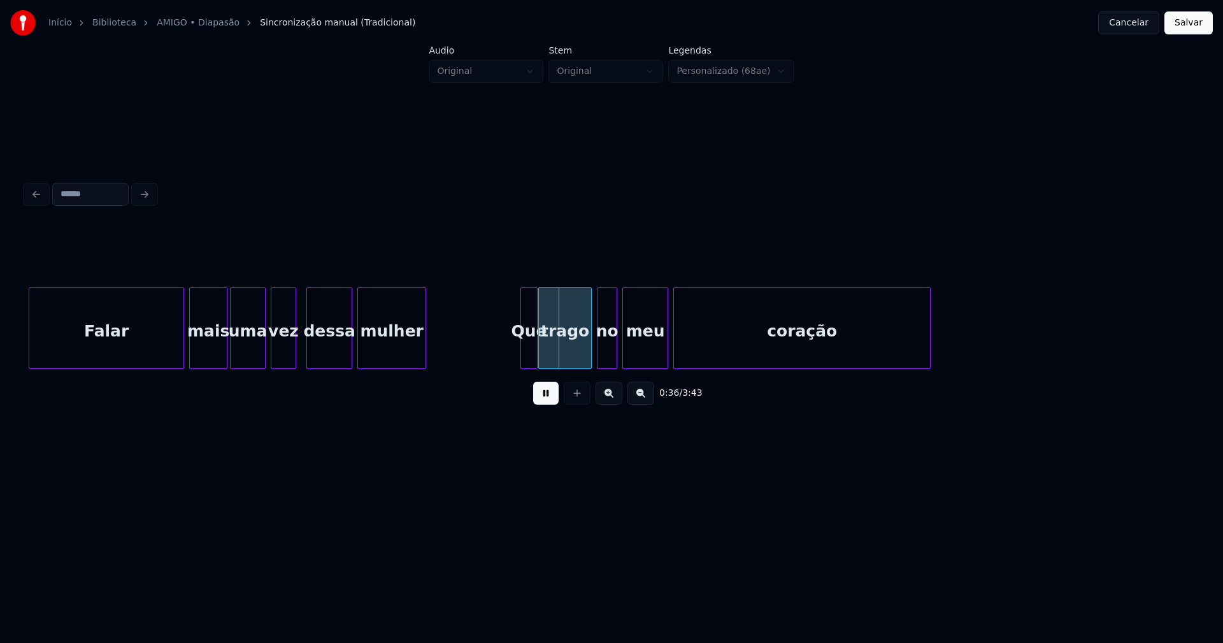
click at [294, 352] on div at bounding box center [294, 328] width 4 height 80
click at [520, 348] on div at bounding box center [520, 328] width 4 height 80
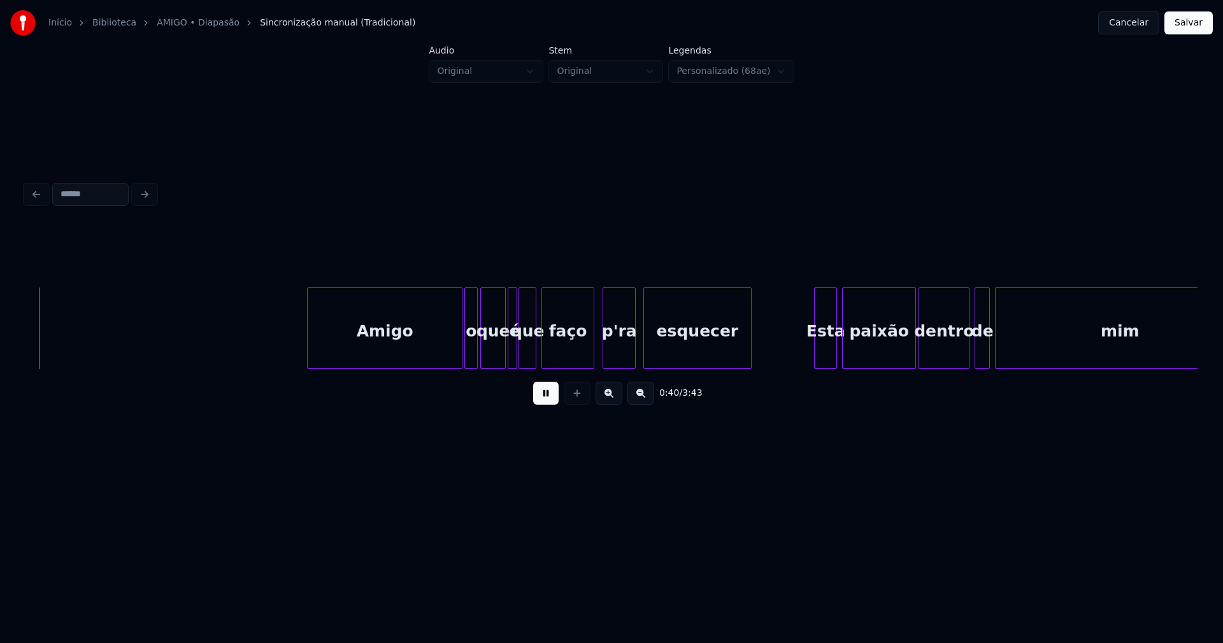
scroll to position [0, 5126]
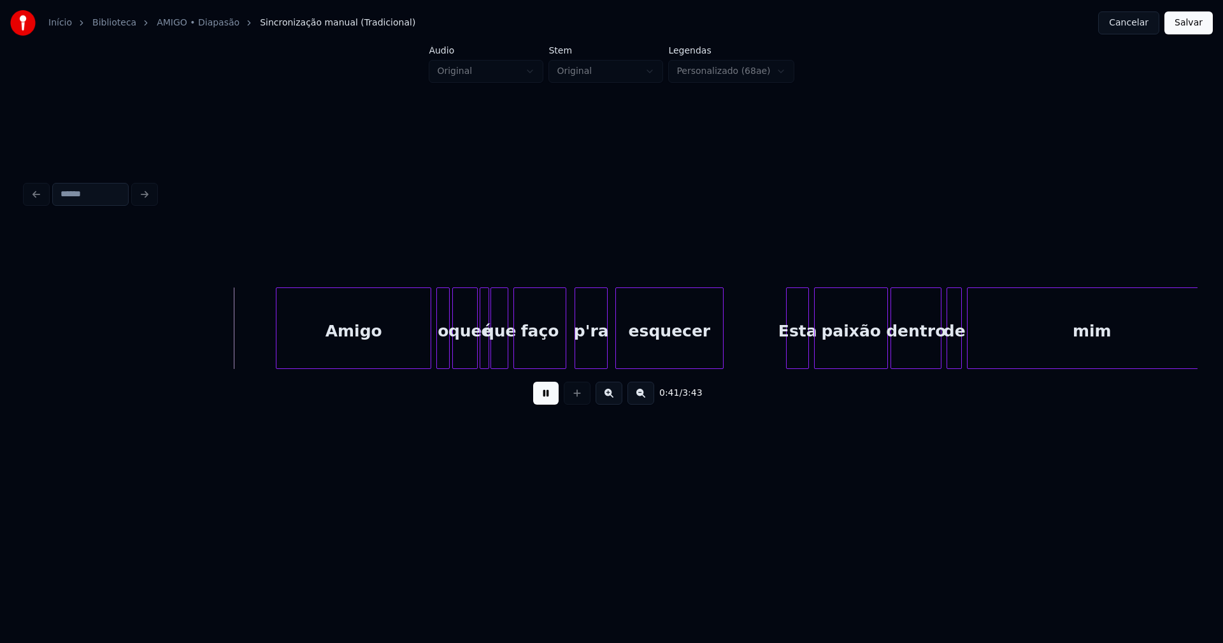
click at [380, 343] on div "Amigo" at bounding box center [353, 331] width 154 height 87
click at [420, 354] on div at bounding box center [420, 328] width 4 height 80
click at [433, 358] on div "o" at bounding box center [432, 331] width 13 height 87
click at [441, 348] on div at bounding box center [442, 328] width 4 height 80
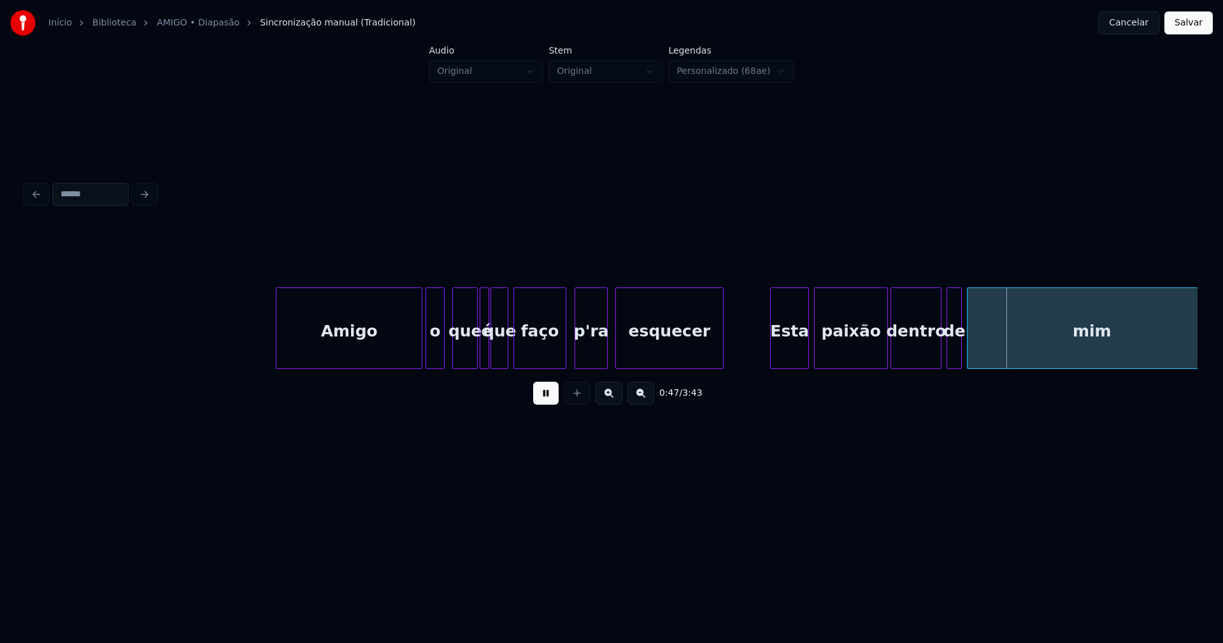
click at [771, 353] on div at bounding box center [773, 328] width 4 height 80
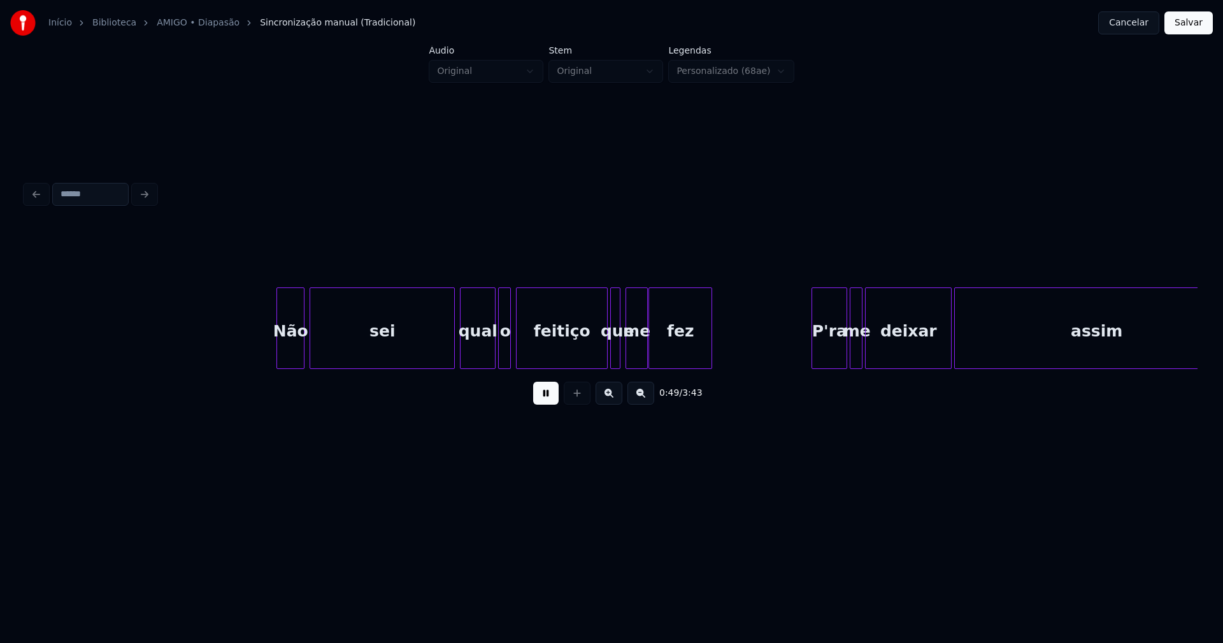
scroll to position [0, 6326]
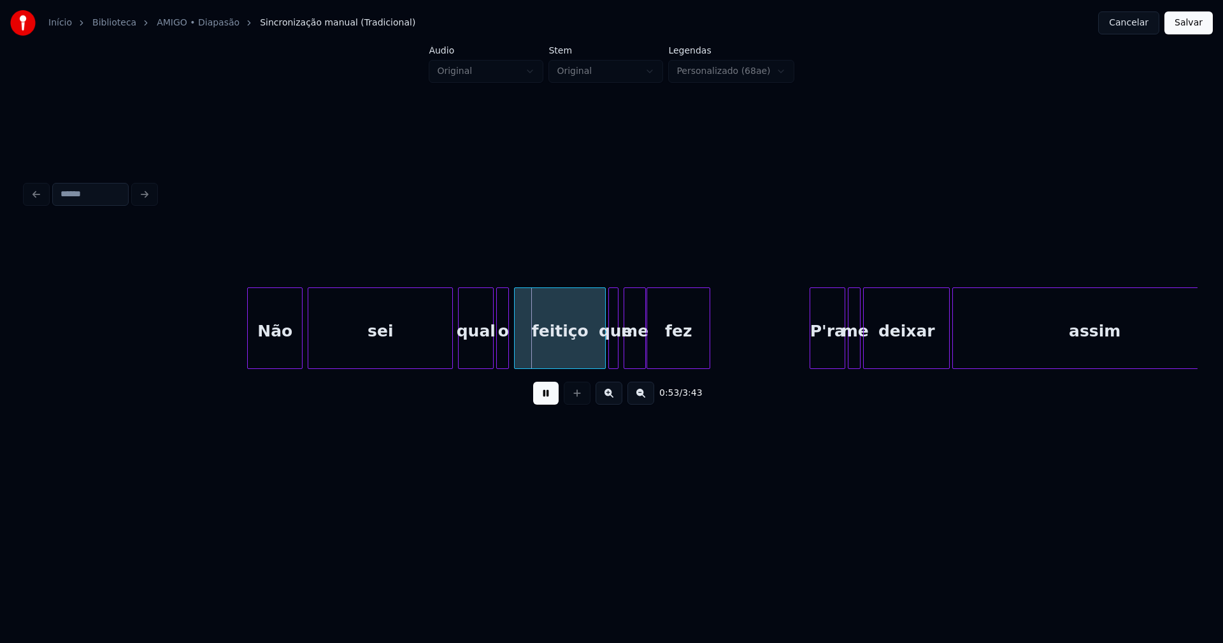
click at [250, 359] on div at bounding box center [250, 328] width 4 height 80
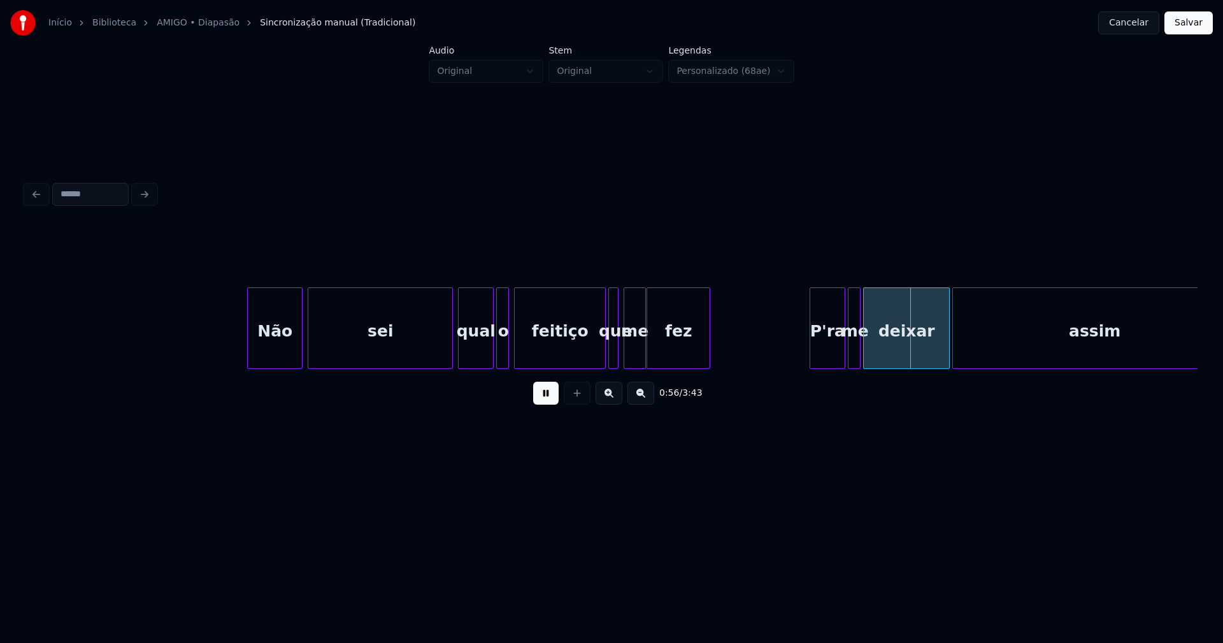
drag, startPoint x: 544, startPoint y: 408, endPoint x: 559, endPoint y: 398, distance: 18.0
click at [544, 404] on button at bounding box center [545, 392] width 25 height 23
click at [829, 352] on div "P'ra" at bounding box center [827, 331] width 34 height 87
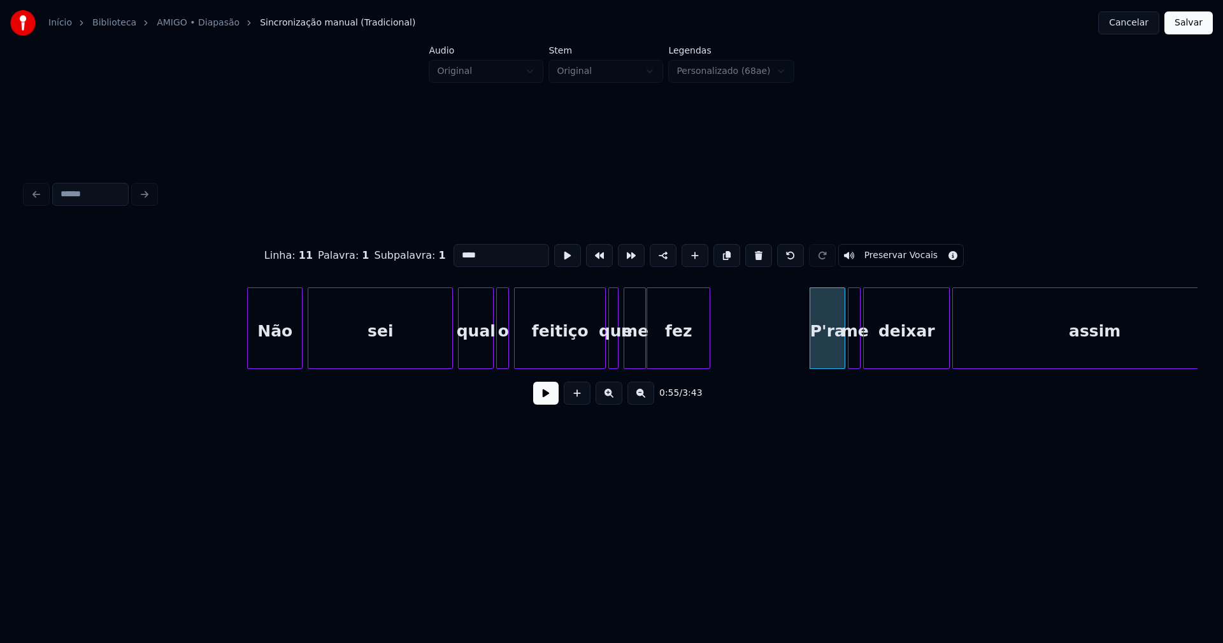
click at [458, 250] on input "****" at bounding box center [501, 255] width 96 height 23
type input "****"
click at [550, 401] on button at bounding box center [545, 392] width 25 height 23
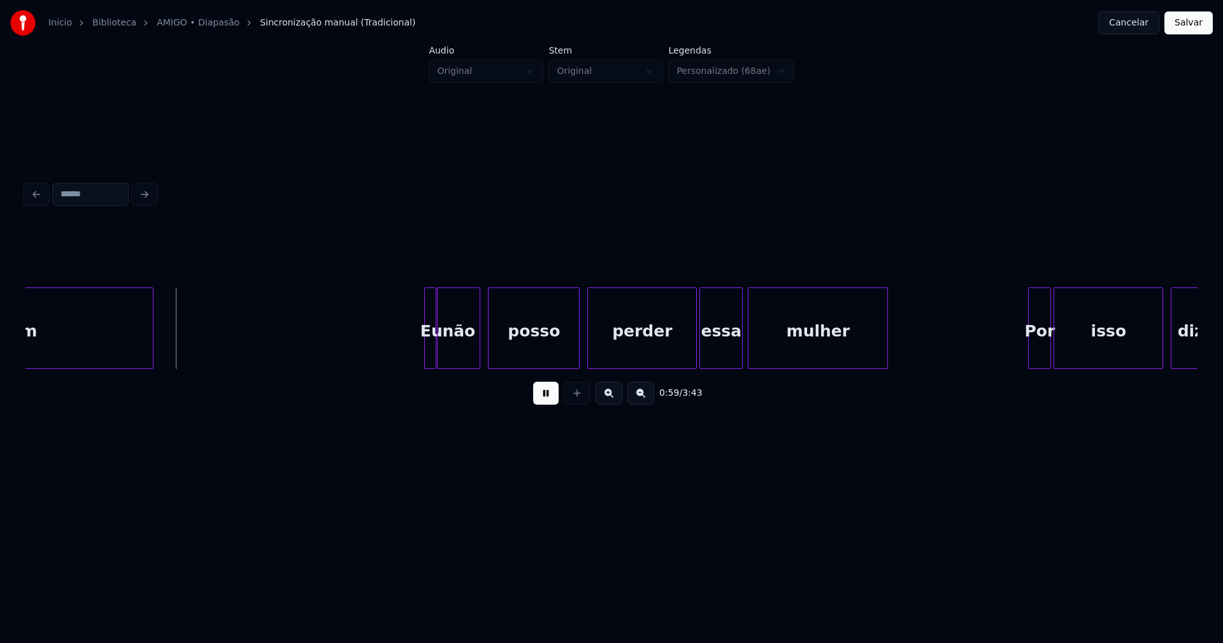
scroll to position [0, 7504]
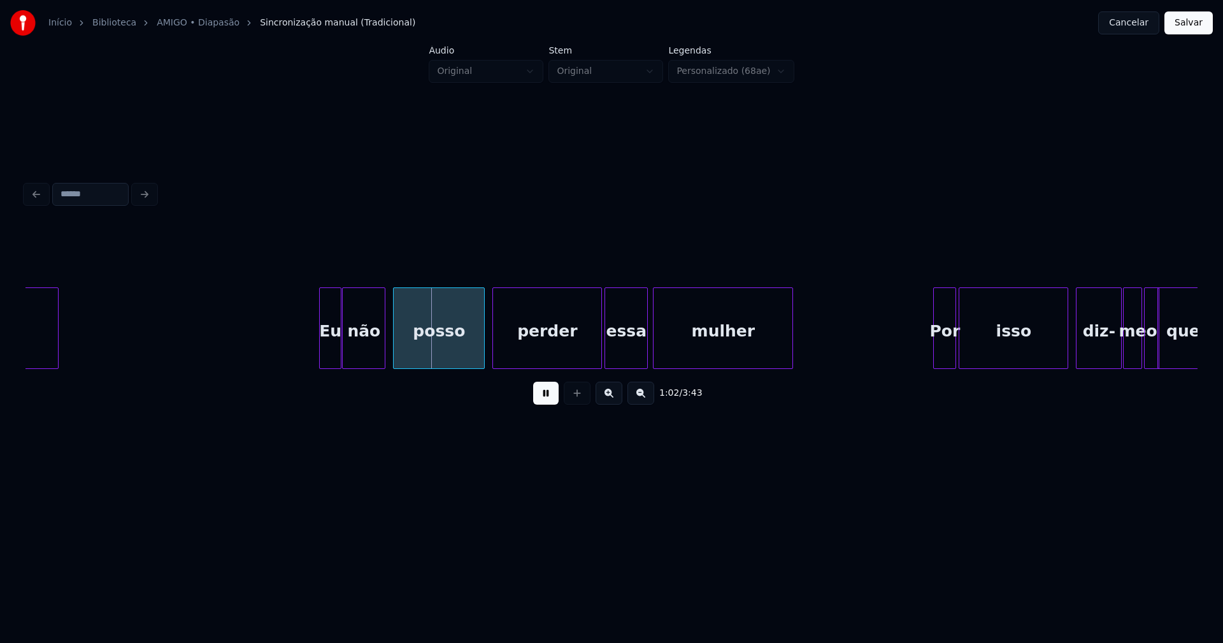
click at [322, 351] on div at bounding box center [322, 328] width 4 height 80
click at [329, 353] on div "Eu" at bounding box center [325, 331] width 21 height 87
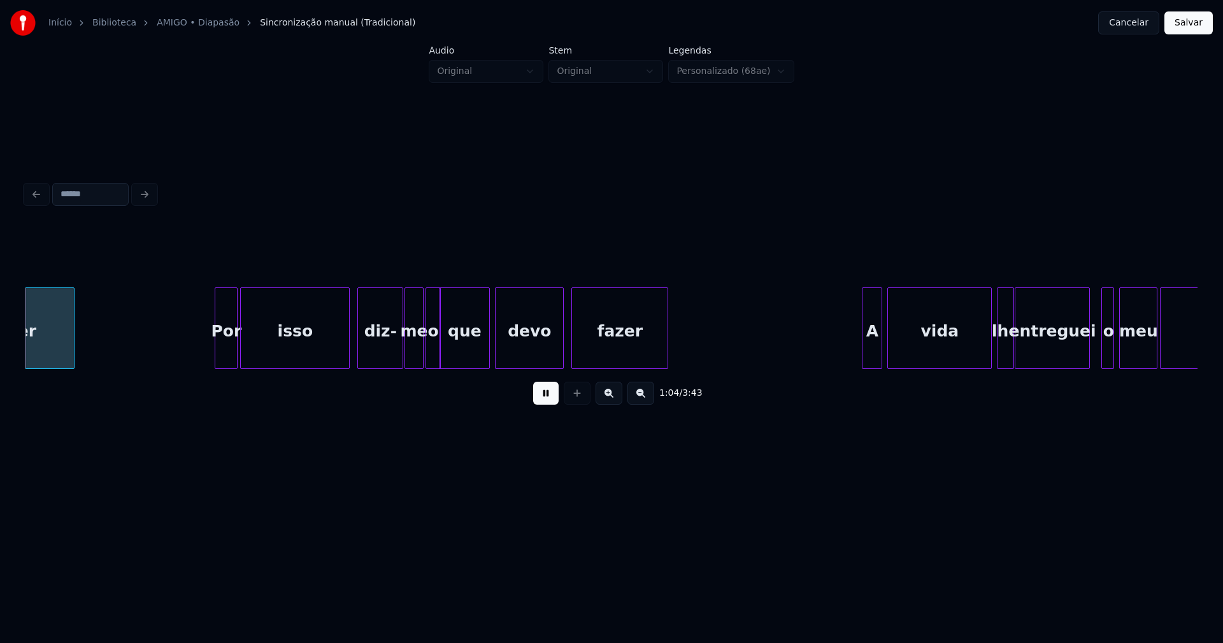
scroll to position [0, 8228]
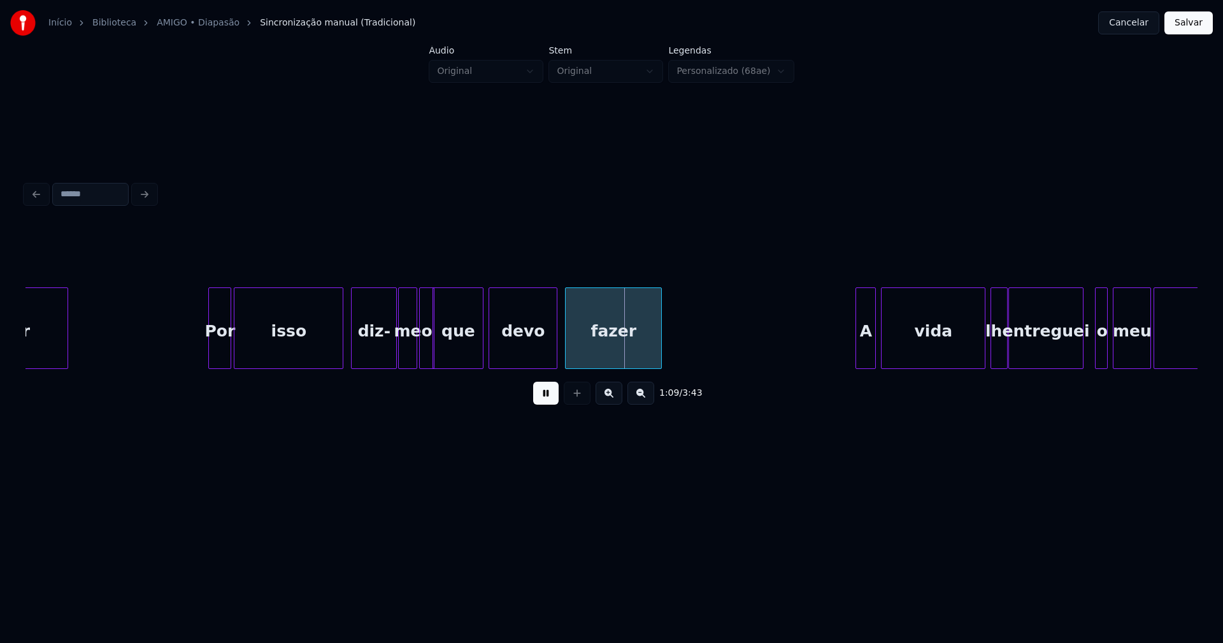
click at [428, 349] on div "o" at bounding box center [427, 331] width 14 height 87
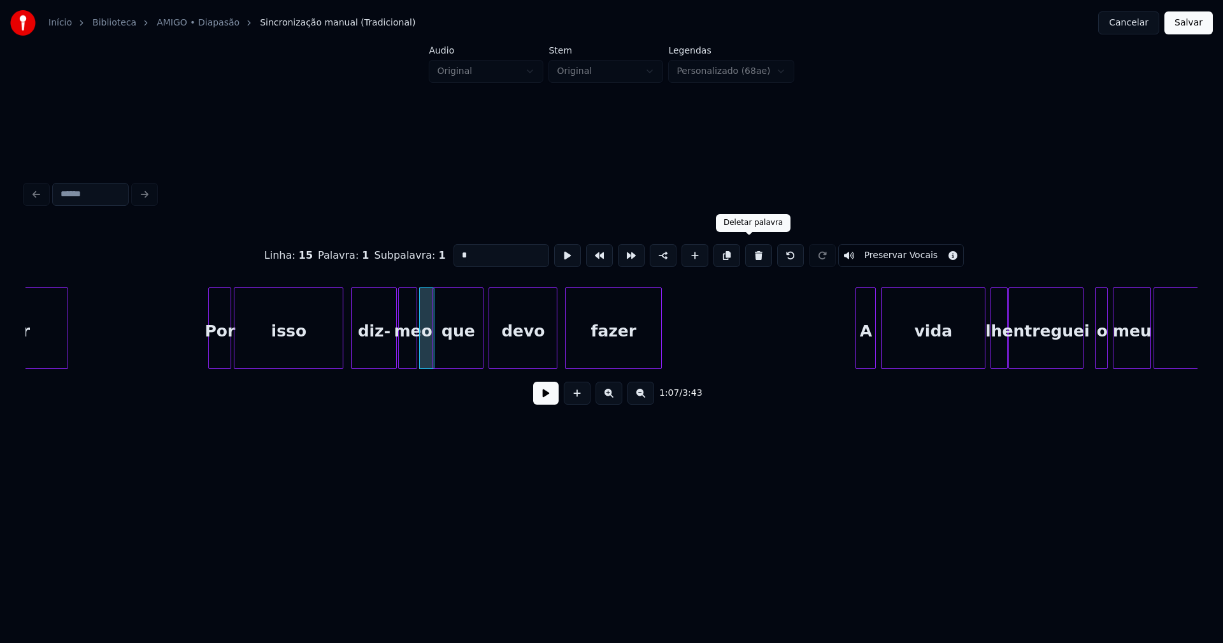
click at [747, 252] on button at bounding box center [758, 255] width 27 height 23
type input "**"
click at [546, 392] on button at bounding box center [545, 392] width 25 height 23
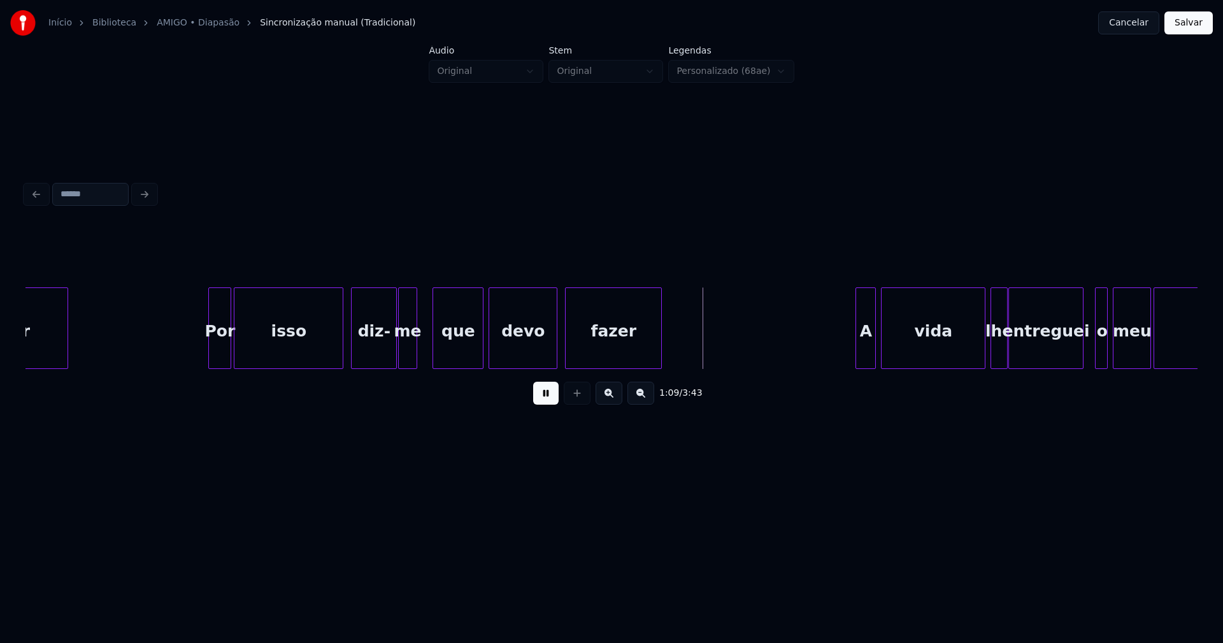
click at [546, 399] on button at bounding box center [545, 392] width 25 height 23
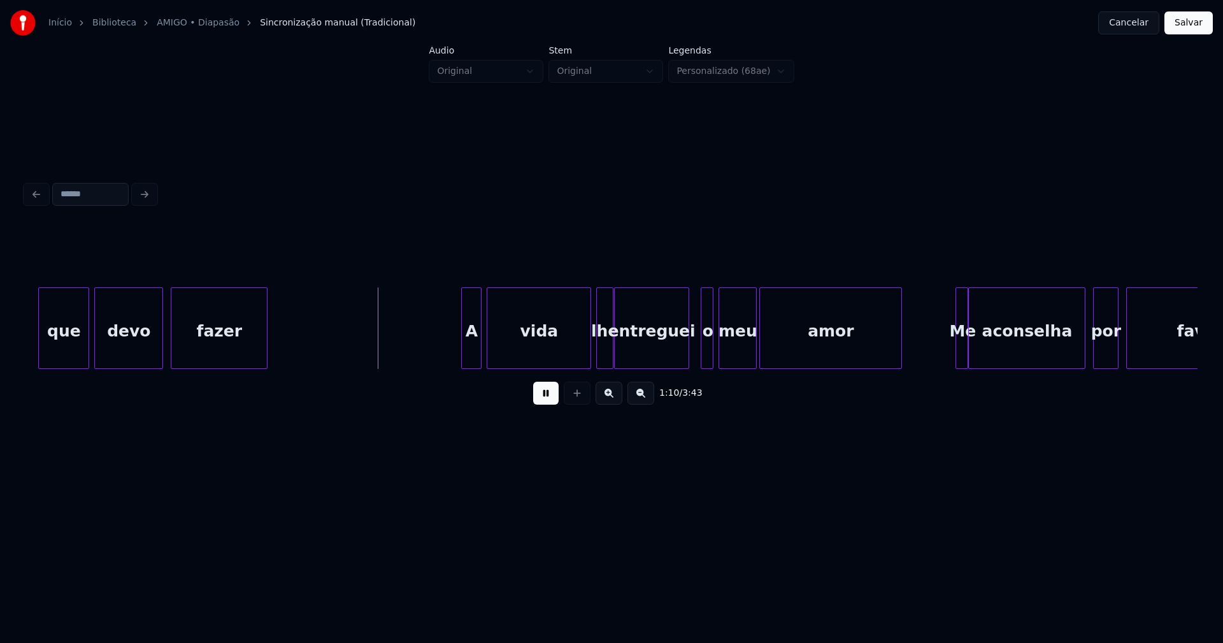
scroll to position [0, 8686]
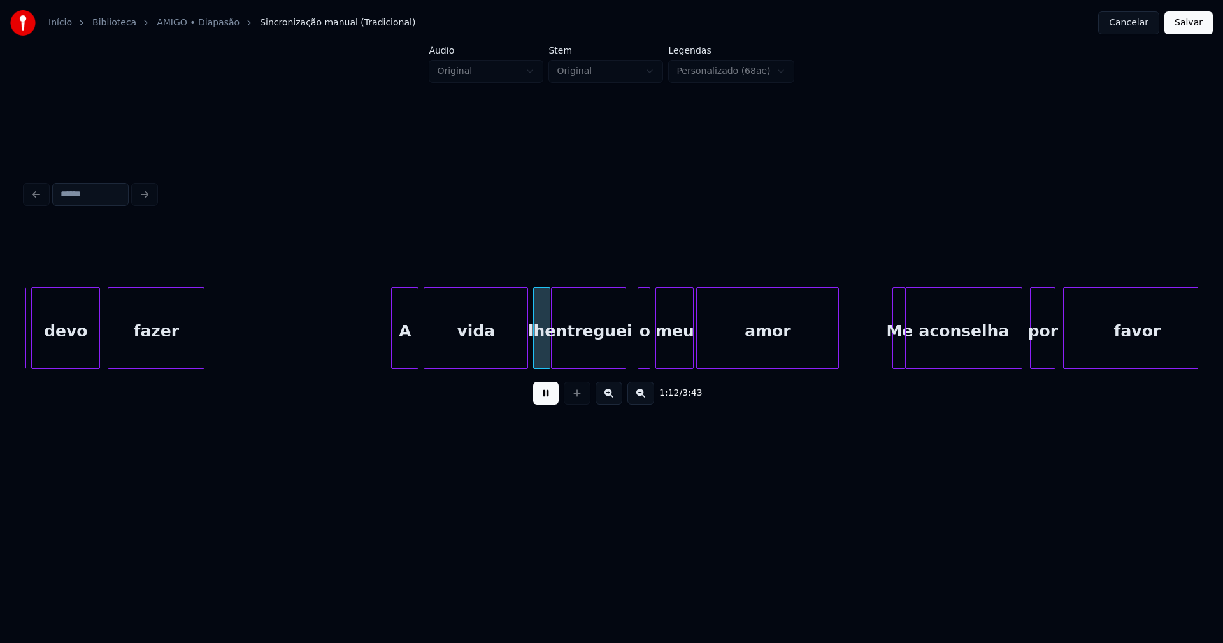
click at [395, 352] on div at bounding box center [394, 328] width 4 height 80
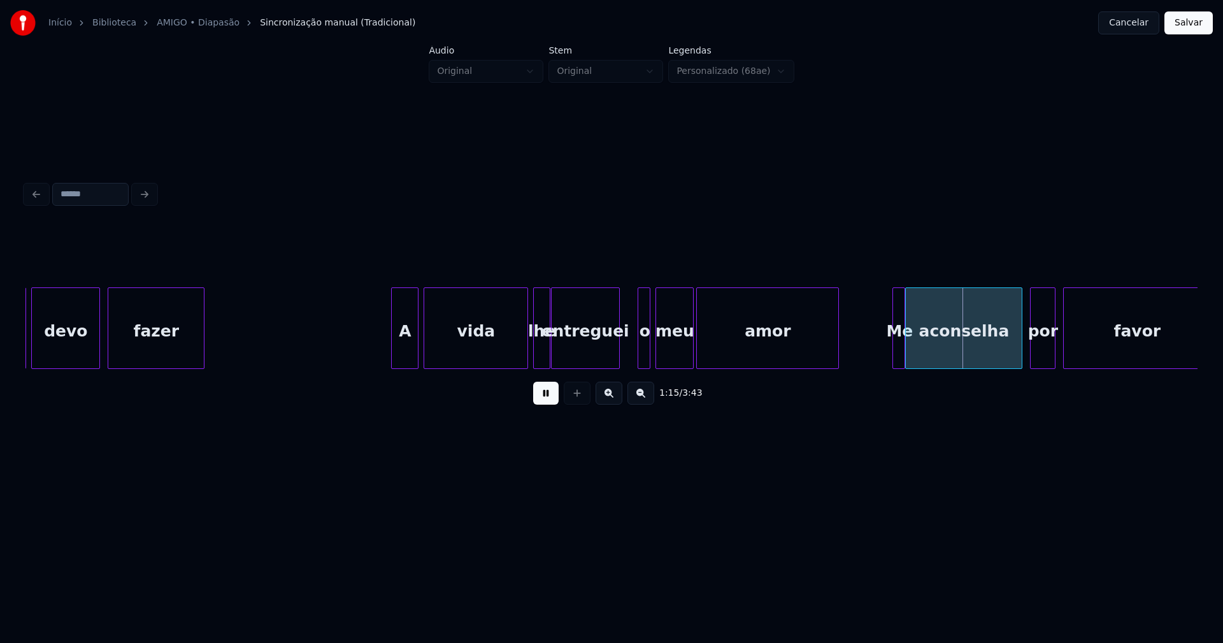
click at [616, 354] on div at bounding box center [617, 328] width 4 height 80
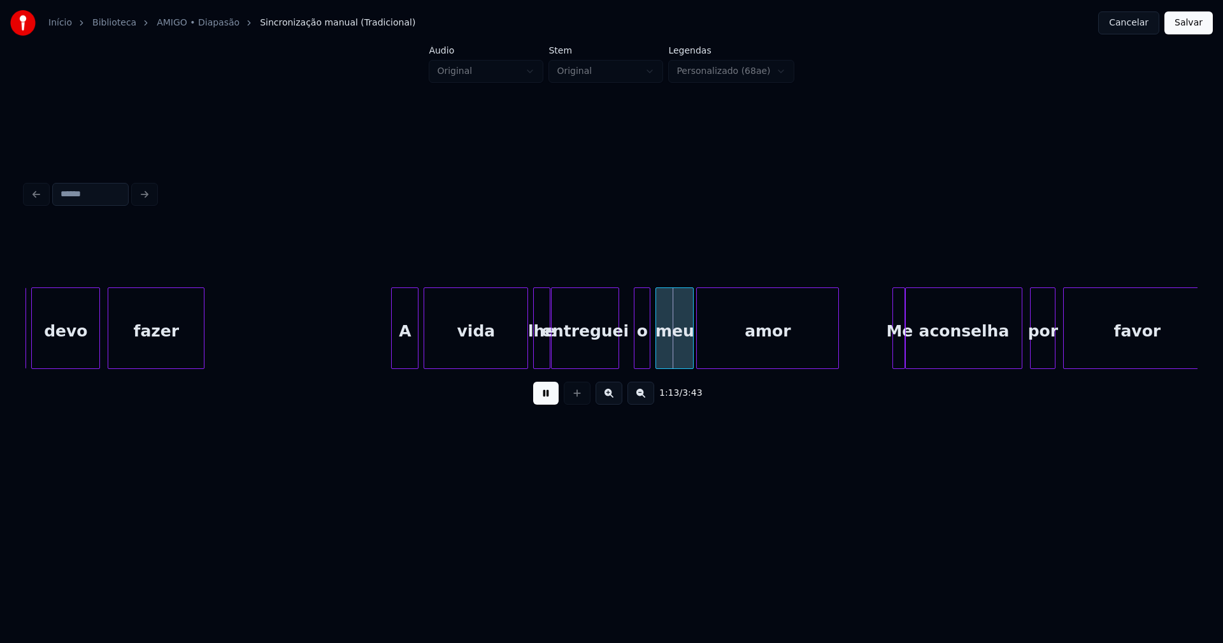
click at [636, 348] on div at bounding box center [636, 328] width 4 height 80
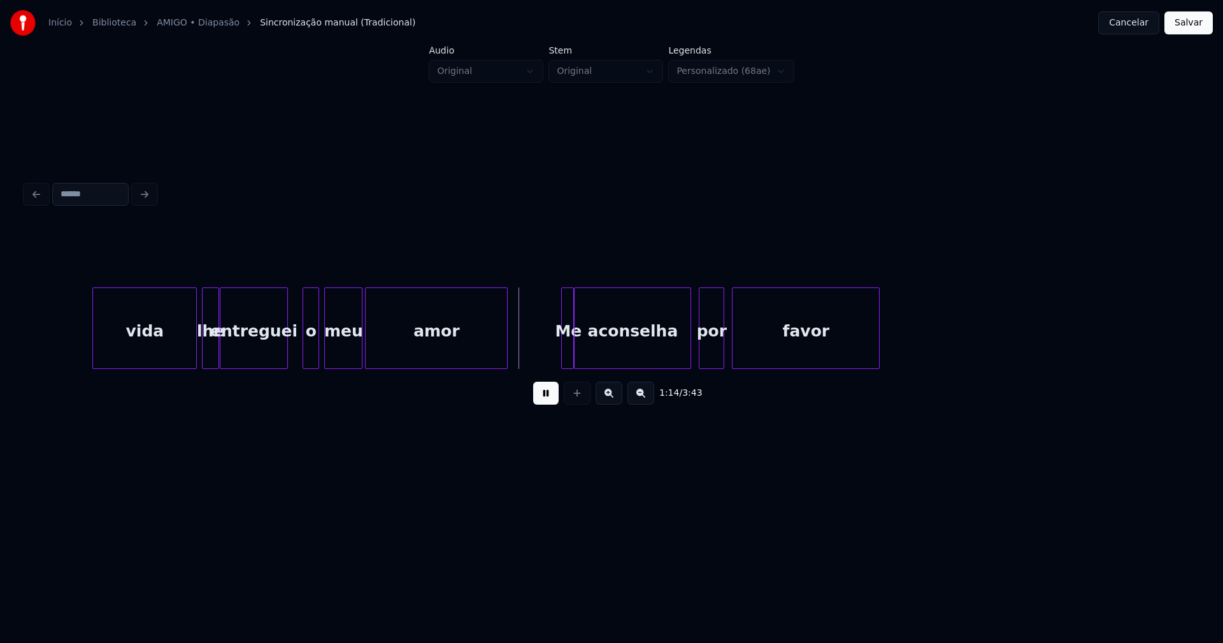
scroll to position [0, 9127]
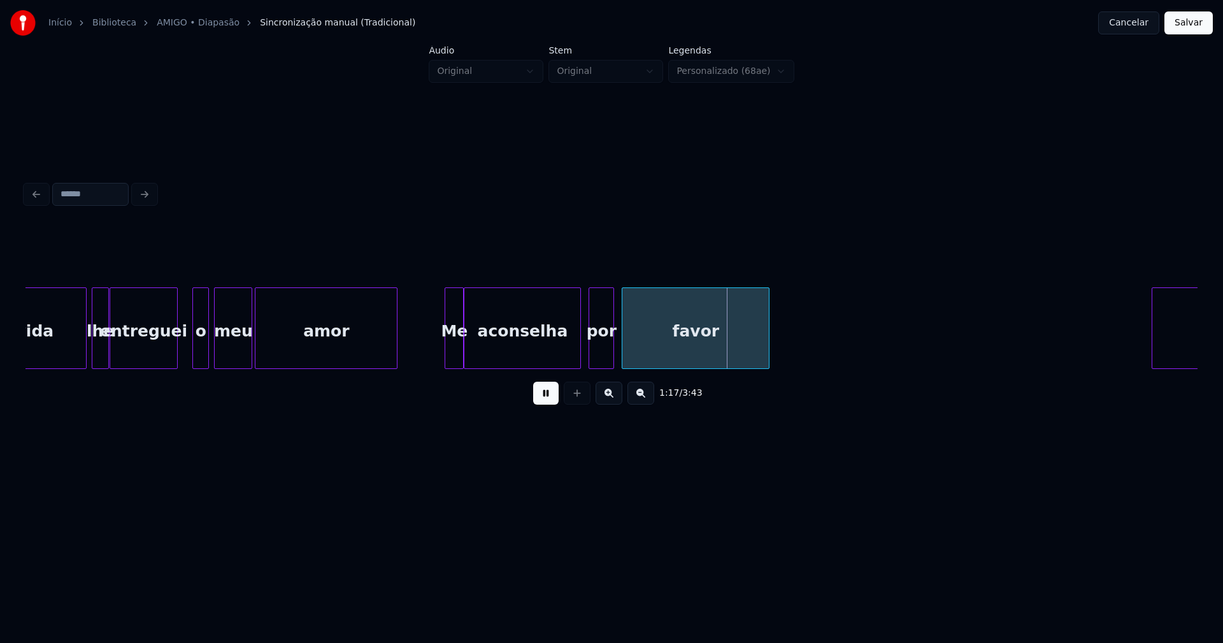
click at [445, 358] on div at bounding box center [447, 328] width 4 height 80
click at [478, 349] on div at bounding box center [478, 328] width 4 height 80
click at [467, 348] on div at bounding box center [466, 328] width 4 height 80
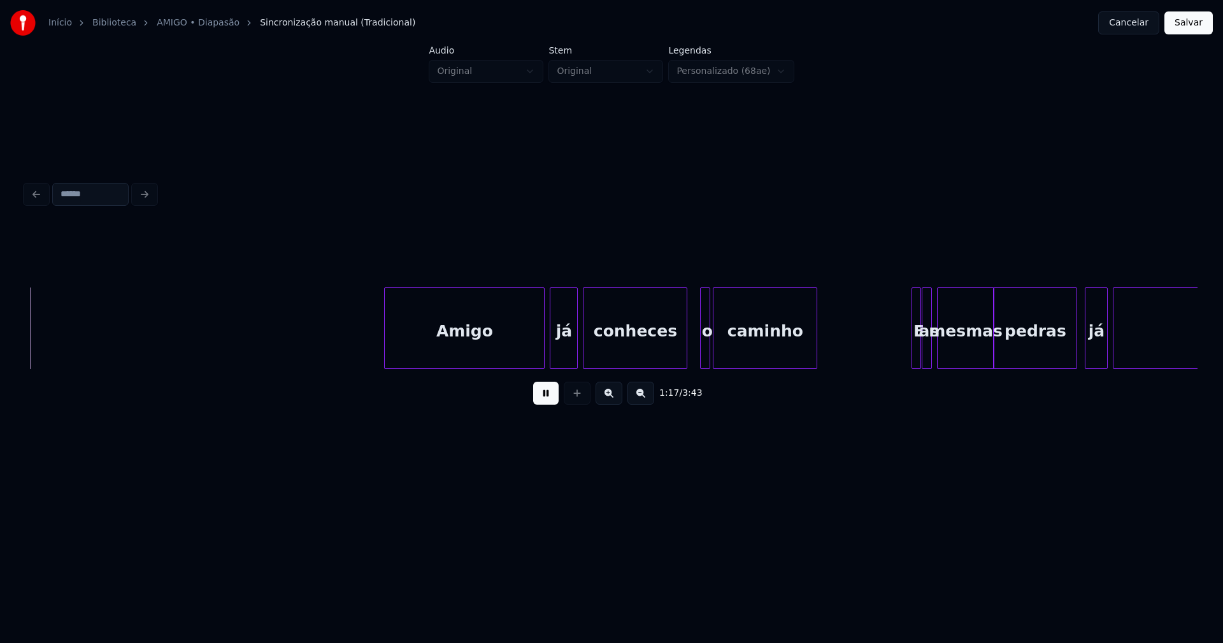
scroll to position [0, 9901]
click at [461, 347] on div "Amigo" at bounding box center [455, 331] width 159 height 87
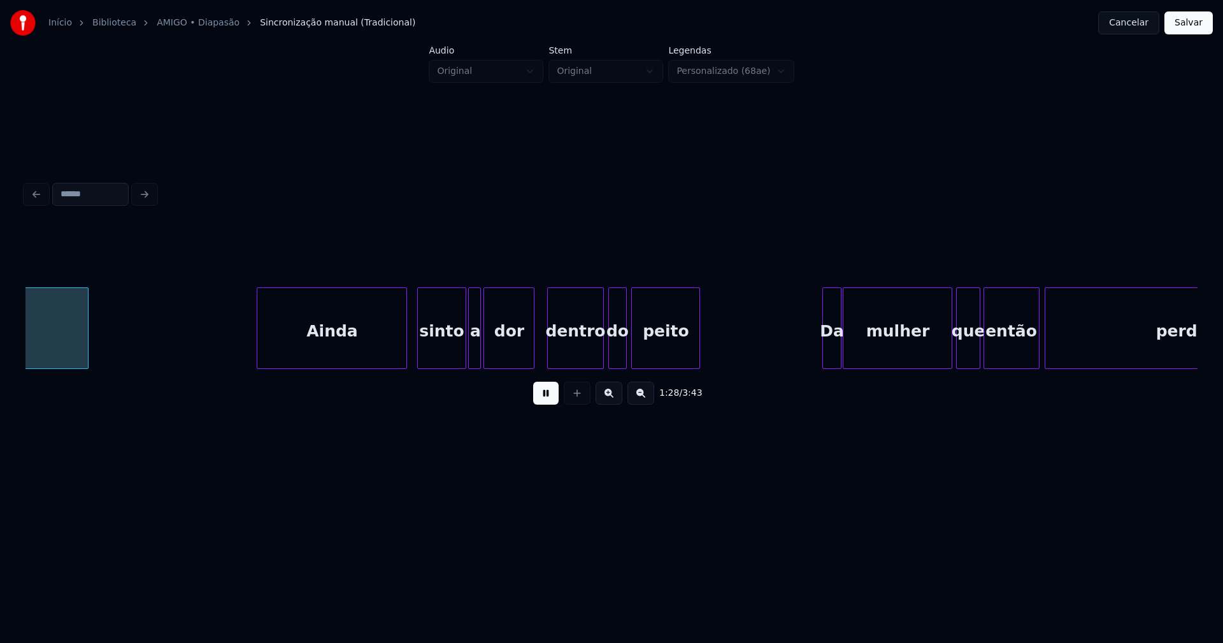
scroll to position [0, 11256]
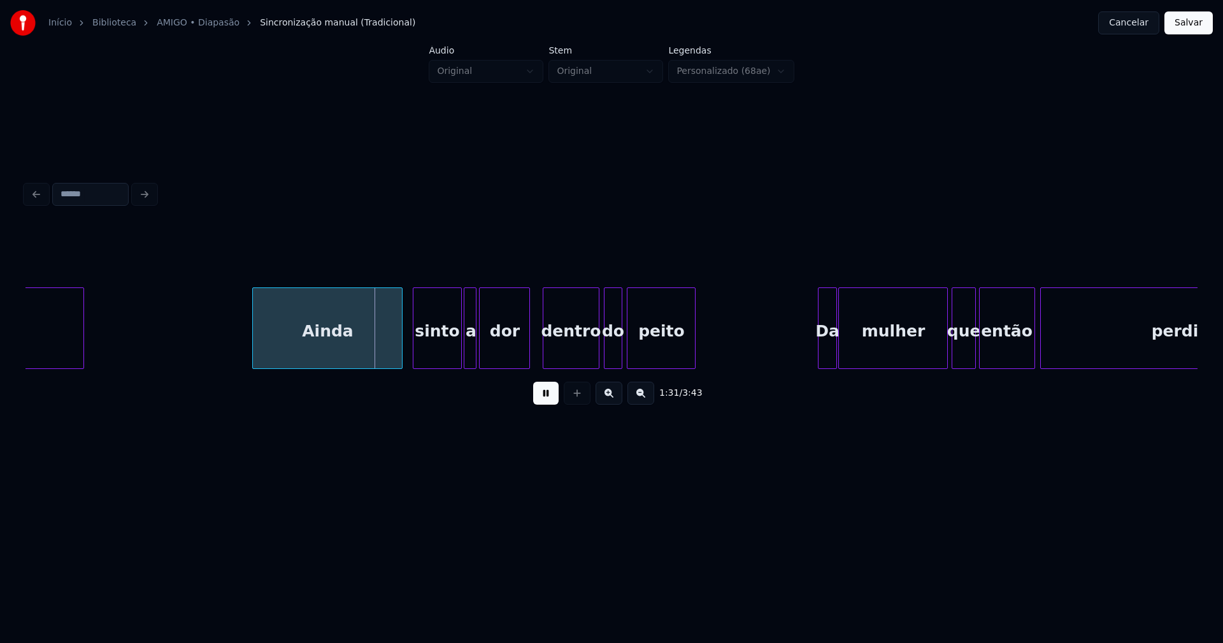
click at [548, 400] on button at bounding box center [545, 392] width 25 height 23
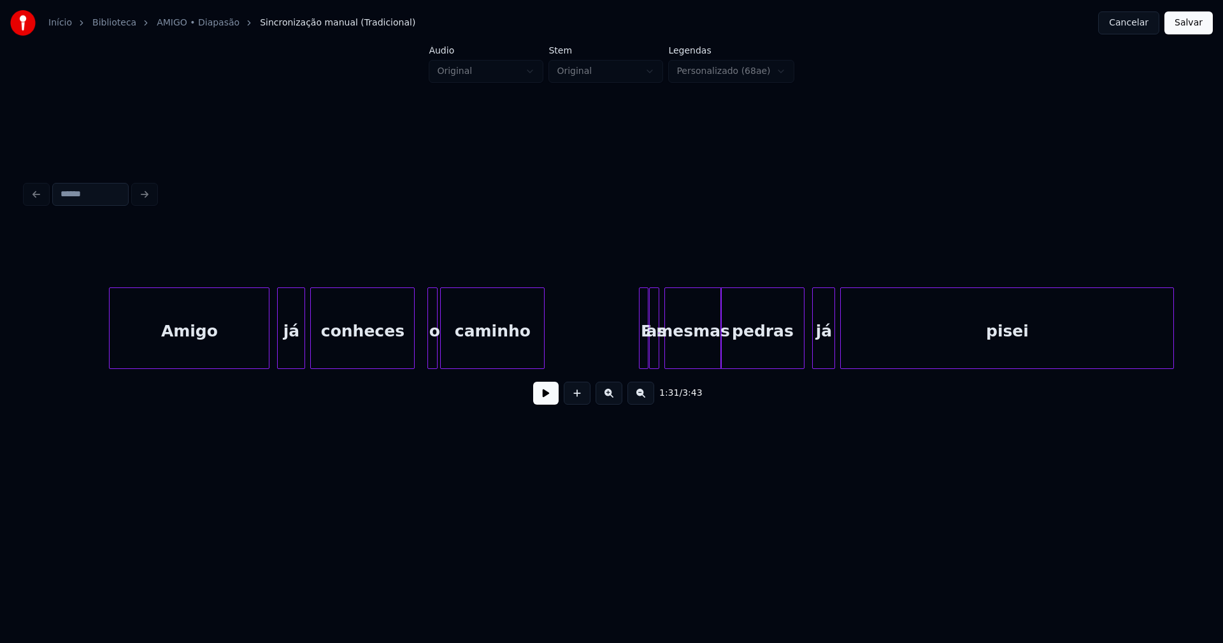
scroll to position [0, 10136]
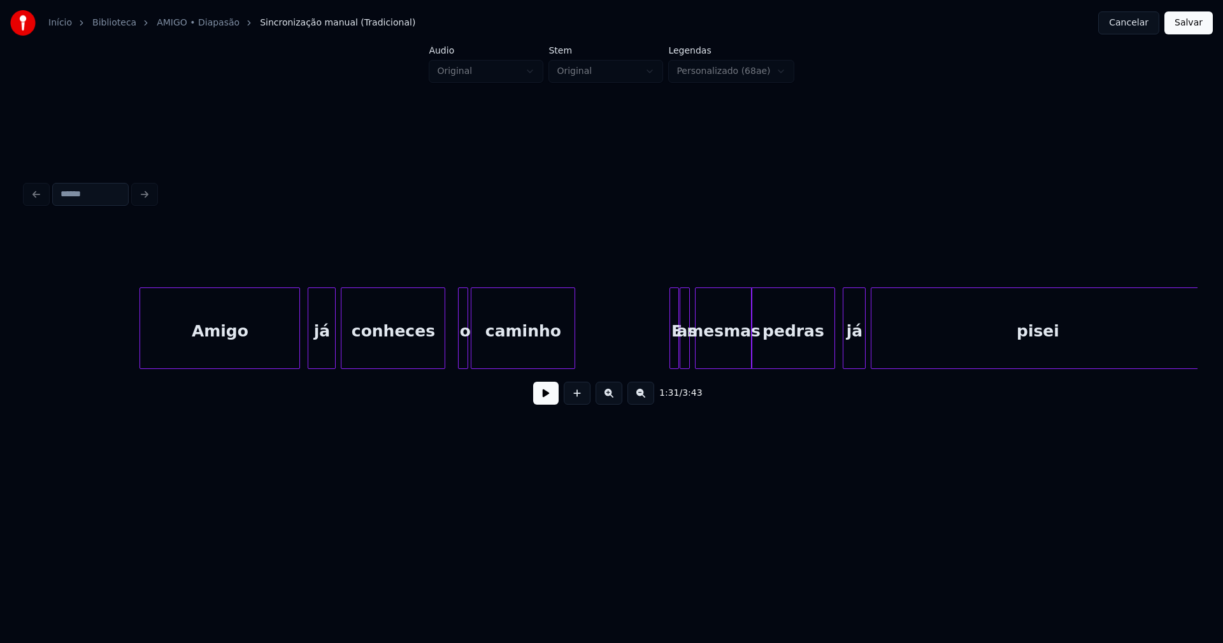
click at [543, 402] on button at bounding box center [545, 392] width 25 height 23
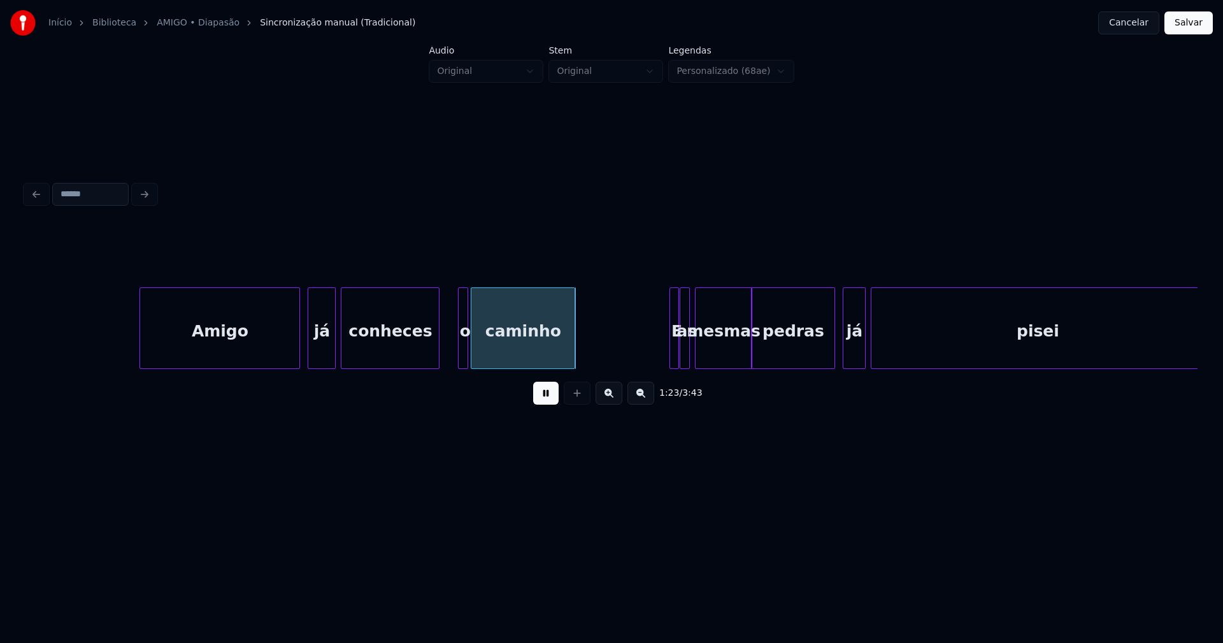
click at [435, 353] on div at bounding box center [437, 328] width 4 height 80
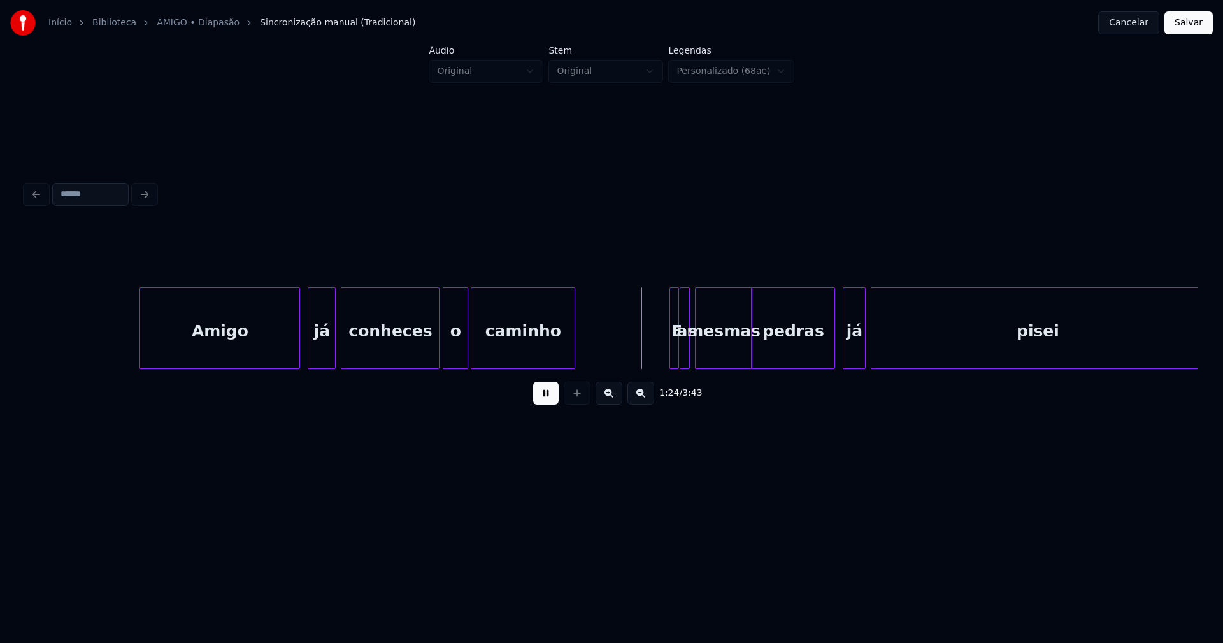
click at [444, 353] on div at bounding box center [445, 328] width 4 height 80
click at [546, 404] on button at bounding box center [545, 392] width 25 height 23
click at [457, 350] on div "o" at bounding box center [455, 331] width 24 height 87
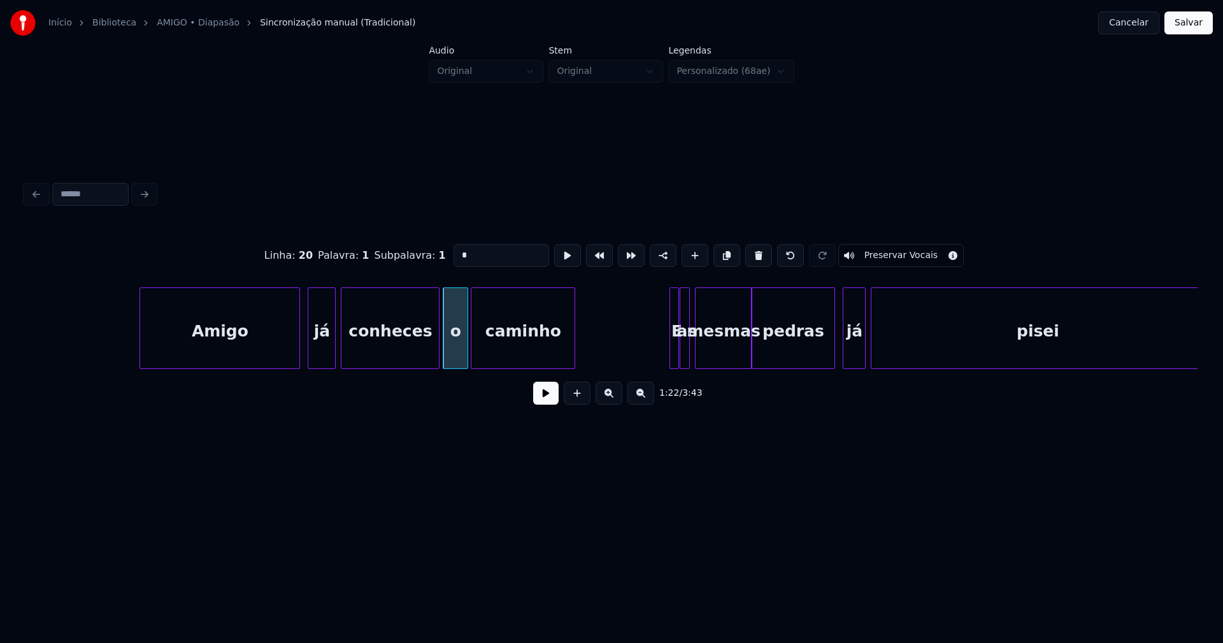
drag, startPoint x: 460, startPoint y: 252, endPoint x: 451, endPoint y: 253, distance: 9.0
click at [453, 253] on input "*" at bounding box center [501, 255] width 96 height 23
type input "****"
click at [546, 394] on button at bounding box center [545, 392] width 25 height 23
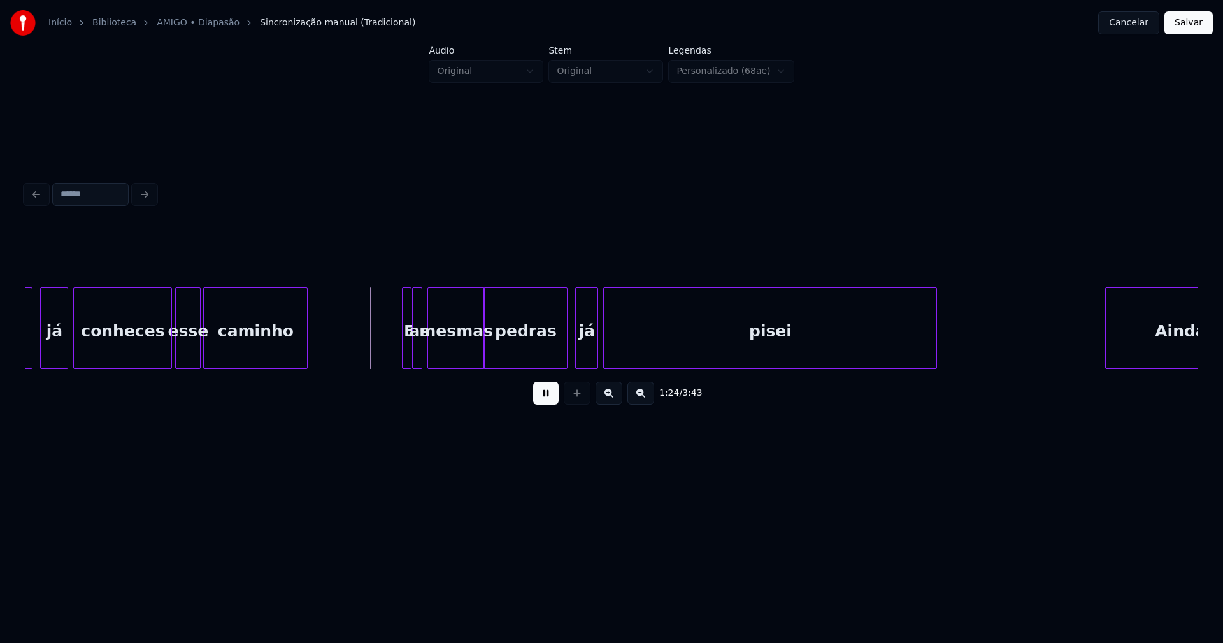
scroll to position [0, 10419]
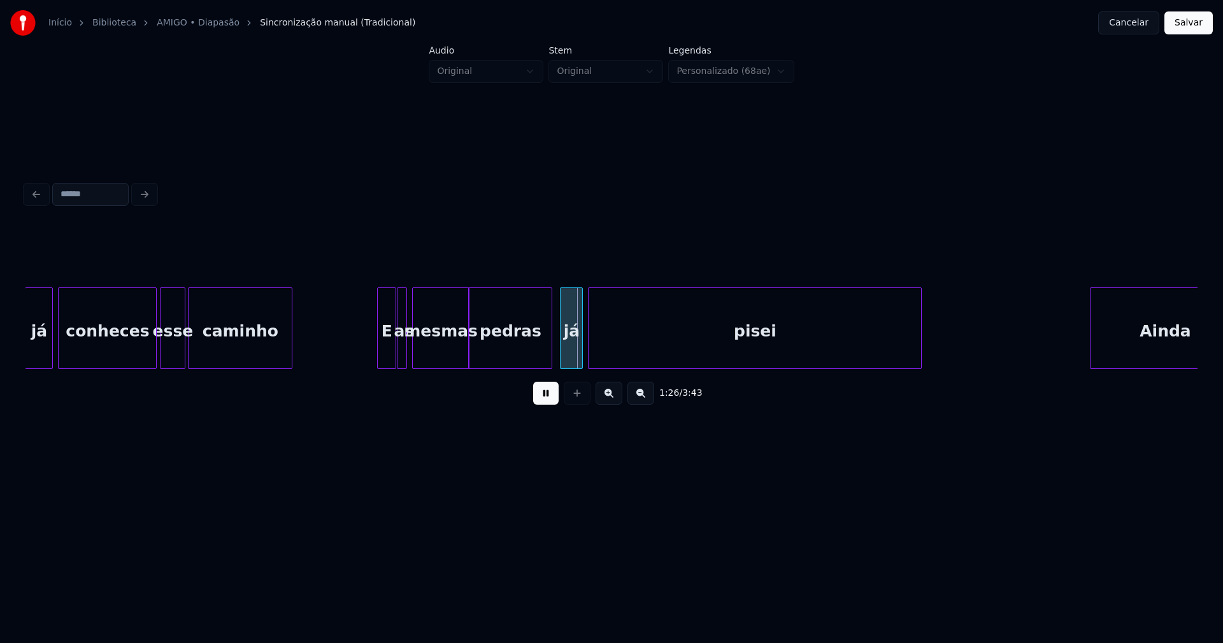
click at [378, 355] on div at bounding box center [380, 328] width 4 height 80
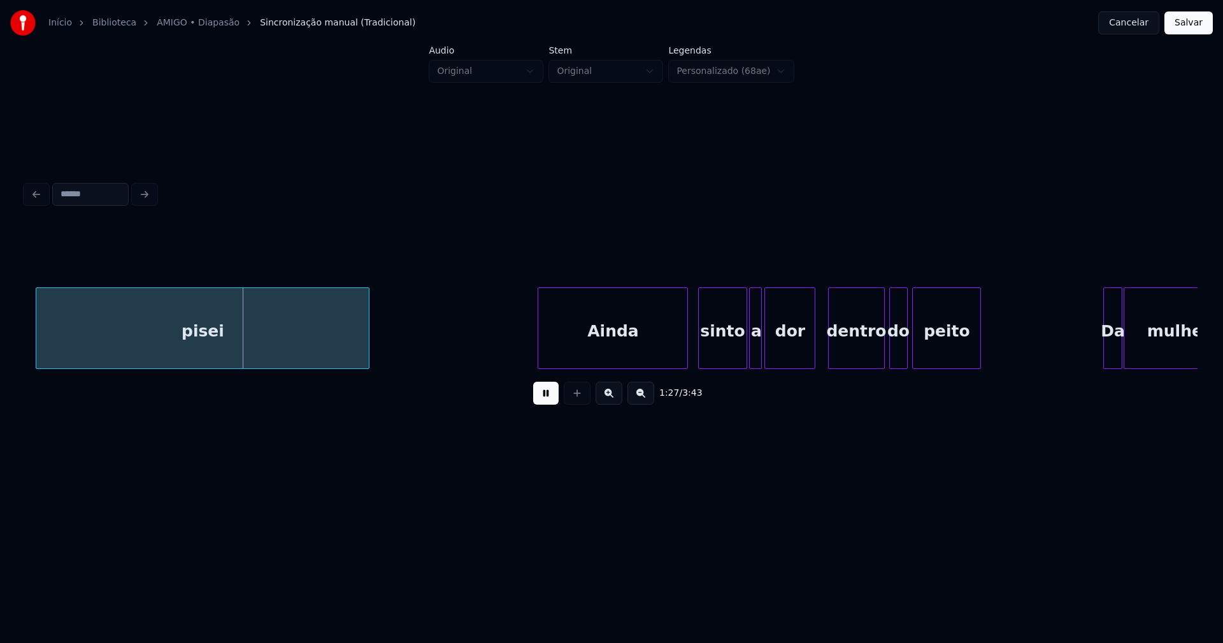
scroll to position [0, 11176]
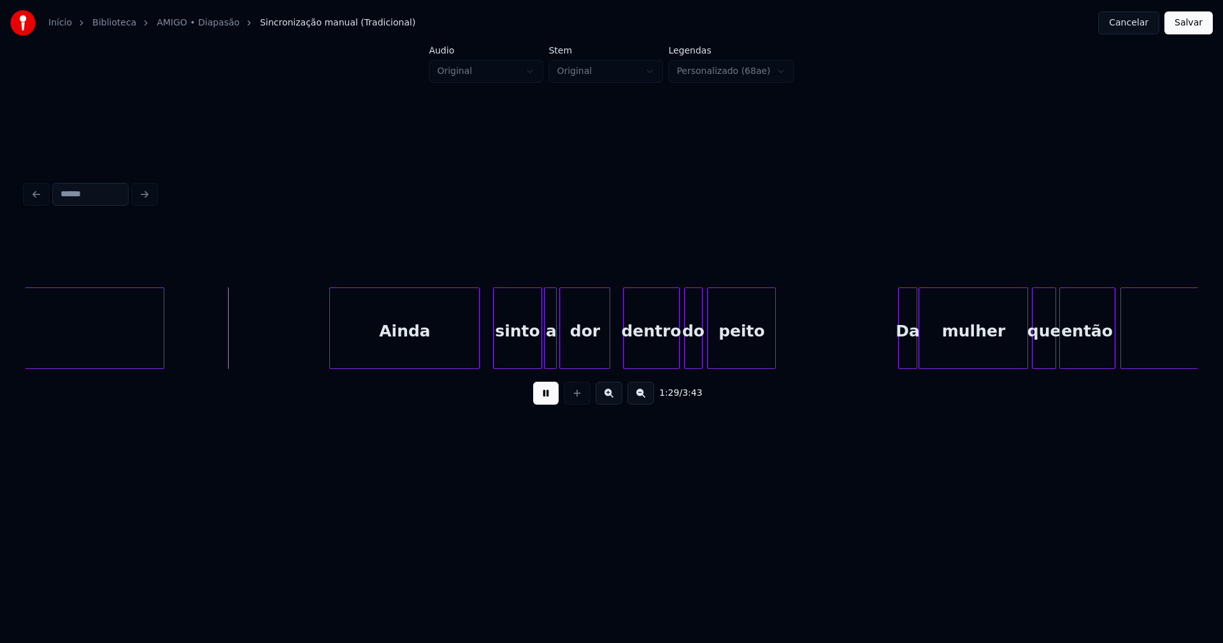
click at [407, 343] on div "Ainda" at bounding box center [404, 331] width 149 height 87
click at [510, 349] on div "sinto" at bounding box center [509, 331] width 47 height 87
click at [522, 345] on div at bounding box center [522, 328] width 4 height 80
click at [534, 349] on div at bounding box center [534, 328] width 4 height 80
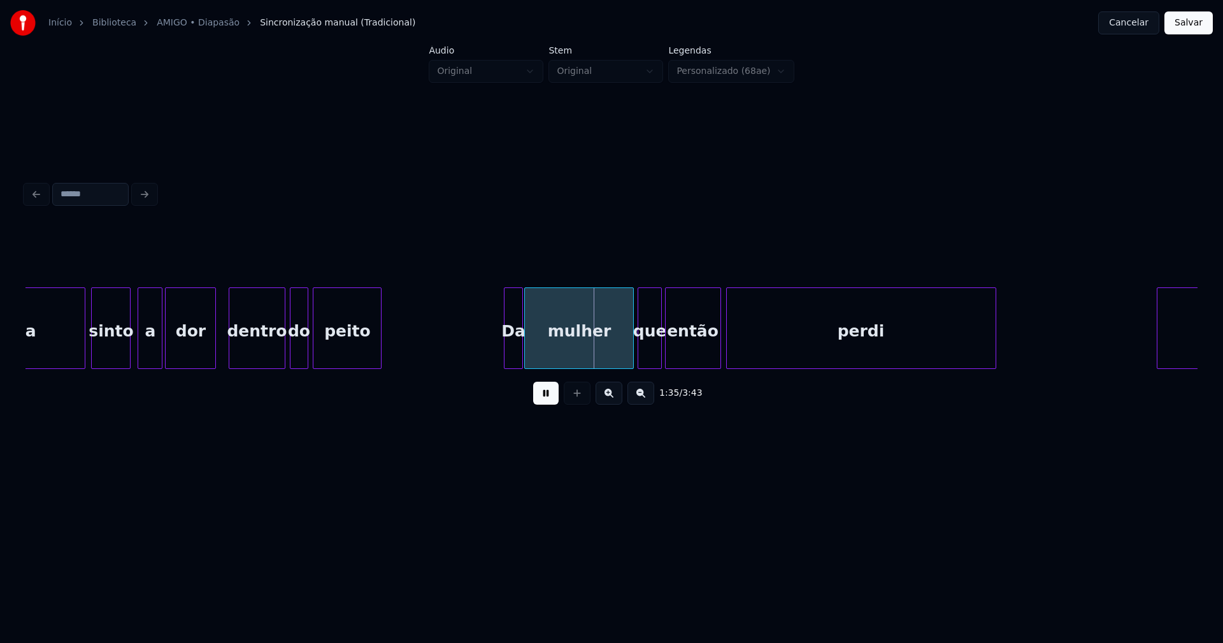
scroll to position [0, 11586]
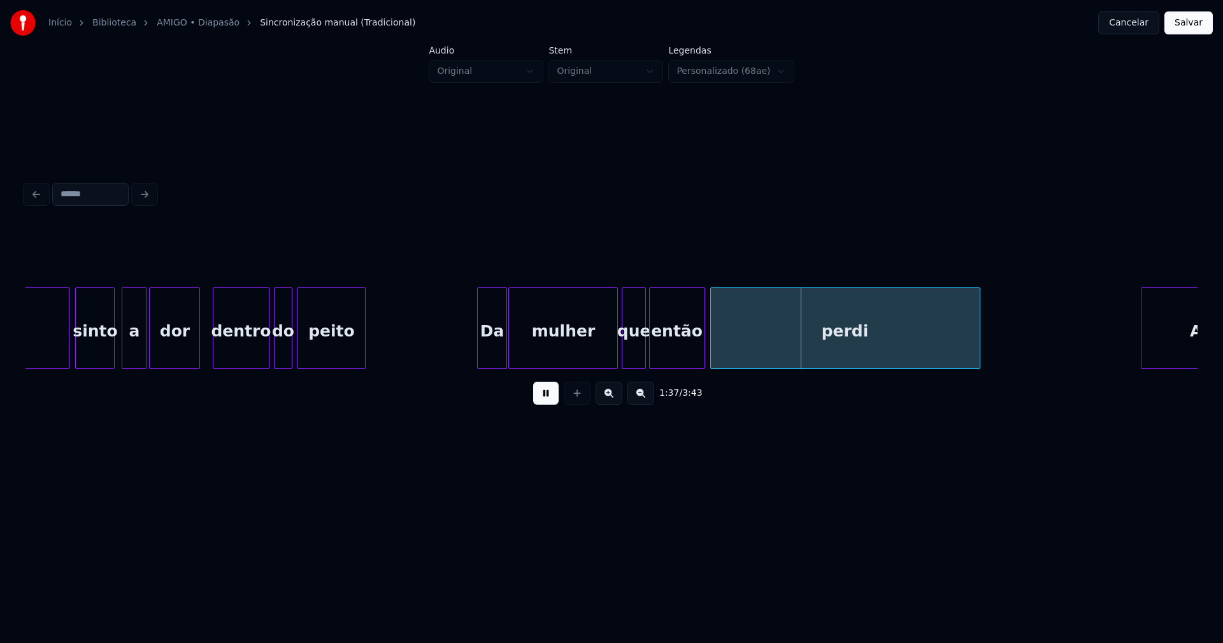
click at [479, 358] on div at bounding box center [480, 328] width 4 height 80
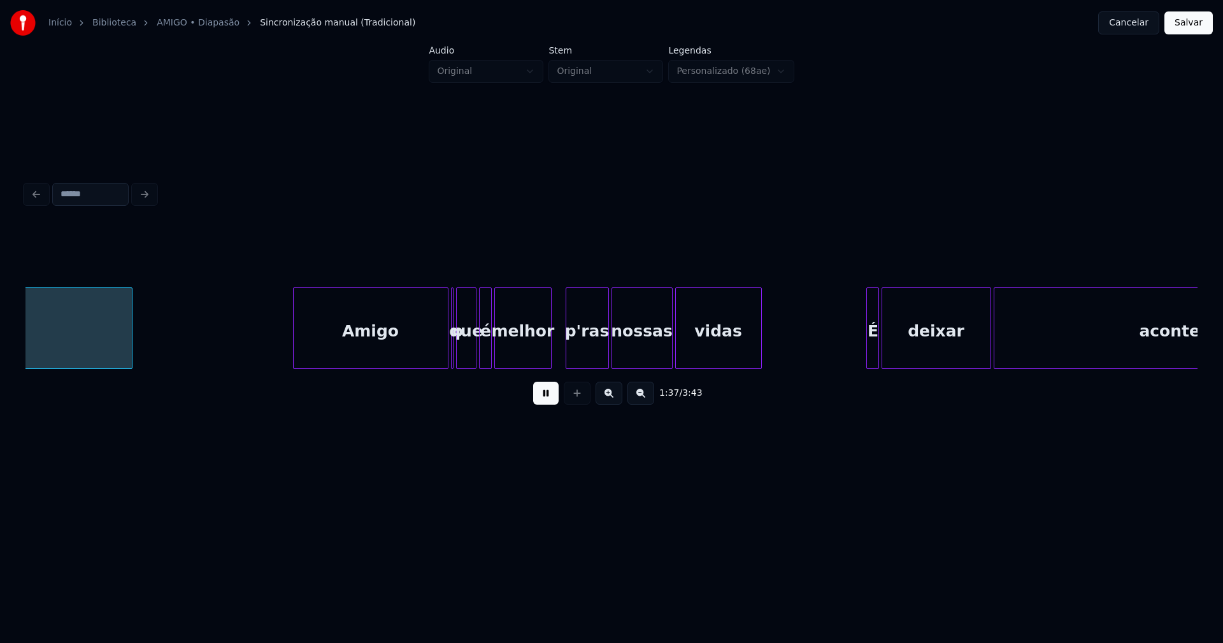
scroll to position [0, 12442]
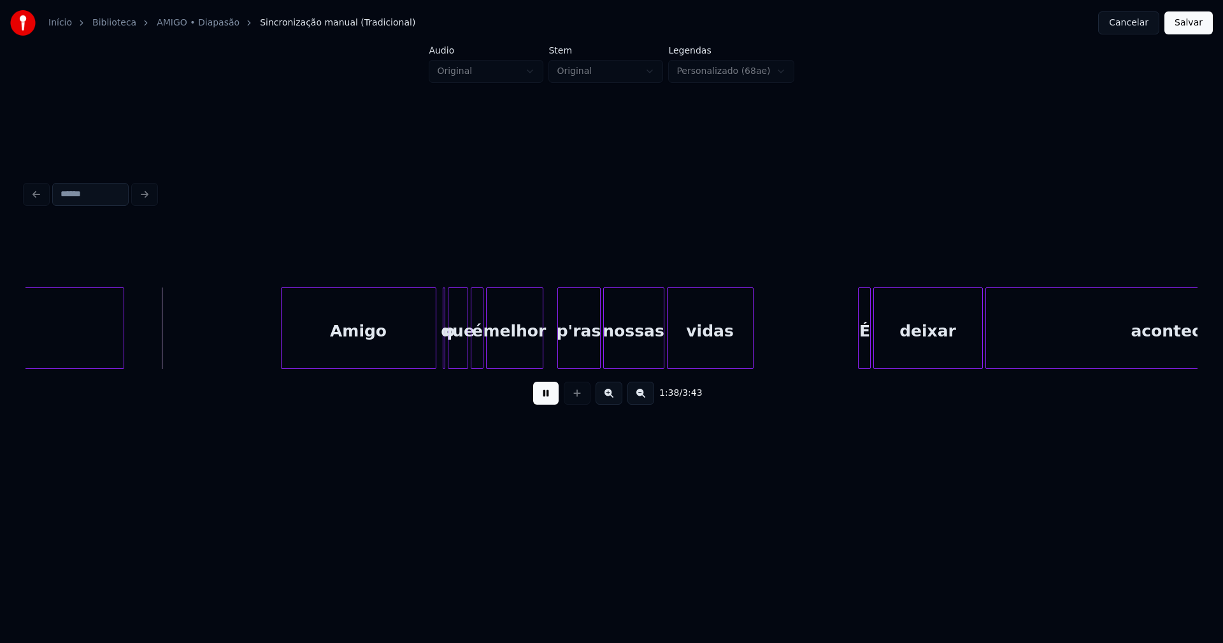
click at [418, 338] on div "Amigo" at bounding box center [358, 331] width 154 height 87
click at [548, 399] on button at bounding box center [545, 392] width 25 height 23
click at [413, 354] on div at bounding box center [415, 328] width 4 height 80
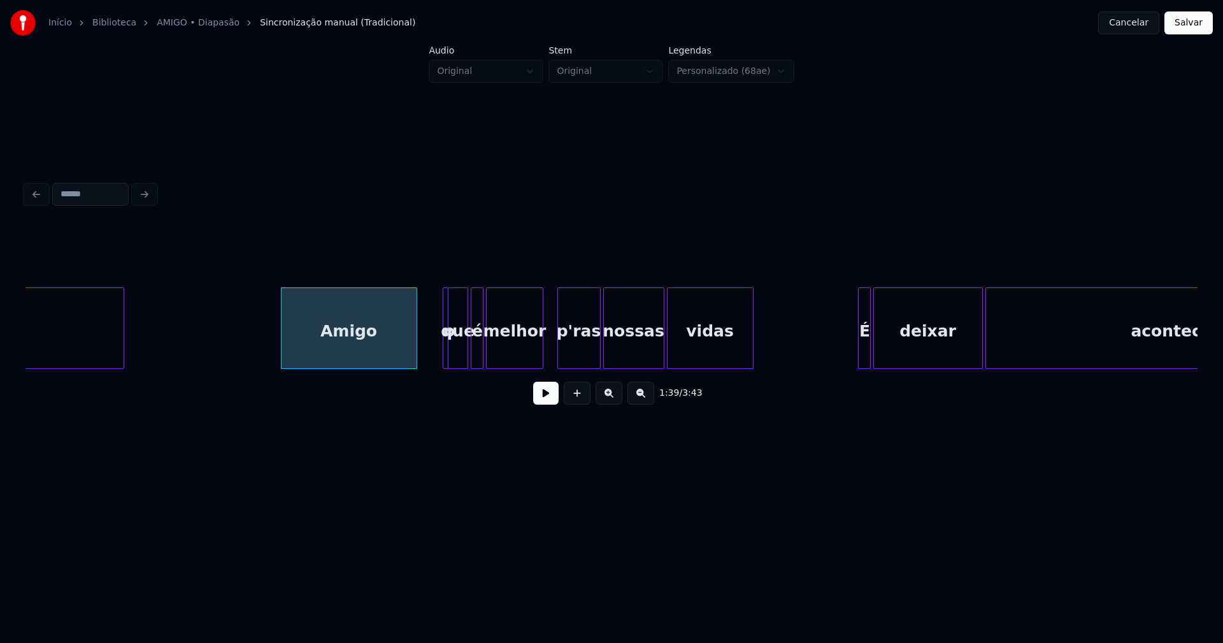
click at [445, 350] on div at bounding box center [446, 328] width 4 height 80
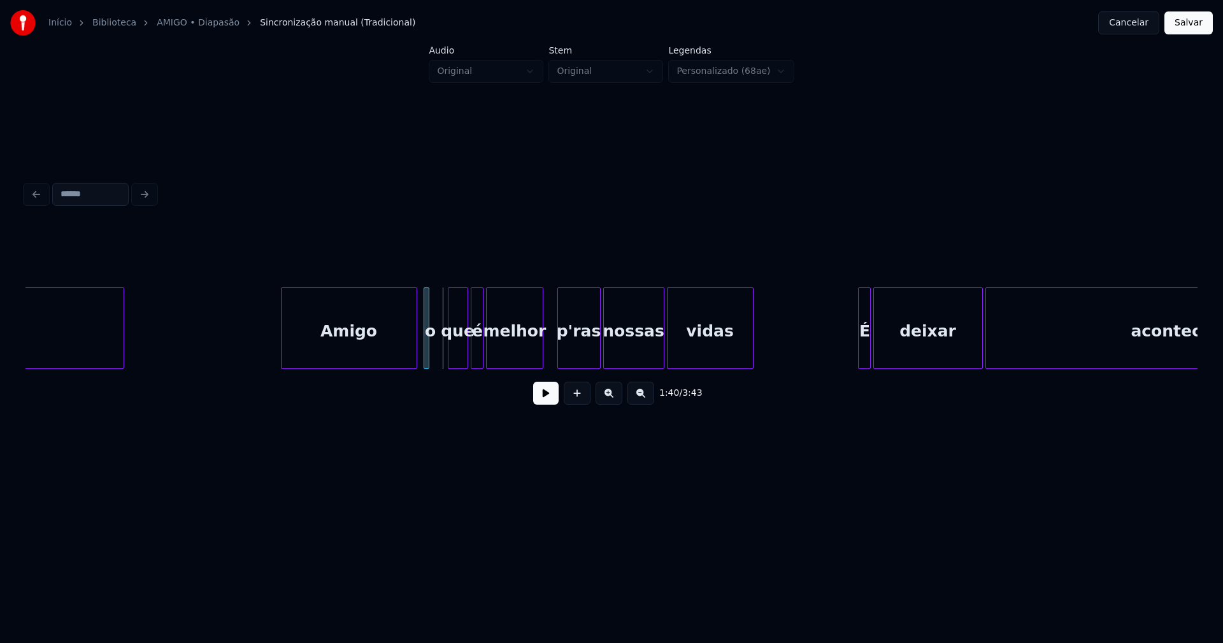
click at [423, 359] on div "o" at bounding box center [426, 328] width 6 height 82
click at [429, 352] on div "o" at bounding box center [430, 331] width 13 height 87
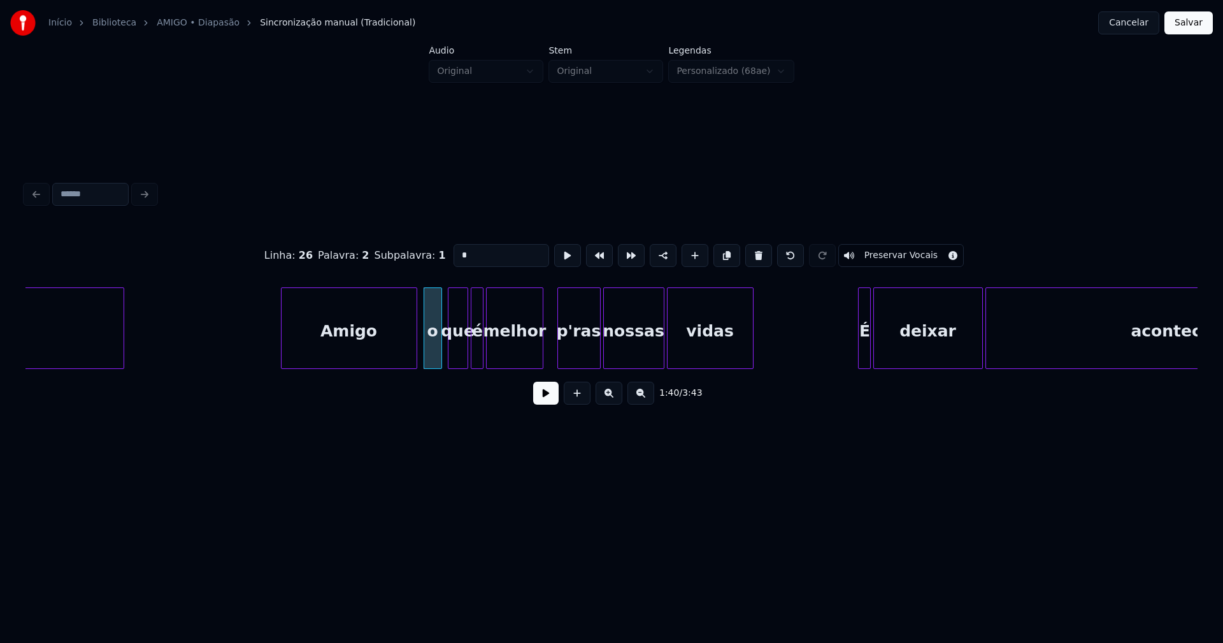
click at [441, 348] on div at bounding box center [439, 328] width 4 height 80
click at [557, 398] on button at bounding box center [545, 392] width 25 height 23
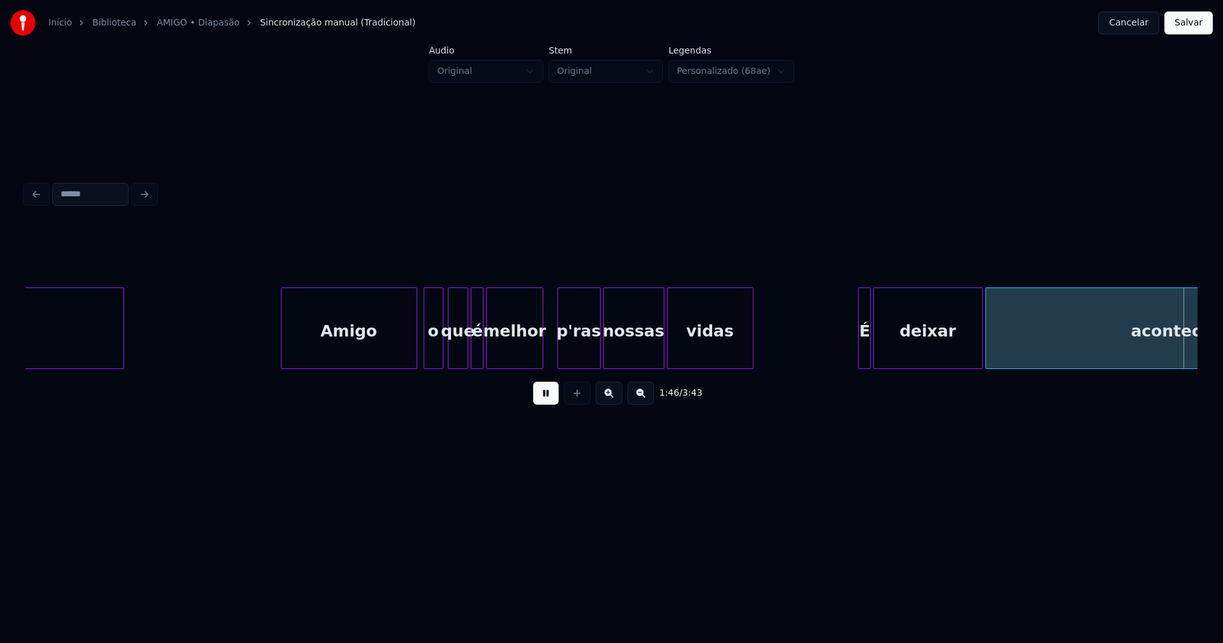
scroll to position [0, 13615]
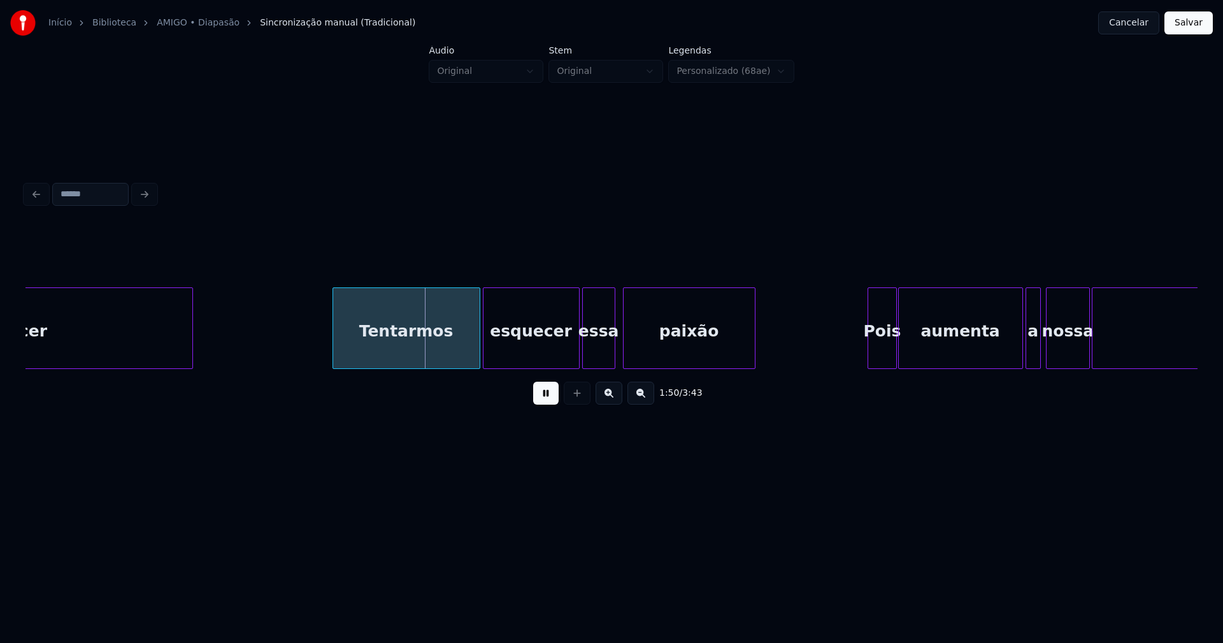
click at [547, 404] on button at bounding box center [545, 392] width 25 height 23
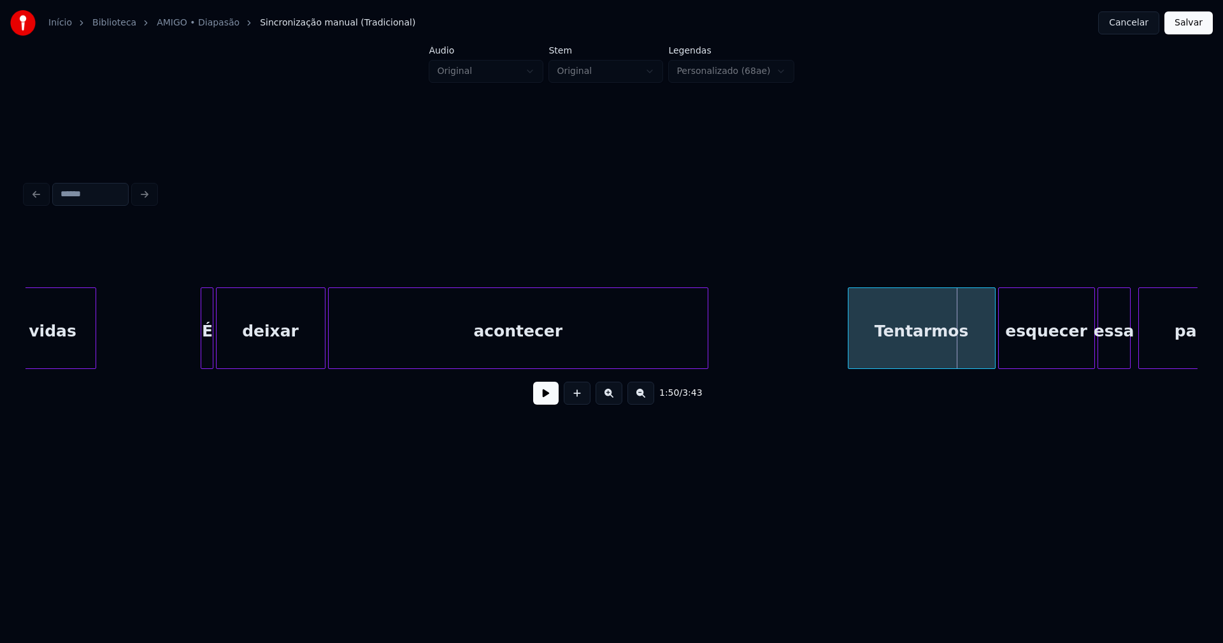
scroll to position [0, 13005]
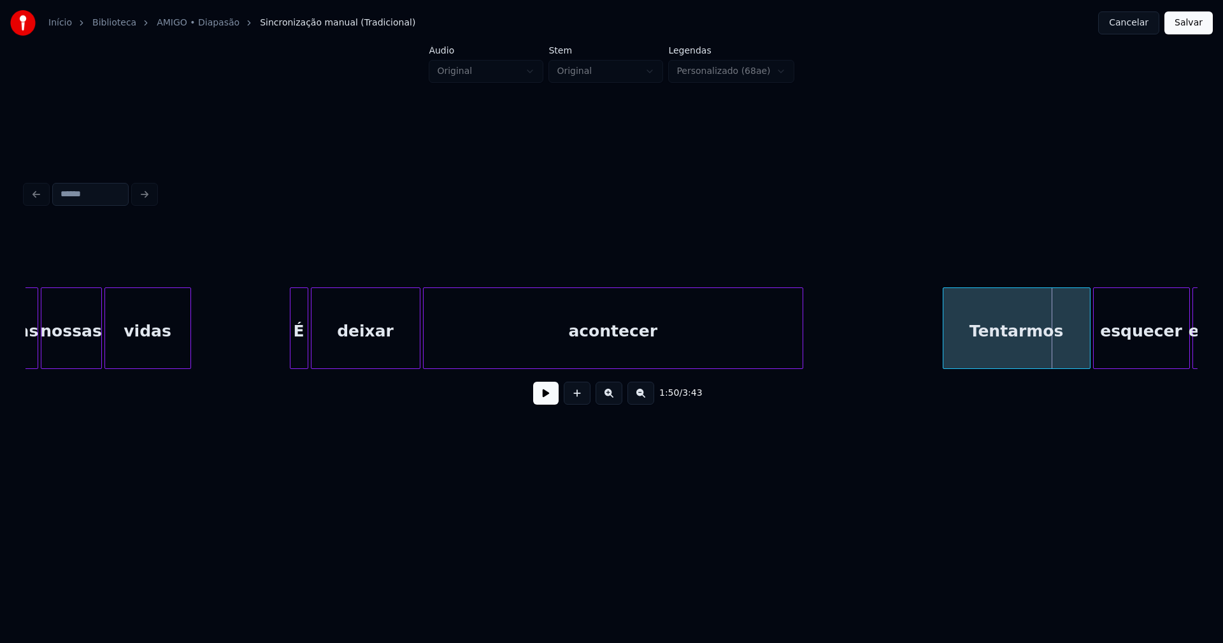
click at [293, 355] on div at bounding box center [292, 328] width 4 height 80
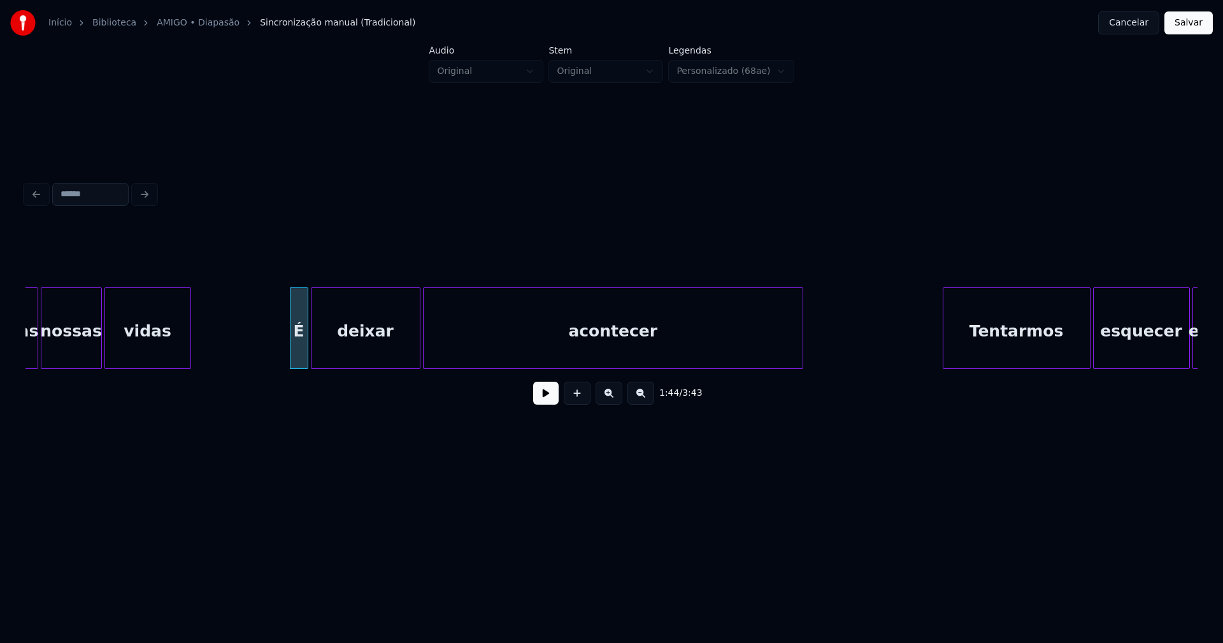
click at [541, 398] on button at bounding box center [545, 392] width 25 height 23
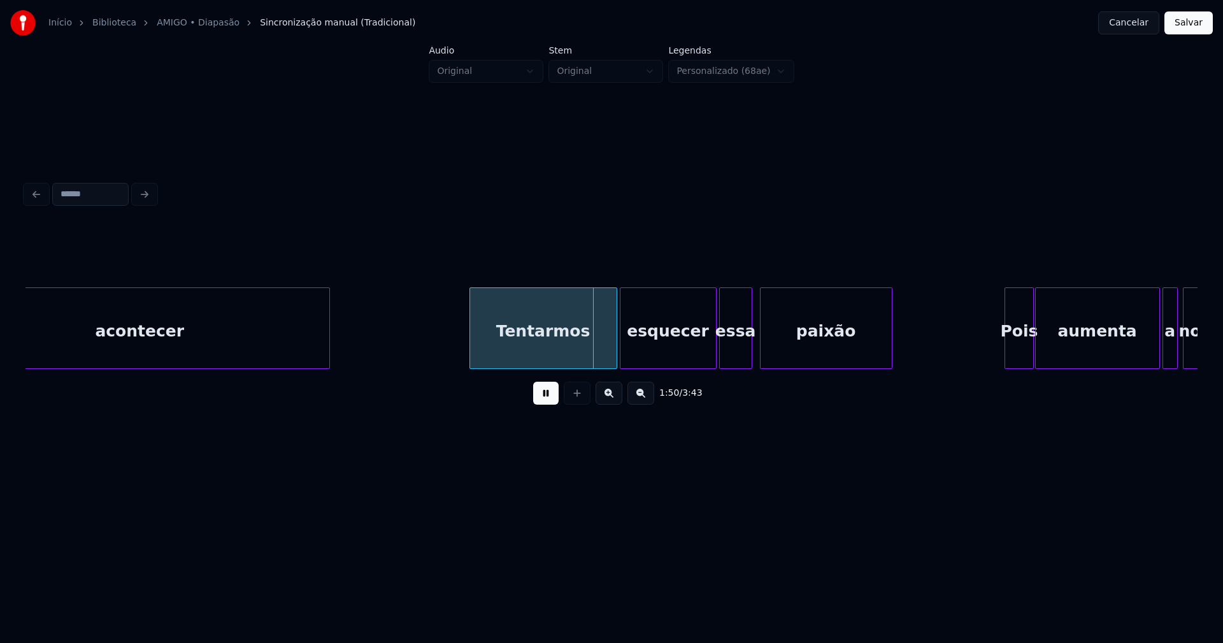
scroll to position [0, 13762]
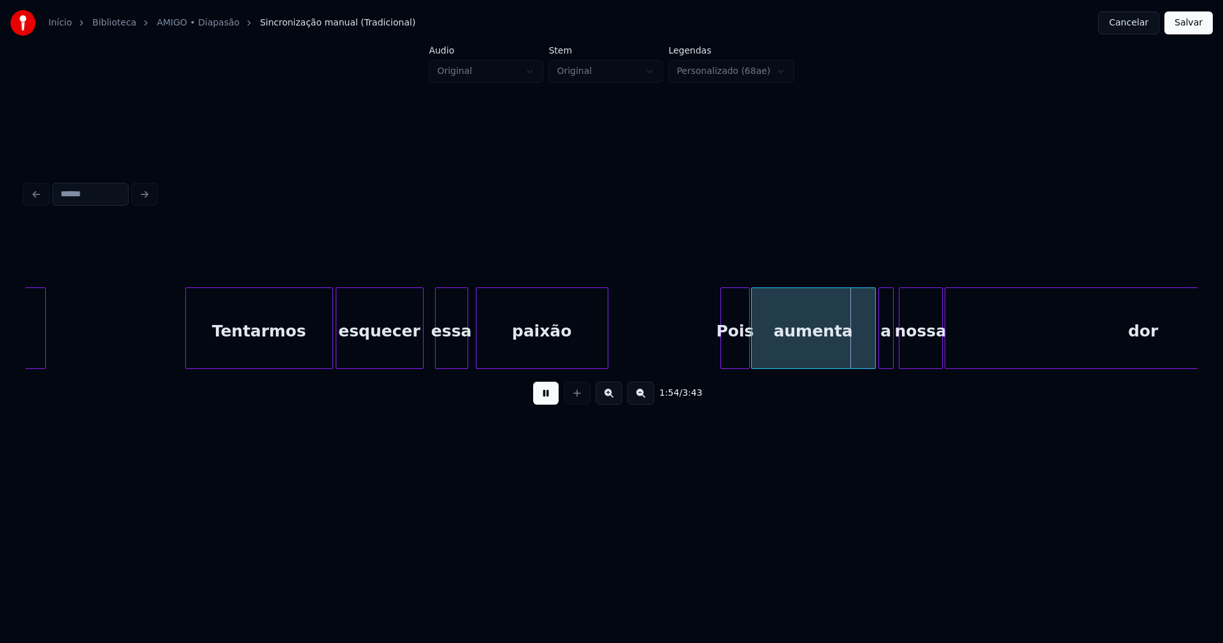
click at [419, 360] on div at bounding box center [421, 328] width 4 height 80
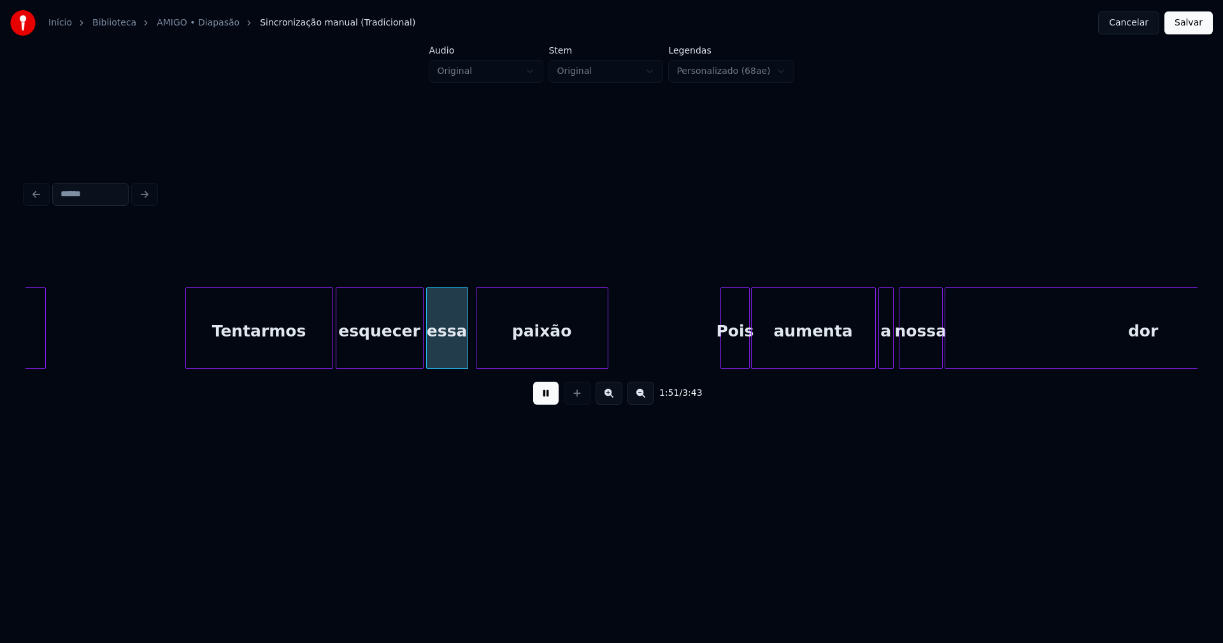
click at [428, 355] on div at bounding box center [429, 328] width 4 height 80
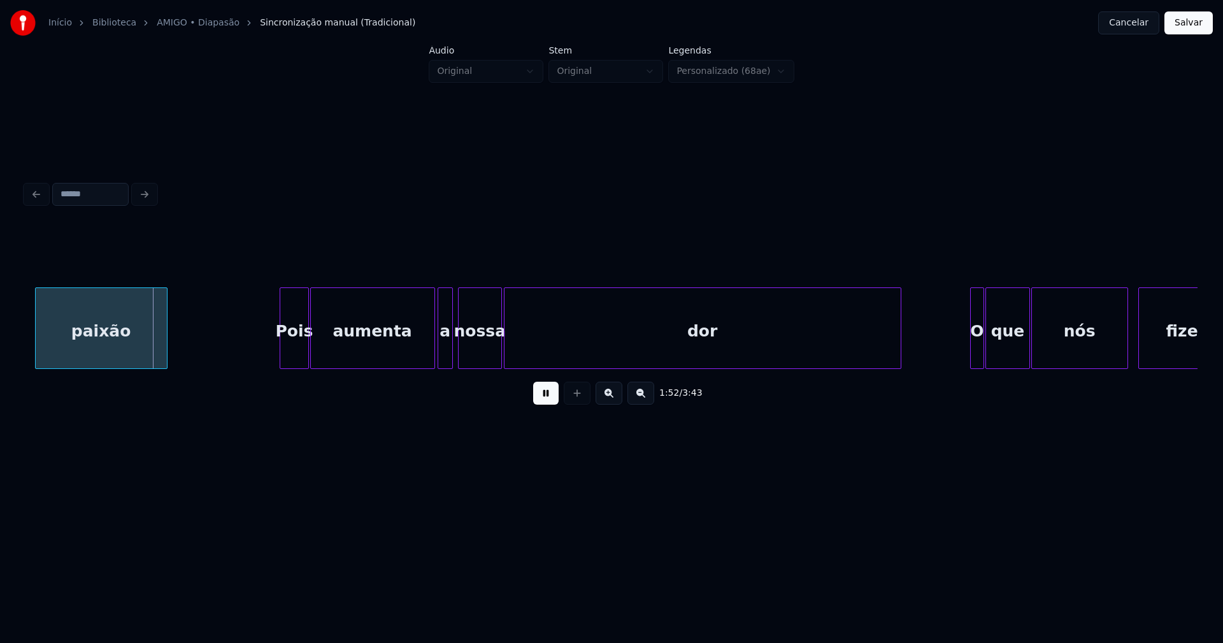
scroll to position [0, 14218]
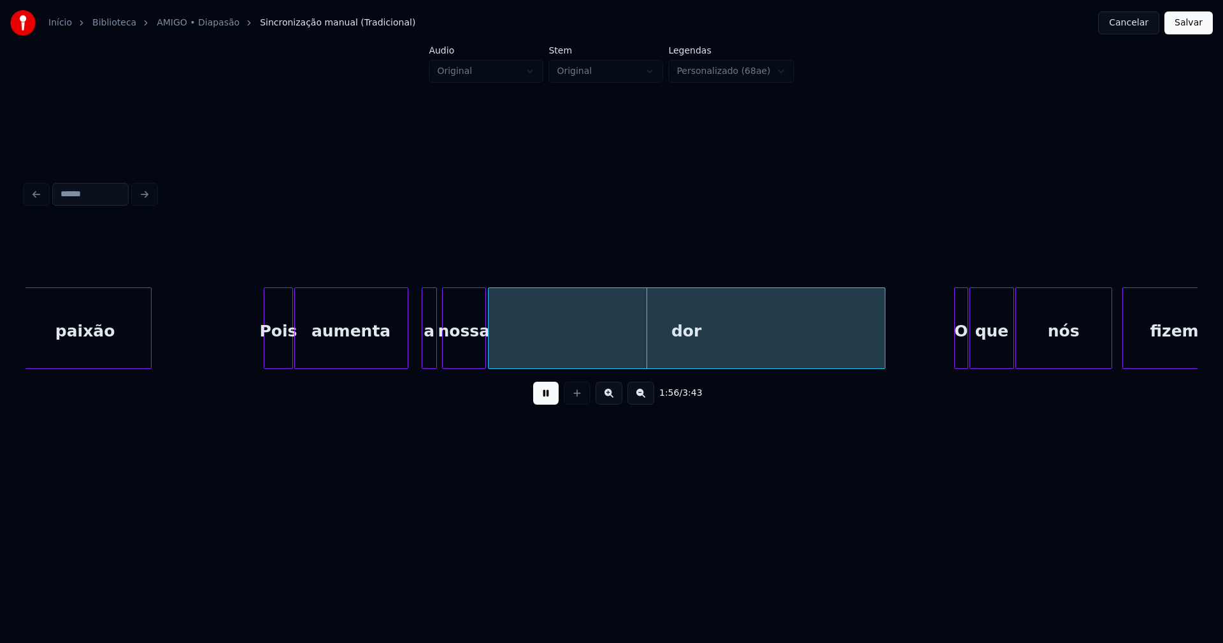
click at [405, 364] on div "paixão Pois aumenta a nossa dor O que nós fizemos" at bounding box center [611, 328] width 1172 height 82
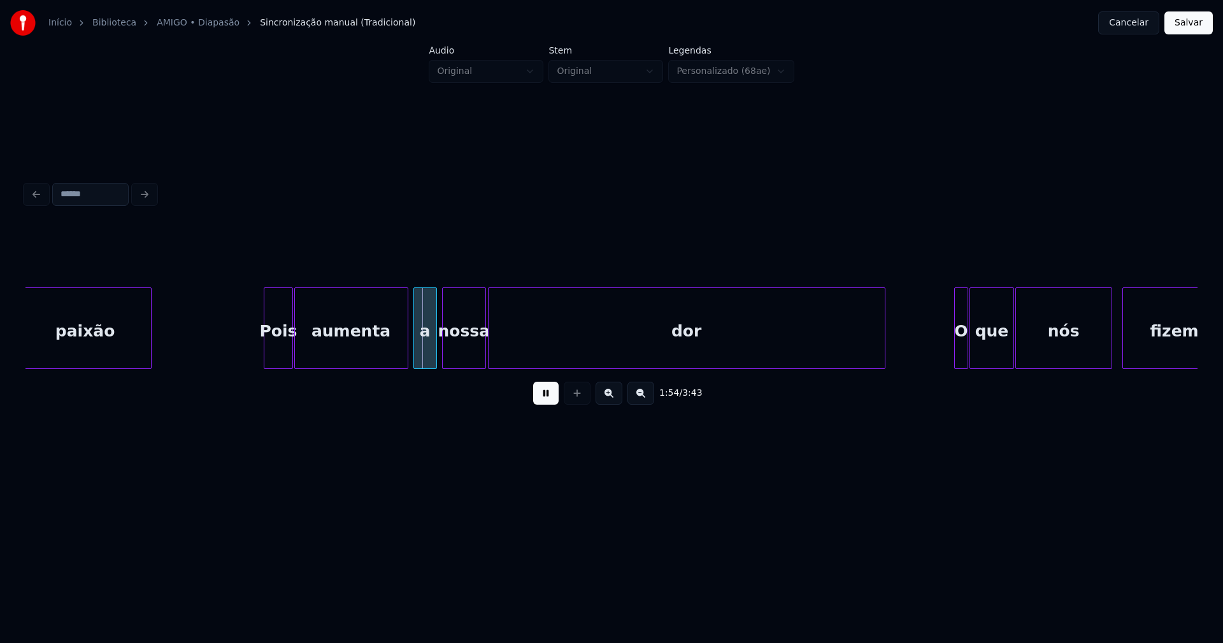
click at [414, 357] on div at bounding box center [416, 328] width 4 height 80
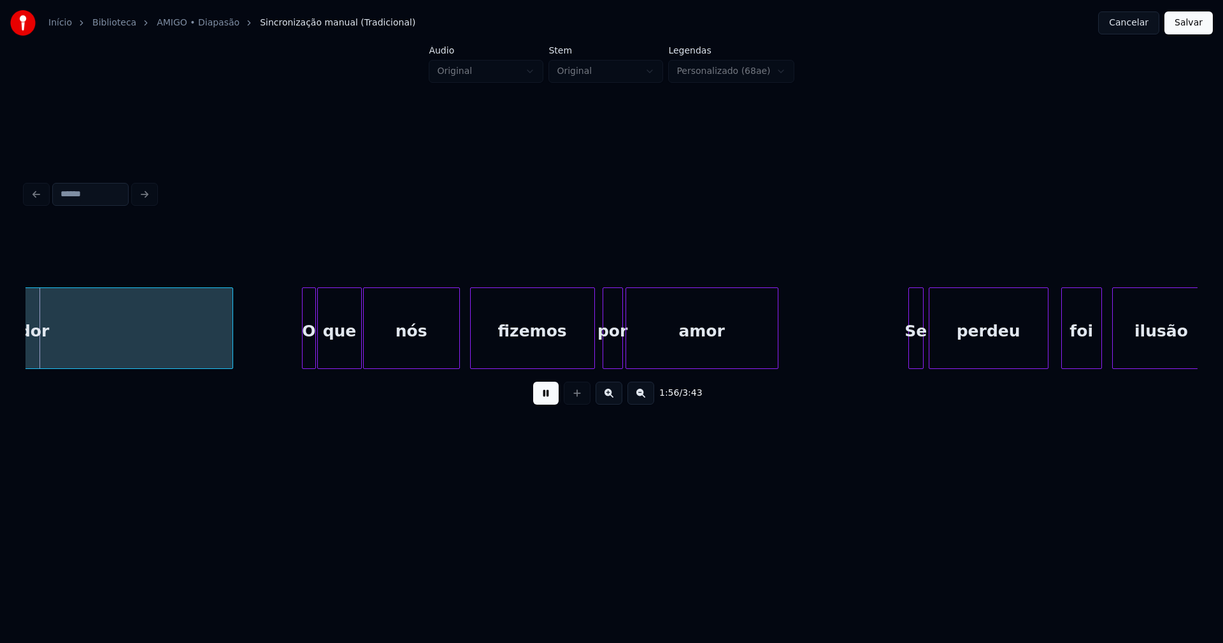
scroll to position [0, 14881]
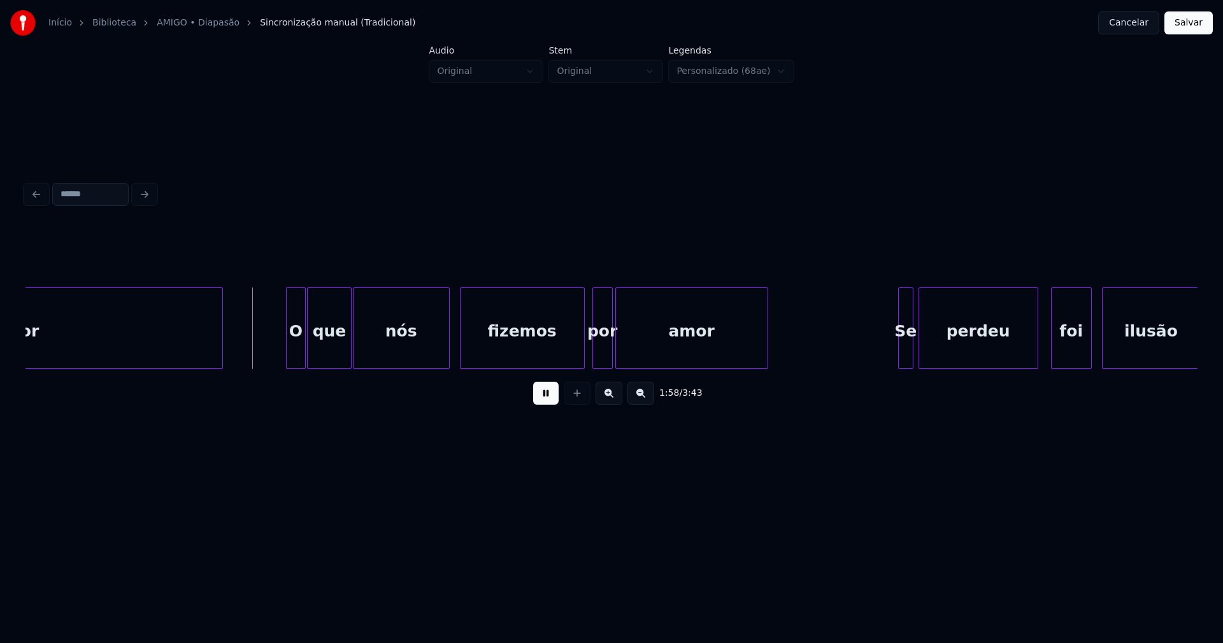
click at [287, 352] on div at bounding box center [289, 328] width 4 height 80
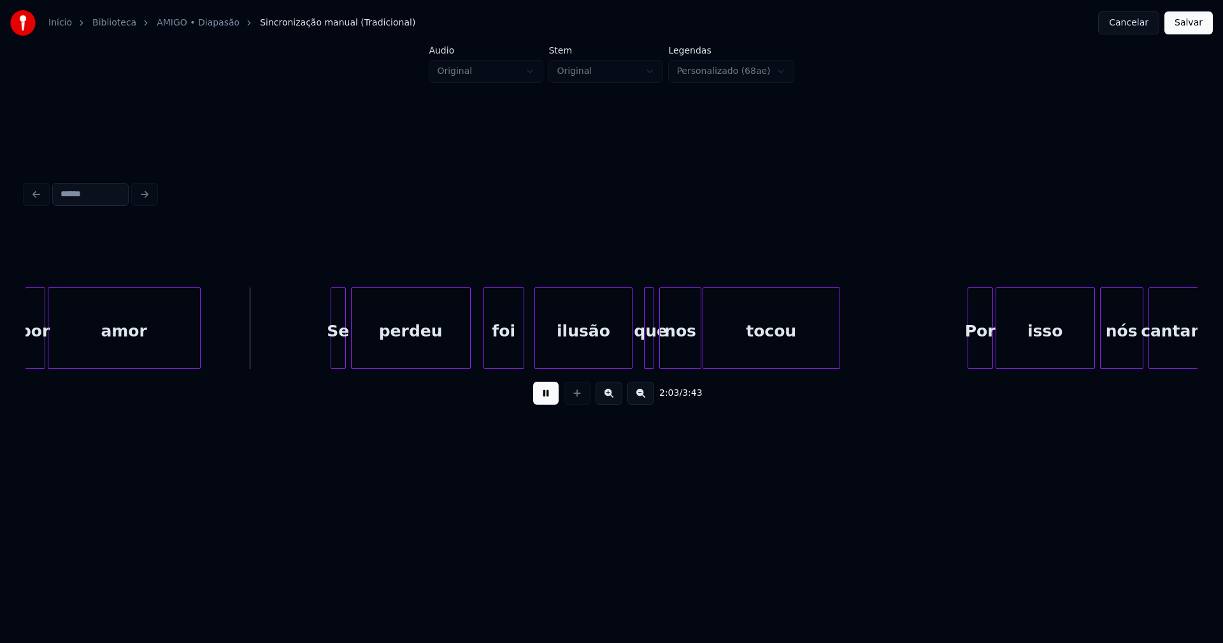
scroll to position [0, 15464]
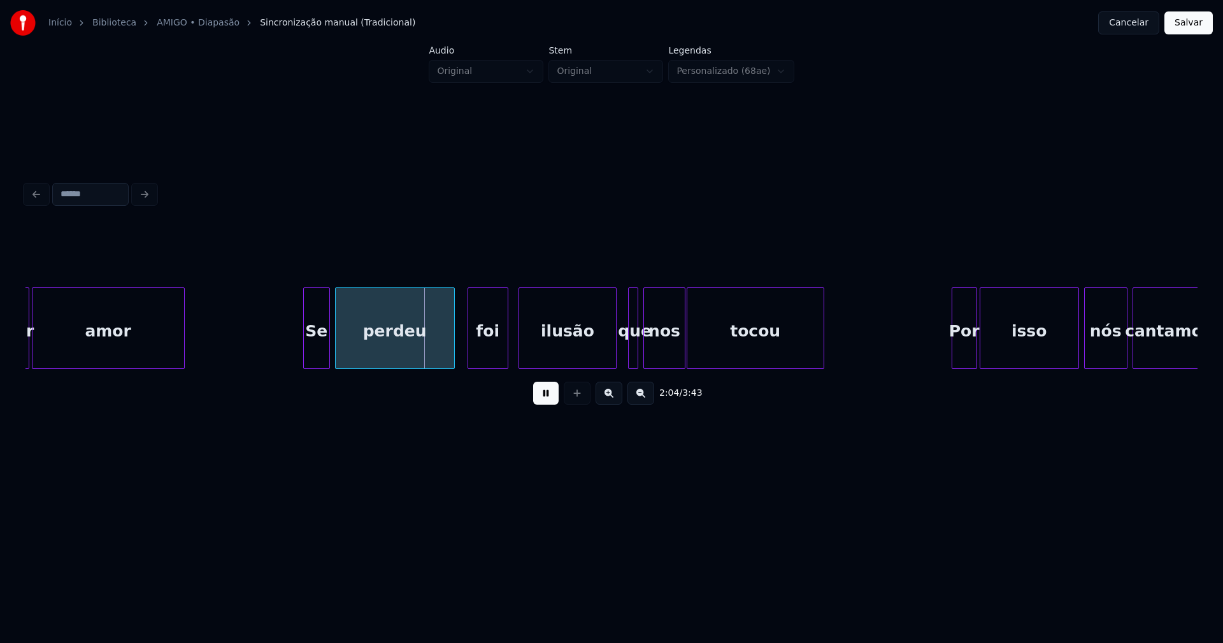
click at [306, 356] on div at bounding box center [306, 328] width 4 height 80
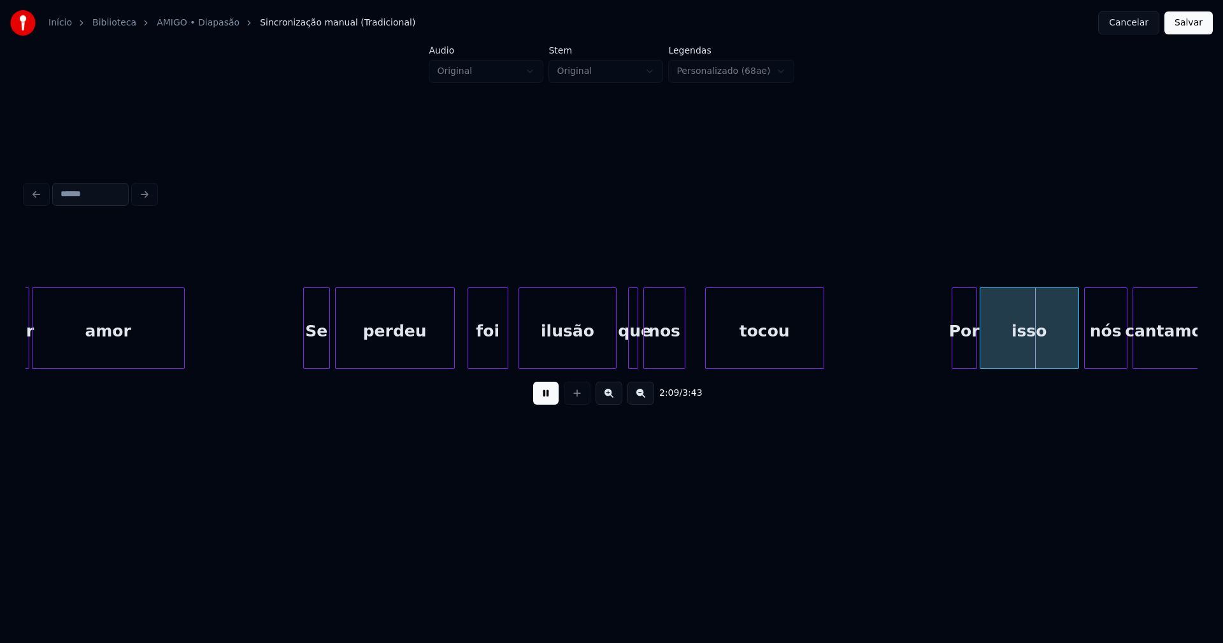
click at [706, 346] on div at bounding box center [708, 328] width 4 height 80
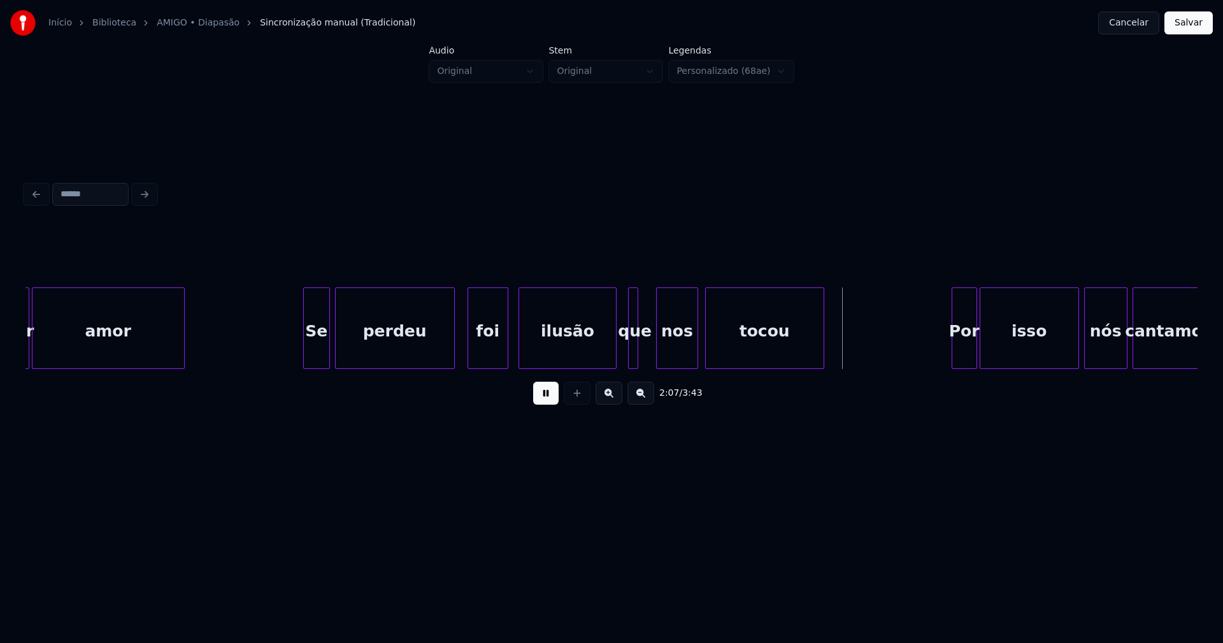
click at [669, 359] on div "nos" at bounding box center [677, 331] width 41 height 87
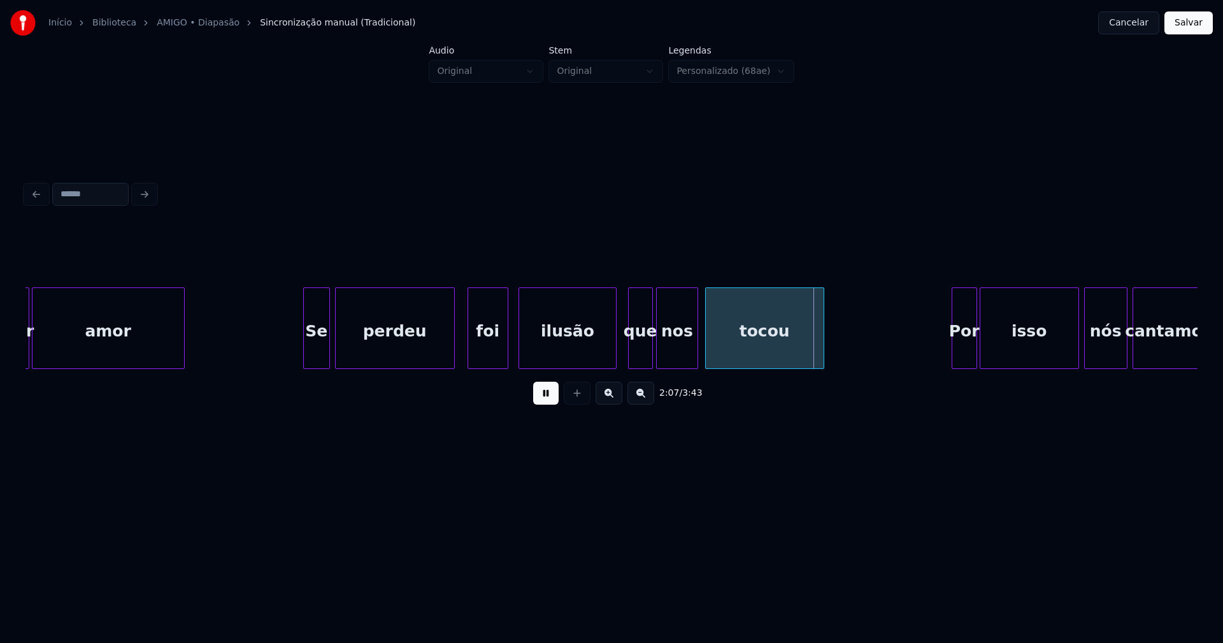
click at [649, 348] on div at bounding box center [650, 328] width 4 height 80
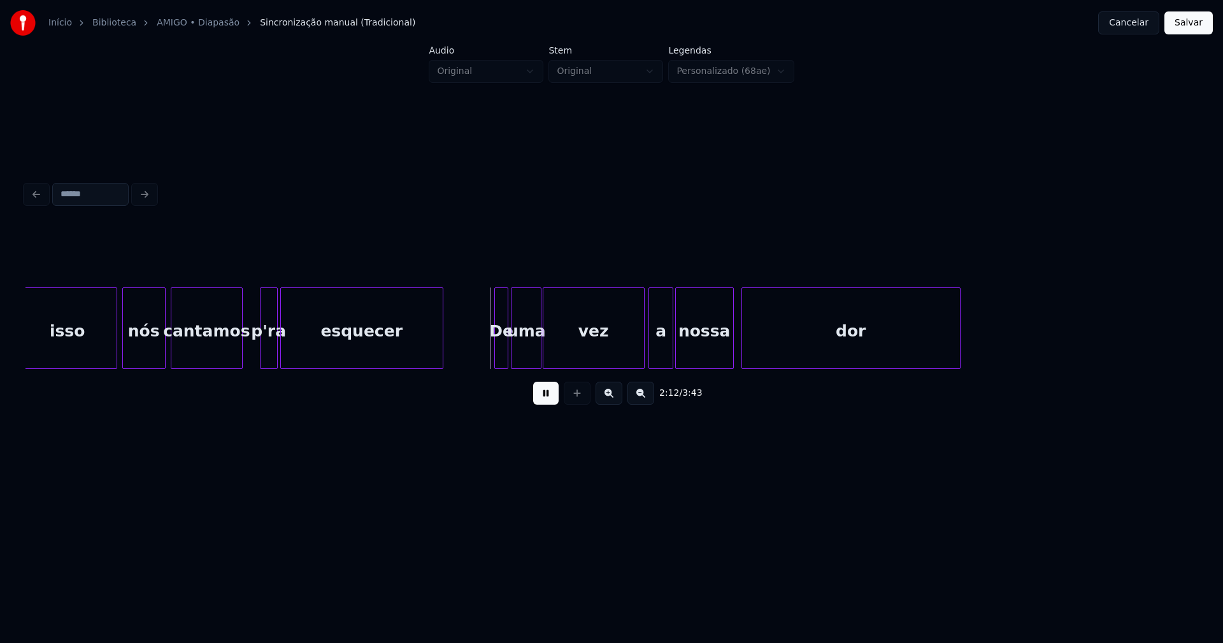
scroll to position [0, 16457]
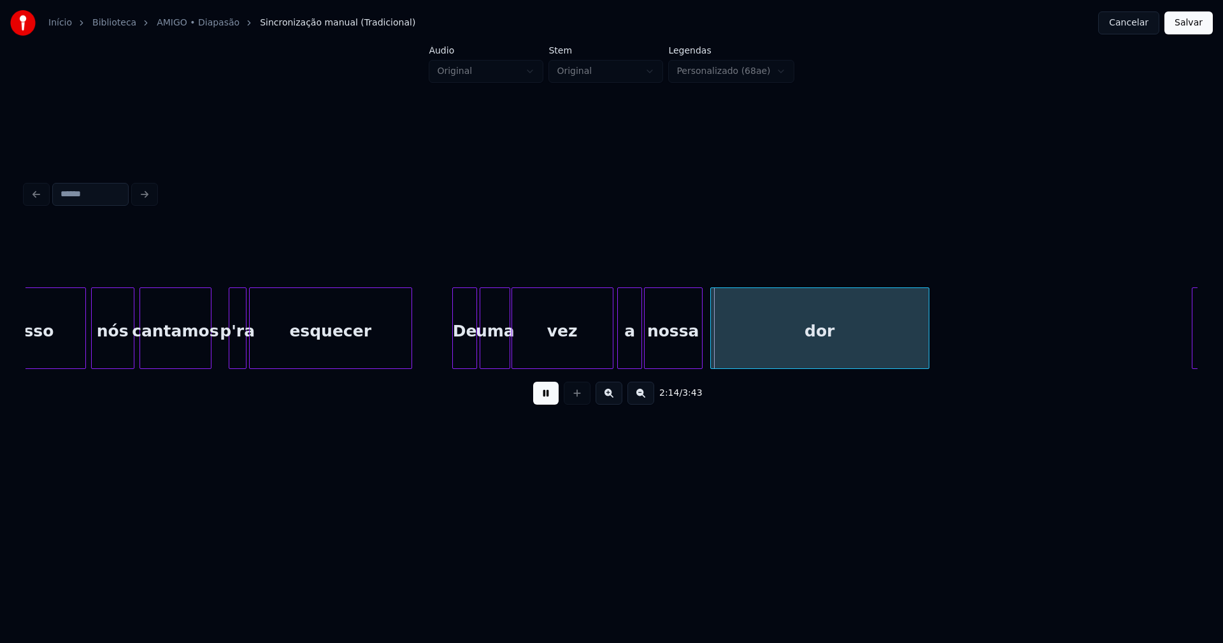
click at [456, 360] on div at bounding box center [455, 328] width 4 height 80
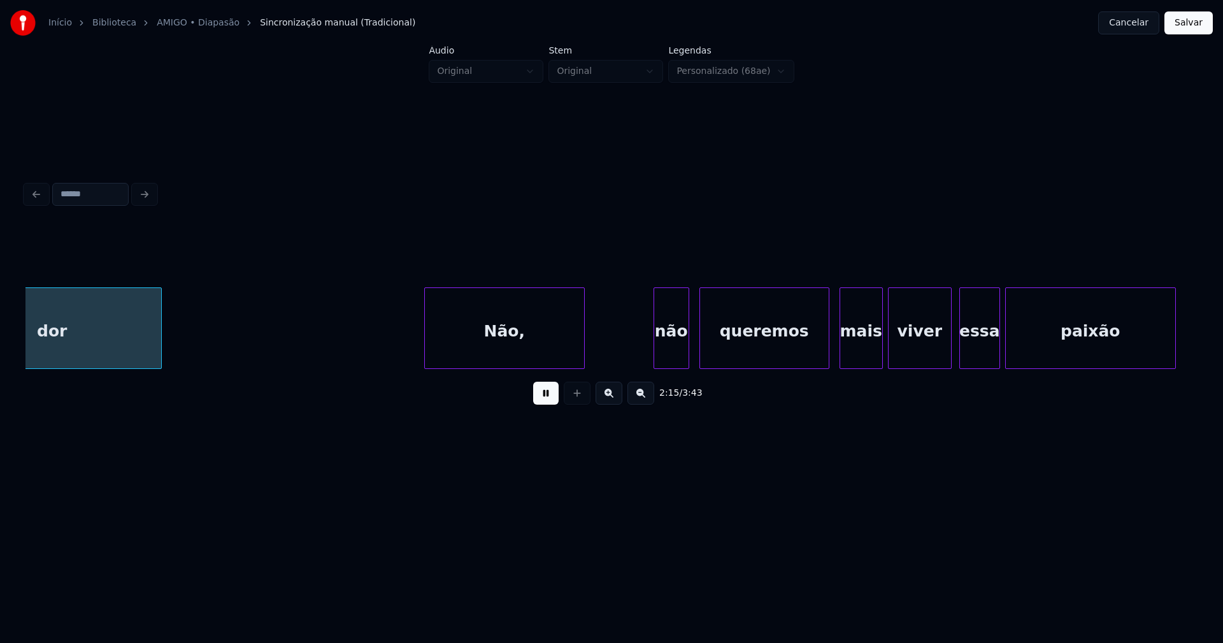
scroll to position [0, 17250]
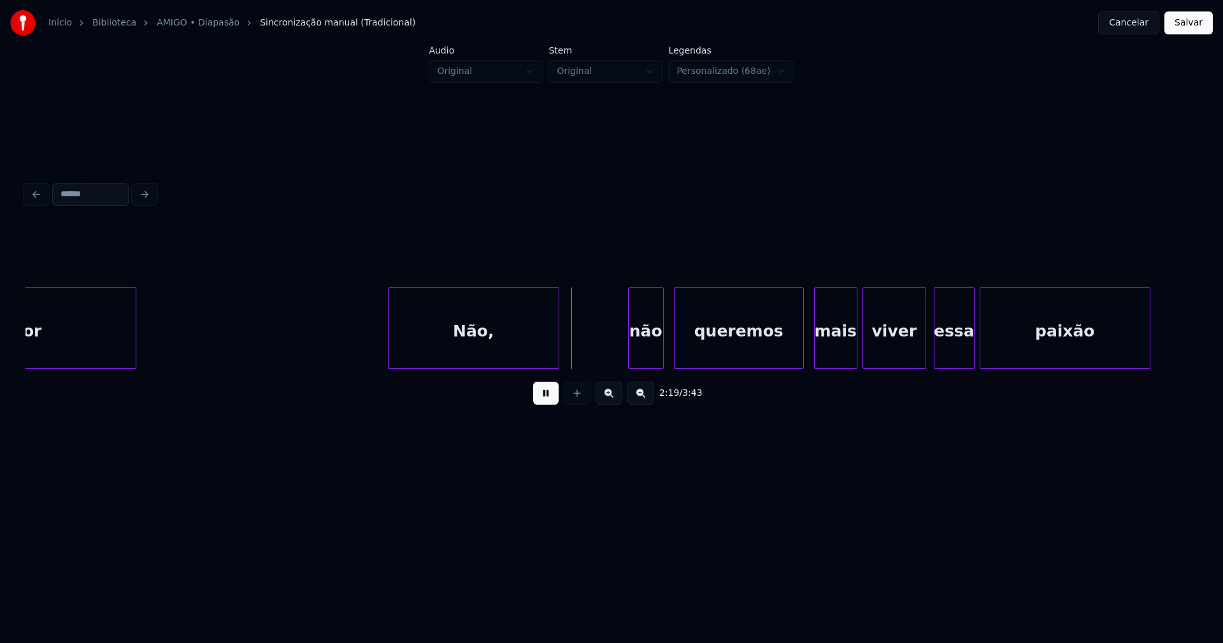
click at [392, 346] on div at bounding box center [390, 328] width 4 height 80
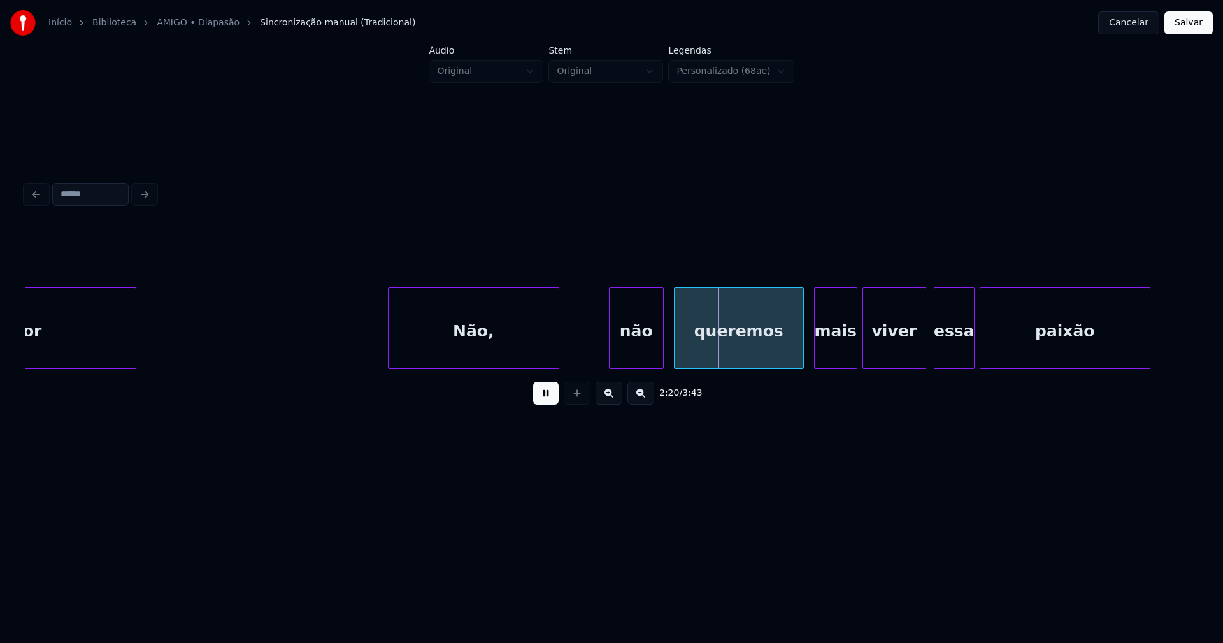
click at [612, 363] on div "não" at bounding box center [636, 328] width 55 height 82
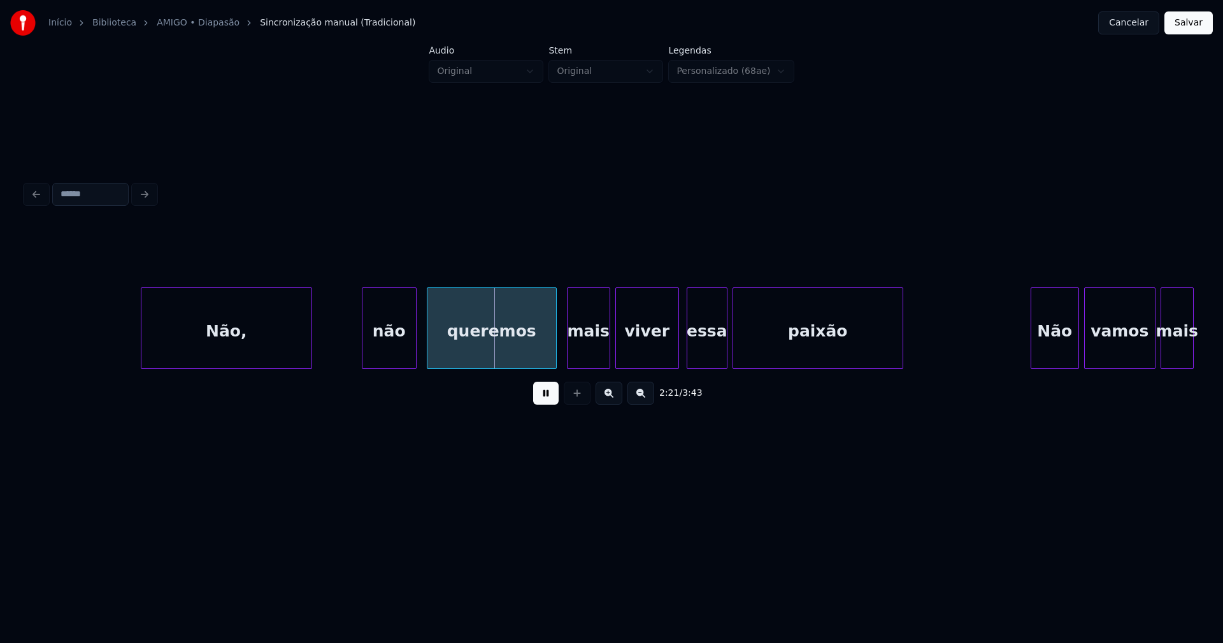
scroll to position [0, 17718]
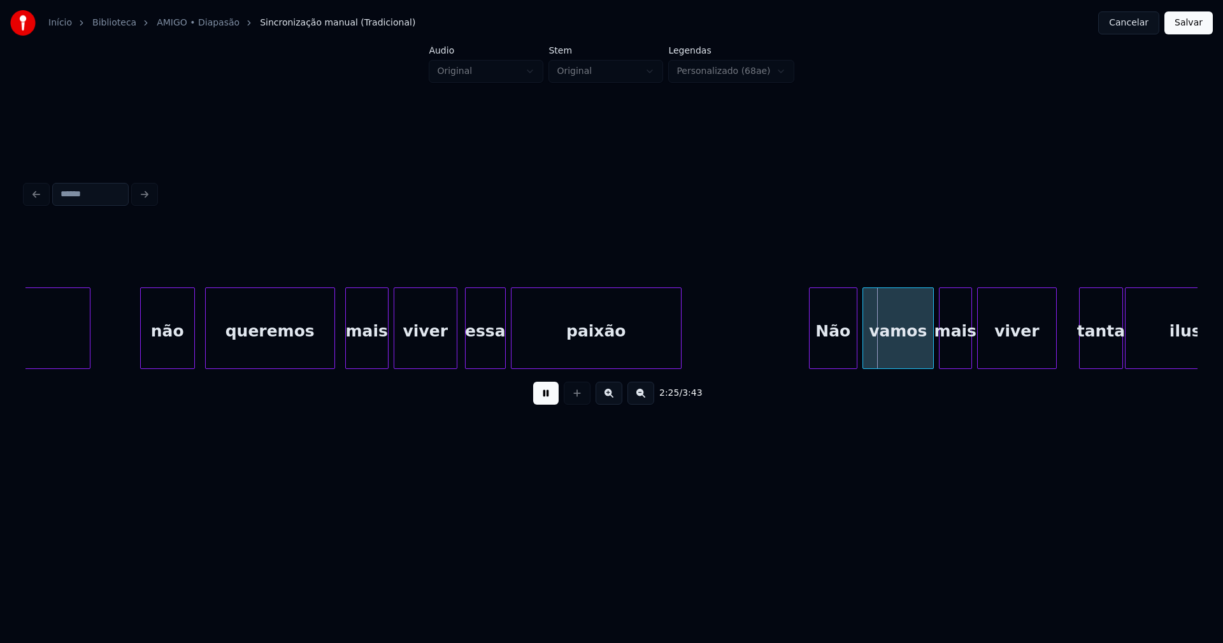
drag, startPoint x: 767, startPoint y: 374, endPoint x: 799, endPoint y: 373, distance: 32.5
click at [799, 369] on div "Não, não queremos mais viver essa paixão Não vamos mais viver tanta ilusão" at bounding box center [611, 328] width 1172 height 82
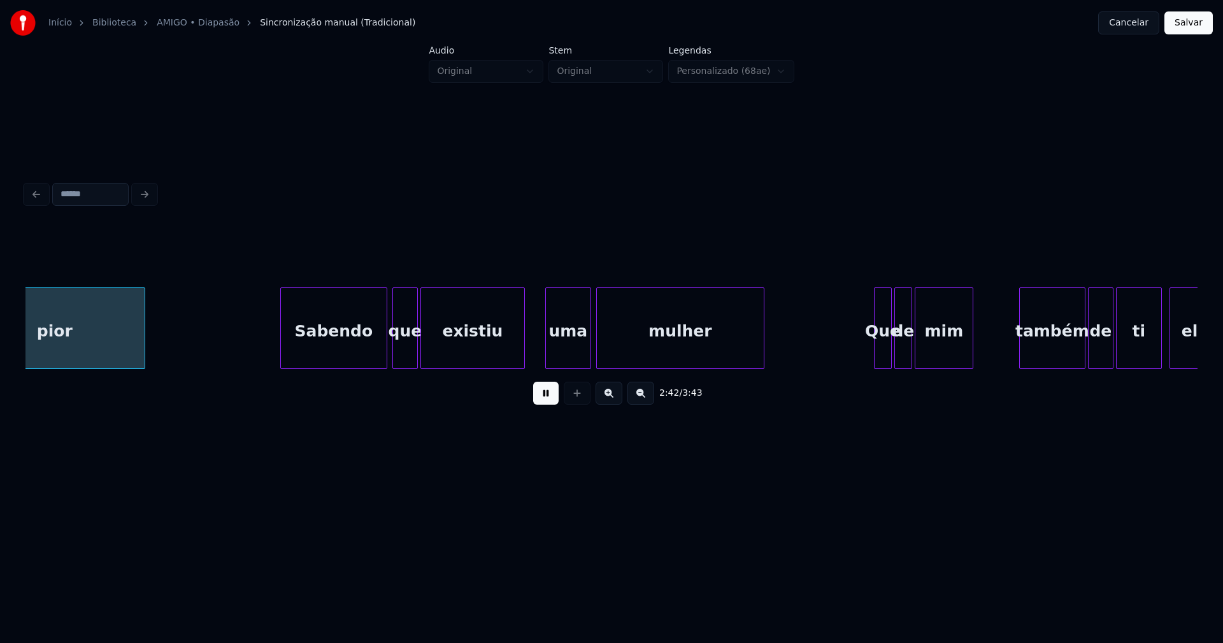
scroll to position [0, 20708]
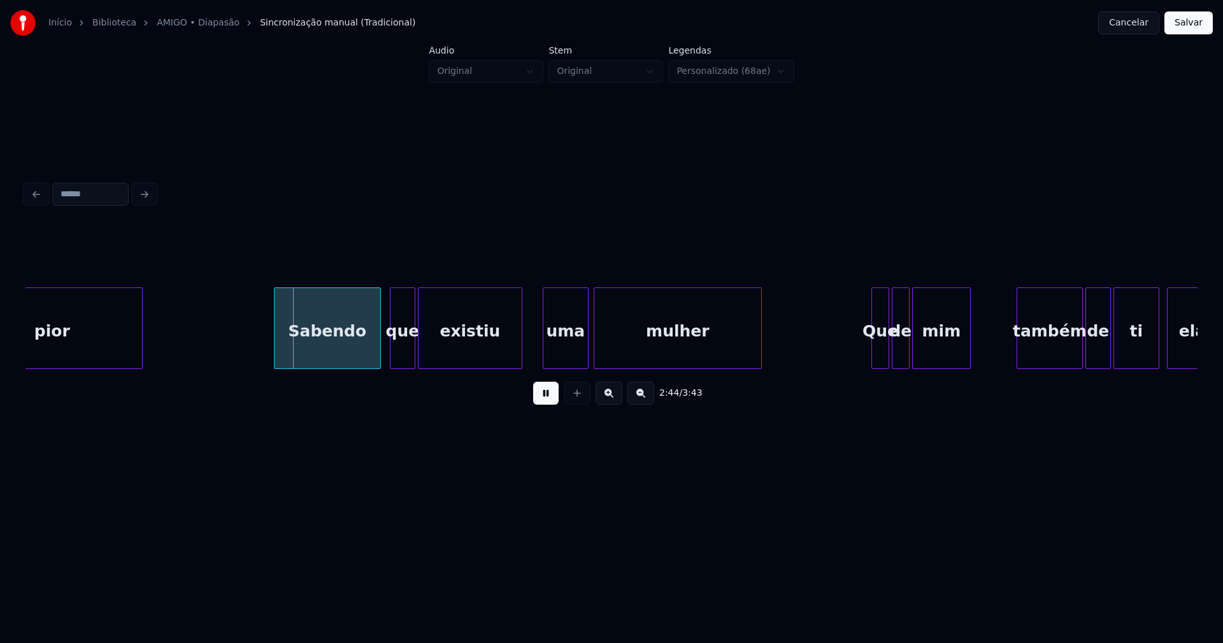
click at [341, 357] on div "Sabendo" at bounding box center [327, 331] width 106 height 87
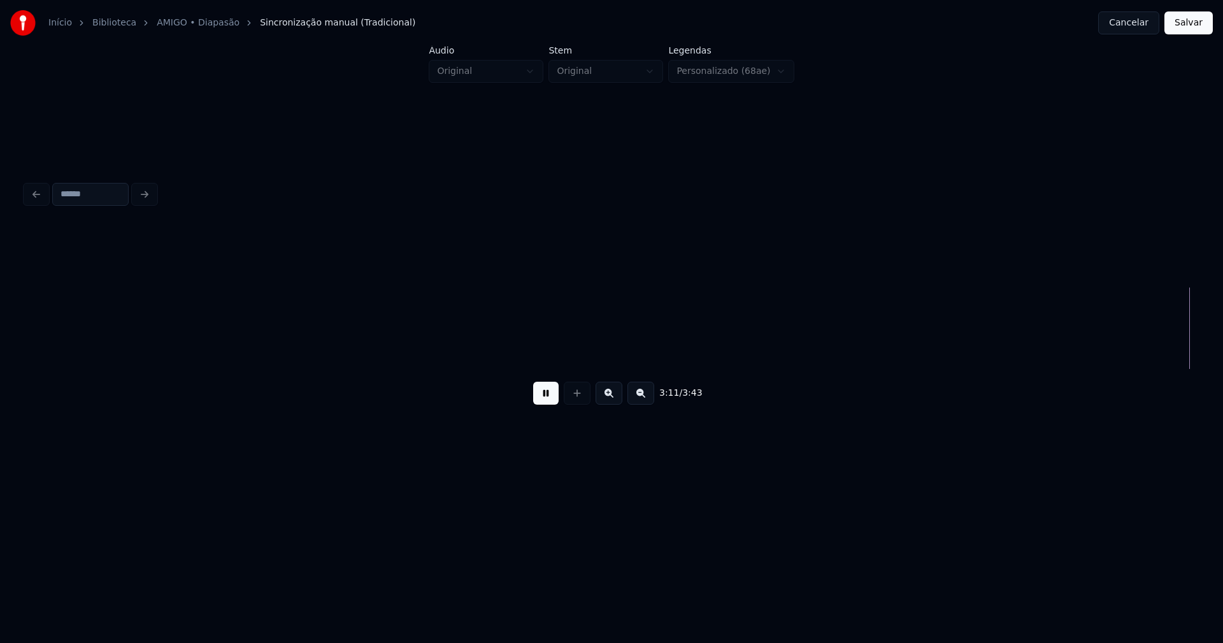
scroll to position [0, 24378]
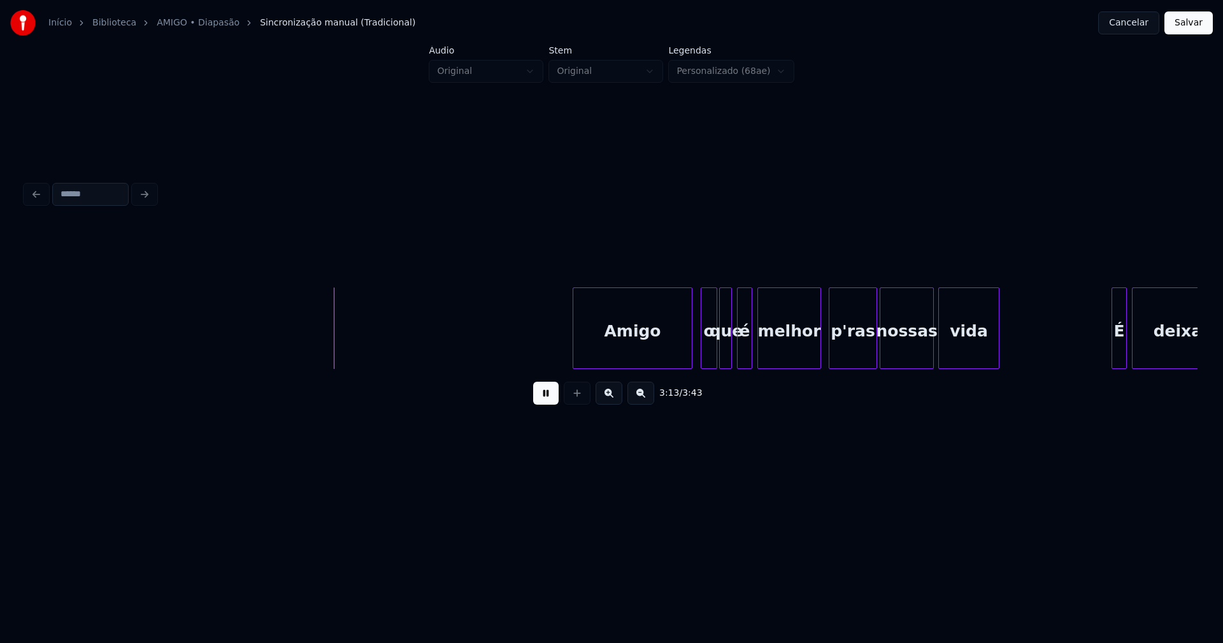
click at [658, 363] on div "Amigo" at bounding box center [632, 331] width 118 height 87
click at [683, 352] on div at bounding box center [682, 328] width 4 height 80
click at [700, 346] on div "o" at bounding box center [703, 331] width 16 height 87
click at [693, 350] on div at bounding box center [692, 328] width 4 height 80
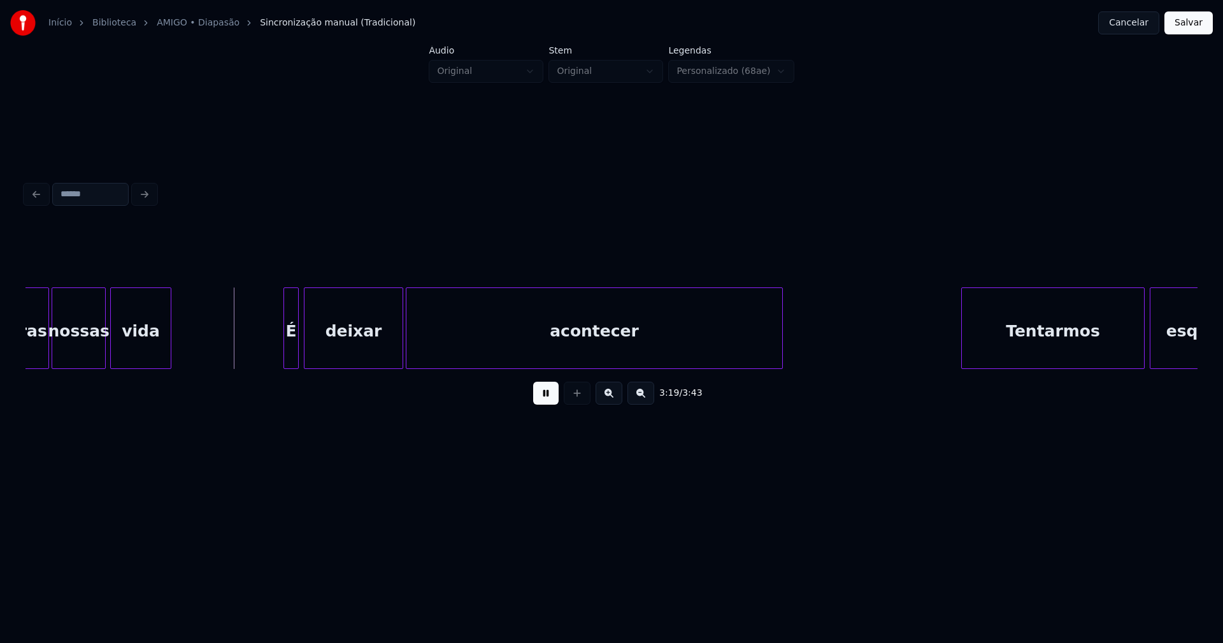
scroll to position [0, 25363]
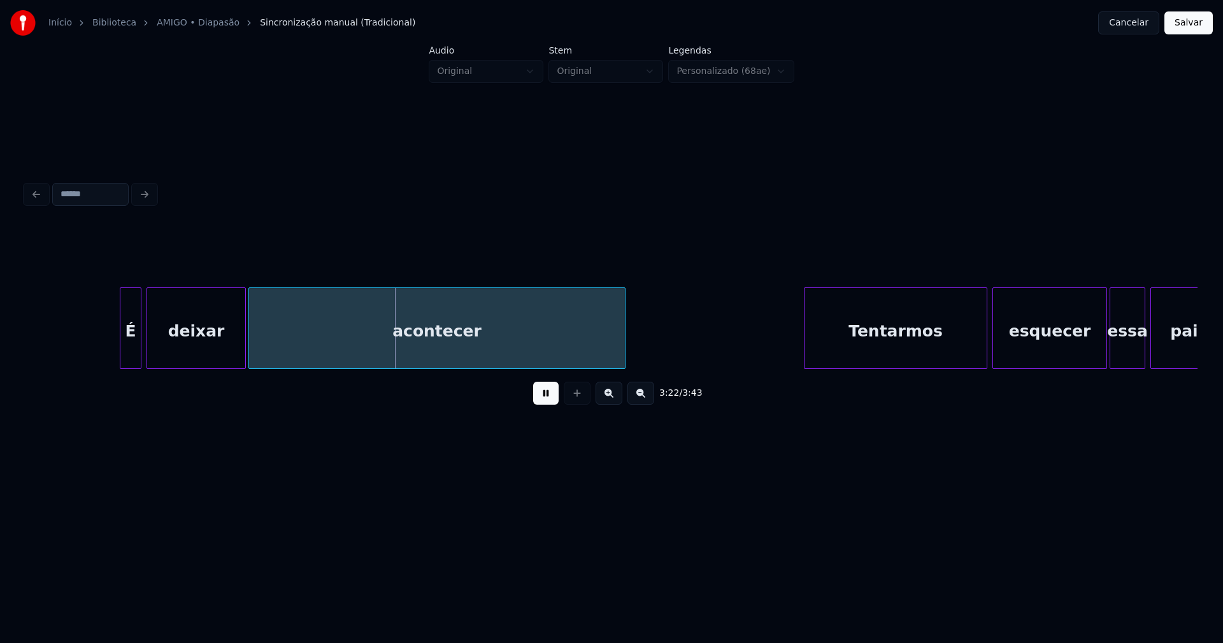
click at [124, 357] on div at bounding box center [122, 328] width 4 height 80
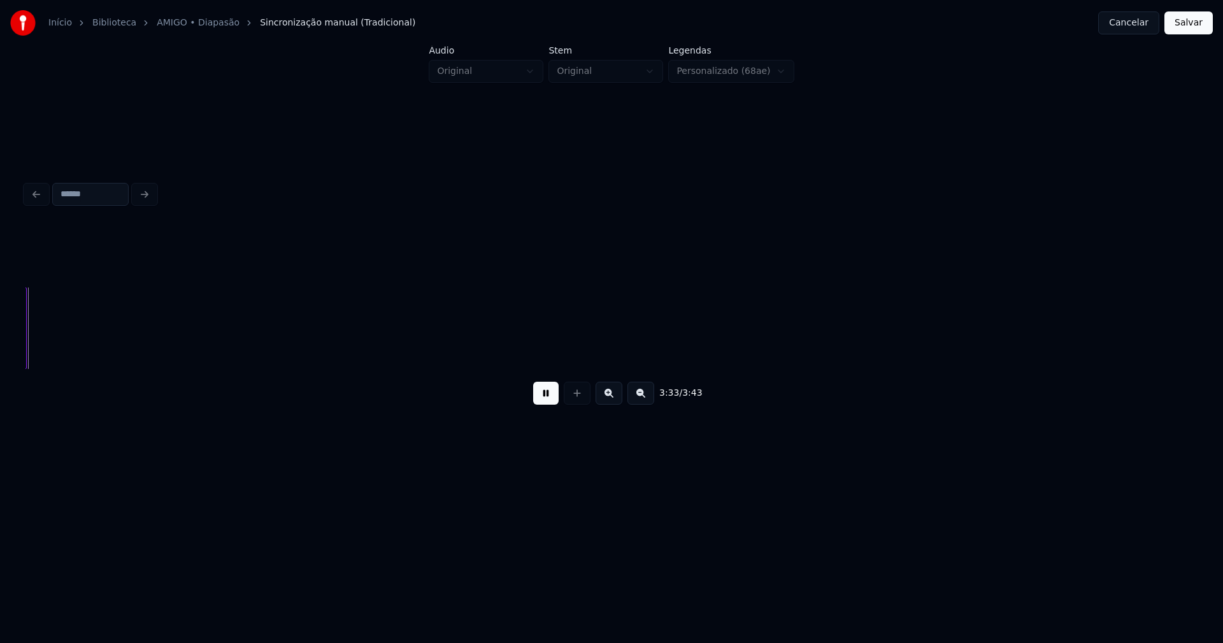
scroll to position [0, 27171]
click at [1194, 20] on button "Salvar" at bounding box center [1188, 22] width 48 height 23
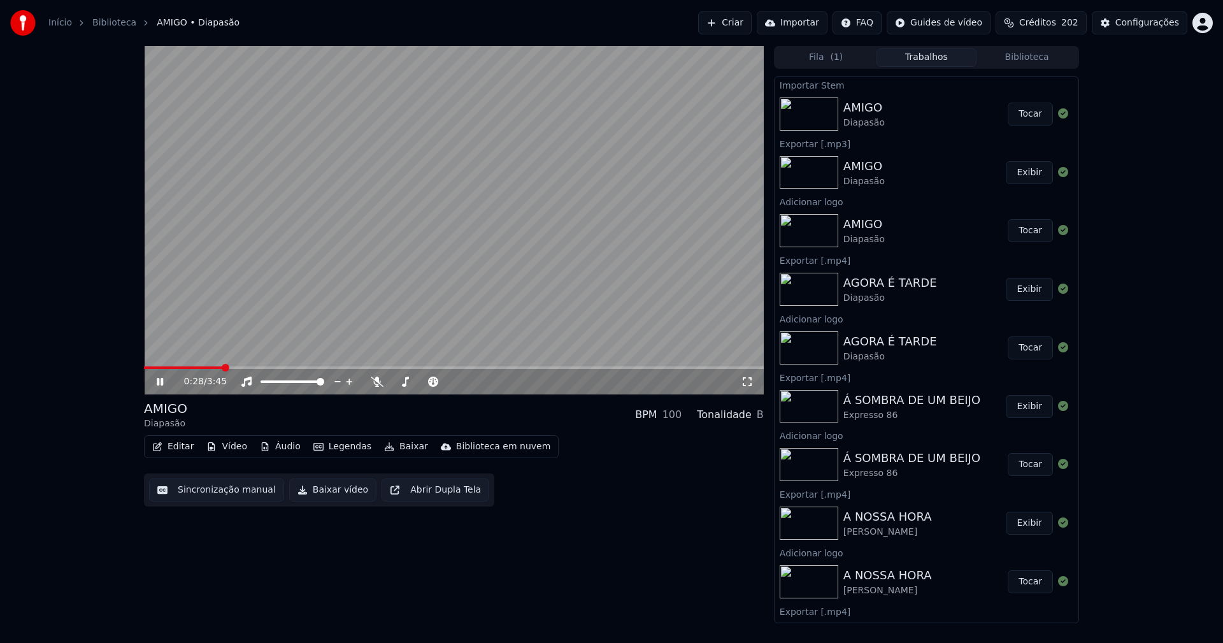
click at [746, 381] on icon at bounding box center [747, 381] width 13 height 10
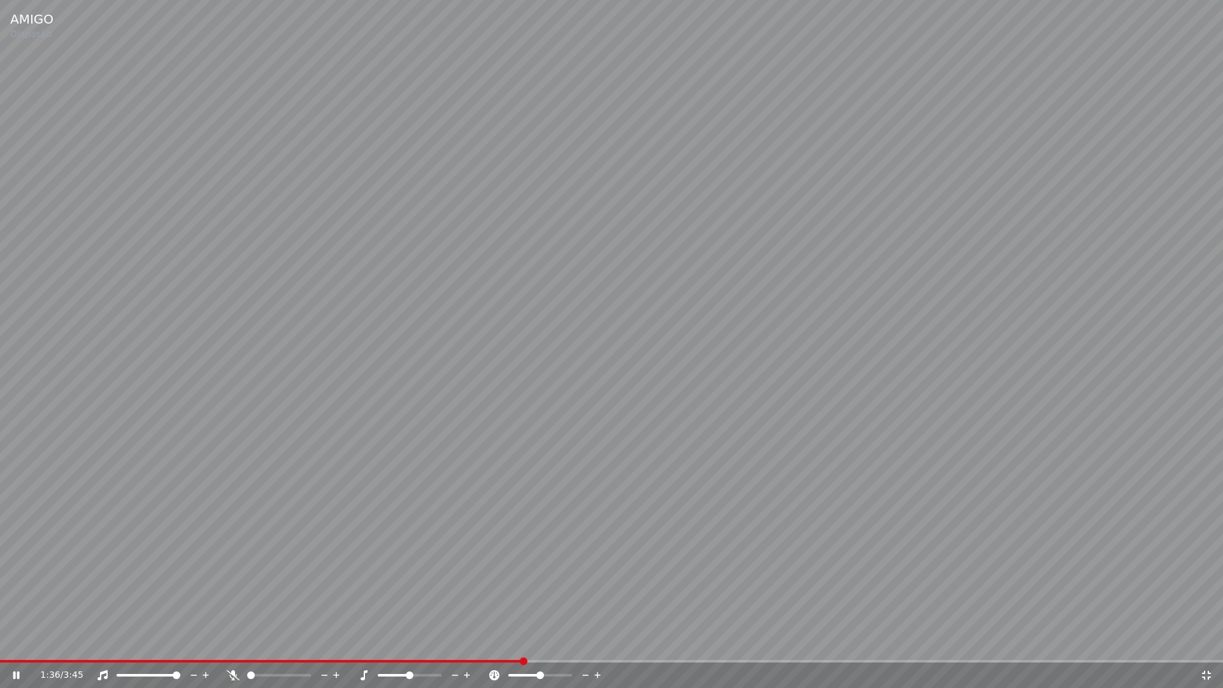
click at [1208, 642] on icon at bounding box center [1206, 675] width 9 height 9
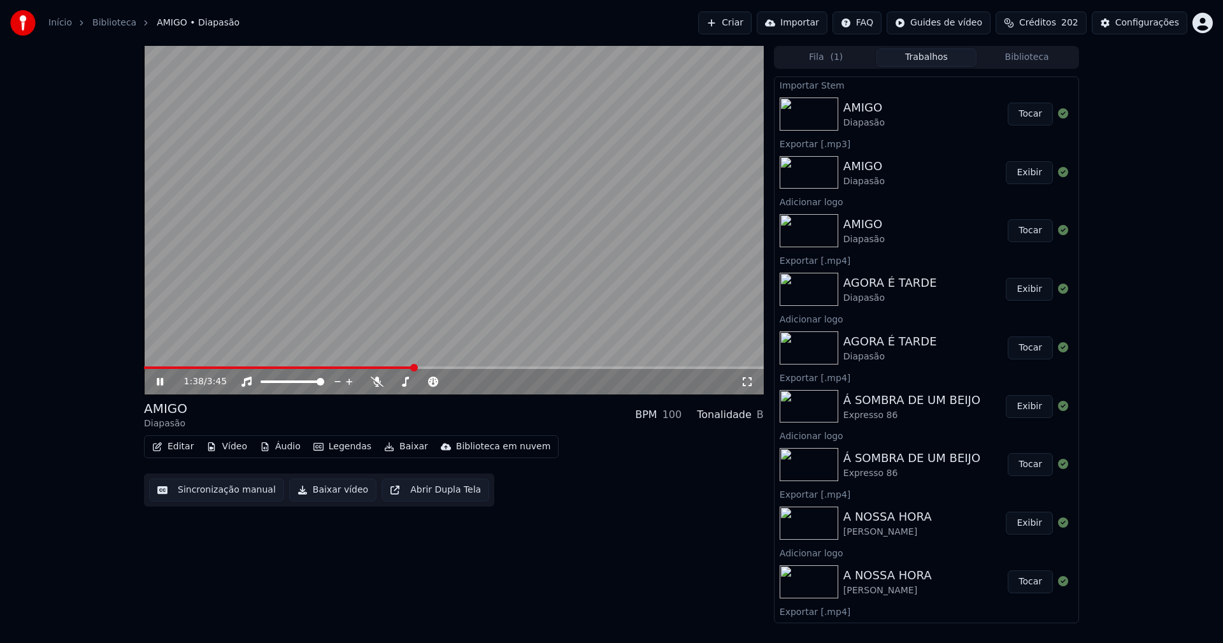
click at [160, 380] on icon at bounding box center [169, 381] width 30 height 10
click at [331, 492] on button "Baixar vídeo" at bounding box center [332, 489] width 87 height 23
click at [282, 450] on button "Áudio" at bounding box center [280, 446] width 51 height 18
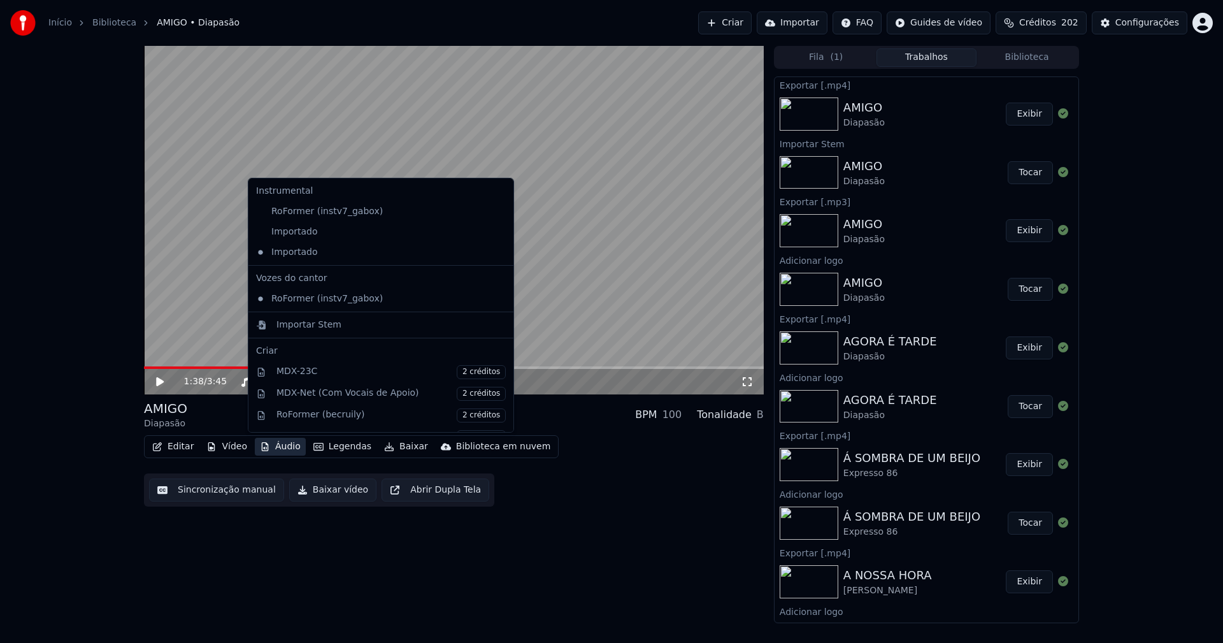
click at [497, 231] on icon at bounding box center [504, 232] width 14 height 10
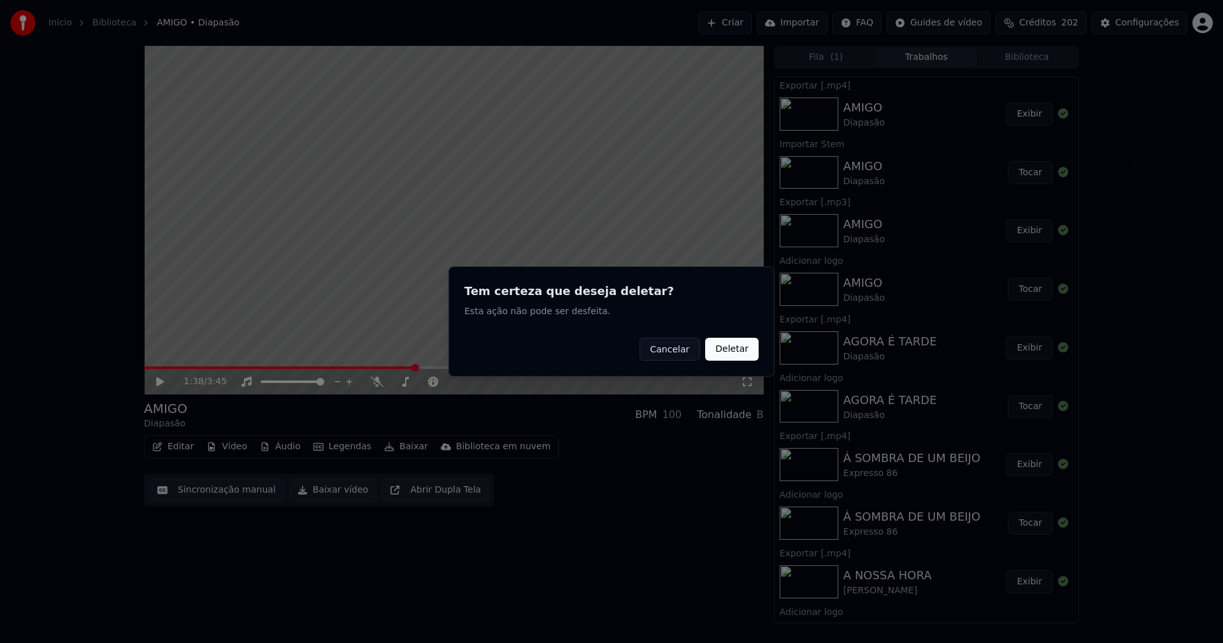
click at [751, 348] on button "Deletar" at bounding box center [731, 349] width 53 height 23
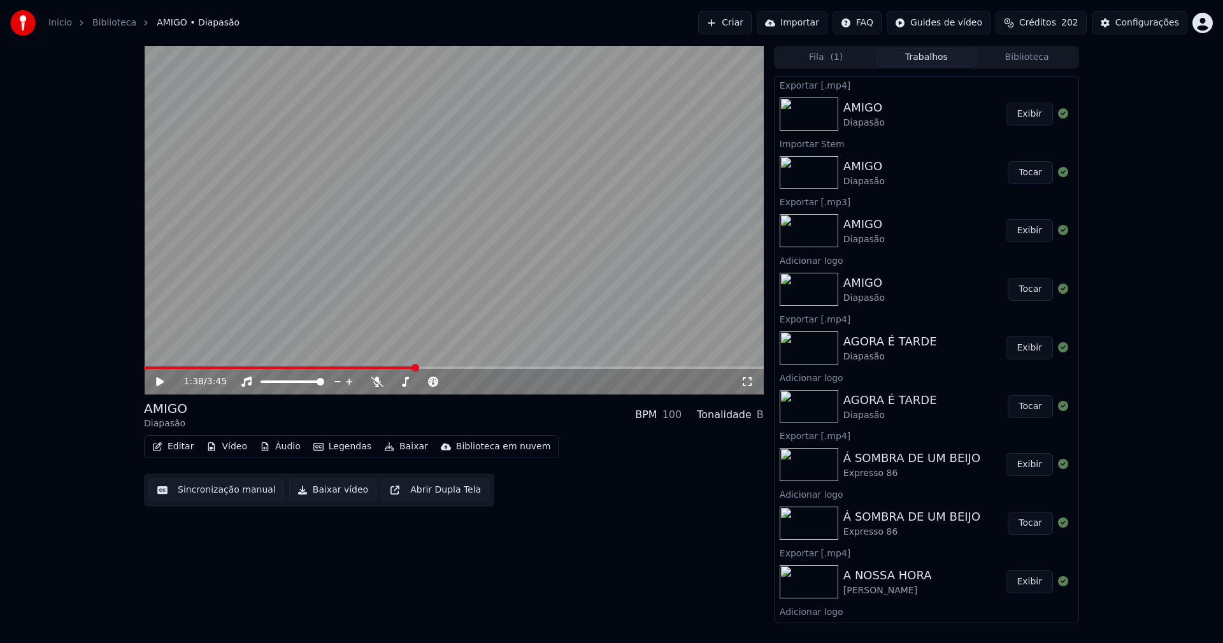
click at [280, 448] on button "Áudio" at bounding box center [280, 446] width 51 height 18
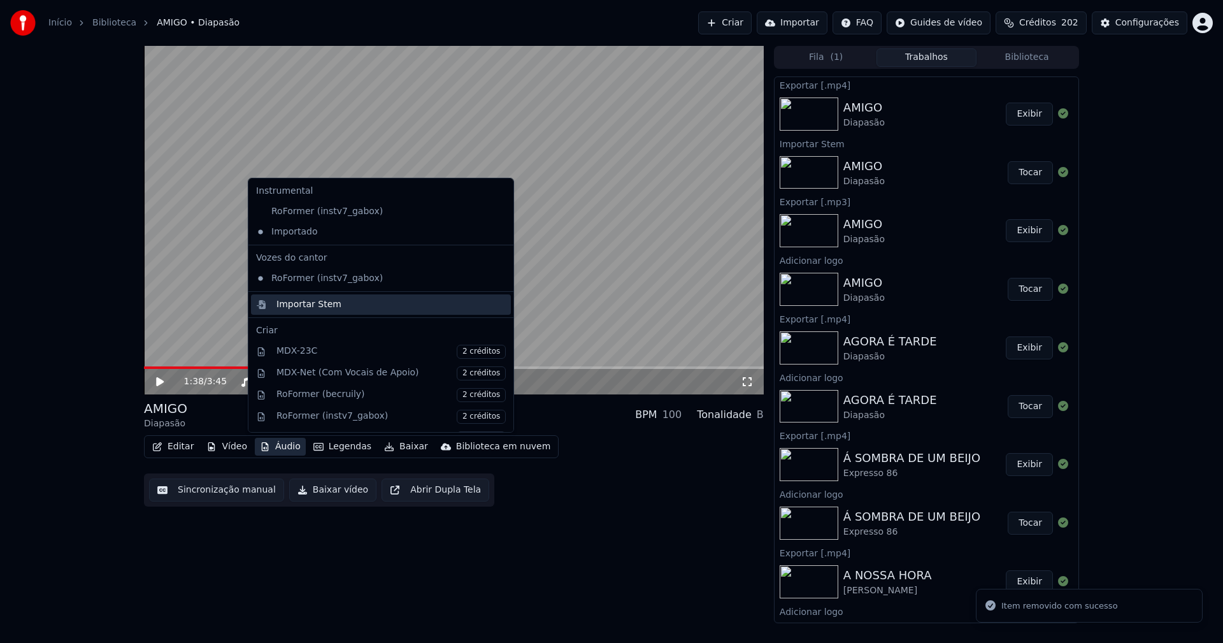
click at [300, 302] on div "Importar Stem" at bounding box center [308, 304] width 65 height 13
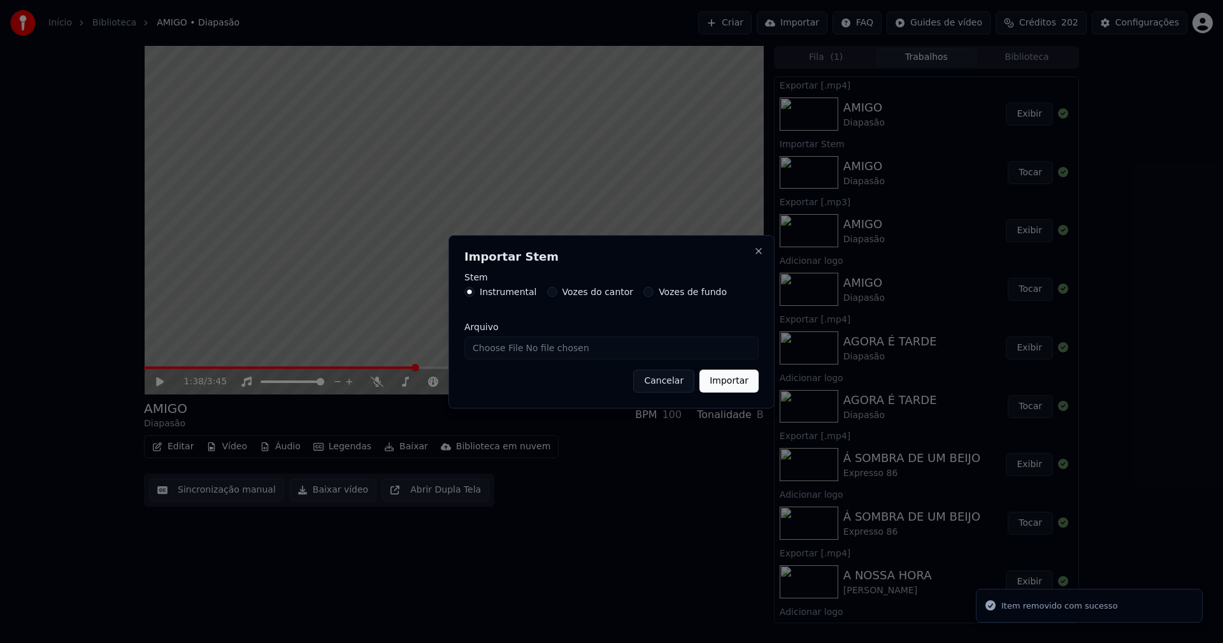
click at [506, 349] on input "Arquivo" at bounding box center [611, 347] width 294 height 23
type input "**********"
click at [754, 374] on button "Importar" at bounding box center [728, 380] width 59 height 23
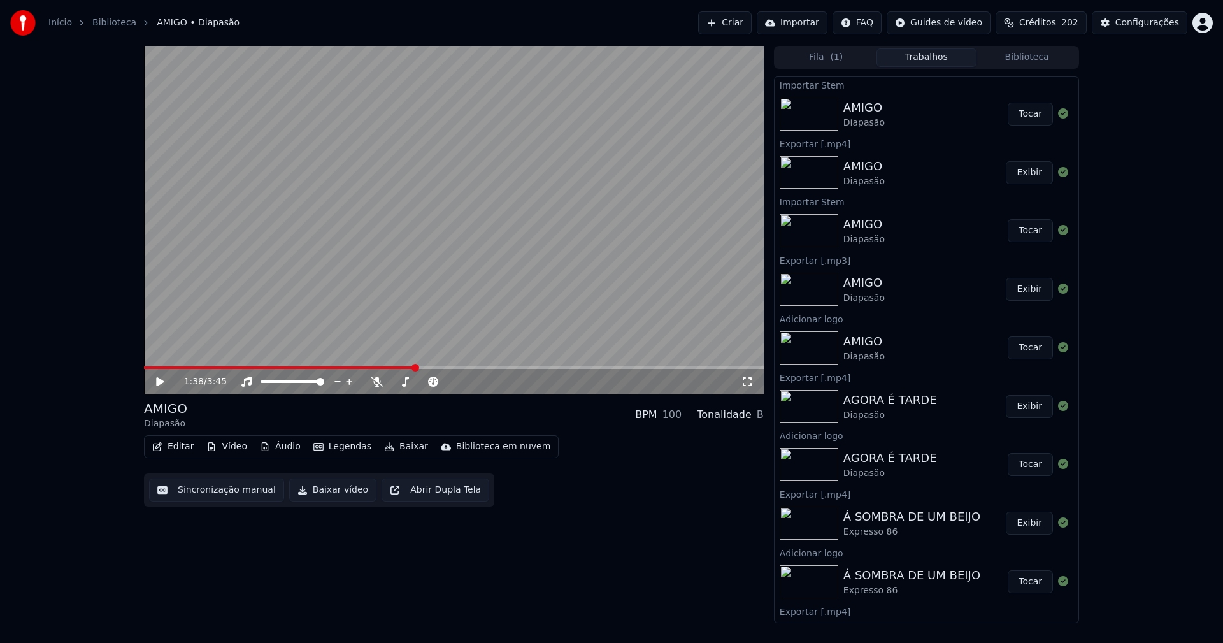
click at [158, 380] on icon at bounding box center [160, 381] width 8 height 9
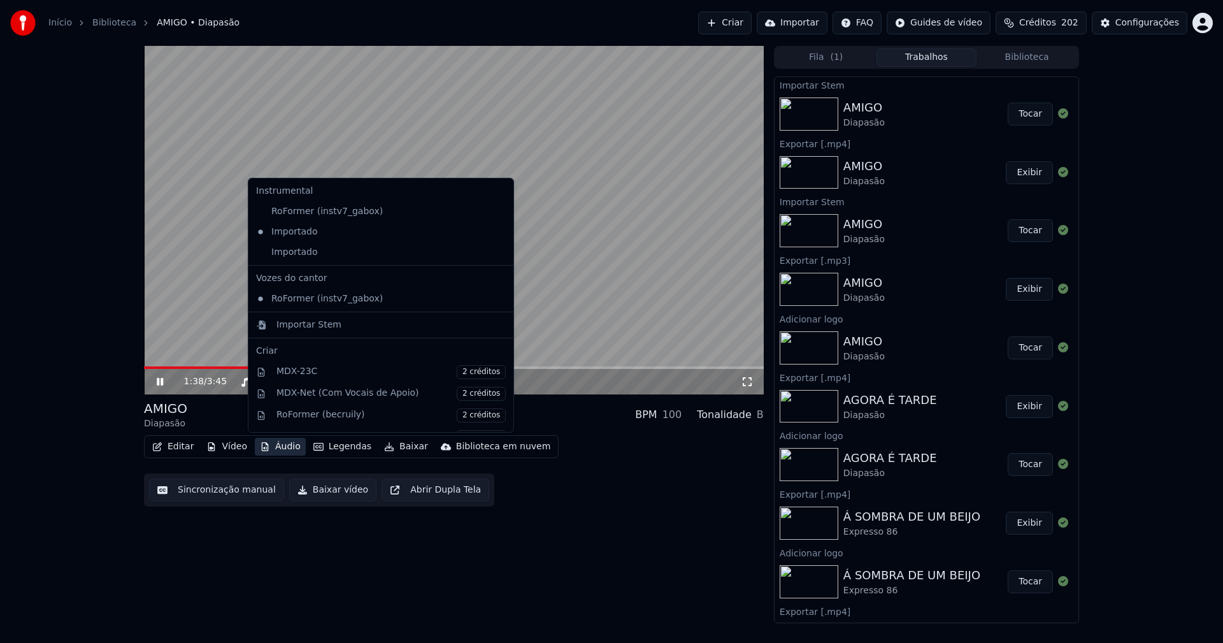
click at [285, 442] on button "Áudio" at bounding box center [280, 446] width 51 height 18
click at [283, 257] on div "Importado" at bounding box center [371, 252] width 241 height 20
click at [283, 451] on button "Áudio" at bounding box center [280, 446] width 51 height 18
click at [497, 231] on icon at bounding box center [504, 232] width 14 height 10
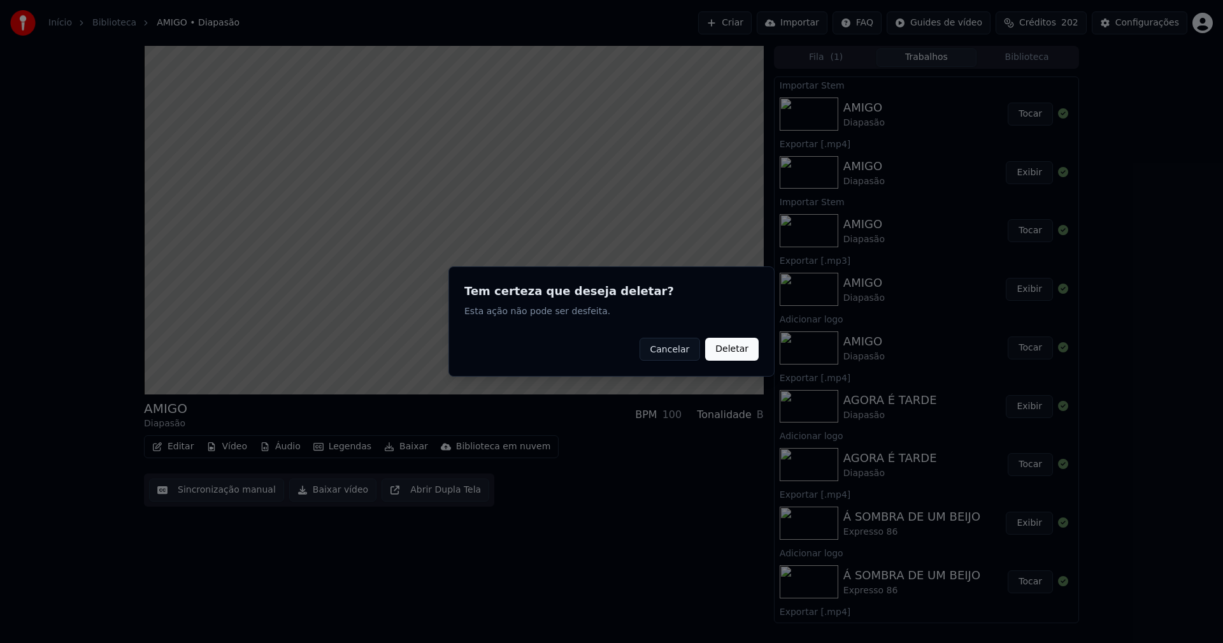
click at [736, 350] on button "Deletar" at bounding box center [731, 349] width 53 height 23
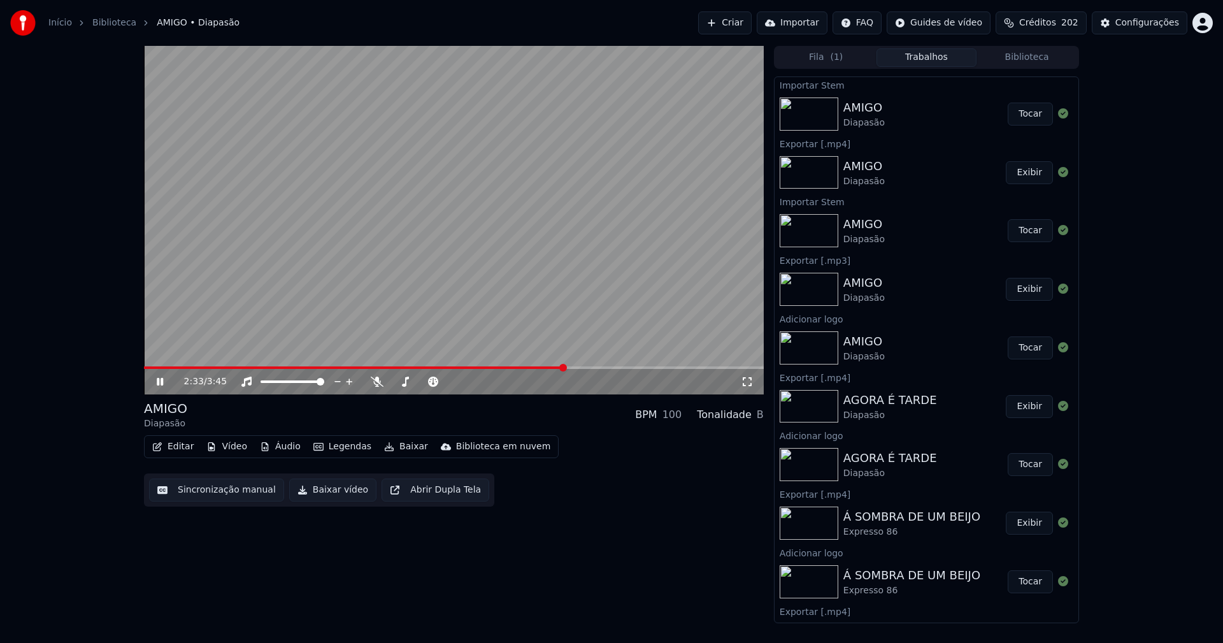
click at [165, 383] on icon at bounding box center [169, 381] width 30 height 10
click at [335, 490] on button "Baixar vídeo" at bounding box center [332, 489] width 87 height 23
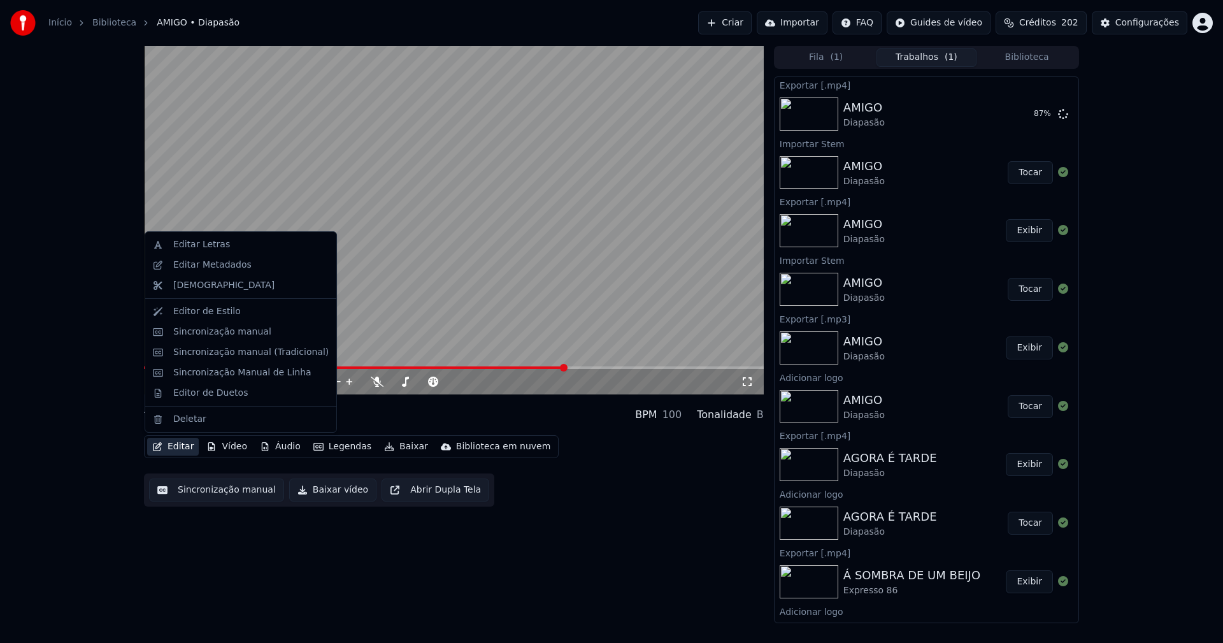
click at [178, 445] on button "Editar" at bounding box center [173, 446] width 52 height 18
drag, startPoint x: 238, startPoint y: 373, endPoint x: 242, endPoint y: 367, distance: 7.3
click at [239, 371] on div "Sincronização Manual de Linha" at bounding box center [242, 372] width 138 height 13
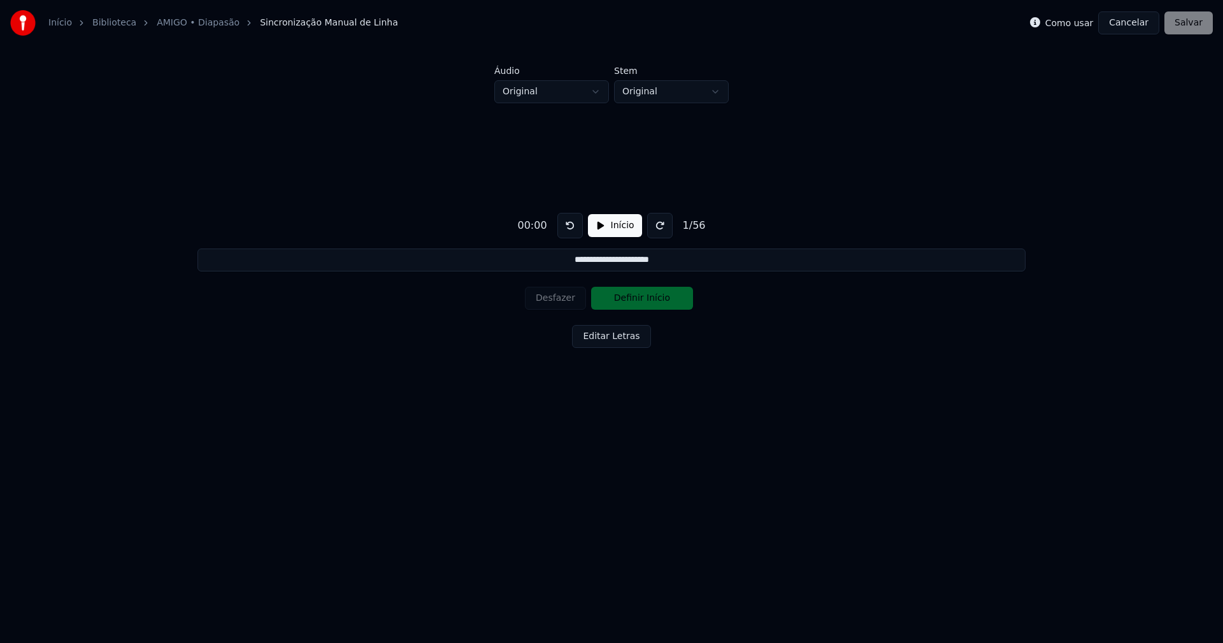
click at [1146, 22] on button "Cancelar" at bounding box center [1128, 22] width 61 height 23
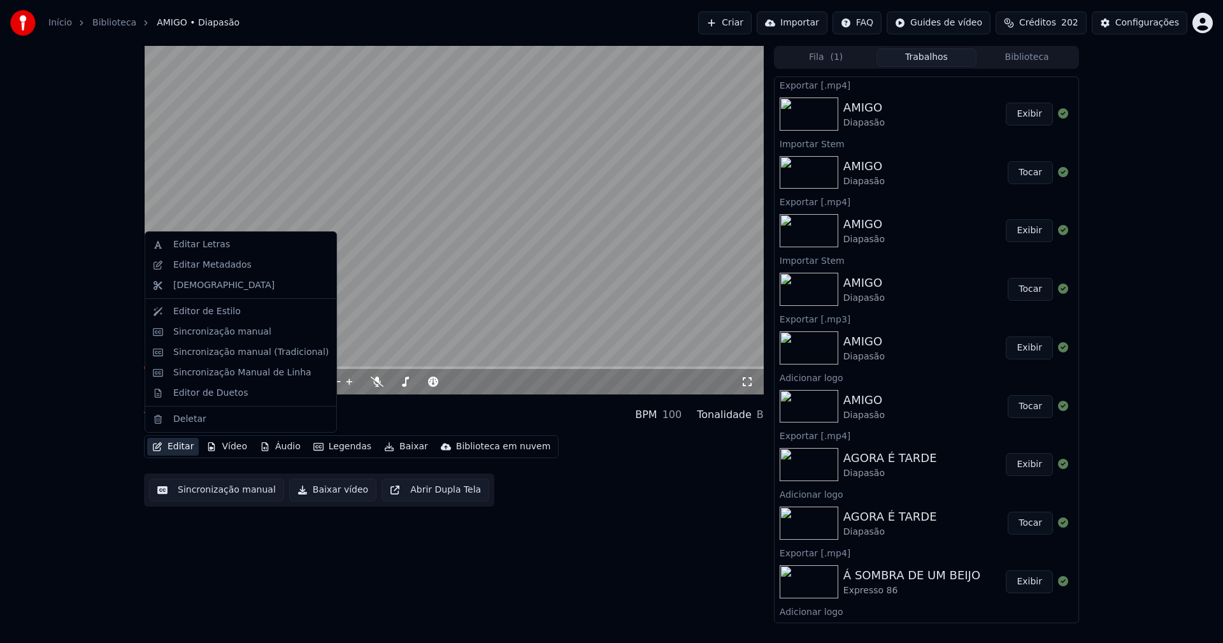
click at [176, 452] on button "Editar" at bounding box center [173, 446] width 52 height 18
click at [222, 267] on div "Editar Metadados" at bounding box center [212, 265] width 78 height 13
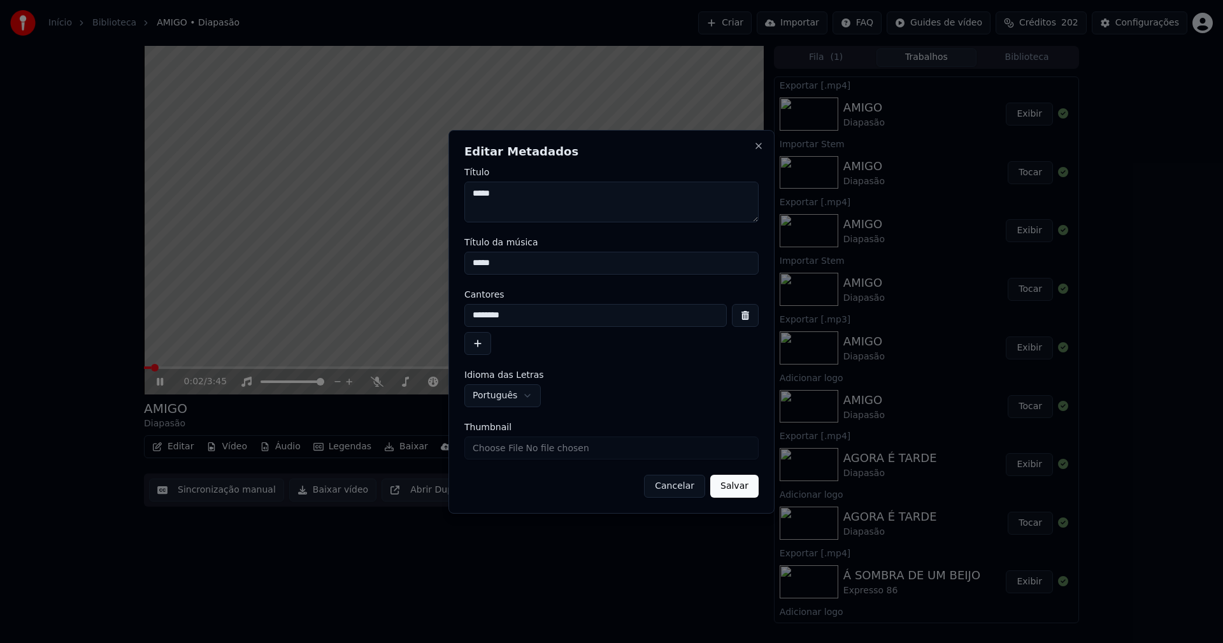
click at [511, 450] on input "Thumbnail" at bounding box center [611, 447] width 294 height 23
type input "**********"
click at [737, 489] on button "Salvar" at bounding box center [734, 485] width 48 height 23
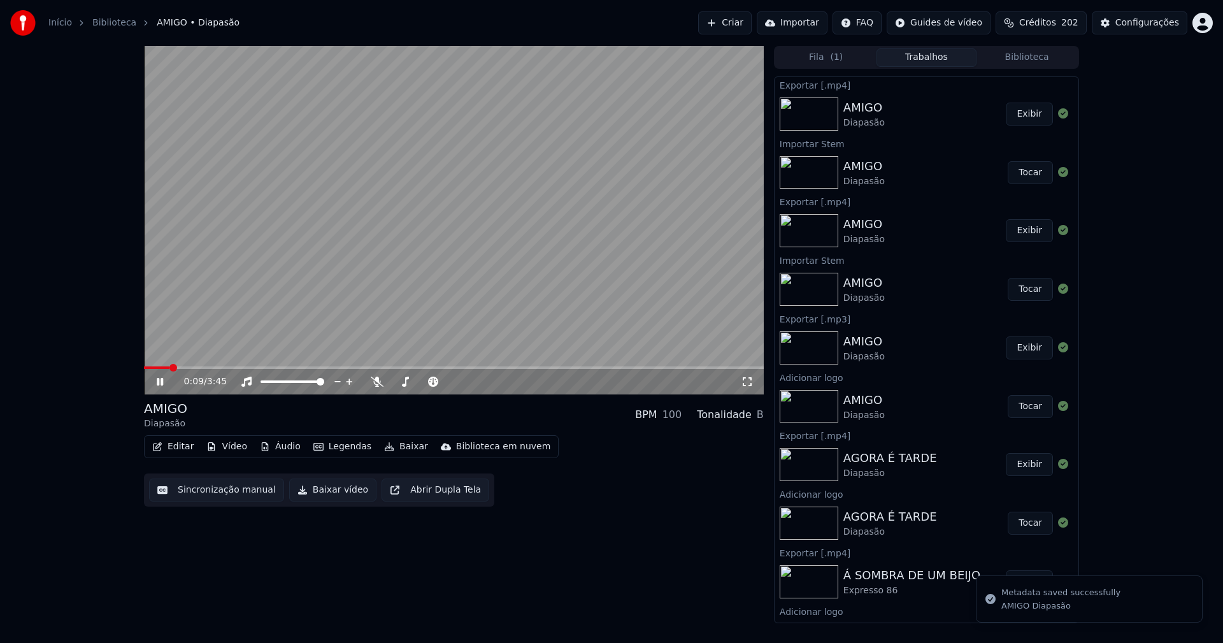
drag, startPoint x: 159, startPoint y: 381, endPoint x: 497, endPoint y: 228, distance: 370.8
click at [171, 373] on div "0:09 / 3:45" at bounding box center [454, 381] width 620 height 25
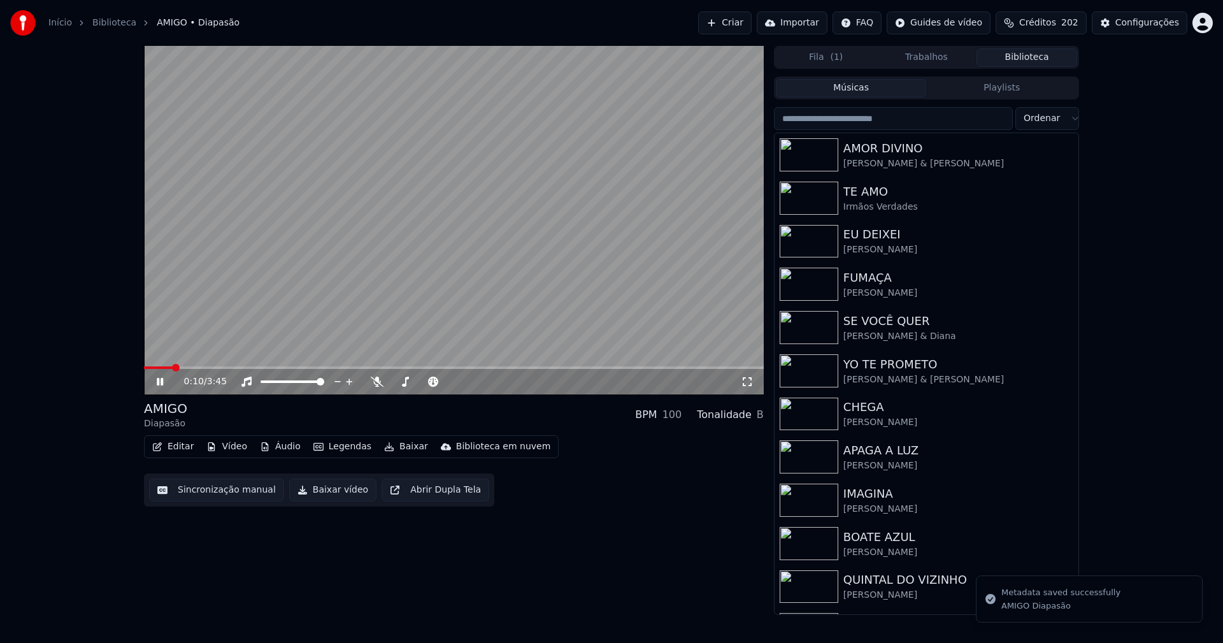
drag, startPoint x: 1035, startPoint y: 55, endPoint x: 1013, endPoint y: 179, distance: 125.7
click at [1035, 56] on button "Biblioteca" at bounding box center [1026, 57] width 101 height 18
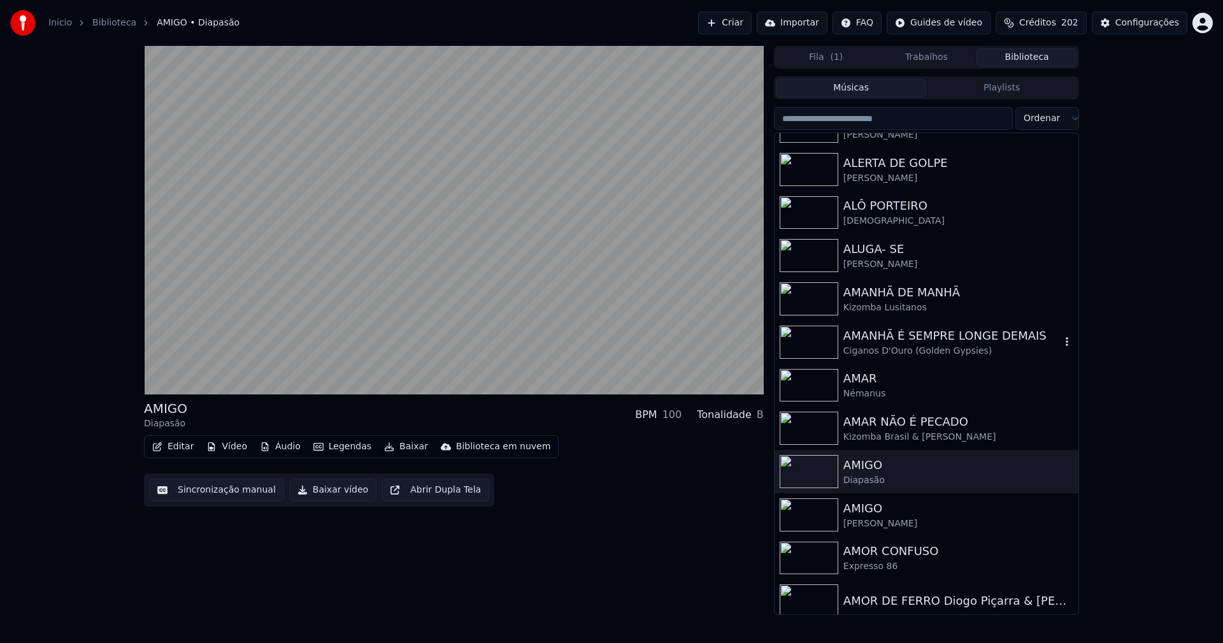
scroll to position [1783, 0]
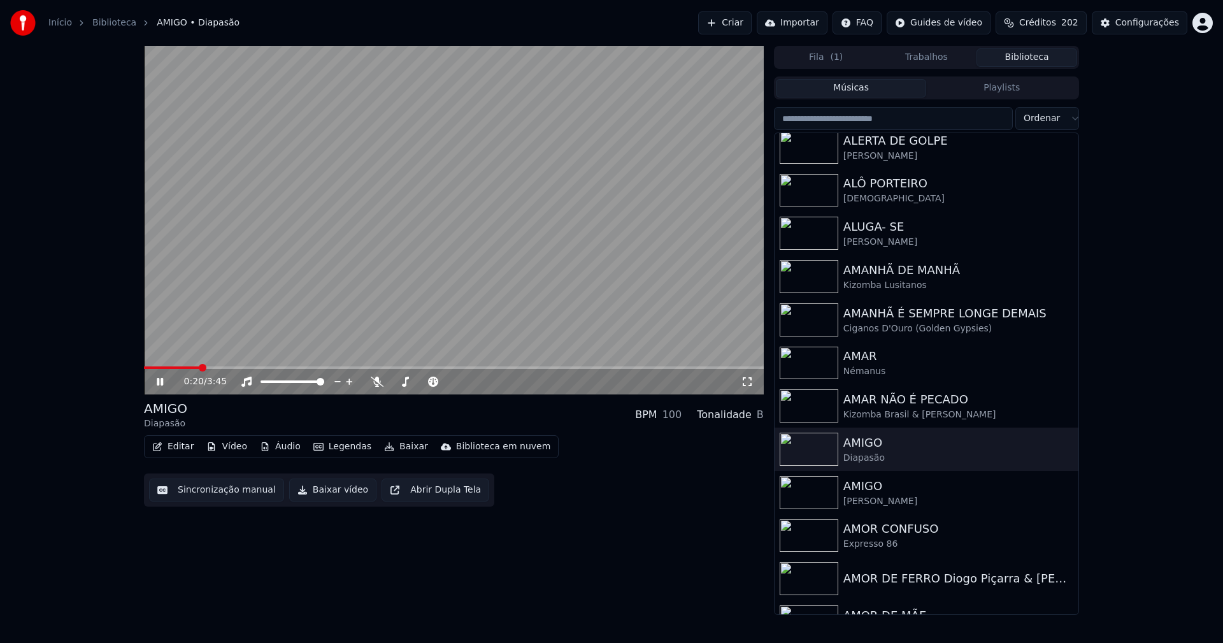
click at [161, 384] on icon at bounding box center [160, 382] width 6 height 8
